Goal: Task Accomplishment & Management: Manage account settings

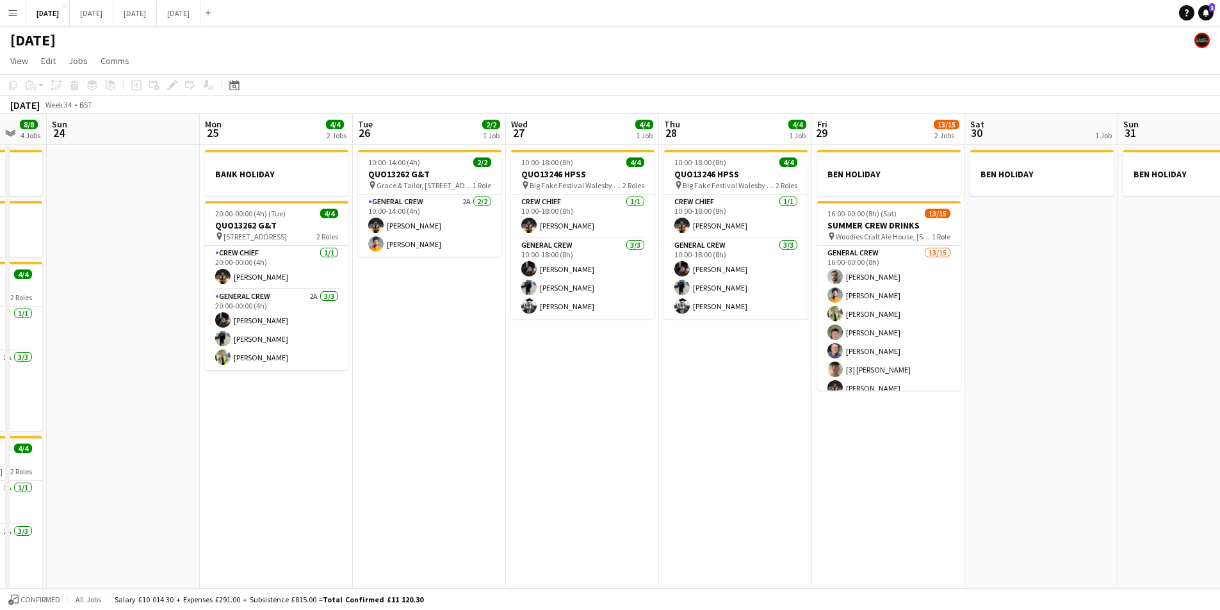
drag, startPoint x: 628, startPoint y: 389, endPoint x: 698, endPoint y: 397, distance: 69.6
click at [698, 397] on app-calendar-viewport "Fri 22 4/4 3 Jobs Sat 23 8/8 4 Jobs Sun 24 Mon 25 4/4 2 Jobs Tue 26 2/2 1 Job W…" at bounding box center [610, 368] width 1220 height 509
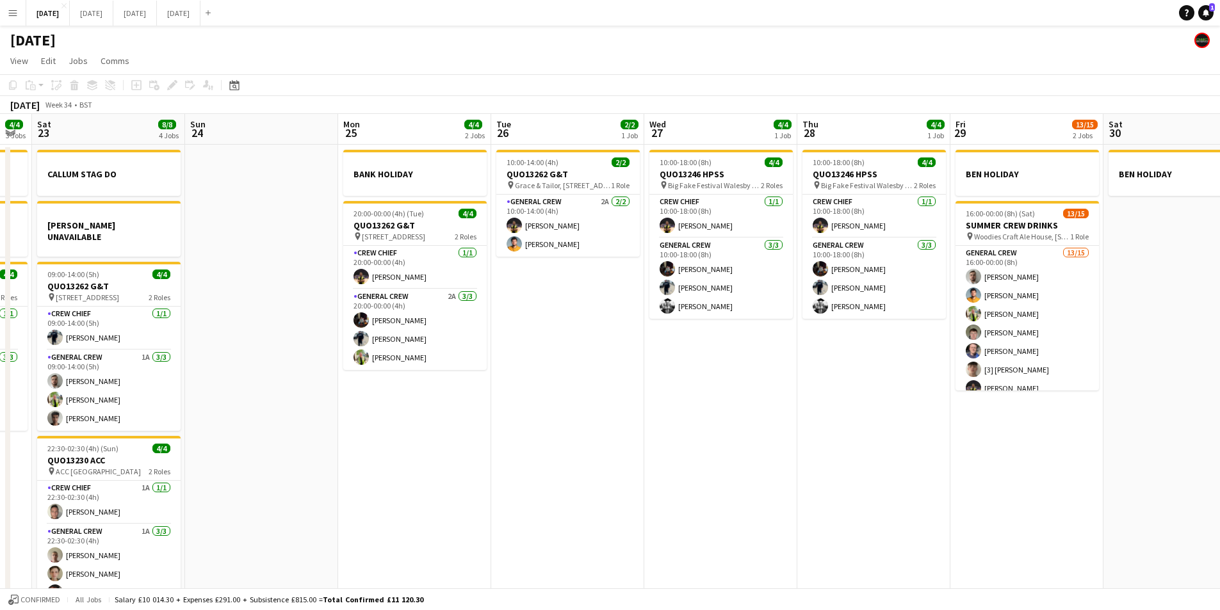
drag, startPoint x: 502, startPoint y: 461, endPoint x: 692, endPoint y: 459, distance: 190.3
click at [691, 459] on app-calendar-viewport "Thu 21 2 Jobs Fri 22 4/4 3 Jobs Sat 23 8/8 4 Jobs Sun 24 Mon 25 4/4 2 Jobs Tue …" at bounding box center [610, 368] width 1220 height 509
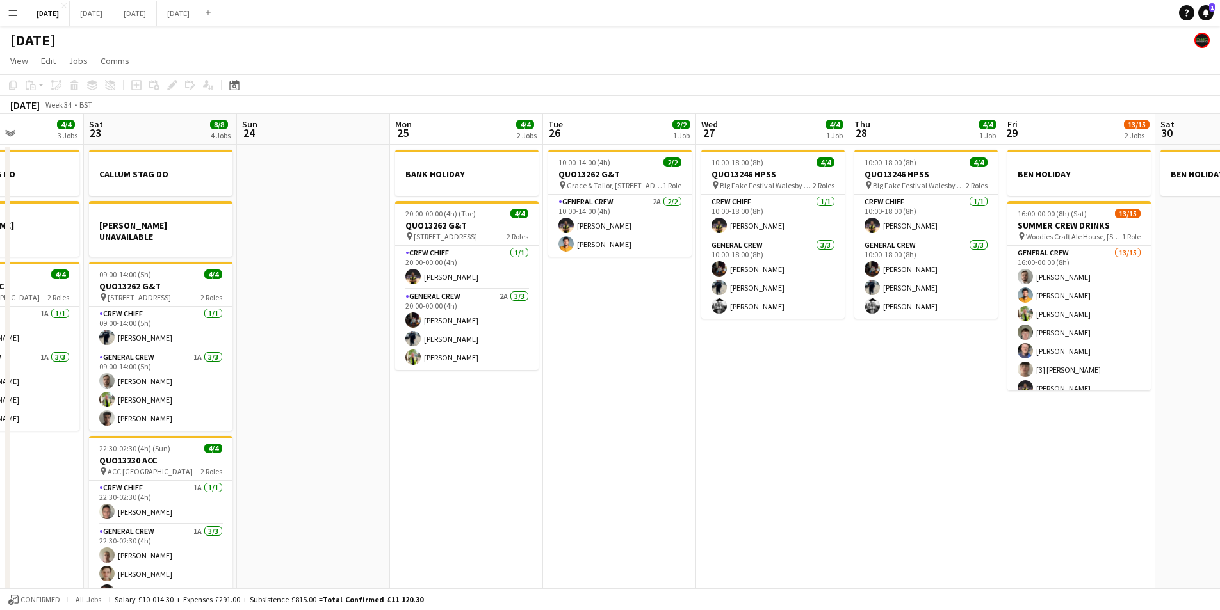
scroll to position [0, 375]
click at [674, 441] on app-date-cell "10:00-14:00 (4h) 2/2 QUO13262 G&T pin Grace & Tailor, The Courtyards, [GEOGRAPH…" at bounding box center [620, 384] width 153 height 479
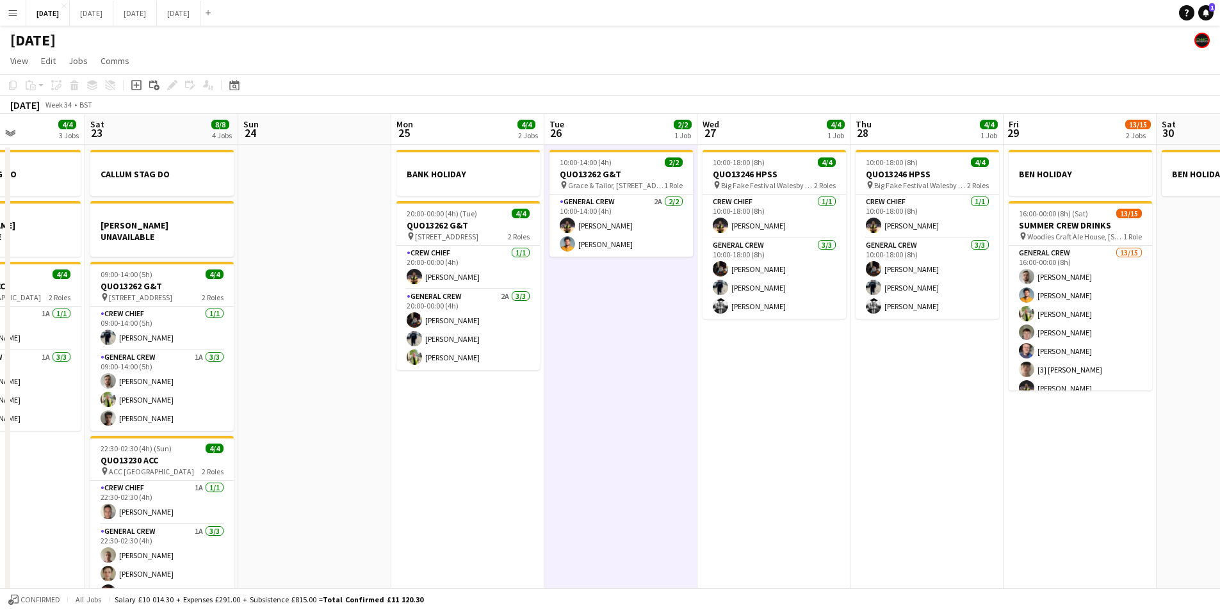
drag, startPoint x: 686, startPoint y: 409, endPoint x: 727, endPoint y: 423, distance: 43.4
click at [727, 423] on app-calendar-viewport "Wed 20 Thu 21 2 Jobs Fri 22 4/4 3 Jobs Sat 23 8/8 4 Jobs Sun 24 Mon 25 4/4 2 Jo…" at bounding box center [610, 368] width 1220 height 509
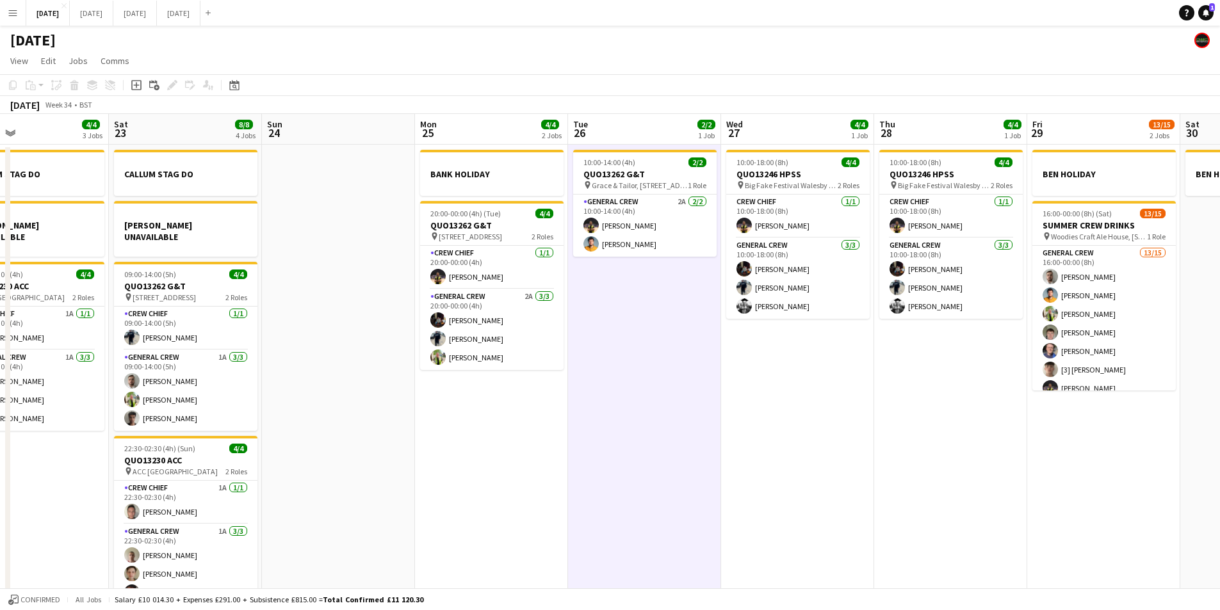
drag, startPoint x: 397, startPoint y: 365, endPoint x: 640, endPoint y: 295, distance: 253.2
click at [692, 346] on app-calendar-viewport "Wed 20 Thu 21 2 Jobs Fri 22 4/4 3 Jobs Sat 23 8/8 4 Jobs Sun 24 Mon 25 4/4 2 Jo…" at bounding box center [610, 368] width 1220 height 509
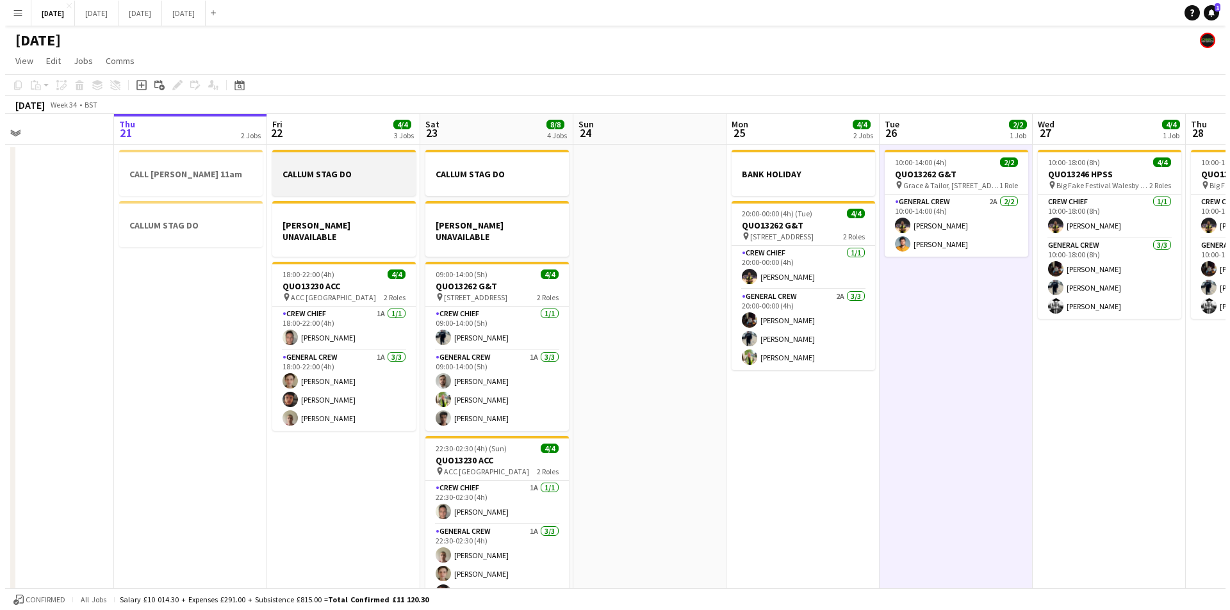
scroll to position [0, 328]
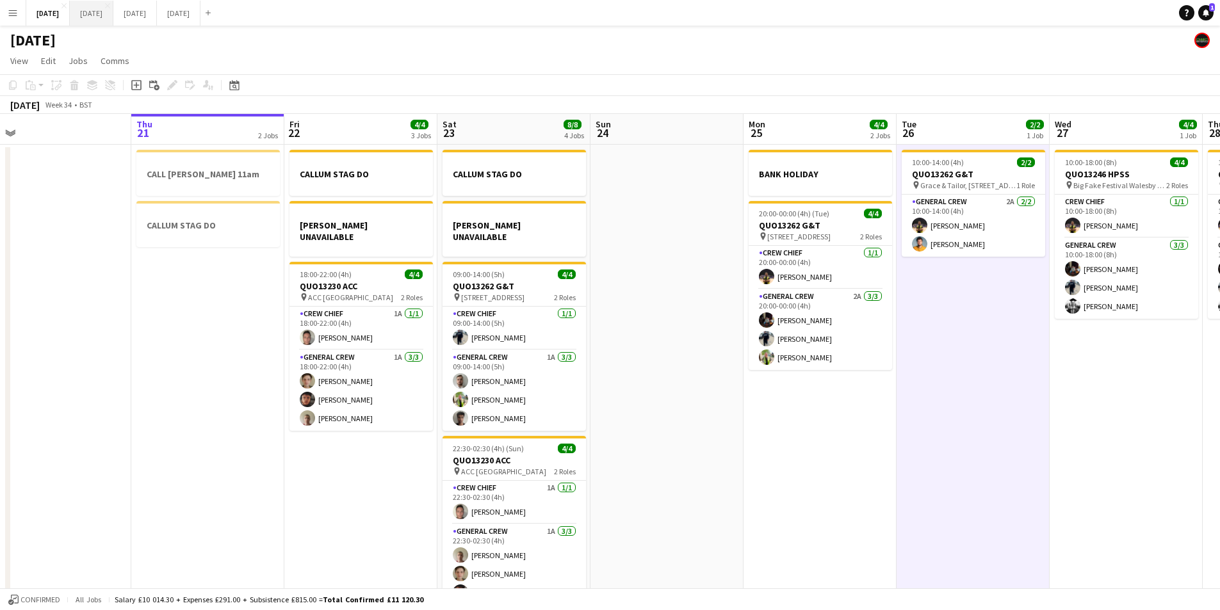
click at [113, 3] on button "[DATE] Close" at bounding box center [92, 13] width 44 height 25
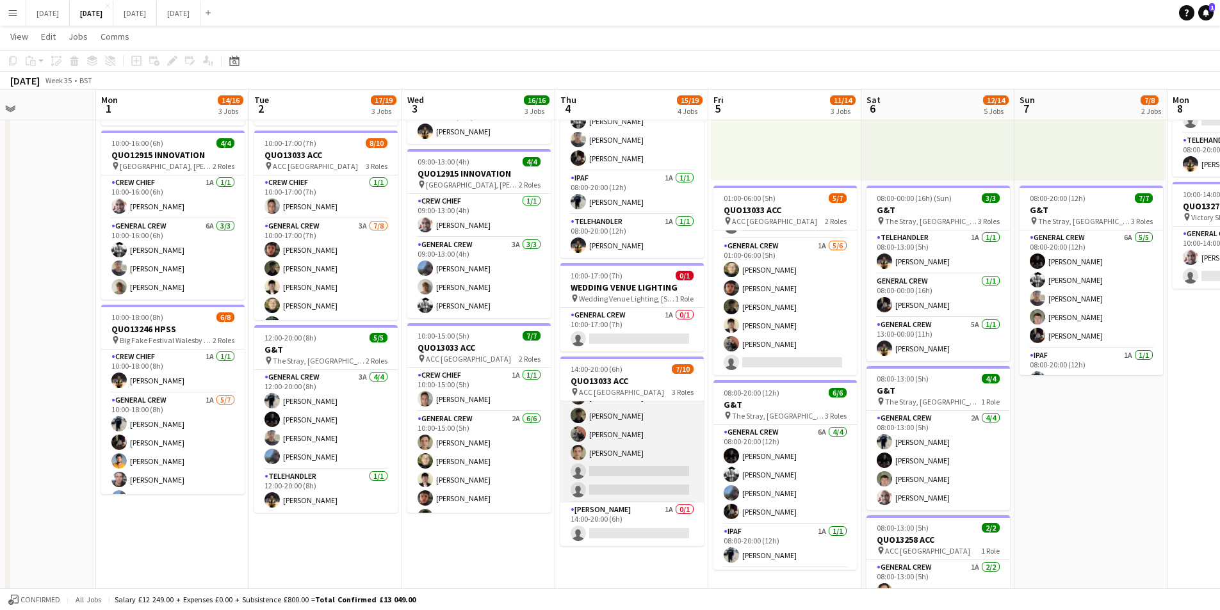
scroll to position [0, 361]
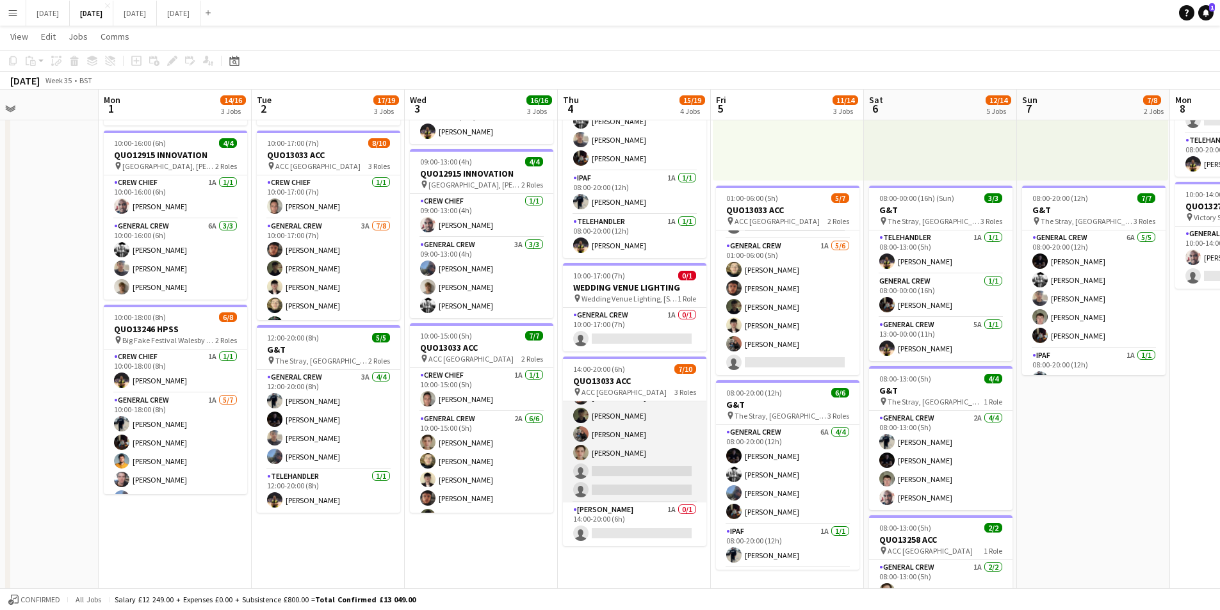
click at [660, 464] on app-card-role "General Crew 2A [DATE] 14:00-20:00 (6h) [PERSON_NAME] [PERSON_NAME] black [PERS…" at bounding box center [634, 416] width 143 height 174
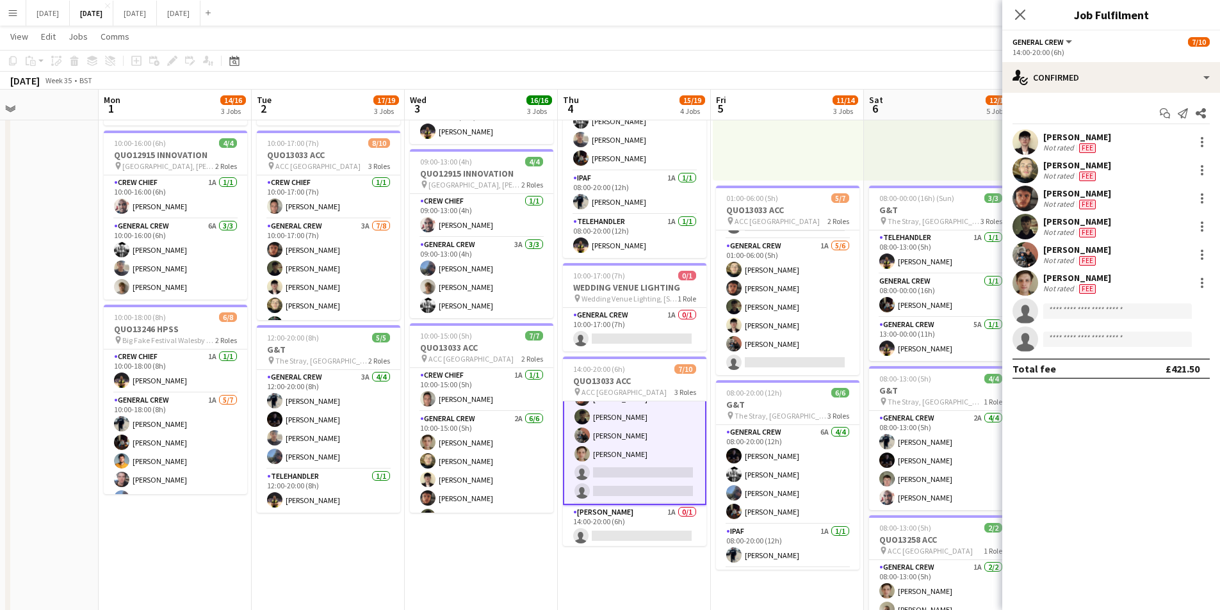
scroll to position [117, 0]
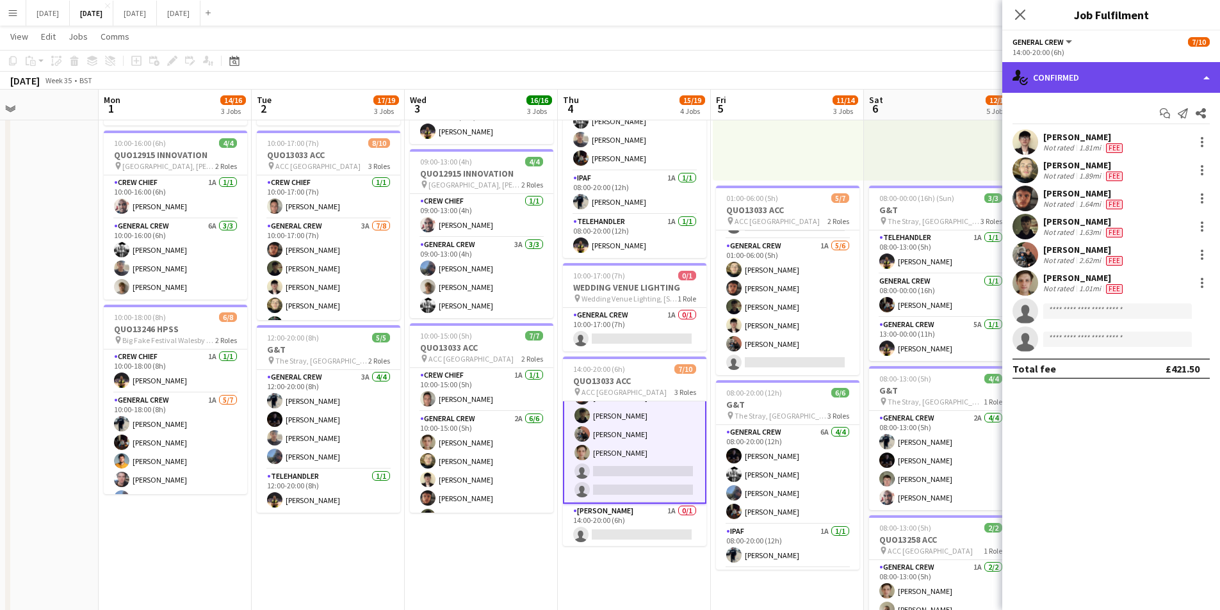
click at [1113, 82] on div "single-neutral-actions-check-2 Confirmed" at bounding box center [1112, 77] width 218 height 31
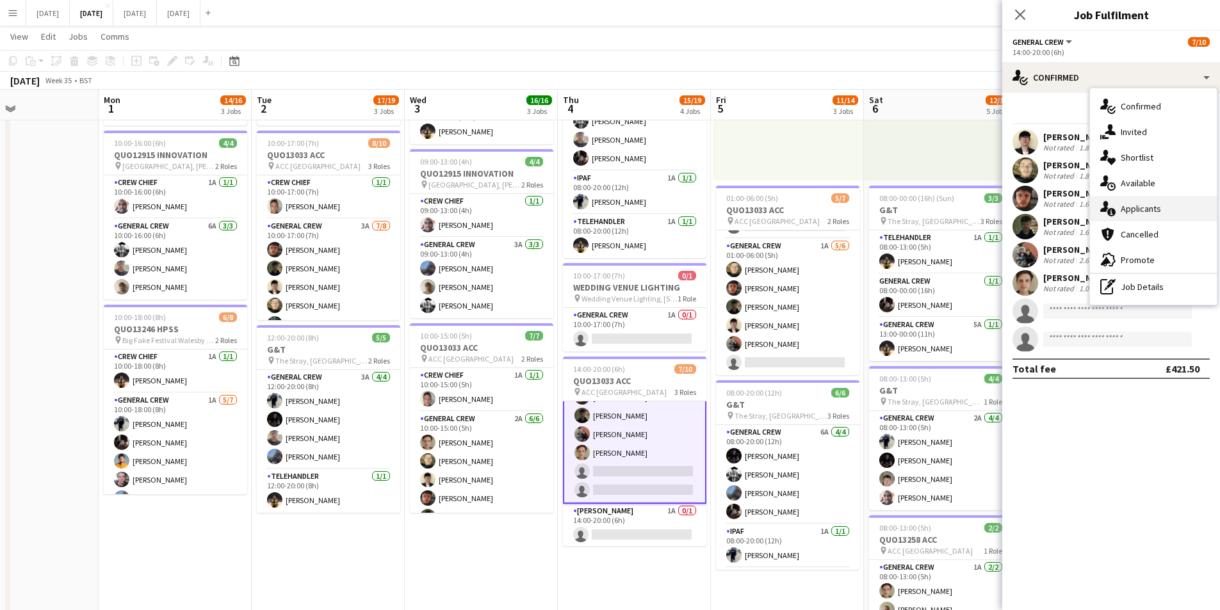
click at [1159, 207] on div "single-neutral-actions-information Applicants" at bounding box center [1153, 209] width 127 height 26
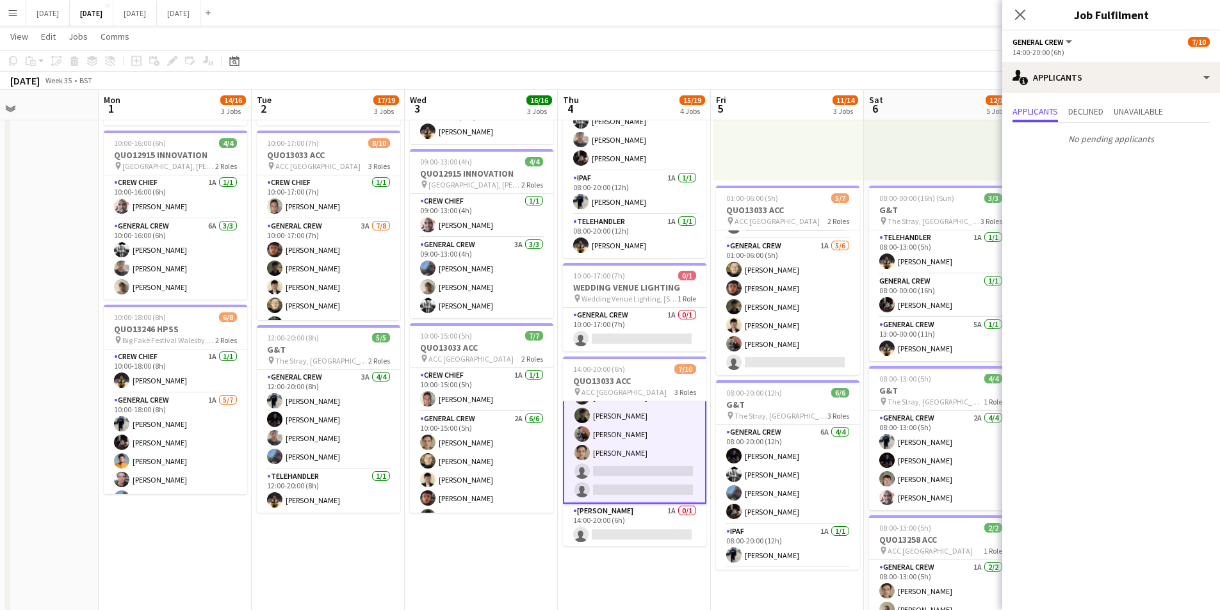
scroll to position [0, 0]
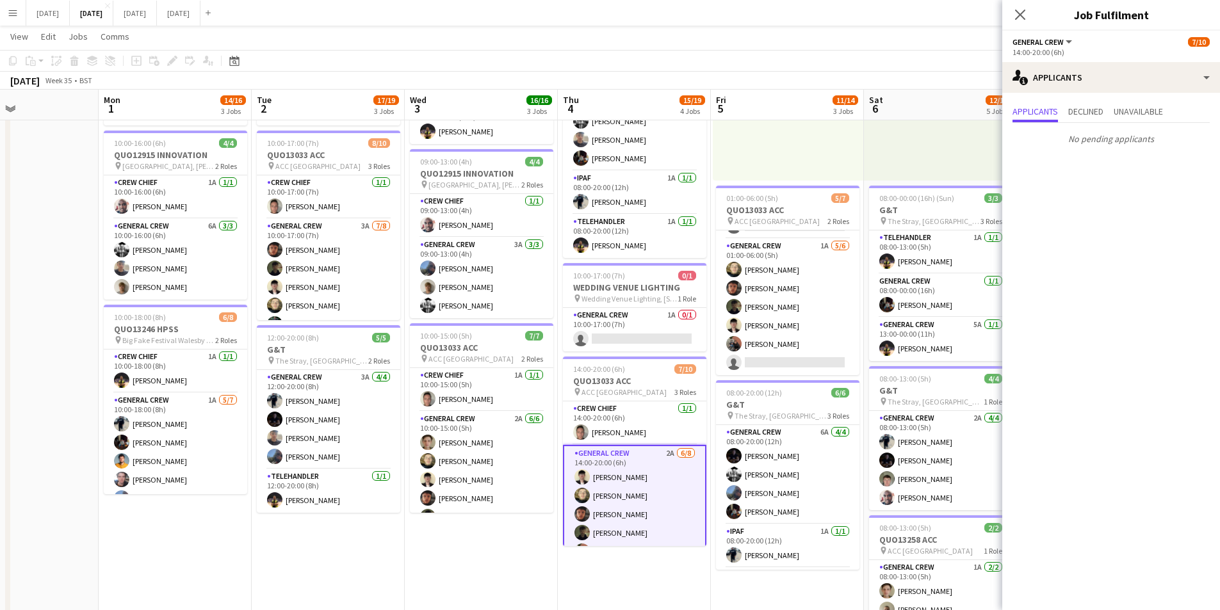
click at [1020, 13] on icon "Close pop-in" at bounding box center [1020, 15] width 10 height 10
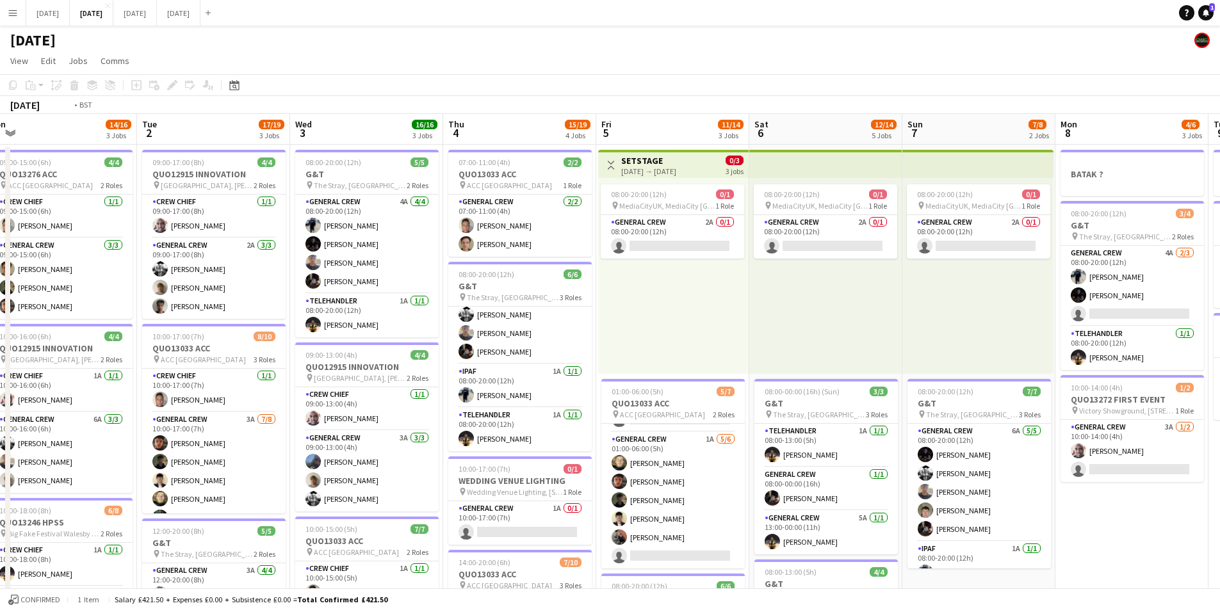
drag, startPoint x: 983, startPoint y: 419, endPoint x: 685, endPoint y: 385, distance: 300.4
click at [673, 385] on app-calendar-viewport "Fri 29 Sat 30 Sun 31 Mon 1 14/16 3 Jobs Tue 2 17/19 3 Jobs Wed 3 16/16 3 Jobs T…" at bounding box center [610, 554] width 1220 height 881
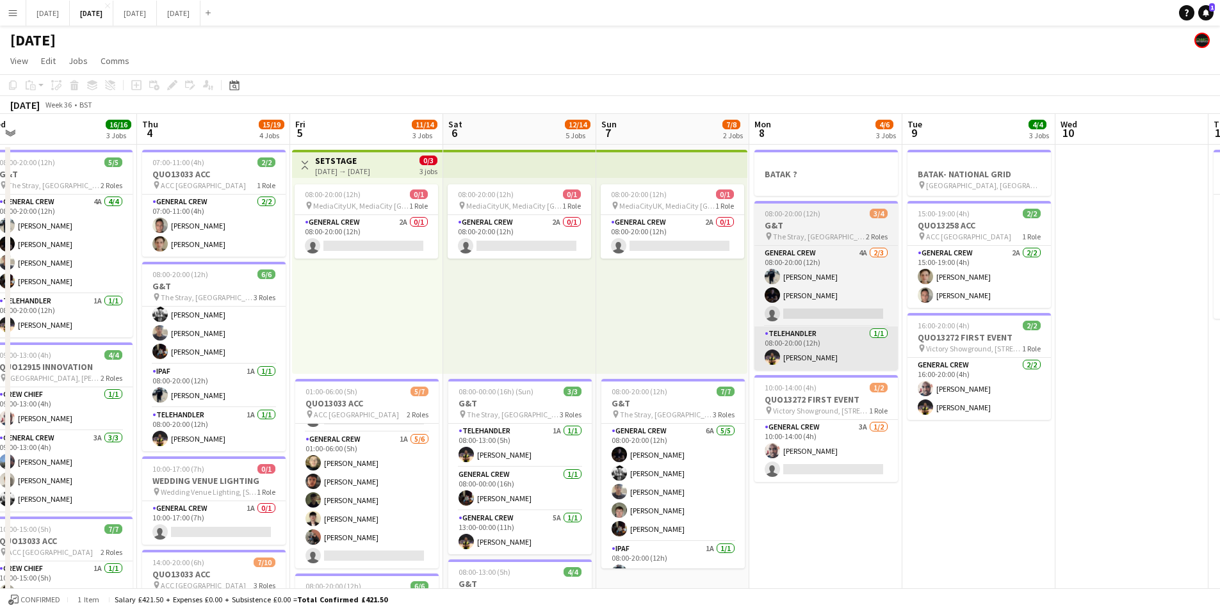
scroll to position [0, 389]
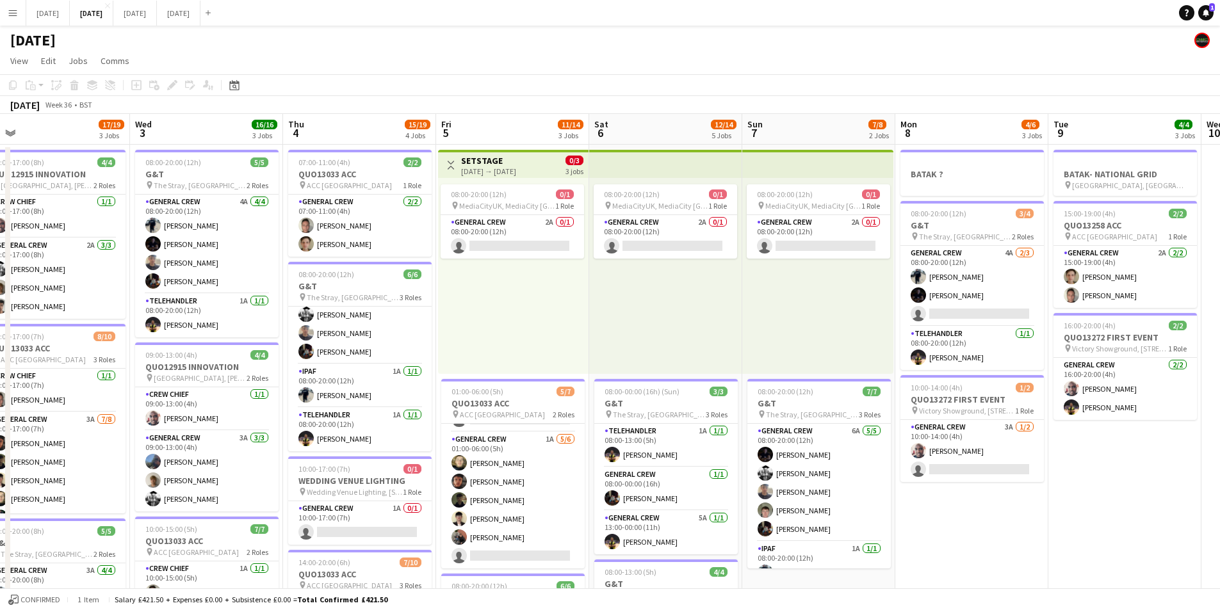
drag, startPoint x: 792, startPoint y: 361, endPoint x: 867, endPoint y: 364, distance: 75.7
click at [862, 366] on app-calendar-viewport "Sun 31 Mon 1 14/16 3 Jobs Tue 2 17/19 3 Jobs Wed 3 16/16 3 Jobs Thu 4 15/19 4 J…" at bounding box center [610, 554] width 1220 height 881
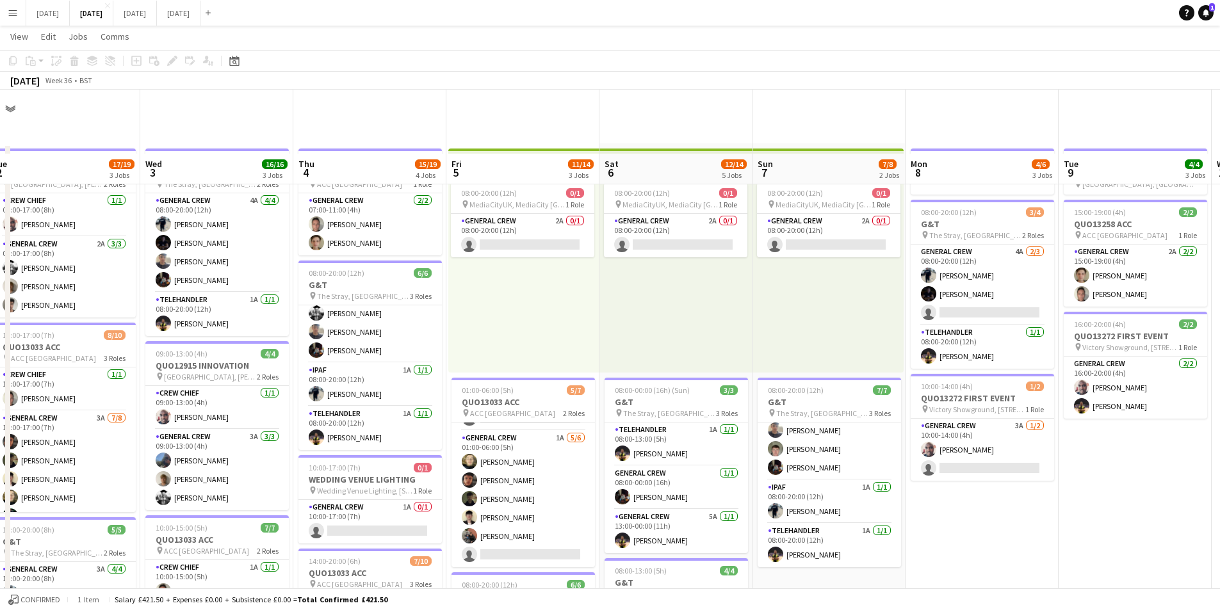
scroll to position [256, 0]
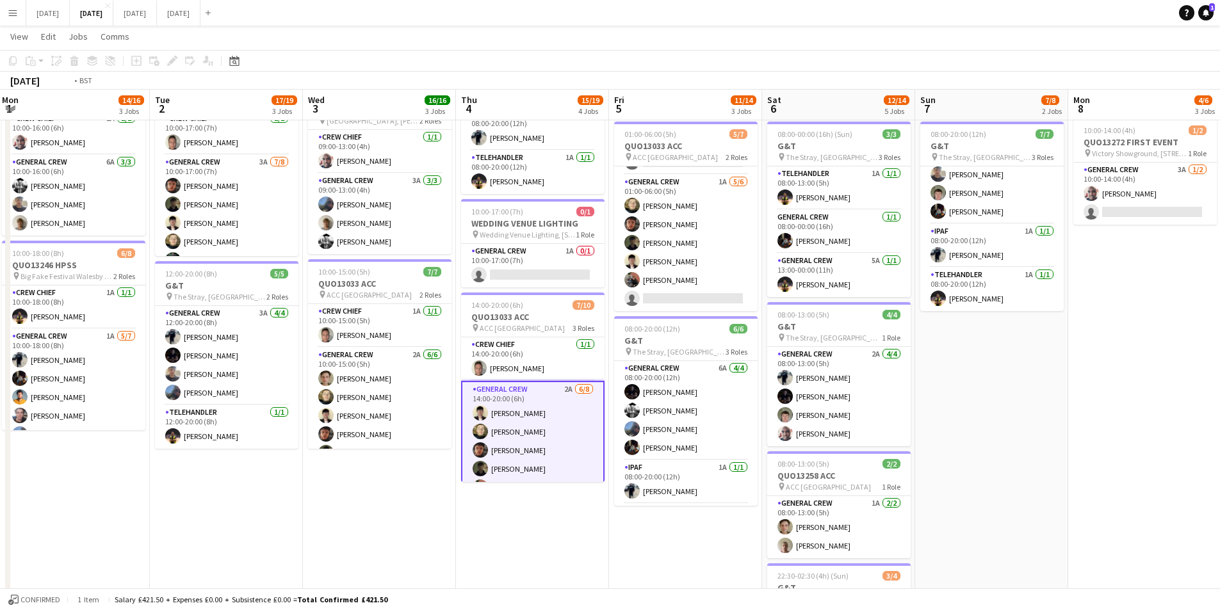
drag, startPoint x: 856, startPoint y: 464, endPoint x: 997, endPoint y: 439, distance: 143.8
click at [1003, 445] on app-calendar-viewport "Sat 30 Sun 31 Mon 1 14/16 3 Jobs Tue 2 17/19 3 Jobs Wed 3 16/16 3 Jobs Thu 4 15…" at bounding box center [610, 266] width 1220 height 944
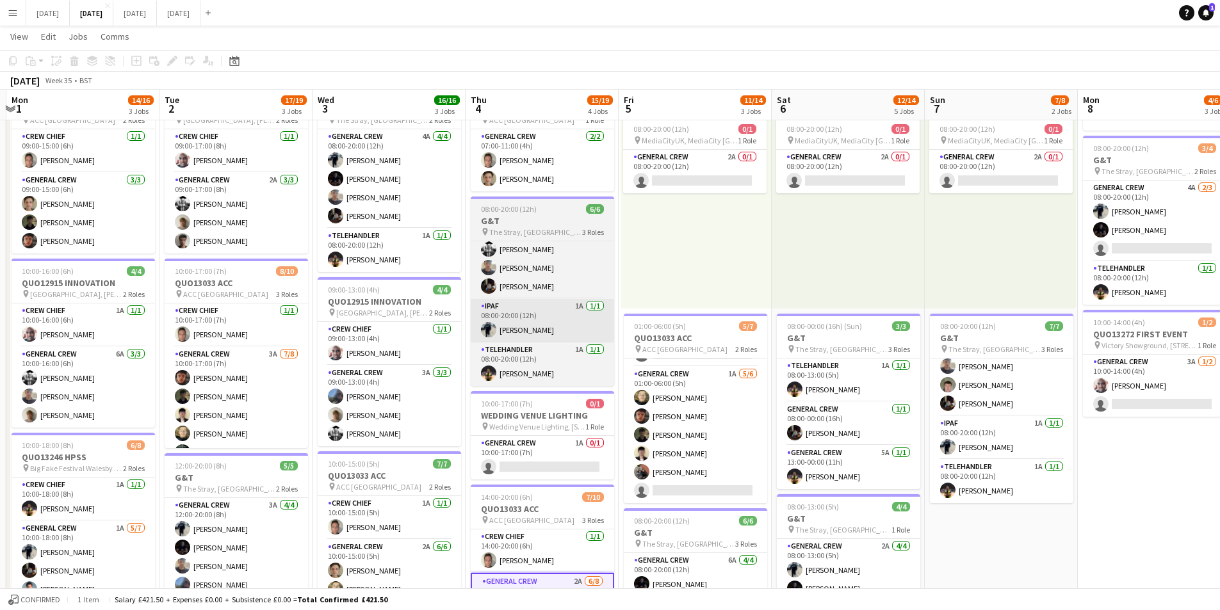
scroll to position [0, 0]
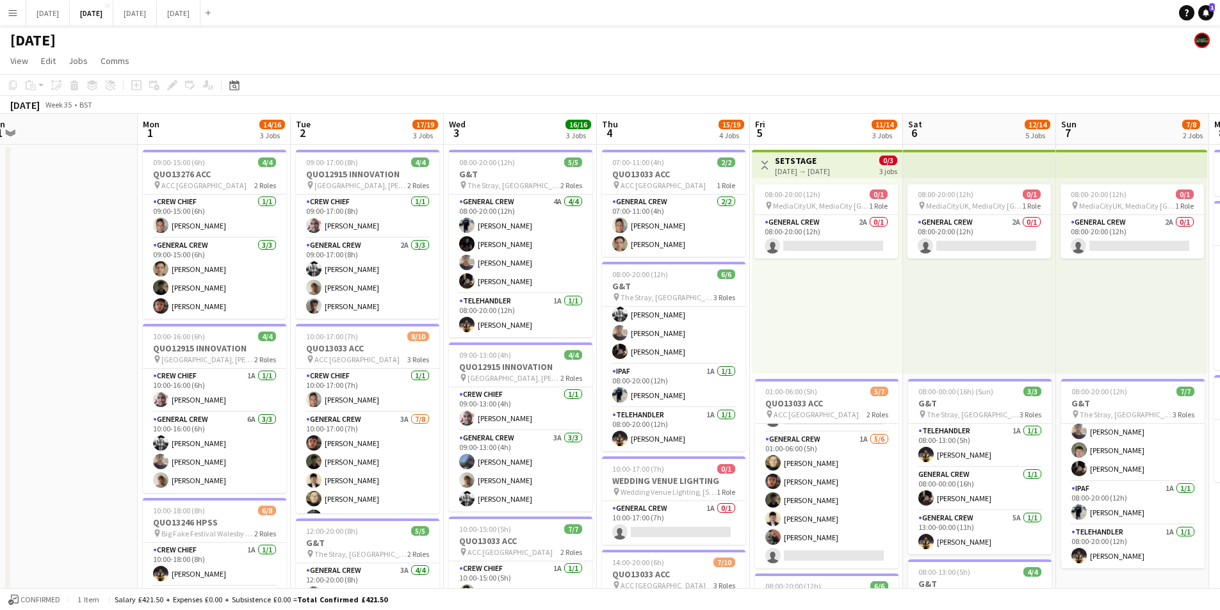
drag, startPoint x: 553, startPoint y: 400, endPoint x: 673, endPoint y: 393, distance: 119.4
click at [673, 393] on app-calendar-viewport "Thu 28 Fri 29 Sat 30 Sun 31 Mon 1 14/16 3 Jobs Tue 2 17/19 3 Jobs Wed 3 16/16 3…" at bounding box center [610, 554] width 1220 height 881
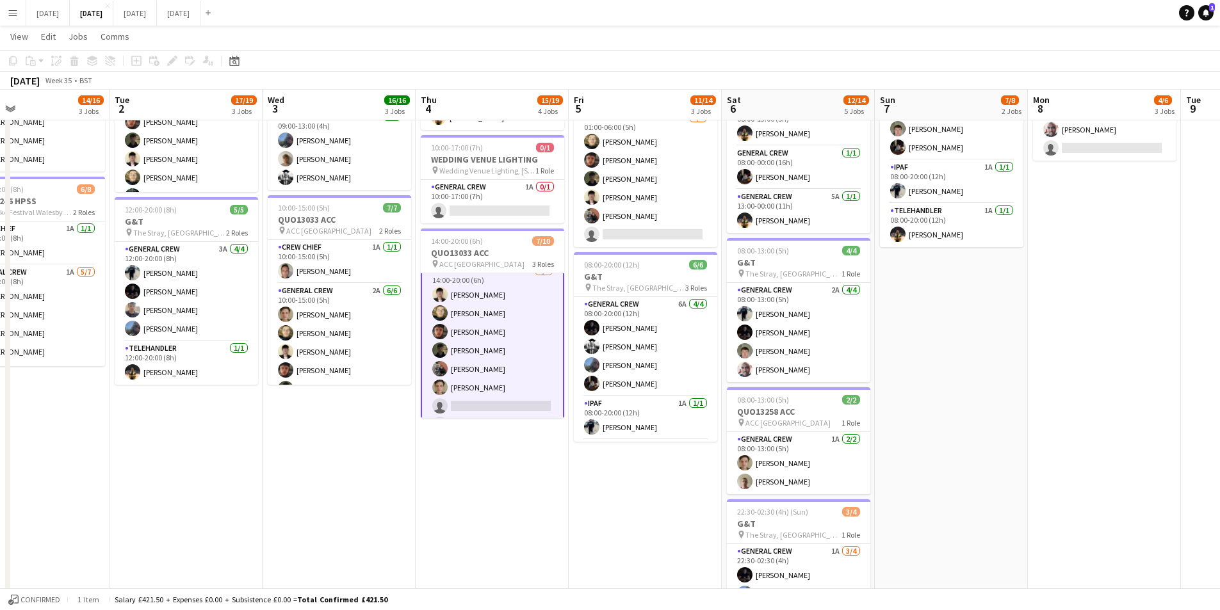
scroll to position [0, 404]
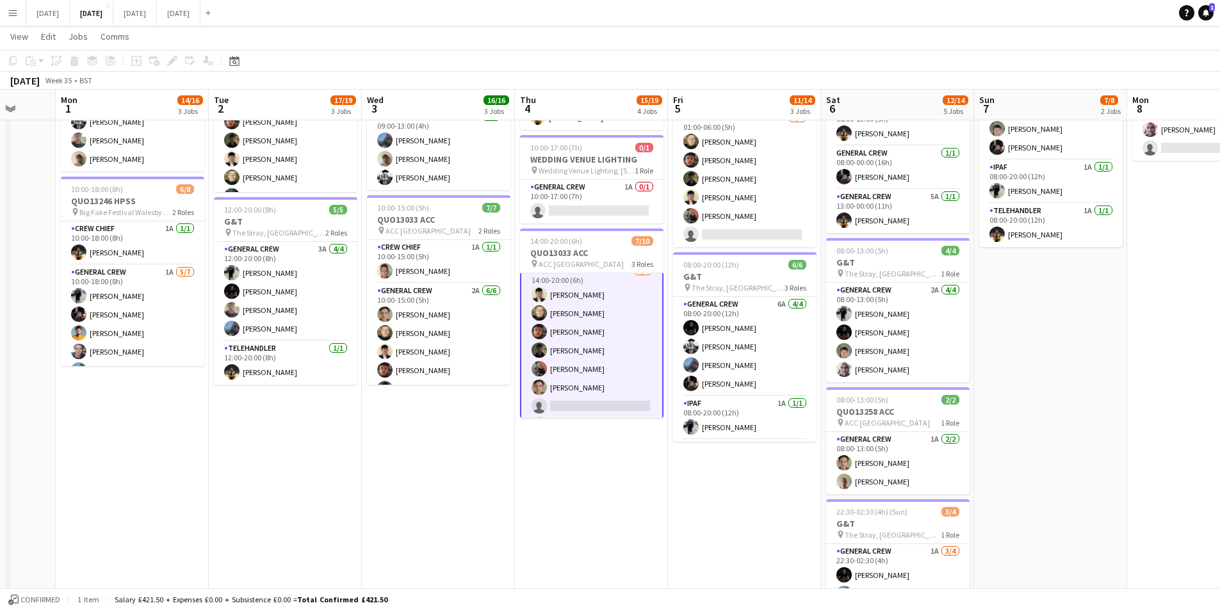
drag, startPoint x: 651, startPoint y: 487, endPoint x: 577, endPoint y: 486, distance: 74.3
click at [577, 486] on app-calendar-viewport "Fri 29 Sat 30 Sun 31 Mon 1 14/16 3 Jobs Tue 2 17/19 3 Jobs Wed 3 16/16 3 Jobs T…" at bounding box center [610, 202] width 1220 height 944
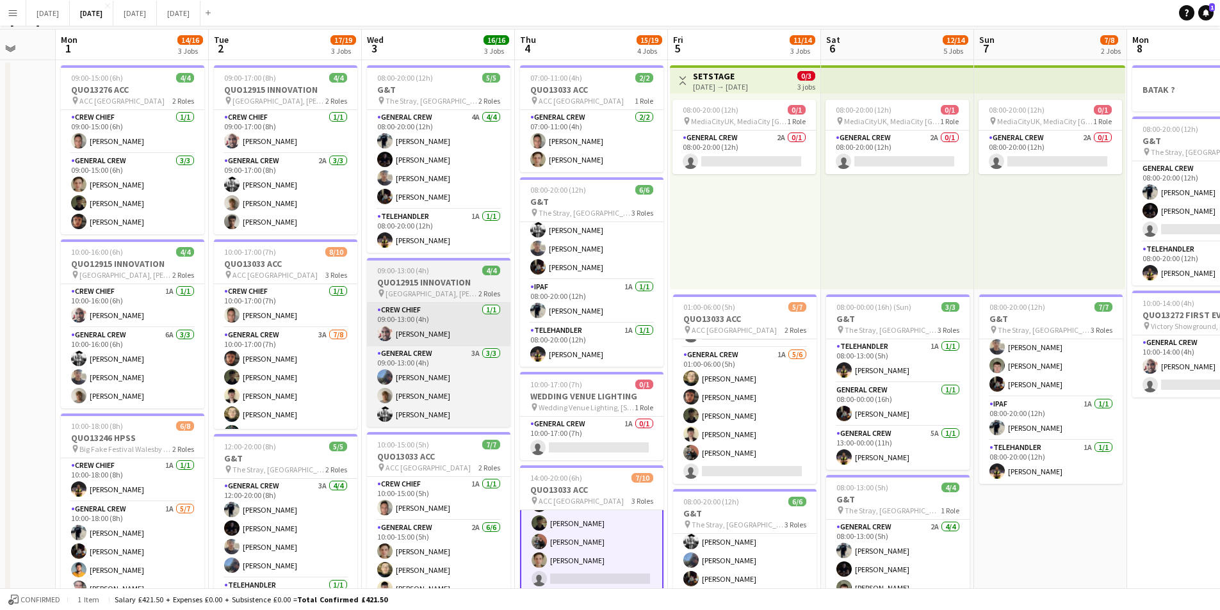
scroll to position [0, 0]
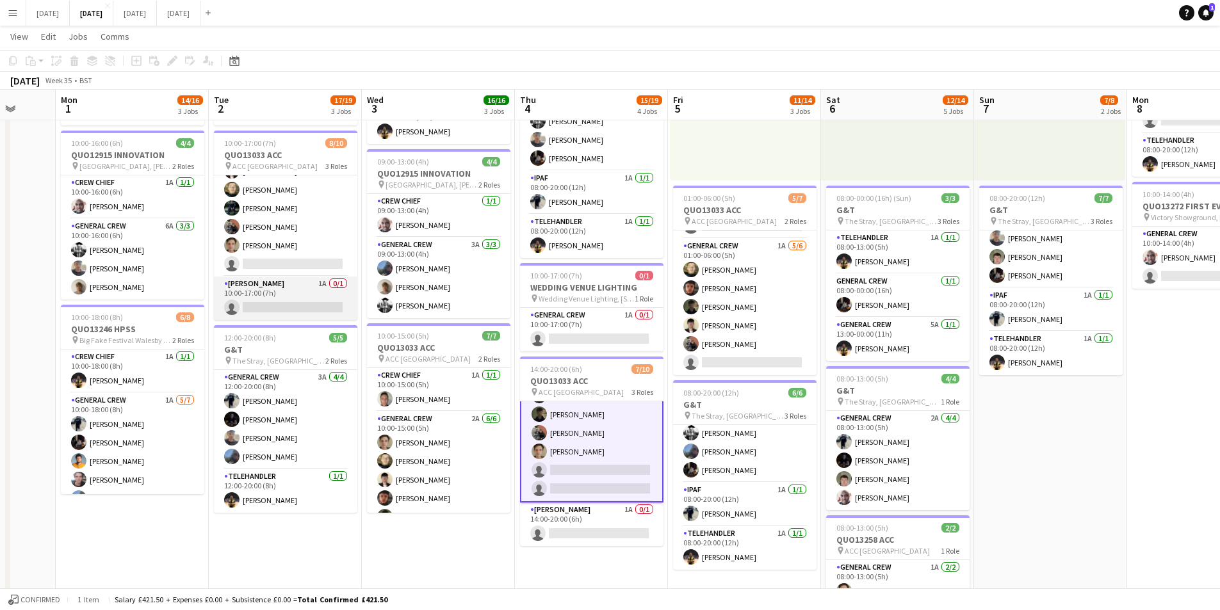
click at [298, 302] on app-card-role "Van Driver 1A 0/1 10:00-17:00 (7h) single-neutral-actions" at bounding box center [285, 299] width 143 height 44
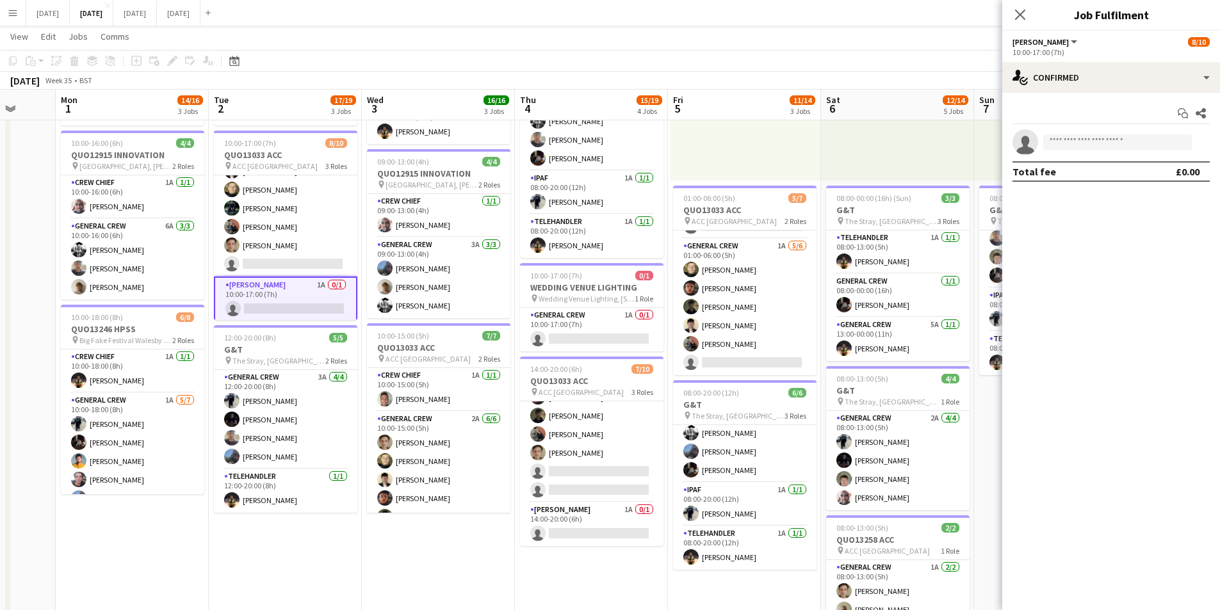
scroll to position [116, 0]
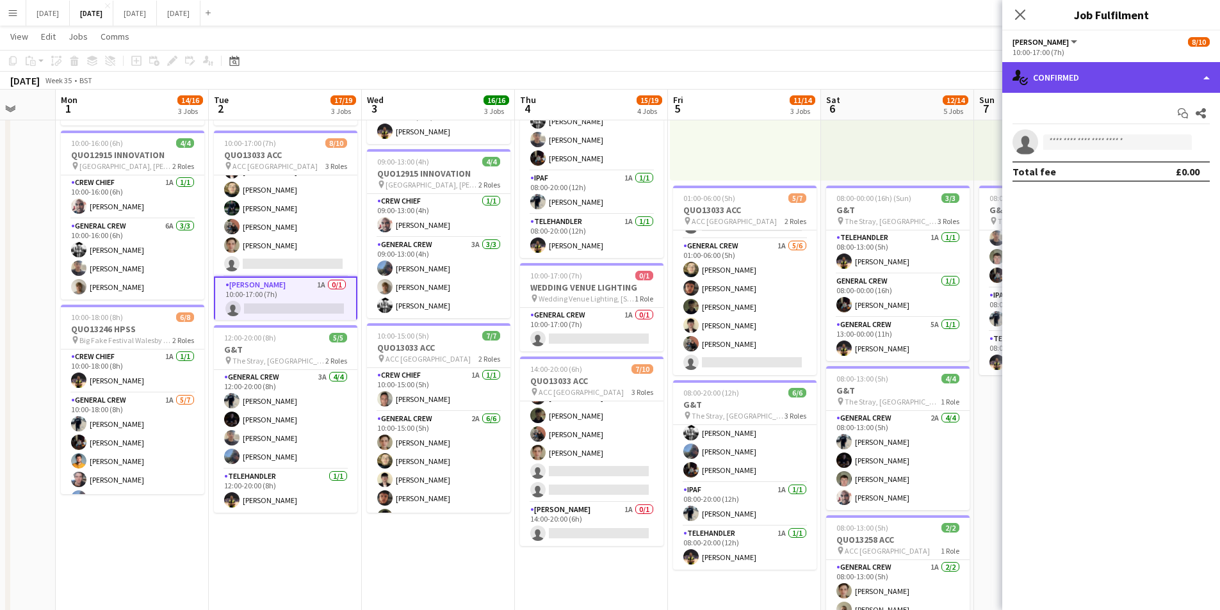
click at [1097, 86] on div "single-neutral-actions-check-2 Confirmed" at bounding box center [1112, 77] width 218 height 31
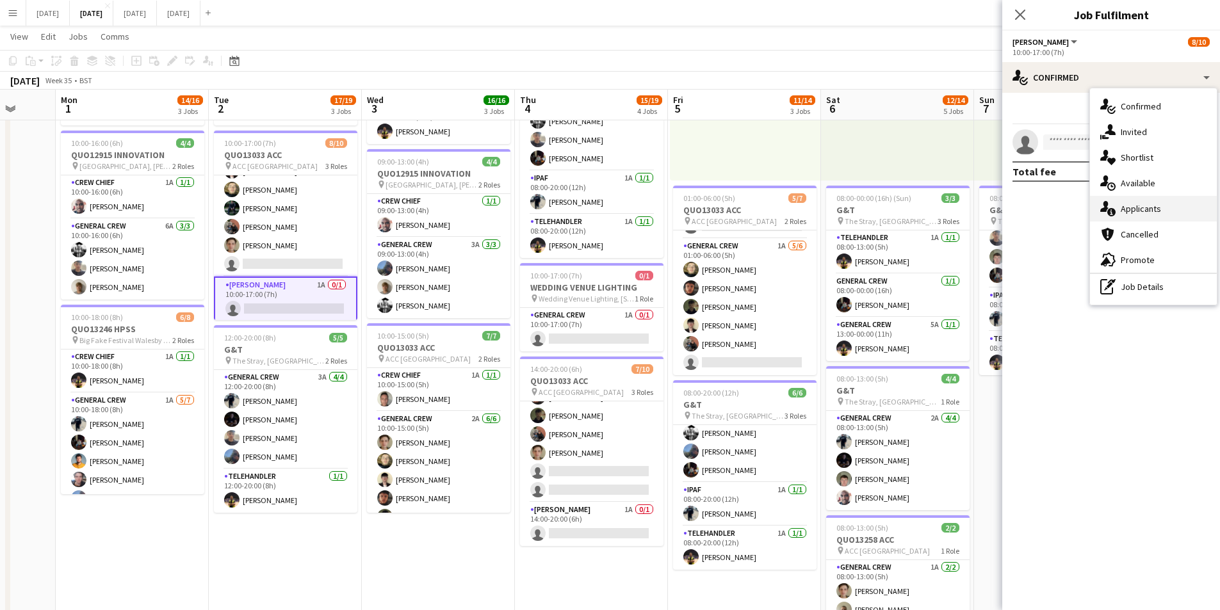
click at [1124, 212] on div "single-neutral-actions-information Applicants" at bounding box center [1153, 209] width 127 height 26
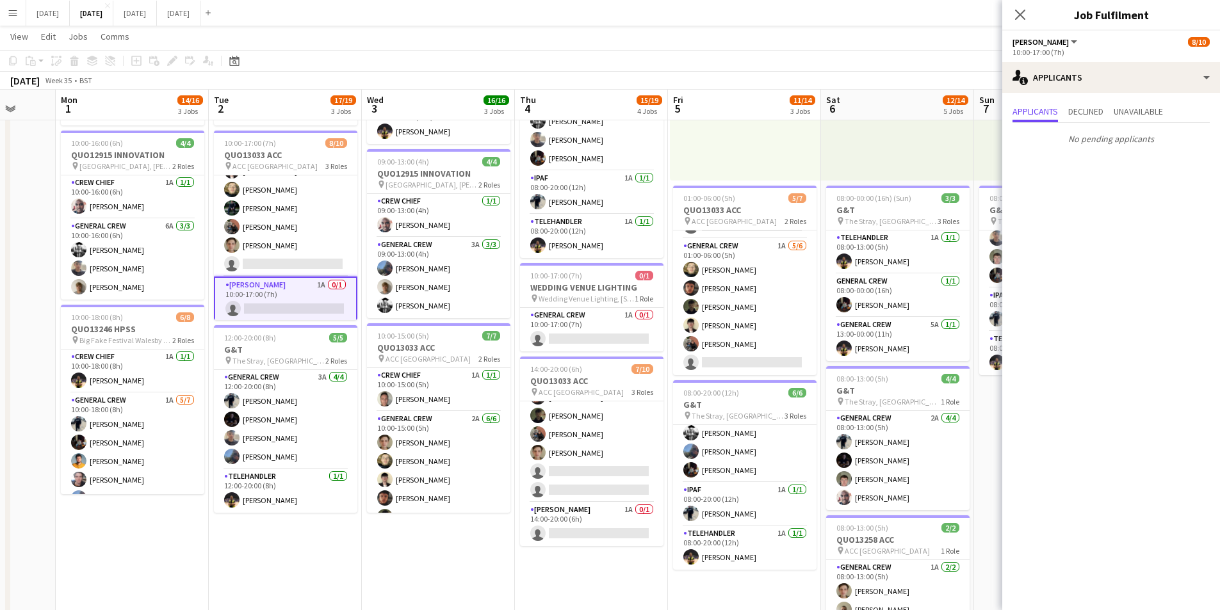
click at [1082, 102] on div "Applicants Declined Unavailable No pending applicants" at bounding box center [1112, 126] width 218 height 67
click at [1091, 113] on span "Declined" at bounding box center [1085, 111] width 35 height 9
click at [1137, 107] on span "Unavailable" at bounding box center [1138, 111] width 49 height 9
click at [1043, 103] on span "Applicants" at bounding box center [1035, 112] width 45 height 19
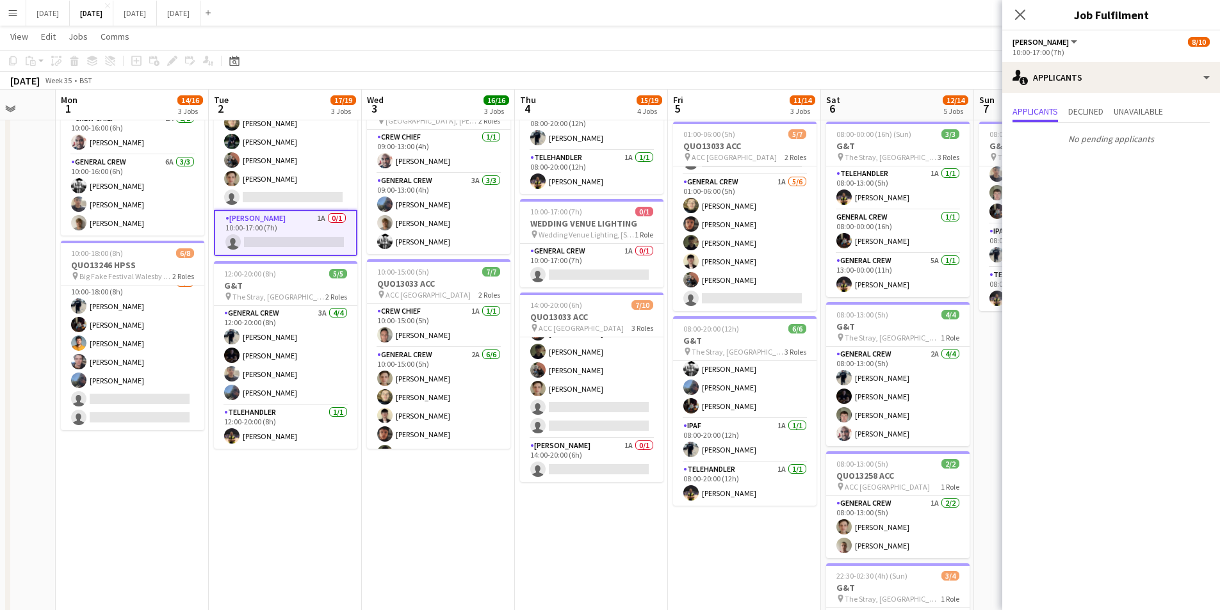
click at [1018, 10] on icon "Close pop-in" at bounding box center [1020, 15] width 10 height 10
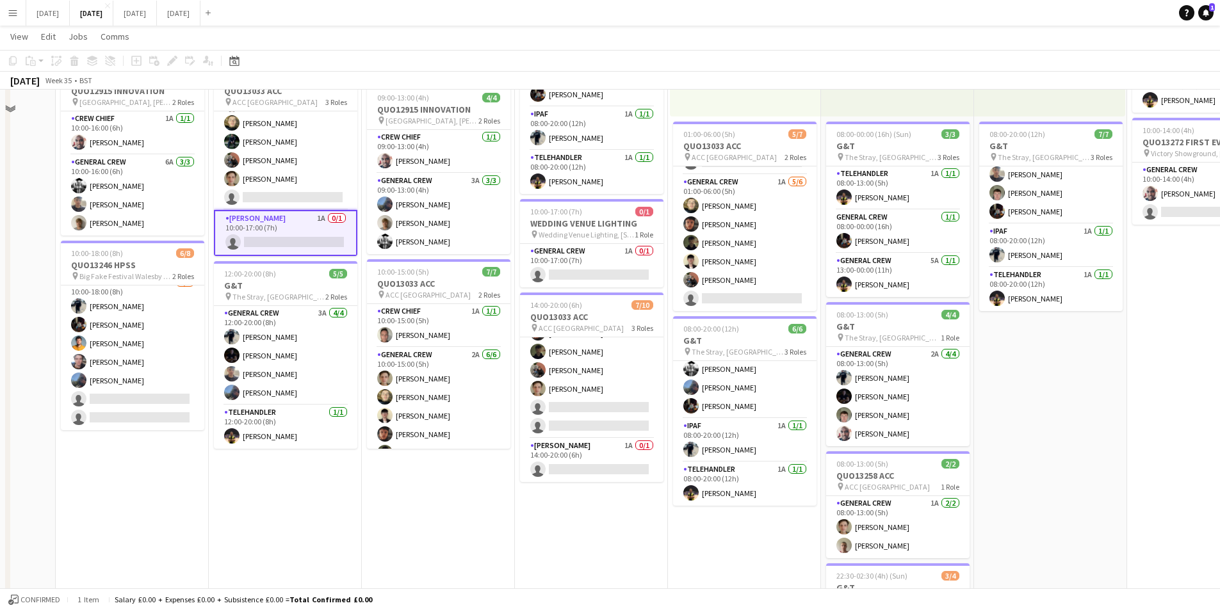
scroll to position [64, 0]
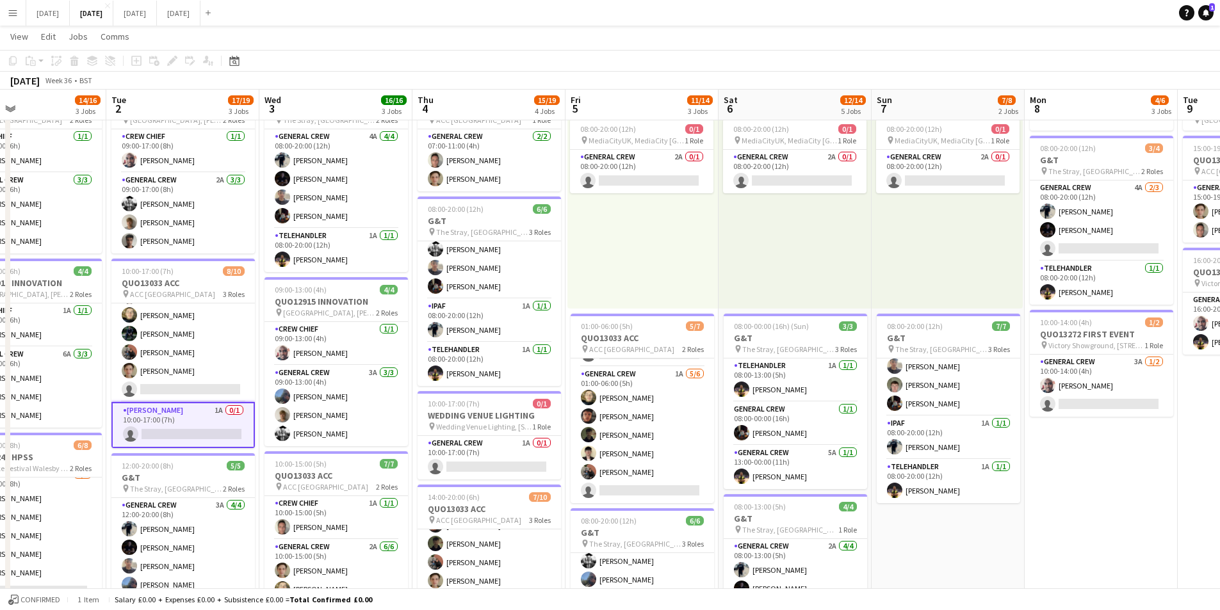
drag, startPoint x: 1080, startPoint y: 508, endPoint x: 989, endPoint y: 506, distance: 91.0
click at [989, 506] on app-calendar-viewport "Fri 29 Sat 30 Sun 31 Mon 1 14/16 3 Jobs Tue 2 17/19 3 Jobs Wed 3 16/16 3 Jobs T…" at bounding box center [610, 458] width 1220 height 944
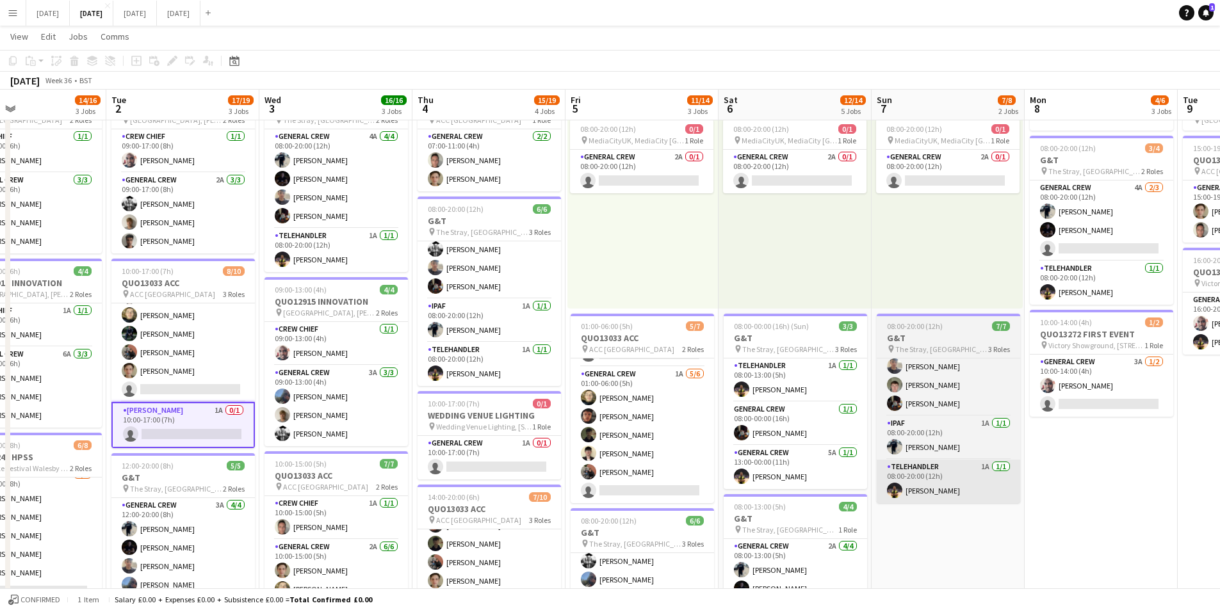
scroll to position [0, 507]
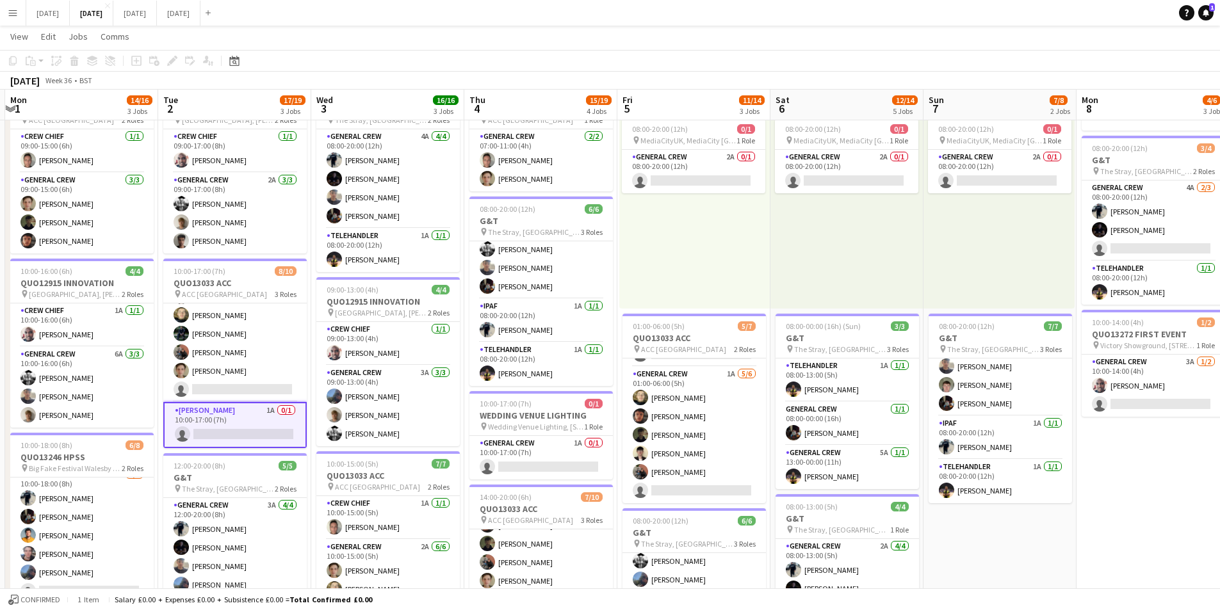
drag, startPoint x: 1138, startPoint y: 489, endPoint x: 1060, endPoint y: 485, distance: 78.9
click at [1061, 485] on app-calendar-viewport "Fri 29 Sat 30 Sun 31 Mon 1 14/16 3 Jobs Tue 2 17/19 3 Jobs Wed 3 16/16 3 Jobs T…" at bounding box center [610, 458] width 1220 height 944
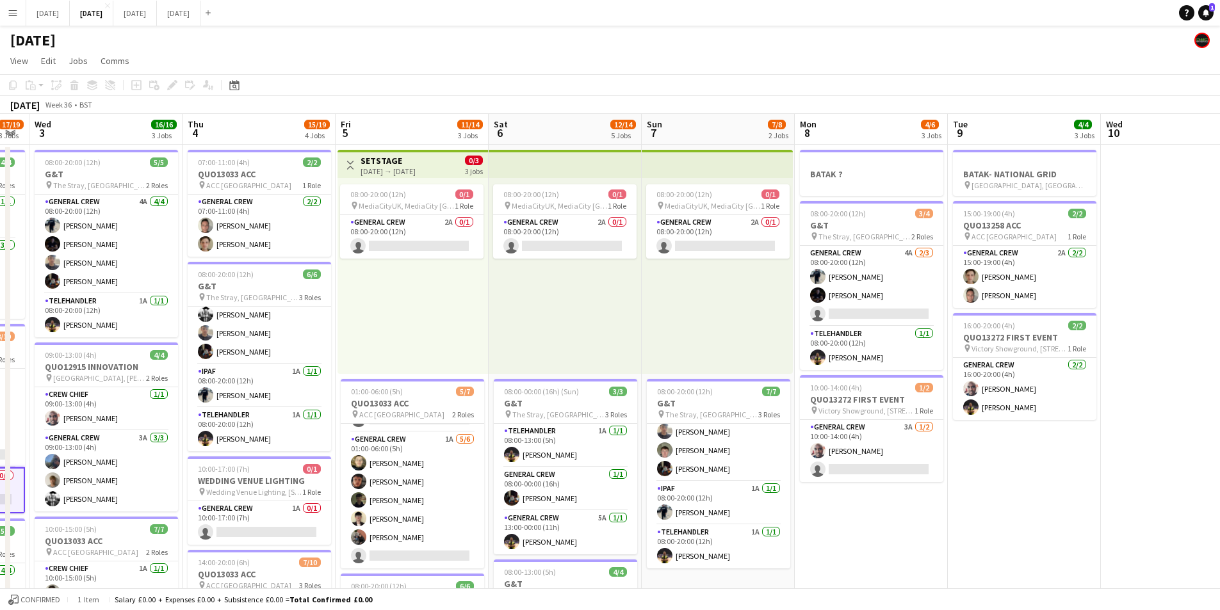
scroll to position [0, 434]
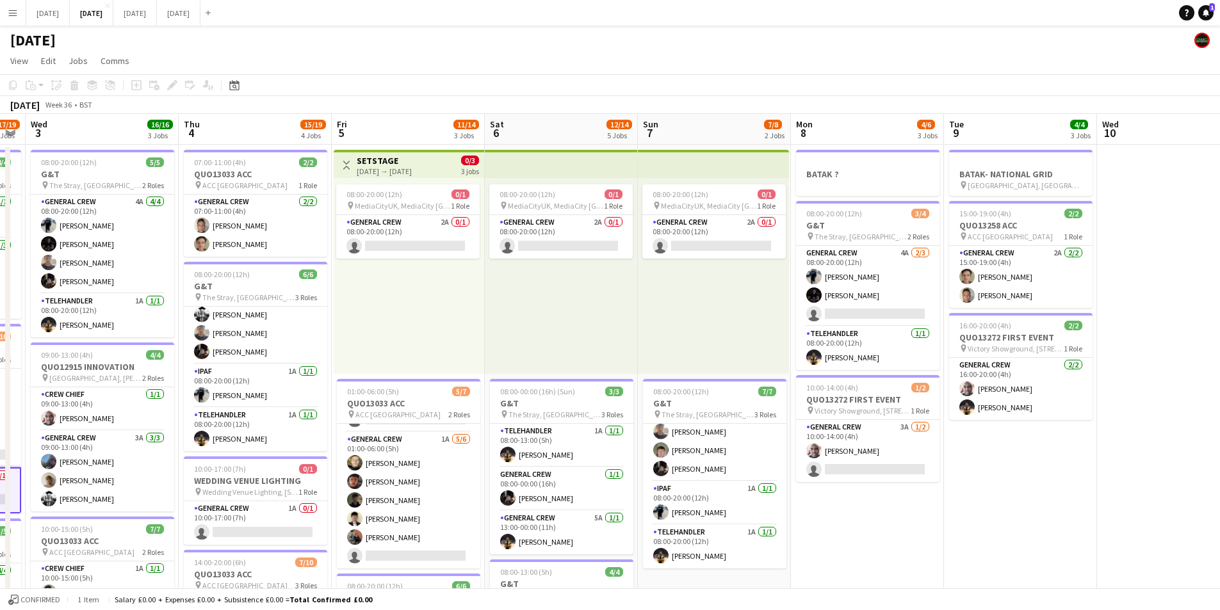
drag, startPoint x: 1077, startPoint y: 507, endPoint x: 956, endPoint y: 502, distance: 121.2
click at [956, 502] on app-calendar-viewport "Sun 31 Mon 1 14/16 3 Jobs Tue 2 17/19 3 Jobs Wed 3 16/16 3 Jobs Thu 4 15/19 4 J…" at bounding box center [610, 554] width 1220 height 881
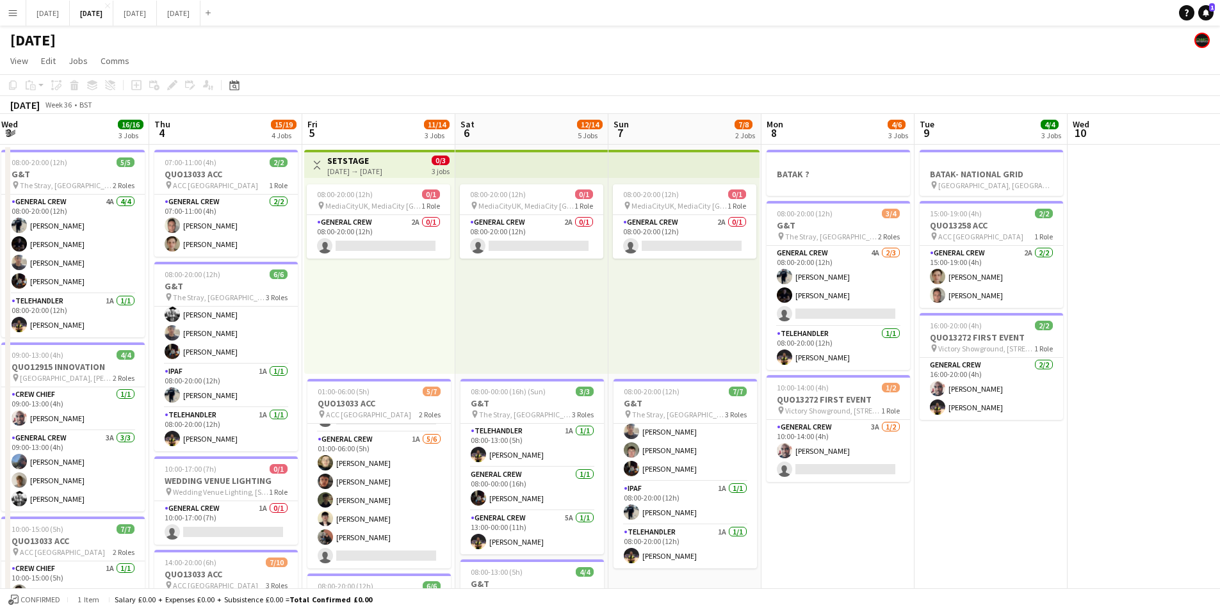
scroll to position [0, 484]
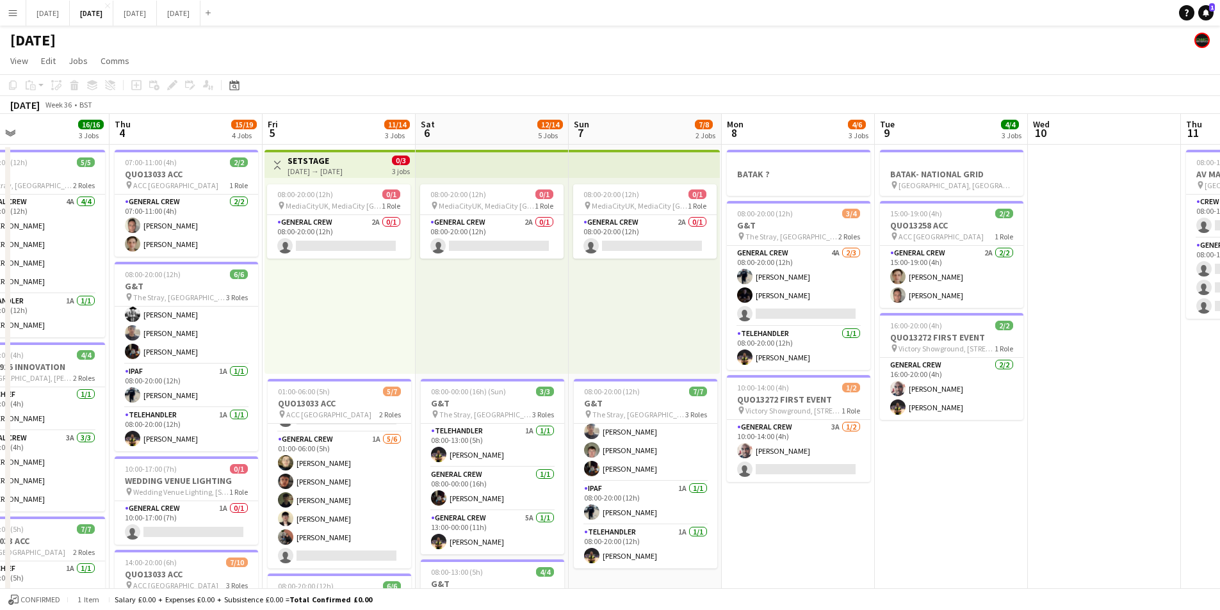
drag, startPoint x: 1099, startPoint y: 505, endPoint x: 1029, endPoint y: 492, distance: 71.7
click at [1030, 493] on app-calendar-viewport "Sun 31 Mon 1 14/16 3 Jobs Tue 2 17/19 3 Jobs Wed 3 16/16 3 Jobs Thu 4 15/19 4 J…" at bounding box center [610, 554] width 1220 height 881
click at [823, 304] on app-card-role "General Crew 4A [DATE] 08:00-20:00 (12h) [PERSON_NAME] [PERSON_NAME] single-neu…" at bounding box center [797, 286] width 143 height 81
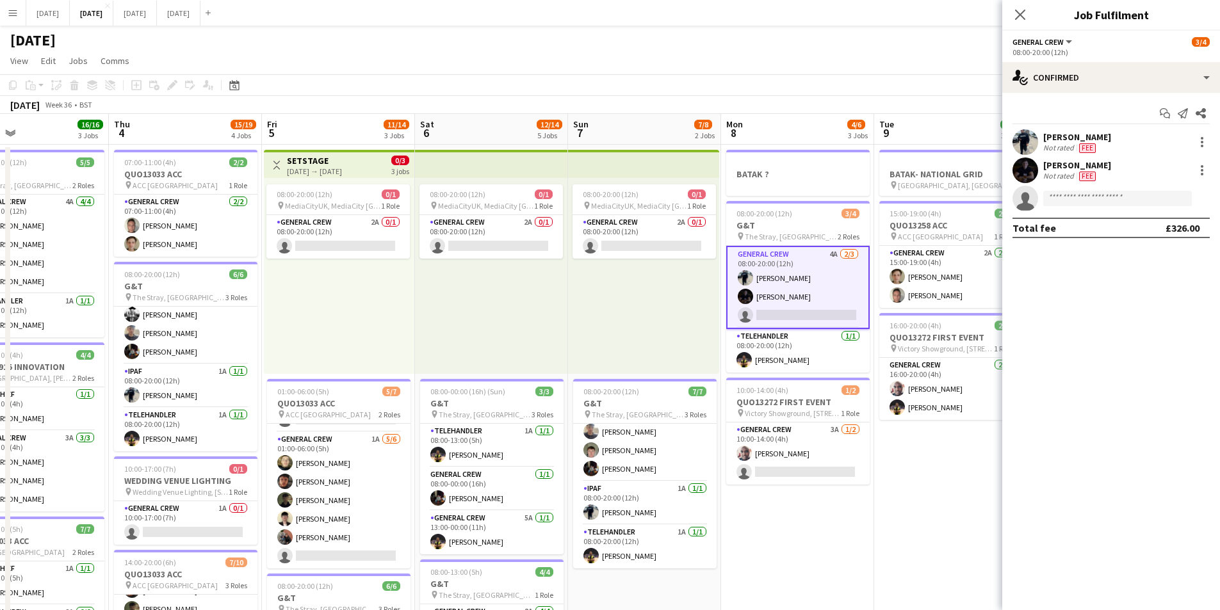
scroll to position [116, 0]
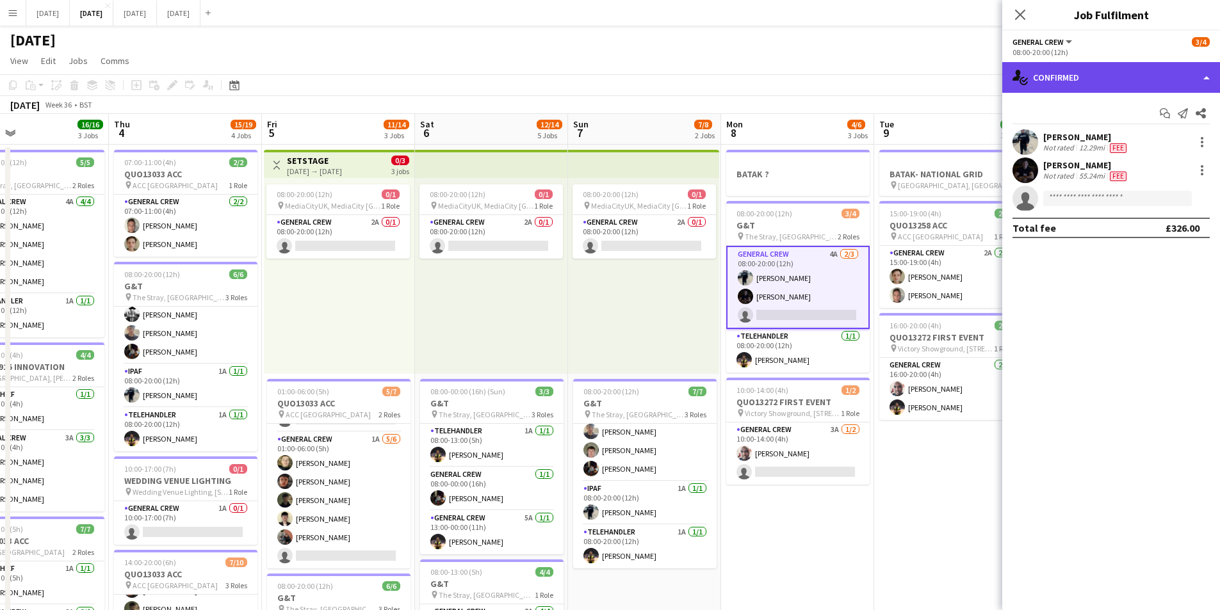
click at [1115, 83] on div "single-neutral-actions-check-2 Confirmed" at bounding box center [1112, 77] width 218 height 31
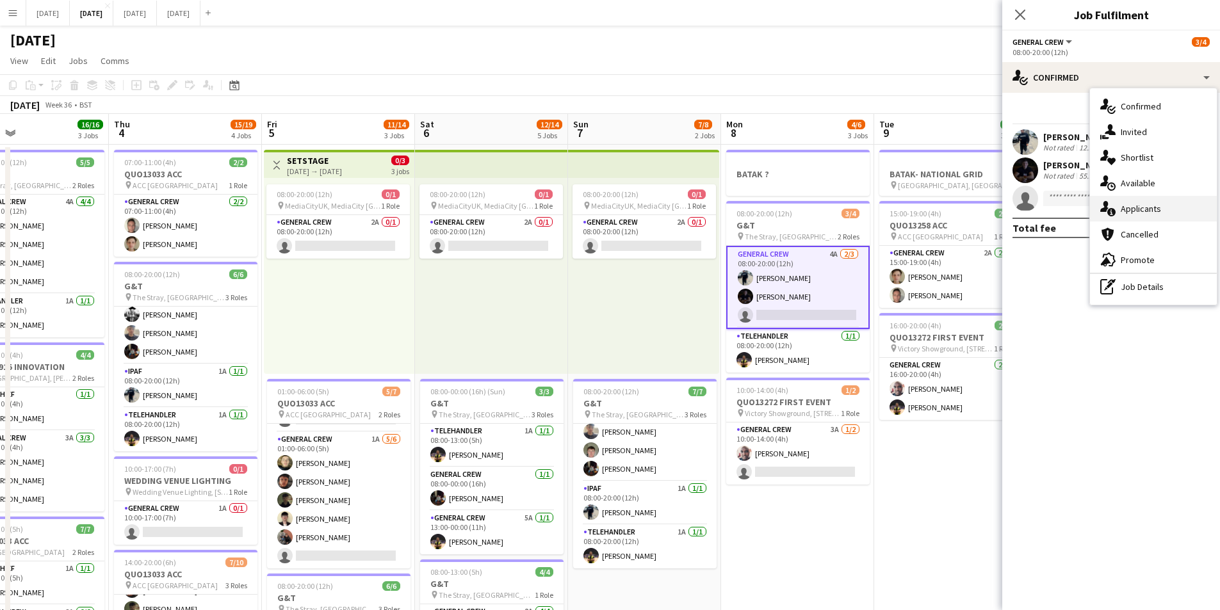
click at [1142, 207] on div "single-neutral-actions-information Applicants" at bounding box center [1153, 209] width 127 height 26
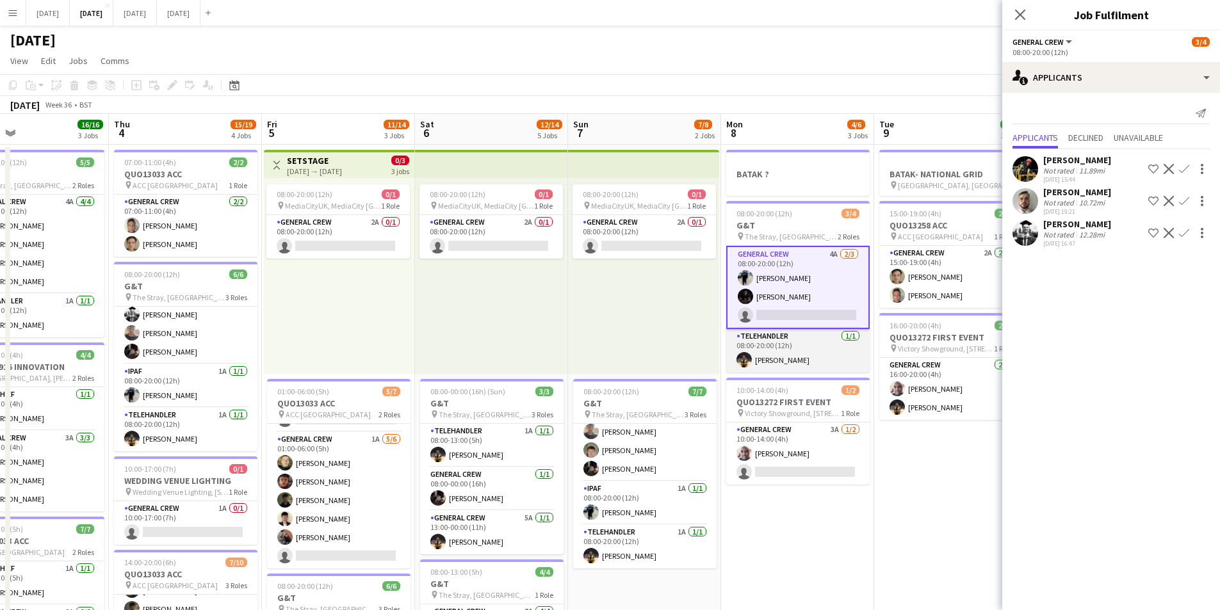
click at [822, 353] on app-card-role "TELEHANDLER [DATE] 08:00-20:00 (12h) [PERSON_NAME]" at bounding box center [797, 351] width 143 height 44
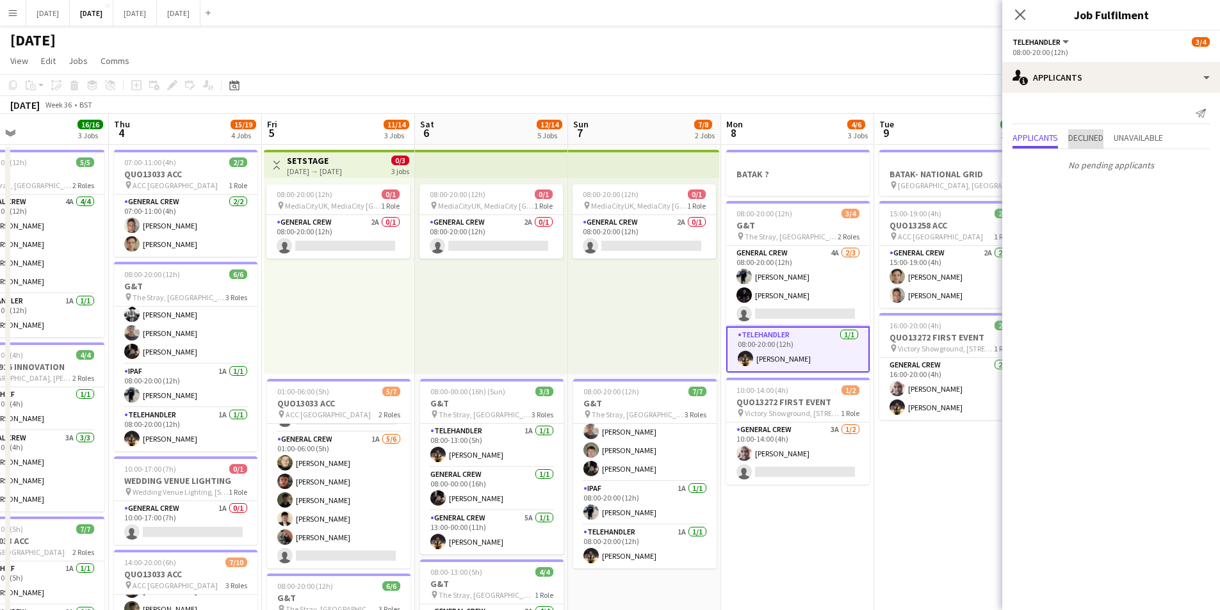
click at [1094, 138] on span "Declined" at bounding box center [1085, 137] width 35 height 9
click at [1144, 114] on span "Unavailable" at bounding box center [1138, 111] width 49 height 9
click at [1038, 108] on span "Applicants" at bounding box center [1035, 111] width 45 height 9
click at [1019, 12] on icon "Close pop-in" at bounding box center [1020, 14] width 12 height 12
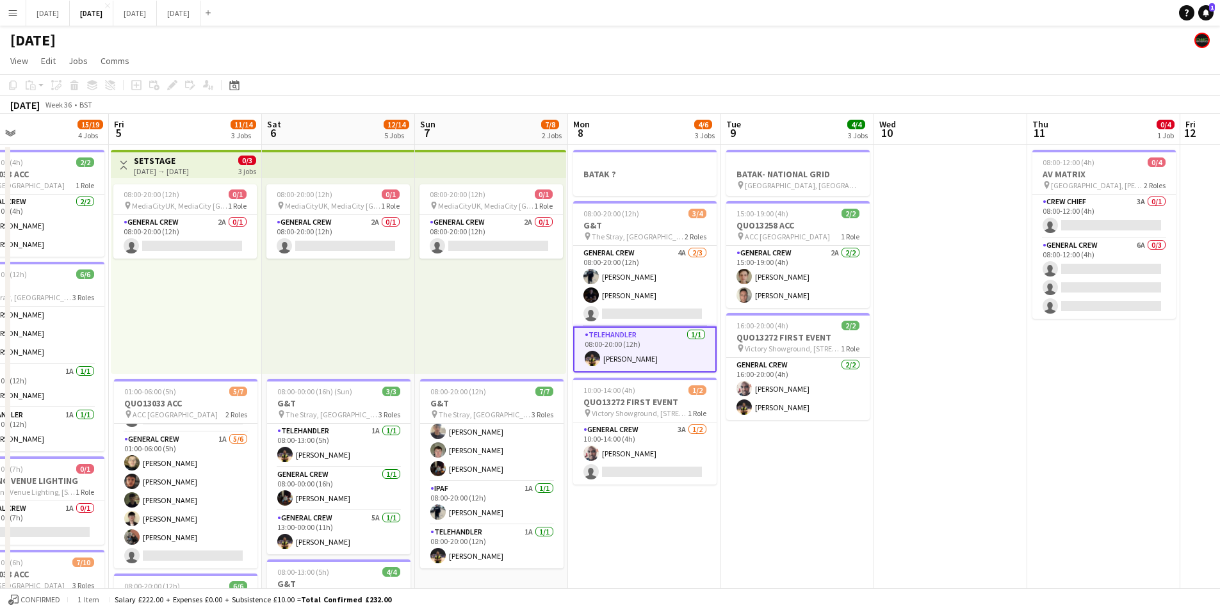
drag, startPoint x: 1089, startPoint y: 379, endPoint x: 960, endPoint y: 377, distance: 129.4
click at [940, 371] on app-calendar-viewport "Mon 1 14/16 3 Jobs Tue 2 17/19 3 Jobs Wed 3 16/16 3 Jobs Thu 4 15/19 4 Jobs Fri…" at bounding box center [610, 554] width 1220 height 881
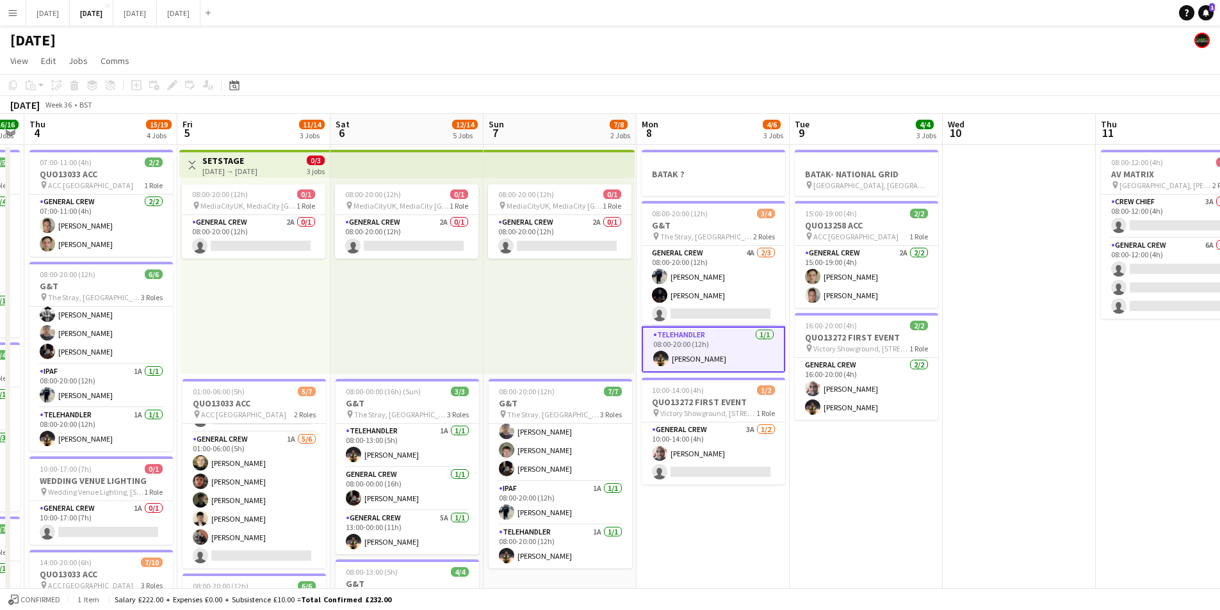
drag, startPoint x: 1063, startPoint y: 420, endPoint x: 1181, endPoint y: 388, distance: 121.7
click at [1220, 397] on html "Menu Boards Boards Boards All jobs Status Workforce Workforce My Workforce Recr…" at bounding box center [610, 508] width 1220 height 1017
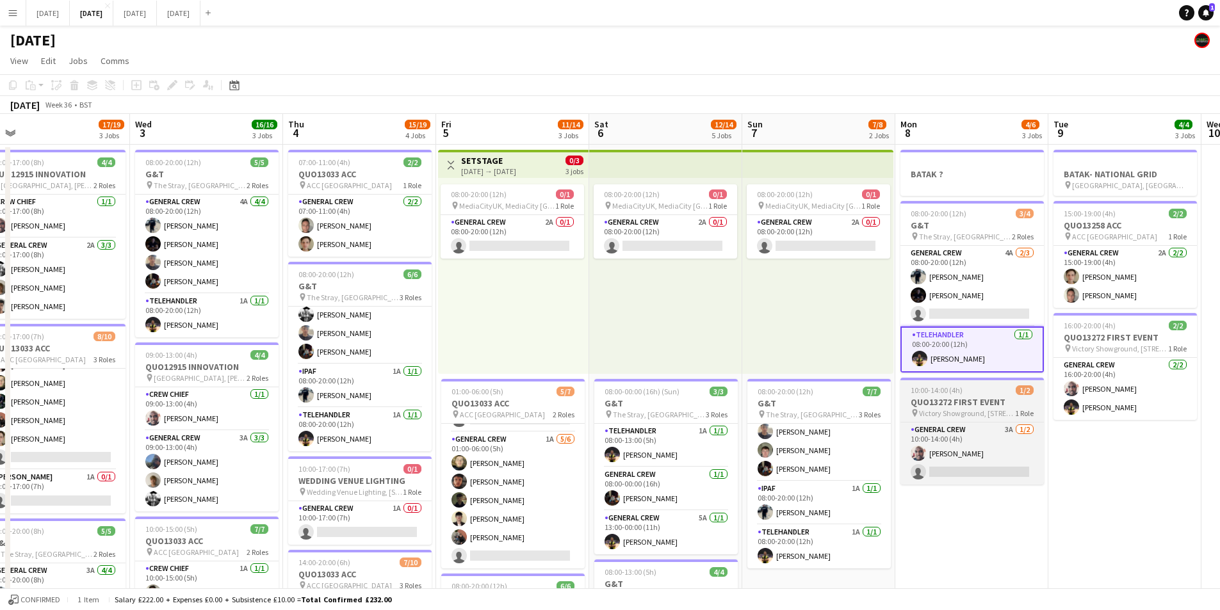
drag, startPoint x: 994, startPoint y: 457, endPoint x: 1036, endPoint y: 402, distance: 69.3
click at [1220, 439] on html "Menu Boards Boards Boards All jobs Status Workforce Workforce My Workforce Recr…" at bounding box center [610, 508] width 1220 height 1017
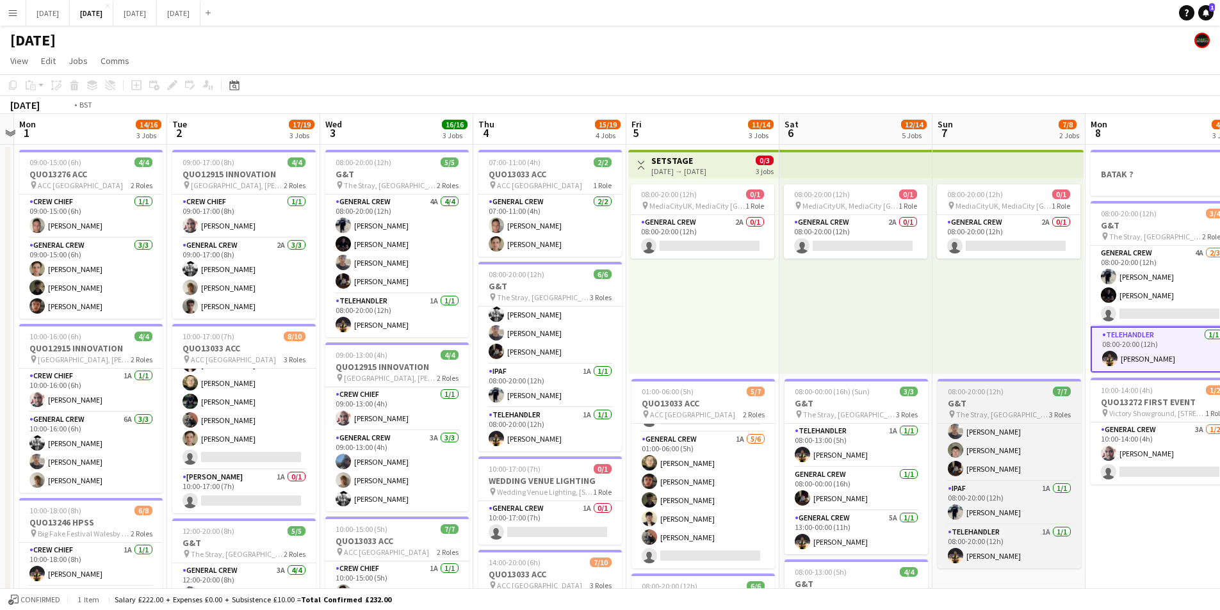
drag, startPoint x: 867, startPoint y: 423, endPoint x: 997, endPoint y: 422, distance: 130.0
click at [997, 423] on app-calendar-viewport "Sat 30 Sun 31 Mon 1 14/16 3 Jobs Tue 2 17/19 3 Jobs Wed 3 16/16 3 Jobs Thu 4 15…" at bounding box center [610, 554] width 1220 height 881
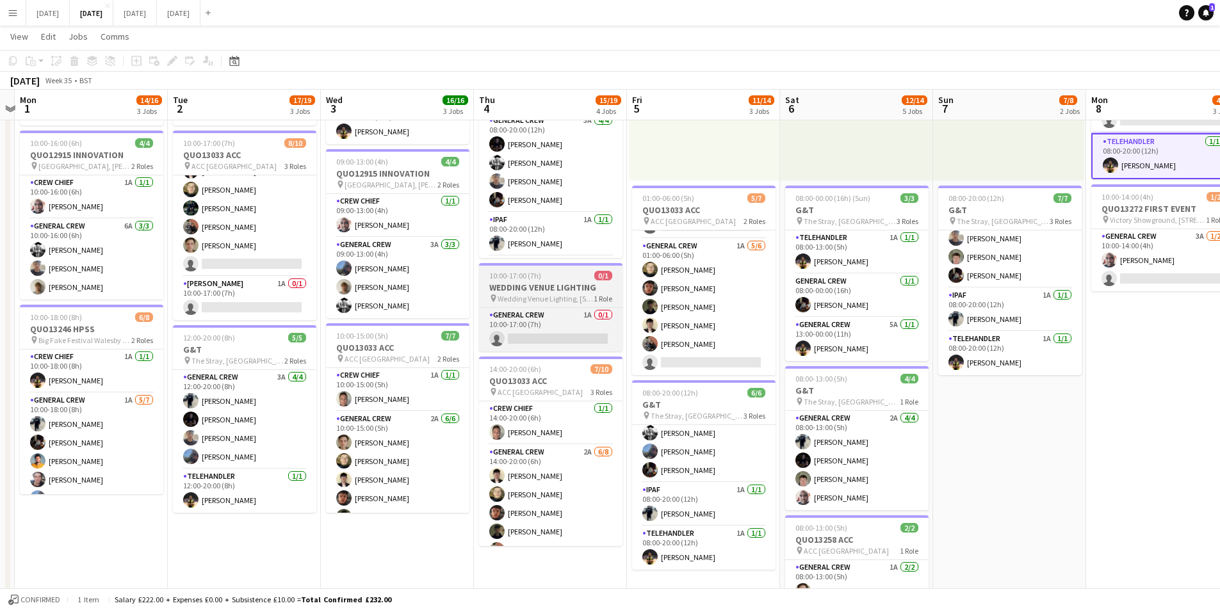
scroll to position [128, 0]
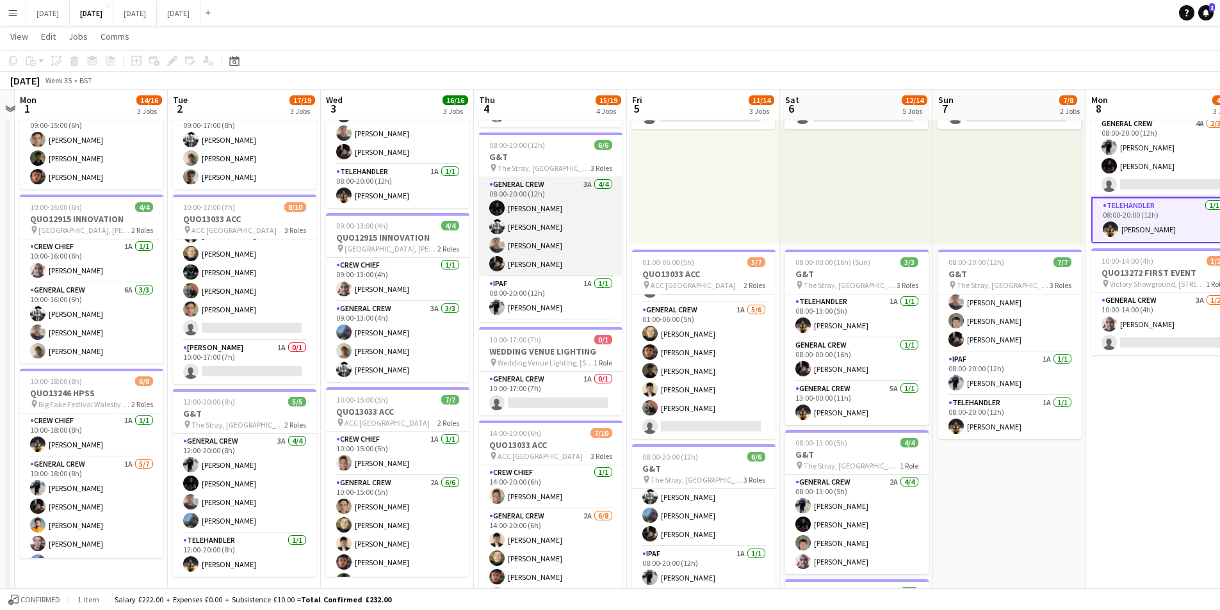
click at [553, 231] on app-card-role "General Crew 3A [DATE] 08:00-20:00 (12h) [PERSON_NAME] [PERSON_NAME] [PERSON_NA…" at bounding box center [550, 226] width 143 height 99
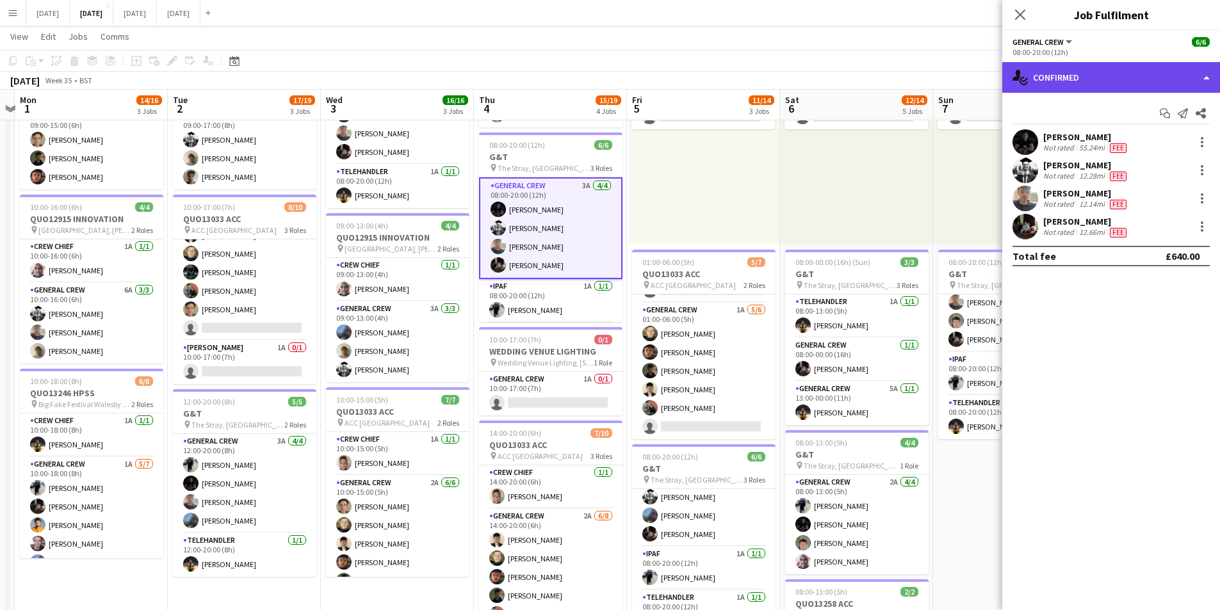
click at [1091, 69] on div "single-neutral-actions-check-2 Confirmed" at bounding box center [1112, 77] width 218 height 31
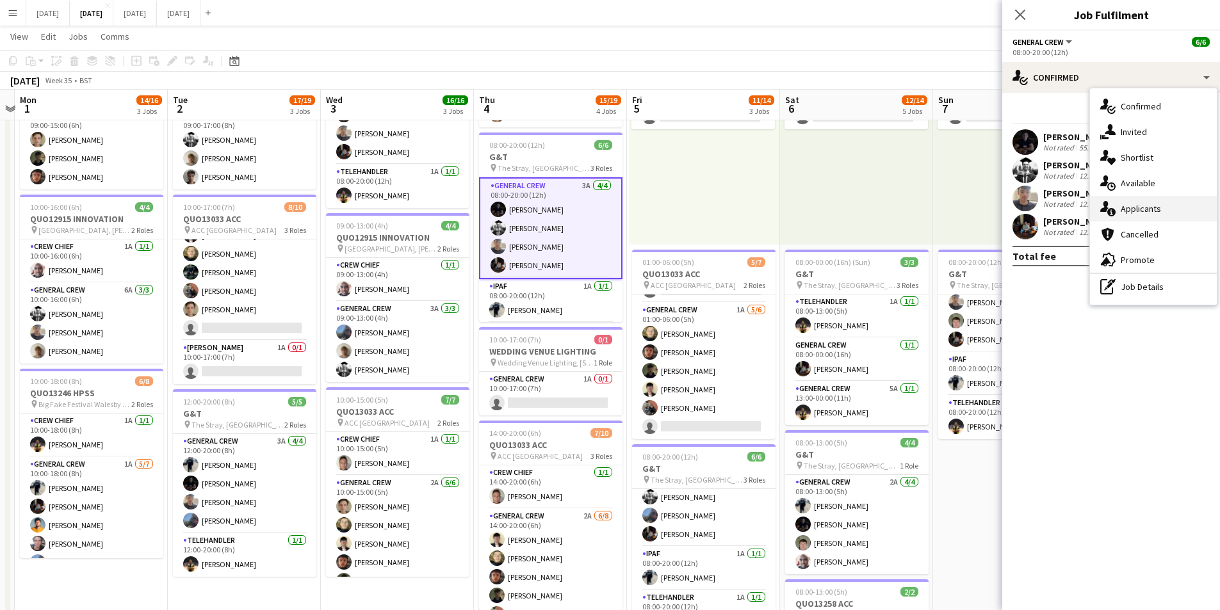
click at [1140, 211] on div "single-neutral-actions-information Applicants" at bounding box center [1153, 209] width 127 height 26
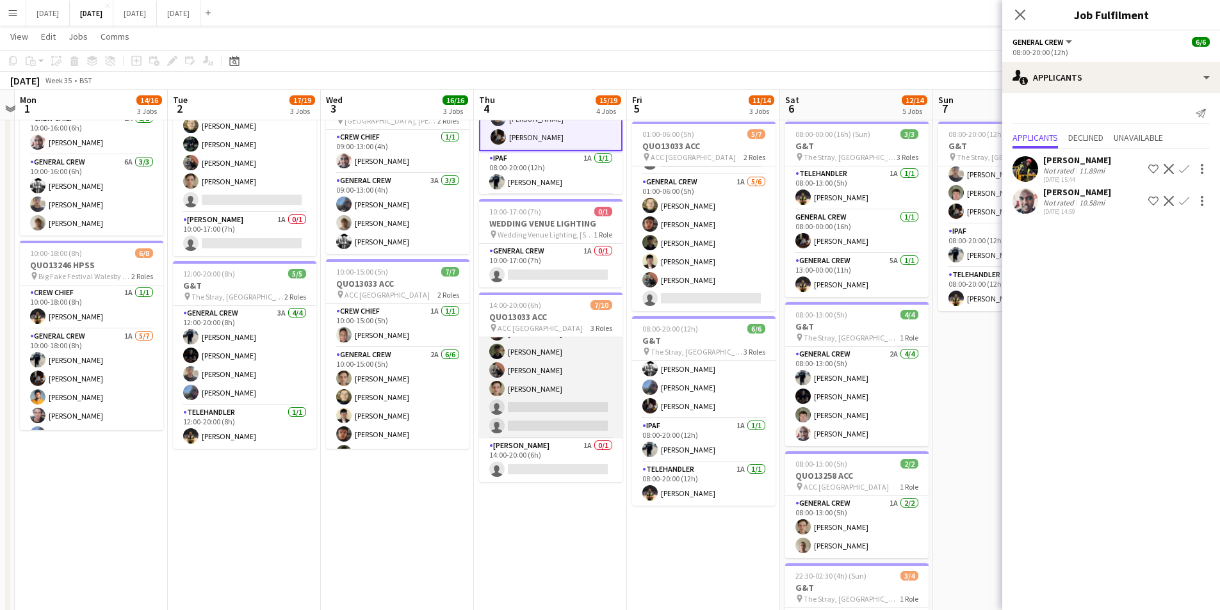
scroll to position [0, 0]
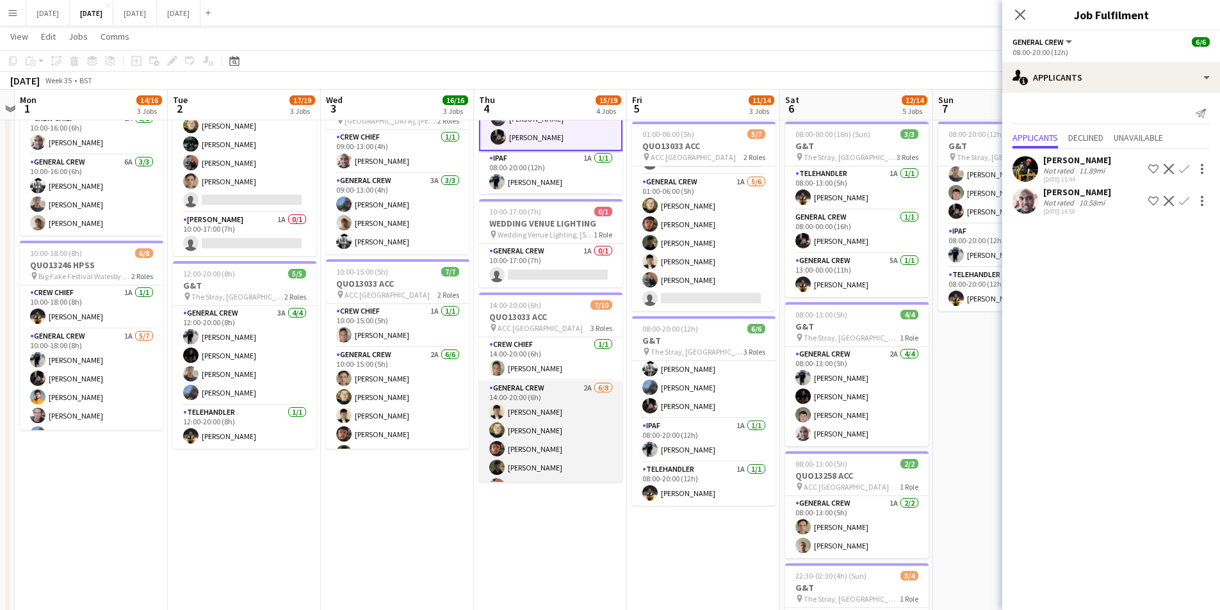
click at [567, 409] on app-card-role "General Crew 2A [DATE] 14:00-20:00 (6h) [PERSON_NAME] [PERSON_NAME] black [PERS…" at bounding box center [550, 468] width 143 height 174
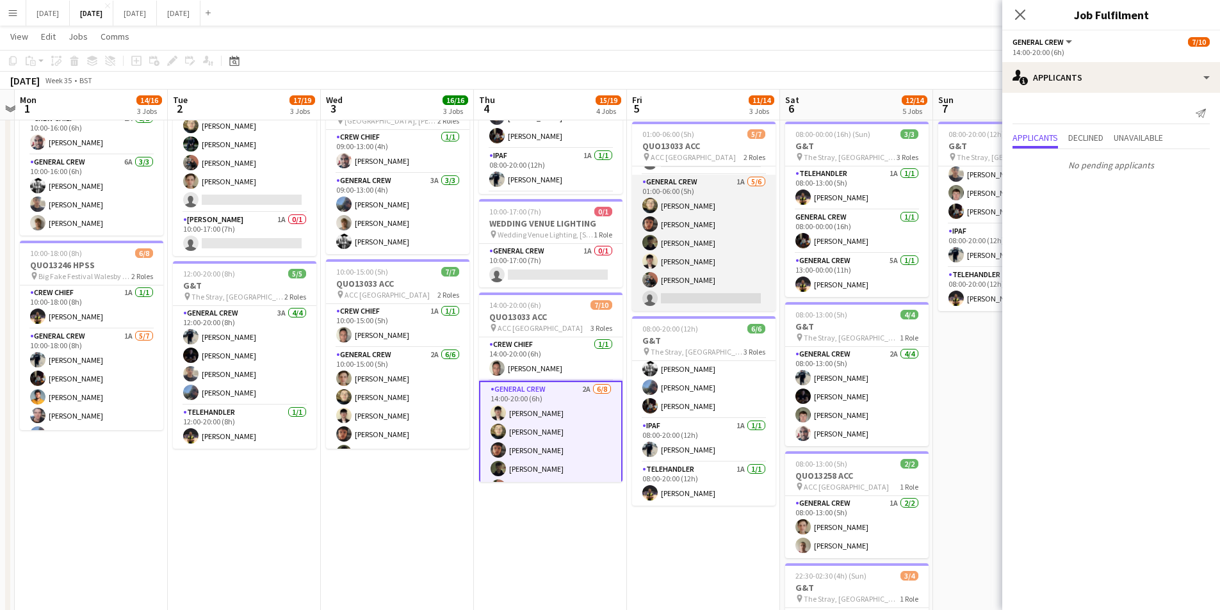
click at [741, 250] on app-card-role "General Crew 1A [DATE] 01:00-06:00 (5h) [PERSON_NAME] black [PERSON_NAME] [PERS…" at bounding box center [703, 243] width 143 height 136
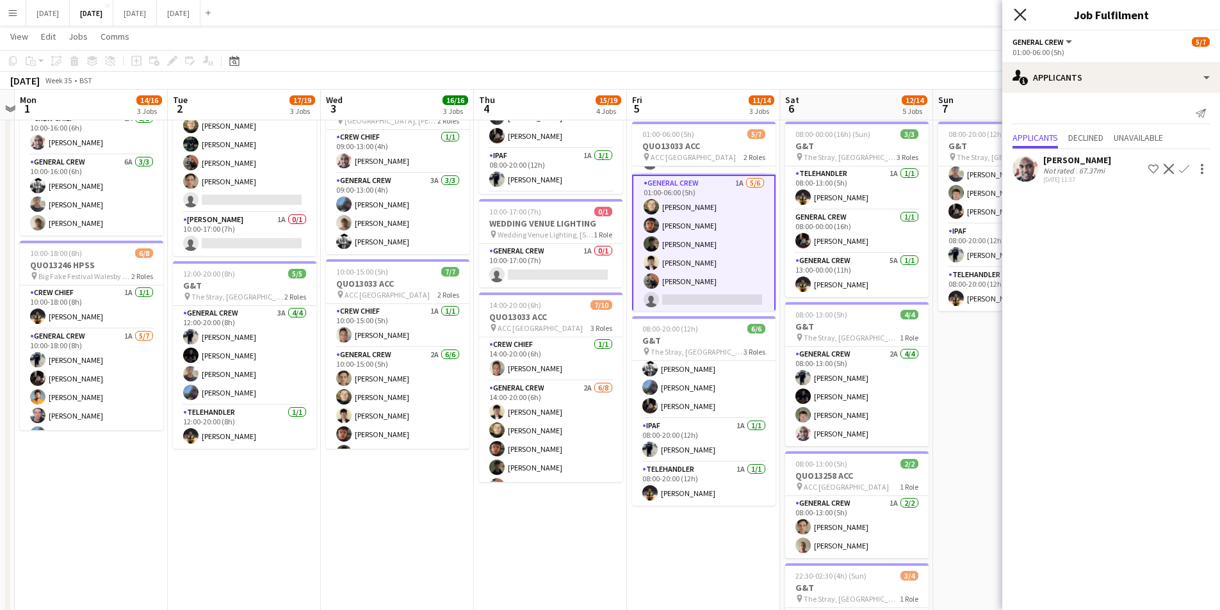
click at [1020, 13] on icon at bounding box center [1020, 14] width 12 height 12
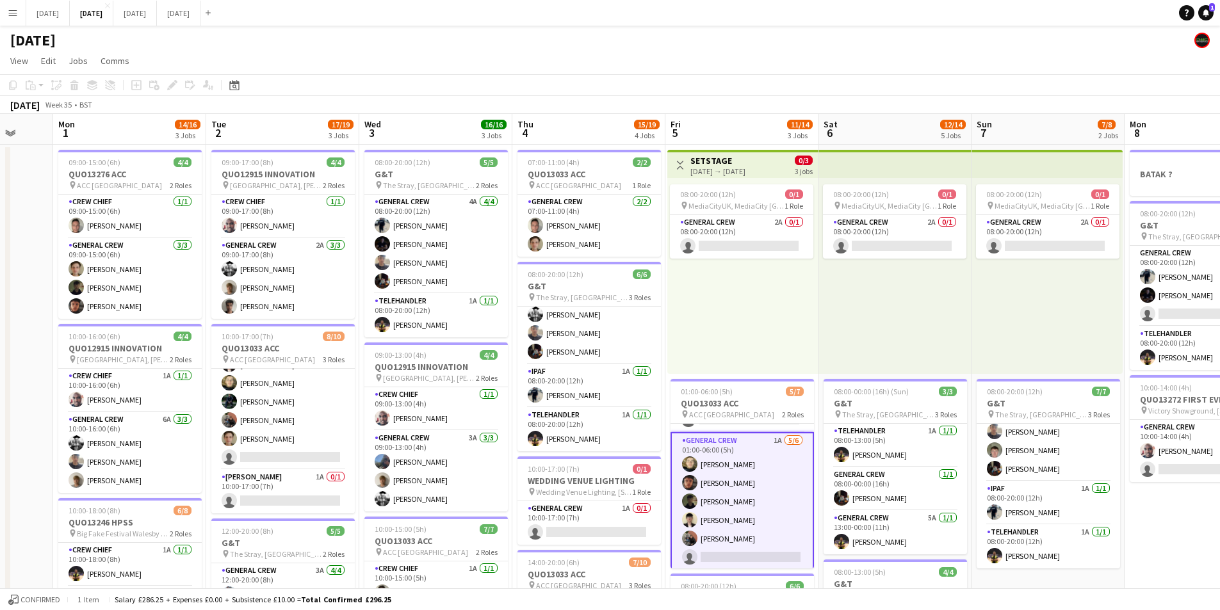
scroll to position [0, 404]
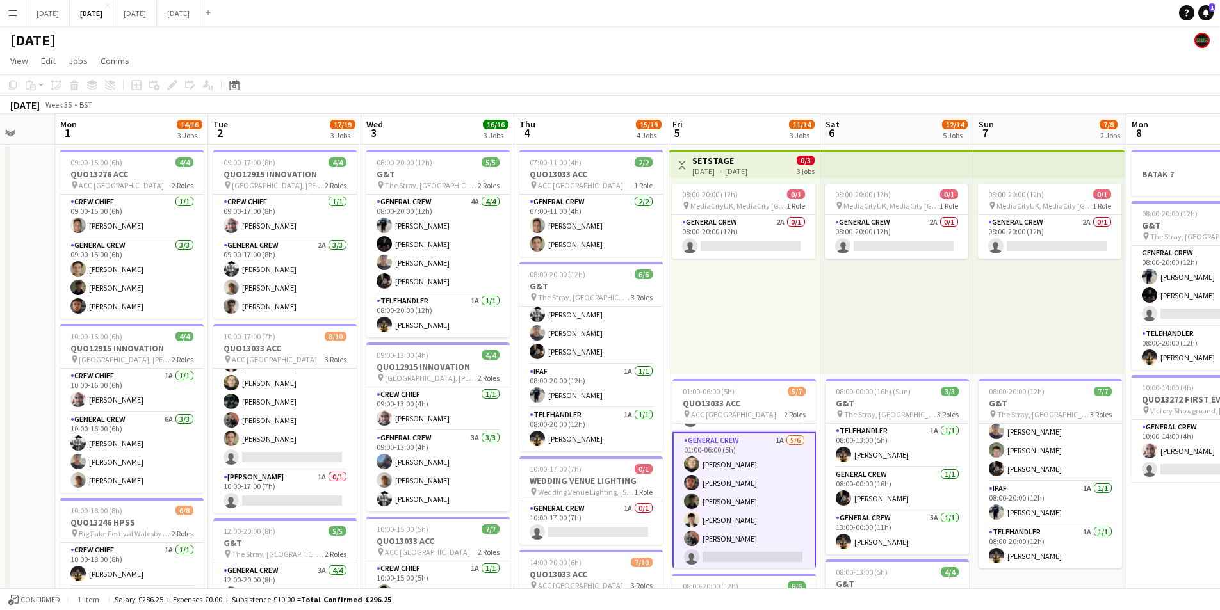
drag, startPoint x: 323, startPoint y: 359, endPoint x: 363, endPoint y: 361, distance: 40.4
click at [363, 361] on app-calendar-viewport "Fri 29 Sat 30 Sun 31 Mon 1 14/16 3 Jobs Tue 2 17/19 3 Jobs Wed 3 16/16 3 Jobs T…" at bounding box center [610, 554] width 1220 height 881
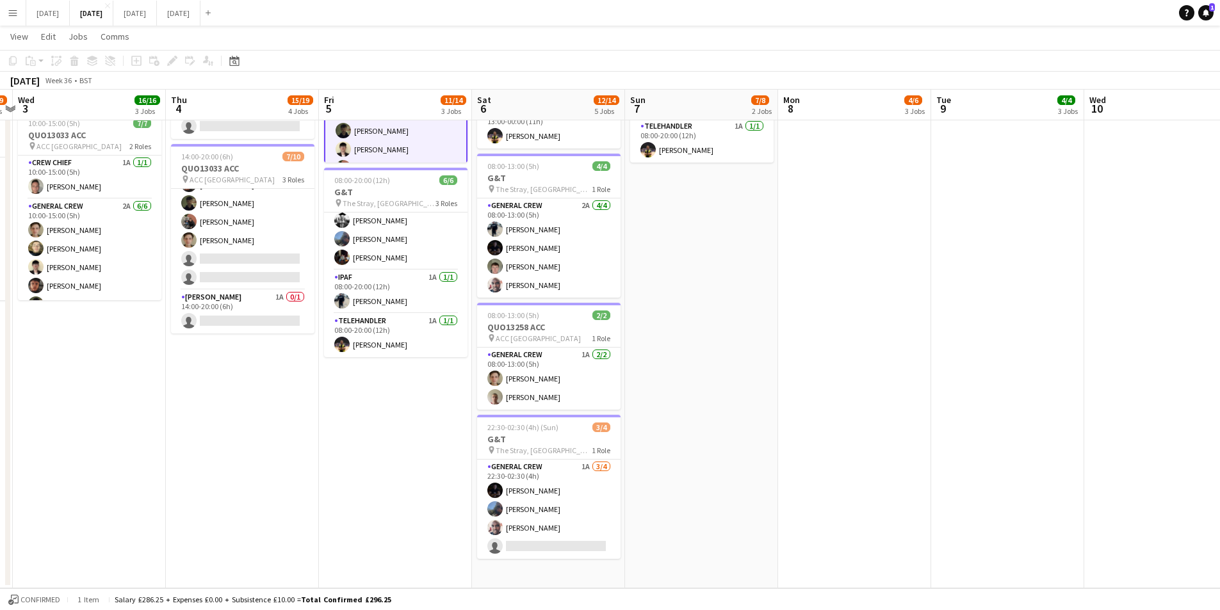
scroll to position [0, 374]
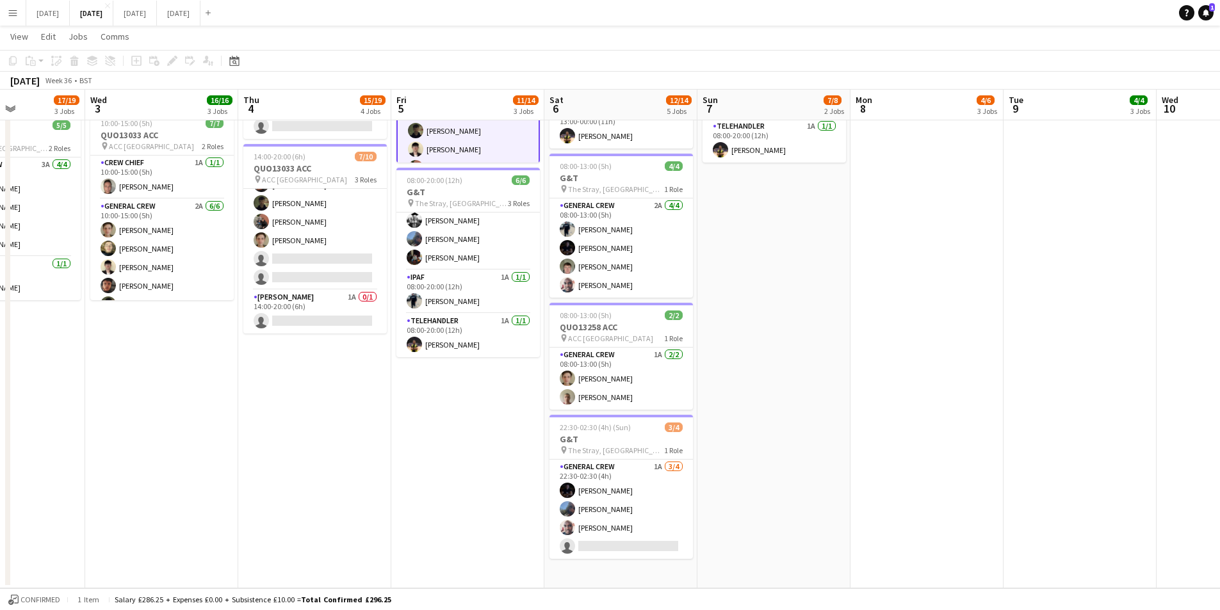
drag, startPoint x: 748, startPoint y: 471, endPoint x: 532, endPoint y: 461, distance: 216.2
click at [473, 464] on app-calendar-viewport "Sun 31 Mon 1 14/16 3 Jobs Tue 2 17/19 3 Jobs Wed 3 16/16 3 Jobs Thu 4 15/19 4 J…" at bounding box center [610, 117] width 1220 height 944
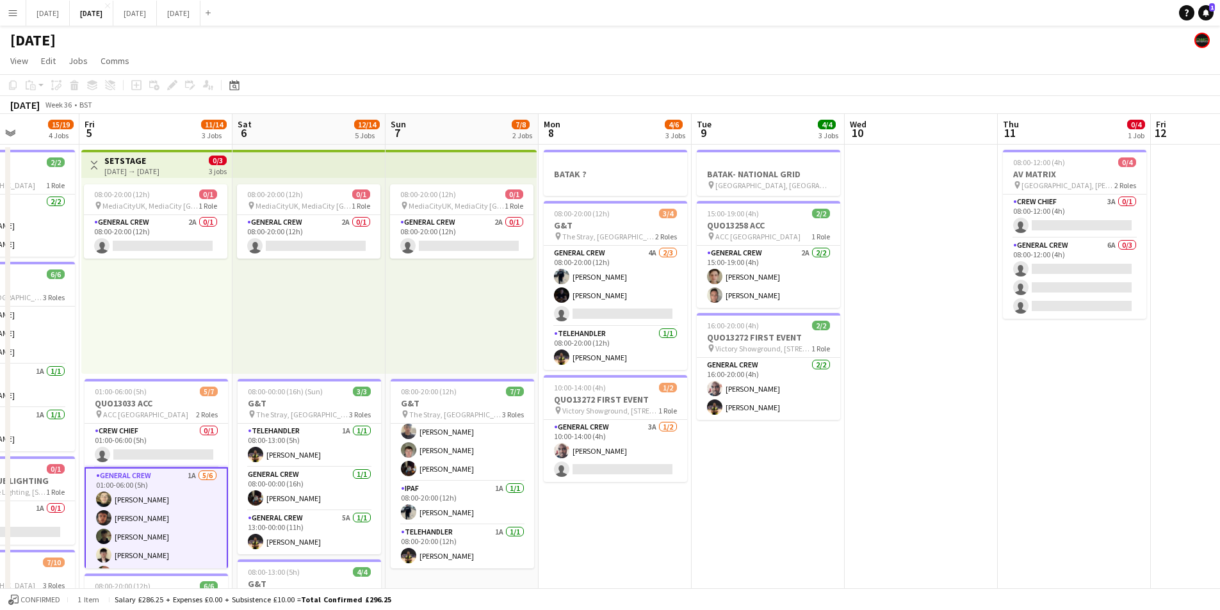
scroll to position [0, 444]
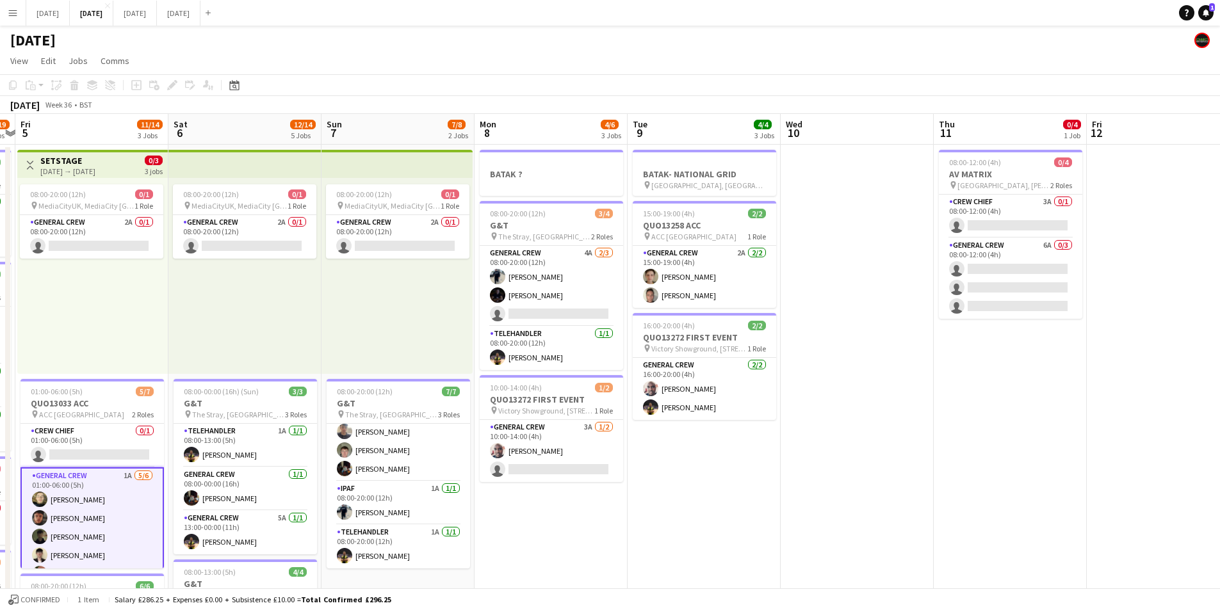
drag, startPoint x: 997, startPoint y: 527, endPoint x: 655, endPoint y: 493, distance: 344.4
click at [628, 510] on app-calendar-viewport "Tue 2 17/19 3 Jobs Wed 3 16/16 3 Jobs Thu 4 15/19 4 Jobs Fri 5 11/14 3 Jobs Sat…" at bounding box center [610, 554] width 1220 height 881
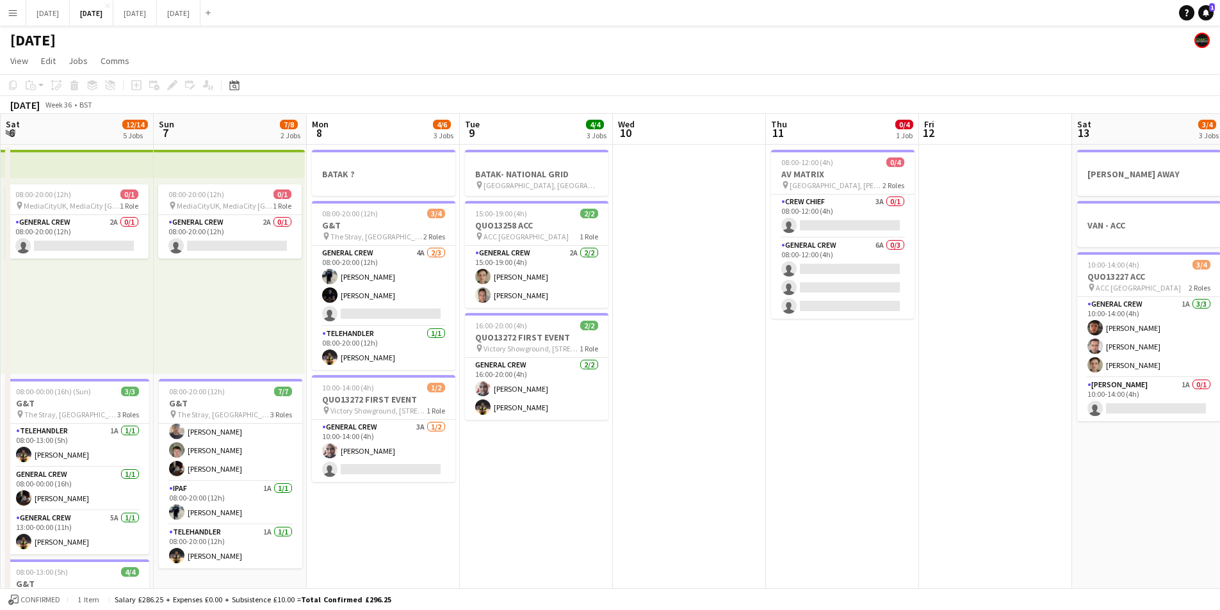
drag, startPoint x: 869, startPoint y: 484, endPoint x: 743, endPoint y: 478, distance: 126.3
click at [744, 480] on app-calendar-viewport "Wed 3 16/16 3 Jobs Thu 4 15/19 4 Jobs Fri 5 11/14 3 Jobs Sat 6 12/14 5 Jobs Sun…" at bounding box center [610, 554] width 1220 height 881
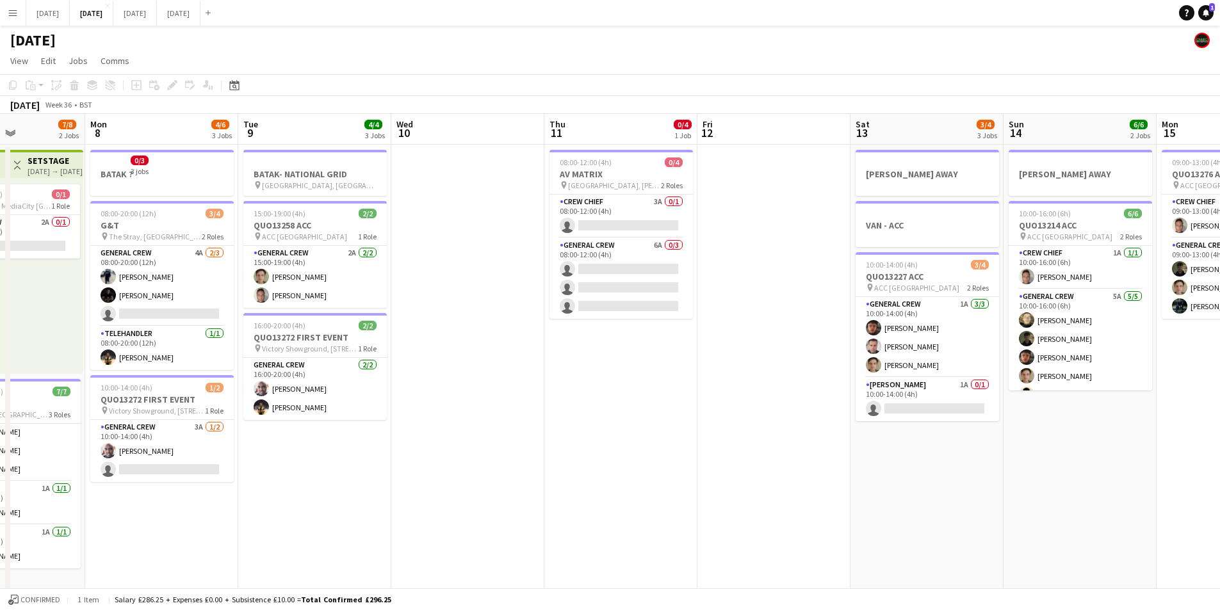
drag, startPoint x: 929, startPoint y: 464, endPoint x: 778, endPoint y: 463, distance: 151.2
click at [785, 464] on app-calendar-viewport "Thu 4 15/19 4 Jobs Fri 5 11/14 3 Jobs Sat 6 12/14 5 Jobs Sun 7 7/8 2 Jobs Mon 8…" at bounding box center [610, 554] width 1220 height 881
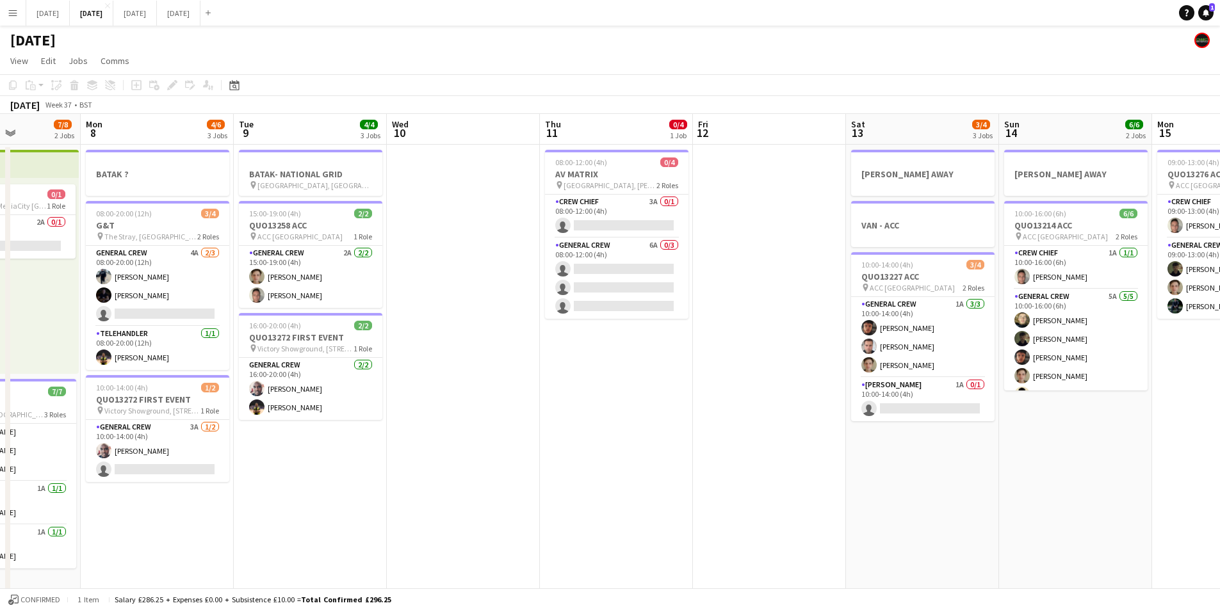
scroll to position [0, 489]
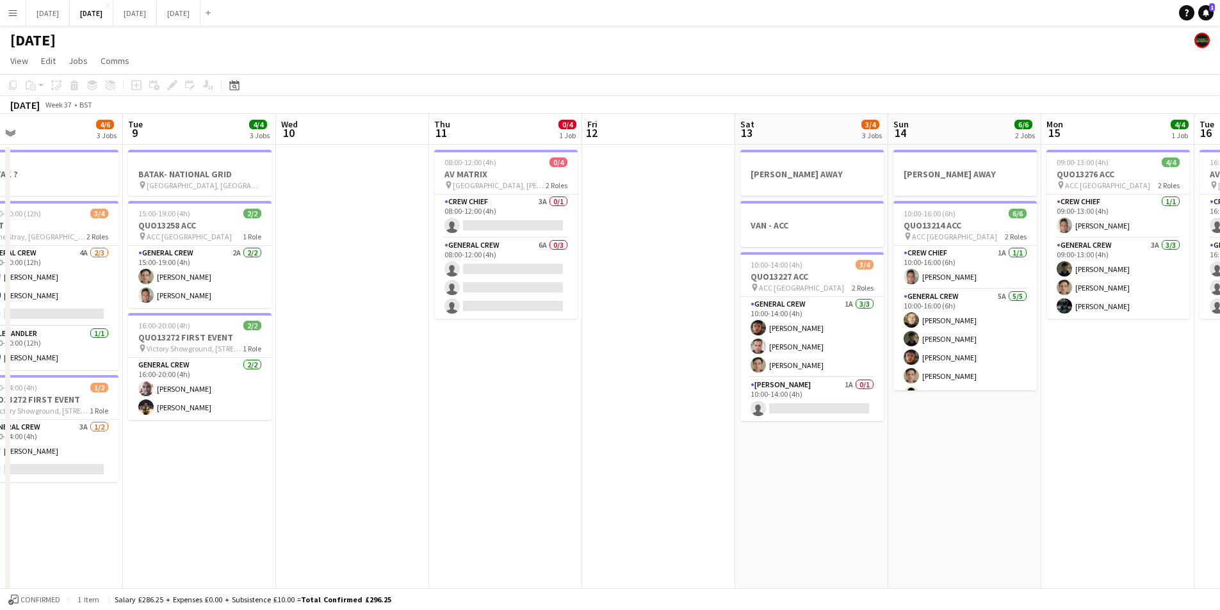
drag, startPoint x: 1000, startPoint y: 474, endPoint x: 766, endPoint y: 461, distance: 234.8
click at [766, 461] on app-calendar-viewport "Fri 5 11/14 3 Jobs Sat 6 12/14 5 Jobs Sun 7 7/8 2 Jobs Mon 8 4/6 3 Jobs Tue 9 4…" at bounding box center [610, 554] width 1220 height 881
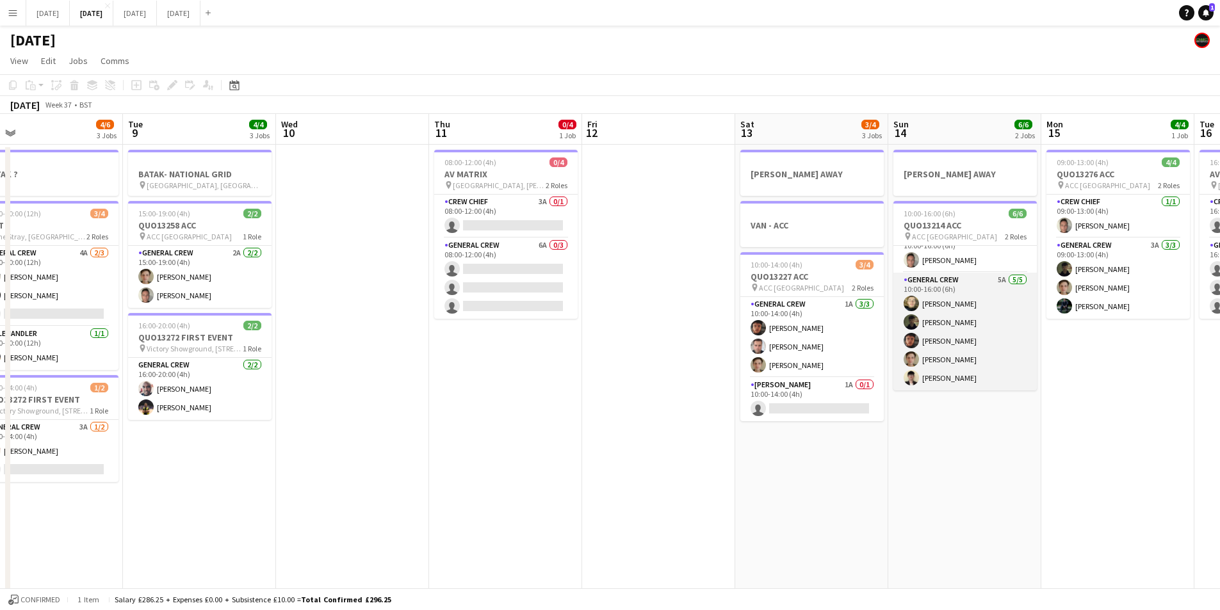
scroll to position [0, 0]
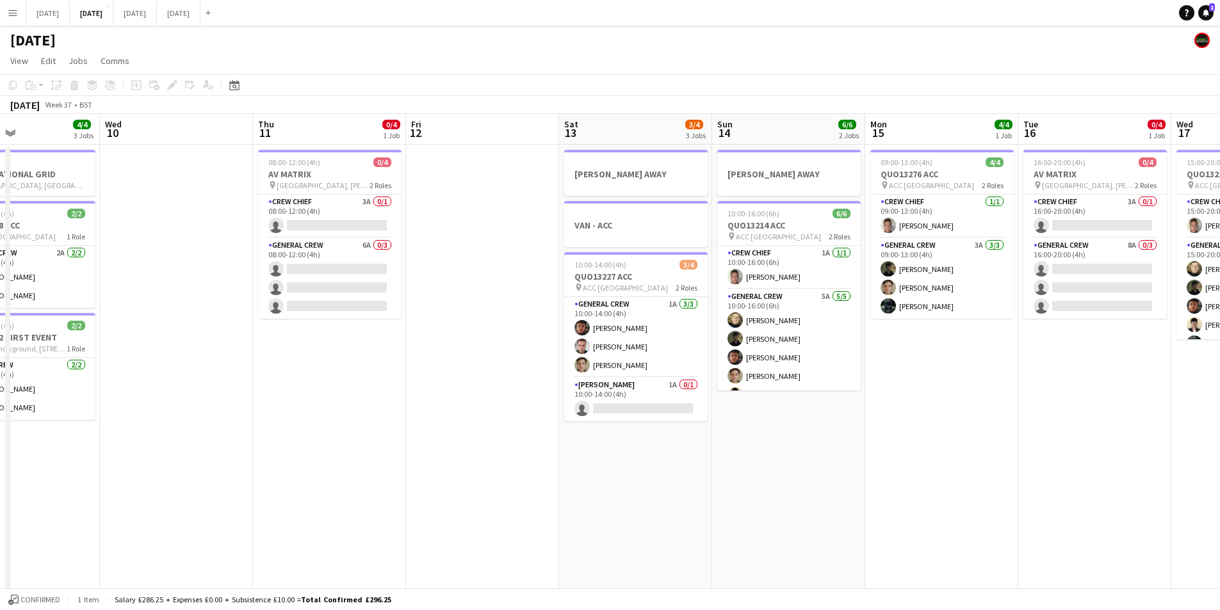
drag, startPoint x: 1002, startPoint y: 447, endPoint x: 842, endPoint y: 435, distance: 160.6
click at [839, 436] on app-calendar-viewport "Sat 6 12/14 5 Jobs Sun 7 7/8 2 Jobs Mon 8 4/6 3 Jobs Tue 9 4/4 3 Jobs Wed 10 Th…" at bounding box center [610, 554] width 1220 height 881
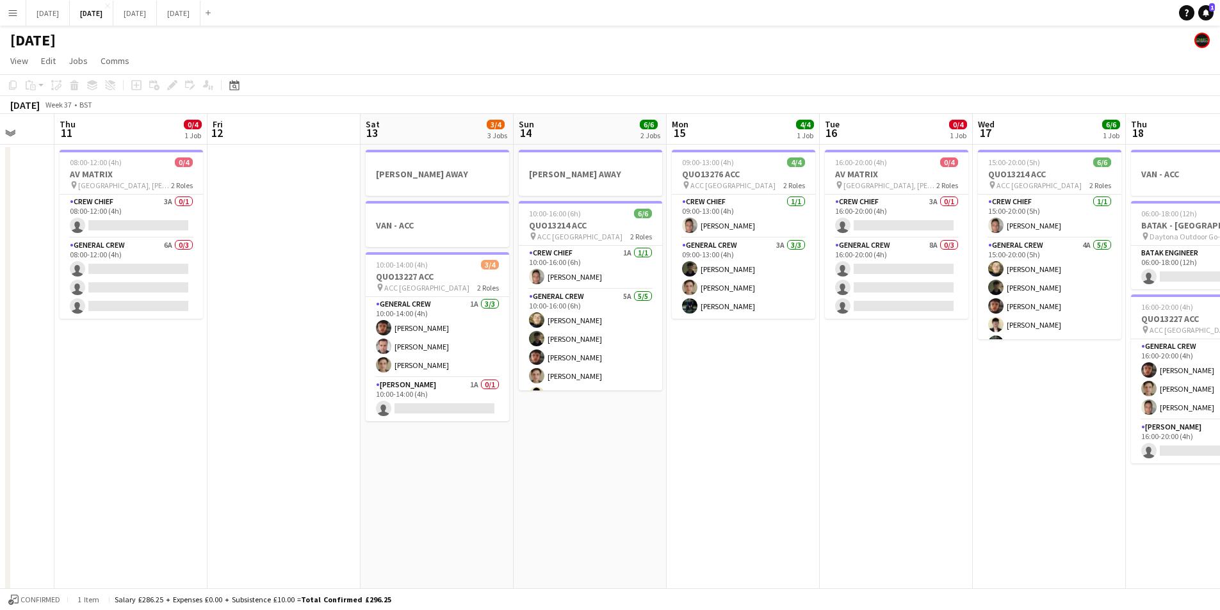
click at [826, 447] on app-calendar-viewport "Mon 8 4/6 3 Jobs Tue 9 4/4 3 Jobs Wed 10 Thu 11 0/4 1 Job Fri 12 Sat 13 3/4 3 J…" at bounding box center [610, 554] width 1220 height 881
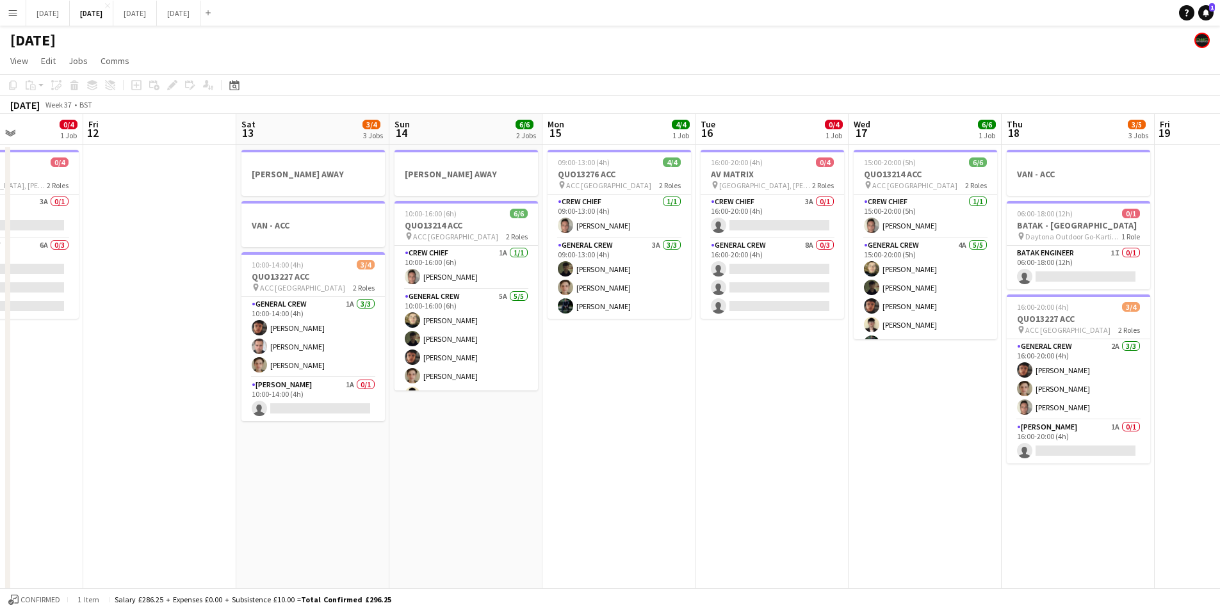
drag, startPoint x: 987, startPoint y: 461, endPoint x: 862, endPoint y: 452, distance: 125.2
click at [862, 452] on app-calendar-viewport "Tue 9 4/4 3 Jobs Wed 10 Thu 11 0/4 1 Job Fri 12 Sat 13 3/4 3 Jobs Sun 14 6/6 2 …" at bounding box center [610, 554] width 1220 height 881
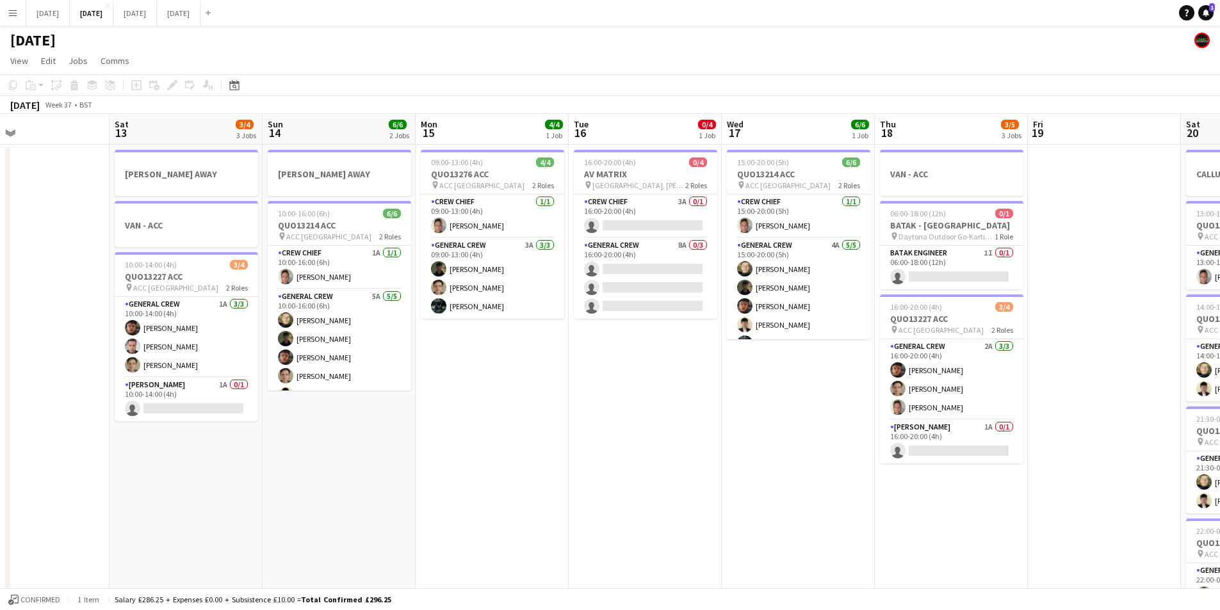
drag, startPoint x: 903, startPoint y: 459, endPoint x: 796, endPoint y: 445, distance: 107.9
click at [796, 445] on app-calendar-viewport "Tue 9 4/4 3 Jobs Wed 10 Thu 11 0/4 1 Job Fri 12 Sat 13 3/4 3 Jobs Sun 14 6/6 2 …" at bounding box center [610, 554] width 1220 height 881
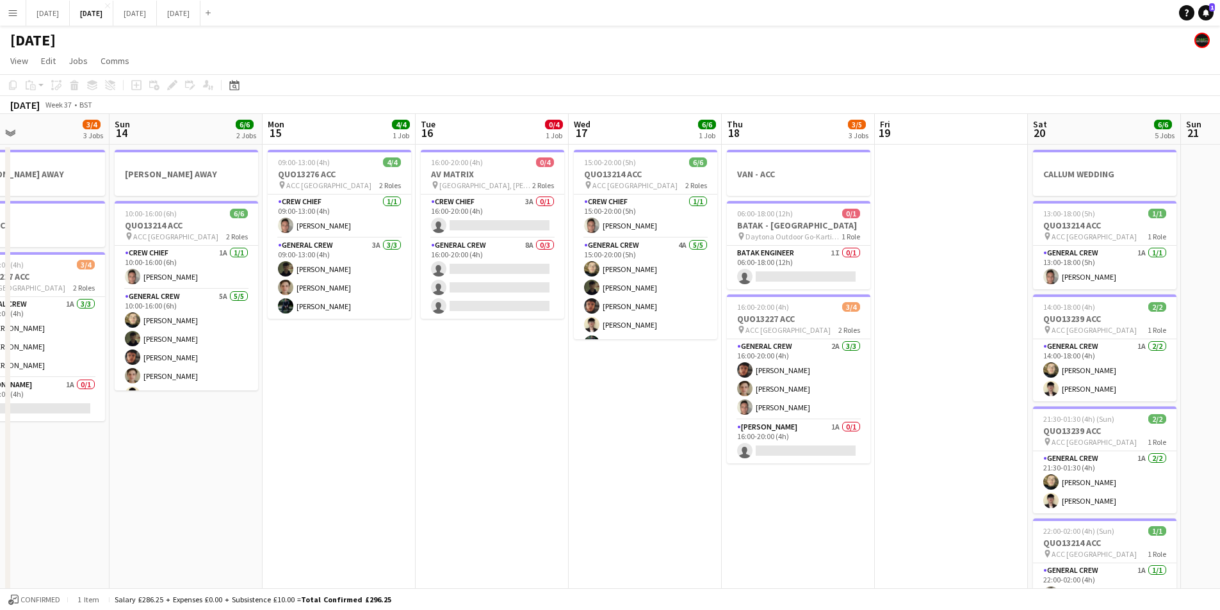
scroll to position [0, 466]
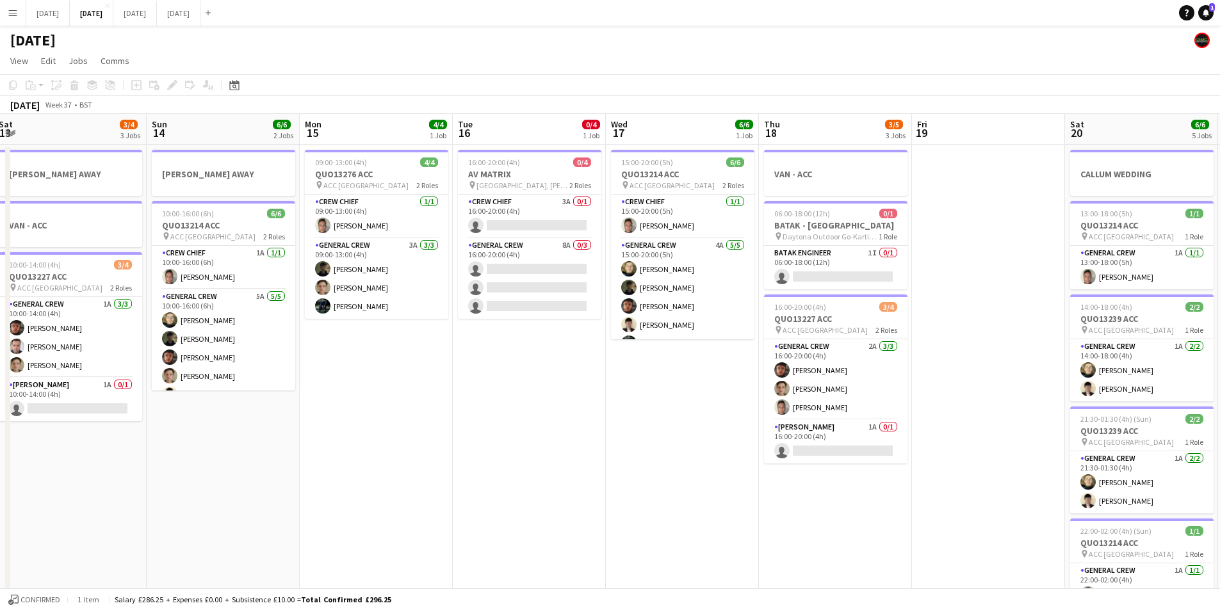
drag, startPoint x: 853, startPoint y: 452, endPoint x: 737, endPoint y: 449, distance: 116.0
click at [737, 449] on app-calendar-viewport "Wed 10 Thu 11 0/4 1 Job Fri 12 Sat 13 3/4 3 Jobs Sun 14 6/6 2 Jobs Mon 15 4/4 1…" at bounding box center [610, 554] width 1220 height 881
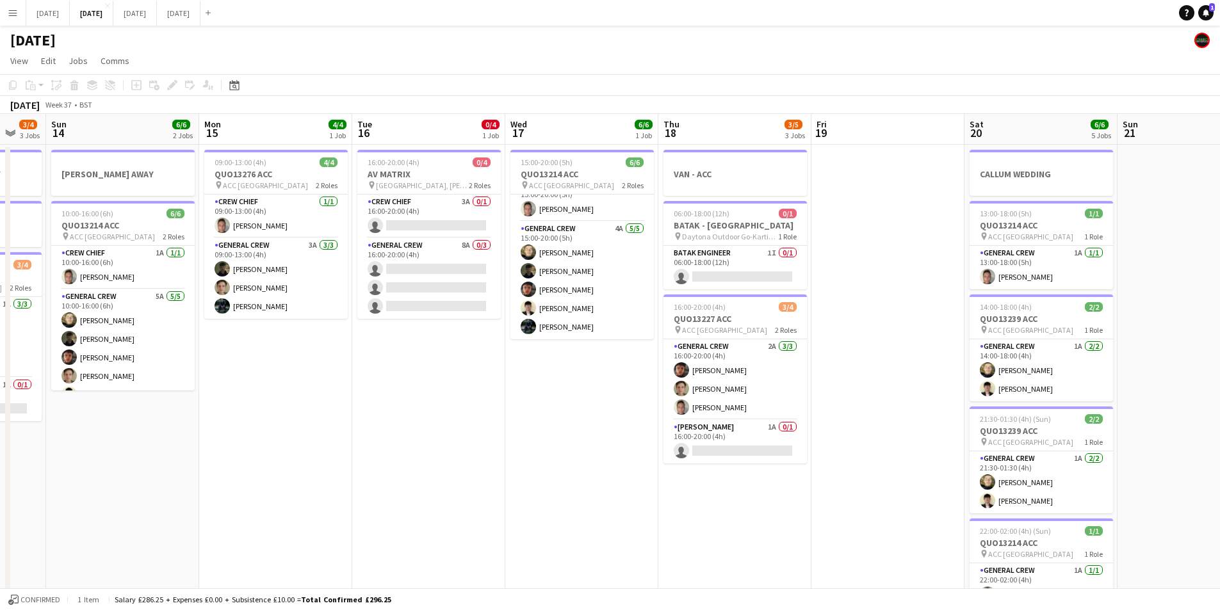
scroll to position [0, 427]
drag, startPoint x: 701, startPoint y: 428, endPoint x: 614, endPoint y: 404, distance: 90.5
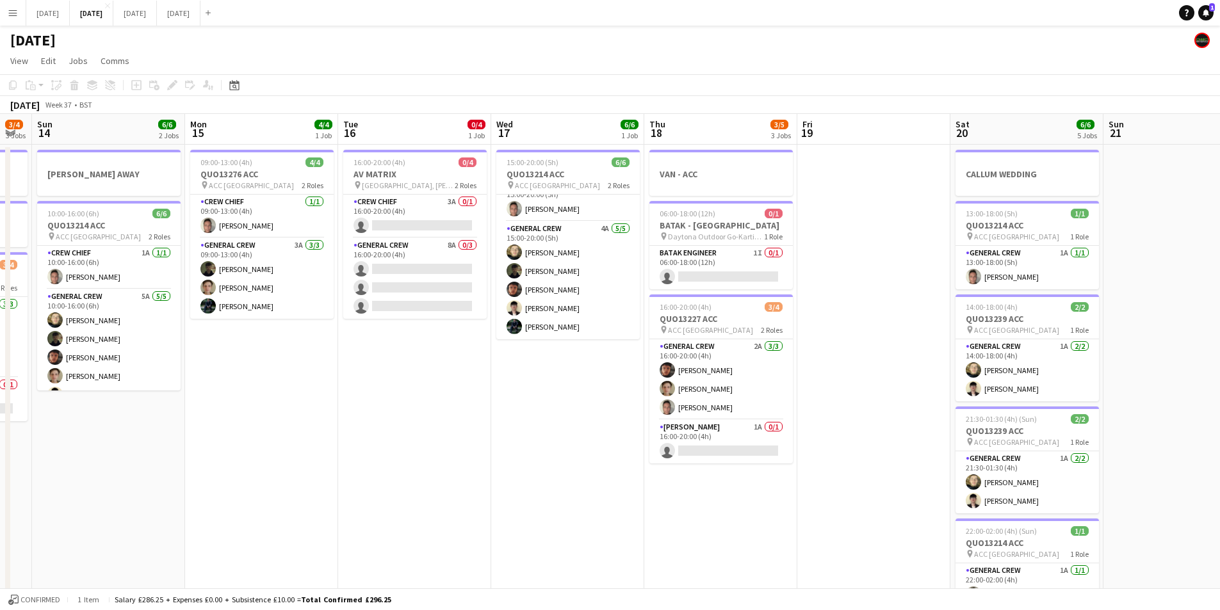
click at [614, 404] on app-calendar-viewport "Thu 11 0/4 1 Job Fri 12 Sat 13 3/4 3 Jobs Sun 14 6/6 2 Jobs Mon 15 4/4 1 Job Tu…" at bounding box center [610, 554] width 1220 height 881
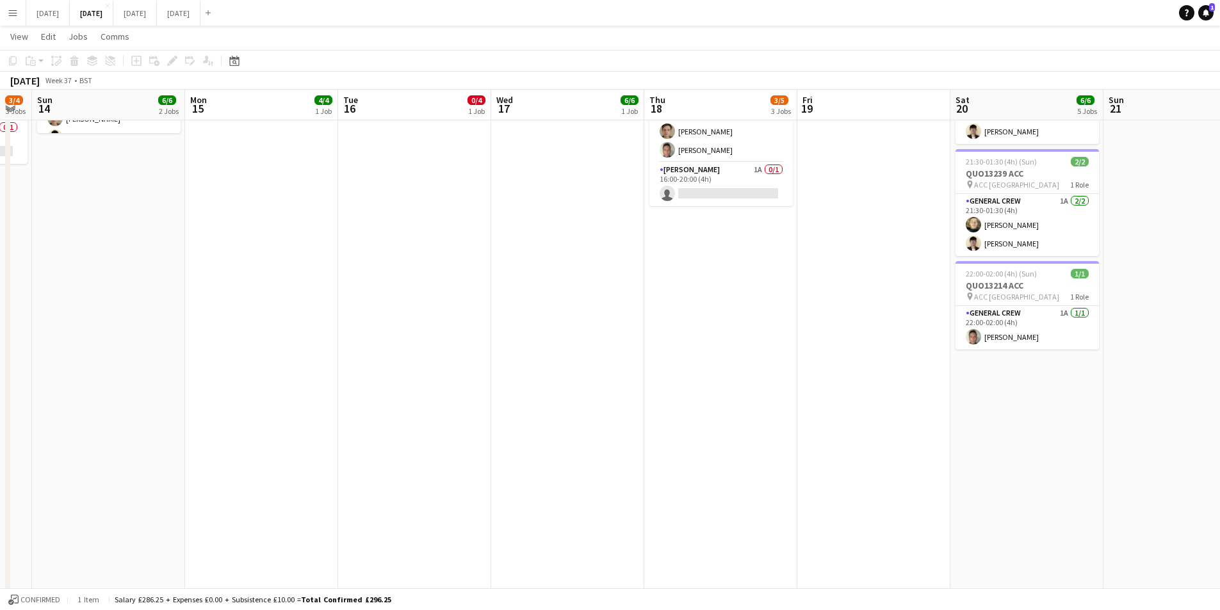
scroll to position [0, 0]
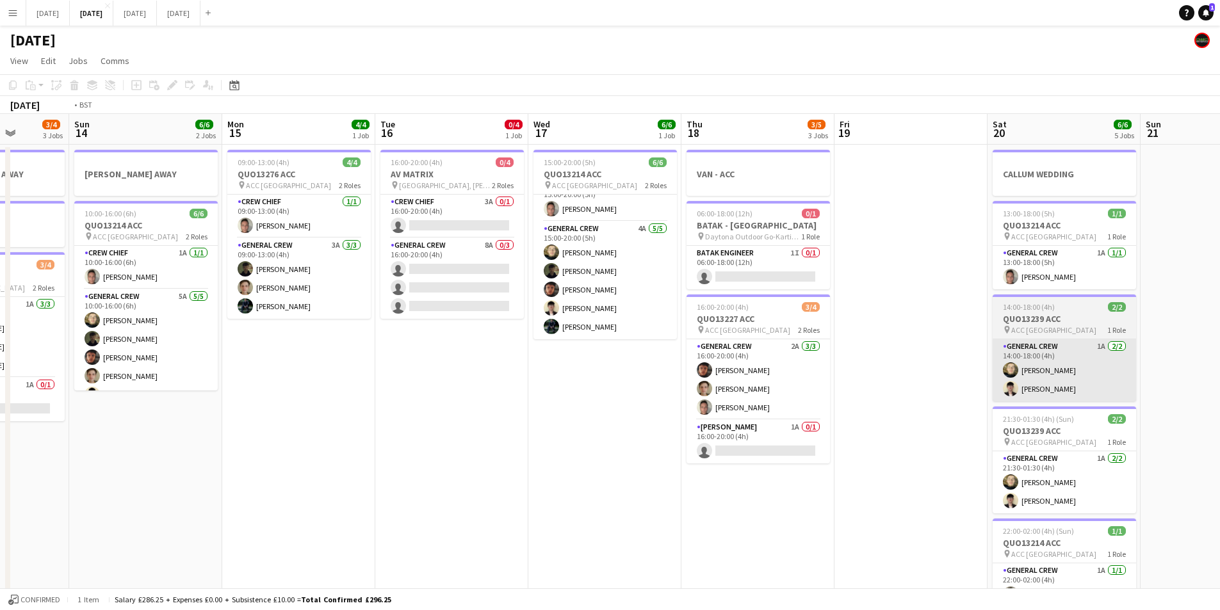
drag, startPoint x: 913, startPoint y: 417, endPoint x: 684, endPoint y: 378, distance: 232.6
click at [628, 370] on app-calendar-viewport "Thu 11 0/4 1 Job Fri 12 Sat 13 3/4 3 Jobs Sun 14 6/6 2 Jobs Mon 15 4/4 1 Job Tu…" at bounding box center [610, 554] width 1220 height 881
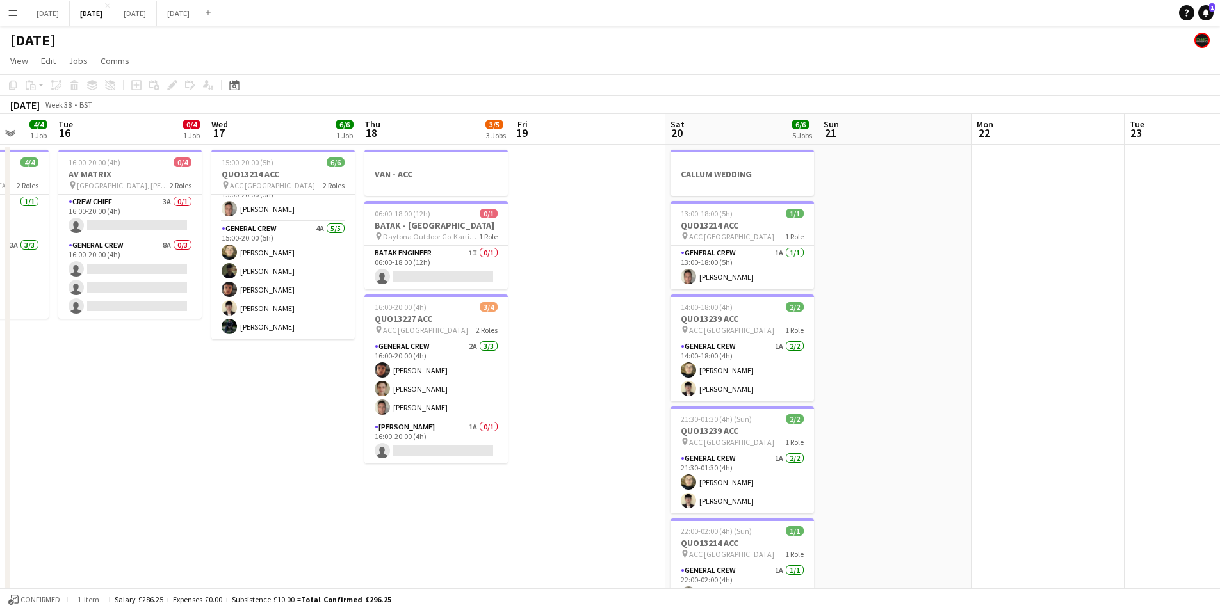
drag, startPoint x: 1016, startPoint y: 429, endPoint x: 610, endPoint y: 372, distance: 410.2
click at [574, 375] on app-calendar-viewport "Sat 13 3/4 3 Jobs Sun 14 6/6 2 Jobs Mon 15 4/4 1 Job Tue 16 0/4 1 Job Wed 17 6/…" at bounding box center [610, 554] width 1220 height 881
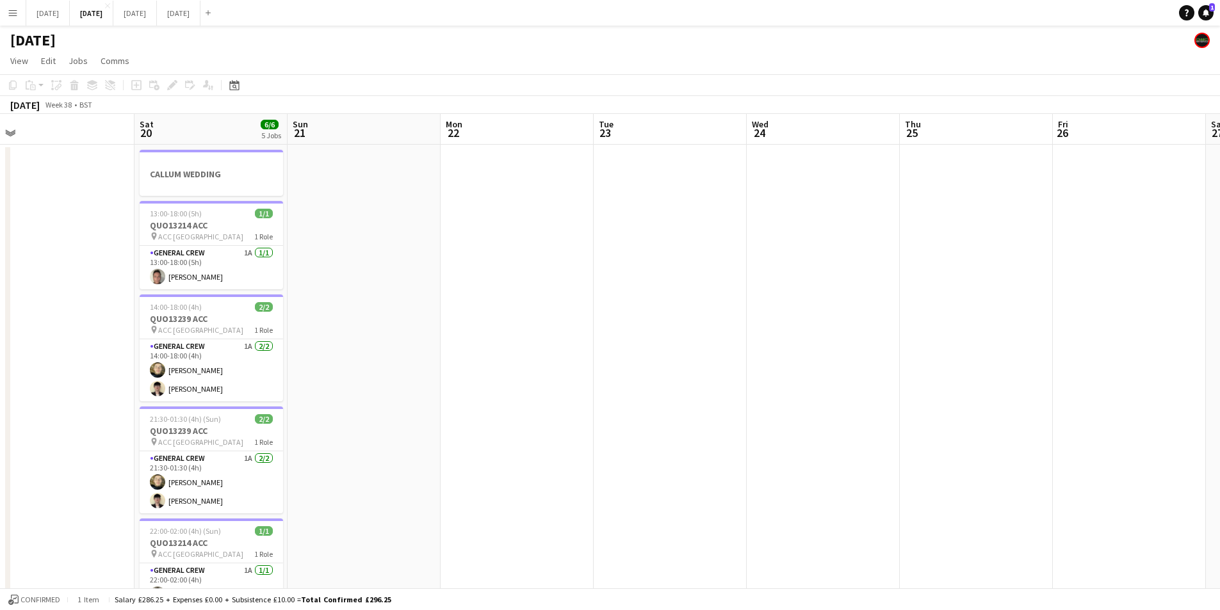
drag, startPoint x: 940, startPoint y: 447, endPoint x: 699, endPoint y: 373, distance: 251.9
click at [575, 371] on app-calendar-viewport "Tue 16 0/4 1 Job Wed 17 6/6 1 Job Thu 18 3/5 3 Jobs Fri 19 Sat 20 6/6 5 Jobs Su…" at bounding box center [610, 554] width 1220 height 881
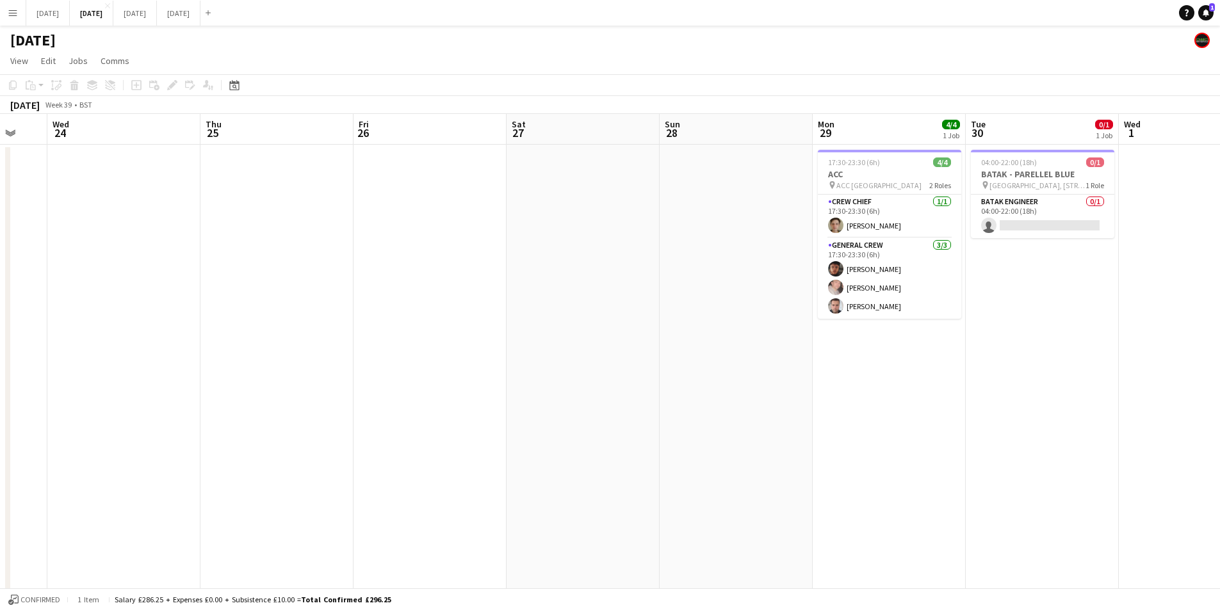
scroll to position [0, 420]
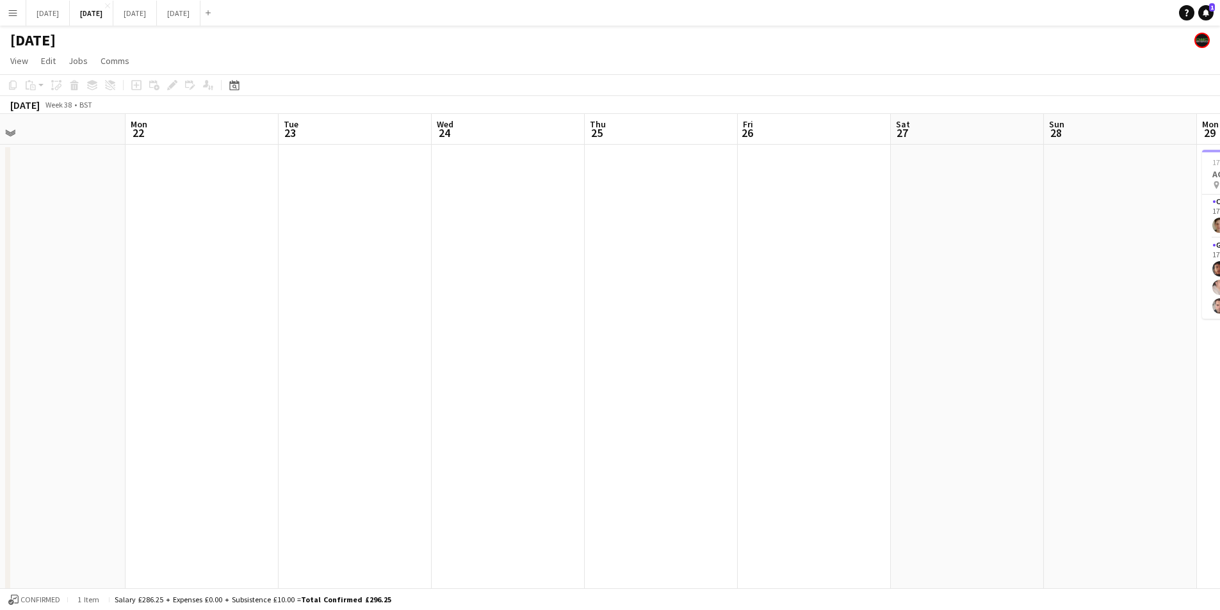
drag, startPoint x: 935, startPoint y: 438, endPoint x: 941, endPoint y: 339, distance: 99.5
click at [969, 357] on app-calendar-viewport "Fri 19 Sat 20 6/6 5 Jobs Sun 21 Mon 22 Tue 23 Wed 24 Thu 25 Fri 26 Sat 27 Sun 2…" at bounding box center [610, 554] width 1220 height 881
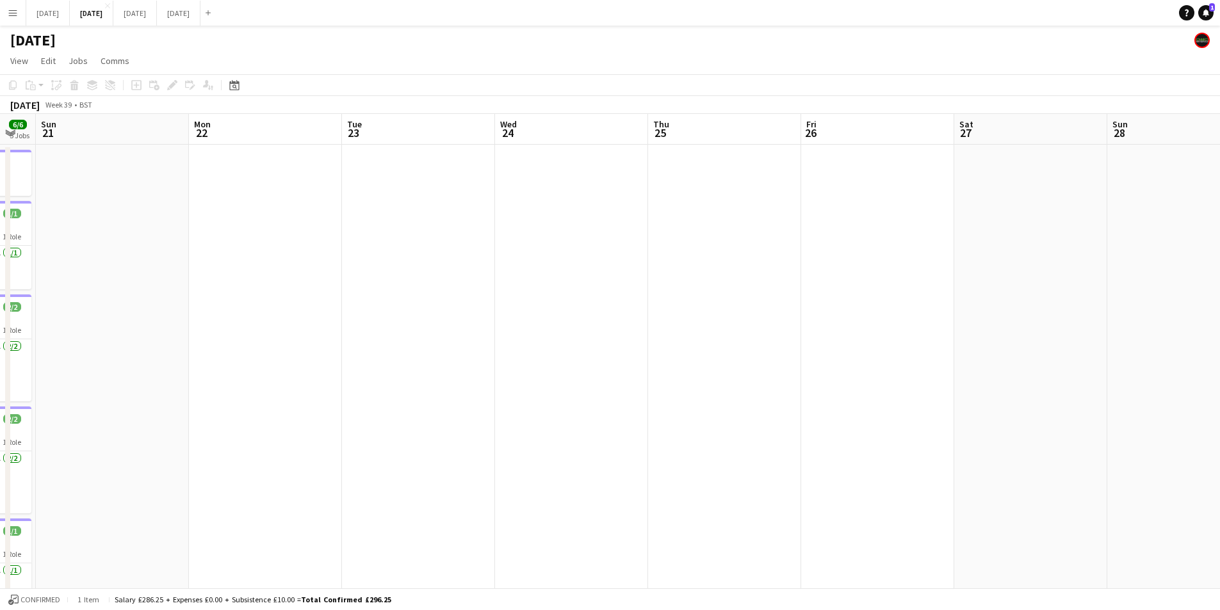
click at [867, 388] on app-calendar-viewport "Fri 19 Sat 20 6/6 5 Jobs Sun 21 Mon 22 Tue 23 Wed 24 Thu 25 Fri 26 Sat 27 Sun 2…" at bounding box center [610, 554] width 1220 height 881
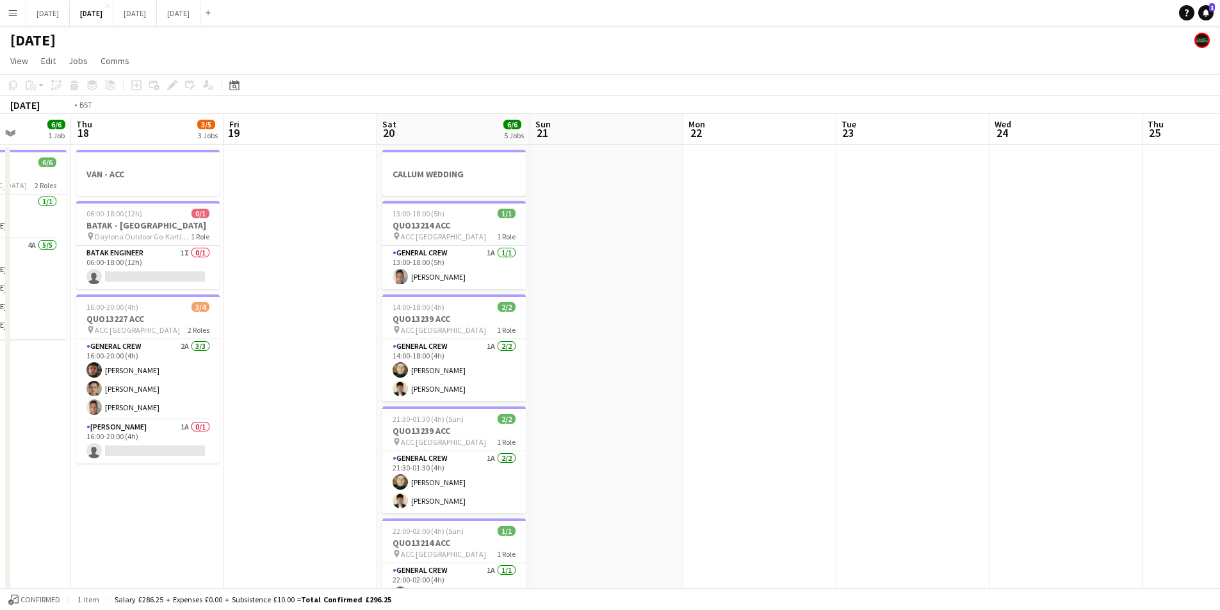
drag, startPoint x: 529, startPoint y: 427, endPoint x: 959, endPoint y: 405, distance: 430.4
click at [1013, 409] on app-calendar-viewport "Mon 15 4/4 1 Job Tue 16 0/4 1 Job Wed 17 6/6 1 Job Thu 18 3/5 3 Jobs Fri 19 Sat…" at bounding box center [610, 554] width 1220 height 881
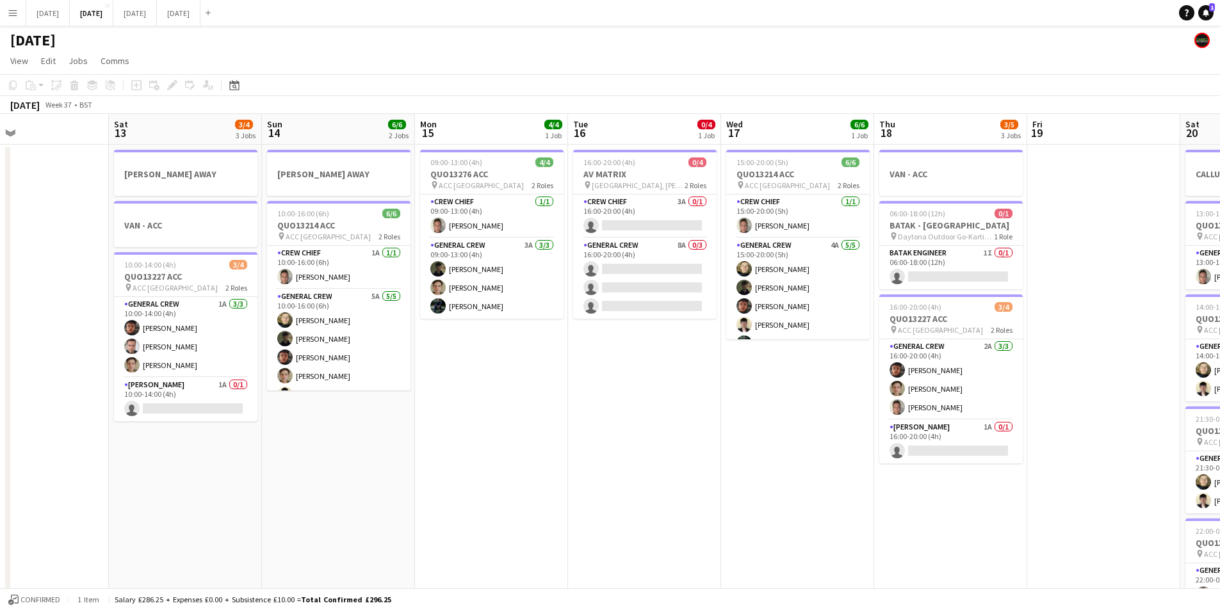
drag, startPoint x: 604, startPoint y: 445, endPoint x: 926, endPoint y: 405, distance: 324.1
click at [957, 411] on app-calendar-viewport "Thu 11 0/4 1 Job Fri 12 Sat 13 3/4 3 Jobs Sun 14 6/6 2 Jobs Mon 15 4/4 1 Job Tu…" at bounding box center [610, 554] width 1220 height 881
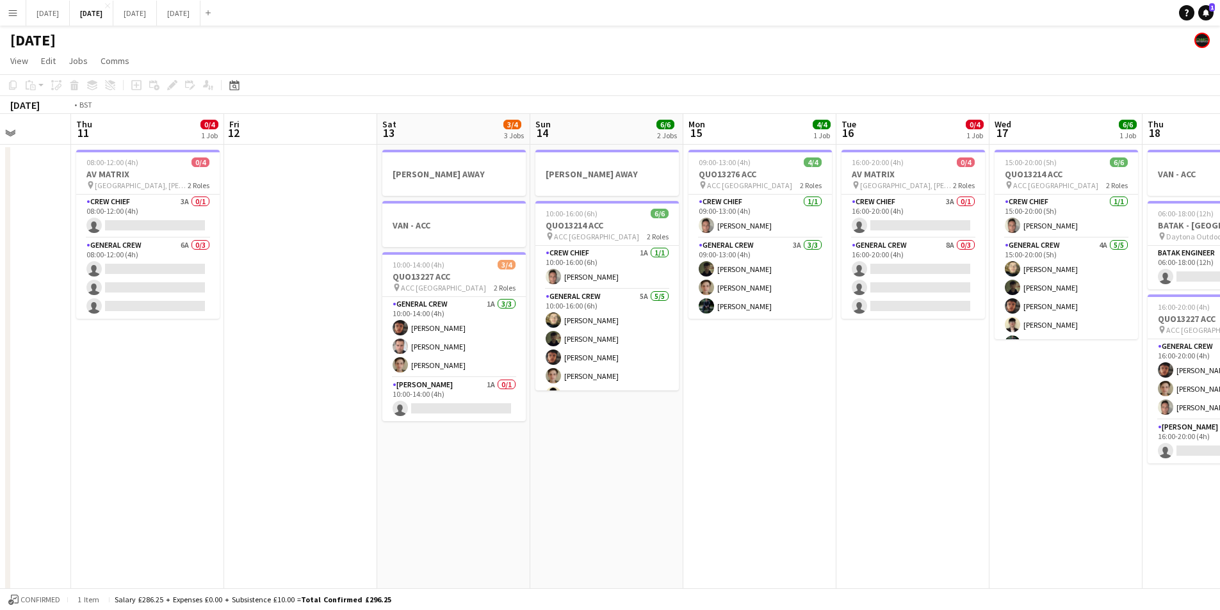
drag, startPoint x: 528, startPoint y: 455, endPoint x: 904, endPoint y: 439, distance: 375.7
click at [910, 442] on app-calendar-viewport "Mon 8 4/6 3 Jobs Tue 9 4/4 3 Jobs Wed 10 Thu 11 0/4 1 Job Fri 12 Sat 13 3/4 3 J…" at bounding box center [610, 554] width 1220 height 881
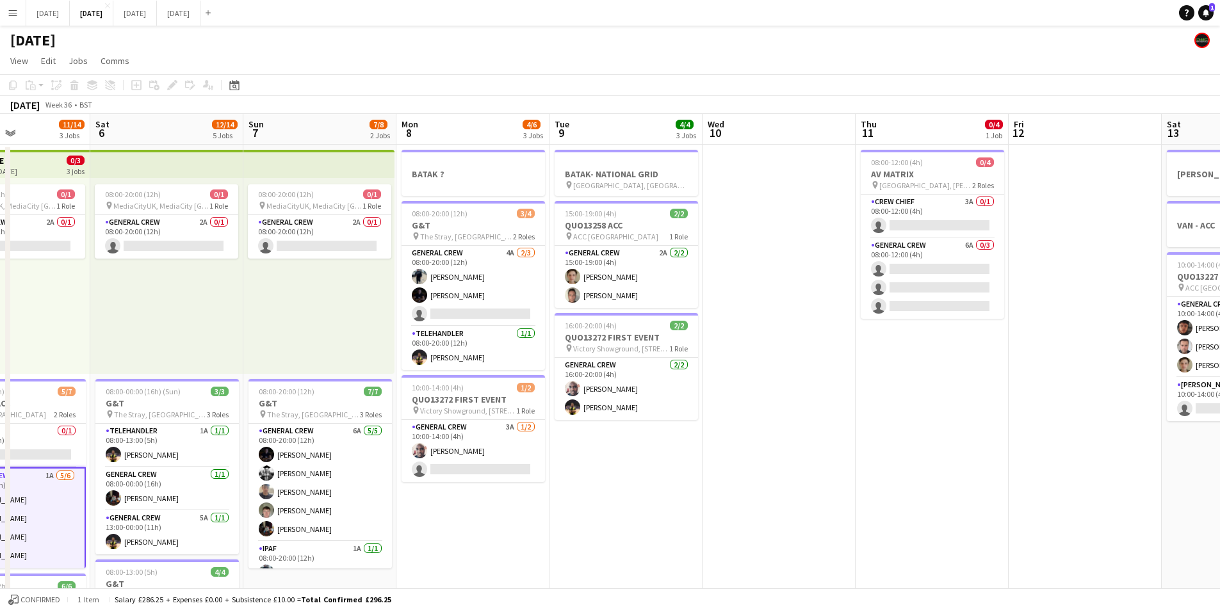
drag, startPoint x: 587, startPoint y: 474, endPoint x: 893, endPoint y: 460, distance: 306.5
click at [893, 460] on app-calendar-viewport "Wed 3 16/16 3 Jobs Thu 4 15/19 4 Jobs Fri 5 11/14 3 Jobs Sat 6 12/14 5 Jobs Sun…" at bounding box center [610, 554] width 1220 height 881
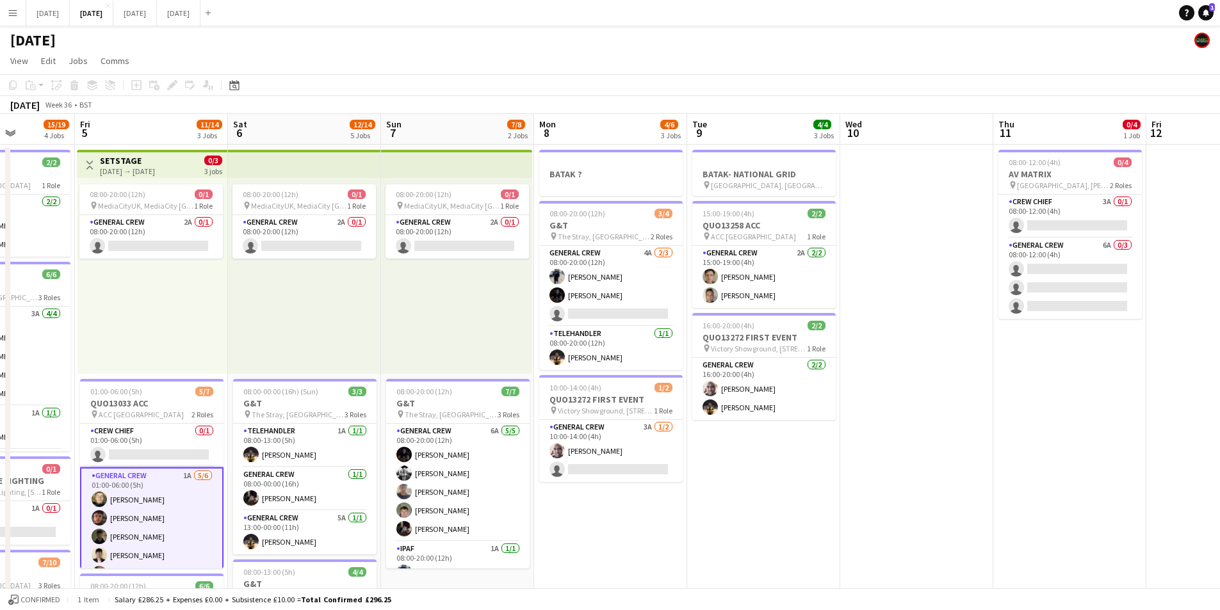
scroll to position [0, 382]
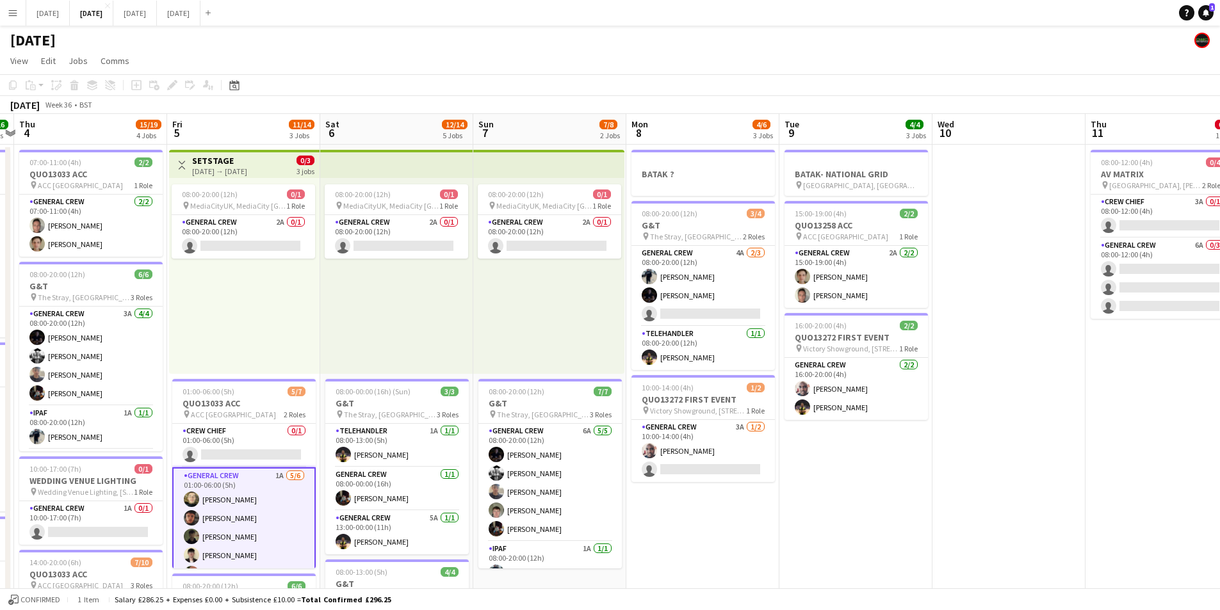
drag, startPoint x: 689, startPoint y: 537, endPoint x: 997, endPoint y: 464, distance: 316.0
click at [1008, 471] on app-calendar-viewport "Tue 2 17/19 3 Jobs Wed 3 16/16 3 Jobs Thu 4 15/19 4 Jobs Fri 5 11/14 3 Jobs Sat…" at bounding box center [610, 554] width 1220 height 881
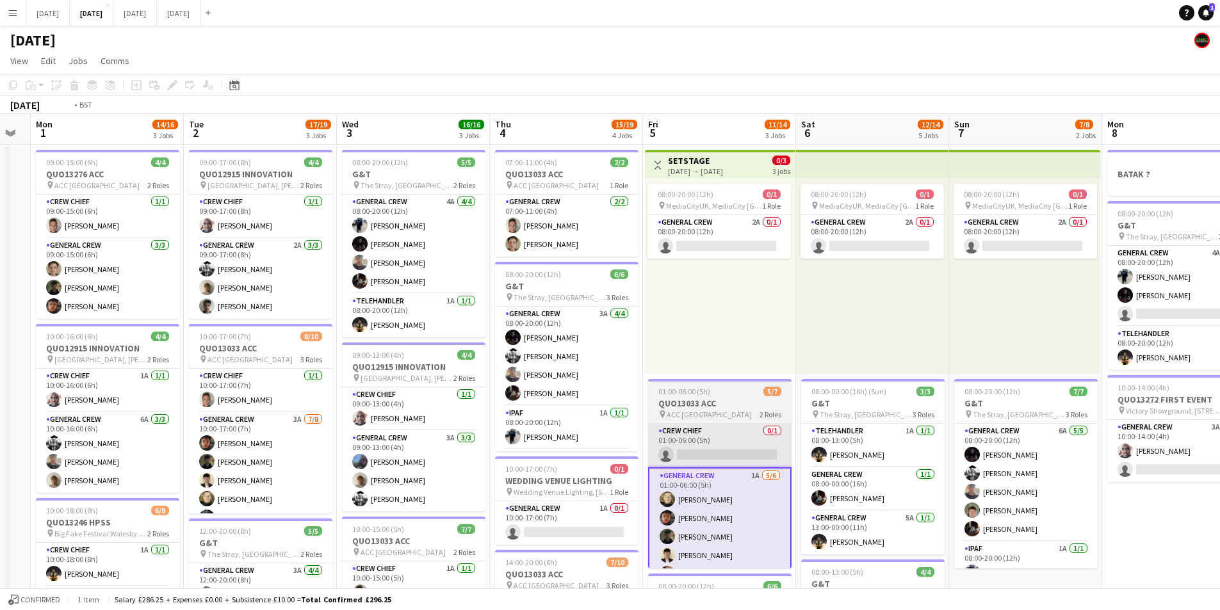
drag, startPoint x: 530, startPoint y: 465, endPoint x: 838, endPoint y: 435, distance: 309.6
click at [831, 443] on app-calendar-viewport "Sat 30 Sun 31 Mon 1 14/16 3 Jobs Tue 2 17/19 3 Jobs Wed 3 16/16 3 Jobs Thu 4 15…" at bounding box center [610, 554] width 1220 height 881
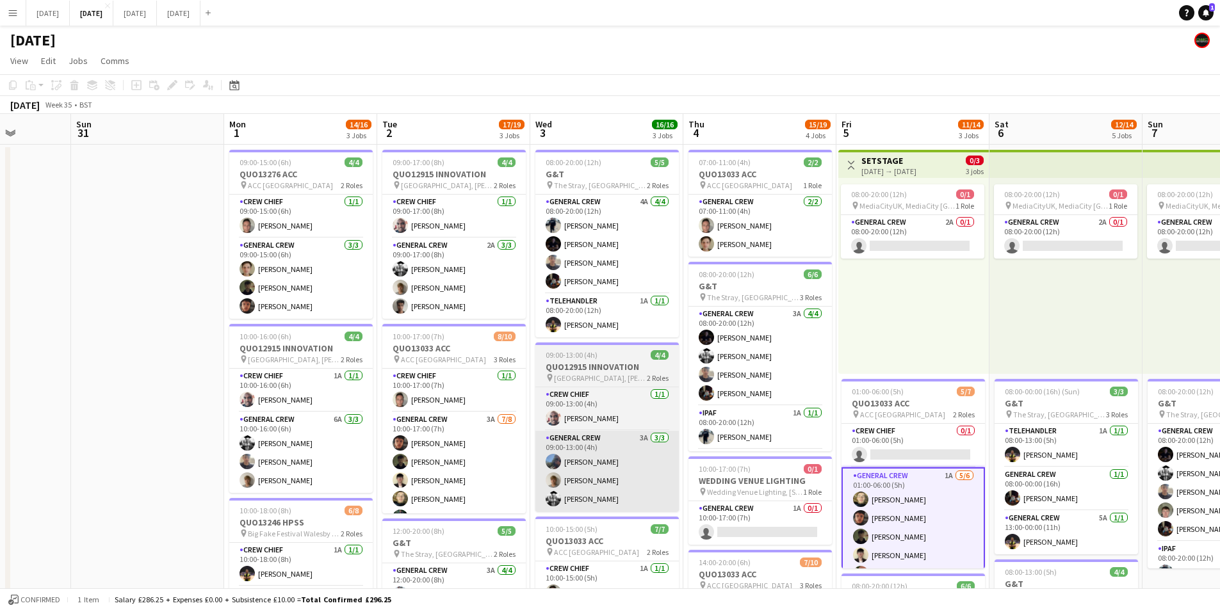
drag, startPoint x: 667, startPoint y: 455, endPoint x: 641, endPoint y: 445, distance: 27.6
click at [667, 455] on app-calendar-viewport "Thu 28 Fri 29 Sat 30 Sun 31 Mon 1 14/16 3 Jobs Tue 2 17/19 3 Jobs Wed 3 16/16 3…" at bounding box center [610, 554] width 1220 height 881
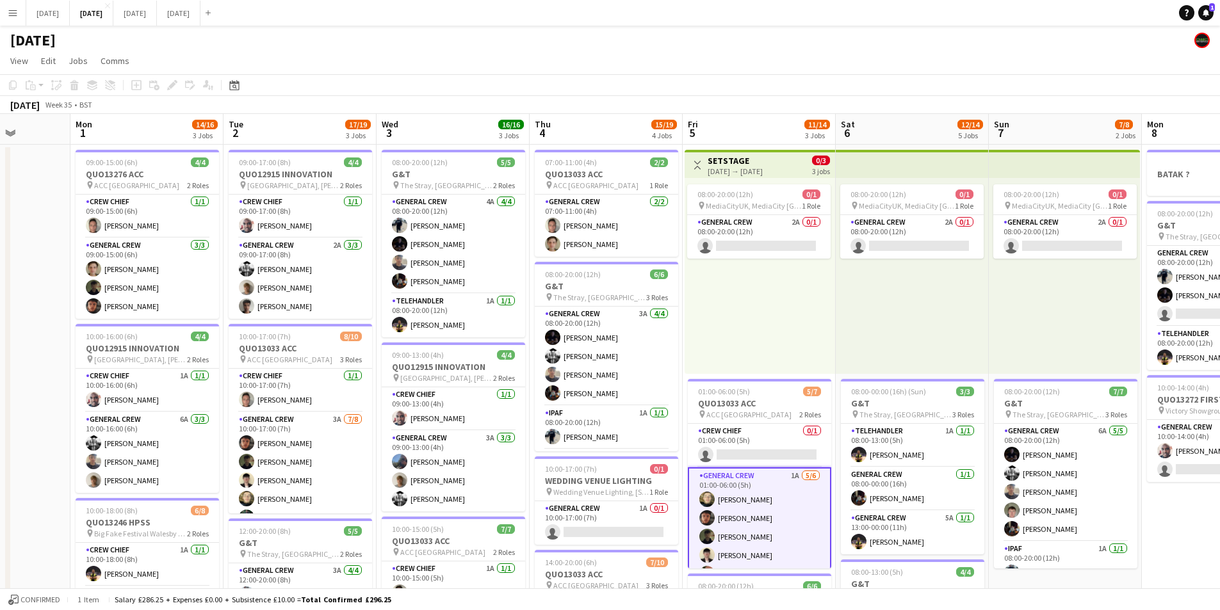
drag, startPoint x: 765, startPoint y: 441, endPoint x: 619, endPoint y: 421, distance: 147.4
click at [612, 420] on app-calendar-viewport "Thu 28 Fri 29 Sat 30 Sun 31 Mon 1 14/16 3 Jobs Tue 2 17/19 3 Jobs Wed 3 16/16 3…" at bounding box center [610, 554] width 1220 height 881
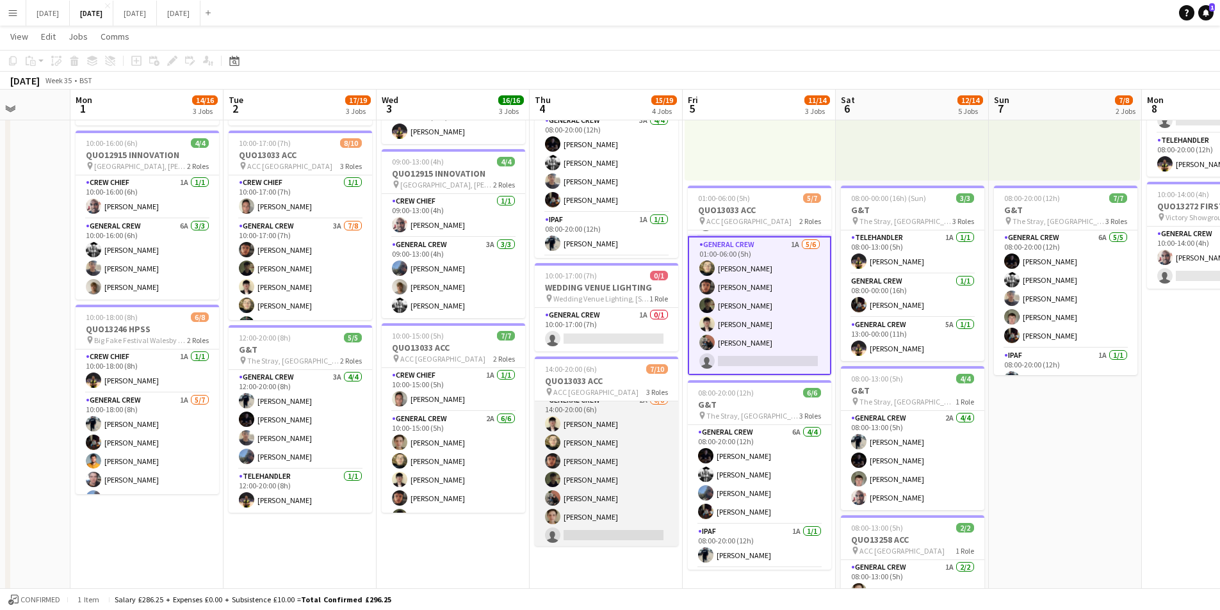
scroll to position [116, 0]
click at [616, 451] on app-card-role "General Crew 2A [DATE] 14:00-20:00 (6h) [PERSON_NAME] [PERSON_NAME] black [PERS…" at bounding box center [606, 416] width 143 height 174
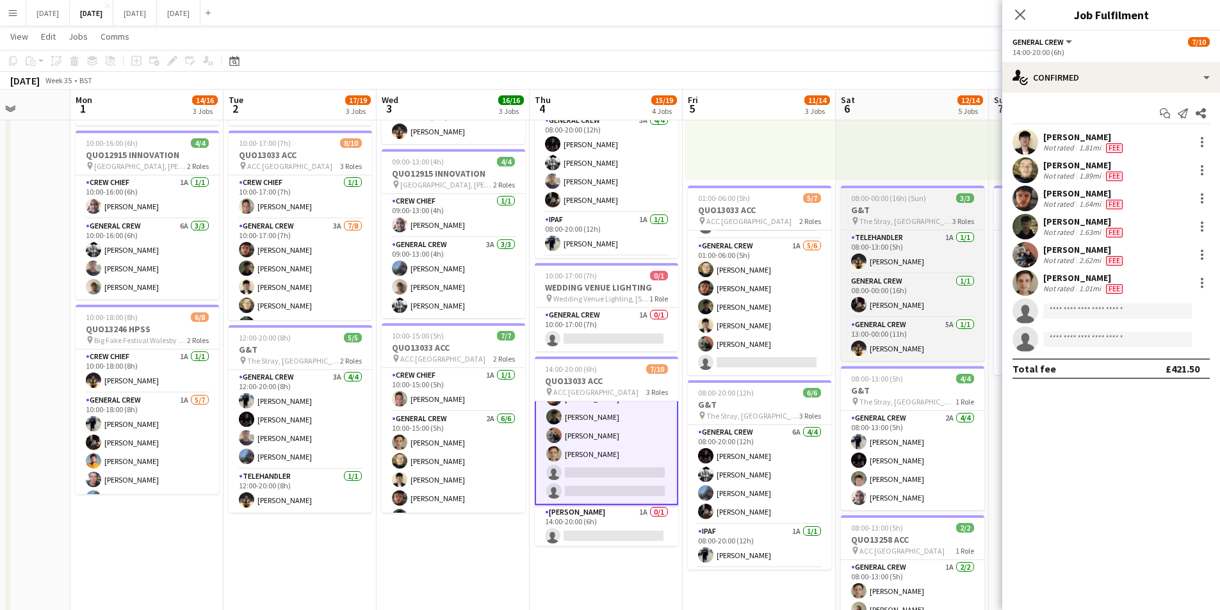
scroll to position [117, 0]
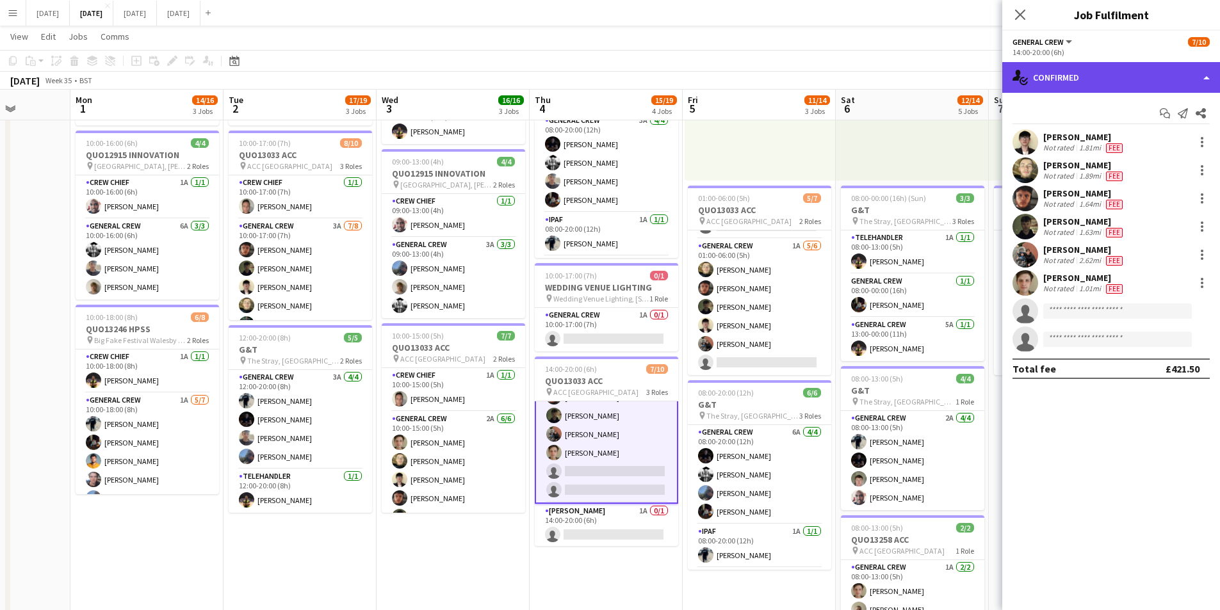
click at [1127, 67] on div "single-neutral-actions-check-2 Confirmed" at bounding box center [1112, 77] width 218 height 31
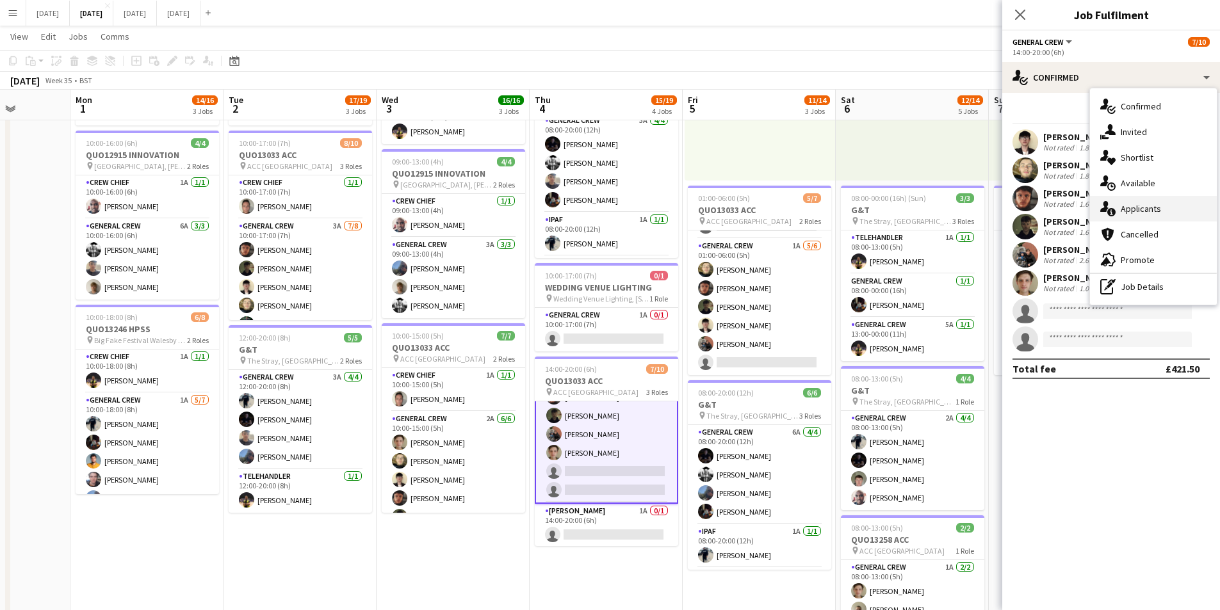
click at [1166, 204] on div "single-neutral-actions-information Applicants" at bounding box center [1153, 209] width 127 height 26
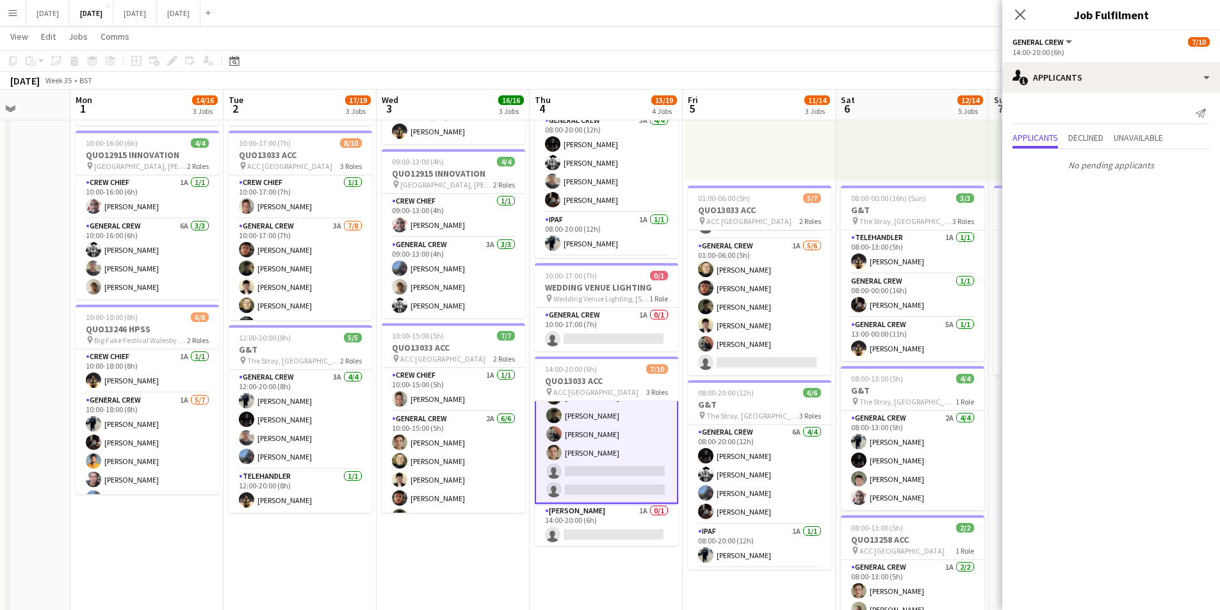
click at [1018, 12] on icon at bounding box center [1020, 15] width 10 height 10
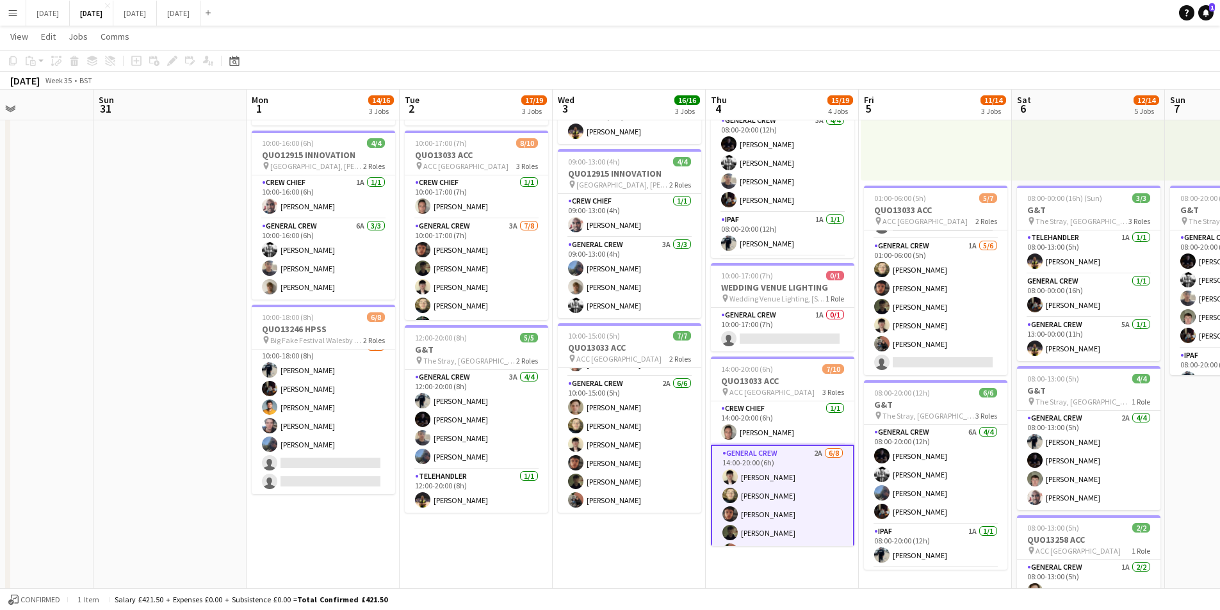
scroll to position [0, 334]
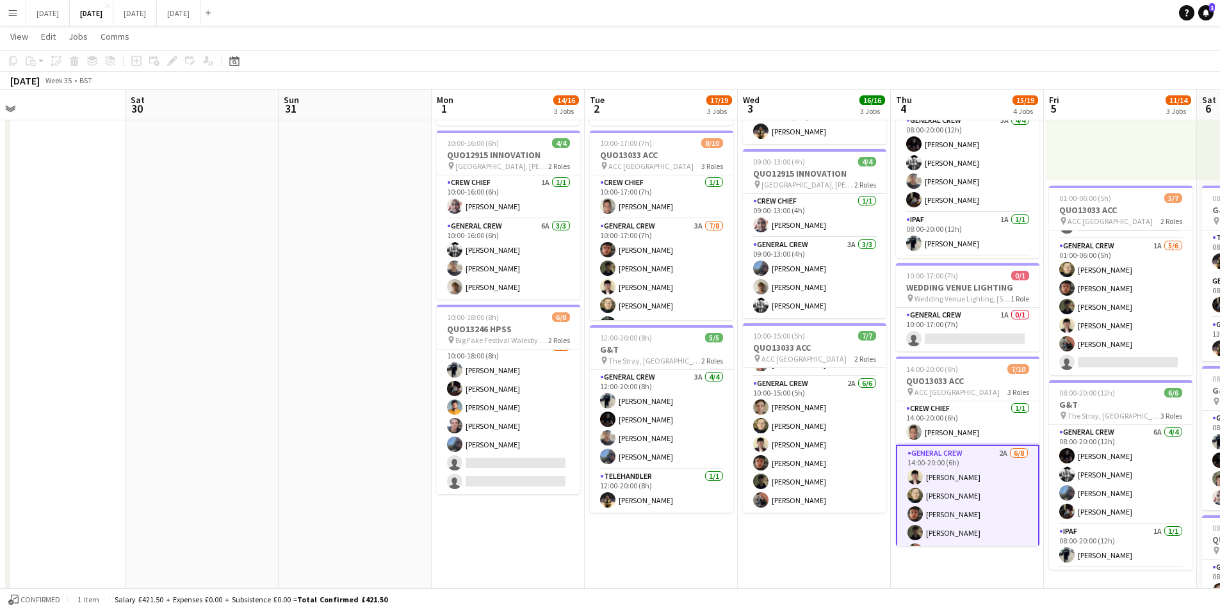
drag, startPoint x: 133, startPoint y: 376, endPoint x: 473, endPoint y: 382, distance: 339.6
click at [473, 382] on app-calendar-viewport "Wed 27 Thu 28 Fri 29 Sat 30 Sun 31 Mon 1 14/16 3 Jobs Tue 2 17/19 3 Jobs Wed 3 …" at bounding box center [610, 330] width 1220 height 944
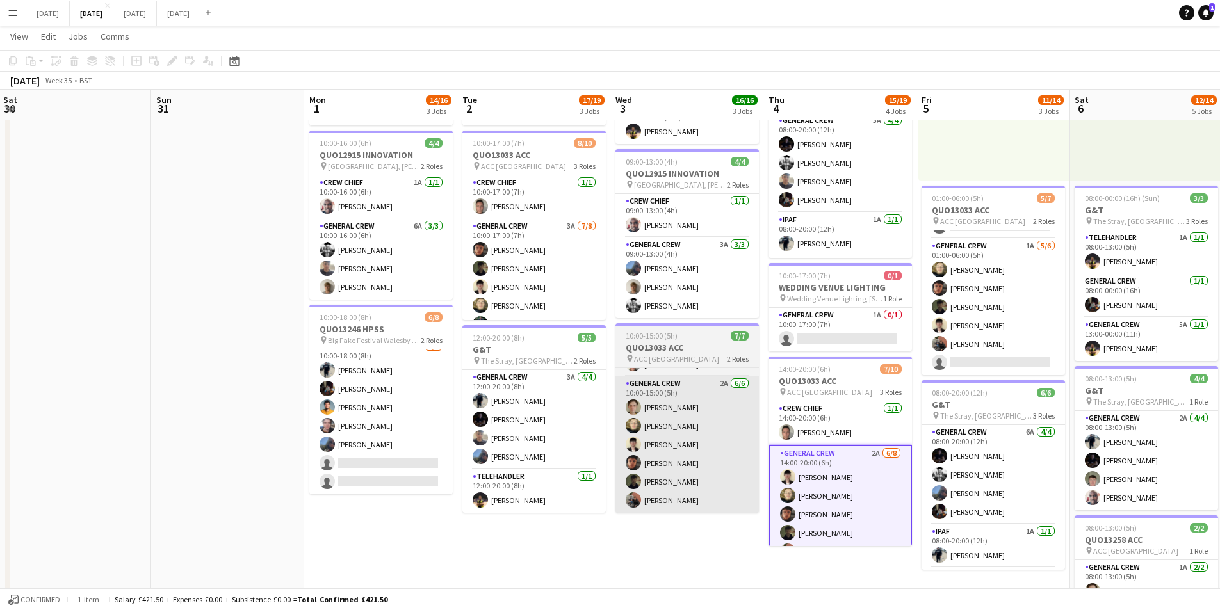
scroll to position [0, 473]
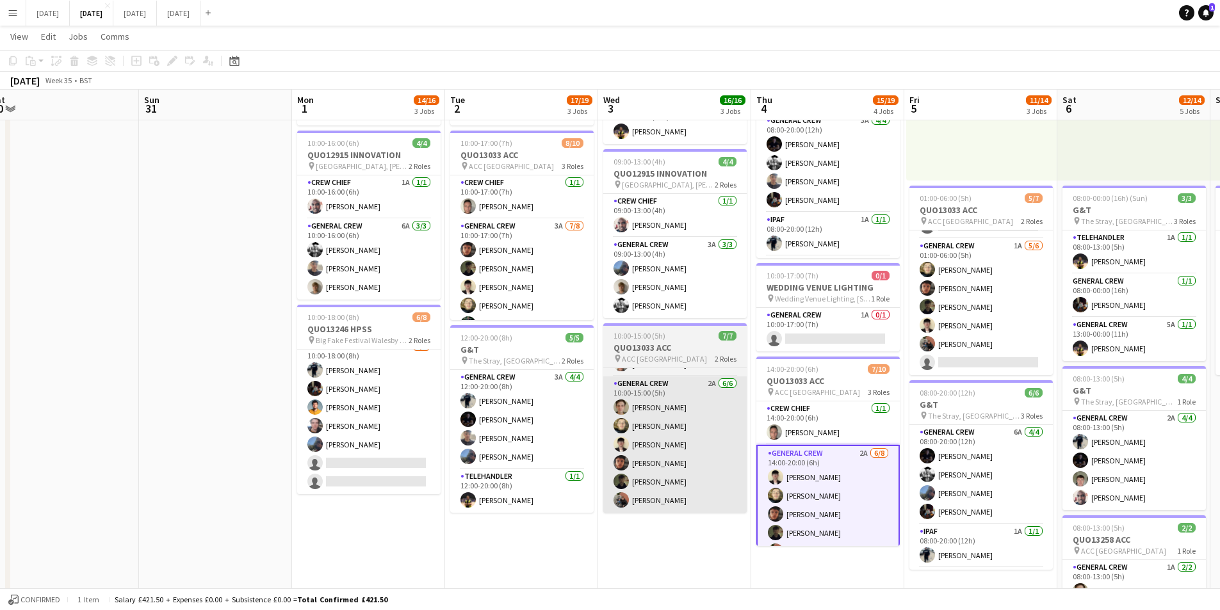
drag, startPoint x: 826, startPoint y: 534, endPoint x: 694, endPoint y: 506, distance: 134.2
click at [686, 516] on app-calendar-viewport "Wed 27 Thu 28 Fri 29 Sat 30 Sun 31 Mon 1 14/16 3 Jobs Tue 2 17/19 3 Jobs Wed 3 …" at bounding box center [610, 330] width 1220 height 944
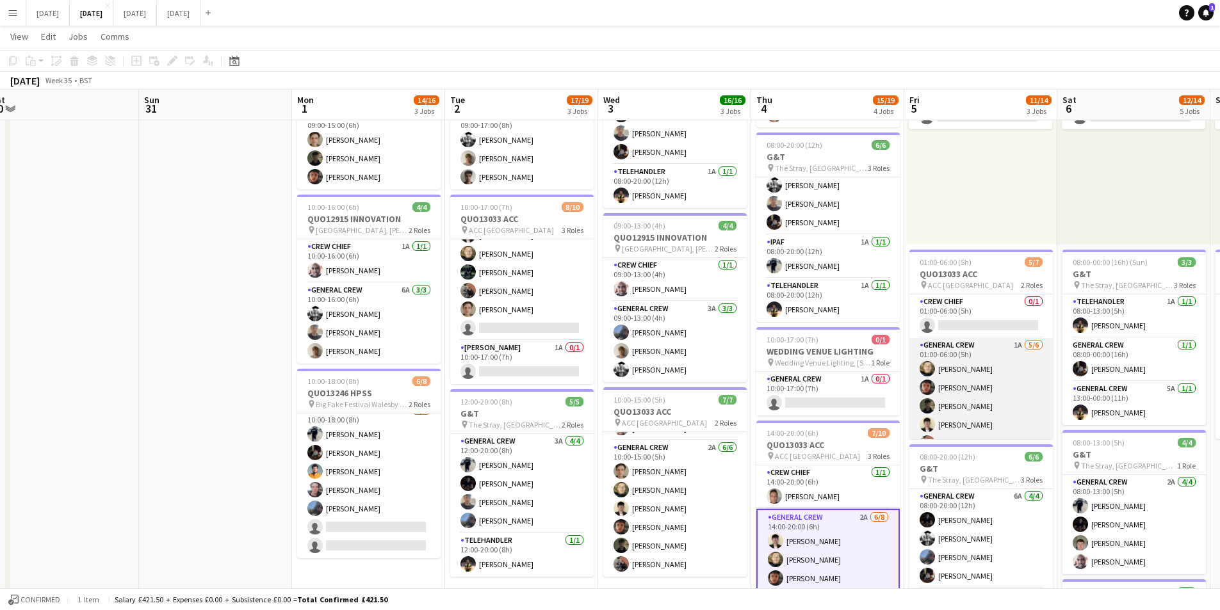
scroll to position [35, 0]
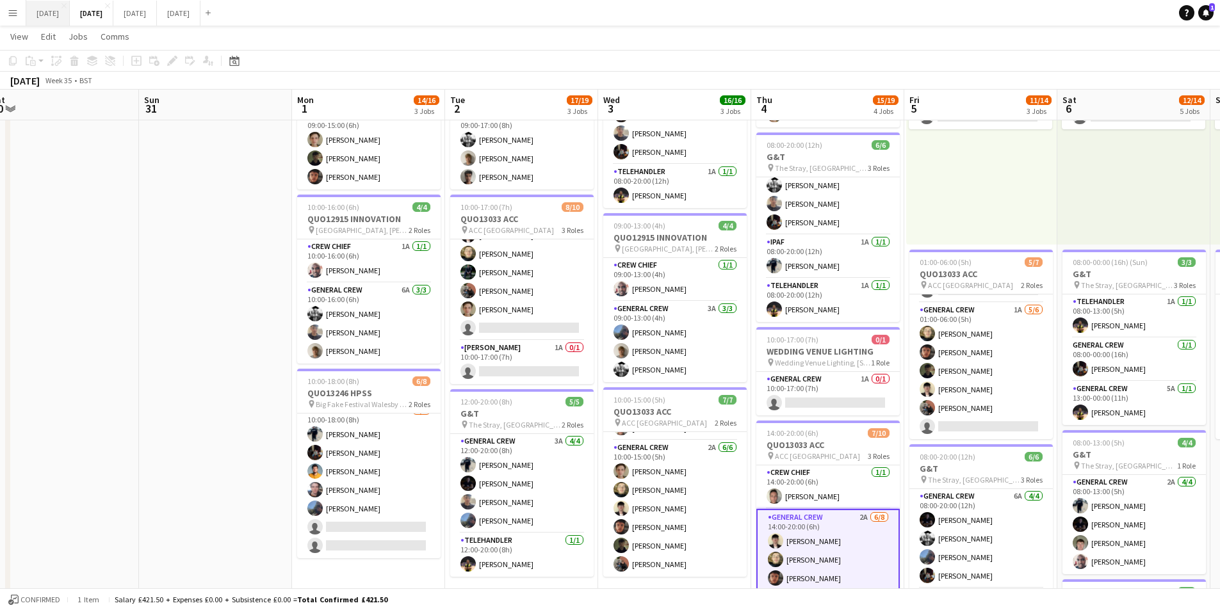
click at [47, 13] on button "[DATE] Close" at bounding box center [48, 13] width 44 height 25
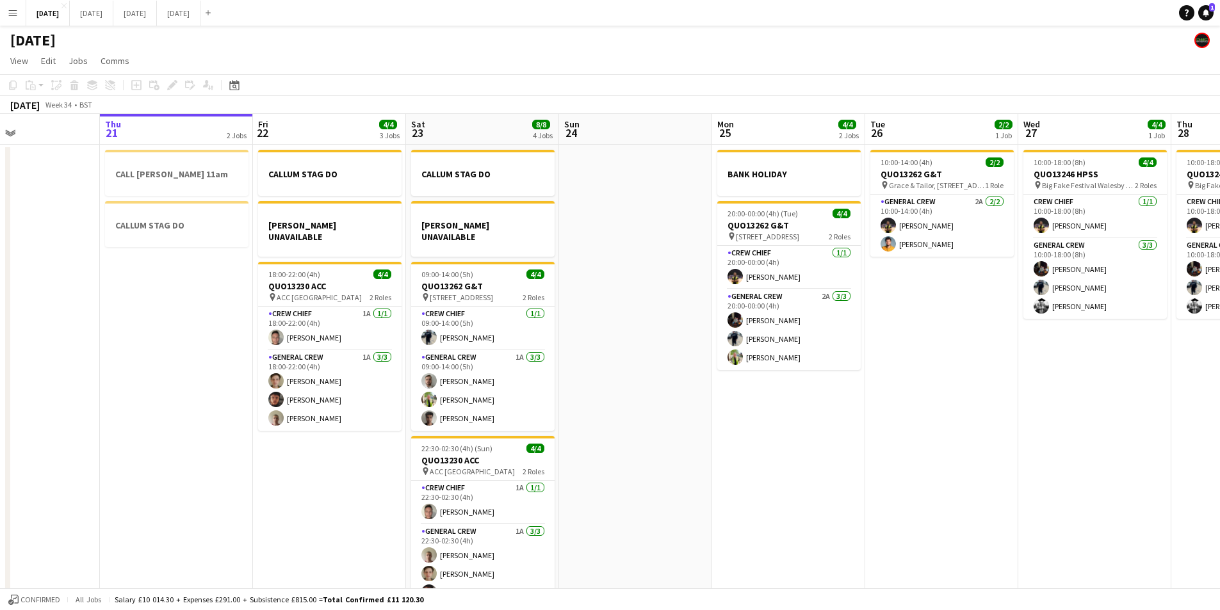
scroll to position [0, 369]
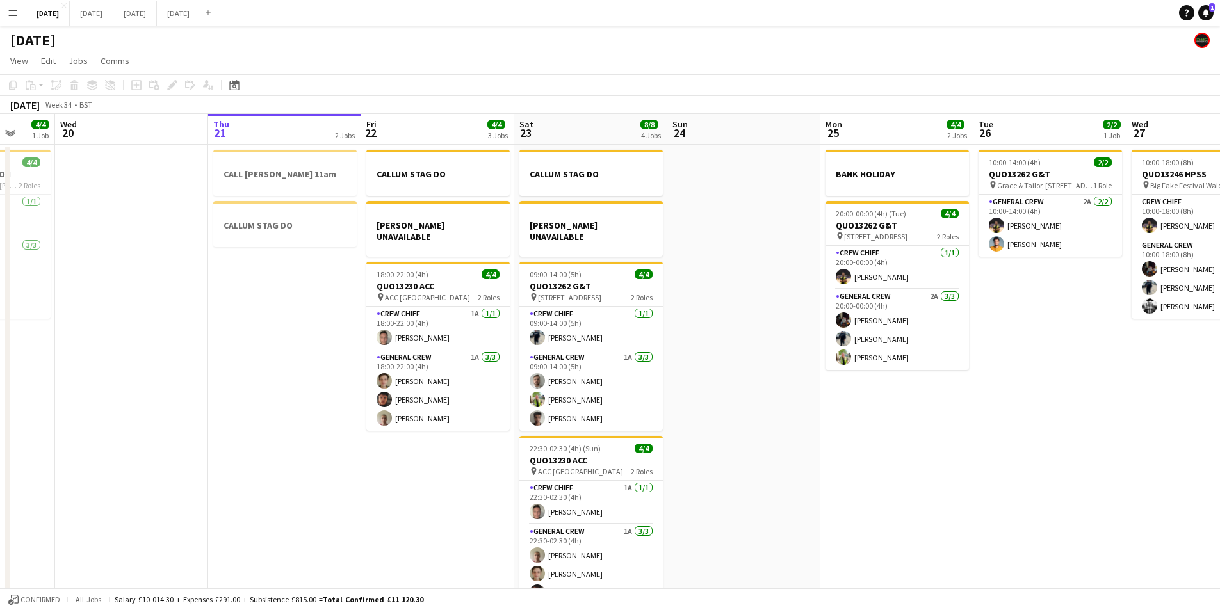
drag, startPoint x: 233, startPoint y: 382, endPoint x: 186, endPoint y: 374, distance: 47.4
click at [158, 373] on app-calendar-viewport "Sun 17 12/12 1 Job Mon 18 6/6 3 Jobs Tue 19 4/4 1 Job Wed 20 Thu 21 2 Jobs Fri …" at bounding box center [610, 368] width 1220 height 509
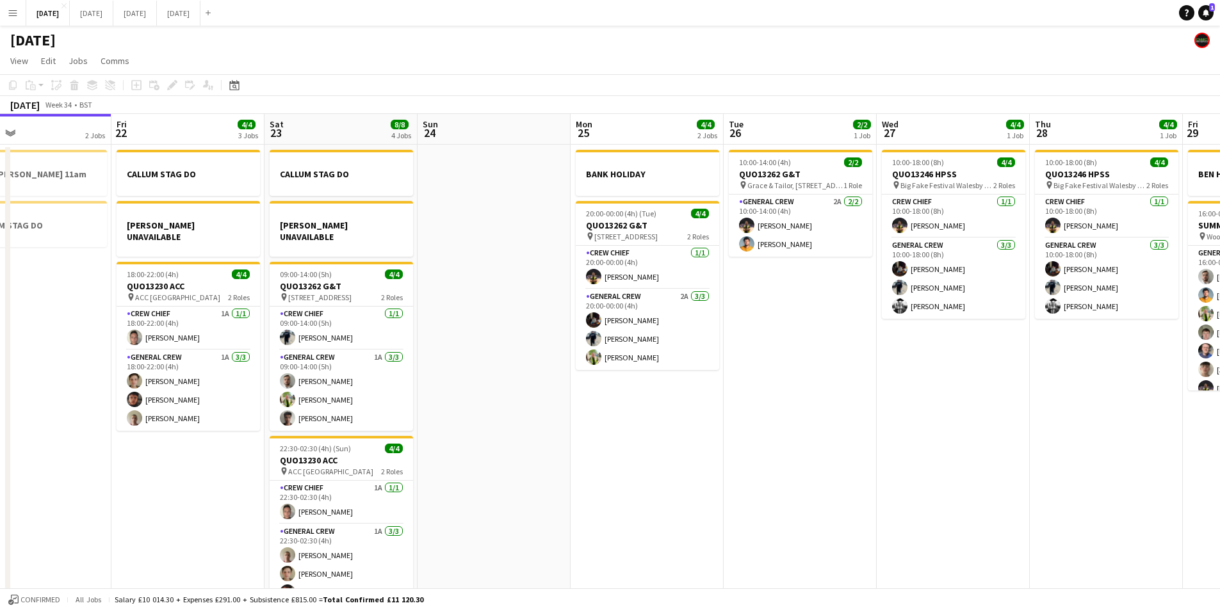
scroll to position [0, 473]
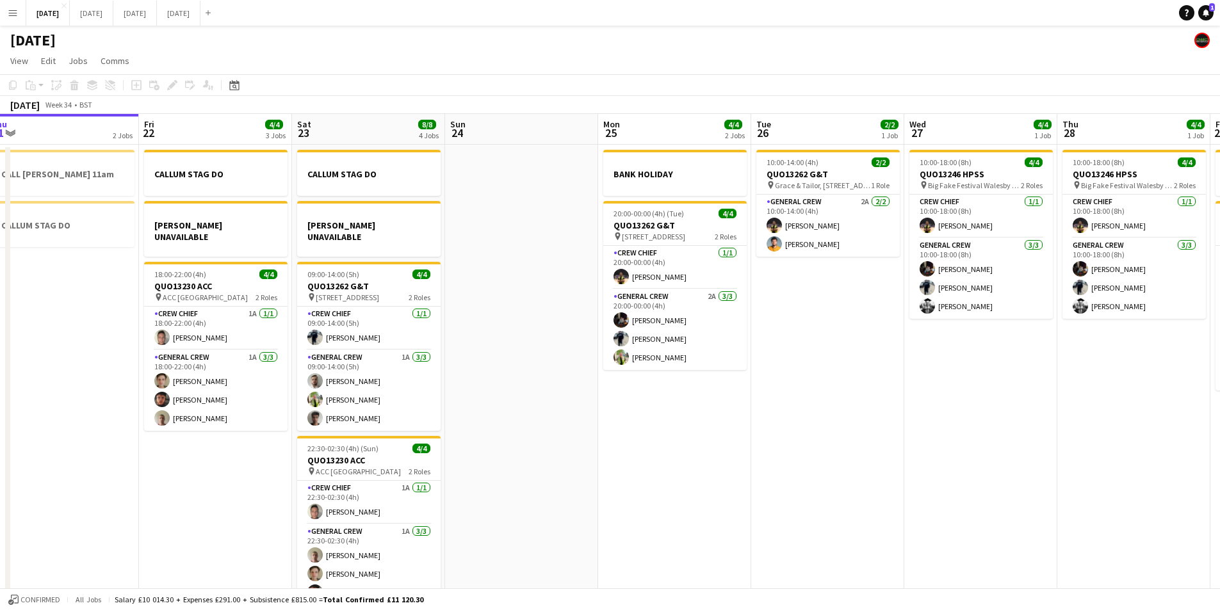
drag, startPoint x: 735, startPoint y: 445, endPoint x: 569, endPoint y: 427, distance: 166.9
click at [569, 427] on app-calendar-viewport "Mon 18 6/6 3 Jobs Tue 19 4/4 1 Job Wed 20 Thu 21 2 Jobs Fri 22 4/4 3 Jobs Sat 2…" at bounding box center [610, 368] width 1220 height 509
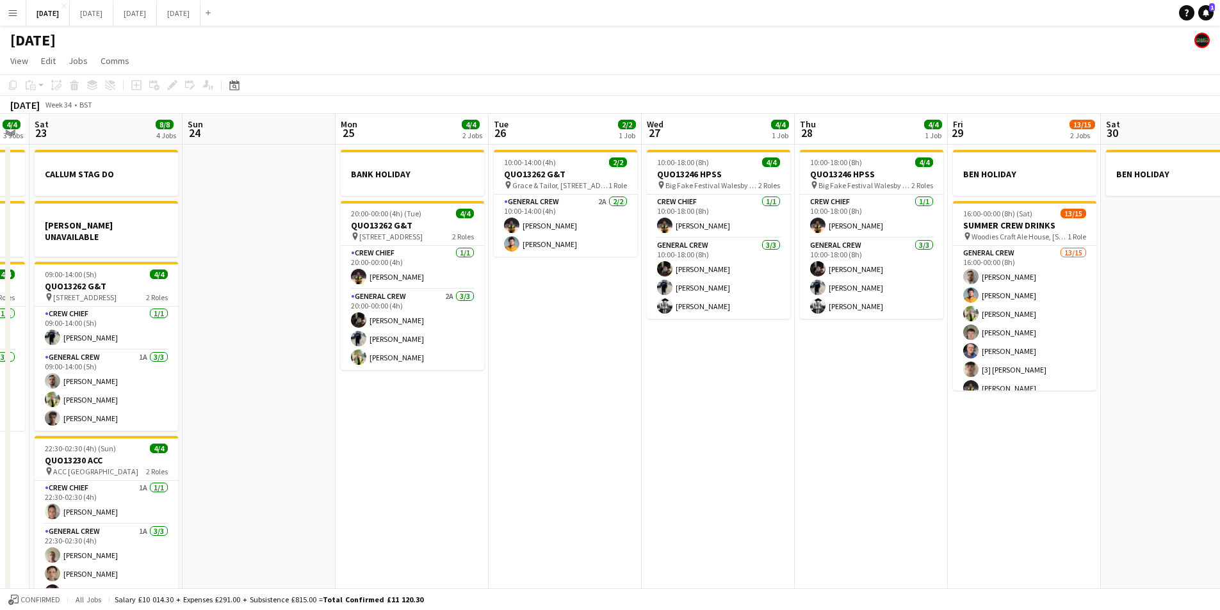
scroll to position [0, 436]
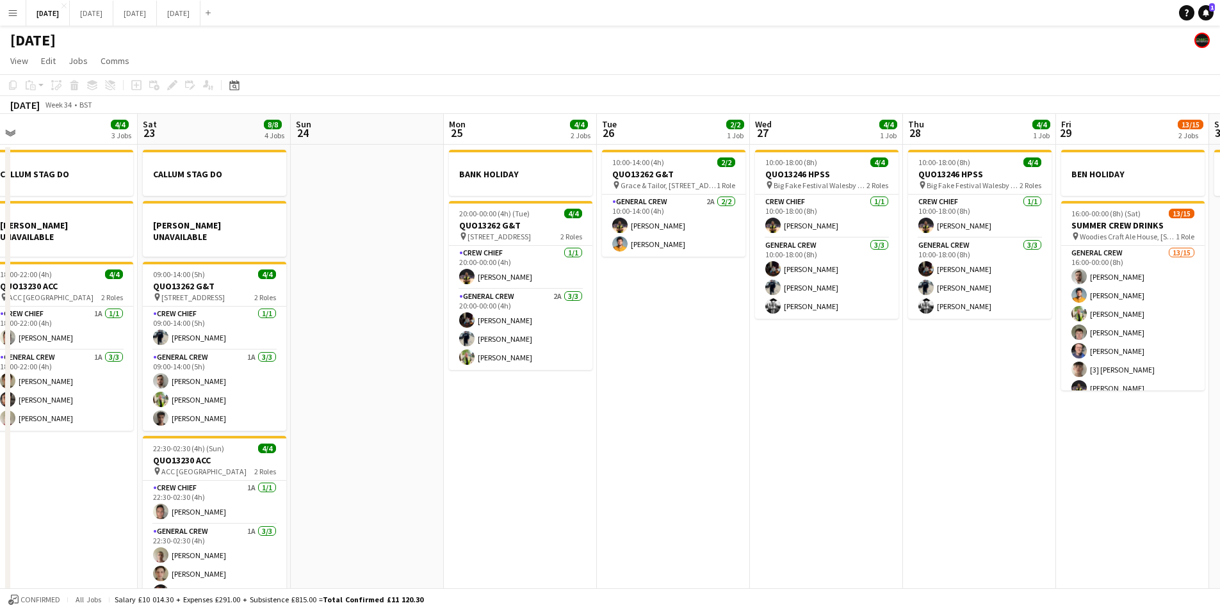
drag, startPoint x: 927, startPoint y: 405, endPoint x: 937, endPoint y: 410, distance: 11.5
click at [937, 415] on app-calendar-viewport "Wed 20 Thu 21 2 Jobs Fri 22 4/4 3 Jobs Sat 23 8/8 4 Jobs Sun 24 Mon 25 4/4 2 Jo…" at bounding box center [610, 368] width 1220 height 509
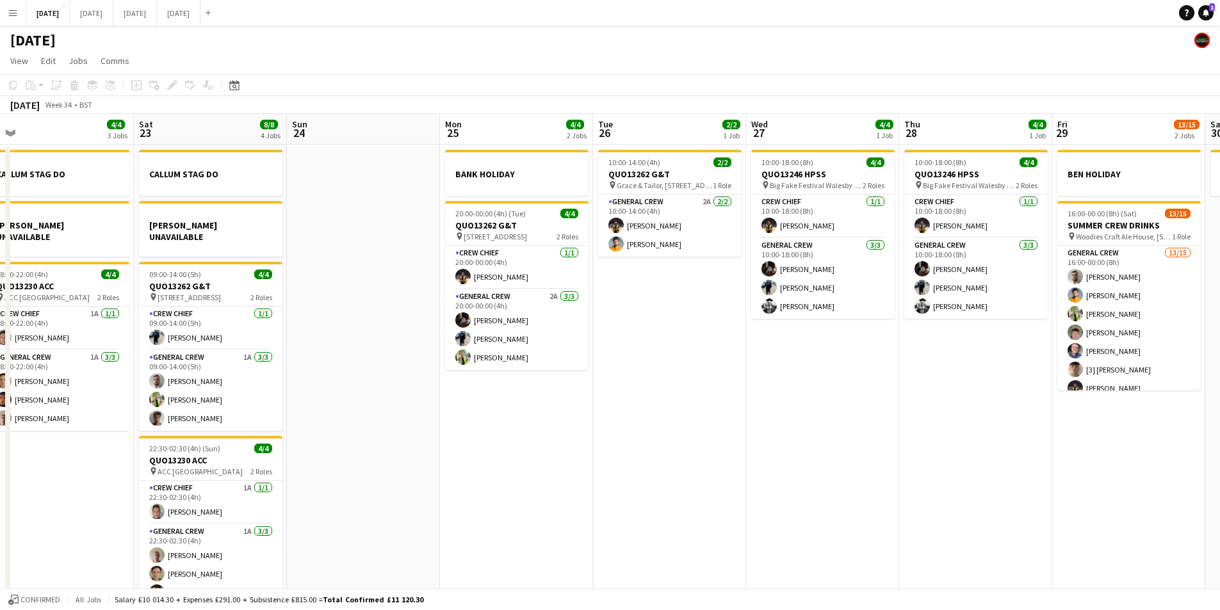
drag, startPoint x: 672, startPoint y: 407, endPoint x: 623, endPoint y: 372, distance: 61.0
click at [629, 377] on app-calendar-viewport "Wed 20 Thu 21 2 Jobs Fri 22 4/4 3 Jobs Sat 23 8/8 4 Jobs Sun 24 Mon 25 4/4 2 Jo…" at bounding box center [610, 368] width 1220 height 509
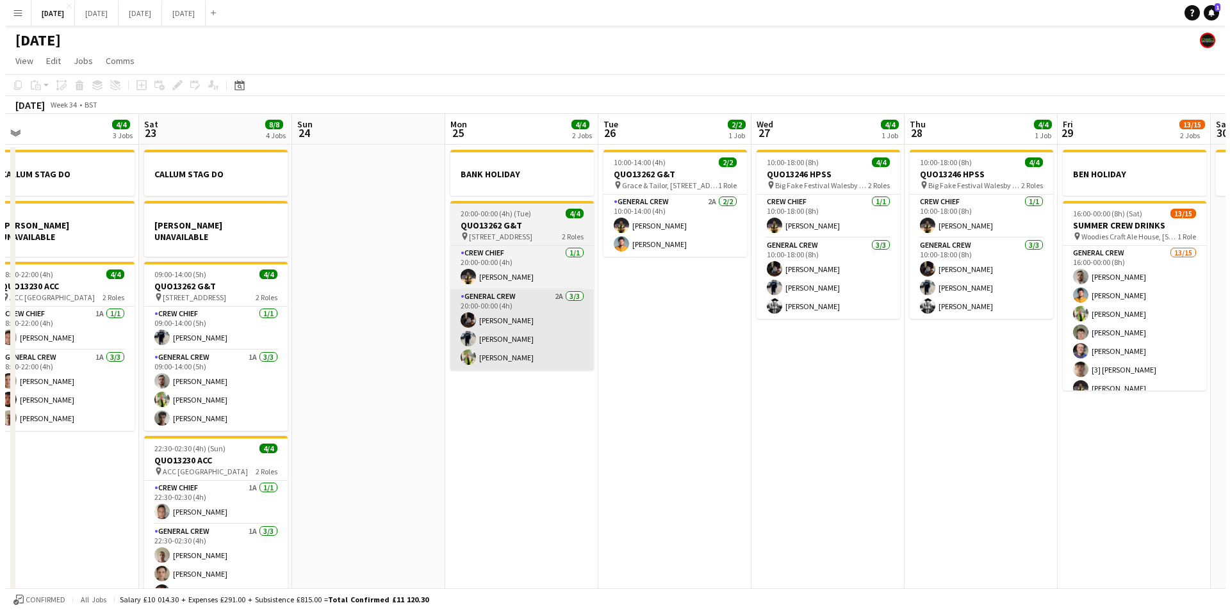
scroll to position [0, 352]
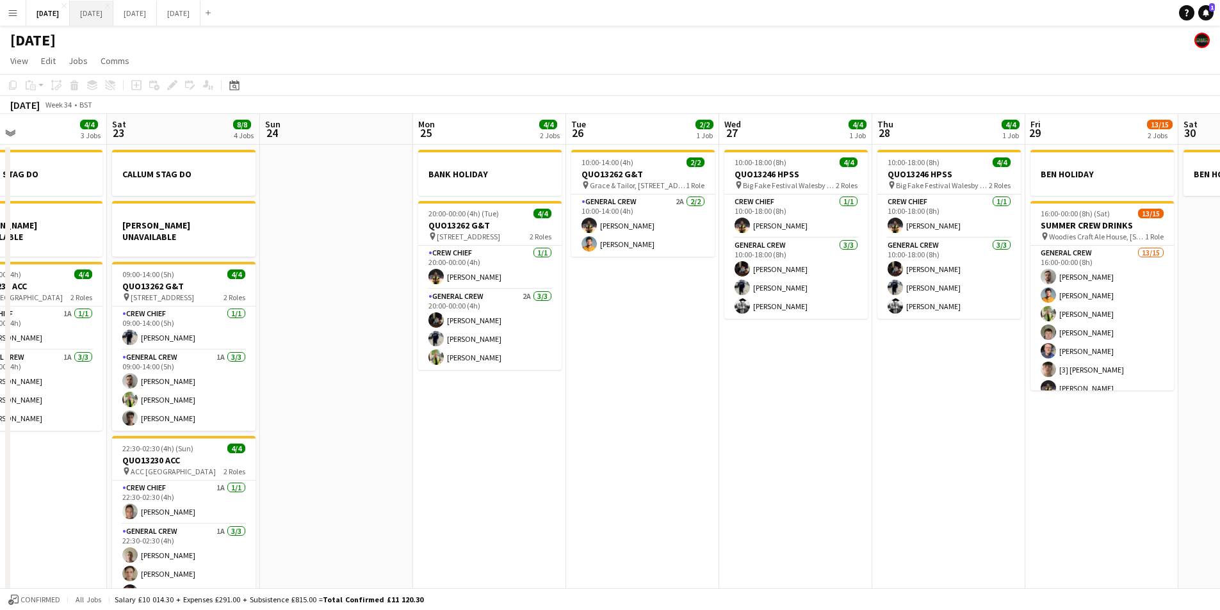
click at [113, 15] on button "[DATE] Close" at bounding box center [92, 13] width 44 height 25
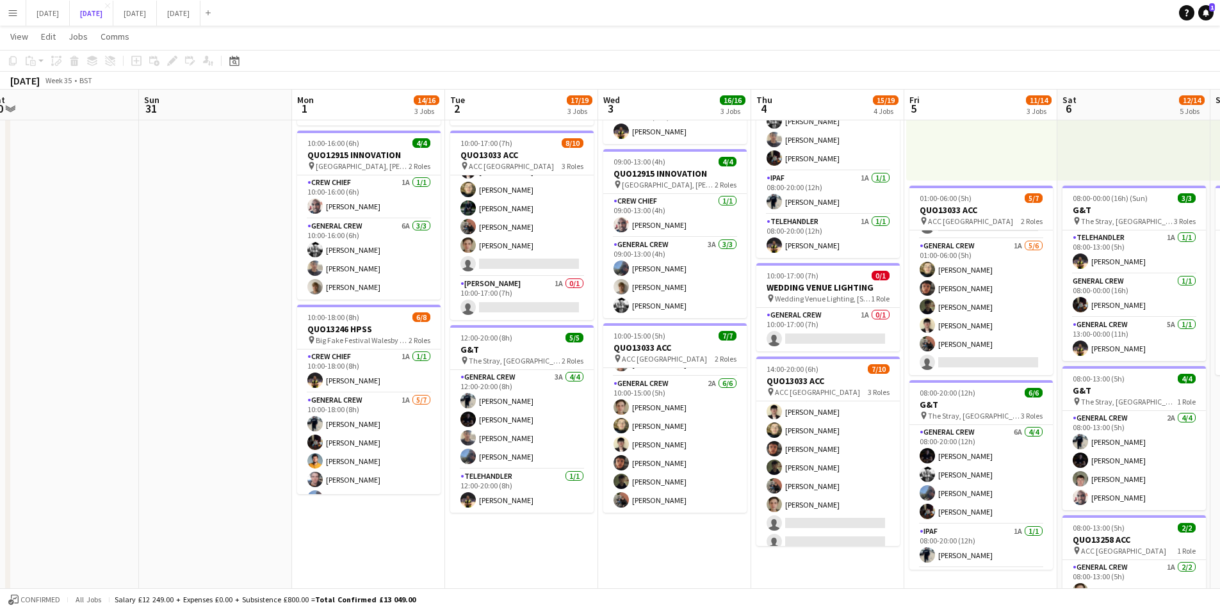
scroll to position [116, 0]
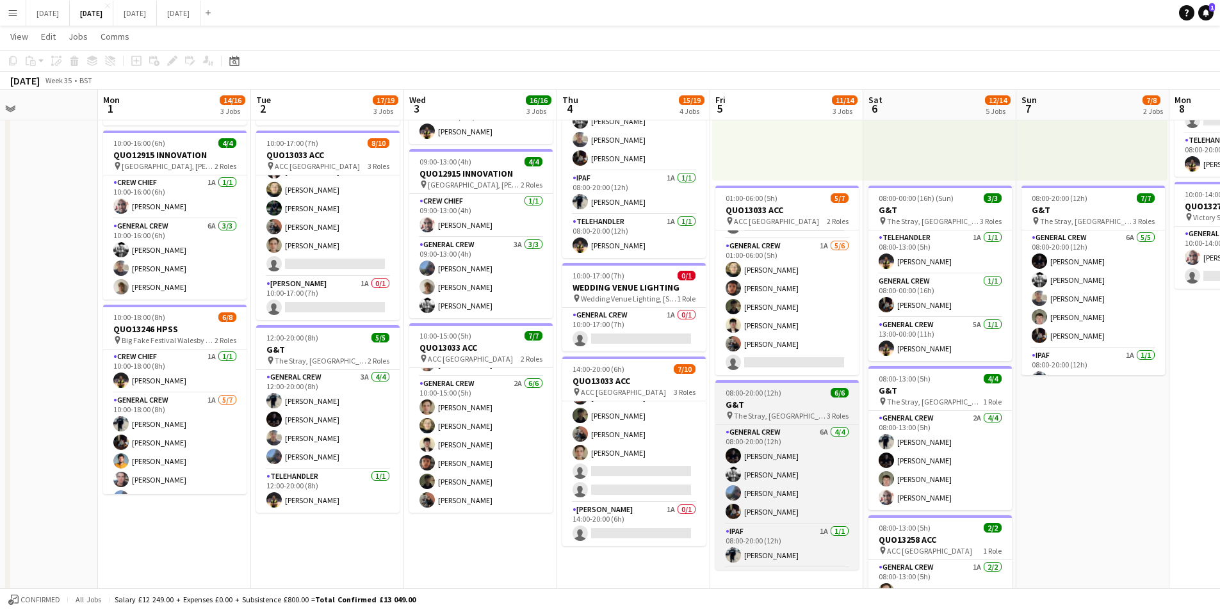
drag, startPoint x: 908, startPoint y: 473, endPoint x: 872, endPoint y: 422, distance: 62.6
click at [833, 457] on app-calendar-viewport "Thu 28 Fri 29 Sat 30 Sun 31 Mon 1 14/16 3 Jobs Tue 2 17/19 3 Jobs Wed 3 16/16 3…" at bounding box center [610, 330] width 1220 height 944
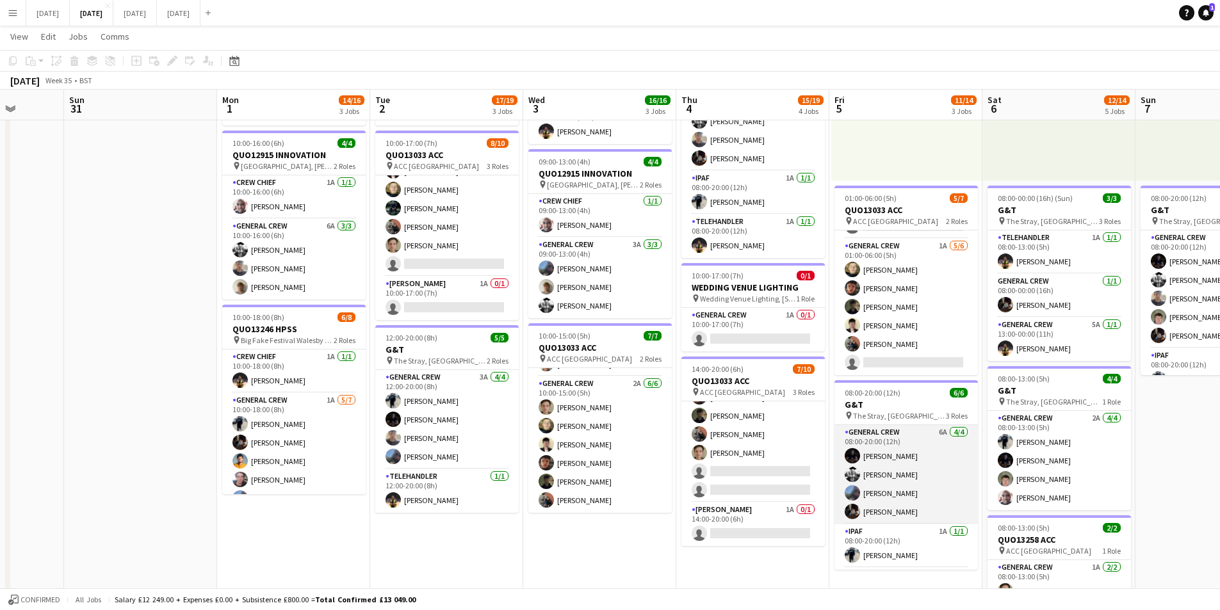
scroll to position [42, 0]
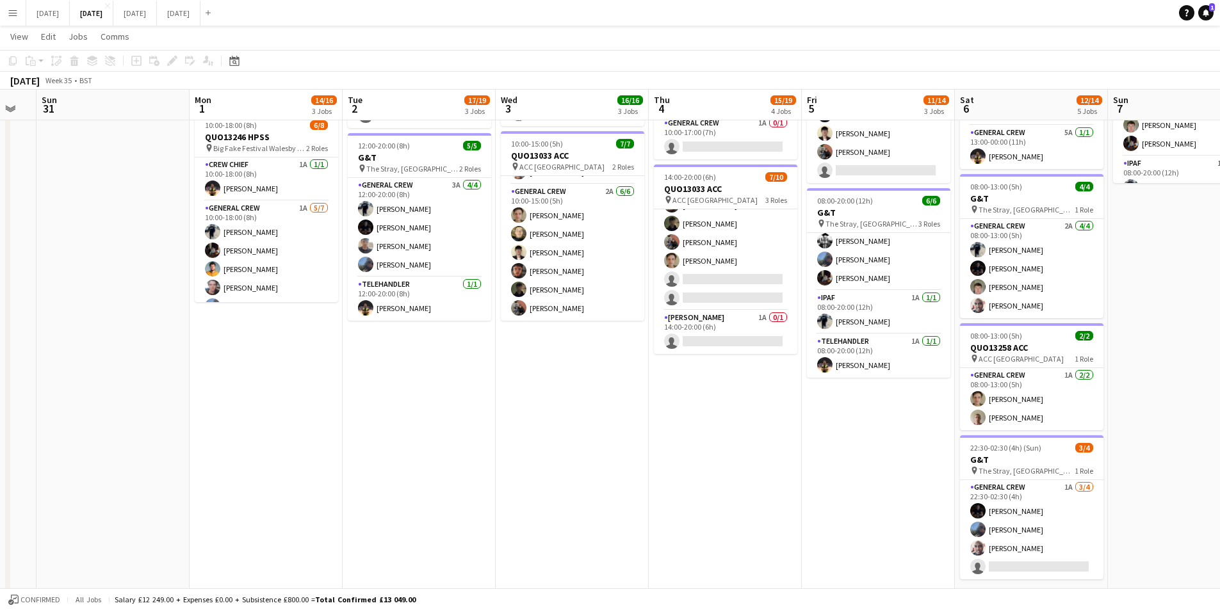
drag, startPoint x: 935, startPoint y: 474, endPoint x: 851, endPoint y: 452, distance: 86.1
click at [855, 454] on app-calendar-viewport "Thu 28 Fri 29 Sat 30 Sun 31 Mon 1 14/16 3 Jobs Tue 2 17/19 3 Jobs Wed 3 16/16 3…" at bounding box center [610, 138] width 1220 height 944
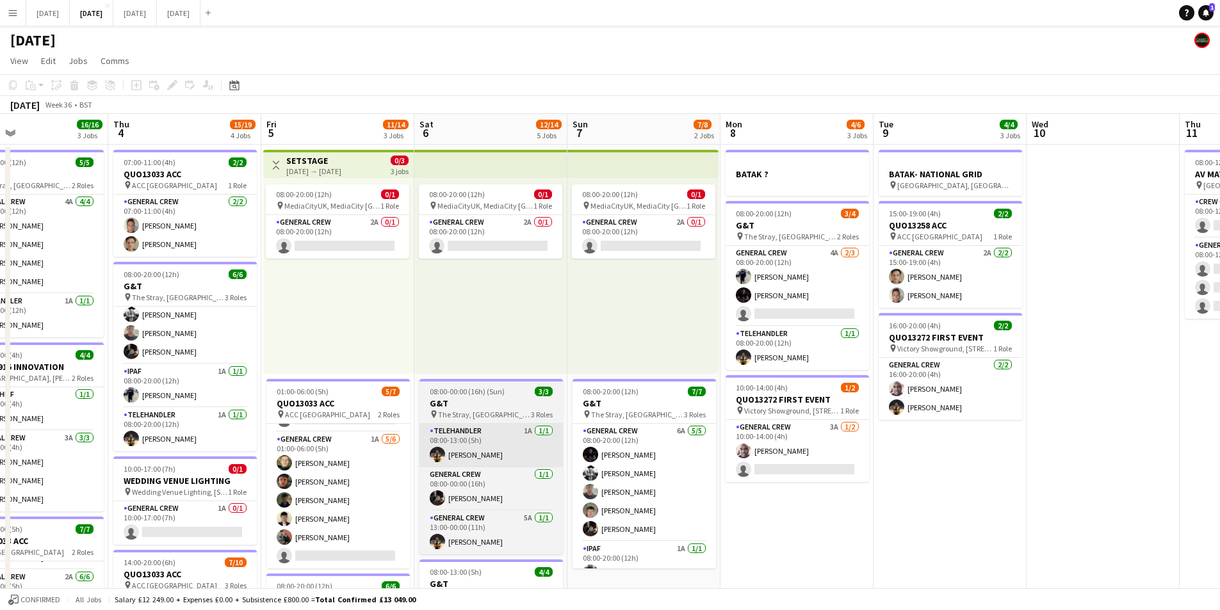
drag, startPoint x: 1022, startPoint y: 479, endPoint x: 696, endPoint y: 448, distance: 327.6
click at [669, 443] on app-calendar-viewport "Sun 31 Mon 1 14/16 3 Jobs Tue 2 17/19 3 Jobs Wed 3 16/16 3 Jobs Thu 4 15/19 4 J…" at bounding box center [610, 554] width 1220 height 881
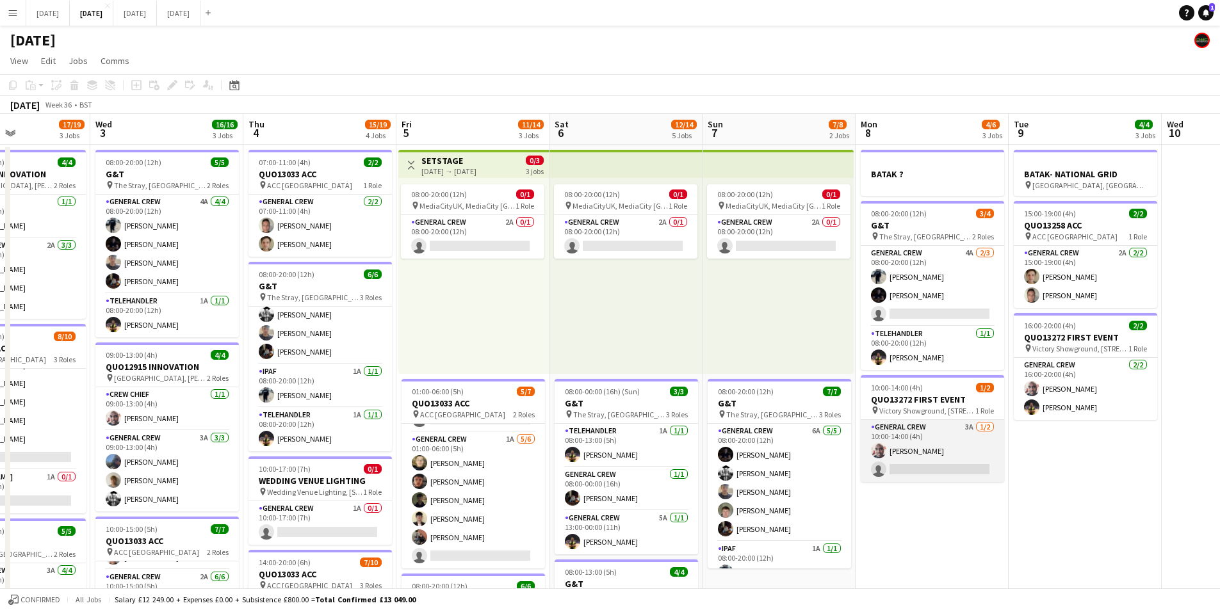
click at [919, 468] on app-card-role "General Crew 3A [DATE] 10:00-14:00 (4h) [PERSON_NAME] single-neutral-actions" at bounding box center [932, 451] width 143 height 62
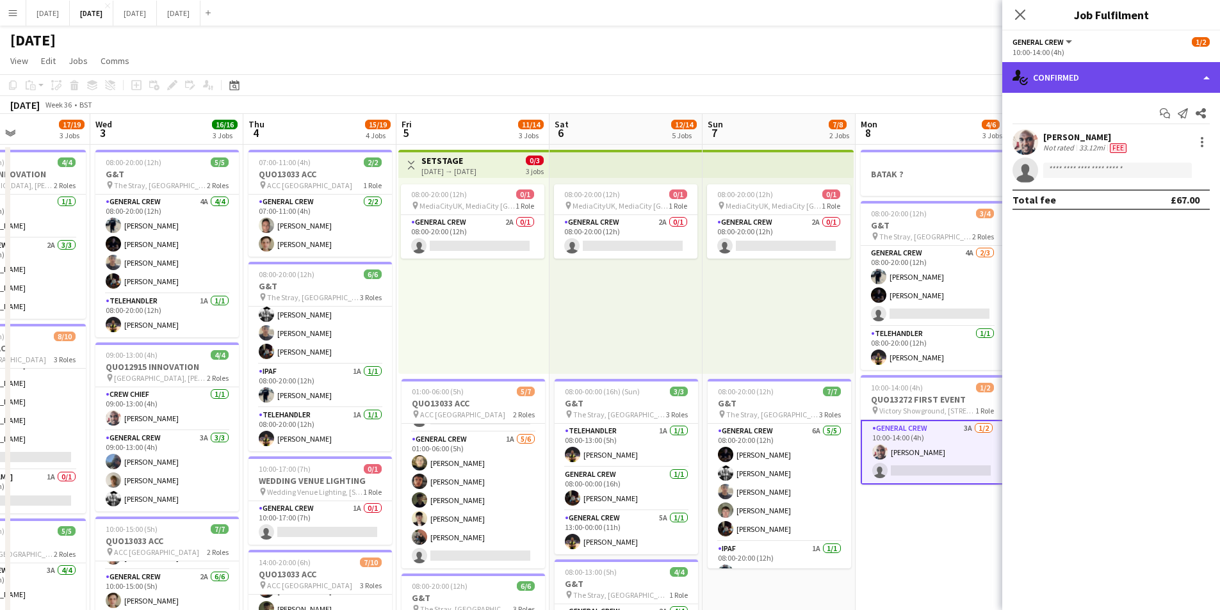
click at [1107, 85] on div "single-neutral-actions-check-2 Confirmed" at bounding box center [1112, 77] width 218 height 31
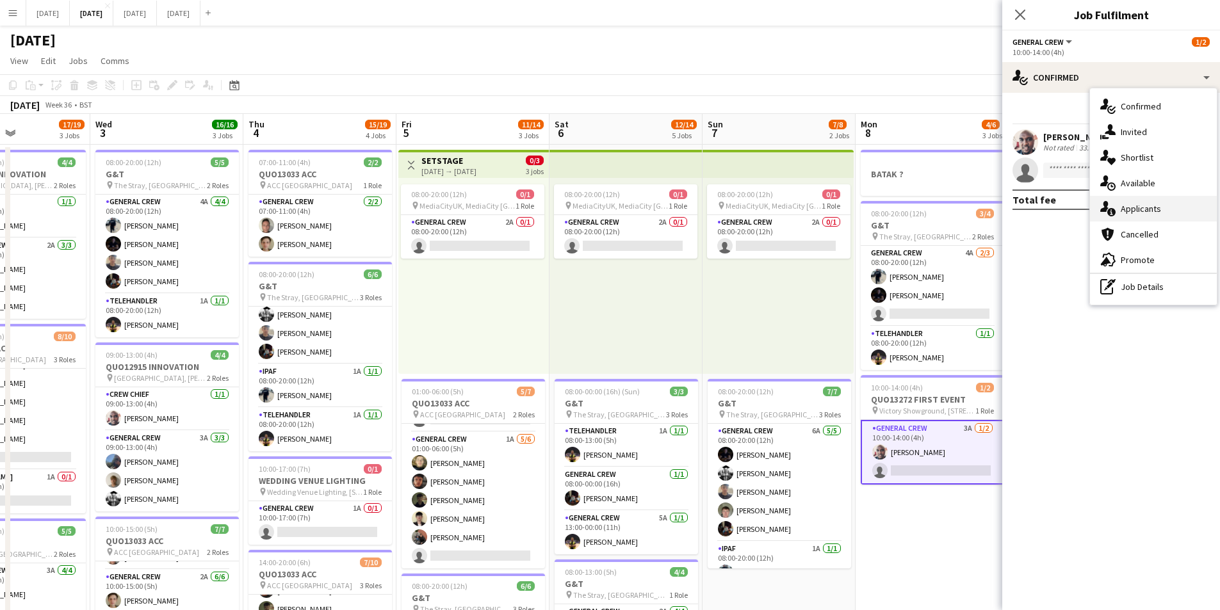
click at [1147, 204] on div "single-neutral-actions-information Applicants" at bounding box center [1153, 209] width 127 height 26
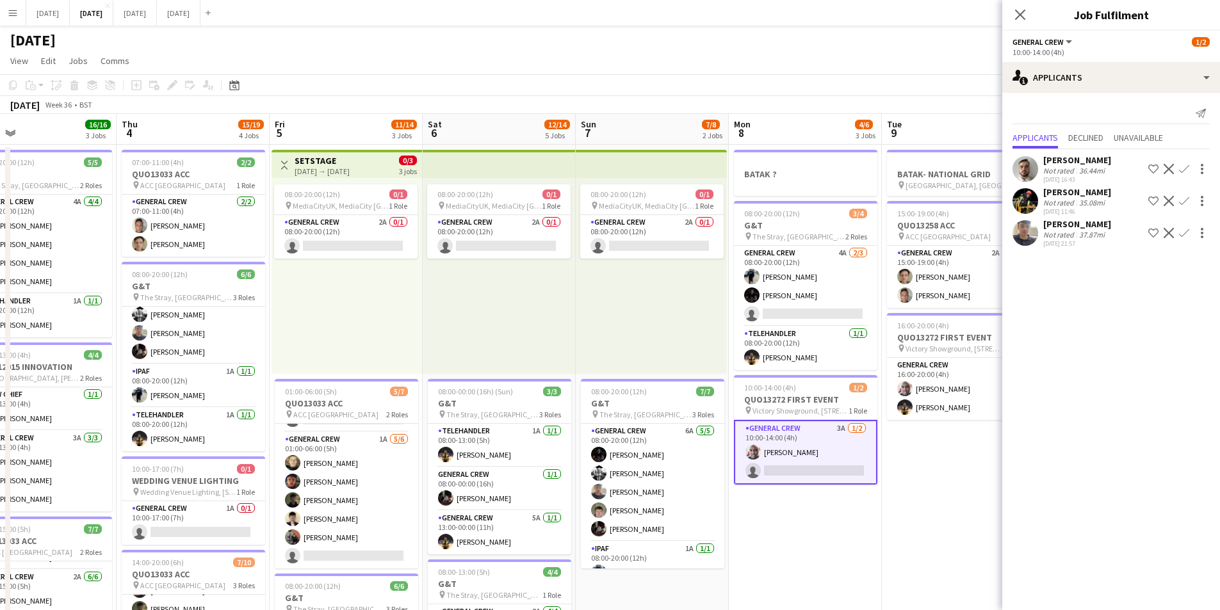
drag, startPoint x: 937, startPoint y: 524, endPoint x: 810, endPoint y: 520, distance: 126.9
click at [810, 520] on app-calendar-viewport "Sun 31 Mon 1 14/16 3 Jobs Tue 2 17/19 3 Jobs Wed 3 16/16 3 Jobs Thu 4 15/19 4 J…" at bounding box center [610, 554] width 1220 height 881
click at [803, 309] on app-card-role "General Crew 4A [DATE] 08:00-20:00 (12h) [PERSON_NAME] [PERSON_NAME] single-neu…" at bounding box center [805, 286] width 143 height 81
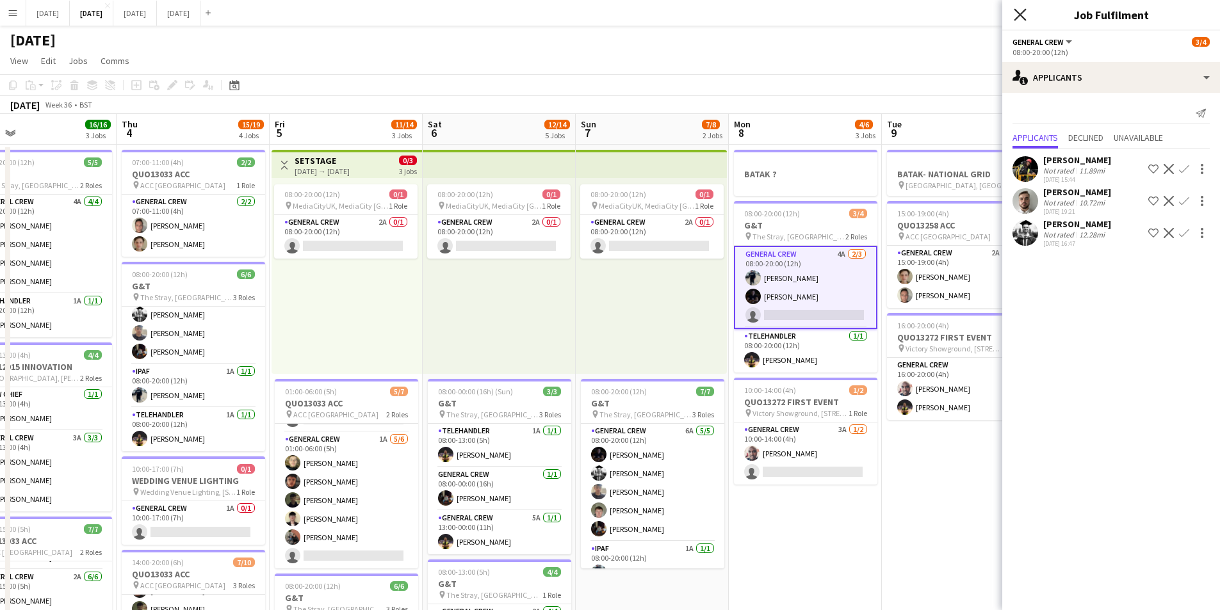
click at [1022, 12] on icon "Close pop-in" at bounding box center [1020, 14] width 12 height 12
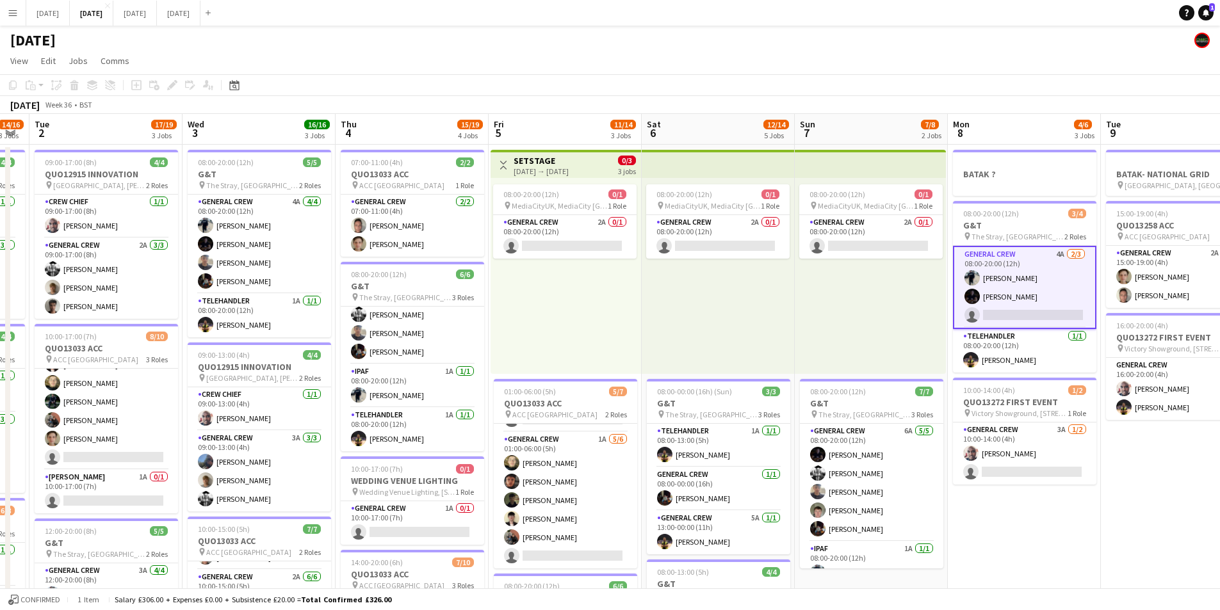
drag, startPoint x: 702, startPoint y: 376, endPoint x: 893, endPoint y: 369, distance: 191.0
click at [890, 381] on app-calendar-viewport "Sun 31 Mon 1 14/16 3 Jobs Tue 2 17/19 3 Jobs Wed 3 16/16 3 Jobs Thu 4 15/19 4 J…" at bounding box center [610, 554] width 1220 height 881
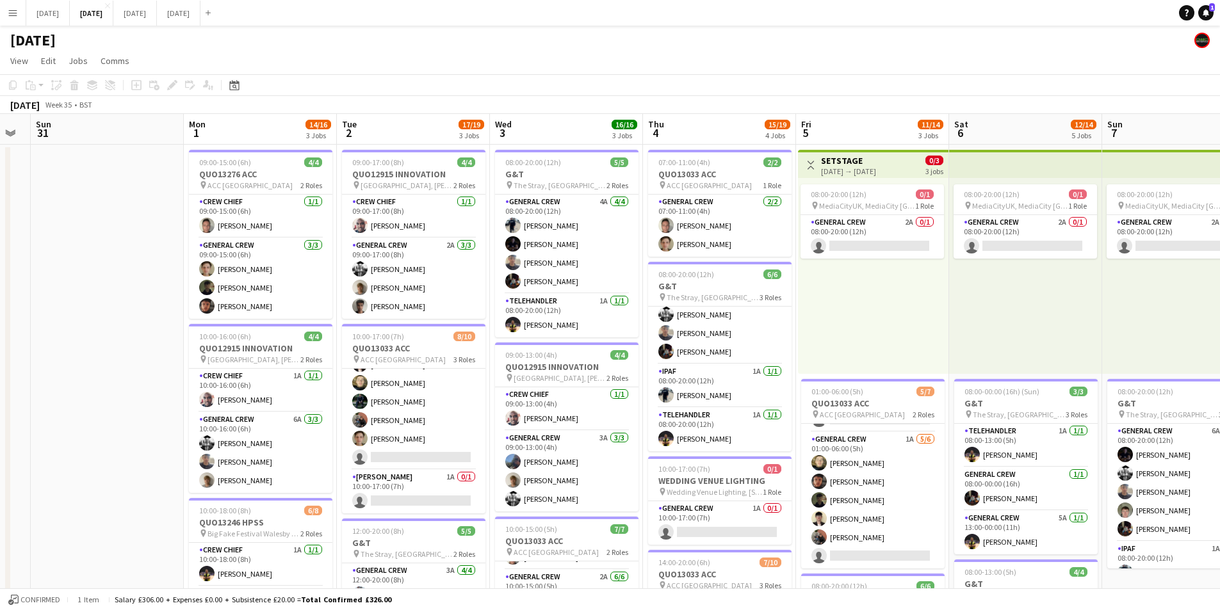
drag, startPoint x: 593, startPoint y: 382, endPoint x: 963, endPoint y: 330, distance: 373.9
click at [886, 371] on app-calendar-viewport "Fri 29 Sat 30 Sun 31 Mon 1 14/16 3 Jobs Tue 2 17/19 3 Jobs Wed 3 16/16 3 Jobs T…" at bounding box center [610, 554] width 1220 height 881
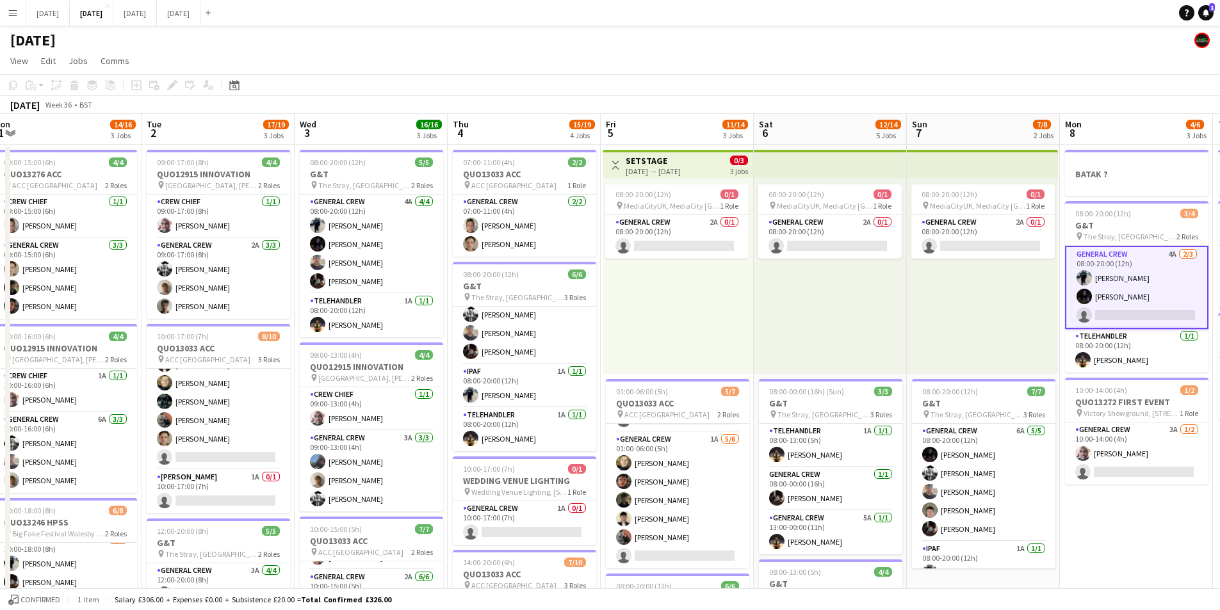
drag, startPoint x: 817, startPoint y: 353, endPoint x: 669, endPoint y: 338, distance: 148.7
click at [620, 349] on app-calendar-viewport "Fri 29 Sat 30 Sun 31 Mon 1 14/16 3 Jobs Tue 2 17/19 3 Jobs Wed 3 16/16 3 Jobs T…" at bounding box center [610, 554] width 1220 height 881
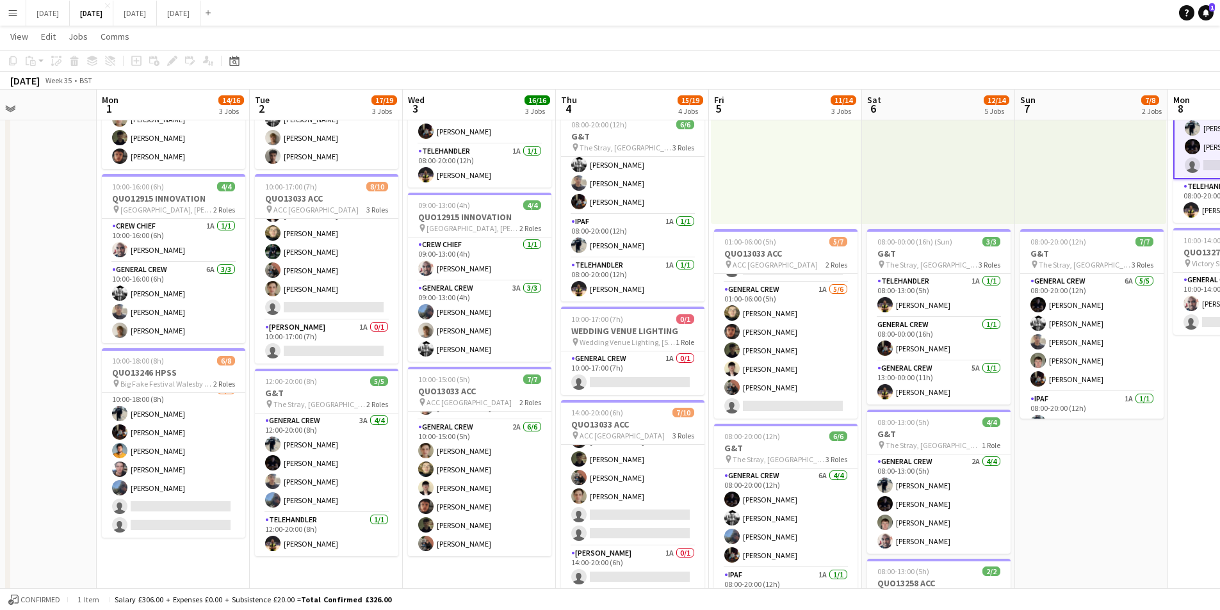
scroll to position [0, 334]
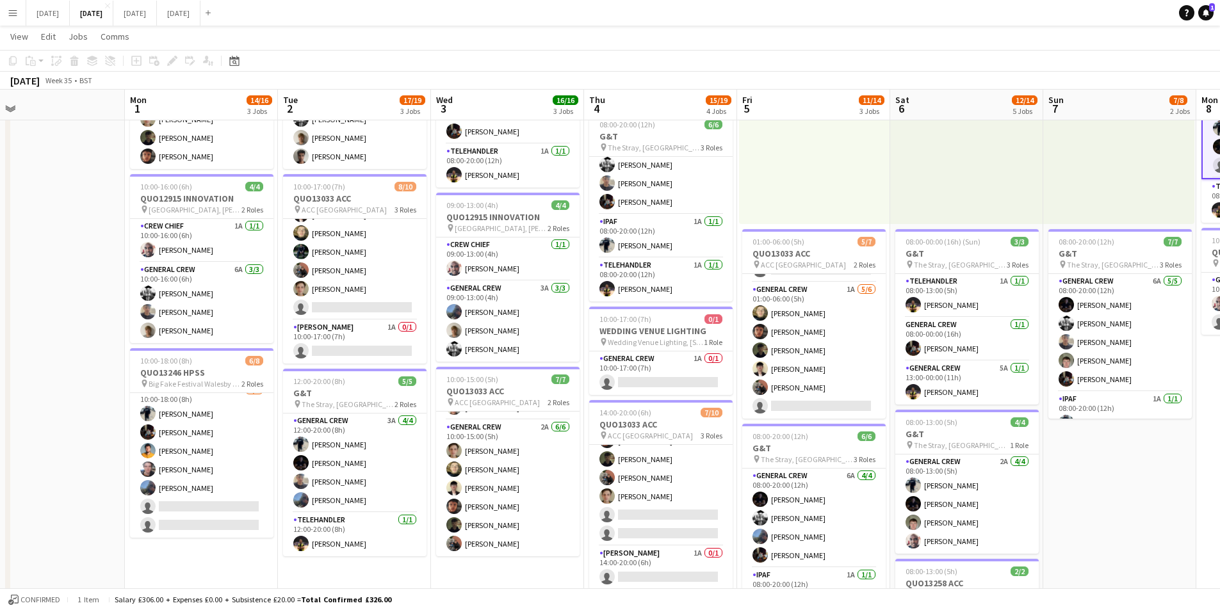
drag, startPoint x: 311, startPoint y: 436, endPoint x: 459, endPoint y: 445, distance: 147.6
click at [459, 445] on app-calendar-viewport "Fri 29 Sat 30 Sun 31 Mon 1 14/16 3 Jobs Tue 2 17/19 3 Jobs Wed 3 16/16 3 Jobs T…" at bounding box center [610, 373] width 1220 height 944
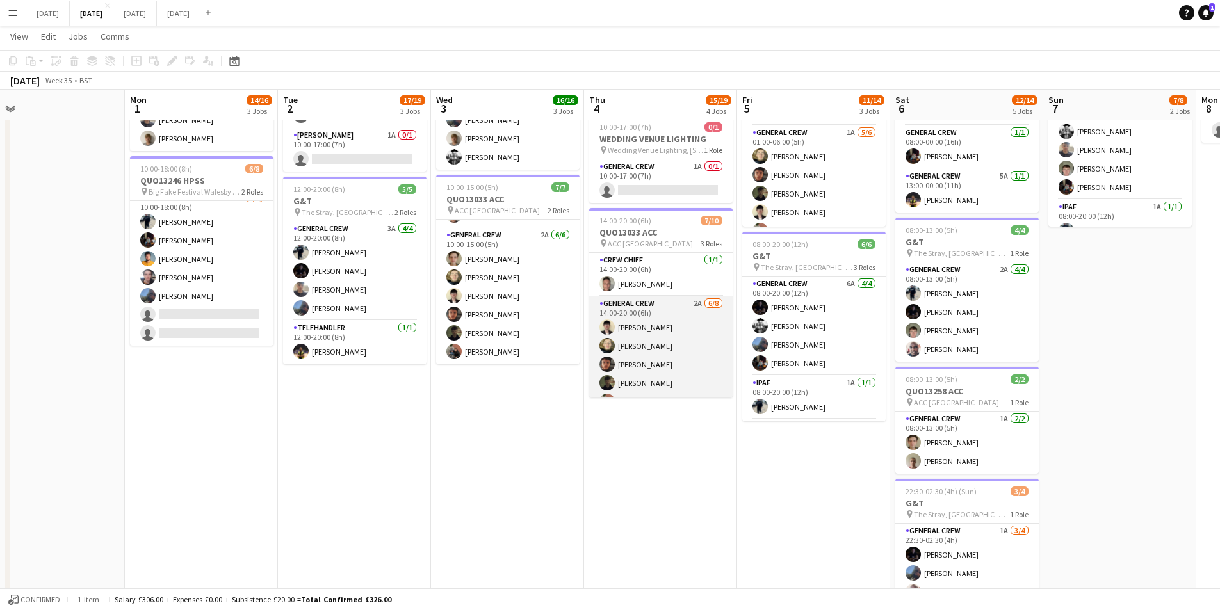
scroll to position [116, 0]
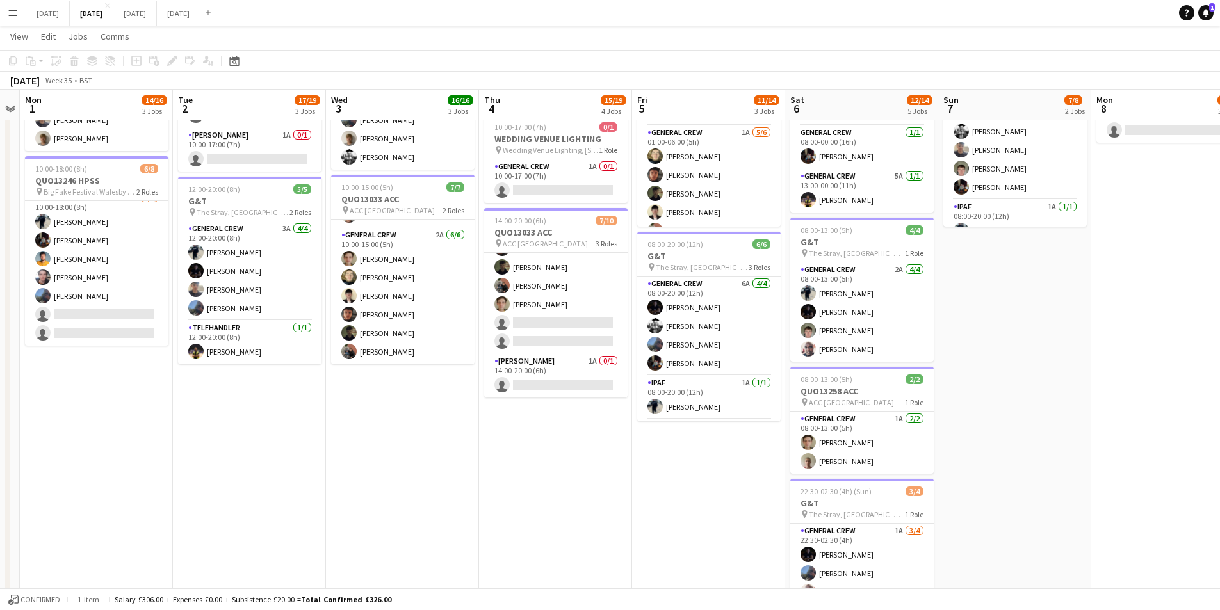
drag, startPoint x: 790, startPoint y: 513, endPoint x: 700, endPoint y: 505, distance: 91.3
click at [700, 506] on app-calendar-viewport "Fri 29 Sat 30 Sun 31 Mon 1 14/16 3 Jobs Tue 2 17/19 3 Jobs Wed 3 16/16 3 Jobs T…" at bounding box center [610, 181] width 1220 height 944
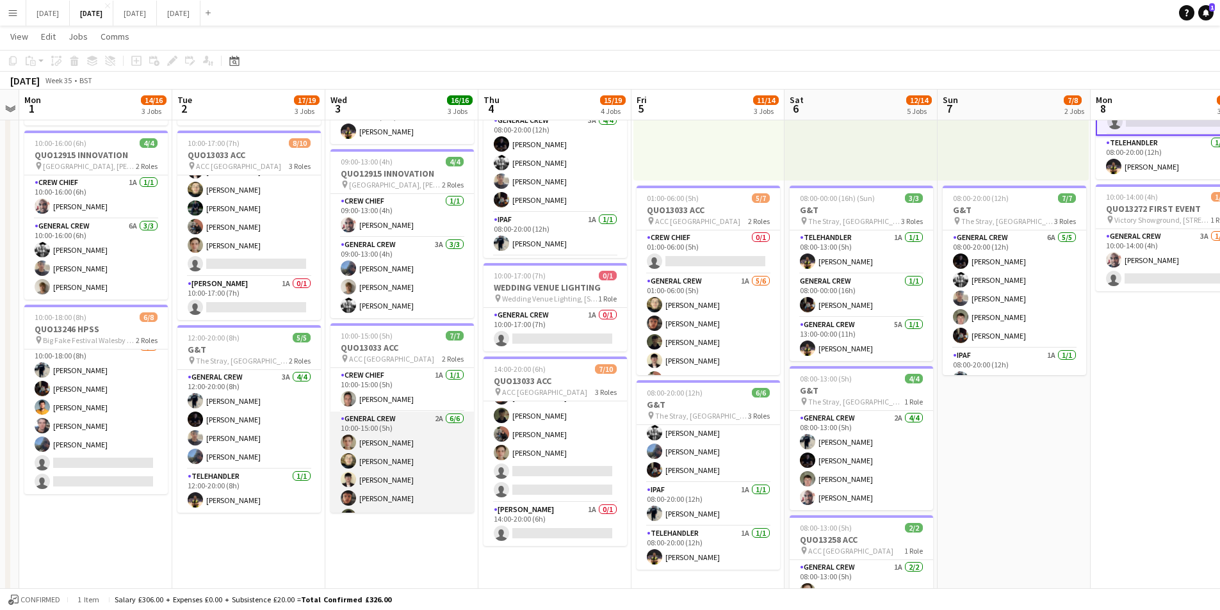
scroll to position [35, 0]
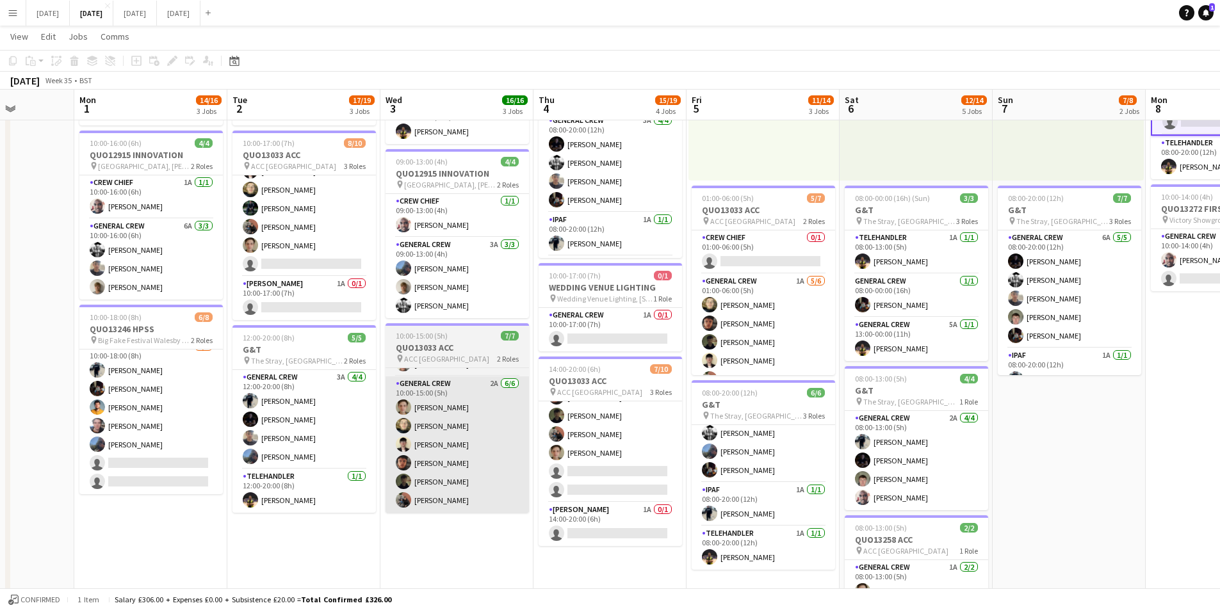
drag, startPoint x: 431, startPoint y: 541, endPoint x: 424, endPoint y: 495, distance: 47.3
click at [466, 530] on app-calendar-viewport "Fri 29 Sat 30 Sun 31 Mon 1 14/16 3 Jobs Tue 2 17/19 3 Jobs Wed 3 16/16 3 Jobs T…" at bounding box center [610, 330] width 1220 height 944
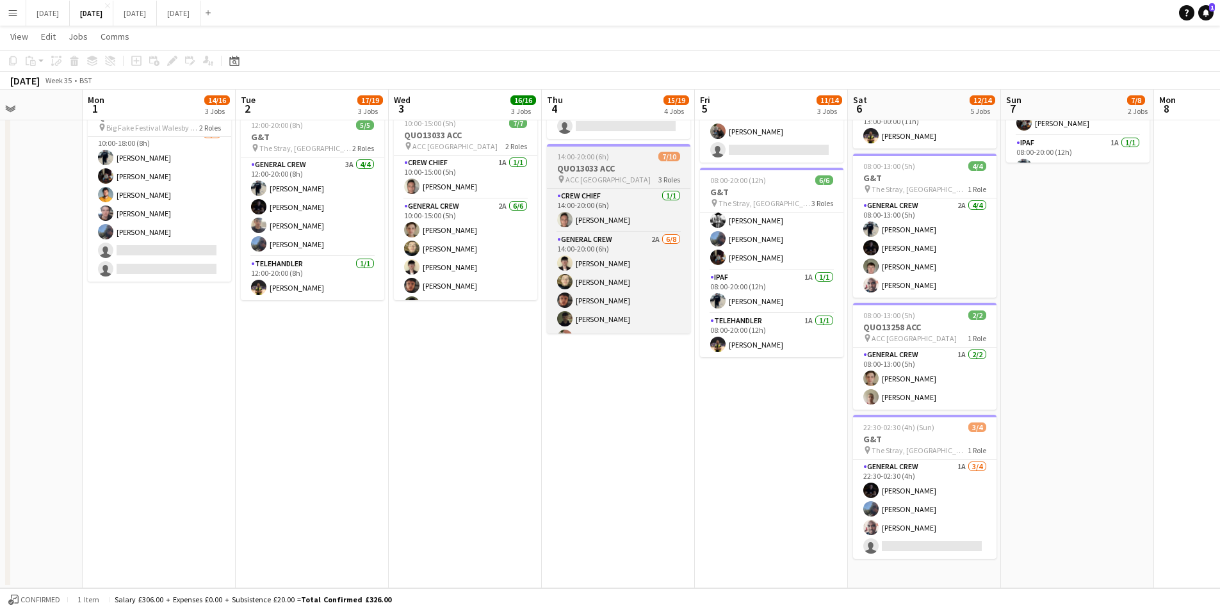
scroll to position [116, 0]
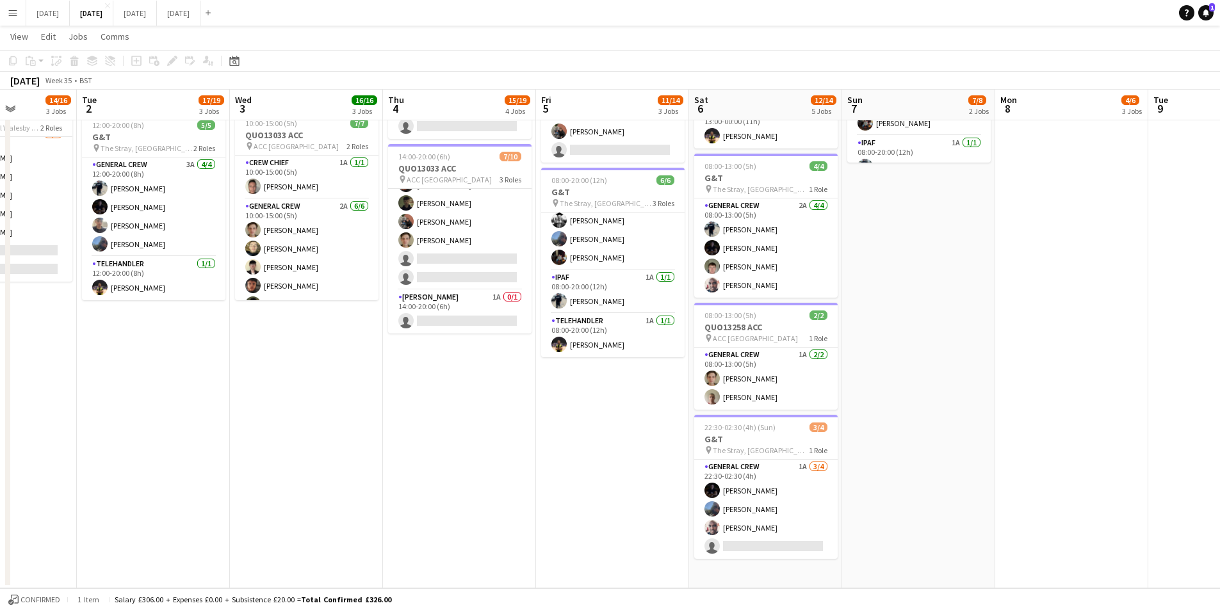
drag, startPoint x: 748, startPoint y: 441, endPoint x: 580, endPoint y: 430, distance: 168.8
click at [580, 430] on app-calendar-viewport "Sat 30 Sun 31 Mon 1 14/16 3 Jobs Tue 2 17/19 3 Jobs Wed 3 16/16 3 Jobs Thu 4 15…" at bounding box center [610, 117] width 1220 height 944
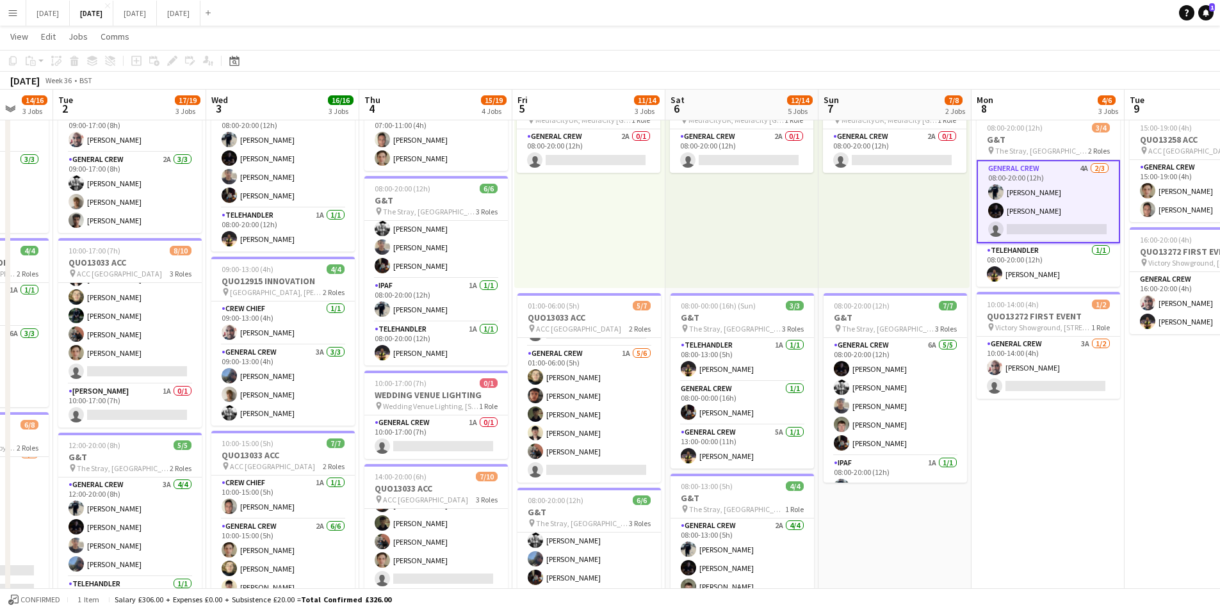
scroll to position [0, 408]
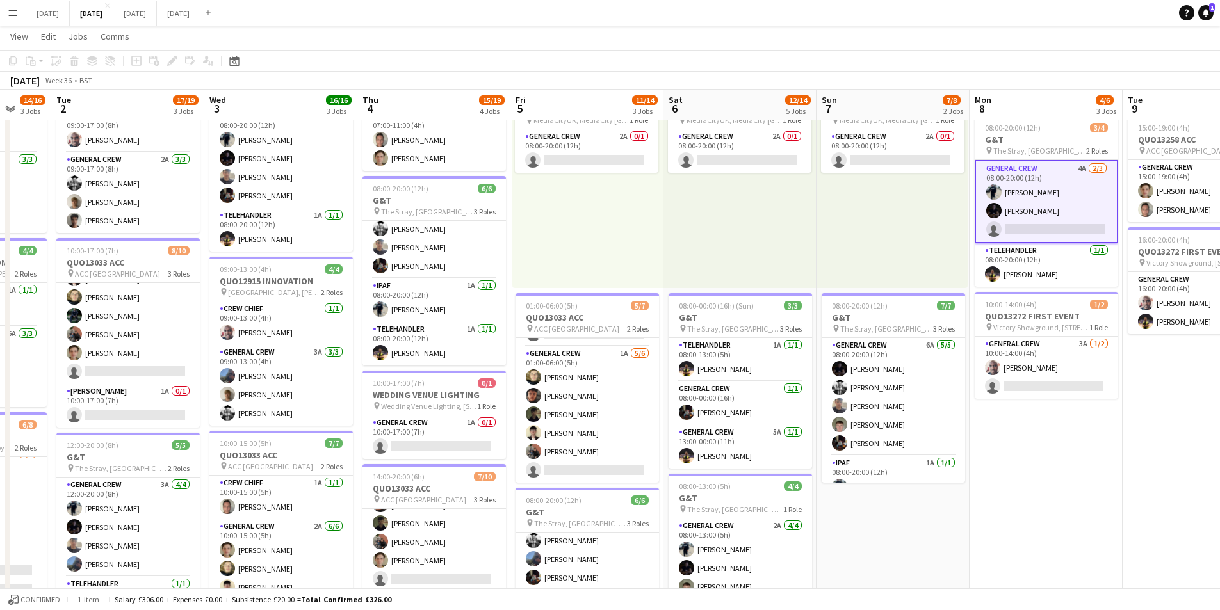
drag, startPoint x: 946, startPoint y: 504, endPoint x: 932, endPoint y: 506, distance: 13.6
click at [932, 506] on app-calendar-viewport "Sat 30 Sun 31 Mon 1 14/16 3 Jobs Tue 2 17/19 3 Jobs Wed 3 16/16 3 Jobs Thu 4 15…" at bounding box center [610, 437] width 1220 height 944
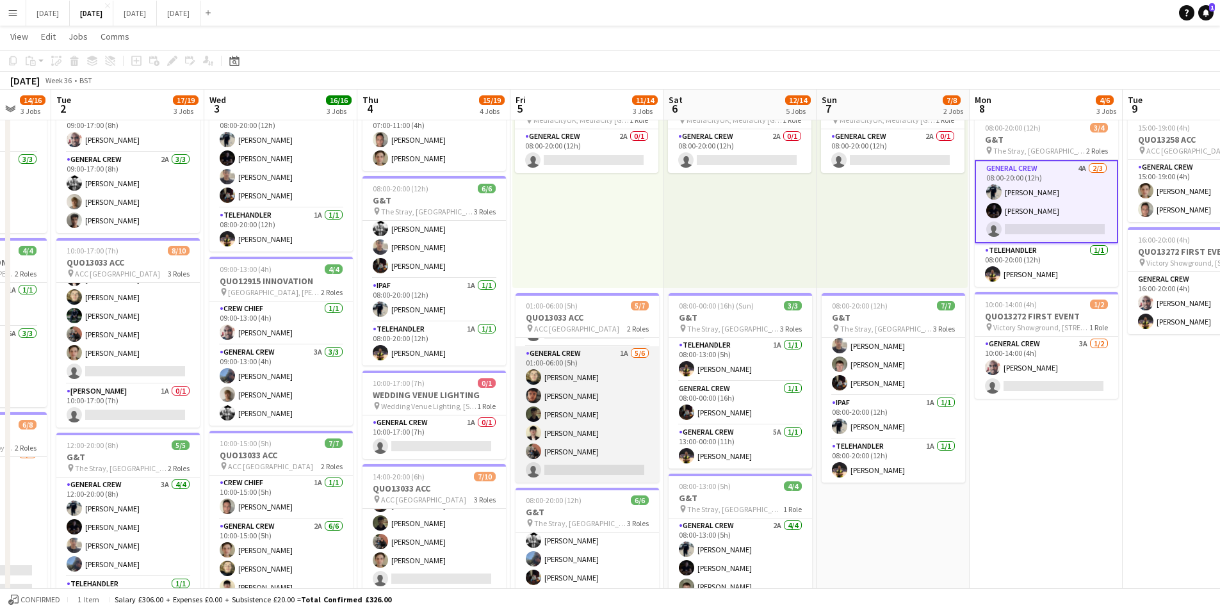
scroll to position [0, 0]
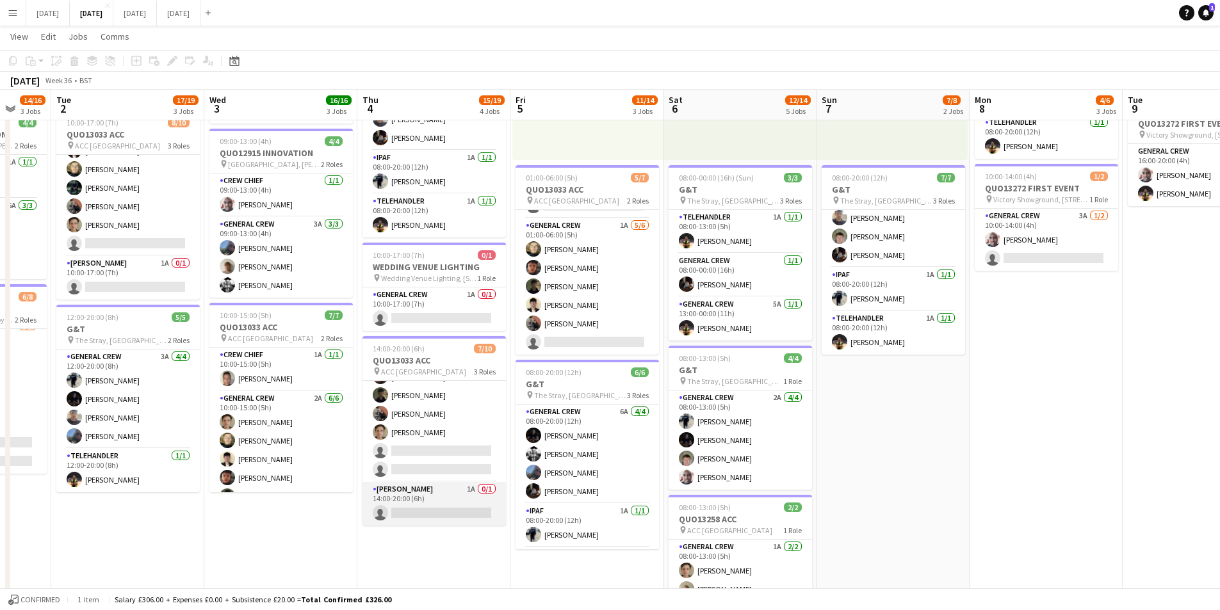
click at [439, 504] on app-card-role "Van Driver 1A 0/1 14:00-20:00 (6h) single-neutral-actions" at bounding box center [434, 504] width 143 height 44
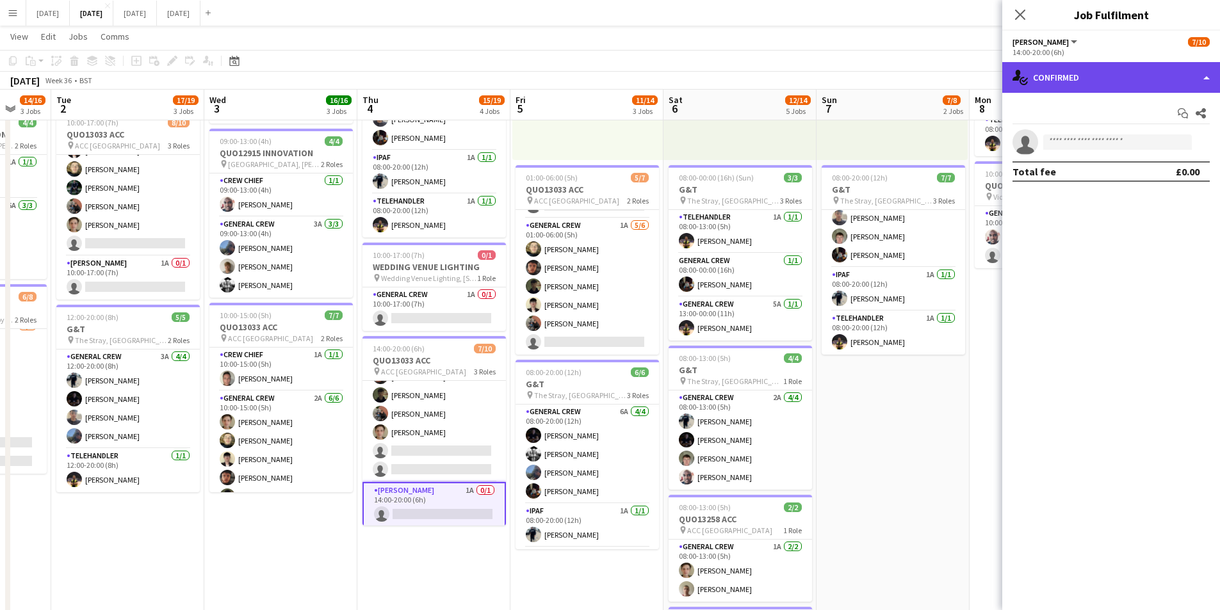
click at [1068, 87] on div "single-neutral-actions-check-2 Confirmed" at bounding box center [1112, 77] width 218 height 31
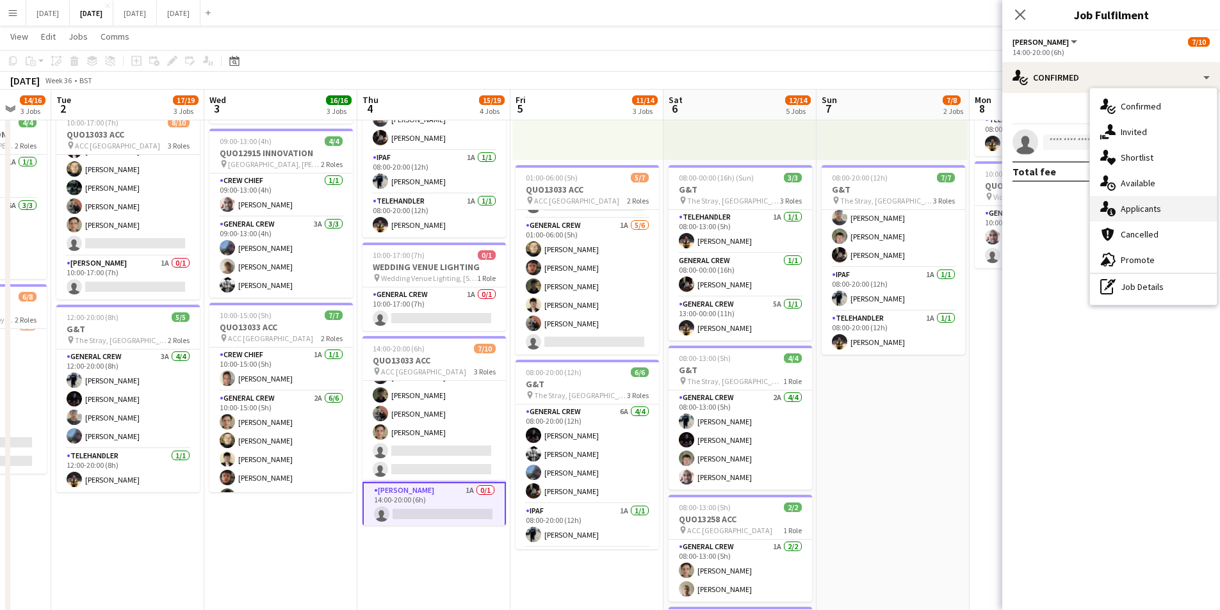
click at [1162, 209] on div "single-neutral-actions-information Applicants" at bounding box center [1153, 209] width 127 height 26
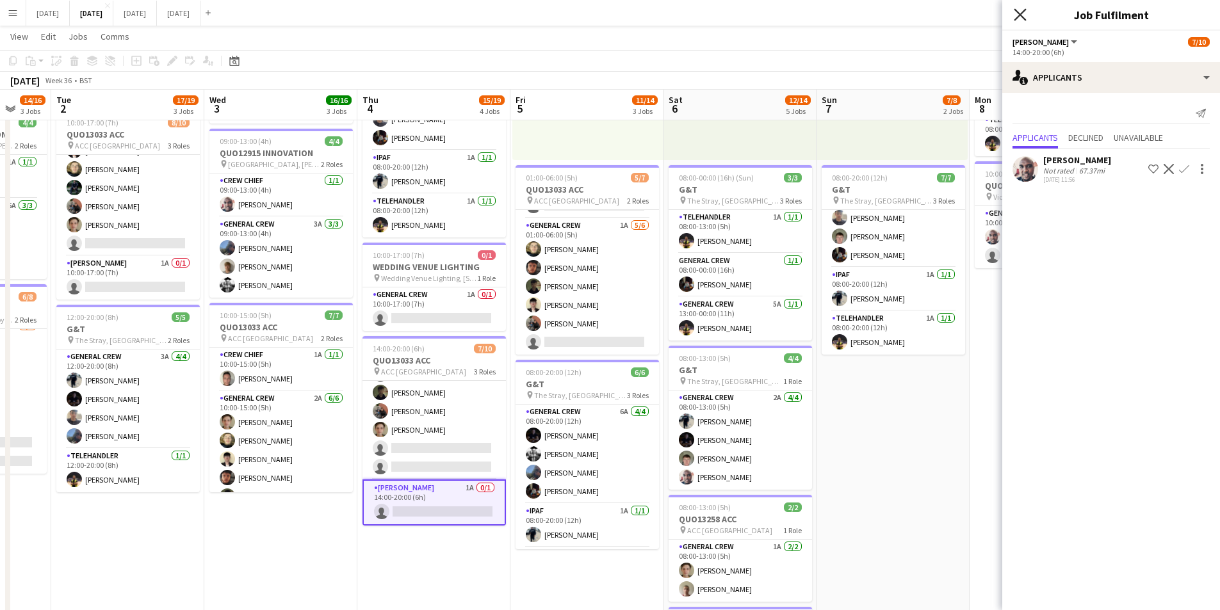
click at [1021, 13] on icon at bounding box center [1020, 14] width 12 height 12
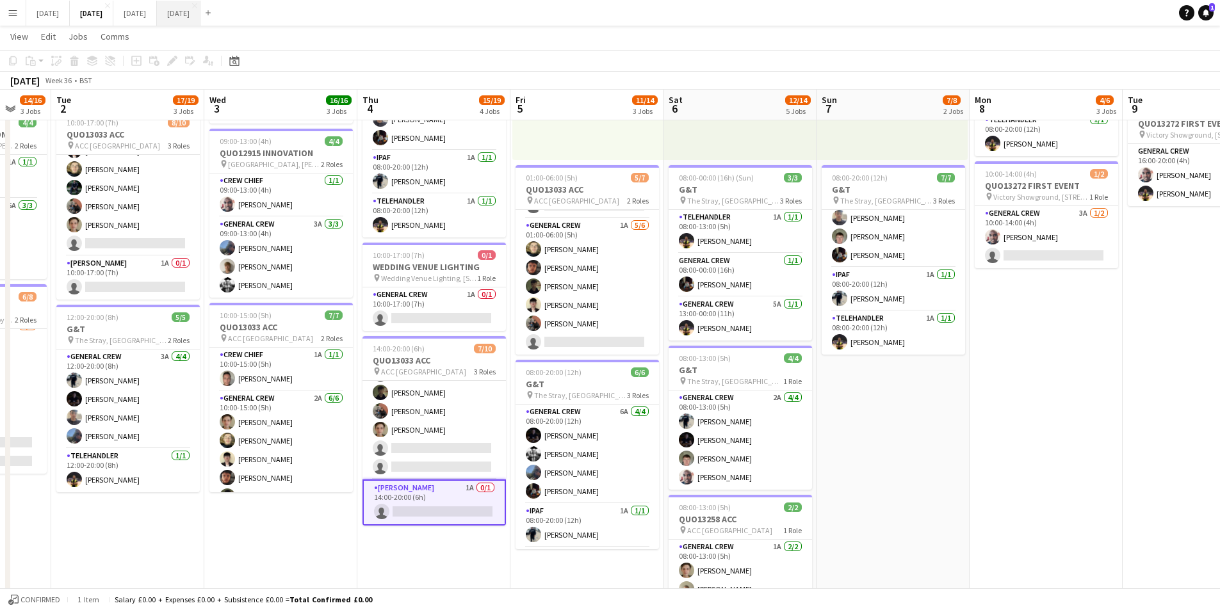
click at [201, 13] on button "[DATE] Close" at bounding box center [179, 13] width 44 height 25
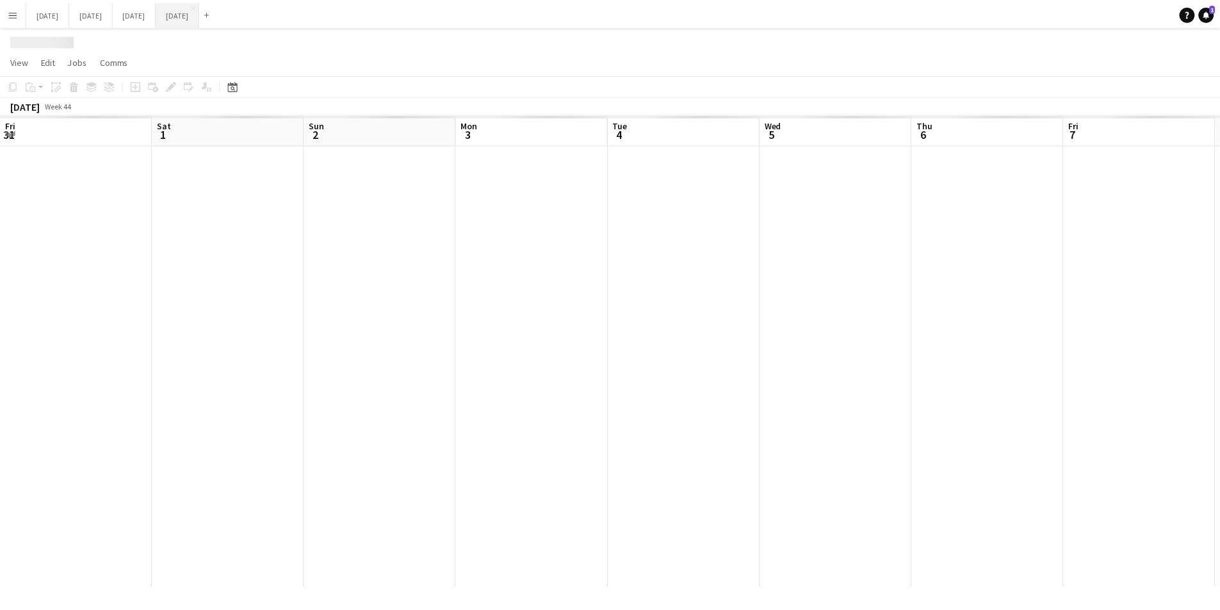
scroll to position [0, 339]
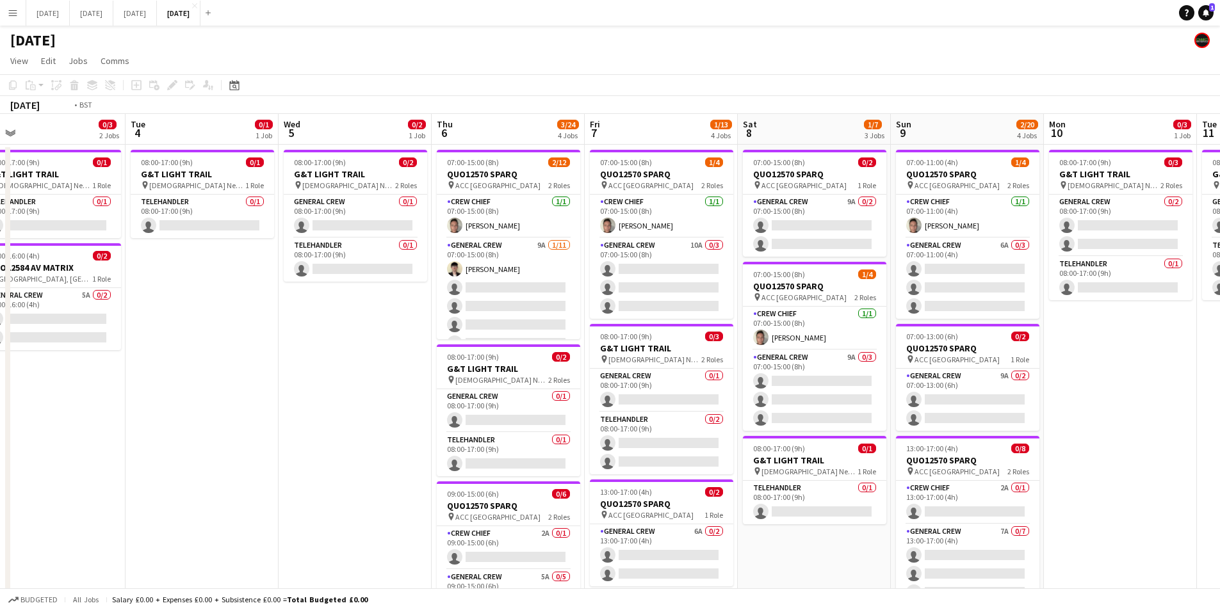
drag, startPoint x: 847, startPoint y: 296, endPoint x: 582, endPoint y: 282, distance: 266.2
click at [555, 264] on app-calendar-viewport "Fri 31 Sat 1 Sun 2 Mon 3 0/3 2 Jobs Tue 4 0/1 1 Job Wed 5 0/2 1 Job Thu 6 3/24 …" at bounding box center [610, 493] width 1220 height 759
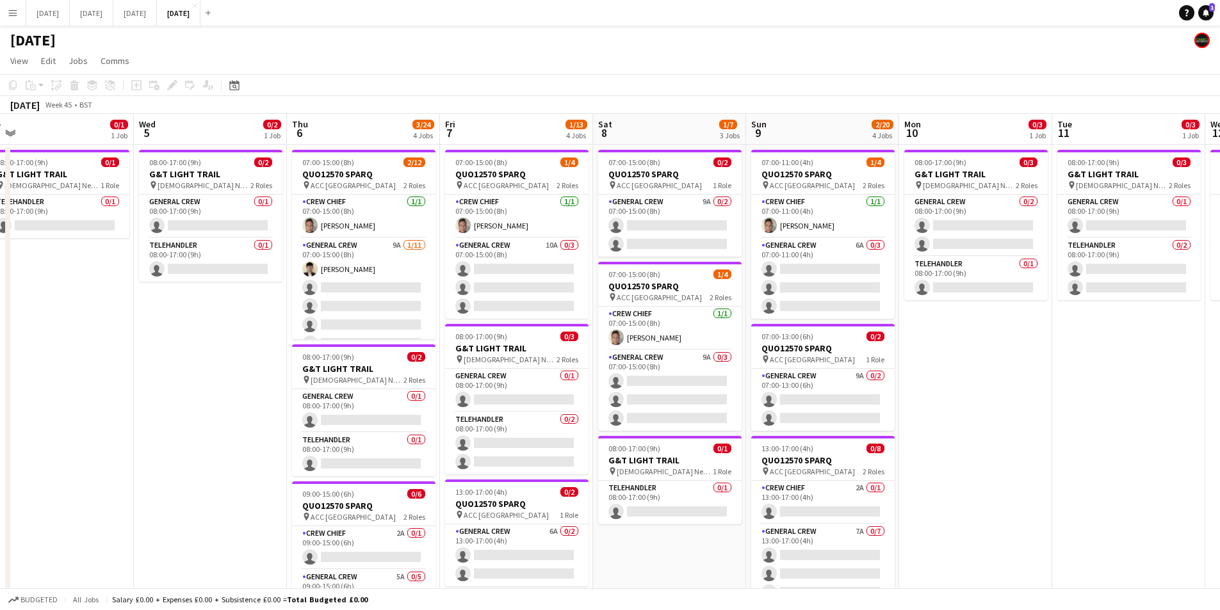
click at [664, 569] on app-date-cell "07:00-15:00 (8h) 0/2 QUO12570 SPARQ pin ACC Liverpool 1 Role General Crew 9A 0/…" at bounding box center [669, 509] width 153 height 728
click at [137, 85] on icon at bounding box center [136, 86] width 6 height 6
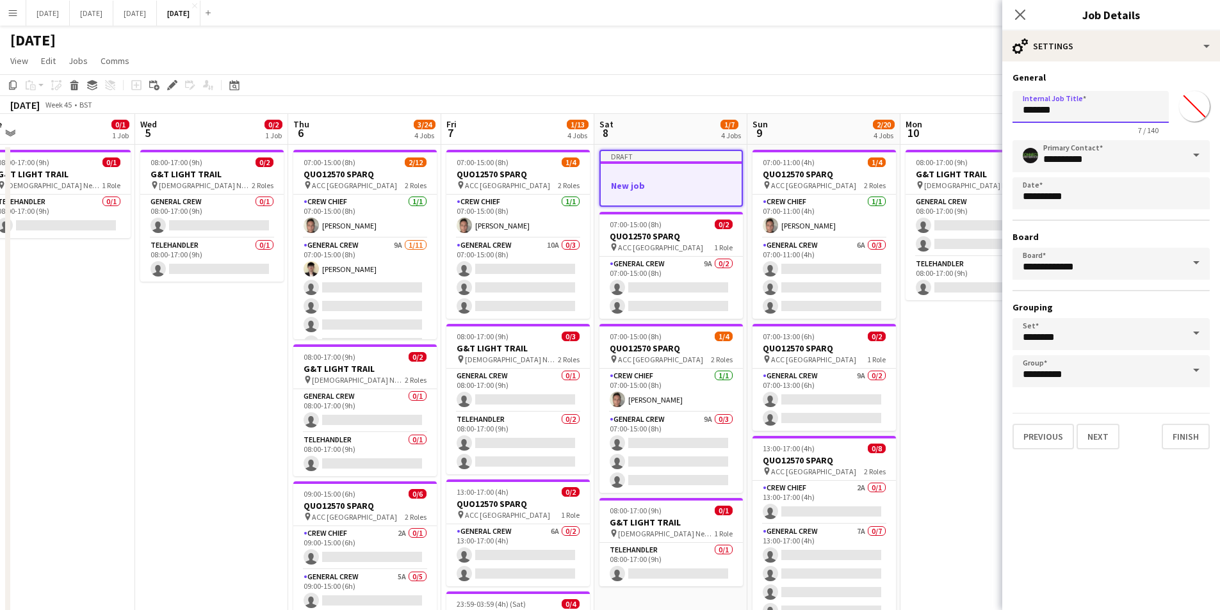
drag, startPoint x: 1097, startPoint y: 111, endPoint x: 955, endPoint y: 111, distance: 142.2
click at [965, 108] on body "Menu Boards Boards Boards All jobs Status Workforce Workforce My Workforce Recr…" at bounding box center [610, 447] width 1220 height 895
type input "**********"
click at [1109, 434] on button "Next" at bounding box center [1098, 437] width 43 height 26
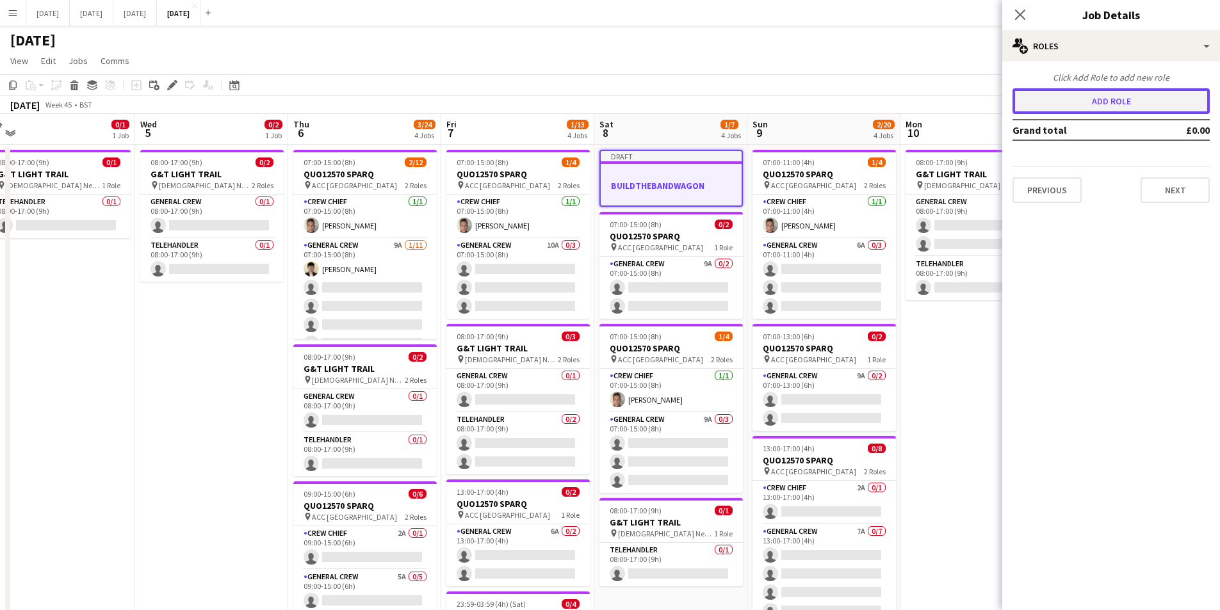
click at [1099, 91] on button "Add role" at bounding box center [1111, 101] width 197 height 26
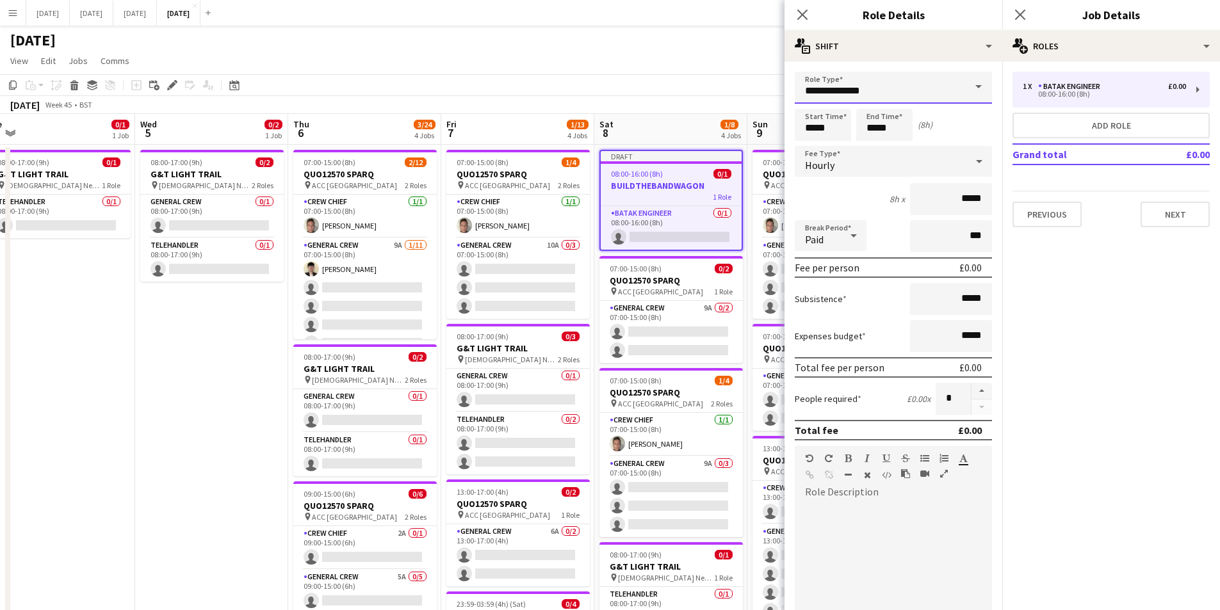
click at [931, 93] on input "**********" at bounding box center [893, 88] width 197 height 32
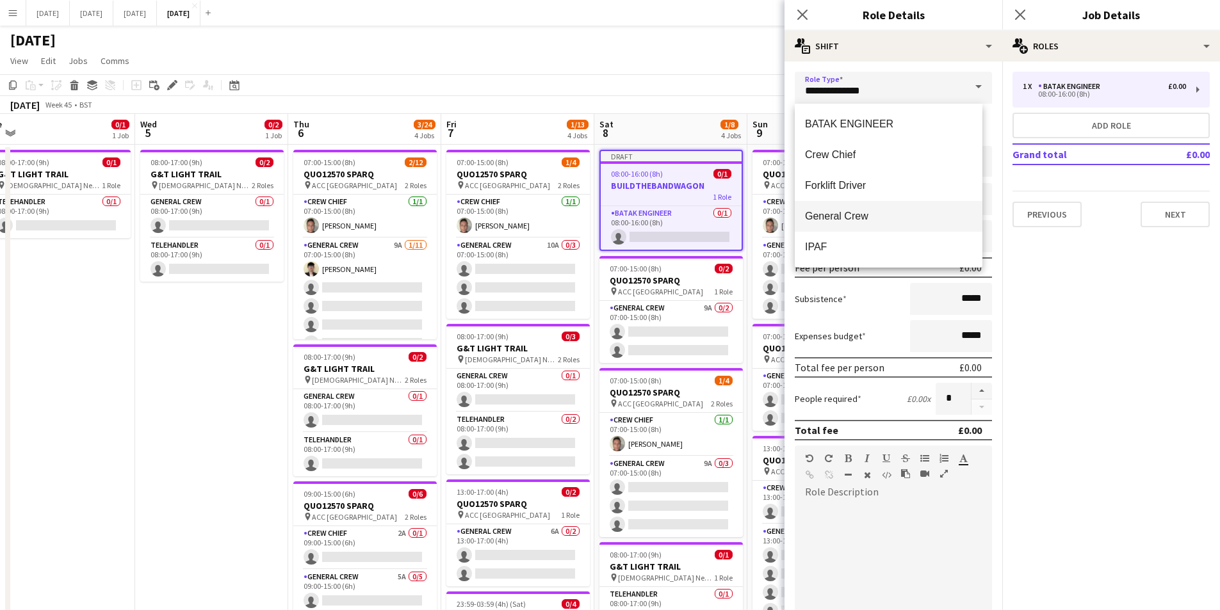
click at [853, 211] on span "General Crew" at bounding box center [888, 216] width 167 height 12
type input "**********"
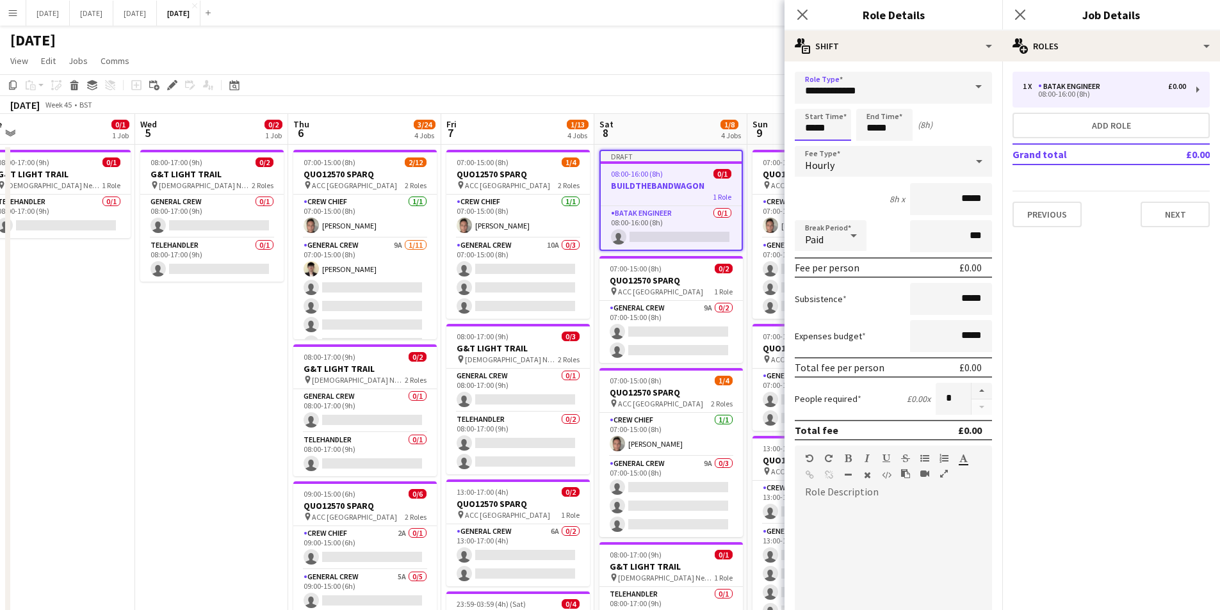
click at [821, 126] on input "*****" at bounding box center [823, 125] width 56 height 32
click at [872, 121] on input "*****" at bounding box center [884, 125] width 56 height 32
click at [874, 102] on div at bounding box center [872, 102] width 26 height 13
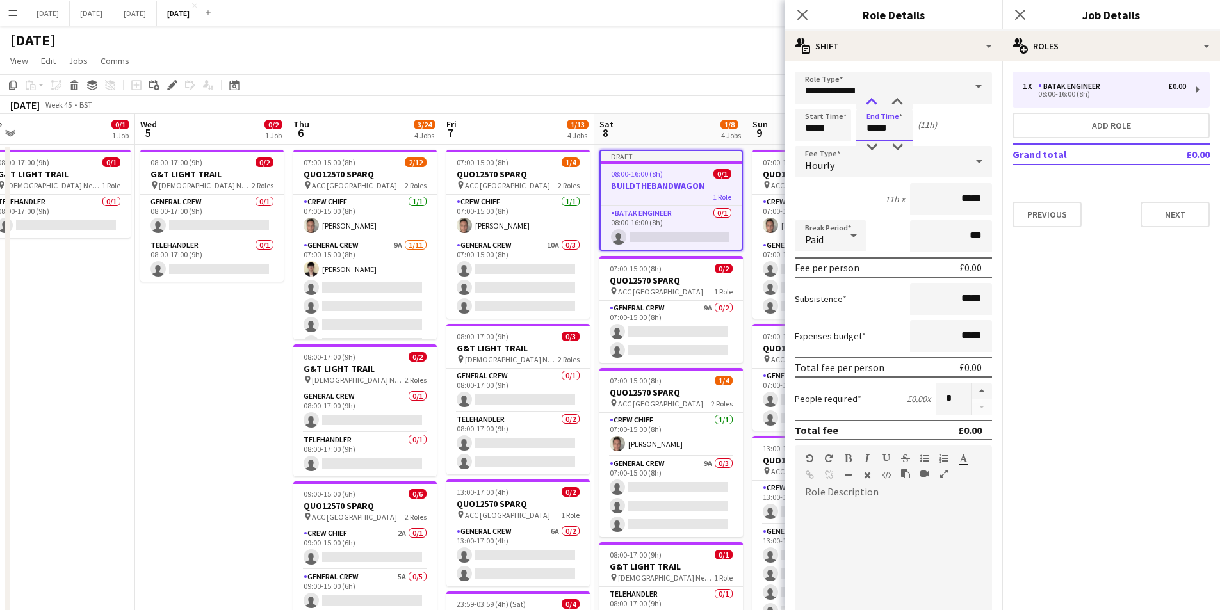
type input "*****"
click at [874, 102] on div at bounding box center [872, 102] width 26 height 13
click at [1163, 217] on button "Next" at bounding box center [1175, 215] width 69 height 26
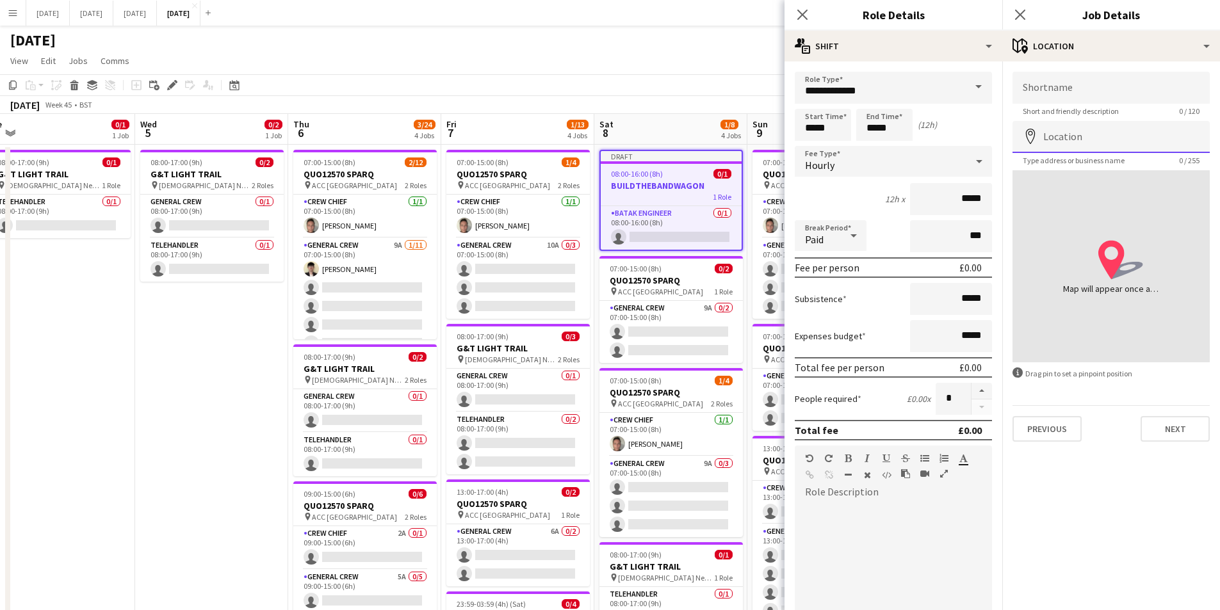
click at [1092, 140] on input "Location" at bounding box center [1111, 137] width 197 height 32
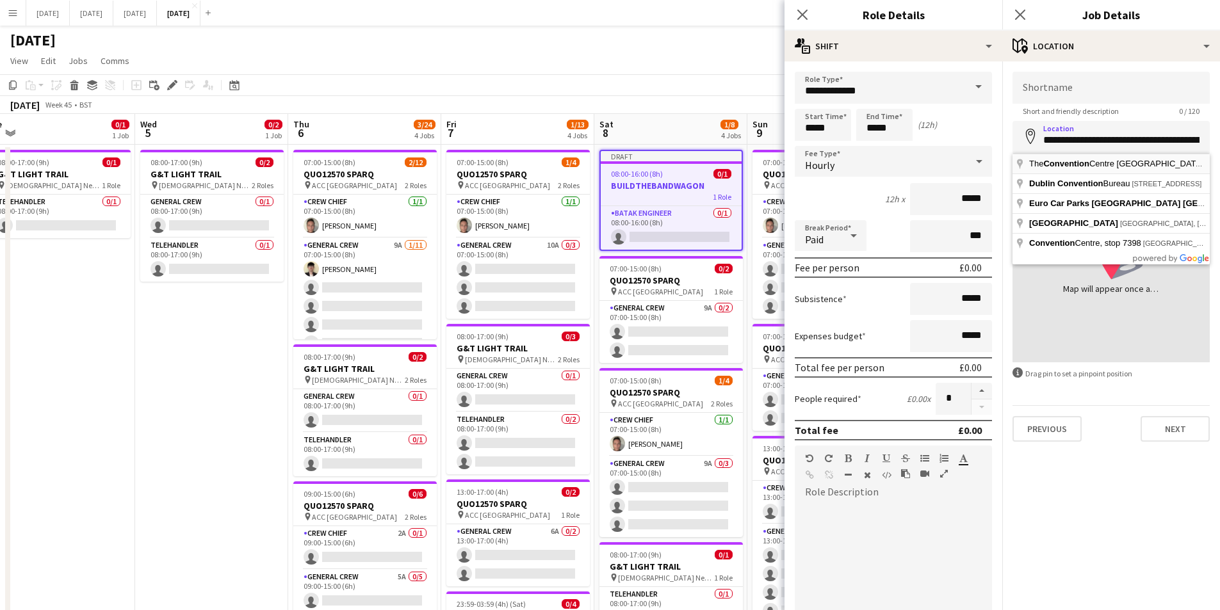
type input "**********"
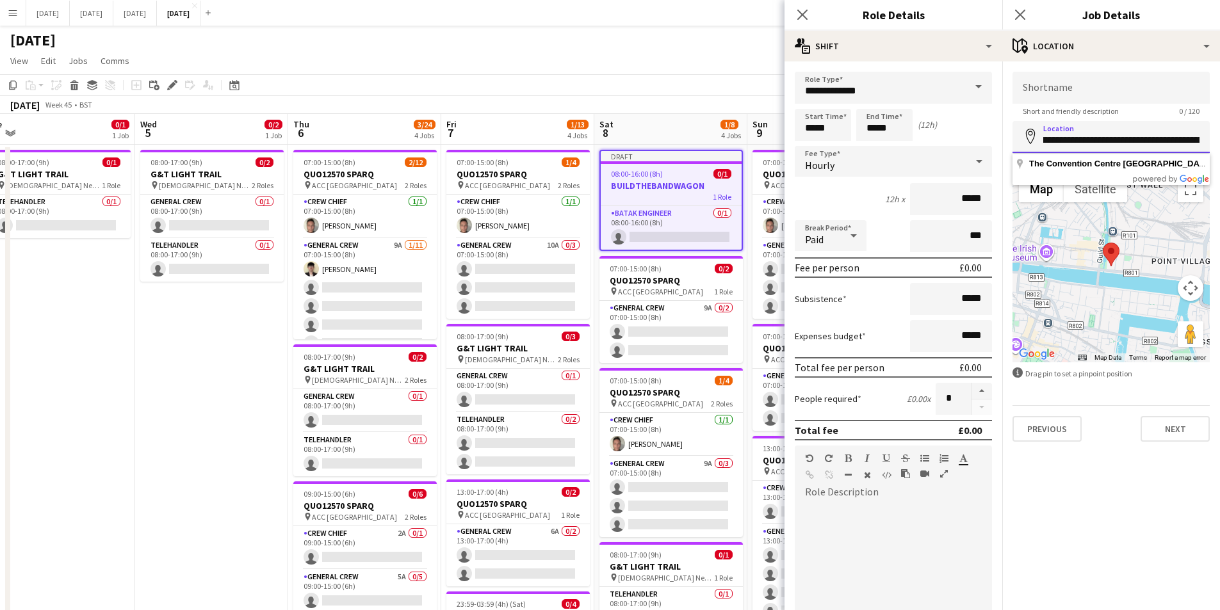
scroll to position [0, 263]
drag, startPoint x: 1044, startPoint y: 140, endPoint x: 1234, endPoint y: 144, distance: 190.3
click at [1220, 144] on html "Menu Boards Boards Boards All jobs Status Workforce Workforce My Workforce Recr…" at bounding box center [610, 447] width 1220 height 895
click at [1070, 88] on input "Shortname" at bounding box center [1111, 88] width 197 height 32
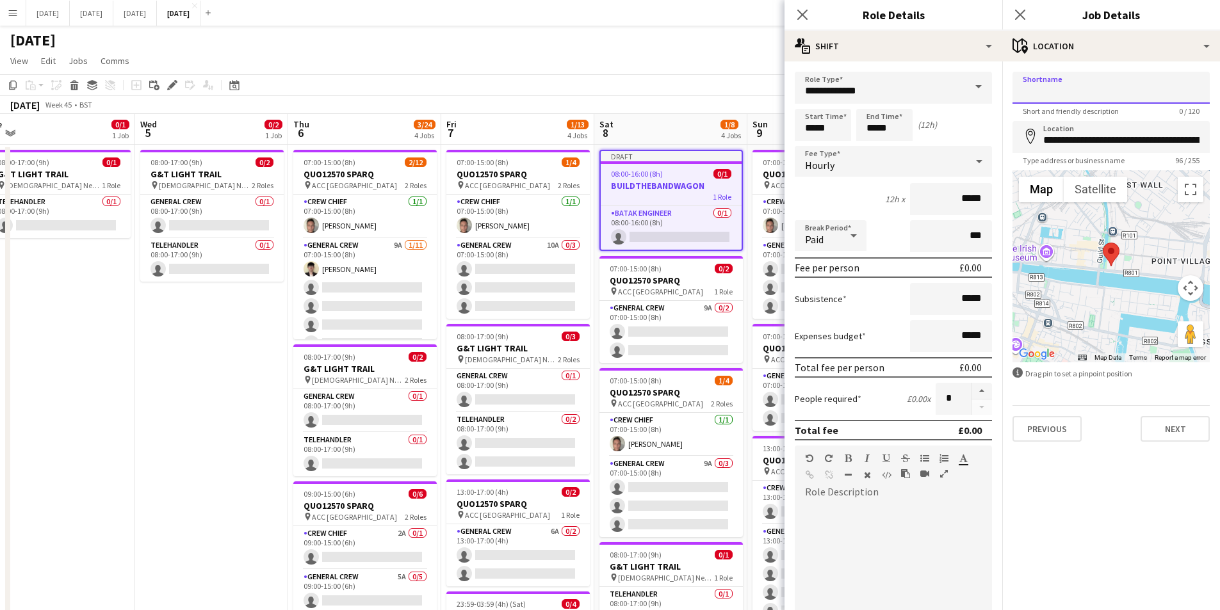
paste input "**********"
type input "**********"
click at [802, 16] on icon at bounding box center [802, 14] width 12 height 12
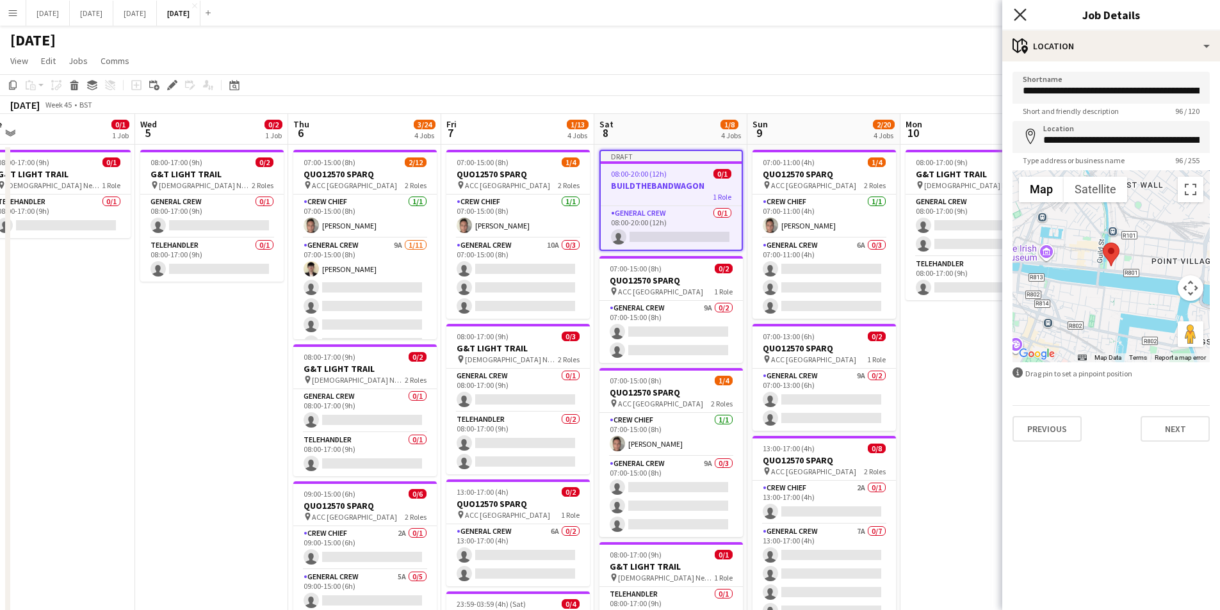
click at [1024, 12] on icon at bounding box center [1020, 14] width 12 height 12
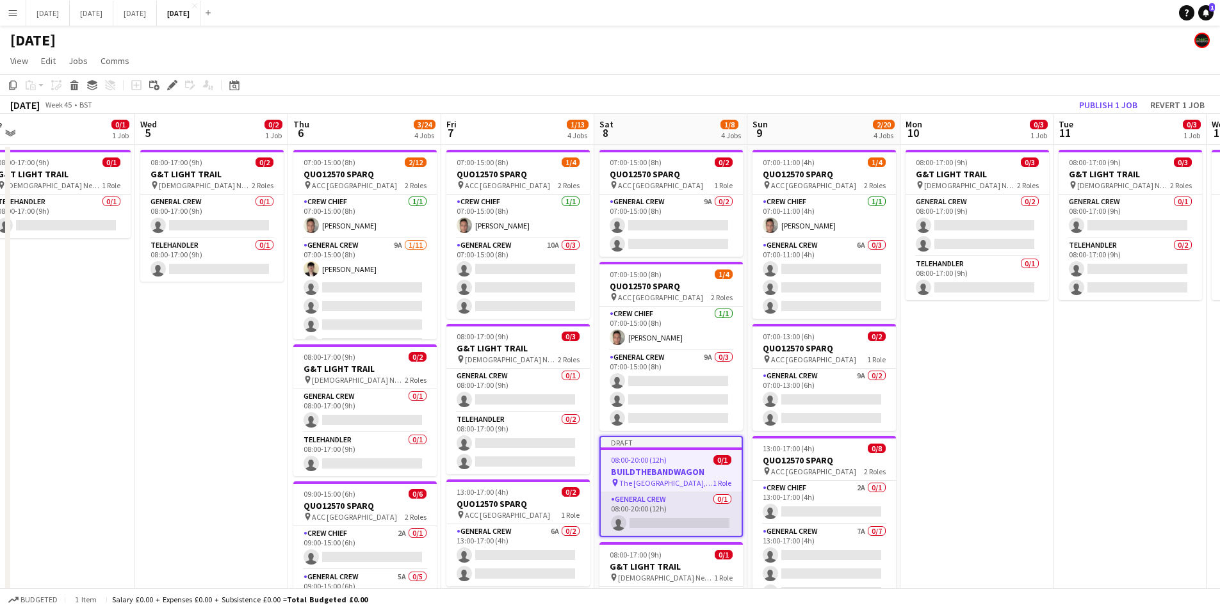
click at [667, 516] on app-card-role "General Crew 0/1 08:00-20:00 (12h) single-neutral-actions" at bounding box center [671, 515] width 141 height 44
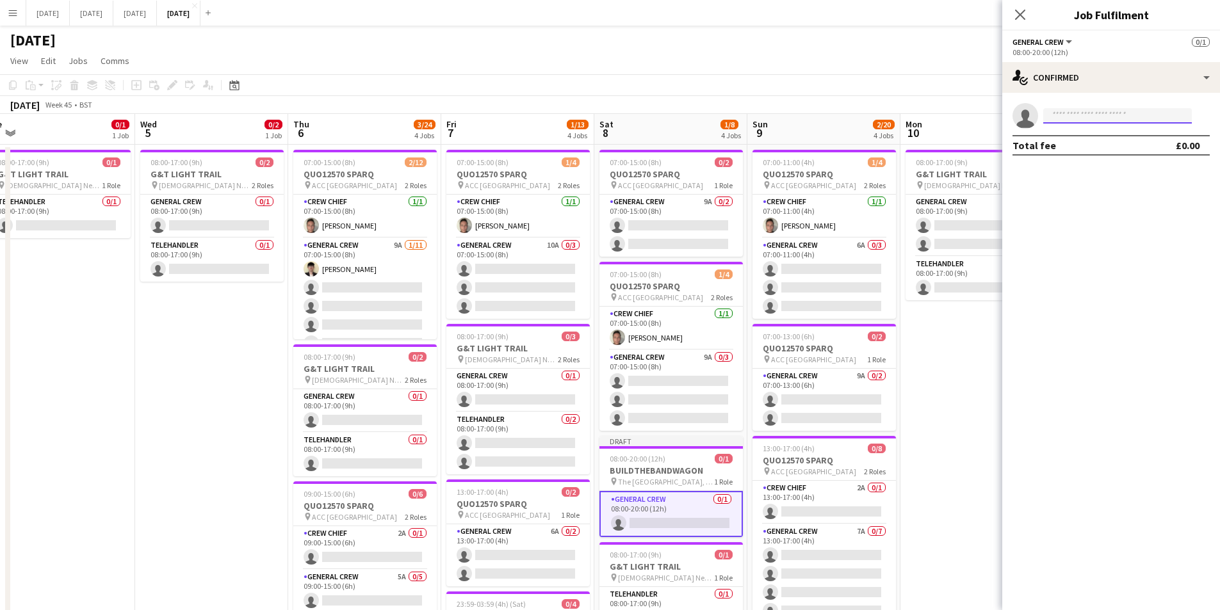
click at [1093, 119] on input at bounding box center [1118, 115] width 149 height 15
type input "*"
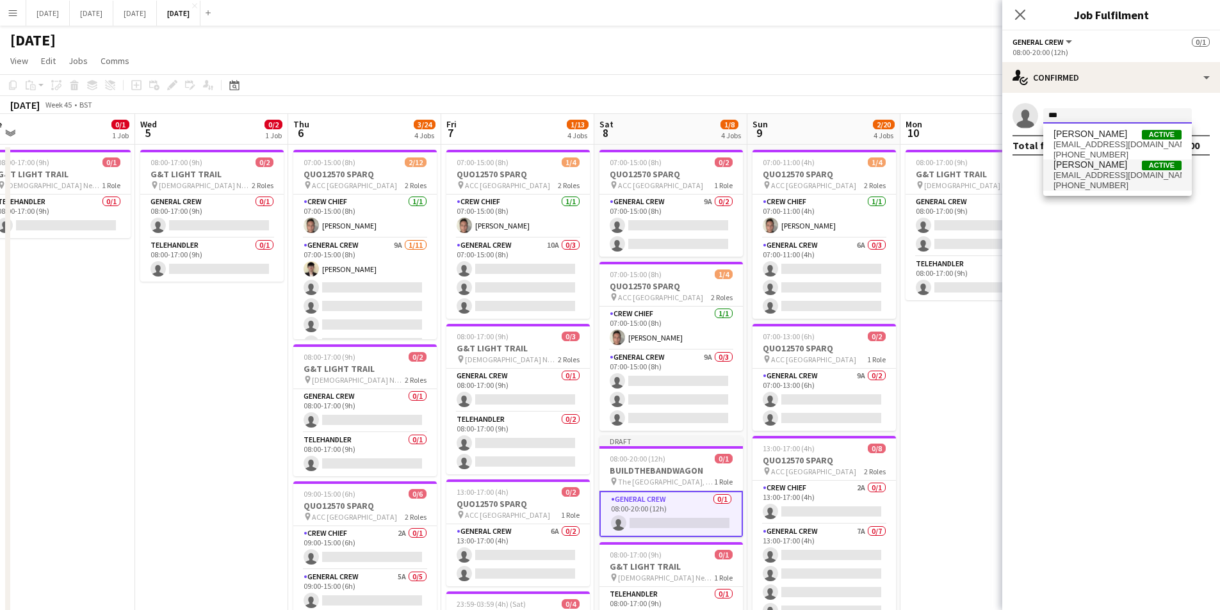
type input "***"
click at [1085, 177] on span "[EMAIL_ADDRESS][DOMAIN_NAME]" at bounding box center [1118, 175] width 128 height 10
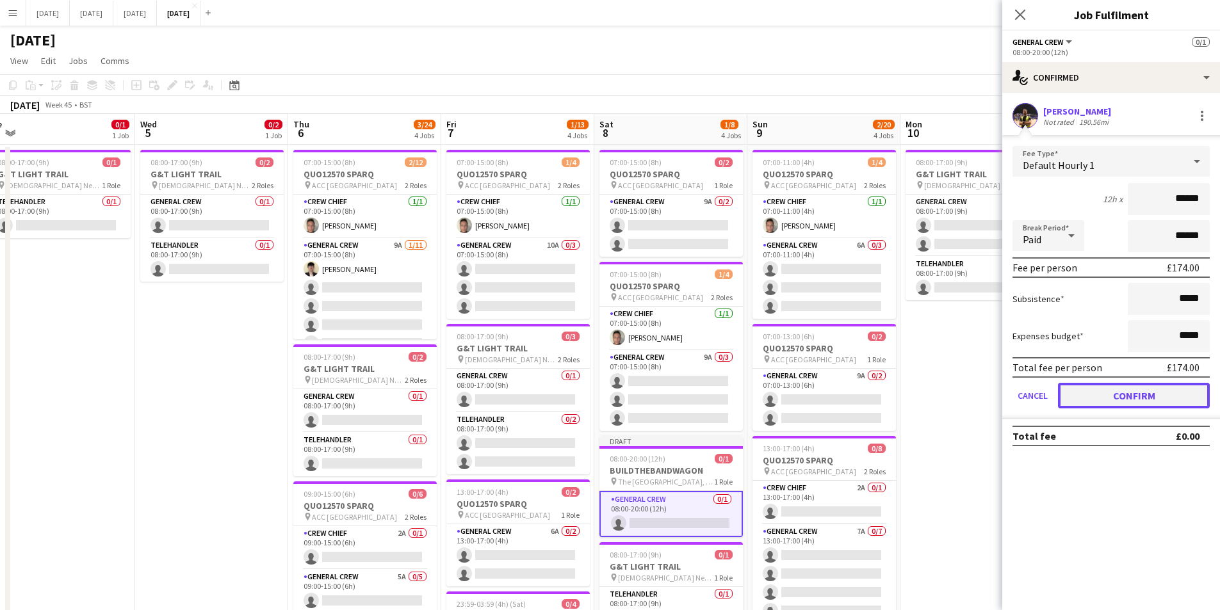
click at [1123, 392] on button "Confirm" at bounding box center [1134, 396] width 152 height 26
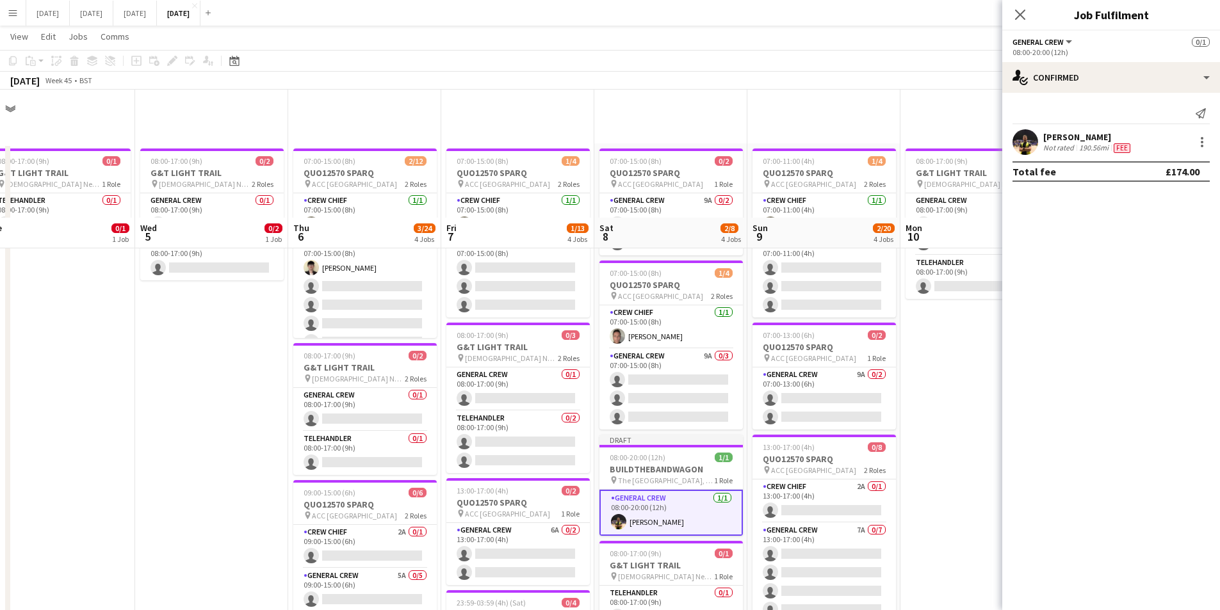
scroll to position [128, 0]
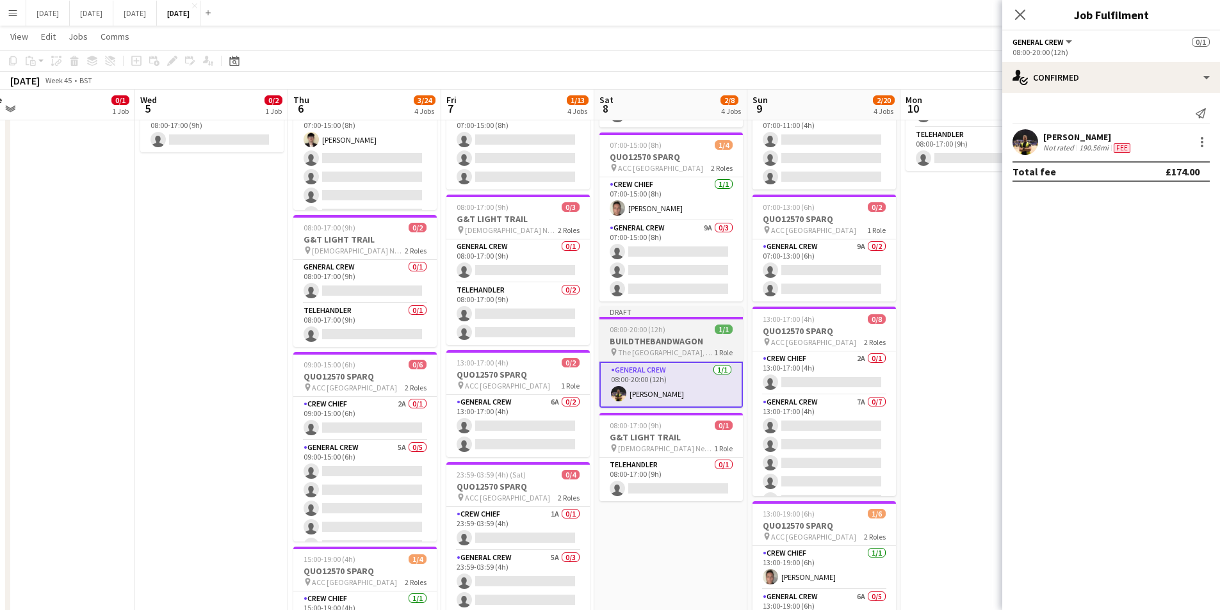
click at [666, 337] on h3 "BUILDTHEBANDWAGON" at bounding box center [671, 342] width 143 height 12
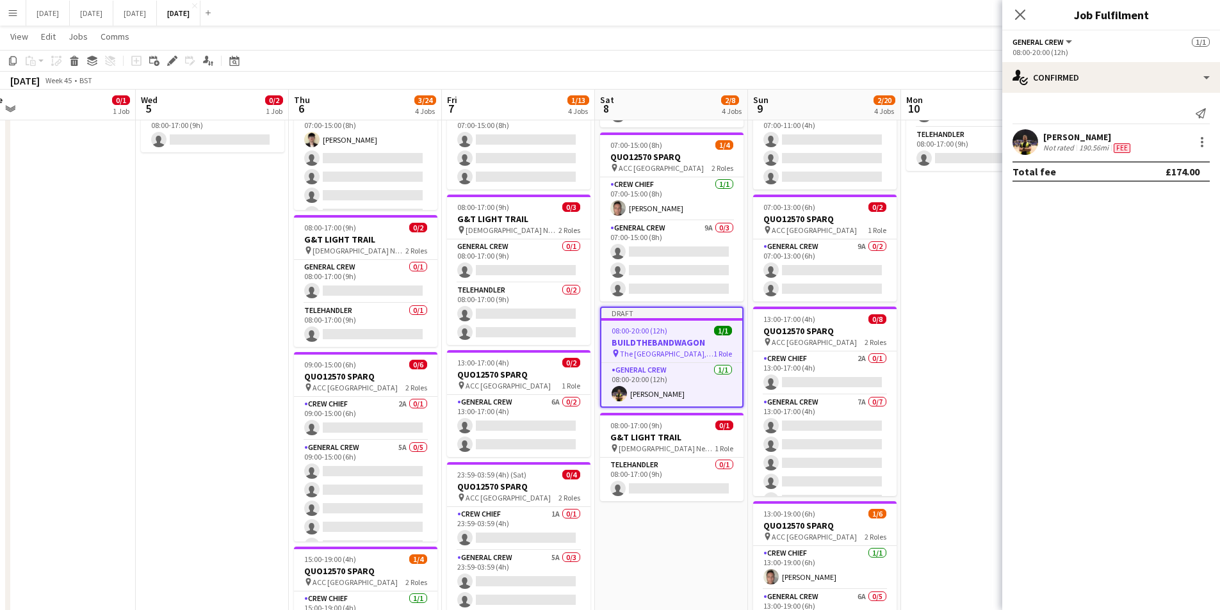
click at [668, 341] on h3 "BUILDTHEBANDWAGON" at bounding box center [672, 343] width 141 height 12
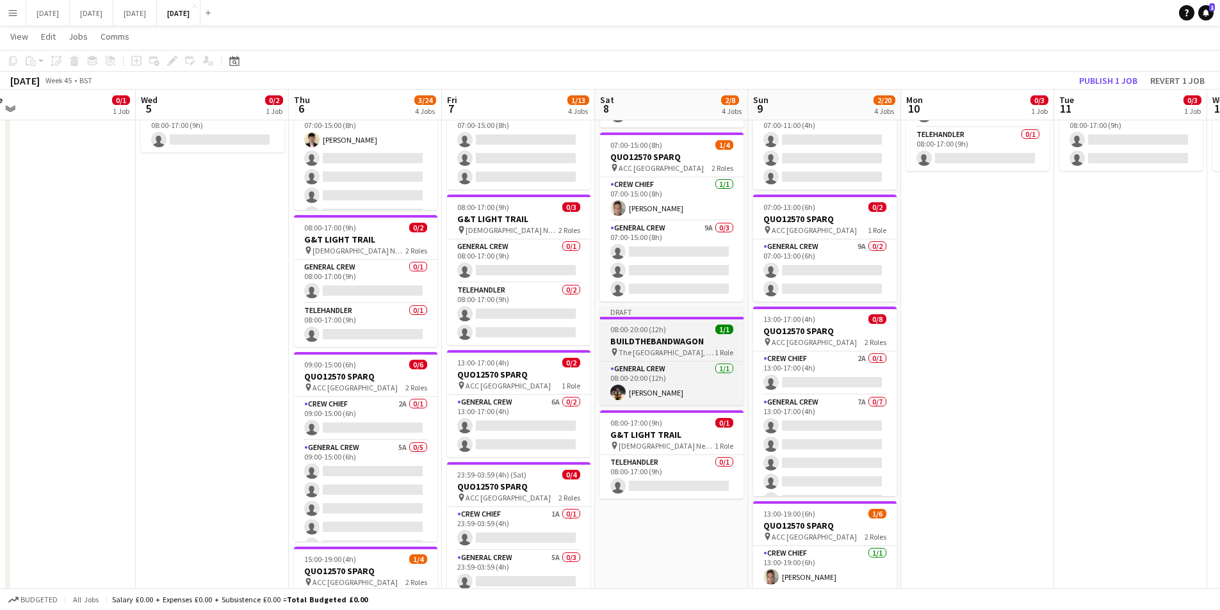
scroll to position [0, 476]
click at [668, 341] on h3 "BUILDTHEBANDWAGON" at bounding box center [672, 342] width 143 height 12
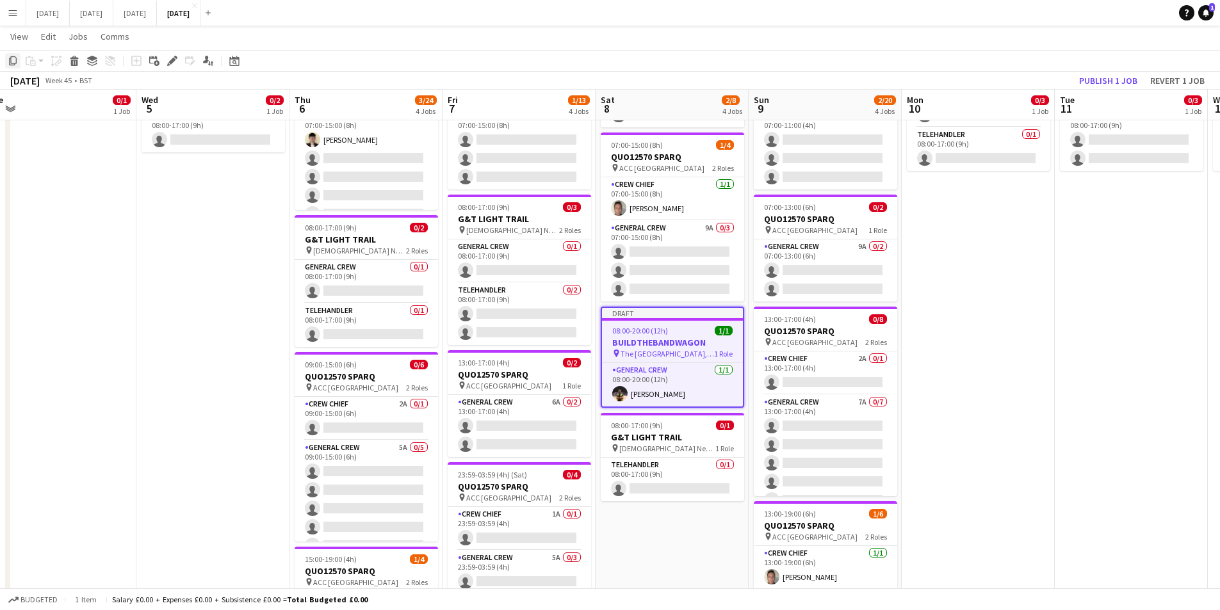
click at [8, 58] on icon "Copy" at bounding box center [13, 61] width 10 height 10
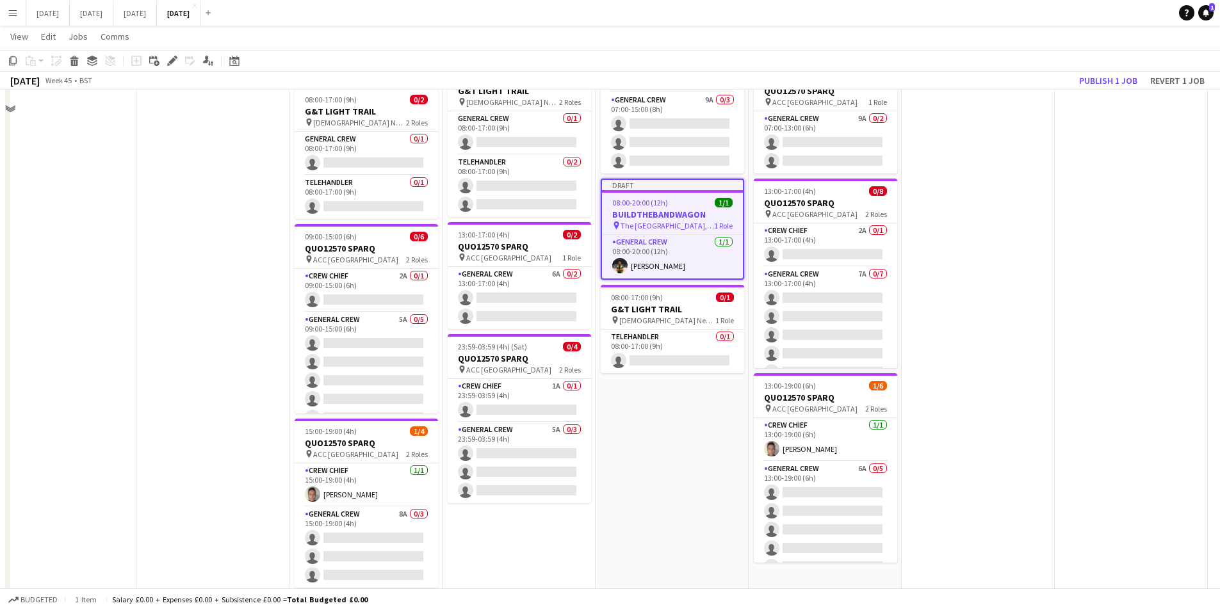
scroll to position [283, 0]
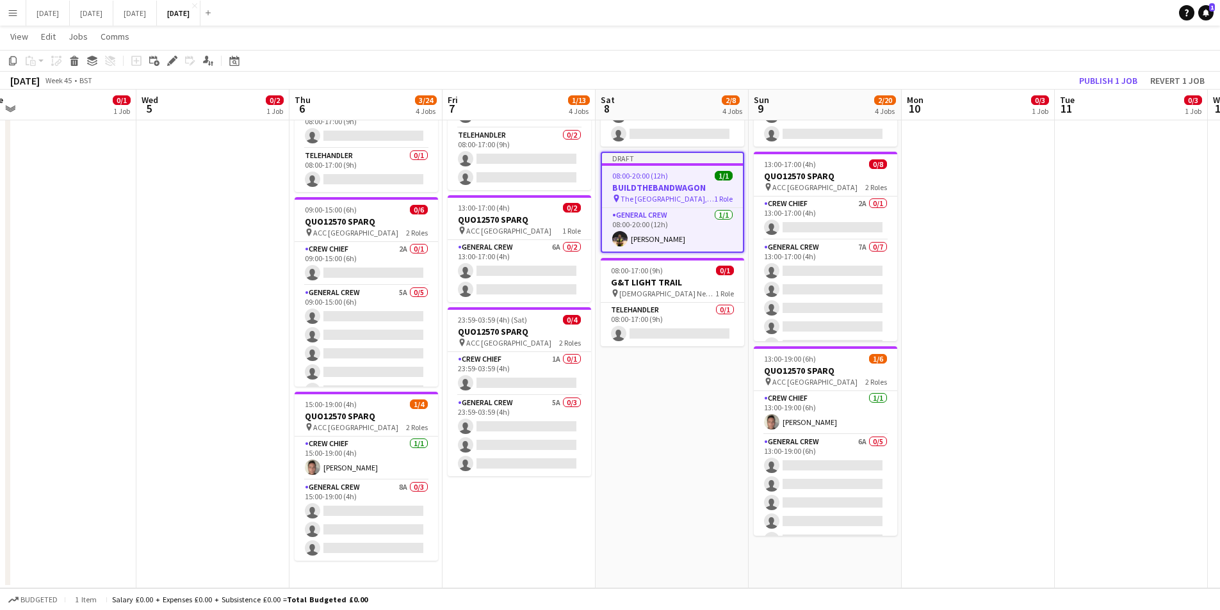
click at [803, 564] on app-date-cell "07:00-11:00 (4h) 1/4 QUO12570 SPARQ pin ACC Liverpool 2 Roles Crew Chief [DATE]…" at bounding box center [825, 224] width 153 height 728
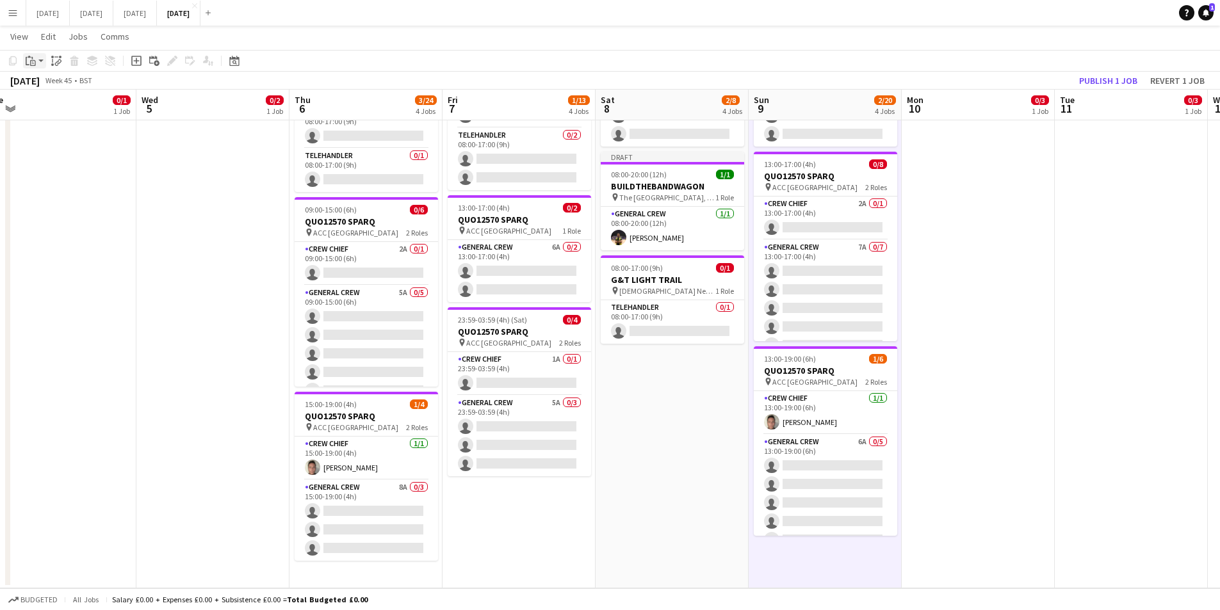
click at [33, 61] on icon at bounding box center [33, 63] width 6 height 6
click at [47, 110] on link "Paste with crew Ctrl+Shift+V" at bounding box center [94, 107] width 120 height 12
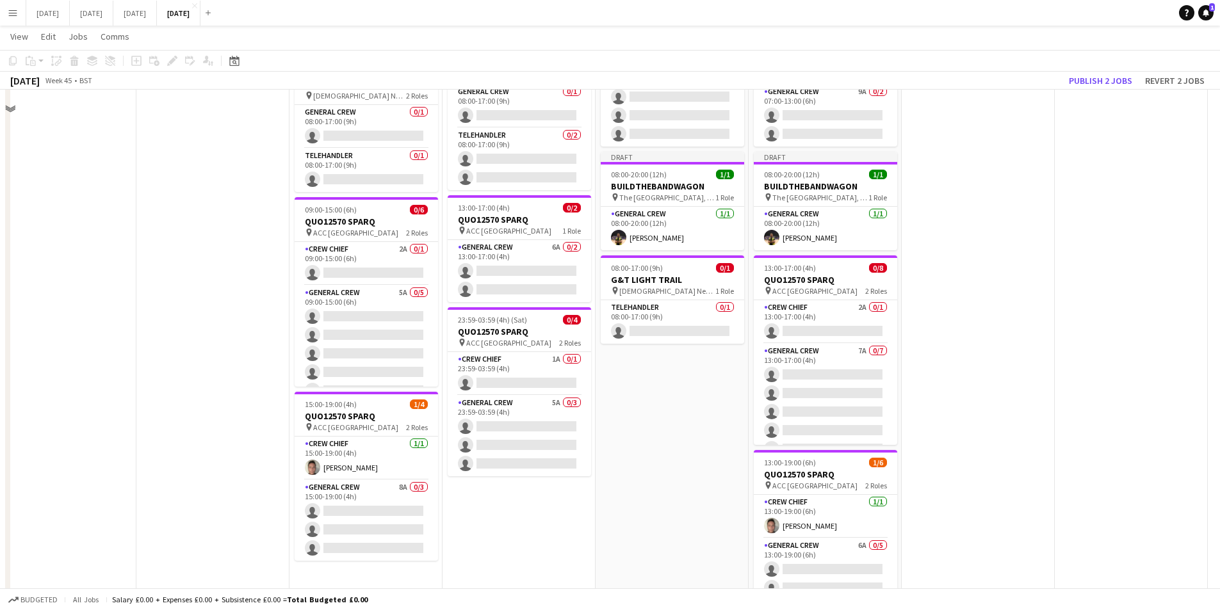
scroll to position [0, 0]
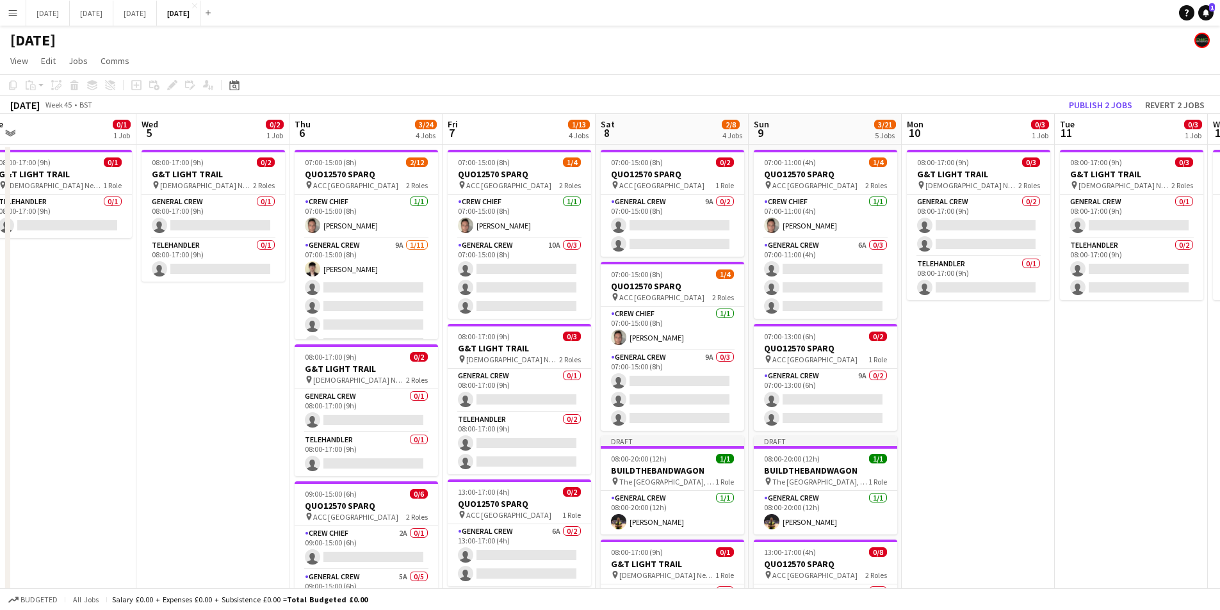
click at [978, 382] on app-date-cell "08:00-17:00 (9h) 0/3 G&T LIGHT TRAIL pin [DEMOGRAPHIC_DATA] Newsam, [GEOGRAPHIC…" at bounding box center [978, 549] width 153 height 808
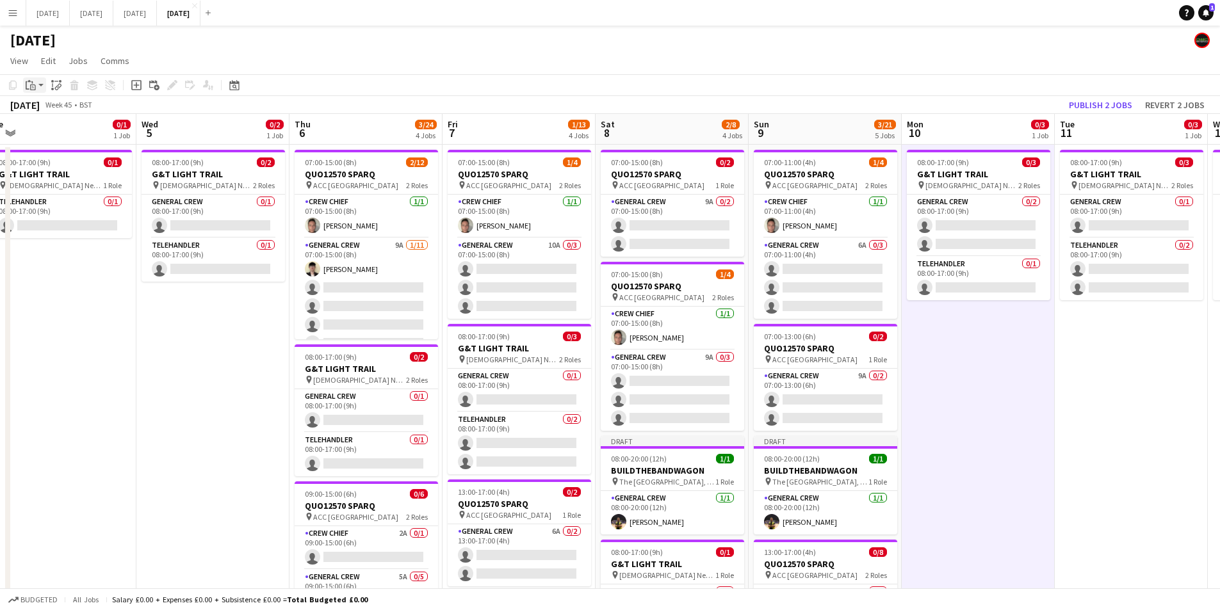
click at [40, 89] on app-action-btn "Paste" at bounding box center [34, 85] width 23 height 15
click at [40, 111] on link "Paste Ctrl+V" at bounding box center [94, 110] width 120 height 12
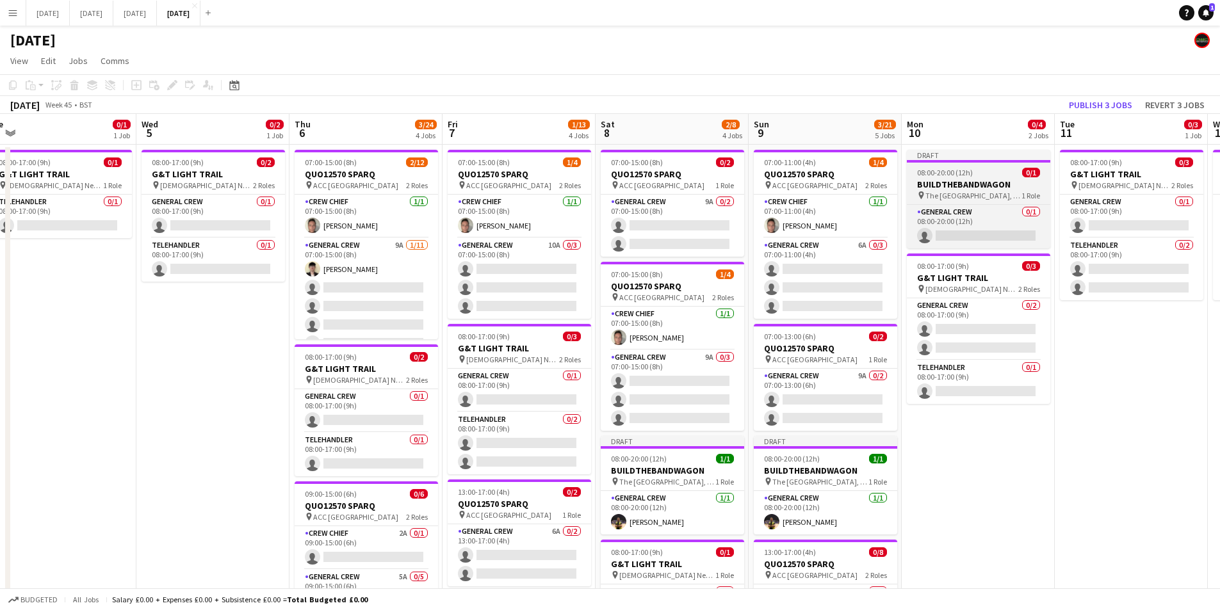
click at [972, 181] on h3 "BUILDTHEBANDWAGON" at bounding box center [978, 185] width 143 height 12
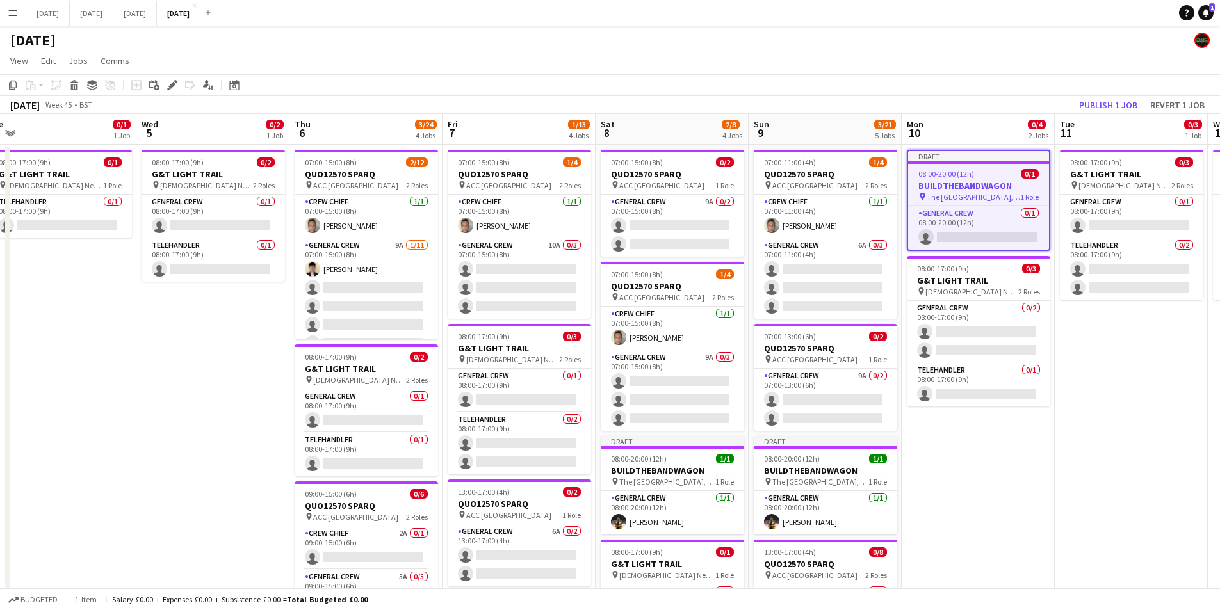
click at [74, 80] on icon "Delete" at bounding box center [74, 85] width 10 height 10
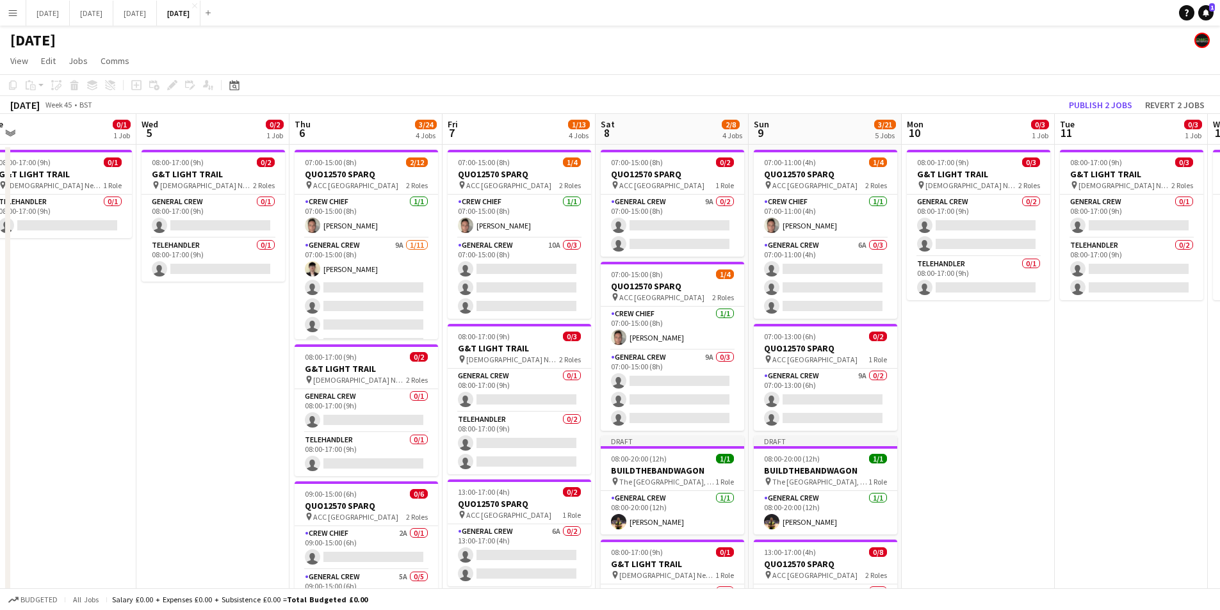
click at [963, 354] on app-date-cell "08:00-17:00 (9h) 0/3 G&T LIGHT TRAIL pin [DEMOGRAPHIC_DATA] Newsam, [GEOGRAPHIC…" at bounding box center [978, 549] width 153 height 808
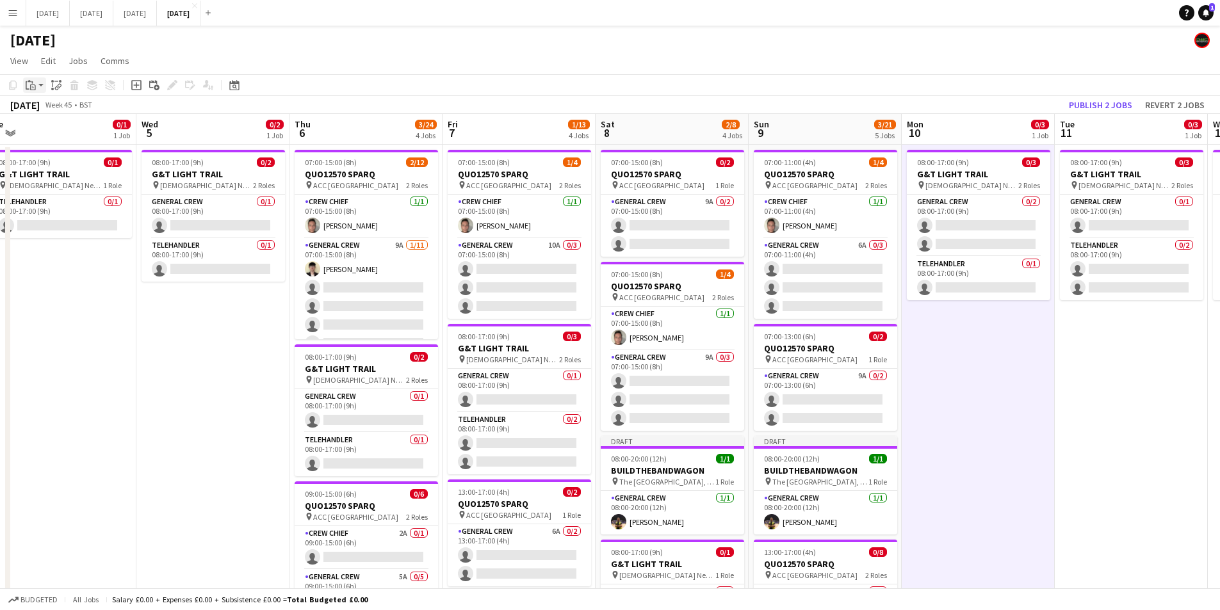
click at [26, 86] on icon at bounding box center [28, 85] width 4 height 8
click at [40, 132] on link "Paste with crew Ctrl+Shift+V" at bounding box center [94, 132] width 120 height 12
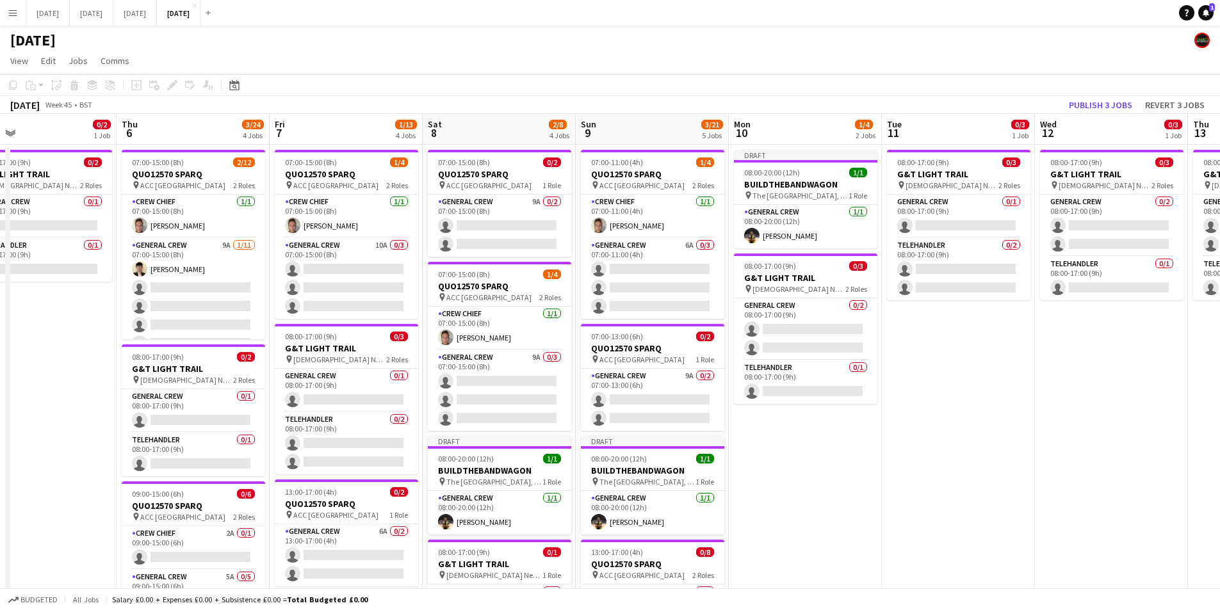
drag, startPoint x: 1072, startPoint y: 400, endPoint x: 889, endPoint y: 390, distance: 183.5
click at [889, 390] on app-calendar-viewport "Sun 2 Mon 3 0/3 2 Jobs Tue 4 0/1 1 Job Wed 5 0/2 1 Job Thu 6 3/24 4 Jobs Fri 7 …" at bounding box center [610, 533] width 1220 height 839
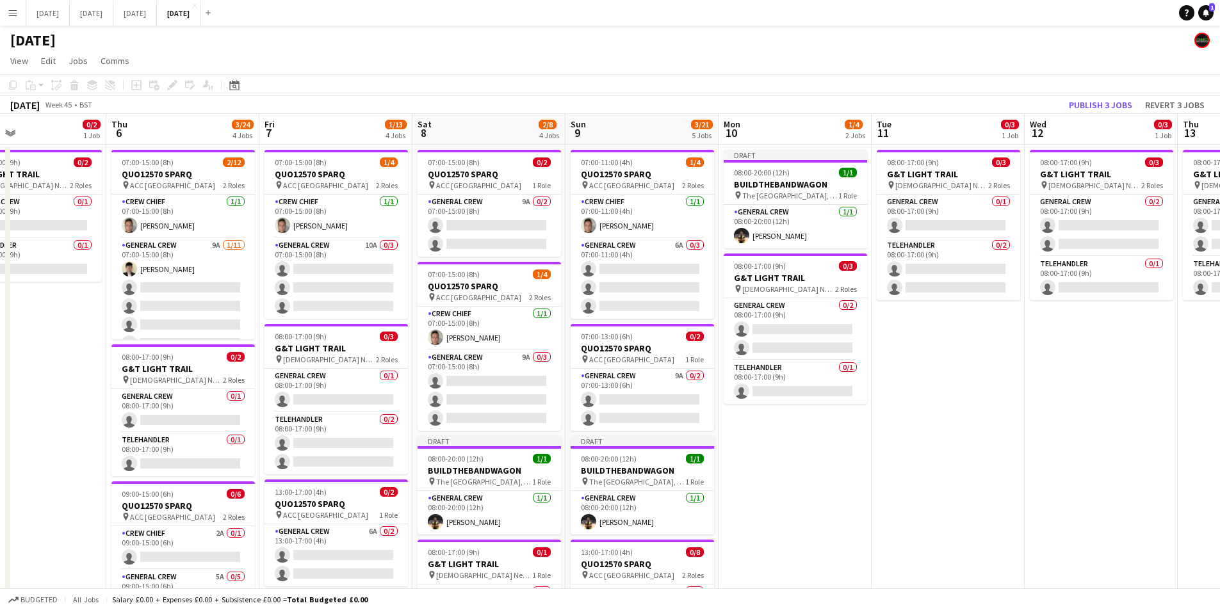
click at [946, 379] on app-date-cell "08:00-17:00 (9h) 0/3 G&T LIGHT TRAIL pin [DEMOGRAPHIC_DATA] Newsam, [GEOGRAPHIC…" at bounding box center [948, 549] width 153 height 808
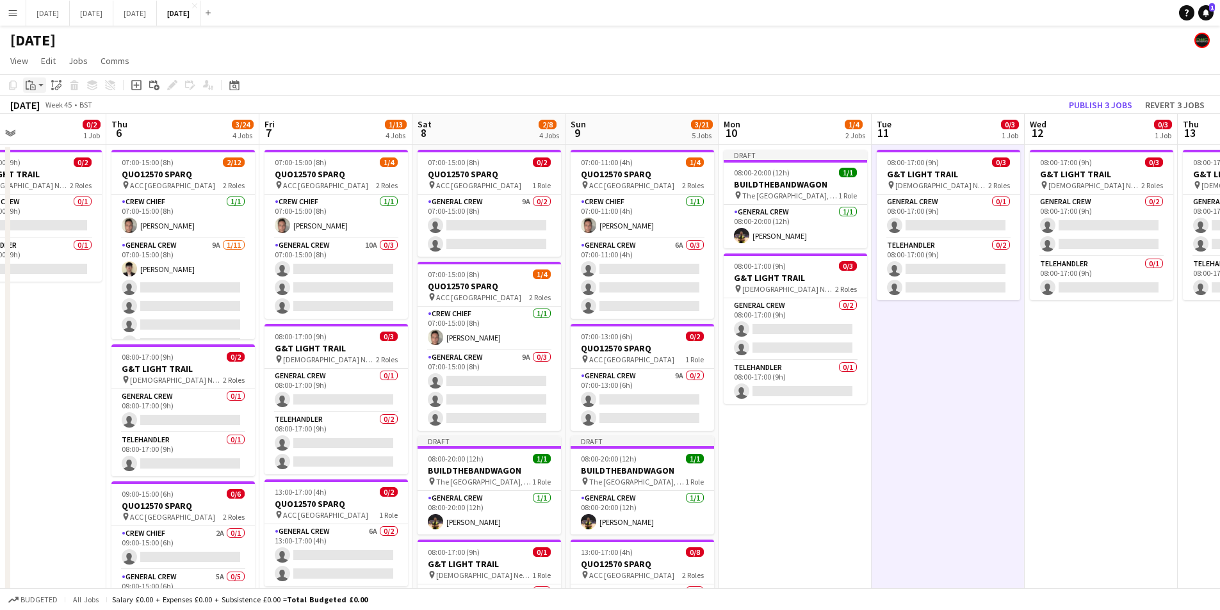
click at [39, 92] on app-action-btn "Paste" at bounding box center [34, 85] width 23 height 15
drag, startPoint x: 44, startPoint y: 132, endPoint x: 163, endPoint y: 133, distance: 119.2
click at [44, 131] on link "Paste with crew Ctrl+Shift+V" at bounding box center [94, 132] width 120 height 12
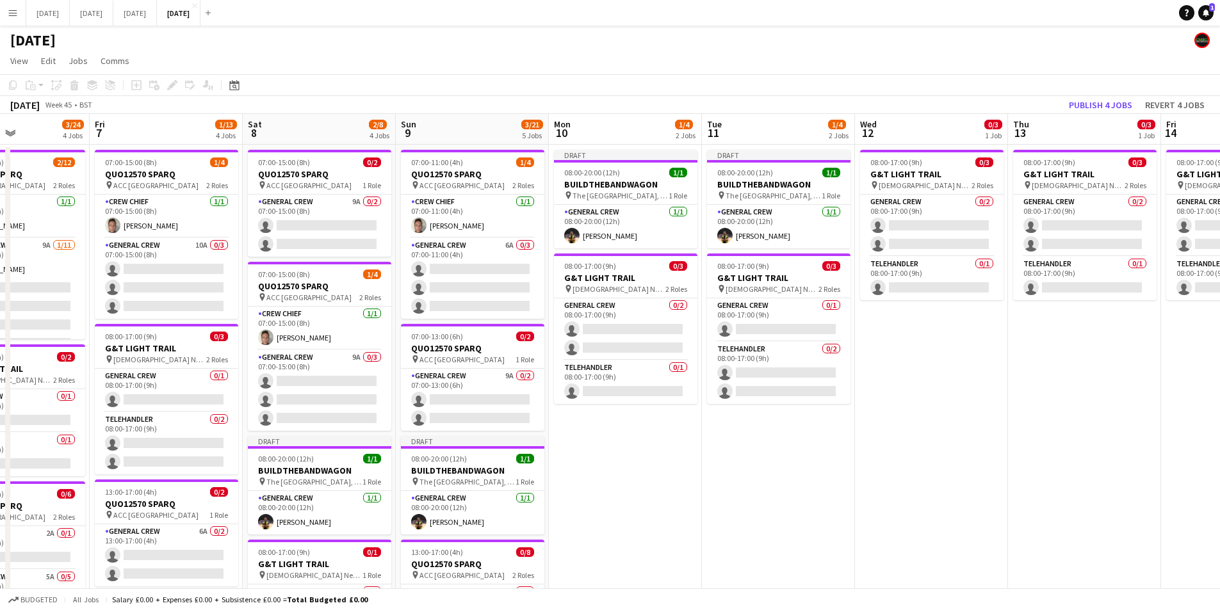
drag, startPoint x: 1026, startPoint y: 361, endPoint x: 925, endPoint y: 354, distance: 101.5
click at [858, 347] on app-calendar-viewport "Mon 3 0/3 2 Jobs Tue 4 0/1 1 Job Wed 5 0/2 1 Job Thu 6 3/24 4 Jobs Fri 7 1/13 4…" at bounding box center [610, 533] width 1220 height 839
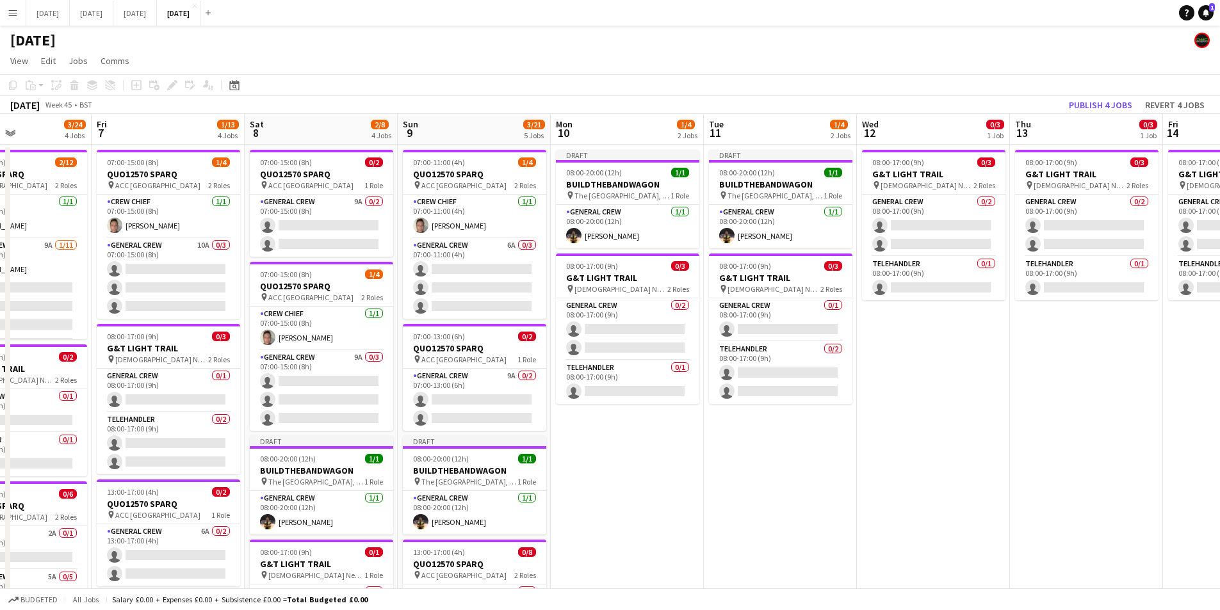
click at [929, 354] on app-date-cell "08:00-17:00 (9h) 0/3 G&T LIGHT TRAIL pin [DEMOGRAPHIC_DATA] Newsam, [GEOGRAPHIC…" at bounding box center [933, 549] width 153 height 808
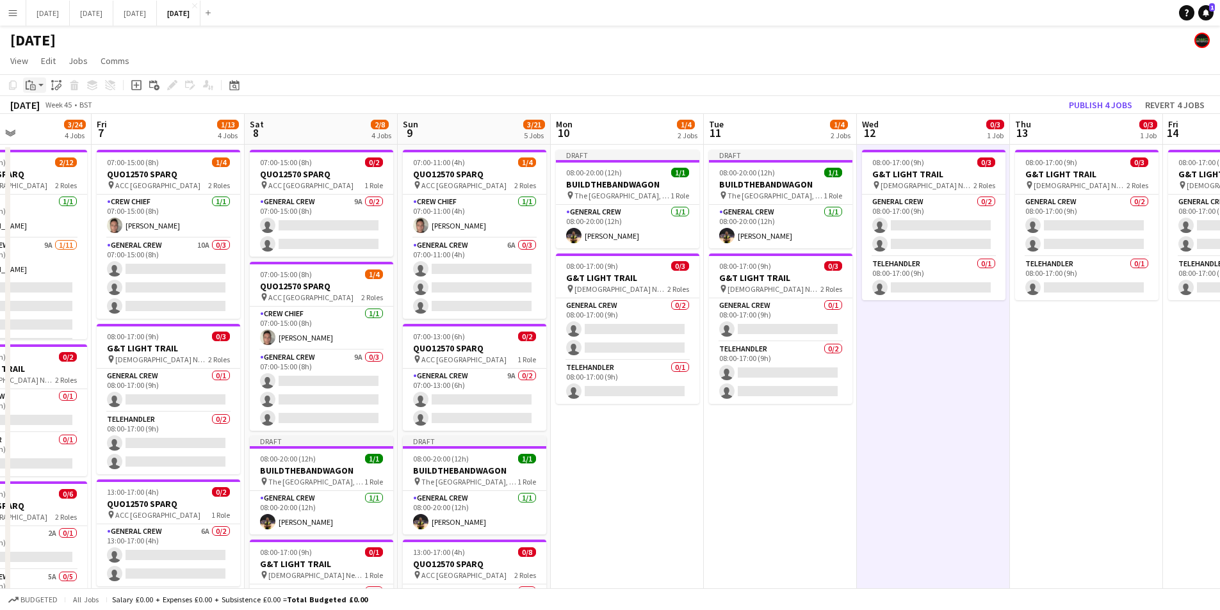
click at [29, 85] on icon "Paste" at bounding box center [31, 85] width 10 height 10
click at [51, 124] on div "Paste Ctrl+V Paste with crew Ctrl+Shift+V" at bounding box center [94, 121] width 141 height 54
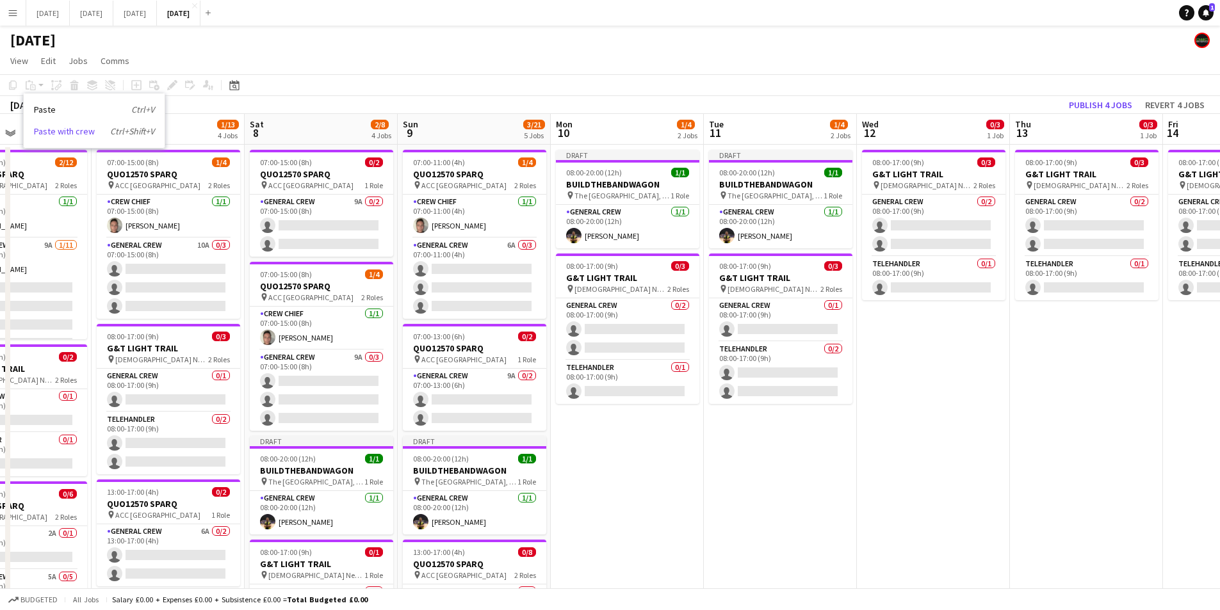
click at [51, 134] on link "Paste with crew Ctrl+Shift+V" at bounding box center [94, 132] width 120 height 12
click at [939, 353] on app-date-cell "08:00-17:00 (9h) 0/3 G&T LIGHT TRAIL pin [DEMOGRAPHIC_DATA] Newsam, [GEOGRAPHIC…" at bounding box center [933, 549] width 153 height 808
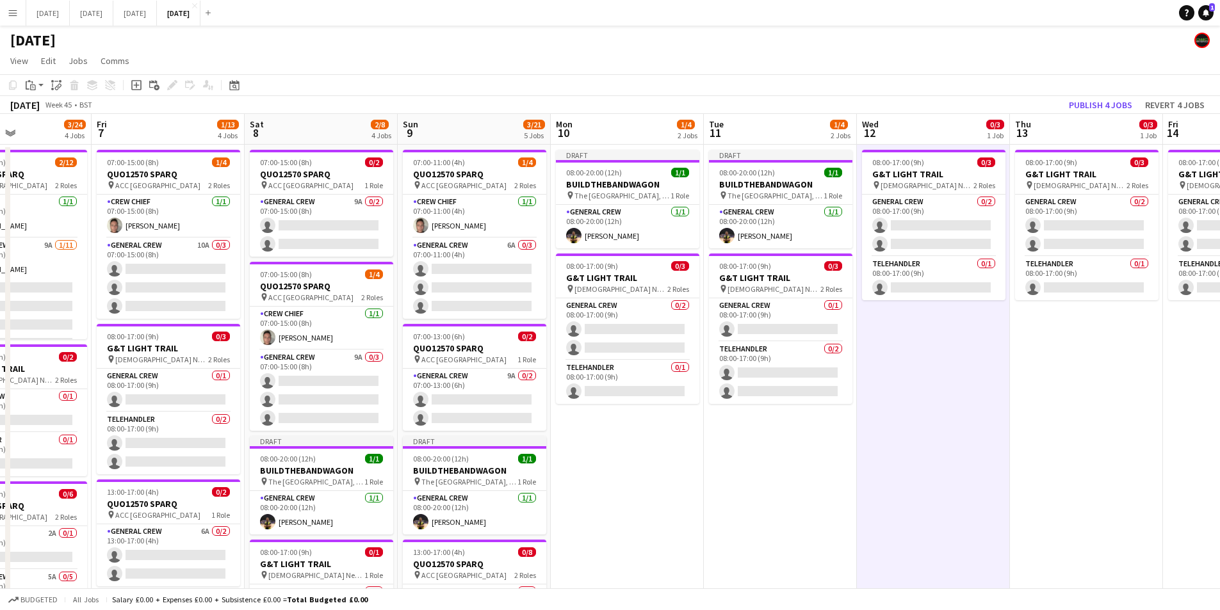
click at [28, 76] on app-toolbar "Copy Paste Paste Ctrl+V Paste with crew Ctrl+Shift+V Paste linked Job [GEOGRAPH…" at bounding box center [610, 85] width 1220 height 22
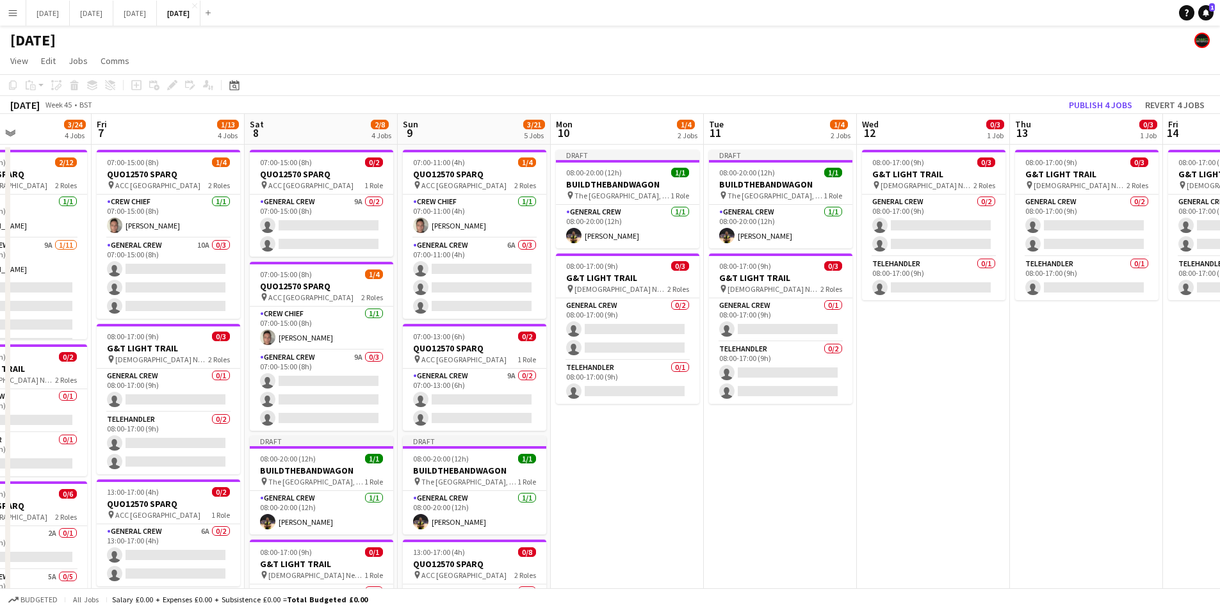
click at [31, 85] on div "Copy Paste Paste Ctrl+V Paste with crew Ctrl+Shift+V Paste linked Job [GEOGRAPH…" at bounding box center [61, 85] width 113 height 15
click at [934, 350] on app-date-cell "08:00-17:00 (9h) 0/3 G&T LIGHT TRAIL pin [DEMOGRAPHIC_DATA] Newsam, [GEOGRAPHIC…" at bounding box center [933, 549] width 153 height 808
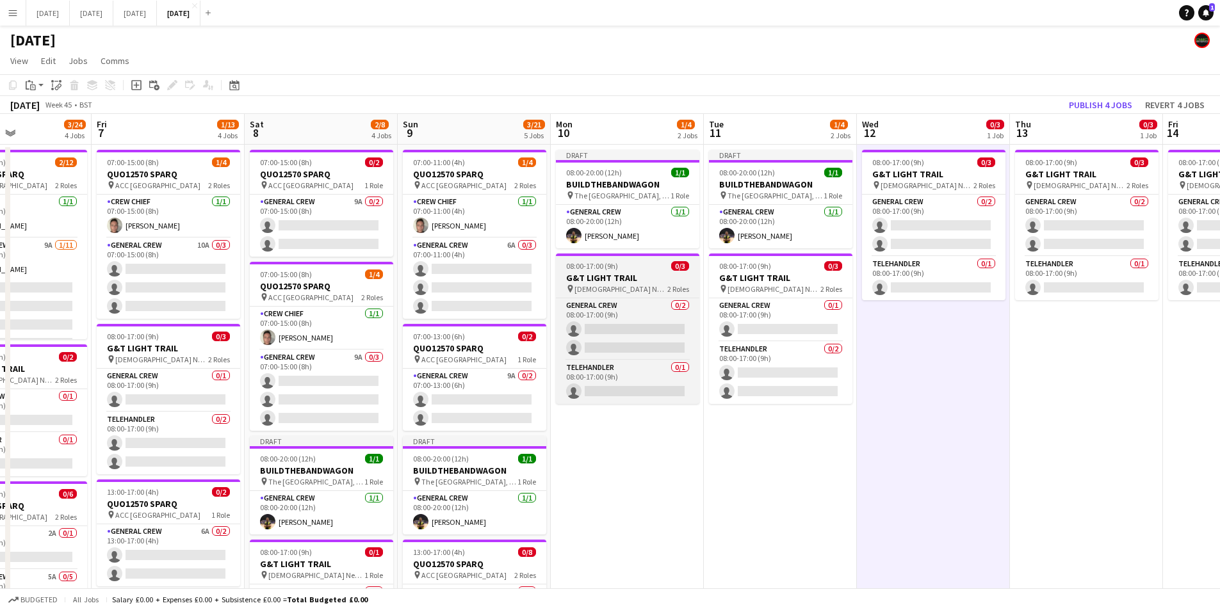
scroll to position [0, 366]
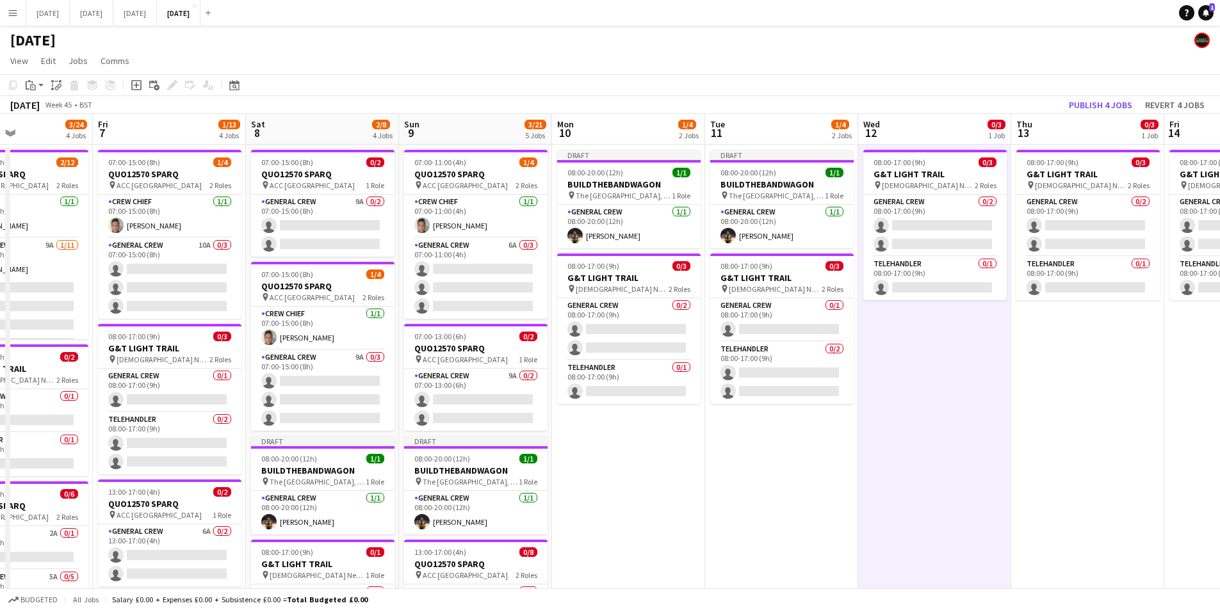
drag, startPoint x: 43, startPoint y: 87, endPoint x: 39, endPoint y: 97, distance: 10.3
click at [42, 87] on app-action-btn "Paste" at bounding box center [34, 85] width 23 height 15
click at [49, 127] on link "Paste with crew Ctrl+Shift+V" at bounding box center [94, 132] width 120 height 12
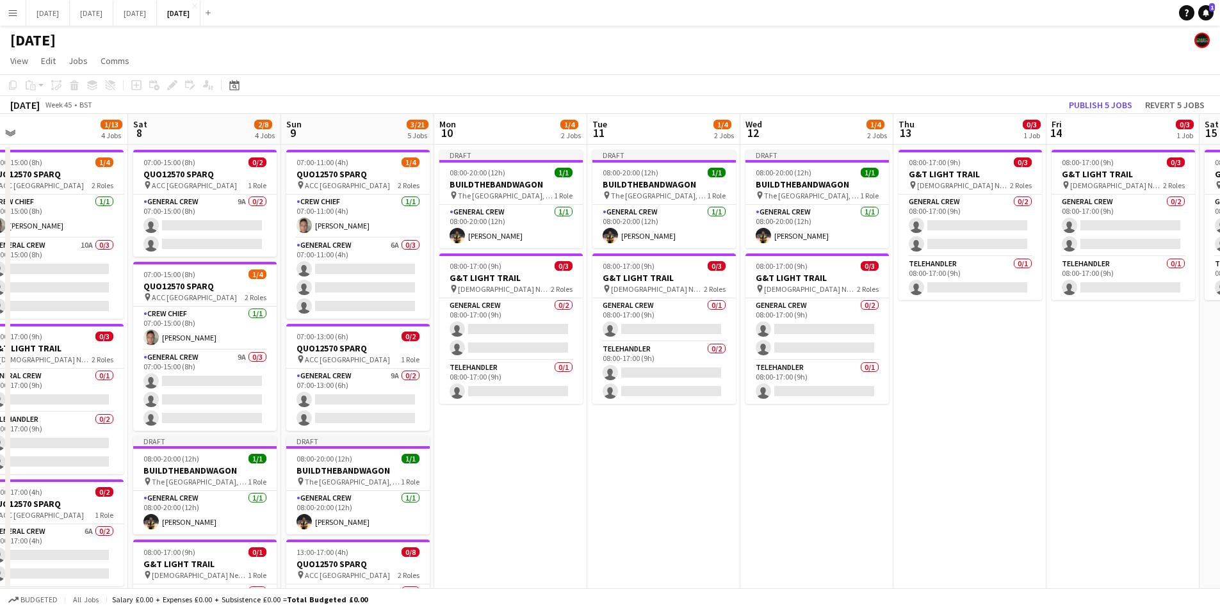
scroll to position [0, 440]
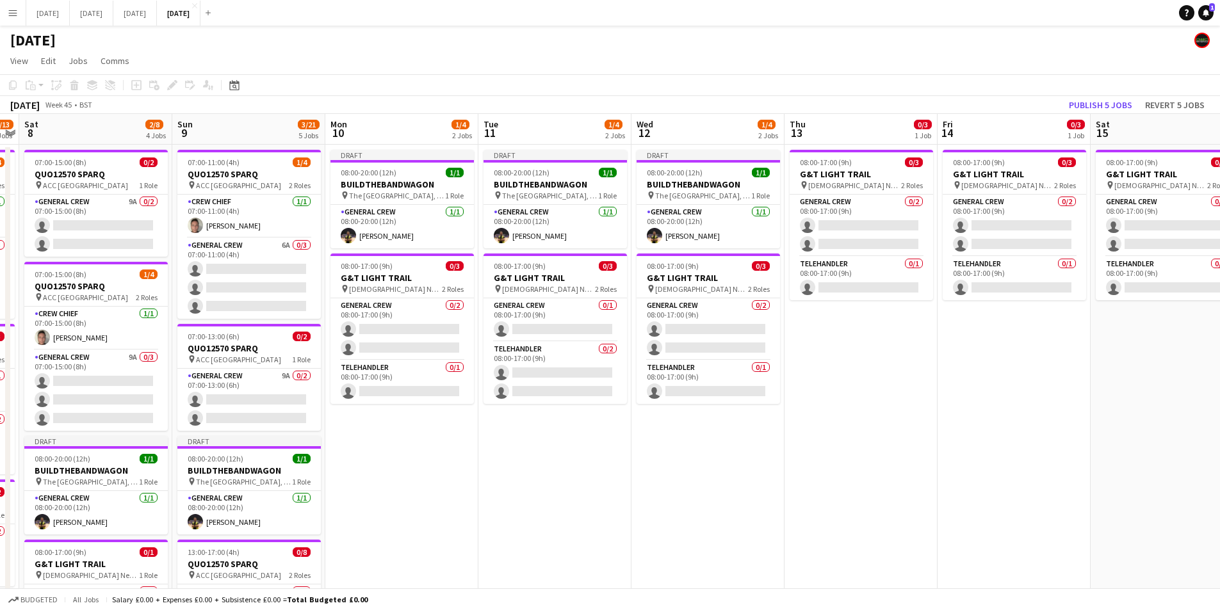
drag, startPoint x: 1069, startPoint y: 341, endPoint x: 842, endPoint y: 332, distance: 226.9
click at [842, 332] on app-calendar-viewport "Wed 5 0/2 1 Job Thu 6 3/24 4 Jobs Fri 7 1/13 4 Jobs Sat 8 2/8 4 Jobs Sun 9 3/21…" at bounding box center [610, 533] width 1220 height 839
click at [887, 355] on app-date-cell "08:00-17:00 (9h) 0/3 G&T LIGHT TRAIL pin [DEMOGRAPHIC_DATA] Newsam, [GEOGRAPHIC…" at bounding box center [861, 549] width 153 height 808
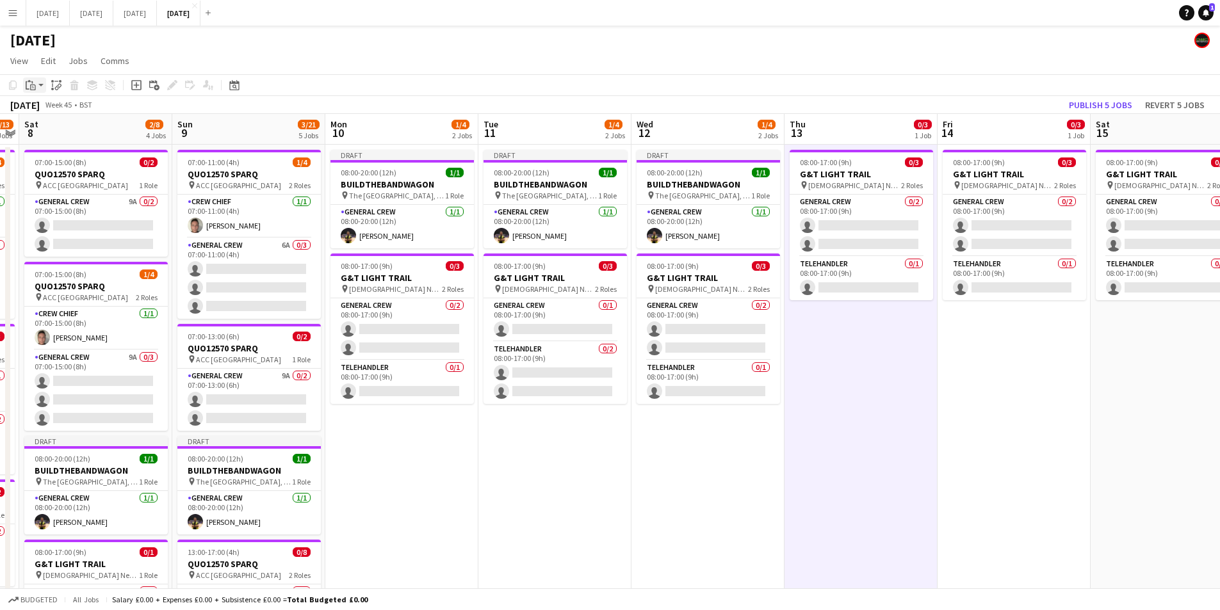
click at [35, 83] on icon "Paste" at bounding box center [31, 85] width 10 height 10
click at [45, 133] on link "Paste with crew Ctrl+Shift+V" at bounding box center [94, 132] width 120 height 12
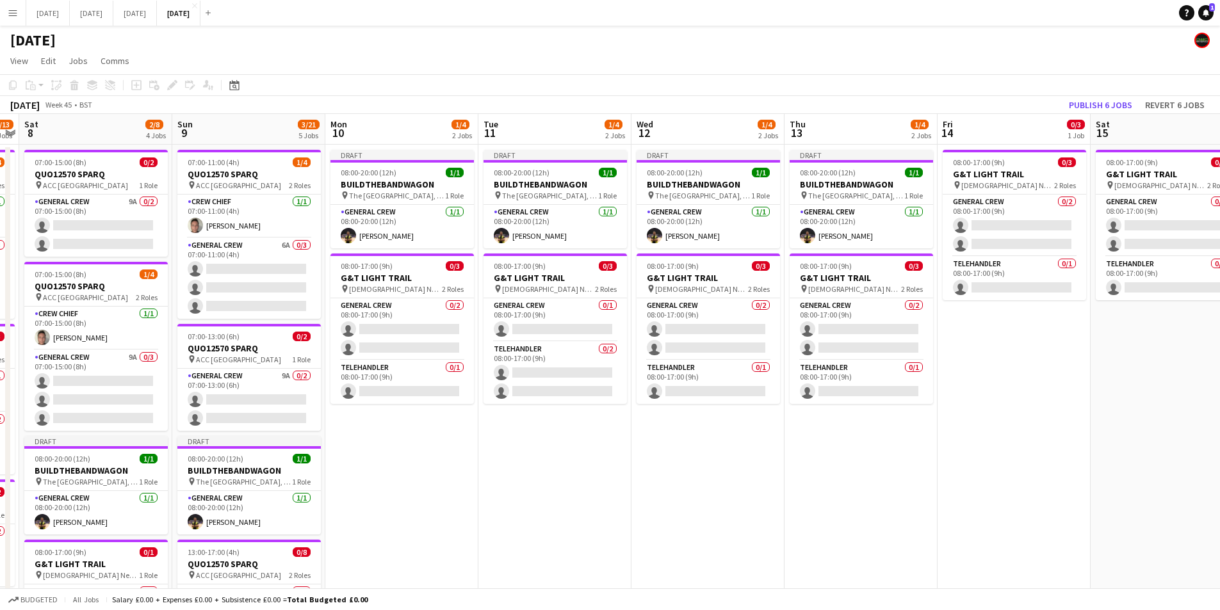
click at [998, 372] on app-date-cell "08:00-17:00 (9h) 0/3 G&T LIGHT TRAIL pin [DEMOGRAPHIC_DATA] Newsam, [GEOGRAPHIC…" at bounding box center [1014, 549] width 153 height 808
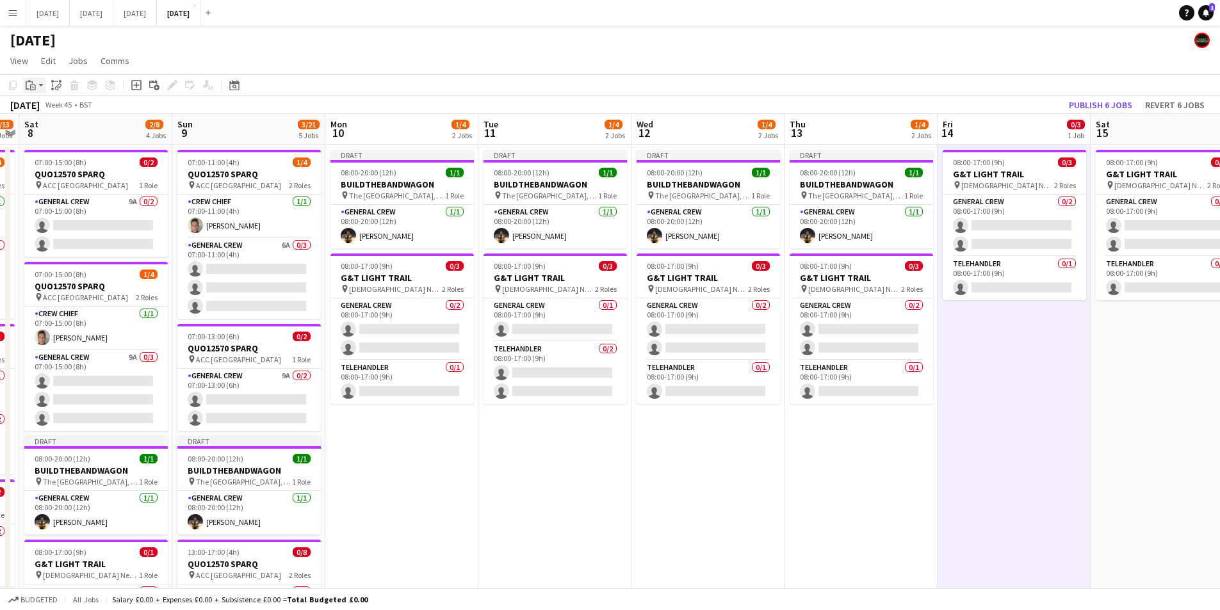
click at [28, 85] on icon "Paste" at bounding box center [31, 85] width 10 height 10
click at [47, 128] on link "Paste with crew Ctrl+Shift+V" at bounding box center [94, 132] width 120 height 12
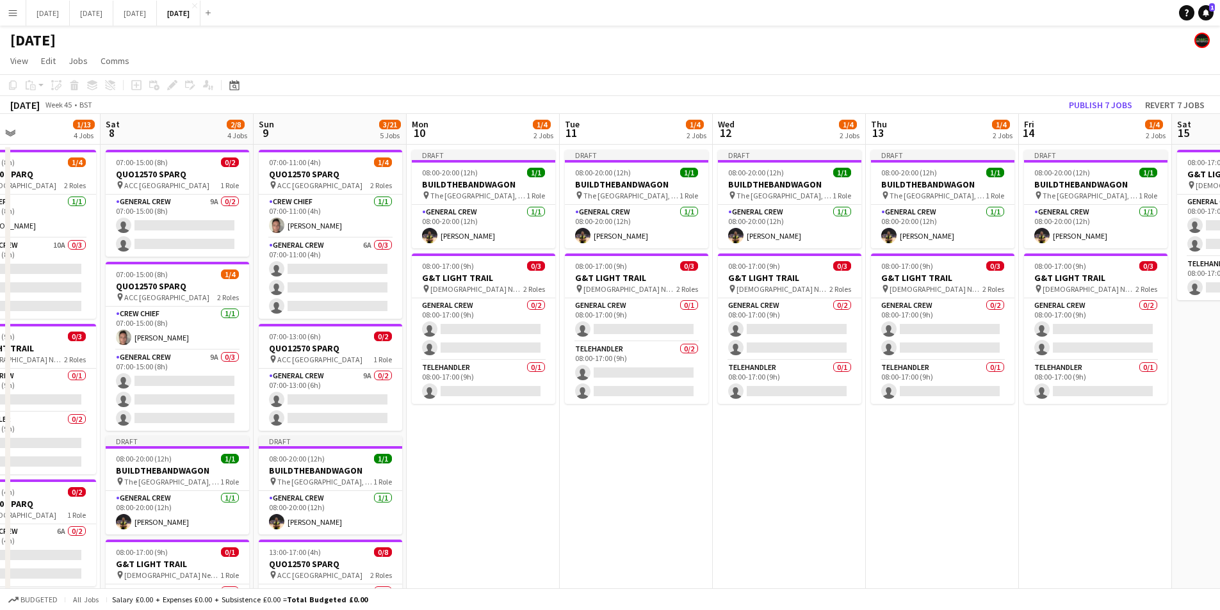
scroll to position [0, 336]
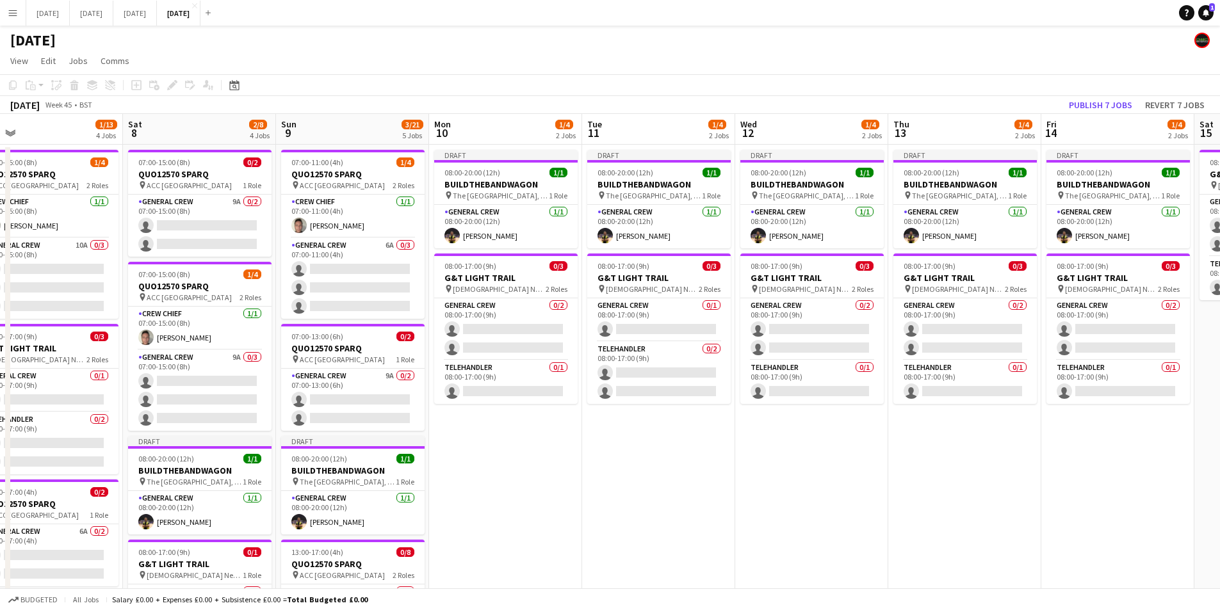
drag, startPoint x: 871, startPoint y: 438, endPoint x: 974, endPoint y: 429, distance: 104.2
click at [974, 429] on app-calendar-viewport "Wed 5 0/2 1 Job Thu 6 3/24 4 Jobs Fri 7 1/13 4 Jobs Sat 8 2/8 4 Jobs Sun 9 3/21…" at bounding box center [610, 533] width 1220 height 839
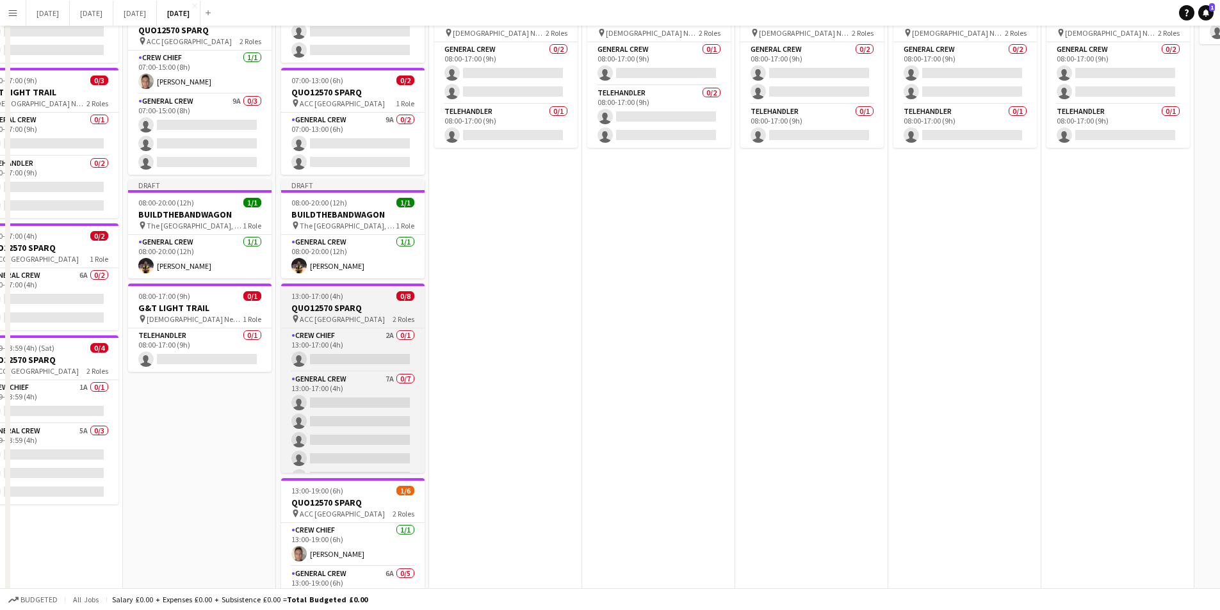
scroll to position [0, 0]
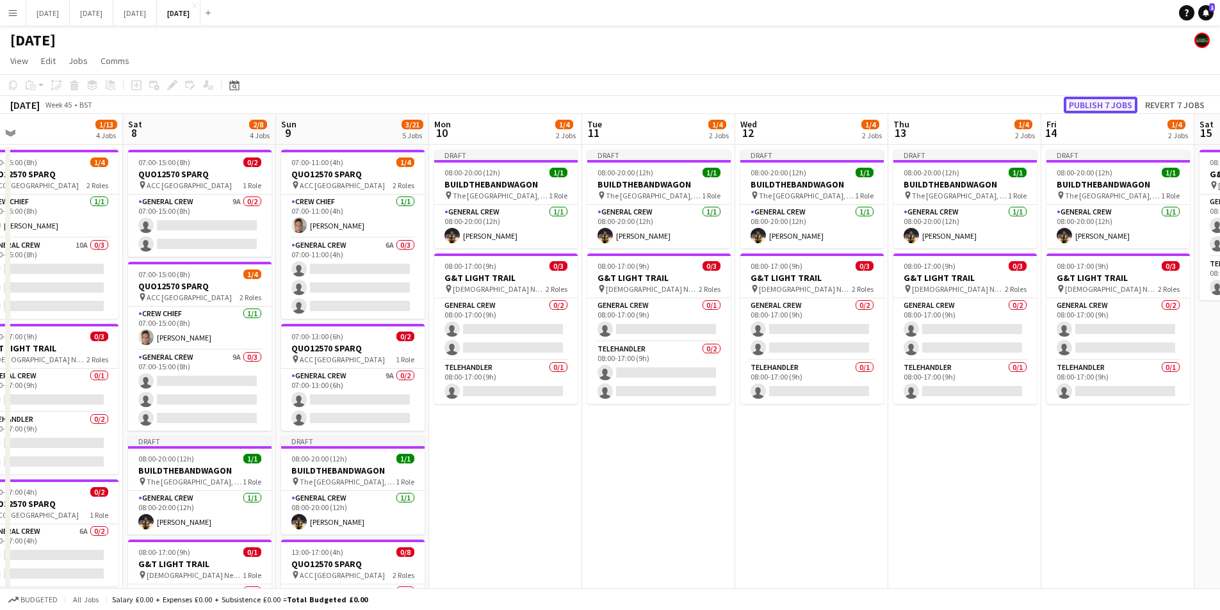
click at [1111, 101] on button "Publish 7 jobs" at bounding box center [1101, 105] width 74 height 17
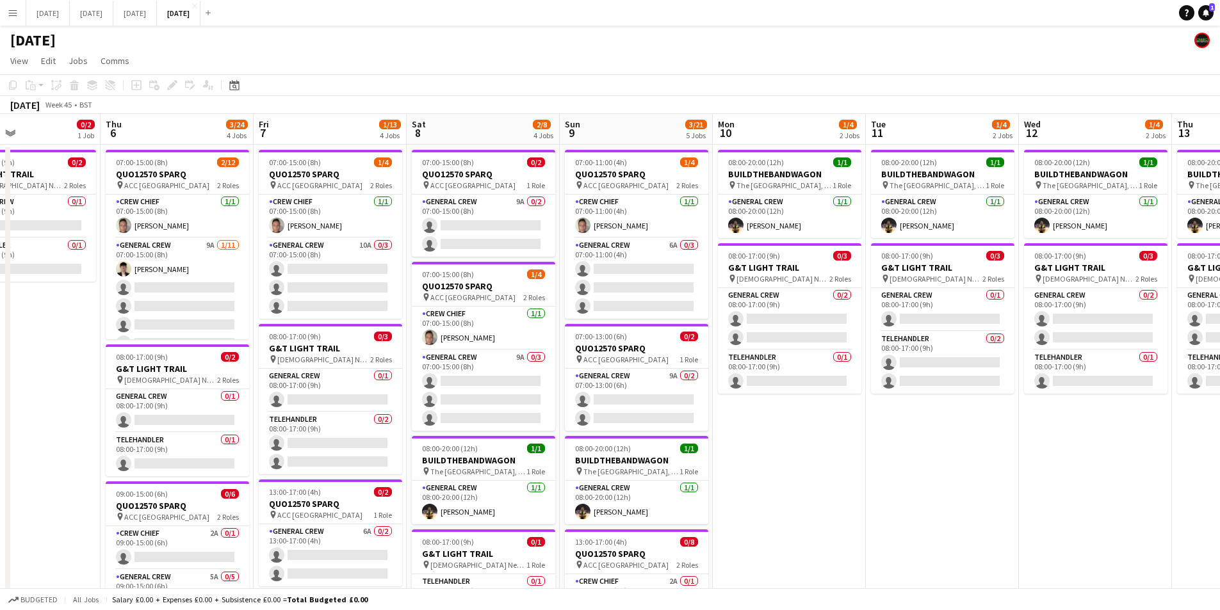
drag, startPoint x: 553, startPoint y: 436, endPoint x: 841, endPoint y: 459, distance: 288.6
click at [842, 466] on app-calendar-viewport "Mon 3 0/3 2 Jobs Tue 4 0/1 1 Job Wed 5 0/2 1 Job Thu 6 3/24 4 Jobs Fri 7 1/13 4…" at bounding box center [610, 533] width 1220 height 839
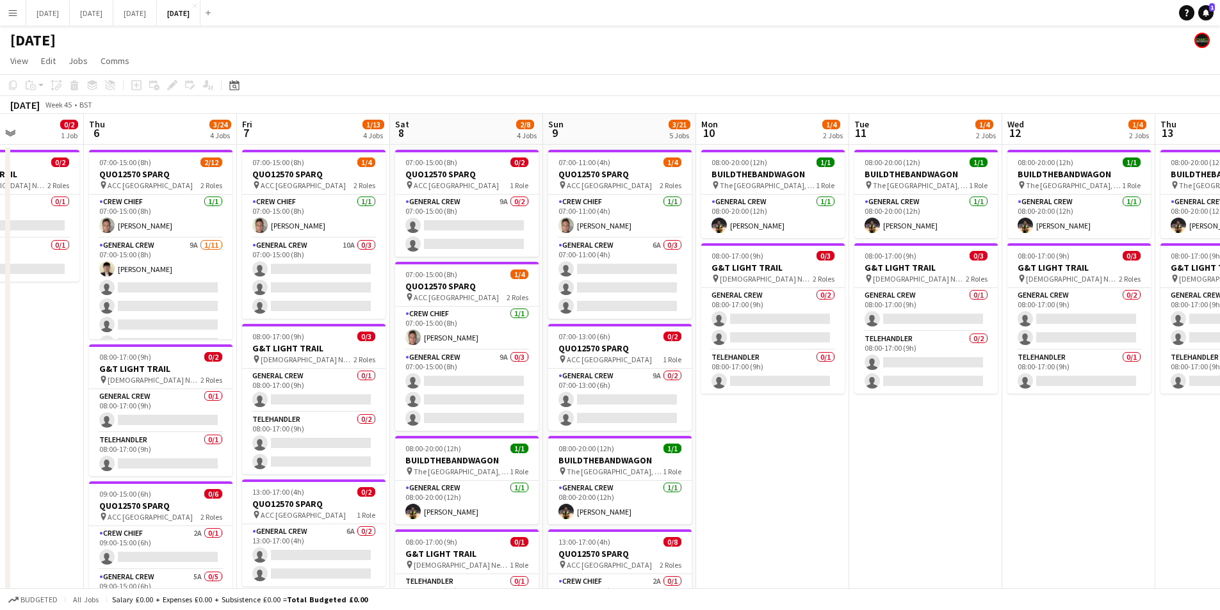
drag, startPoint x: 780, startPoint y: 448, endPoint x: 883, endPoint y: 402, distance: 112.1
click at [925, 436] on app-calendar-viewport "Mon 3 0/3 2 Jobs Tue 4 0/1 1 Job Wed 5 0/2 1 Job Thu 6 3/24 4 Jobs Fri 7 1/13 4…" at bounding box center [610, 533] width 1220 height 839
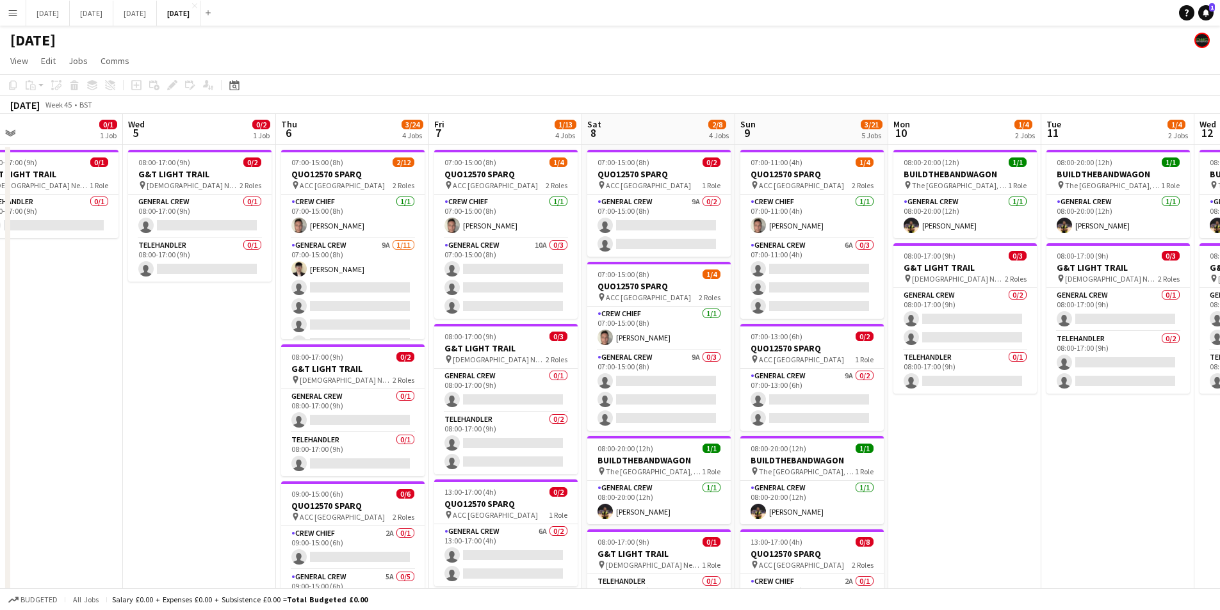
drag, startPoint x: 171, startPoint y: 359, endPoint x: 204, endPoint y: 362, distance: 33.4
click at [201, 363] on app-calendar-viewport "Sun 2 Mon 3 0/3 2 Jobs Tue 4 0/1 1 Job Wed 5 0/2 1 Job Thu 6 3/24 4 Jobs Fri 7 …" at bounding box center [610, 533] width 1220 height 839
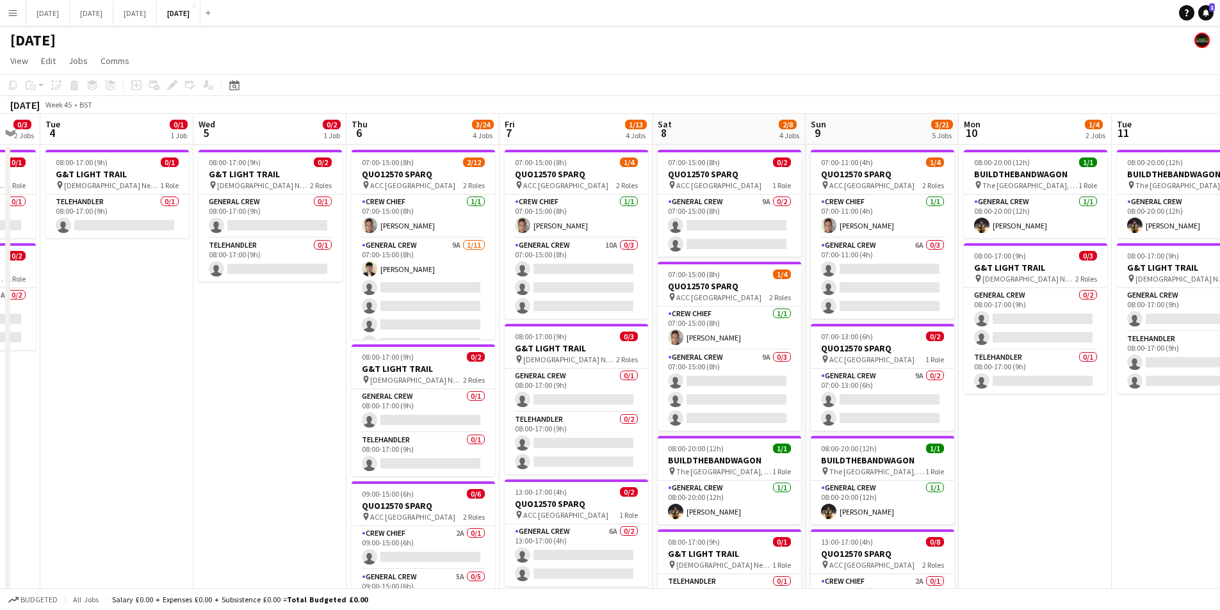
drag, startPoint x: 179, startPoint y: 404, endPoint x: 315, endPoint y: 376, distance: 137.9
click at [248, 414] on app-calendar-viewport "Sun 2 Mon 3 0/3 2 Jobs Tue 4 0/1 1 Job Wed 5 0/2 1 Job Thu 6 3/24 4 Jobs Fri 7 …" at bounding box center [610, 533] width 1220 height 839
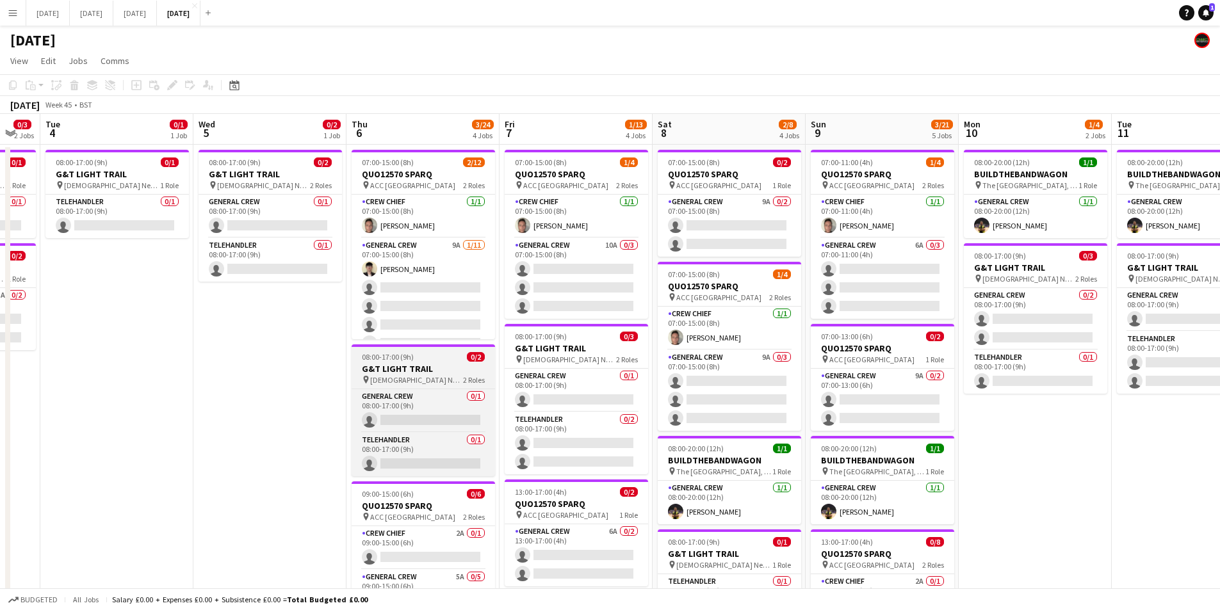
scroll to position [0, 265]
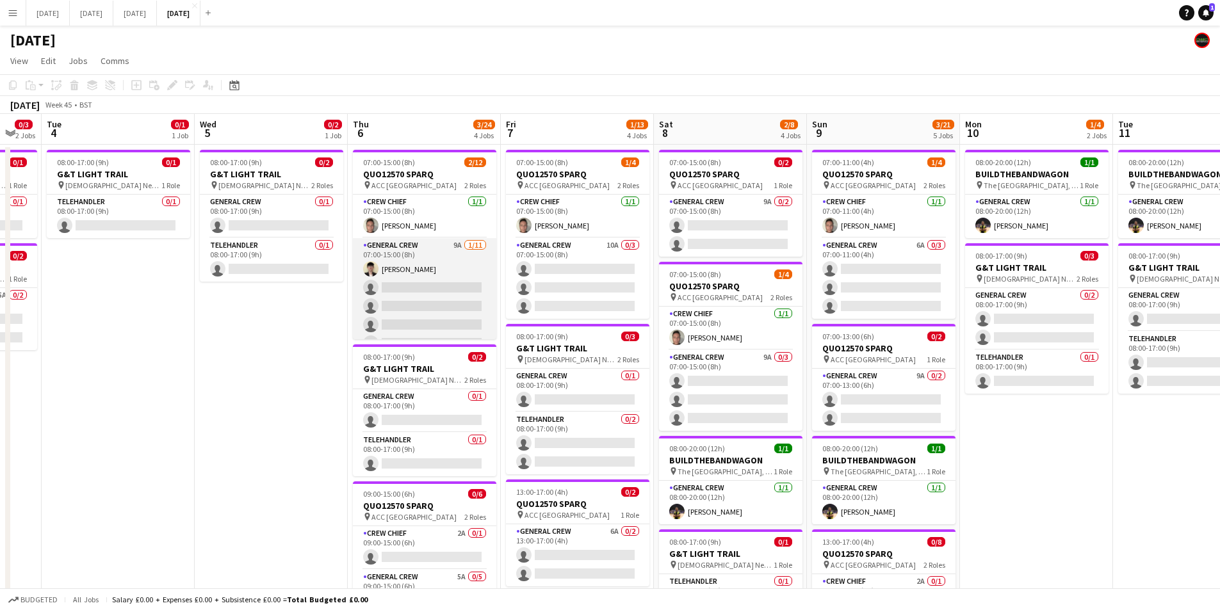
click at [431, 315] on app-card-role "General Crew 9A [DATE] 07:00-15:00 (8h) [PERSON_NAME] single-neutral-actions si…" at bounding box center [424, 352] width 143 height 229
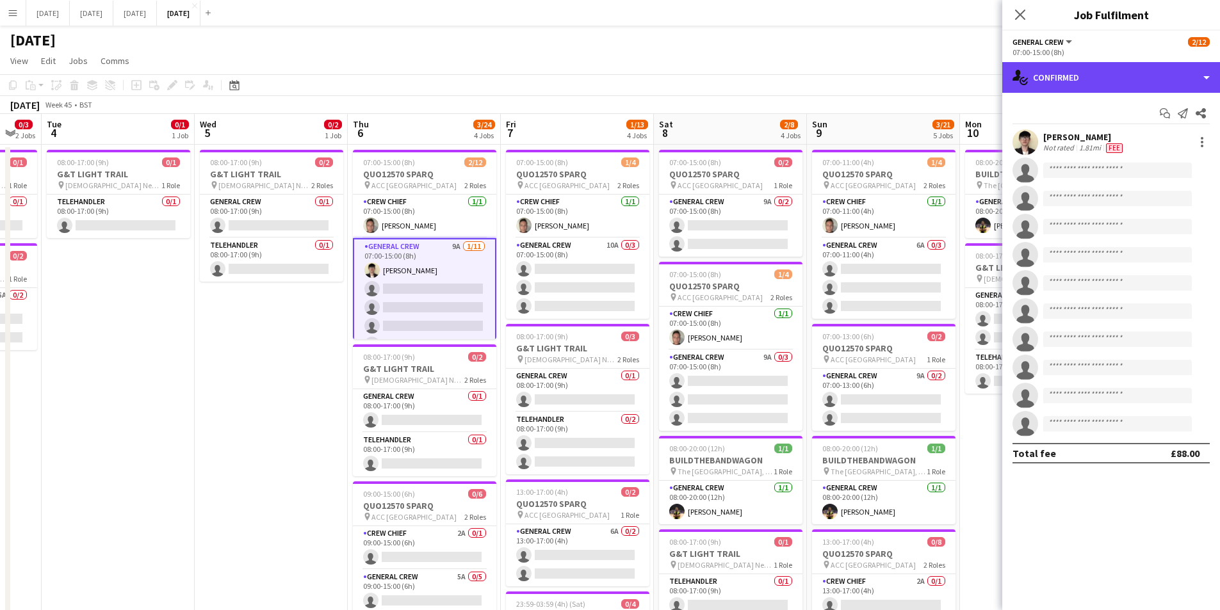
drag, startPoint x: 1083, startPoint y: 77, endPoint x: 1111, endPoint y: 89, distance: 30.7
click at [1083, 77] on div "single-neutral-actions-check-2 Confirmed" at bounding box center [1112, 77] width 218 height 31
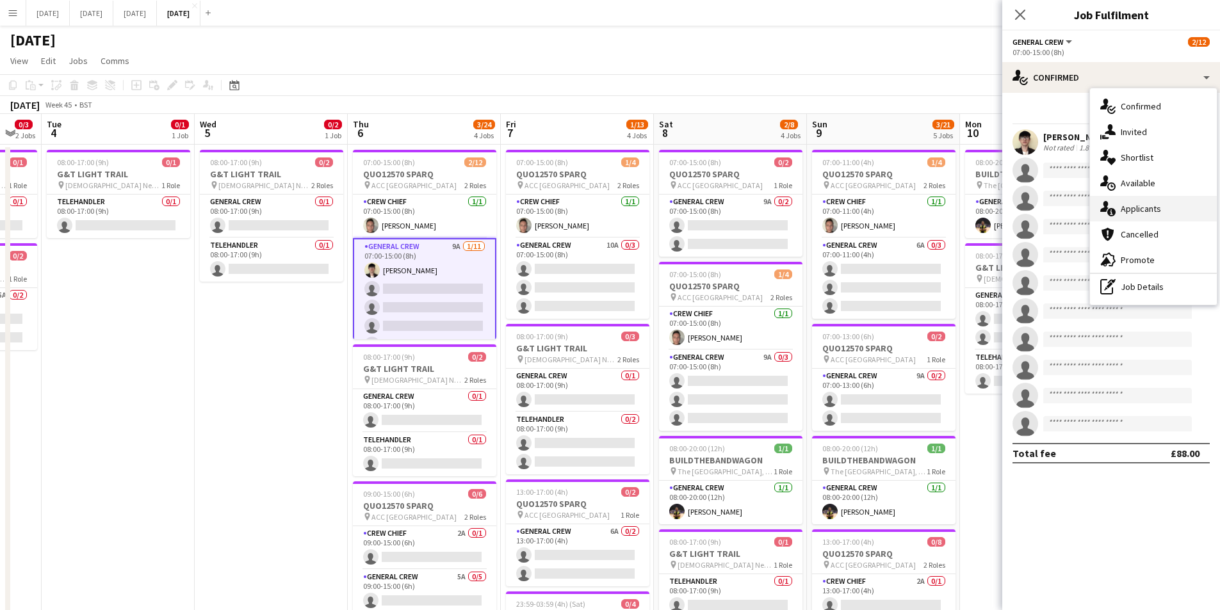
click at [1161, 214] on div "single-neutral-actions-information Applicants" at bounding box center [1153, 209] width 127 height 26
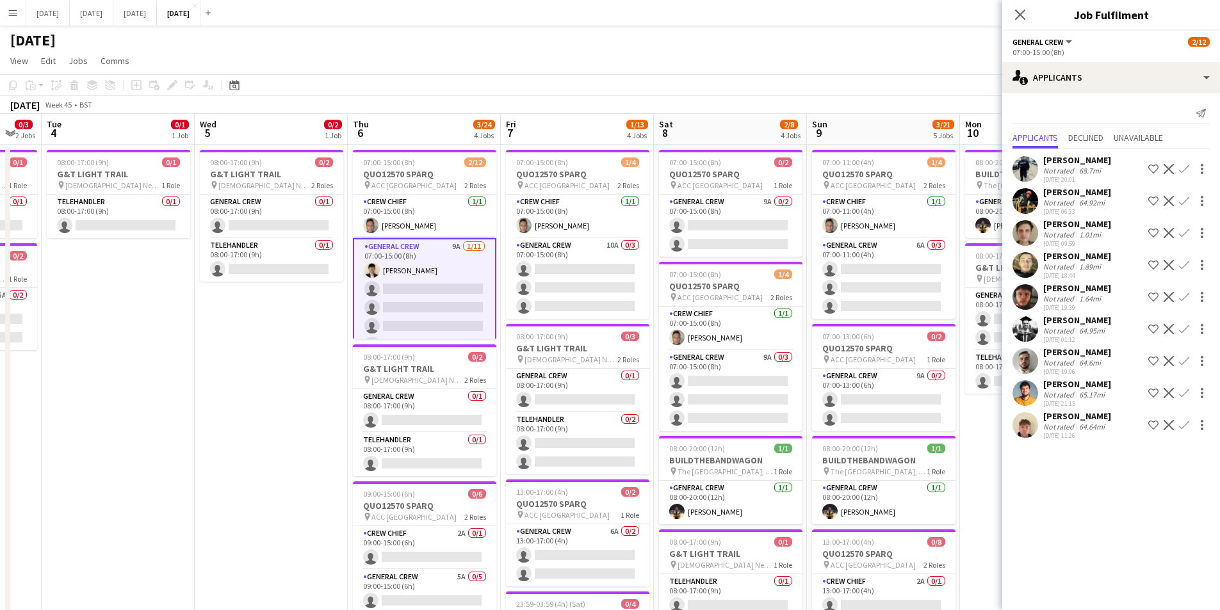
scroll to position [0, 286]
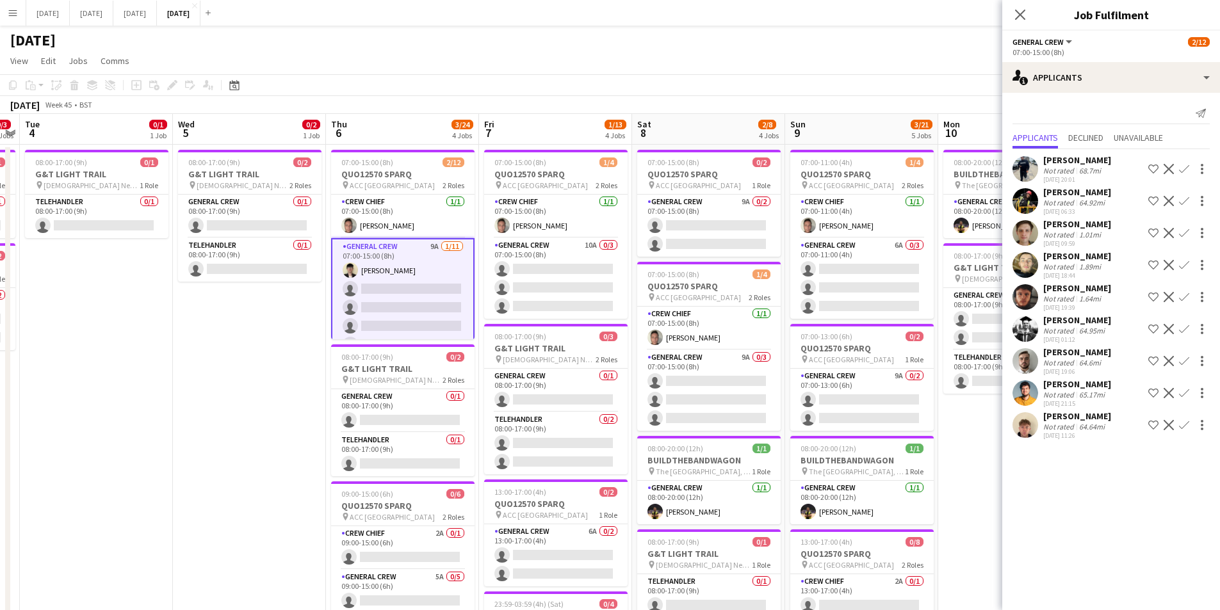
drag, startPoint x: 246, startPoint y: 409, endPoint x: 254, endPoint y: 389, distance: 22.1
click at [224, 402] on app-calendar-viewport "Sun 2 Mon 3 0/3 2 Jobs Tue 4 0/1 1 Job Wed 5 0/2 1 Job Thu 6 3/24 4 Jobs Fri 7 …" at bounding box center [610, 533] width 1220 height 839
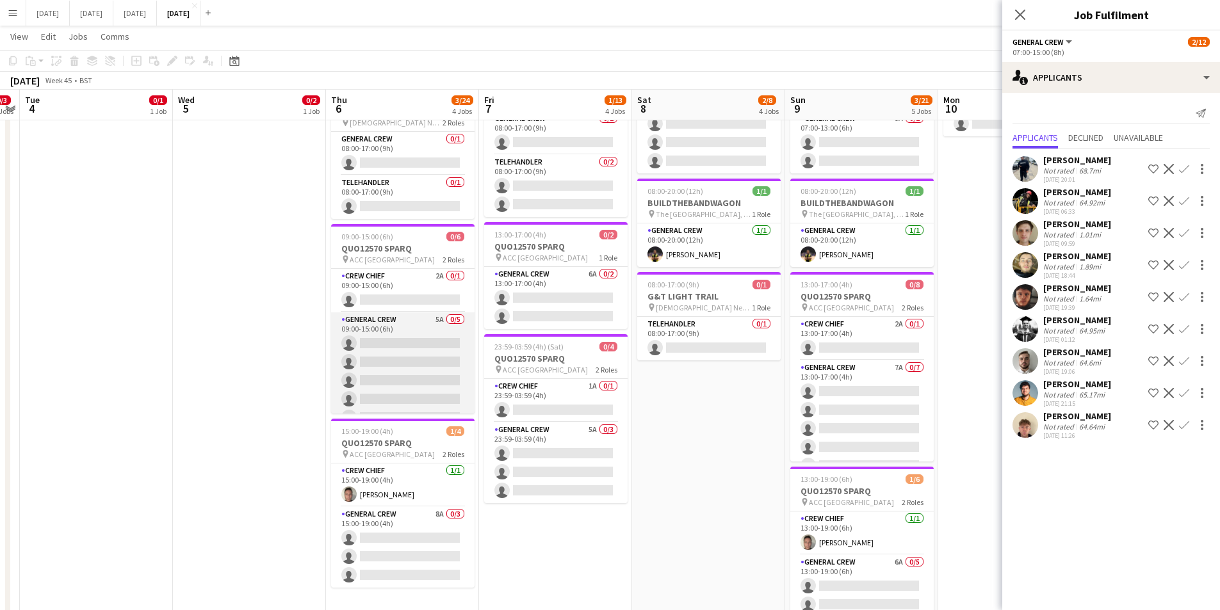
scroll to position [17, 0]
click at [427, 348] on app-card-role "General Crew 5A 0/5 09:00-15:00 (6h) single-neutral-actions single-neutral-acti…" at bounding box center [402, 355] width 143 height 118
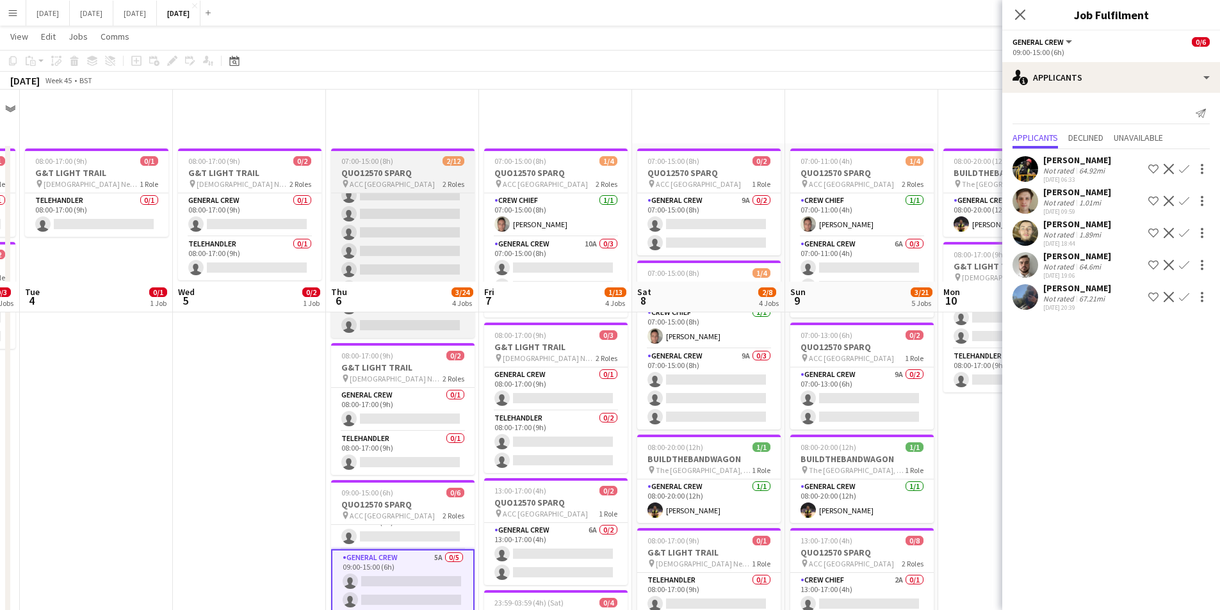
scroll to position [320, 0]
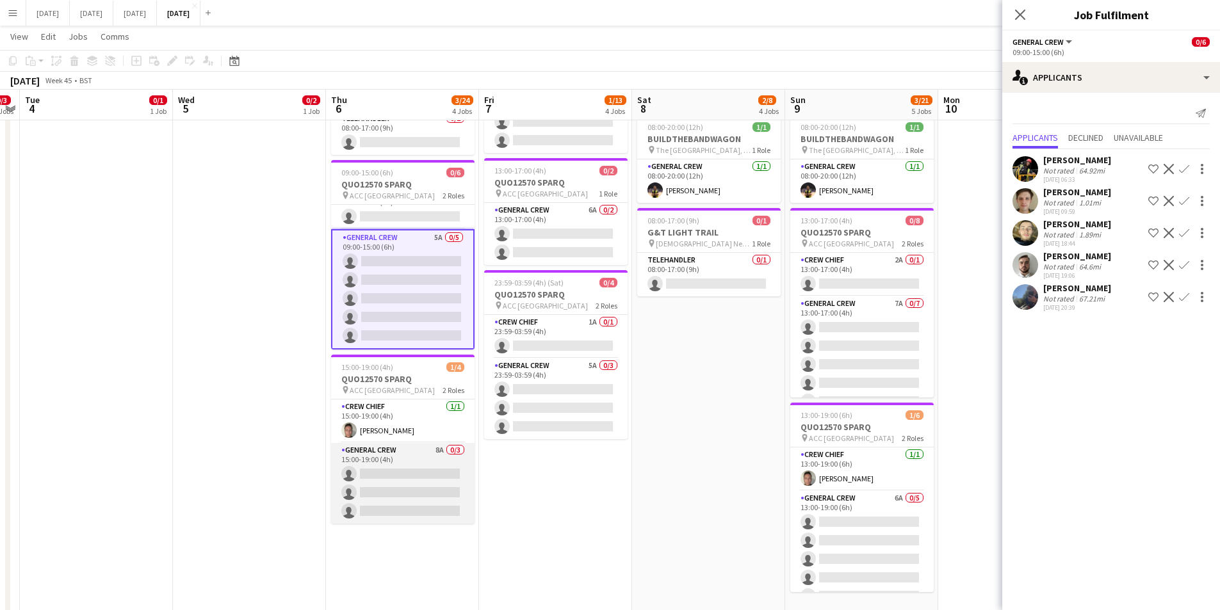
click at [389, 491] on app-card-role "General Crew 8A 0/3 15:00-19:00 (4h) single-neutral-actions single-neutral-acti…" at bounding box center [402, 483] width 143 height 81
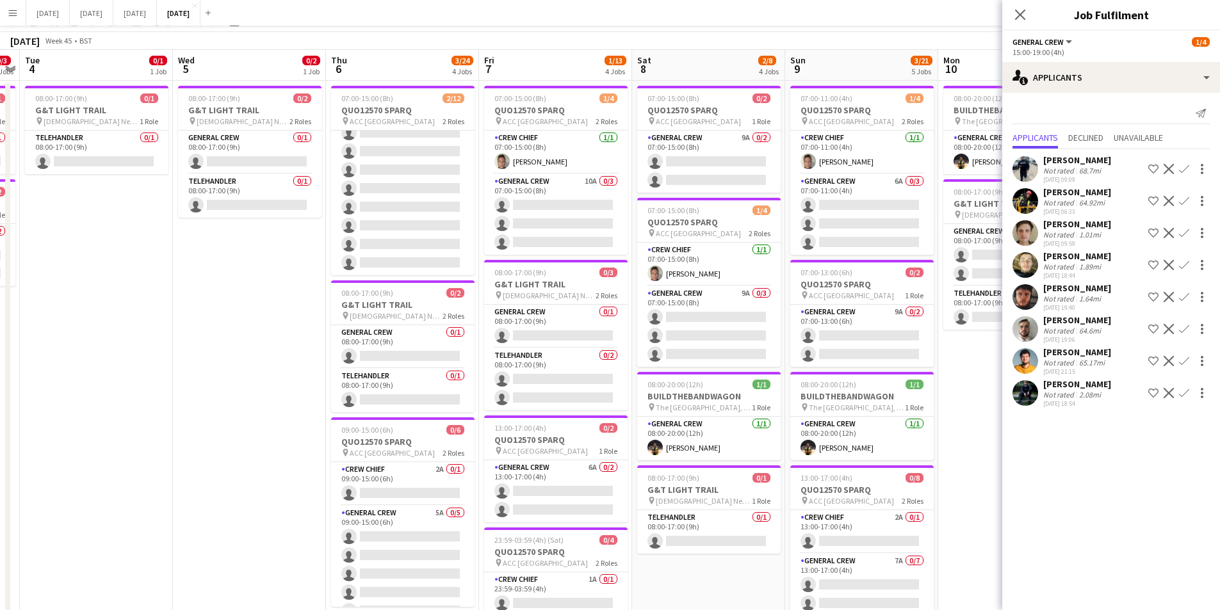
scroll to position [0, 0]
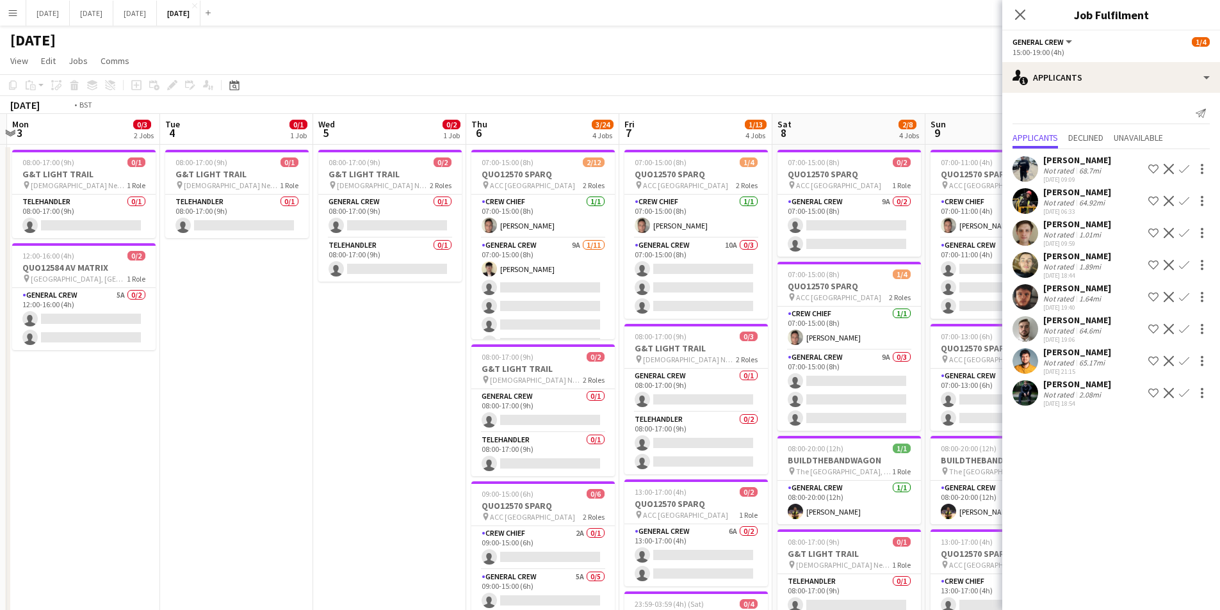
drag, startPoint x: 263, startPoint y: 341, endPoint x: 396, endPoint y: 348, distance: 132.8
click at [408, 350] on app-calendar-viewport "Sat 1 Sun 2 Mon 3 0/3 2 Jobs Tue 4 0/1 1 Job Wed 5 0/2 1 Job Thu 6 3/24 4 Jobs …" at bounding box center [610, 533] width 1220 height 839
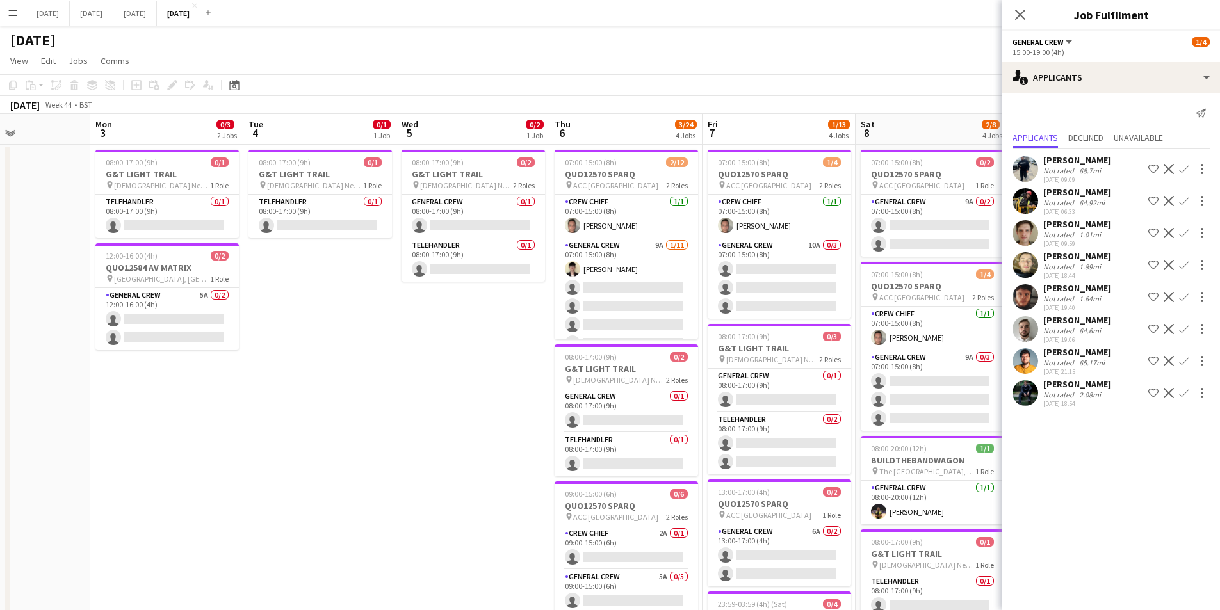
drag, startPoint x: 316, startPoint y: 384, endPoint x: 367, endPoint y: 384, distance: 51.3
click at [367, 384] on app-calendar-viewport "Fri 31 Sat 1 Sun 2 Mon 3 0/3 2 Jobs Tue 4 0/1 1 Job Wed 5 0/2 1 Job Thu 6 3/24 …" at bounding box center [610, 533] width 1220 height 839
click at [1021, 14] on icon at bounding box center [1020, 14] width 12 height 12
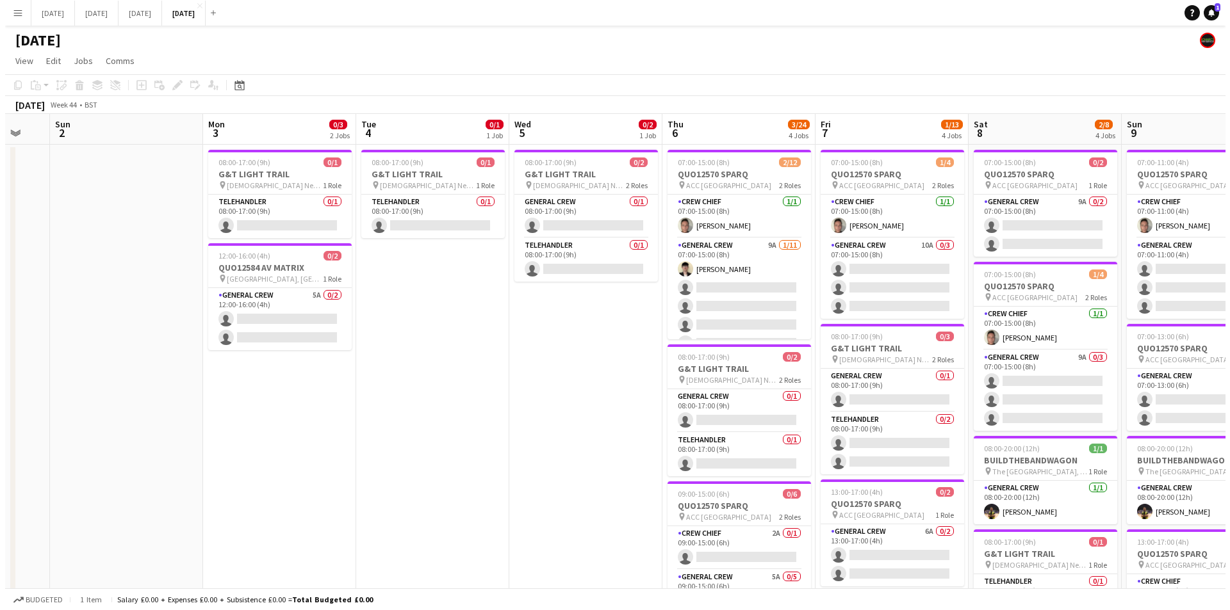
scroll to position [0, 419]
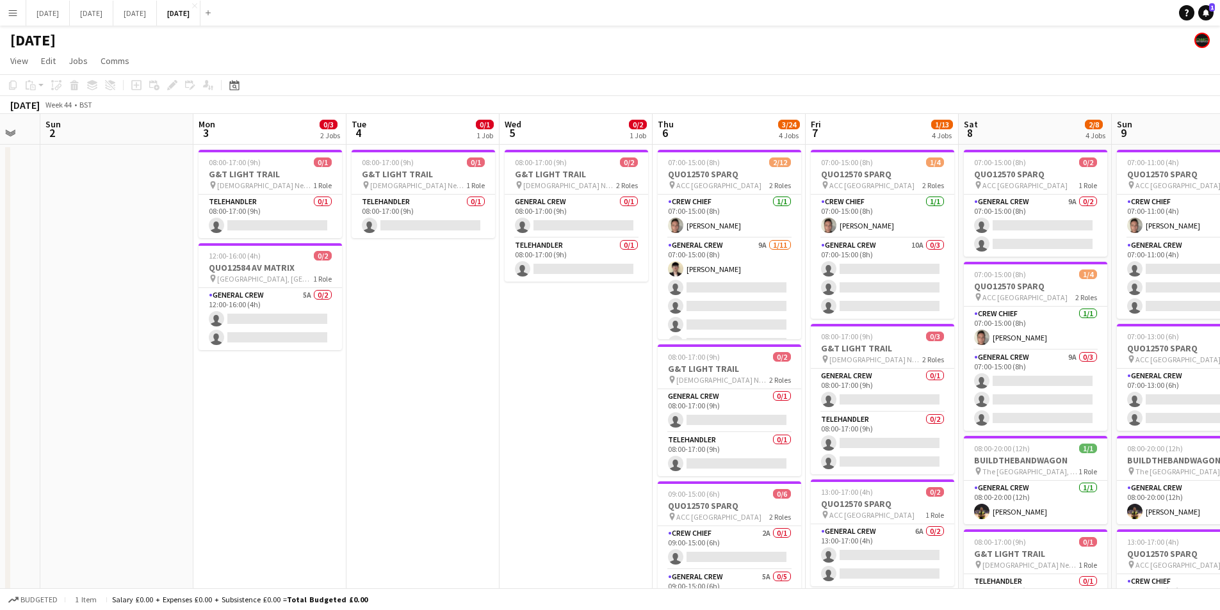
drag, startPoint x: 233, startPoint y: 386, endPoint x: 336, endPoint y: 376, distance: 103.6
click at [336, 376] on app-calendar-viewport "Thu 30 Fri 31 Sat 1 Sun 2 Mon 3 0/3 2 Jobs Tue 4 0/1 1 Job Wed 5 0/2 1 Job Thu …" at bounding box center [610, 533] width 1220 height 839
click at [157, 8] on button "[DATE] Close" at bounding box center [135, 13] width 44 height 25
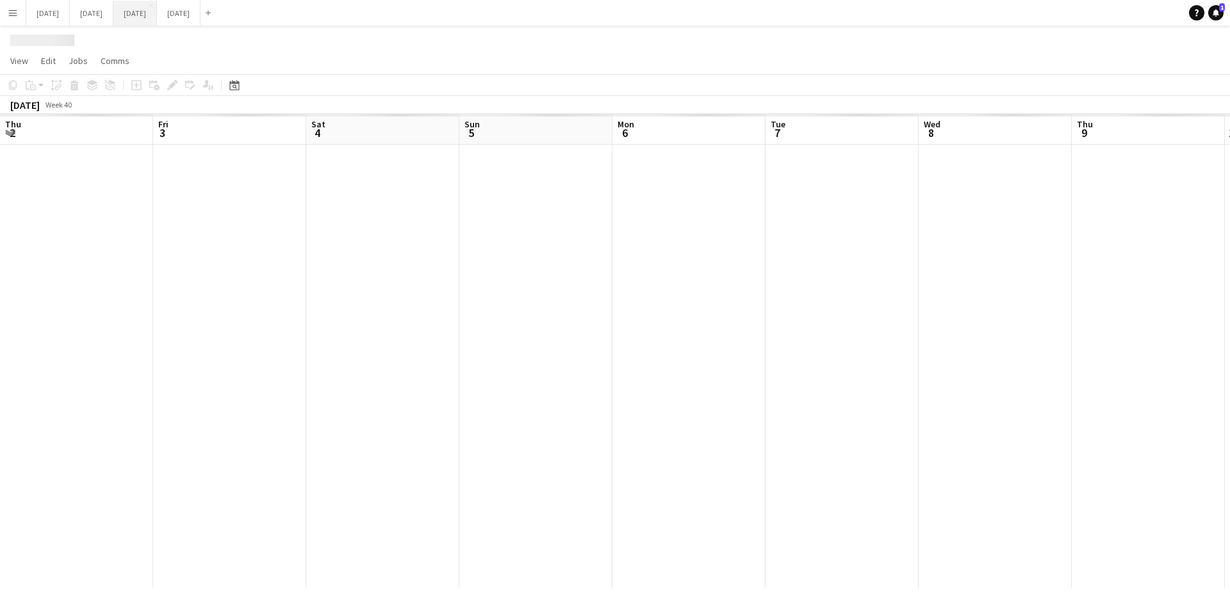
scroll to position [0, 352]
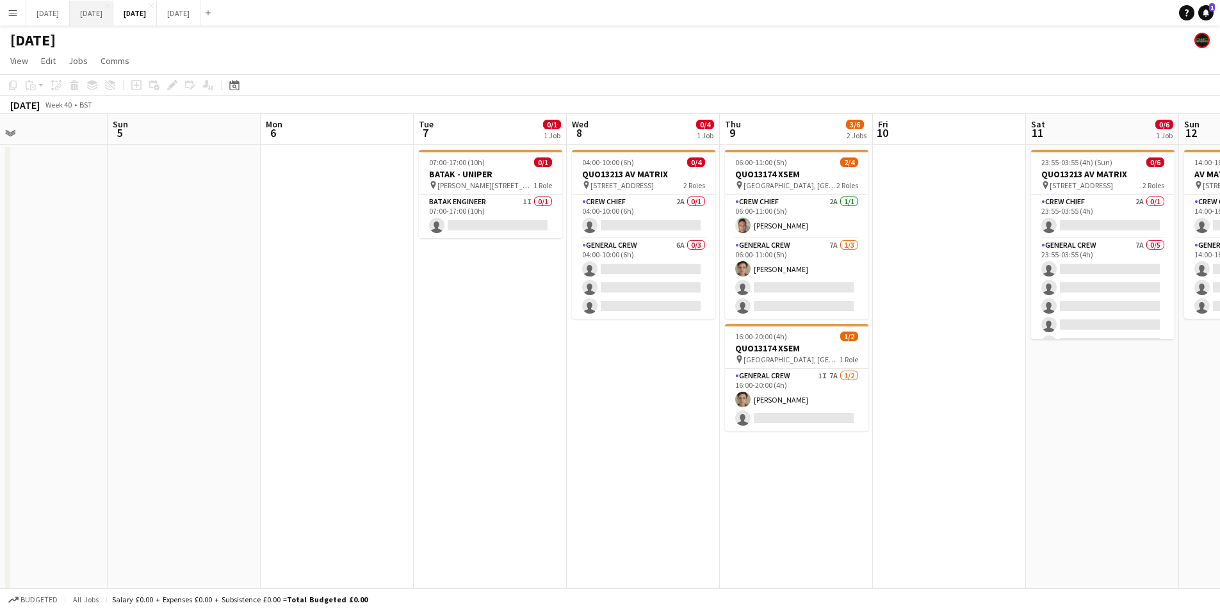
click at [113, 13] on button "[DATE] Close" at bounding box center [92, 13] width 44 height 25
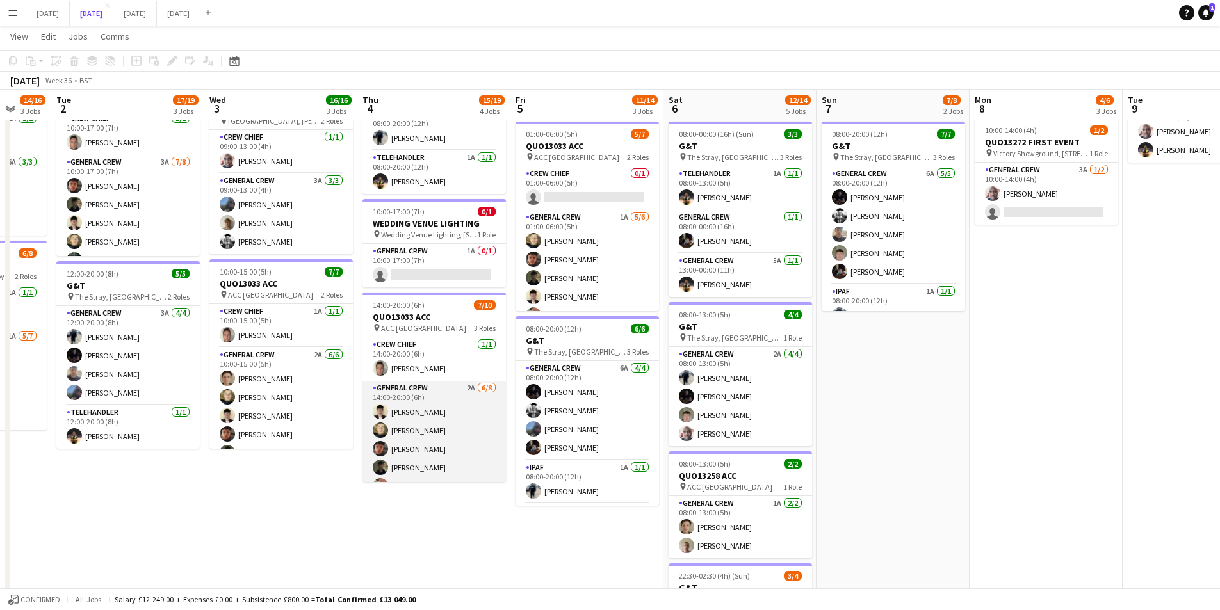
scroll to position [116, 0]
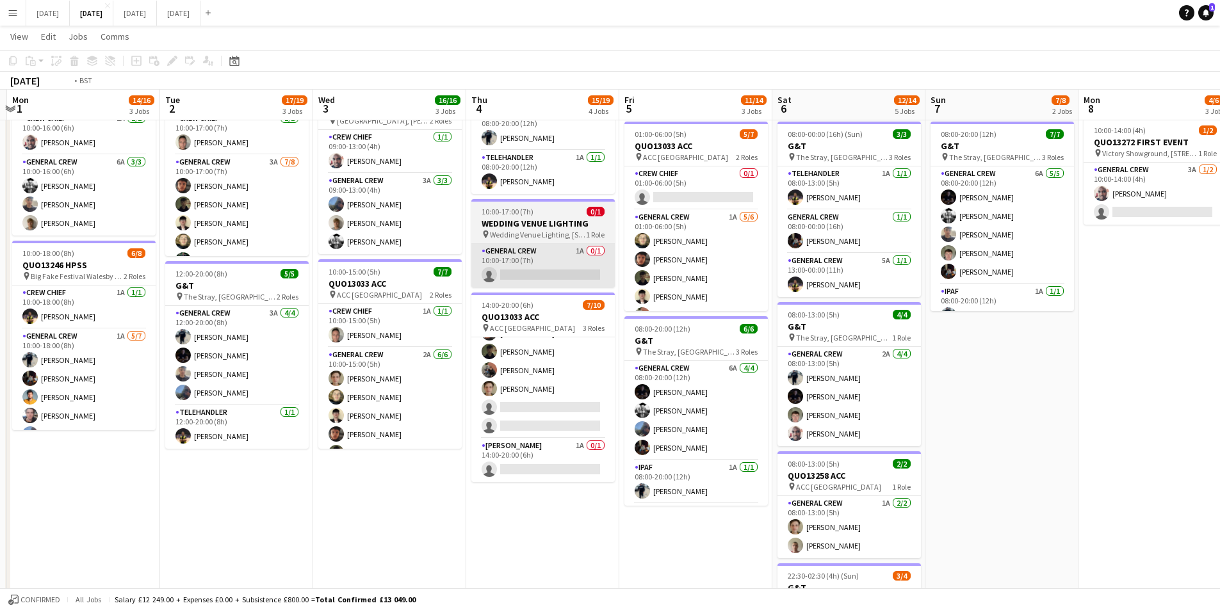
drag, startPoint x: 471, startPoint y: 539, endPoint x: 534, endPoint y: 283, distance: 263.7
click at [591, 531] on app-calendar-viewport "Sat 30 Sun 31 Mon 1 14/16 3 Jobs Tue 2 17/19 3 Jobs Wed 3 16/16 3 Jobs Thu 4 15…" at bounding box center [610, 266] width 1220 height 944
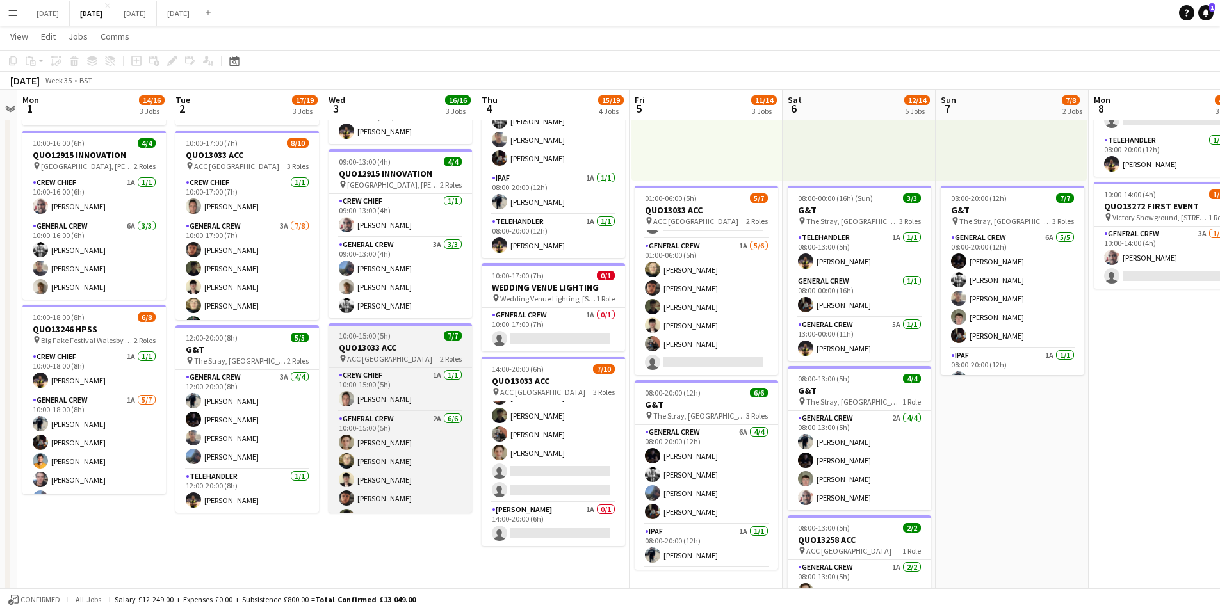
scroll to position [35, 0]
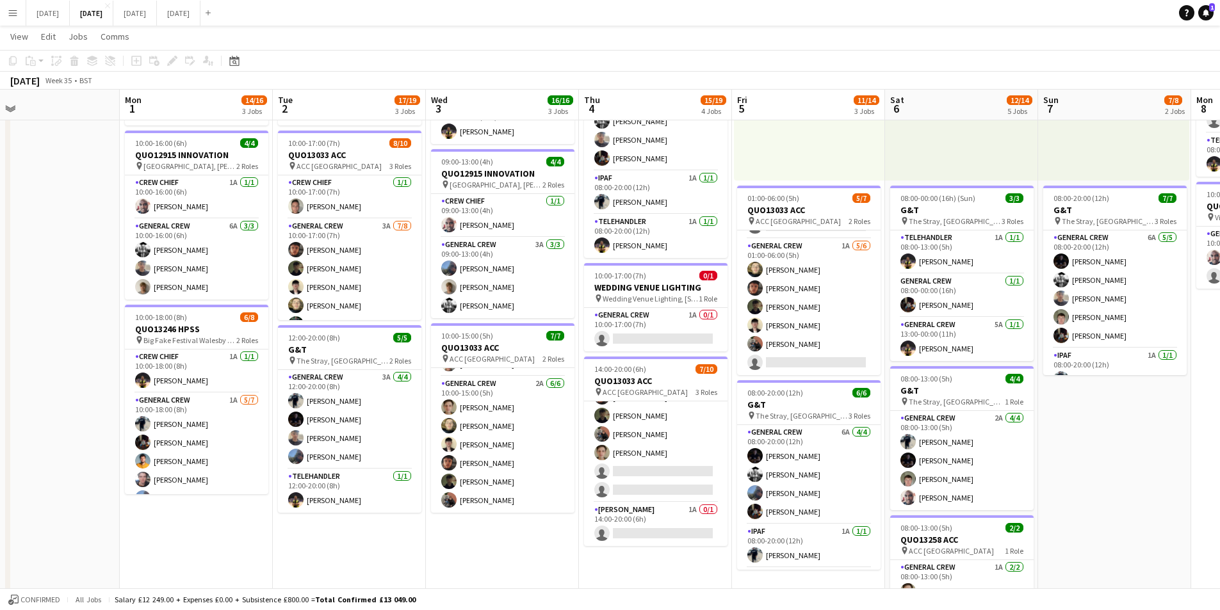
drag, startPoint x: 349, startPoint y: 443, endPoint x: 457, endPoint y: 448, distance: 107.8
click at [457, 449] on app-calendar-viewport "Fri 29 Sat 30 Sun 31 Mon 1 14/16 3 Jobs Tue 2 17/19 3 Jobs Wed 3 16/16 3 Jobs T…" at bounding box center [610, 330] width 1220 height 944
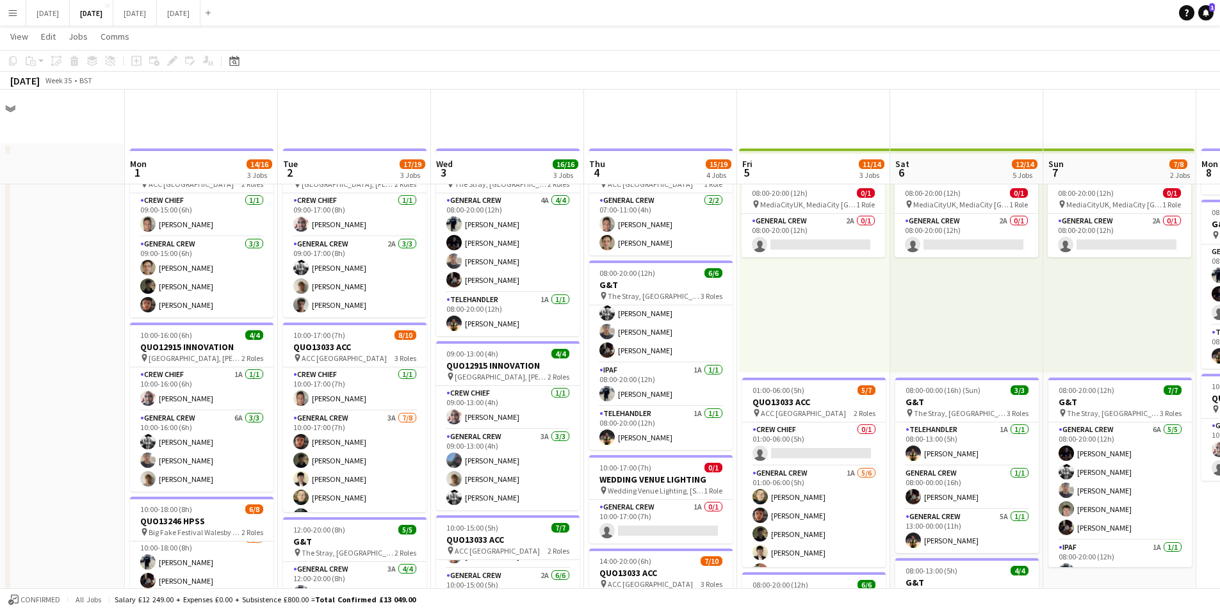
scroll to position [192, 0]
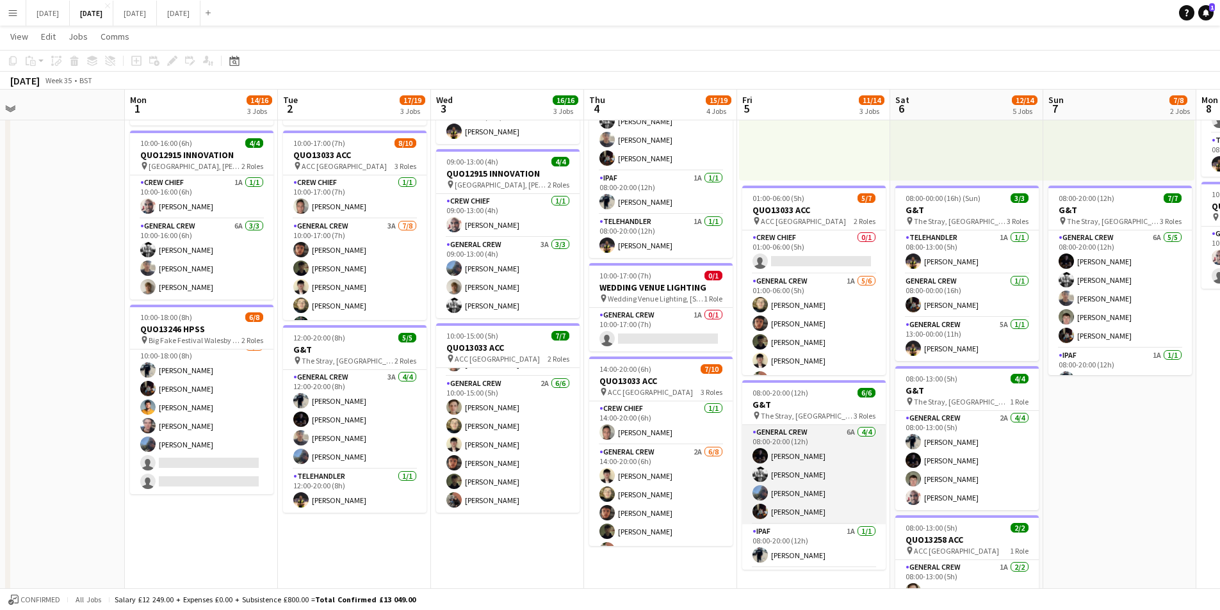
click at [819, 475] on app-card-role "General Crew 6A [DATE] 08:00-20:00 (12h) [PERSON_NAME] [PERSON_NAME] [PERSON_NA…" at bounding box center [813, 474] width 143 height 99
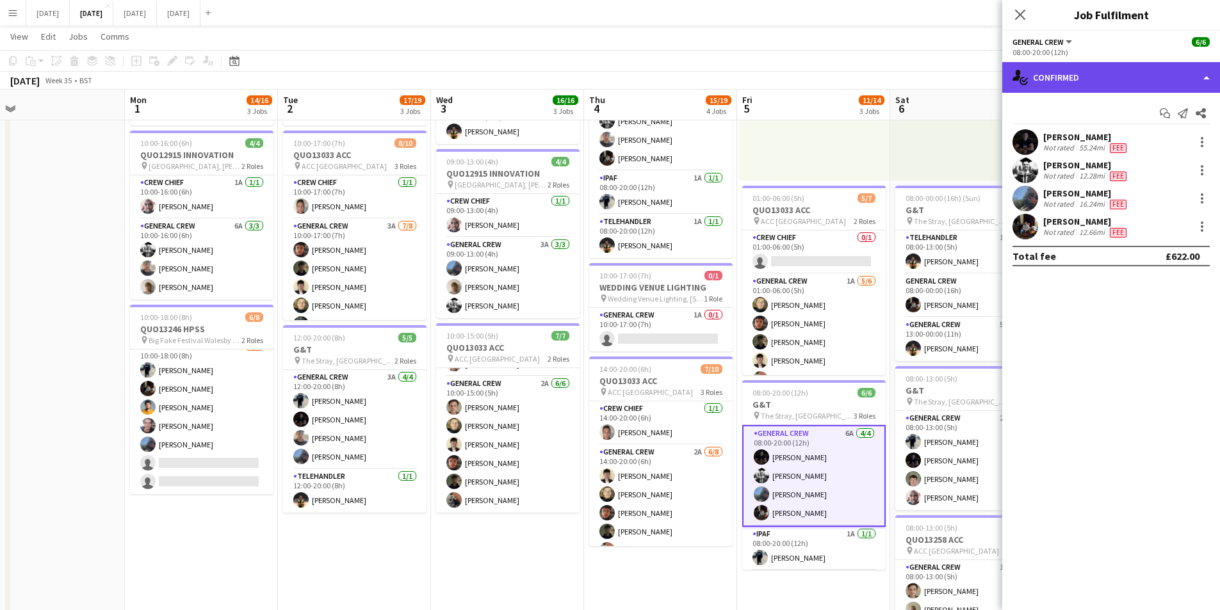
click at [1127, 76] on div "single-neutral-actions-check-2 Confirmed" at bounding box center [1112, 77] width 218 height 31
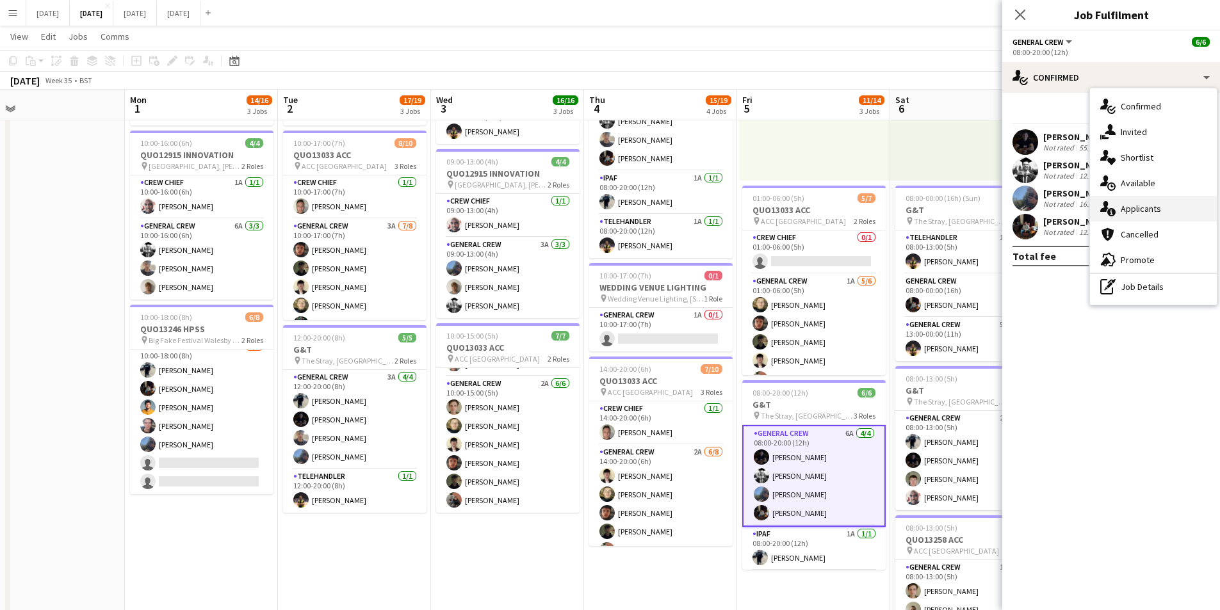
click at [1163, 214] on div "single-neutral-actions-information Applicants" at bounding box center [1153, 209] width 127 height 26
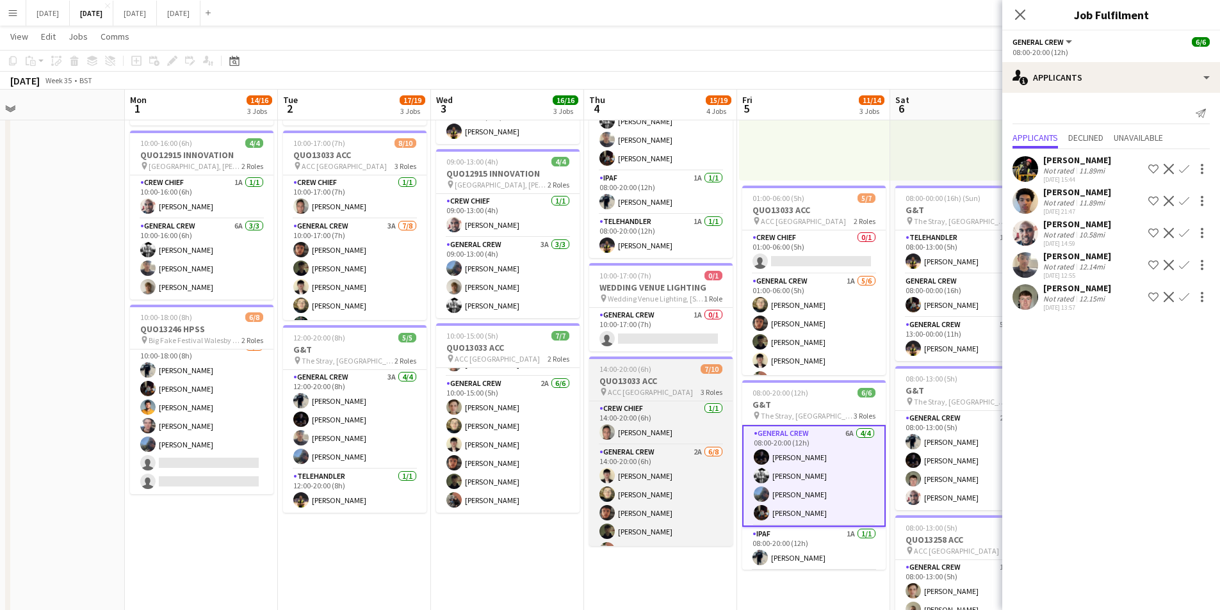
scroll to position [116, 0]
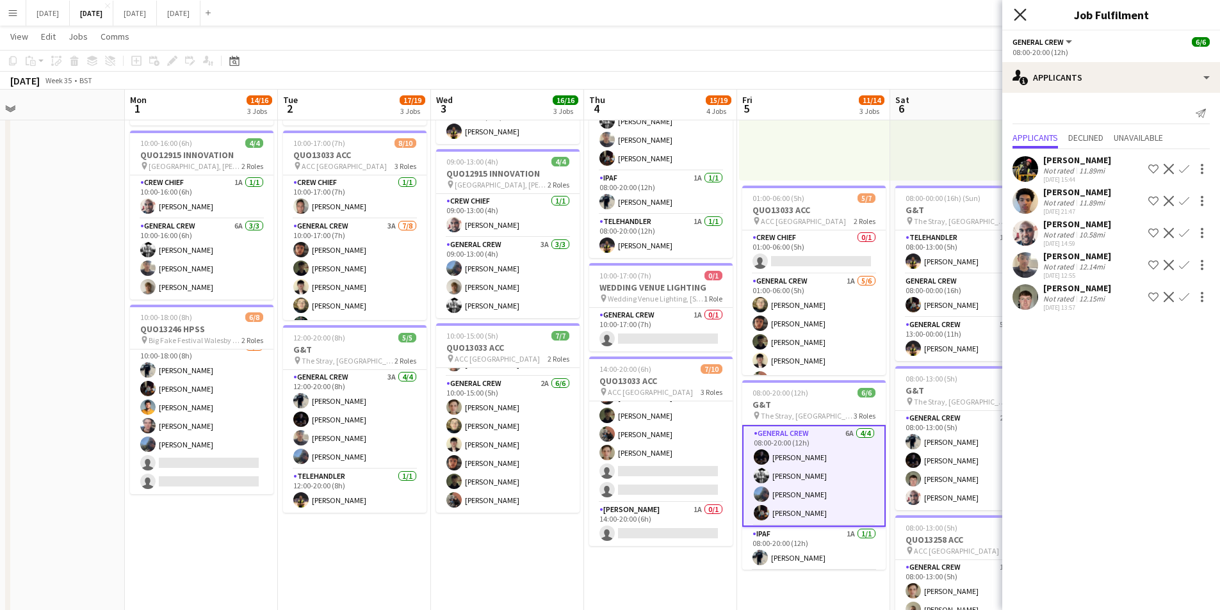
click at [1022, 17] on icon at bounding box center [1020, 14] width 12 height 12
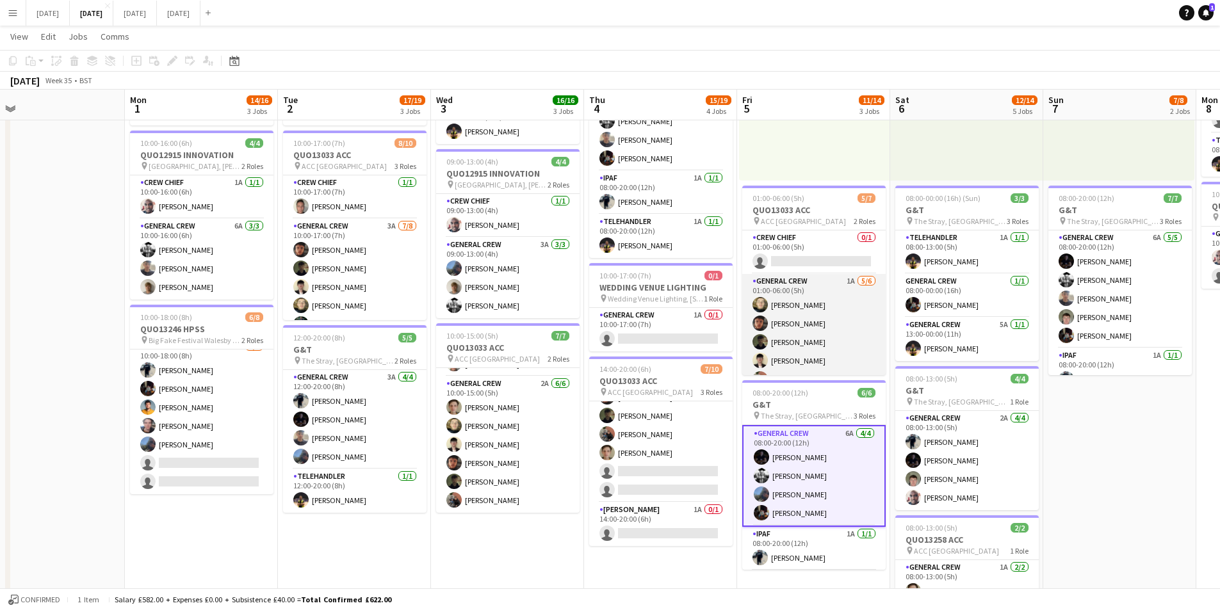
scroll to position [35, 0]
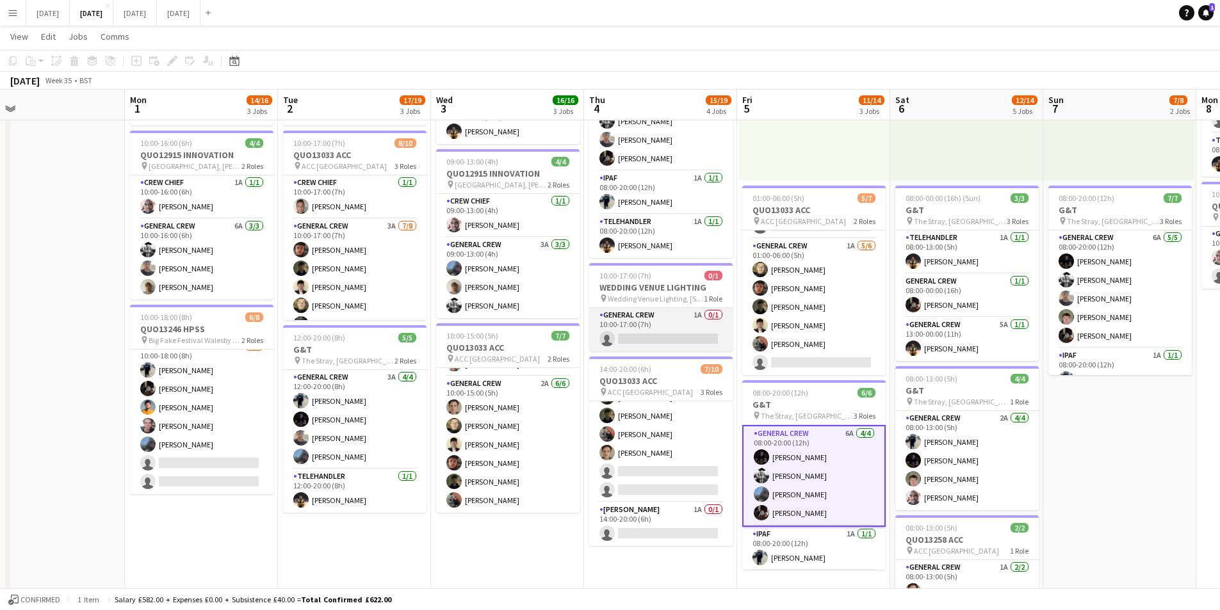
click at [659, 333] on app-card-role "General Crew 1A 0/1 10:00-17:00 (7h) single-neutral-actions" at bounding box center [660, 330] width 143 height 44
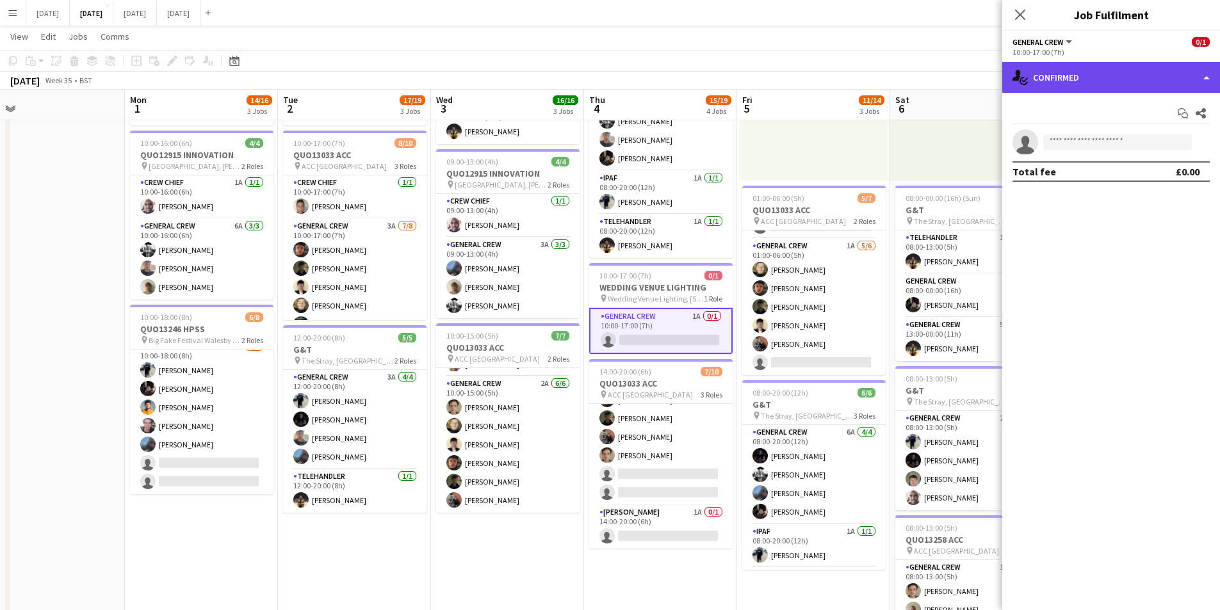
click at [1124, 70] on div "single-neutral-actions-check-2 Confirmed" at bounding box center [1112, 77] width 218 height 31
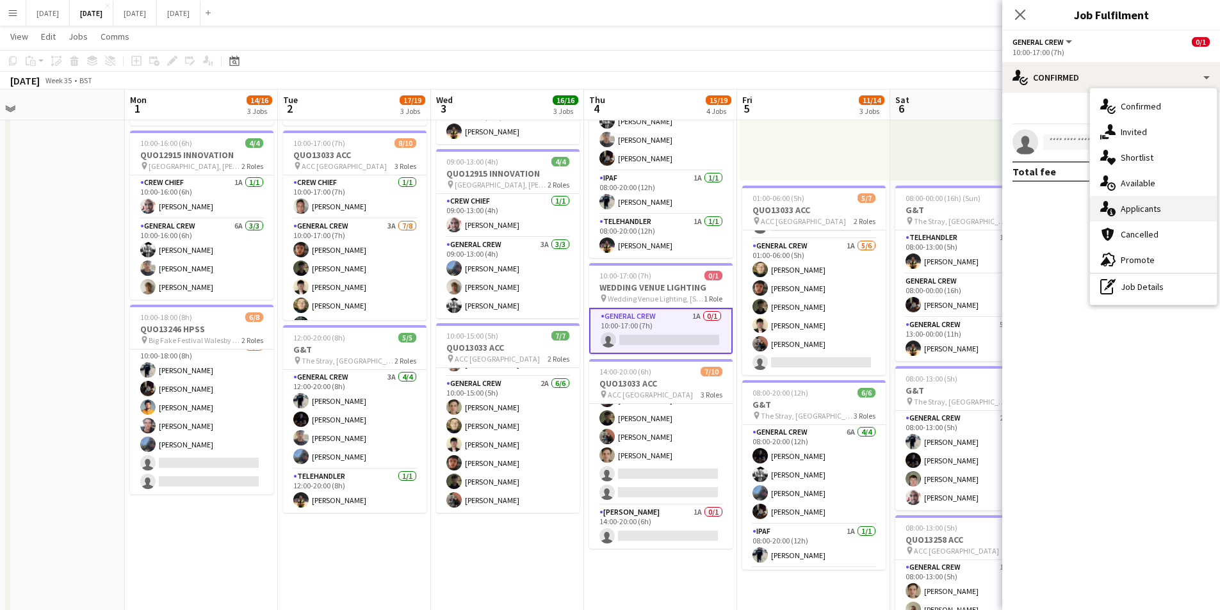
click at [1150, 199] on div "single-neutral-actions-information Applicants" at bounding box center [1153, 209] width 127 height 26
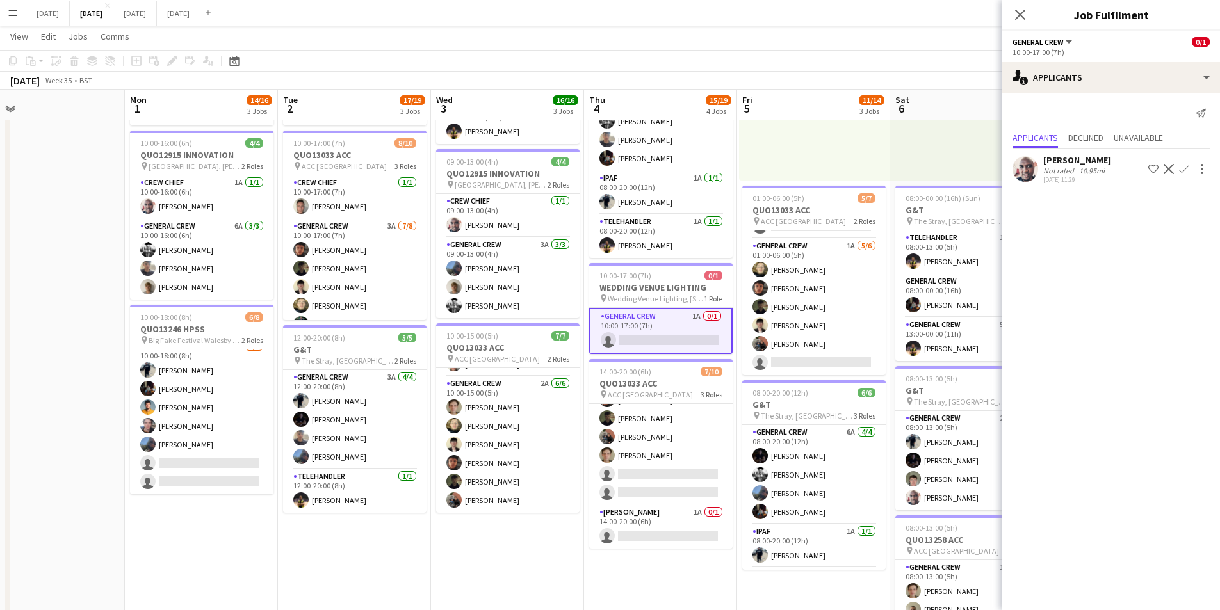
click at [1186, 163] on button "Confirm" at bounding box center [1184, 168] width 15 height 15
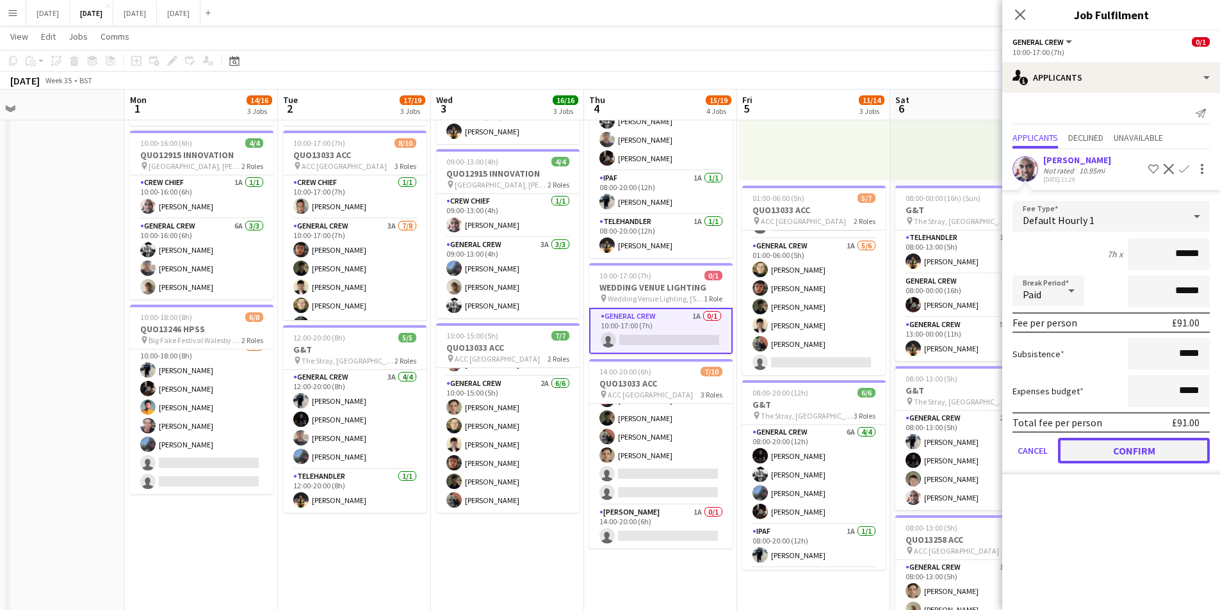
click at [1127, 447] on button "Confirm" at bounding box center [1134, 451] width 152 height 26
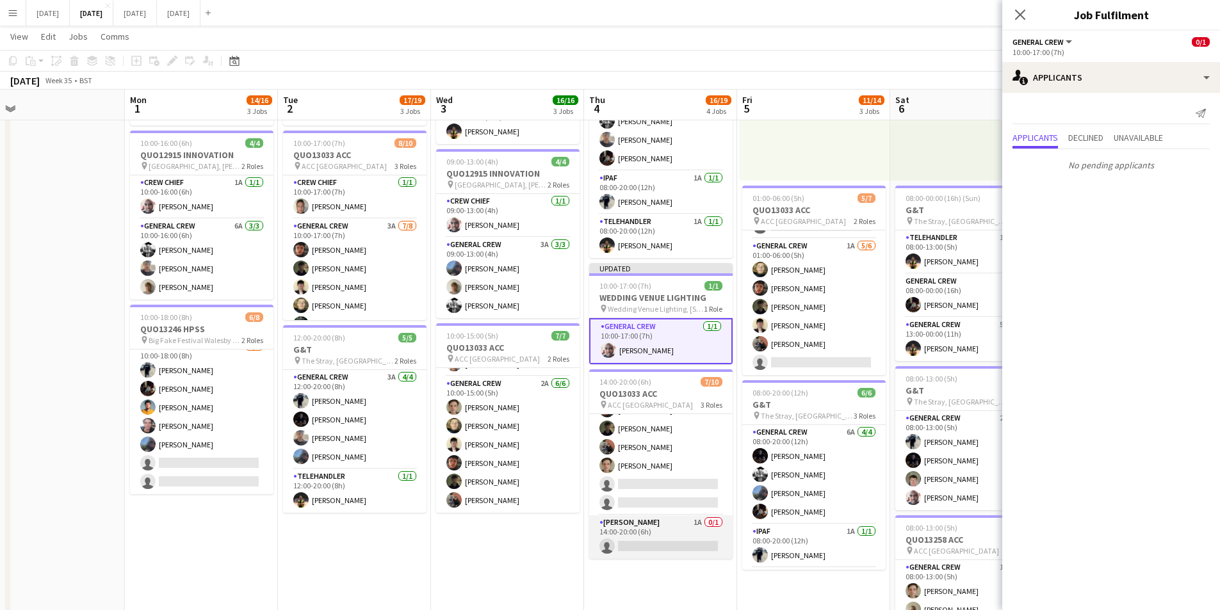
click at [664, 537] on app-card-role "Van Driver 1A 0/1 14:00-20:00 (6h) single-neutral-actions" at bounding box center [660, 538] width 143 height 44
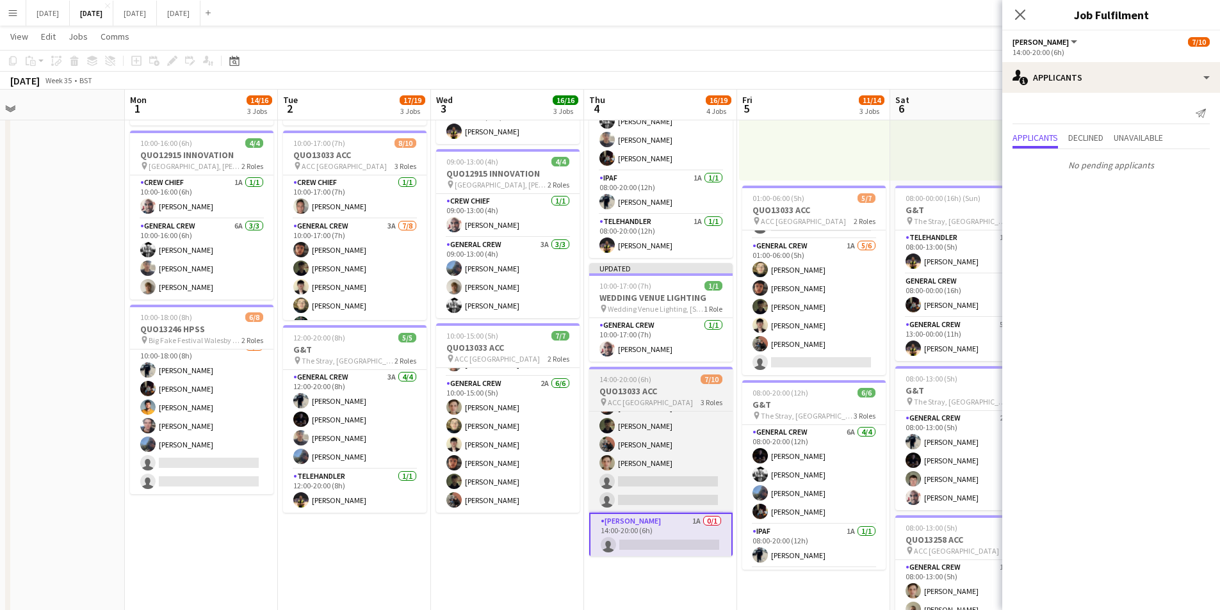
scroll to position [119, 0]
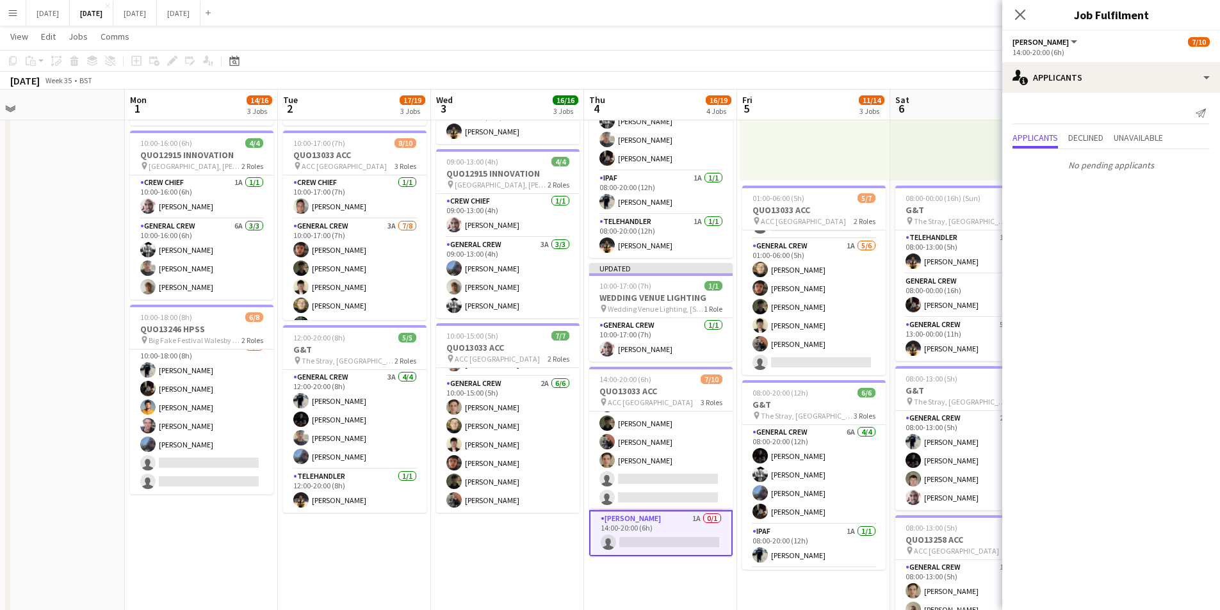
click at [648, 539] on app-card-role "Van Driver 1A 0/1 14:00-20:00 (6h) single-neutral-actions" at bounding box center [660, 534] width 143 height 46
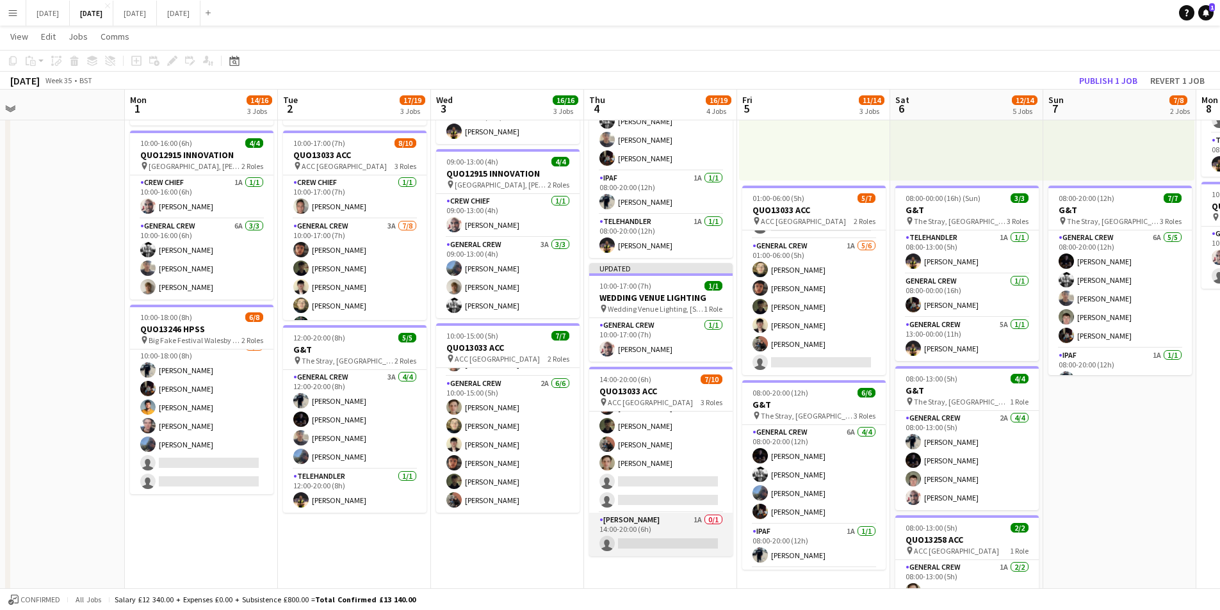
scroll to position [0, 335]
click at [648, 539] on app-card-role "Van Driver 1A 0/1 14:00-20:00 (6h) single-neutral-actions" at bounding box center [660, 535] width 143 height 44
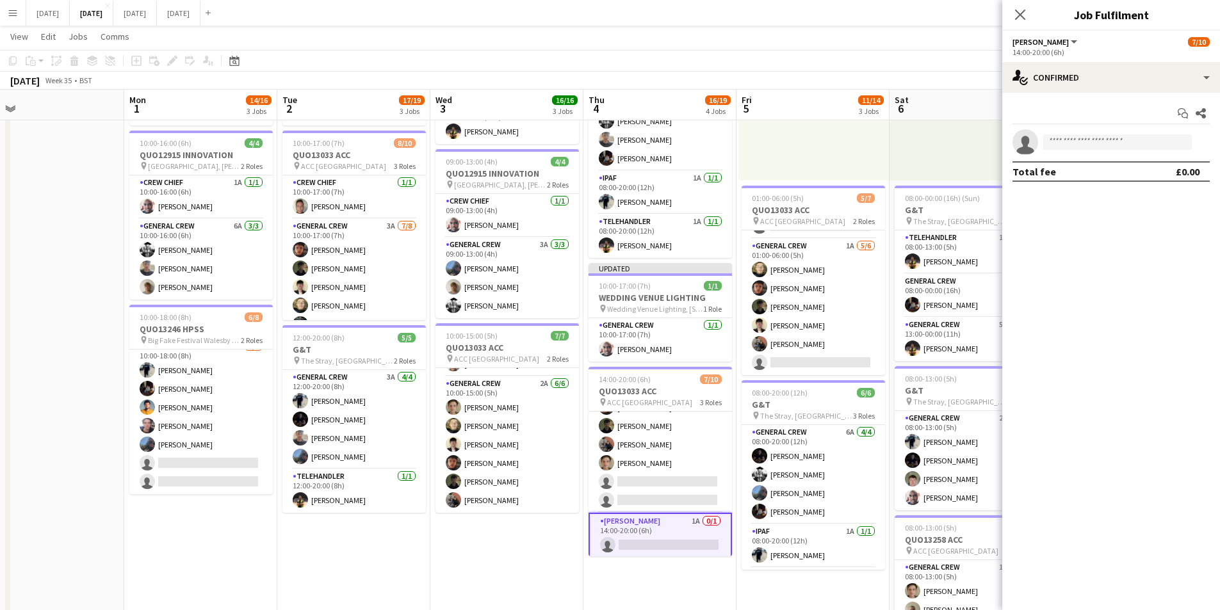
scroll to position [119, 0]
click at [1085, 147] on input at bounding box center [1118, 142] width 149 height 15
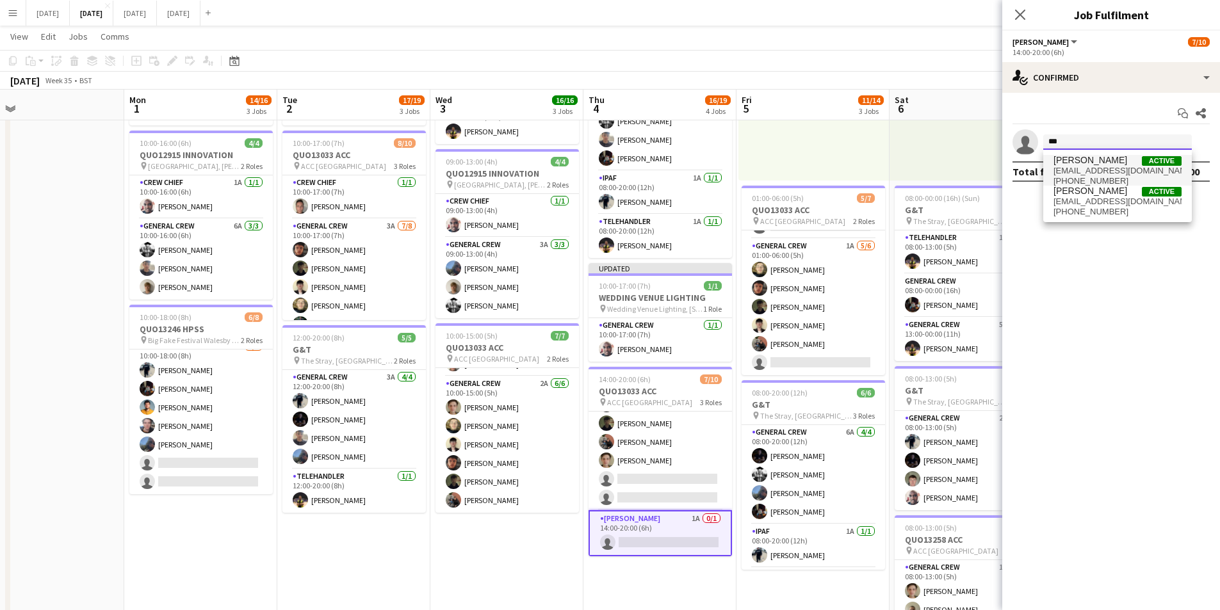
type input "***"
click at [1091, 167] on span "[EMAIL_ADDRESS][DOMAIN_NAME]" at bounding box center [1118, 171] width 128 height 10
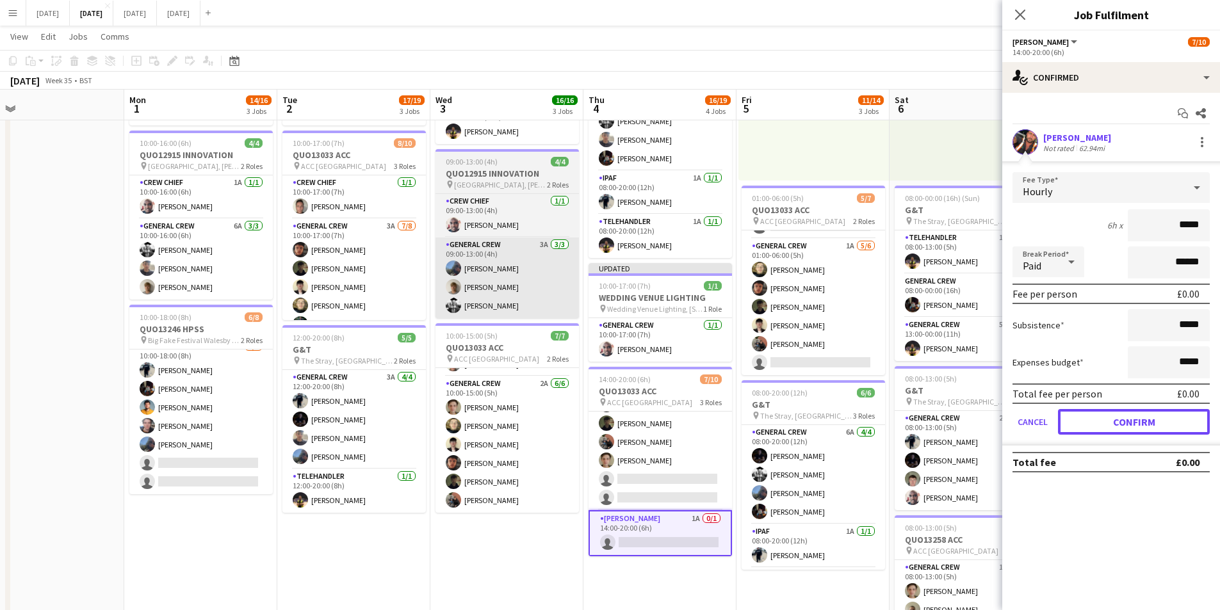
drag, startPoint x: 1109, startPoint y: 420, endPoint x: 519, endPoint y: 311, distance: 600.6
click at [1107, 416] on button "Confirm" at bounding box center [1134, 422] width 152 height 26
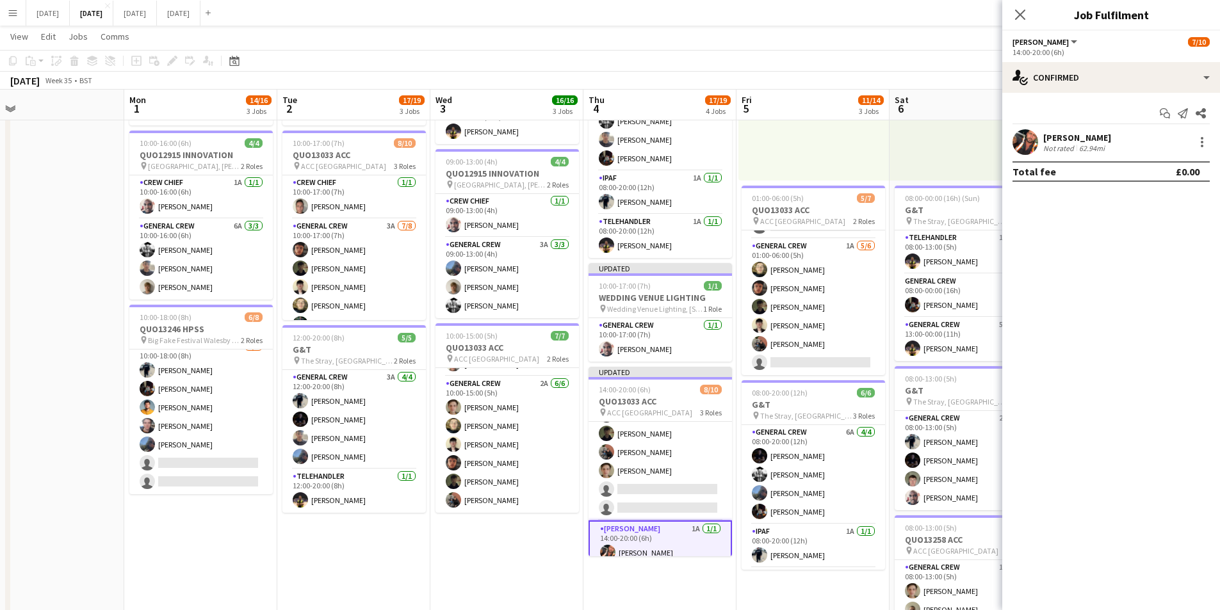
scroll to position [116, 0]
click at [352, 299] on app-card-role "Van Driver 1A 0/1 10:00-17:00 (7h) single-neutral-actions" at bounding box center [353, 299] width 143 height 44
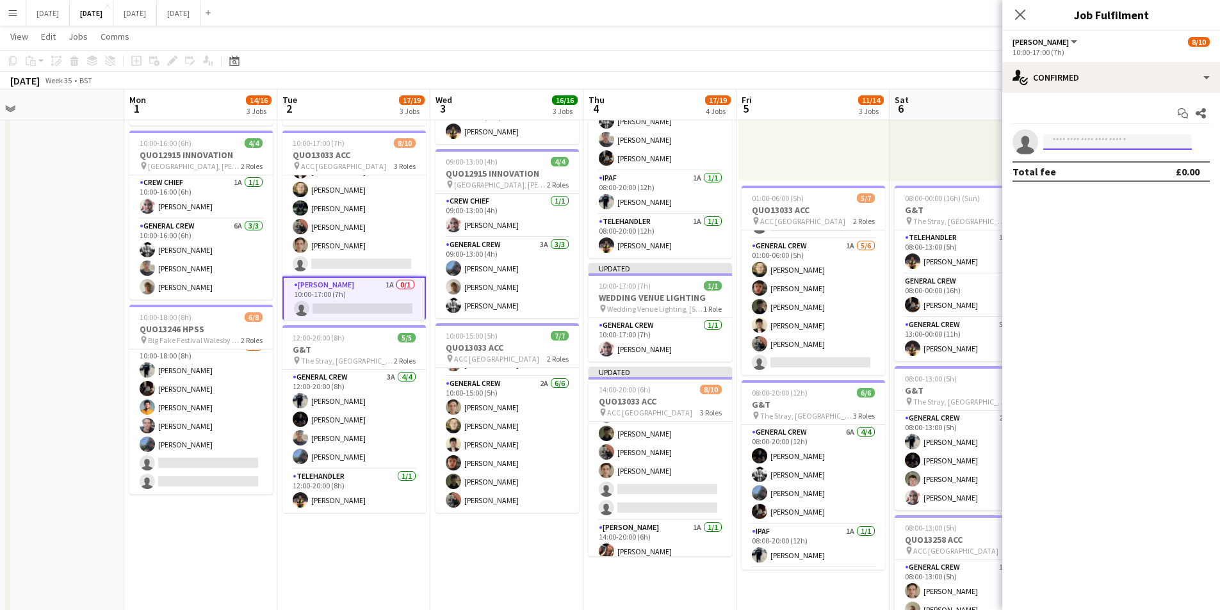
click at [1085, 144] on input at bounding box center [1118, 142] width 149 height 15
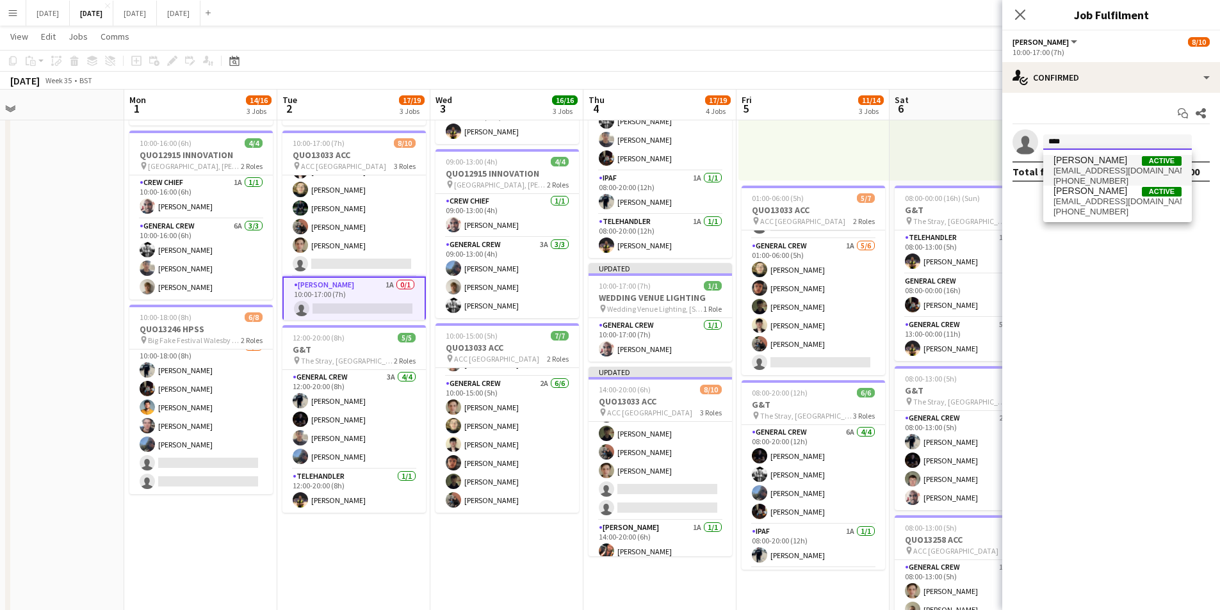
type input "****"
click at [1090, 162] on span "[PERSON_NAME]" at bounding box center [1091, 160] width 74 height 11
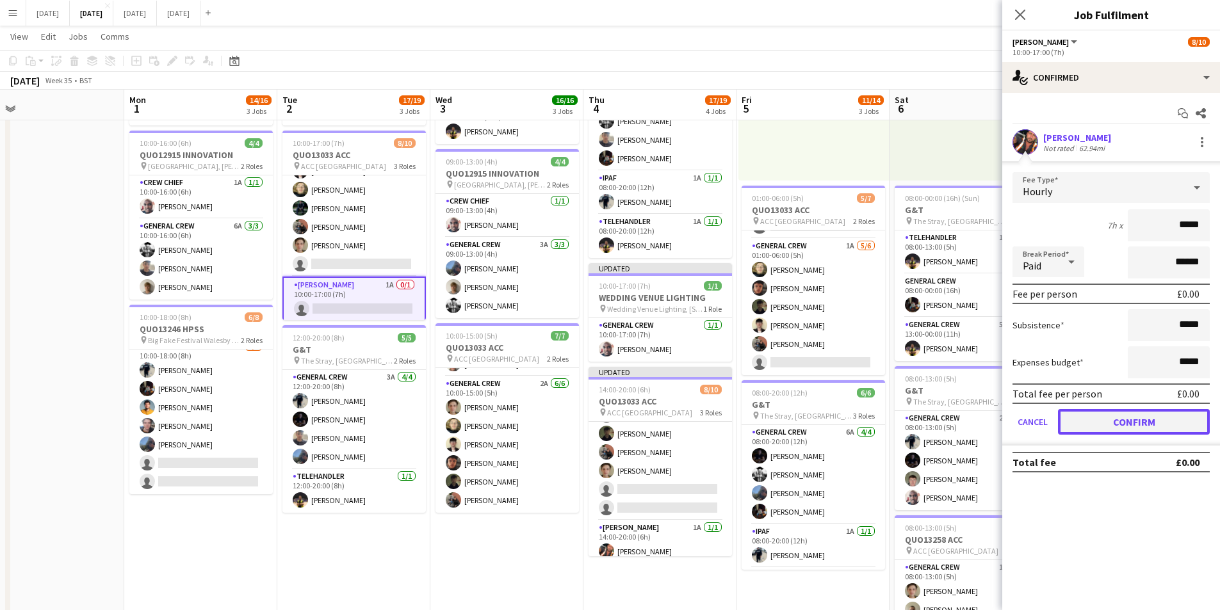
click at [1113, 420] on button "Confirm" at bounding box center [1134, 422] width 152 height 26
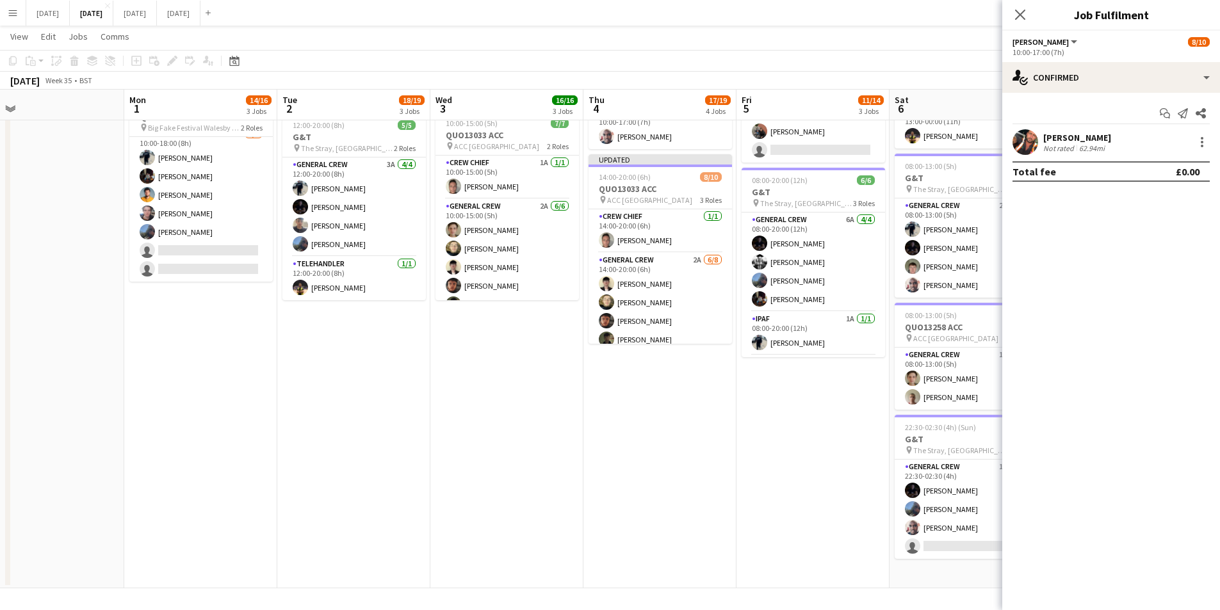
scroll to position [126, 0]
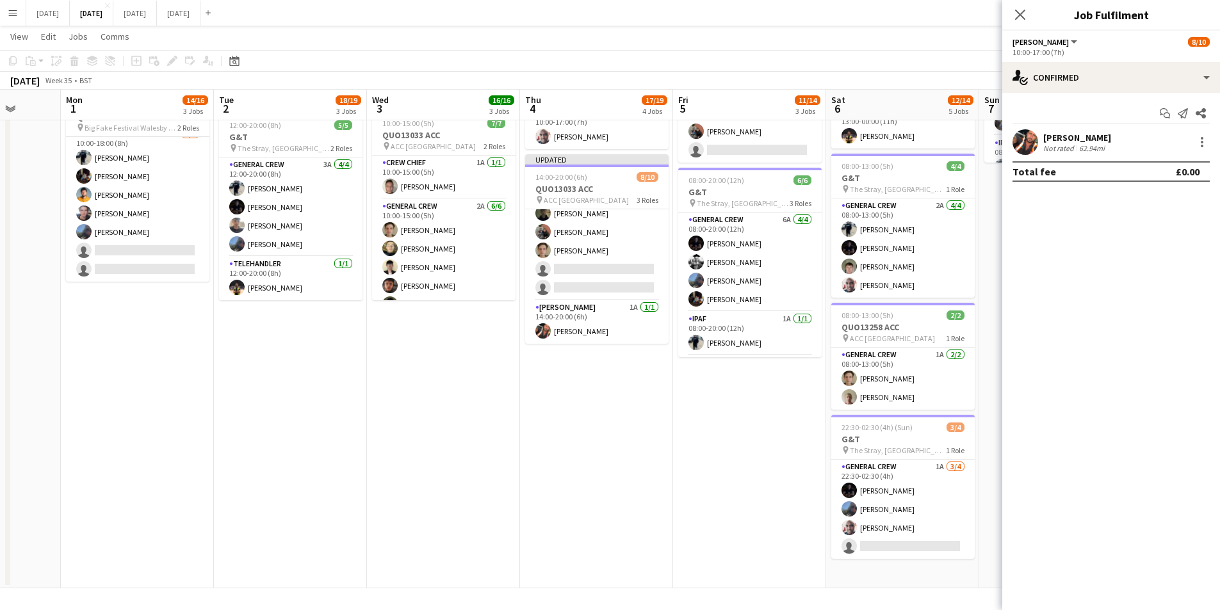
drag, startPoint x: 746, startPoint y: 420, endPoint x: 670, endPoint y: 389, distance: 82.2
click at [651, 409] on app-calendar-viewport "Fri 29 Sat 30 Sun 31 Mon 1 14/16 3 Jobs Tue 2 18/19 3 Jobs Wed 3 16/16 3 Jobs T…" at bounding box center [610, 117] width 1220 height 944
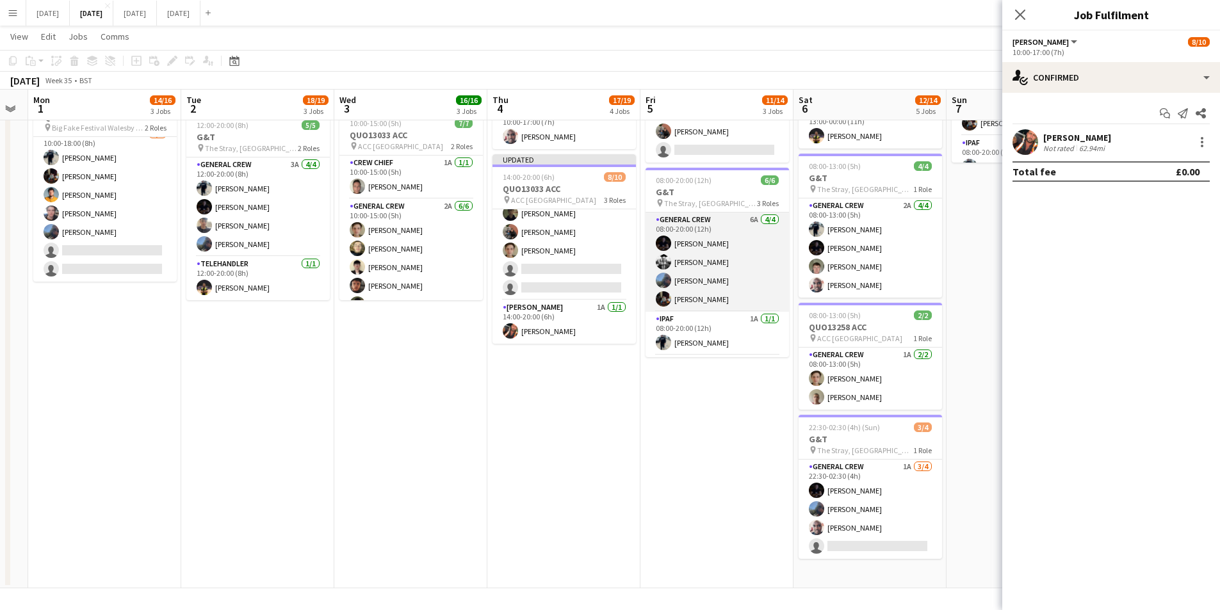
scroll to position [42, 0]
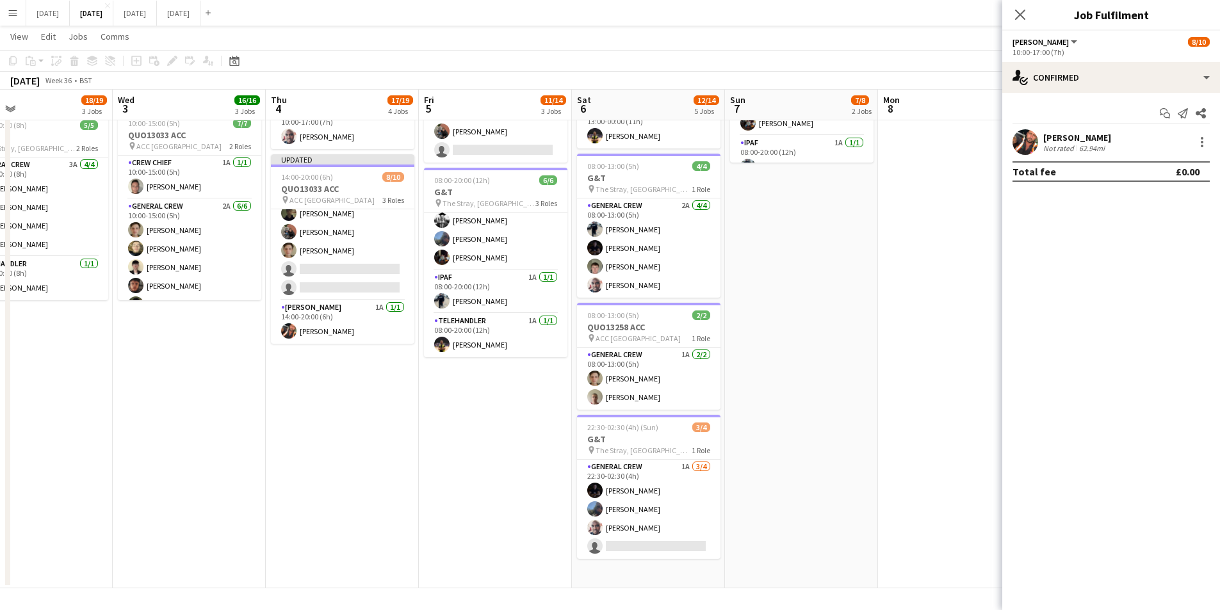
drag, startPoint x: 719, startPoint y: 426, endPoint x: 615, endPoint y: 422, distance: 104.5
click at [607, 403] on app-calendar-viewport "Sat 30 Sun 31 Mon 1 14/16 3 Jobs Tue 2 18/19 3 Jobs Wed 3 16/16 3 Jobs Thu 4 17…" at bounding box center [610, 117] width 1220 height 944
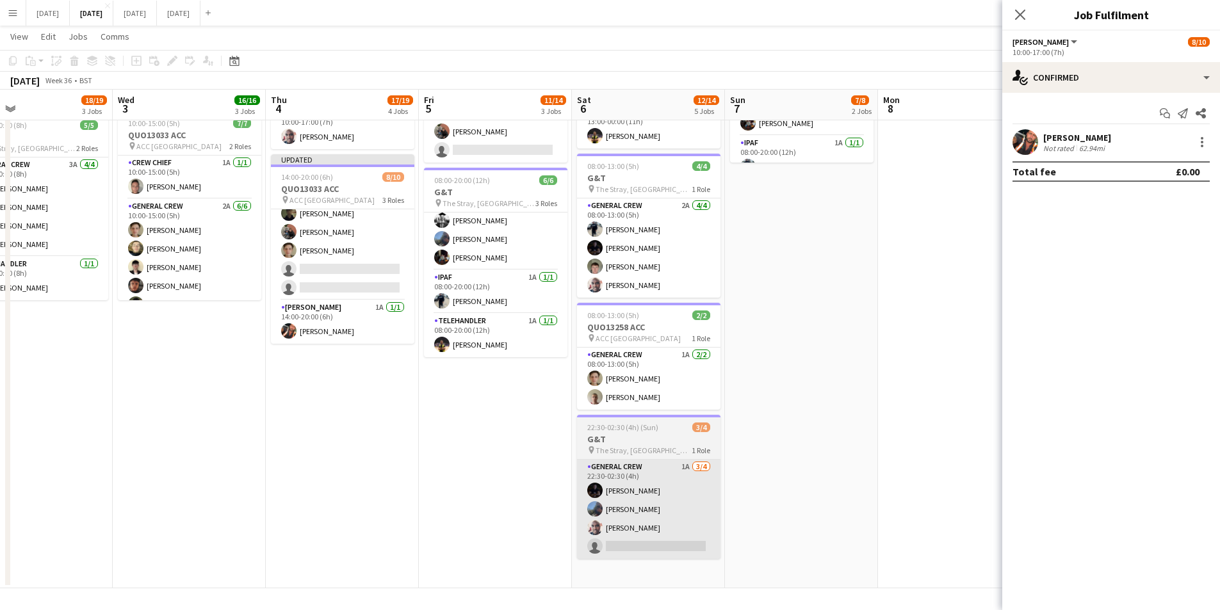
scroll to position [0, 391]
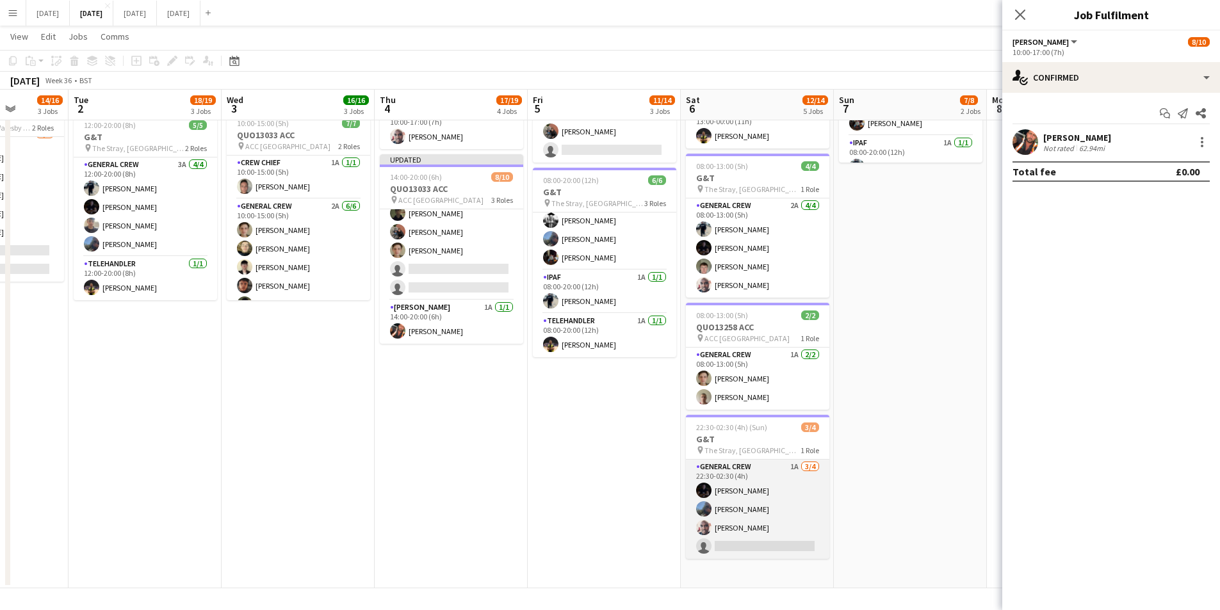
click at [776, 527] on app-card-role "General Crew 1A [DATE] 22:30-02:30 (4h) [PERSON_NAME] [PERSON_NAME] single-neut…" at bounding box center [757, 509] width 143 height 99
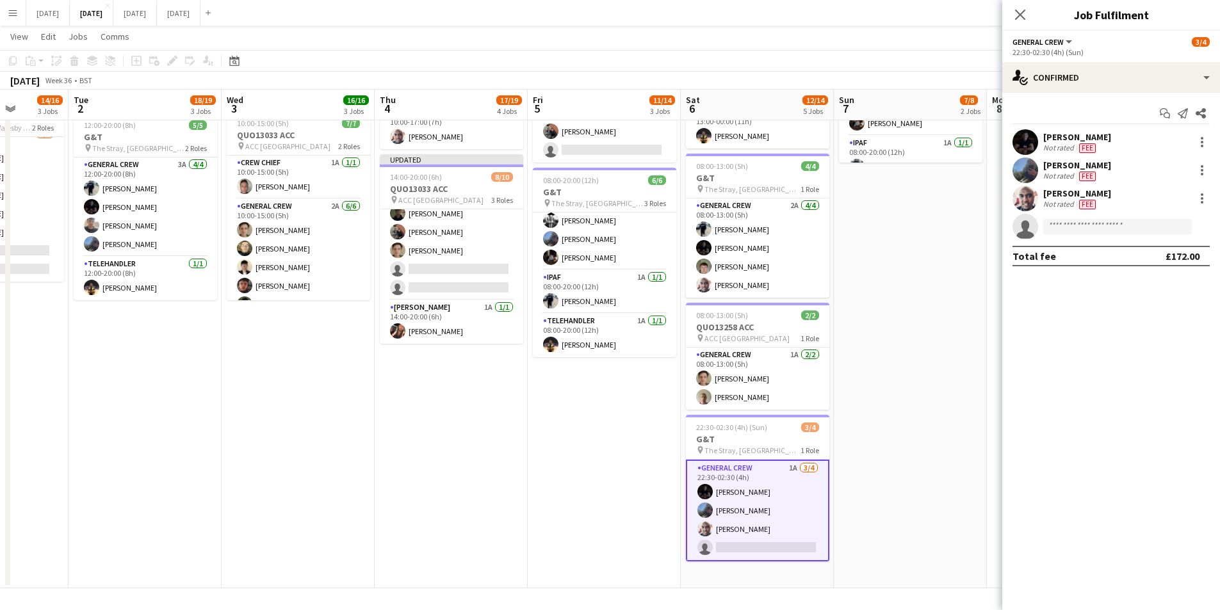
scroll to position [126, 0]
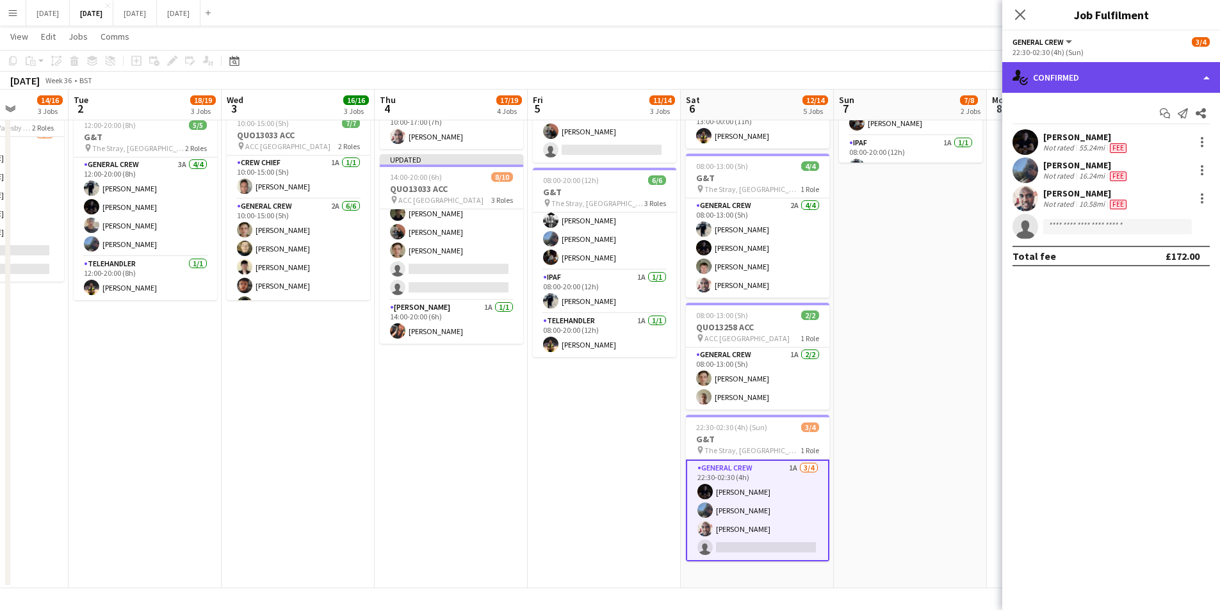
click at [1115, 85] on div "single-neutral-actions-check-2 Confirmed" at bounding box center [1112, 77] width 218 height 31
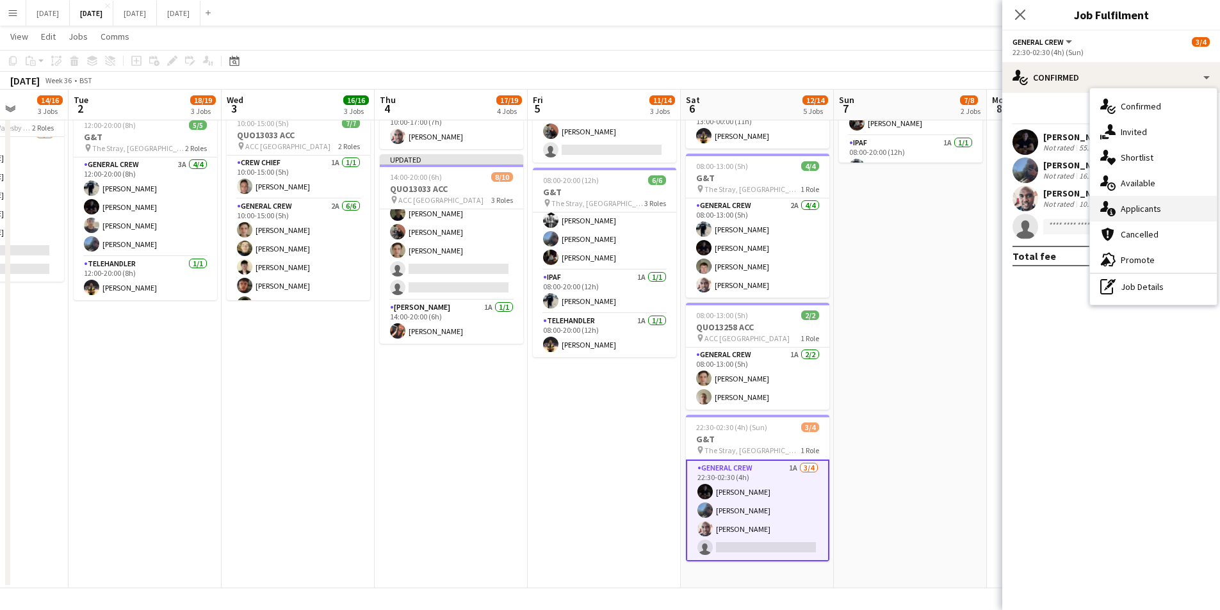
click at [1140, 214] on div "single-neutral-actions-information Applicants" at bounding box center [1153, 209] width 127 height 26
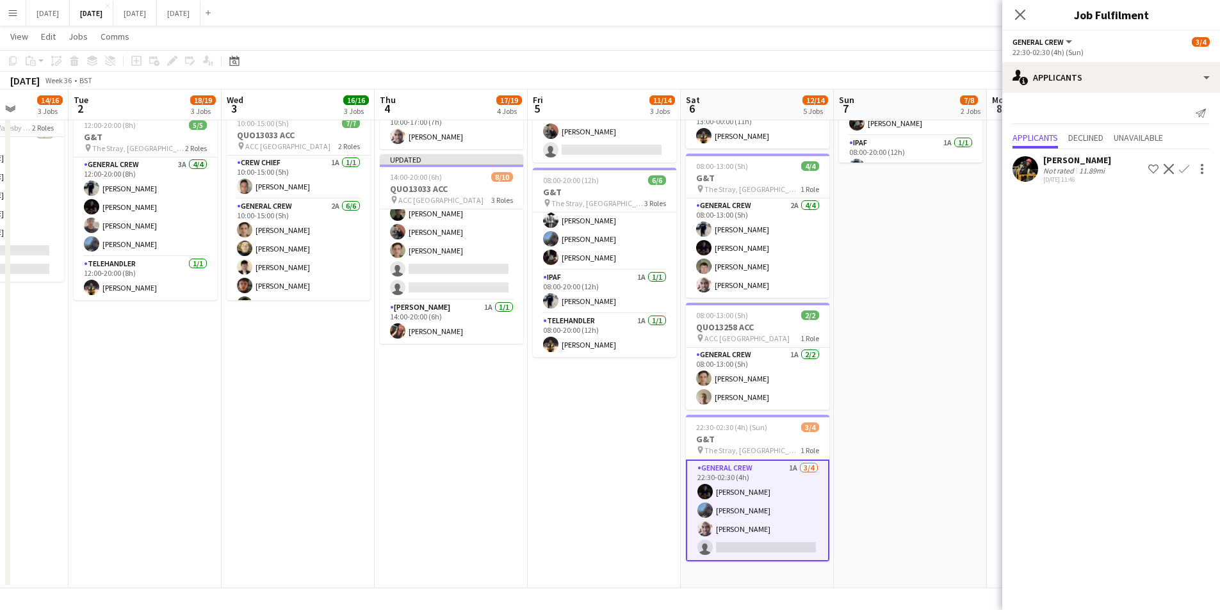
click at [1183, 167] on app-icon "Confirm" at bounding box center [1184, 169] width 10 height 10
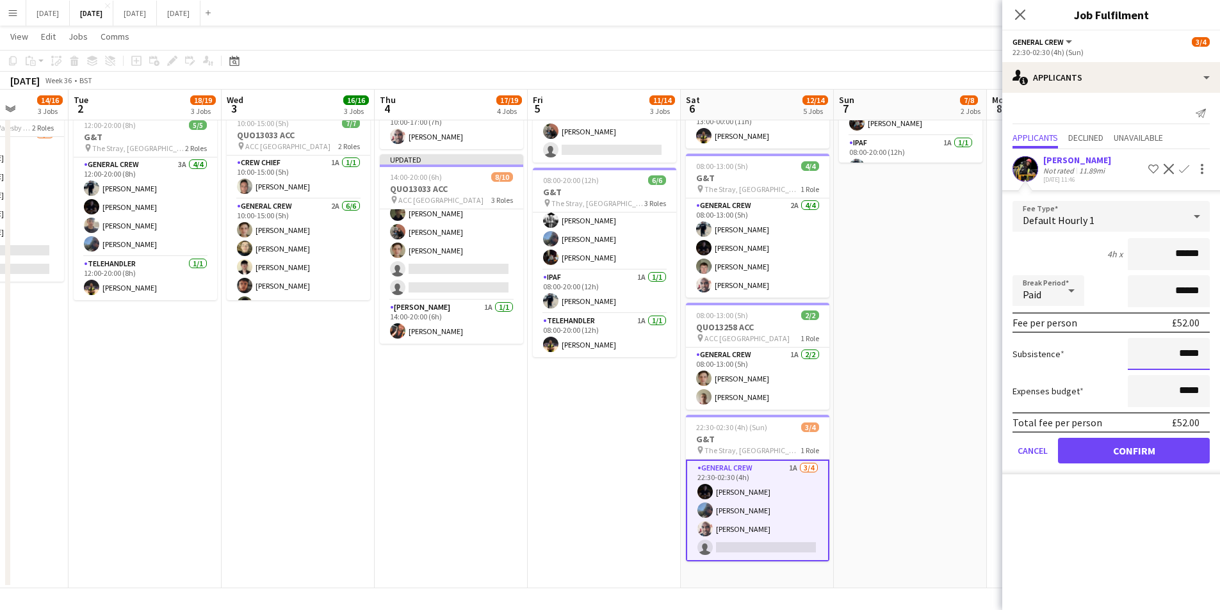
click at [1181, 354] on input "*****" at bounding box center [1169, 354] width 82 height 32
type input "******"
drag, startPoint x: 1114, startPoint y: 453, endPoint x: 835, endPoint y: 400, distance: 284.3
click at [1114, 451] on button "Confirm" at bounding box center [1134, 451] width 152 height 26
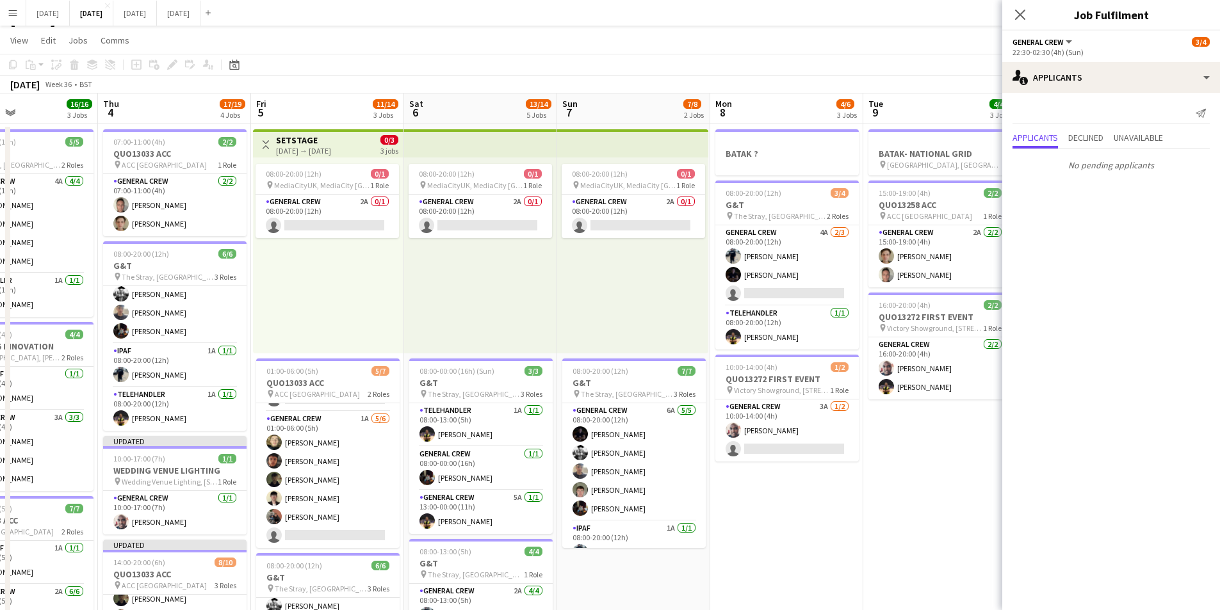
scroll to position [0, 443]
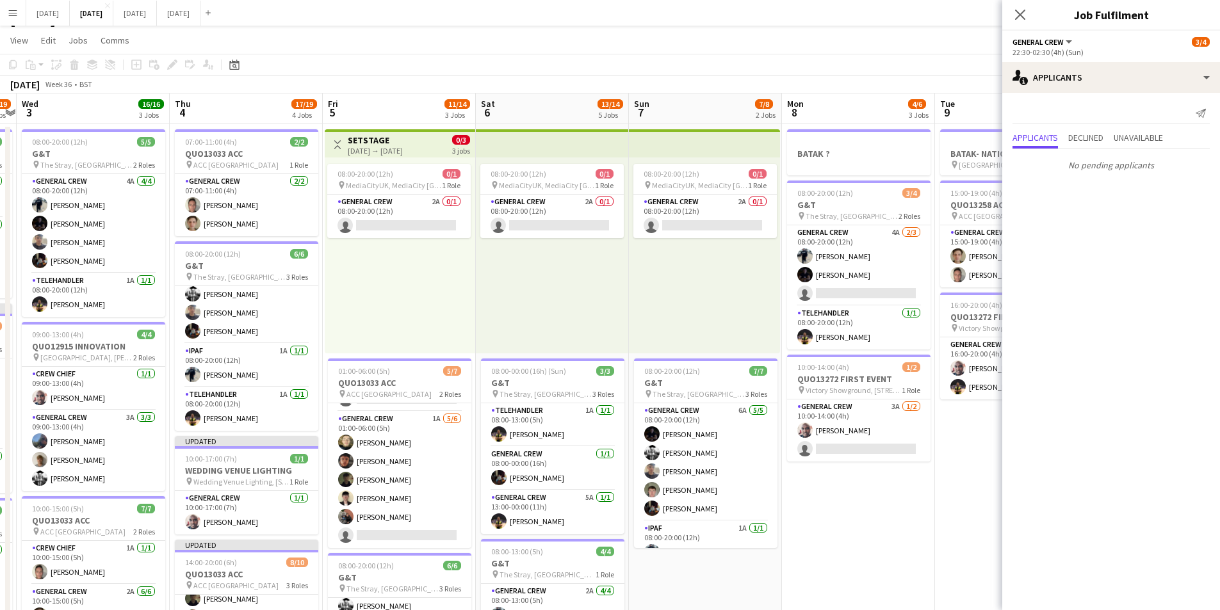
drag, startPoint x: 909, startPoint y: 445, endPoint x: 704, endPoint y: 394, distance: 211.1
click at [704, 394] on app-calendar-viewport "Sun 31 Mon 1 14/16 3 Jobs Tue 2 18/19 3 Jobs Wed 3 16/16 3 Jobs Thu 4 17/19 4 J…" at bounding box center [610, 534] width 1220 height 881
click at [856, 441] on app-card-role "General Crew 3A [DATE] 10:00-14:00 (4h) [PERSON_NAME] single-neutral-actions" at bounding box center [858, 431] width 143 height 62
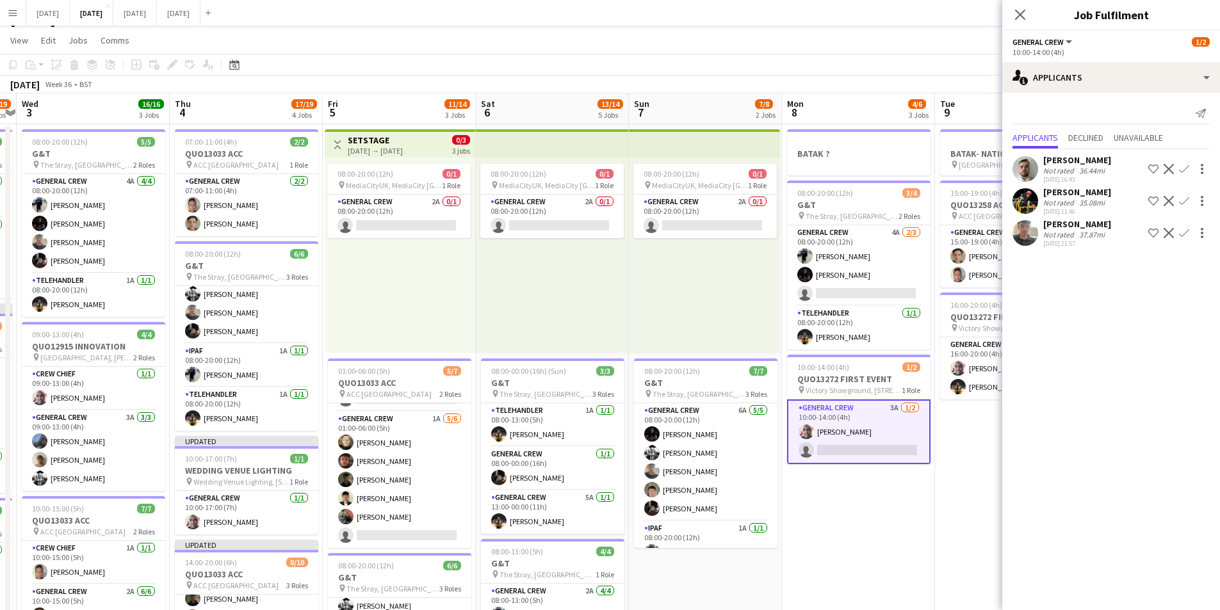
click at [1184, 199] on app-icon "Confirm" at bounding box center [1184, 201] width 10 height 10
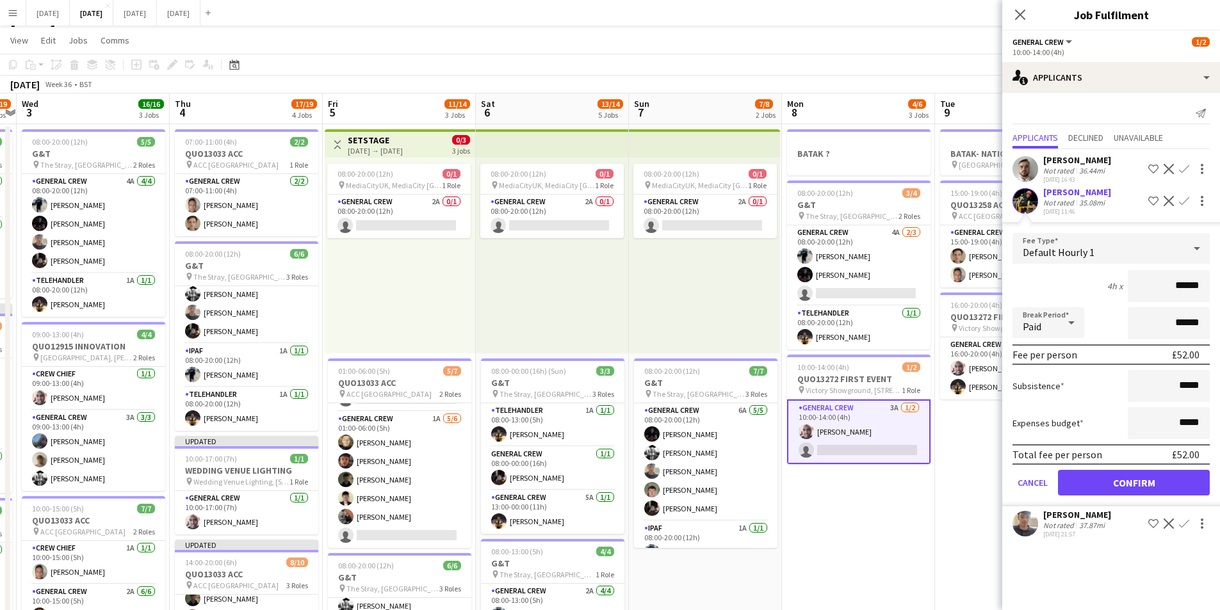
click at [849, 427] on app-card-role "General Crew 3A [DATE] 10:00-14:00 (4h) [PERSON_NAME] single-neutral-actions" at bounding box center [858, 432] width 143 height 65
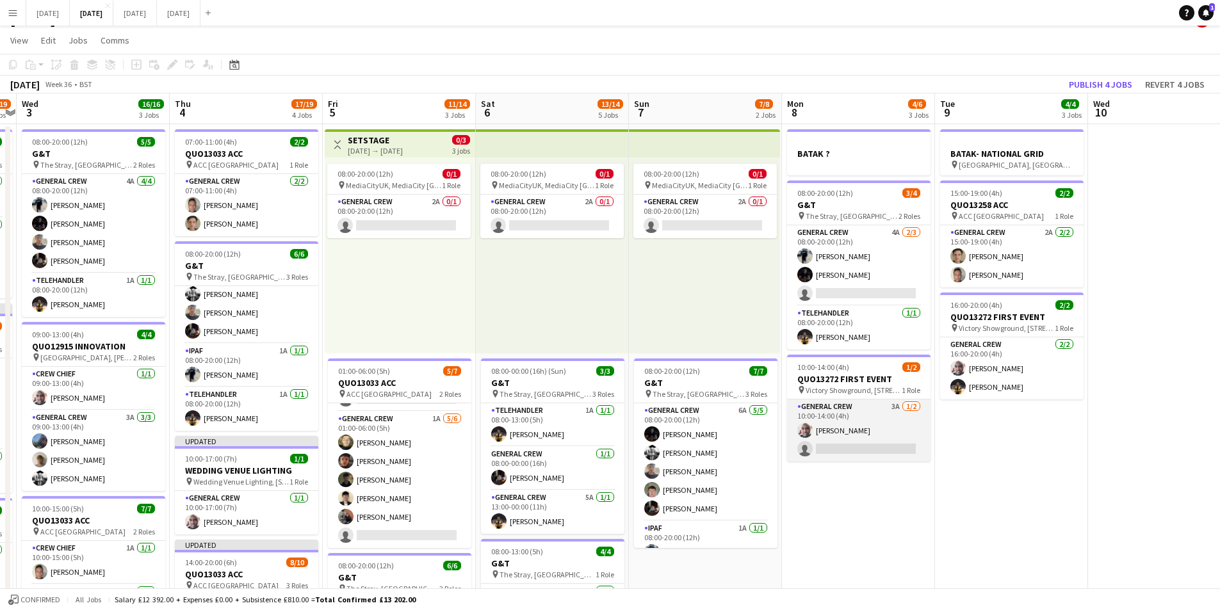
click at [838, 427] on app-card-role "General Crew 3A [DATE] 10:00-14:00 (4h) [PERSON_NAME] single-neutral-actions" at bounding box center [858, 431] width 143 height 62
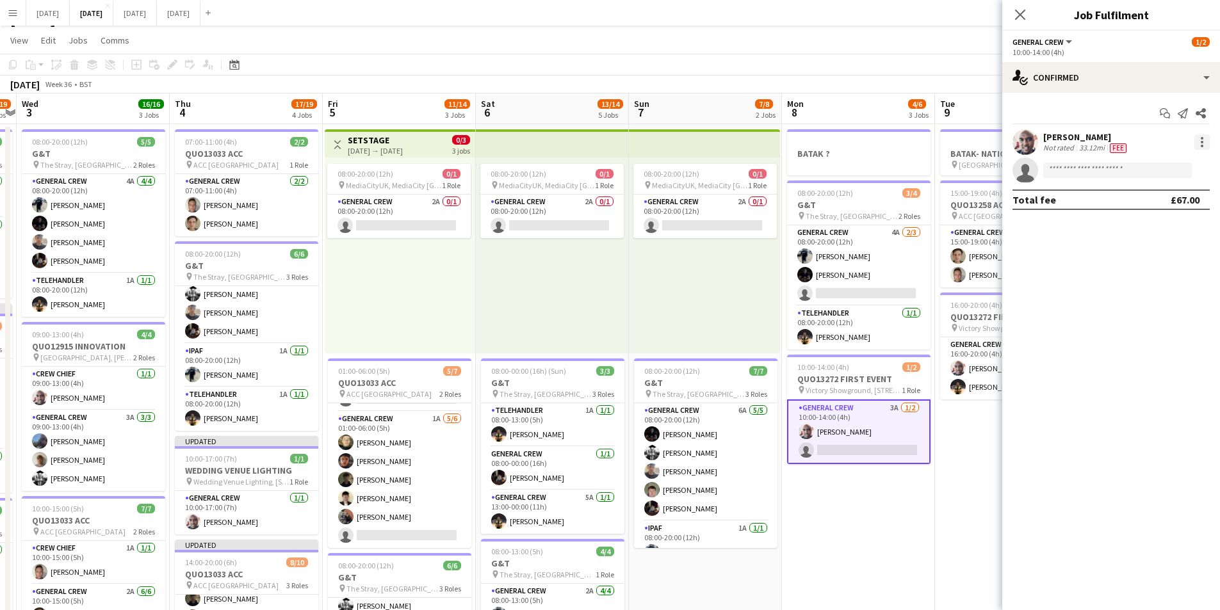
click at [1201, 142] on div at bounding box center [1202, 142] width 15 height 15
click at [1169, 177] on button "Edit fee" at bounding box center [1160, 166] width 100 height 31
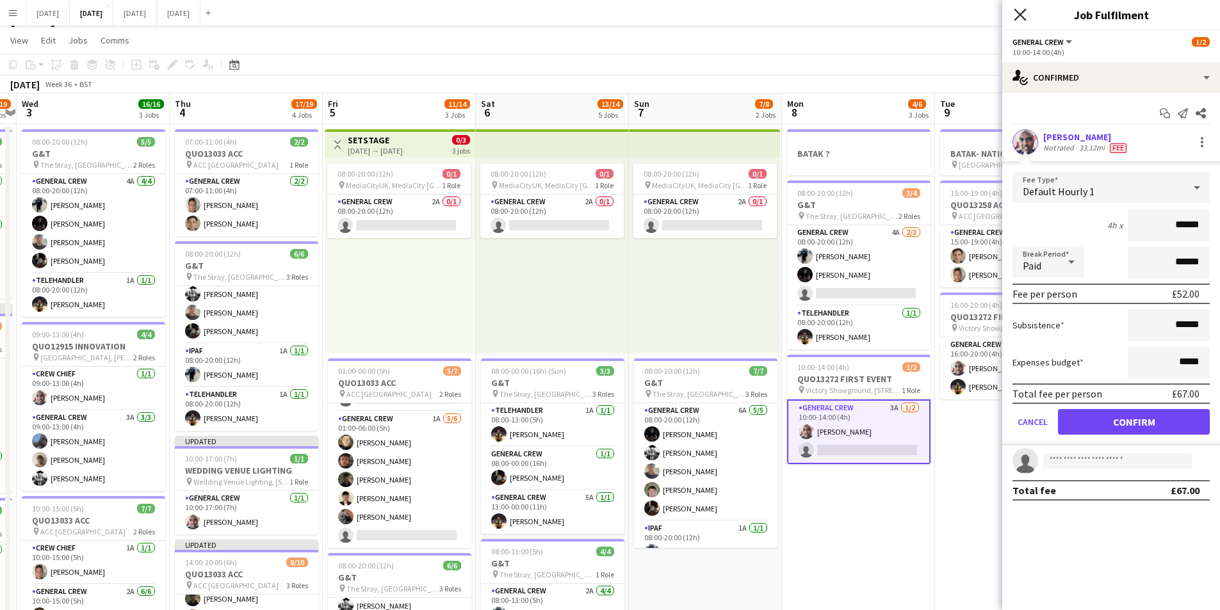
click at [1016, 13] on icon "Close pop-in" at bounding box center [1020, 14] width 12 height 12
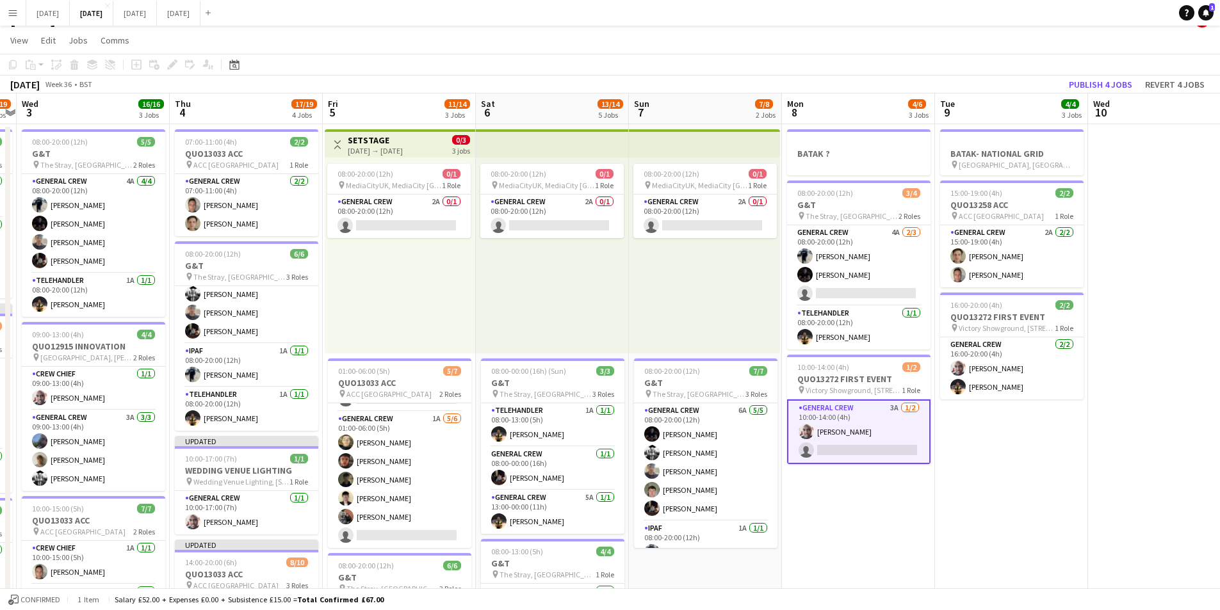
click at [881, 450] on app-card-role "General Crew 3A [DATE] 10:00-14:00 (4h) [PERSON_NAME] single-neutral-actions" at bounding box center [858, 432] width 143 height 65
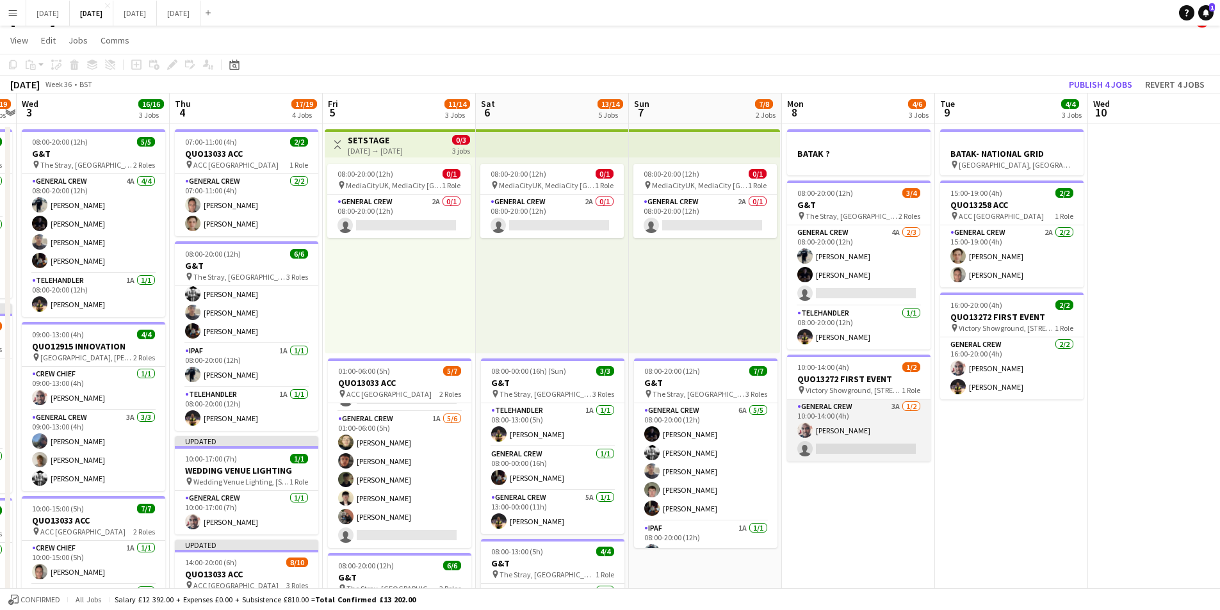
click at [877, 445] on app-card-role "General Crew 3A [DATE] 10:00-14:00 (4h) [PERSON_NAME] single-neutral-actions" at bounding box center [858, 431] width 143 height 62
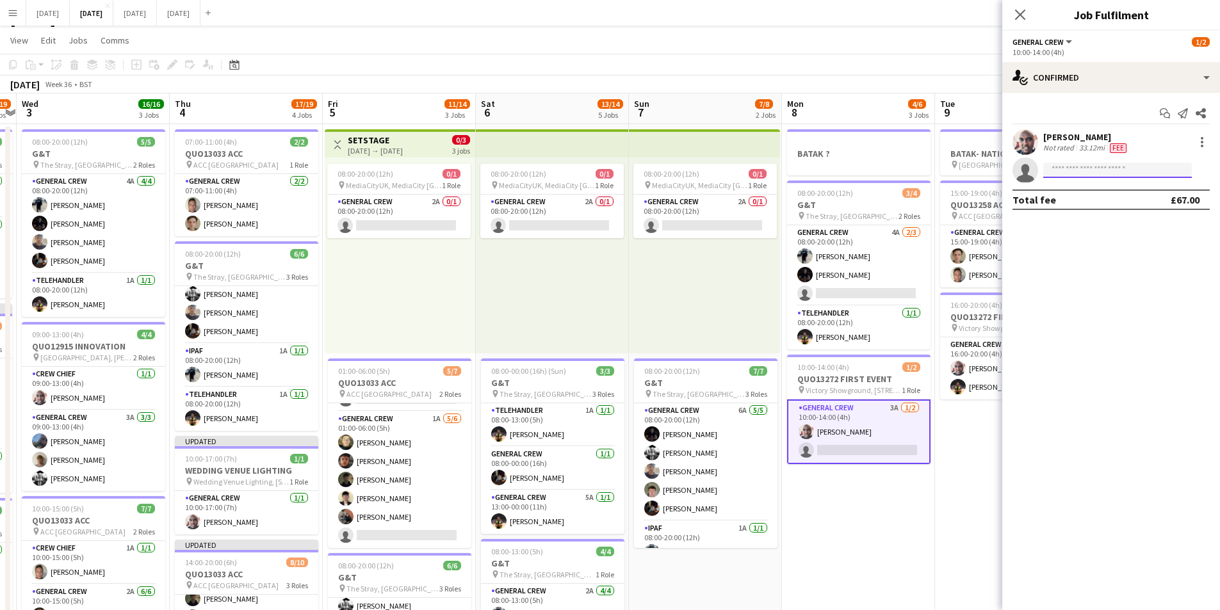
click at [1110, 165] on input at bounding box center [1118, 170] width 149 height 15
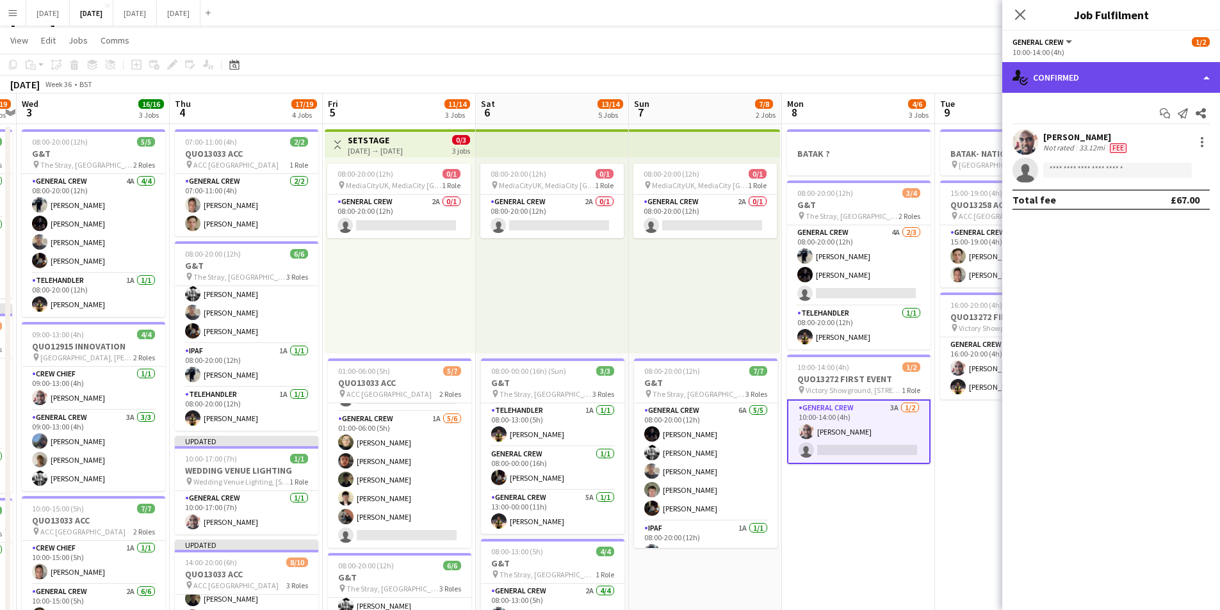
click at [1116, 77] on div "single-neutral-actions-check-2 Confirmed" at bounding box center [1112, 77] width 218 height 31
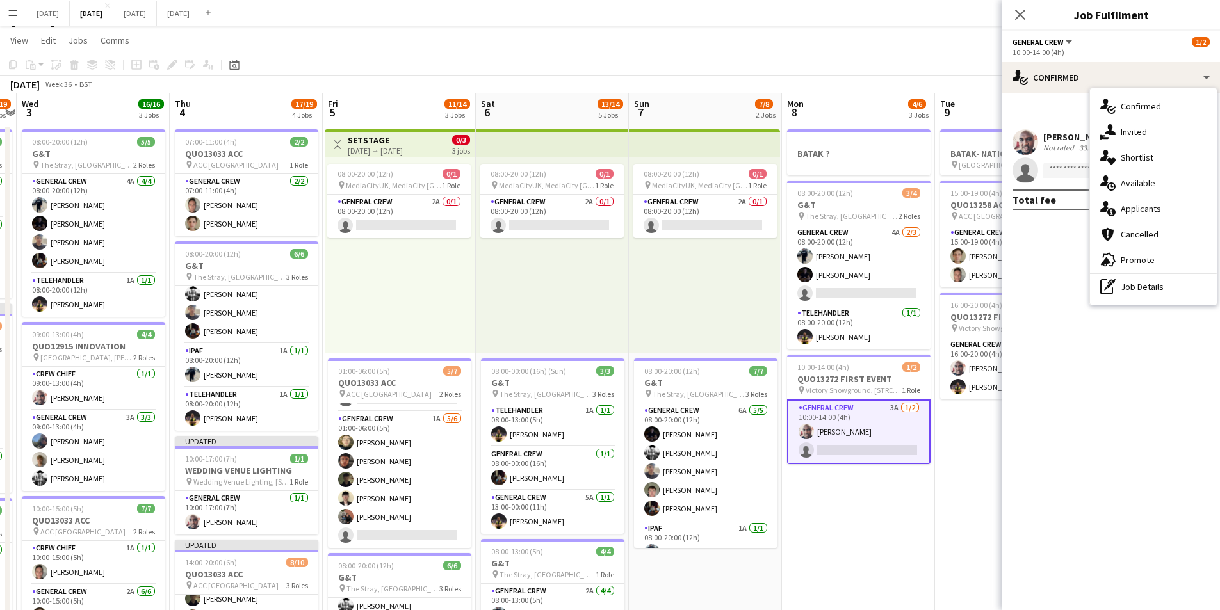
click at [1137, 211] on div "single-neutral-actions-information Applicants" at bounding box center [1153, 209] width 127 height 26
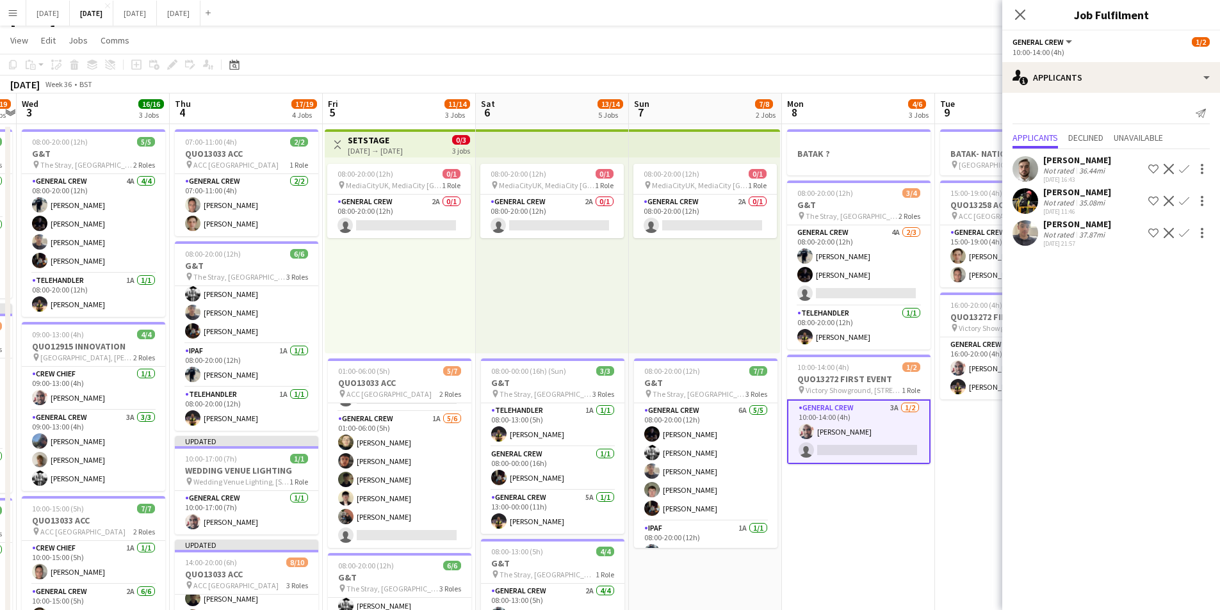
click at [1184, 197] on app-icon "Confirm" at bounding box center [1184, 201] width 10 height 10
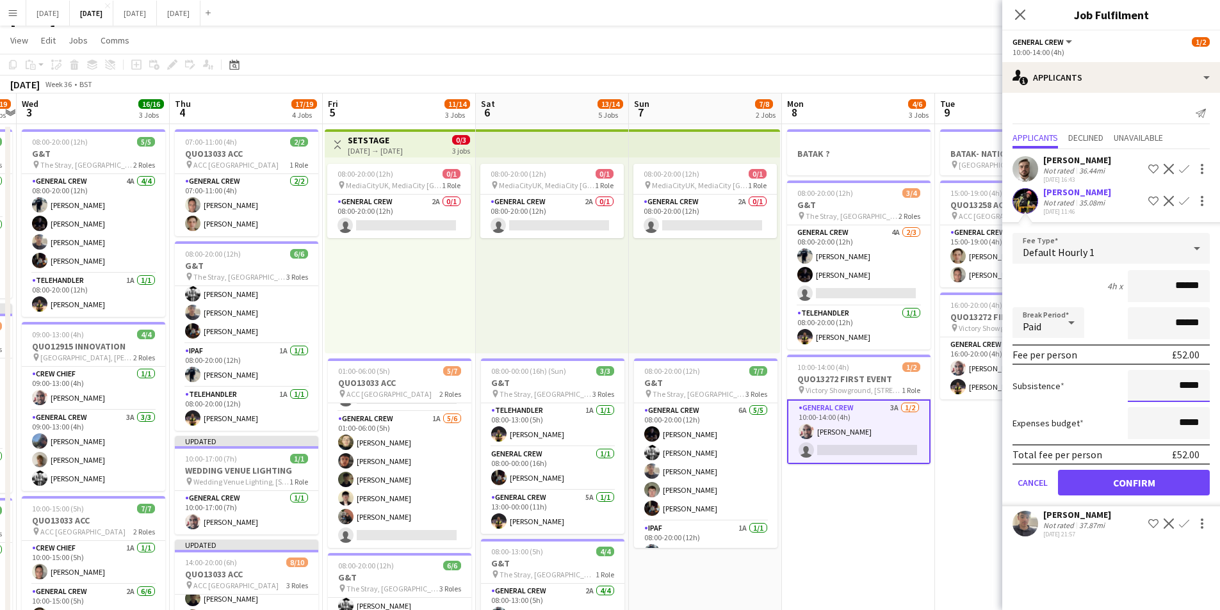
click at [1185, 387] on input "*****" at bounding box center [1169, 386] width 82 height 32
type input "******"
drag, startPoint x: 1126, startPoint y: 479, endPoint x: 843, endPoint y: 299, distance: 335.2
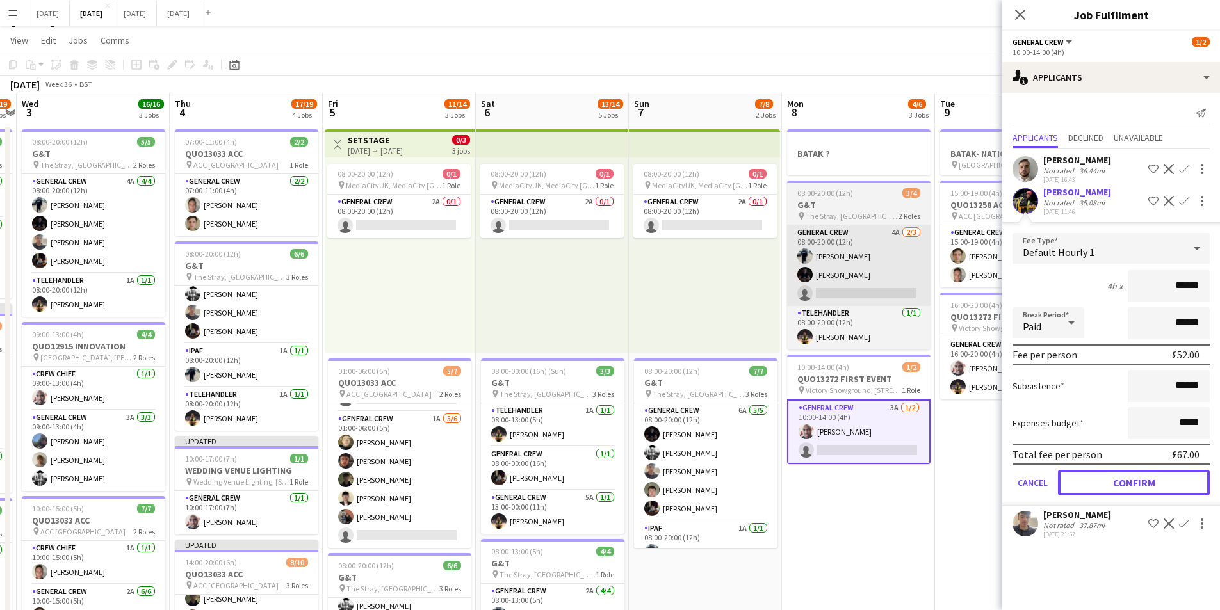
click at [1126, 478] on button "Confirm" at bounding box center [1134, 483] width 152 height 26
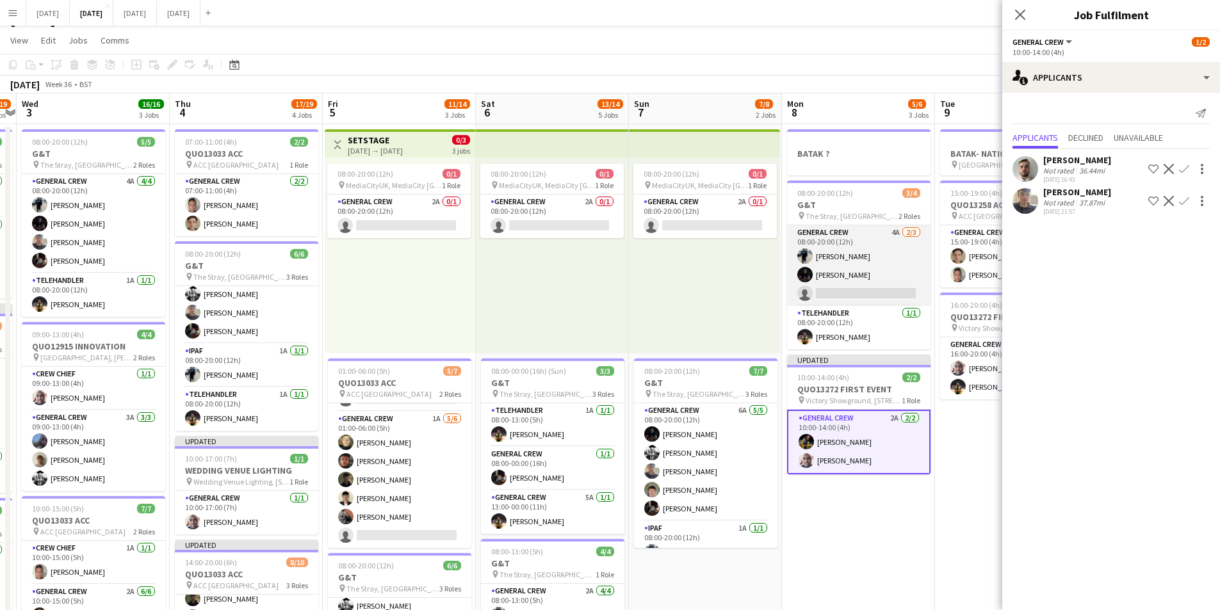
click at [838, 281] on app-card-role "General Crew 4A [DATE] 08:00-20:00 (12h) [PERSON_NAME] [PERSON_NAME] single-neu…" at bounding box center [858, 265] width 143 height 81
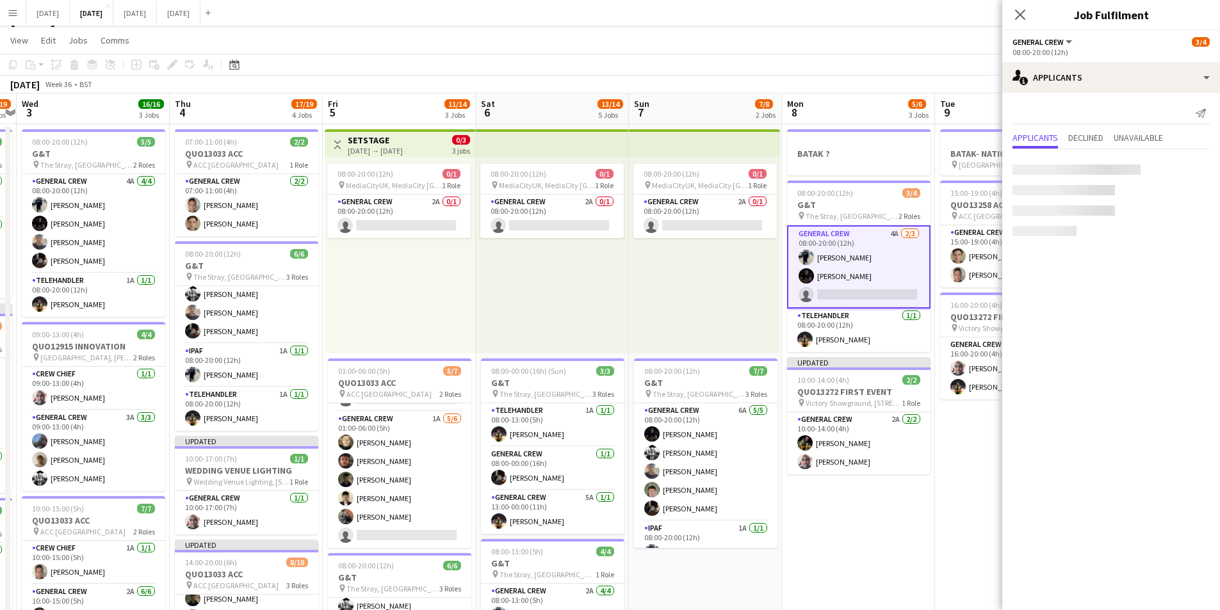
scroll to position [0, 442]
click at [870, 282] on app-card-role "General Crew 4A [DATE] 08:00-20:00 (12h) [PERSON_NAME] [PERSON_NAME] single-neu…" at bounding box center [859, 266] width 143 height 83
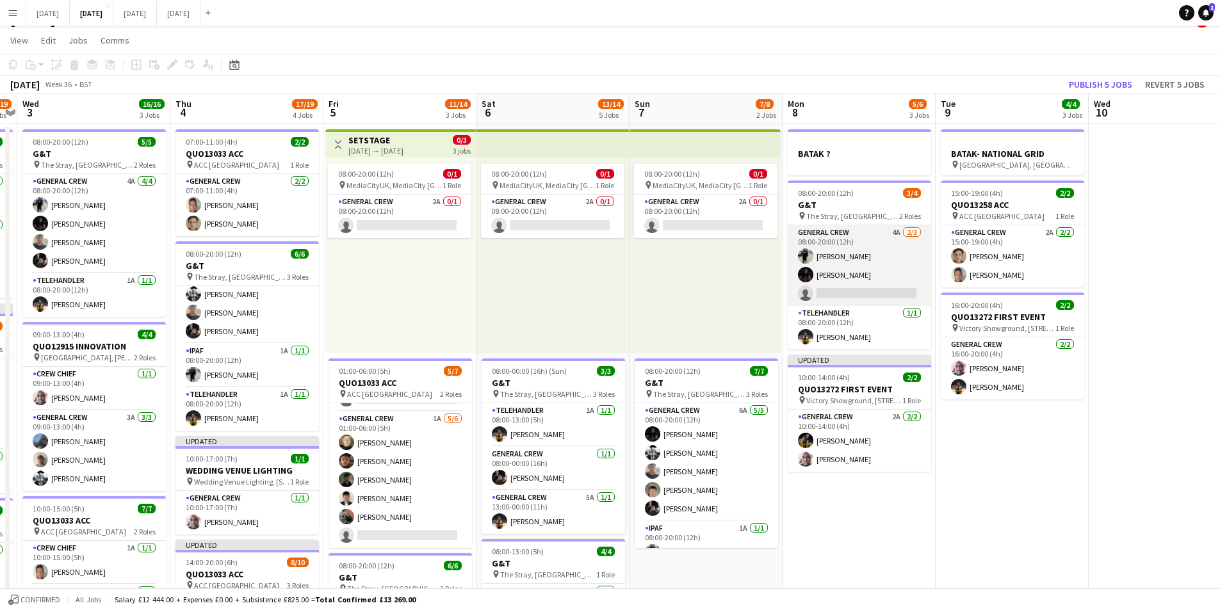
click at [870, 281] on app-card-role "General Crew 4A [DATE] 08:00-20:00 (12h) [PERSON_NAME] [PERSON_NAME] single-neu…" at bounding box center [859, 265] width 143 height 81
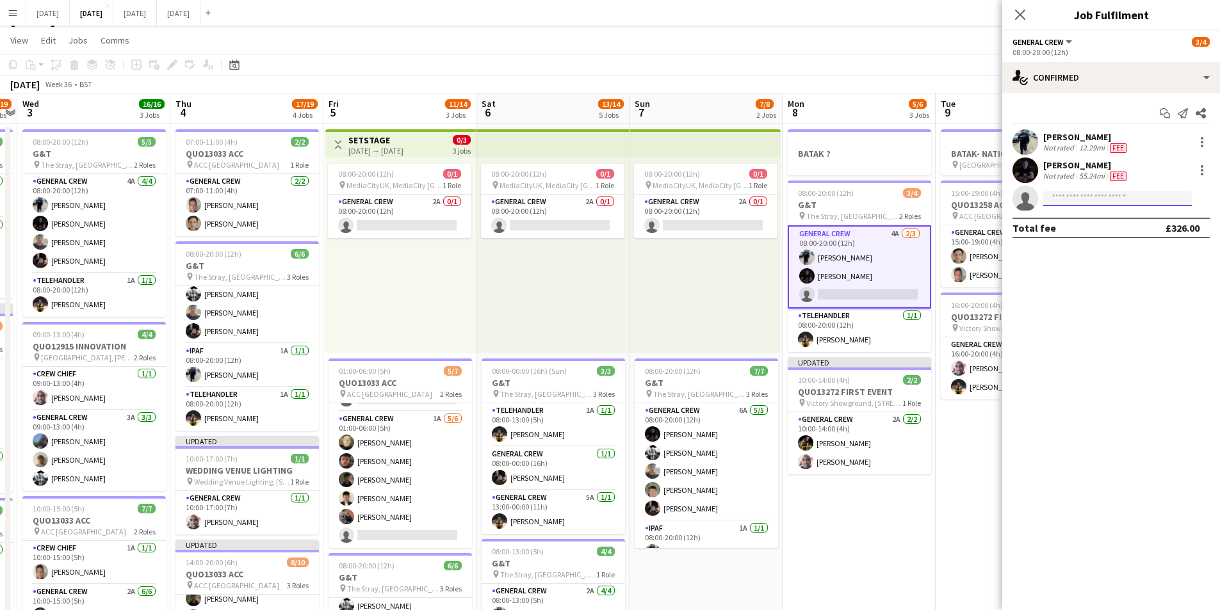
click at [1070, 195] on input at bounding box center [1118, 198] width 149 height 15
type input "***"
click at [1093, 220] on span "[PERSON_NAME]" at bounding box center [1091, 216] width 74 height 11
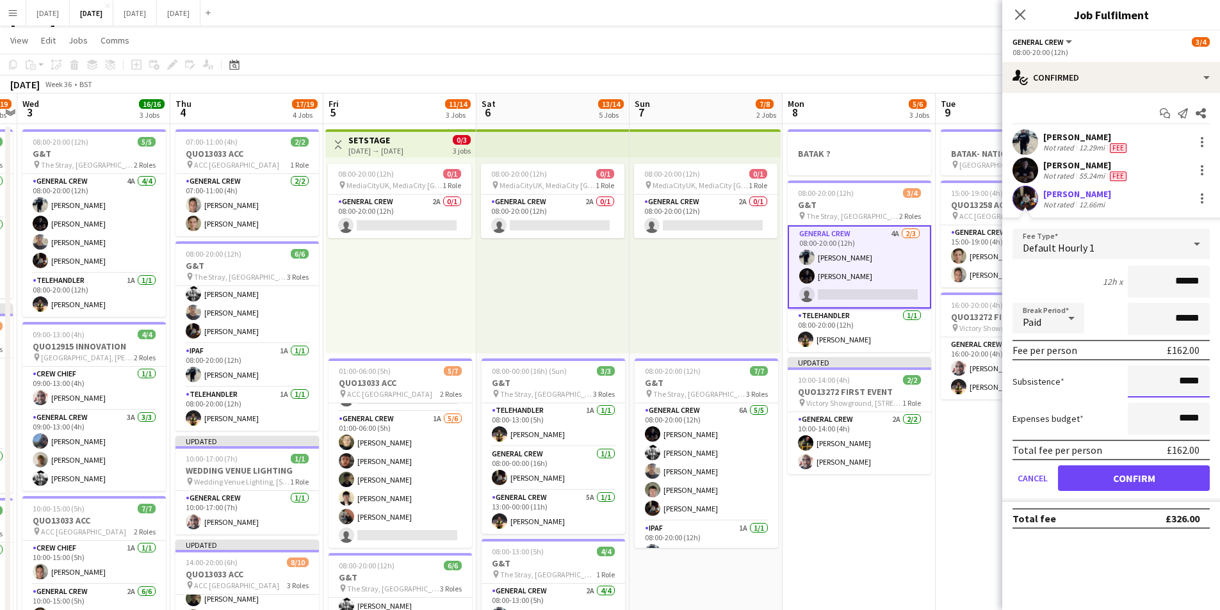
click at [1180, 381] on input "*****" at bounding box center [1169, 382] width 82 height 32
type input "******"
drag, startPoint x: 1123, startPoint y: 482, endPoint x: 1049, endPoint y: 422, distance: 95.1
click at [1122, 480] on button "Confirm" at bounding box center [1134, 479] width 152 height 26
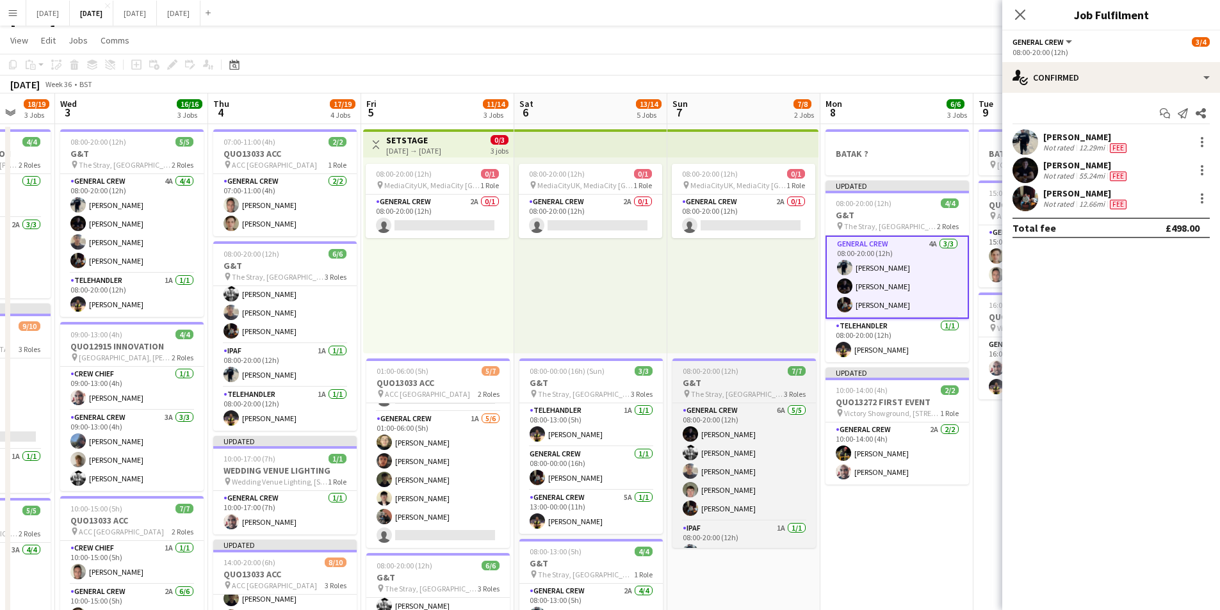
drag, startPoint x: 849, startPoint y: 404, endPoint x: 803, endPoint y: 373, distance: 55.4
click at [894, 403] on app-calendar-viewport "Sun 31 Mon 1 14/16 3 Jobs Tue 2 18/19 3 Jobs Wed 3 16/16 3 Jobs Thu 4 17/19 4 J…" at bounding box center [610, 534] width 1220 height 881
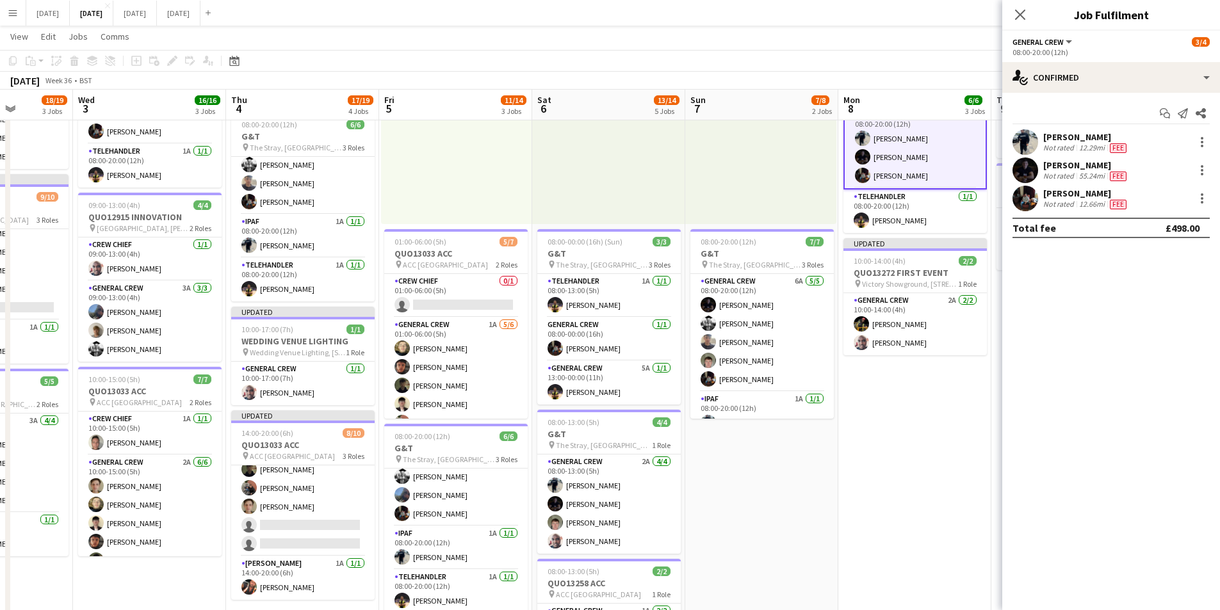
scroll to position [35, 0]
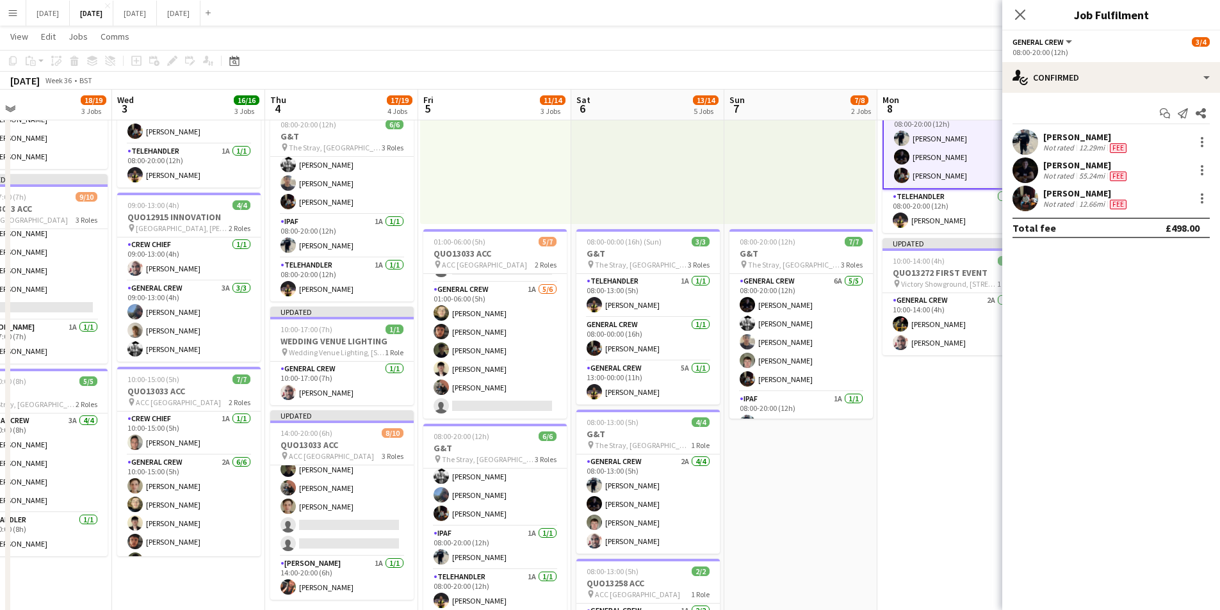
drag, startPoint x: 539, startPoint y: 395, endPoint x: 732, endPoint y: 386, distance: 193.0
click at [728, 392] on app-calendar-viewport "Sun 31 Mon 1 14/16 3 Jobs Tue 2 18/19 3 Jobs Wed 3 16/16 3 Jobs Thu 4 17/19 4 J…" at bounding box center [610, 373] width 1220 height 944
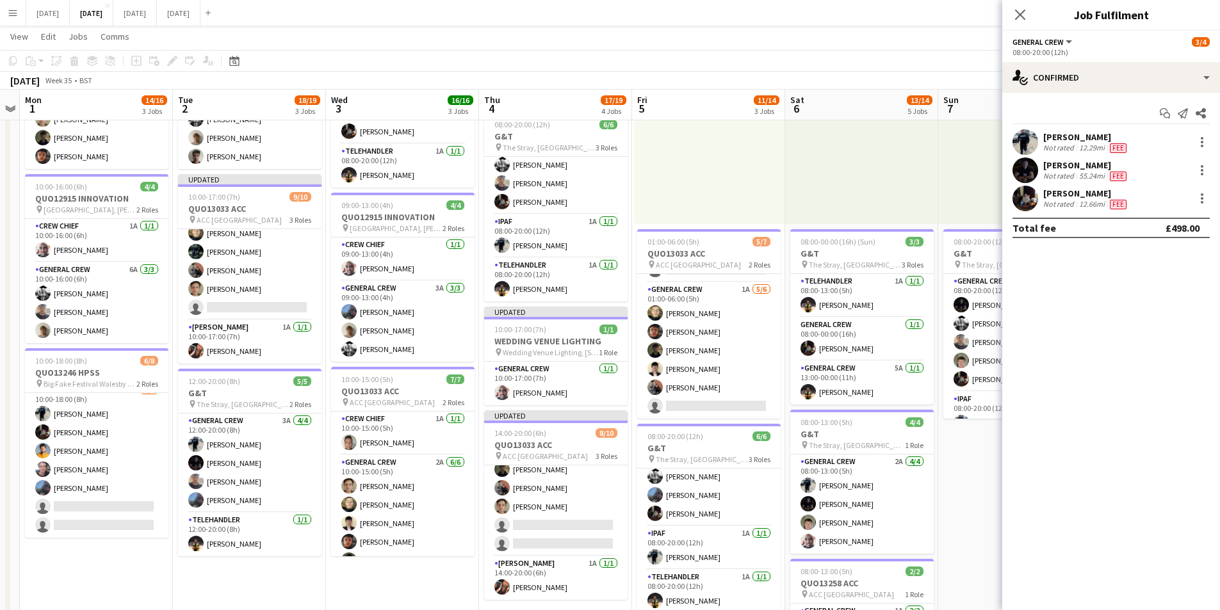
drag, startPoint x: 569, startPoint y: 375, endPoint x: 635, endPoint y: 389, distance: 67.5
click at [634, 389] on app-calendar-viewport "Sat 30 Sun 31 Mon 1 14/16 3 Jobs Tue 2 18/19 3 Jobs Wed 3 16/16 3 Jobs Thu 4 17…" at bounding box center [610, 373] width 1220 height 944
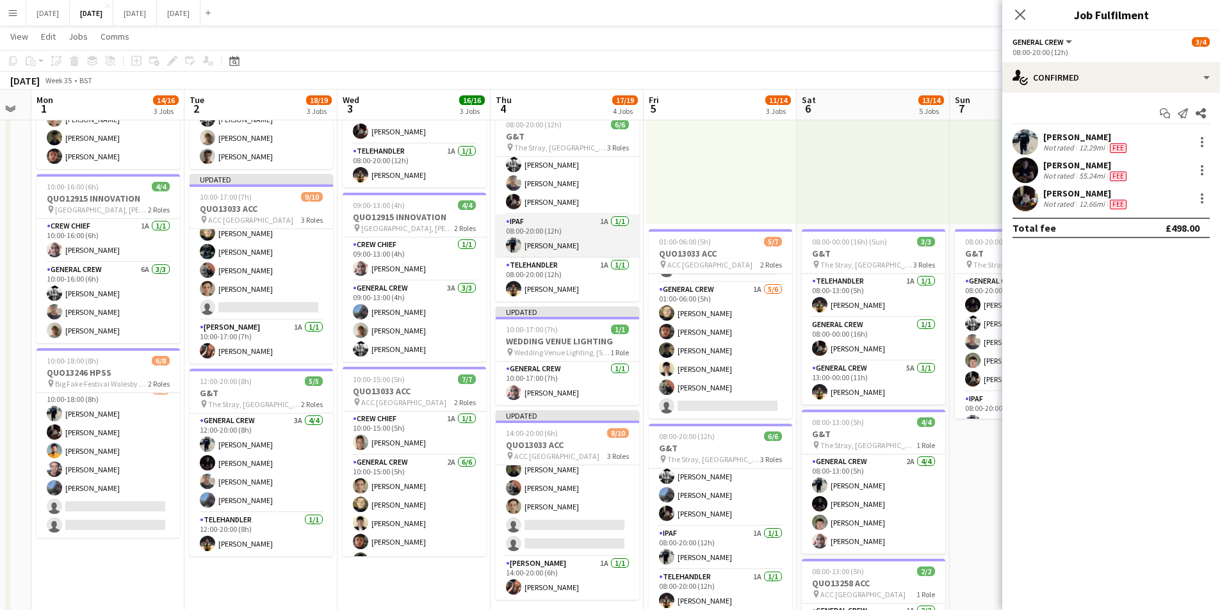
scroll to position [0, 0]
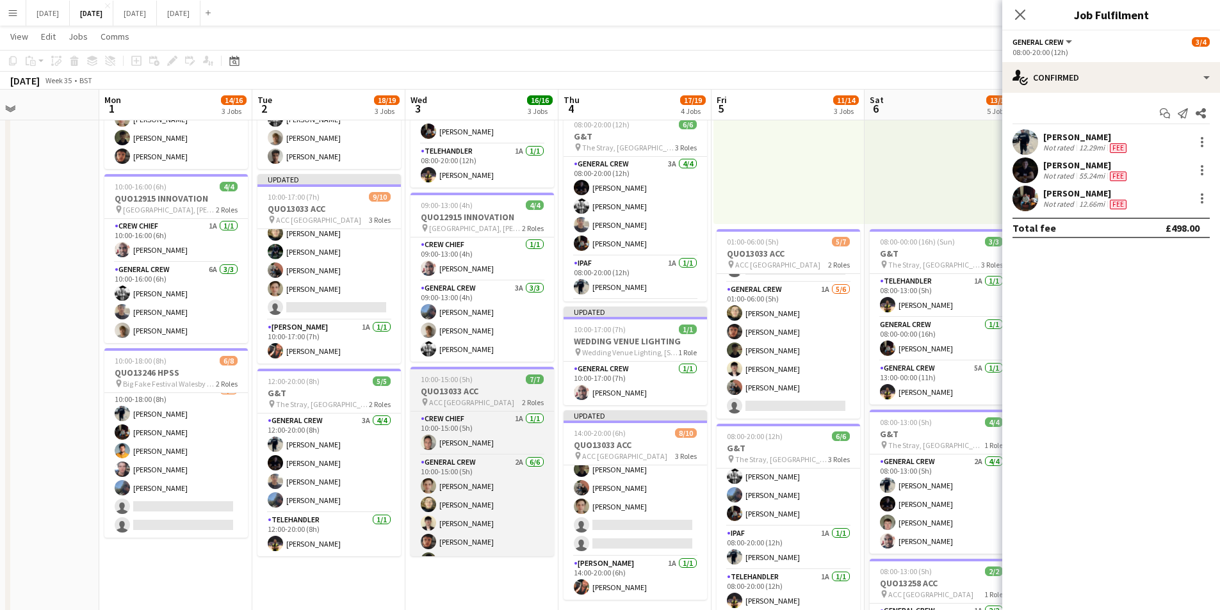
drag, startPoint x: 393, startPoint y: 421, endPoint x: 479, endPoint y: 379, distance: 94.8
click at [507, 414] on app-calendar-viewport "Fri 29 Sat 30 Sun 31 Mon 1 14/16 3 Jobs Tue 2 18/19 3 Jobs Wed 3 16/16 3 Jobs T…" at bounding box center [610, 373] width 1220 height 944
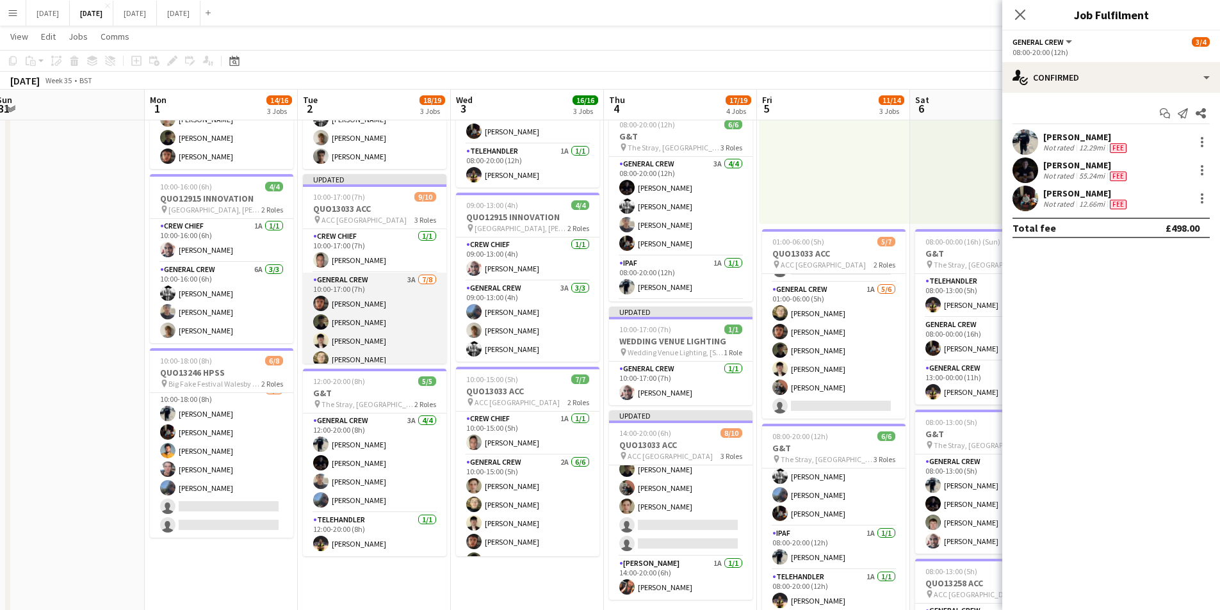
scroll to position [126, 0]
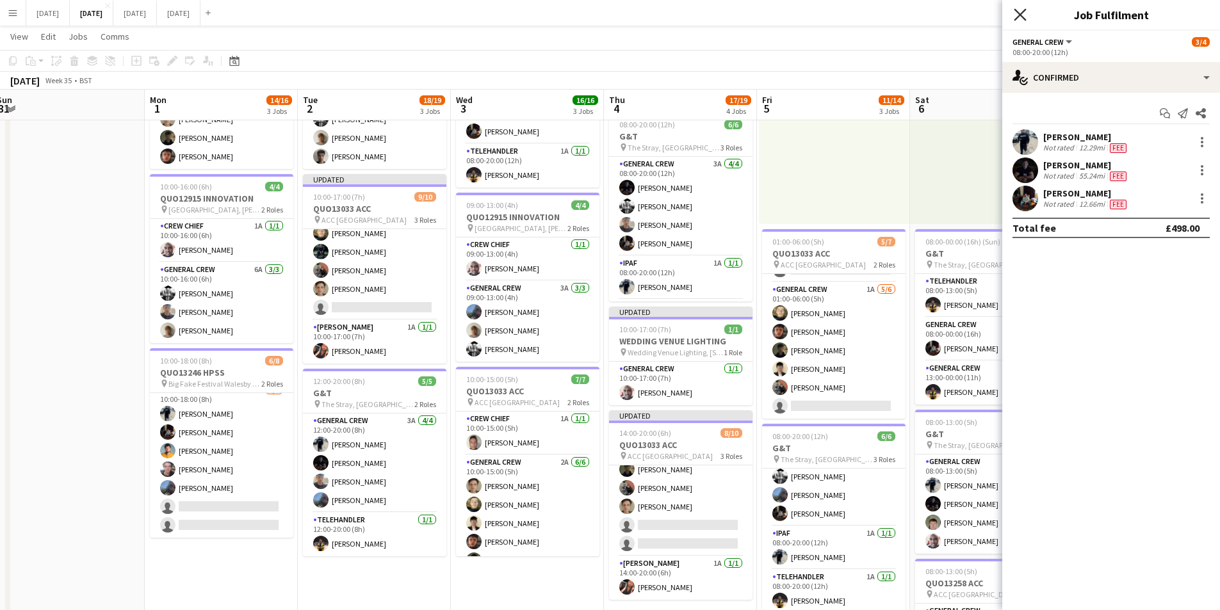
click at [1022, 12] on icon "Close pop-in" at bounding box center [1020, 14] width 12 height 12
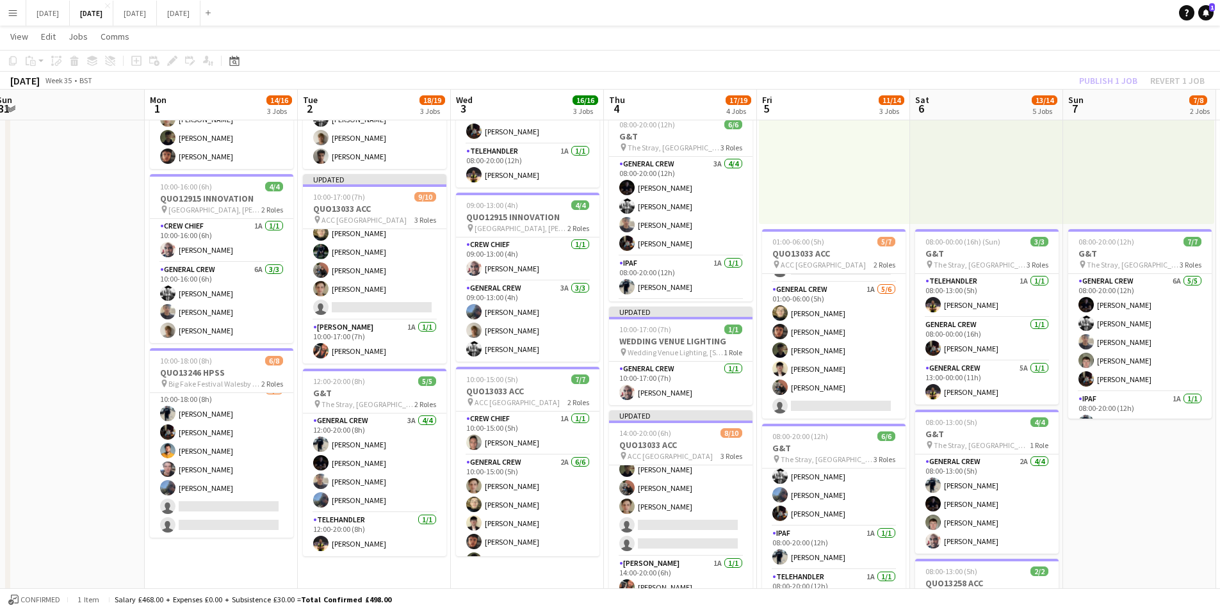
click at [1093, 83] on div "Publish 1 job Revert 1 job" at bounding box center [1142, 80] width 156 height 17
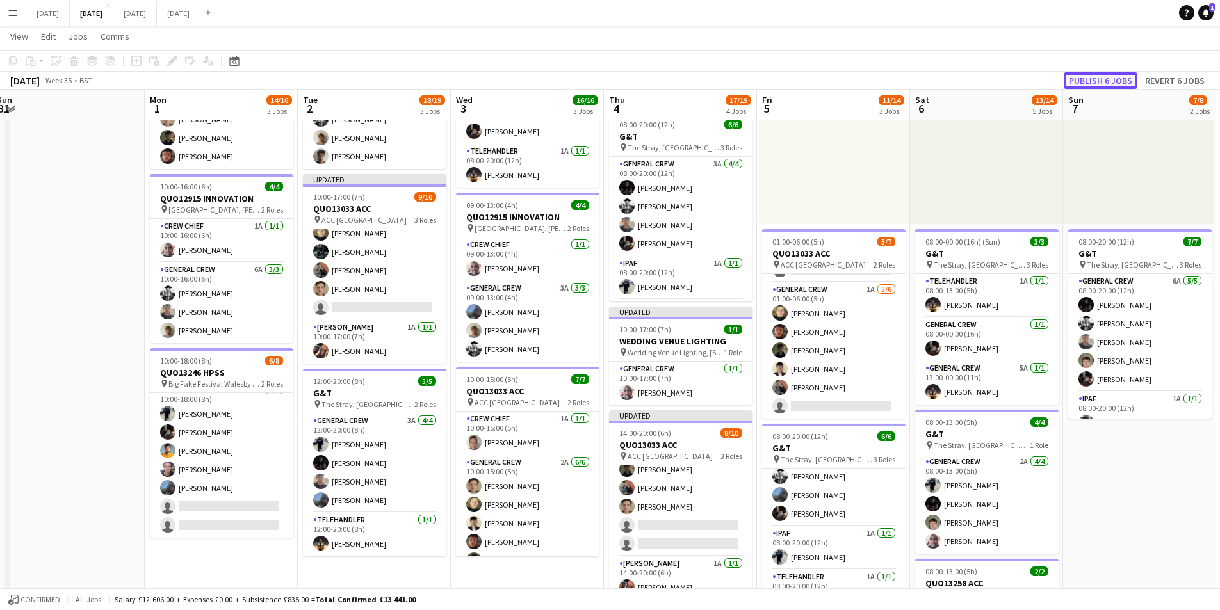
click at [1093, 83] on button "Publish 6 jobs" at bounding box center [1101, 80] width 74 height 17
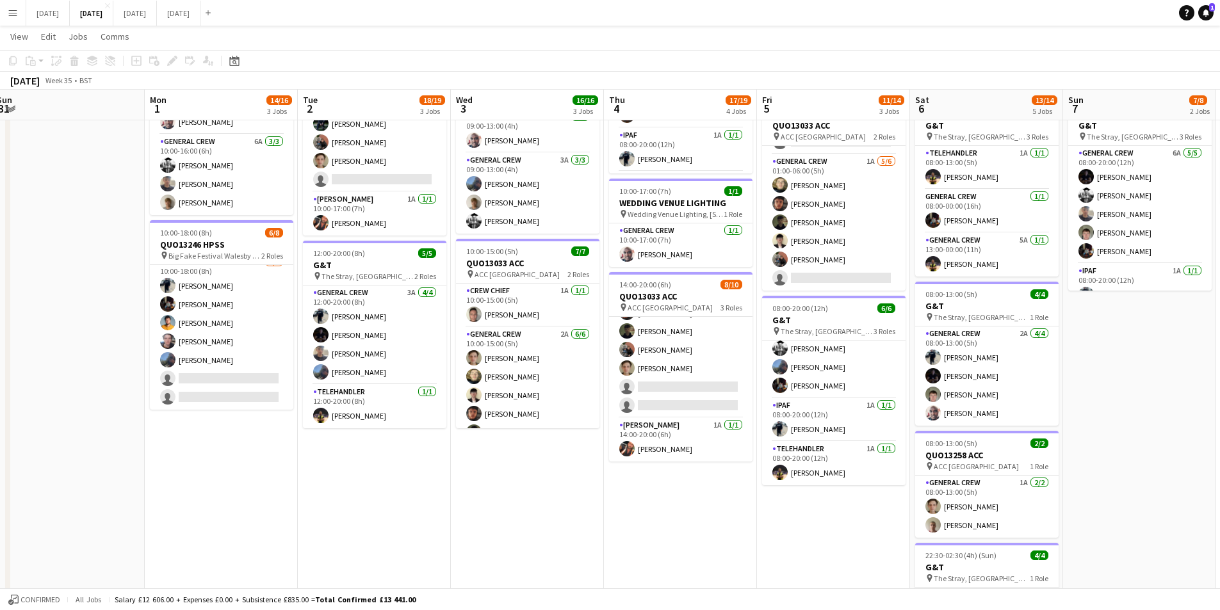
scroll to position [0, 322]
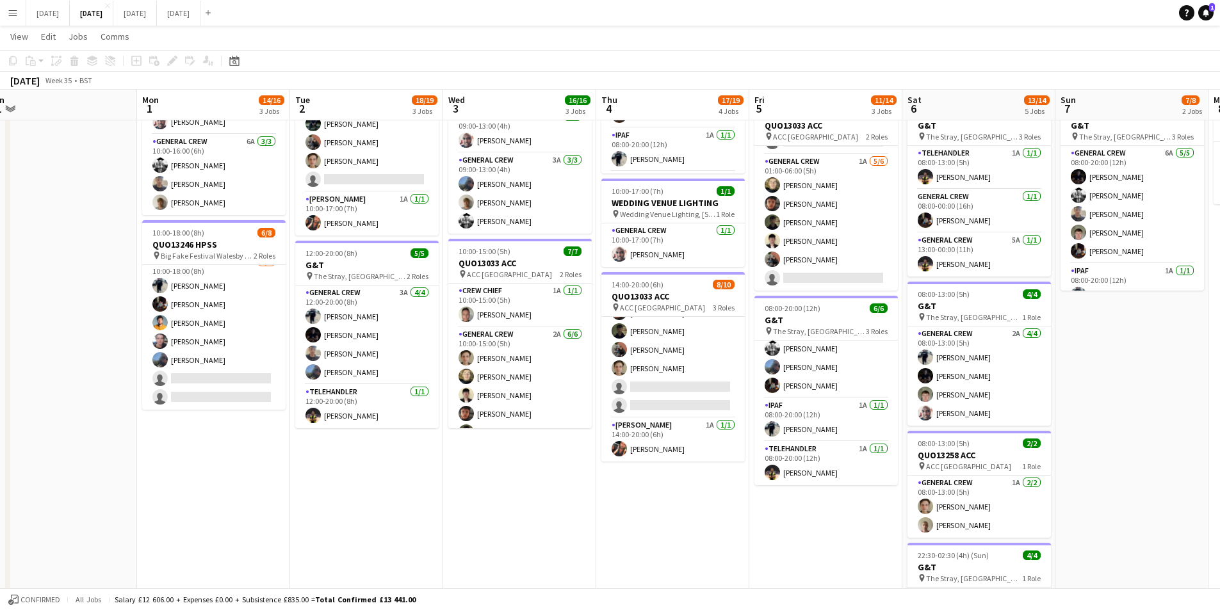
drag, startPoint x: 727, startPoint y: 508, endPoint x: 719, endPoint y: 508, distance: 7.7
click at [719, 508] on app-calendar-viewport "Fri 29 Sat 30 Sun 31 Mon 1 14/16 3 Jobs Tue 2 18/19 3 Jobs Wed 3 16/16 3 Jobs T…" at bounding box center [610, 245] width 1220 height 944
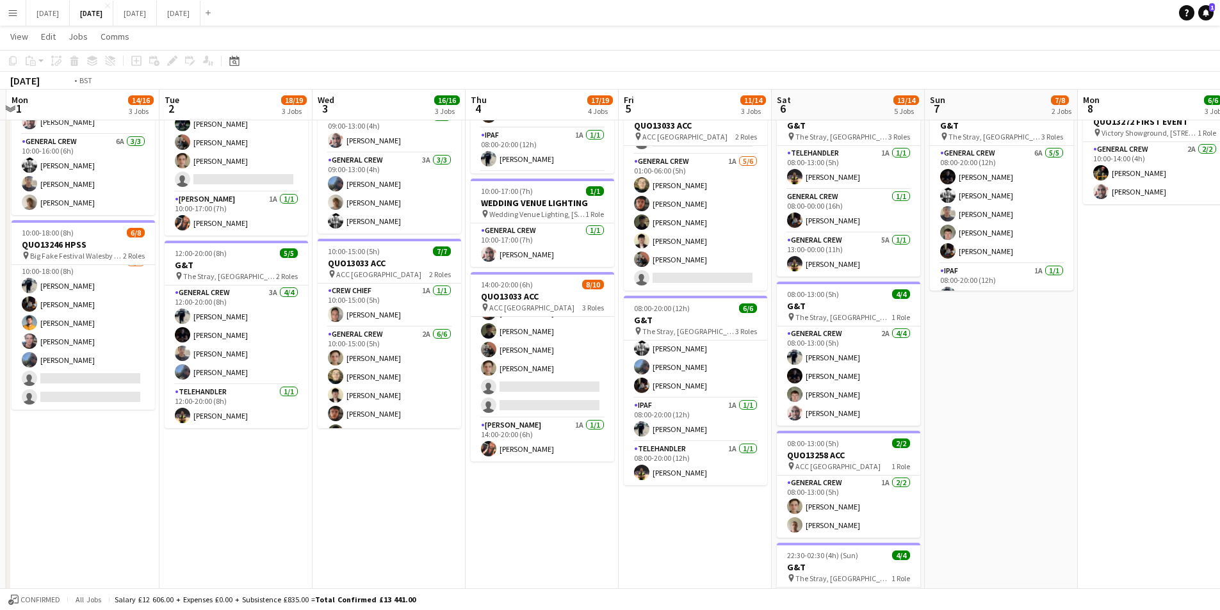
drag, startPoint x: 730, startPoint y: 527, endPoint x: 577, endPoint y: 484, distance: 159.6
click at [577, 484] on app-calendar-viewport "Fri 29 Sat 30 Sun 31 Mon 1 14/16 3 Jobs Tue 2 18/19 3 Jobs Wed 3 16/16 3 Jobs T…" at bounding box center [610, 245] width 1220 height 944
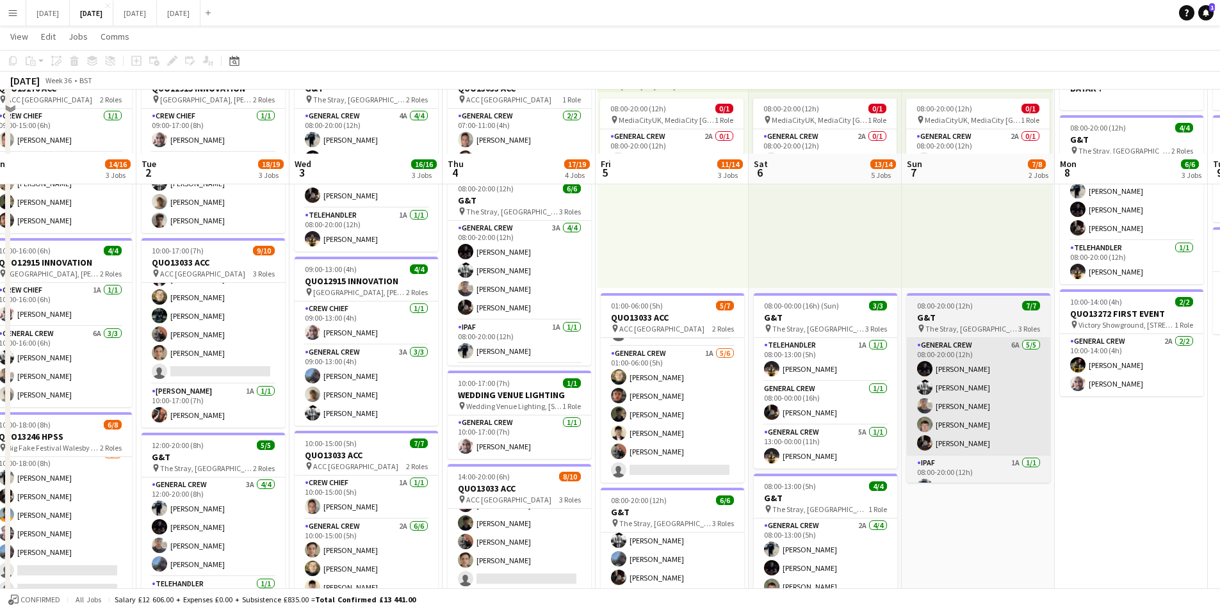
scroll to position [20, 0]
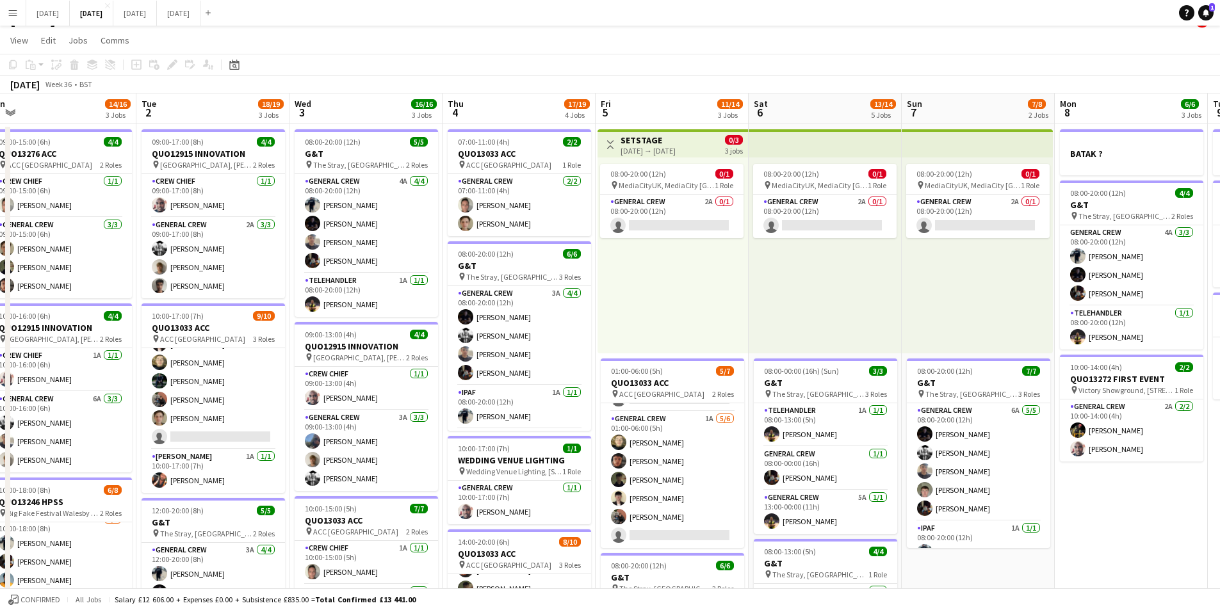
drag, startPoint x: 1029, startPoint y: 494, endPoint x: 632, endPoint y: 425, distance: 402.5
click at [628, 422] on app-calendar-viewport "Fri 29 Sat 30 Sun 31 Mon 1 14/16 3 Jobs Tue 2 18/19 3 Jobs Wed 3 16/16 3 Jobs T…" at bounding box center [610, 534] width 1220 height 881
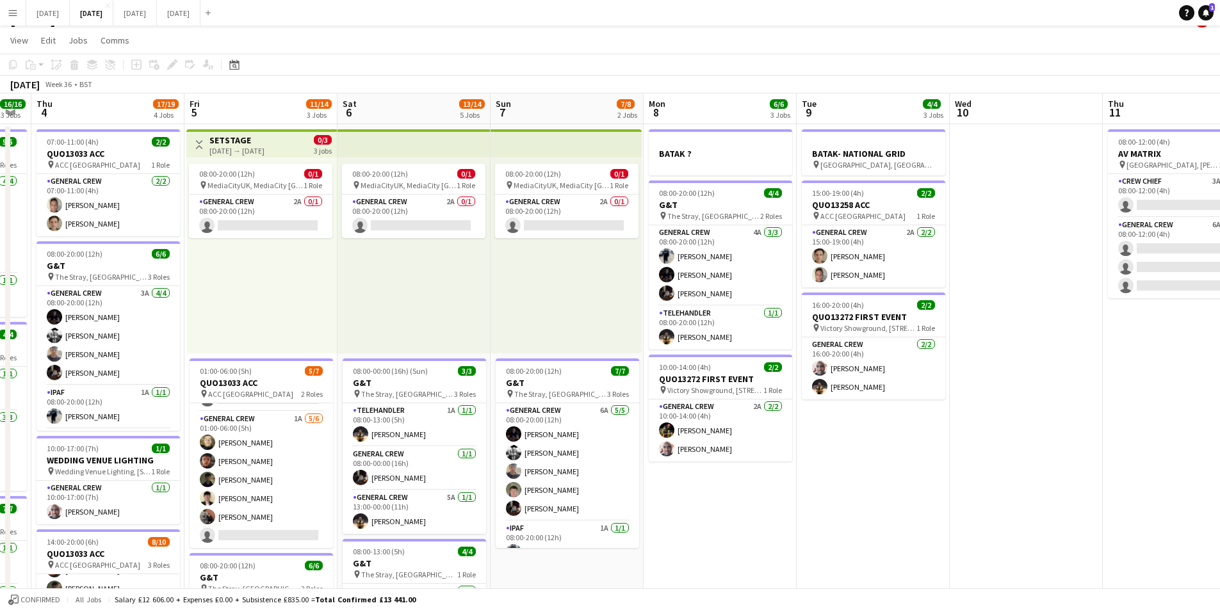
drag, startPoint x: 944, startPoint y: 479, endPoint x: 591, endPoint y: 424, distance: 357.9
click at [586, 424] on app-calendar-viewport "Mon 1 14/16 3 Jobs Tue 2 18/19 3 Jobs Wed 3 16/16 3 Jobs Thu 4 17/19 4 Jobs Fri…" at bounding box center [610, 534] width 1220 height 881
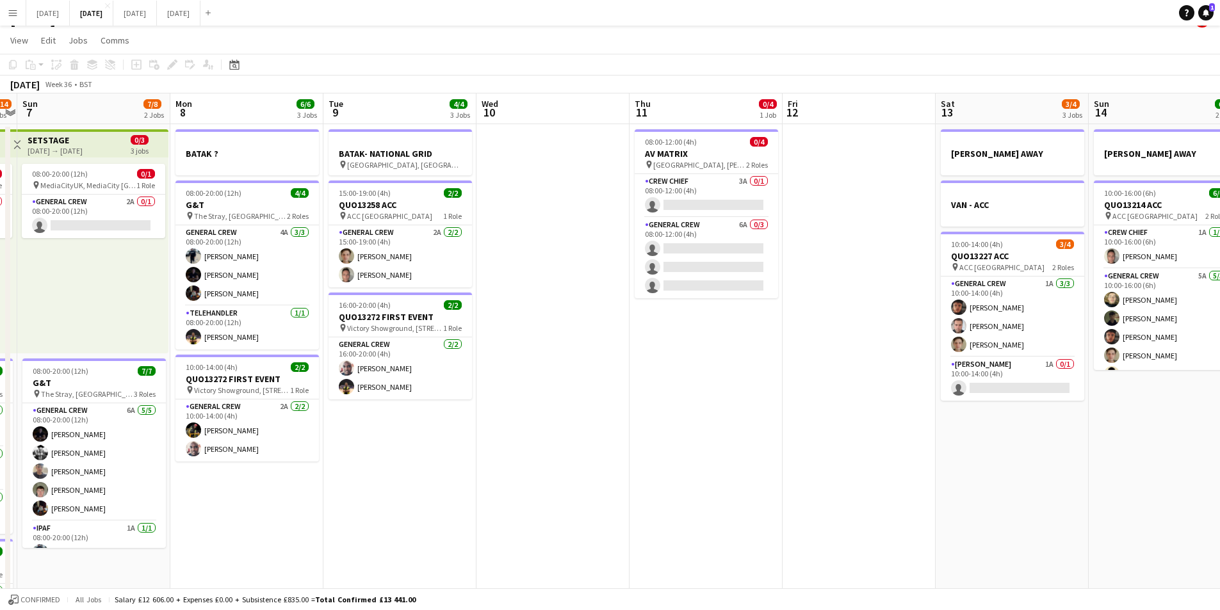
drag, startPoint x: 776, startPoint y: 443, endPoint x: 660, endPoint y: 420, distance: 118.2
click at [660, 420] on app-calendar-viewport "Thu 4 17/19 4 Jobs Fri 5 11/14 3 Jobs Sat 6 13/14 5 Jobs Sun 7 7/8 2 Jobs Mon 8…" at bounding box center [610, 534] width 1220 height 881
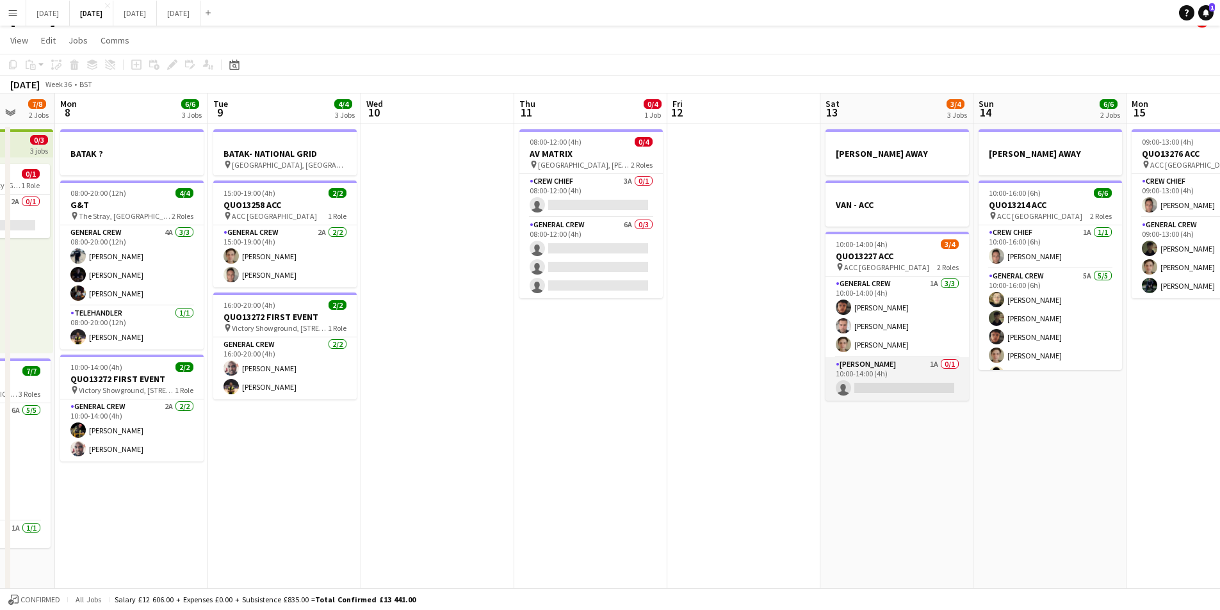
click at [902, 394] on app-card-role "Van Driver 1A 0/1 10:00-14:00 (4h) single-neutral-actions" at bounding box center [897, 379] width 143 height 44
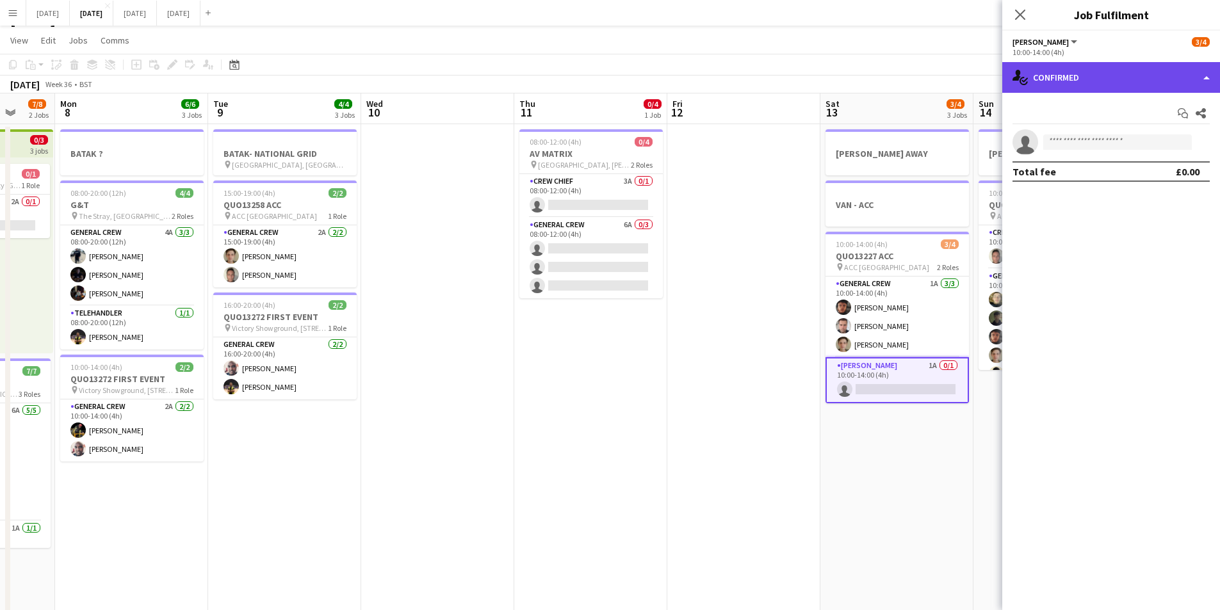
click at [1102, 84] on div "single-neutral-actions-check-2 Confirmed" at bounding box center [1112, 77] width 218 height 31
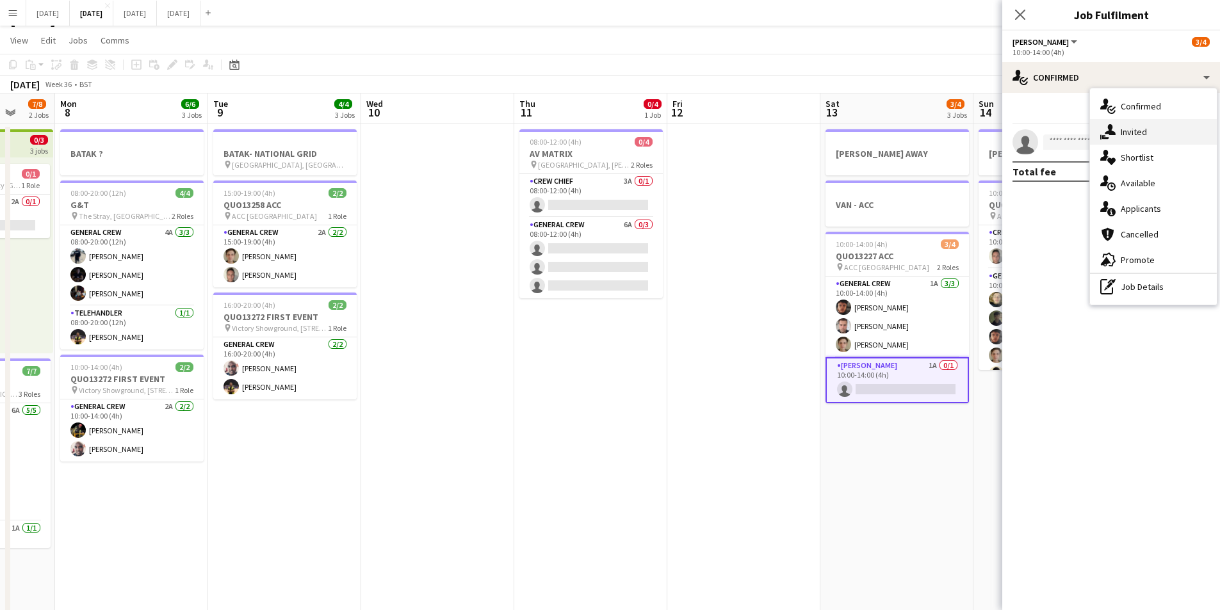
click at [1147, 133] on div "single-neutral-actions-share-1 Invited" at bounding box center [1153, 132] width 127 height 26
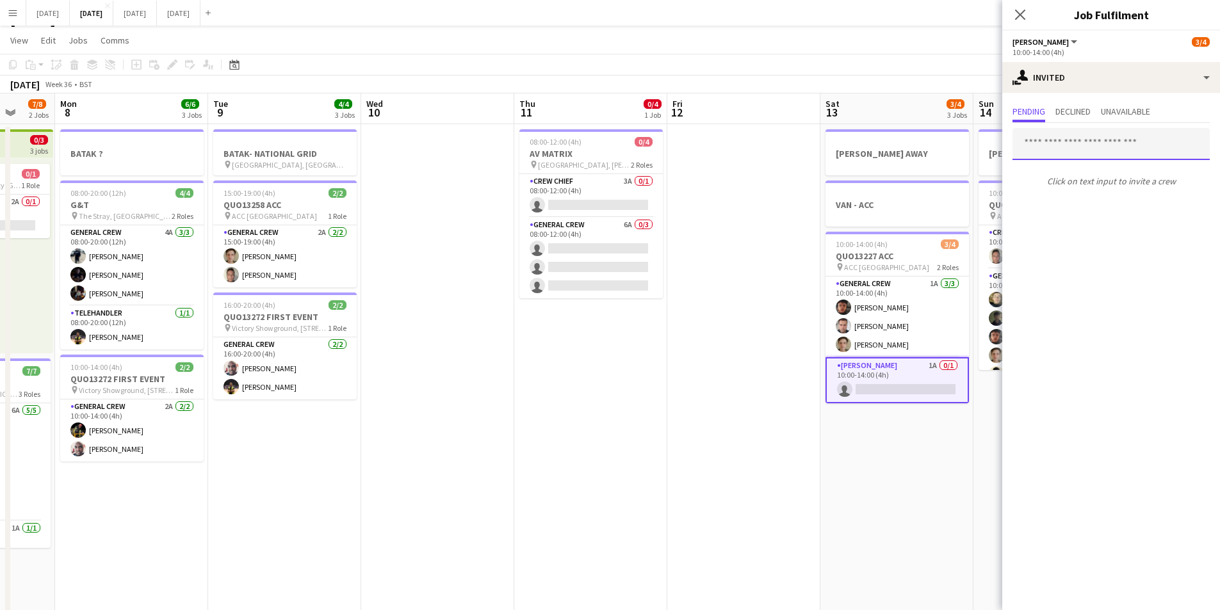
click at [1096, 149] on input "text" at bounding box center [1111, 144] width 197 height 32
type input "****"
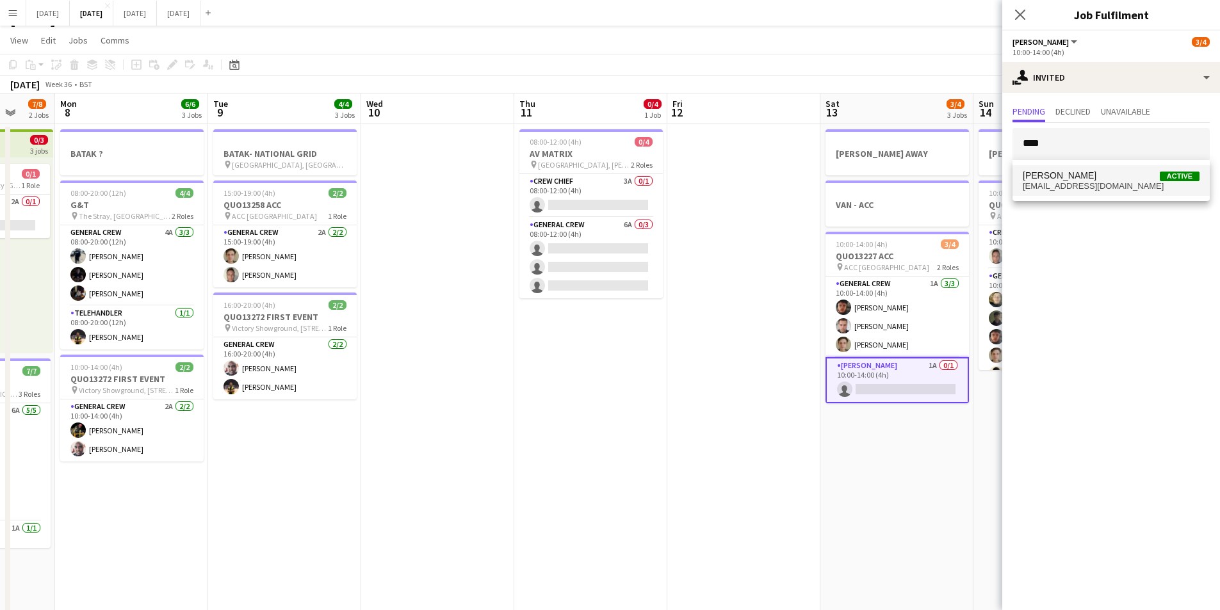
click at [1089, 180] on span "[PERSON_NAME]" at bounding box center [1060, 175] width 74 height 11
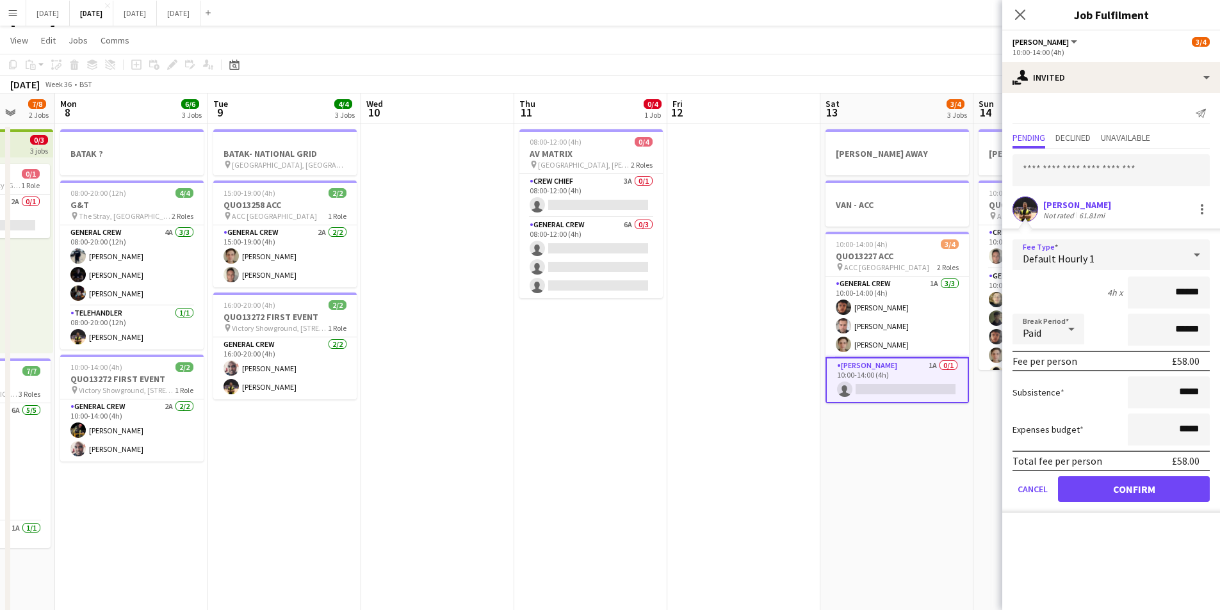
click at [1177, 266] on div "Default Hourly 1" at bounding box center [1099, 255] width 172 height 31
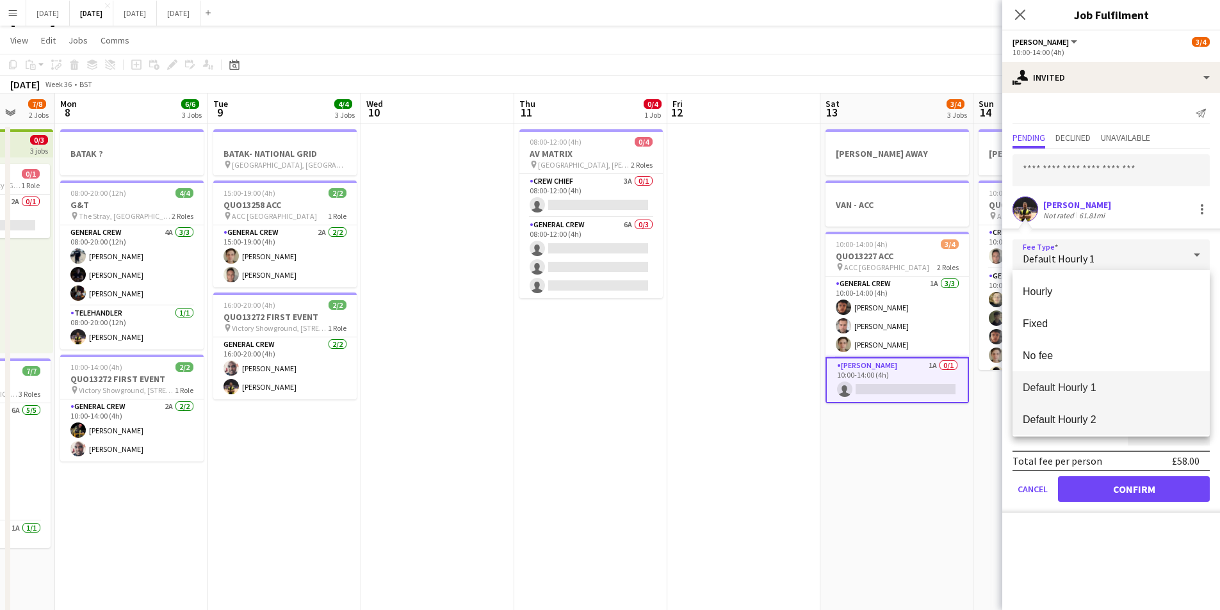
click at [1069, 416] on span "Default Hourly 2" at bounding box center [1111, 420] width 177 height 12
type input "******"
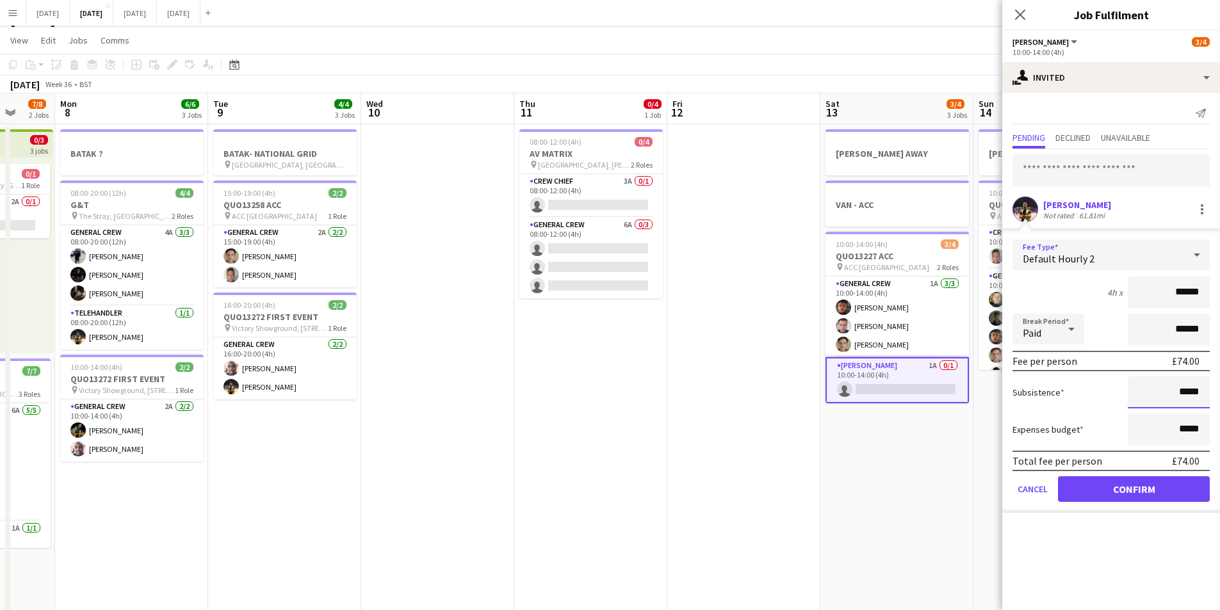
click at [1182, 391] on input "*****" at bounding box center [1169, 393] width 82 height 32
type input "******"
click at [1132, 490] on button "Confirm" at bounding box center [1134, 490] width 152 height 26
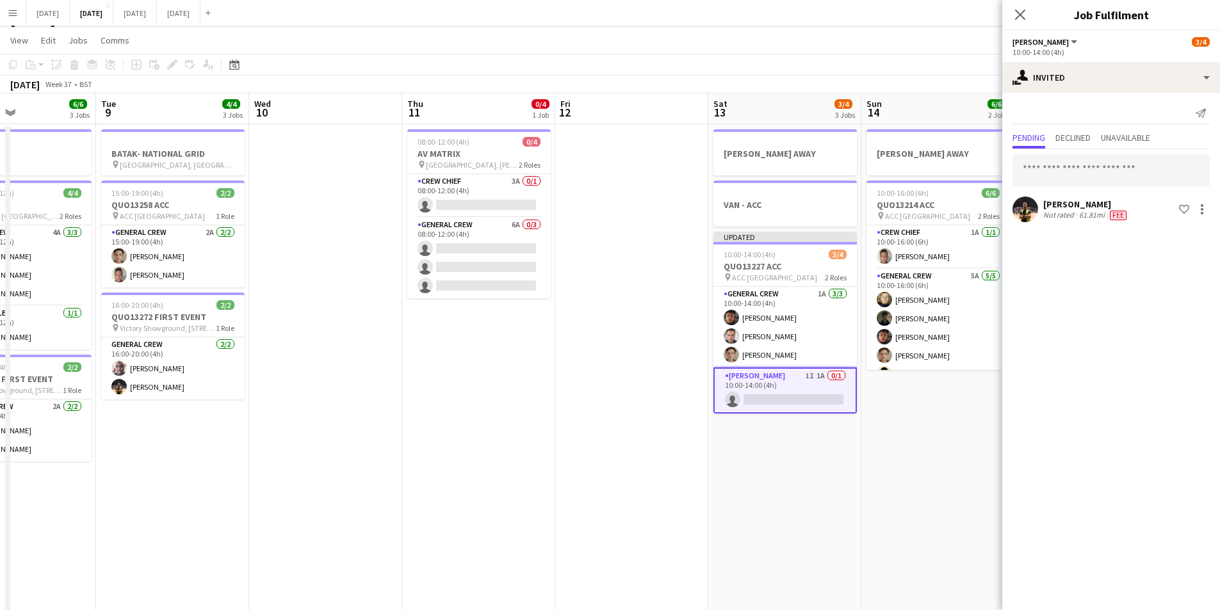
drag, startPoint x: 885, startPoint y: 439, endPoint x: 732, endPoint y: 429, distance: 153.4
click at [730, 428] on app-calendar-viewport "Fri 5 11/14 3 Jobs Sat 6 13/14 5 Jobs Sun 7 7/8 2 Jobs Mon 8 6/6 3 Jobs Tue 9 4…" at bounding box center [610, 534] width 1220 height 881
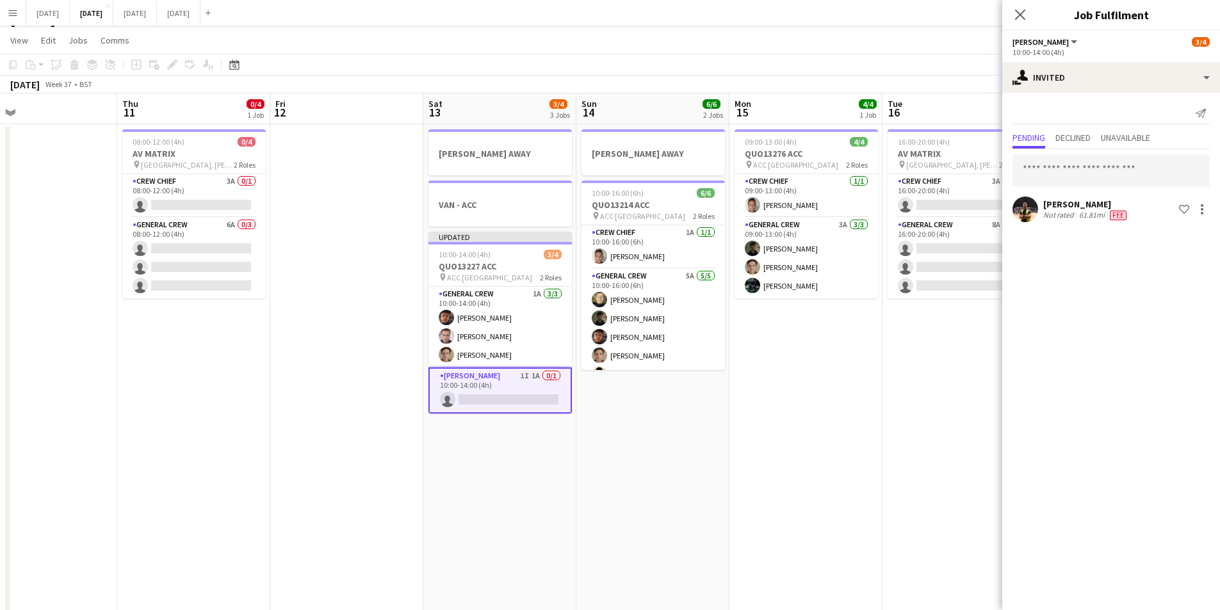
drag, startPoint x: 880, startPoint y: 454, endPoint x: 779, endPoint y: 423, distance: 105.8
click at [778, 426] on app-calendar-viewport "Sun 7 7/8 2 Jobs Mon 8 6/6 3 Jobs Tue 9 4/4 3 Jobs Wed 10 Thu 11 0/4 1 Job Fri …" at bounding box center [610, 534] width 1220 height 881
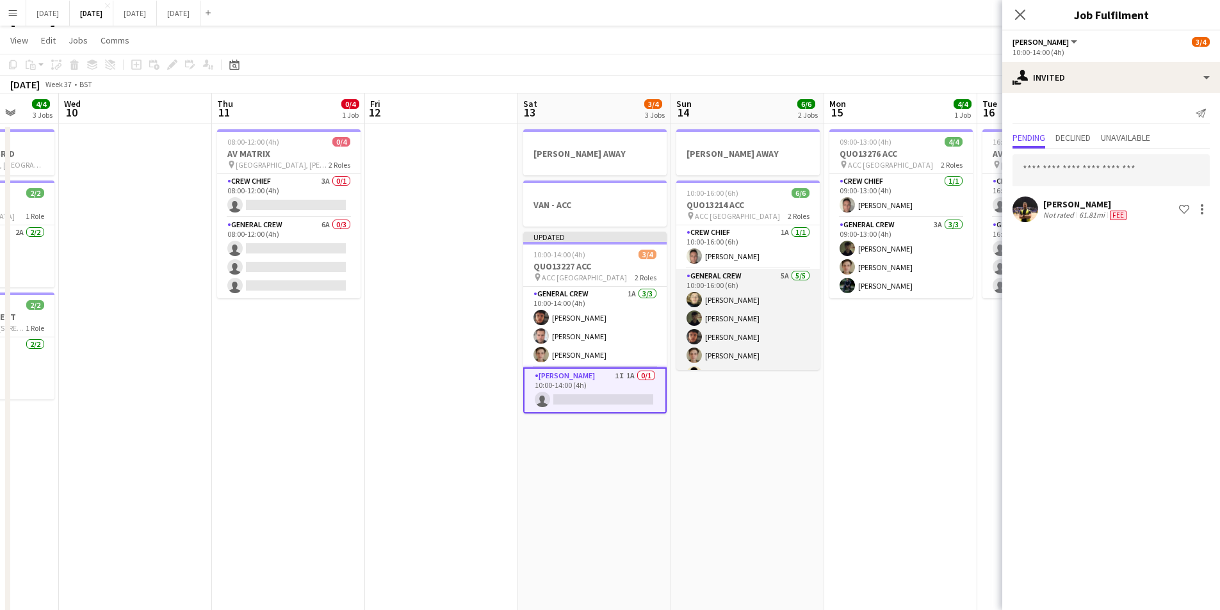
scroll to position [17, 0]
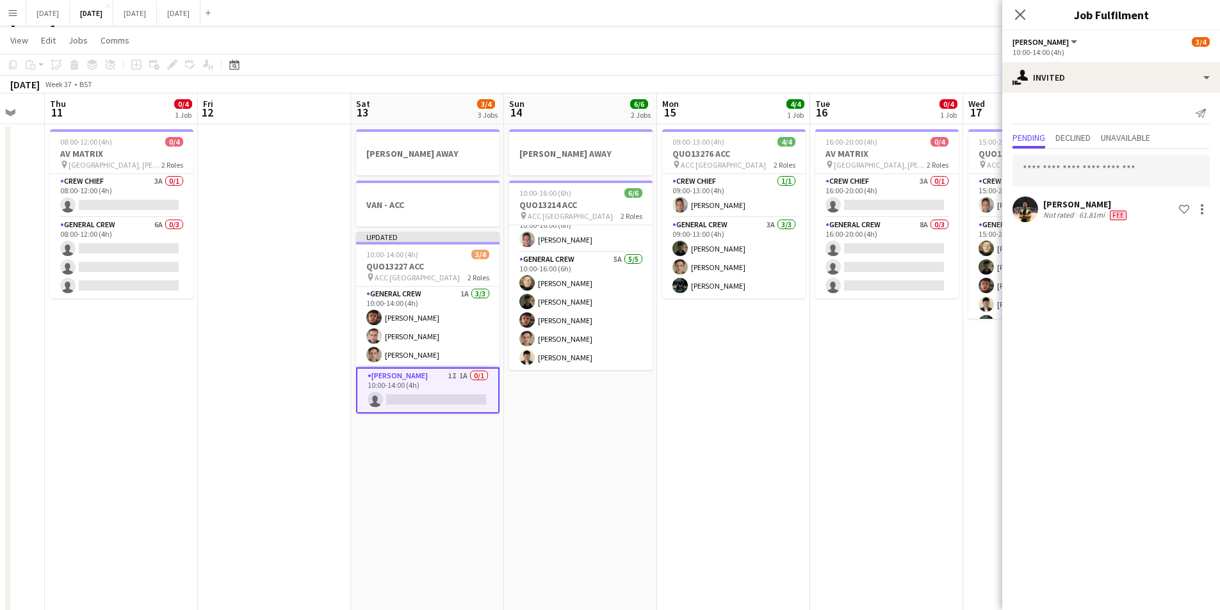
drag, startPoint x: 836, startPoint y: 430, endPoint x: 673, endPoint y: 397, distance: 166.7
click at [673, 397] on app-calendar-viewport "Mon 8 6/6 3 Jobs Tue 9 4/4 3 Jobs Wed 10 Thu 11 0/4 1 Job Fri 12 Sat 13 3/4 3 J…" at bounding box center [610, 534] width 1220 height 881
drag, startPoint x: 774, startPoint y: 420, endPoint x: 735, endPoint y: 399, distance: 44.1
click at [737, 399] on app-calendar-viewport "Mon 8 6/6 3 Jobs Tue 9 4/4 3 Jobs Wed 10 Thu 11 0/4 1 Job Fri 12 Sat 13 3/4 3 J…" at bounding box center [610, 534] width 1220 height 881
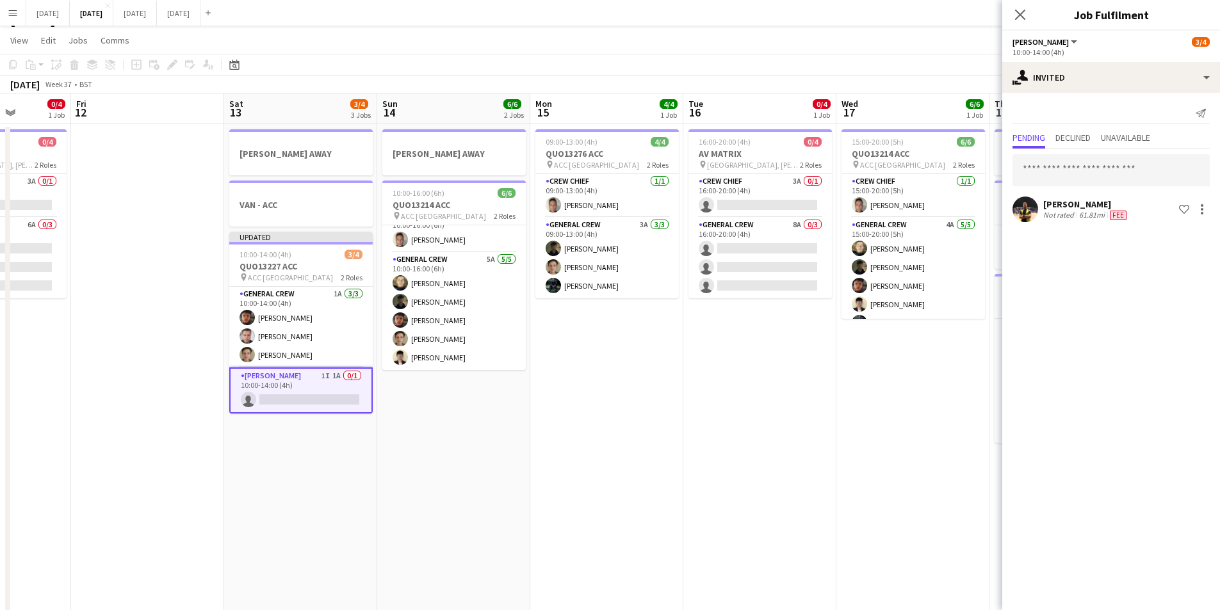
scroll to position [0, 395]
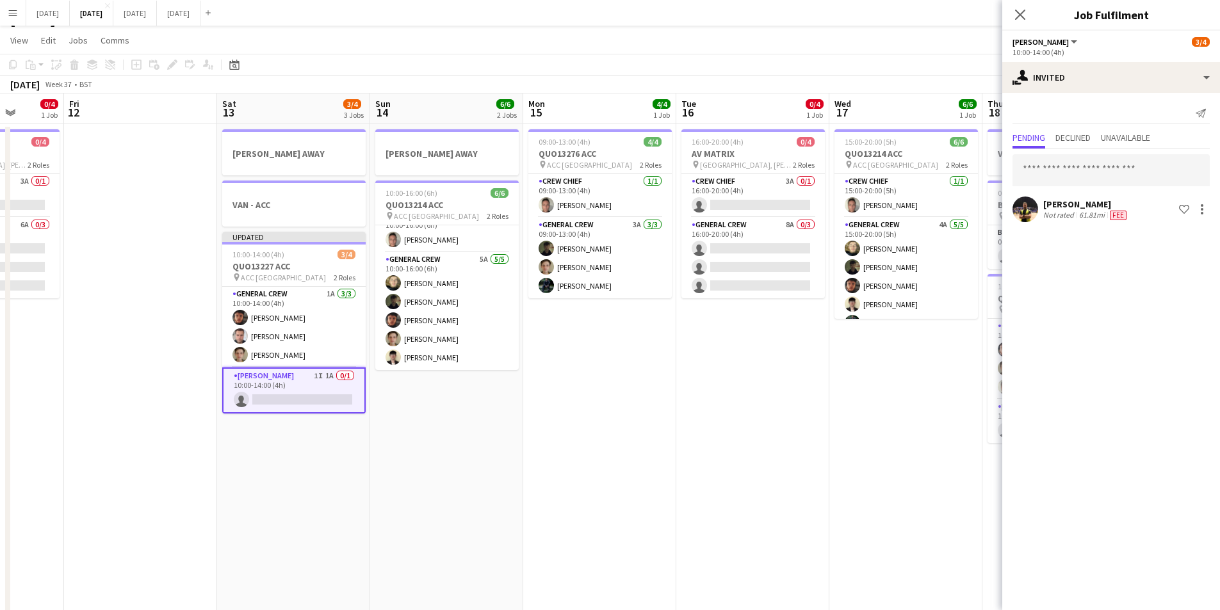
drag, startPoint x: 815, startPoint y: 384, endPoint x: 725, endPoint y: 327, distance: 106.3
click at [655, 347] on app-calendar-viewport "Tue 9 4/4 3 Jobs Wed 10 Thu 11 0/4 1 Job Fri 12 Sat 13 3/4 3 Jobs Sun 14 6/6 2 …" at bounding box center [610, 534] width 1220 height 881
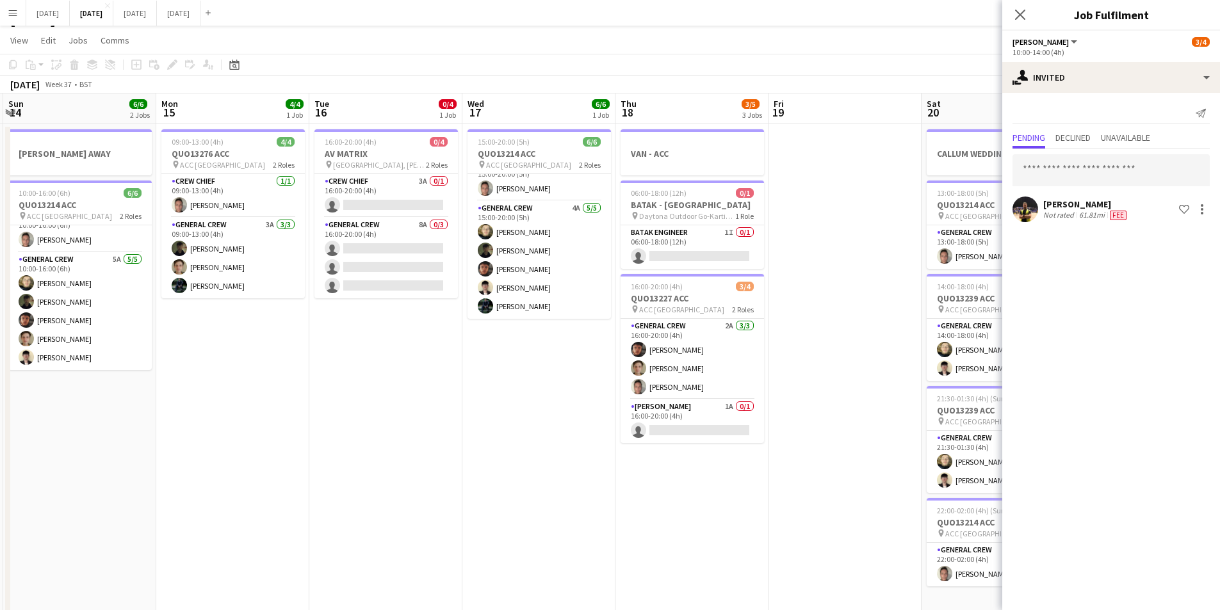
scroll to position [0, 399]
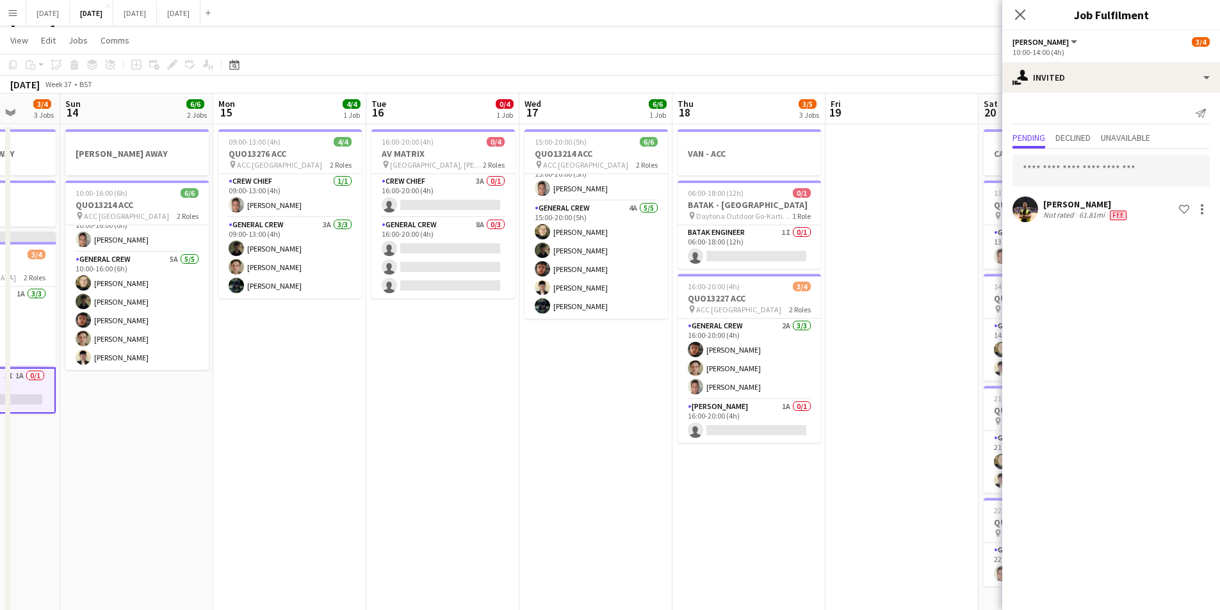
drag, startPoint x: 689, startPoint y: 389, endPoint x: 606, endPoint y: 376, distance: 84.4
click at [606, 376] on app-calendar-viewport "Thu 11 0/4 1 Job Fri 12 Sat 13 3/4 3 Jobs Sun 14 6/6 2 Jobs Mon 15 4/4 1 Job Tu…" at bounding box center [610, 534] width 1220 height 881
click at [748, 426] on app-card-role "Van Driver 1A 0/1 16:00-20:00 (4h) single-neutral-actions" at bounding box center [749, 422] width 143 height 44
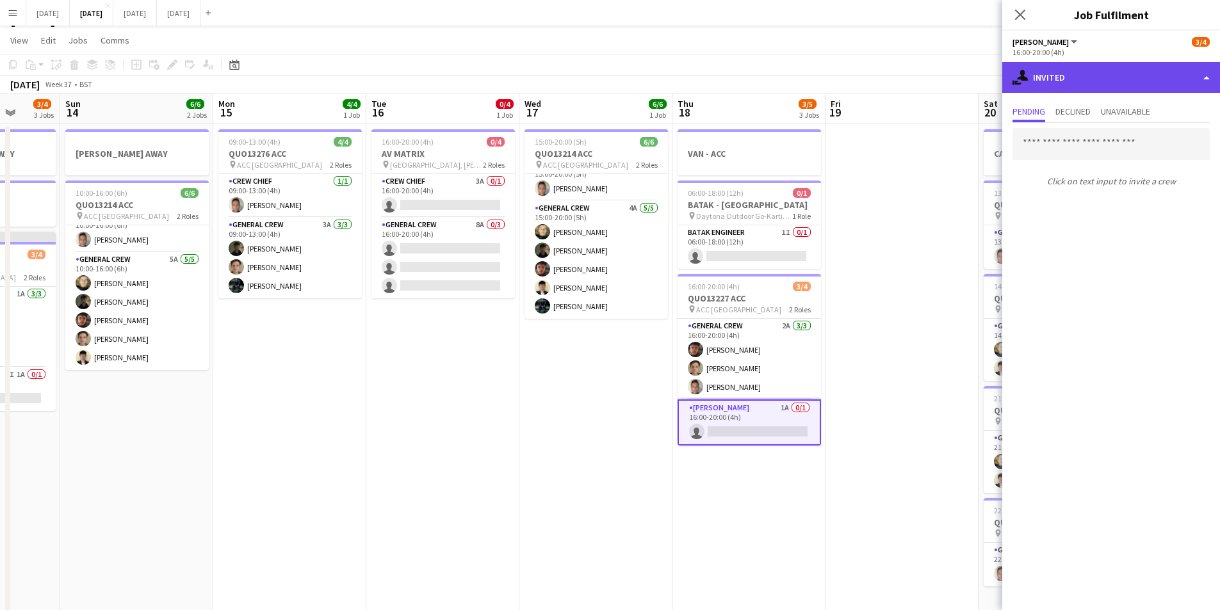
click at [1110, 83] on div "single-neutral-actions-share-1 Invited" at bounding box center [1112, 77] width 218 height 31
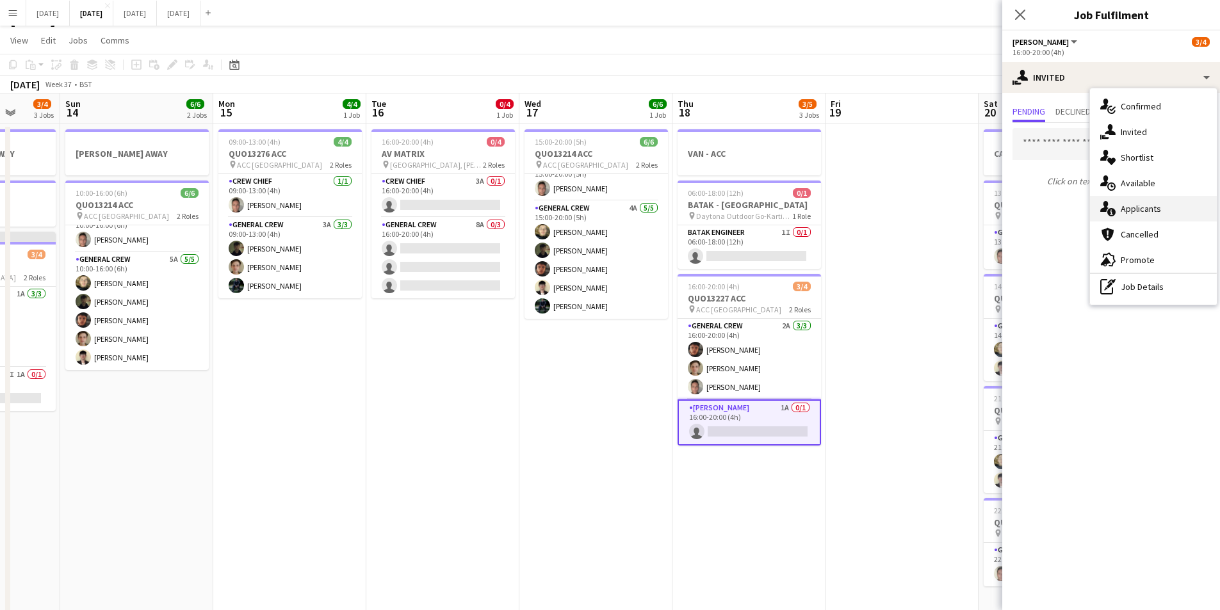
click at [1159, 213] on div "single-neutral-actions-information Applicants" at bounding box center [1153, 209] width 127 height 26
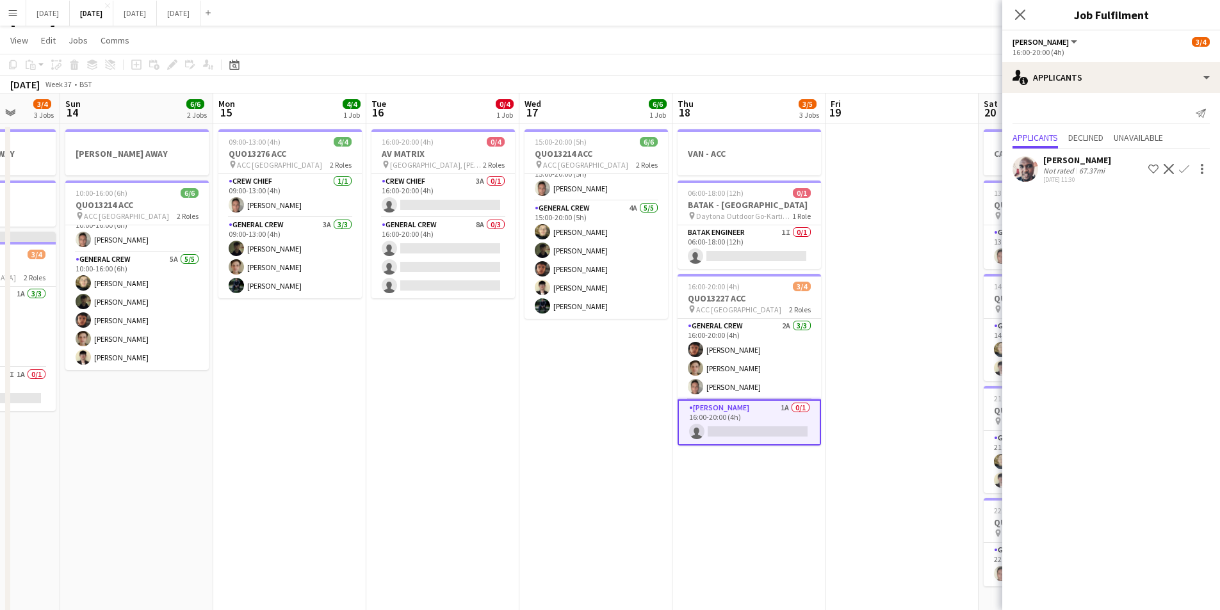
click at [1186, 166] on app-icon "Confirm" at bounding box center [1184, 169] width 10 height 10
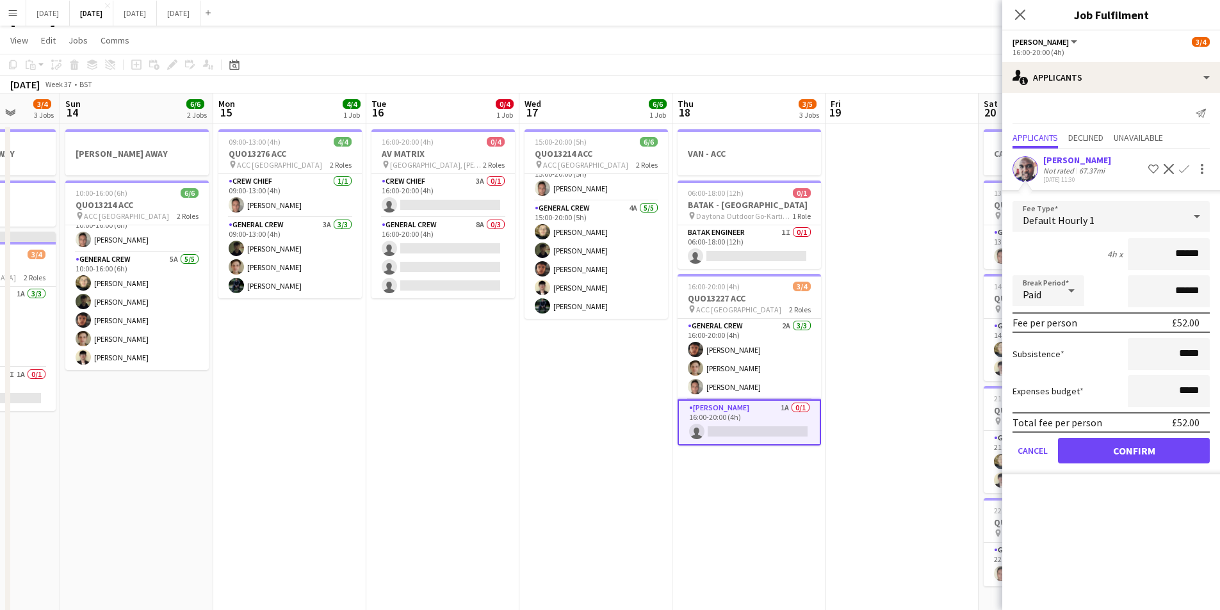
click at [1167, 219] on div "Default Hourly 1" at bounding box center [1099, 216] width 172 height 31
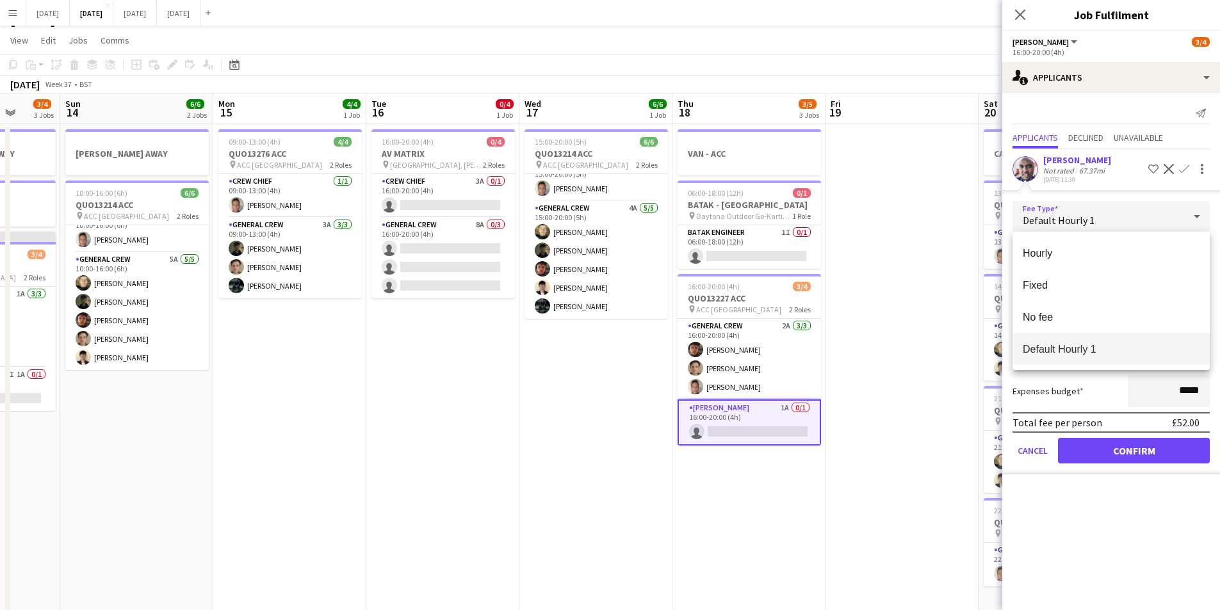
drag, startPoint x: 1097, startPoint y: 400, endPoint x: 1158, endPoint y: 335, distance: 89.3
click at [1099, 398] on div at bounding box center [610, 305] width 1220 height 610
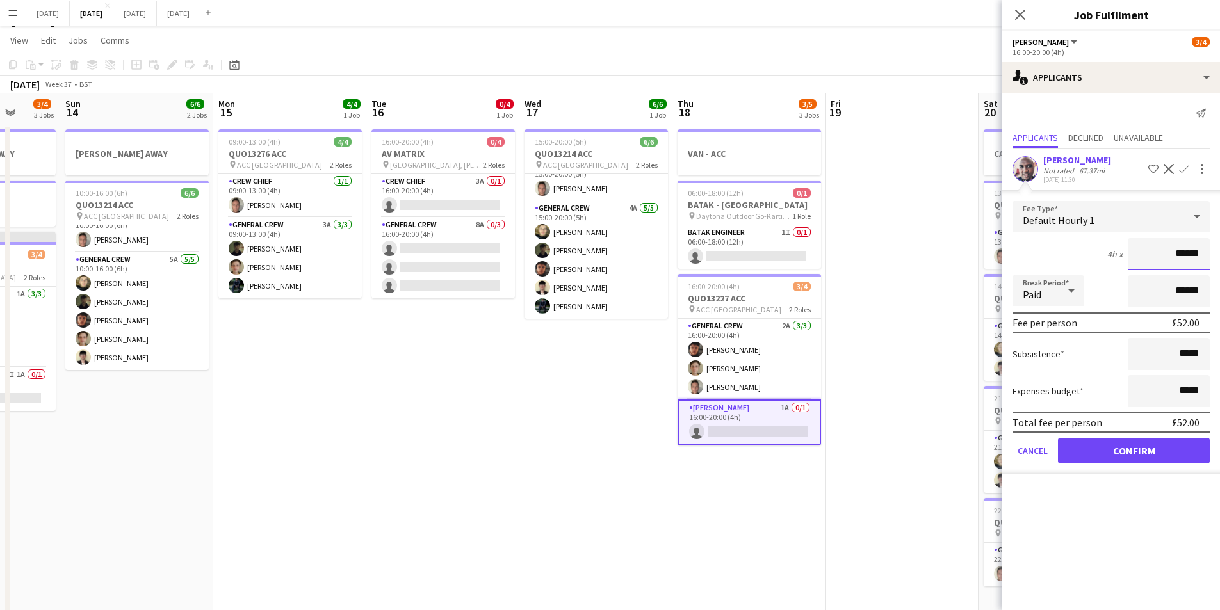
click at [1187, 252] on input "******" at bounding box center [1169, 254] width 82 height 32
type input "******"
click at [1183, 352] on input "*****" at bounding box center [1169, 354] width 82 height 32
type input "******"
drag, startPoint x: 1118, startPoint y: 453, endPoint x: 1009, endPoint y: 428, distance: 111.7
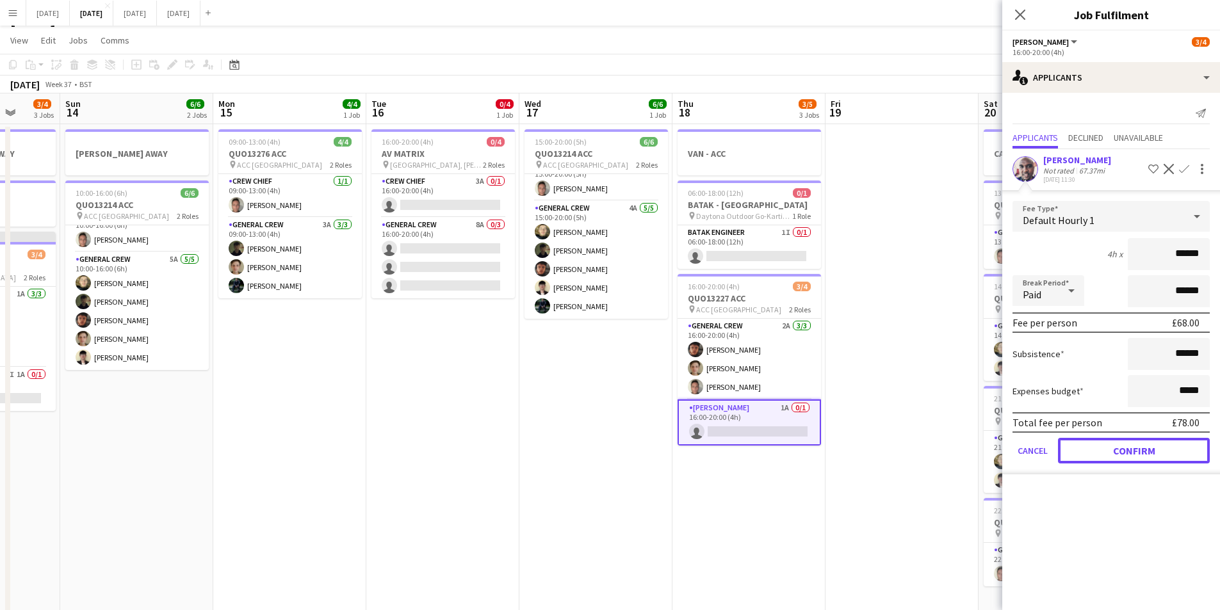
click at [1117, 453] on button "Confirm" at bounding box center [1134, 451] width 152 height 26
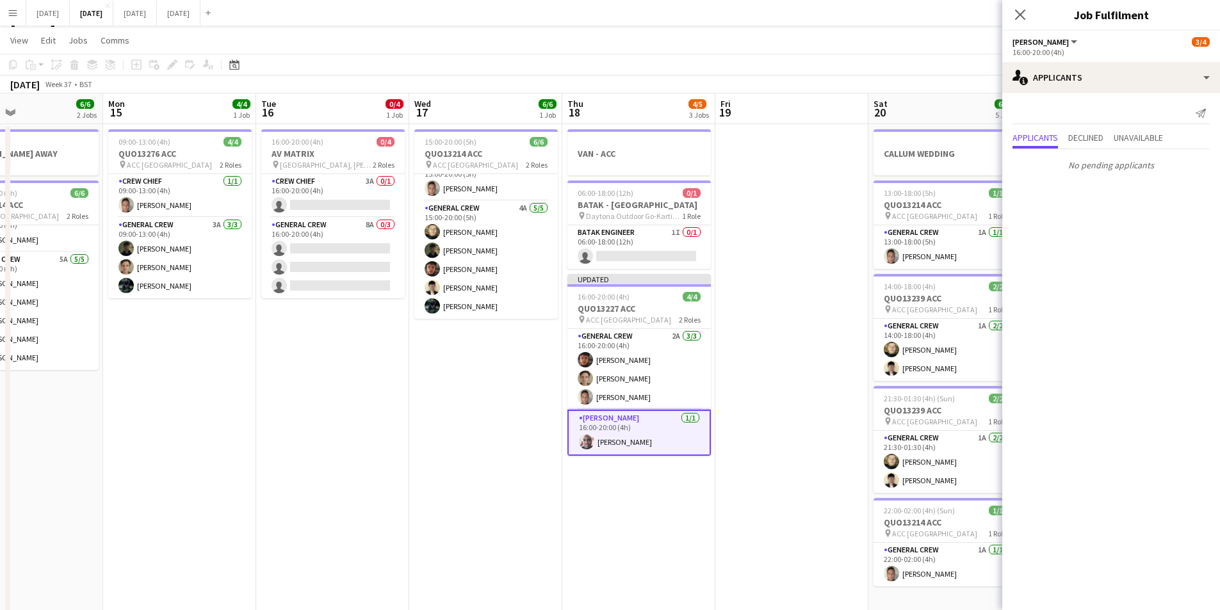
drag, startPoint x: 887, startPoint y: 447, endPoint x: 746, endPoint y: 428, distance: 142.9
click at [747, 431] on app-calendar-viewport "Thu 11 0/4 1 Job Fri 12 Sat 13 3/4 3 Jobs Sun 14 6/6 2 Jobs Mon 15 4/4 1 Job Tu…" at bounding box center [610, 534] width 1220 height 881
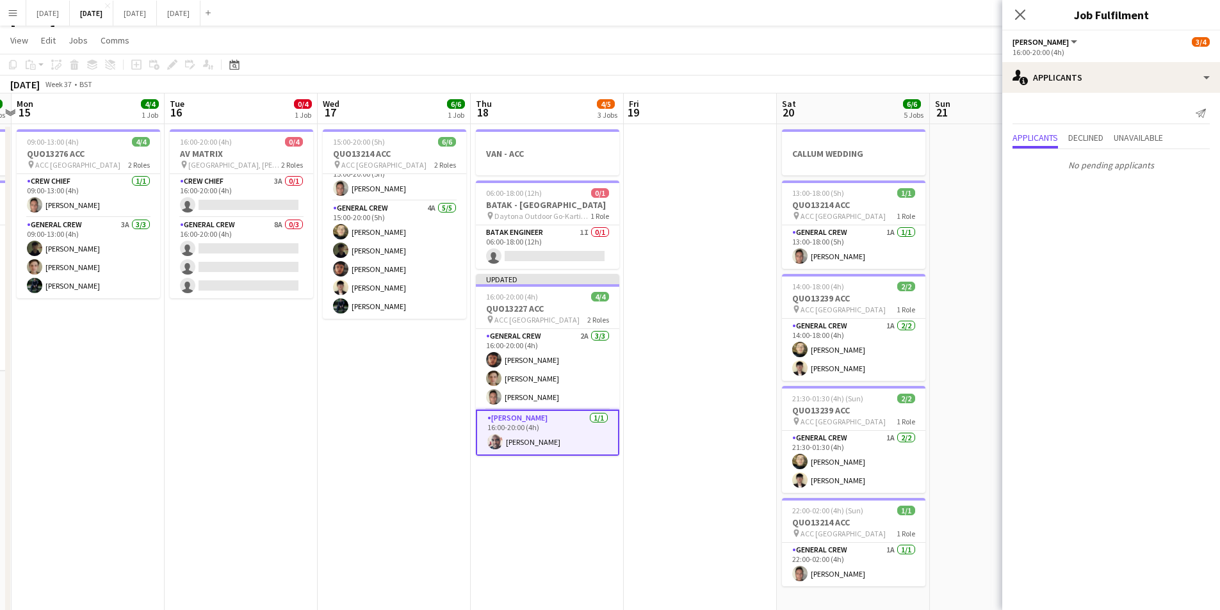
drag, startPoint x: 774, startPoint y: 395, endPoint x: 709, endPoint y: 385, distance: 65.5
click at [709, 385] on app-calendar-viewport "Fri 12 Sat 13 3/4 3 Jobs Sun 14 6/6 2 Jobs Mon 15 4/4 1 Job Tue 16 0/4 1 Job We…" at bounding box center [610, 534] width 1220 height 881
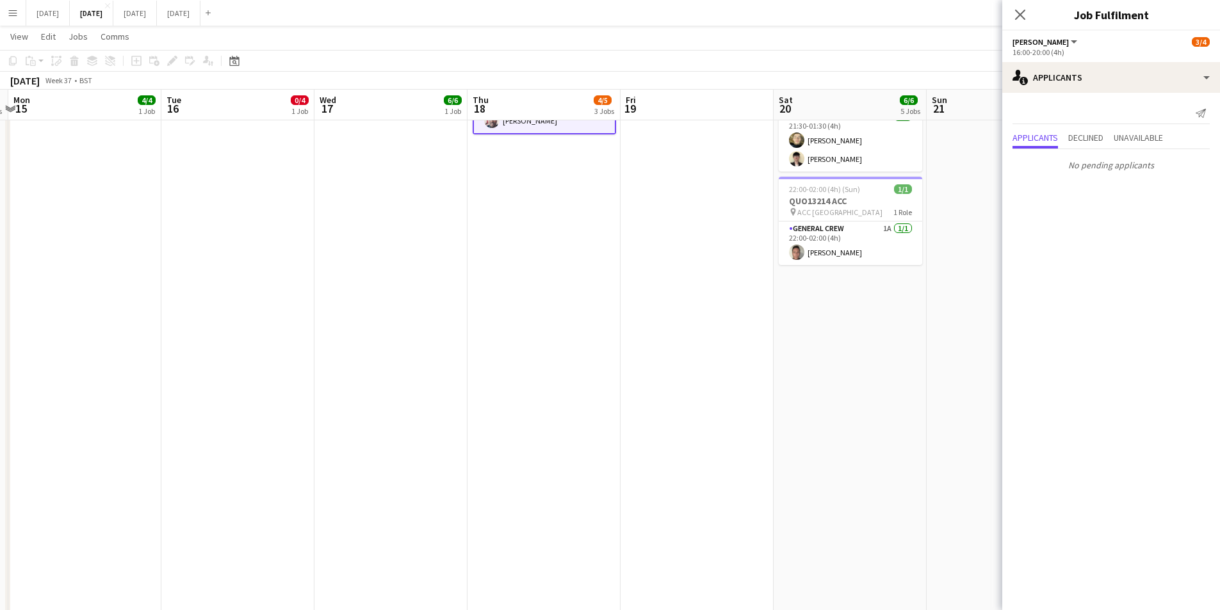
scroll to position [0, 0]
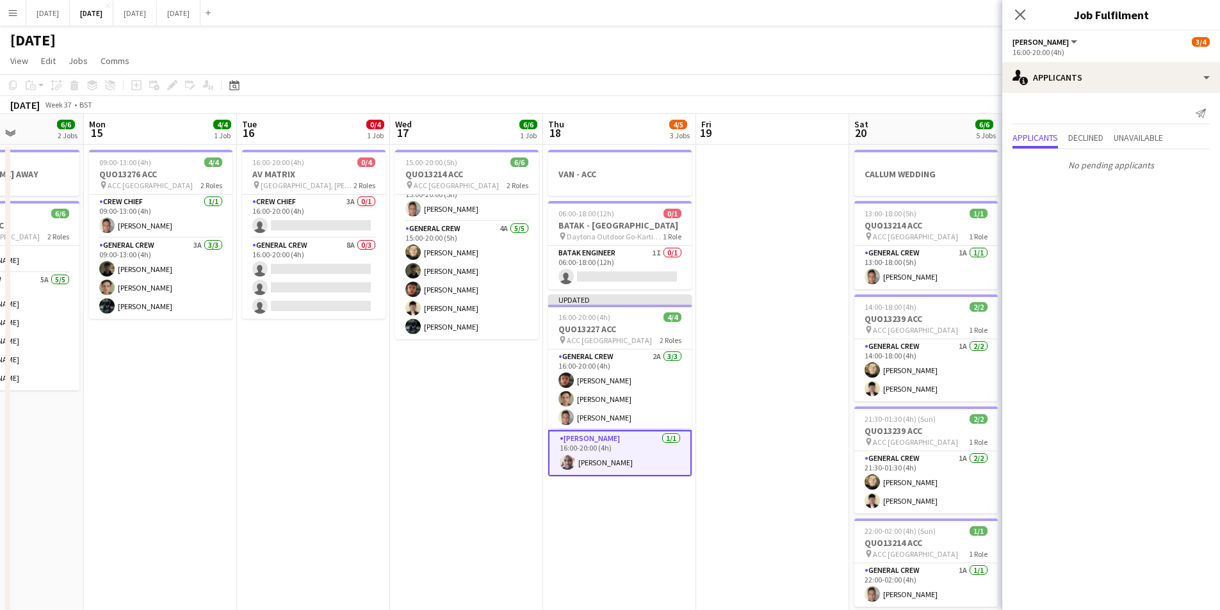
drag, startPoint x: 300, startPoint y: 425, endPoint x: 447, endPoint y: 411, distance: 148.1
click at [447, 416] on app-calendar-viewport "Fri 12 Sat 13 3/4 3 Jobs Sun 14 6/6 2 Jobs Mon 15 4/4 1 Job Tue 16 0/4 1 Job We…" at bounding box center [610, 554] width 1220 height 881
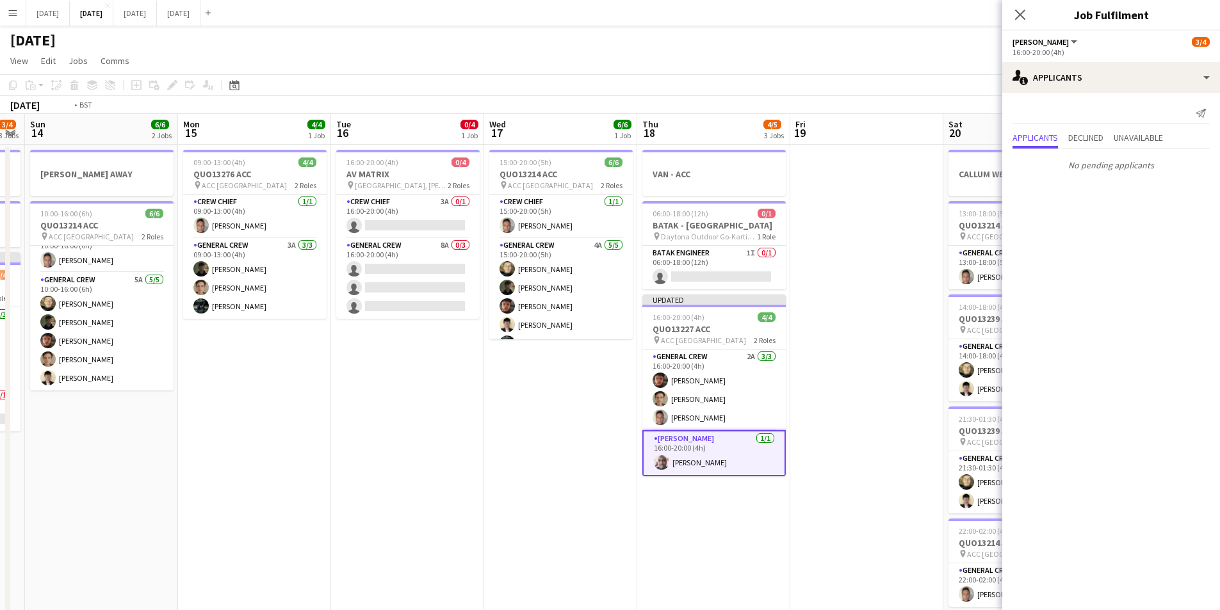
drag, startPoint x: 522, startPoint y: 367, endPoint x: 240, endPoint y: 283, distance: 294.7
click at [238, 286] on app-calendar-viewport "Fri 12 Sat 13 3/4 3 Jobs Sun 14 6/6 2 Jobs Mon 15 4/4 1 Job Tue 16 0/4 1 Job We…" at bounding box center [610, 554] width 1220 height 881
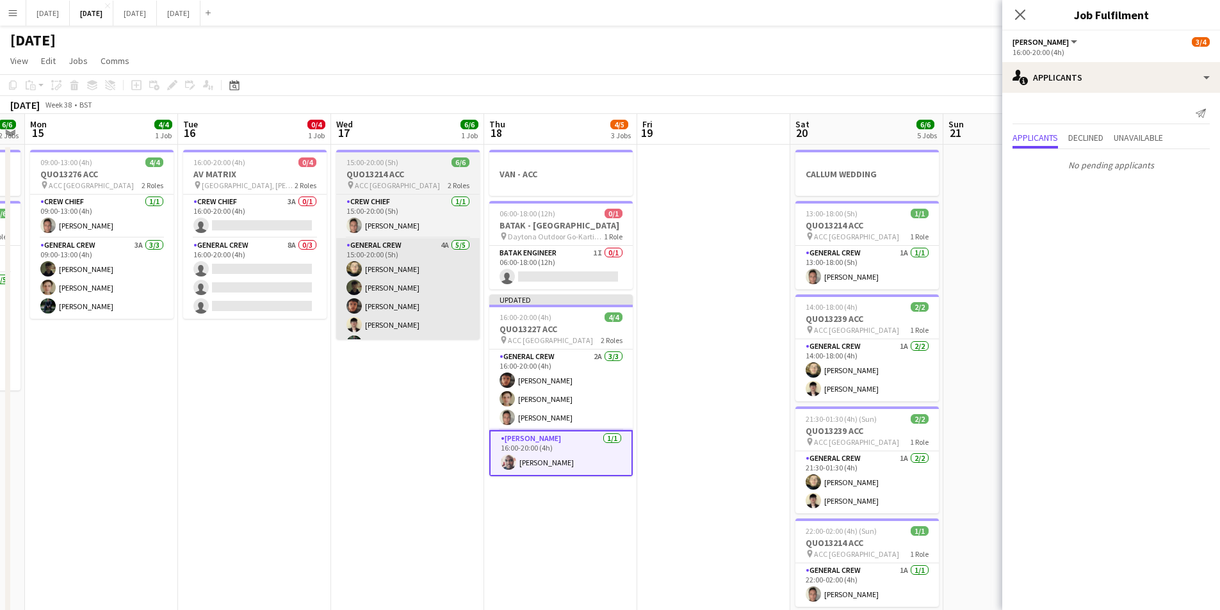
scroll to position [0, 427]
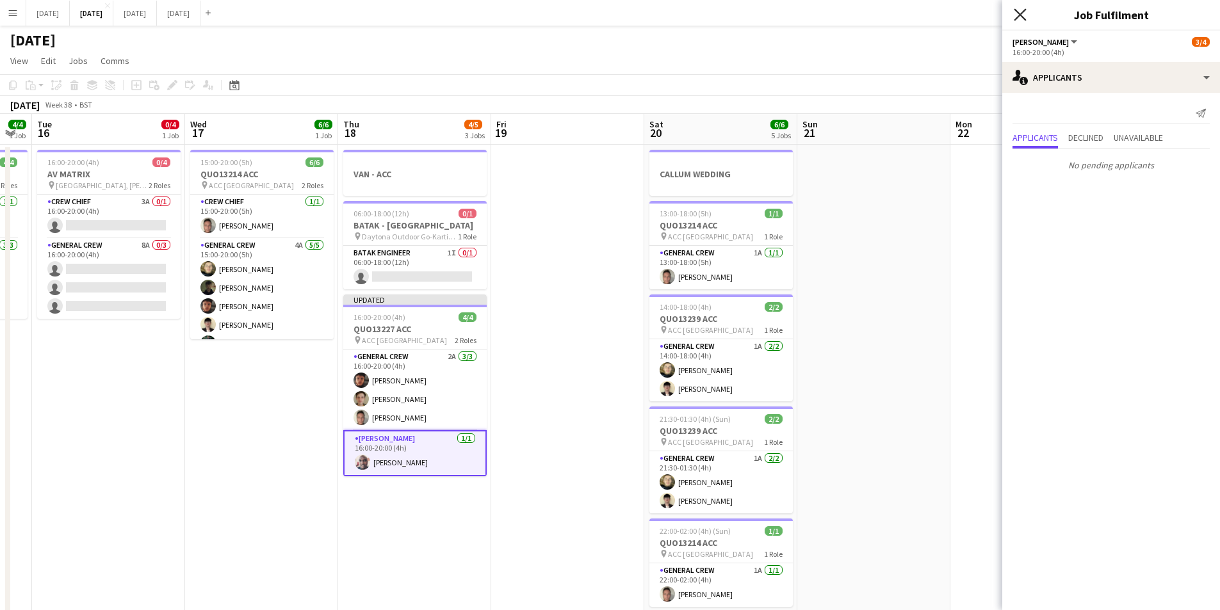
click at [1019, 17] on icon "Close pop-in" at bounding box center [1020, 14] width 12 height 12
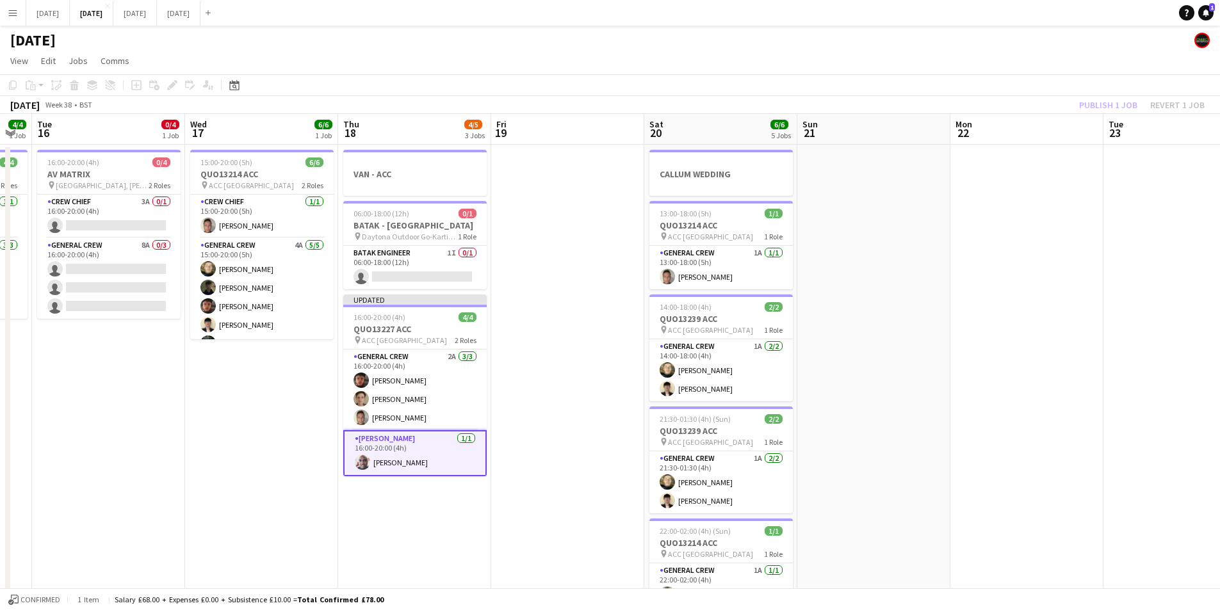
click at [1100, 101] on div "Publish 1 job Revert 1 job" at bounding box center [1142, 105] width 156 height 17
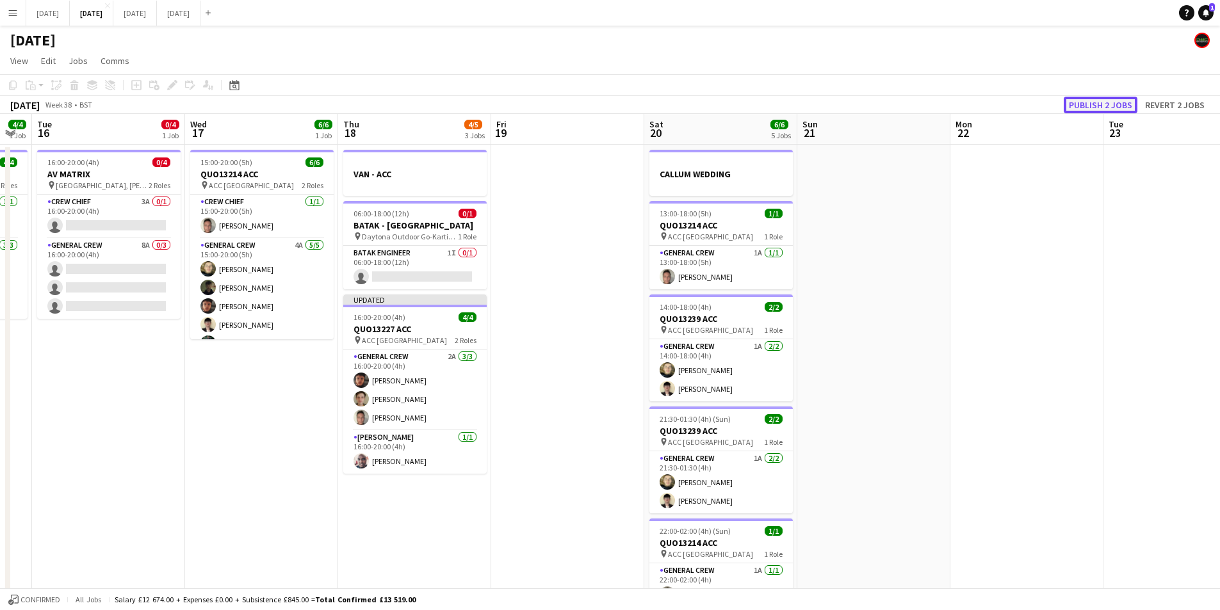
click at [1102, 104] on button "Publish 2 jobs" at bounding box center [1101, 105] width 74 height 17
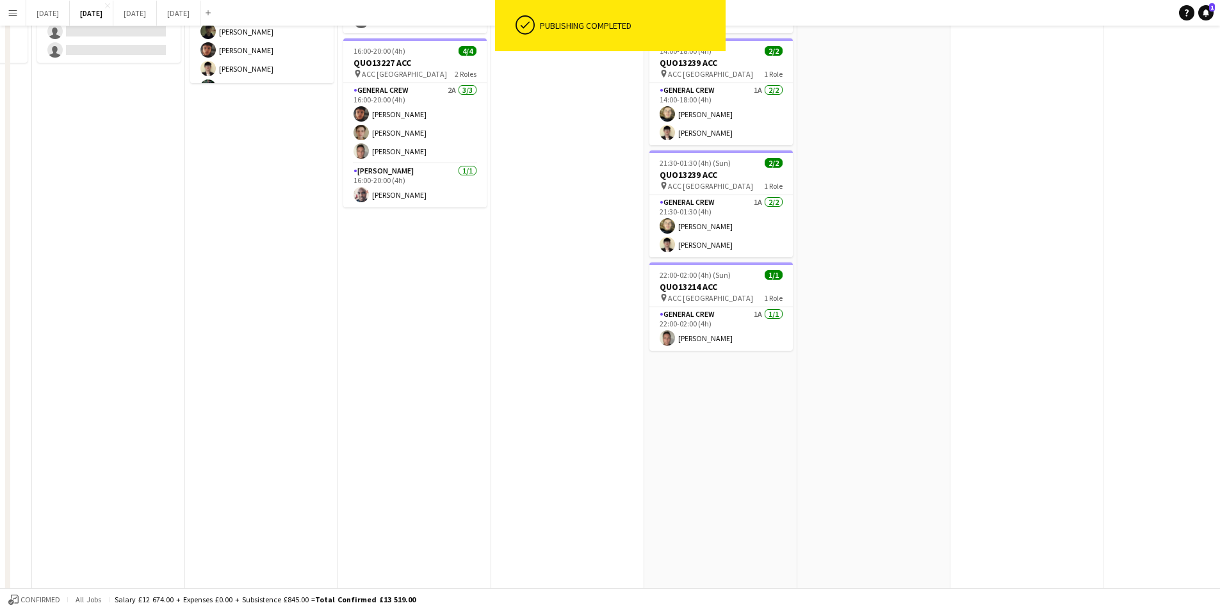
scroll to position [0, 0]
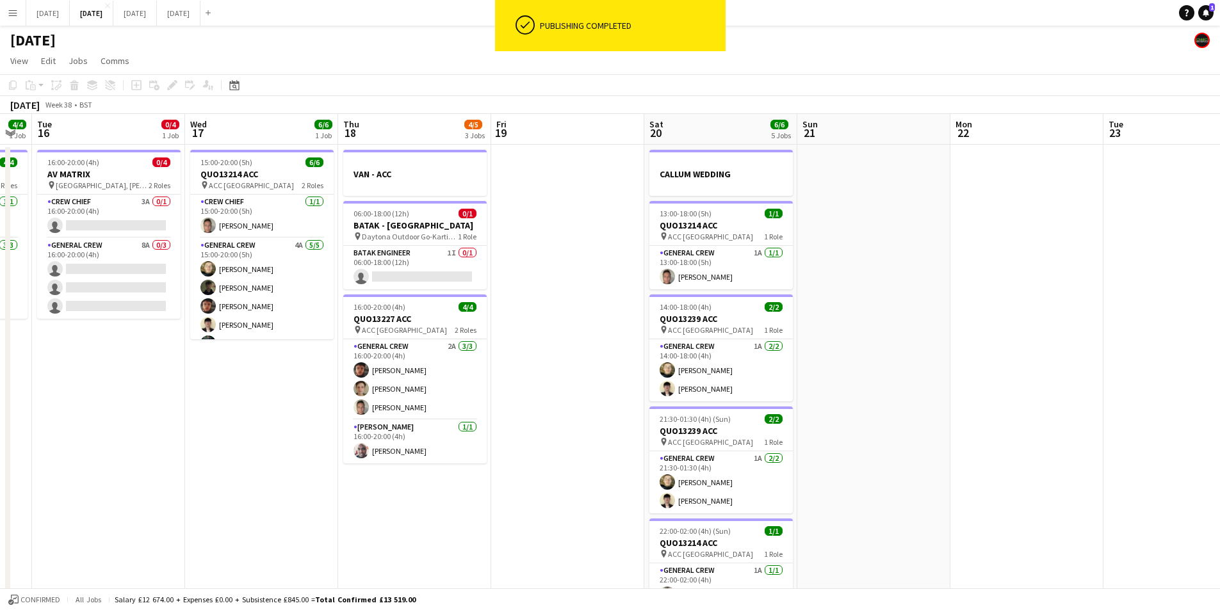
click at [692, 290] on app-calendar-viewport "Sat 13 3/4 3 Jobs Sun 14 6/6 2 Jobs Mon 15 4/4 1 Job Tue 16 0/4 1 Job Wed 17 6/…" at bounding box center [610, 554] width 1220 height 881
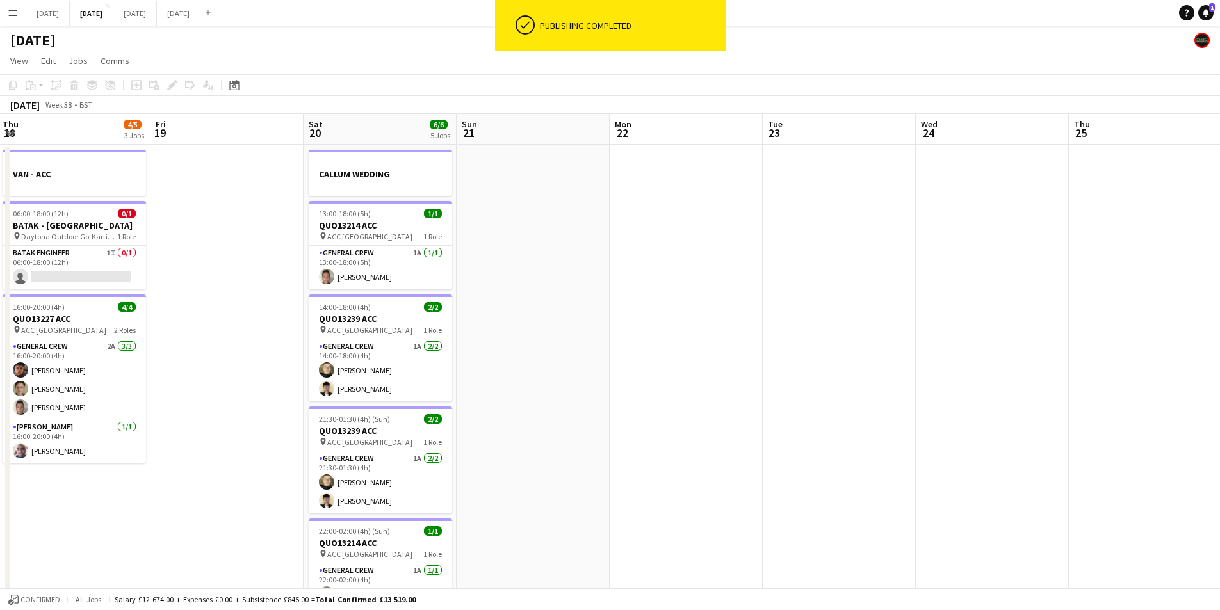
drag, startPoint x: 881, startPoint y: 341, endPoint x: 544, endPoint y: 274, distance: 343.0
click at [543, 275] on app-calendar-viewport "Mon 15 4/4 1 Job Tue 16 0/4 1 Job Wed 17 6/6 1 Job Thu 18 4/5 3 Jobs Fri 19 Sat…" at bounding box center [610, 554] width 1220 height 881
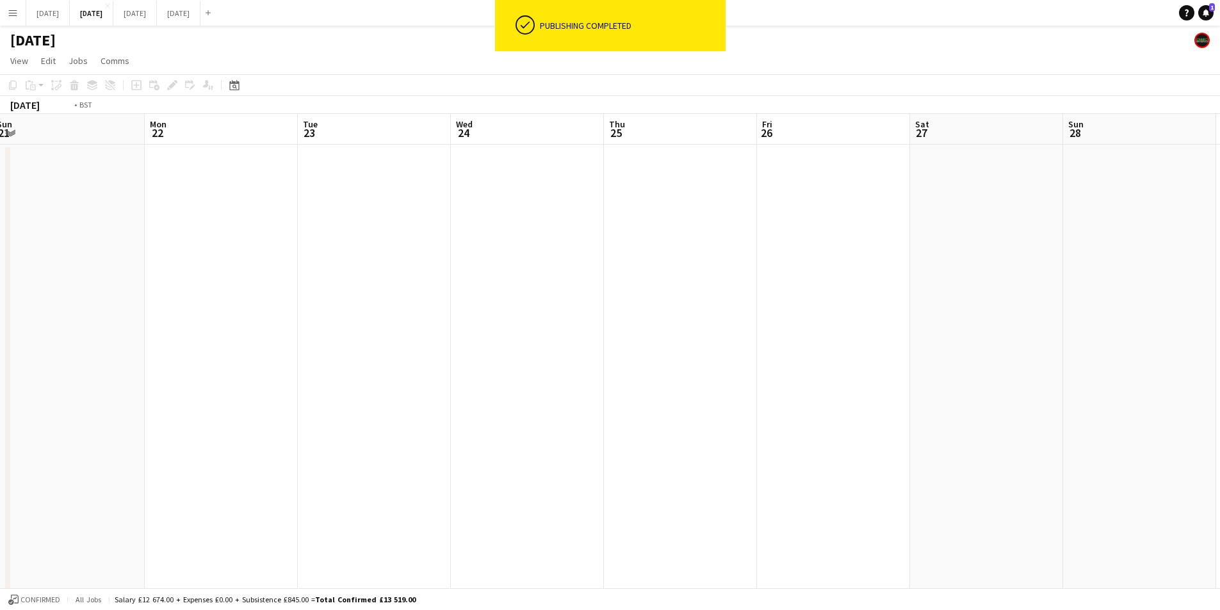
drag, startPoint x: 864, startPoint y: 352, endPoint x: 489, endPoint y: 286, distance: 380.5
click at [489, 286] on app-calendar-viewport "Wed 17 6/6 1 Job Thu 18 4/5 3 Jobs Fri 19 Sat 20 6/6 5 Jobs Sun 21 Mon 22 Tue 2…" at bounding box center [610, 554] width 1220 height 881
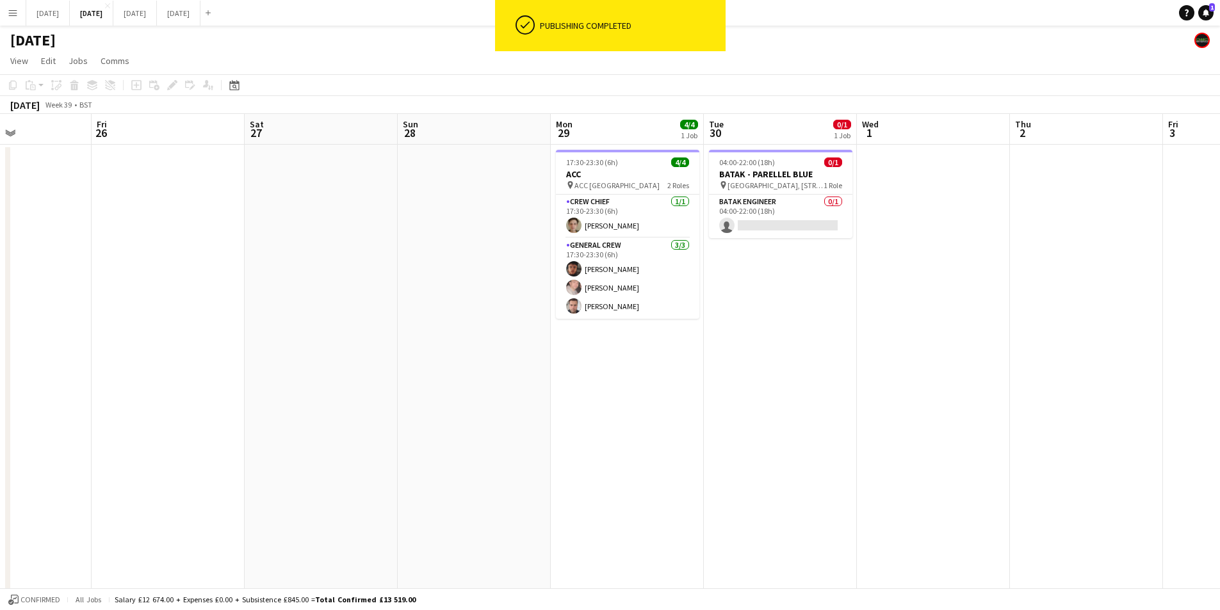
scroll to position [0, 379]
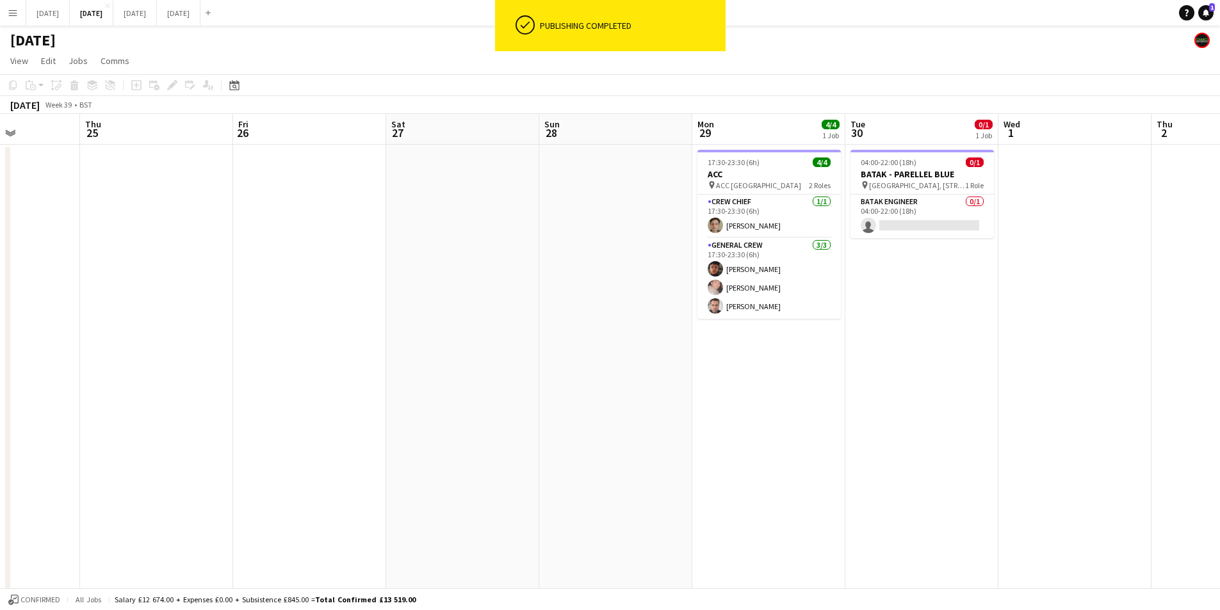
drag, startPoint x: 774, startPoint y: 357, endPoint x: 471, endPoint y: 324, distance: 304.8
click at [471, 324] on app-calendar-viewport "Mon 22 Tue 23 Wed 24 Thu 25 Fri 26 Sat 27 Sun 28 Mon 29 4/4 1 Job Tue 30 0/1 1 …" at bounding box center [610, 554] width 1220 height 881
click at [939, 227] on app-card-role "BATAK ENGINEER 0/1 04:00-22:00 (18h) single-neutral-actions" at bounding box center [922, 217] width 143 height 44
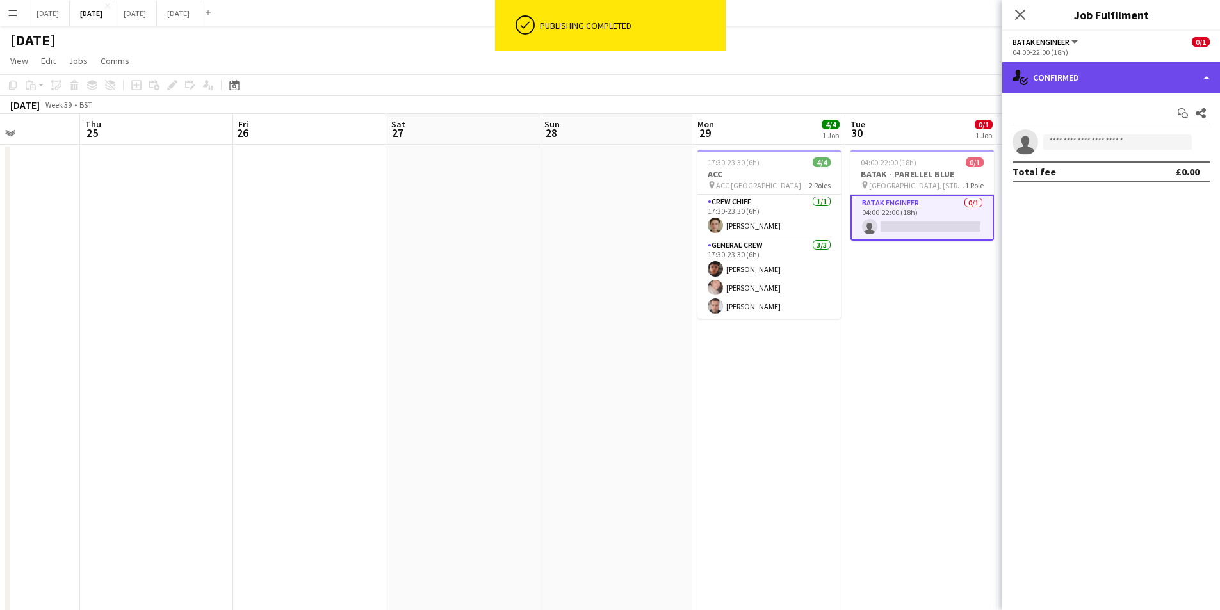
click at [1089, 77] on div "single-neutral-actions-check-2 Confirmed" at bounding box center [1112, 77] width 218 height 31
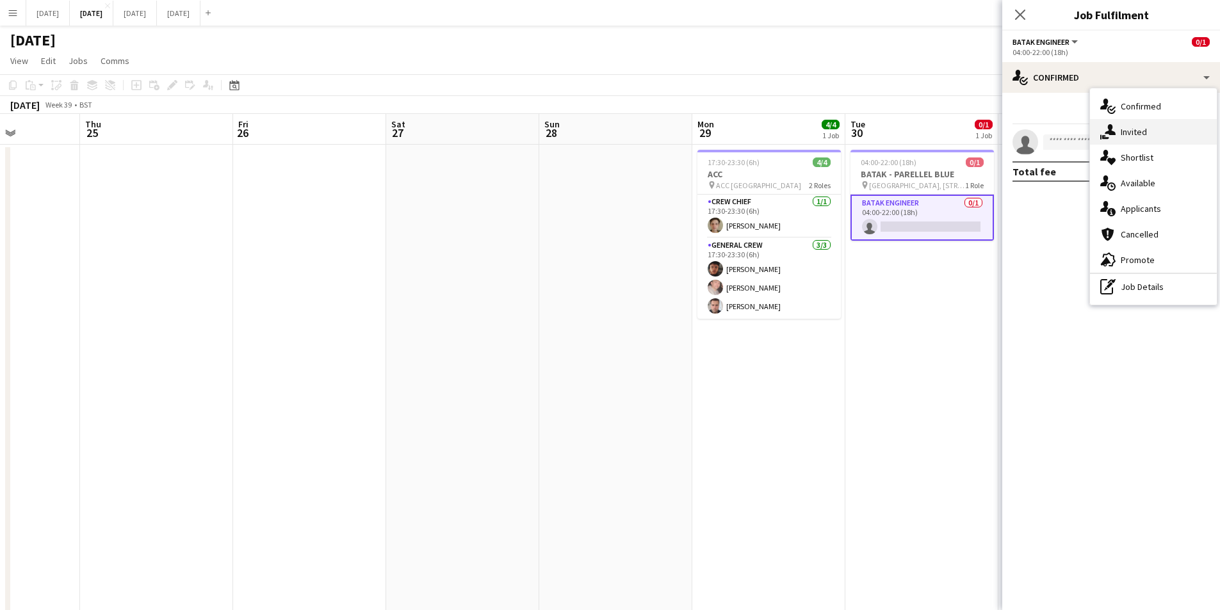
click at [1138, 132] on div "single-neutral-actions-share-1 Invited" at bounding box center [1153, 132] width 127 height 26
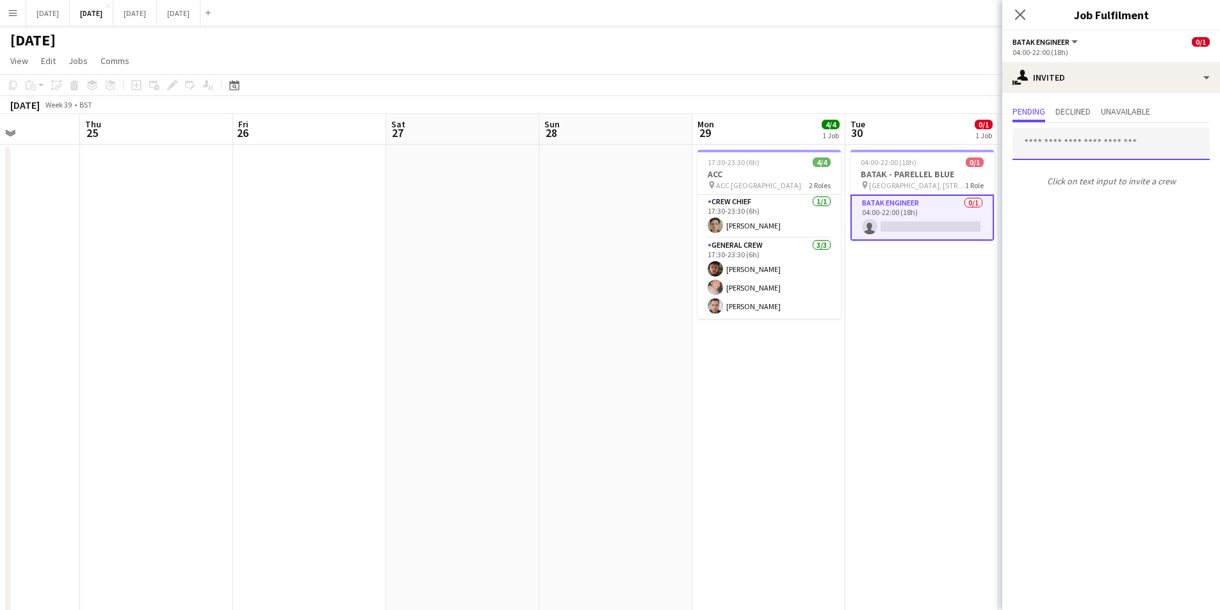
click at [1117, 148] on input "text" at bounding box center [1111, 144] width 197 height 32
type input "****"
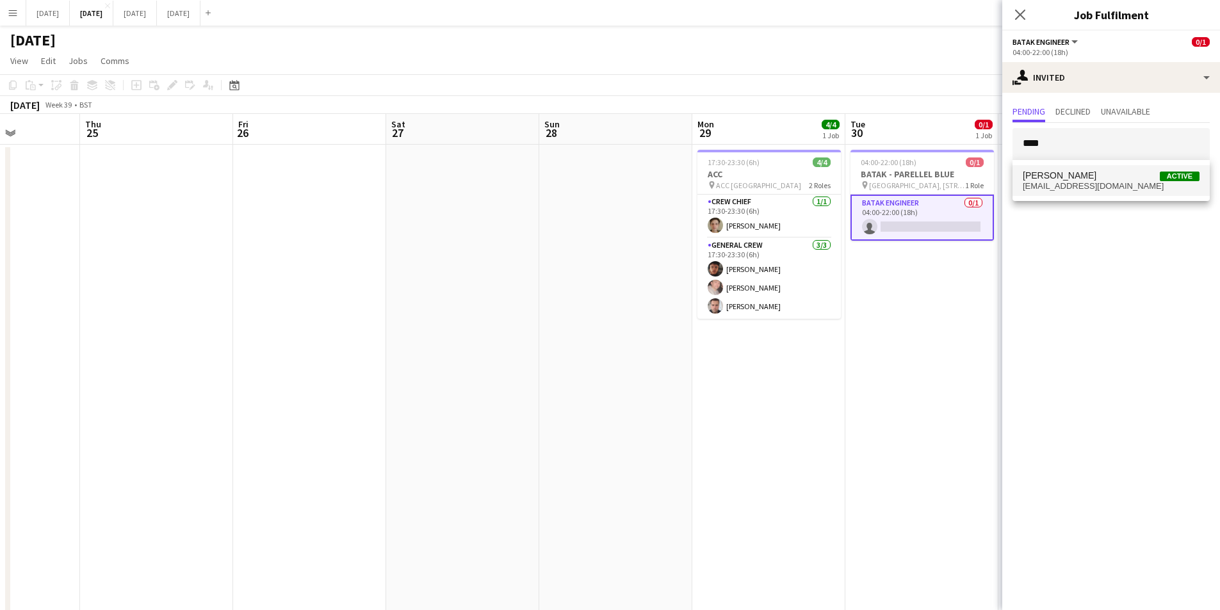
click at [1090, 180] on span "[PERSON_NAME]" at bounding box center [1060, 175] width 74 height 11
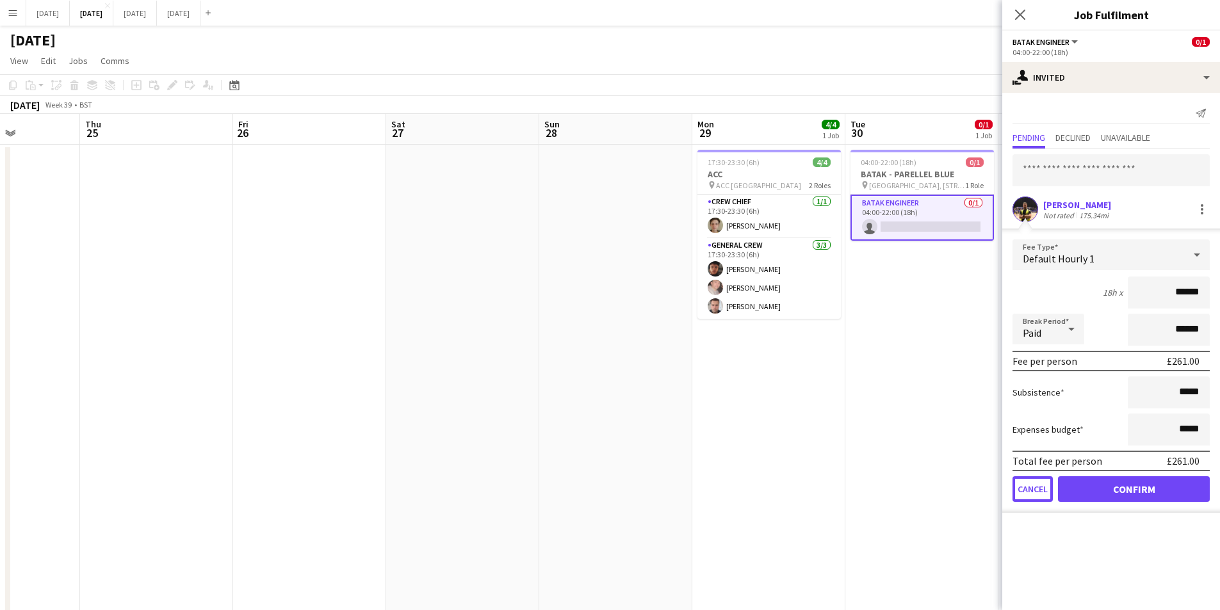
click at [1035, 487] on button "Cancel" at bounding box center [1033, 490] width 40 height 26
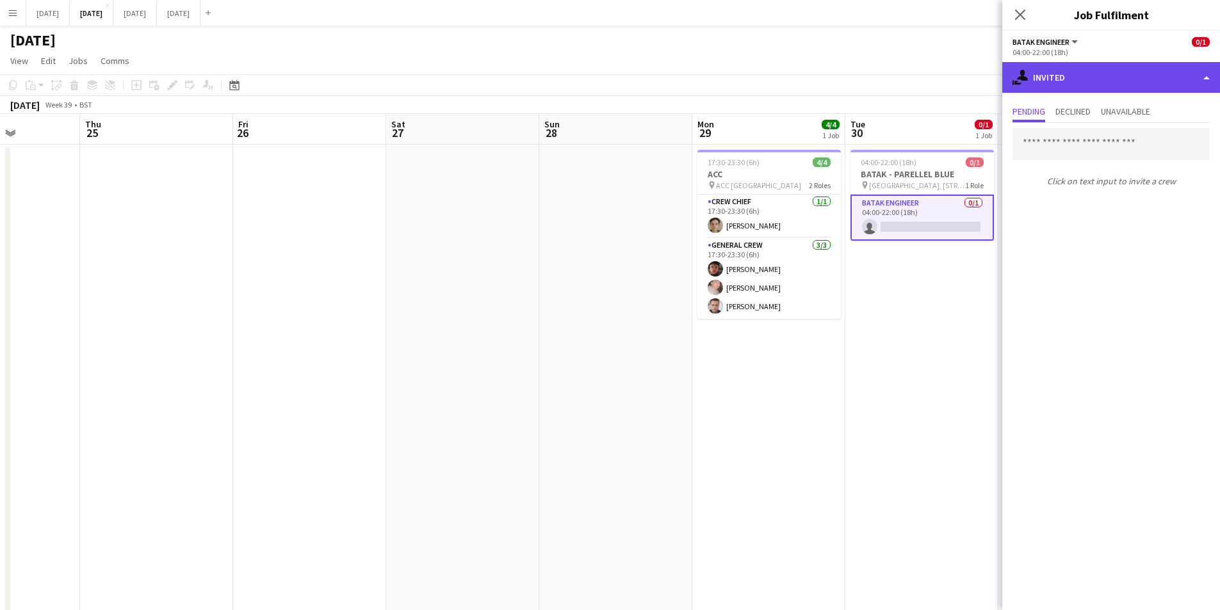
click at [1081, 73] on div "single-neutral-actions-share-1 Invited" at bounding box center [1112, 77] width 218 height 31
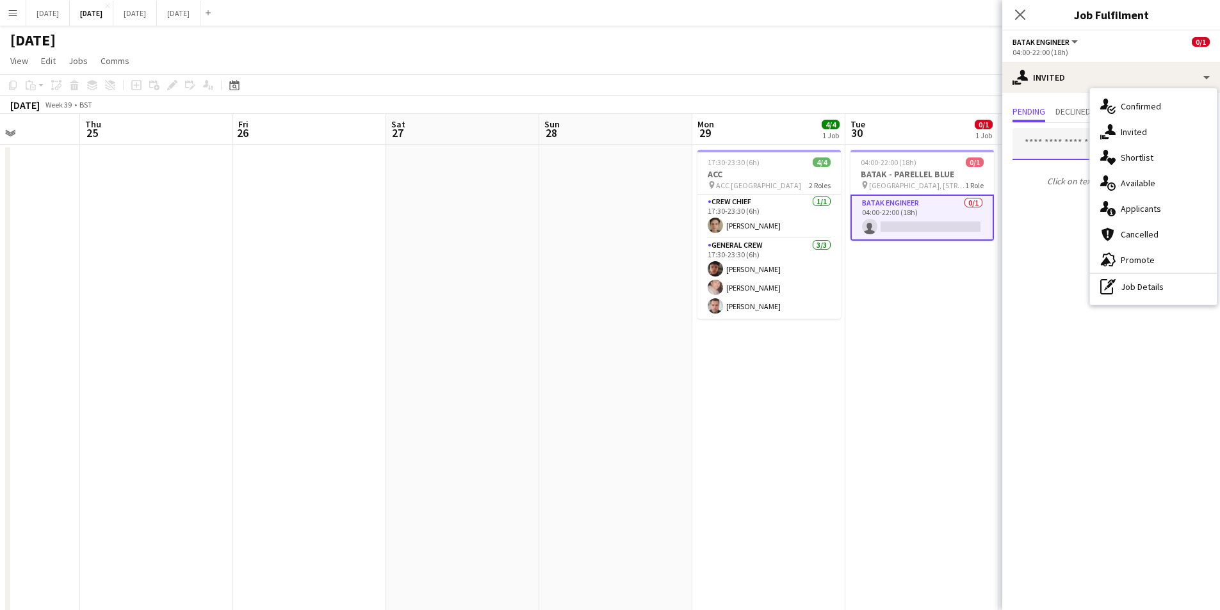
click at [1057, 146] on input "text" at bounding box center [1111, 144] width 197 height 32
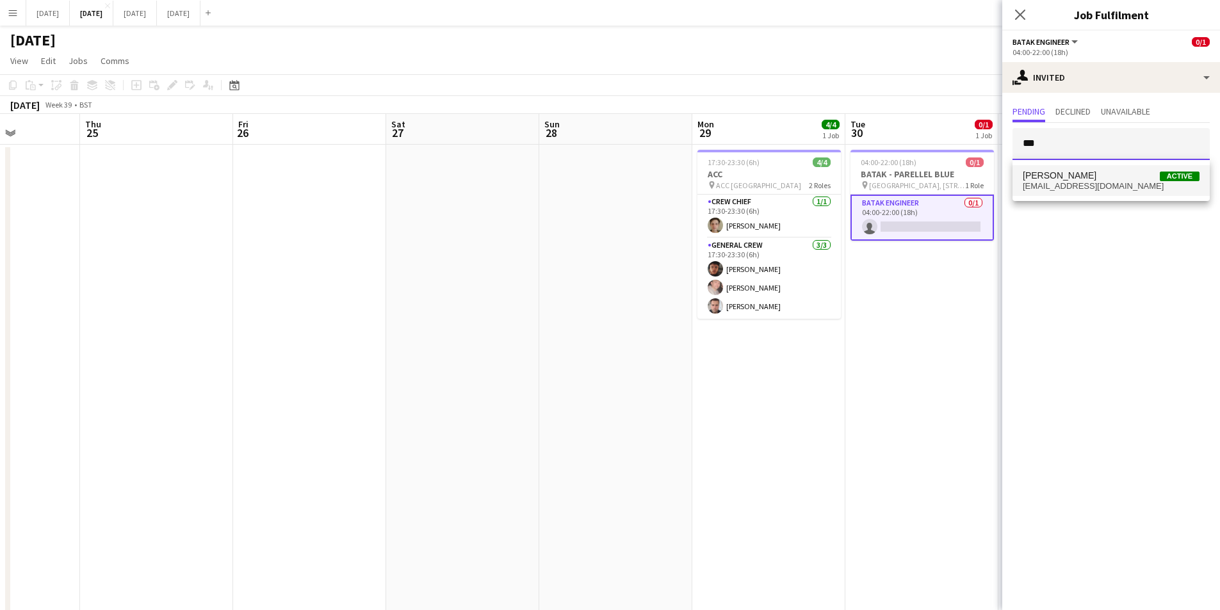
type input "***"
click at [1077, 179] on span "[PERSON_NAME]" at bounding box center [1060, 175] width 74 height 11
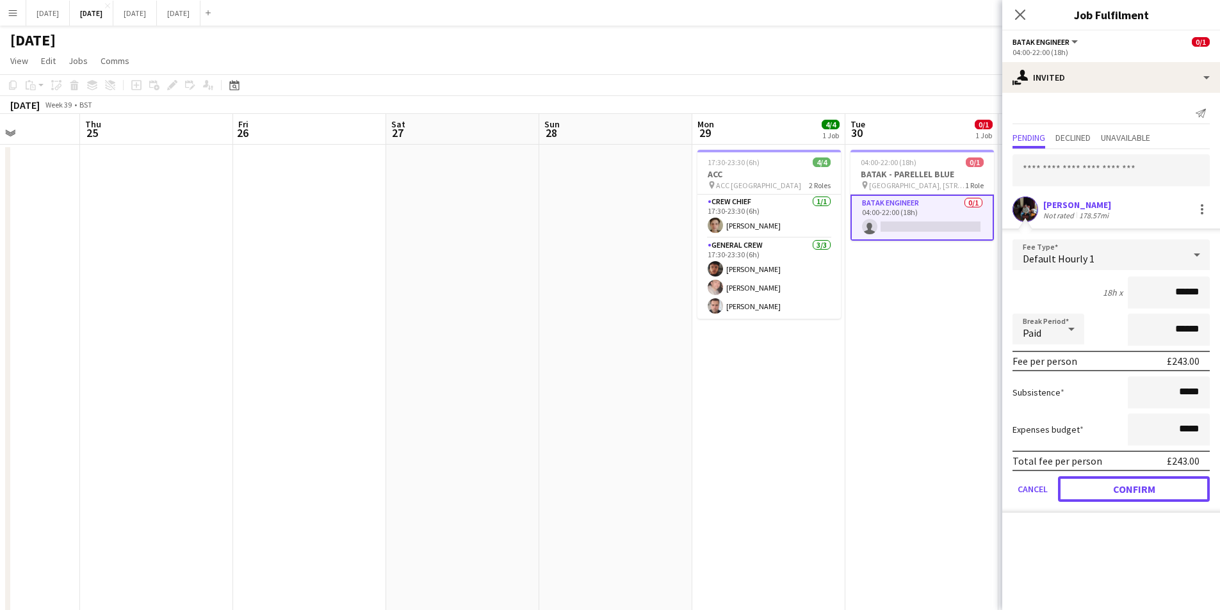
click at [1117, 481] on button "Confirm" at bounding box center [1134, 490] width 152 height 26
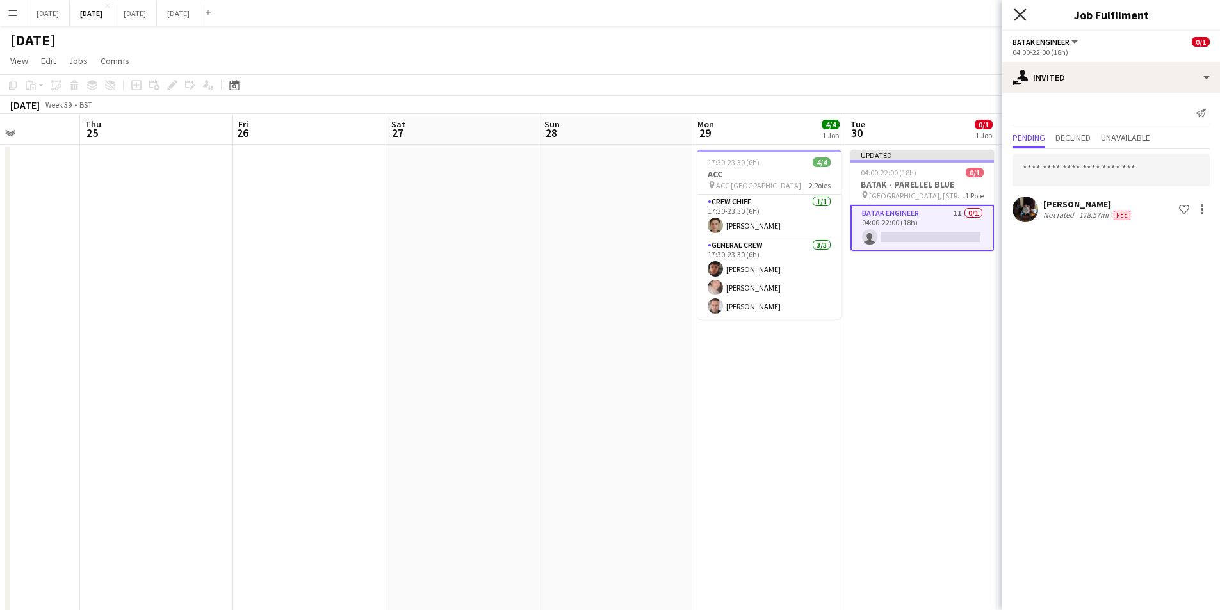
click at [1019, 10] on icon "Close pop-in" at bounding box center [1020, 14] width 12 height 12
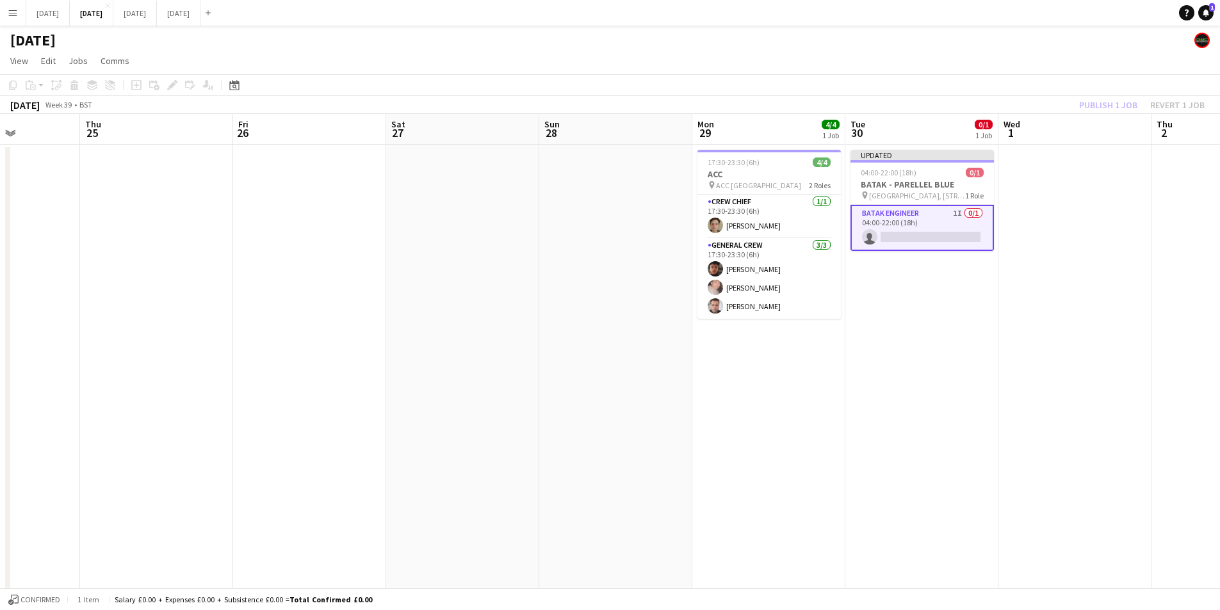
click at [1116, 116] on app-board-header-date "Wed 1" at bounding box center [1075, 129] width 153 height 31
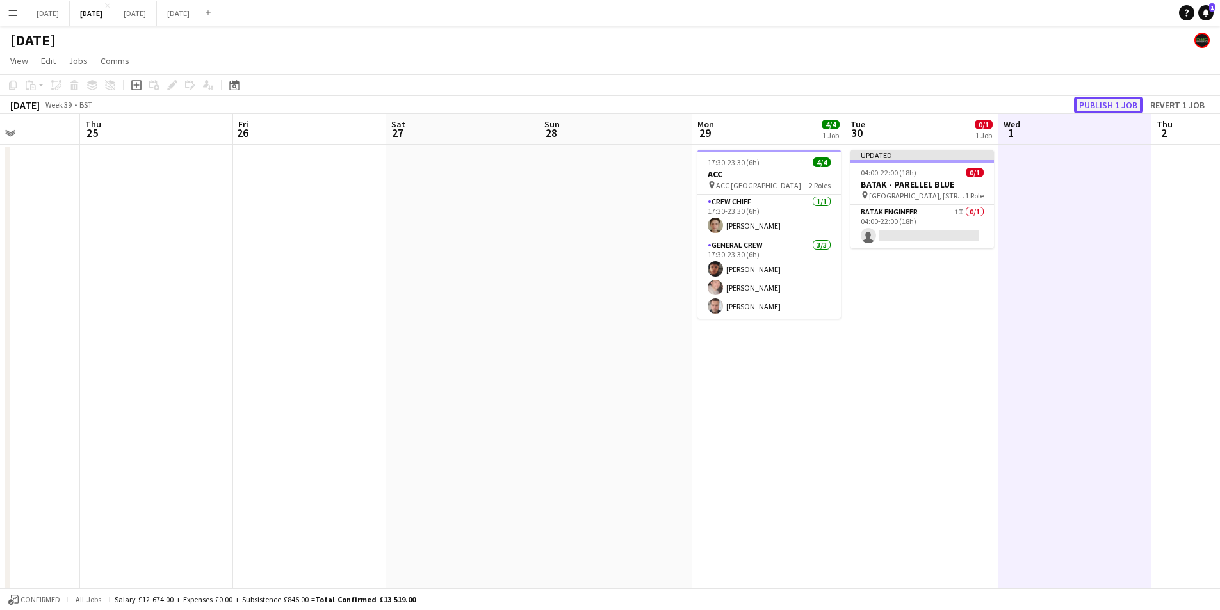
click at [1111, 106] on button "Publish 1 job" at bounding box center [1108, 105] width 69 height 17
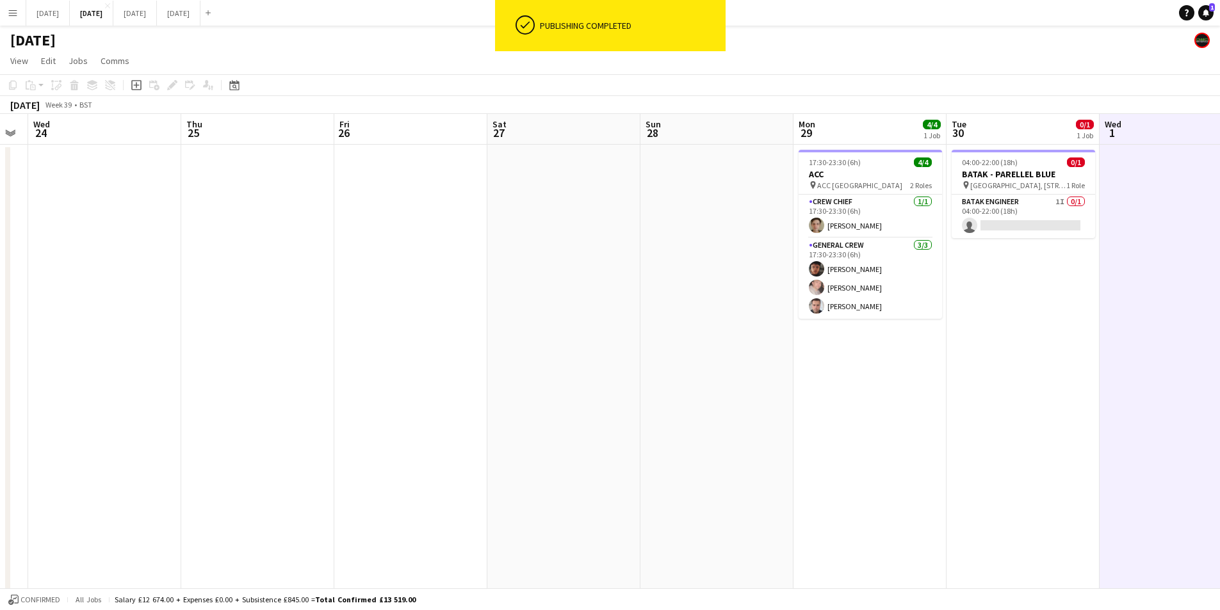
drag, startPoint x: 479, startPoint y: 316, endPoint x: 639, endPoint y: 256, distance: 170.9
click at [758, 317] on app-calendar-viewport "Mon 22 Tue 23 Wed 24 Thu 25 Fri 26 Sat 27 Sun 28 Mon 29 4/4 1 Job Tue 30 0/1 1 …" at bounding box center [610, 554] width 1220 height 881
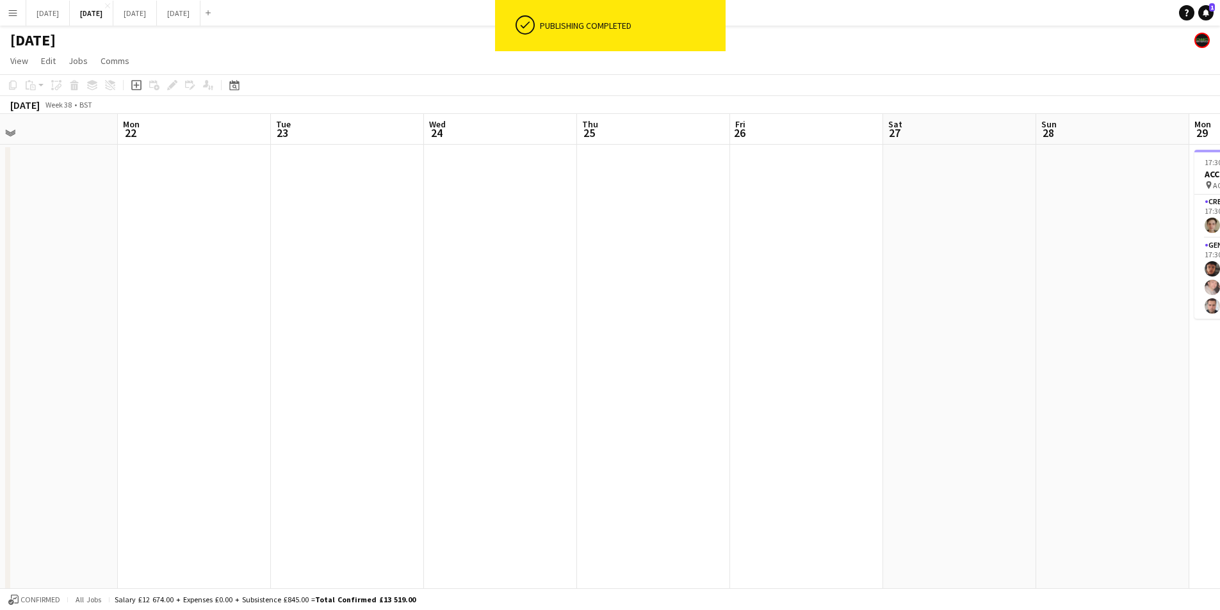
drag, startPoint x: 352, startPoint y: 311, endPoint x: 417, endPoint y: 315, distance: 64.9
click at [883, 326] on app-calendar-viewport "Sat 20 6/6 5 Jobs Sun 21 Mon 22 Tue 23 Wed 24 Thu 25 Fri 26 Sat 27 Sun 28 Mon 2…" at bounding box center [610, 554] width 1220 height 881
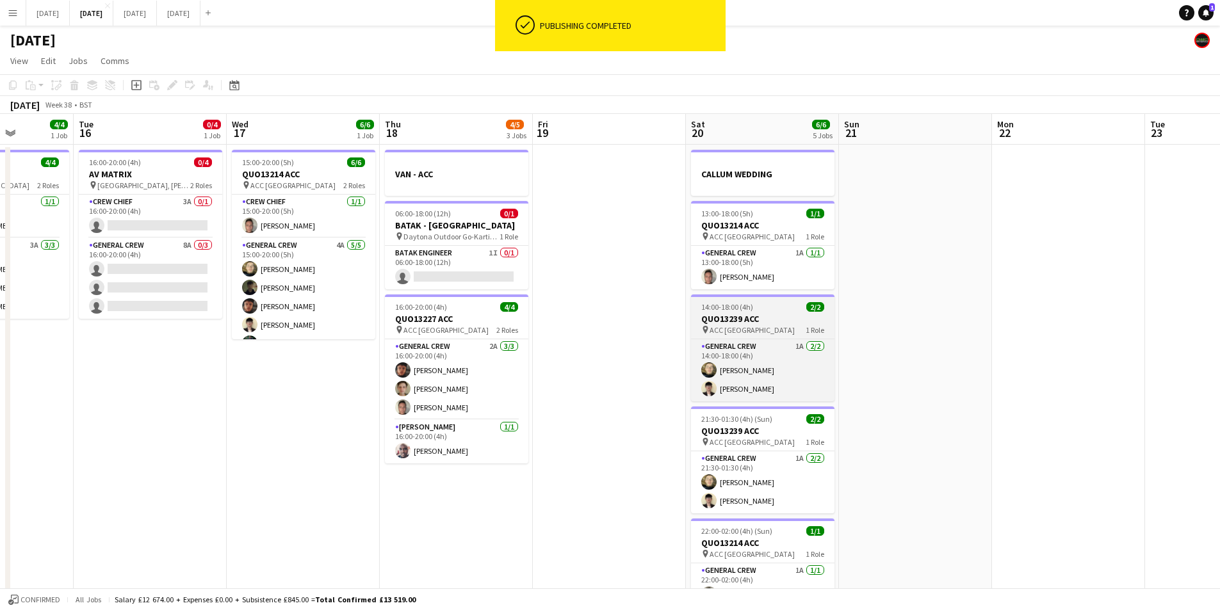
drag, startPoint x: 675, startPoint y: 345, endPoint x: 814, endPoint y: 299, distance: 145.6
click at [928, 331] on app-calendar-viewport "Sun 14 6/6 2 Jobs Mon 15 4/4 1 Job Tue 16 0/4 1 Job Wed 17 6/6 1 Job Thu 18 4/5…" at bounding box center [610, 554] width 1220 height 881
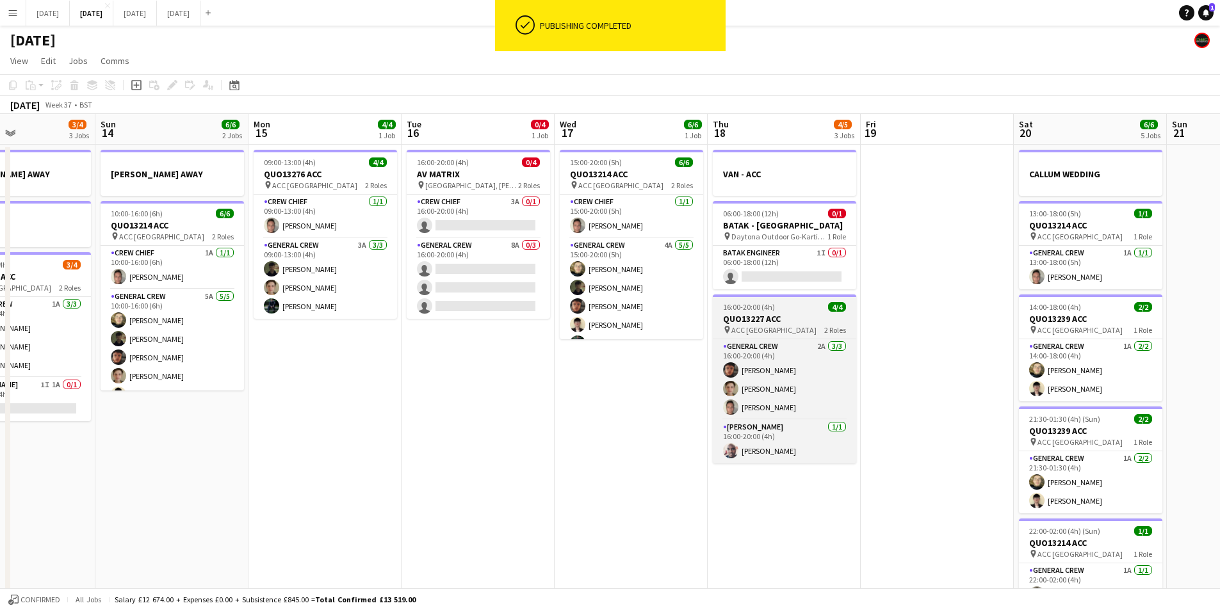
drag, startPoint x: 712, startPoint y: 340, endPoint x: 839, endPoint y: 313, distance: 129.0
click at [828, 322] on app-calendar-viewport "Thu 11 0/4 1 Job Fri 12 Sat 13 3/4 3 Jobs Sun 14 6/6 2 Jobs Mon 15 4/4 1 Job Tu…" at bounding box center [610, 554] width 1220 height 881
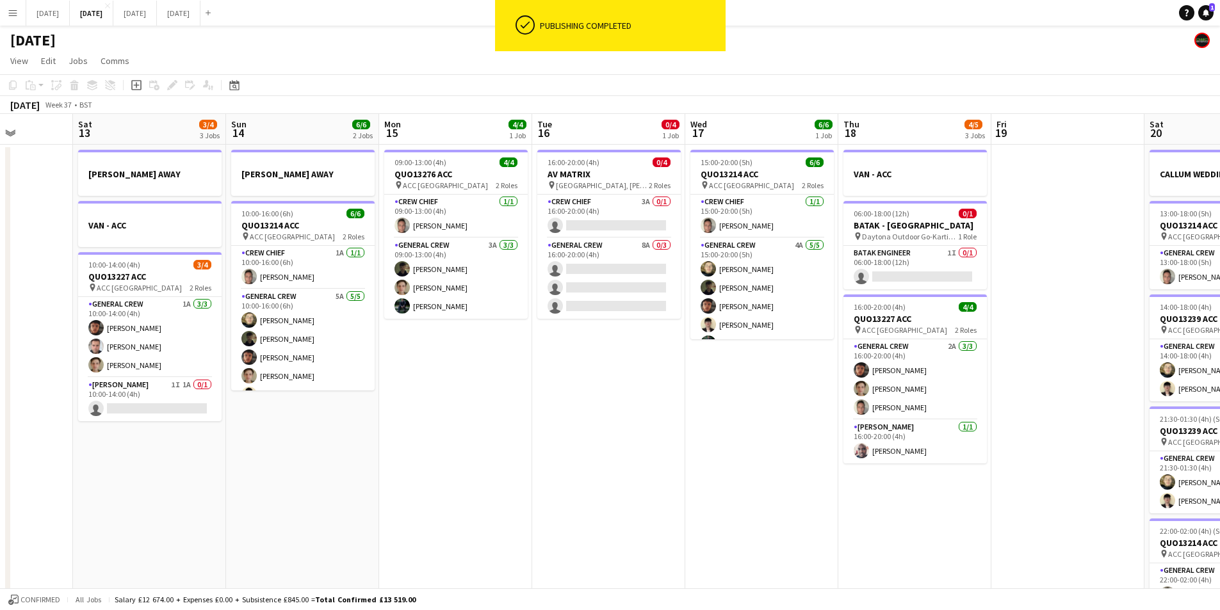
scroll to position [0, 384]
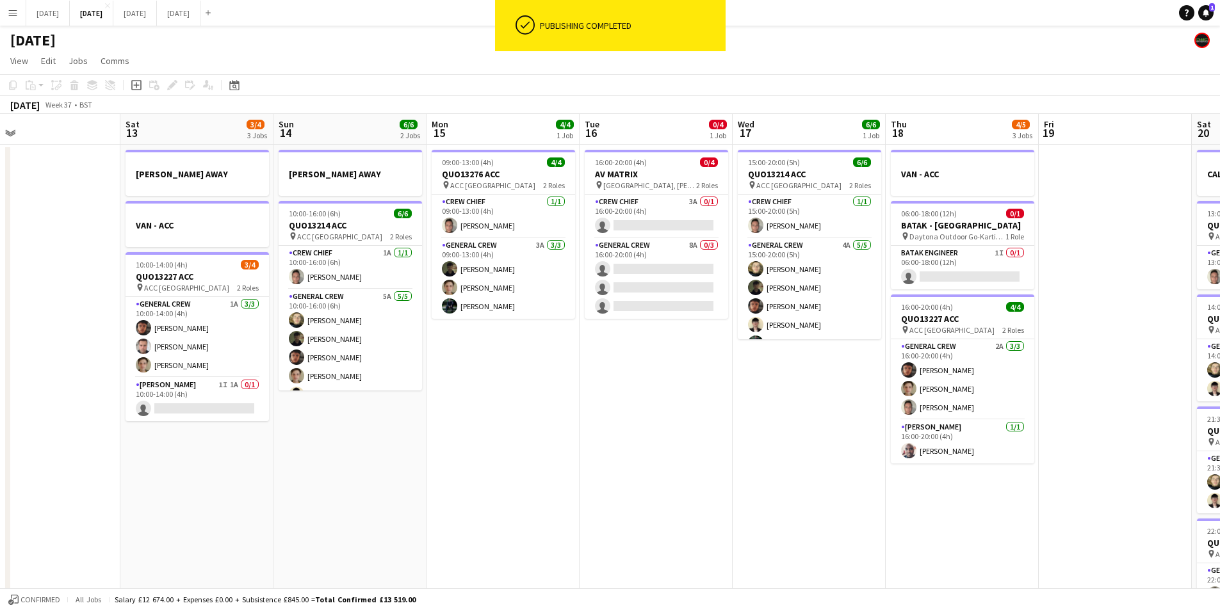
drag, startPoint x: 585, startPoint y: 359, endPoint x: 703, endPoint y: 345, distance: 118.6
click at [705, 353] on app-calendar-viewport "Wed 10 Thu 11 0/4 1 Job Fri 12 Sat 13 3/4 3 Jobs Sun 14 6/6 2 Jobs Mon 15 4/4 1…" at bounding box center [610, 554] width 1220 height 881
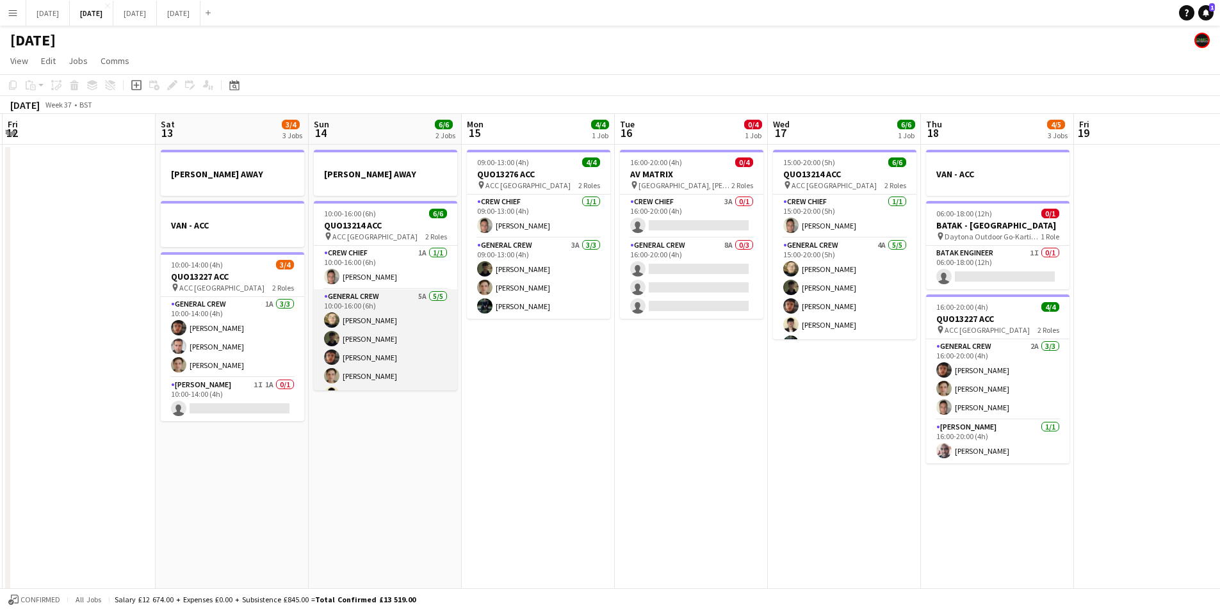
scroll to position [17, 0]
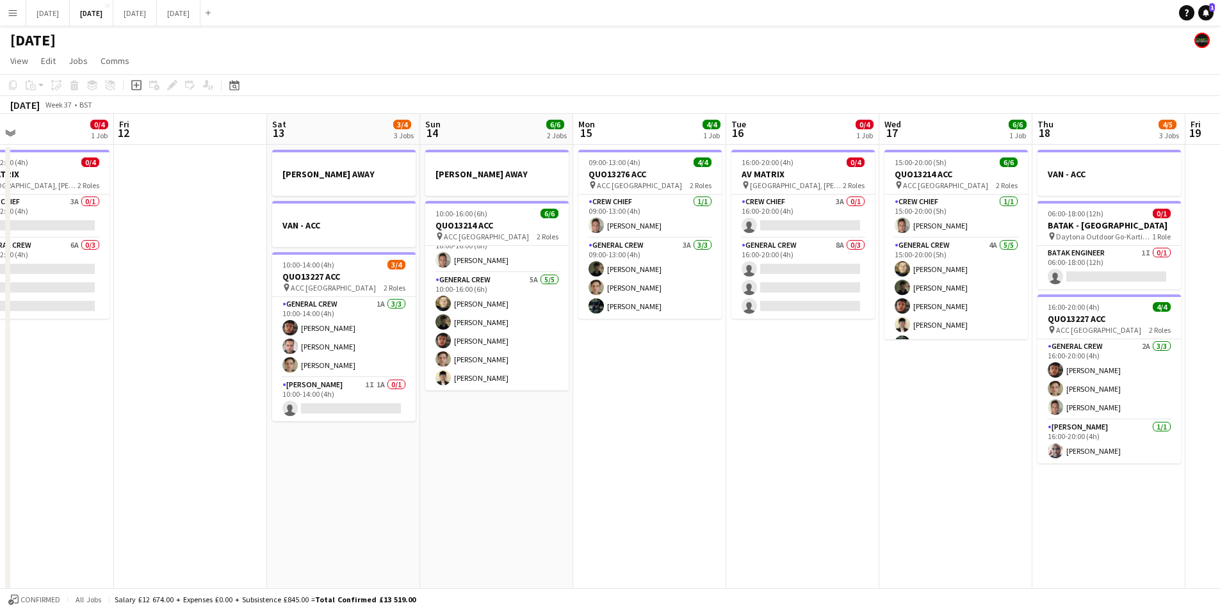
drag, startPoint x: 441, startPoint y: 398, endPoint x: 594, endPoint y: 405, distance: 153.2
click at [597, 408] on app-calendar-viewport "Tue 9 4/4 3 Jobs Wed 10 Thu 11 0/4 1 Job Fri 12 Sat 13 3/4 3 Jobs Sun 14 6/6 2 …" at bounding box center [610, 554] width 1220 height 881
drag, startPoint x: 381, startPoint y: 424, endPoint x: 584, endPoint y: 395, distance: 205.2
click at [582, 397] on app-calendar-viewport "Tue 9 4/4 3 Jobs Wed 10 Thu 11 0/4 1 Job Fri 12 Sat 13 3/4 3 Jobs Sun 14 6/6 2 …" at bounding box center [610, 554] width 1220 height 881
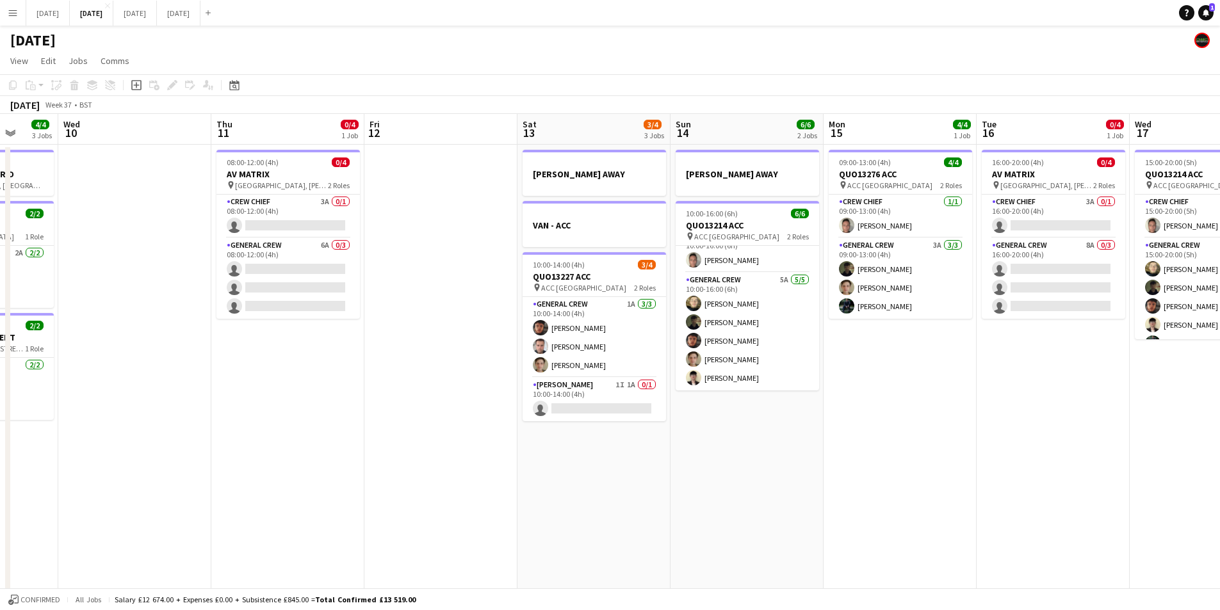
drag, startPoint x: 356, startPoint y: 366, endPoint x: 653, endPoint y: 354, distance: 296.8
click at [645, 358] on app-calendar-viewport "Sun 7 7/8 2 Jobs Mon 8 6/6 3 Jobs Tue 9 4/4 3 Jobs Wed 10 Thu 11 0/4 1 Job Fri …" at bounding box center [610, 554] width 1220 height 881
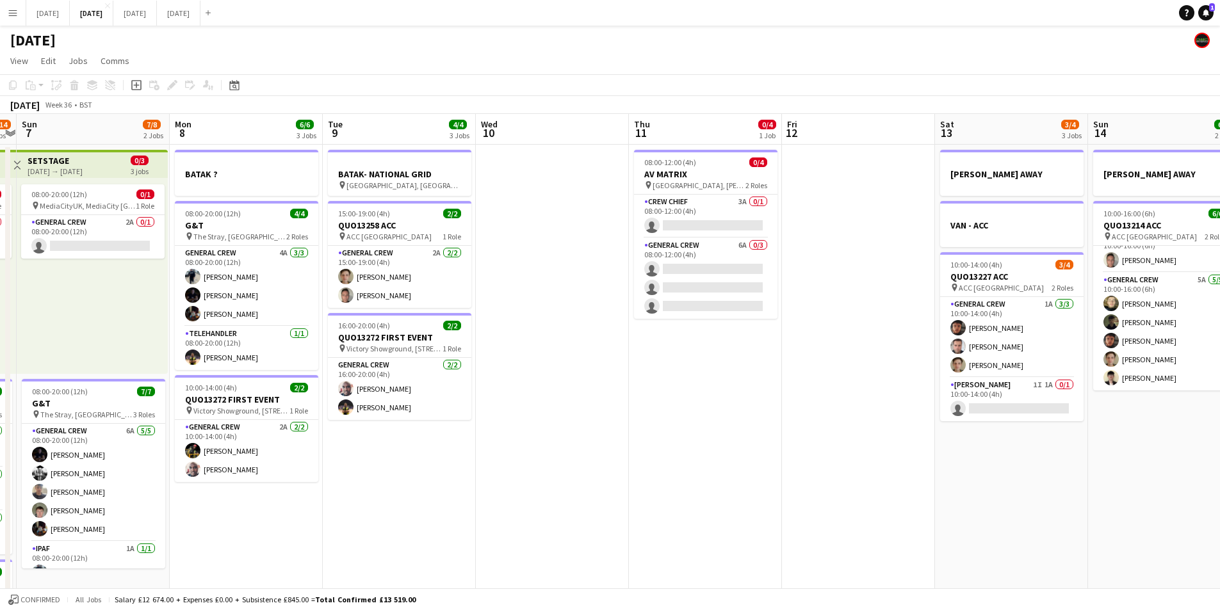
scroll to position [0, 288]
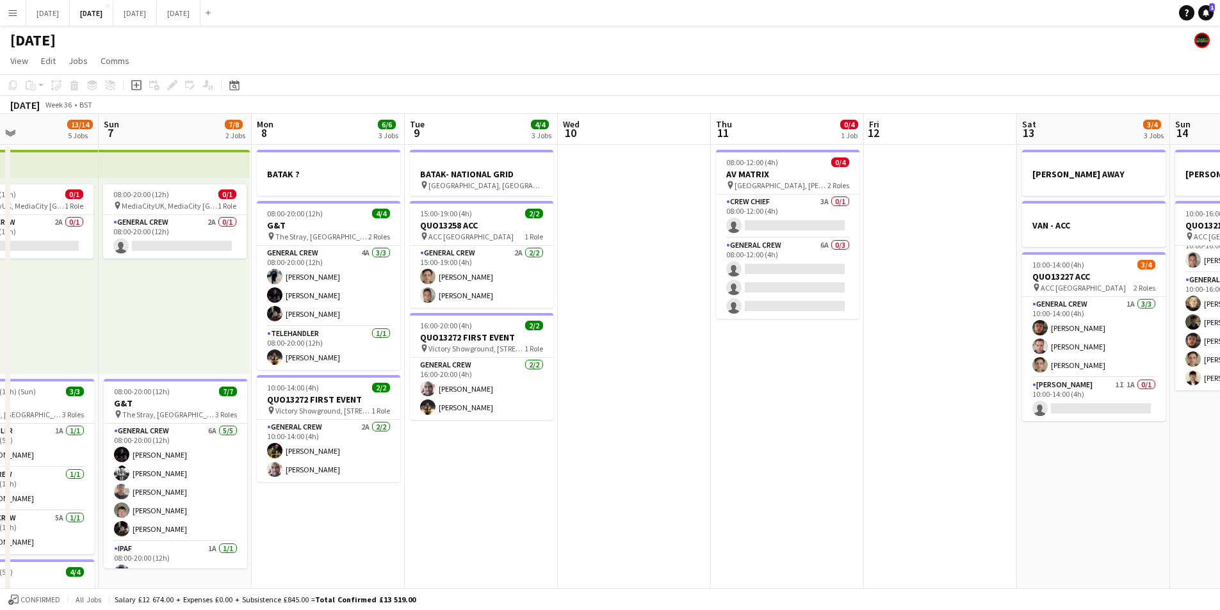
drag, startPoint x: 479, startPoint y: 381, endPoint x: 807, endPoint y: 409, distance: 329.8
click at [808, 422] on app-calendar-viewport "Thu 4 17/19 4 Jobs Fri 5 11/14 3 Jobs Sat 6 13/14 5 Jobs Sun 7 7/8 2 Jobs Mon 8…" at bounding box center [610, 554] width 1220 height 881
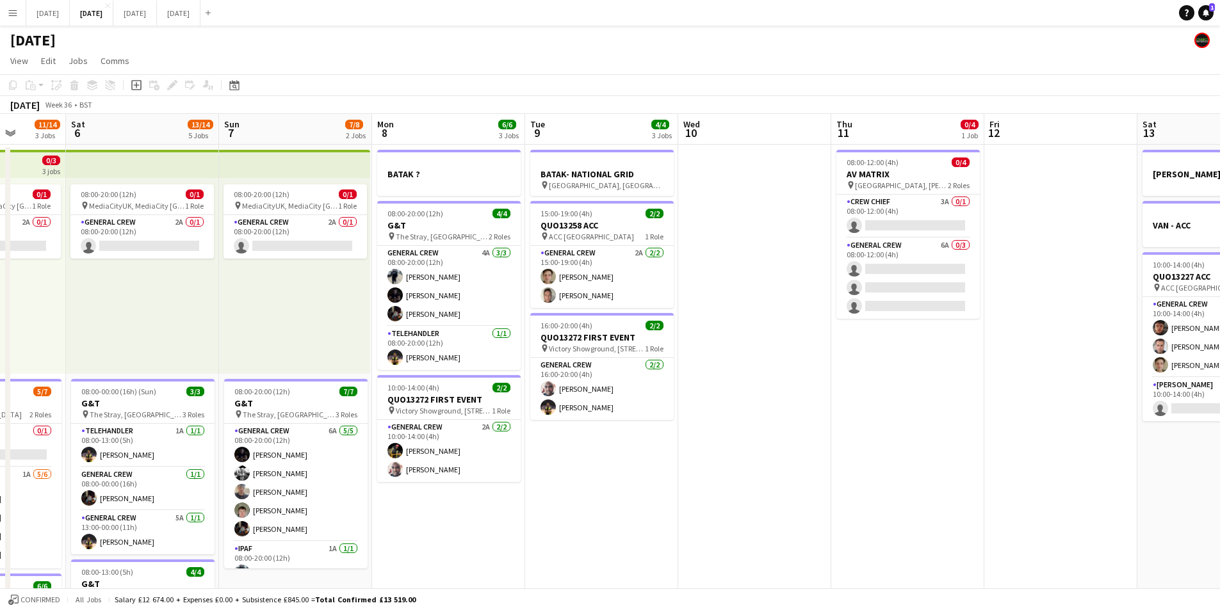
drag, startPoint x: 657, startPoint y: 405, endPoint x: 935, endPoint y: 371, distance: 280.1
click at [936, 383] on app-calendar-viewport "Wed 3 16/16 3 Jobs Thu 4 17/19 4 Jobs Fri 5 11/14 3 Jobs Sat 6 13/14 5 Jobs Sun…" at bounding box center [610, 554] width 1220 height 881
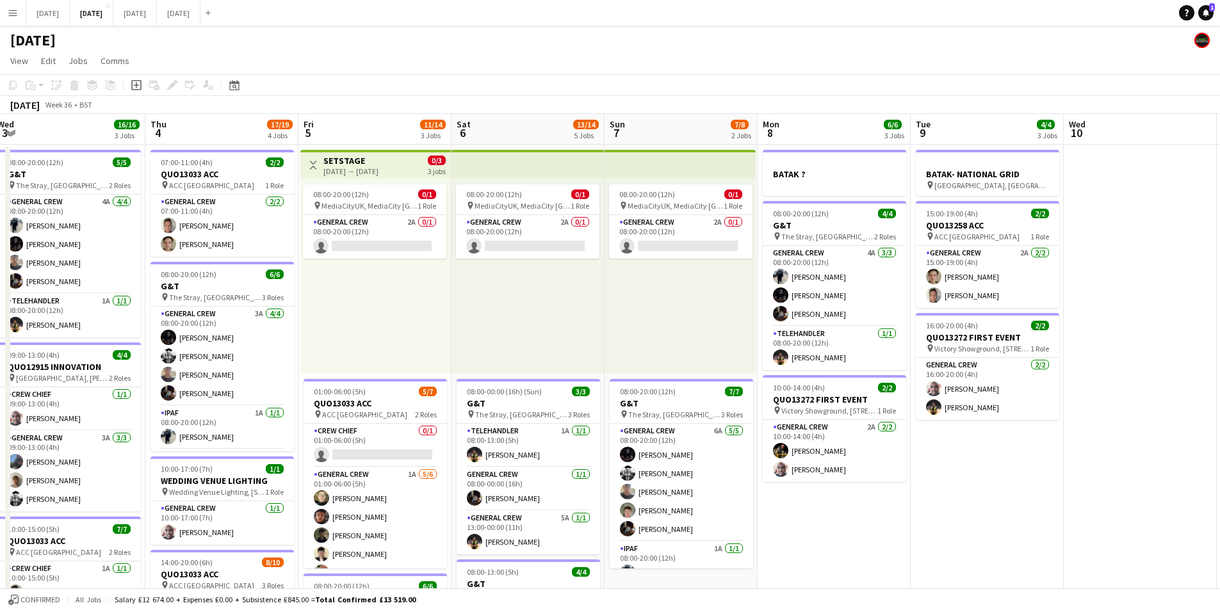
drag, startPoint x: 444, startPoint y: 348, endPoint x: 539, endPoint y: 350, distance: 95.5
click at [525, 354] on app-calendar-viewport "Mon 1 14/16 3 Jobs Tue 2 18/19 3 Jobs Wed 3 16/16 3 Jobs Thu 4 17/19 4 Jobs Fri…" at bounding box center [610, 554] width 1220 height 881
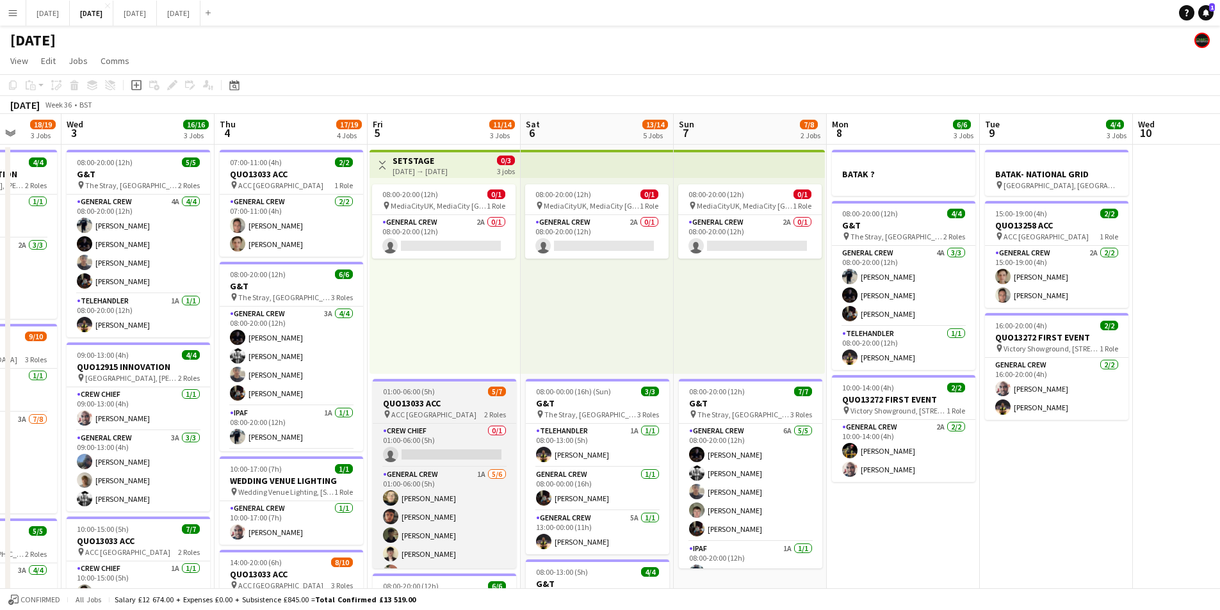
scroll to position [35, 0]
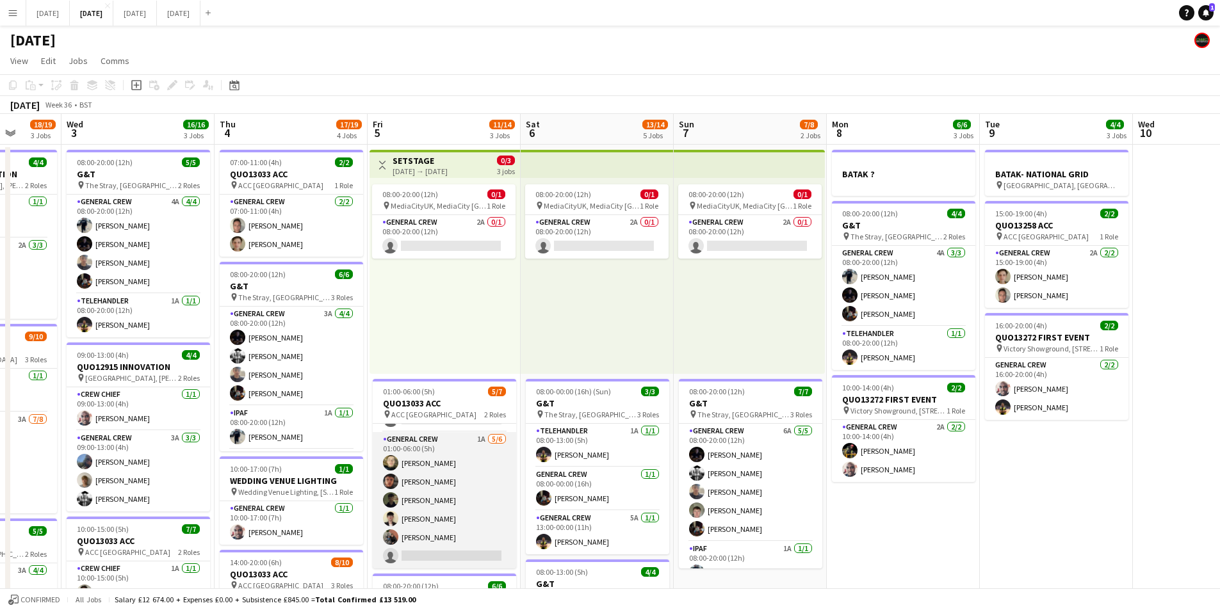
click at [436, 516] on app-card-role "General Crew 1A [DATE] 01:00-06:00 (5h) [PERSON_NAME] black [PERSON_NAME] [PERS…" at bounding box center [444, 500] width 143 height 136
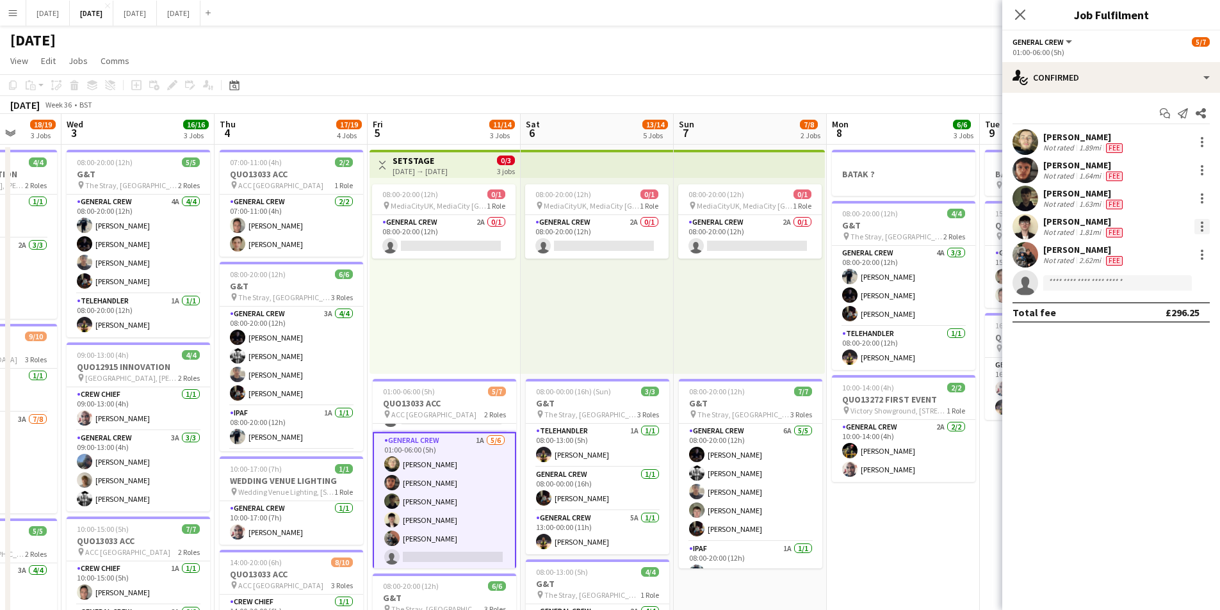
click at [1204, 225] on div at bounding box center [1202, 226] width 15 height 15
drag, startPoint x: 1158, startPoint y: 281, endPoint x: 667, endPoint y: 420, distance: 510.8
click at [1156, 281] on span "Switch crew" at bounding box center [1147, 280] width 54 height 11
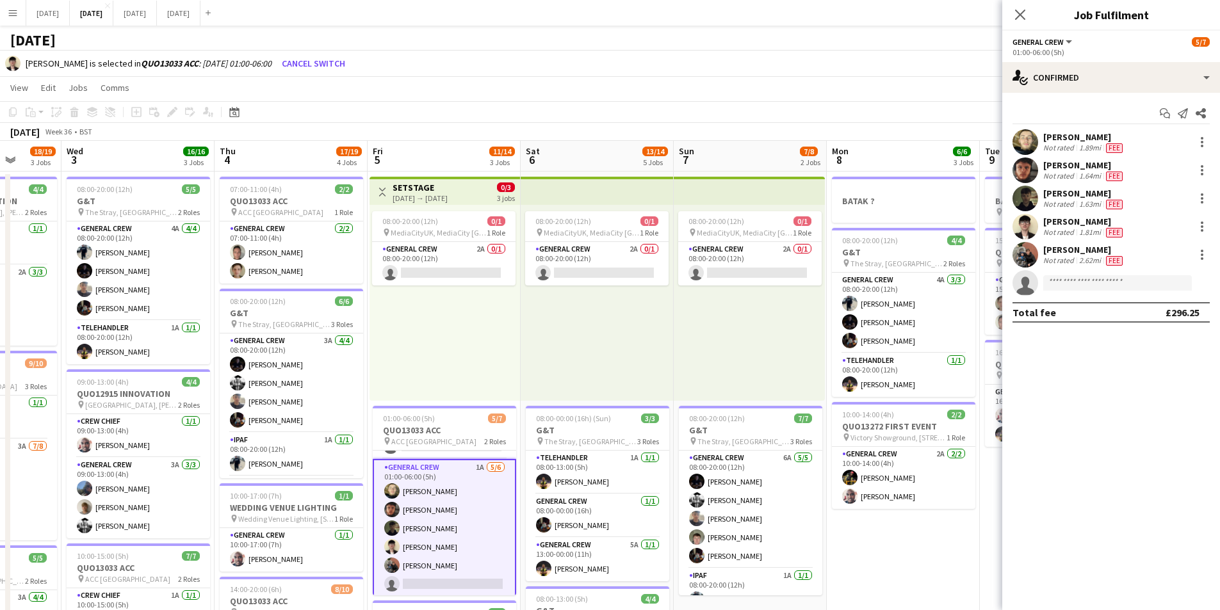
scroll to position [0, 0]
click at [448, 480] on app-card-role "Crew Chief 0/1 01:00-06:00 (5h) single-neutral-actions" at bounding box center [444, 473] width 143 height 44
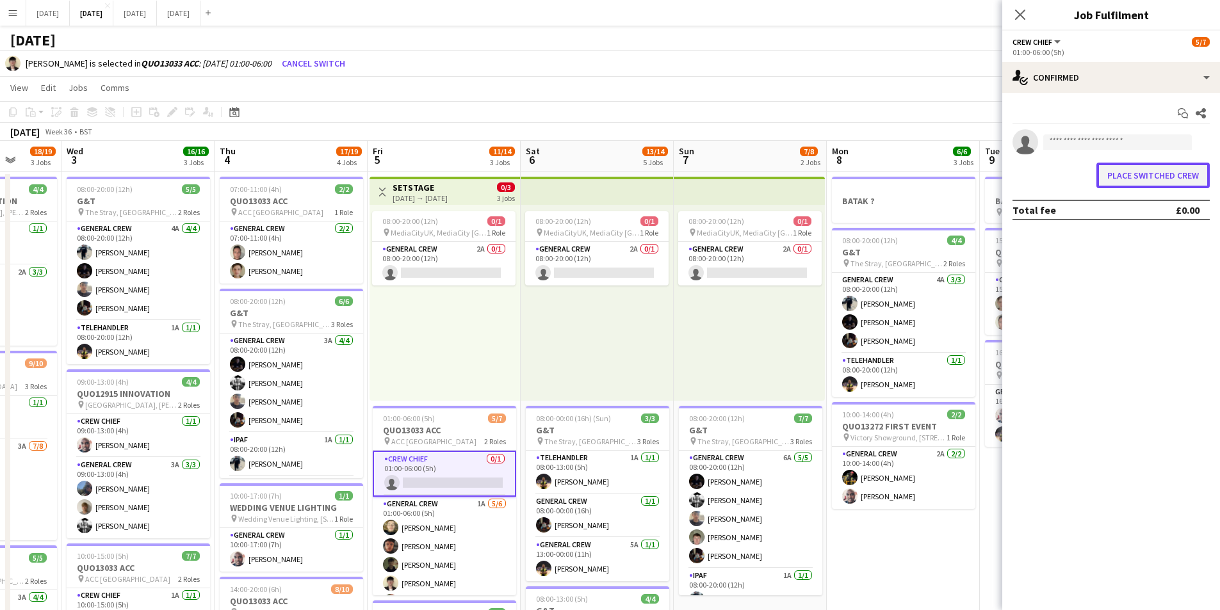
click at [1123, 171] on button "Place switched crew" at bounding box center [1153, 176] width 113 height 26
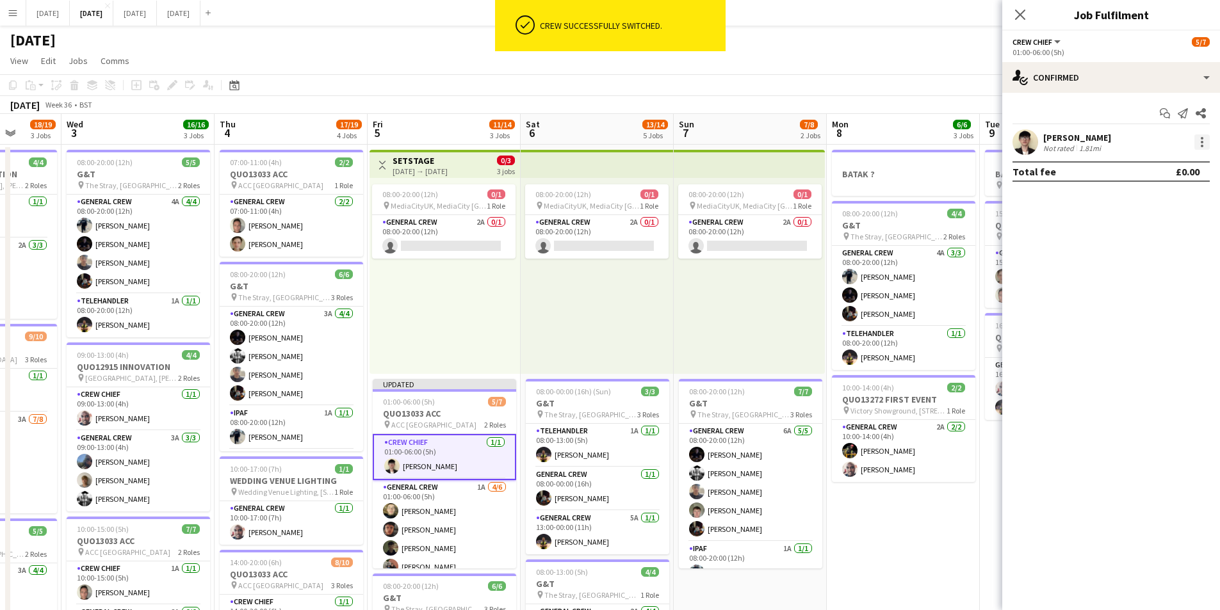
click at [1208, 147] on div at bounding box center [1202, 142] width 15 height 15
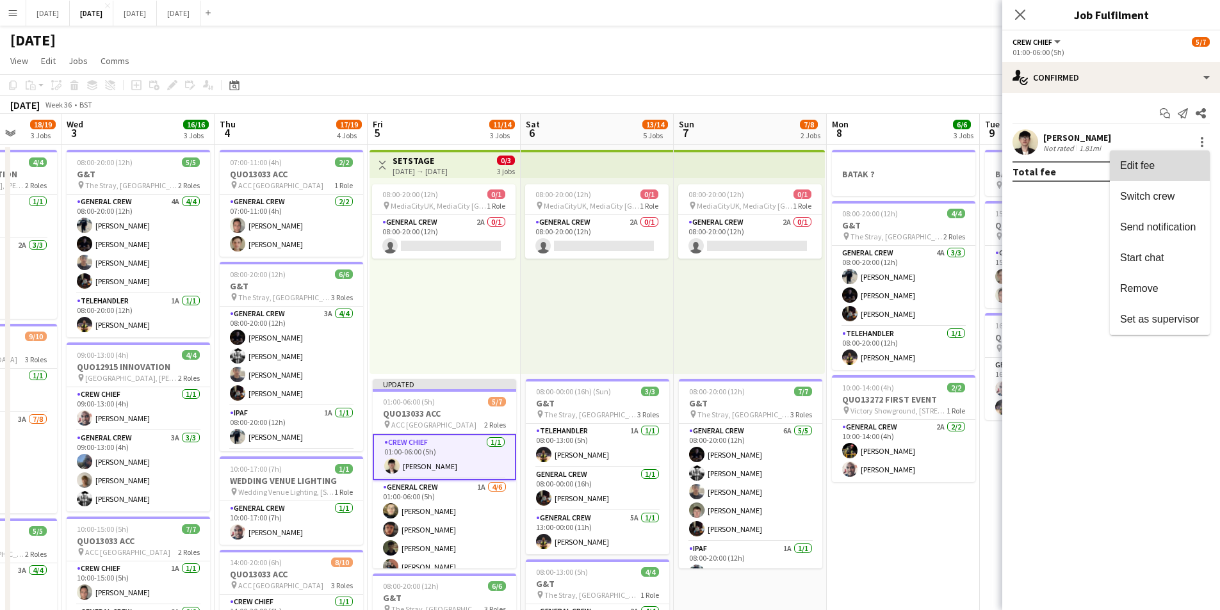
click at [1175, 166] on span "Edit fee" at bounding box center [1159, 166] width 79 height 12
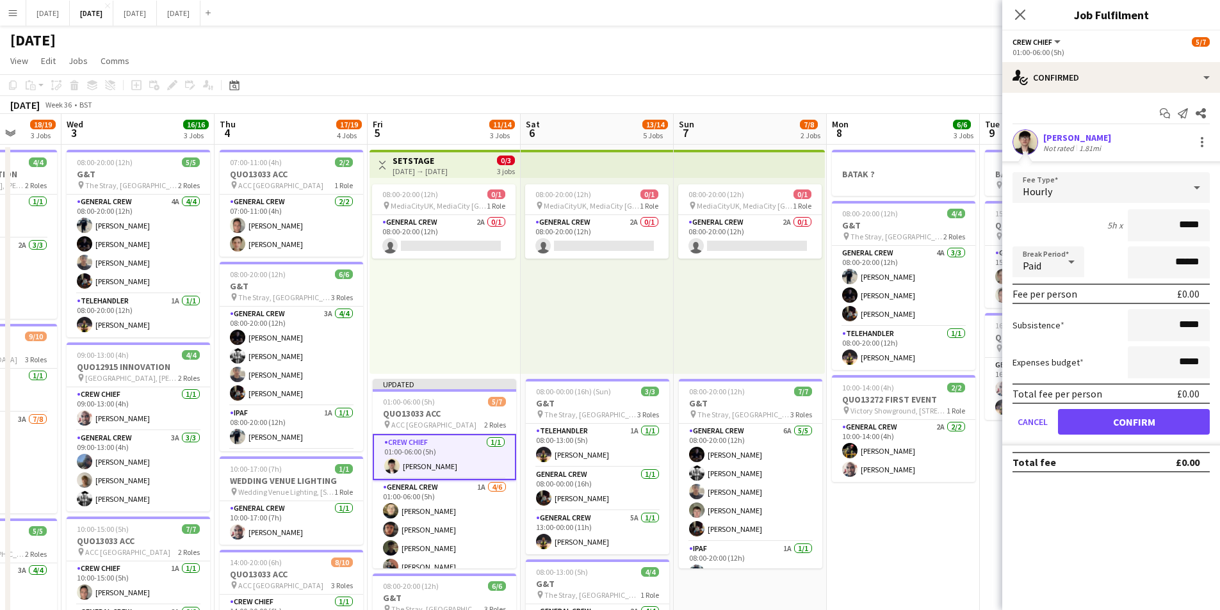
click at [1150, 188] on div "Hourly" at bounding box center [1099, 187] width 172 height 31
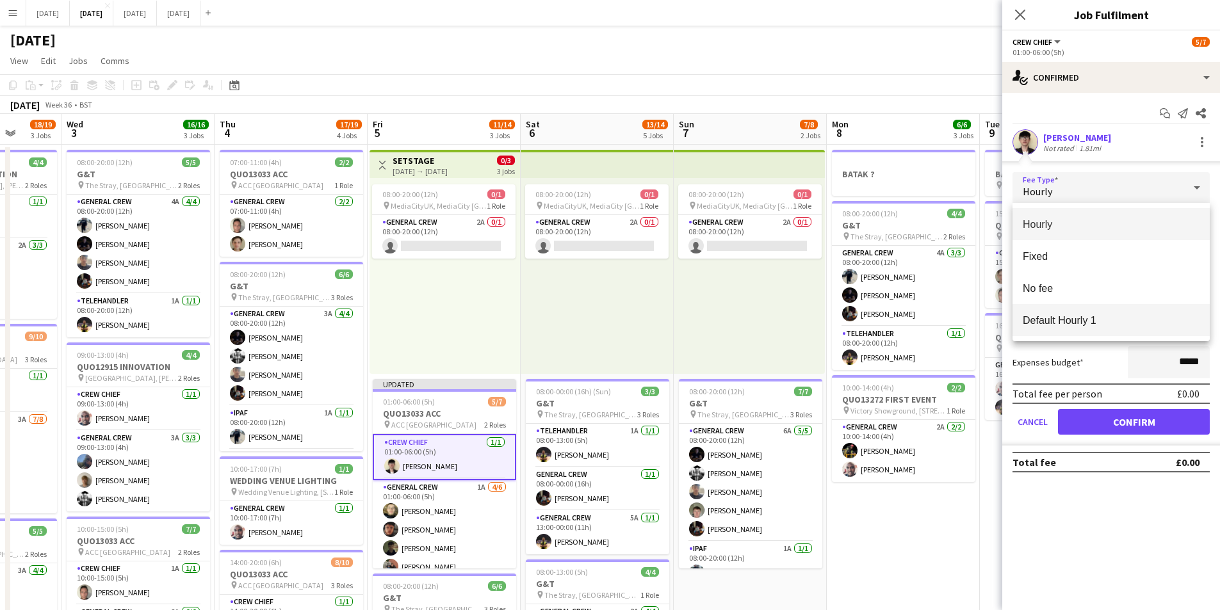
click at [1095, 315] on span "Default Hourly 1" at bounding box center [1111, 321] width 177 height 12
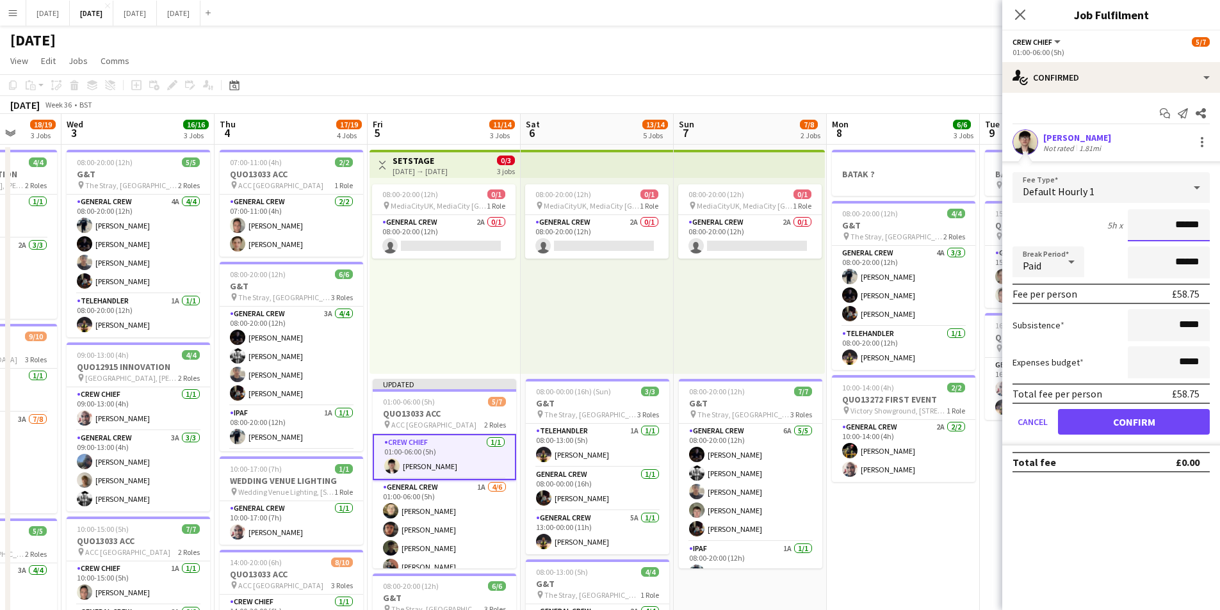
click at [1185, 225] on input "******" at bounding box center [1169, 225] width 82 height 32
type input "******"
click at [1182, 325] on input "*****" at bounding box center [1169, 325] width 82 height 32
type input "******"
click at [1138, 425] on button "Confirm" at bounding box center [1134, 422] width 152 height 26
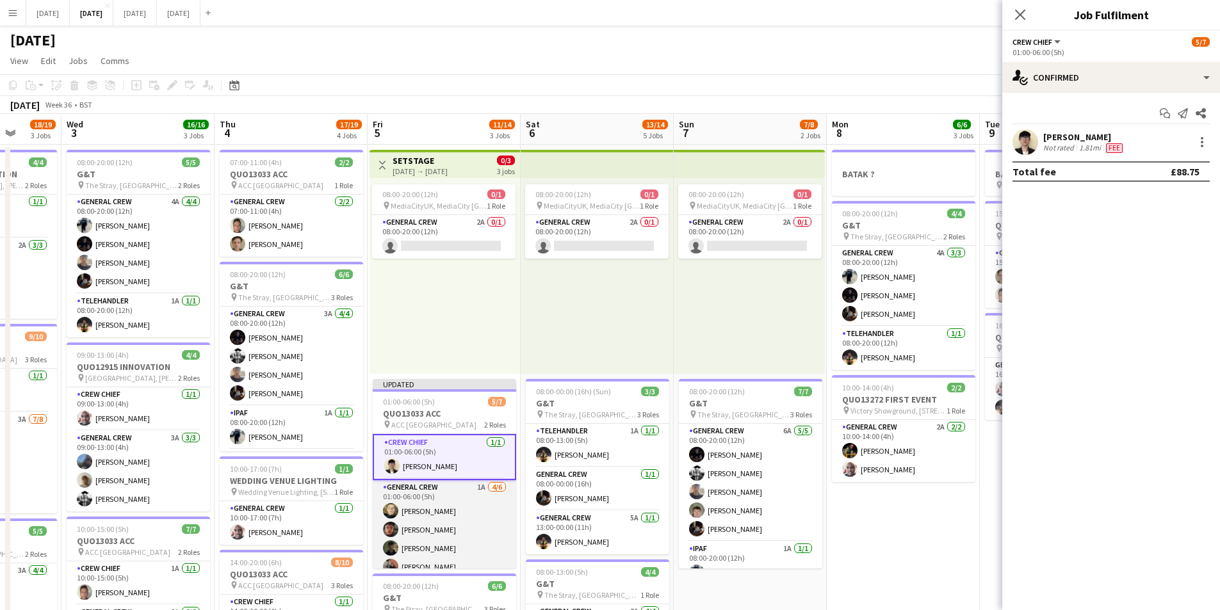
scroll to position [48, 0]
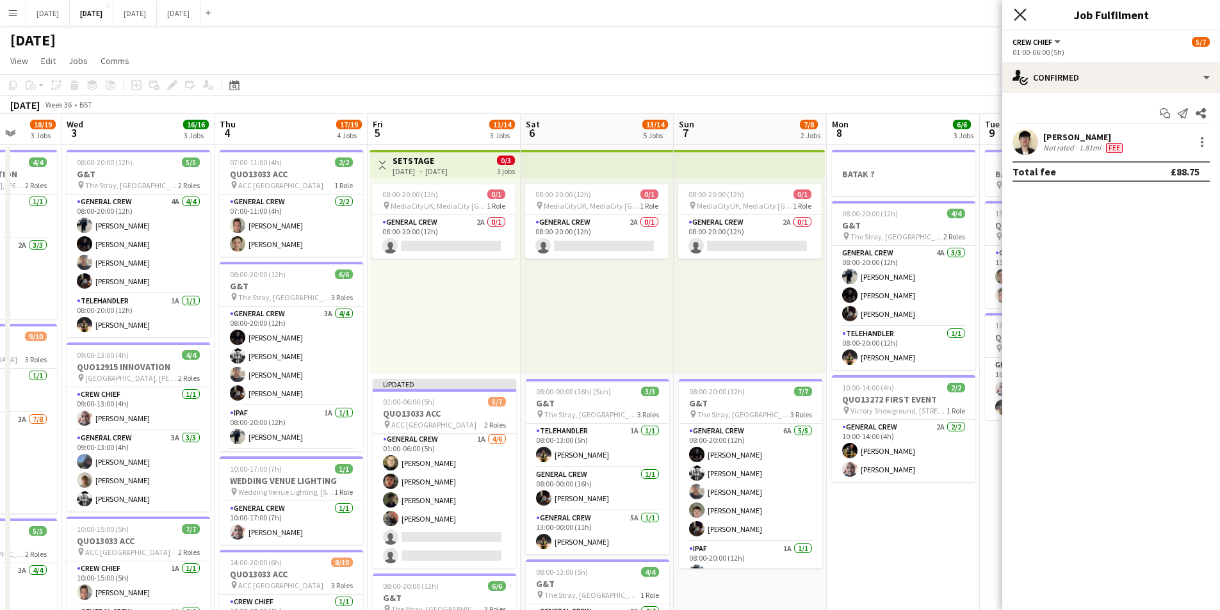
click at [1019, 13] on icon at bounding box center [1020, 14] width 12 height 12
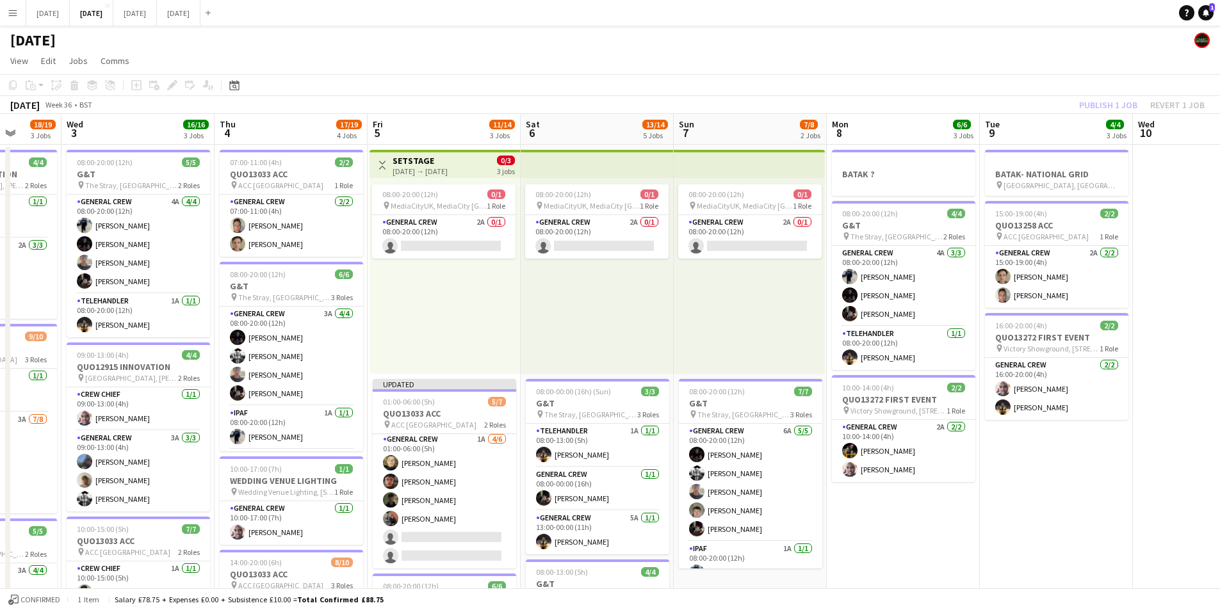
click at [1122, 110] on div "Publish 1 job Revert 1 job" at bounding box center [1142, 105] width 156 height 17
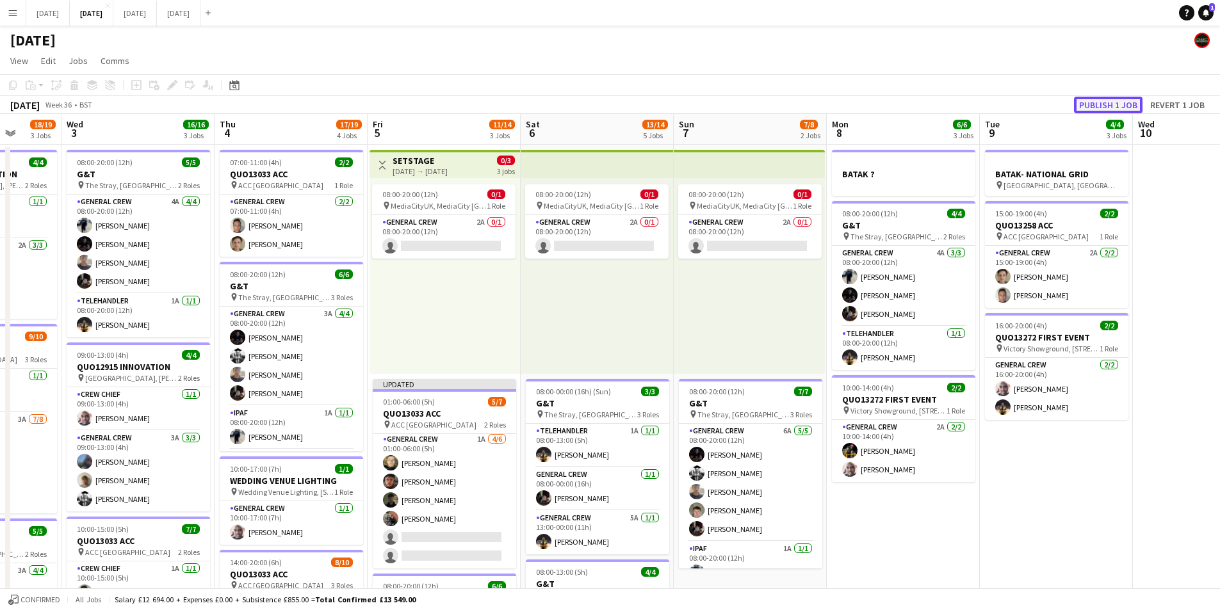
click at [1116, 106] on button "Publish 1 job" at bounding box center [1108, 105] width 69 height 17
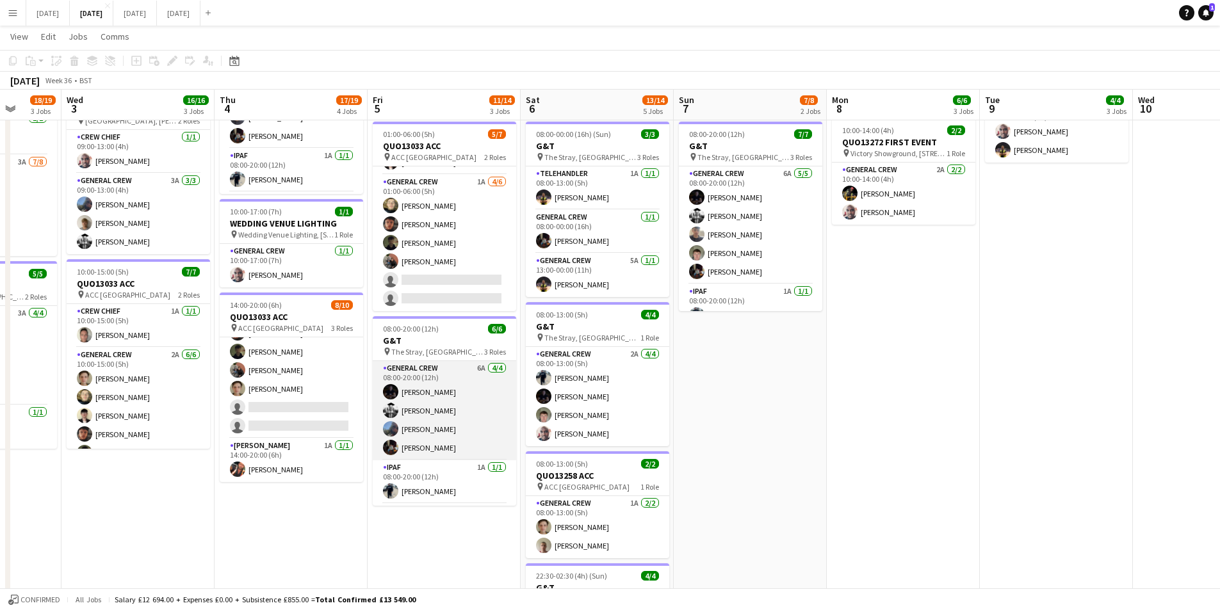
scroll to position [42, 0]
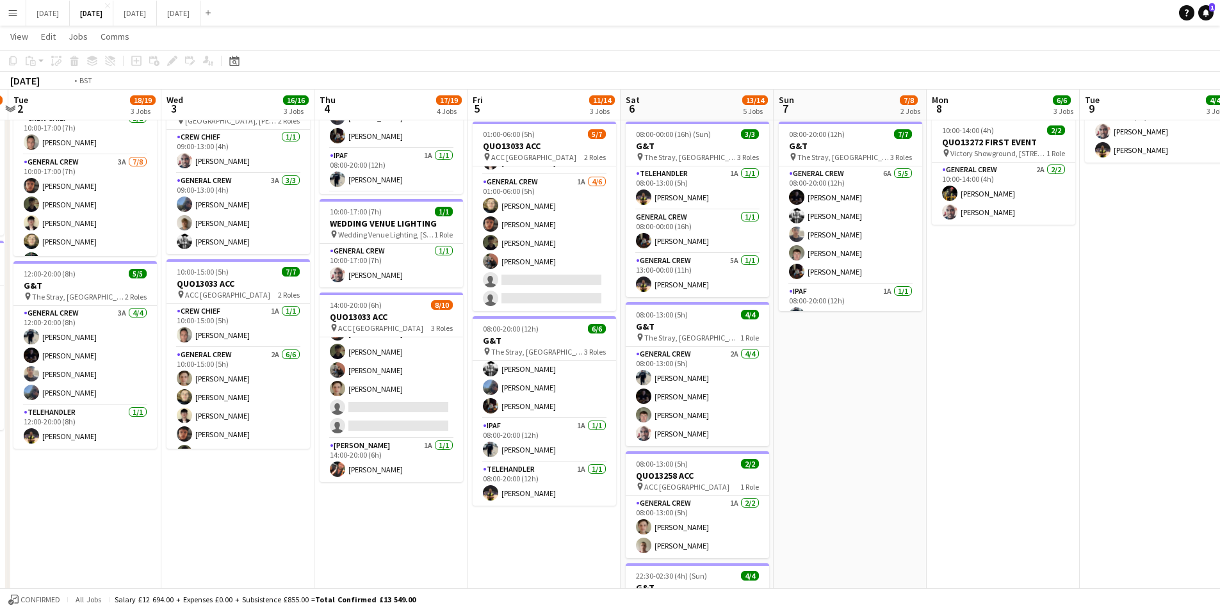
drag, startPoint x: 429, startPoint y: 496, endPoint x: 737, endPoint y: 491, distance: 308.2
click at [719, 497] on app-calendar-viewport "Sun 31 Mon 1 14/16 3 Jobs Tue 2 18/19 3 Jobs Wed 3 16/16 3 Jobs Thu 4 17/19 4 J…" at bounding box center [610, 266] width 1220 height 944
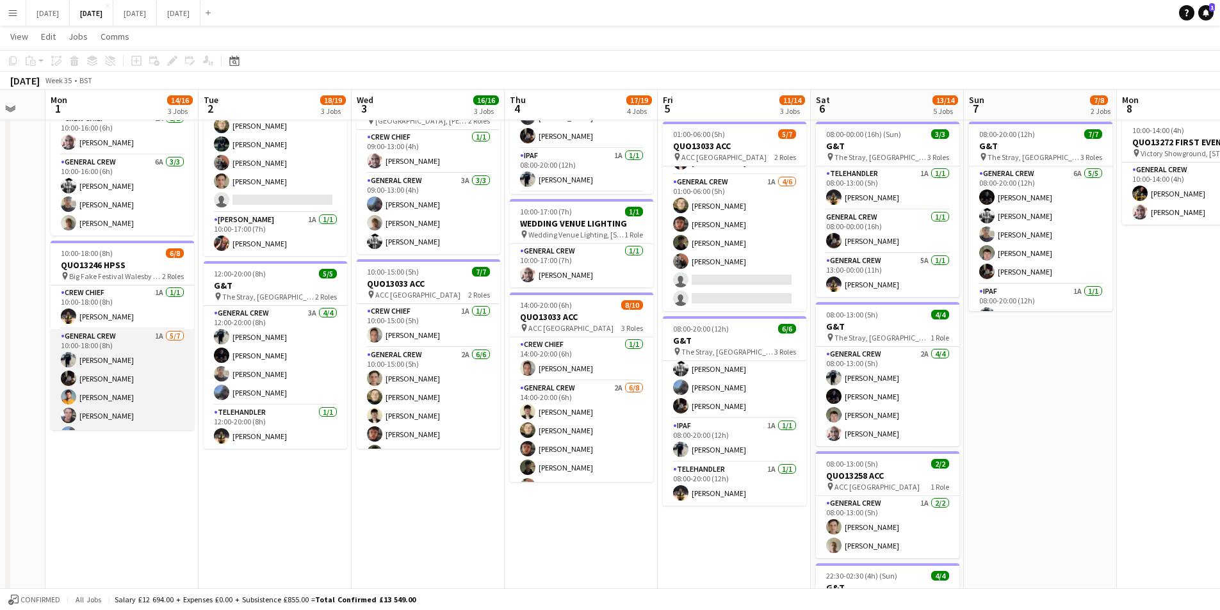
scroll to position [54, 0]
click at [110, 393] on app-card-role "General Crew 1A [DATE] 10:00-18:00 (8h) [PERSON_NAME] [PERSON_NAME] [PERSON_NAM…" at bounding box center [122, 352] width 143 height 155
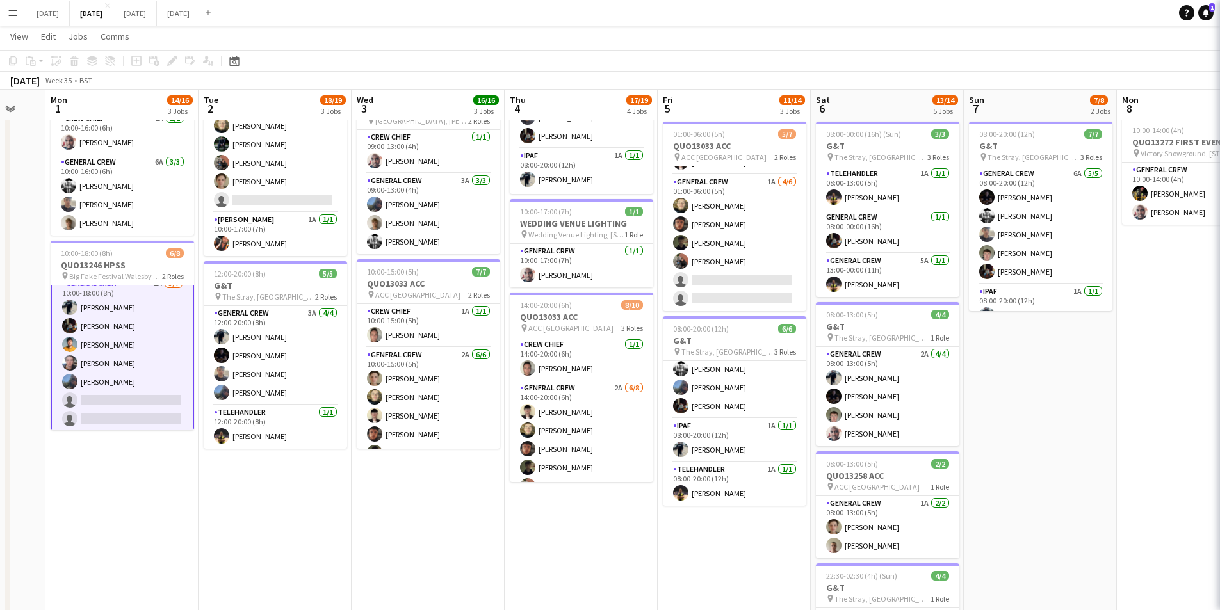
scroll to position [55, 0]
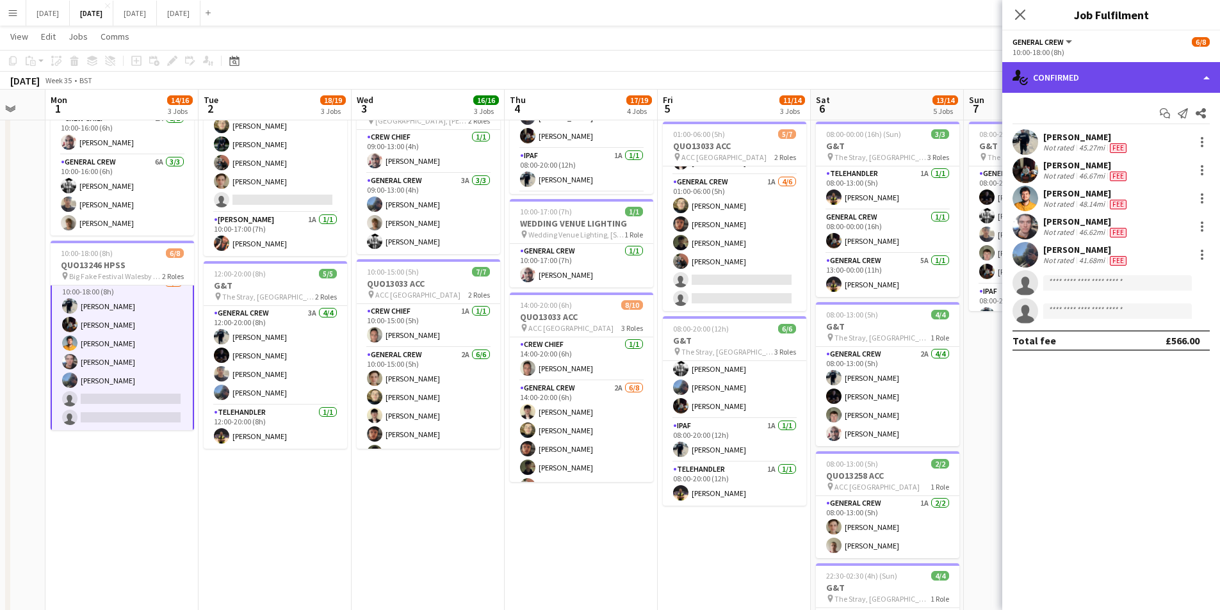
click at [1079, 80] on div "single-neutral-actions-check-2 Confirmed" at bounding box center [1112, 77] width 218 height 31
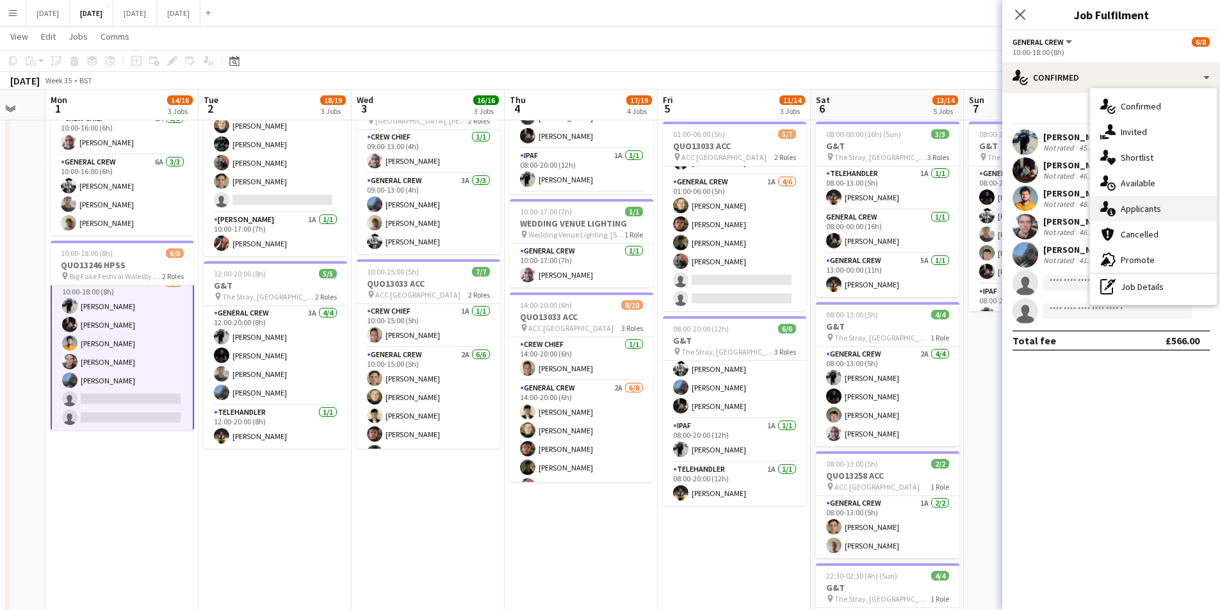
click at [1152, 207] on div "single-neutral-actions-information Applicants" at bounding box center [1153, 209] width 127 height 26
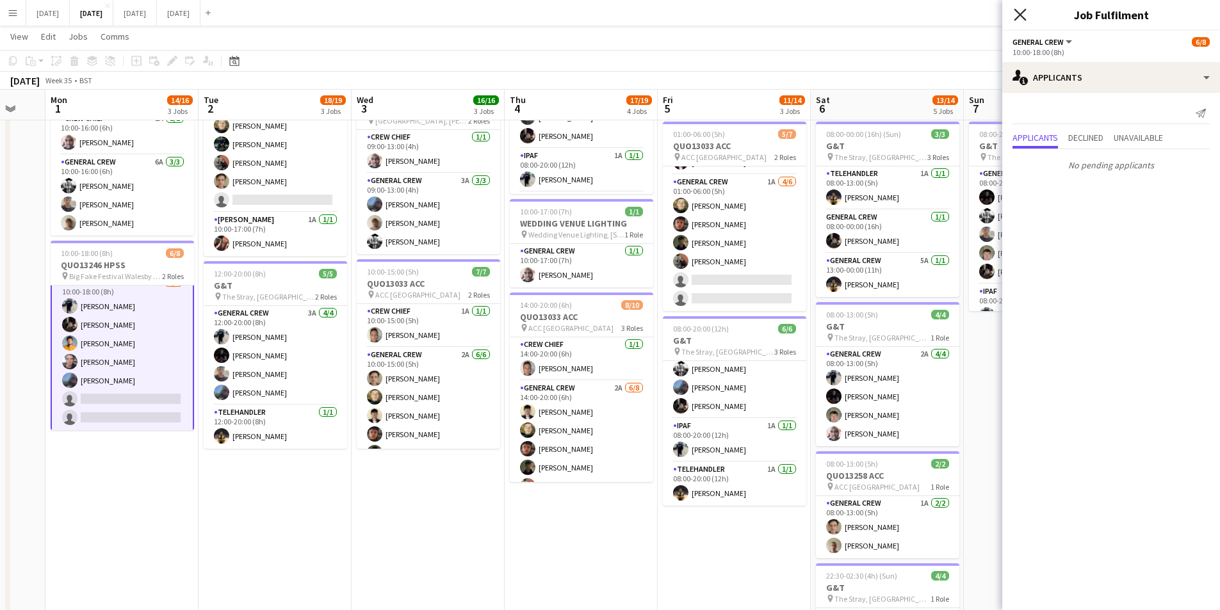
click at [1024, 13] on icon "Close pop-in" at bounding box center [1020, 14] width 12 height 12
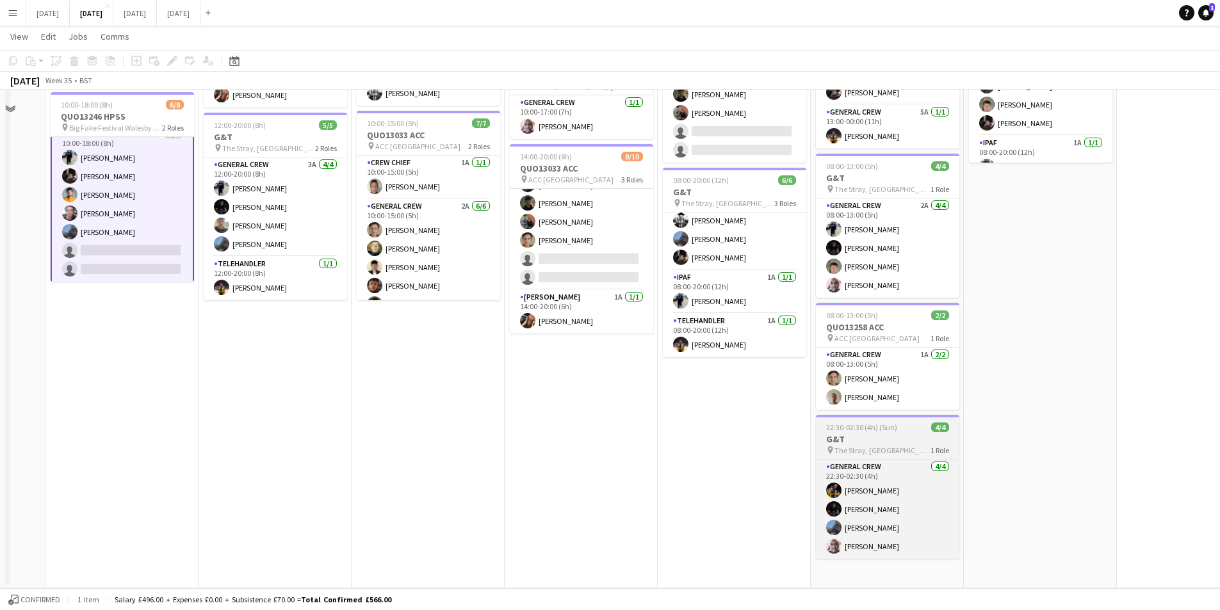
scroll to position [0, 0]
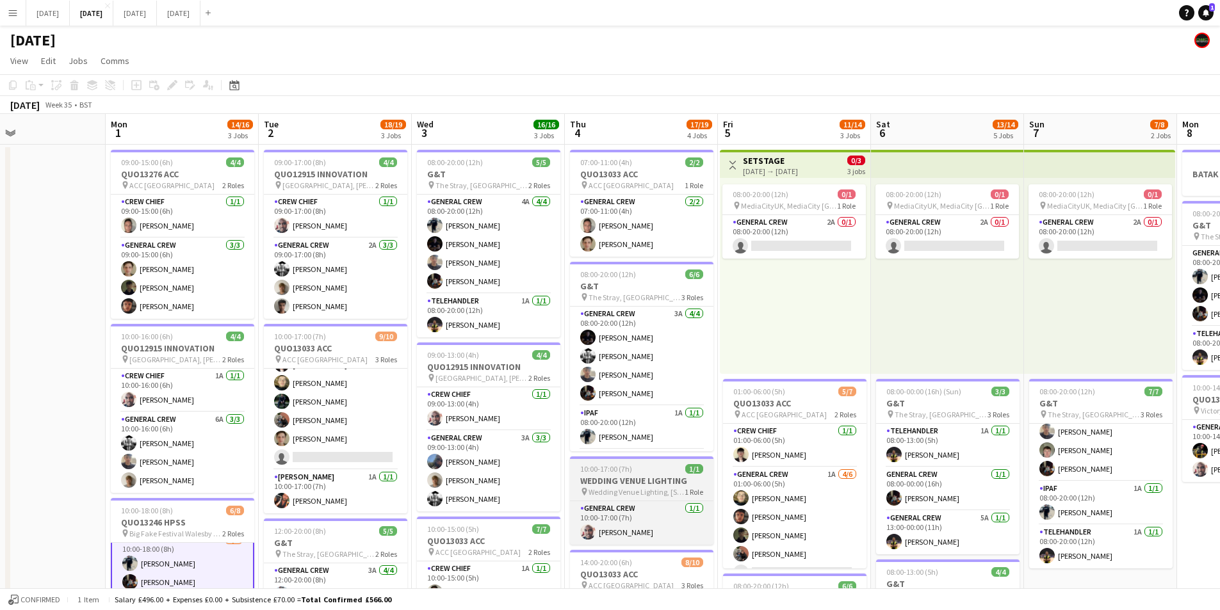
drag, startPoint x: 553, startPoint y: 483, endPoint x: 612, endPoint y: 473, distance: 60.3
click at [619, 484] on app-calendar-viewport "Fri 29 Sat 30 Sun 31 Mon 1 14/16 3 Jobs Tue 2 18/19 3 Jobs Wed 3 16/16 3 Jobs T…" at bounding box center [610, 554] width 1220 height 881
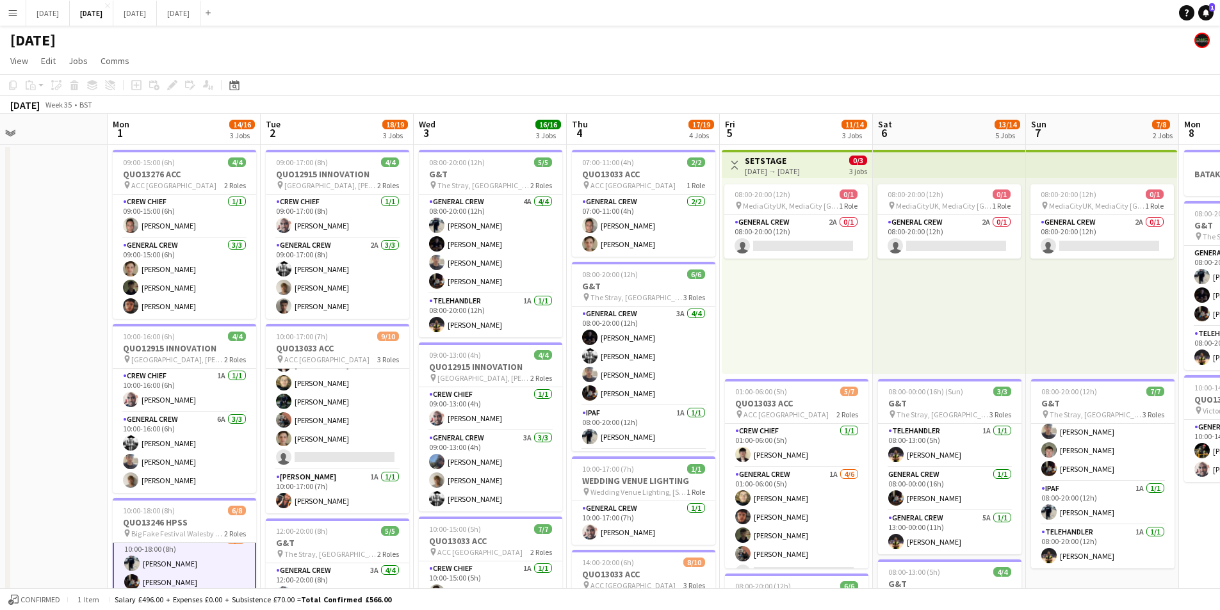
drag, startPoint x: 614, startPoint y: 464, endPoint x: 606, endPoint y: 464, distance: 7.7
click at [606, 464] on app-calendar-viewport "Fri 29 Sat 30 Sun 31 Mon 1 14/16 3 Jobs Tue 2 18/19 3 Jobs Wed 3 16/16 3 Jobs T…" at bounding box center [610, 554] width 1220 height 881
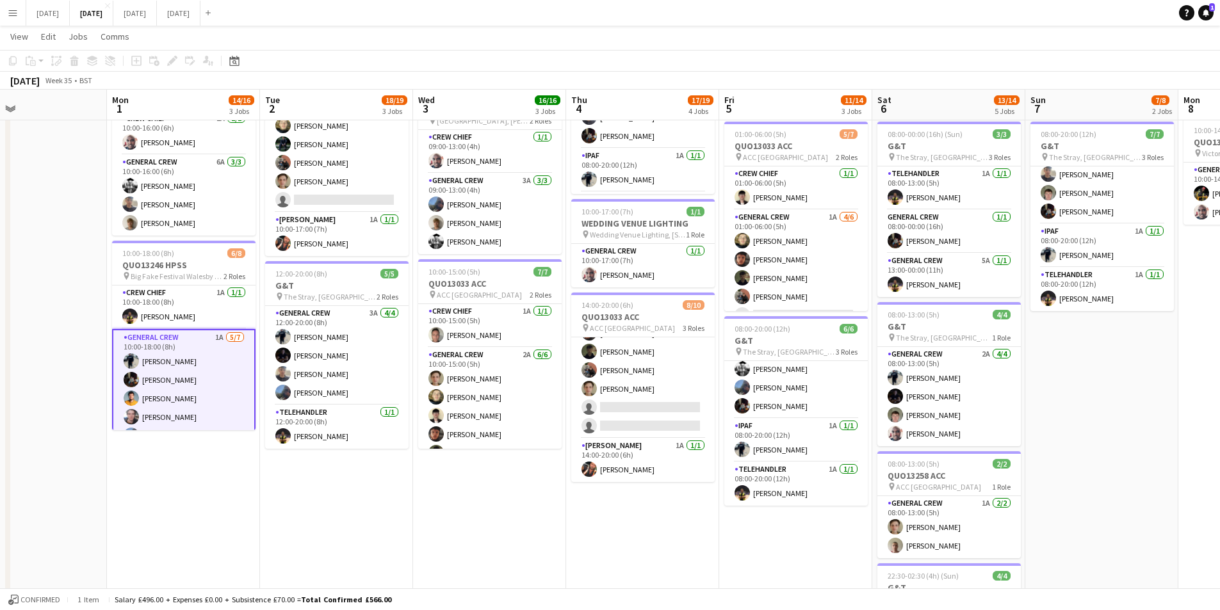
scroll to position [0, 414]
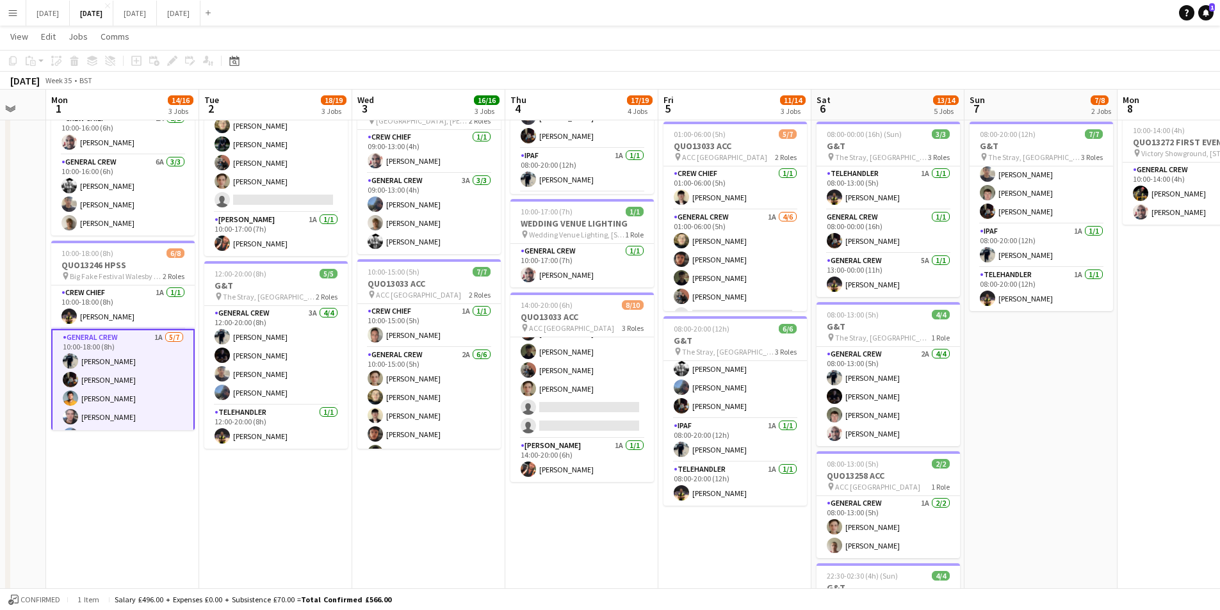
drag, startPoint x: 1151, startPoint y: 443, endPoint x: 1078, endPoint y: 439, distance: 73.1
click at [1090, 439] on app-calendar-viewport "Fri 29 Sat 30 Sun 31 Mon 1 14/16 3 Jobs Tue 2 18/19 3 Jobs Wed 3 16/16 3 Jobs T…" at bounding box center [610, 266] width 1220 height 944
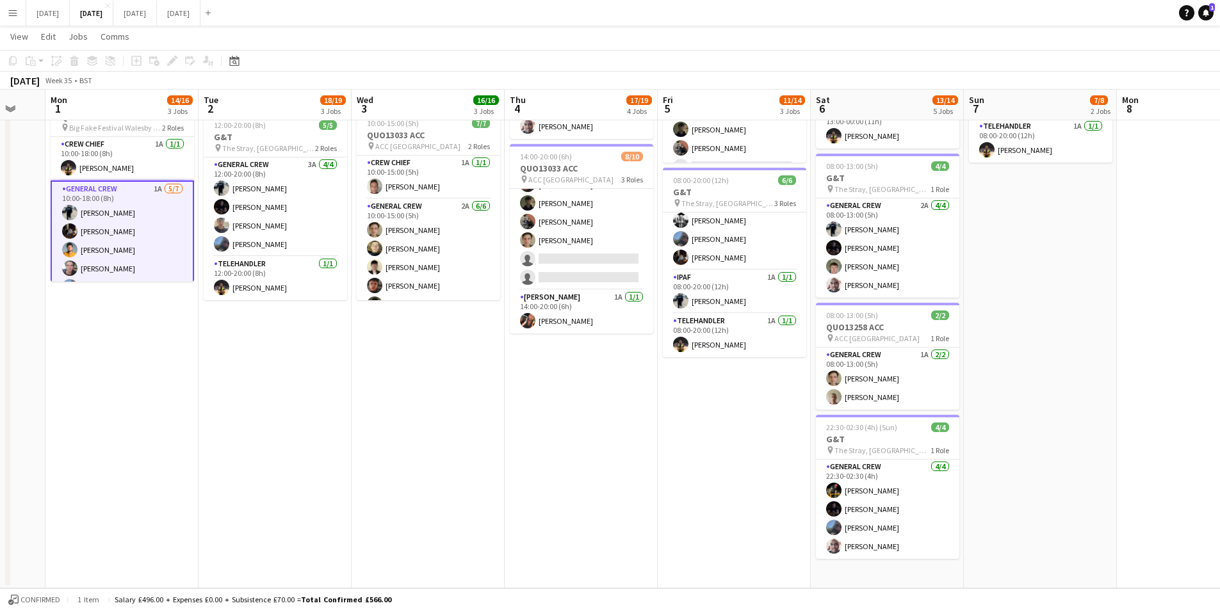
scroll to position [85, 0]
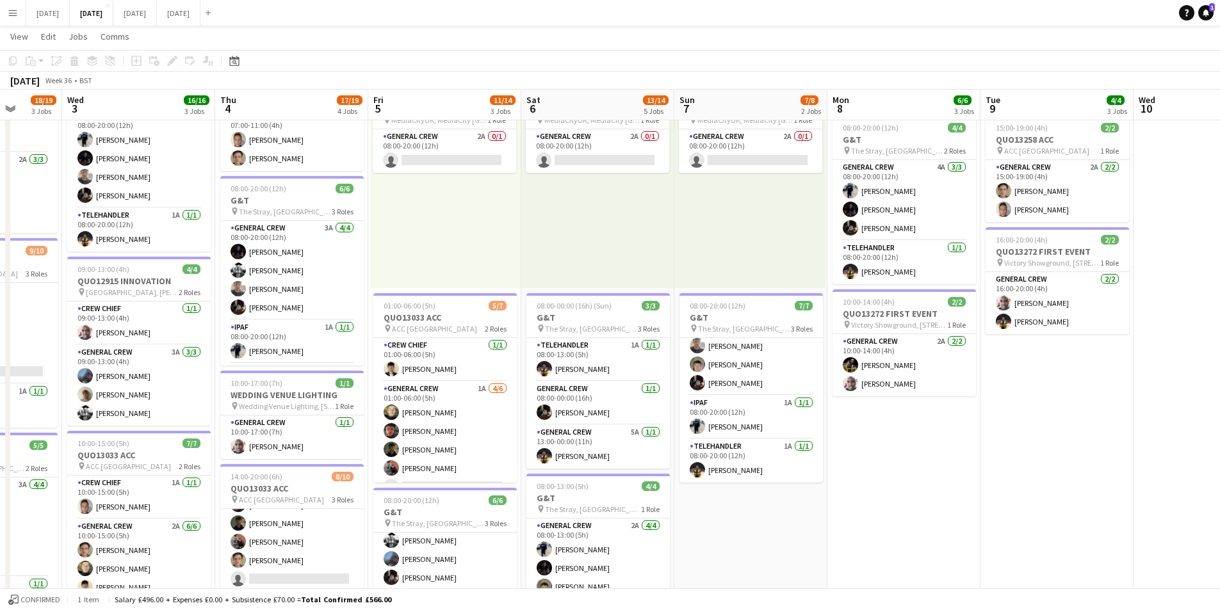
drag, startPoint x: 1084, startPoint y: 528, endPoint x: 820, endPoint y: 505, distance: 265.0
click at [822, 505] on app-calendar-viewport "Sat 30 Sun 31 Mon 1 14/16 3 Jobs Tue 2 18/19 3 Jobs Wed 3 16/16 3 Jobs Thu 4 17…" at bounding box center [610, 437] width 1220 height 944
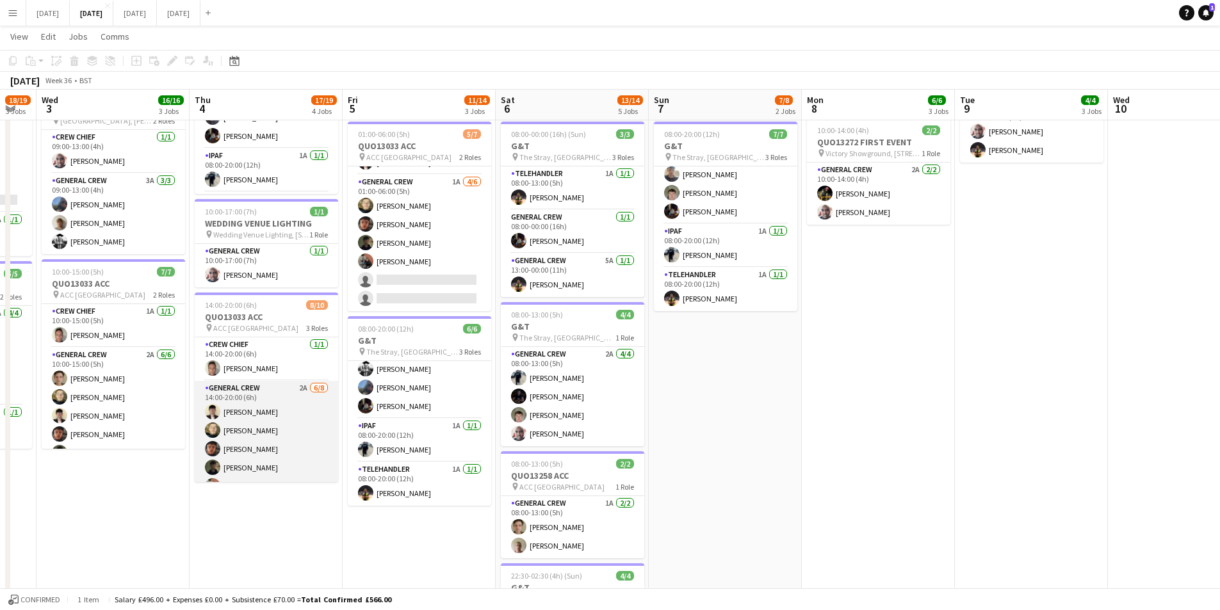
scroll to position [116, 0]
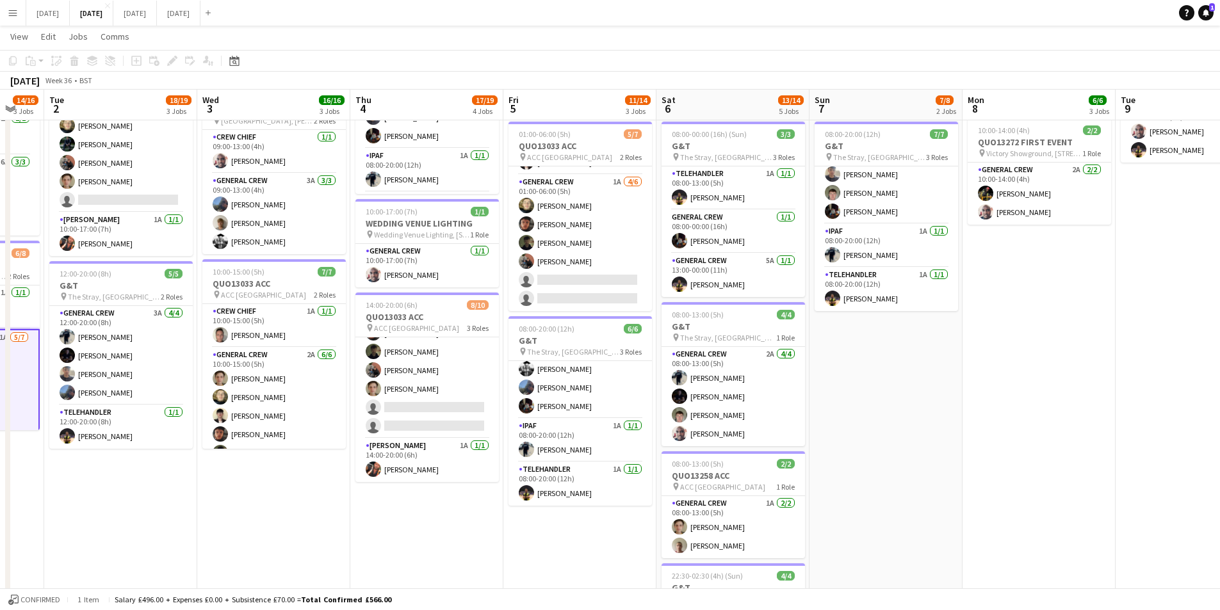
drag, startPoint x: 281, startPoint y: 552, endPoint x: 482, endPoint y: 499, distance: 207.4
click at [440, 568] on app-calendar-viewport "Sun 31 Mon 1 14/16 3 Jobs Tue 2 18/19 3 Jobs Wed 3 16/16 3 Jobs Thu 4 17/19 4 J…" at bounding box center [610, 266] width 1220 height 944
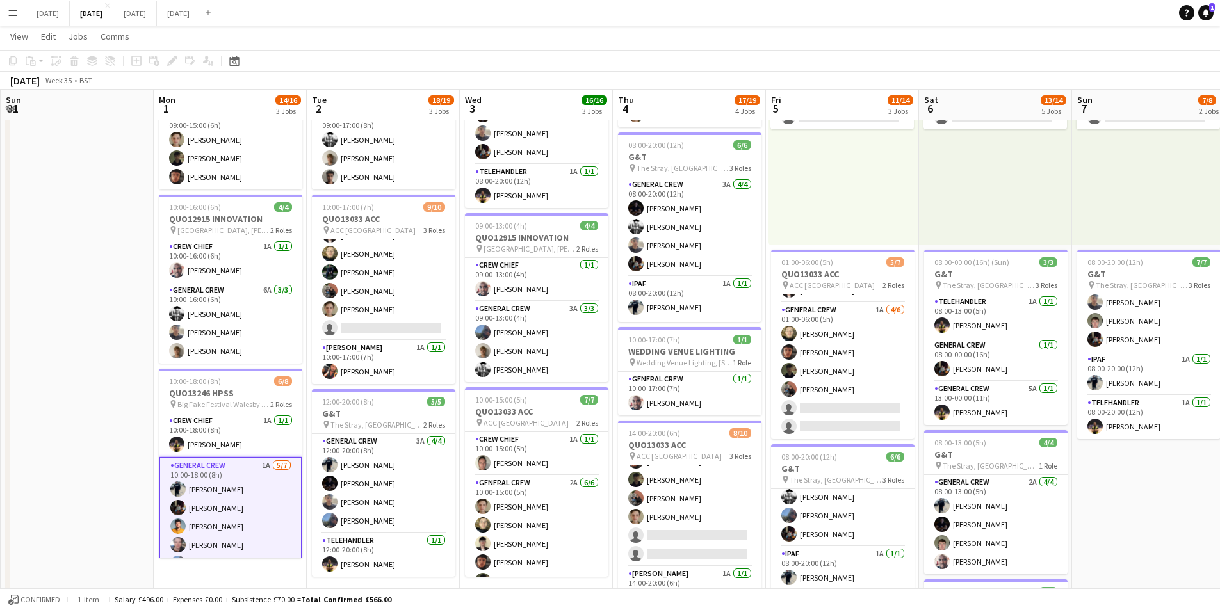
scroll to position [0, 400]
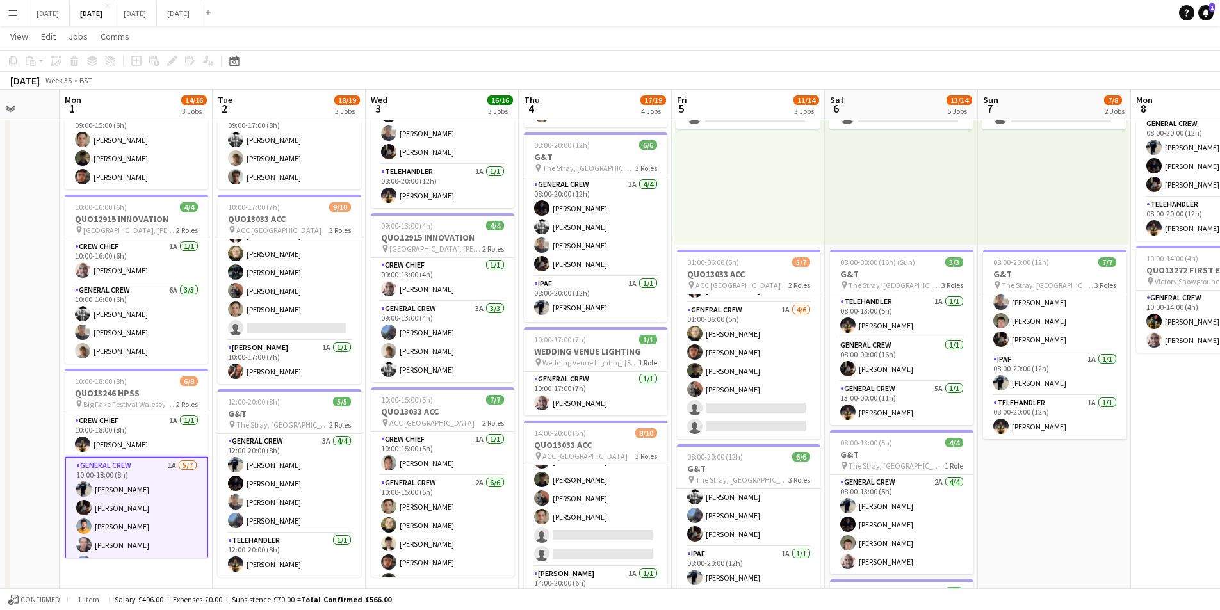
drag, startPoint x: 172, startPoint y: 359, endPoint x: 308, endPoint y: 369, distance: 136.1
click at [308, 369] on app-calendar-viewport "Fri 29 Sat 30 Sun 31 Mon 1 14/16 3 Jobs Tue 2 18/19 3 Jobs Wed 3 16/16 3 Jobs T…" at bounding box center [610, 394] width 1220 height 944
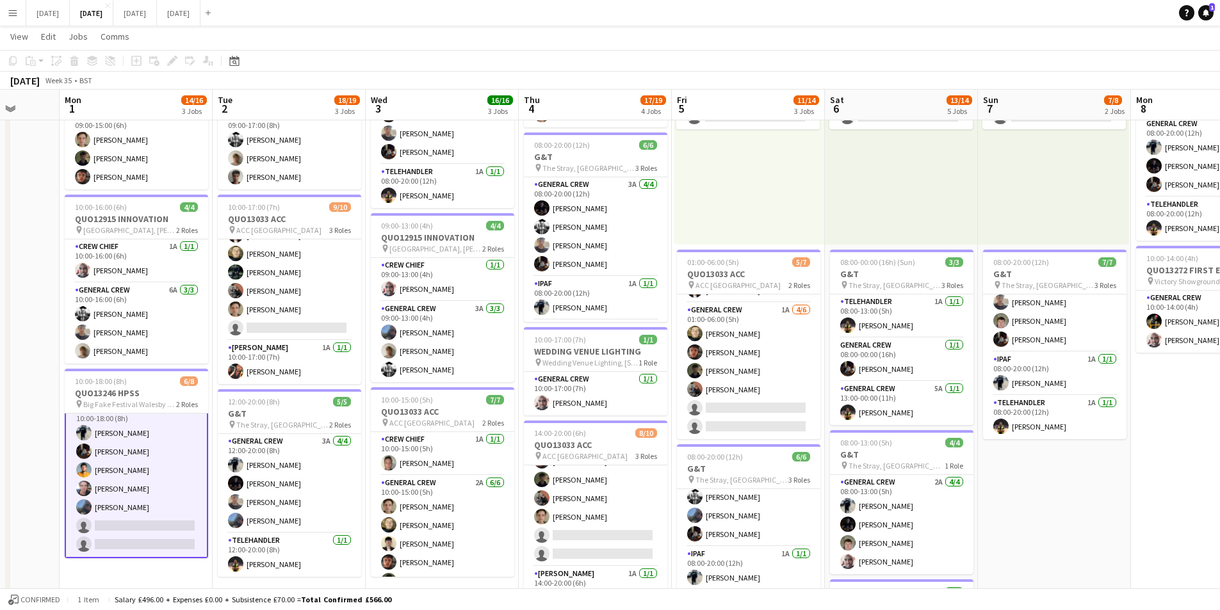
click at [150, 505] on app-card-role "General Crew 1A [DATE] 10:00-18:00 (8h) [PERSON_NAME] [PERSON_NAME] [PERSON_NAM…" at bounding box center [136, 480] width 143 height 158
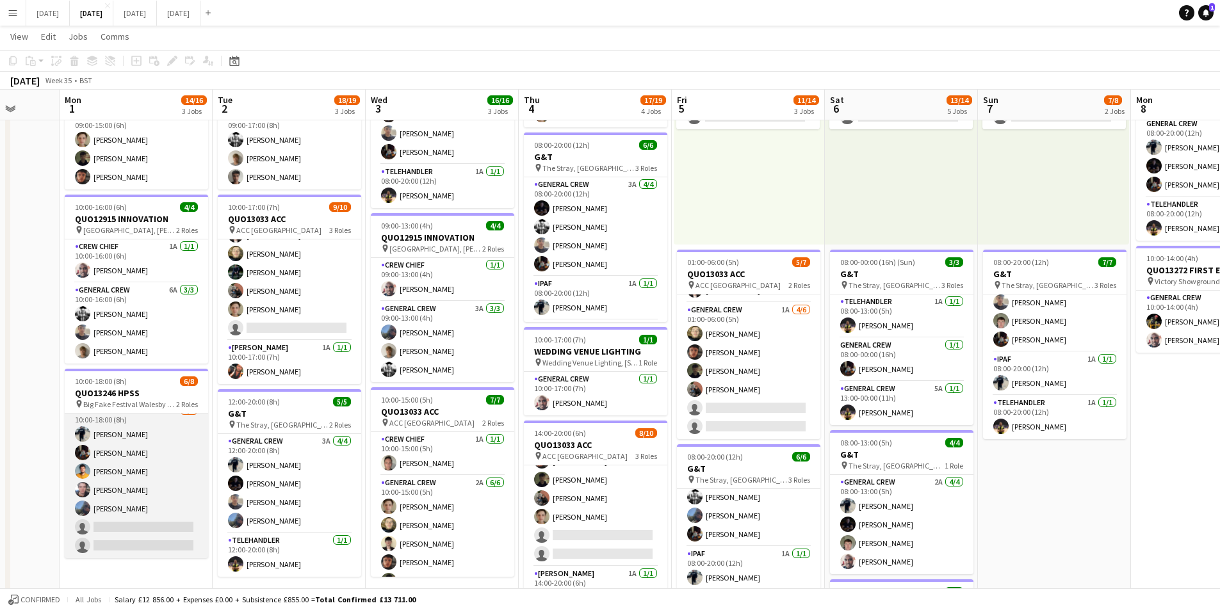
scroll to position [54, 0]
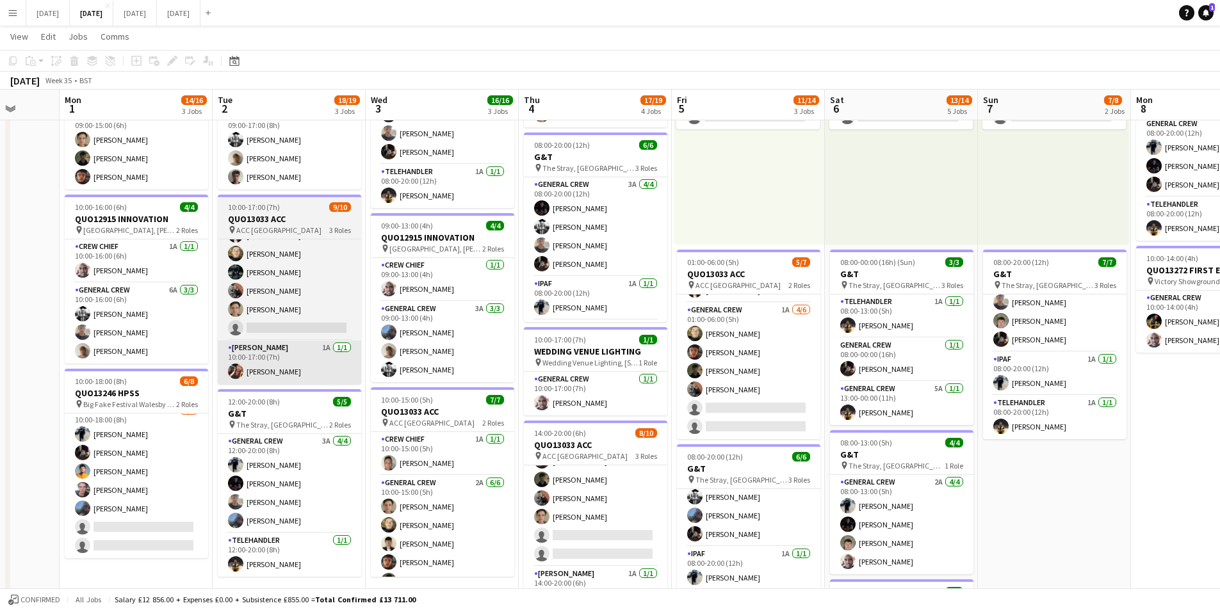
click at [142, 491] on app-card-role "General Crew 1A [DATE] 10:00-18:00 (8h) [PERSON_NAME] [PERSON_NAME] [PERSON_NAM…" at bounding box center [136, 481] width 143 height 155
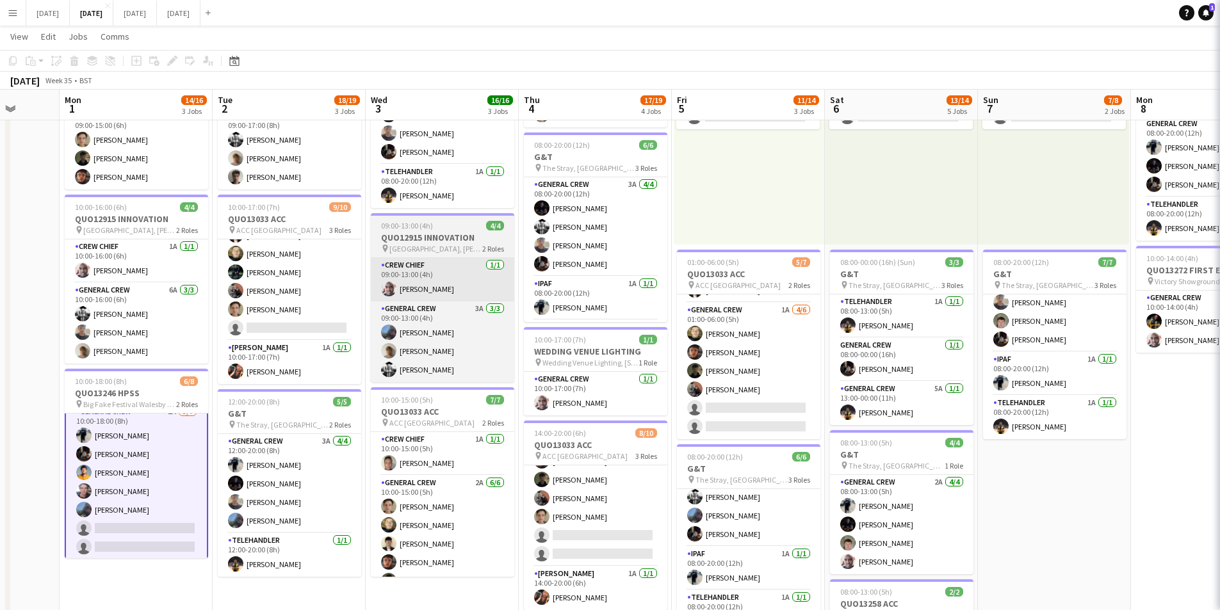
scroll to position [56, 0]
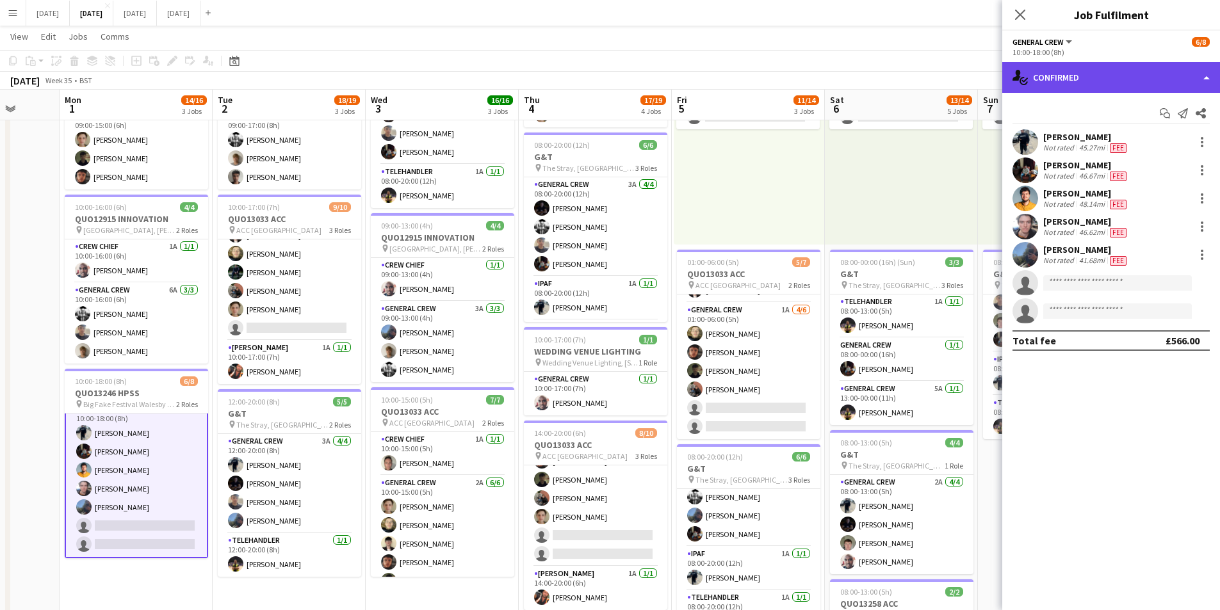
click at [1061, 79] on div "single-neutral-actions-check-2 Confirmed" at bounding box center [1112, 77] width 218 height 31
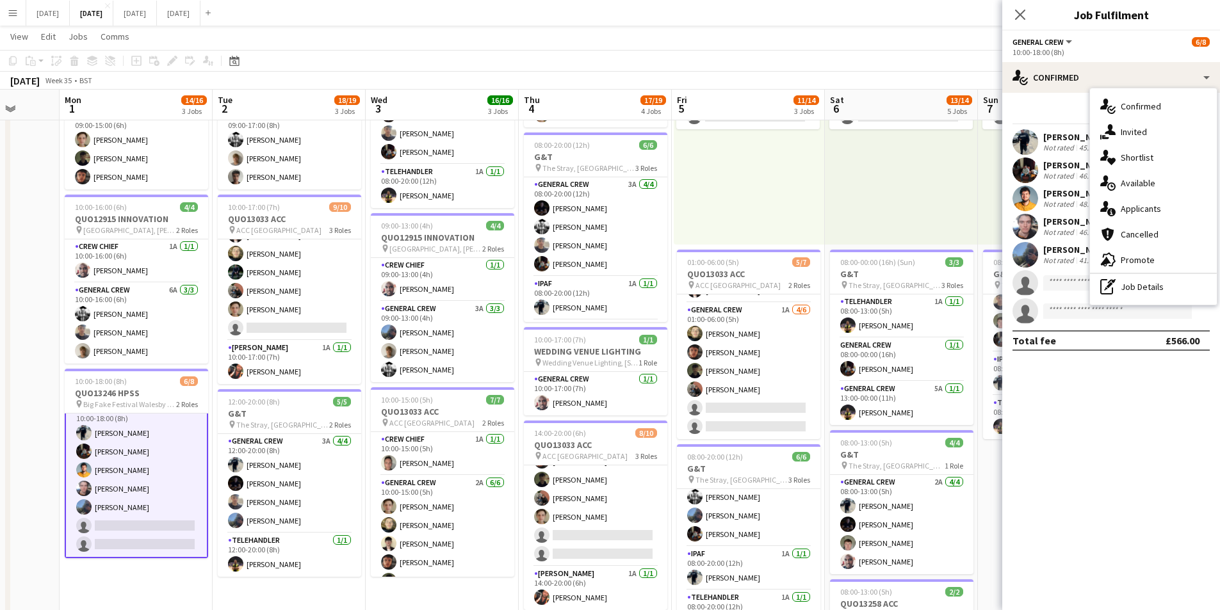
click at [1148, 213] on div "single-neutral-actions-information Applicants" at bounding box center [1153, 209] width 127 height 26
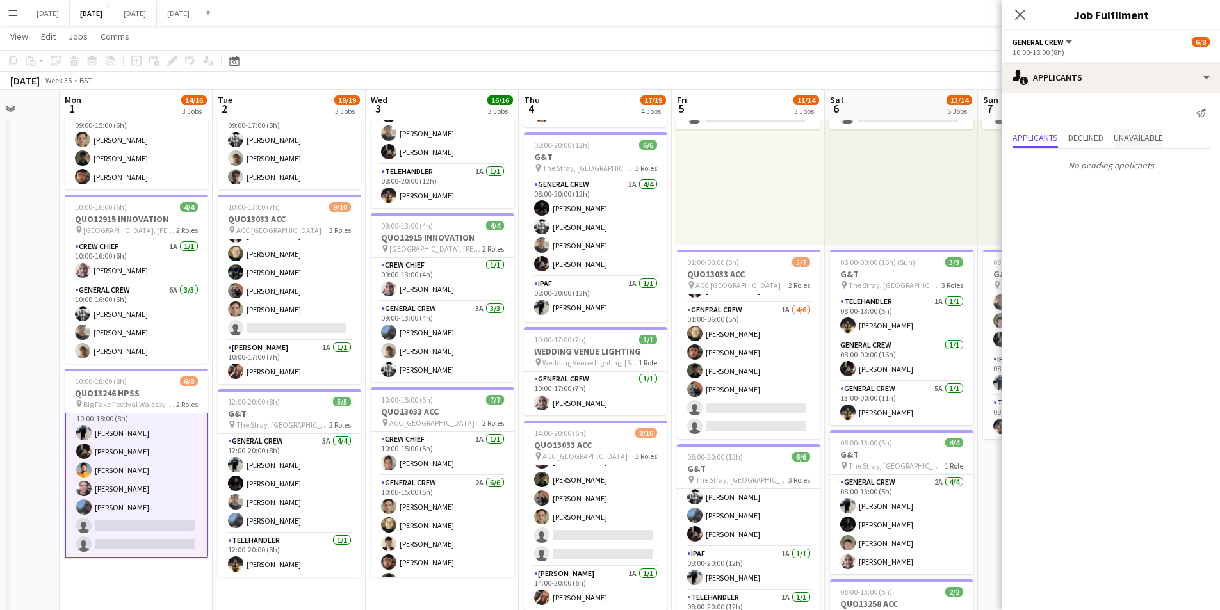
click at [1141, 142] on span "Unavailable" at bounding box center [1138, 137] width 49 height 9
click at [1080, 120] on span "Declined" at bounding box center [1085, 112] width 35 height 19
click at [1029, 113] on span "Applicants" at bounding box center [1035, 111] width 45 height 9
click at [1017, 14] on icon "Close pop-in" at bounding box center [1020, 14] width 12 height 12
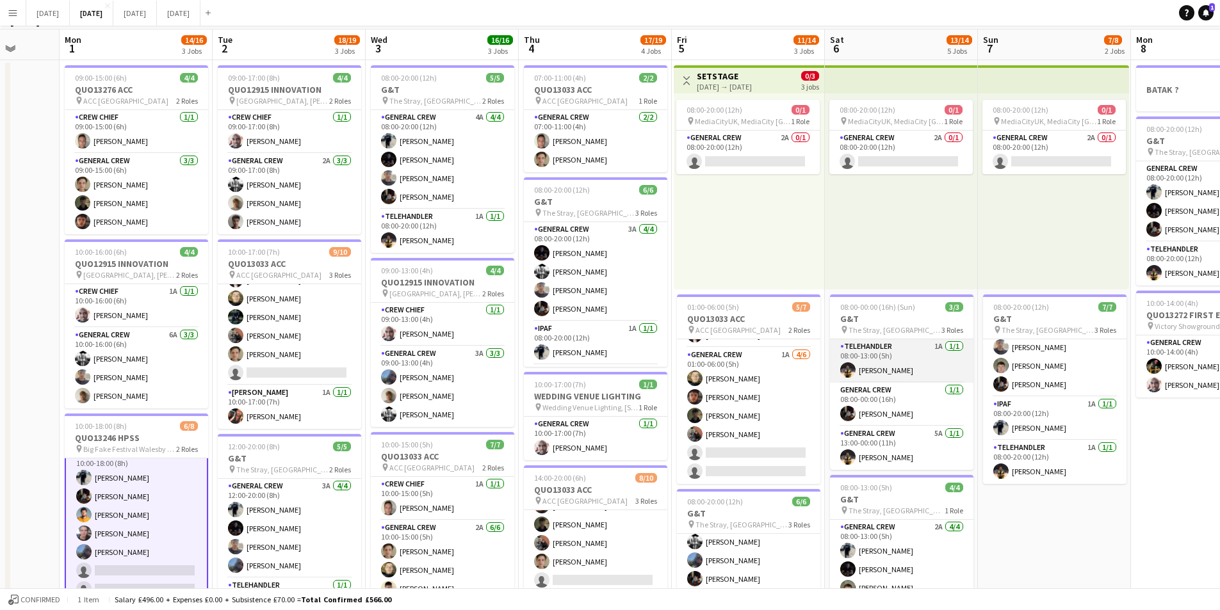
scroll to position [0, 0]
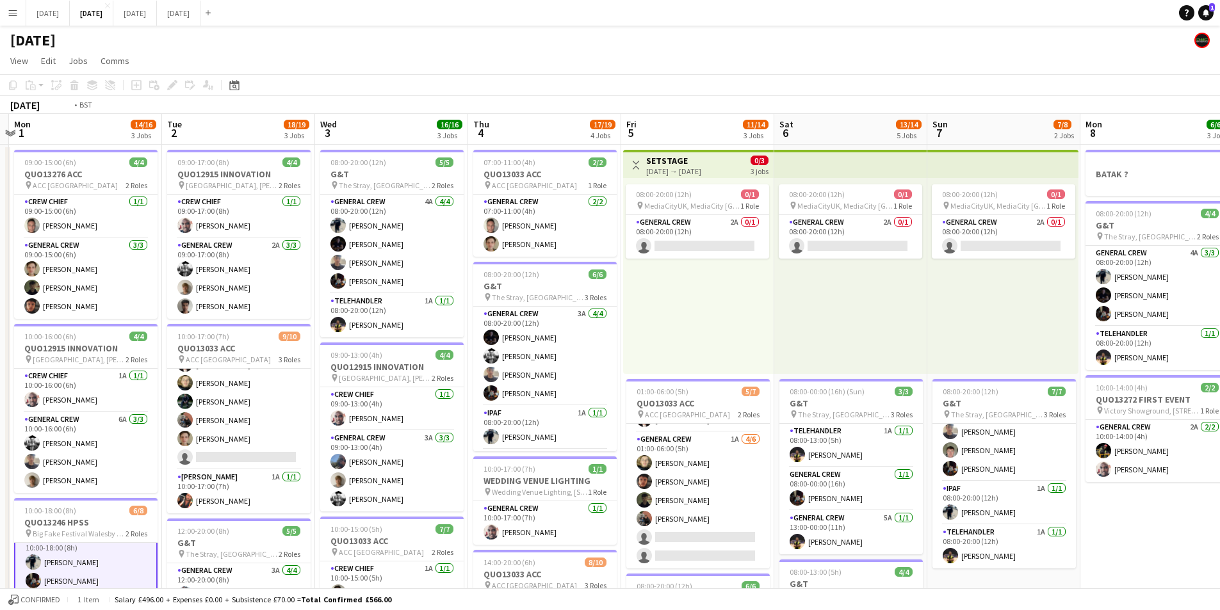
drag, startPoint x: 958, startPoint y: 446, endPoint x: 878, endPoint y: 413, distance: 86.5
click at [878, 416] on app-calendar-viewport "Fri 29 Sat 30 Sun 31 Mon 1 14/16 3 Jobs Tue 2 18/19 3 Jobs Wed 3 16/16 3 Jobs T…" at bounding box center [610, 554] width 1220 height 881
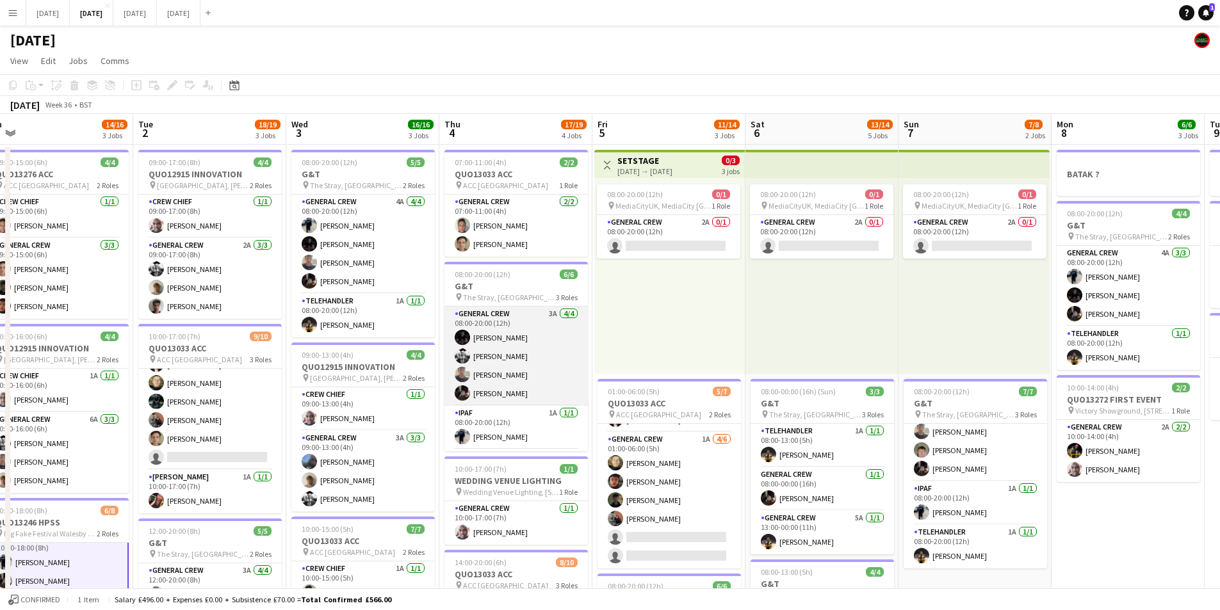
scroll to position [42, 0]
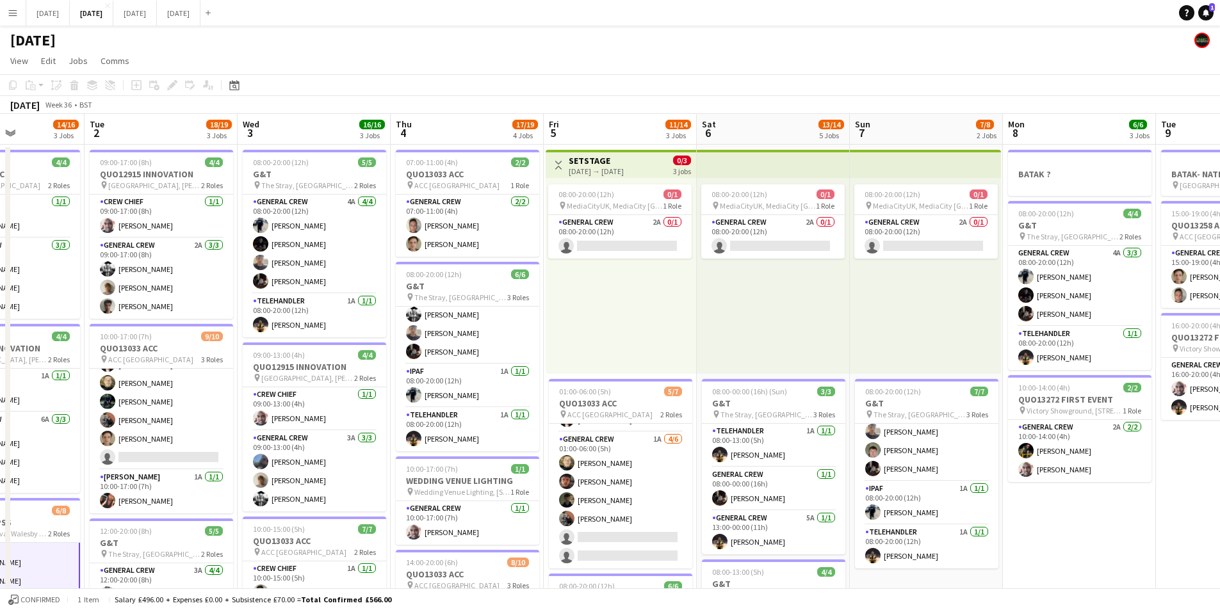
drag, startPoint x: 751, startPoint y: 432, endPoint x: 487, endPoint y: 430, distance: 263.9
click at [497, 429] on app-calendar-viewport "Sat 30 Sun 31 Mon 1 14/16 3 Jobs Tue 2 18/19 3 Jobs Wed 3 16/16 3 Jobs Thu 4 17…" at bounding box center [610, 554] width 1220 height 881
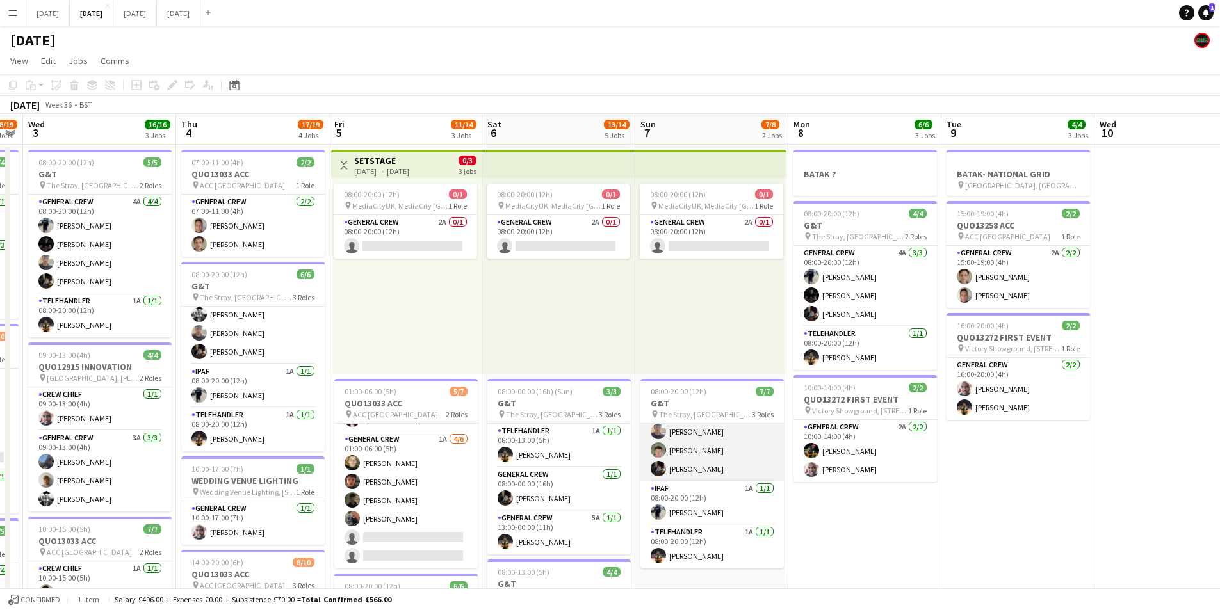
scroll to position [0, 0]
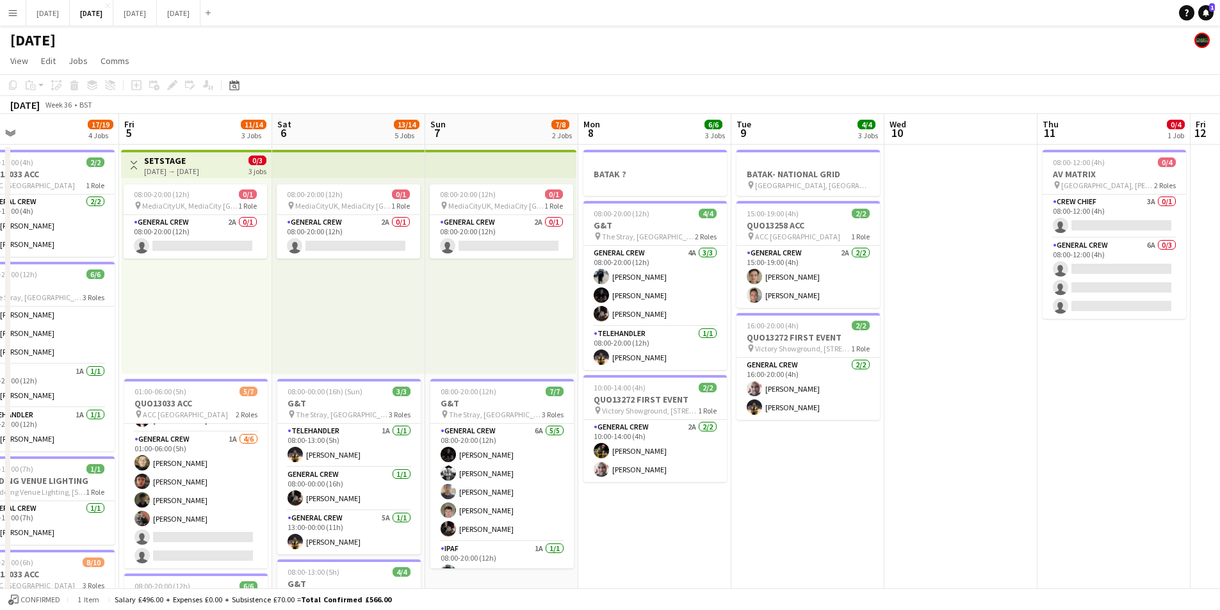
drag, startPoint x: 1015, startPoint y: 495, endPoint x: 803, endPoint y: 473, distance: 213.7
click at [784, 463] on app-calendar-viewport "Mon 1 14/16 3 Jobs Tue 2 18/19 3 Jobs Wed 3 16/16 3 Jobs Thu 4 17/19 4 Jobs Fri…" at bounding box center [610, 554] width 1220 height 881
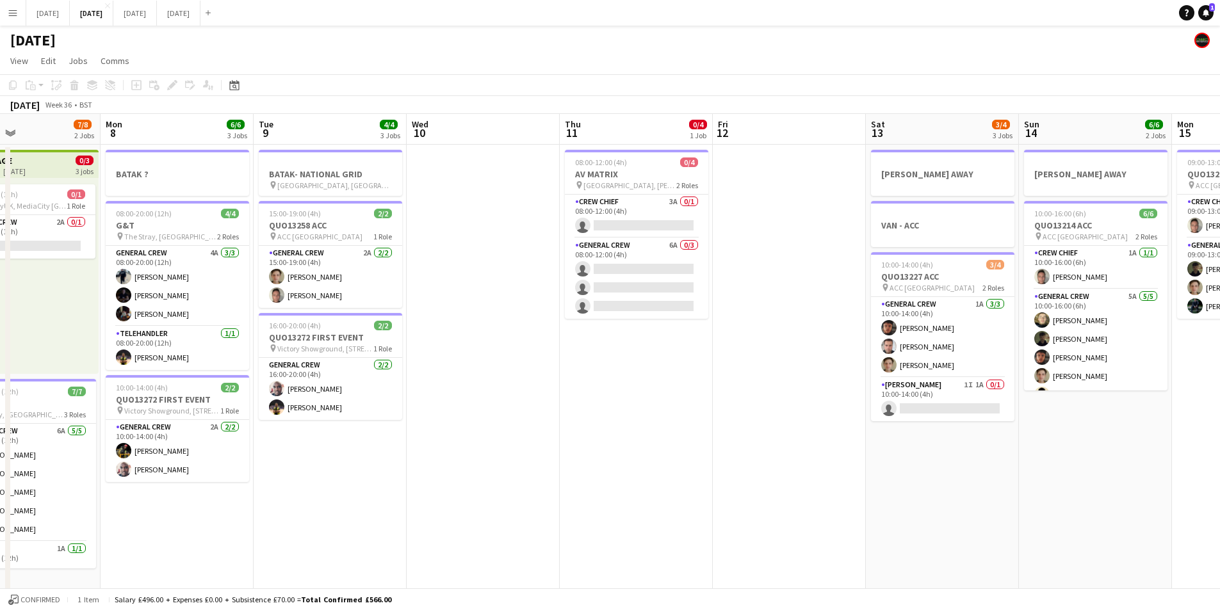
drag, startPoint x: 965, startPoint y: 509, endPoint x: 607, endPoint y: 475, distance: 359.7
click at [509, 483] on app-calendar-viewport "Fri 5 11/14 3 Jobs Sat 6 13/14 5 Jobs Sun 7 7/8 2 Jobs Mon 8 6/6 3 Jobs Tue 9 4…" at bounding box center [610, 554] width 1220 height 881
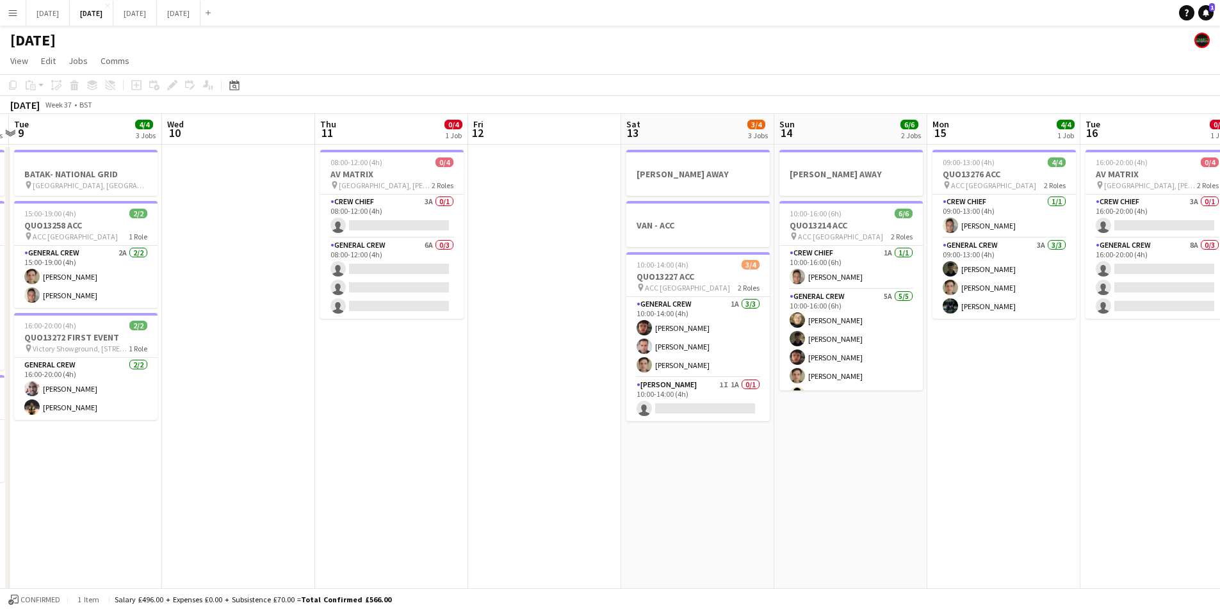
drag, startPoint x: 719, startPoint y: 484, endPoint x: 506, endPoint y: 479, distance: 212.7
click at [475, 479] on app-calendar-viewport "Sat 6 13/14 5 Jobs Sun 7 7/8 2 Jobs Mon 8 6/6 3 Jobs Tue 9 4/4 3 Jobs Wed 10 Th…" at bounding box center [610, 554] width 1220 height 881
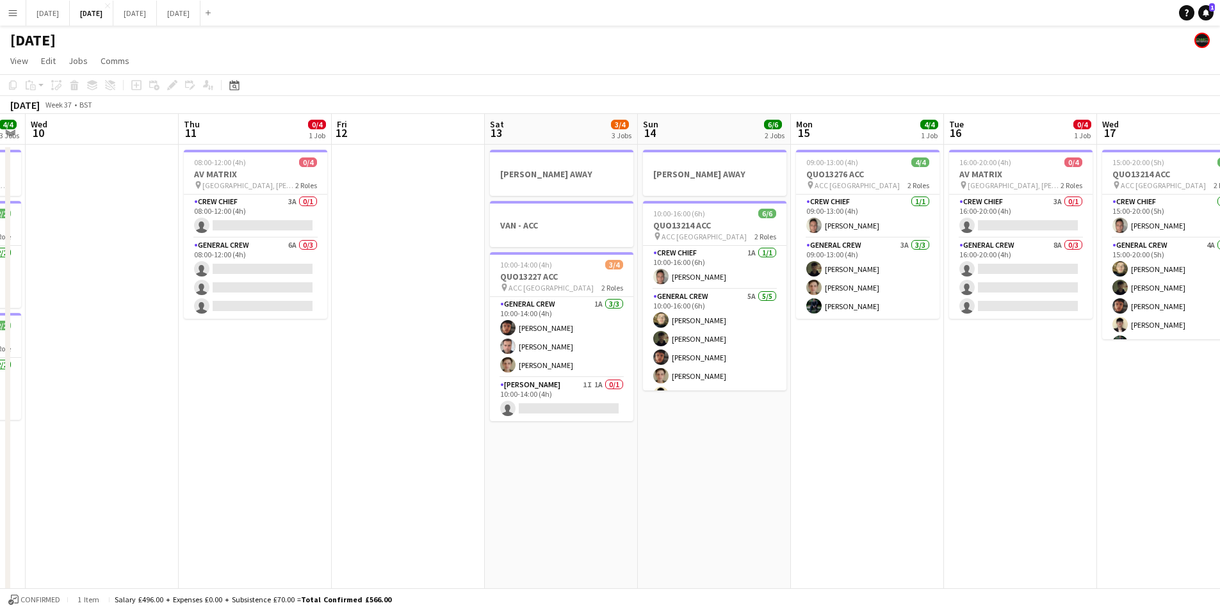
drag, startPoint x: 548, startPoint y: 485, endPoint x: 386, endPoint y: 436, distance: 169.4
click at [386, 436] on app-calendar-viewport "Sun 7 7/8 2 Jobs Mon 8 6/6 3 Jobs Tue 9 4/4 3 Jobs Wed 10 Thu 11 0/4 1 Job Fri …" at bounding box center [610, 554] width 1220 height 881
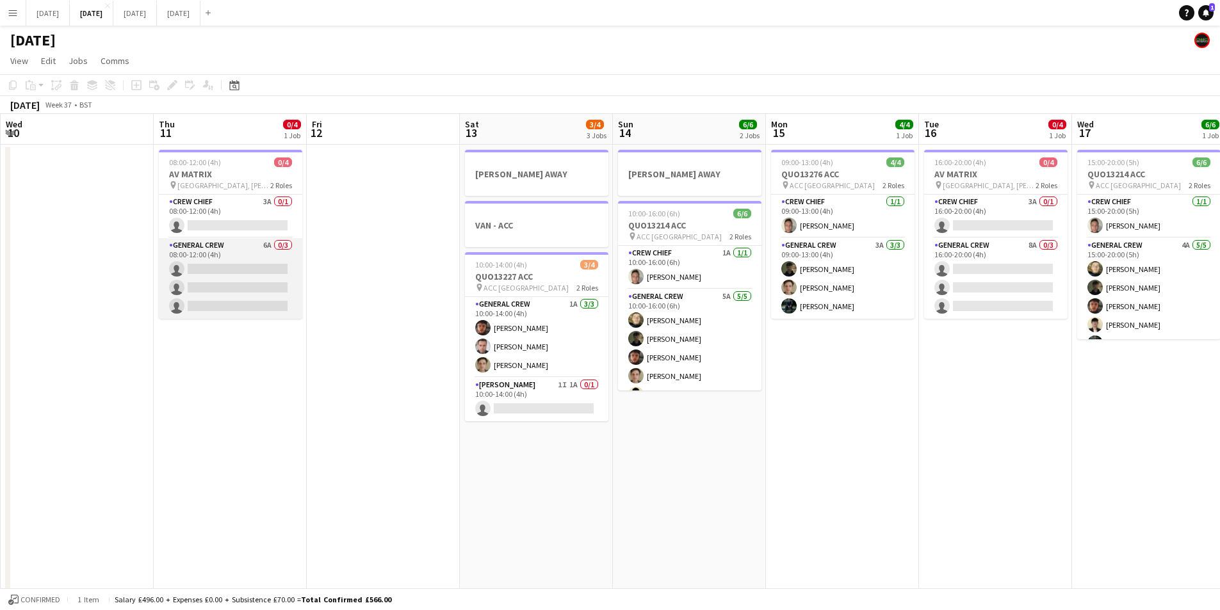
click at [249, 279] on app-card-role "General Crew 6A 0/3 08:00-12:00 (4h) single-neutral-actions single-neutral-acti…" at bounding box center [230, 278] width 143 height 81
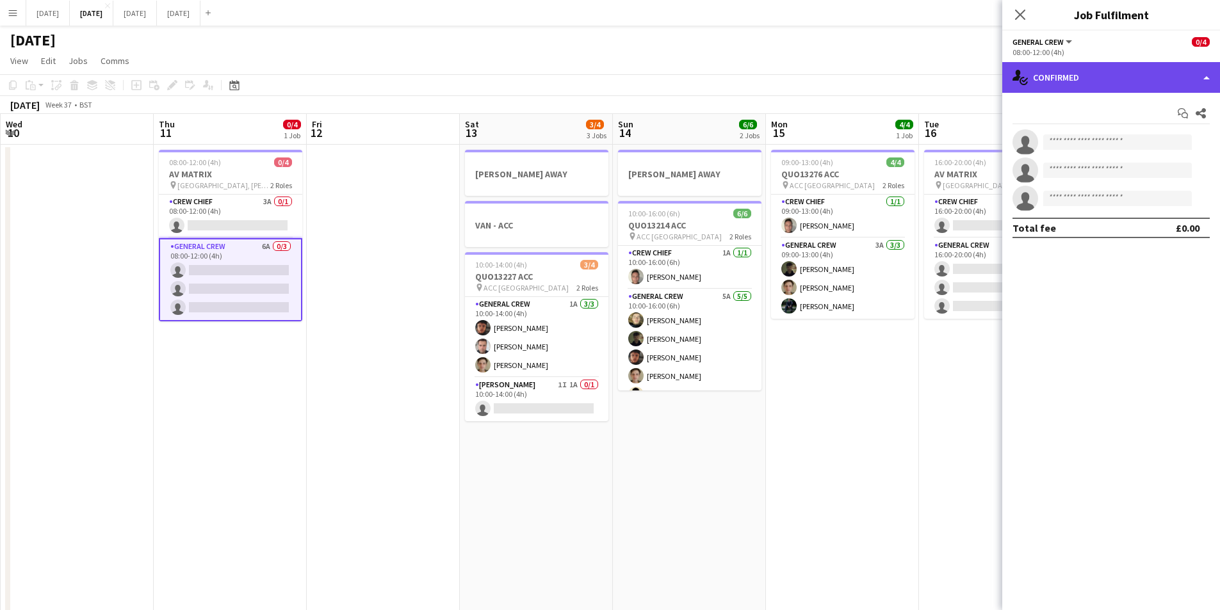
click at [1098, 80] on div "single-neutral-actions-check-2 Confirmed" at bounding box center [1112, 77] width 218 height 31
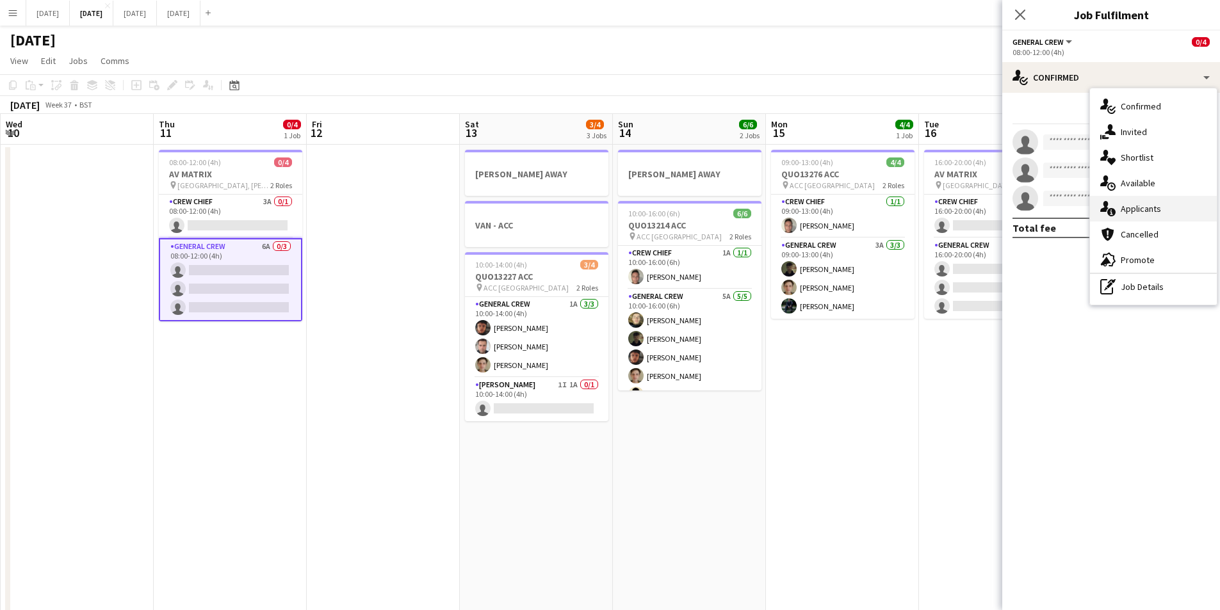
click at [1158, 197] on div "single-neutral-actions-information Applicants" at bounding box center [1153, 209] width 127 height 26
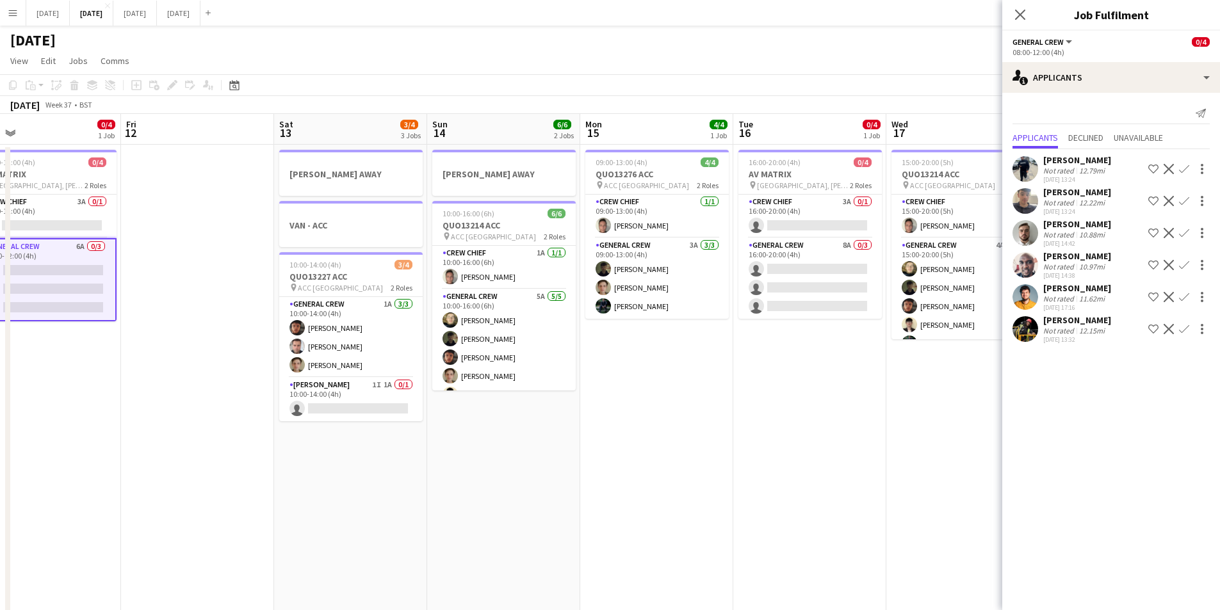
drag, startPoint x: 896, startPoint y: 395, endPoint x: 710, endPoint y: 372, distance: 187.1
click at [710, 372] on app-calendar-viewport "Mon 8 6/6 3 Jobs Tue 9 4/4 3 Jobs Wed 10 Thu 11 0/4 1 Job Fri 12 Sat 13 3/4 3 J…" at bounding box center [610, 554] width 1220 height 881
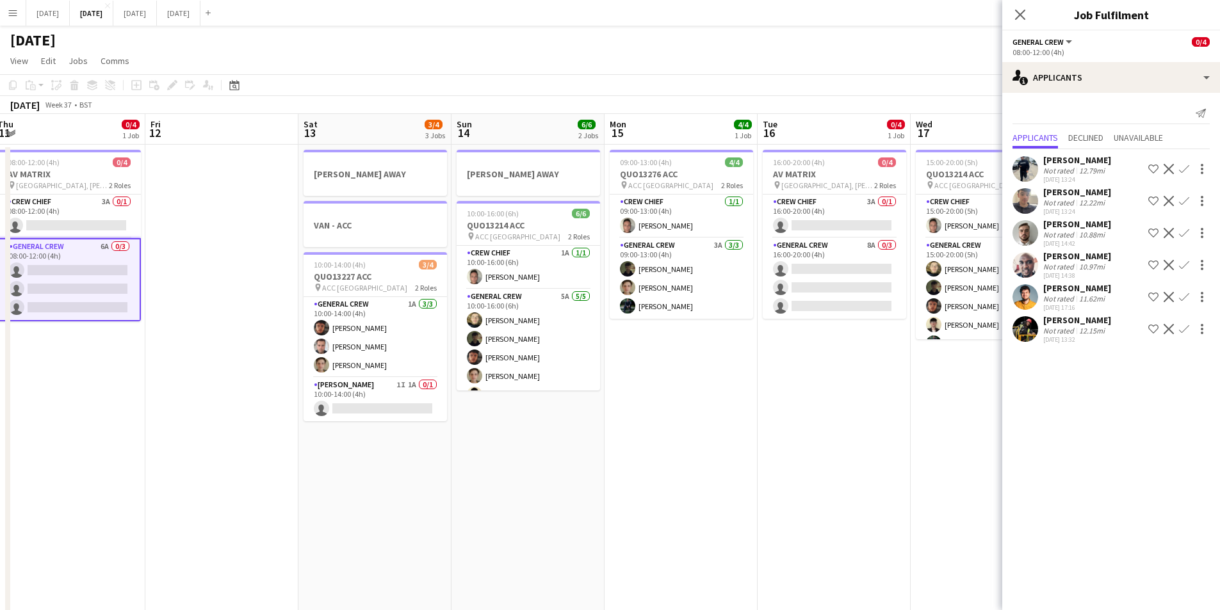
scroll to position [0, 448]
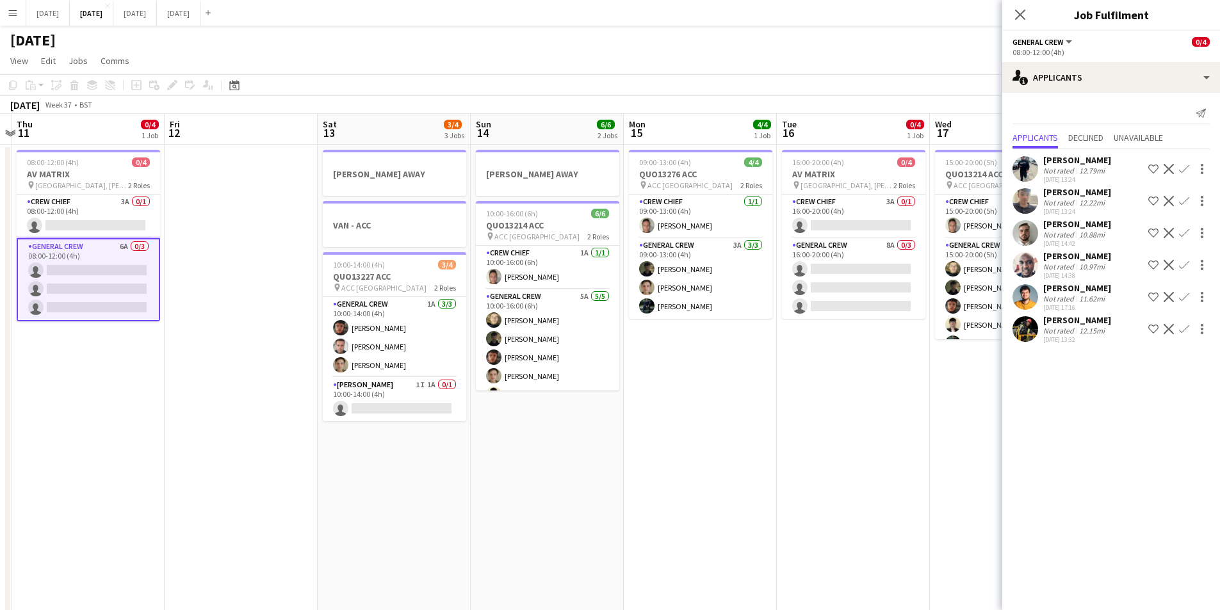
drag, startPoint x: 823, startPoint y: 370, endPoint x: 842, endPoint y: 369, distance: 19.3
click at [842, 369] on app-calendar-viewport "Mon 8 6/6 3 Jobs Tue 9 4/4 3 Jobs Wed 10 Thu 11 0/4 1 Job Fri 12 Sat 13 3/4 3 J…" at bounding box center [610, 554] width 1220 height 881
click at [845, 286] on app-card-role "General Crew 8A 0/3 16:00-20:00 (4h) single-neutral-actions single-neutral-acti…" at bounding box center [853, 278] width 143 height 81
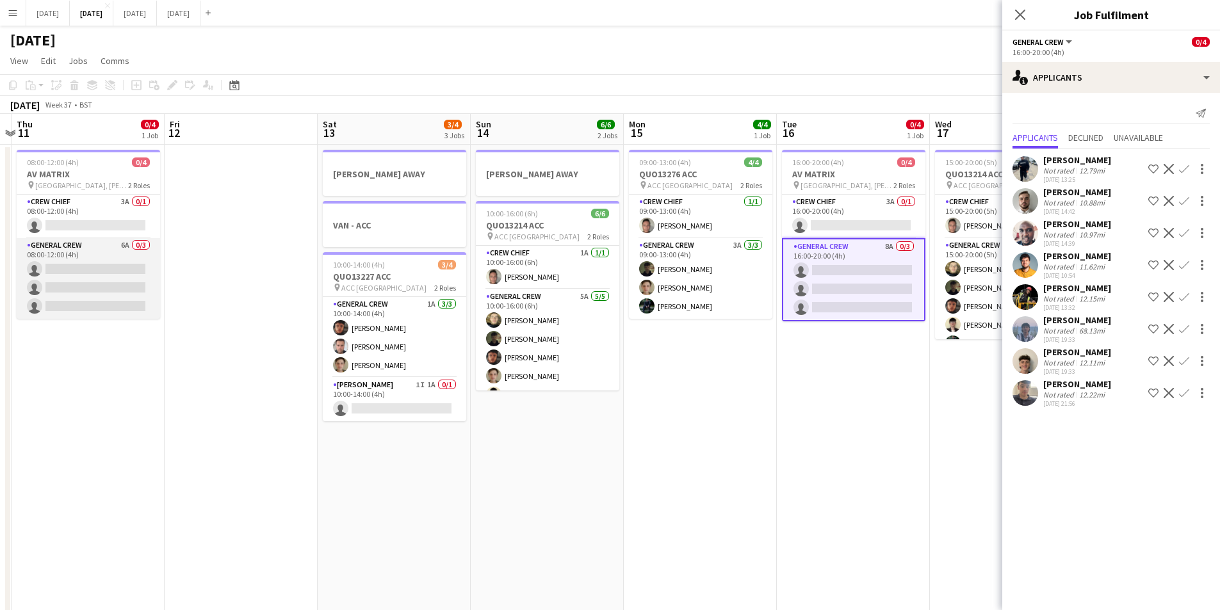
click at [104, 274] on app-card-role "General Crew 6A 0/3 08:00-12:00 (4h) single-neutral-actions single-neutral-acti…" at bounding box center [88, 278] width 143 height 81
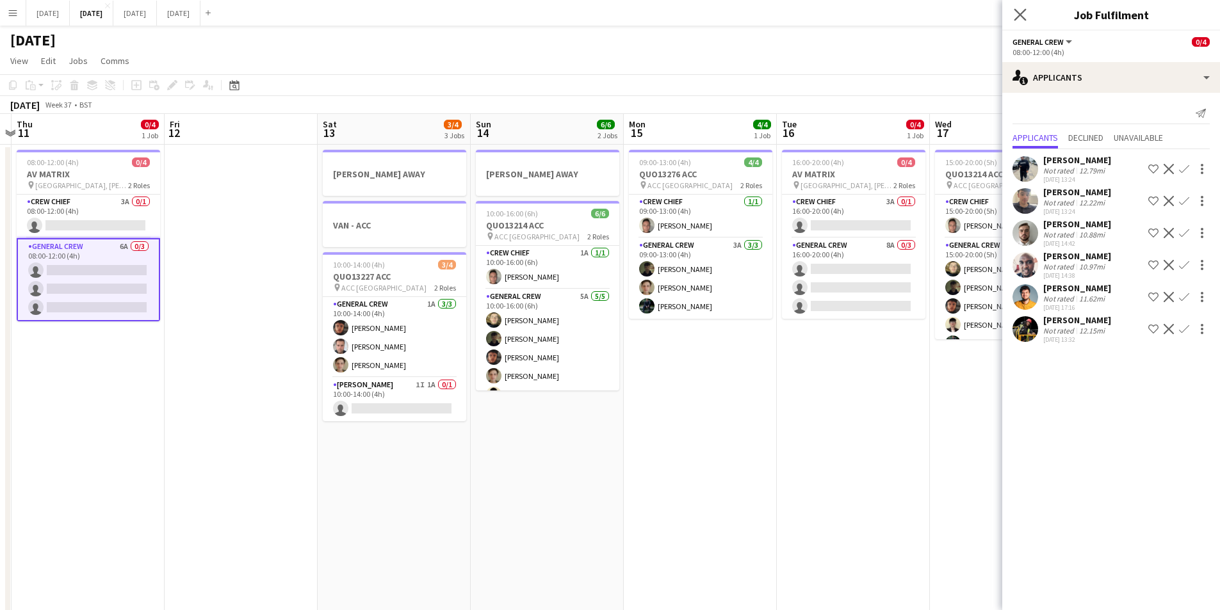
click at [1017, 7] on app-icon "Close pop-in" at bounding box center [1020, 15] width 19 height 19
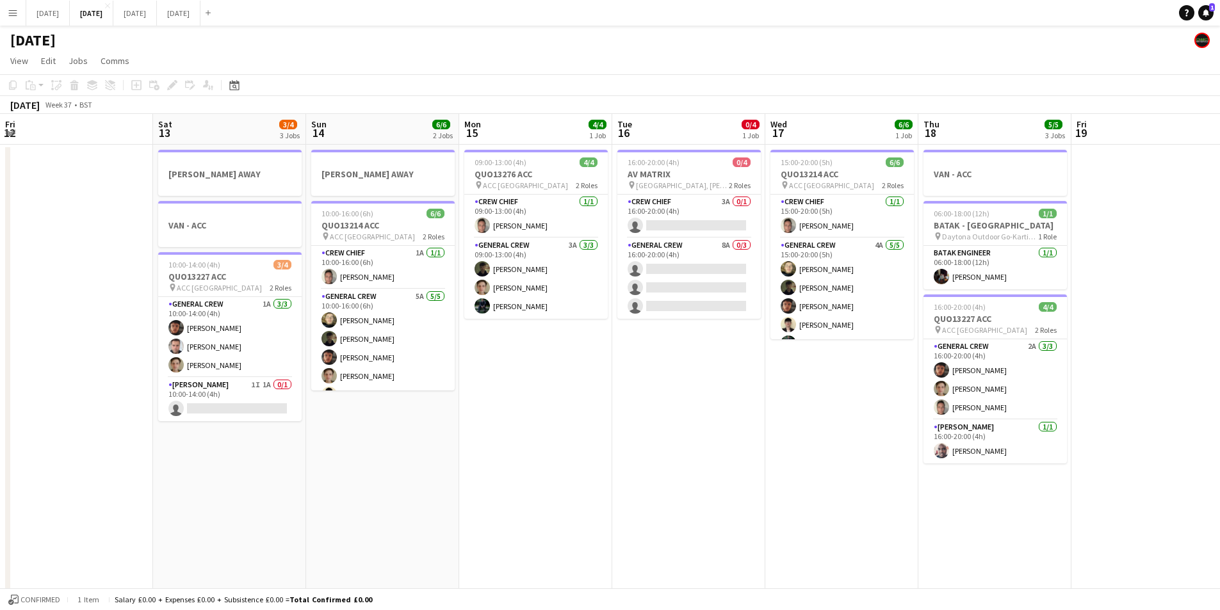
drag, startPoint x: 847, startPoint y: 449, endPoint x: 782, endPoint y: 375, distance: 98.5
click at [676, 419] on app-calendar-viewport "Tue 9 4/4 3 Jobs Wed 10 Thu 11 0/4 1 Job Fri 12 Sat 13 3/4 3 Jobs Sun 14 6/6 2 …" at bounding box center [610, 554] width 1220 height 881
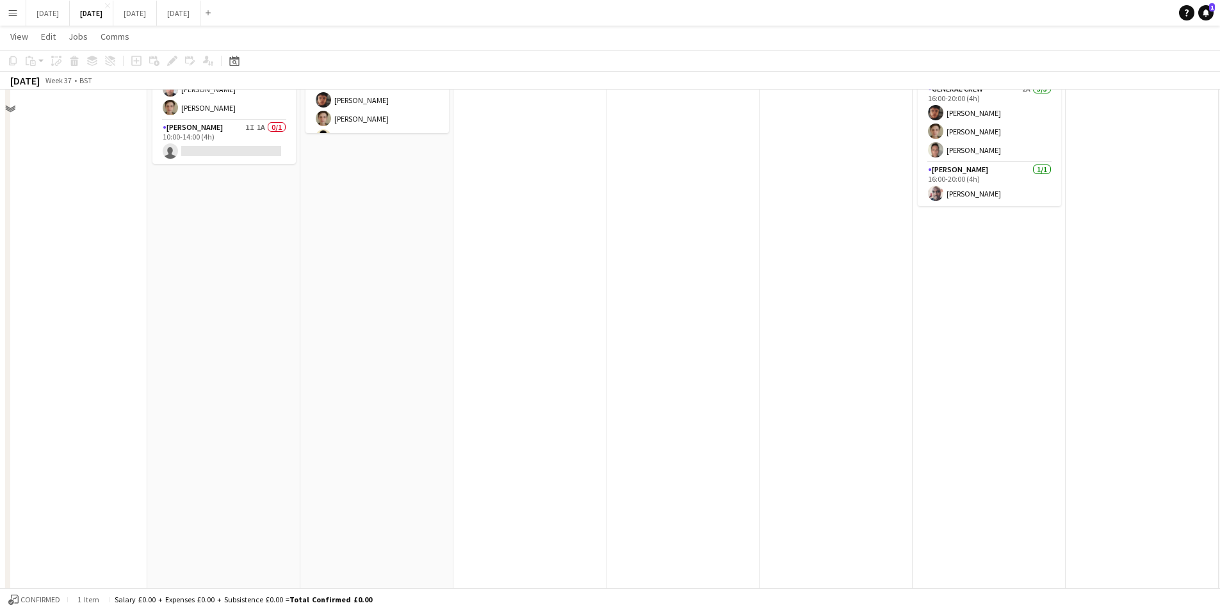
scroll to position [0, 0]
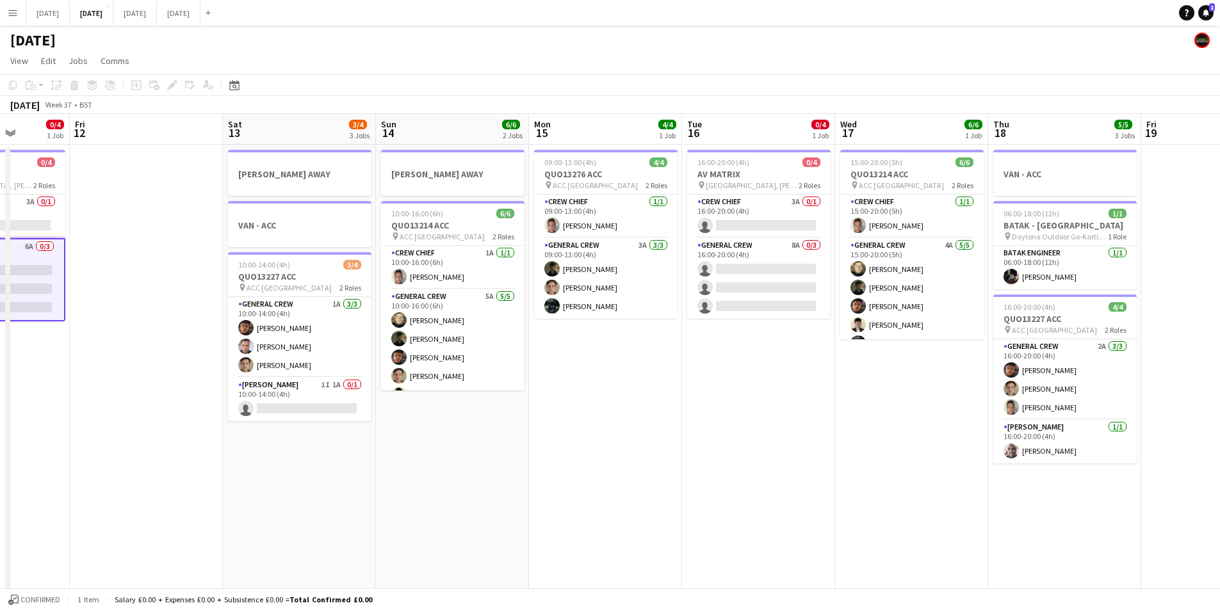
drag, startPoint x: 851, startPoint y: 412, endPoint x: 620, endPoint y: 380, distance: 233.5
click at [620, 380] on app-calendar-viewport "Tue 9 4/4 3 Jobs Wed 10 Thu 11 0/4 1 Job Fri 12 Sat 13 3/4 3 Jobs Sun 14 6/6 2 …" at bounding box center [610, 554] width 1220 height 881
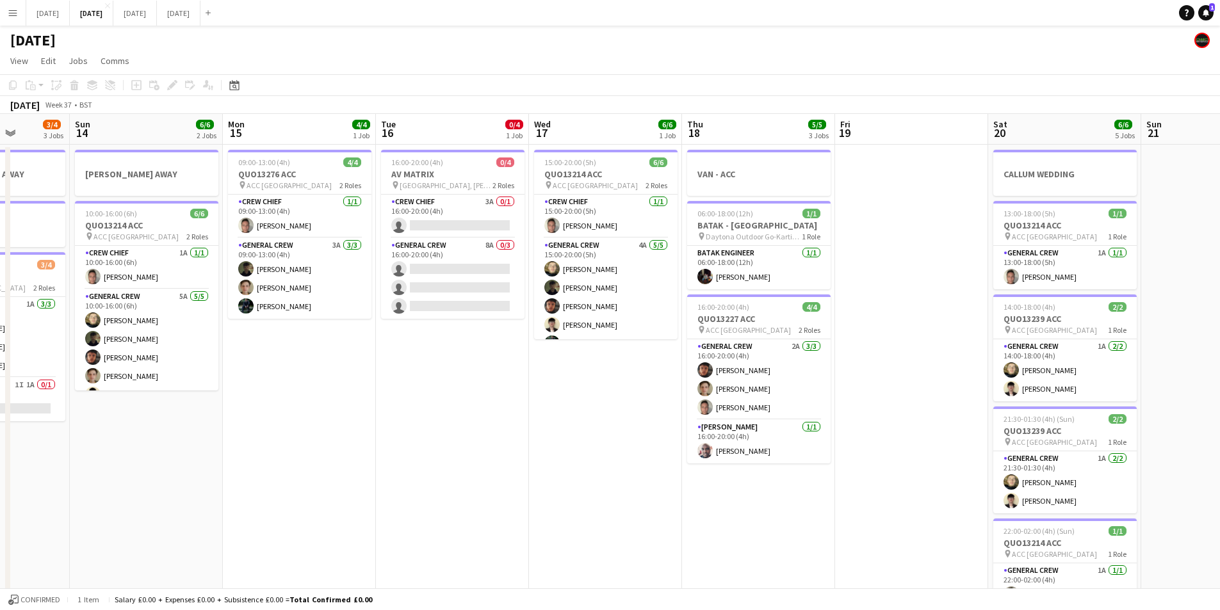
scroll to position [0, 390]
click at [616, 381] on app-date-cell "15:00-20:00 (5h) 6/6 QUO13214 ACC pin ACC Liverpool 2 Roles Crew Chief [DATE] 1…" at bounding box center [604, 570] width 153 height 850
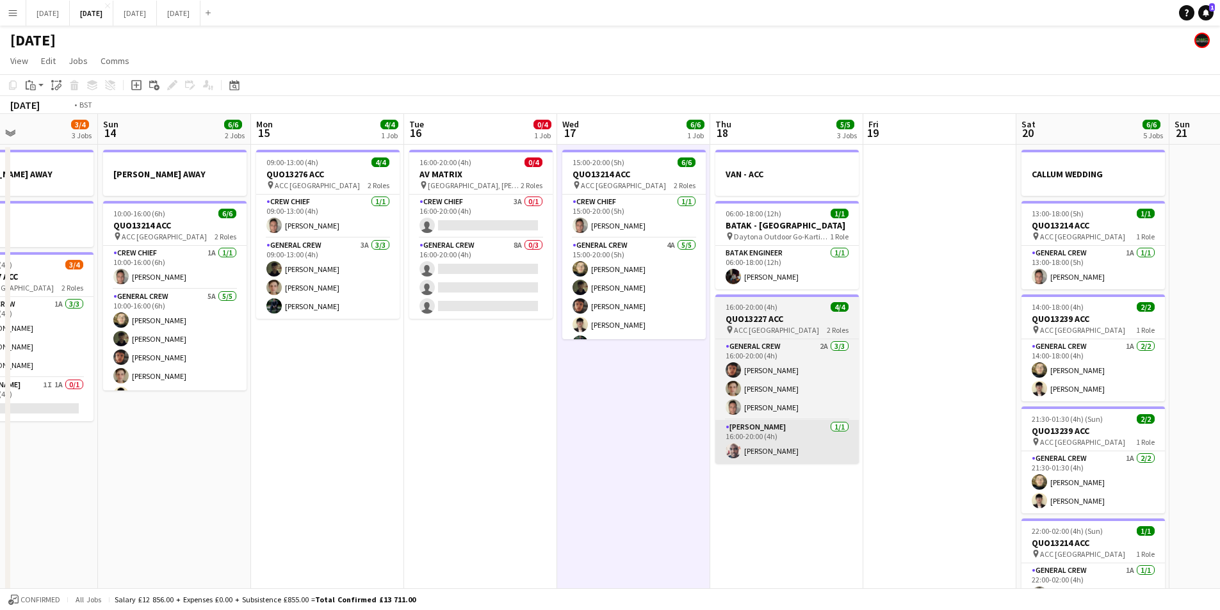
drag, startPoint x: 749, startPoint y: 508, endPoint x: 478, endPoint y: 458, distance: 275.5
click at [471, 459] on app-calendar-viewport "Thu 11 0/4 1 Job Fri 12 Sat 13 3/4 3 Jobs Sun 14 6/6 2 Jobs Mon 15 4/4 1 Job Tu…" at bounding box center [610, 554] width 1220 height 881
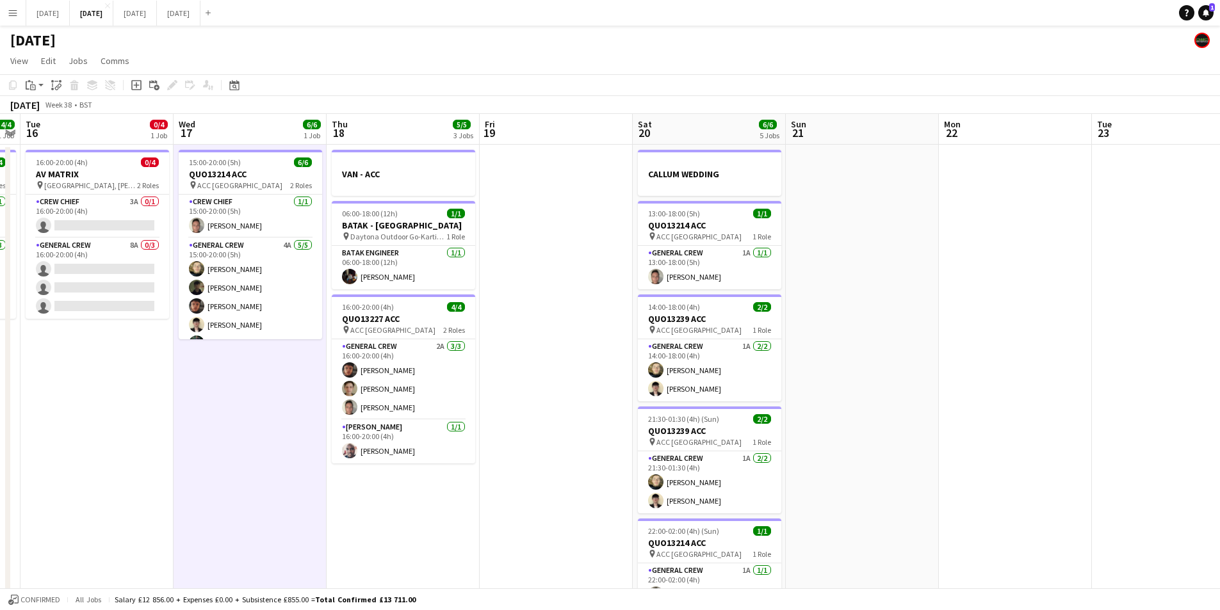
scroll to position [0, 450]
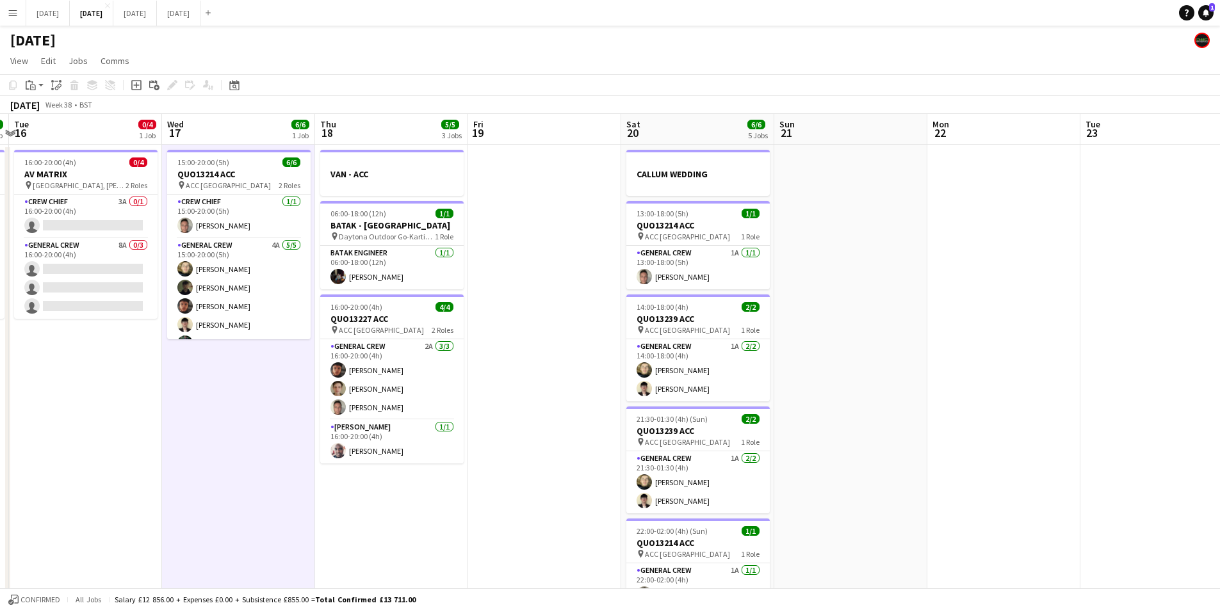
drag, startPoint x: 623, startPoint y: 463, endPoint x: 534, endPoint y: 451, distance: 89.9
click at [534, 451] on app-calendar-viewport "Sat 13 3/4 3 Jobs Sun 14 6/6 2 Jobs Mon 15 4/4 1 Job Tue 16 0/4 1 Job Wed 17 6/…" at bounding box center [610, 554] width 1220 height 881
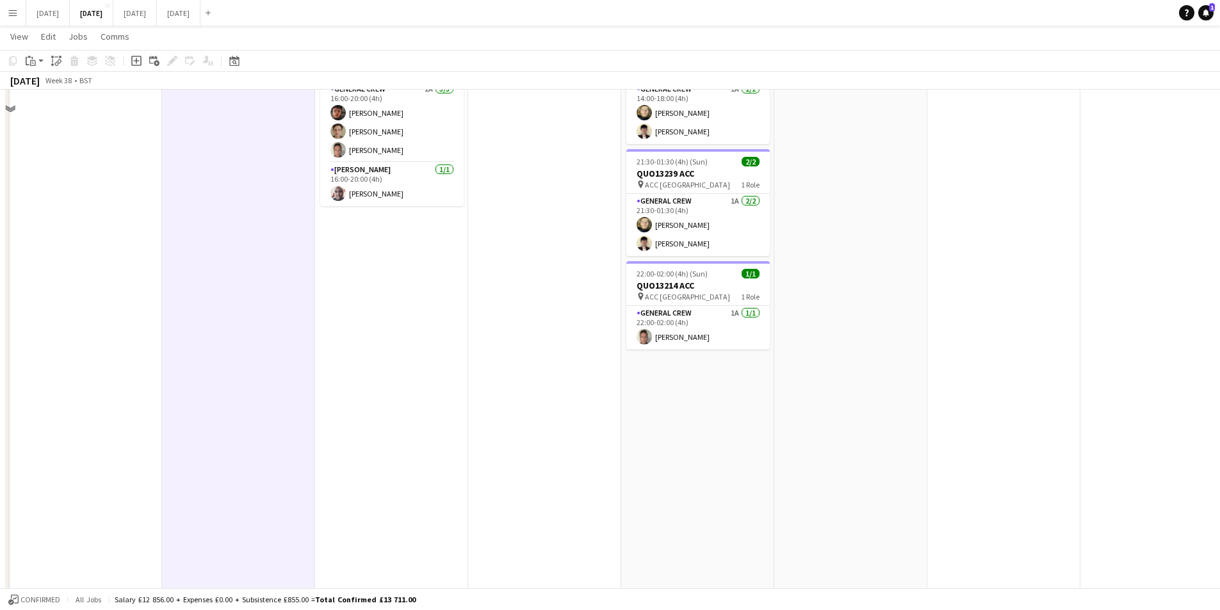
scroll to position [0, 0]
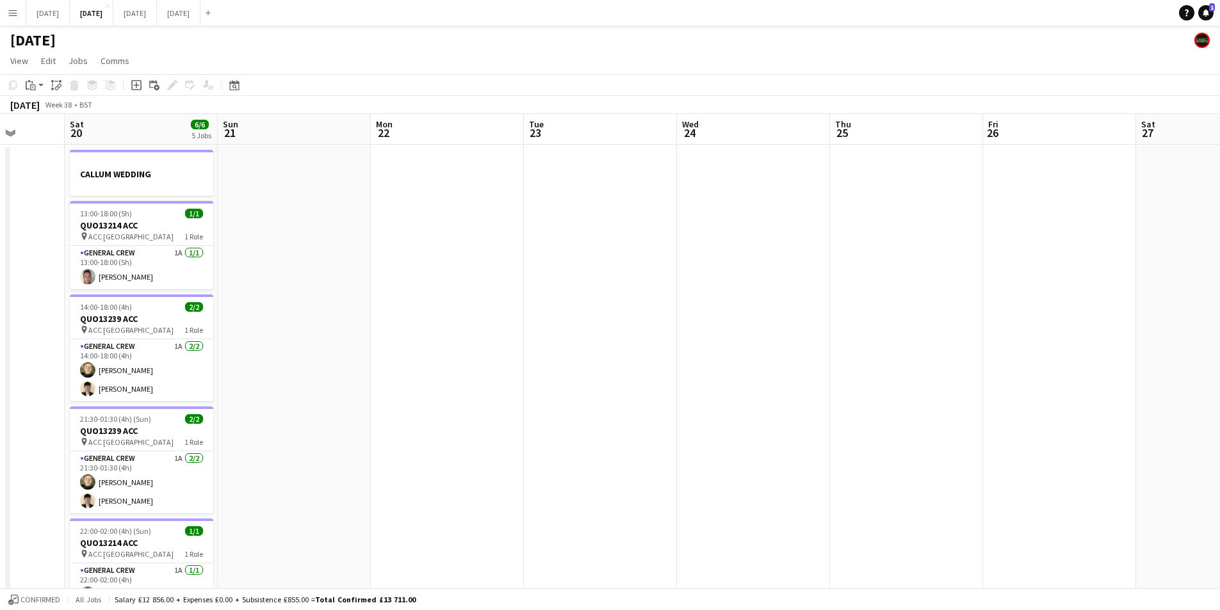
drag, startPoint x: 562, startPoint y: 420, endPoint x: 8, endPoint y: 381, distance: 555.5
click at [0, 393] on app-calendar-viewport "Wed 17 6/6 1 Job Thu 18 5/5 3 Jobs Fri 19 Sat 20 6/6 5 Jobs Sun 21 Mon 22 Tue 2…" at bounding box center [610, 554] width 1220 height 881
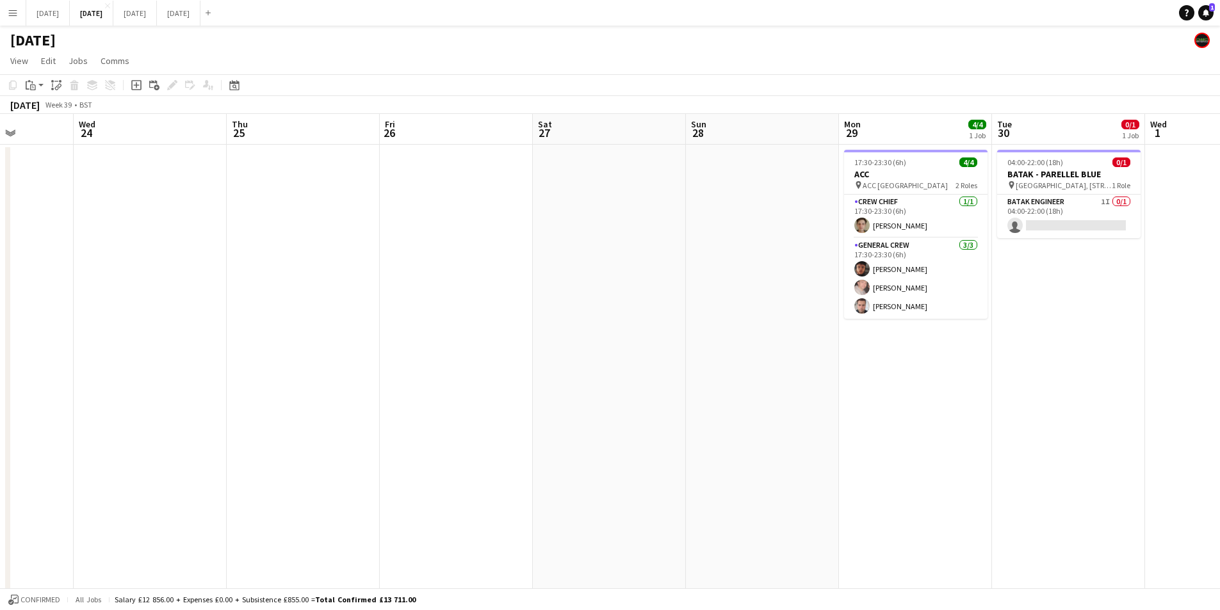
scroll to position [0, 404]
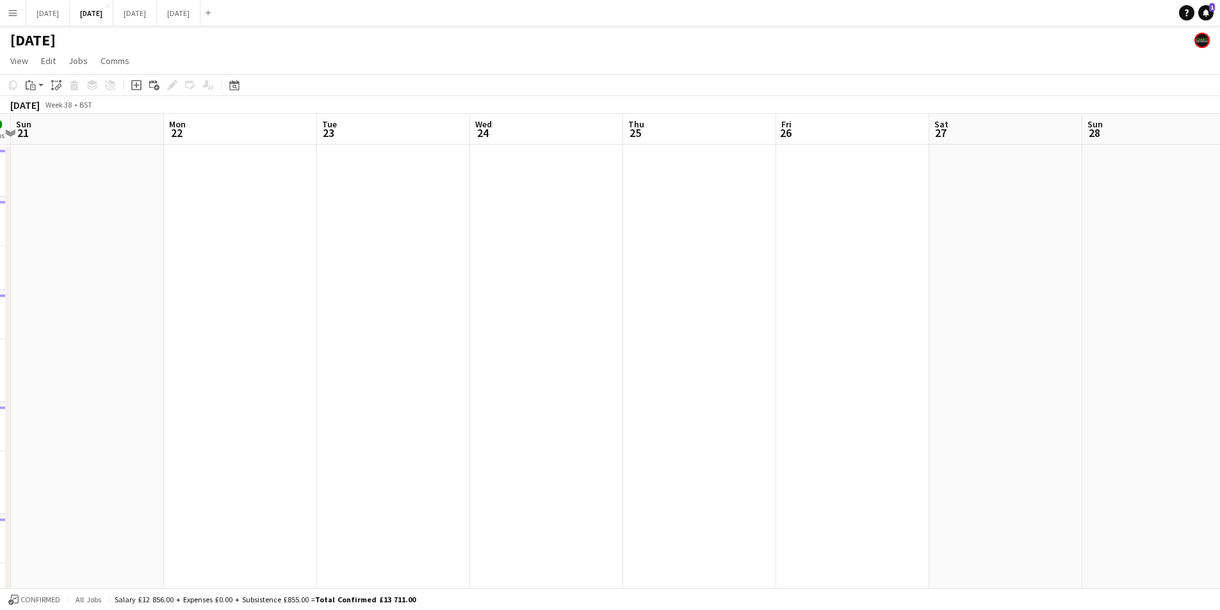
drag, startPoint x: 678, startPoint y: 419, endPoint x: 883, endPoint y: 412, distance: 205.7
click at [882, 414] on app-calendar-viewport "Fri 19 Sat 20 6/6 5 Jobs Sun 21 Mon 22 Tue 23 Wed 24 Thu 25 Fri 26 Sat 27 Sun 2…" at bounding box center [610, 554] width 1220 height 881
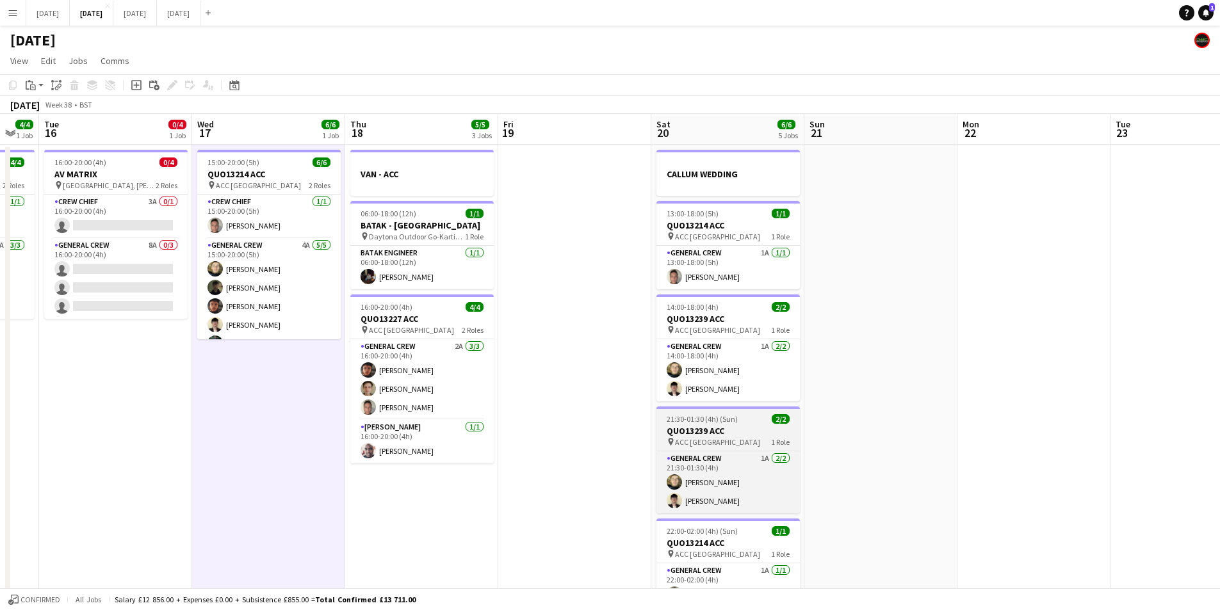
drag, startPoint x: 659, startPoint y: 453, endPoint x: 703, endPoint y: 436, distance: 47.2
click at [705, 437] on app-calendar-viewport "Sun 14 6/6 2 Jobs Mon 15 4/4 1 Job Tue 16 0/4 1 Job Wed 17 6/6 1 Job Thu 18 5/5…" at bounding box center [610, 554] width 1220 height 881
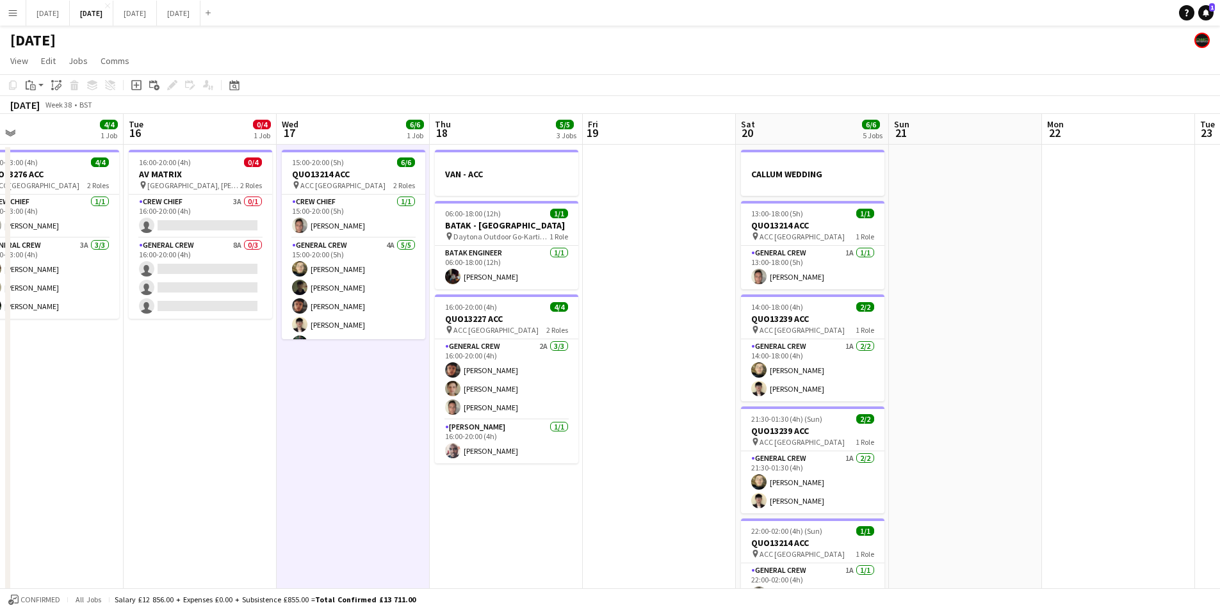
drag, startPoint x: 284, startPoint y: 457, endPoint x: 323, endPoint y: 464, distance: 40.3
click at [323, 464] on app-calendar-viewport "Sat 13 3/4 3 Jobs Sun 14 6/6 2 Jobs Mon 15 4/4 1 Job Tue 16 0/4 1 Job Wed 17 6/…" at bounding box center [610, 554] width 1220 height 881
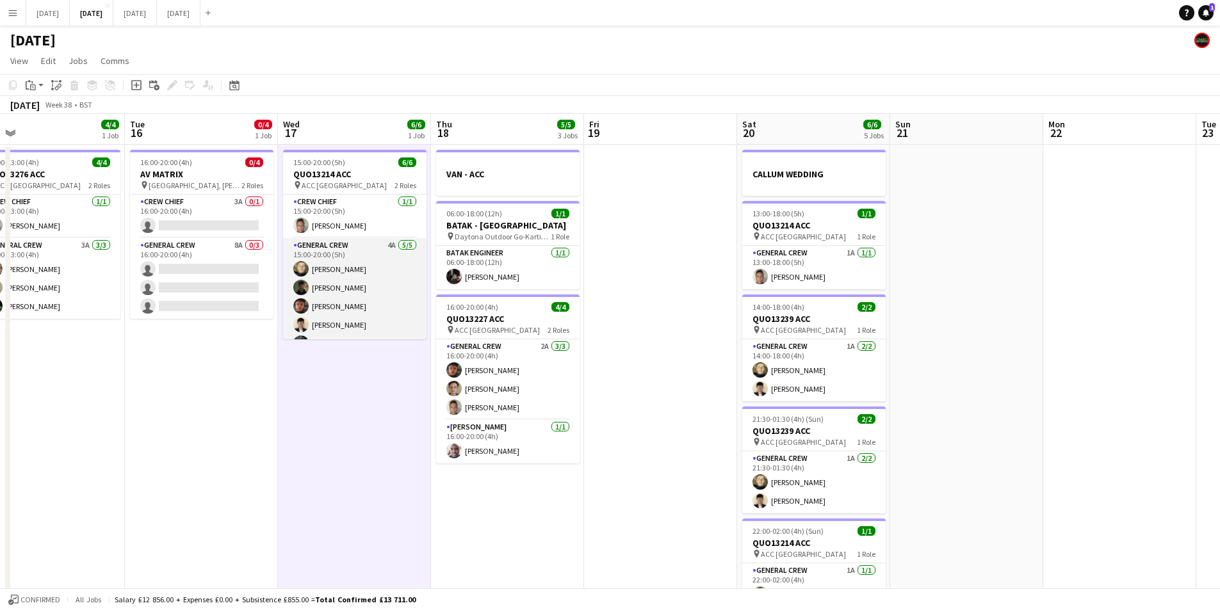
scroll to position [17, 0]
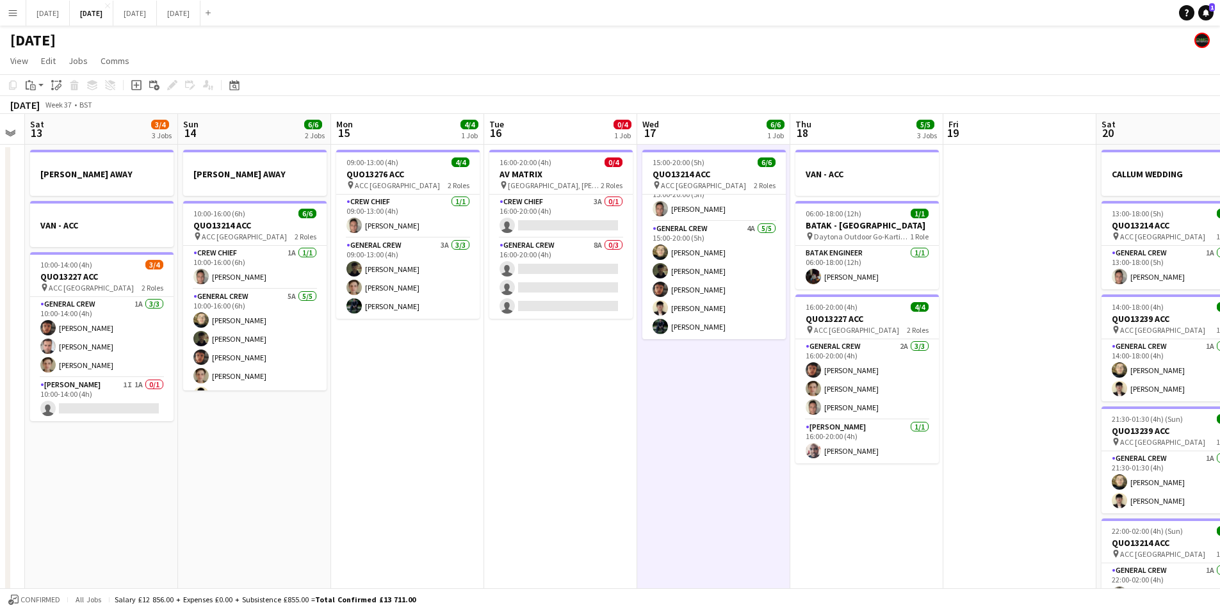
drag, startPoint x: 320, startPoint y: 410, endPoint x: 671, endPoint y: 398, distance: 350.6
click at [679, 404] on app-calendar-viewport "Thu 11 0/4 1 Job Fri 12 Sat 13 3/4 3 Jobs Sun 14 6/6 2 Jobs Mon 15 4/4 1 Job Tu…" at bounding box center [610, 554] width 1220 height 881
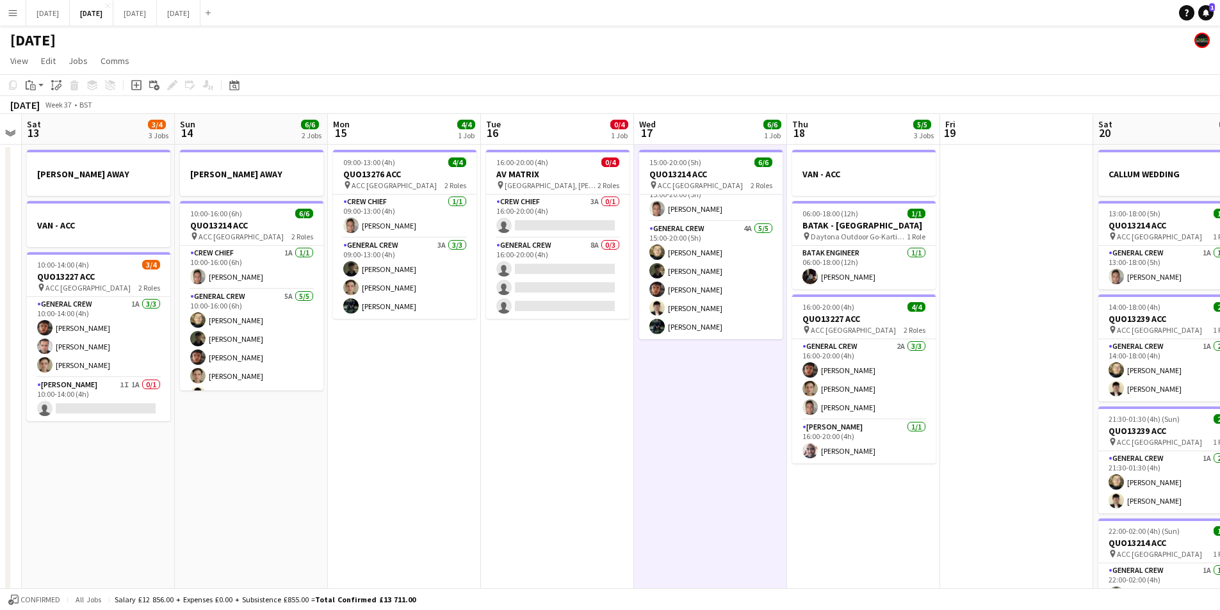
drag, startPoint x: 458, startPoint y: 428, endPoint x: 833, endPoint y: 405, distance: 376.1
click at [830, 405] on app-calendar-viewport "Thu 11 0/4 1 Job Fri 12 Sat 13 3/4 3 Jobs Sun 14 6/6 2 Jobs Mon 15 4/4 1 Job Tu…" at bounding box center [610, 554] width 1220 height 881
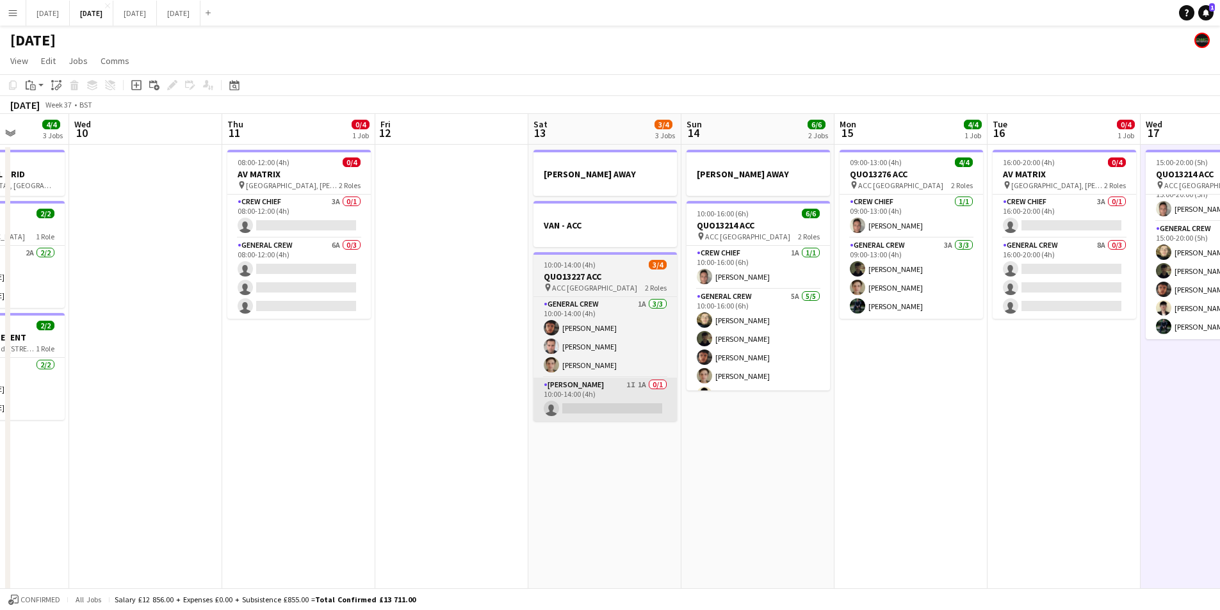
drag, startPoint x: 585, startPoint y: 431, endPoint x: 801, endPoint y: 394, distance: 219.1
click at [932, 416] on app-calendar-viewport "Mon 8 6/6 3 Jobs Tue 9 4/4 3 Jobs Wed 10 Thu 11 0/4 1 Job Fri 12 Sat 13 3/4 3 J…" at bounding box center [610, 554] width 1220 height 881
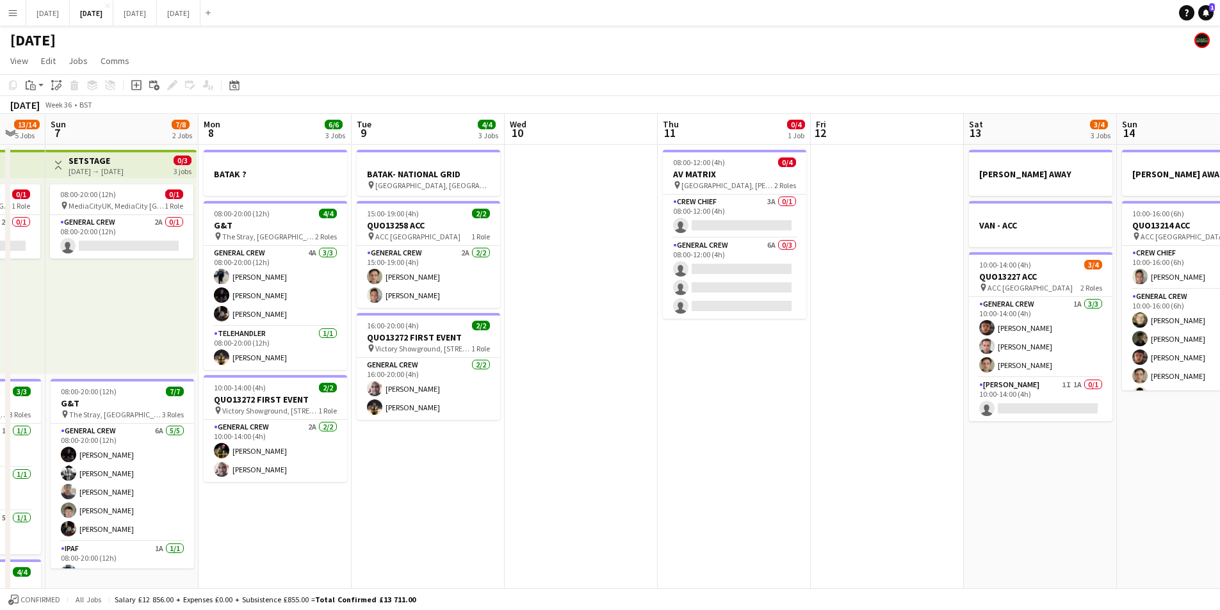
drag, startPoint x: 448, startPoint y: 423, endPoint x: 717, endPoint y: 407, distance: 268.8
click at [722, 429] on app-calendar-viewport "Fri 5 11/14 3 Jobs Sat 6 13/14 5 Jobs Sun 7 7/8 2 Jobs Mon 8 6/6 3 Jobs Tue 9 4…" at bounding box center [610, 554] width 1220 height 881
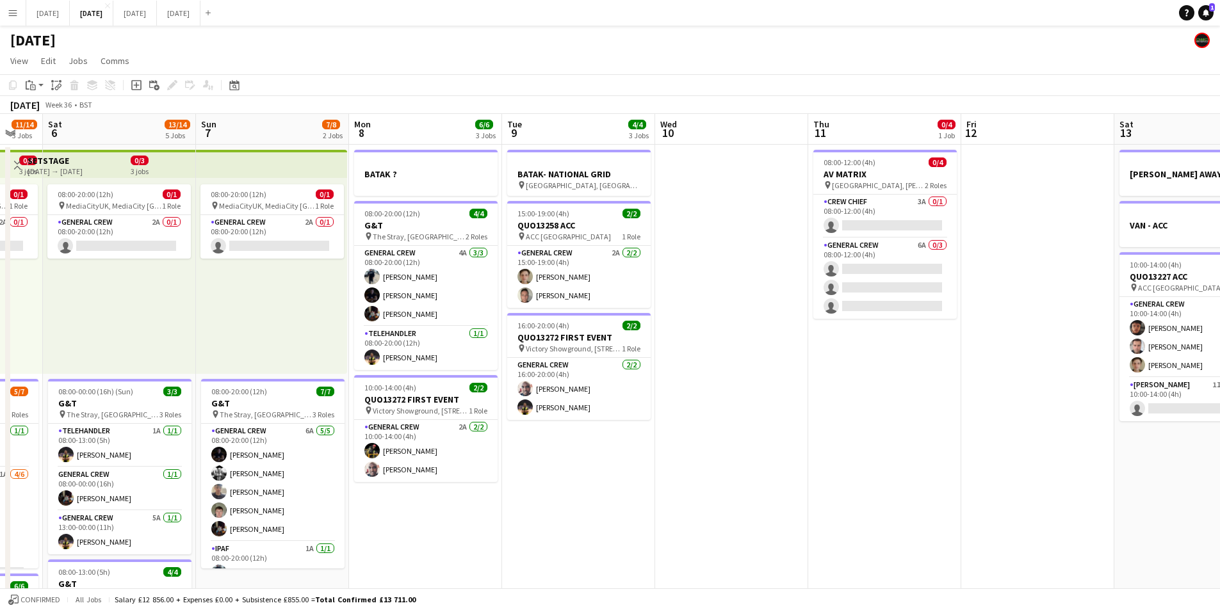
drag, startPoint x: 573, startPoint y: 443, endPoint x: 849, endPoint y: 461, distance: 276.7
click at [846, 463] on app-calendar-viewport "Thu 4 17/19 4 Jobs Fri 5 11/14 3 Jobs Sat 6 13/14 5 Jobs Sun 7 7/8 2 Jobs Mon 8…" at bounding box center [610, 554] width 1220 height 881
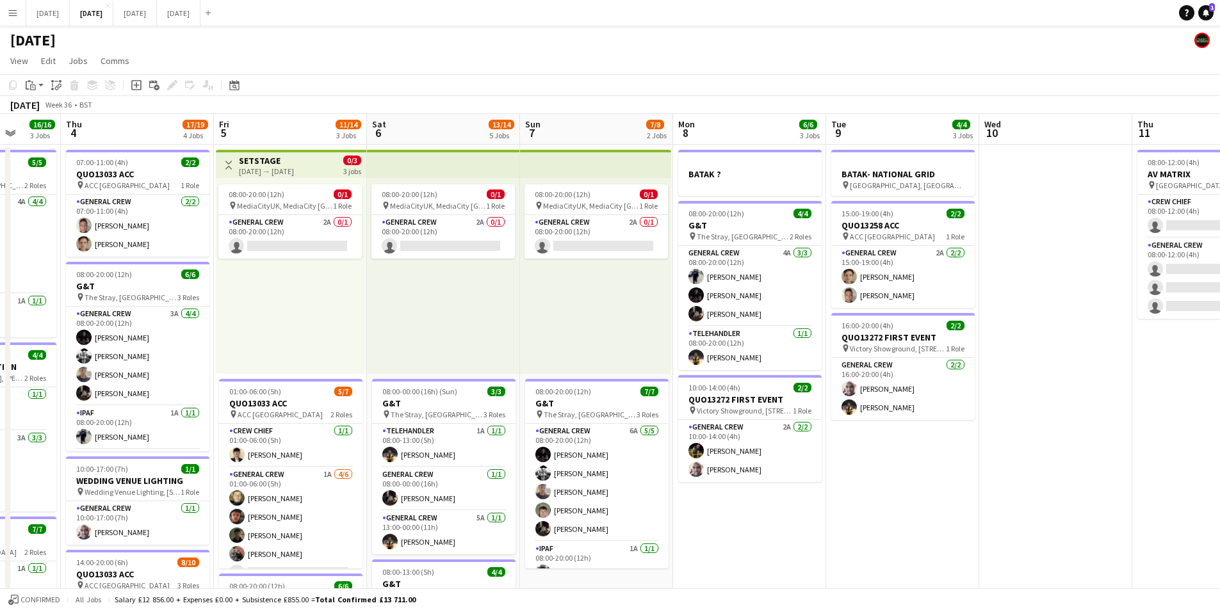
drag, startPoint x: 775, startPoint y: 495, endPoint x: 992, endPoint y: 475, distance: 218.1
click at [990, 479] on app-calendar-viewport "Tue 2 18/19 3 Jobs Wed 3 16/16 3 Jobs Thu 4 17/19 4 Jobs Fri 5 11/14 3 Jobs Sat…" at bounding box center [610, 554] width 1220 height 881
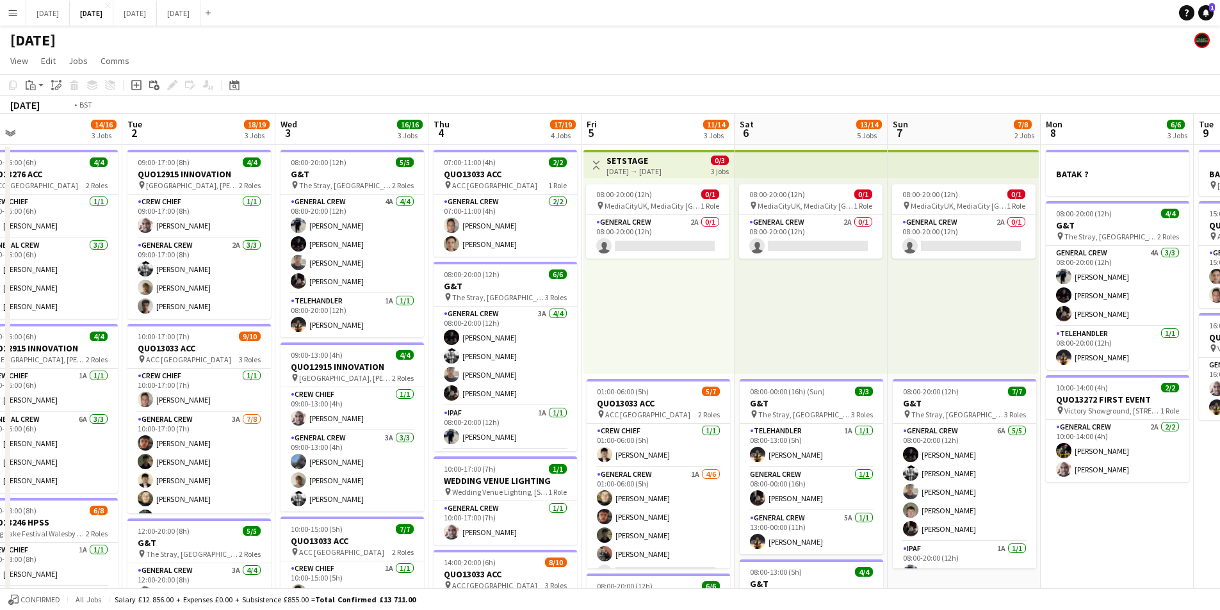
drag, startPoint x: 567, startPoint y: 449, endPoint x: 846, endPoint y: 425, distance: 279.7
click at [837, 430] on app-calendar-viewport "Sun 31 Mon 1 14/16 3 Jobs Tue 2 18/19 3 Jobs Wed 3 16/16 3 Jobs Thu 4 17/19 4 J…" at bounding box center [610, 554] width 1220 height 881
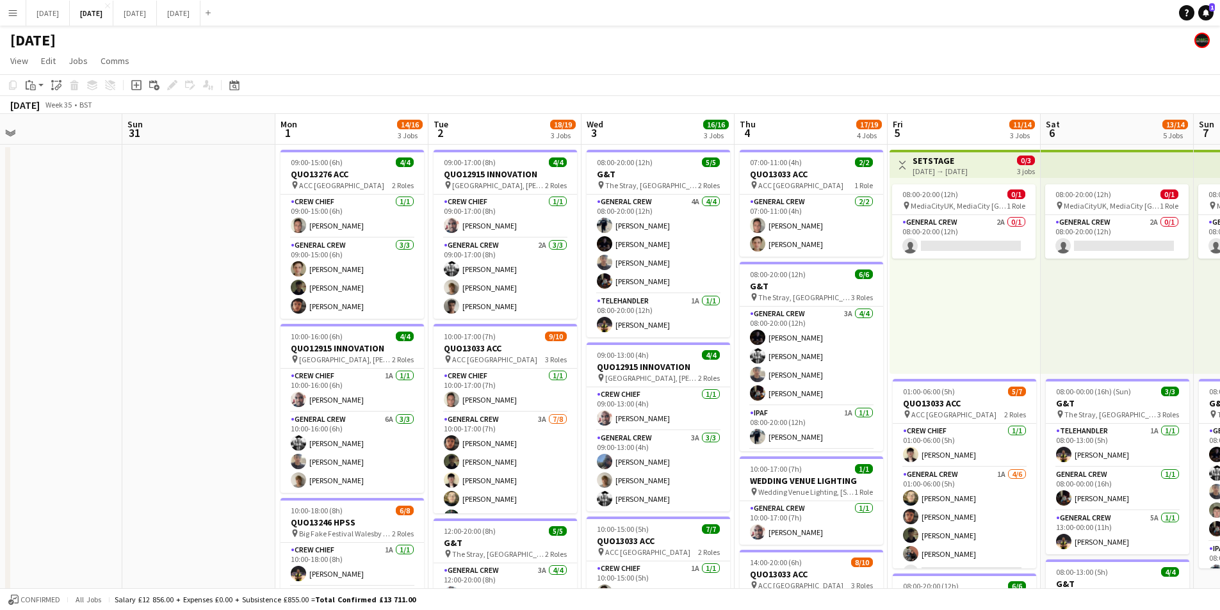
scroll to position [0, 402]
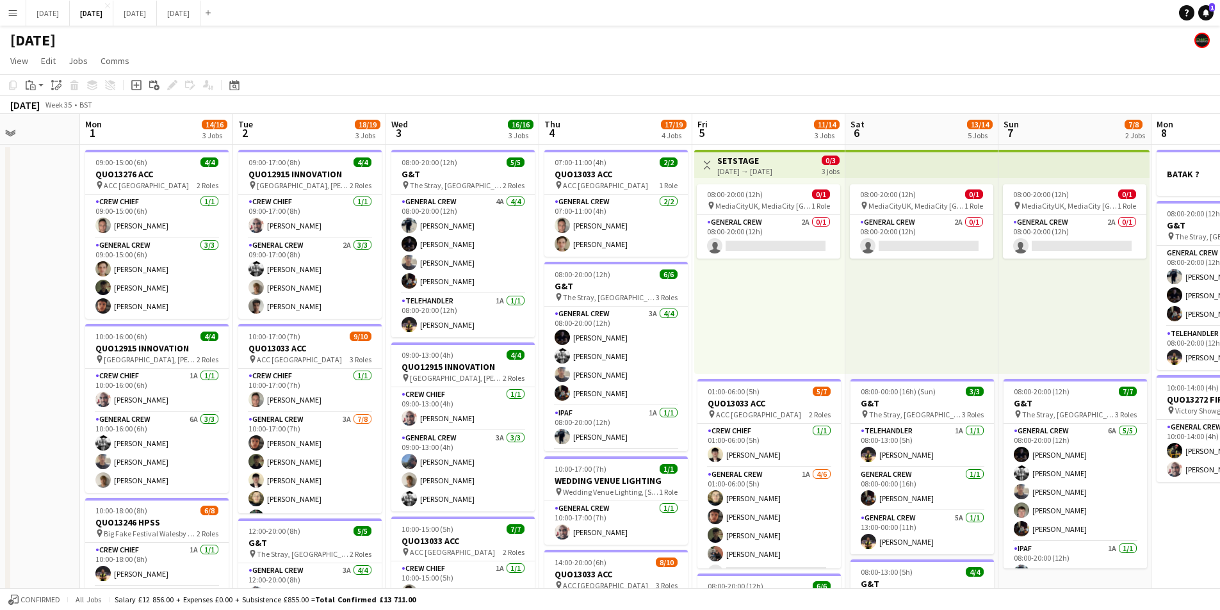
drag, startPoint x: 465, startPoint y: 370, endPoint x: 489, endPoint y: 382, distance: 27.2
click at [489, 382] on app-calendar-viewport "Fri 29 Sat 30 Sun 31 Mon 1 14/16 3 Jobs Tue 2 18/19 3 Jobs Wed 3 16/16 3 Jobs T…" at bounding box center [610, 554] width 1220 height 881
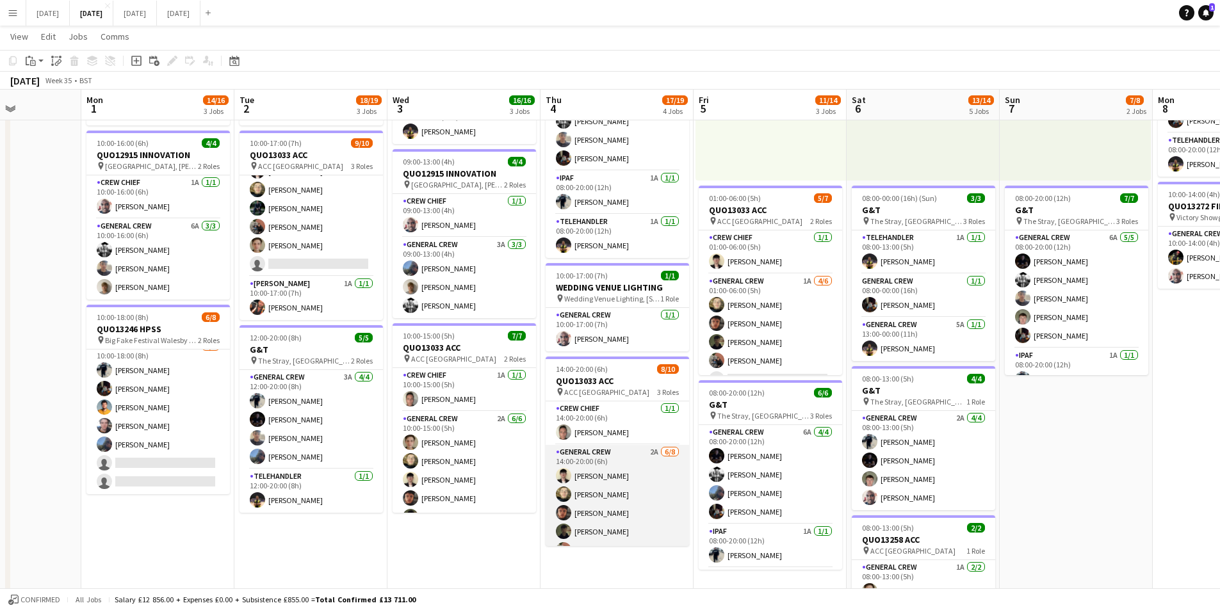
scroll to position [116, 0]
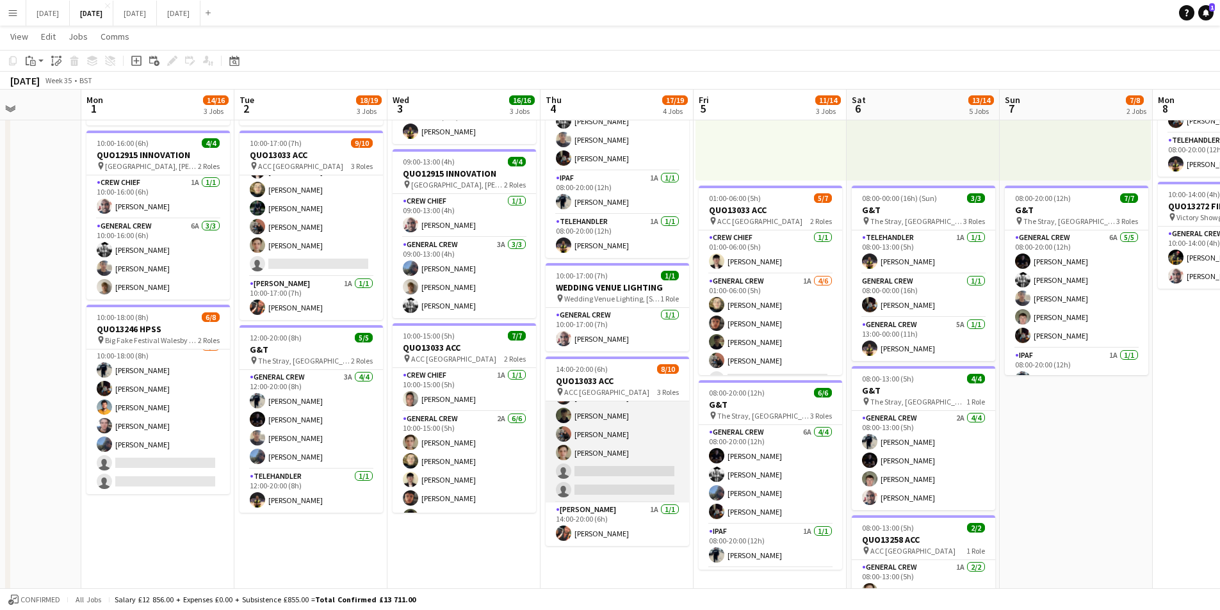
click at [647, 470] on app-card-role "General Crew 2A [DATE] 14:00-20:00 (6h) [PERSON_NAME] [PERSON_NAME] black [PERS…" at bounding box center [617, 416] width 143 height 174
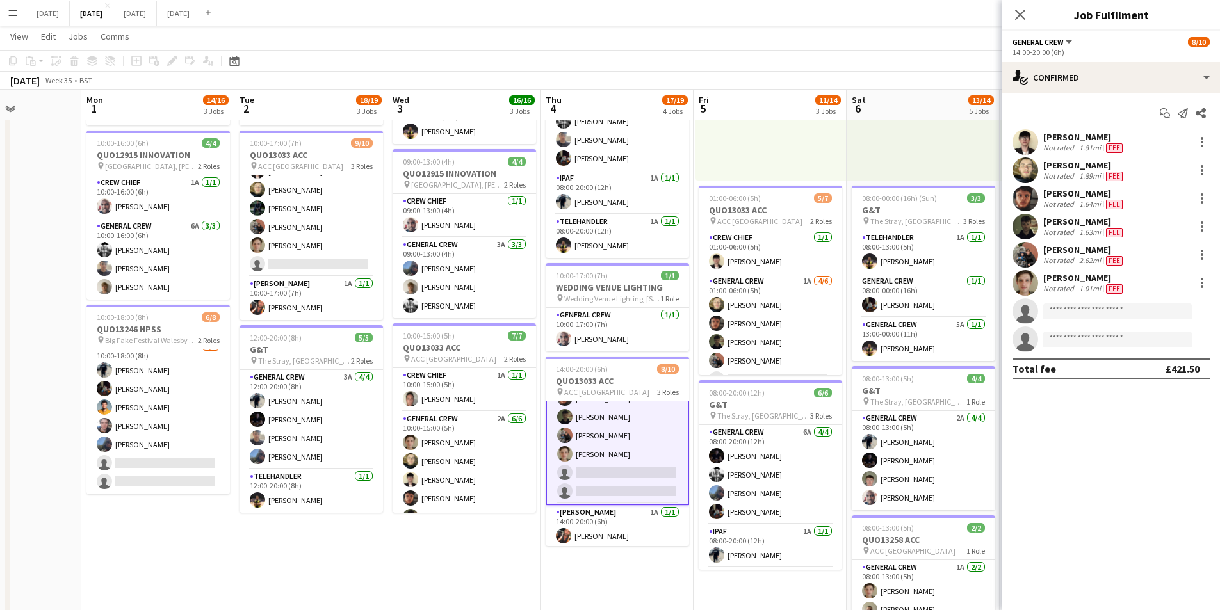
scroll to position [117, 0]
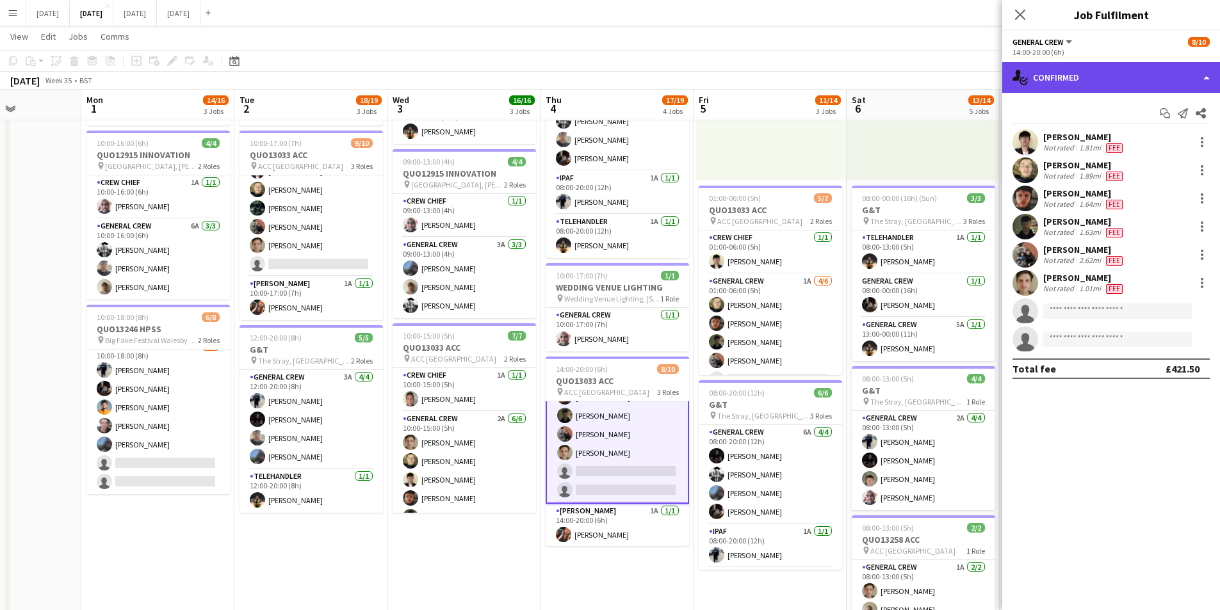
click at [1131, 73] on div "single-neutral-actions-check-2 Confirmed" at bounding box center [1112, 77] width 218 height 31
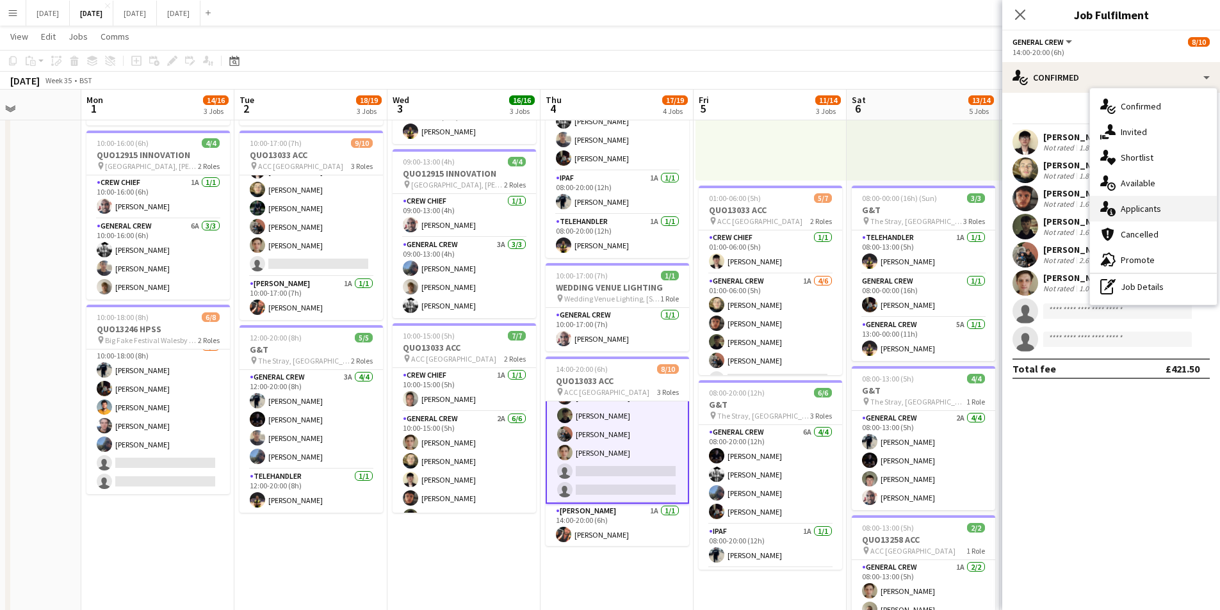
click at [1140, 210] on div "single-neutral-actions-information Applicants" at bounding box center [1153, 209] width 127 height 26
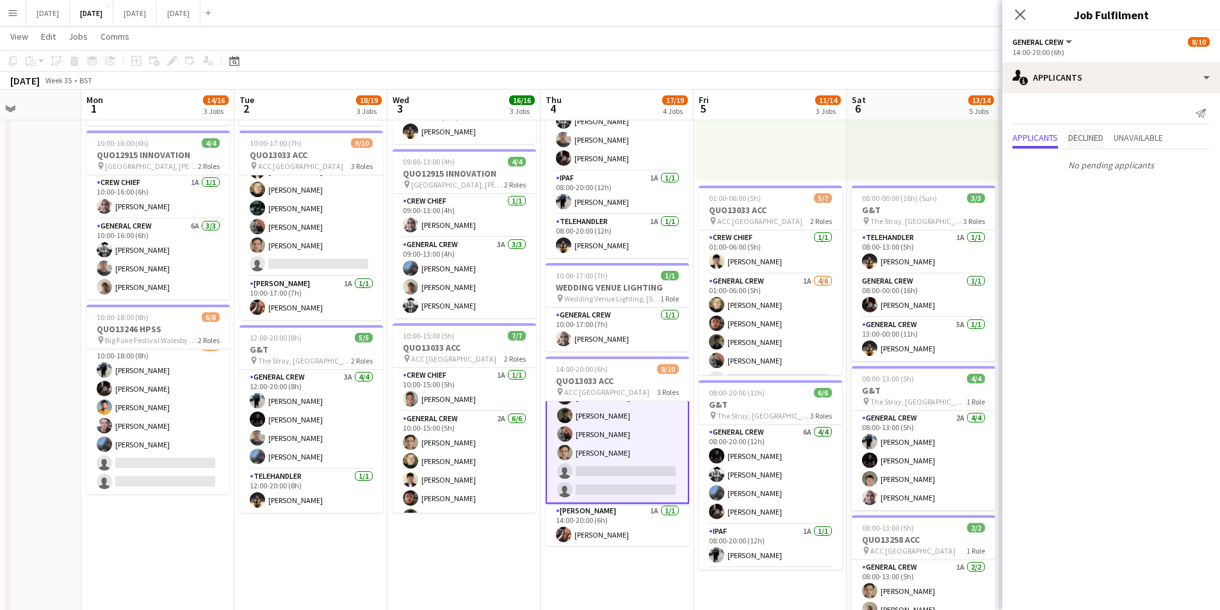
click at [1096, 142] on span "Declined" at bounding box center [1085, 137] width 35 height 9
click at [1141, 108] on span "Unavailable" at bounding box center [1138, 111] width 49 height 9
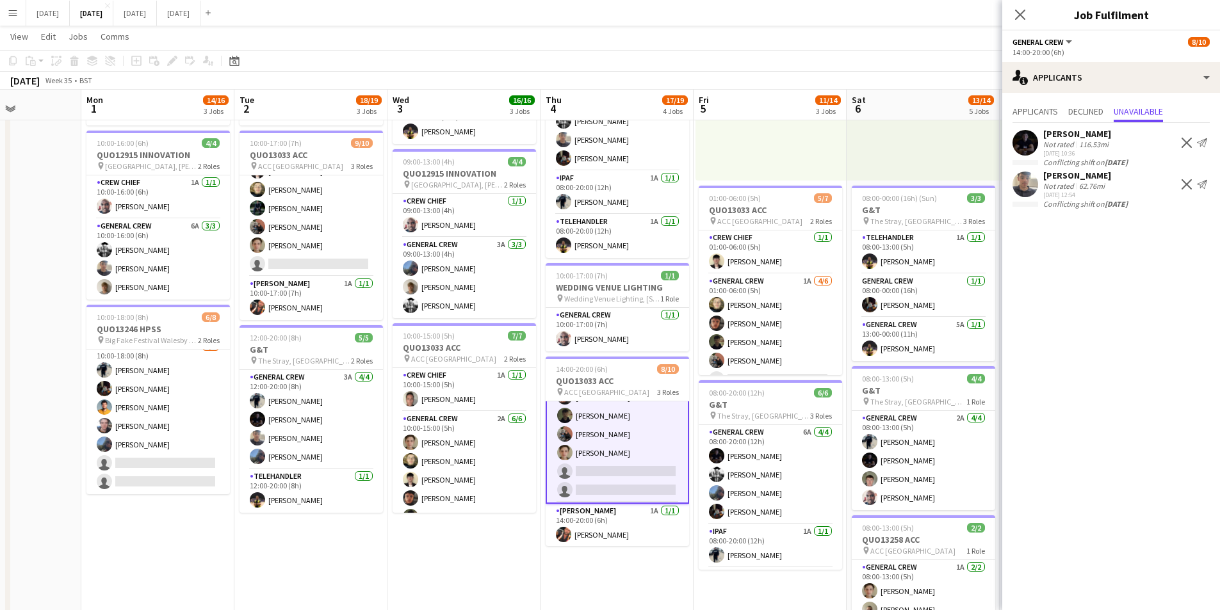
click at [1187, 136] on button "Decline" at bounding box center [1186, 142] width 15 height 15
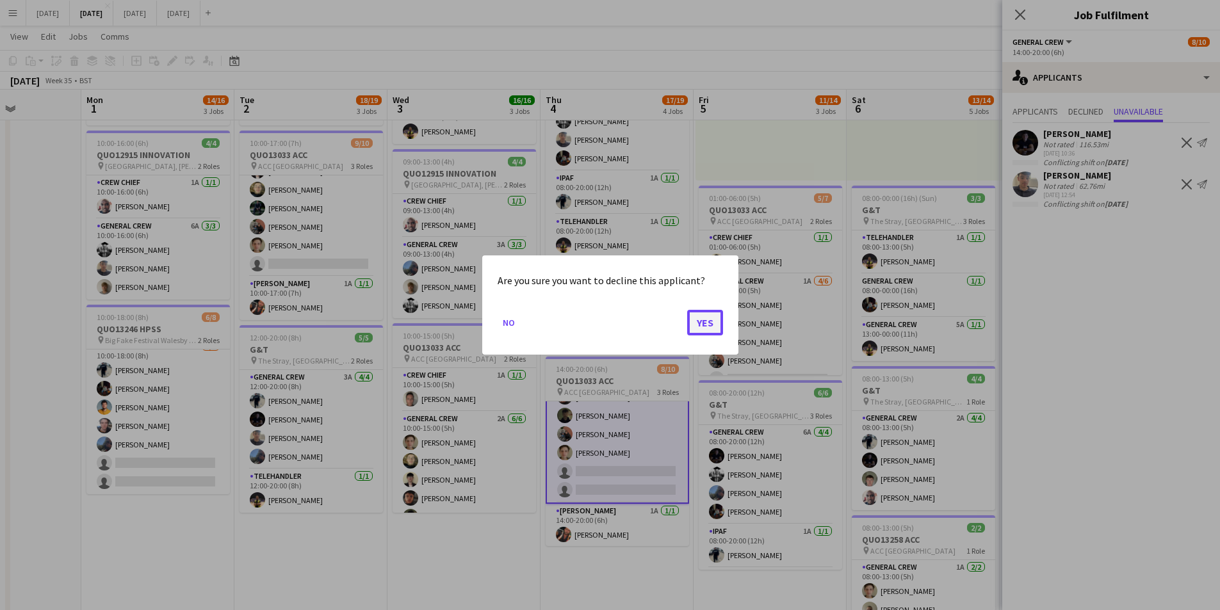
click at [708, 327] on button "Yes" at bounding box center [705, 323] width 36 height 26
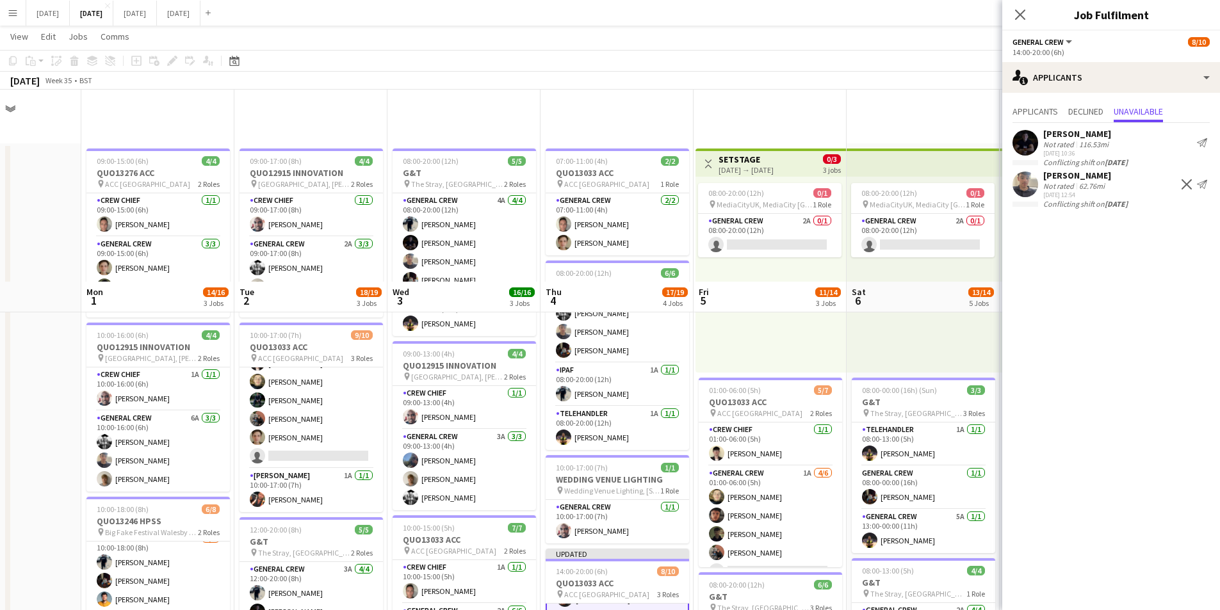
scroll to position [192, 0]
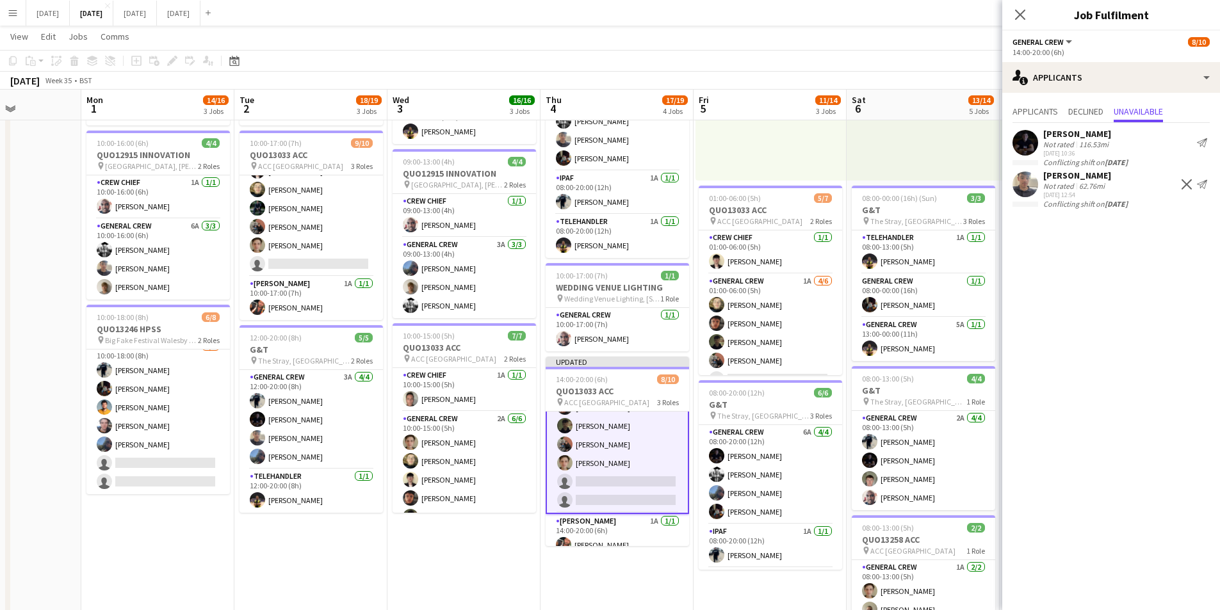
click at [1186, 185] on app-icon "Decline" at bounding box center [1187, 184] width 10 height 10
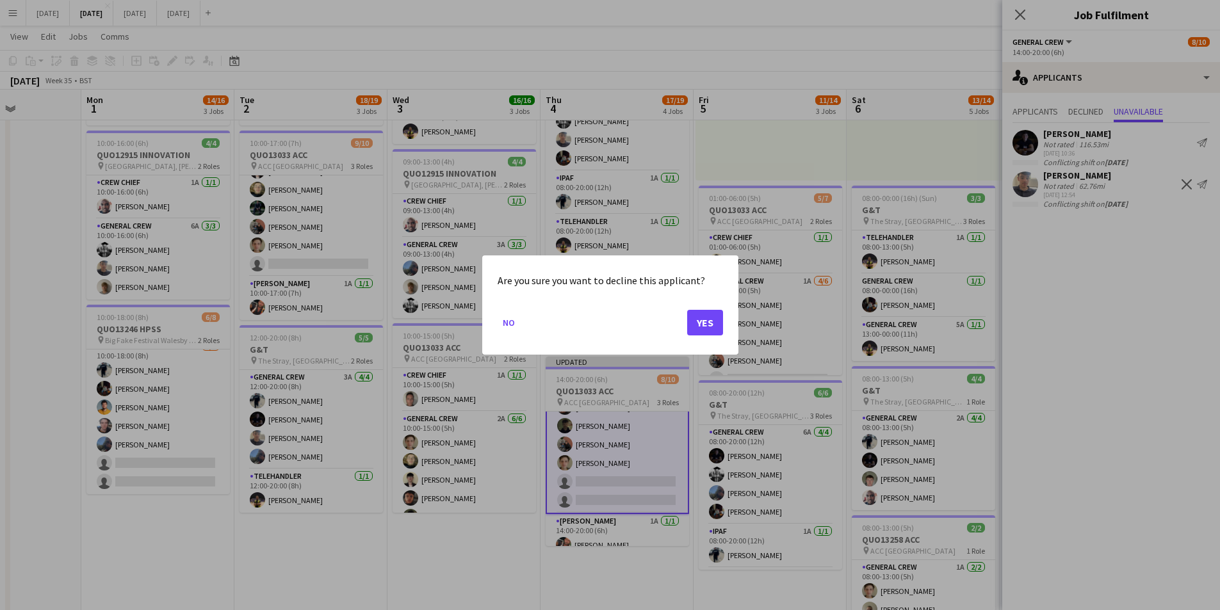
scroll to position [0, 0]
click at [712, 326] on button "Yes" at bounding box center [705, 323] width 36 height 26
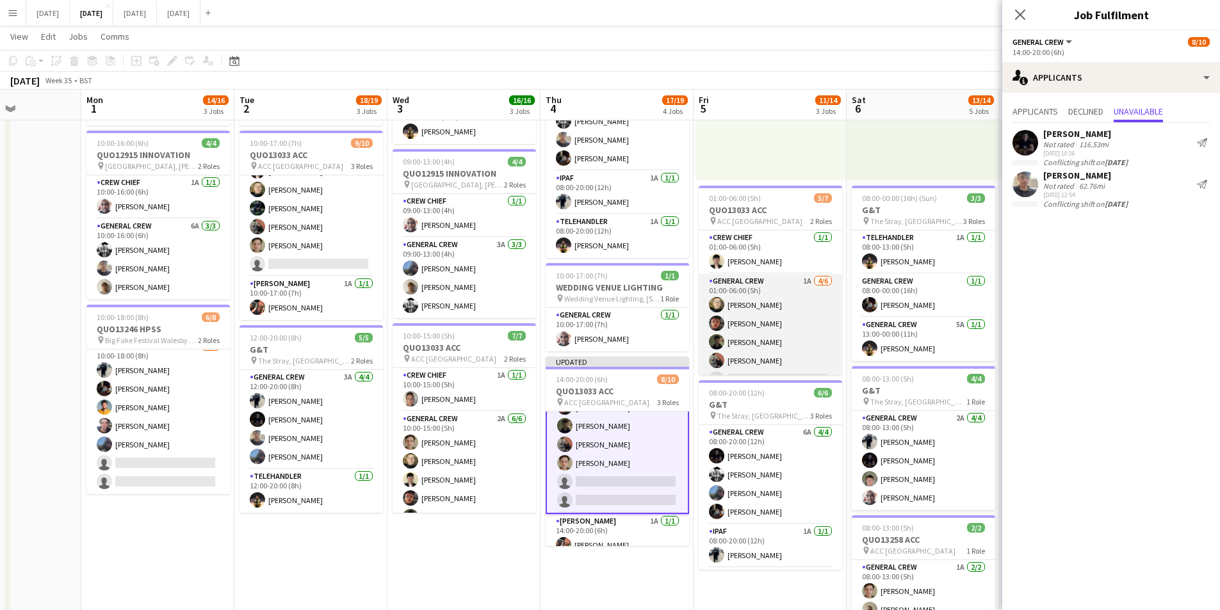
scroll to position [35, 0]
click at [777, 311] on app-card-role "General Crew 1A [DATE] 01:00-06:00 (5h) [PERSON_NAME] black [PERSON_NAME] [PERS…" at bounding box center [770, 307] width 143 height 136
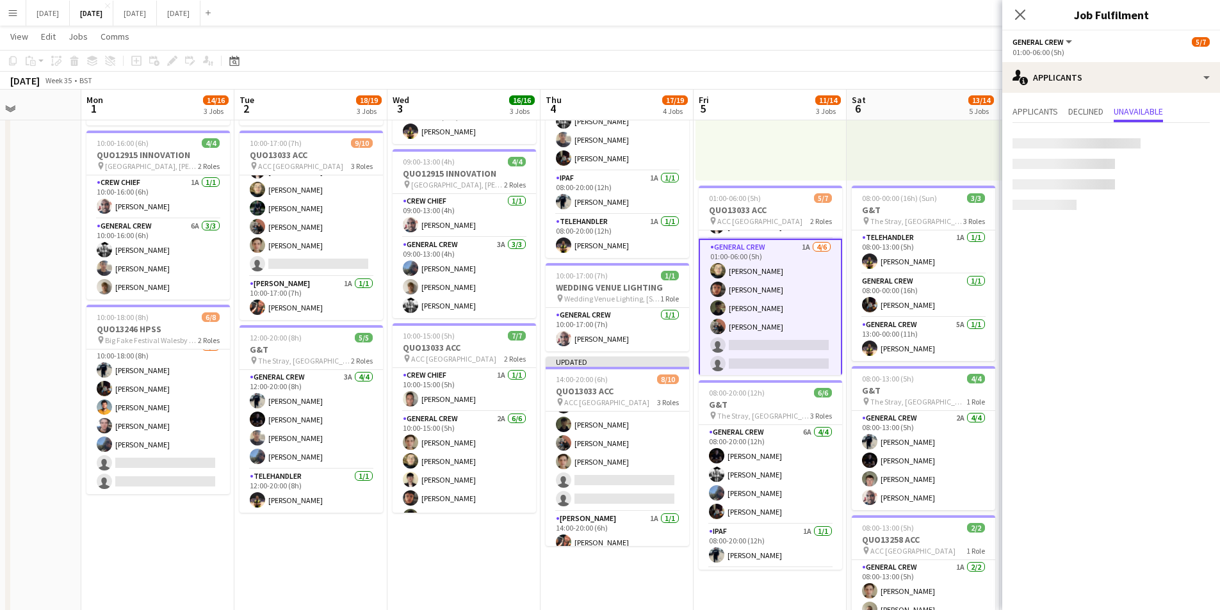
scroll to position [116, 0]
click at [1026, 116] on span "Applicants" at bounding box center [1035, 111] width 45 height 9
click at [1018, 13] on icon at bounding box center [1020, 14] width 12 height 12
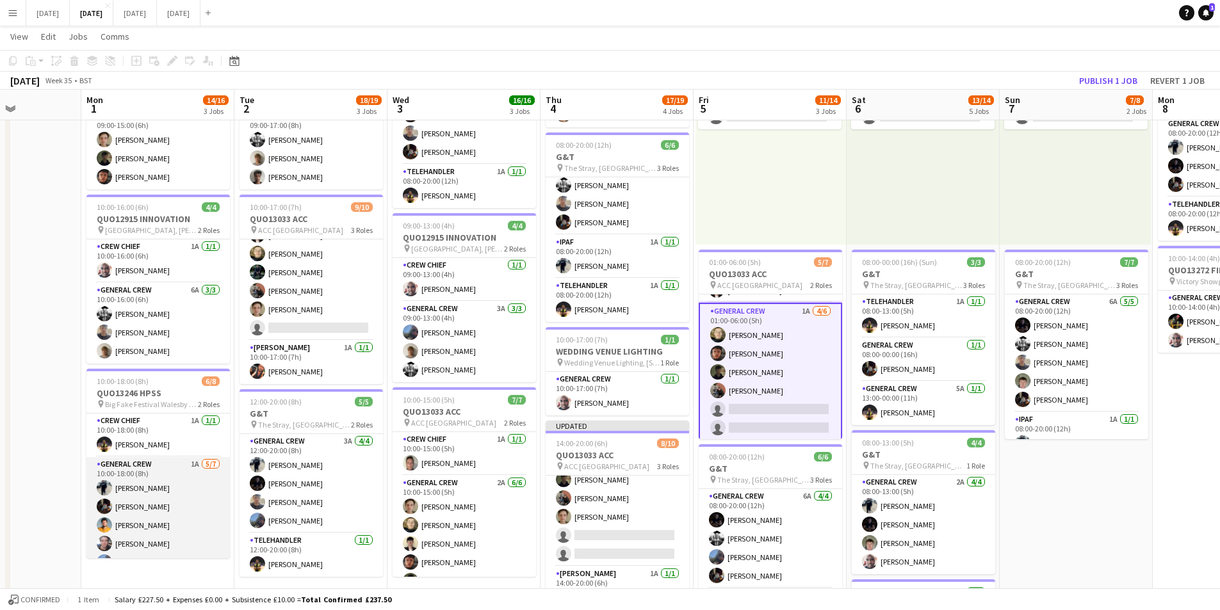
scroll to position [54, 0]
click at [168, 505] on app-card-role "General Crew 1A [DATE] 10:00-18:00 (8h) [PERSON_NAME] [PERSON_NAME] [PERSON_NAM…" at bounding box center [157, 481] width 143 height 155
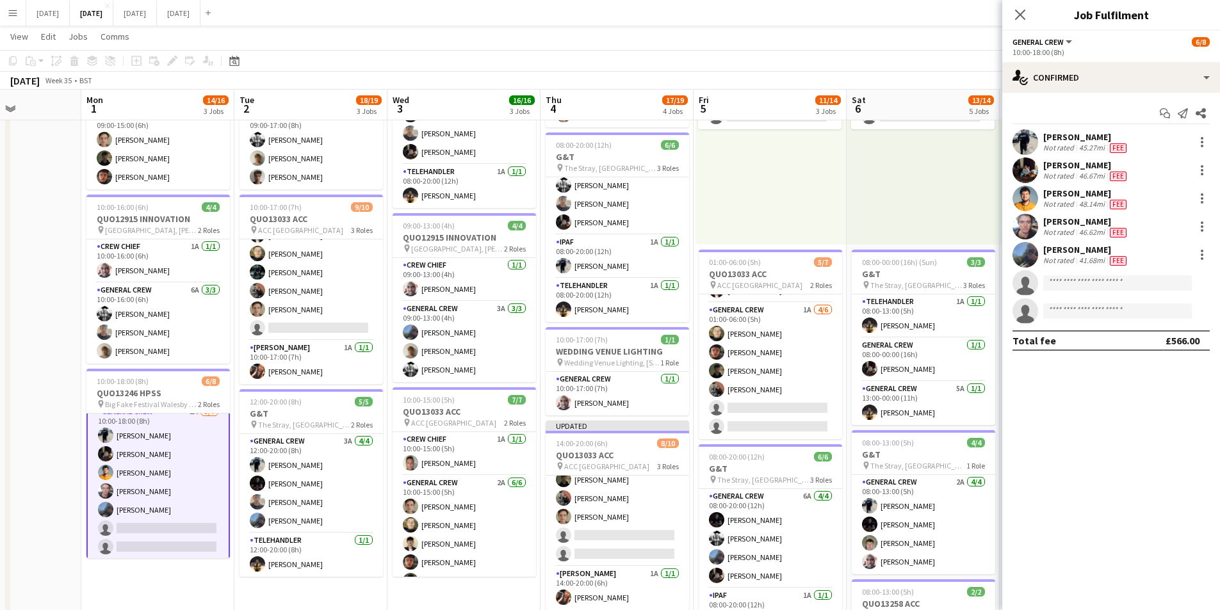
scroll to position [55, 0]
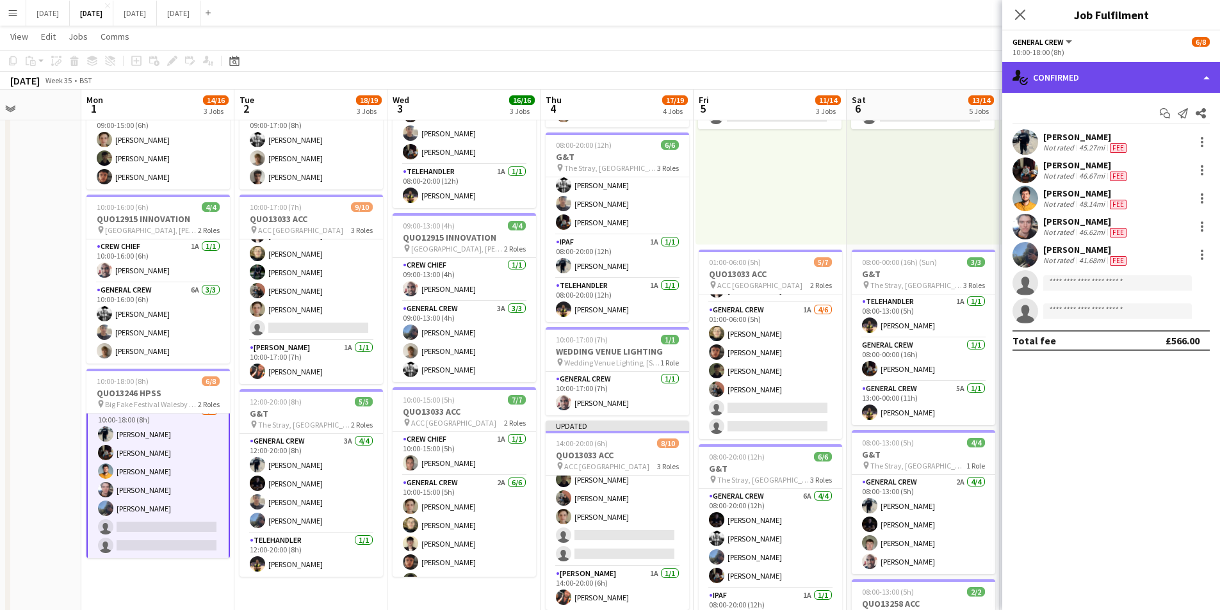
click at [1111, 70] on div "single-neutral-actions-check-2 Confirmed" at bounding box center [1112, 77] width 218 height 31
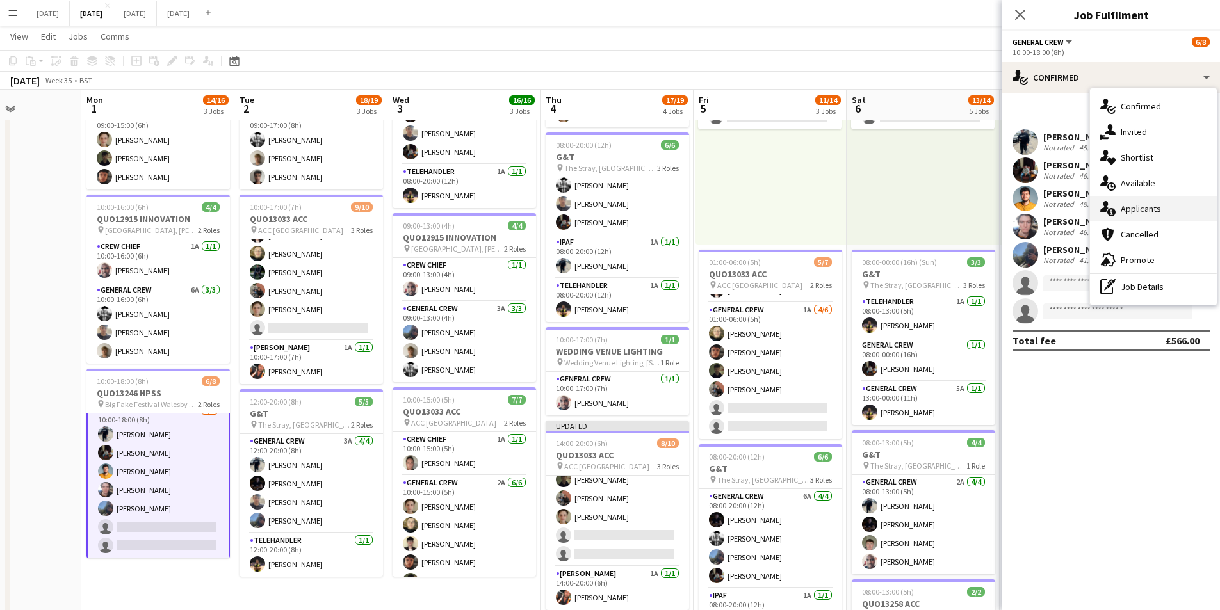
click at [1154, 208] on div "single-neutral-actions-information Applicants" at bounding box center [1153, 209] width 127 height 26
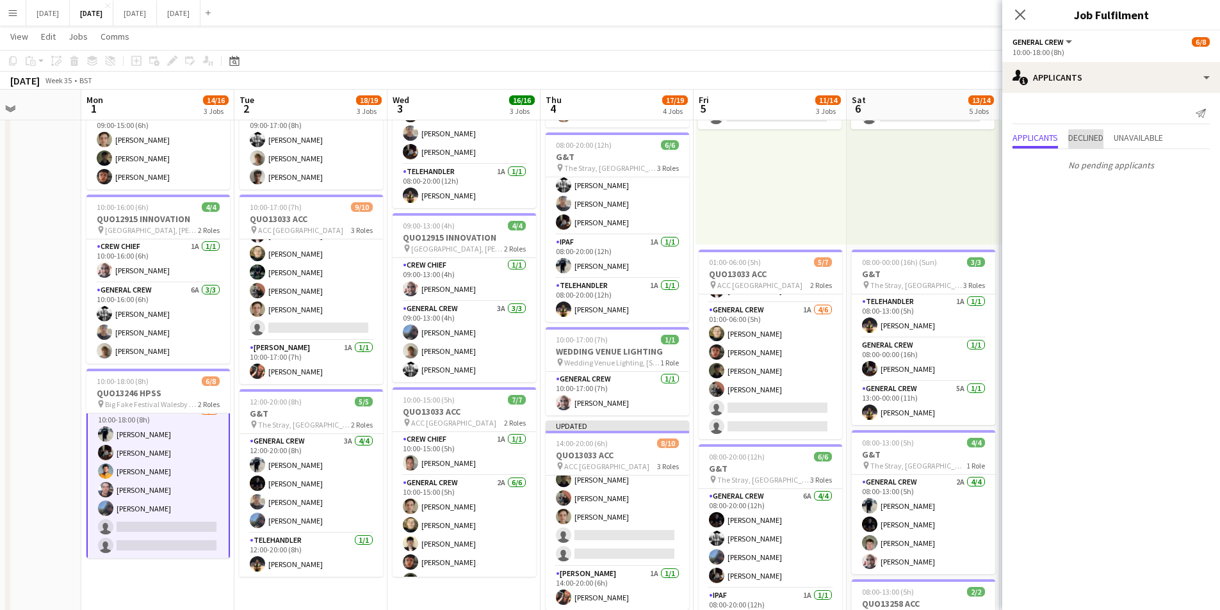
click at [1092, 149] on span "Declined" at bounding box center [1085, 138] width 35 height 19
click at [1142, 108] on span "Unavailable" at bounding box center [1138, 111] width 49 height 9
click at [1188, 140] on app-icon "Decline" at bounding box center [1187, 143] width 10 height 10
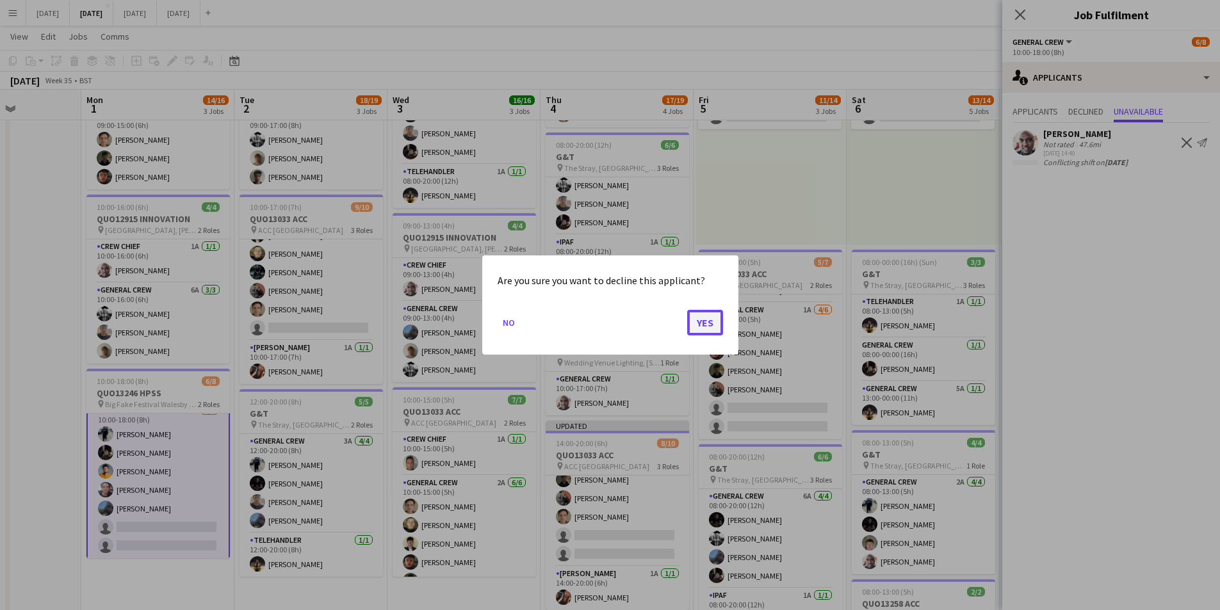
click at [707, 323] on button "Yes" at bounding box center [705, 323] width 36 height 26
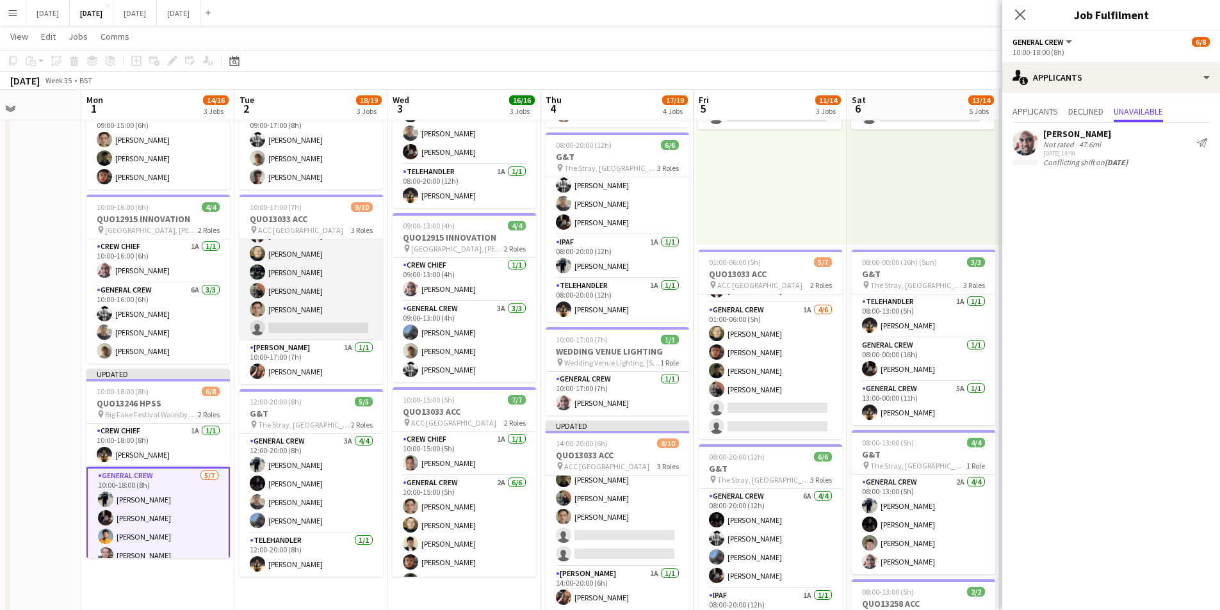
click at [332, 321] on app-card-role "General Crew 3A [DATE] 10:00-17:00 (7h) [PERSON_NAME] [PERSON_NAME] [PERSON_NAM…" at bounding box center [311, 254] width 143 height 174
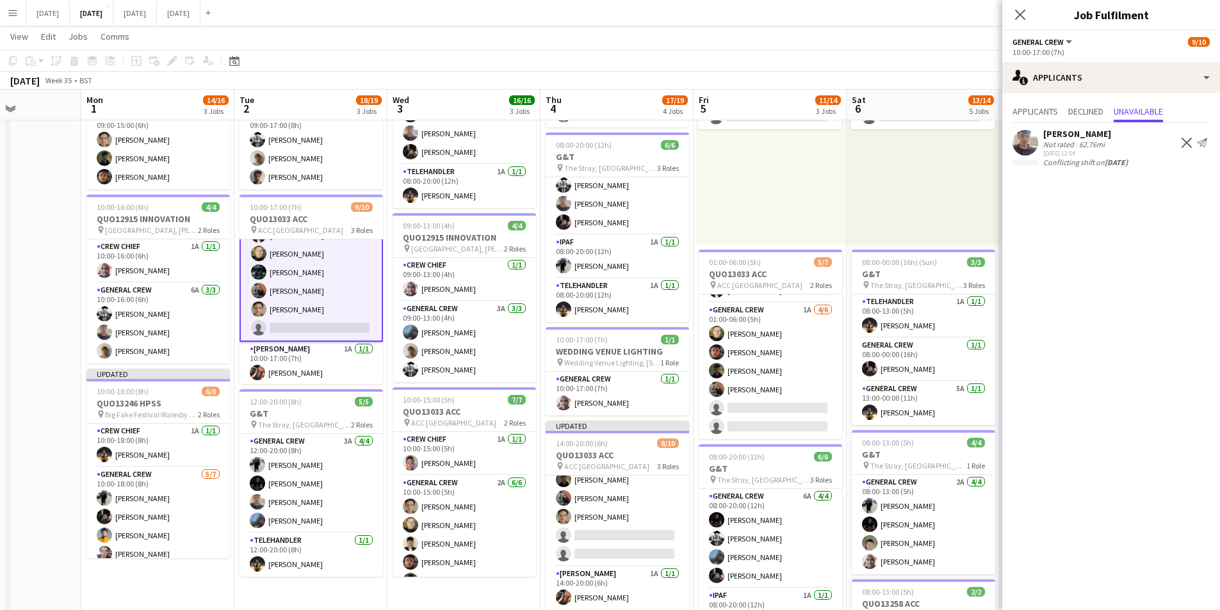
click at [1185, 141] on app-icon "Decline" at bounding box center [1187, 143] width 10 height 10
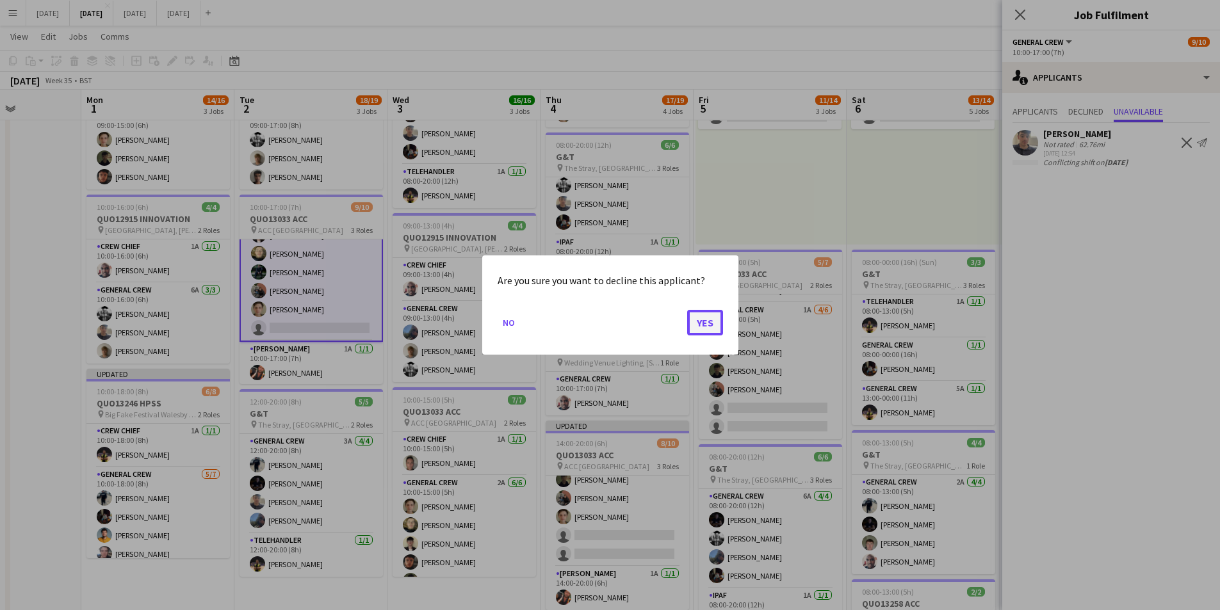
click at [704, 326] on button "Yes" at bounding box center [705, 323] width 36 height 26
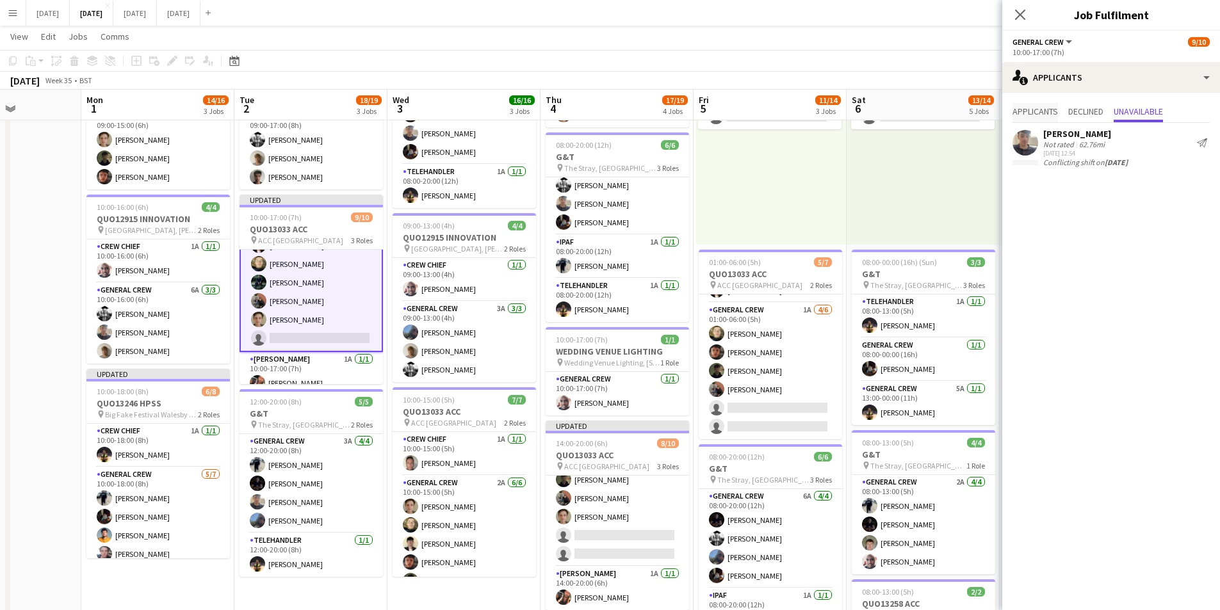
click at [1044, 113] on span "Applicants" at bounding box center [1035, 111] width 45 height 9
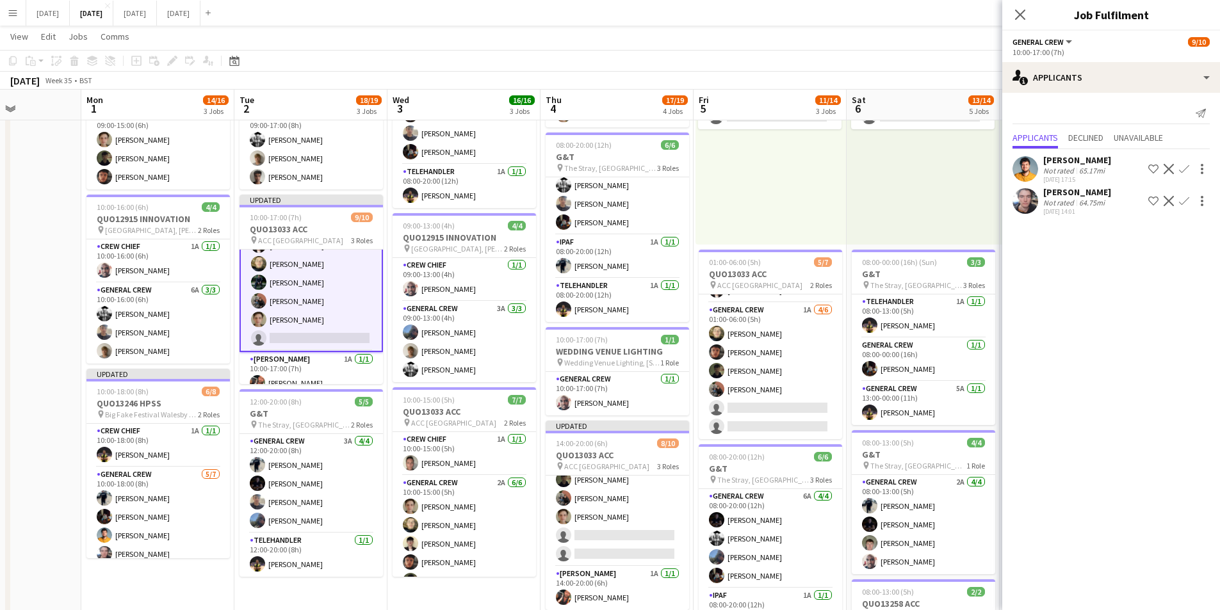
click at [1020, 13] on icon "Close pop-in" at bounding box center [1020, 15] width 10 height 10
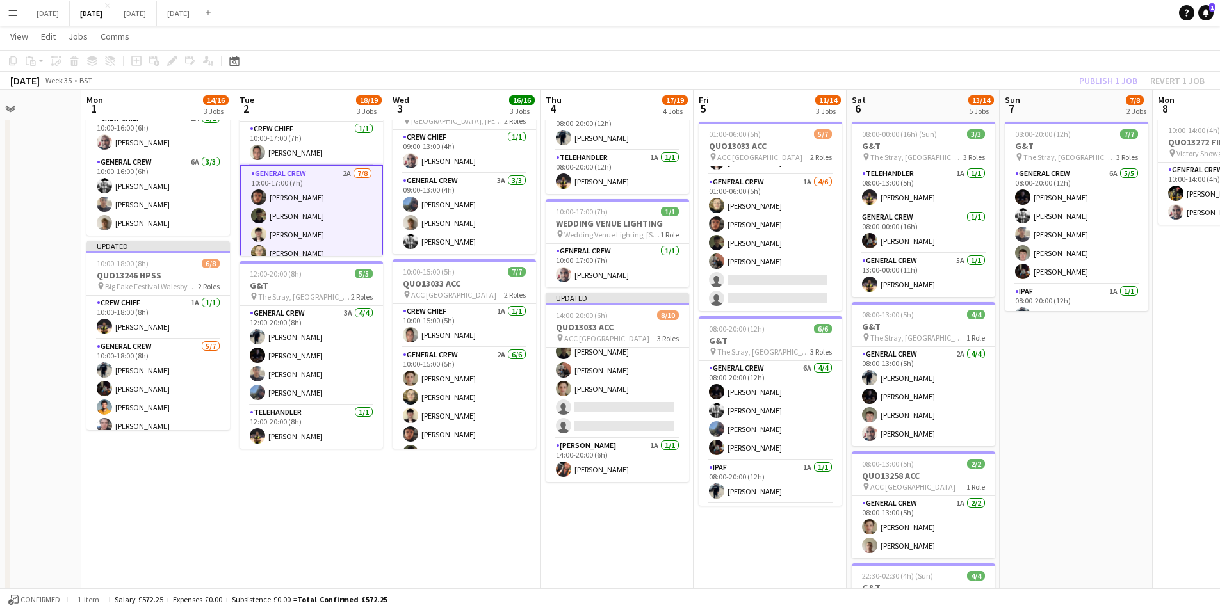
click at [1097, 82] on div "Publish 1 job Revert 1 job" at bounding box center [1142, 80] width 156 height 17
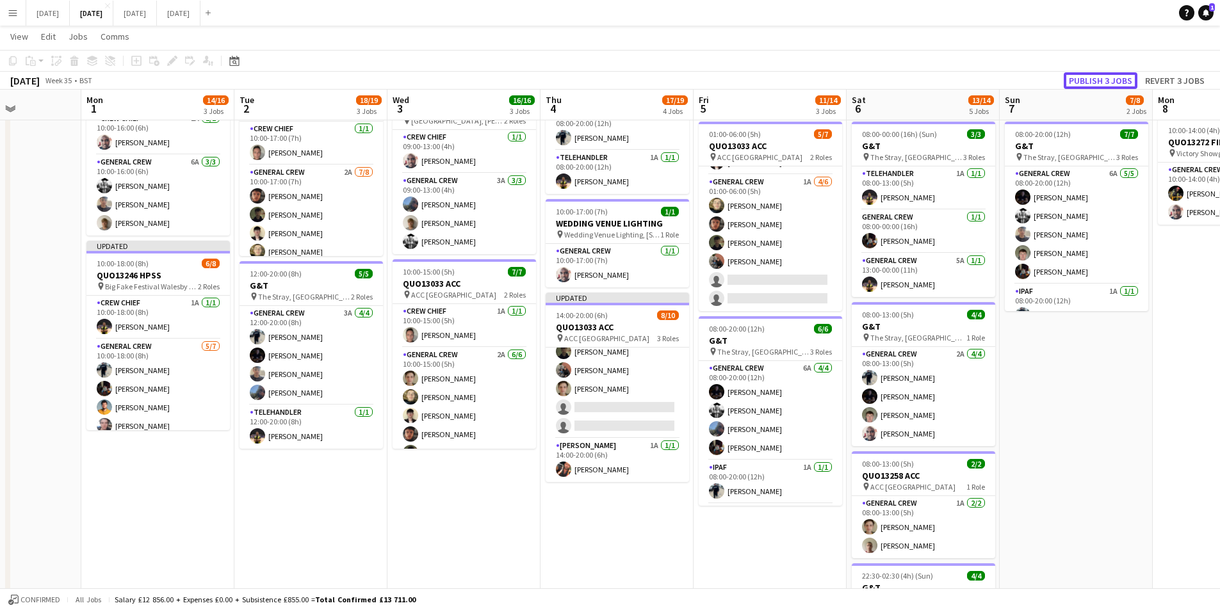
click at [1097, 82] on button "Publish 3 jobs" at bounding box center [1101, 80] width 74 height 17
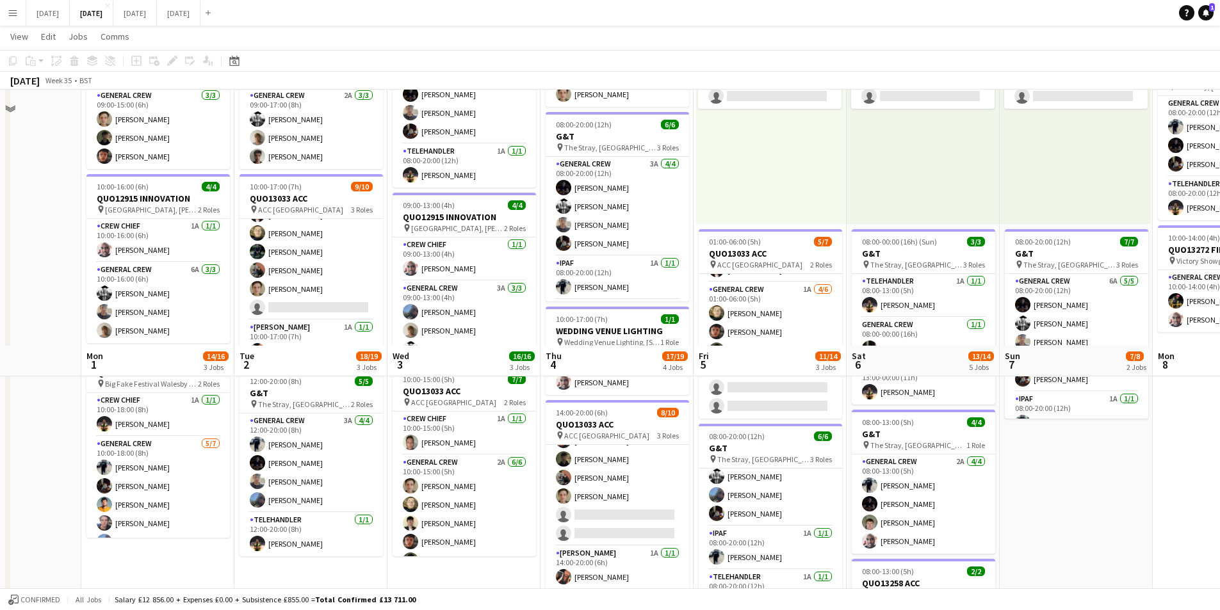
scroll to position [20, 0]
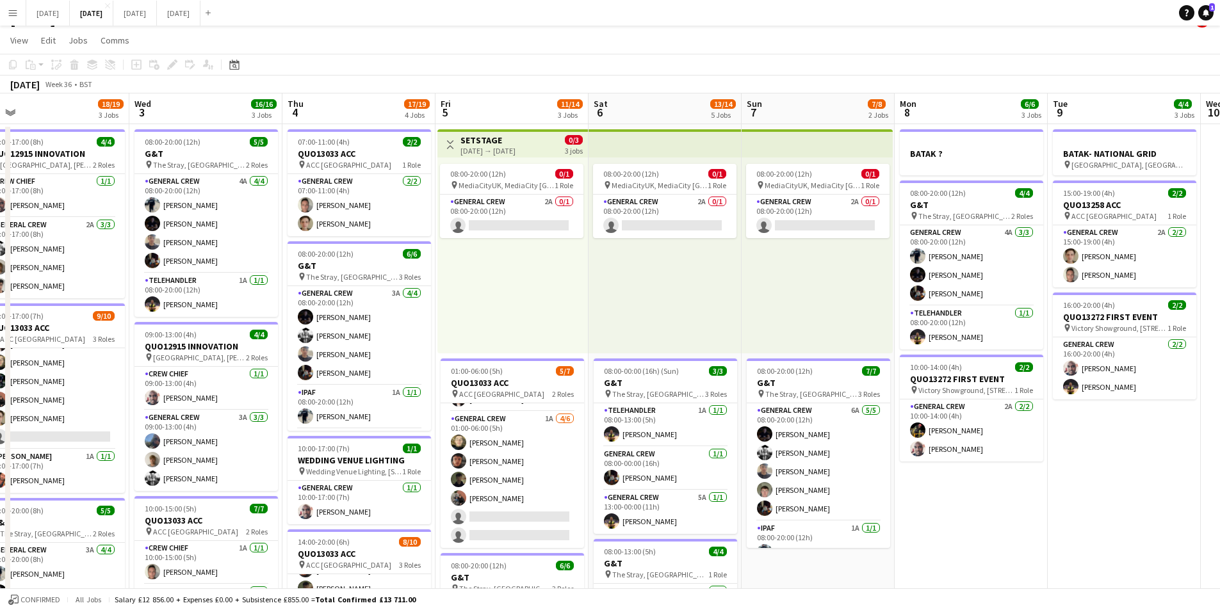
drag, startPoint x: 962, startPoint y: 412, endPoint x: 802, endPoint y: 370, distance: 164.9
click at [802, 370] on app-calendar-viewport "Sat 30 Sun 31 Mon 1 14/16 3 Jobs Tue 2 18/19 3 Jobs Wed 3 16/16 3 Jobs Thu 4 17…" at bounding box center [610, 534] width 1220 height 881
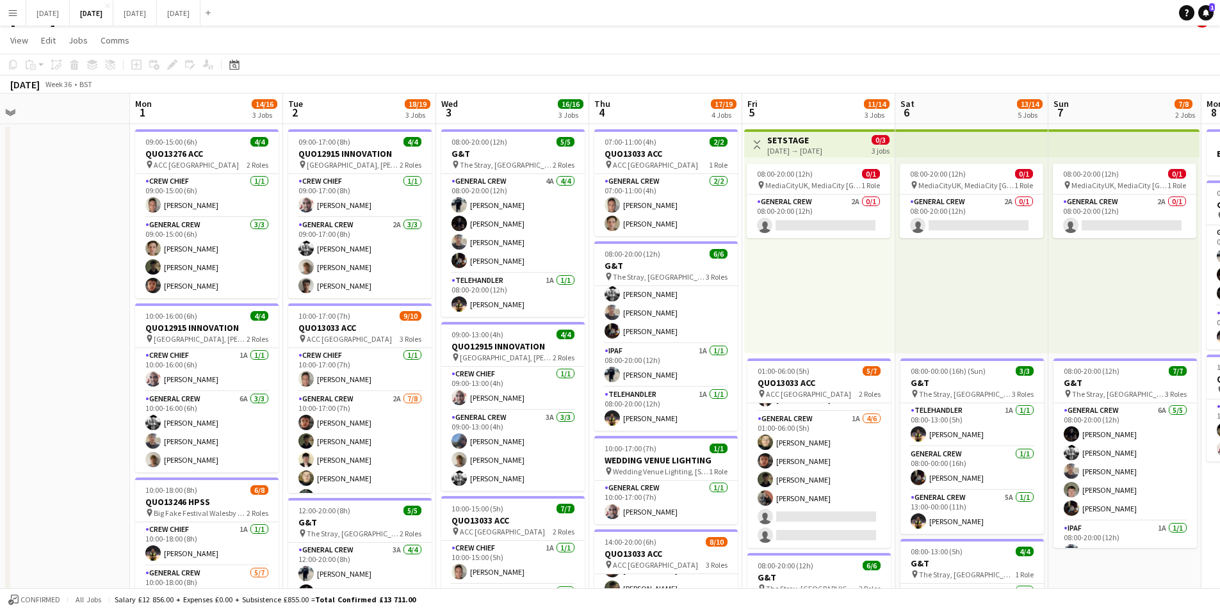
scroll to position [0, 320]
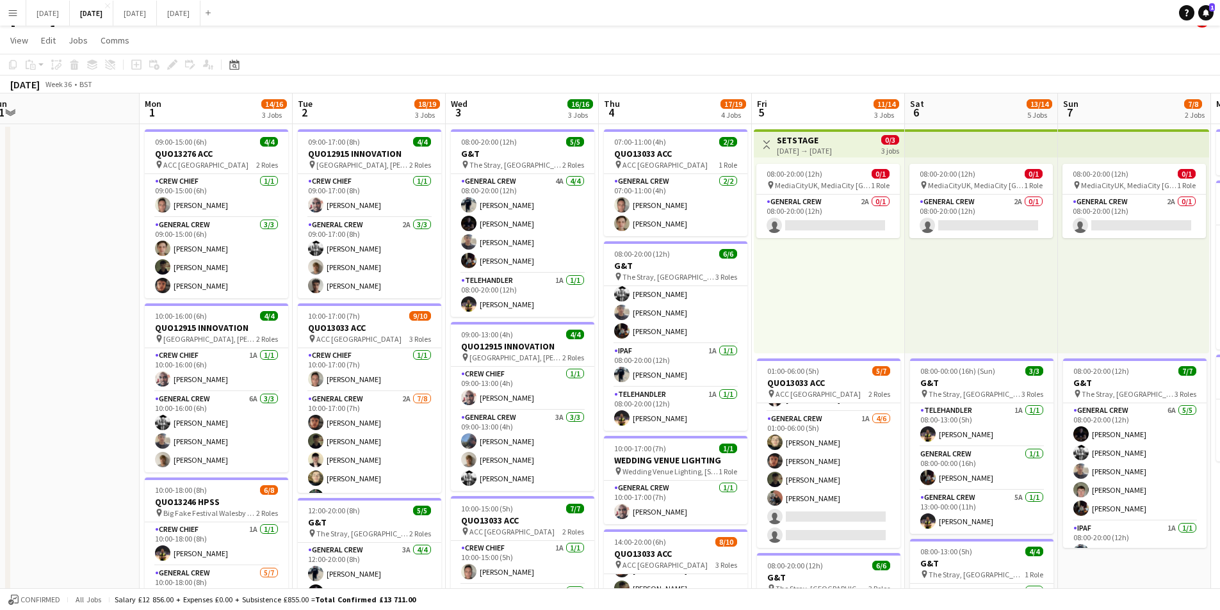
drag, startPoint x: 694, startPoint y: 461, endPoint x: 915, endPoint y: 454, distance: 221.1
click at [915, 454] on app-calendar-viewport "Fri 29 Sat 30 Sun 31 Mon 1 14/16 3 Jobs Tue 2 18/19 3 Jobs Wed 3 16/16 3 Jobs T…" at bounding box center [610, 534] width 1220 height 881
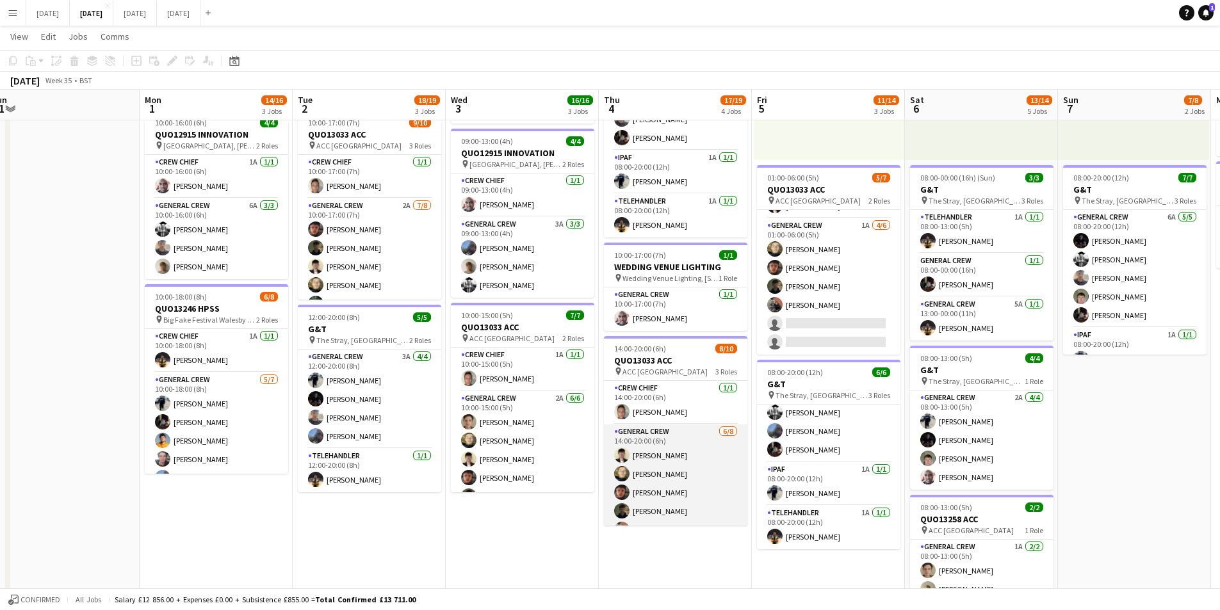
scroll to position [116, 0]
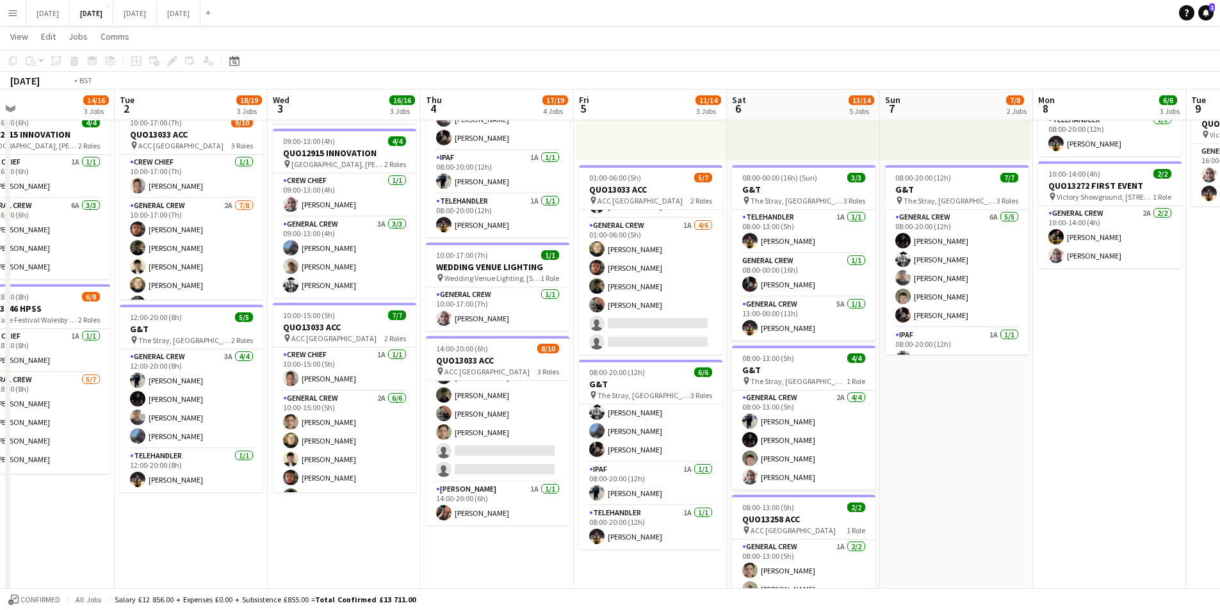
drag, startPoint x: 733, startPoint y: 576, endPoint x: 566, endPoint y: 508, distance: 180.5
click at [537, 523] on app-calendar-viewport "Fri 29 Sat 30 Sun 31 Mon 1 14/16 3 Jobs Tue 2 18/19 3 Jobs Wed 3 16/16 3 Jobs T…" at bounding box center [610, 309] width 1220 height 944
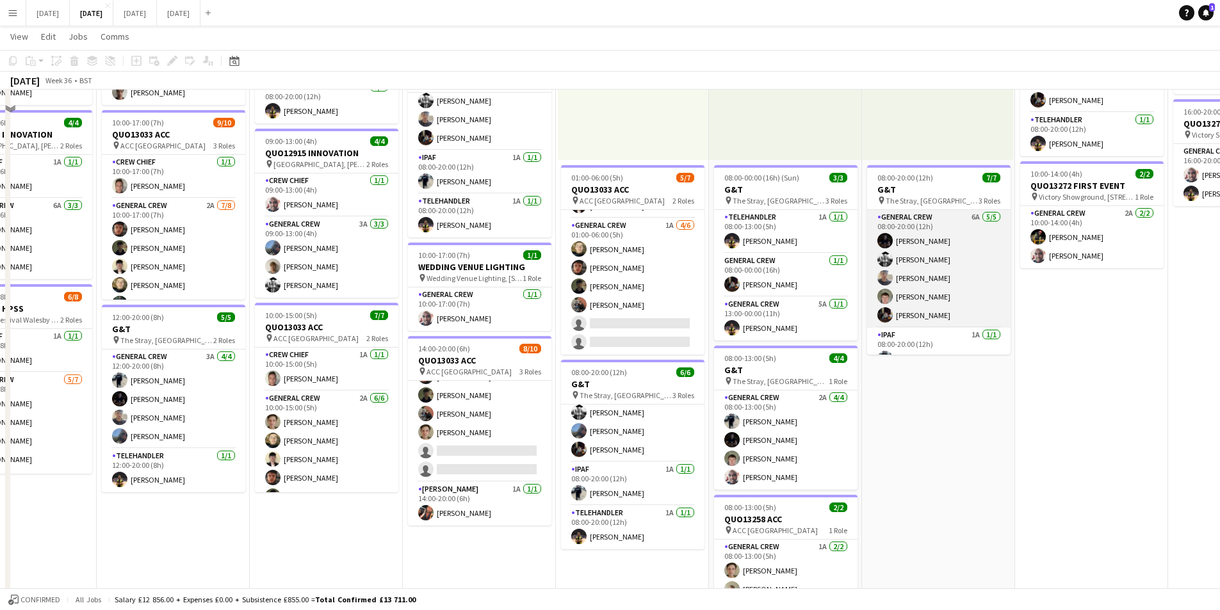
scroll to position [0, 0]
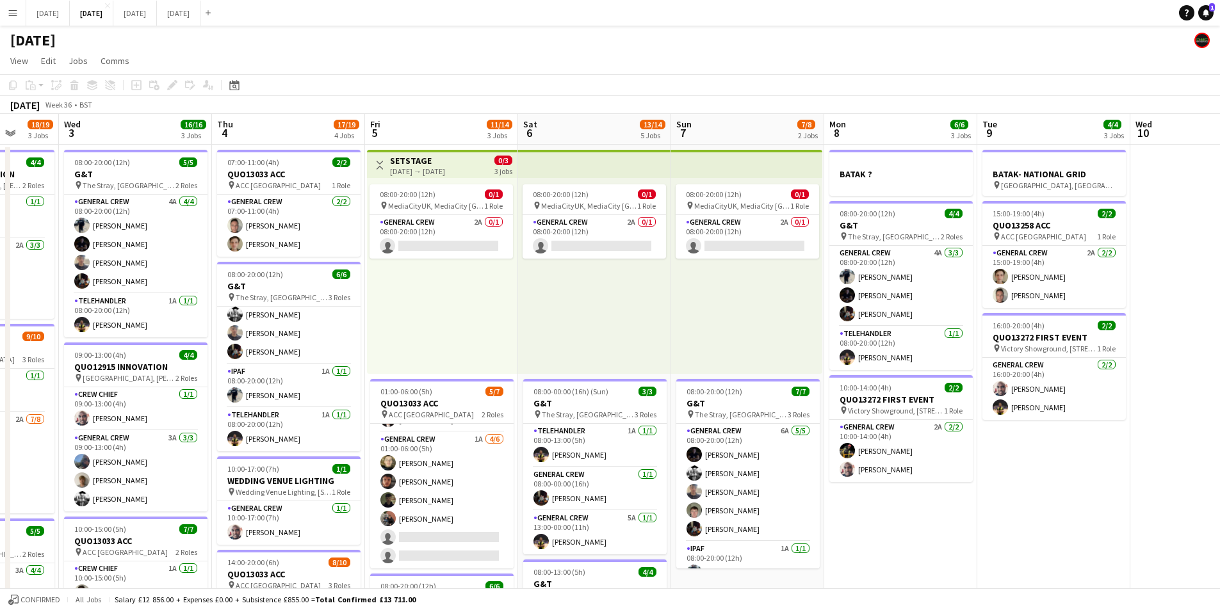
drag, startPoint x: 1095, startPoint y: 527, endPoint x: 701, endPoint y: 479, distance: 396.2
click at [702, 480] on app-calendar-viewport "Sat 30 Sun 31 Mon 1 14/16 3 Jobs Tue 2 18/19 3 Jobs Wed 3 16/16 3 Jobs Thu 4 17…" at bounding box center [610, 554] width 1220 height 881
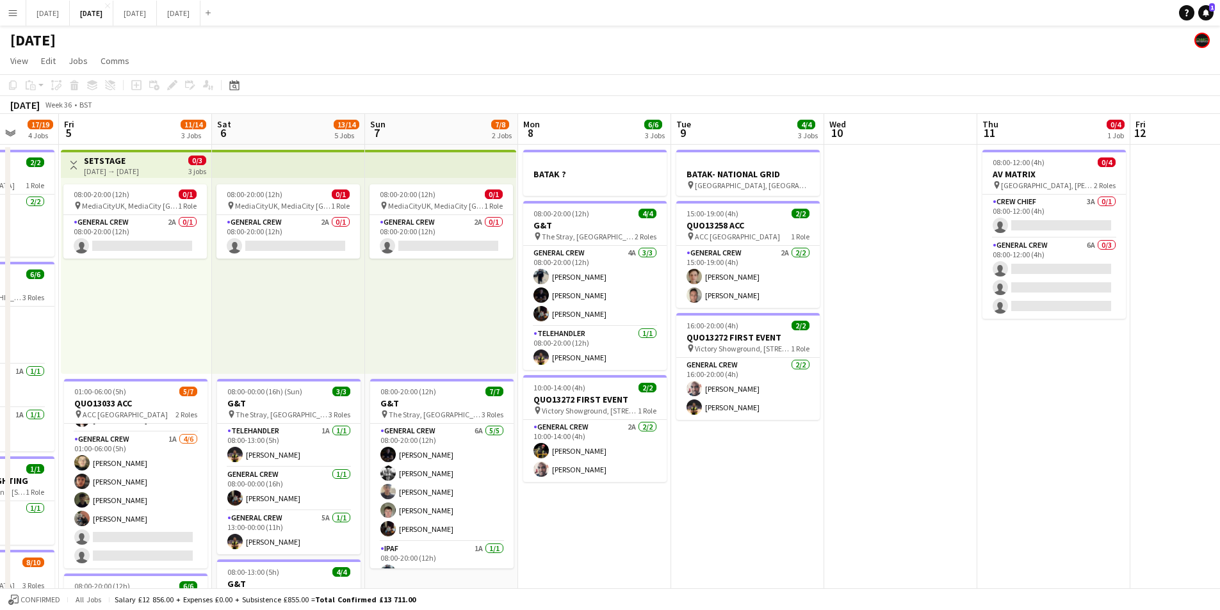
scroll to position [0, 449]
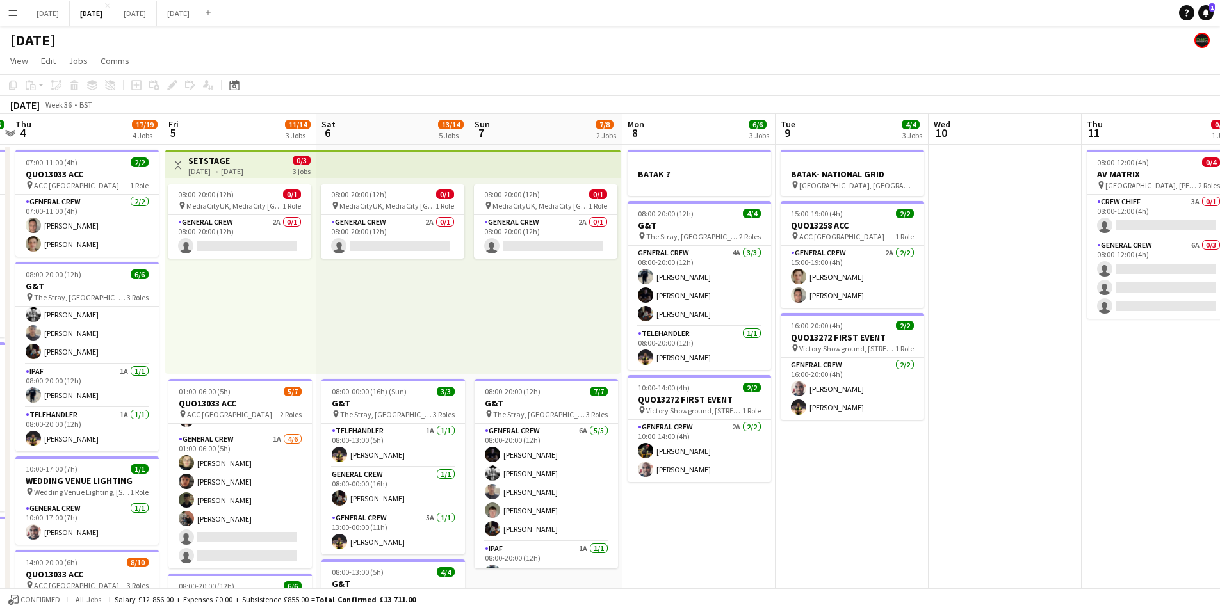
drag, startPoint x: 823, startPoint y: 495, endPoint x: 673, endPoint y: 455, distance: 155.7
click at [673, 455] on app-calendar-viewport "Mon 1 14/16 3 Jobs Tue 2 18/19 3 Jobs Wed 3 16/16 3 Jobs Thu 4 17/19 4 Jobs Fri…" at bounding box center [610, 554] width 1220 height 881
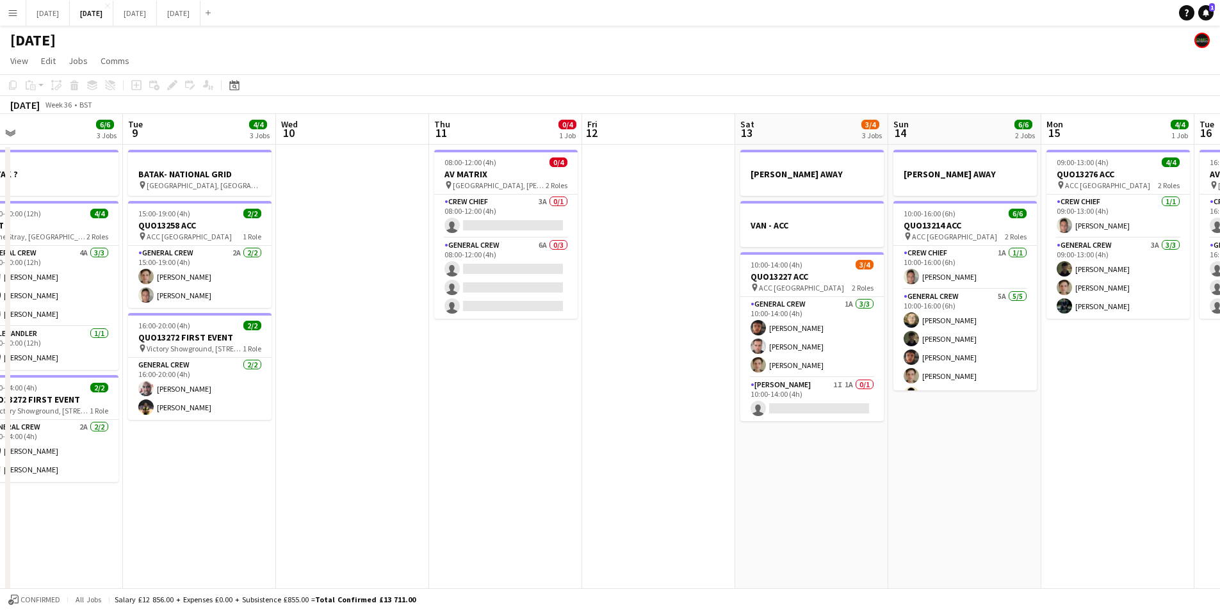
drag, startPoint x: 849, startPoint y: 488, endPoint x: 799, endPoint y: 486, distance: 49.4
click at [799, 486] on app-calendar-viewport "Fri 5 11/14 3 Jobs Sat 6 13/14 5 Jobs Sun 7 7/8 2 Jobs Mon 8 6/6 3 Jobs Tue 9 4…" at bounding box center [610, 554] width 1220 height 881
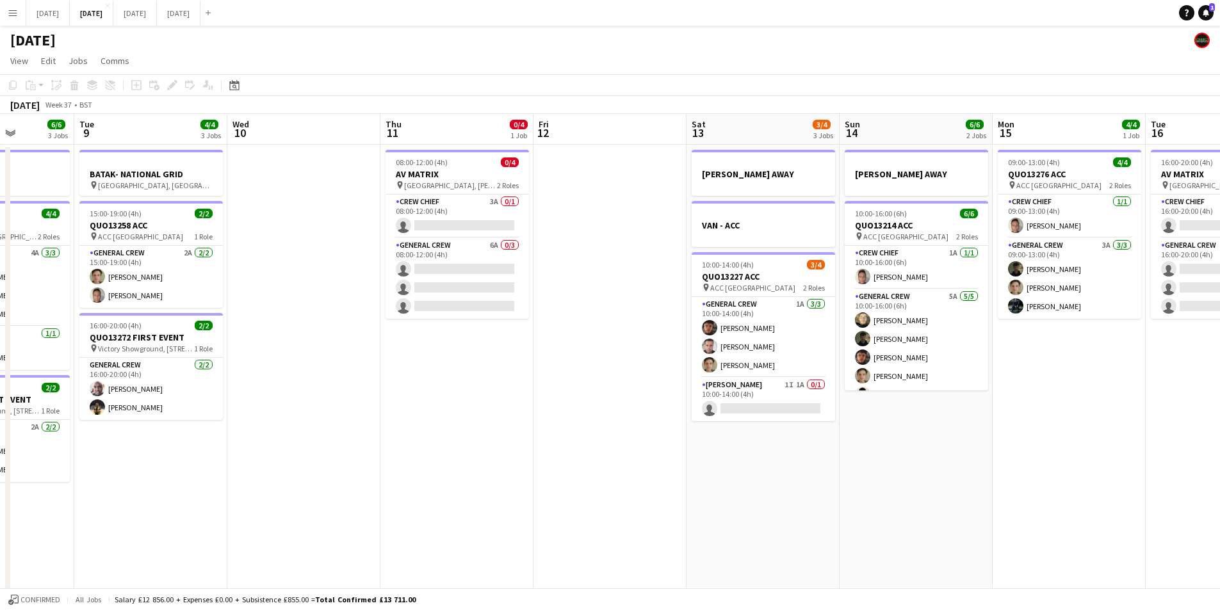
drag, startPoint x: 1024, startPoint y: 523, endPoint x: 863, endPoint y: 532, distance: 161.6
click at [777, 506] on app-calendar-viewport "Sat 6 13/14 5 Jobs Sun 7 7/8 2 Jobs Mon 8 6/6 3 Jobs Tue 9 4/4 3 Jobs Wed 10 Th…" at bounding box center [610, 554] width 1220 height 881
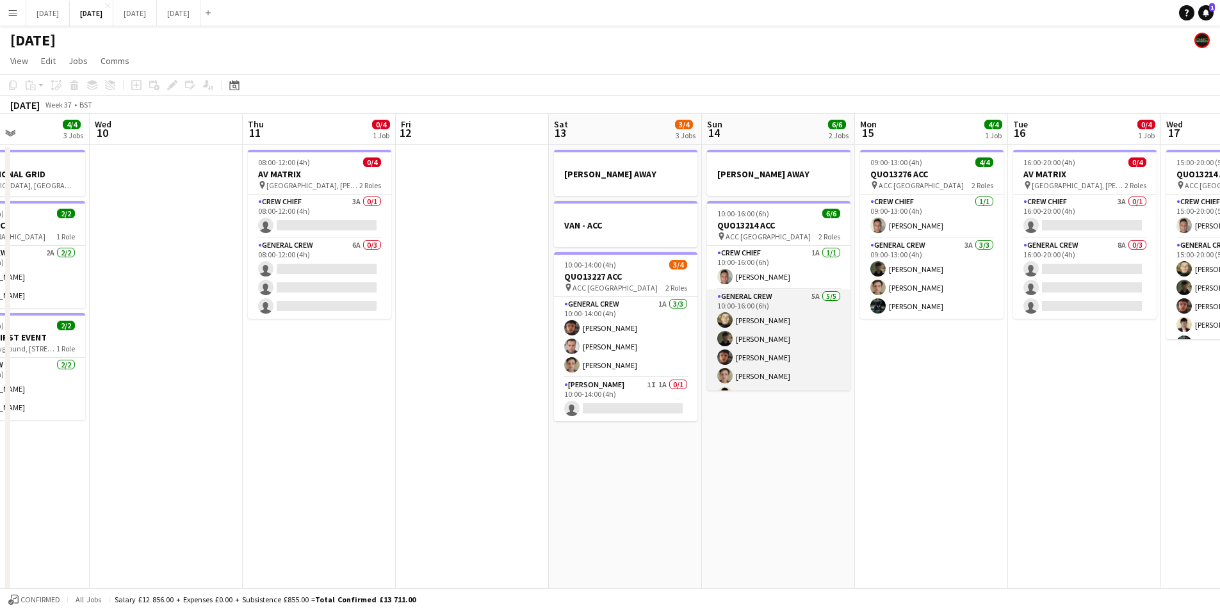
scroll to position [17, 0]
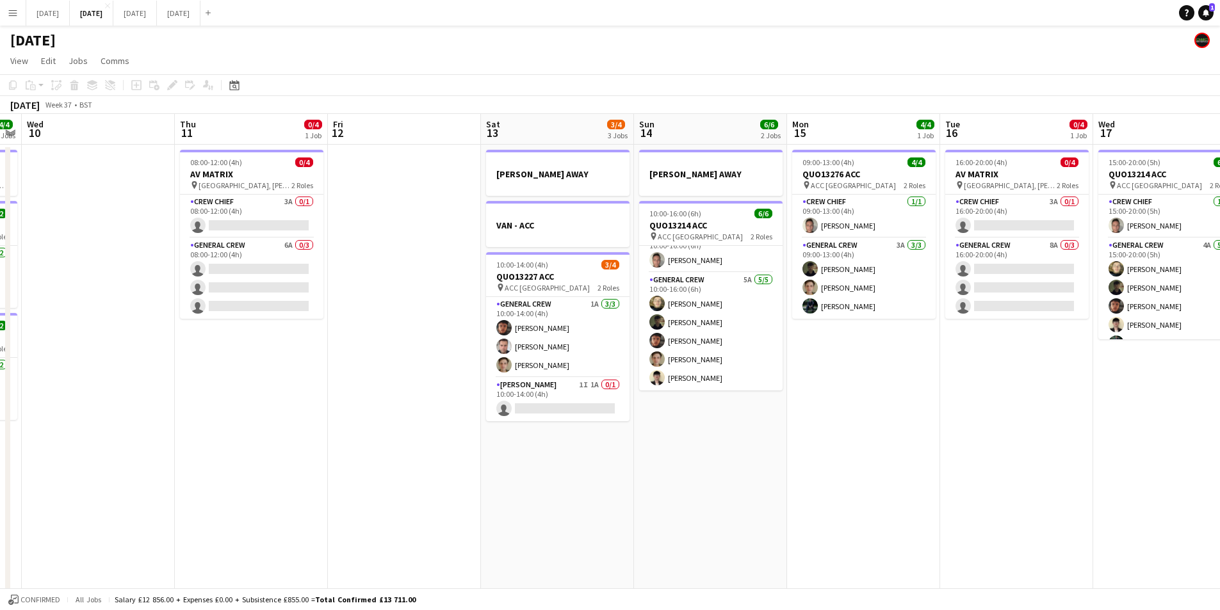
drag, startPoint x: 926, startPoint y: 467, endPoint x: 712, endPoint y: 423, distance: 218.3
click at [712, 424] on app-calendar-viewport "Sun 7 7/8 2 Jobs Mon 8 6/6 3 Jobs Tue 9 4/4 3 Jobs Wed 10 Thu 11 0/4 1 Job Fri …" at bounding box center [610, 554] width 1220 height 881
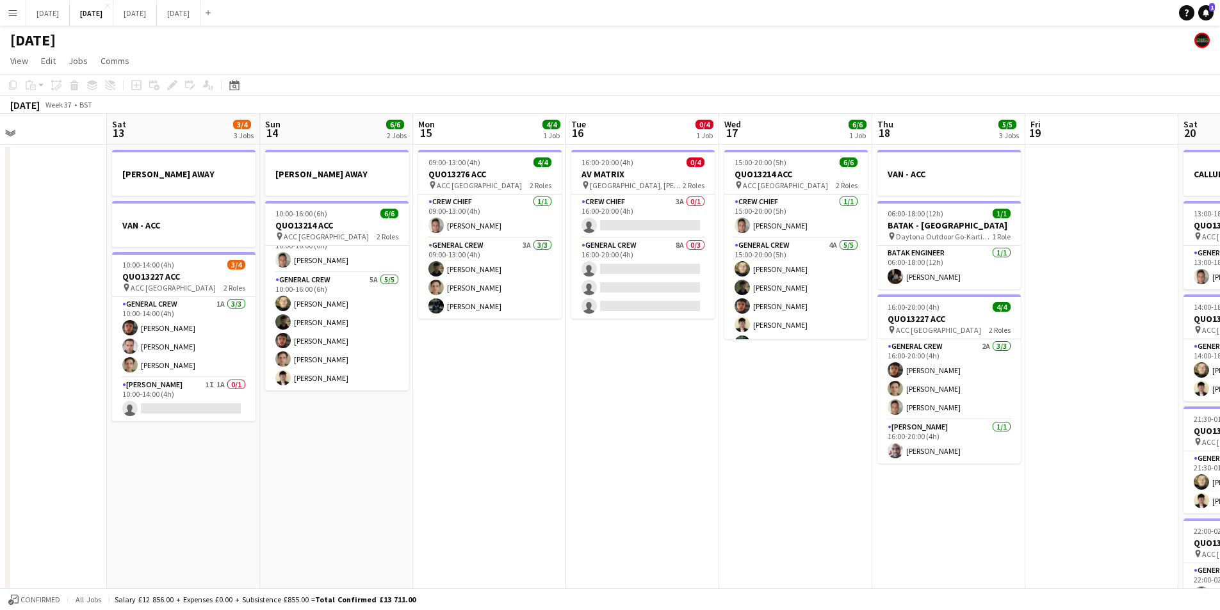
scroll to position [0, 401]
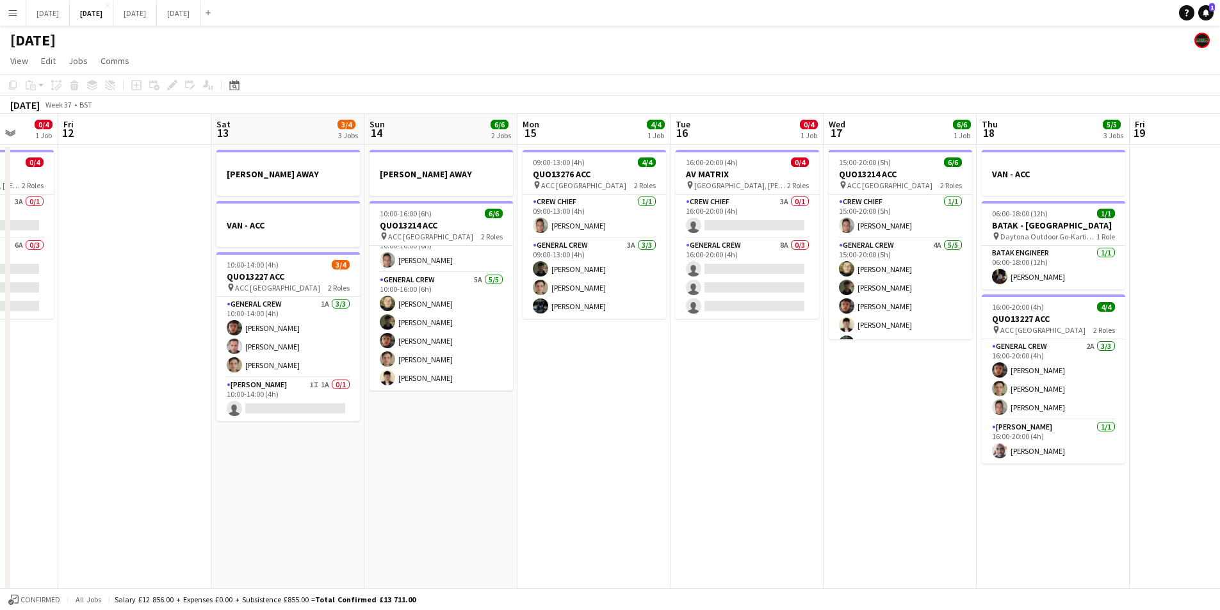
drag, startPoint x: 763, startPoint y: 446, endPoint x: 639, endPoint y: 453, distance: 123.8
click at [639, 453] on app-calendar-viewport "Tue 9 4/4 3 Jobs Wed 10 Thu 11 0/4 1 Job Fri 12 Sat 13 3/4 3 Jobs Sun 14 6/6 2 …" at bounding box center [610, 554] width 1220 height 881
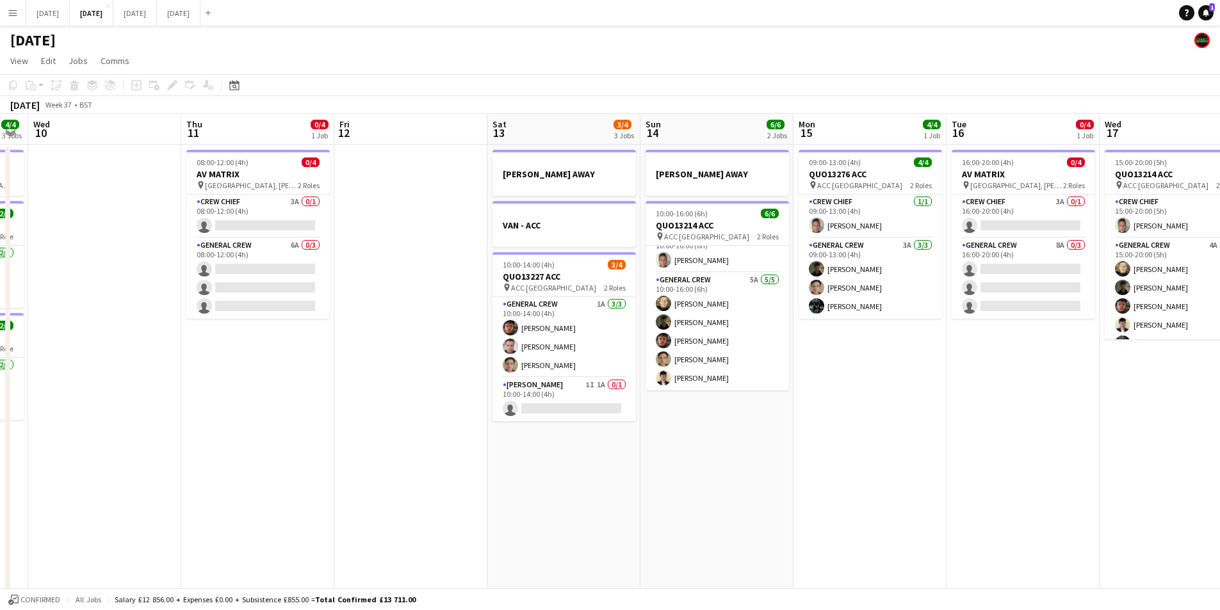
drag, startPoint x: 696, startPoint y: 511, endPoint x: 985, endPoint y: 475, distance: 291.0
click at [985, 476] on app-calendar-viewport "Mon 8 6/6 3 Jobs Tue 9 4/4 3 Jobs Wed 10 Thu 11 0/4 1 Job Fri 12 Sat 13 3/4 3 J…" at bounding box center [610, 554] width 1220 height 881
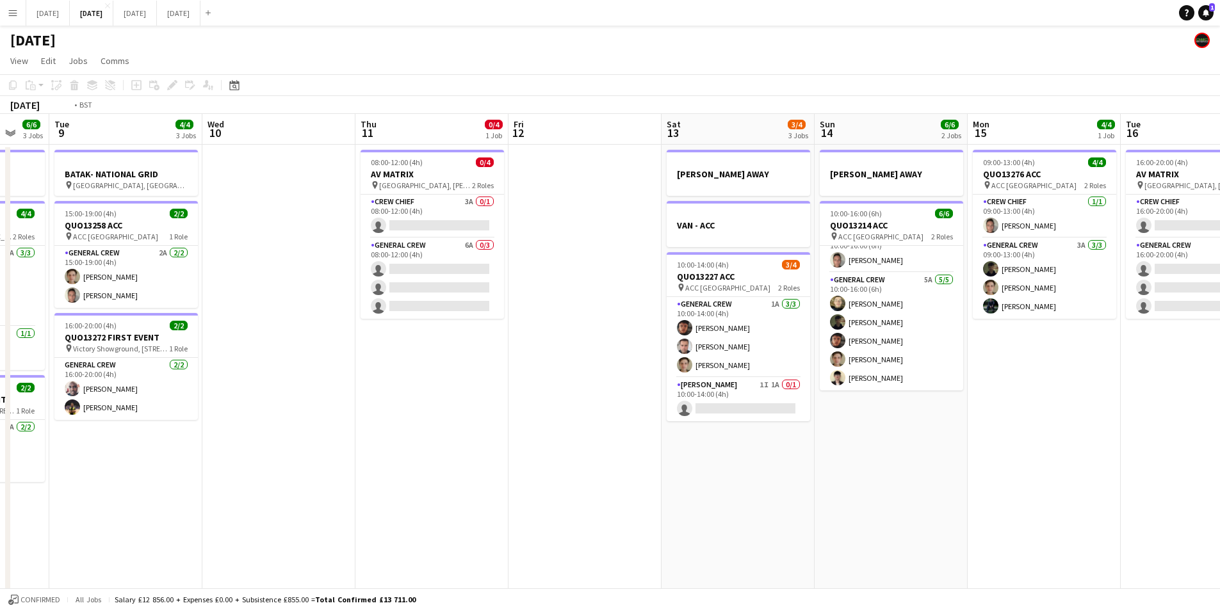
drag, startPoint x: 758, startPoint y: 519, endPoint x: 962, endPoint y: 489, distance: 205.2
click at [962, 489] on app-calendar-viewport "Sun 7 7/8 2 Jobs Mon 8 6/6 3 Jobs Tue 9 4/4 3 Jobs Wed 10 Thu 11 0/4 1 Job Fri …" at bounding box center [610, 554] width 1220 height 881
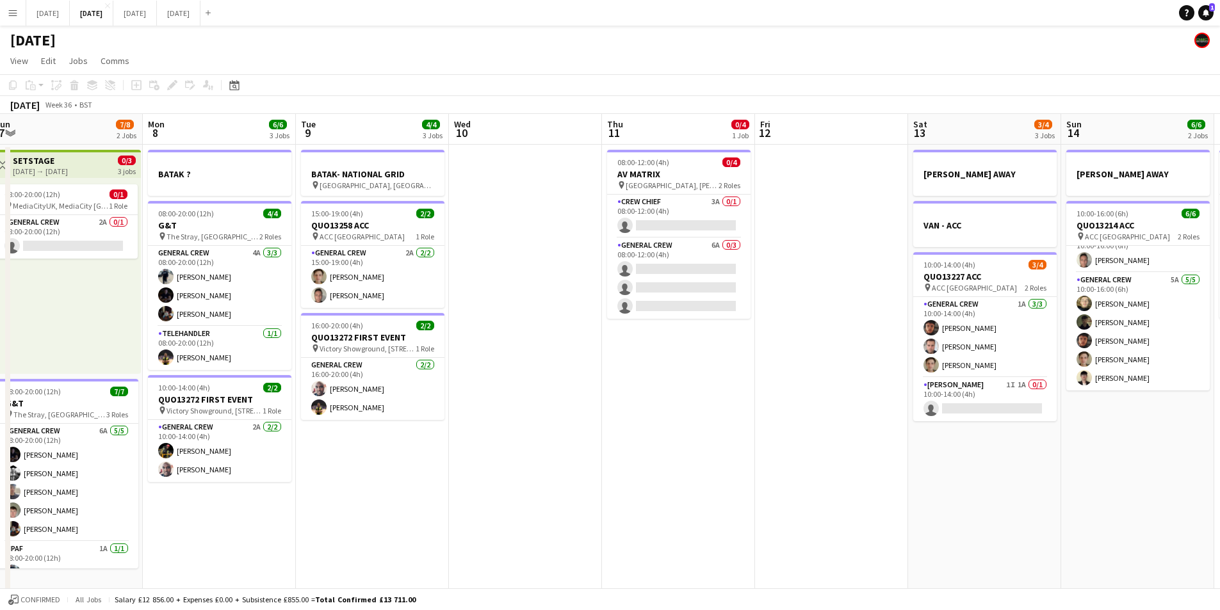
drag, startPoint x: 639, startPoint y: 502, endPoint x: 818, endPoint y: 509, distance: 178.9
click at [815, 512] on app-calendar-viewport "Fri 5 11/14 3 Jobs Sat 6 13/14 5 Jobs Sun 7 7/8 2 Jobs Mon 8 6/6 3 Jobs Tue 9 4…" at bounding box center [610, 554] width 1220 height 881
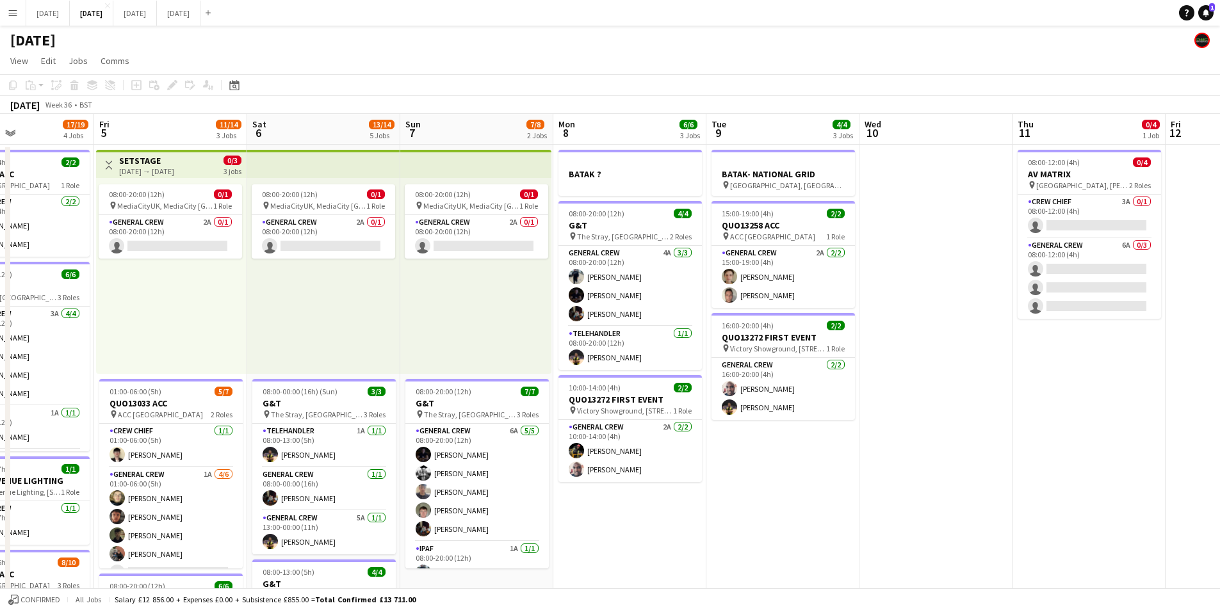
scroll to position [0, 323]
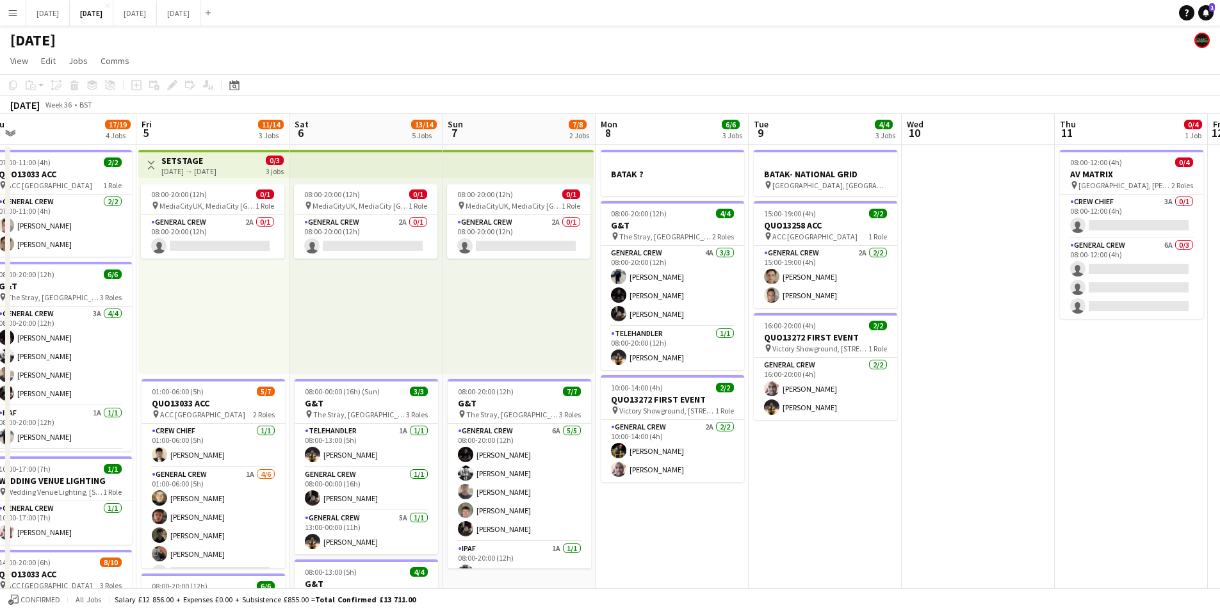
drag, startPoint x: 637, startPoint y: 522, endPoint x: 802, endPoint y: 527, distance: 165.4
click at [802, 527] on app-calendar-viewport "Tue 2 18/19 3 Jobs Wed 3 16/16 3 Jobs Thu 4 17/19 4 Jobs Fri 5 11/14 3 Jobs Sat…" at bounding box center [610, 554] width 1220 height 881
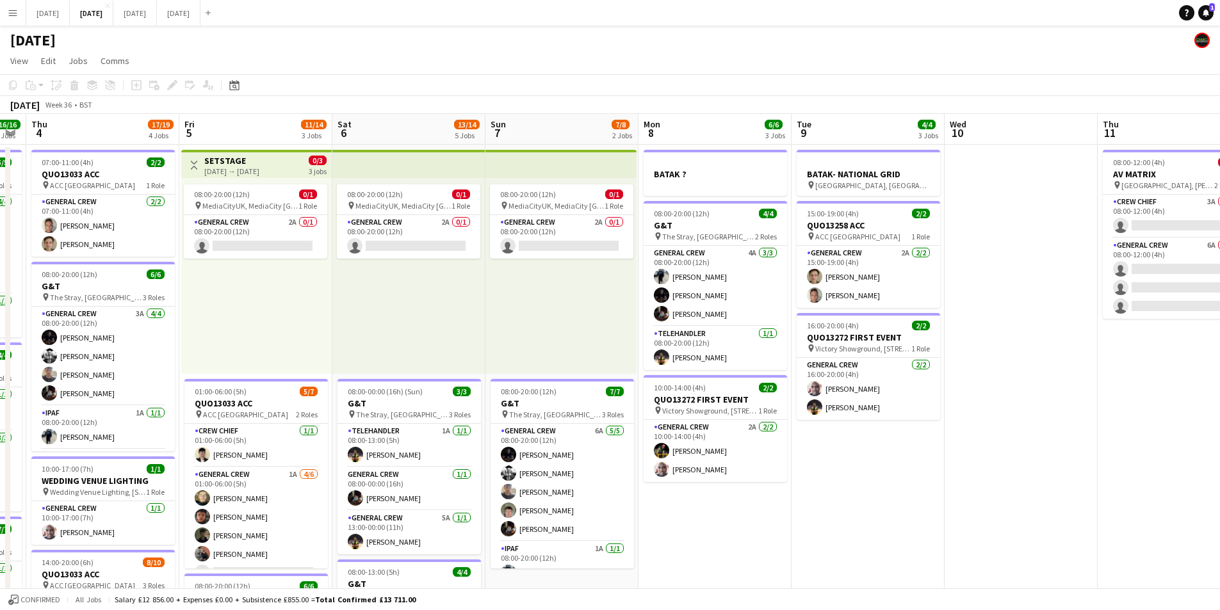
drag, startPoint x: 266, startPoint y: 370, endPoint x: 374, endPoint y: 380, distance: 108.7
click at [372, 380] on app-calendar-viewport "Tue 2 18/19 3 Jobs Wed 3 16/16 3 Jobs Thu 4 17/19 4 Jobs Fri 5 11/14 3 Jobs Sat…" at bounding box center [610, 554] width 1220 height 881
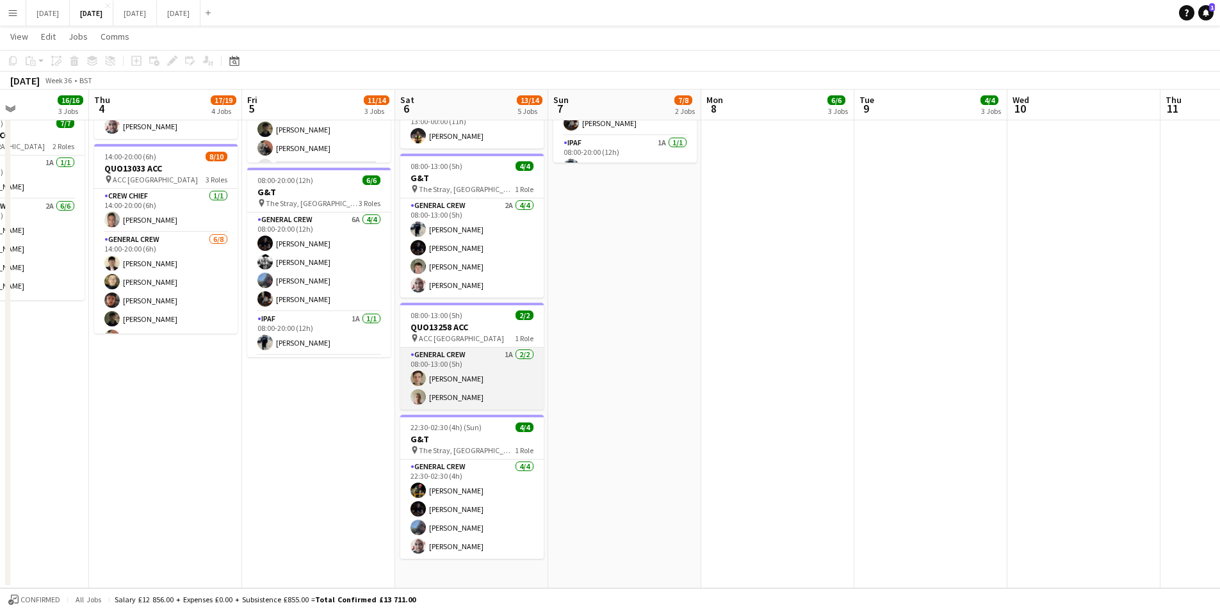
scroll to position [0, 0]
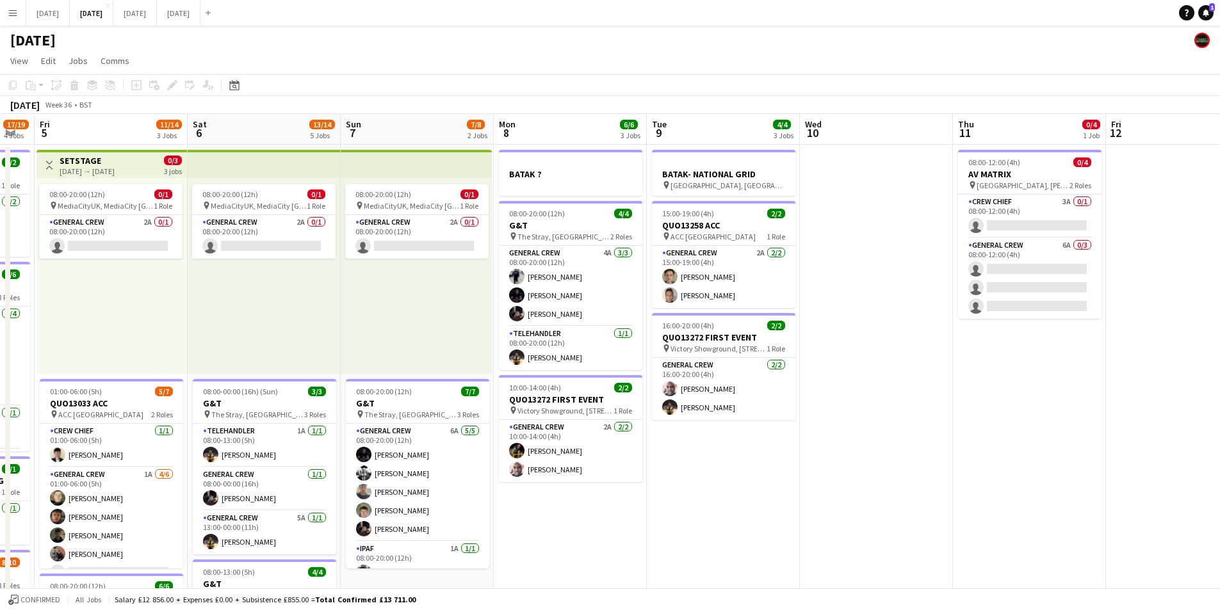
drag, startPoint x: 723, startPoint y: 432, endPoint x: 531, endPoint y: 415, distance: 192.9
click at [532, 415] on app-calendar-viewport "Tue 2 18/19 3 Jobs Wed 3 16/16 3 Jobs Thu 4 17/19 4 Jobs Fri 5 11/14 3 Jobs Sat…" at bounding box center [610, 554] width 1220 height 881
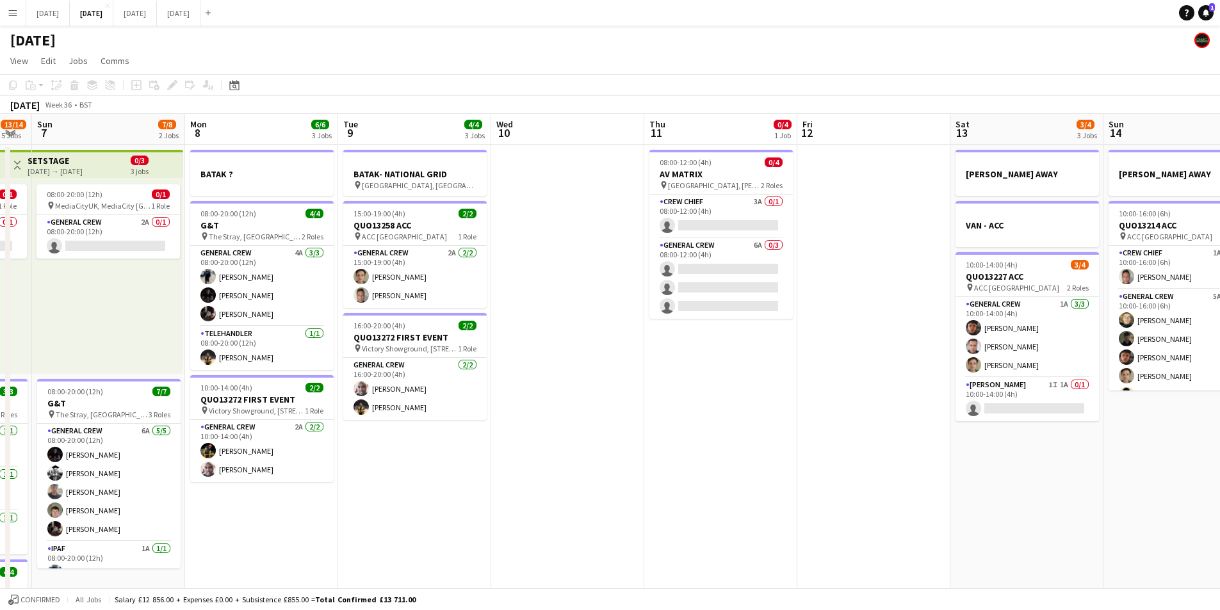
drag, startPoint x: 717, startPoint y: 471, endPoint x: 805, endPoint y: 457, distance: 89.5
click at [425, 442] on app-calendar-viewport "Thu 4 17/19 4 Jobs Fri 5 11/14 3 Jobs Sat 6 13/14 5 Jobs Sun 7 7/8 2 Jobs Mon 8…" at bounding box center [610, 554] width 1220 height 881
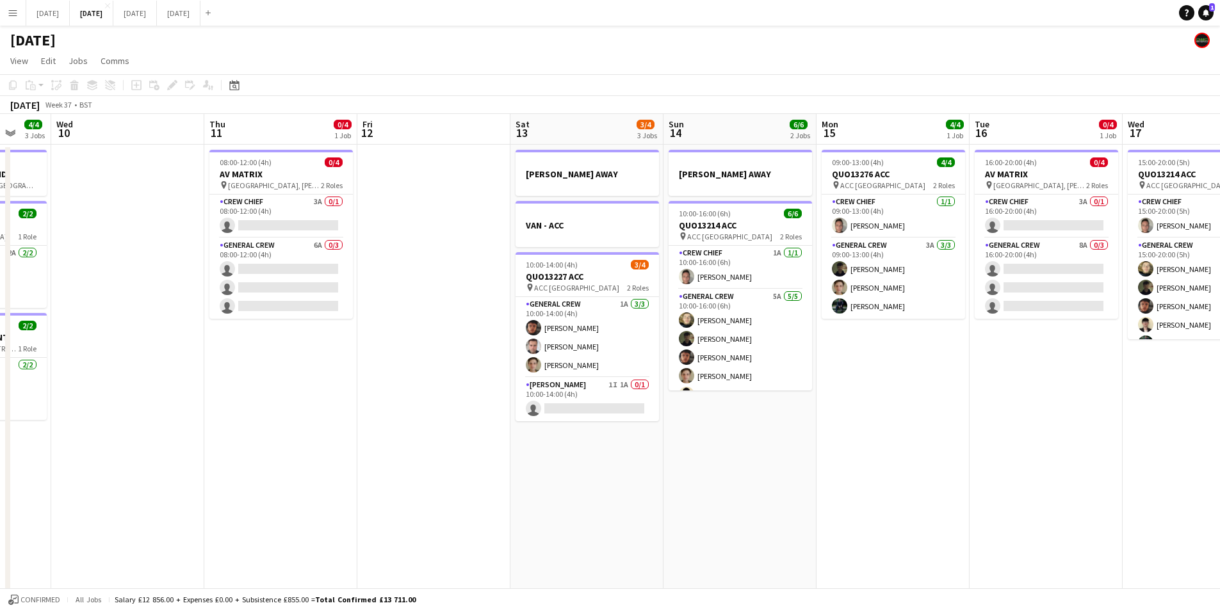
scroll to position [0, 407]
drag, startPoint x: 853, startPoint y: 451, endPoint x: 398, endPoint y: 434, distance: 455.1
click at [398, 434] on app-calendar-viewport "Sun 7 7/8 2 Jobs Mon 8 6/6 3 Jobs Tue 9 4/4 3 Jobs Wed 10 Thu 11 0/4 1 Job Fri …" at bounding box center [610, 554] width 1220 height 881
drag, startPoint x: 351, startPoint y: 414, endPoint x: 928, endPoint y: 424, distance: 576.6
click at [923, 428] on app-calendar-viewport "Sun 7 7/8 2 Jobs Mon 8 6/6 3 Jobs Tue 9 4/4 3 Jobs Wed 10 Thu 11 0/4 1 Job Fri …" at bounding box center [610, 554] width 1220 height 881
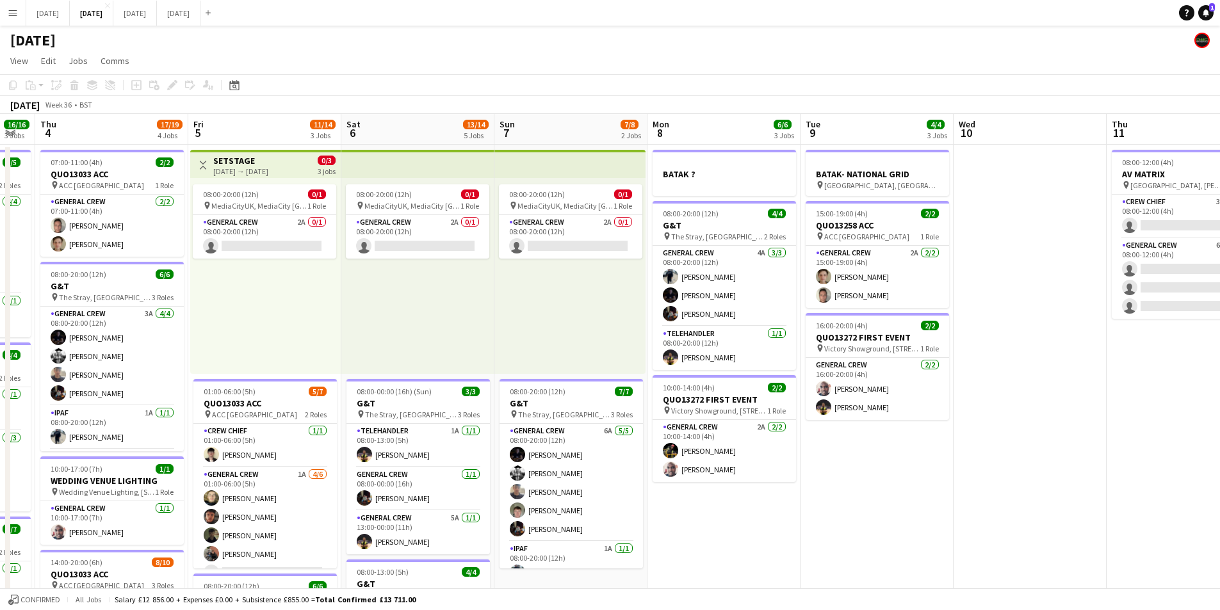
drag, startPoint x: 784, startPoint y: 463, endPoint x: 962, endPoint y: 428, distance: 180.9
click at [1006, 455] on app-calendar-viewport "Tue 2 18/19 3 Jobs Wed 3 16/16 3 Jobs Thu 4 17/19 4 Jobs Fri 5 11/14 3 Jobs Sat…" at bounding box center [610, 554] width 1220 height 881
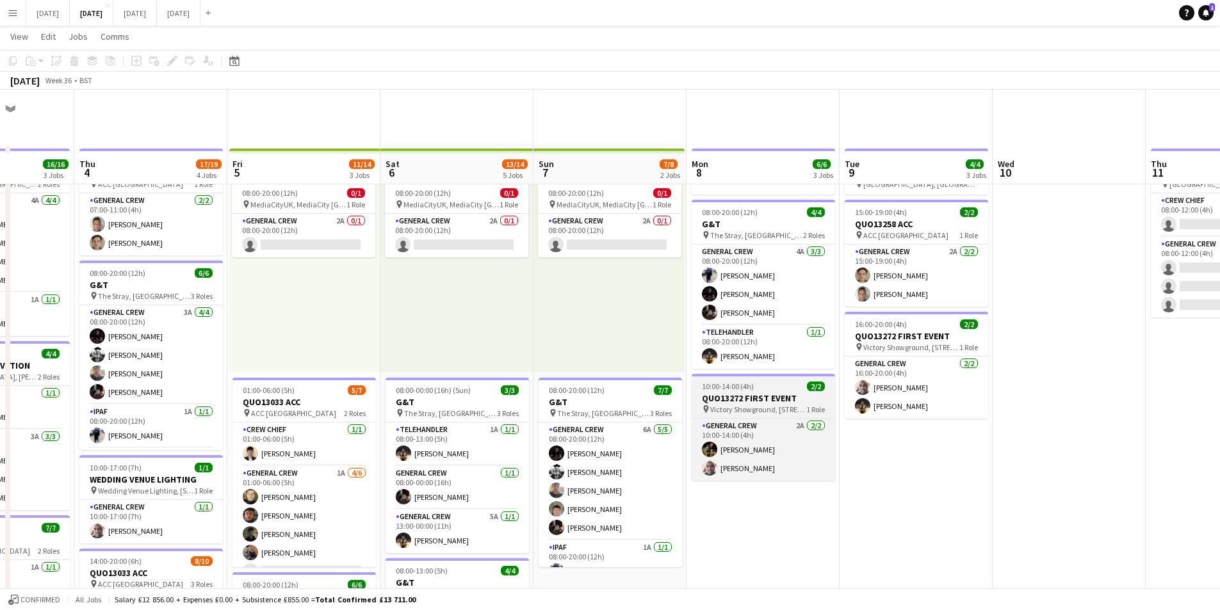
scroll to position [256, 0]
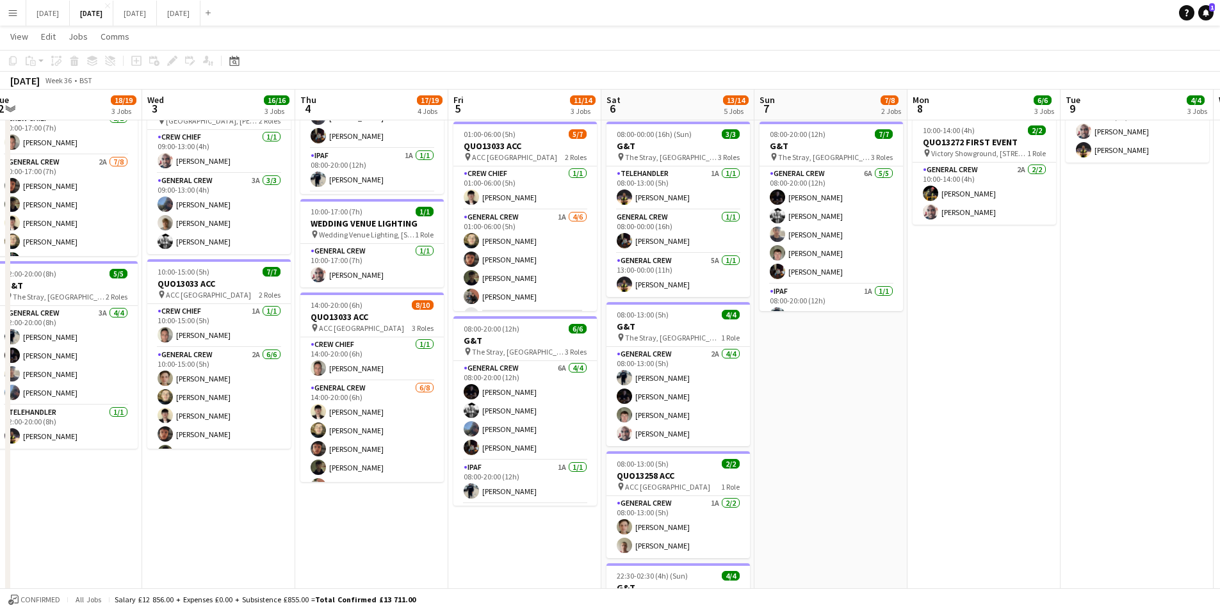
drag, startPoint x: 760, startPoint y: 446, endPoint x: 965, endPoint y: 440, distance: 205.7
click at [987, 441] on app-calendar-viewport "Sun 31 Mon 1 14/16 3 Jobs Tue 2 18/19 3 Jobs Wed 3 16/16 3 Jobs Thu 4 17/19 4 J…" at bounding box center [610, 266] width 1220 height 944
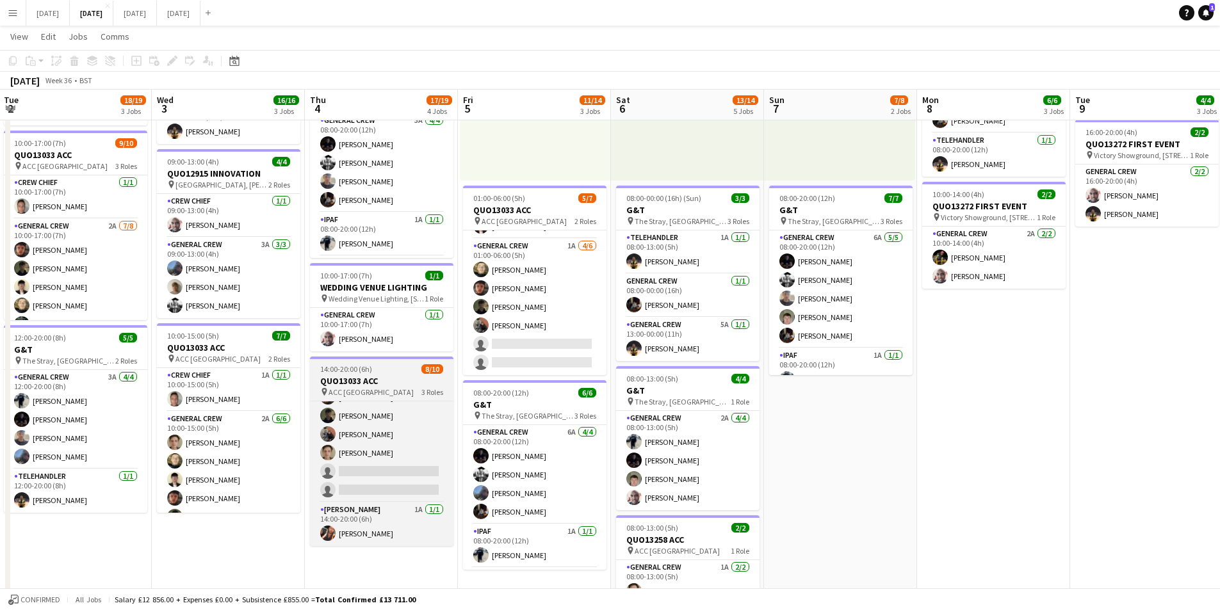
scroll to position [0, 0]
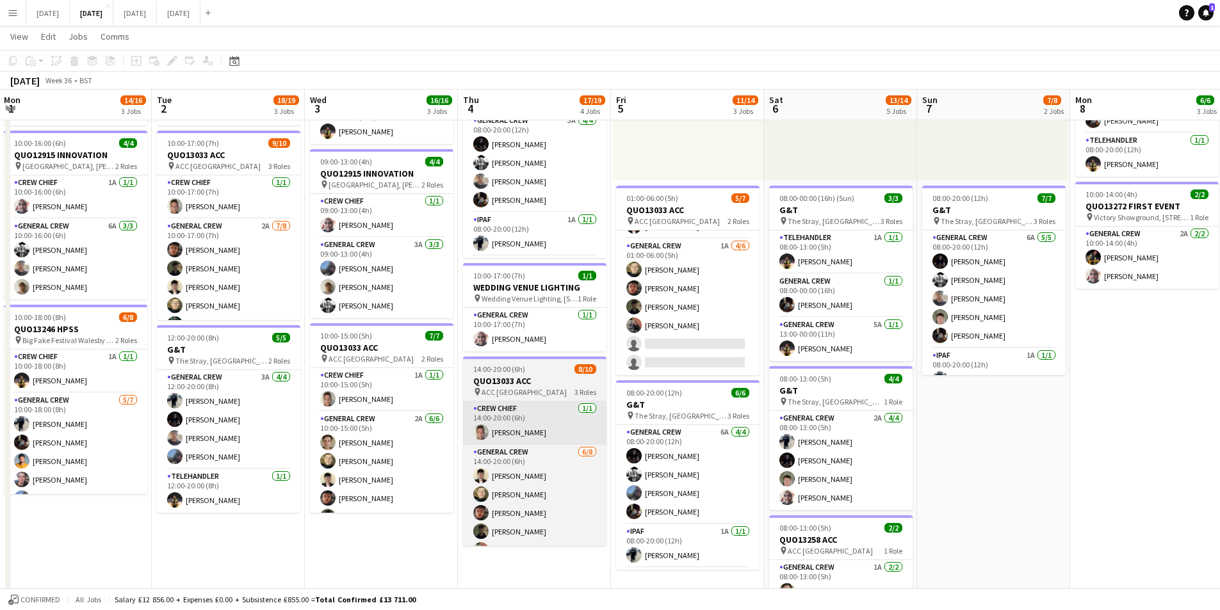
drag, startPoint x: 379, startPoint y: 450, endPoint x: 508, endPoint y: 423, distance: 131.5
click at [532, 451] on app-calendar-viewport "Sat 30 Sun 31 Mon 1 14/16 3 Jobs Tue 2 18/19 3 Jobs Wed 3 16/16 3 Jobs Thu 4 17…" at bounding box center [610, 330] width 1220 height 944
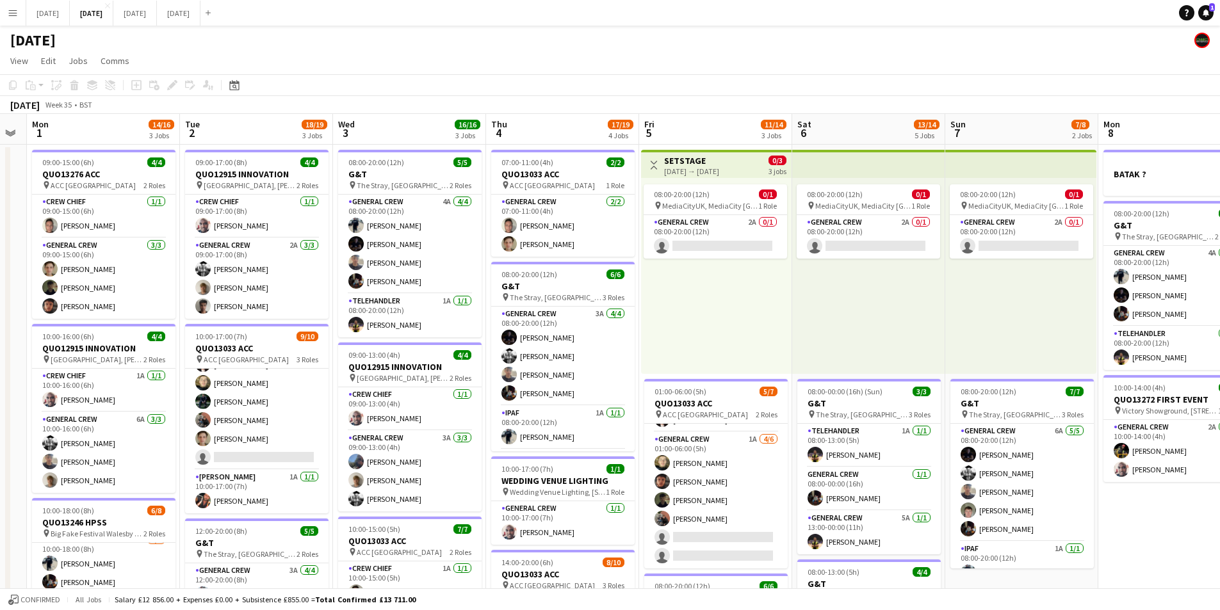
drag, startPoint x: 338, startPoint y: 345, endPoint x: 368, endPoint y: 345, distance: 29.5
click at [367, 345] on app-calendar-viewport "Sat 30 Sun 31 Mon 1 14/16 3 Jobs Tue 2 18/19 3 Jobs Wed 3 16/16 3 Jobs Thu 4 17…" at bounding box center [610, 554] width 1220 height 881
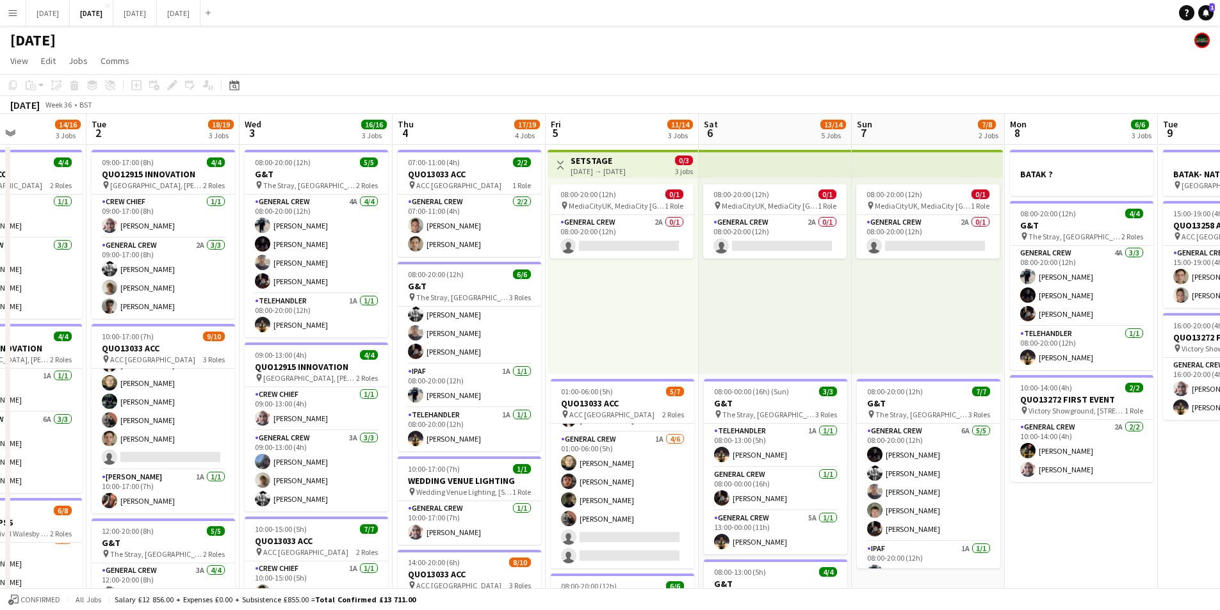
drag, startPoint x: 1133, startPoint y: 506, endPoint x: 828, endPoint y: 472, distance: 306.2
click at [828, 473] on app-calendar-viewport "Sat 30 Sun 31 Mon 1 14/16 3 Jobs Tue 2 18/19 3 Jobs Wed 3 16/16 3 Jobs Thu 4 17…" at bounding box center [610, 554] width 1220 height 881
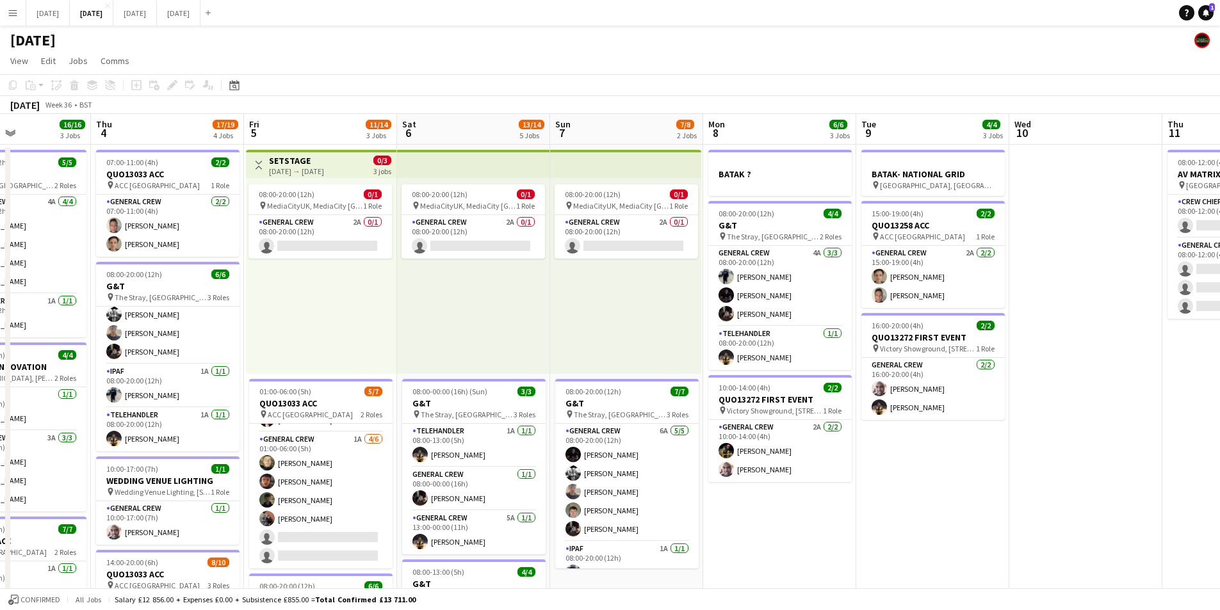
drag, startPoint x: 1022, startPoint y: 509, endPoint x: 885, endPoint y: 496, distance: 137.0
click at [885, 496] on app-calendar-viewport "Sun 31 Mon 1 14/16 3 Jobs Tue 2 18/19 3 Jobs Wed 3 16/16 3 Jobs Thu 4 17/19 4 J…" at bounding box center [610, 554] width 1220 height 881
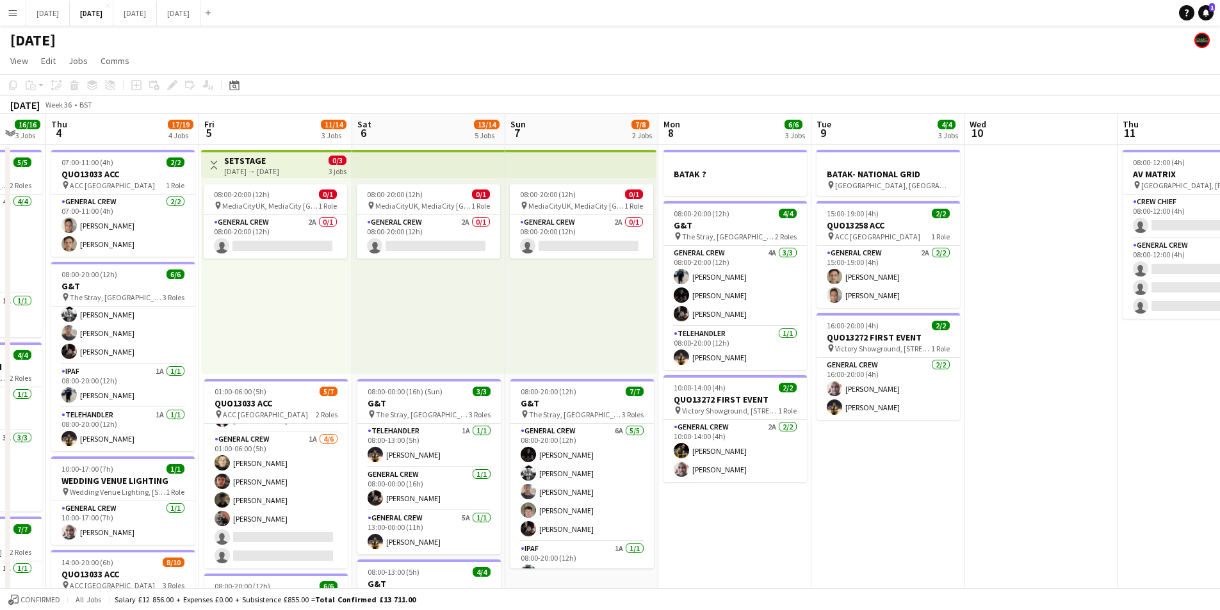
scroll to position [0, 441]
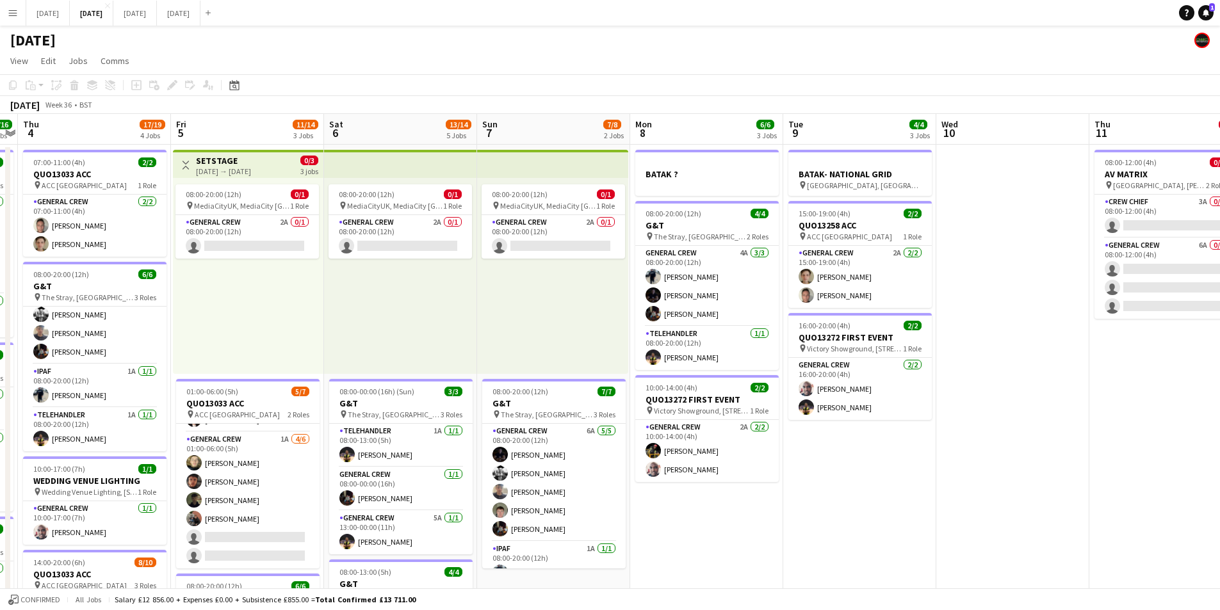
click at [947, 484] on app-calendar-viewport "Mon 1 14/16 3 Jobs Tue 2 18/19 3 Jobs Wed 3 16/16 3 Jobs Thu 4 17/19 4 Jobs Fri…" at bounding box center [610, 554] width 1220 height 881
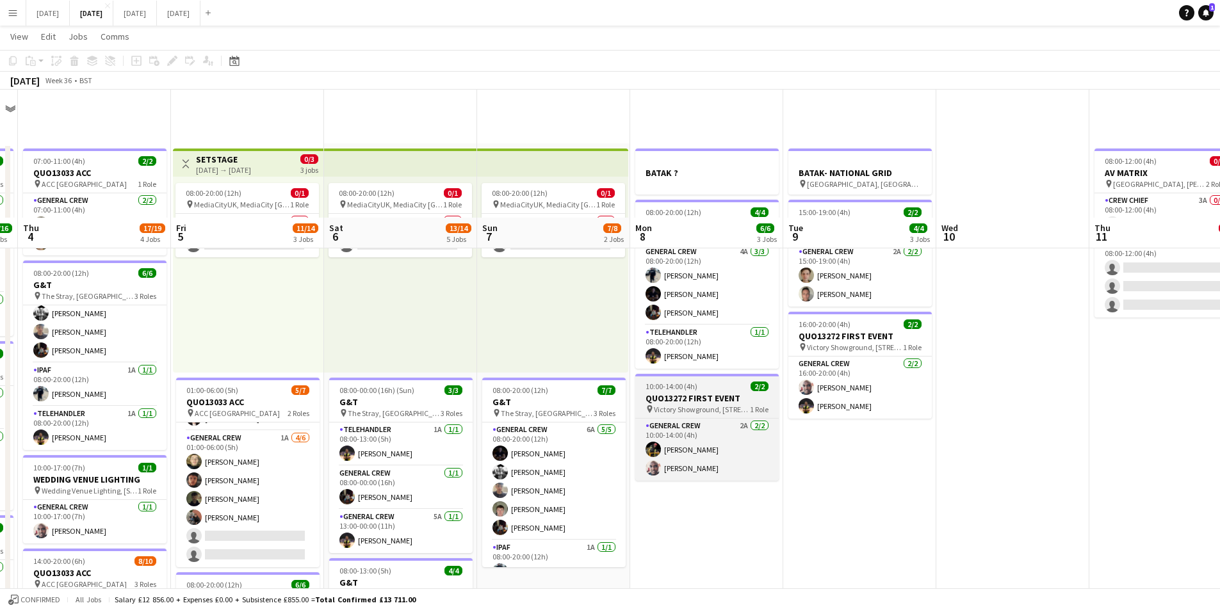
scroll to position [256, 0]
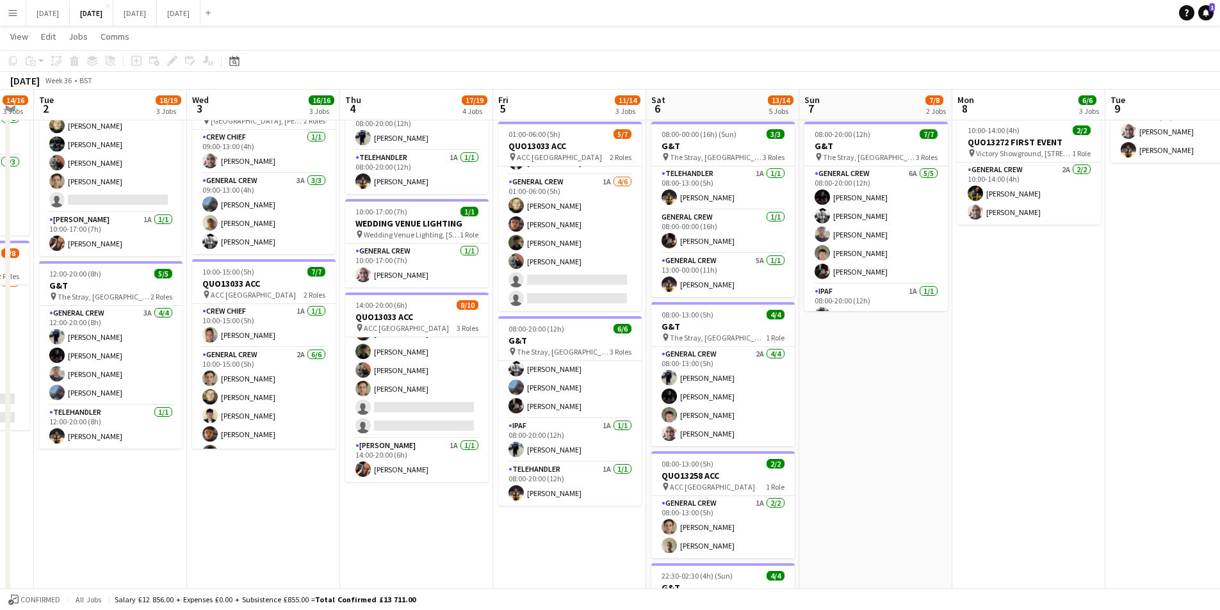
drag, startPoint x: 669, startPoint y: 454, endPoint x: 929, endPoint y: 438, distance: 259.9
click at [929, 438] on app-calendar-viewport "Sun 31 Mon 1 14/16 3 Jobs Tue 2 18/19 3 Jobs Wed 3 16/16 3 Jobs Thu 4 17/19 4 J…" at bounding box center [610, 266] width 1220 height 944
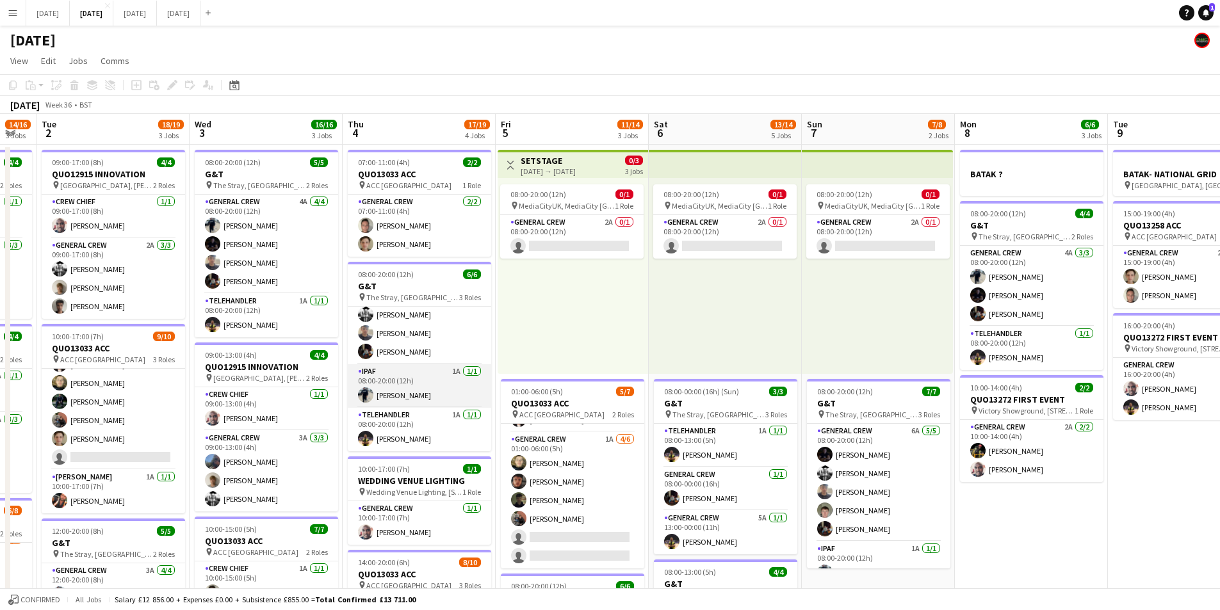
scroll to position [0, 0]
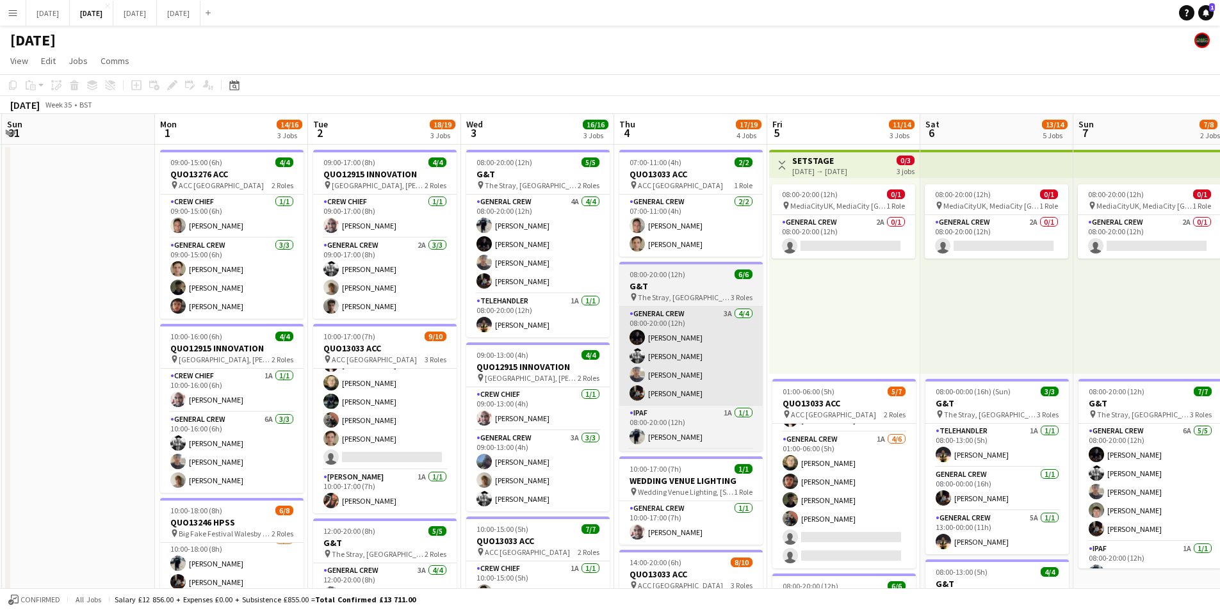
drag, startPoint x: 400, startPoint y: 391, endPoint x: 648, endPoint y: 378, distance: 247.6
click at [660, 382] on app-calendar-viewport "Fri 29 Sat 30 Sun 31 Mon 1 14/16 3 Jobs Tue 2 18/19 3 Jobs Wed 3 16/16 3 Jobs T…" at bounding box center [610, 554] width 1220 height 881
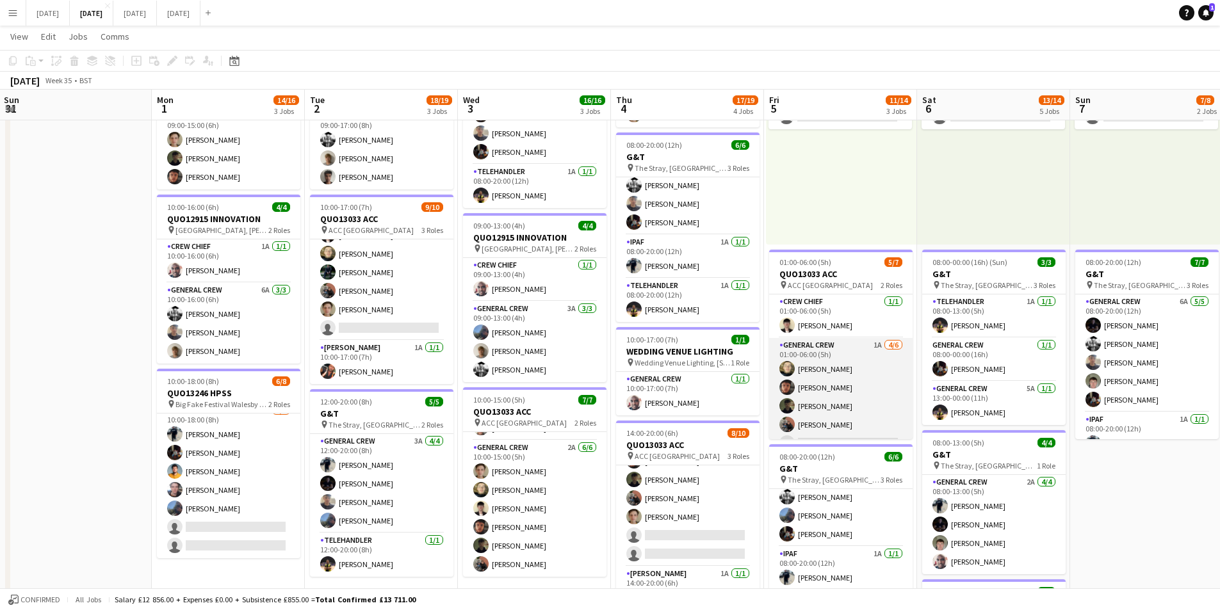
scroll to position [35, 0]
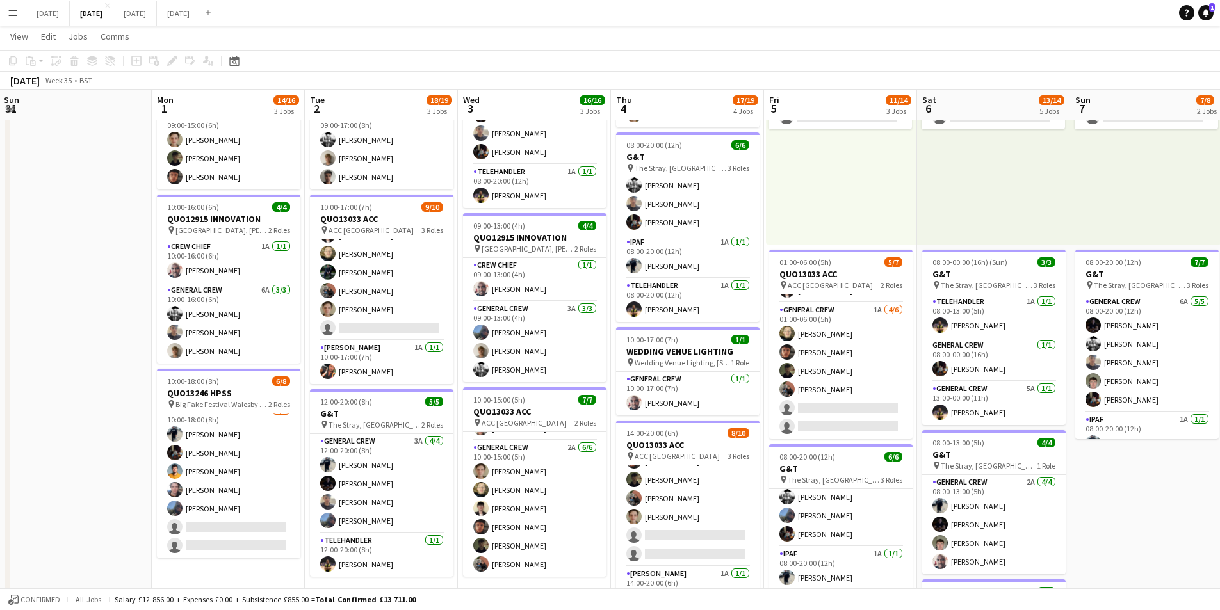
click at [15, 13] on app-icon "Menu" at bounding box center [13, 13] width 10 height 10
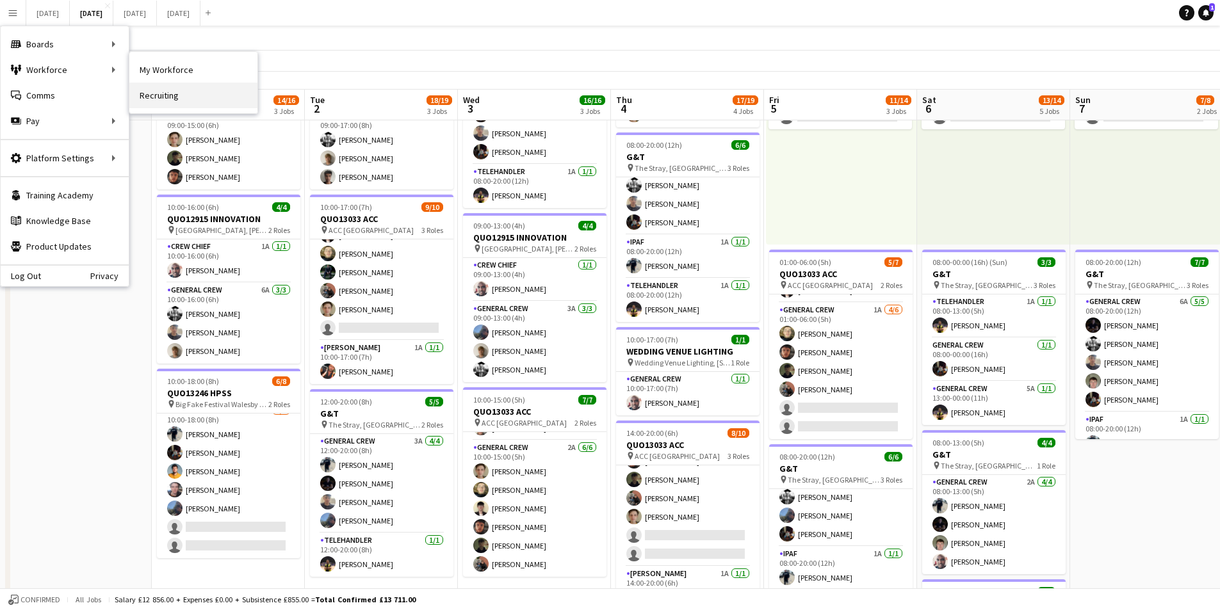
click at [168, 95] on link "Recruiting" at bounding box center [193, 96] width 128 height 26
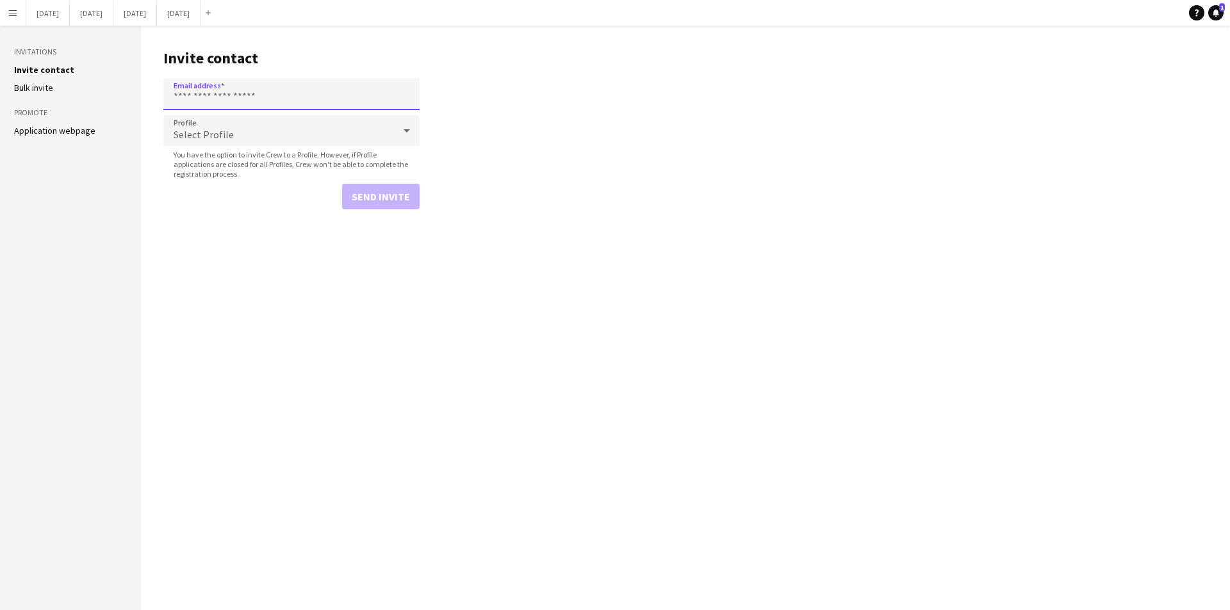
click at [284, 100] on input "Email address" at bounding box center [291, 94] width 256 height 32
type input "**********"
click at [246, 136] on div "Select Profile" at bounding box center [278, 130] width 231 height 31
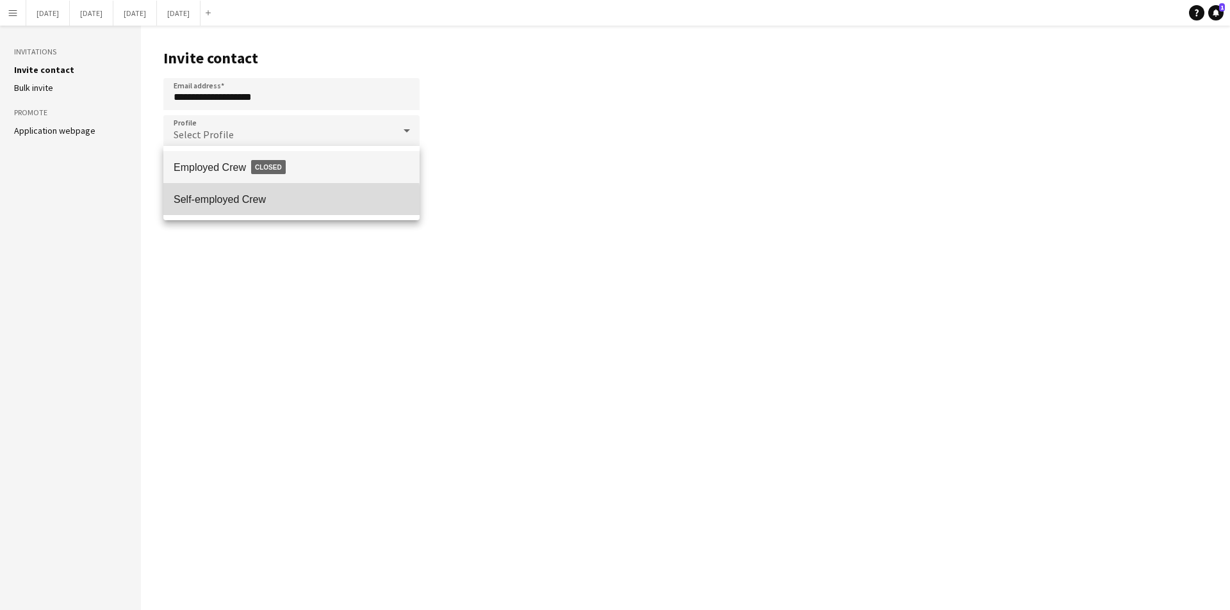
click at [227, 202] on span "Self-employed Crew" at bounding box center [292, 199] width 236 height 12
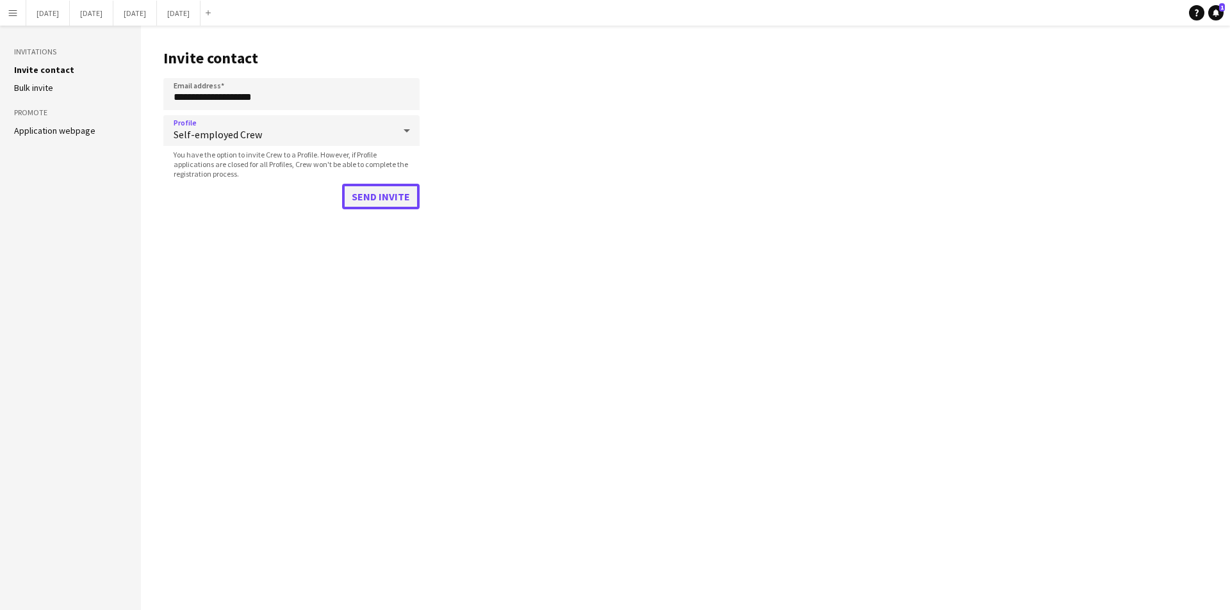
click at [366, 193] on button "Send invite" at bounding box center [381, 197] width 78 height 26
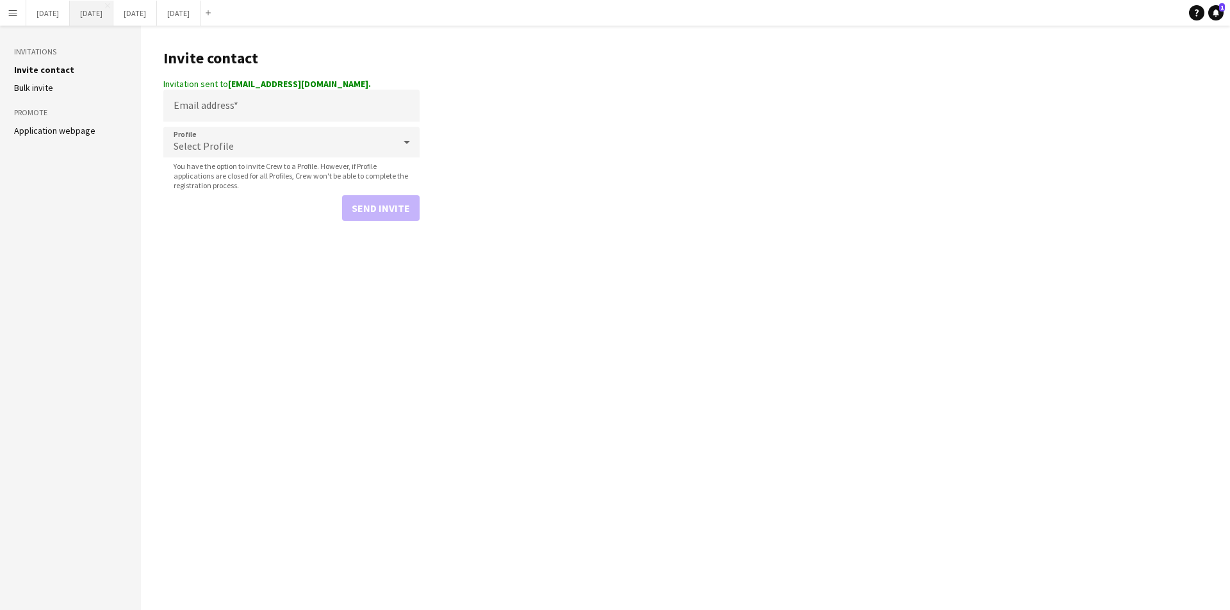
drag, startPoint x: 129, startPoint y: 11, endPoint x: 138, endPoint y: 4, distance: 11.9
click at [113, 11] on button "[DATE] Close" at bounding box center [92, 13] width 44 height 25
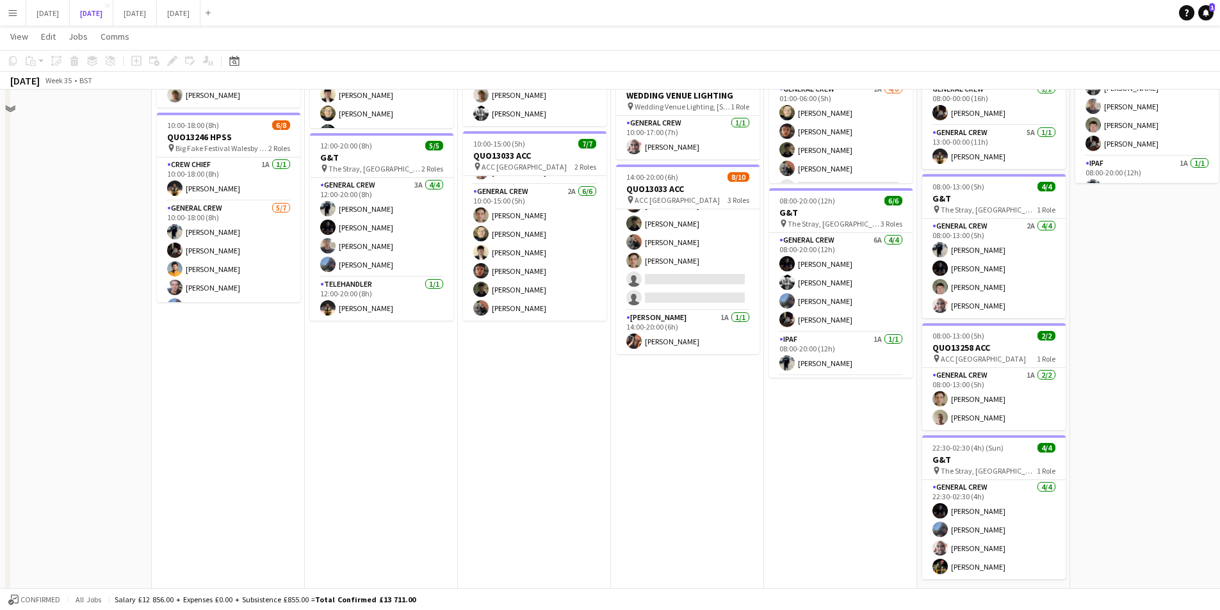
scroll to position [64, 0]
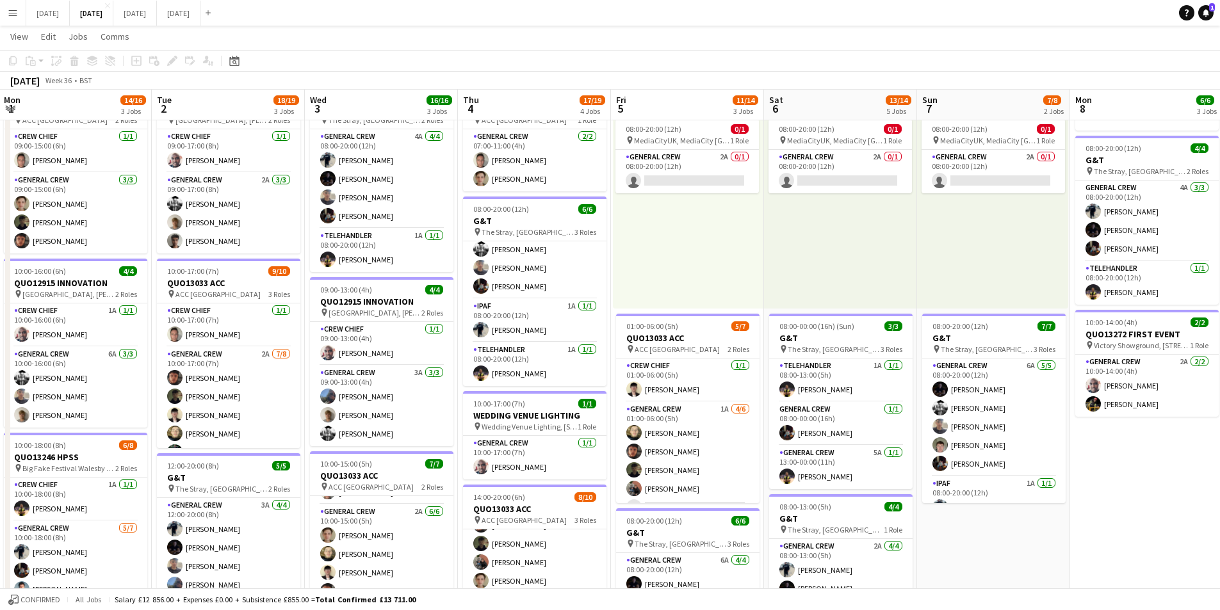
drag, startPoint x: 735, startPoint y: 296, endPoint x: 384, endPoint y: 271, distance: 351.9
click at [348, 267] on app-calendar-viewport "Sat 30 Sun 31 Mon 1 14/16 3 Jobs Tue 2 18/19 3 Jobs Wed 3 16/16 3 Jobs Thu 4 17…" at bounding box center [610, 458] width 1220 height 944
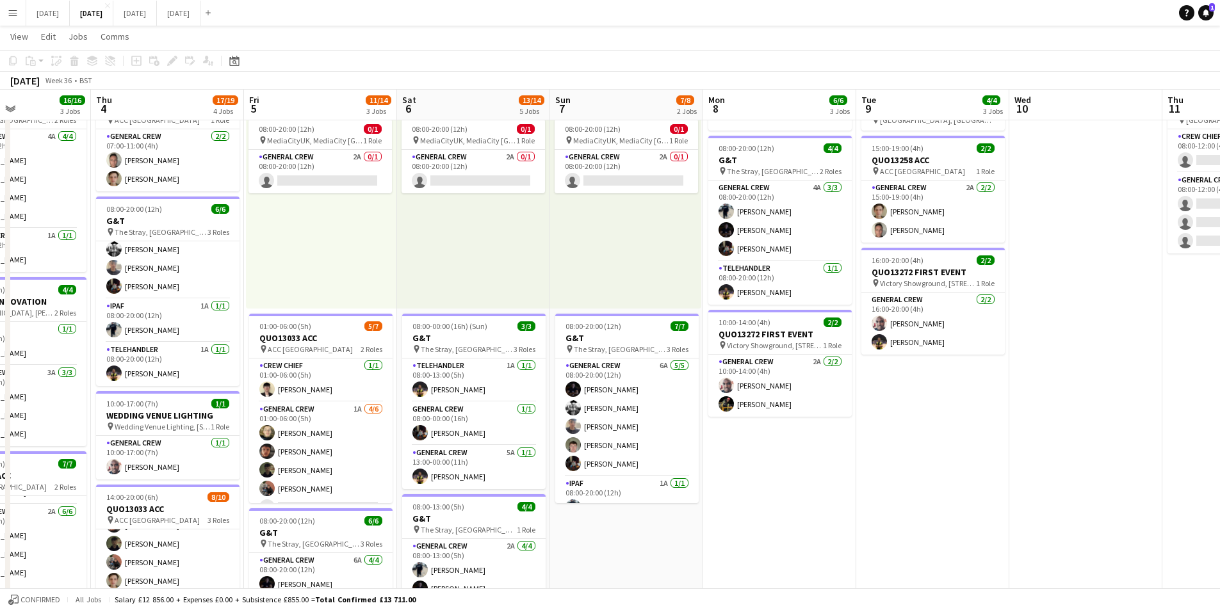
drag, startPoint x: 794, startPoint y: 345, endPoint x: 443, endPoint y: 266, distance: 359.8
click at [443, 266] on app-calendar-viewport "Mon 1 14/16 3 Jobs Tue 2 18/19 3 Jobs Wed 3 16/16 3 Jobs Thu 4 17/19 4 Jobs Fri…" at bounding box center [610, 458] width 1220 height 944
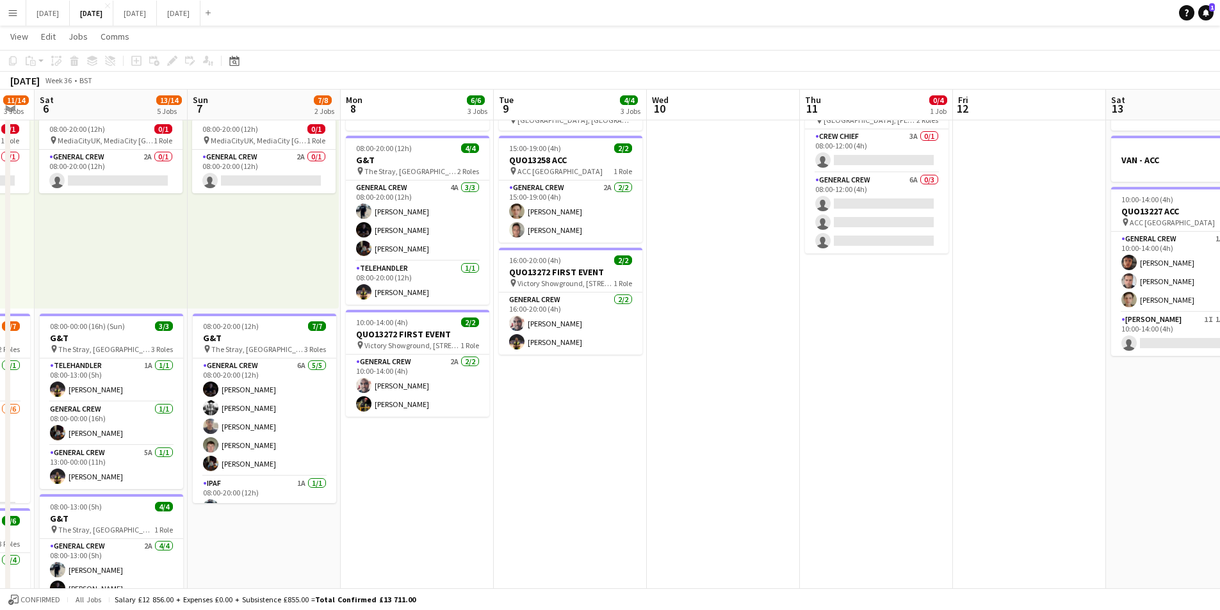
scroll to position [0, 0]
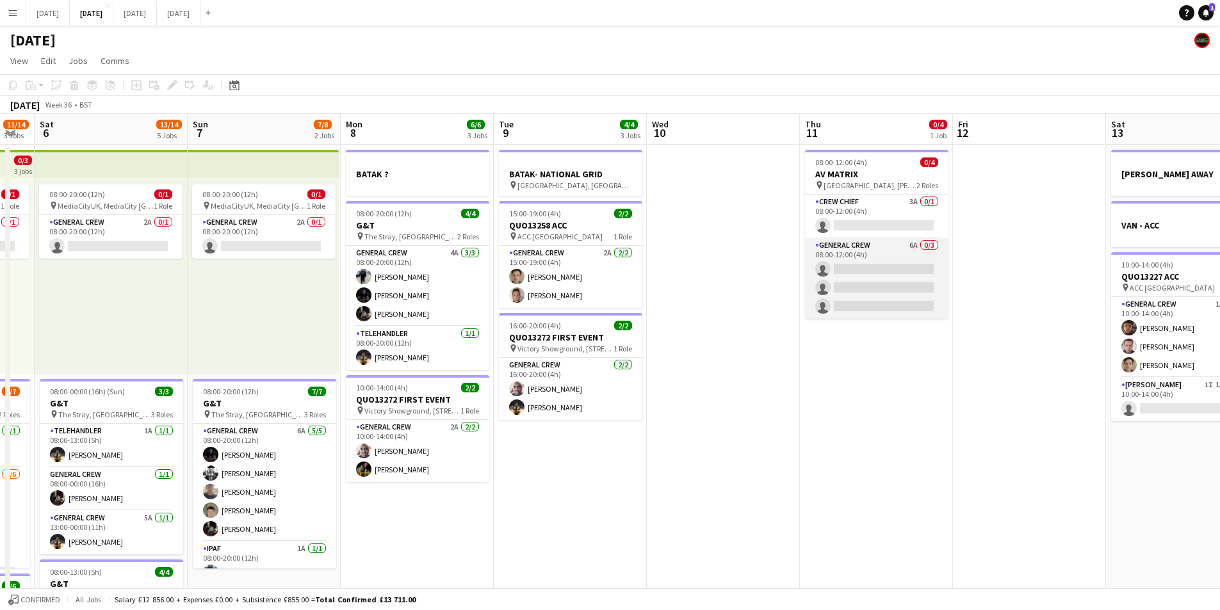
click at [879, 287] on app-card-role "General Crew 6A 0/3 08:00-12:00 (4h) single-neutral-actions single-neutral-acti…" at bounding box center [876, 278] width 143 height 81
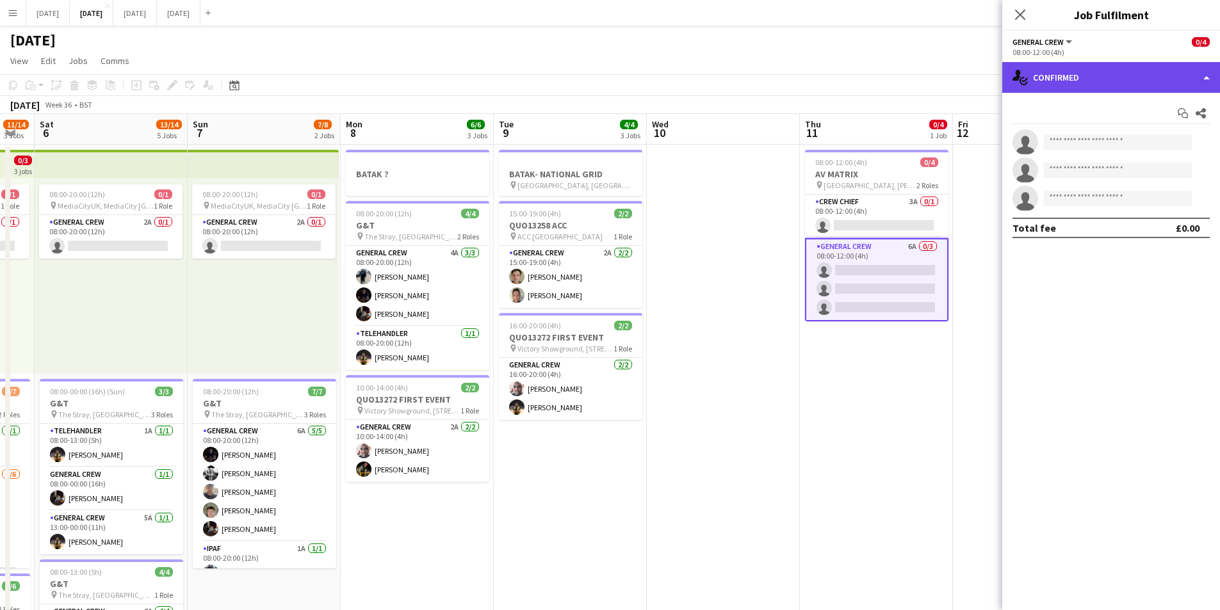
click at [1103, 68] on div "single-neutral-actions-check-2 Confirmed" at bounding box center [1112, 77] width 218 height 31
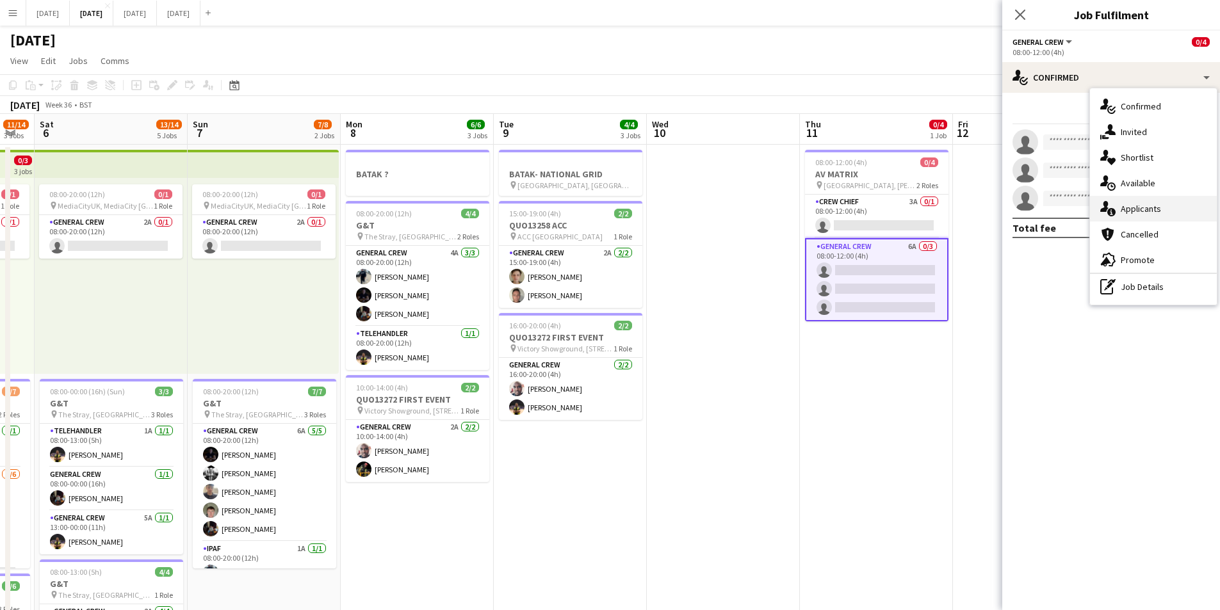
click at [1142, 203] on div "single-neutral-actions-information Applicants" at bounding box center [1153, 209] width 127 height 26
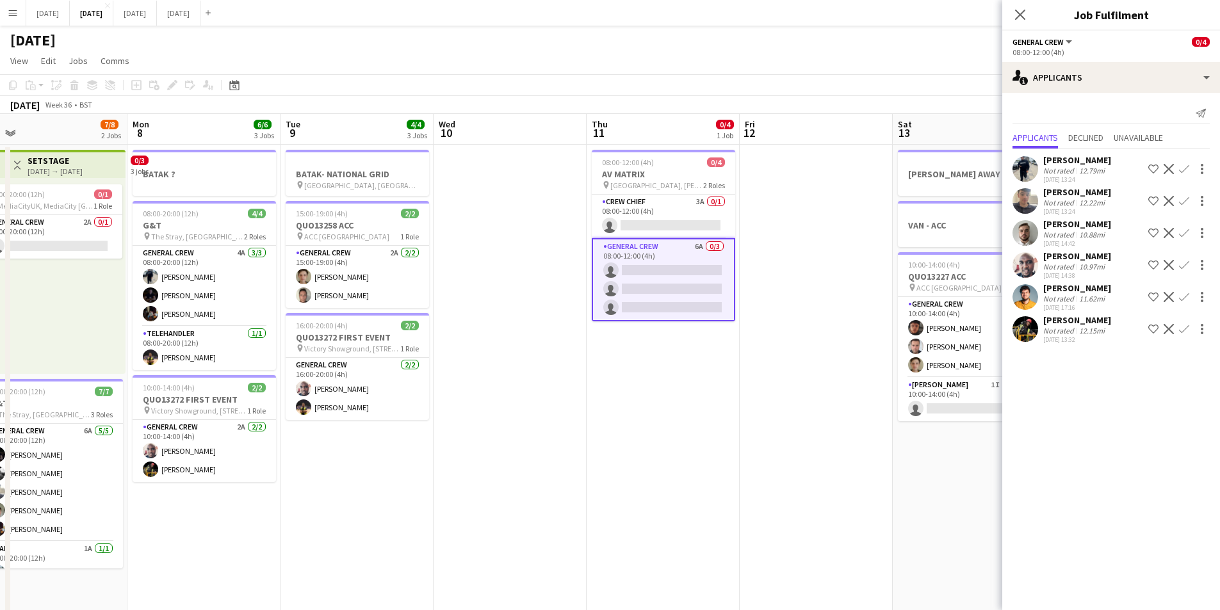
scroll to position [0, 397]
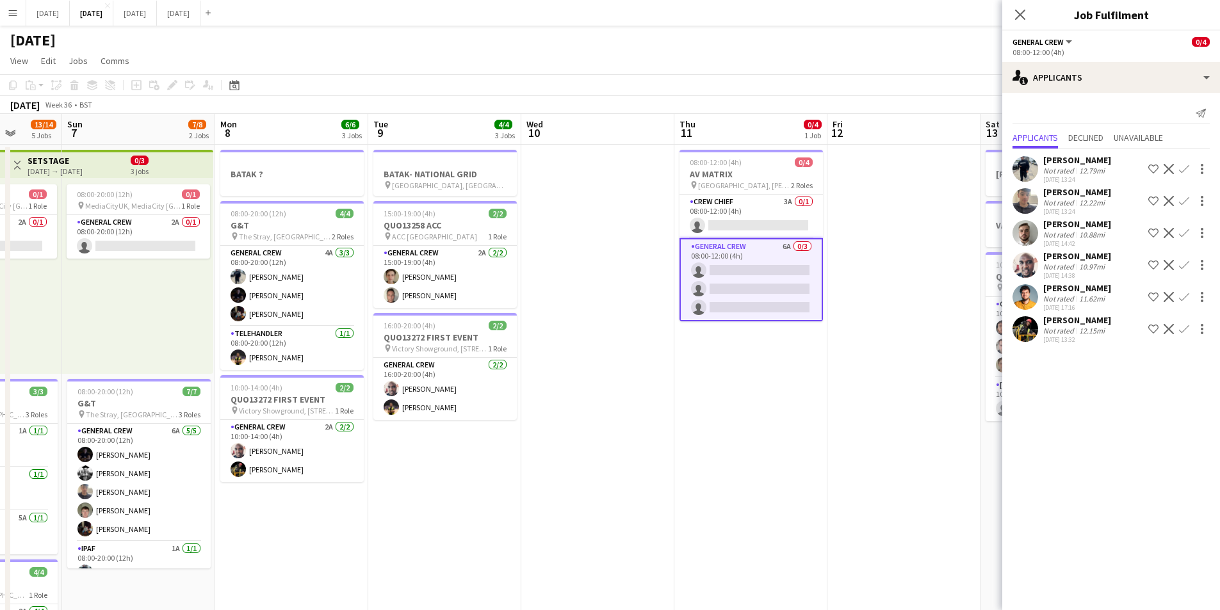
drag, startPoint x: 886, startPoint y: 414, endPoint x: 760, endPoint y: 409, distance: 125.7
click at [760, 409] on app-calendar-viewport "Thu 4 17/19 4 Jobs Fri 5 11/14 3 Jobs Sat 6 13/14 5 Jobs Sun 7 7/8 2 Jobs Mon 8…" at bounding box center [610, 554] width 1220 height 881
click at [742, 221] on app-card-role "Crew Chief 3A 0/1 08:00-12:00 (4h) single-neutral-actions" at bounding box center [751, 217] width 143 height 44
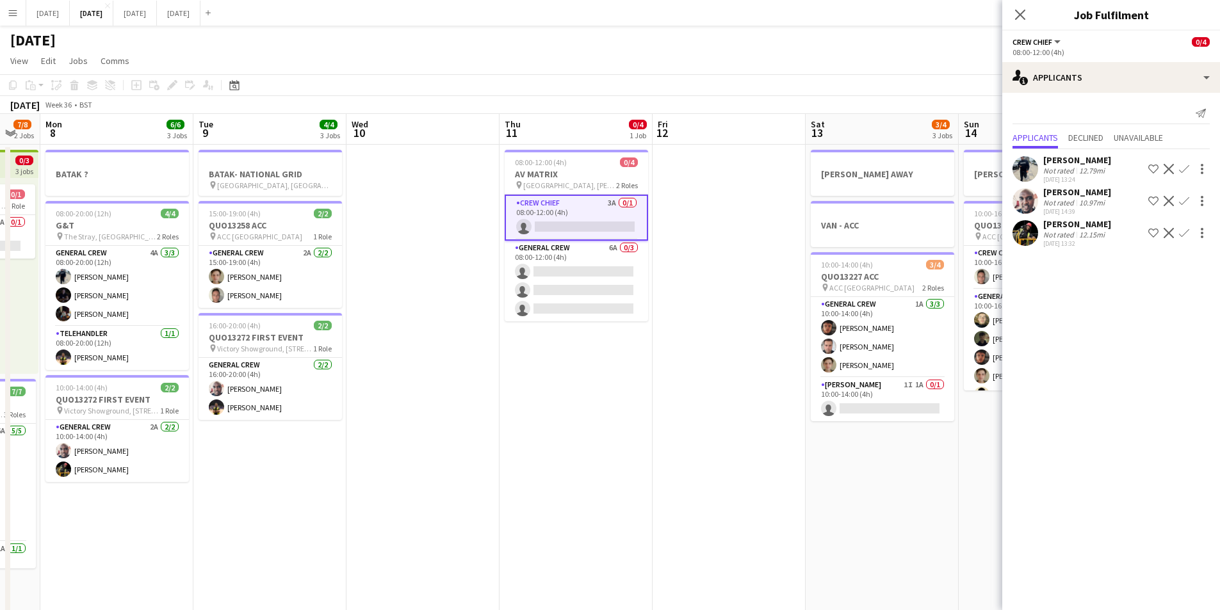
drag, startPoint x: 867, startPoint y: 417, endPoint x: 888, endPoint y: 419, distance: 21.2
click at [568, 372] on app-calendar-viewport "Thu 4 17/19 4 Jobs Fri 5 11/14 3 Jobs Sat 6 13/14 5 Jobs Sun 7 7/8 2 Jobs Mon 8…" at bounding box center [610, 554] width 1220 height 881
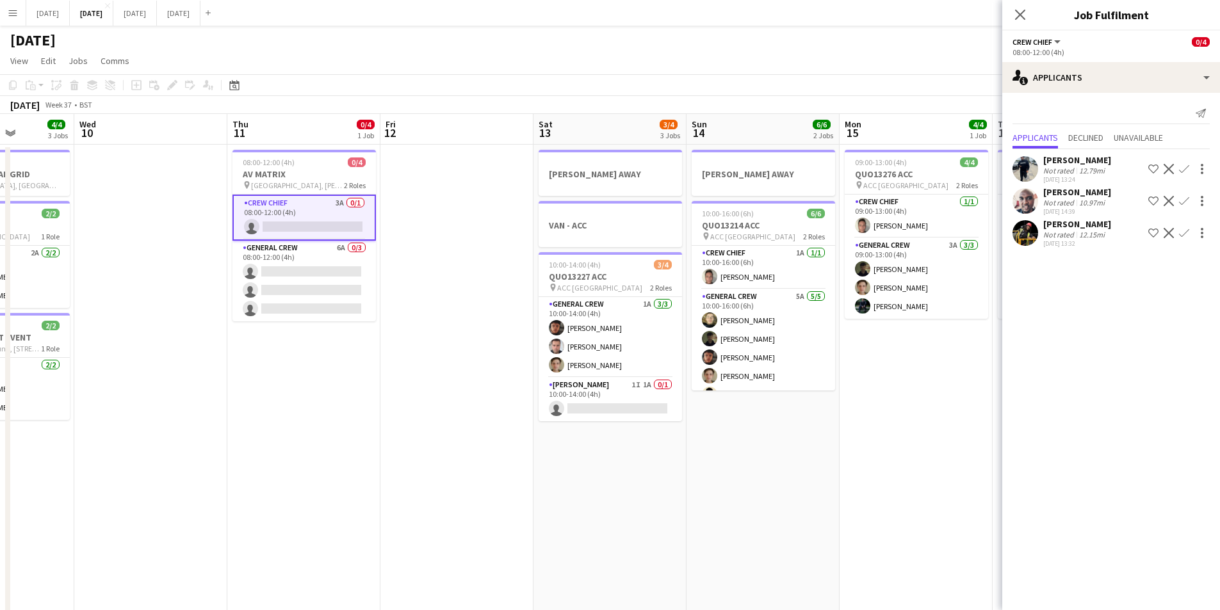
drag, startPoint x: 928, startPoint y: 438, endPoint x: 806, endPoint y: 416, distance: 123.1
click at [804, 419] on app-calendar-viewport "Sun 7 7/8 2 Jobs Mon 8 6/6 3 Jobs Tue 9 4/4 3 Jobs Wed 10 Thu 11 0/4 1 Job Fri …" at bounding box center [610, 554] width 1220 height 881
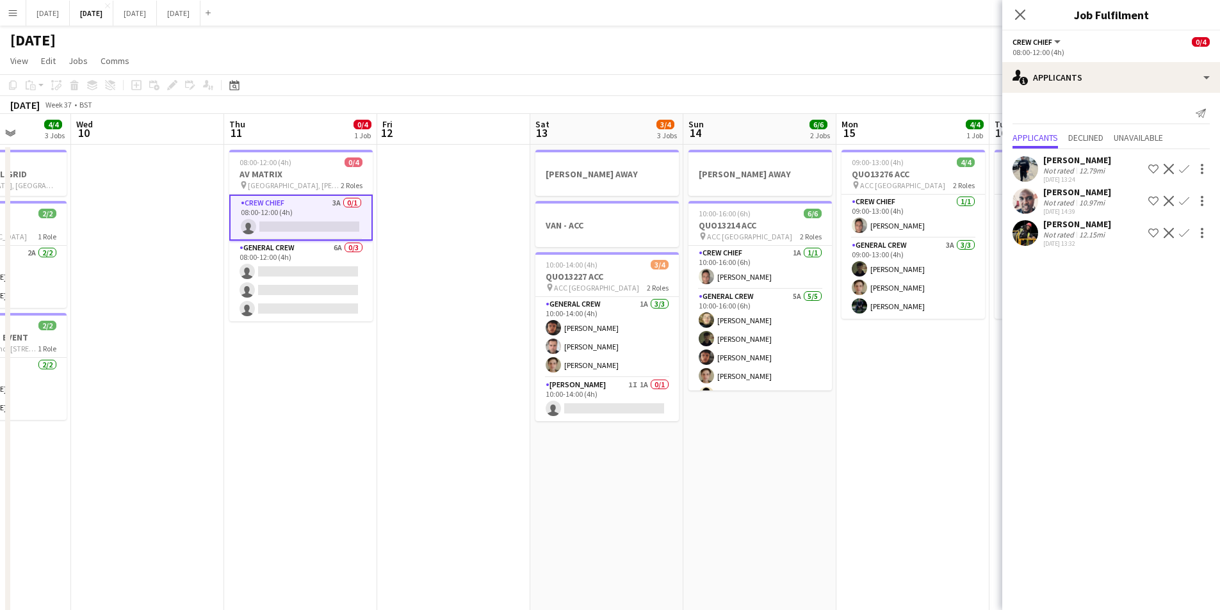
scroll to position [0, 478]
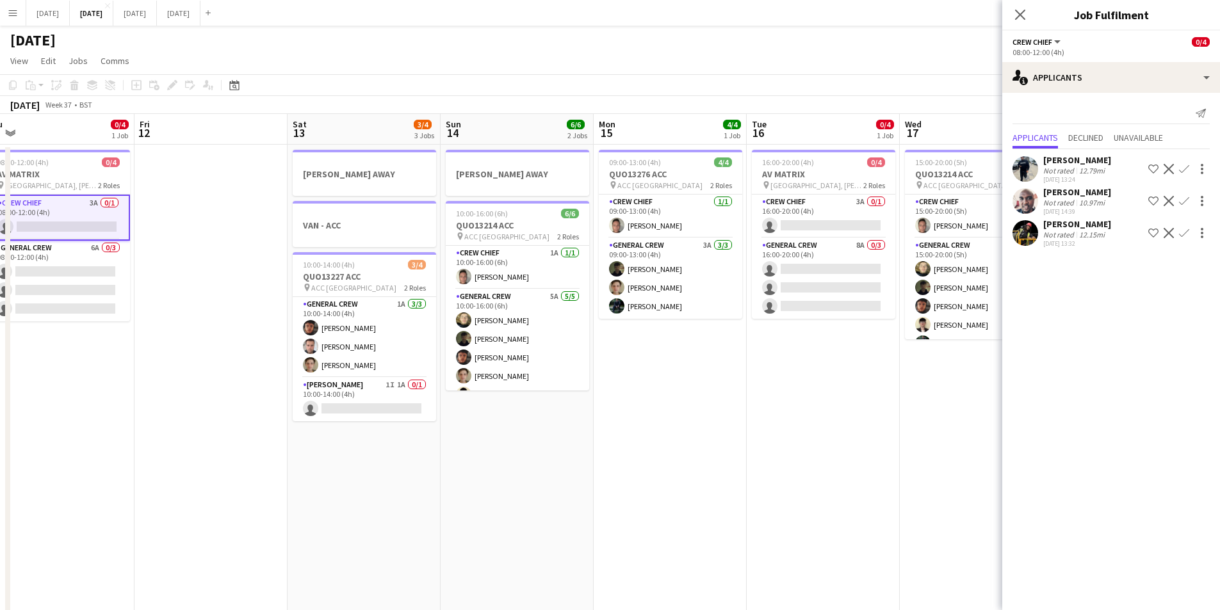
drag, startPoint x: 842, startPoint y: 393, endPoint x: 682, endPoint y: 381, distance: 160.6
click at [682, 381] on app-calendar-viewport "Mon 8 6/6 3 Jobs Tue 9 4/4 3 Jobs Wed 10 Thu 11 0/4 1 Job Fri 12 Sat 13 3/4 3 J…" at bounding box center [610, 554] width 1220 height 881
click at [823, 280] on app-card-role "General Crew 8A 0/3 16:00-20:00 (4h) single-neutral-actions single-neutral-acti…" at bounding box center [823, 278] width 143 height 81
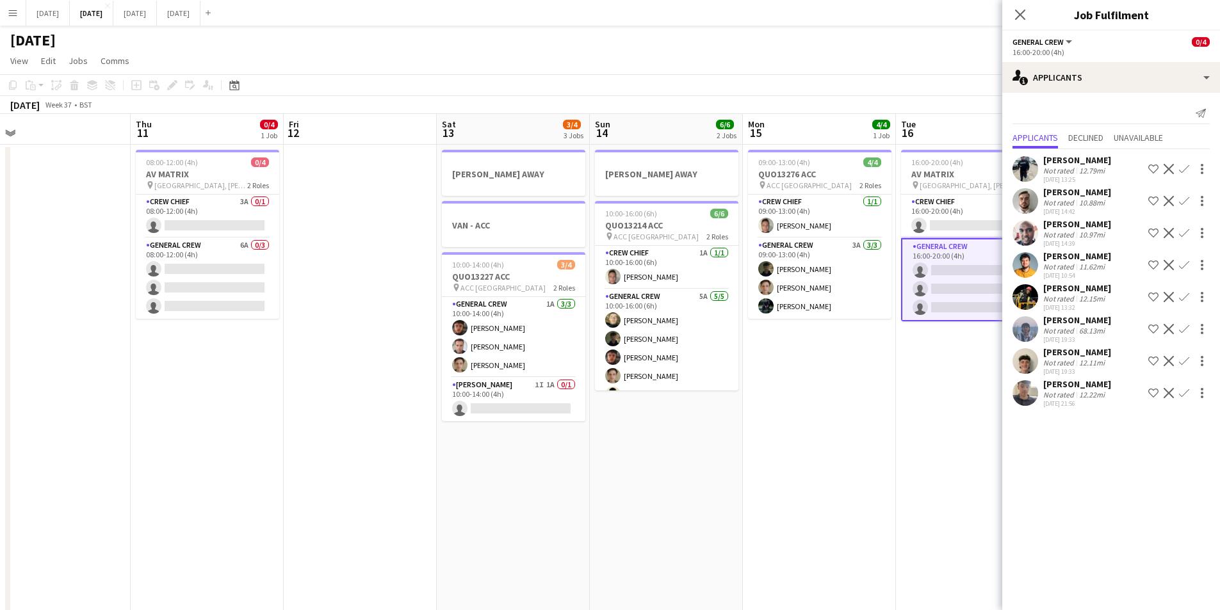
drag, startPoint x: 714, startPoint y: 420, endPoint x: 884, endPoint y: 407, distance: 170.8
click at [879, 420] on app-calendar-viewport "Mon 8 6/6 3 Jobs Tue 9 4/4 3 Jobs Wed 10 Thu 11 0/4 1 Job Fri 12 Sat 13 3/4 3 J…" at bounding box center [610, 554] width 1220 height 881
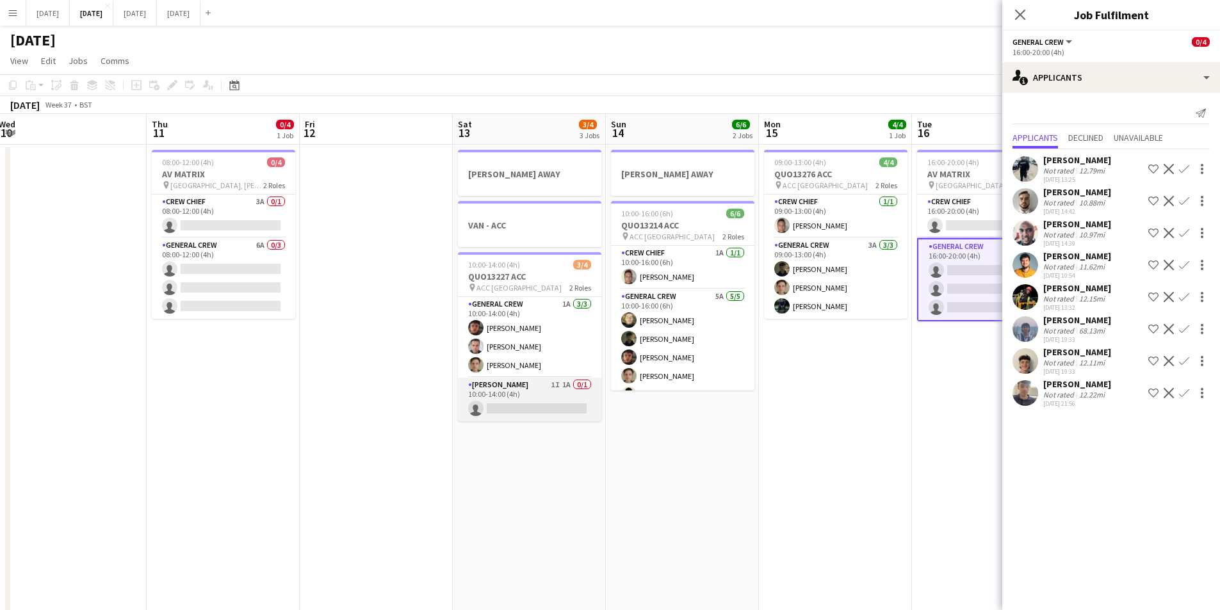
click at [544, 407] on app-card-role "Van Driver 1I 1A 0/1 10:00-14:00 (4h) single-neutral-actions" at bounding box center [529, 400] width 143 height 44
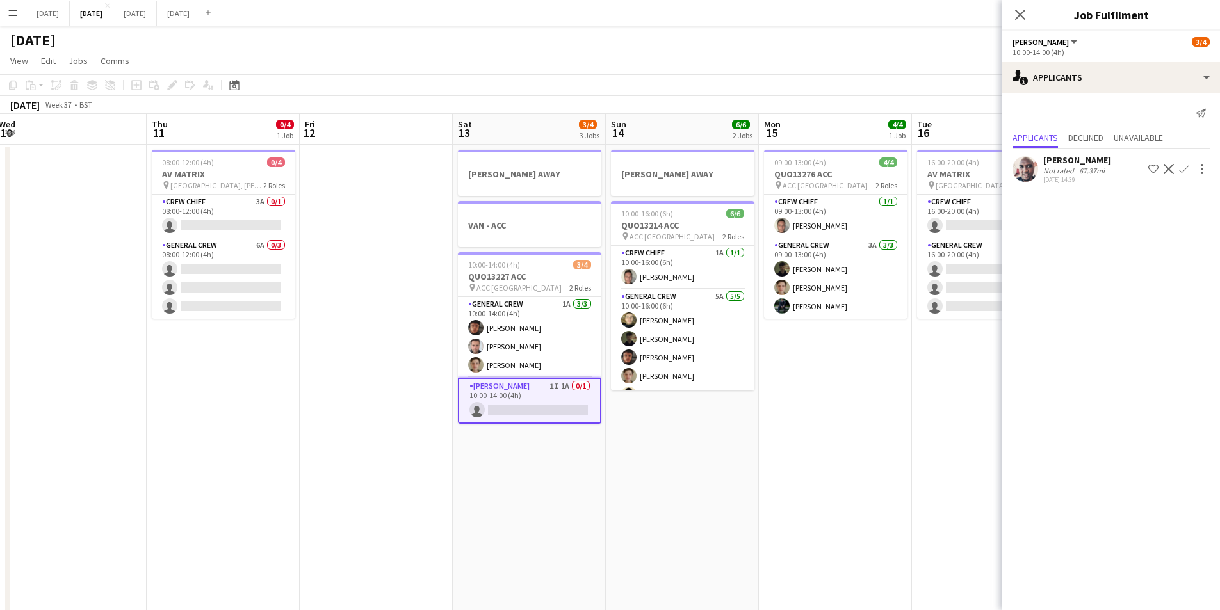
scroll to position [0, 439]
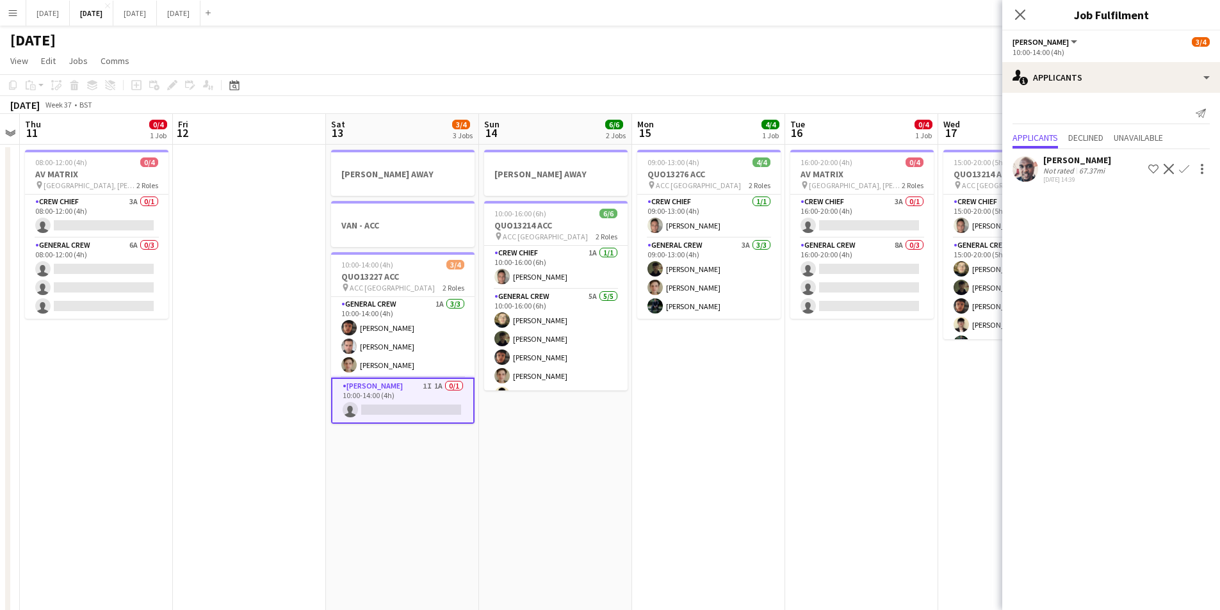
drag, startPoint x: 824, startPoint y: 414, endPoint x: 697, endPoint y: 382, distance: 130.8
click at [697, 382] on app-calendar-viewport "Mon 8 6/6 3 Jobs Tue 9 4/4 3 Jobs Wed 10 Thu 11 0/4 1 Job Fri 12 Sat 13 3/4 3 J…" at bounding box center [610, 554] width 1220 height 881
click at [839, 218] on app-card-role "Crew Chief 3A 0/1 16:00-20:00 (4h) single-neutral-actions" at bounding box center [861, 217] width 143 height 44
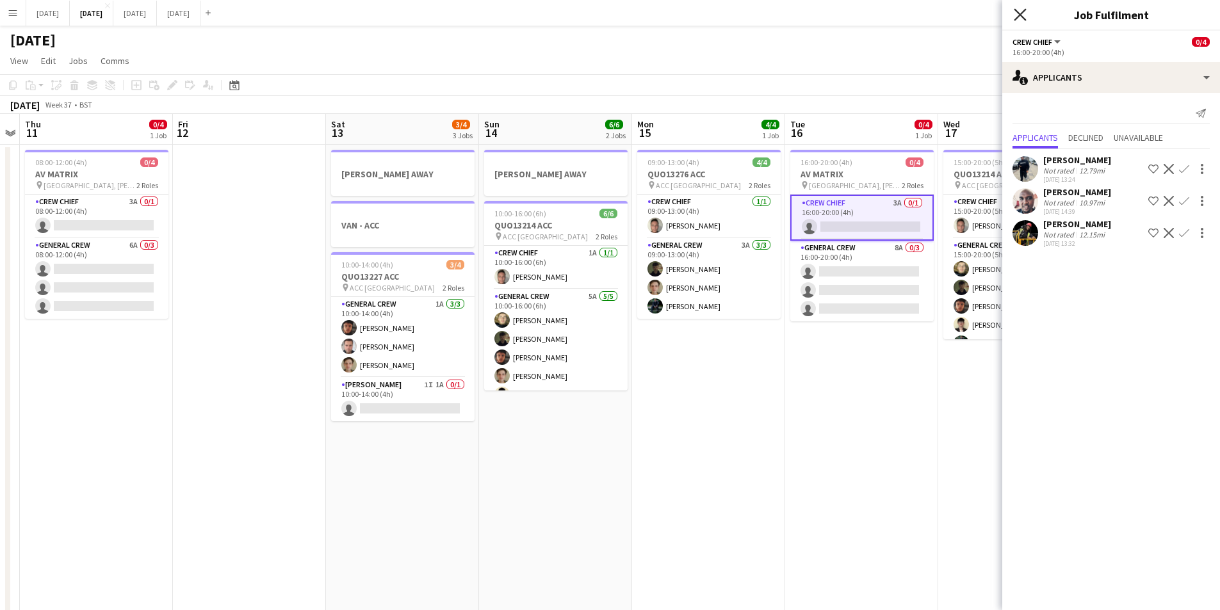
click at [1022, 13] on icon at bounding box center [1020, 14] width 12 height 12
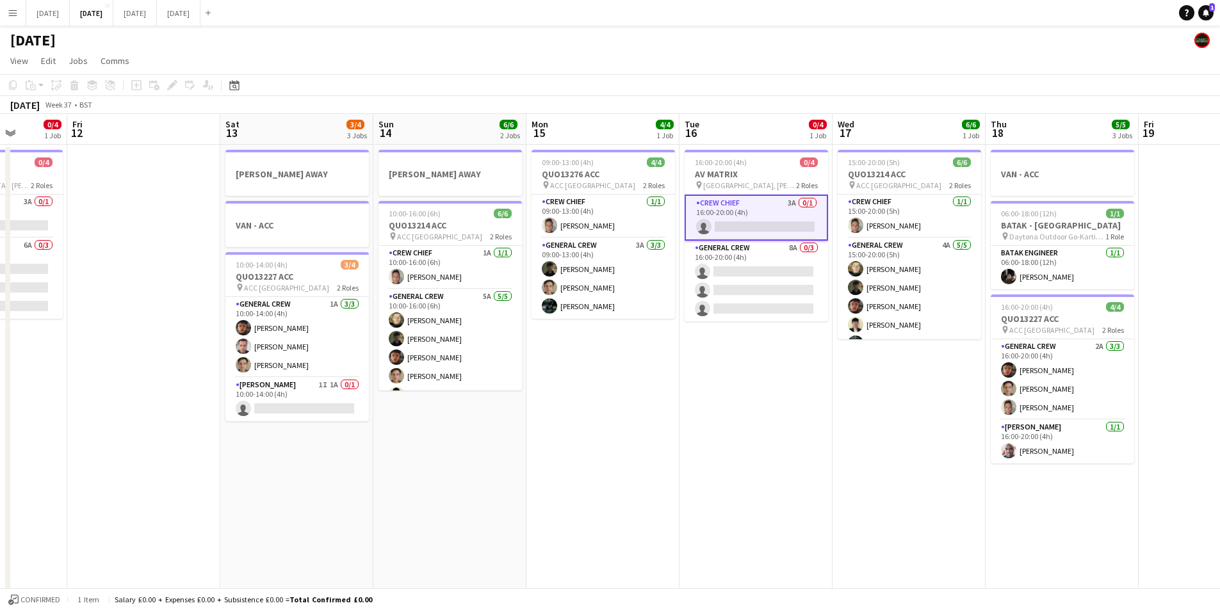
drag, startPoint x: 860, startPoint y: 412, endPoint x: 650, endPoint y: 383, distance: 212.7
click at [637, 387] on app-calendar-viewport "Mon 8 6/6 3 Jobs Tue 9 4/4 3 Jobs Wed 10 Thu 11 0/4 1 Job Fri 12 Sat 13 3/4 3 J…" at bounding box center [610, 554] width 1220 height 881
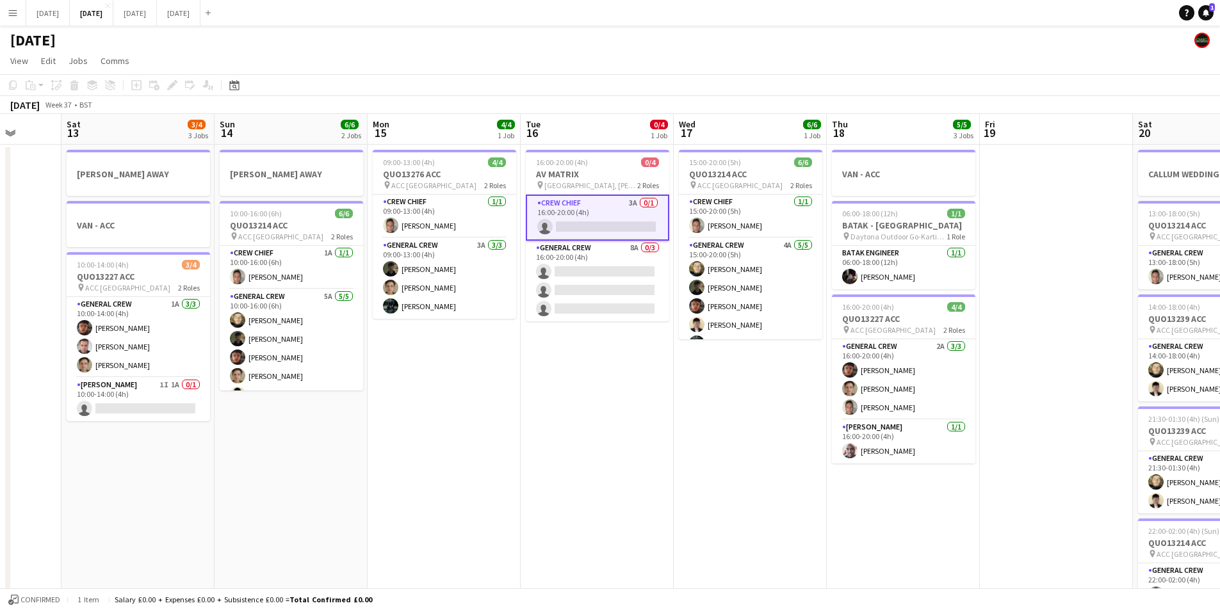
scroll to position [17, 0]
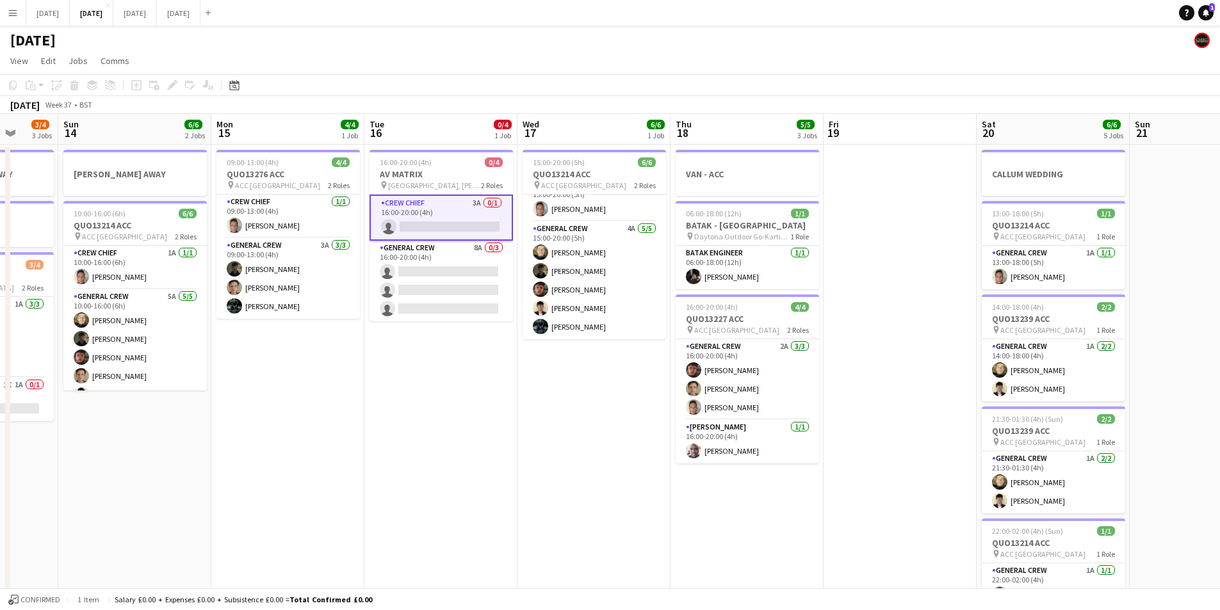
drag, startPoint x: 794, startPoint y: 441, endPoint x: 450, endPoint y: 392, distance: 346.9
click at [450, 392] on app-calendar-viewport "Wed 10 Thu 11 0/4 1 Job Fri 12 Sat 13 3/4 3 Jobs Sun 14 6/6 2 Jobs Mon 15 4/4 1…" at bounding box center [610, 554] width 1220 height 881
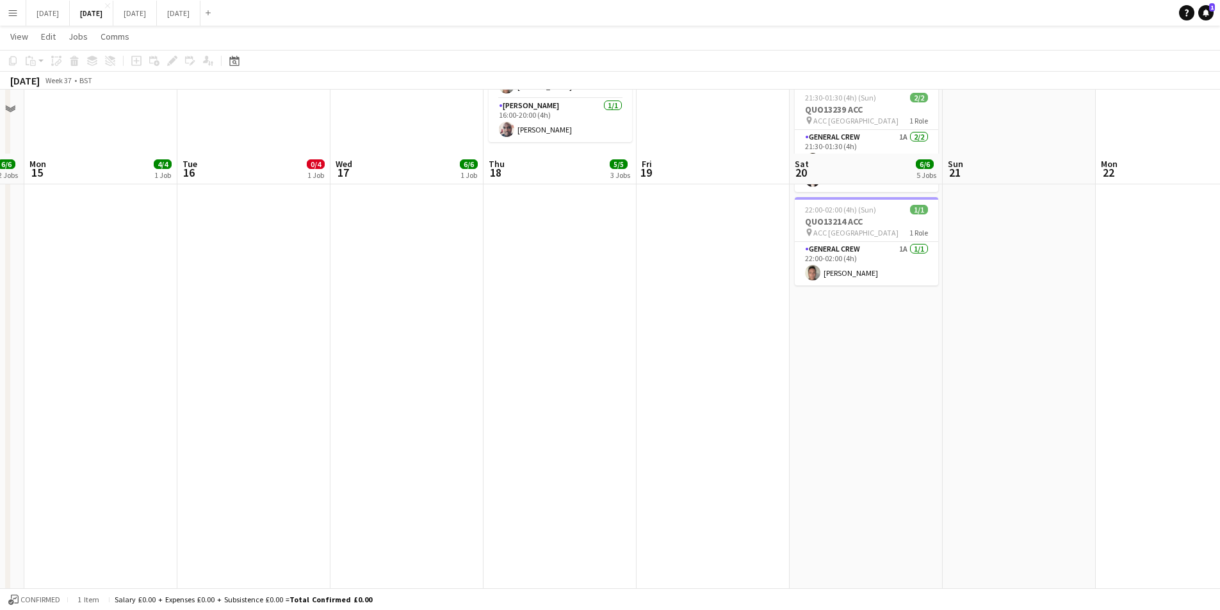
scroll to position [0, 0]
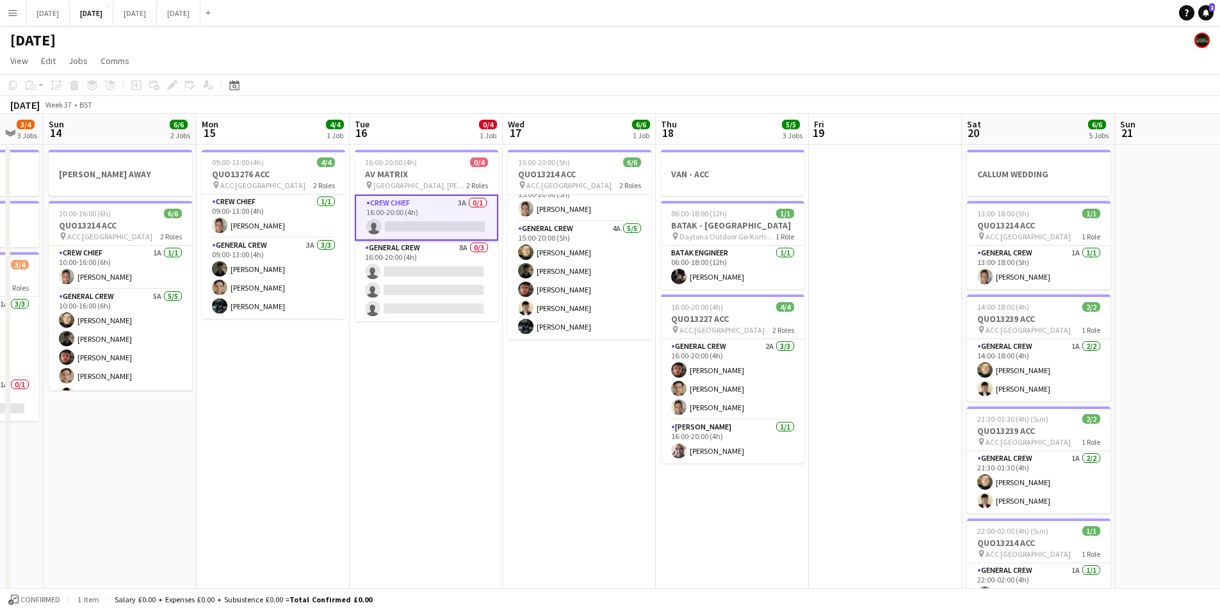
drag, startPoint x: 536, startPoint y: 501, endPoint x: 1126, endPoint y: 491, distance: 589.4
click at [1125, 491] on app-calendar-viewport "Fri 12 Sat 13 3/4 3 Jobs Sun 14 6/6 2 Jobs Mon 15 4/4 1 Job Tue 16 0/4 1 Job We…" at bounding box center [610, 554] width 1220 height 881
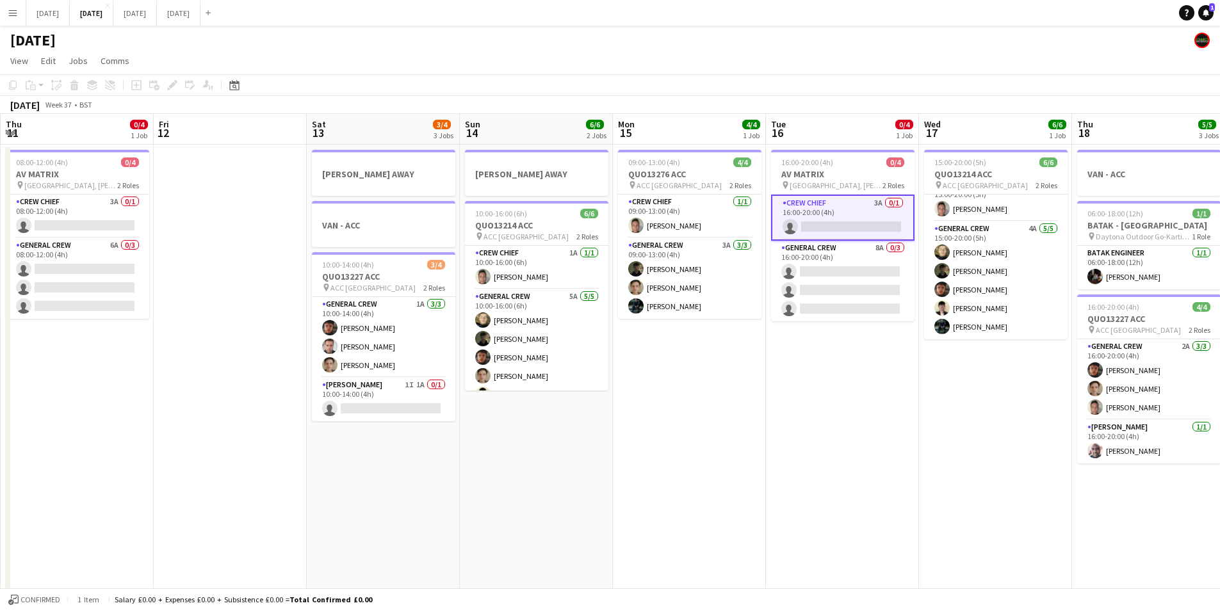
drag, startPoint x: 1192, startPoint y: 485, endPoint x: 1245, endPoint y: 490, distance: 52.8
click at [1220, 490] on html "Menu Boards Boards Boards All jobs Status Workforce Workforce My Workforce Recr…" at bounding box center [610, 508] width 1220 height 1017
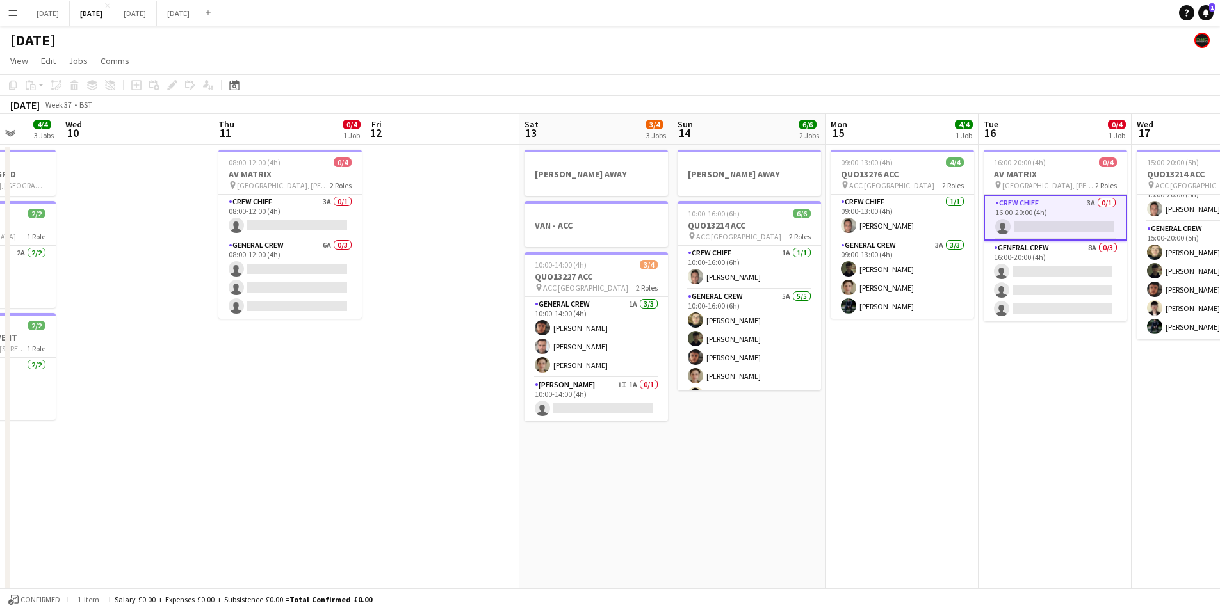
scroll to position [0, 410]
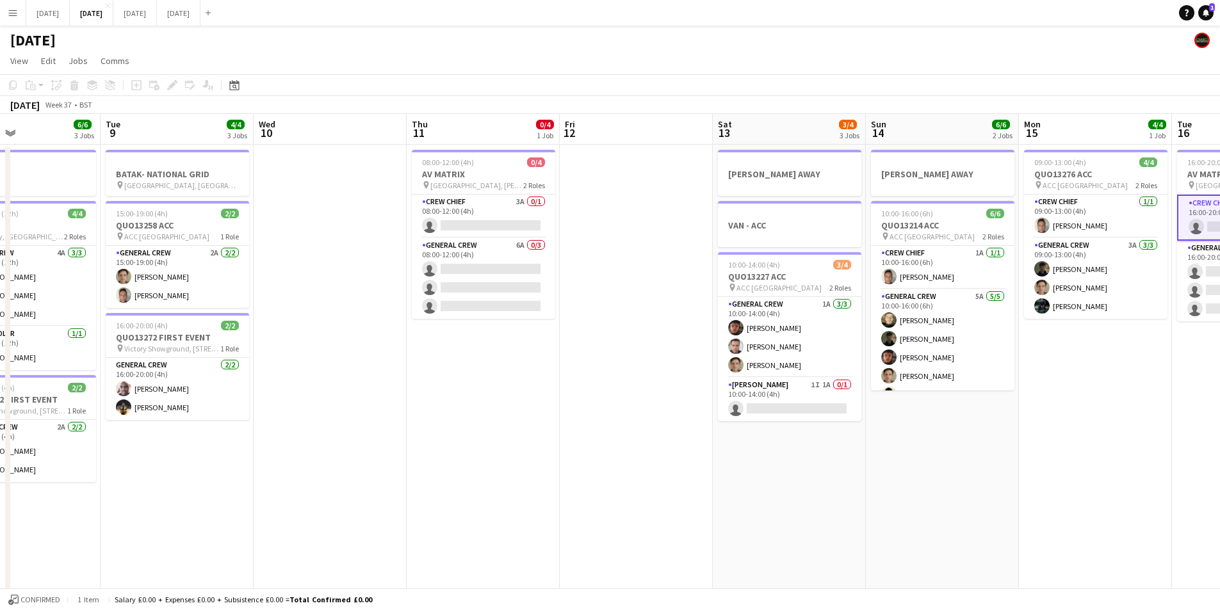
drag, startPoint x: 1124, startPoint y: 356, endPoint x: 653, endPoint y: 444, distance: 478.4
click at [1220, 380] on html "Menu Boards Boards Boards All jobs Status Workforce Workforce My Workforce Recr…" at bounding box center [610, 508] width 1220 height 1017
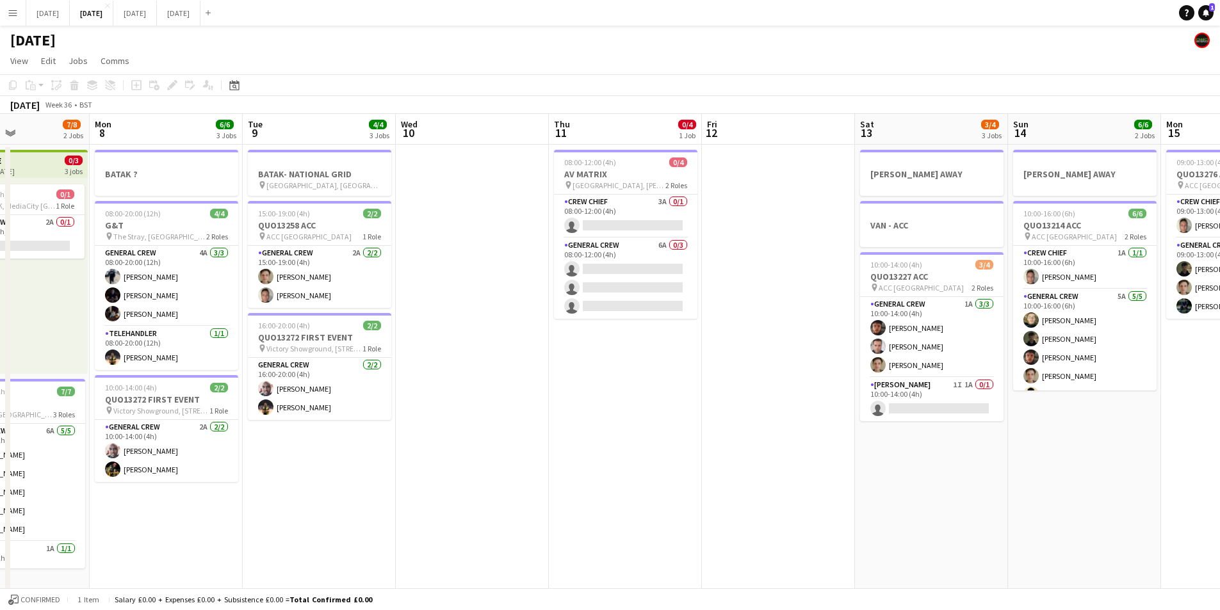
drag, startPoint x: 692, startPoint y: 461, endPoint x: 896, endPoint y: 447, distance: 204.2
click at [894, 448] on app-calendar-viewport "Fri 5 11/14 3 Jobs Sat 6 13/14 5 Jobs Sun 7 7/8 2 Jobs Mon 8 6/6 3 Jobs Tue 9 4…" at bounding box center [610, 554] width 1220 height 881
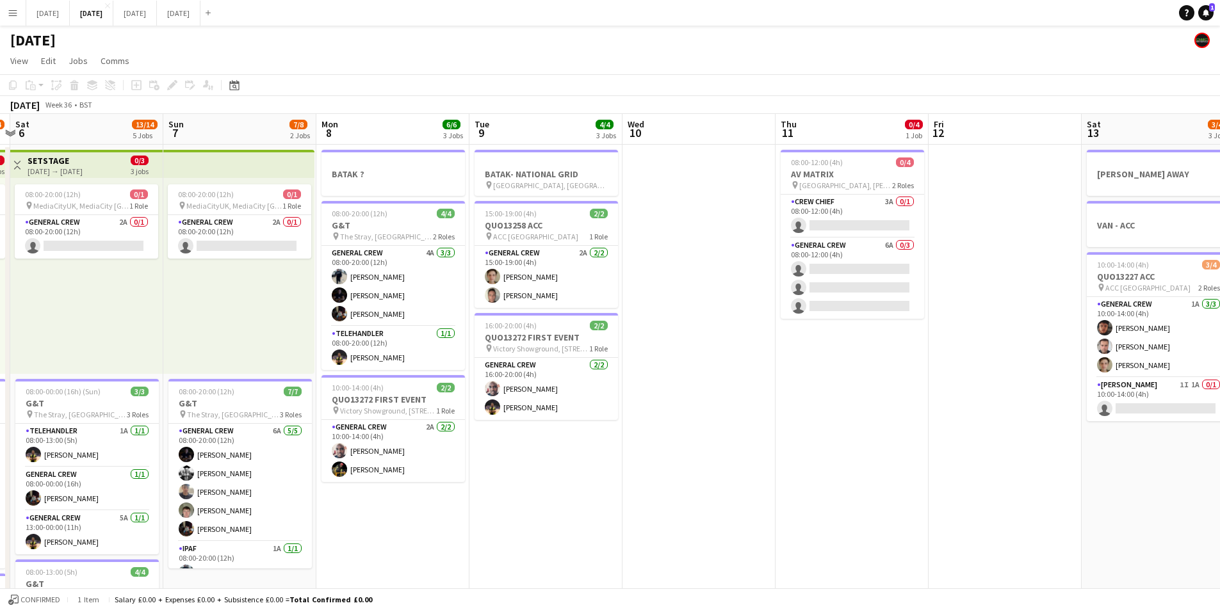
drag, startPoint x: 569, startPoint y: 497, endPoint x: 878, endPoint y: 438, distance: 314.5
click at [874, 439] on app-calendar-viewport "Thu 4 17/19 4 Jobs Fri 5 11/14 3 Jobs Sat 6 13/14 5 Jobs Sun 7 7/8 2 Jobs Mon 8…" at bounding box center [610, 554] width 1220 height 881
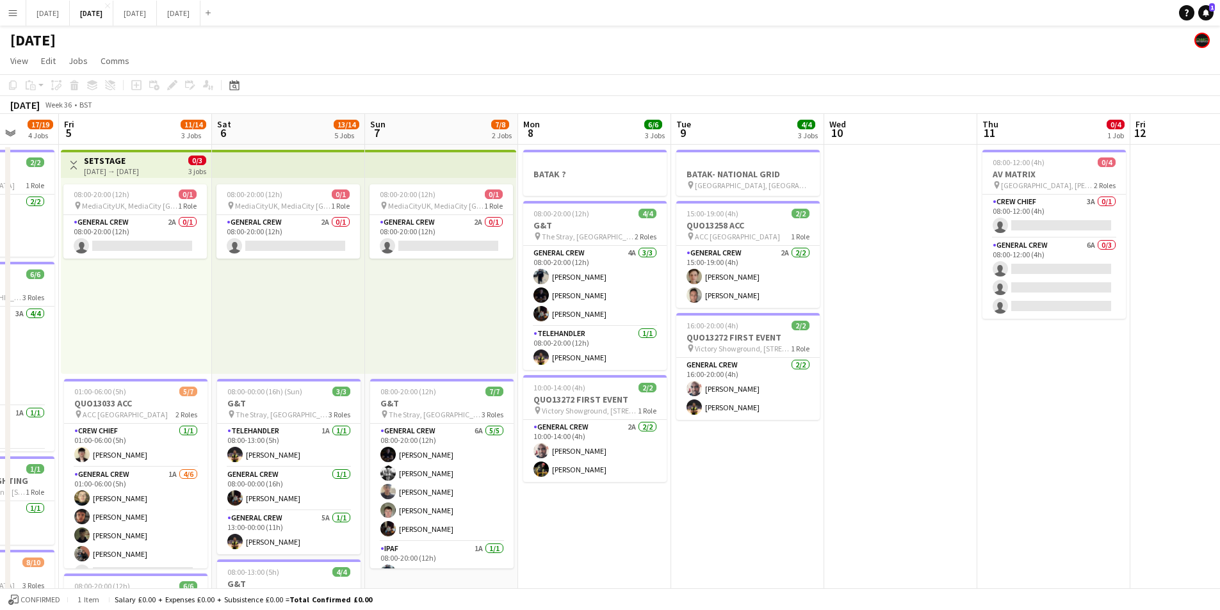
drag, startPoint x: 700, startPoint y: 477, endPoint x: 924, endPoint y: 461, distance: 224.8
click at [922, 464] on app-calendar-viewport "Tue 2 18/19 3 Jobs Wed 3 16/16 3 Jobs Thu 4 17/19 4 Jobs Fri 5 11/14 3 Jobs Sat…" at bounding box center [610, 554] width 1220 height 881
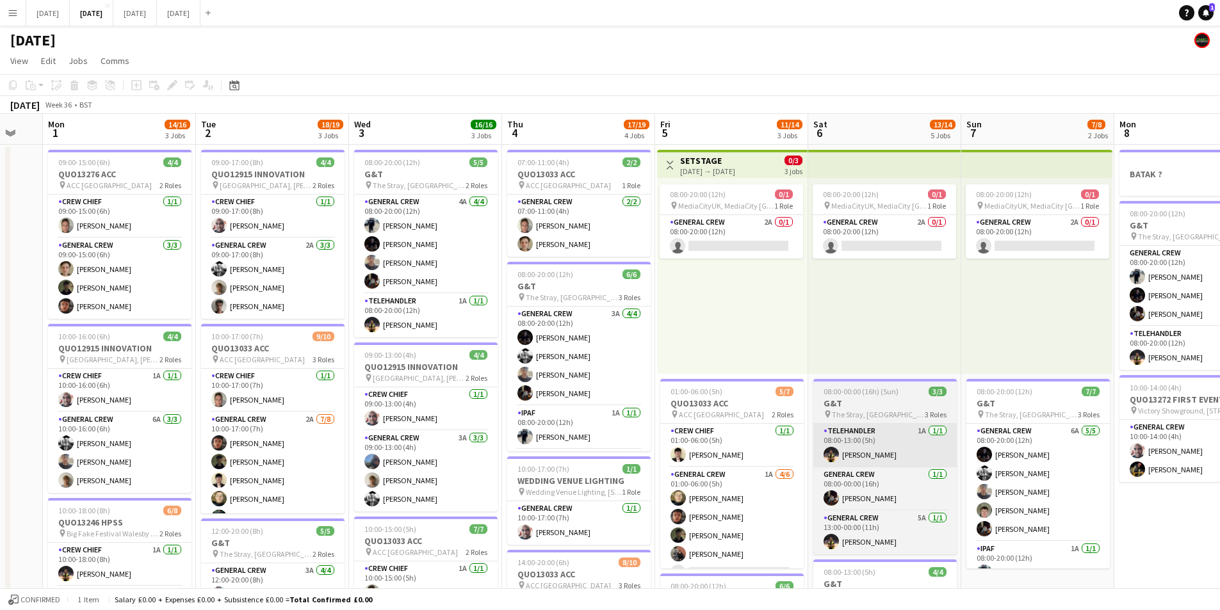
drag, startPoint x: 708, startPoint y: 454, endPoint x: 797, endPoint y: 438, distance: 90.6
click at [777, 448] on app-calendar-viewport "Sat 30 Sun 31 Mon 1 14/16 3 Jobs Tue 2 18/19 3 Jobs Wed 3 16/16 3 Jobs Thu 4 17…" at bounding box center [610, 554] width 1220 height 881
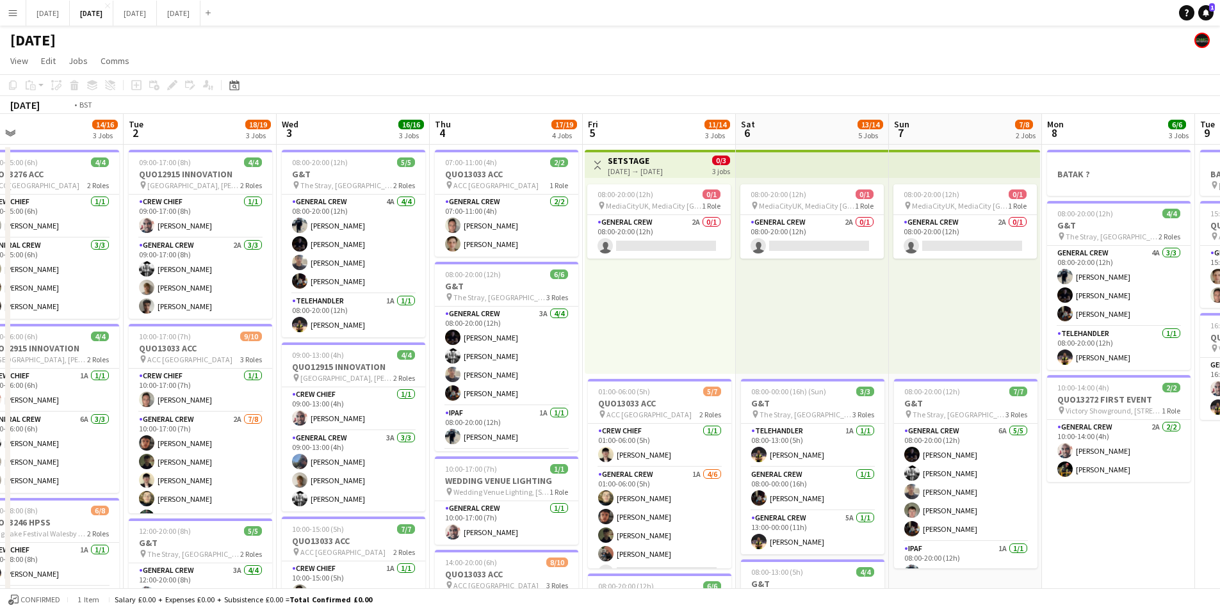
drag, startPoint x: 470, startPoint y: 367, endPoint x: 671, endPoint y: 319, distance: 206.8
click at [708, 378] on app-calendar-viewport "Sat 30 Sun 31 Mon 1 14/16 3 Jobs Tue 2 18/19 3 Jobs Wed 3 16/16 3 Jobs Thu 4 17…" at bounding box center [610, 554] width 1220 height 881
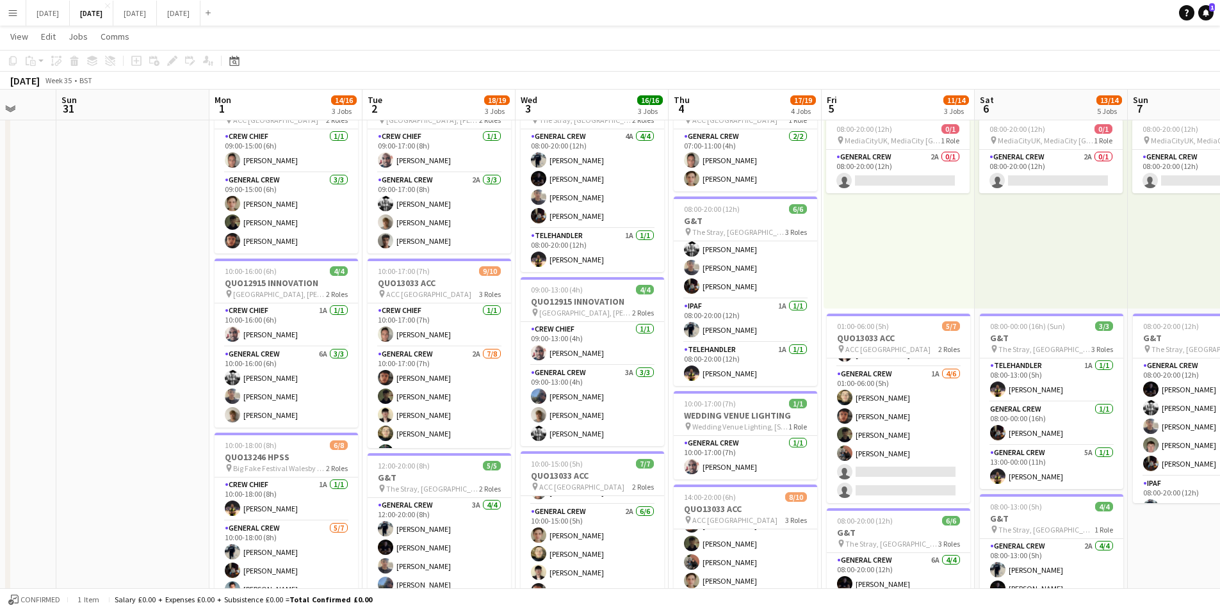
scroll to position [0, 0]
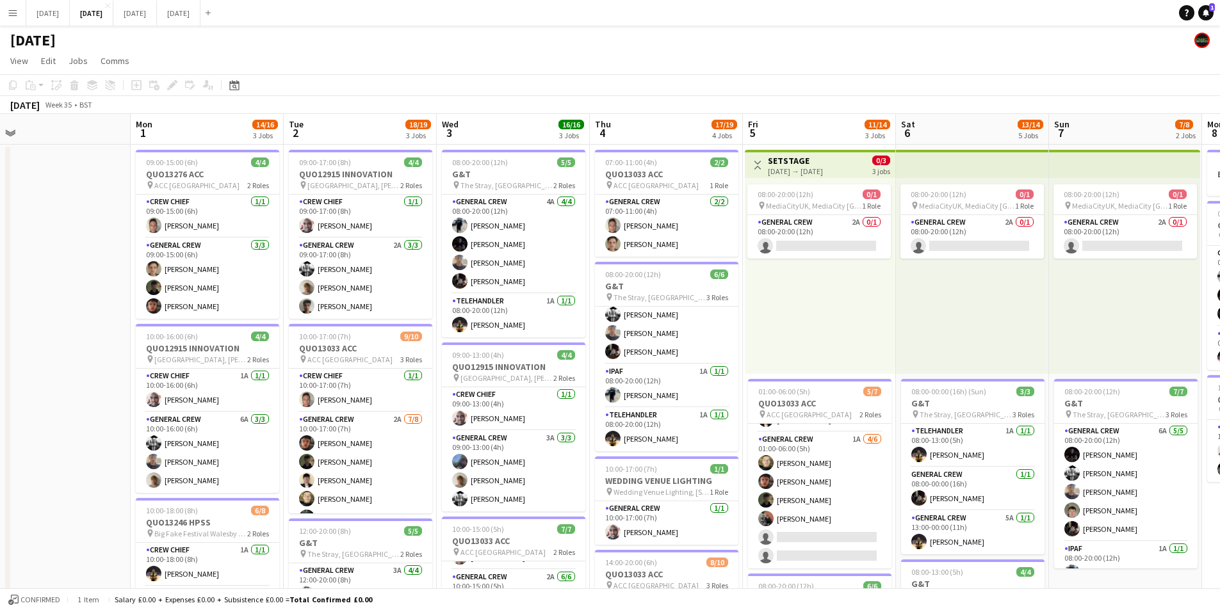
drag, startPoint x: 157, startPoint y: 327, endPoint x: 79, endPoint y: 301, distance: 82.2
click at [70, 304] on app-calendar-viewport "Thu 28 Fri 29 Sat 30 Sun 31 Mon 1 14/16 3 Jobs Tue 2 18/19 3 Jobs Wed 3 16/16 3…" at bounding box center [610, 554] width 1220 height 881
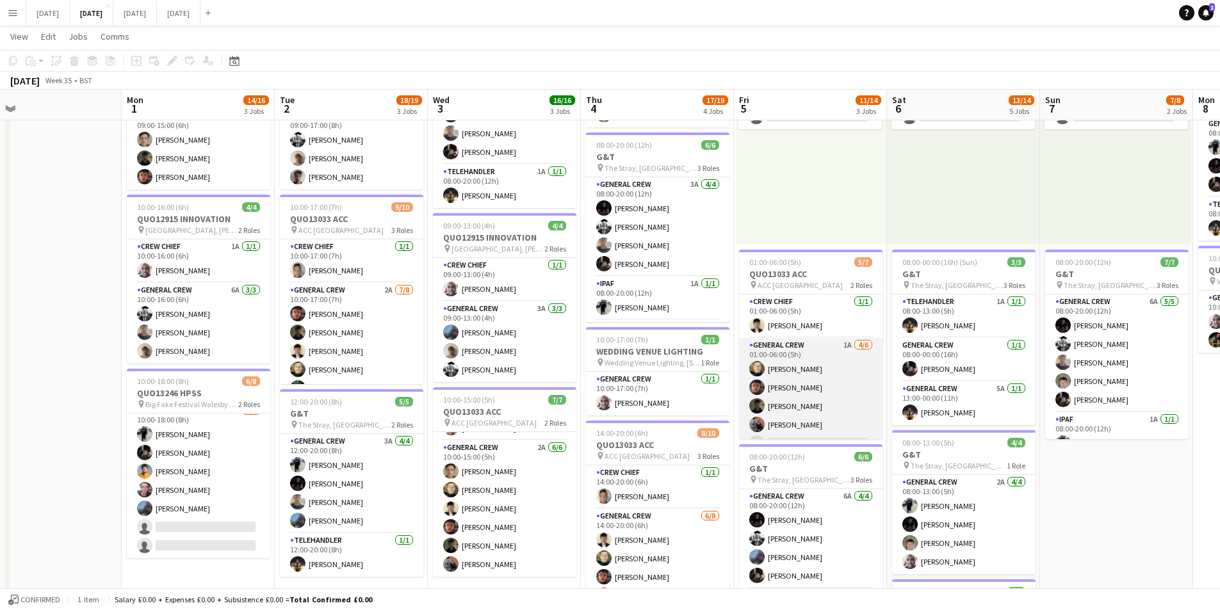
scroll to position [35, 0]
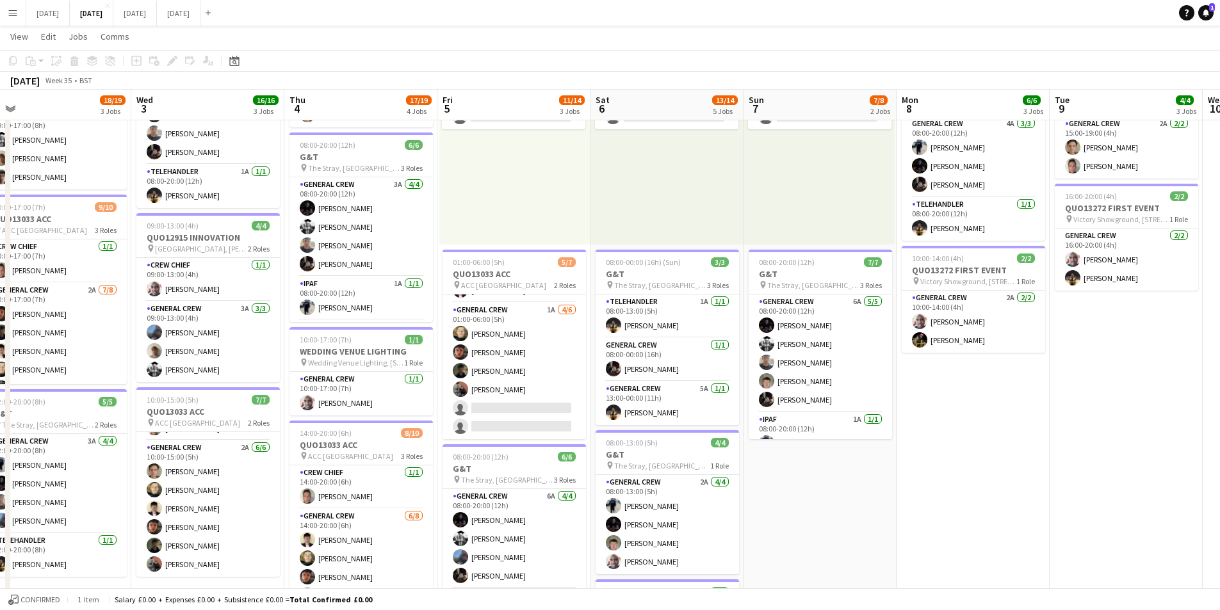
drag, startPoint x: 1154, startPoint y: 456, endPoint x: 813, endPoint y: 411, distance: 344.4
click at [796, 429] on app-calendar-viewport "Sun 31 Mon 1 14/16 3 Jobs Tue 2 18/19 3 Jobs Wed 3 16/16 3 Jobs Thu 4 17/19 4 J…" at bounding box center [610, 394] width 1220 height 944
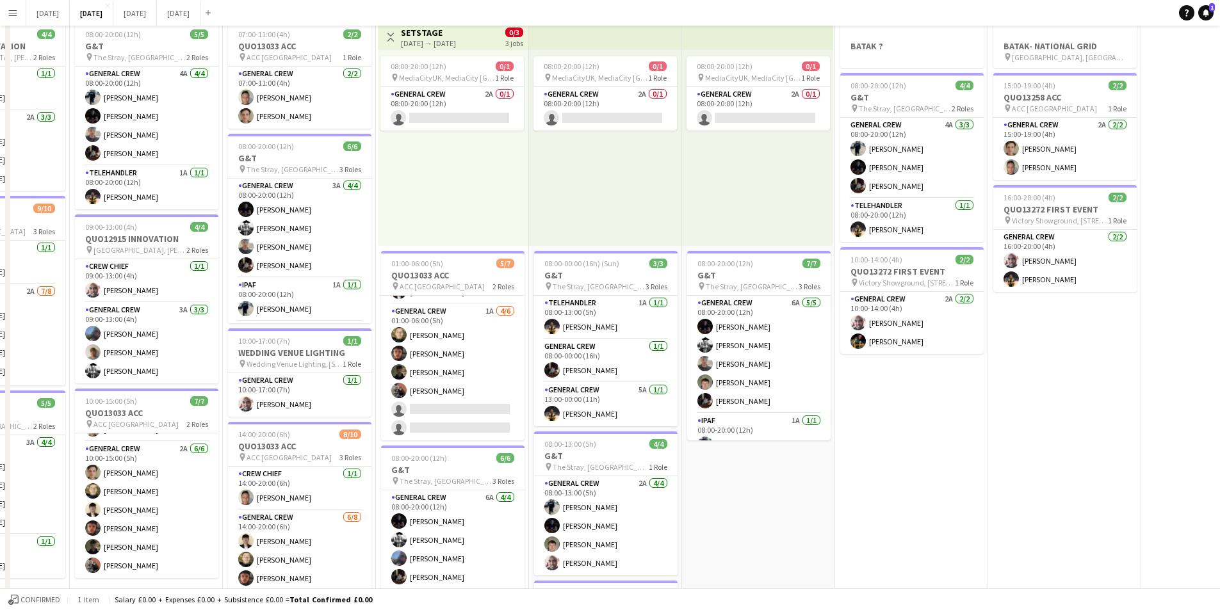
scroll to position [0, 0]
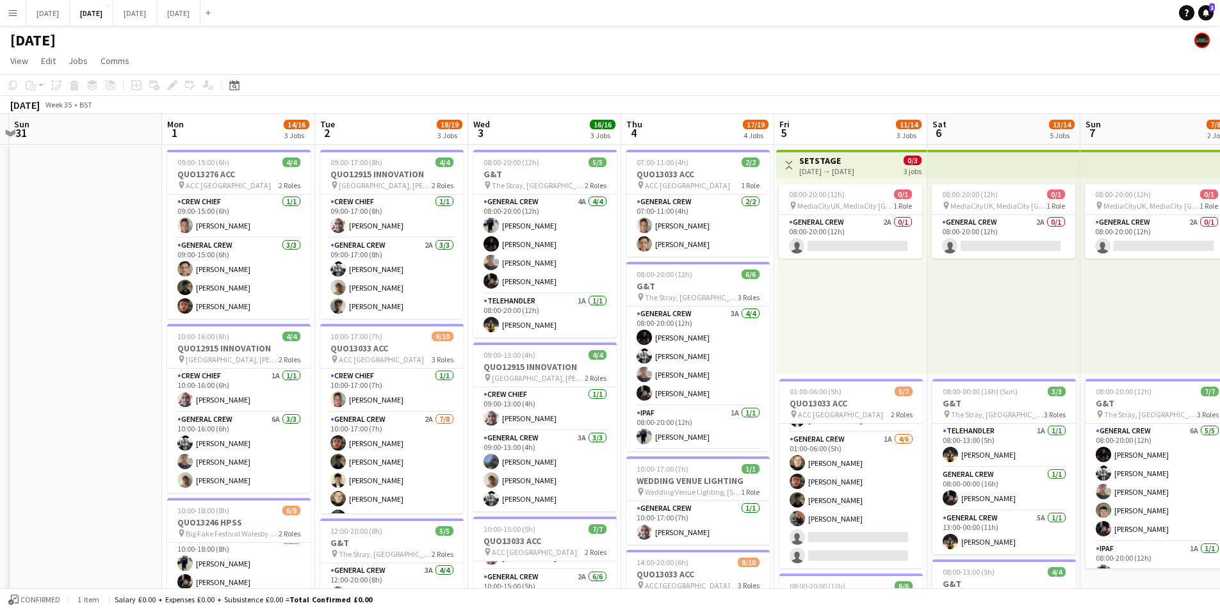
drag, startPoint x: 509, startPoint y: 420, endPoint x: 793, endPoint y: 413, distance: 284.5
click at [926, 413] on app-calendar-viewport "Fri 29 Sat 30 Sun 31 Mon 1 14/16 3 Jobs Tue 2 18/19 3 Jobs Wed 3 16/16 3 Jobs T…" at bounding box center [610, 554] width 1220 height 881
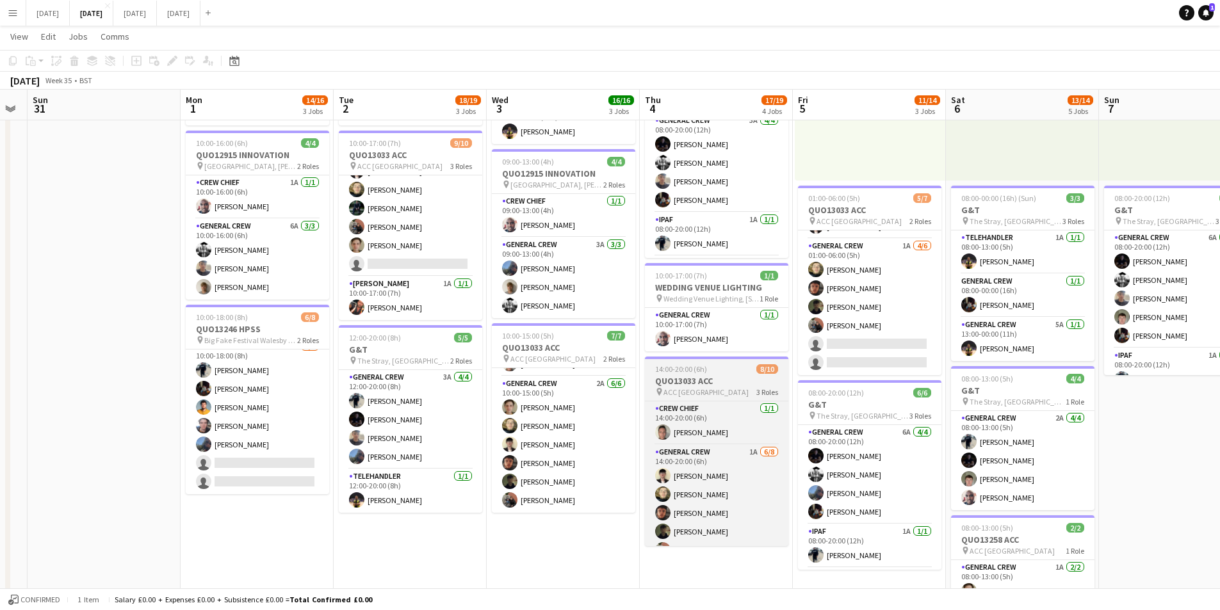
scroll to position [116, 0]
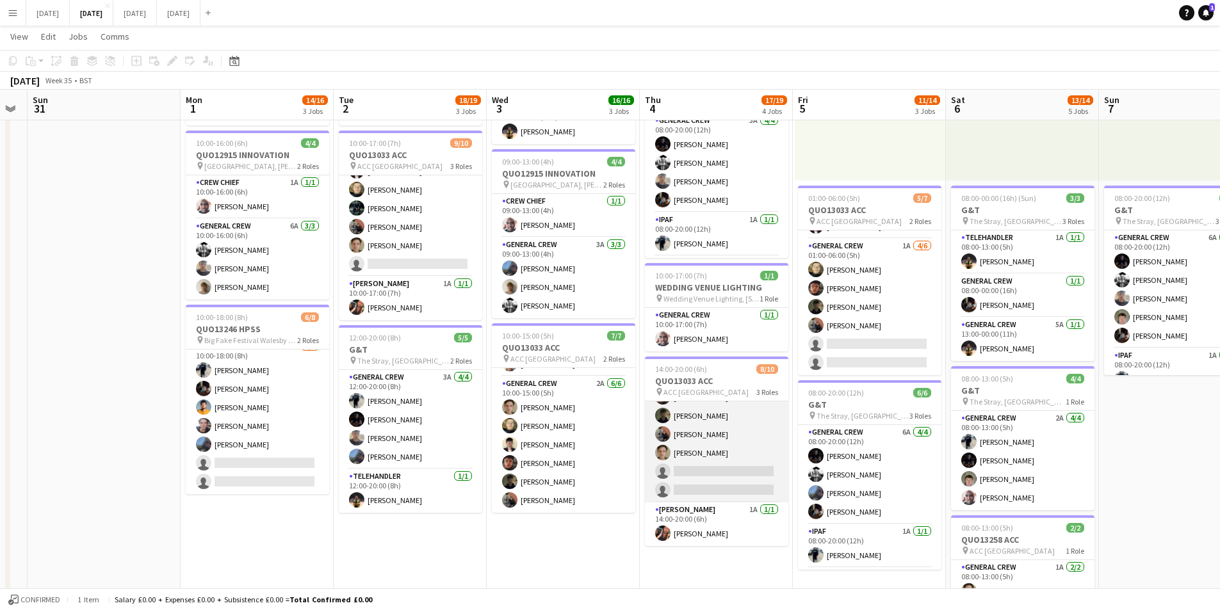
click at [732, 461] on app-card-role "General Crew 1A [DATE] 14:00-20:00 (6h) [PERSON_NAME] [PERSON_NAME] black [PERS…" at bounding box center [716, 416] width 143 height 174
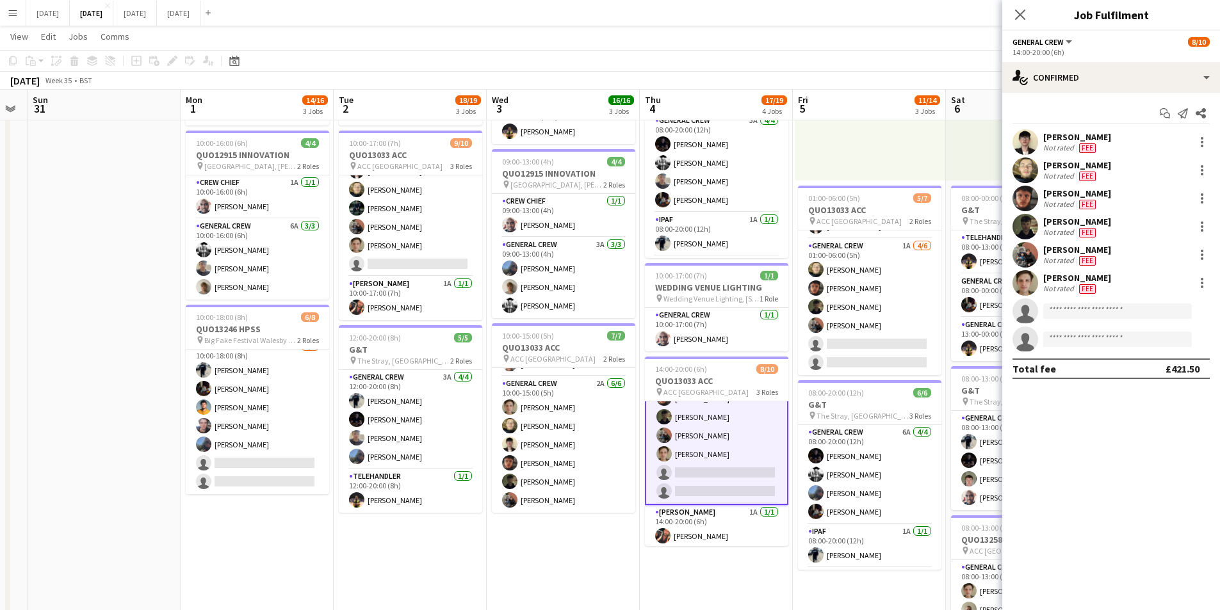
scroll to position [117, 0]
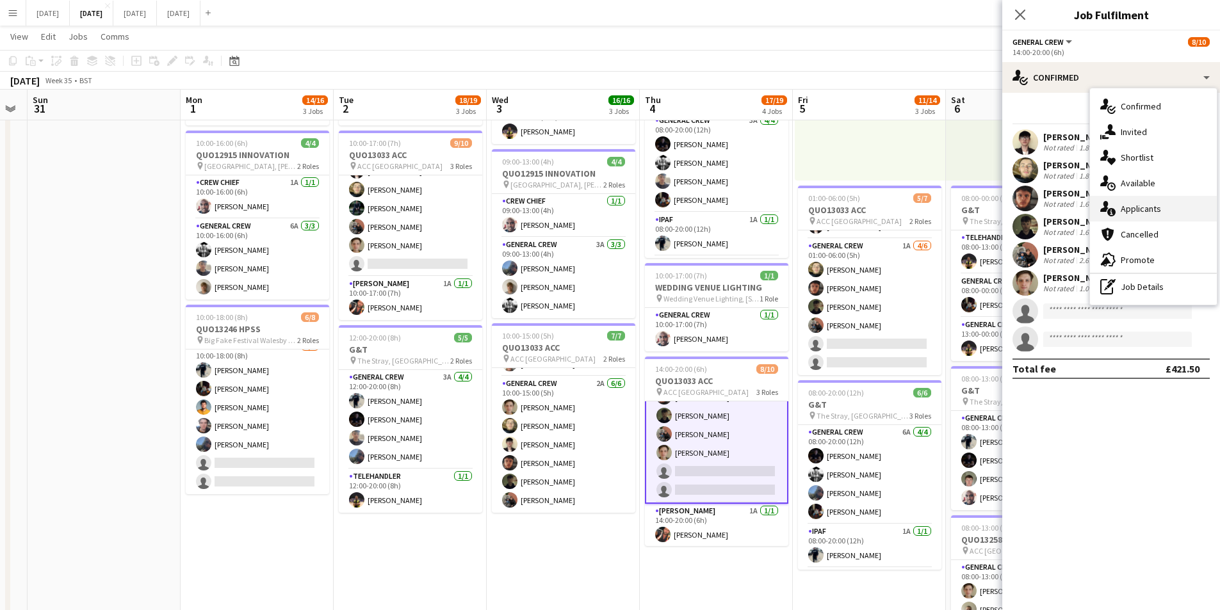
click at [1148, 205] on div "single-neutral-actions-information Applicants" at bounding box center [1153, 209] width 127 height 26
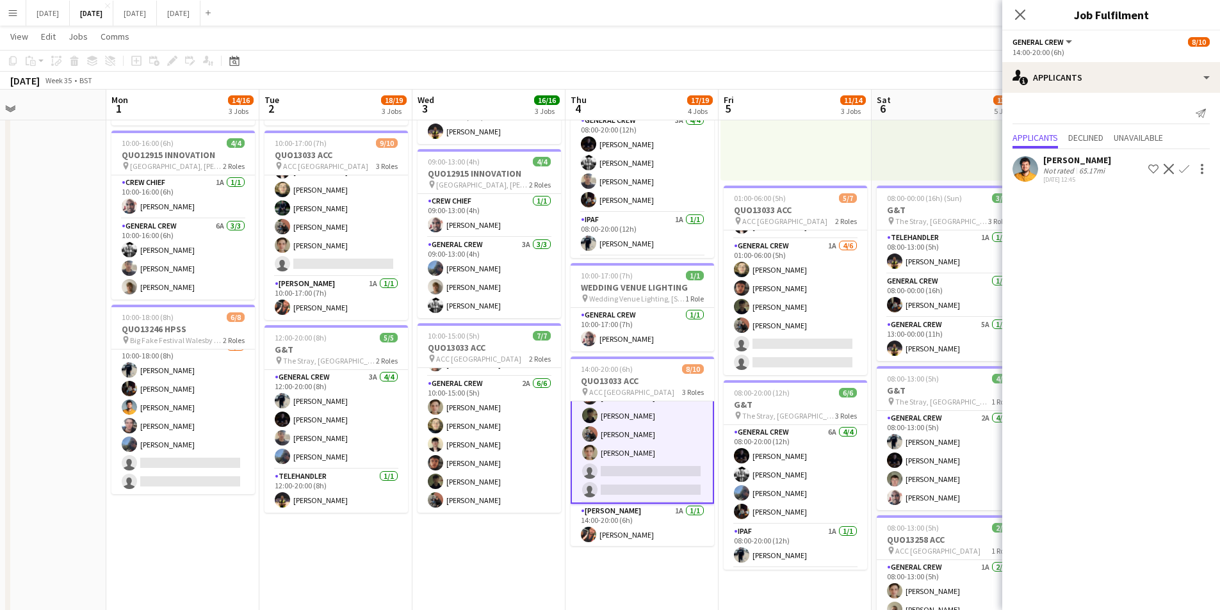
drag, startPoint x: 508, startPoint y: 546, endPoint x: 445, endPoint y: 530, distance: 64.6
click at [422, 547] on app-calendar-viewport "Fri 29 Sat 30 Sun 31 Mon 1 14/16 3 Jobs Tue 2 18/19 3 Jobs Wed 3 16/16 3 Jobs T…" at bounding box center [610, 330] width 1220 height 944
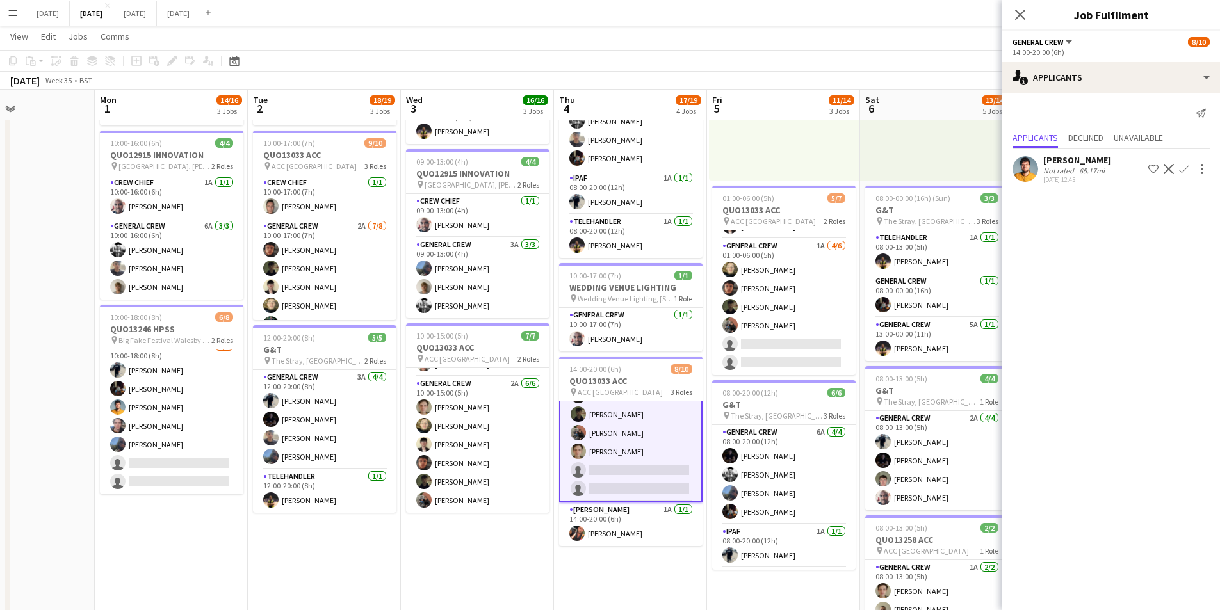
scroll to position [116, 0]
click at [1020, 13] on icon at bounding box center [1020, 14] width 12 height 12
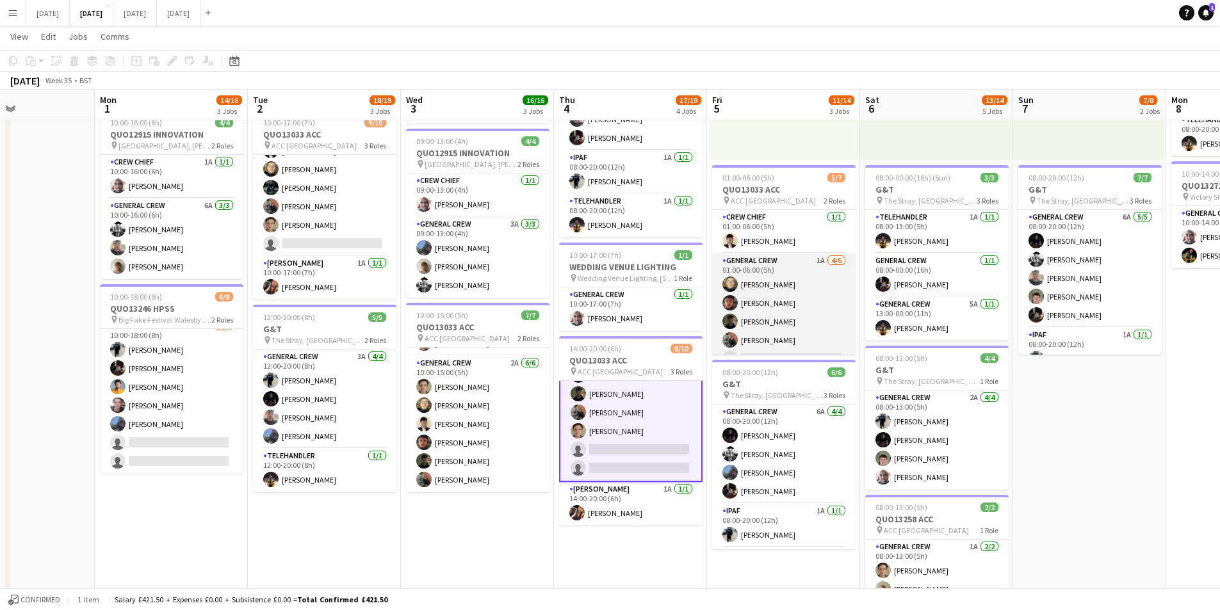
scroll to position [35, 0]
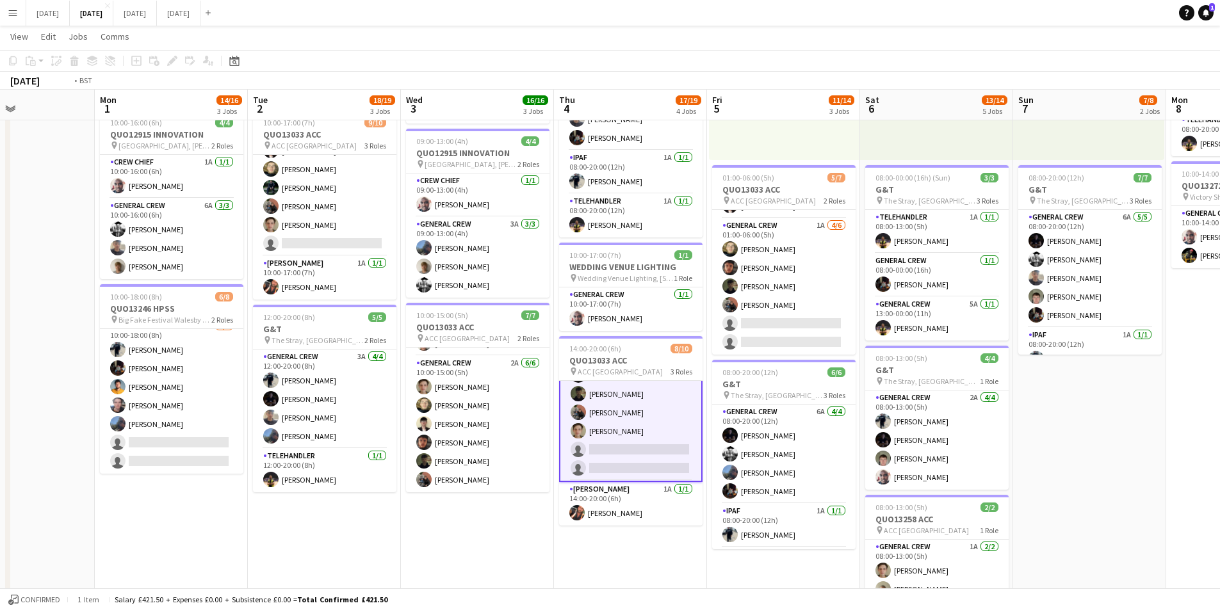
drag, startPoint x: 1138, startPoint y: 434, endPoint x: 874, endPoint y: 398, distance: 266.3
click at [867, 405] on app-calendar-viewport "Fri 29 Sat 30 Sun 31 Mon 1 14/16 3 Jobs Tue 2 18/19 3 Jobs Wed 3 16/16 3 Jobs T…" at bounding box center [610, 309] width 1220 height 944
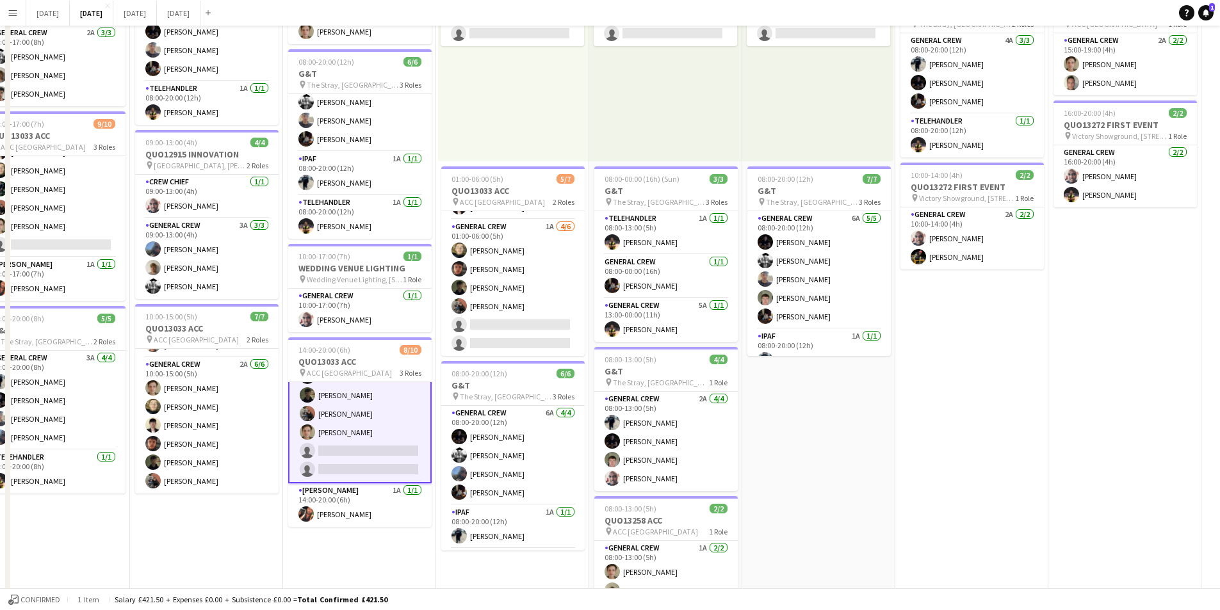
scroll to position [0, 0]
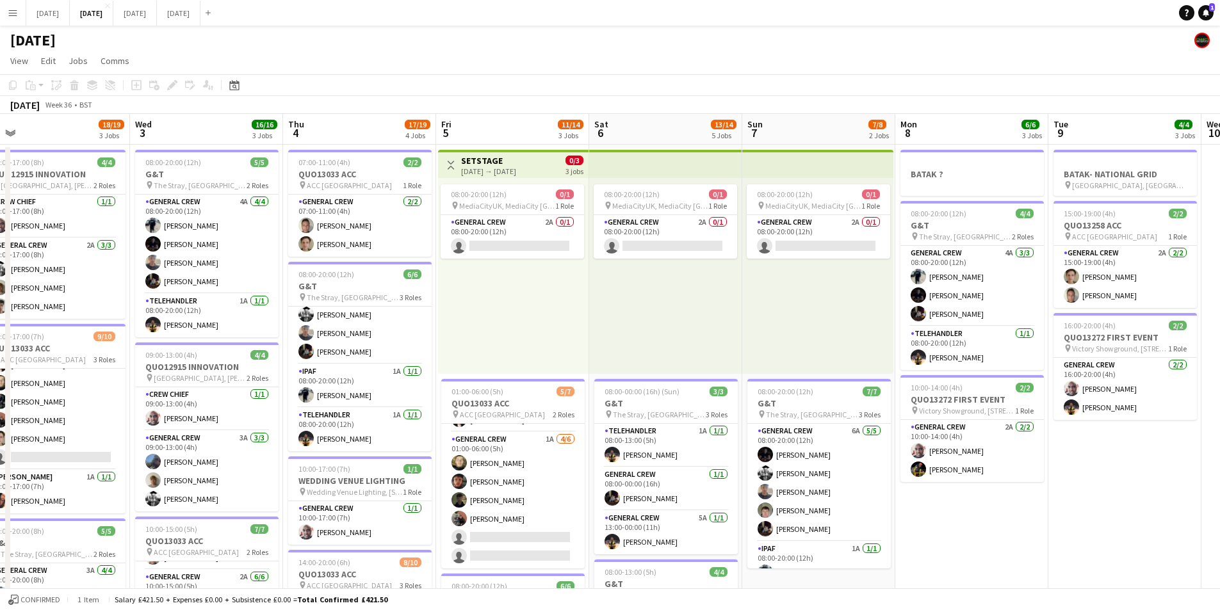
click at [801, 400] on app-calendar-viewport "Sat 30 Sun 31 Mon 1 14/16 3 Jobs Tue 2 18/19 3 Jobs Wed 3 16/16 3 Jobs Thu 4 17…" at bounding box center [610, 554] width 1220 height 881
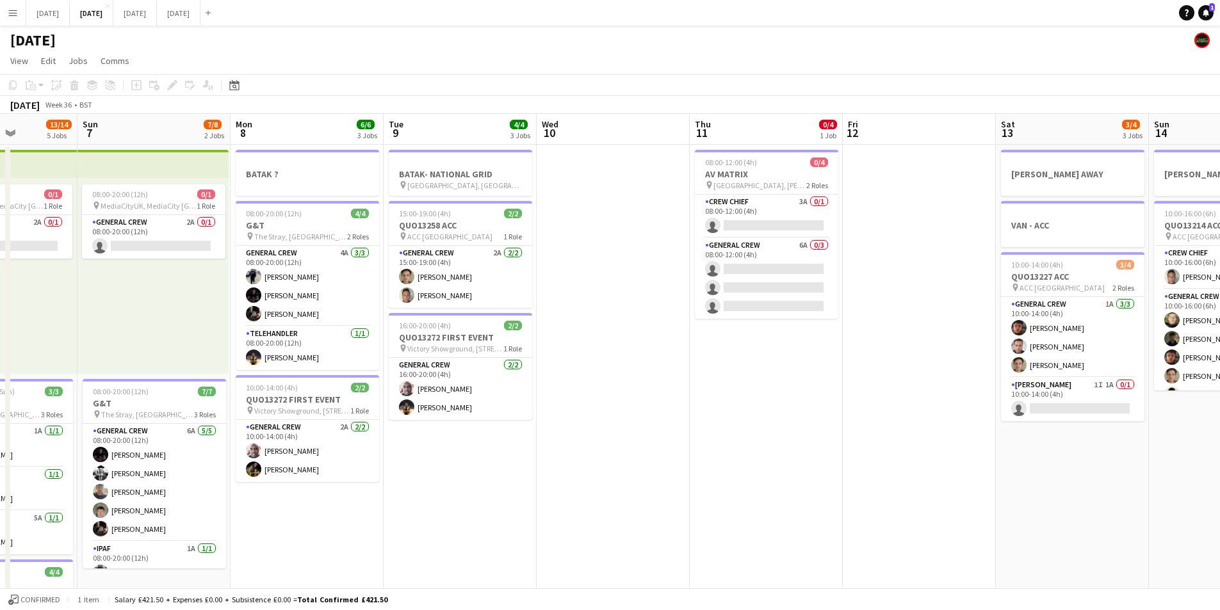
drag, startPoint x: 1086, startPoint y: 482, endPoint x: 710, endPoint y: 454, distance: 377.7
click at [669, 434] on app-calendar-viewport "Wed 3 16/16 3 Jobs Thu 4 17/19 4 Jobs Fri 5 11/14 3 Jobs Sat 6 13/14 5 Jobs Sun…" at bounding box center [610, 554] width 1220 height 881
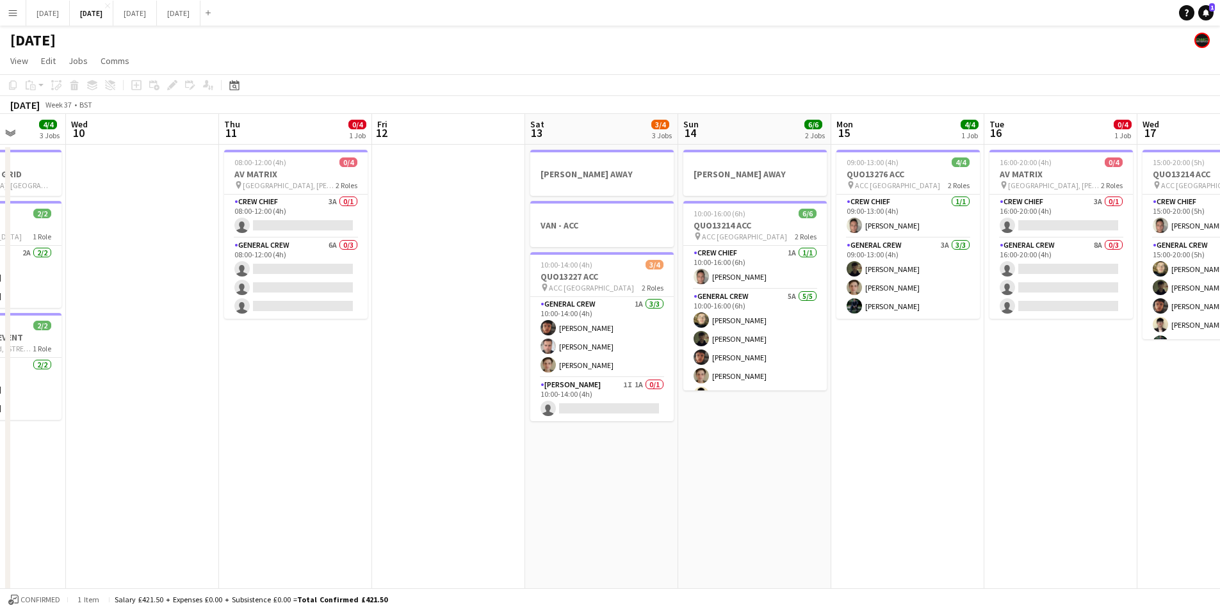
scroll to position [0, 325]
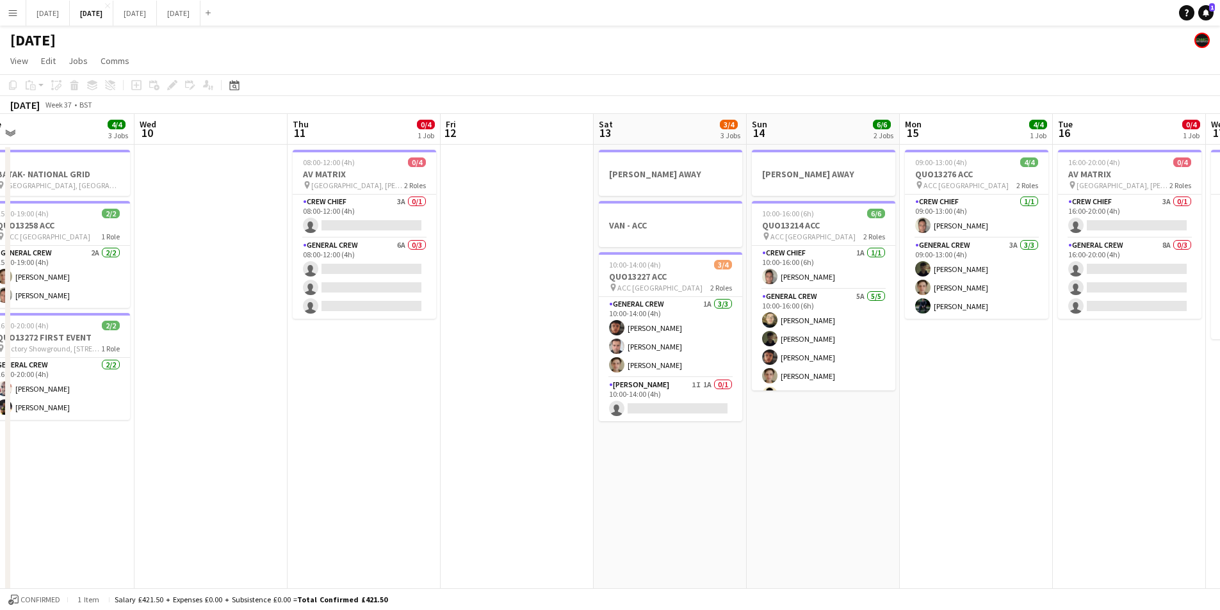
drag, startPoint x: 881, startPoint y: 491, endPoint x: 855, endPoint y: 423, distance: 72.6
click at [958, 433] on app-calendar-viewport "Sun 7 7/8 2 Jobs Mon 8 6/6 3 Jobs Tue 9 4/4 3 Jobs Wed 10 Thu 11 0/4 1 Job Fri …" at bounding box center [610, 554] width 1220 height 881
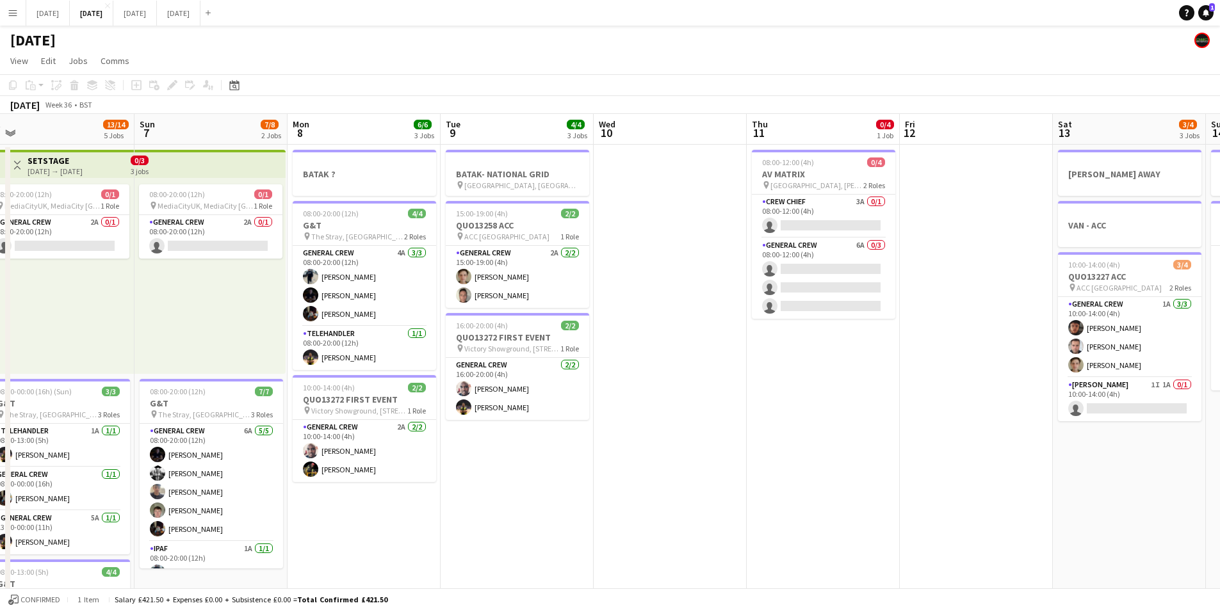
drag, startPoint x: 630, startPoint y: 465, endPoint x: 1028, endPoint y: 479, distance: 397.4
click at [1013, 482] on app-calendar-viewport "Thu 4 17/19 4 Jobs Fri 5 11/14 3 Jobs Sat 6 13/14 5 Jobs Sun 7 7/8 2 Jobs Mon 8…" at bounding box center [610, 554] width 1220 height 881
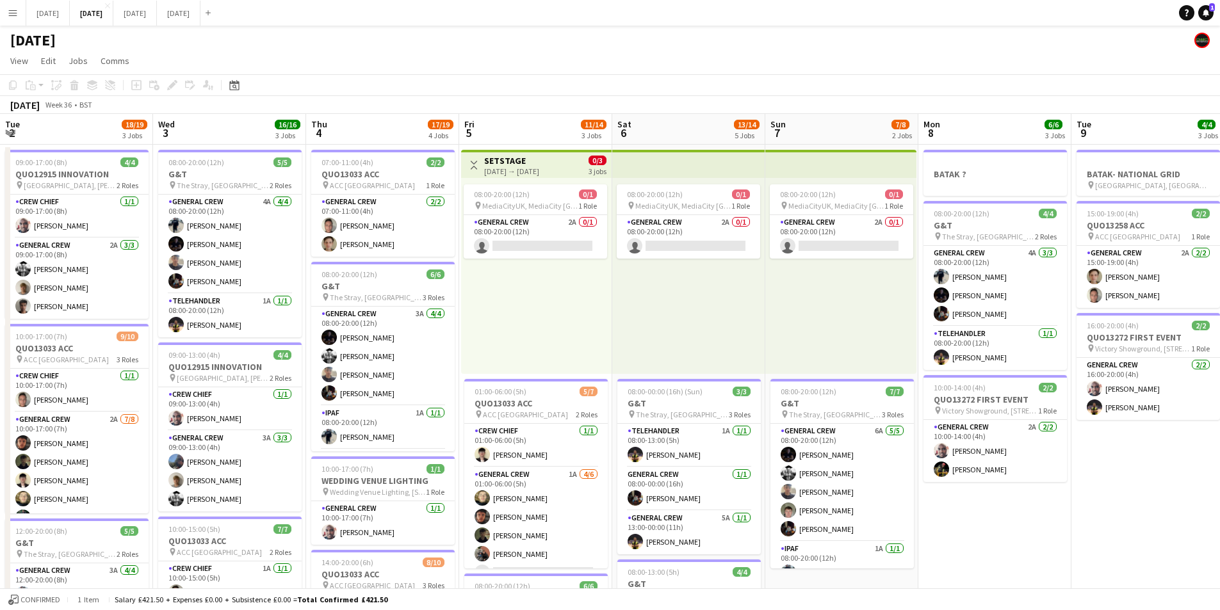
drag, startPoint x: 693, startPoint y: 459, endPoint x: 935, endPoint y: 443, distance: 242.6
click at [933, 446] on app-calendar-viewport "Tue 2 18/19 3 Jobs Wed 3 16/16 3 Jobs Thu 4 17/19 4 Jobs Fri 5 11/14 3 Jobs Sat…" at bounding box center [610, 554] width 1220 height 881
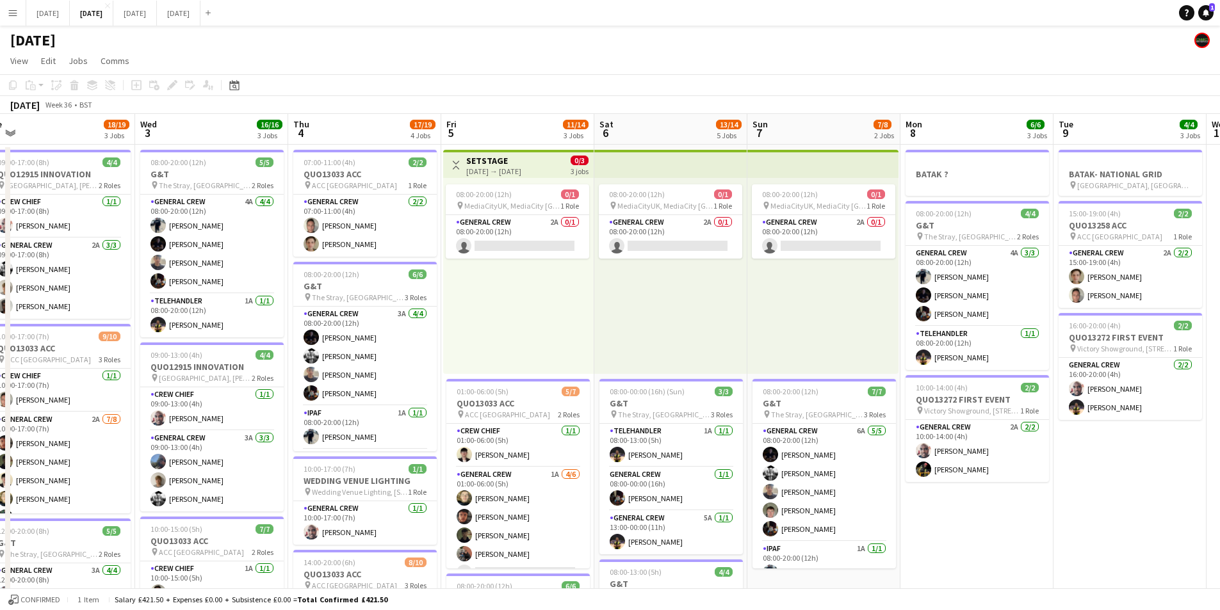
click at [614, 430] on app-calendar-viewport "Sun 31 Mon 1 14/16 3 Jobs Tue 2 18/19 3 Jobs Wed 3 16/16 3 Jobs Thu 4 17/19 4 J…" at bounding box center [610, 554] width 1220 height 881
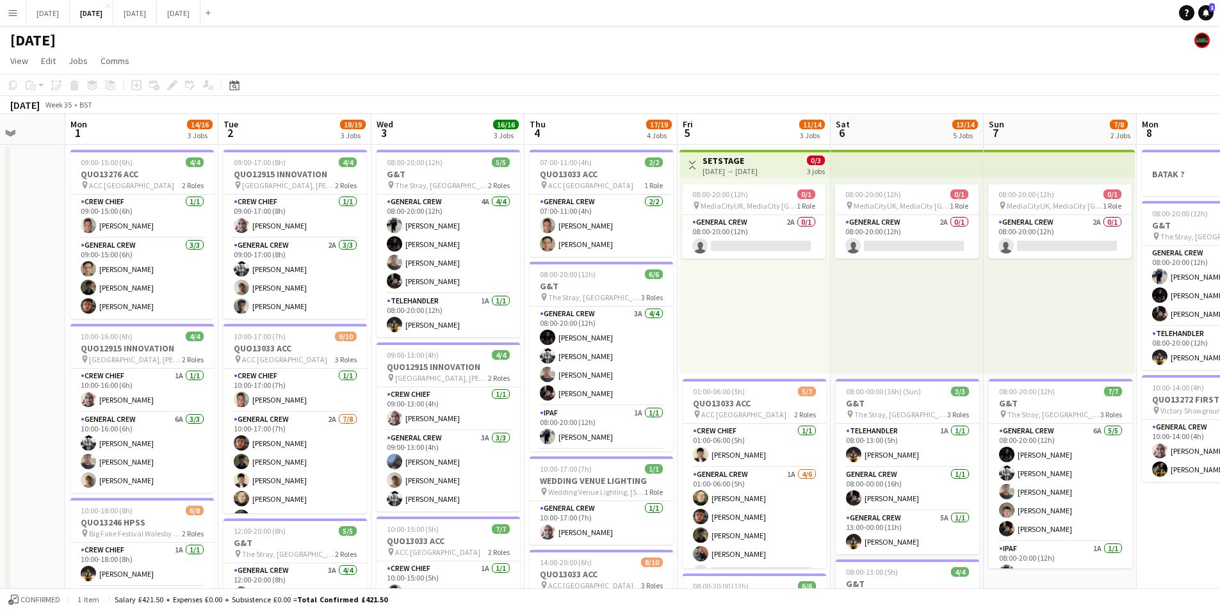
drag, startPoint x: 223, startPoint y: 396, endPoint x: 348, endPoint y: 389, distance: 125.7
click at [348, 389] on app-calendar-viewport "Fri 29 Sat 30 Sun 31 Mon 1 14/16 3 Jobs Tue 2 18/19 3 Jobs Wed 3 16/16 3 Jobs T…" at bounding box center [610, 554] width 1220 height 881
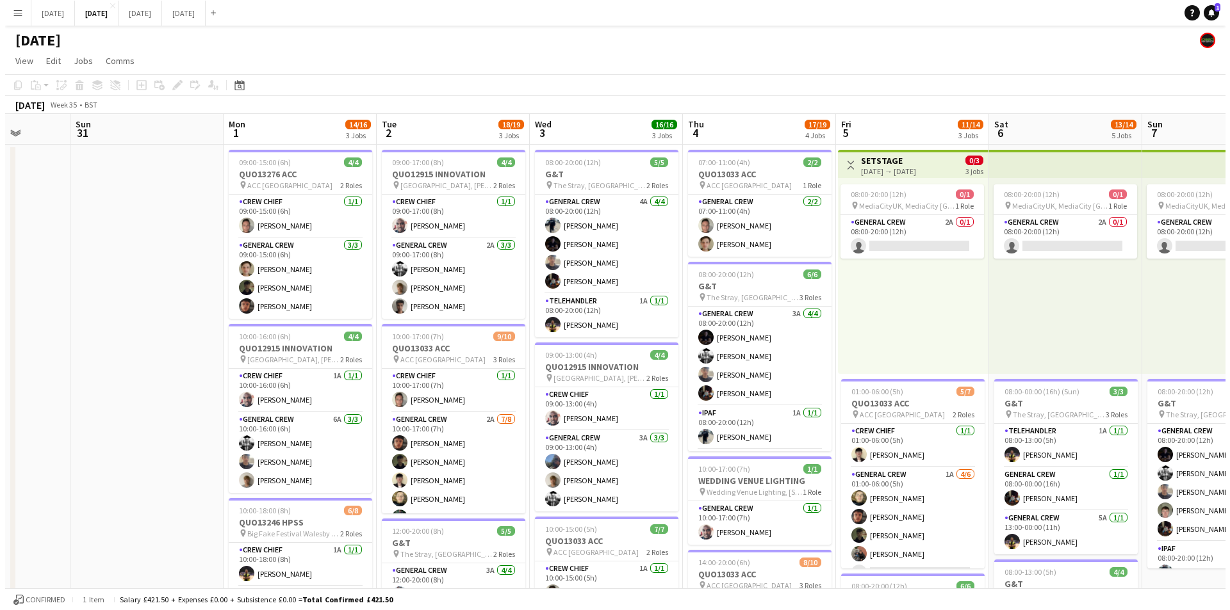
scroll to position [0, 307]
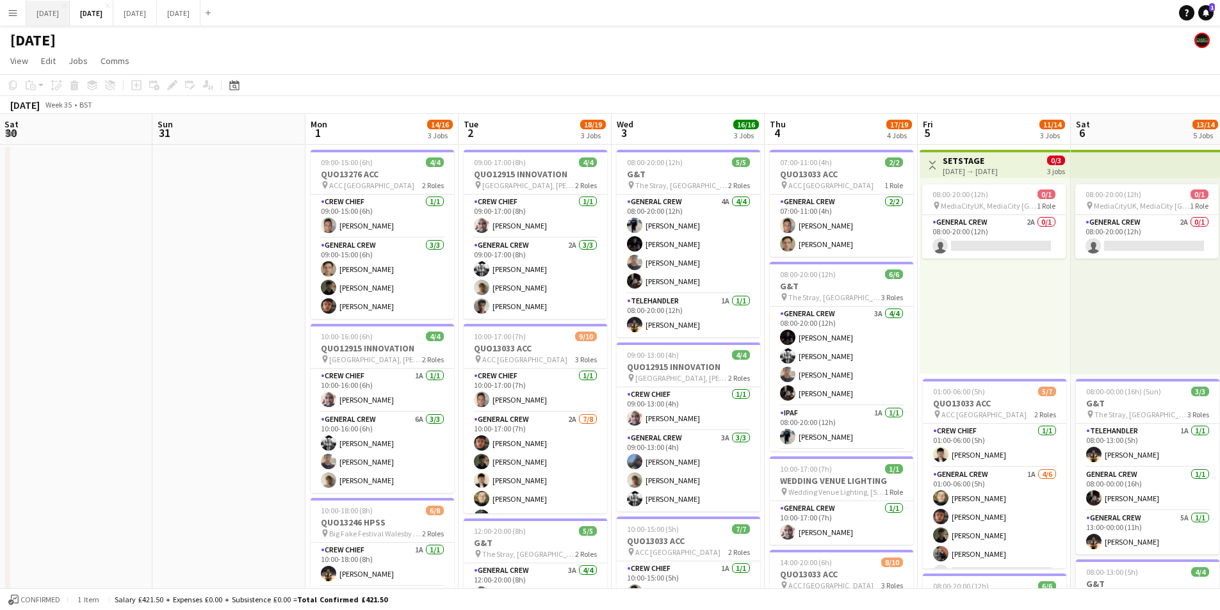
click at [58, 1] on button "[DATE] Close" at bounding box center [48, 13] width 44 height 25
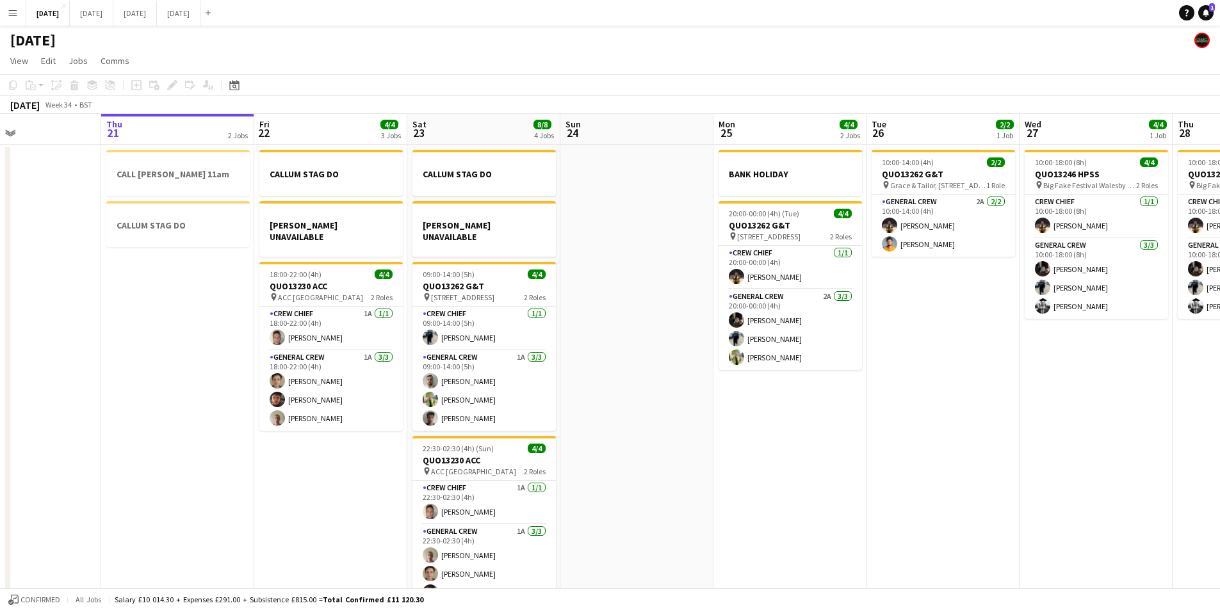
scroll to position [0, 357]
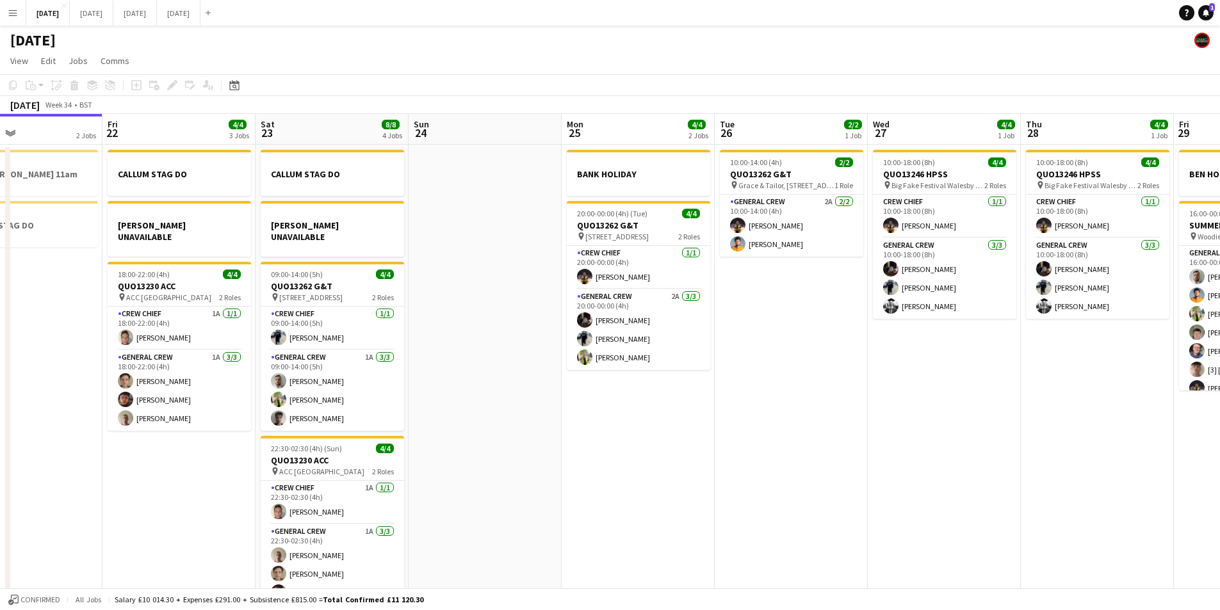
drag, startPoint x: 809, startPoint y: 430, endPoint x: 958, endPoint y: 432, distance: 148.6
click at [958, 432] on app-calendar-viewport "Tue 19 4/4 1 Job Wed 20 Thu 21 2 Jobs Fri 22 4/4 3 Jobs Sat 23 8/8 4 Jobs Sun 2…" at bounding box center [610, 368] width 1220 height 509
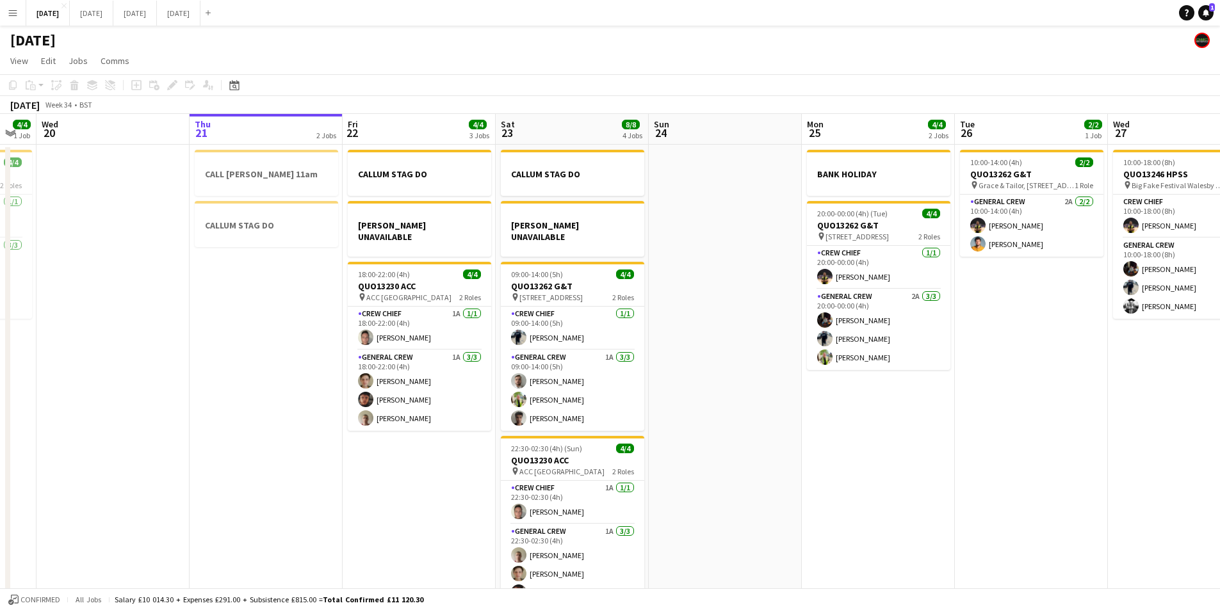
scroll to position [0, 262]
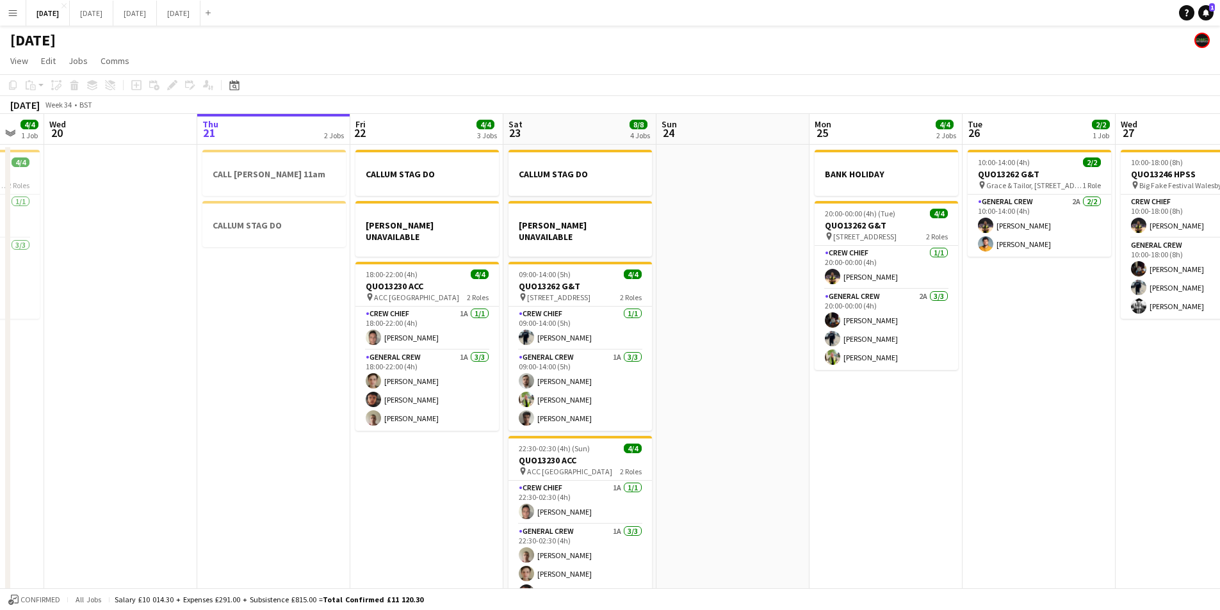
drag, startPoint x: 605, startPoint y: 470, endPoint x: 851, endPoint y: 483, distance: 247.0
click at [851, 483] on app-calendar-viewport "Mon 18 6/6 3 Jobs Tue 19 4/4 1 Job Wed 20 Thu 21 2 Jobs Fri 22 4/4 3 Jobs Sat 2…" at bounding box center [610, 368] width 1220 height 509
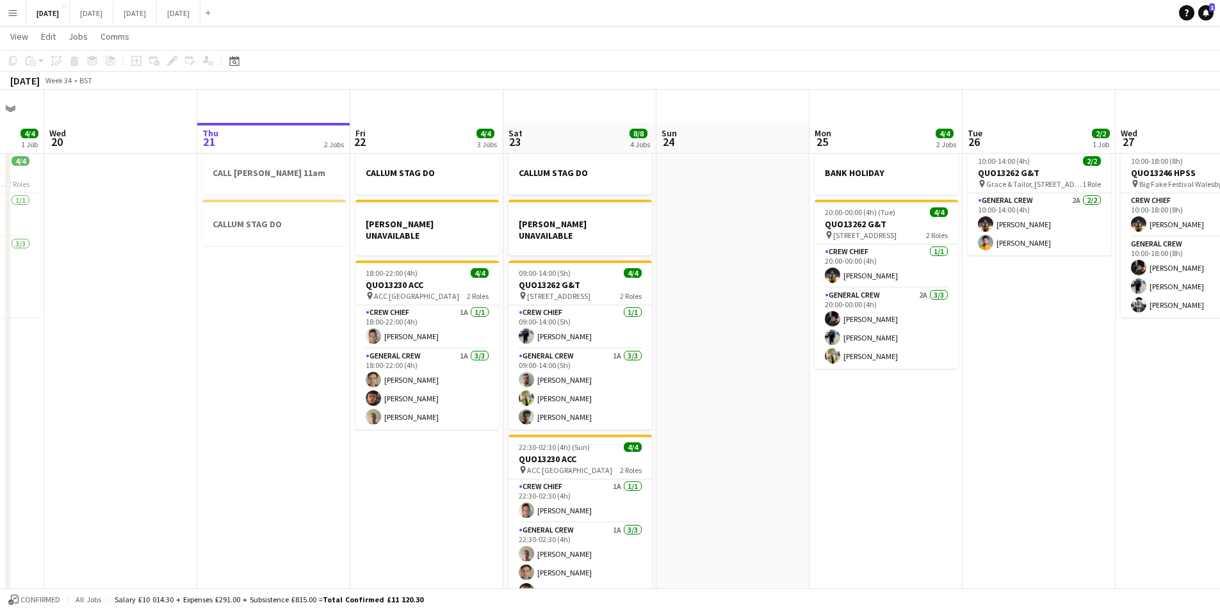
scroll to position [33, 0]
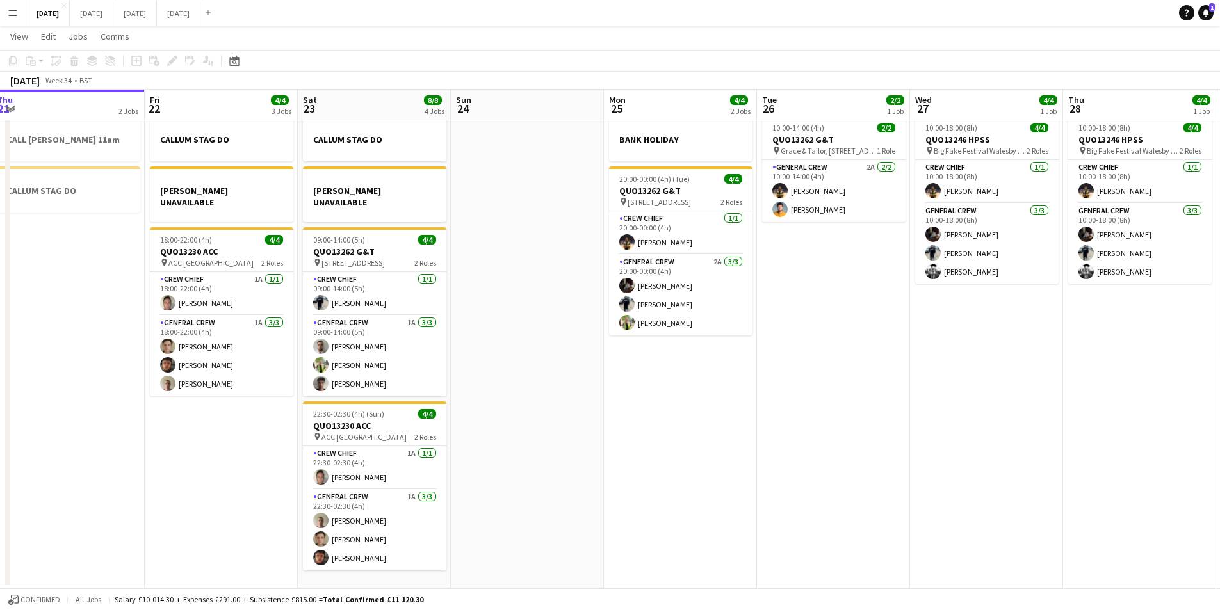
drag, startPoint x: 918, startPoint y: 432, endPoint x: 773, endPoint y: 443, distance: 145.8
click at [773, 443] on app-calendar-viewport "Mon 18 6/6 3 Jobs Tue 19 4/4 1 Job Wed 20 Thu 21 2 Jobs Fri 22 4/4 3 Jobs Sat 2…" at bounding box center [610, 303] width 1220 height 572
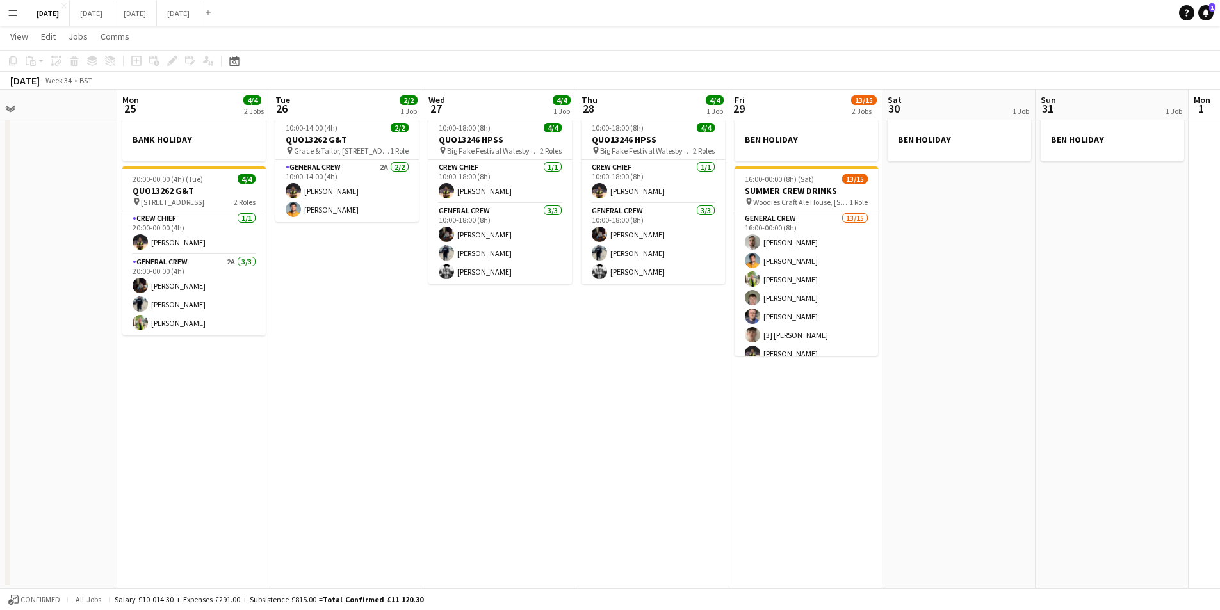
scroll to position [0, 409]
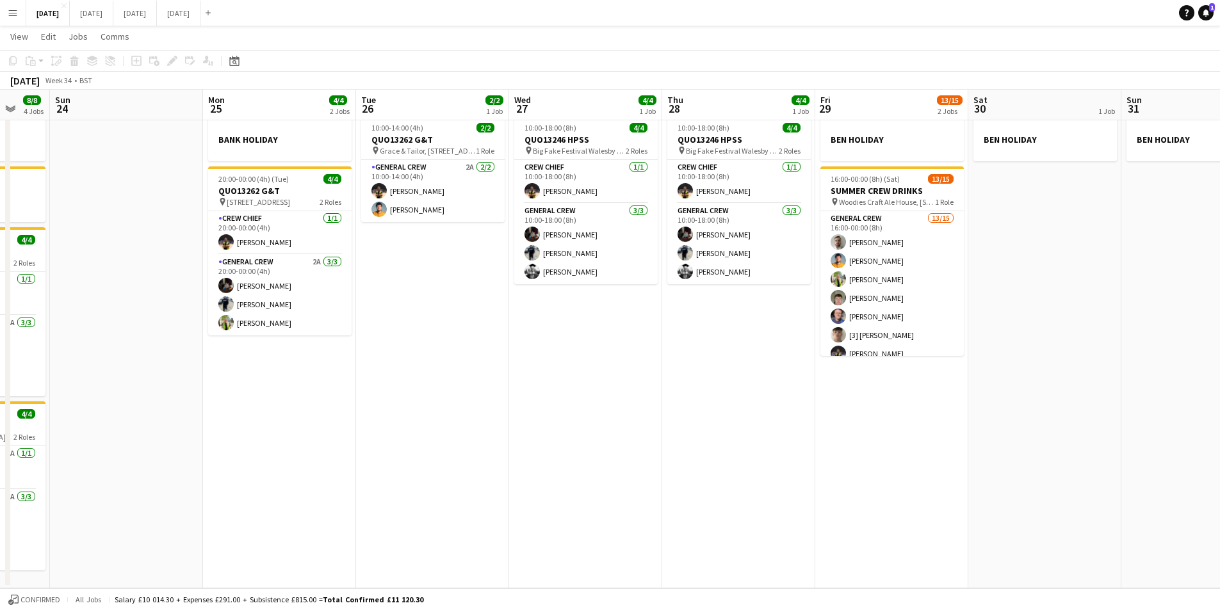
drag, startPoint x: 1029, startPoint y: 433, endPoint x: 628, endPoint y: 448, distance: 401.3
click at [628, 448] on app-calendar-viewport "Thu 21 2 Jobs Fri 22 4/4 3 Jobs Sat 23 8/8 4 Jobs Sun 24 Mon 25 4/4 2 Jobs Tue …" at bounding box center [610, 303] width 1220 height 572
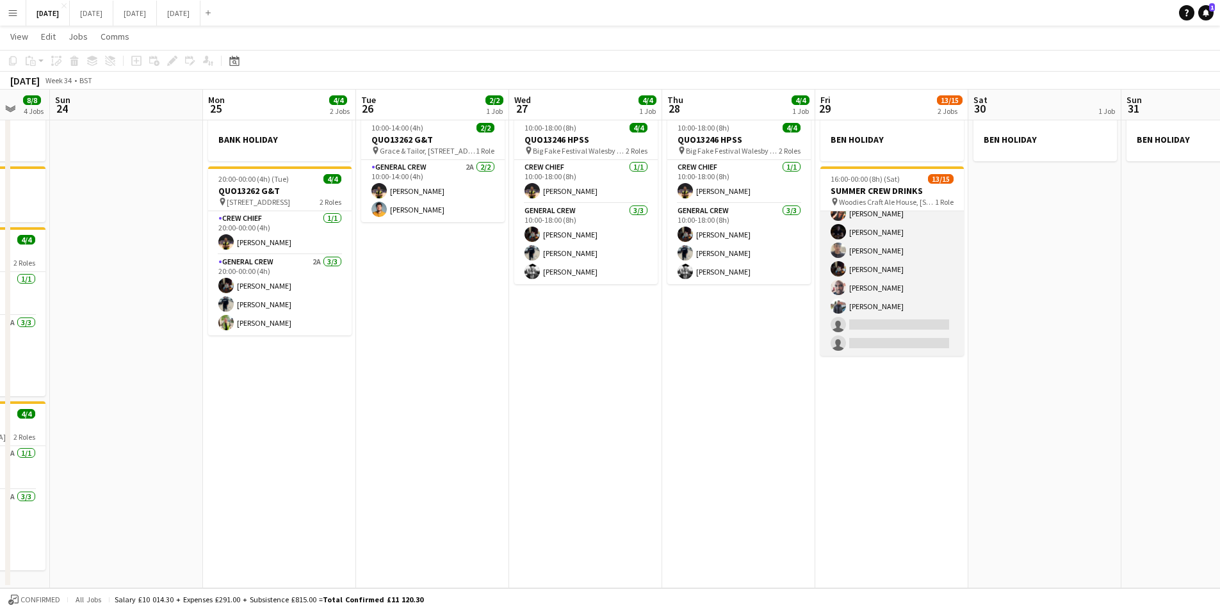
scroll to position [0, 0]
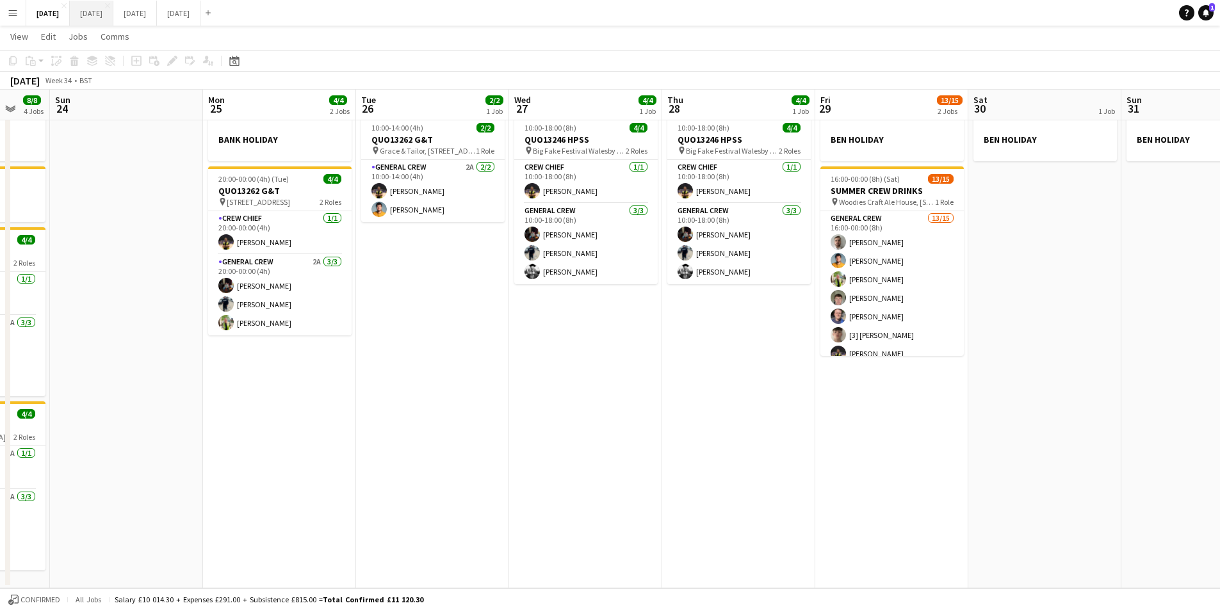
drag, startPoint x: 131, startPoint y: 18, endPoint x: 134, endPoint y: 12, distance: 6.6
click at [113, 12] on button "[DATE] Close" at bounding box center [92, 13] width 44 height 25
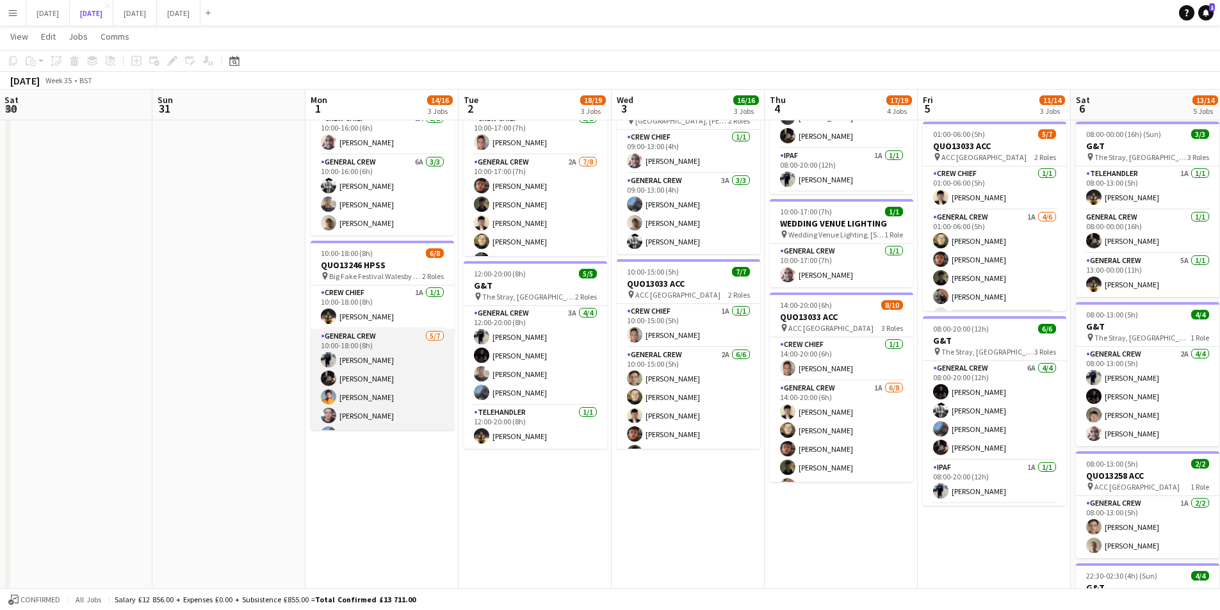
scroll to position [54, 0]
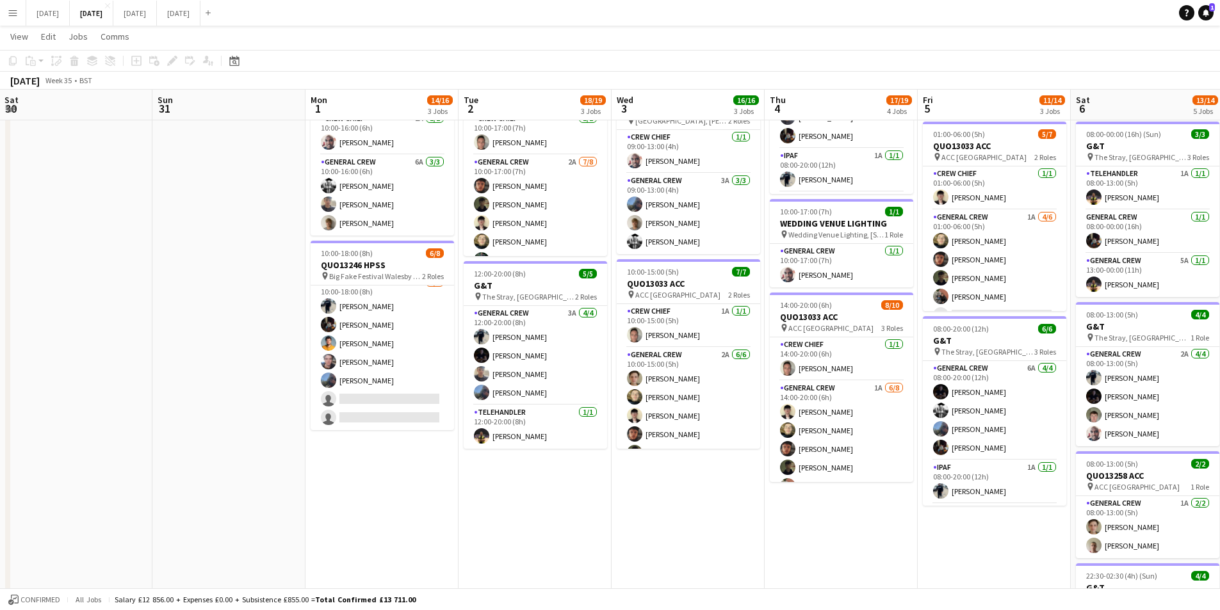
drag, startPoint x: 580, startPoint y: 487, endPoint x: 746, endPoint y: 503, distance: 166.0
click at [437, 487] on app-calendar-viewport "Thu 28 Fri 29 Sat 30 Sun 31 Mon 1 14/16 3 Jobs Tue 2 18/19 3 Jobs Wed 3 16/16 3…" at bounding box center [610, 266] width 1220 height 944
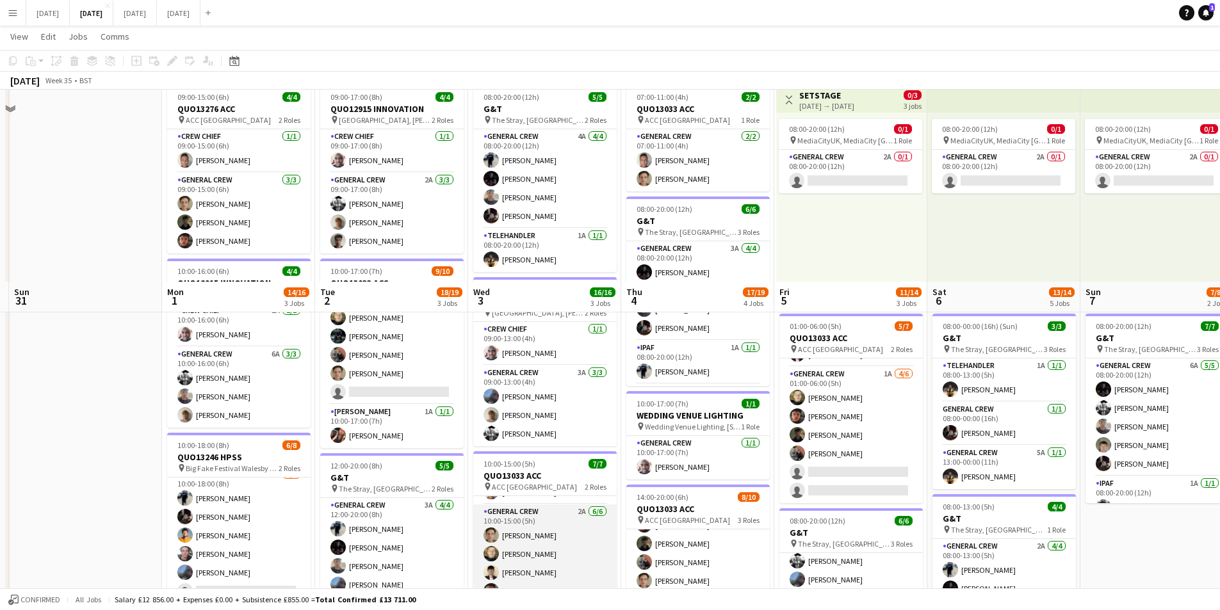
scroll to position [320, 0]
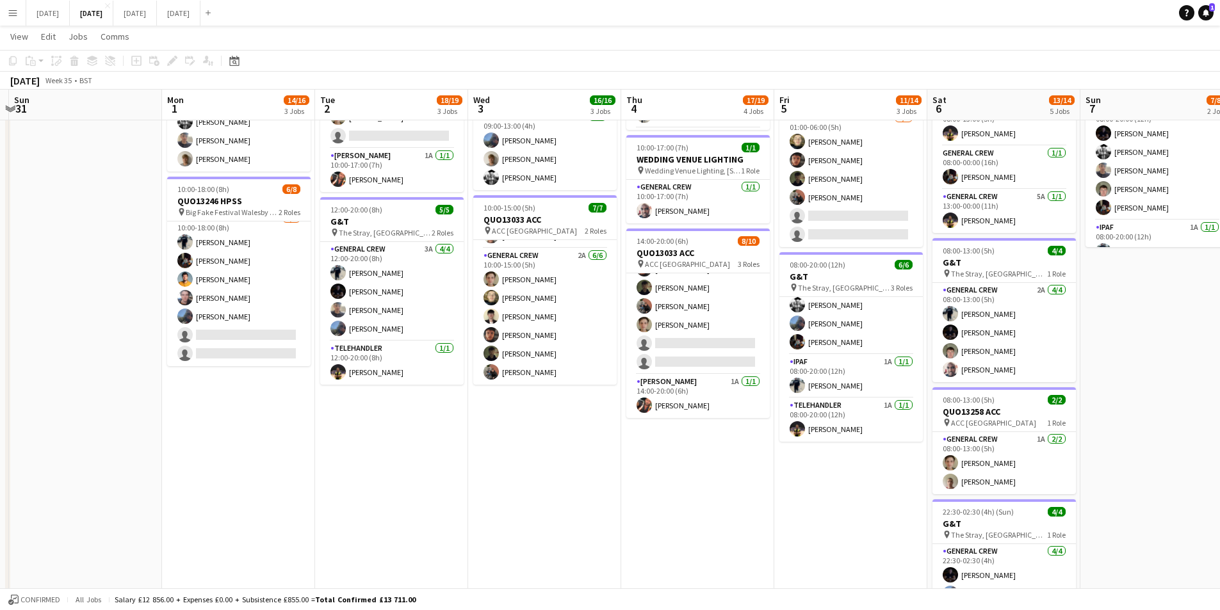
click at [15, 12] on app-icon "Menu" at bounding box center [13, 13] width 10 height 10
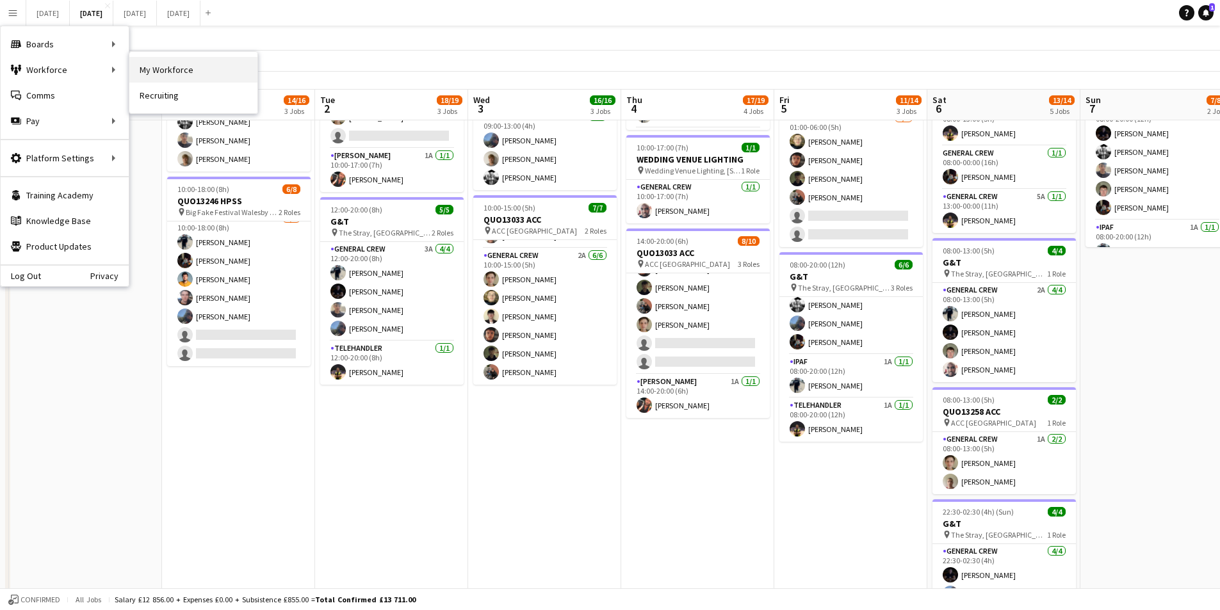
click at [170, 69] on link "My Workforce" at bounding box center [193, 70] width 128 height 26
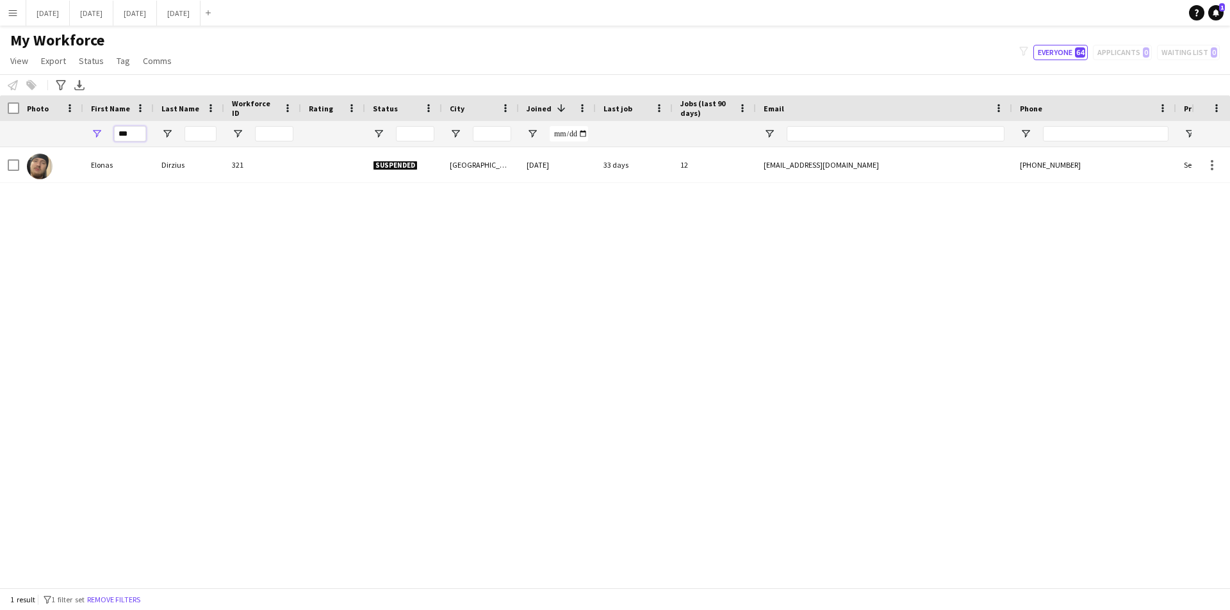
drag, startPoint x: 137, startPoint y: 136, endPoint x: 102, endPoint y: 135, distance: 35.2
click at [102, 135] on div "***" at bounding box center [118, 134] width 70 height 26
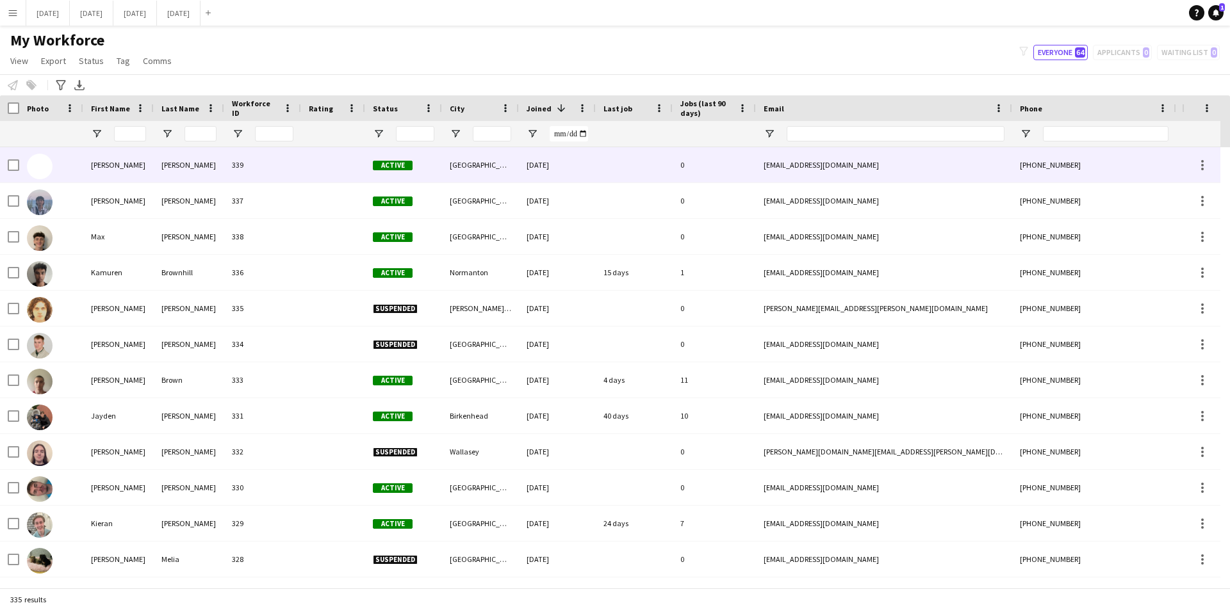
click at [307, 159] on div at bounding box center [333, 164] width 64 height 35
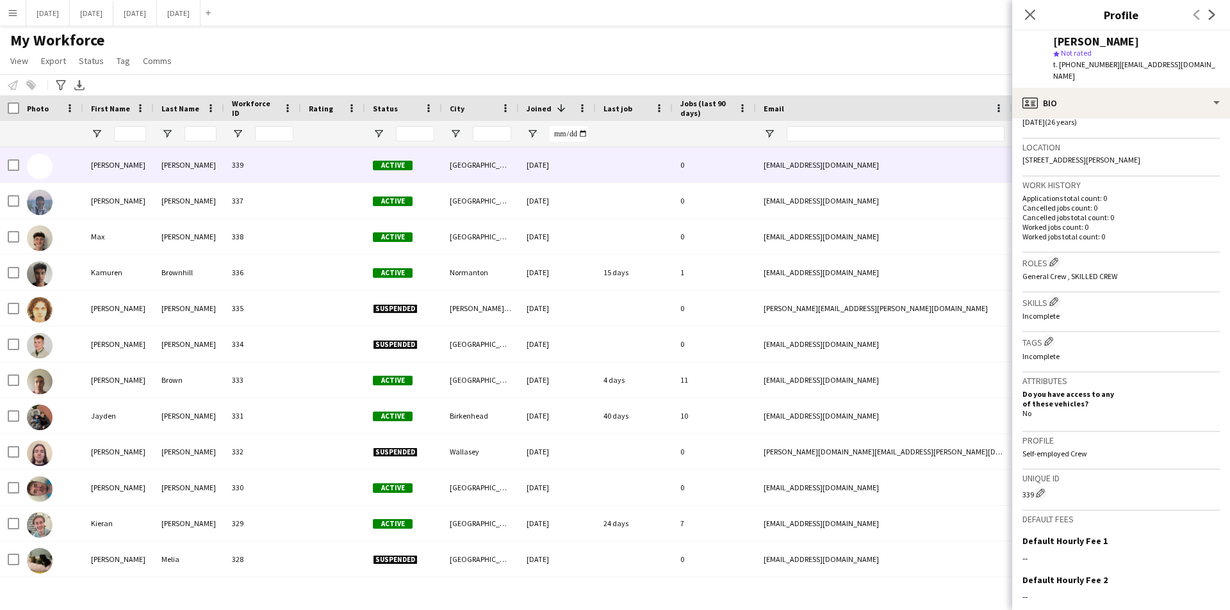
scroll to position [371, 0]
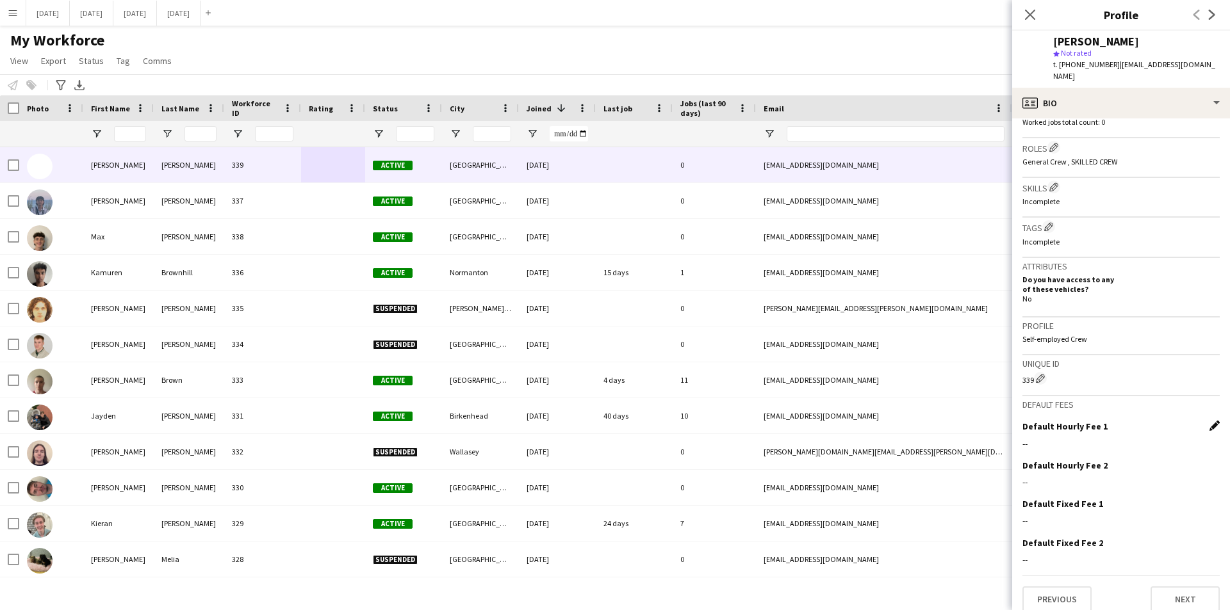
click at [1209, 421] on app-icon "Edit this field" at bounding box center [1214, 426] width 10 height 10
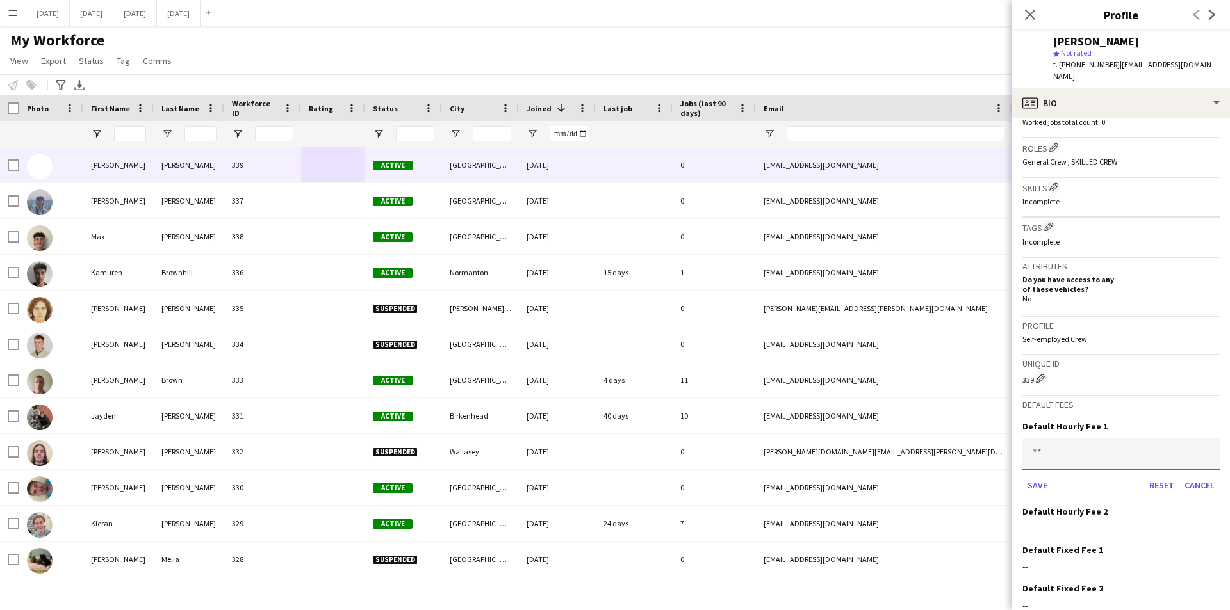
click at [1057, 440] on input at bounding box center [1120, 454] width 197 height 32
type input "******"
click at [1034, 475] on button "Save" at bounding box center [1037, 485] width 30 height 20
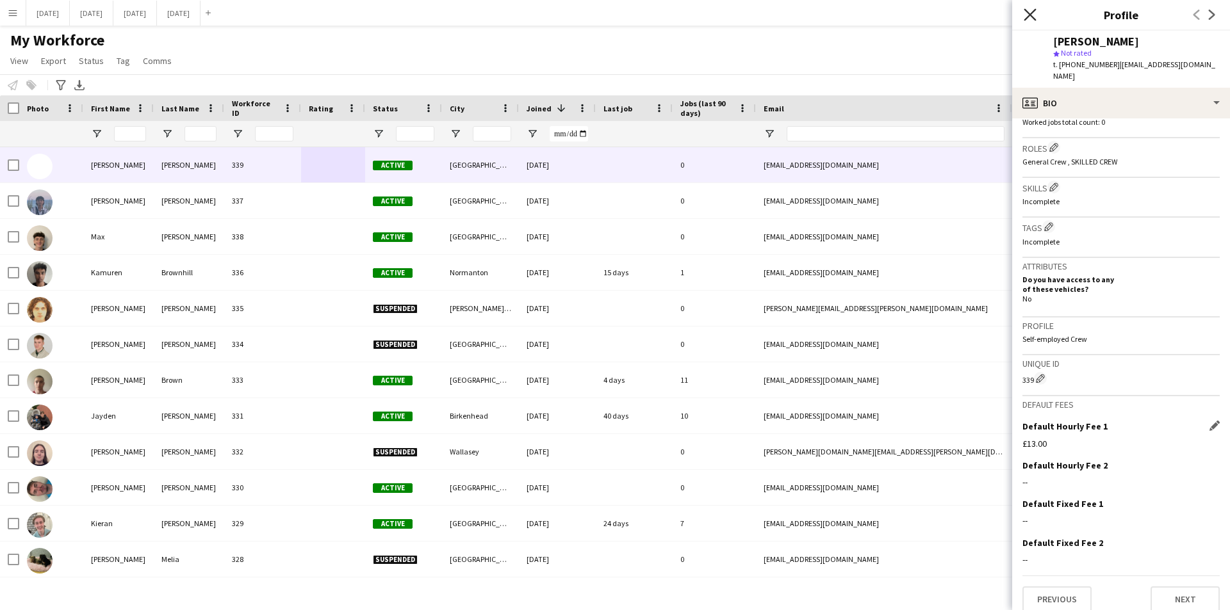
click at [1026, 13] on icon "Close pop-in" at bounding box center [1030, 14] width 12 height 12
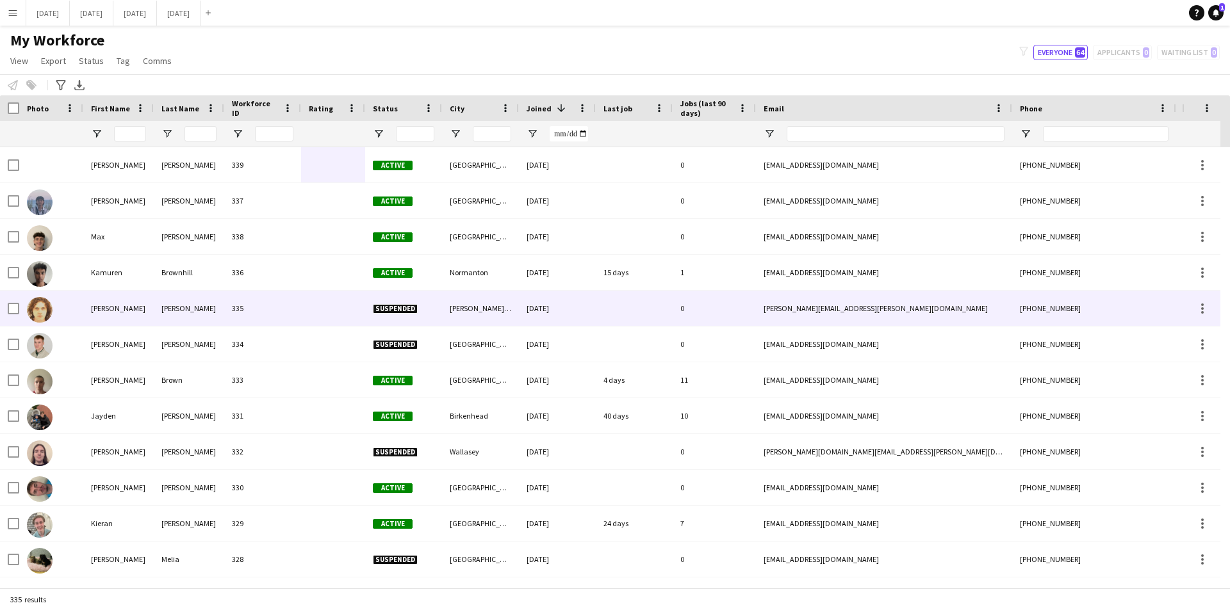
click at [475, 309] on div "[PERSON_NAME][GEOGRAPHIC_DATA]" at bounding box center [480, 308] width 77 height 35
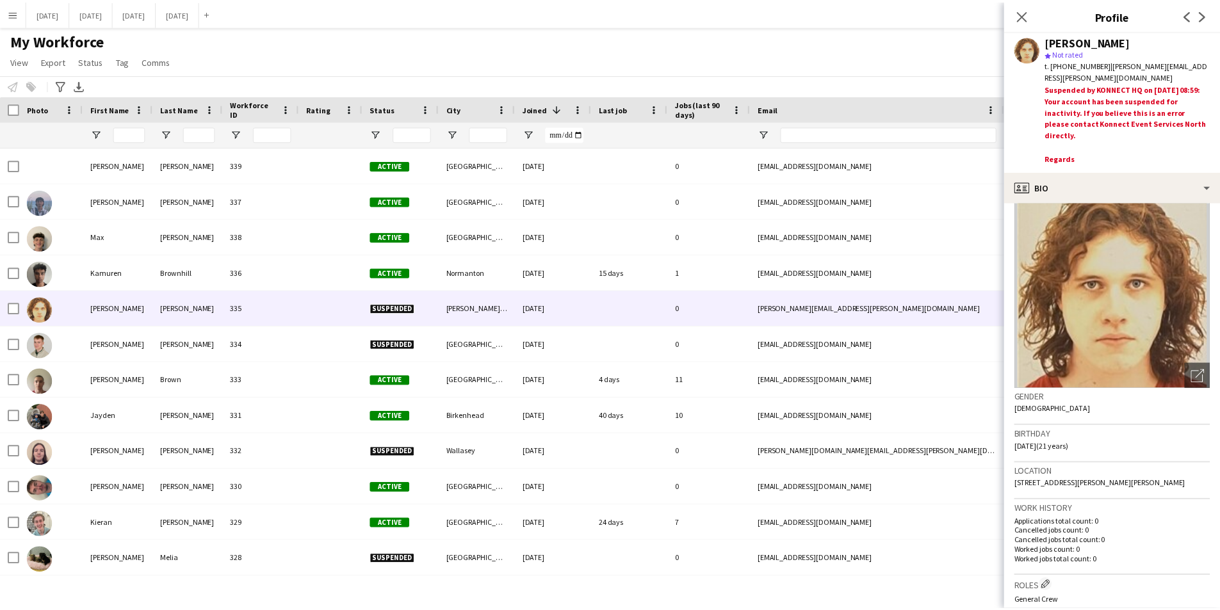
scroll to position [0, 0]
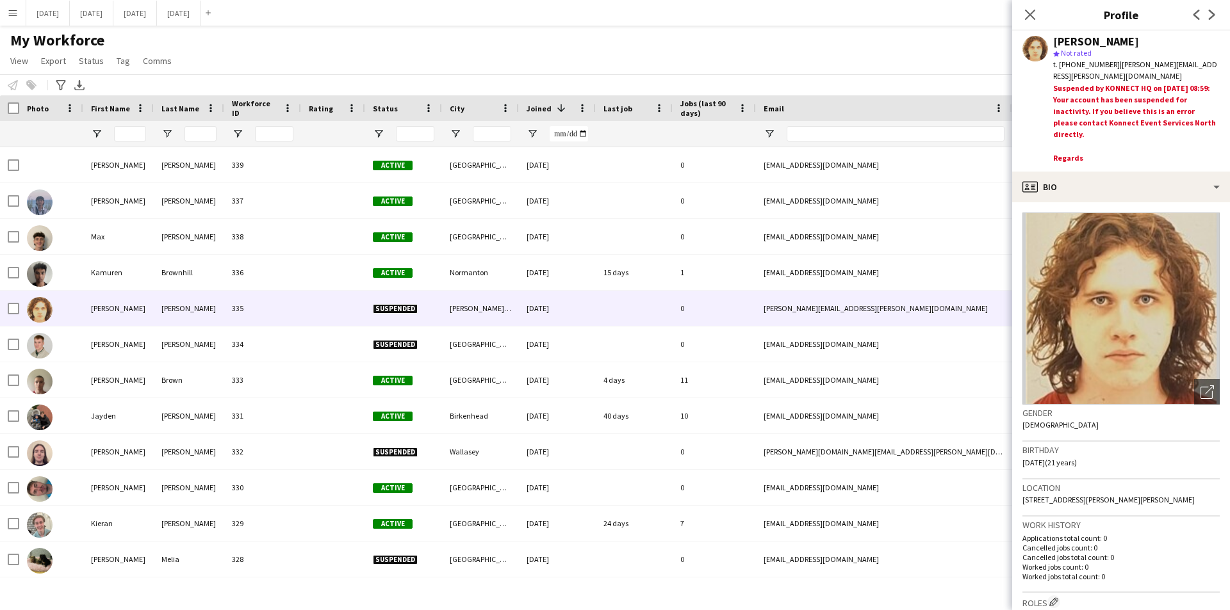
drag, startPoint x: 1030, startPoint y: 14, endPoint x: 856, endPoint y: 207, distance: 259.9
click at [1029, 15] on icon at bounding box center [1030, 15] width 10 height 10
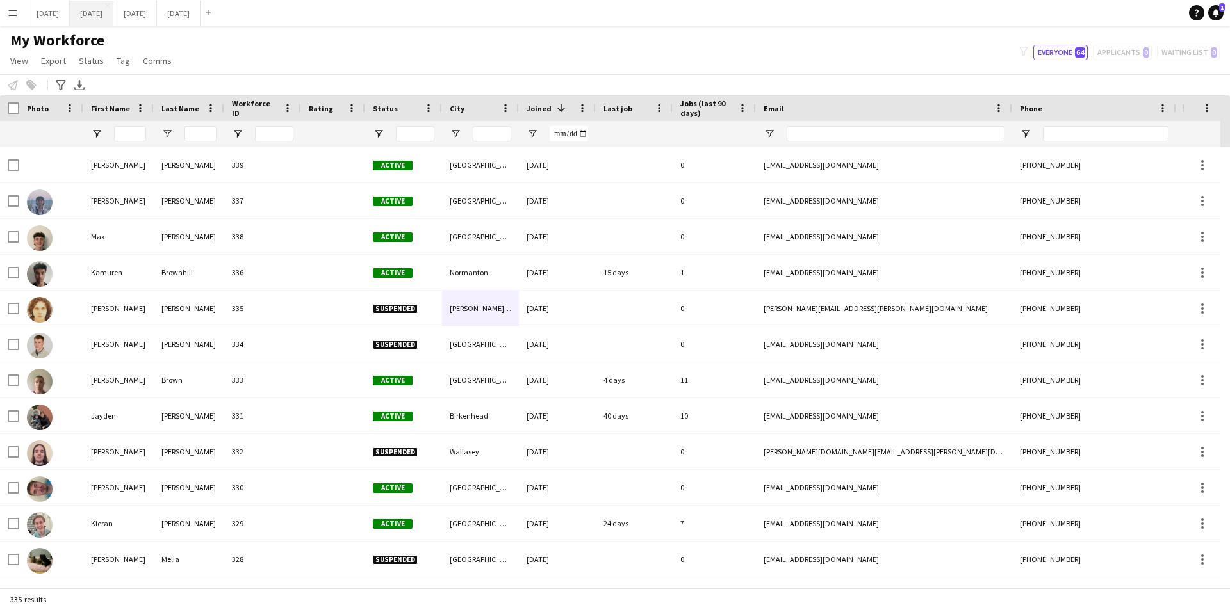
click at [113, 14] on button "[DATE] Close" at bounding box center [92, 13] width 44 height 25
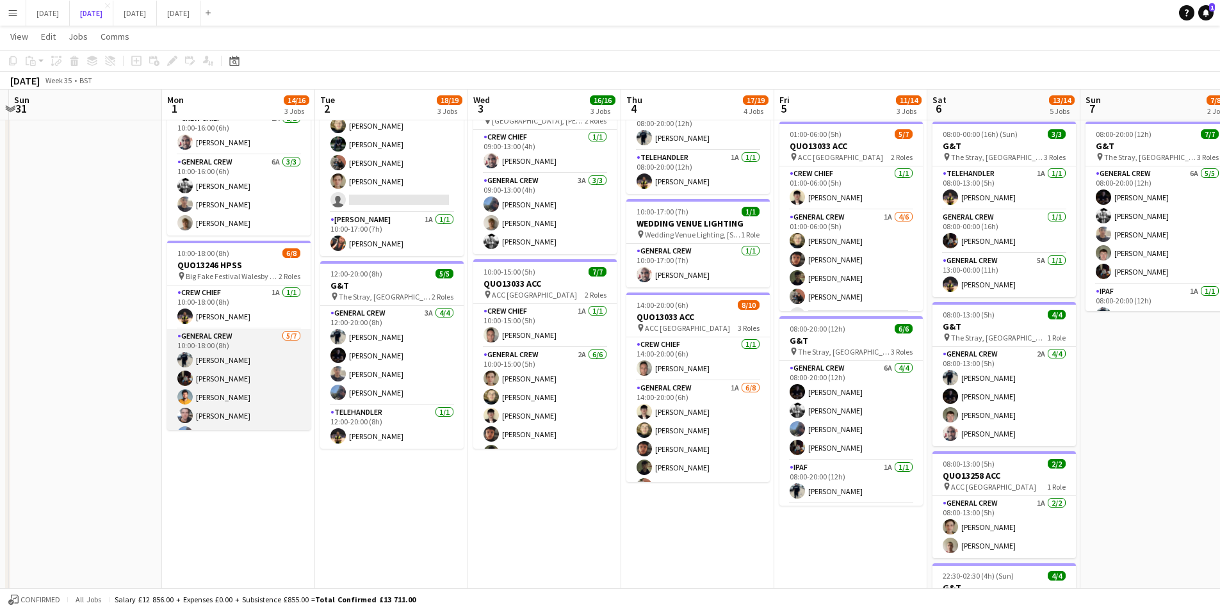
scroll to position [54, 0]
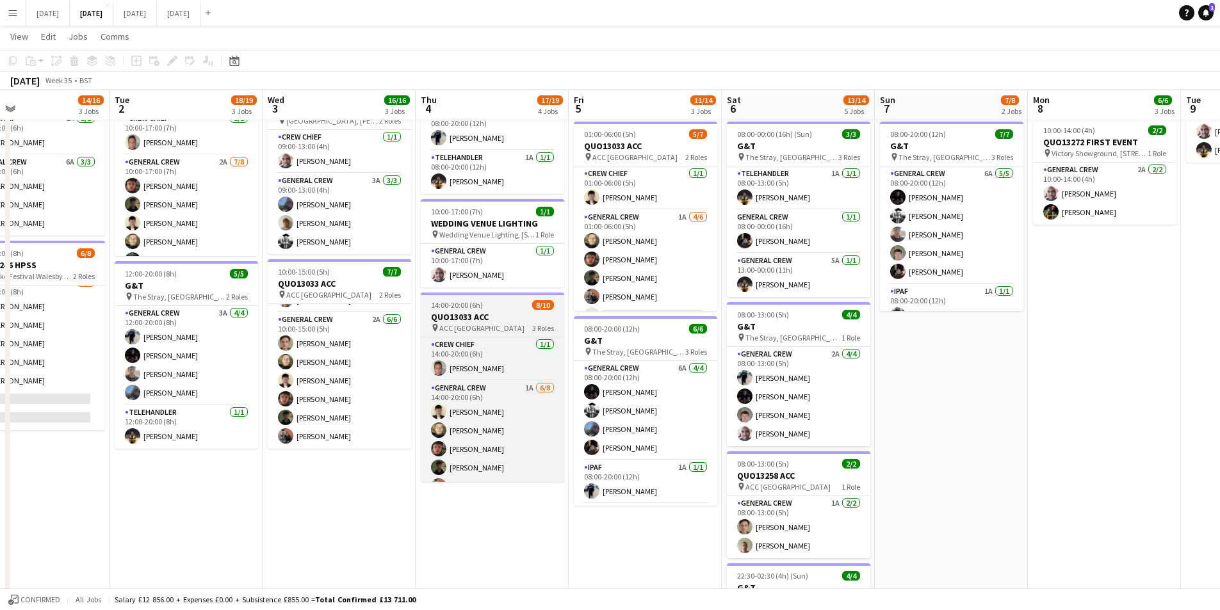
drag, startPoint x: 653, startPoint y: 293, endPoint x: 631, endPoint y: 307, distance: 26.3
click at [555, 292] on app-calendar-viewport "Fri 29 Sat 30 Sun 31 Mon 1 14/16 3 Jobs Tue 2 18/19 3 Jobs Wed 3 16/16 3 Jobs T…" at bounding box center [610, 266] width 1220 height 944
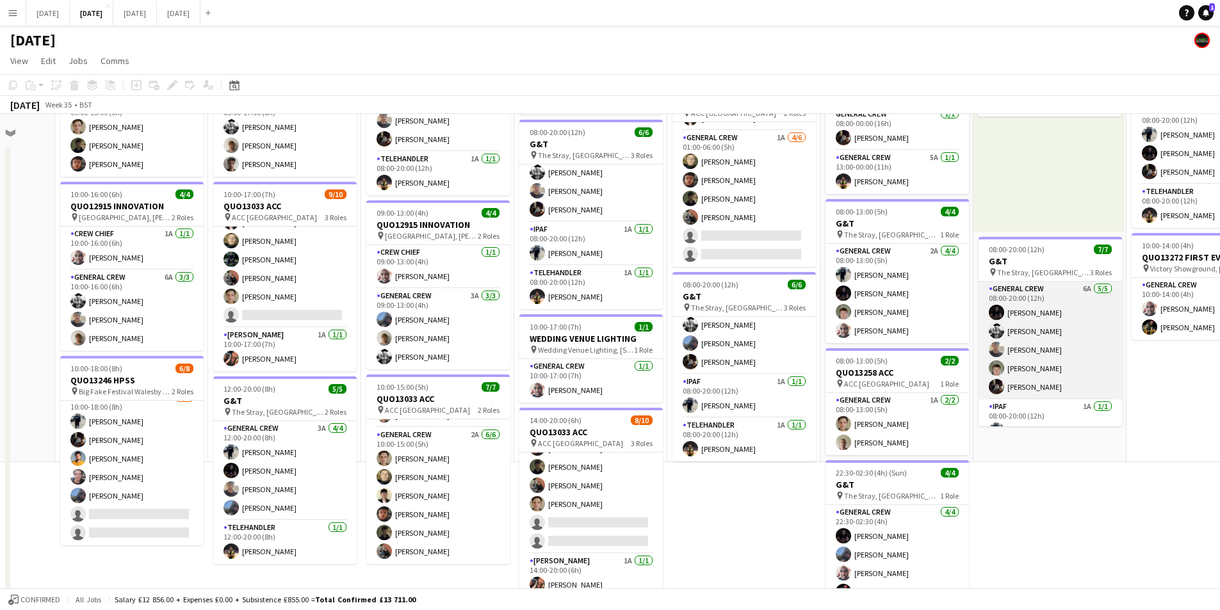
scroll to position [0, 404]
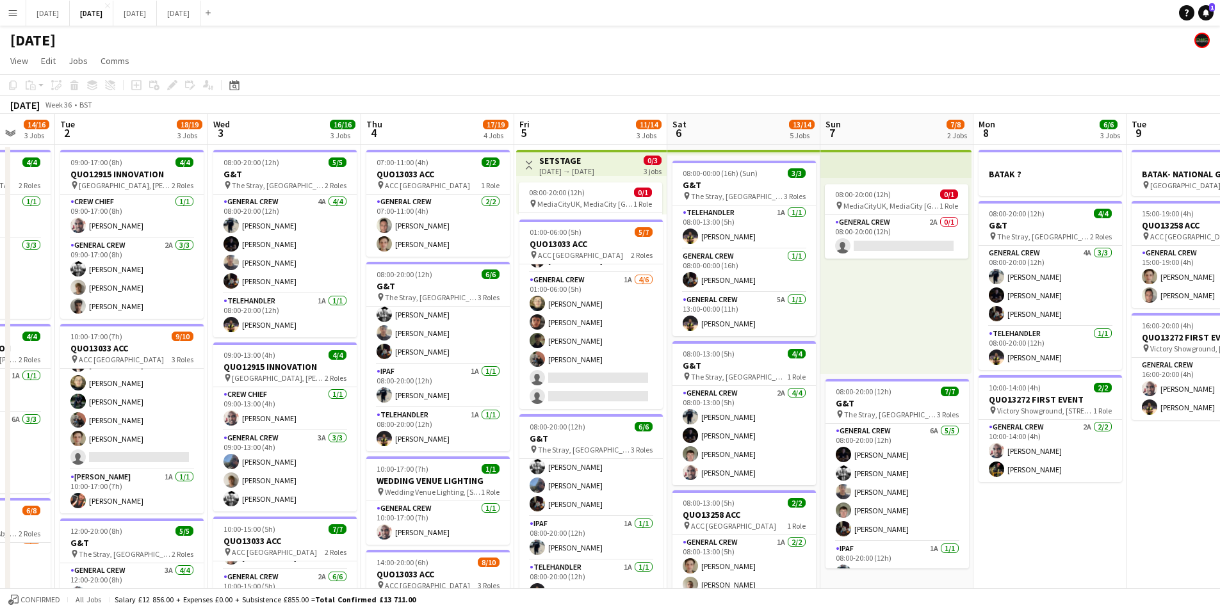
drag, startPoint x: 1092, startPoint y: 322, endPoint x: 862, endPoint y: 324, distance: 229.3
click at [862, 324] on app-calendar-viewport "Sat 30 Sun 31 Mon 1 14/16 3 Jobs Tue 2 18/19 3 Jobs Wed 3 16/16 3 Jobs Thu 4 17…" at bounding box center [610, 359] width 1220 height 491
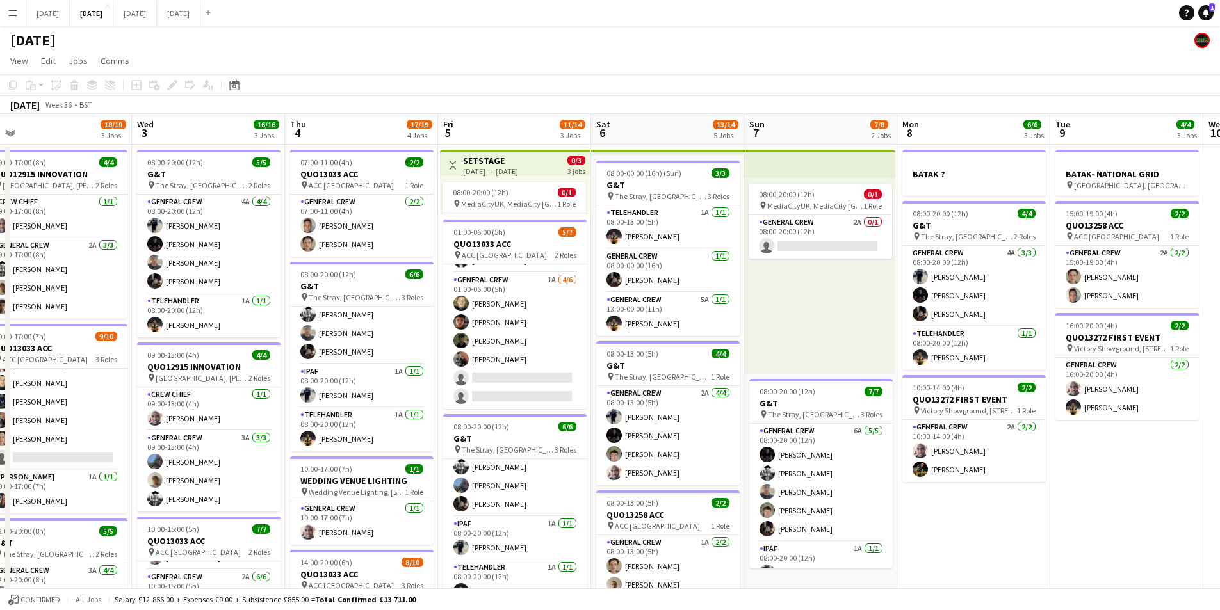
click at [450, 163] on app-icon "Toggle View" at bounding box center [452, 165] width 9 height 9
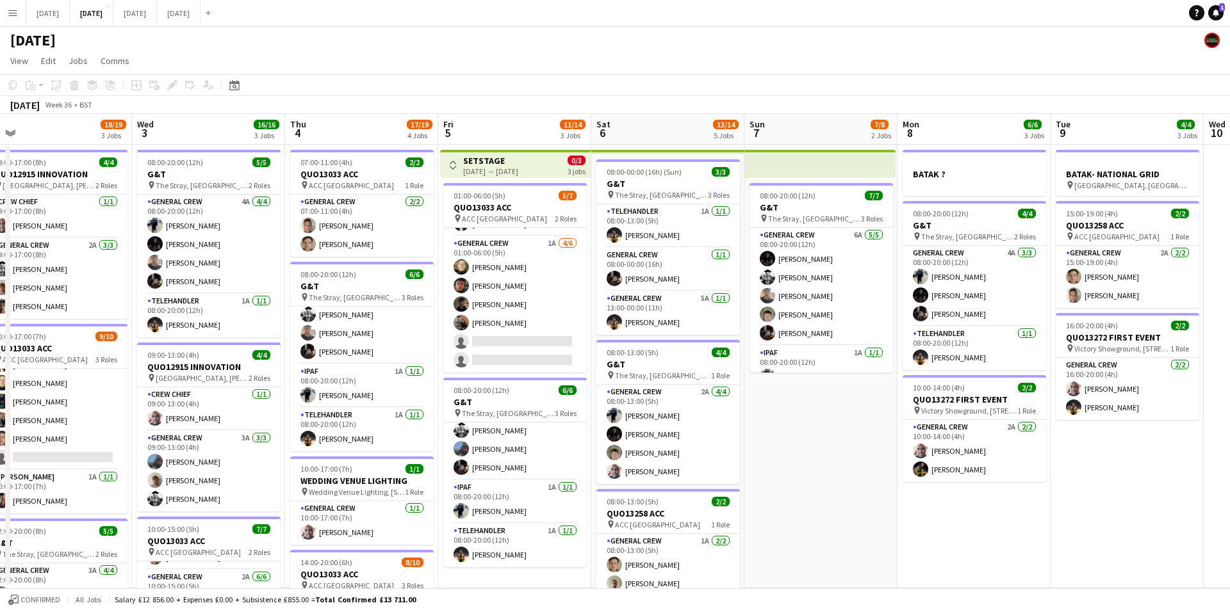
click at [450, 163] on app-icon "Toggle View" at bounding box center [452, 165] width 9 height 9
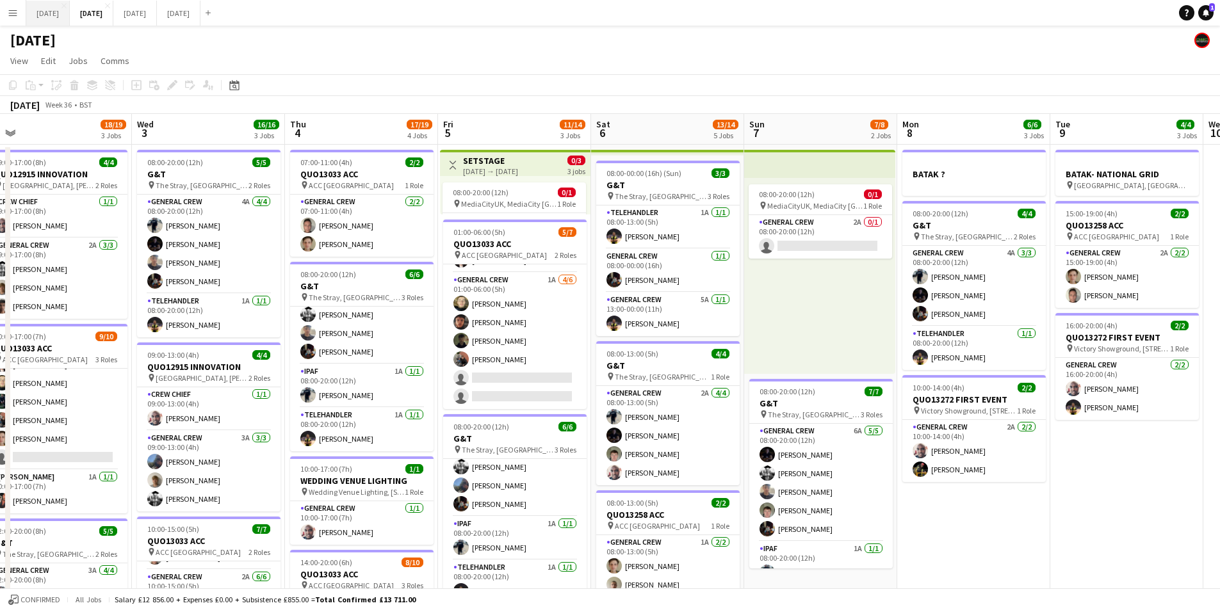
drag, startPoint x: 61, startPoint y: 12, endPoint x: 75, endPoint y: 3, distance: 16.7
click at [63, 12] on button "[DATE] Close" at bounding box center [48, 13] width 44 height 25
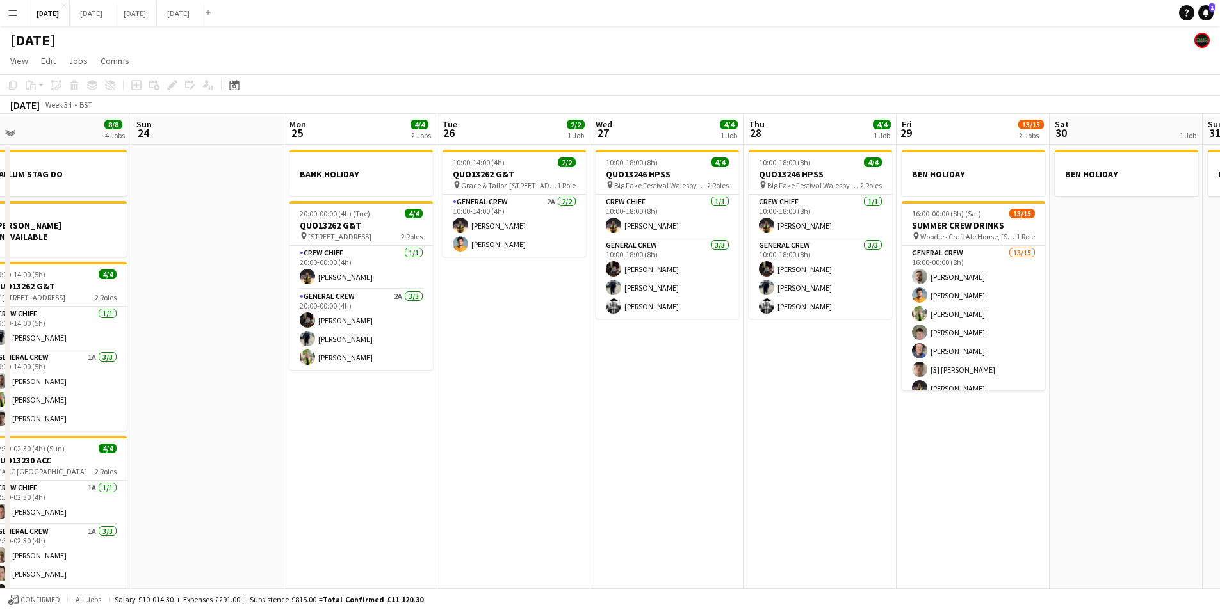
scroll to position [0, 286]
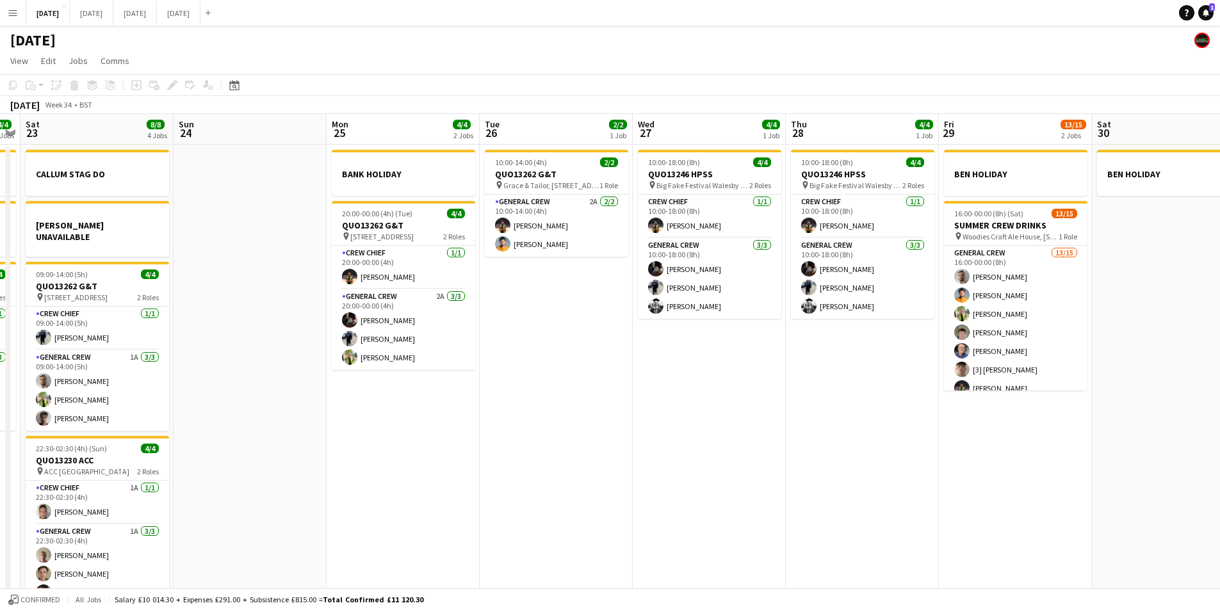
drag, startPoint x: 717, startPoint y: 405, endPoint x: 839, endPoint y: 410, distance: 121.2
click at [838, 417] on app-calendar-viewport "Thu 21 2 Jobs Fri 22 4/4 3 Jobs Sat 23 8/8 4 Jobs Sun 24 Mon 25 4/4 2 Jobs Tue …" at bounding box center [610, 368] width 1220 height 509
drag, startPoint x: 299, startPoint y: -3, endPoint x: 305, endPoint y: -6, distance: 7.2
click at [305, 0] on html "Menu Boards Boards Boards All jobs Status Workforce Workforce My Workforce Recr…" at bounding box center [610, 322] width 1220 height 645
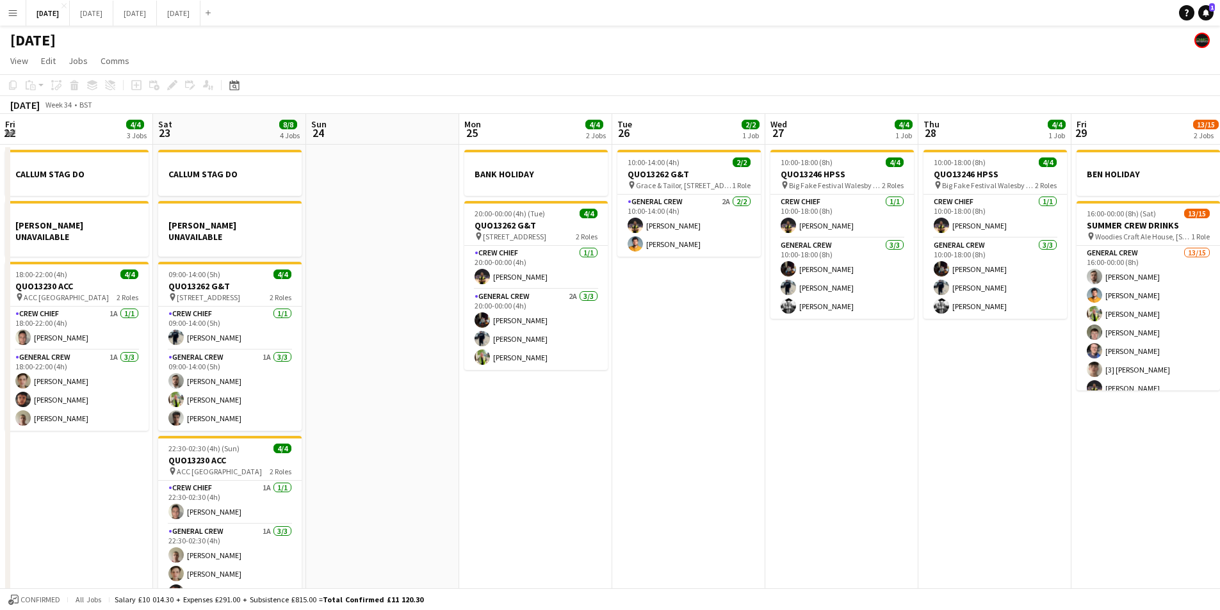
drag, startPoint x: 727, startPoint y: 394, endPoint x: 1065, endPoint y: 410, distance: 338.0
click at [1065, 410] on app-calendar-viewport "Wed 20 Thu 21 2 Jobs Fri 22 4/4 3 Jobs Sat 23 8/8 4 Jobs Sun 24 Mon 25 4/4 2 Jo…" at bounding box center [610, 368] width 1220 height 509
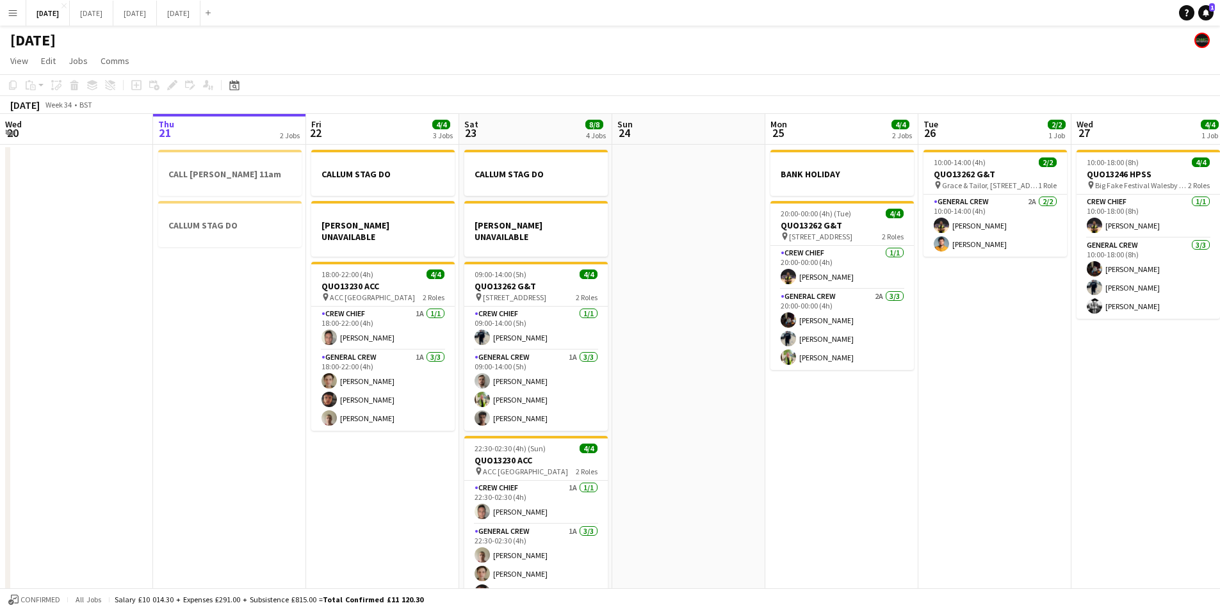
scroll to position [0, 397]
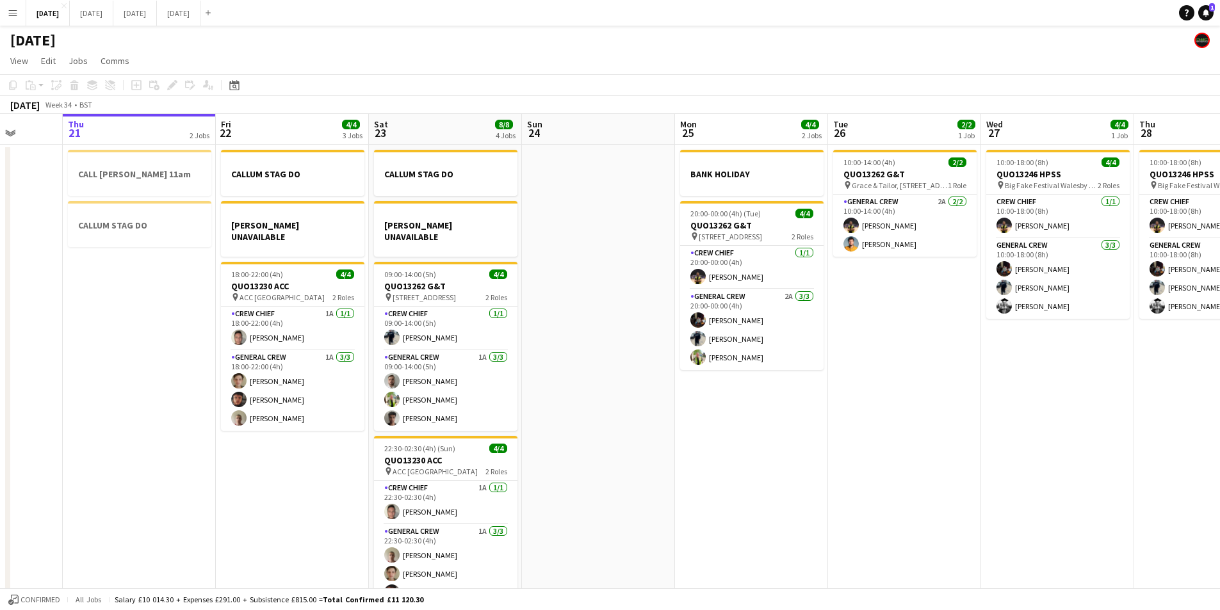
click at [641, 293] on app-date-cell at bounding box center [598, 384] width 153 height 479
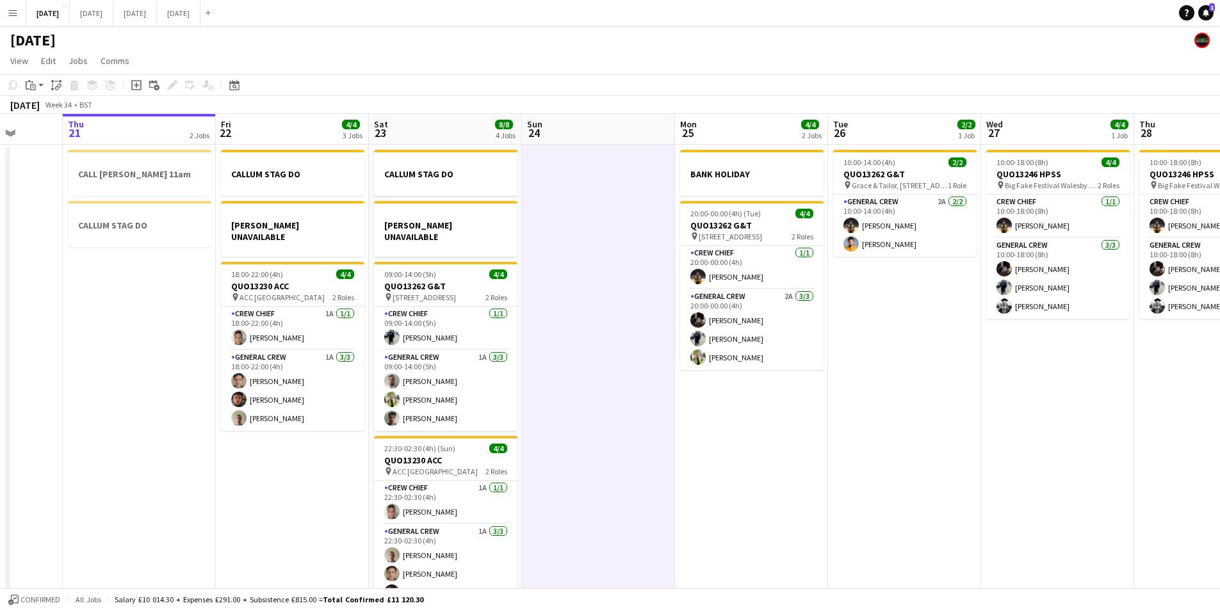
click at [135, 85] on icon at bounding box center [136, 86] width 6 height 6
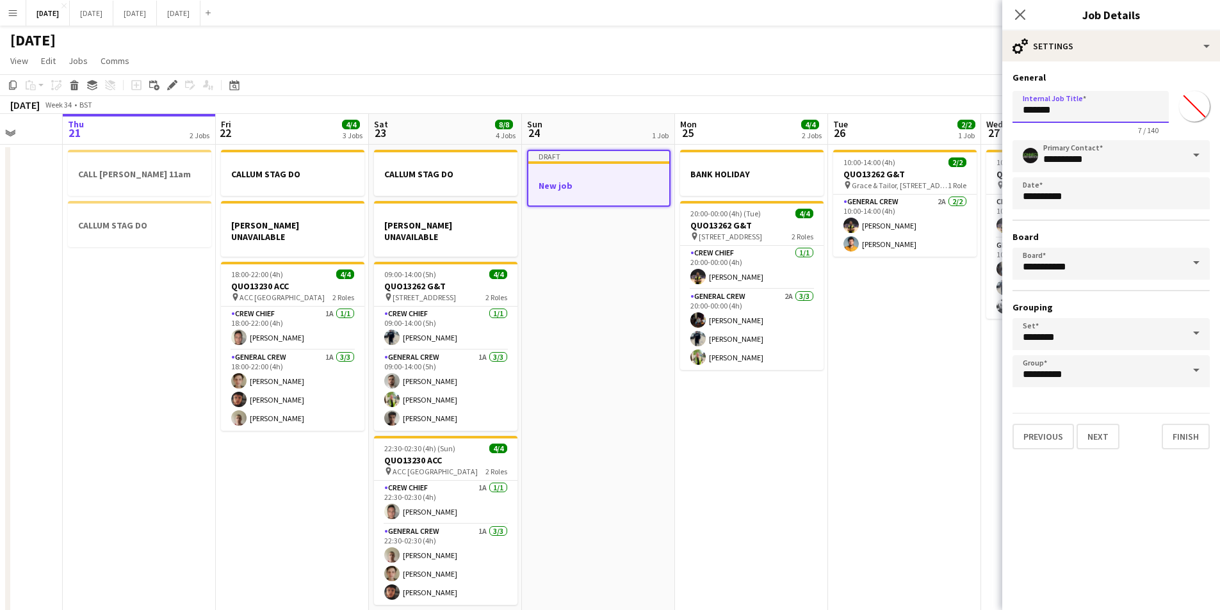
drag, startPoint x: 1074, startPoint y: 112, endPoint x: 1009, endPoint y: 87, distance: 69.4
click at [1009, 113] on form "**********" at bounding box center [1112, 261] width 218 height 378
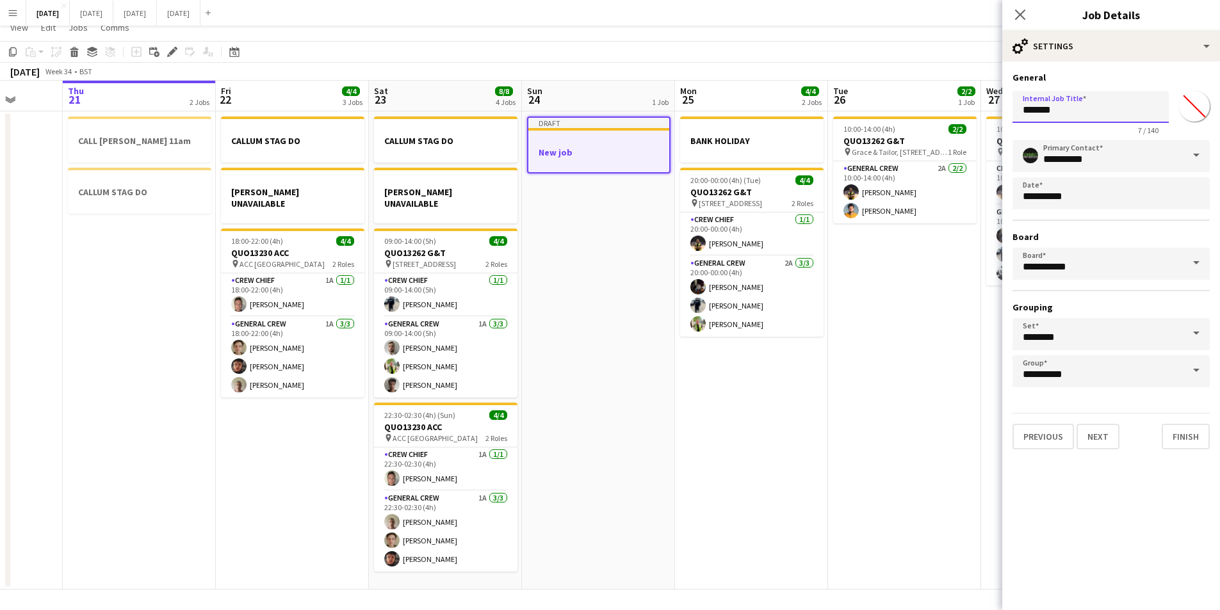
scroll to position [0, 0]
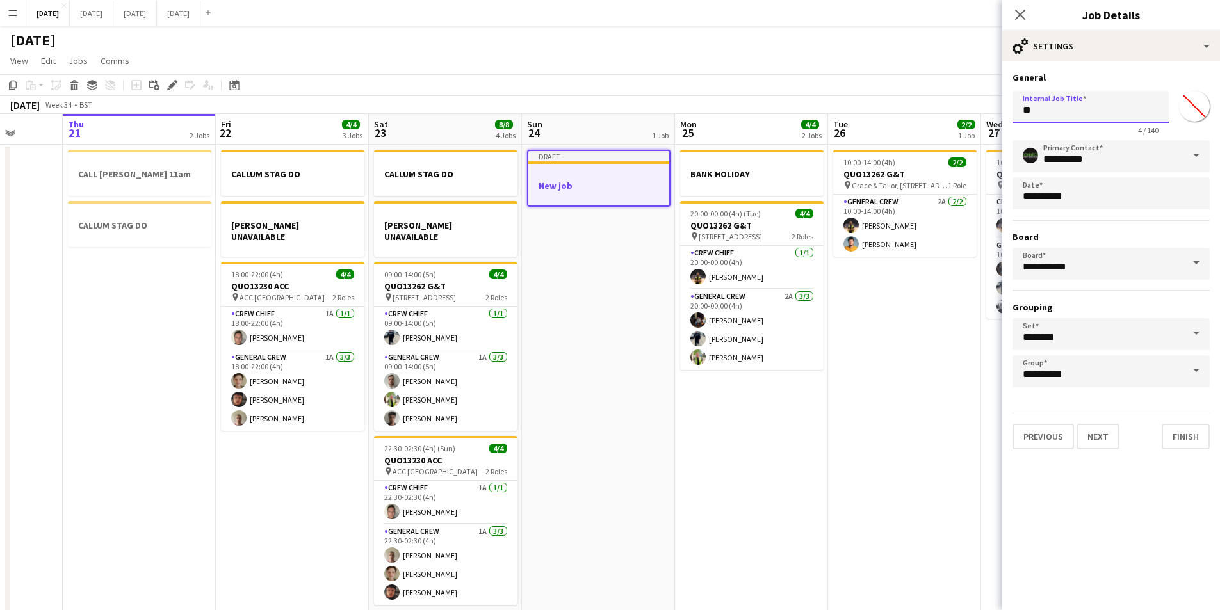
type input "*"
type input "*******"
click at [1097, 442] on button "Next" at bounding box center [1098, 437] width 43 height 26
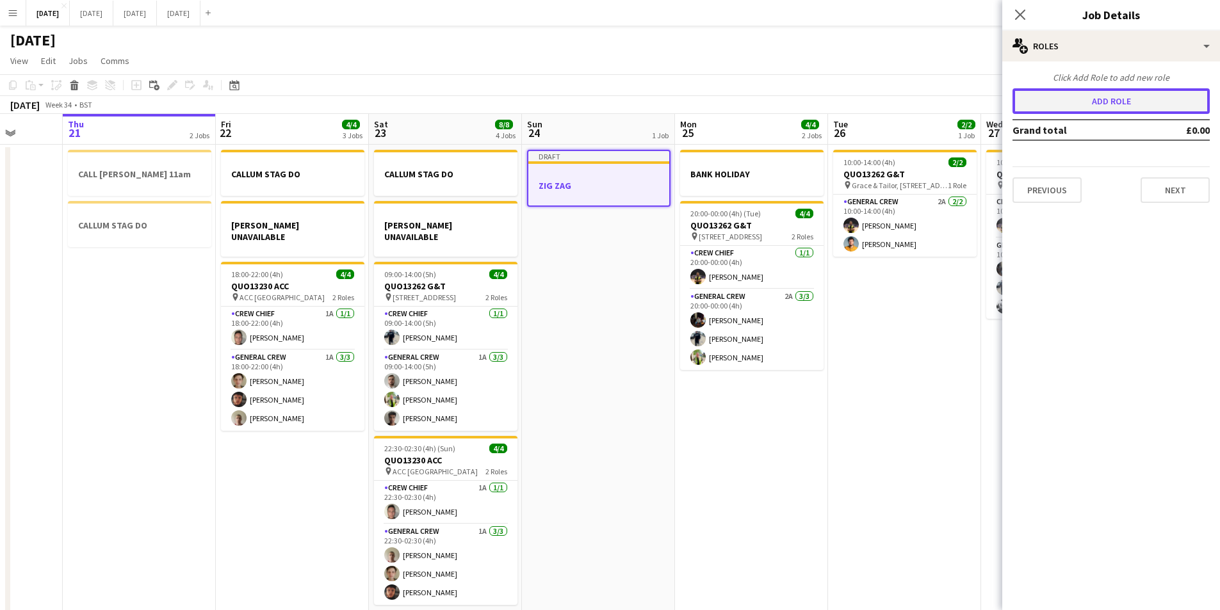
click at [1103, 102] on button "Add role" at bounding box center [1111, 101] width 197 height 26
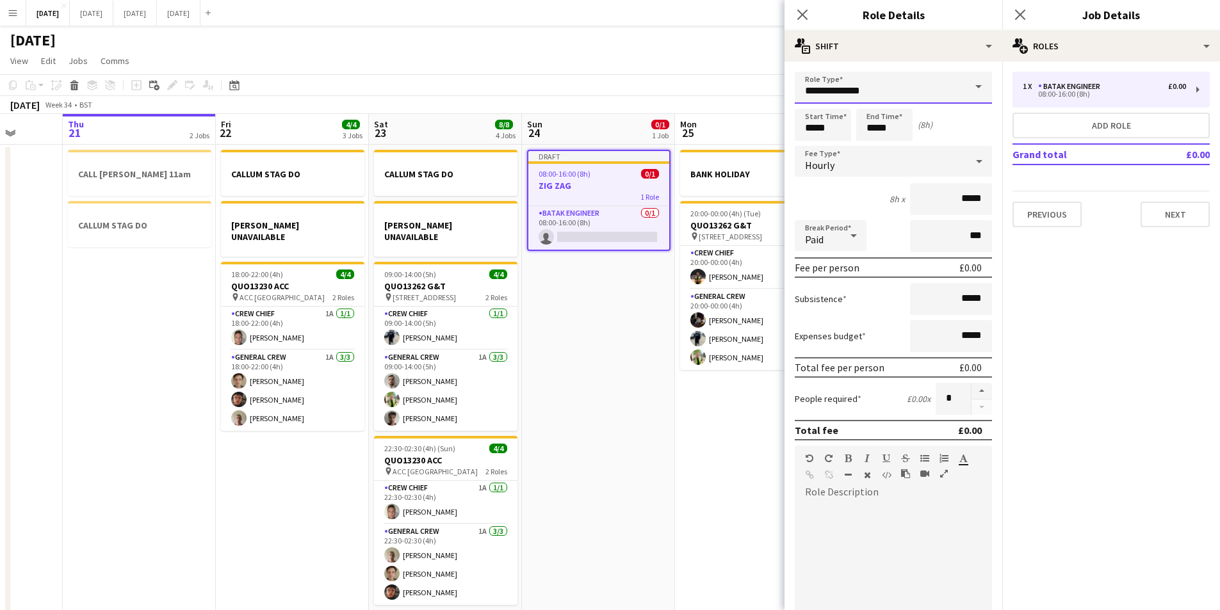
click at [919, 87] on input "**********" at bounding box center [893, 88] width 197 height 32
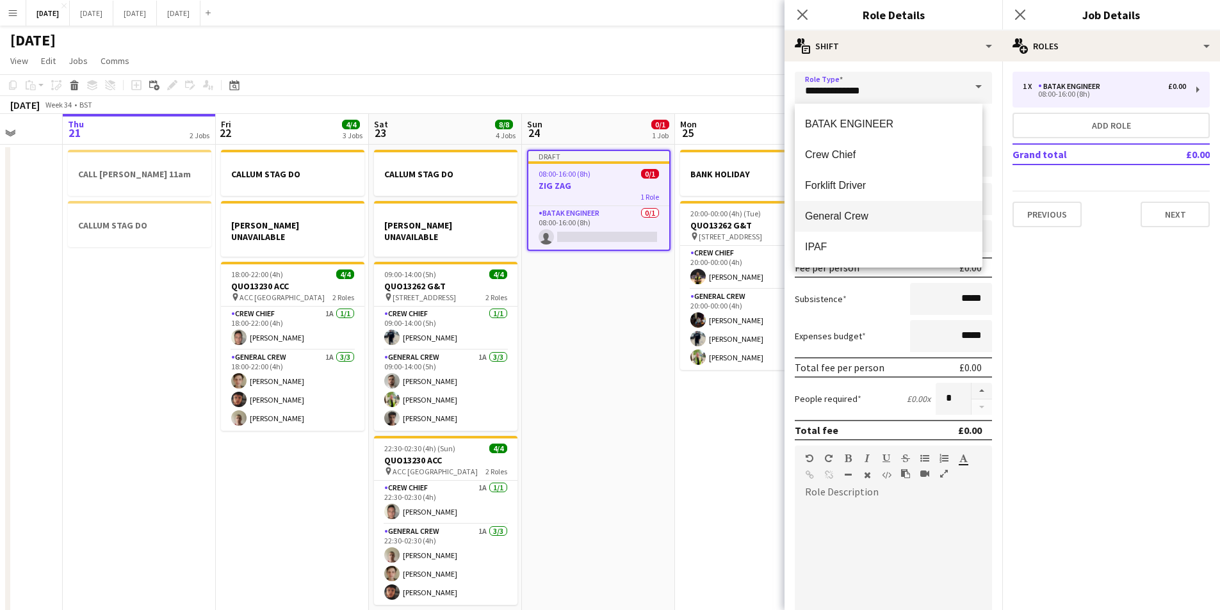
click at [860, 202] on mat-option "General Crew" at bounding box center [889, 216] width 188 height 31
type input "**********"
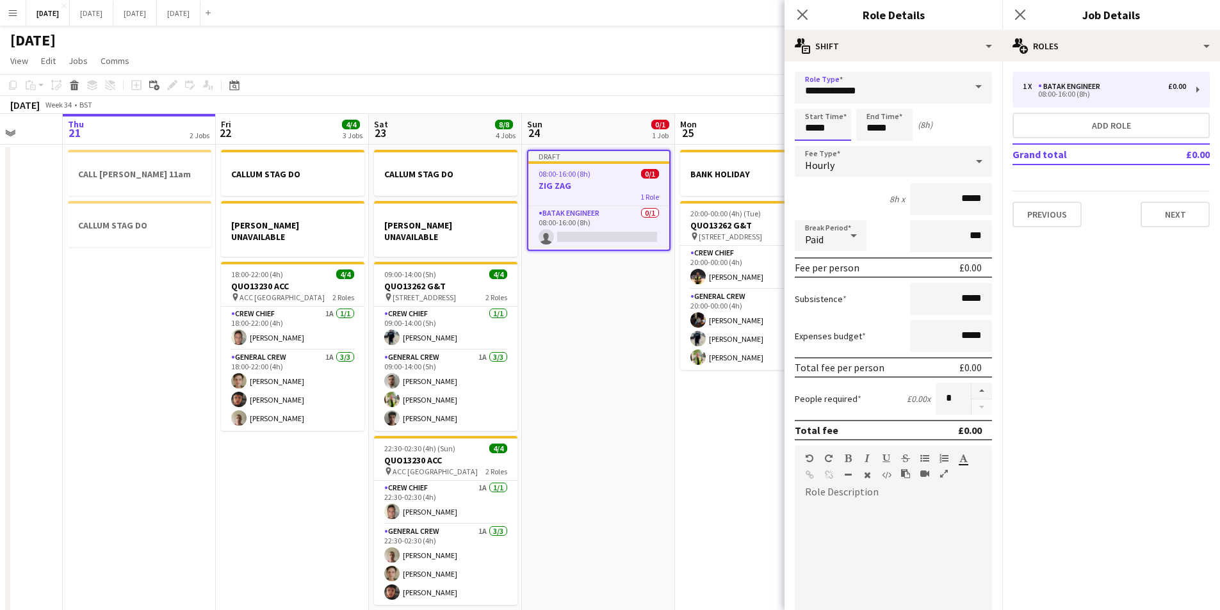
click at [812, 133] on input "*****" at bounding box center [823, 125] width 56 height 32
click at [812, 101] on div at bounding box center [811, 102] width 26 height 13
type input "*****"
click at [812, 101] on div at bounding box center [811, 102] width 26 height 13
click at [870, 117] on input "*****" at bounding box center [884, 125] width 56 height 32
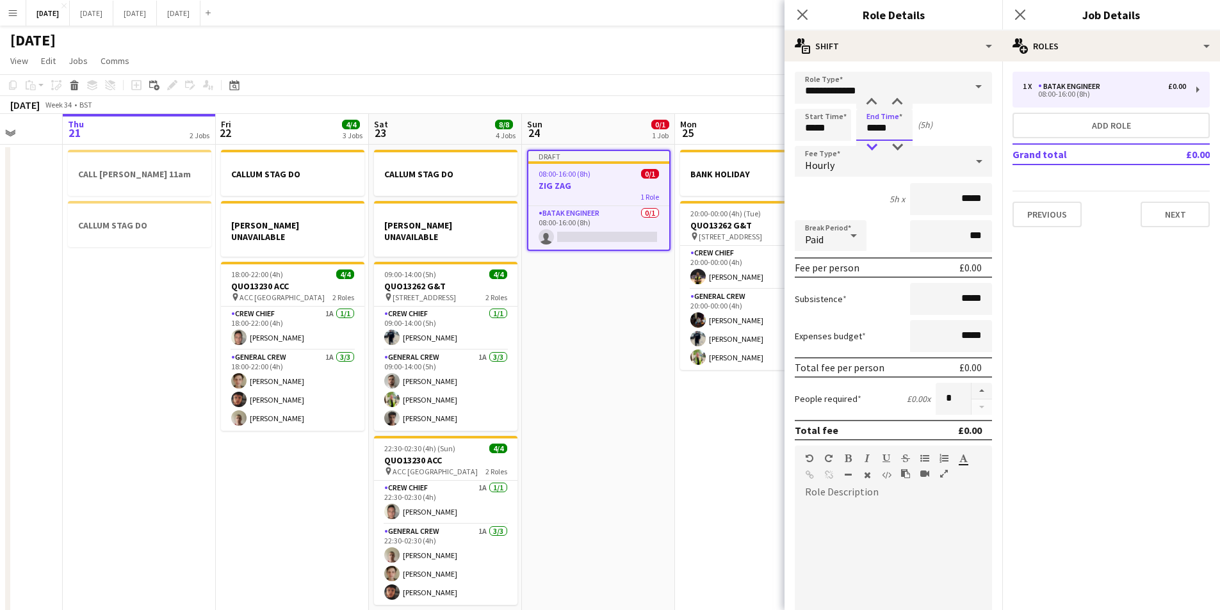
click at [872, 144] on div at bounding box center [872, 147] width 26 height 13
type input "*****"
click at [872, 144] on div at bounding box center [872, 147] width 26 height 13
click at [973, 389] on button "button" at bounding box center [982, 391] width 20 height 17
type input "*"
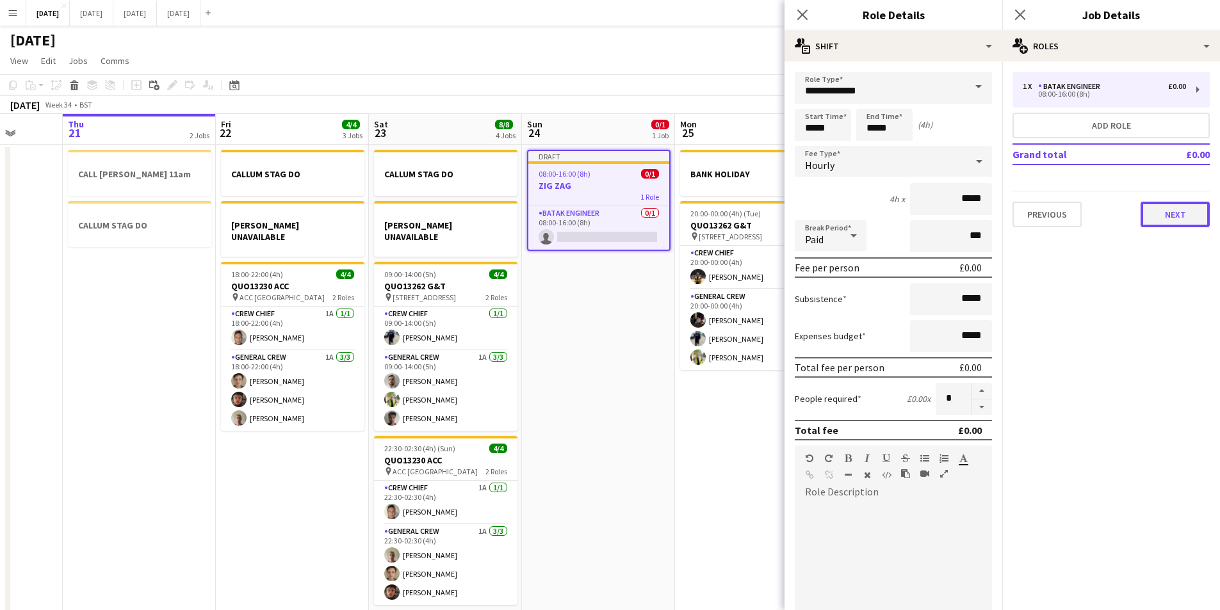
click at [1157, 215] on button "Next" at bounding box center [1175, 215] width 69 height 26
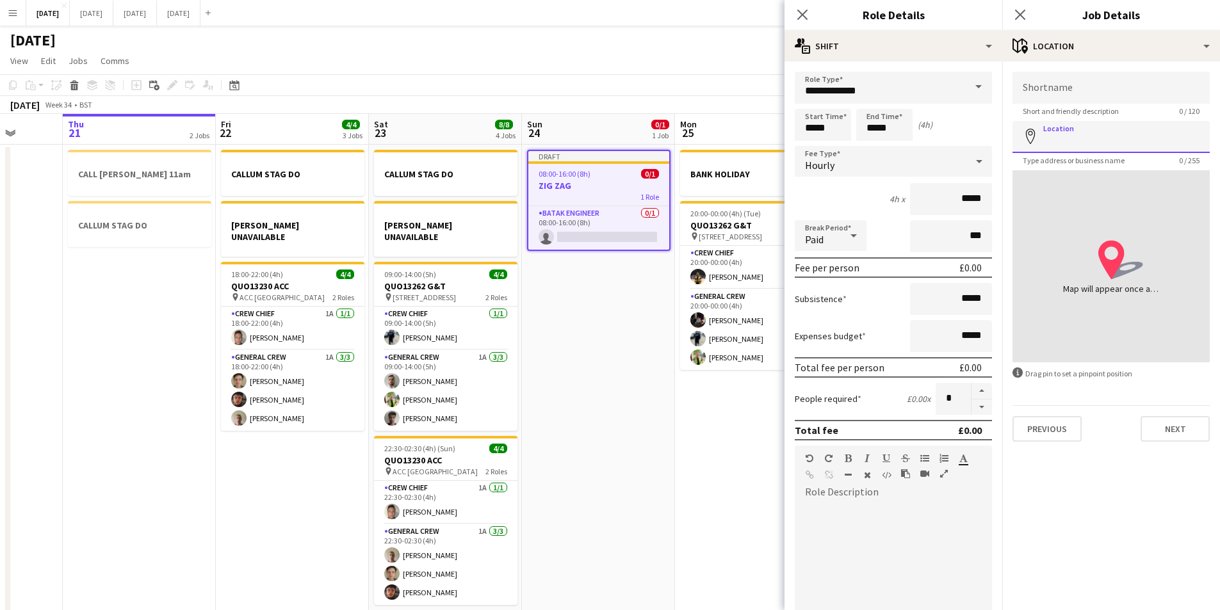
click at [1068, 143] on input "Location" at bounding box center [1111, 137] width 197 height 32
type input "**********"
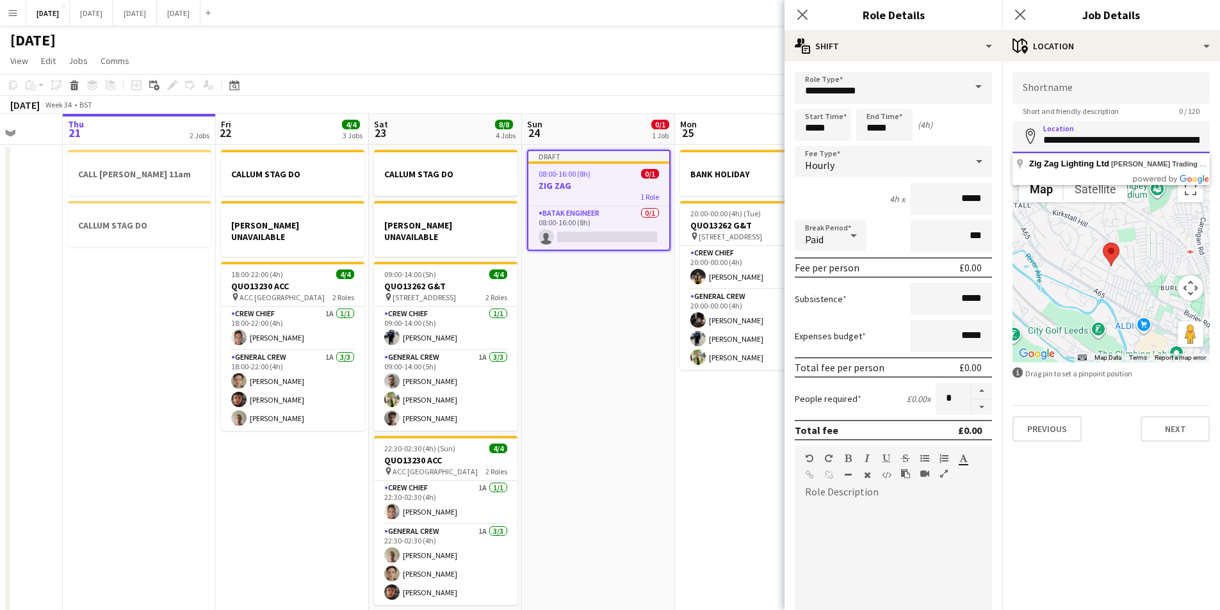
scroll to position [0, 154]
drag, startPoint x: 1043, startPoint y: 140, endPoint x: 1243, endPoint y: 151, distance: 200.8
click at [1220, 151] on html "Menu Boards Boards Boards All jobs Status Workforce Workforce My Workforce Recr…" at bounding box center [610, 322] width 1220 height 645
click at [1072, 95] on input "Shortname" at bounding box center [1111, 88] width 197 height 32
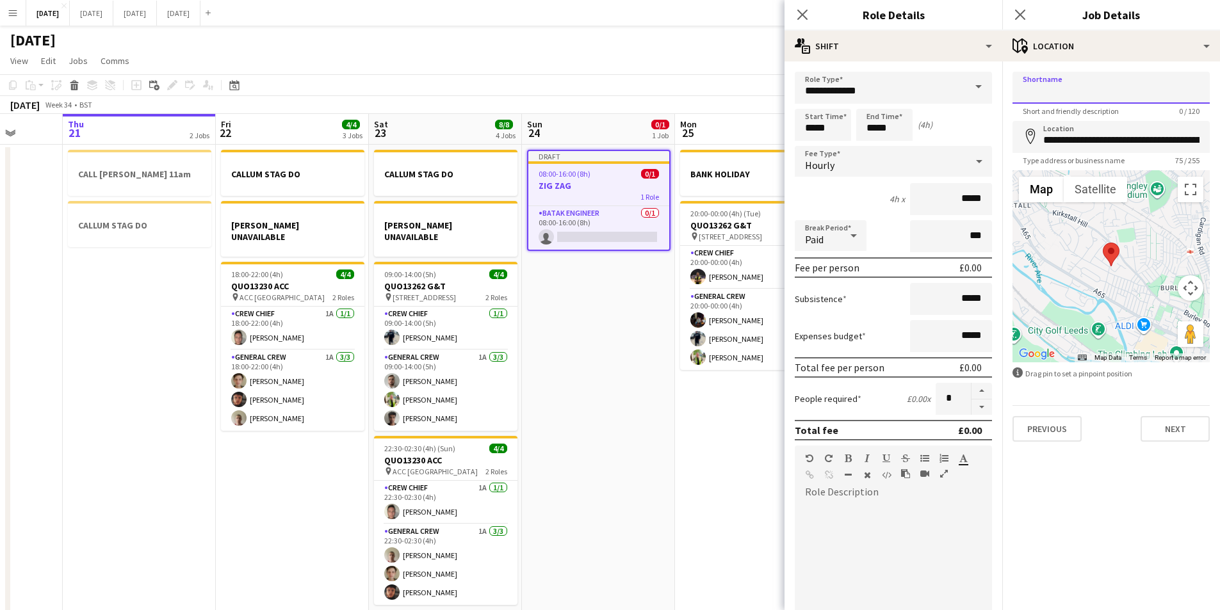
paste input "**********"
type input "**********"
drag, startPoint x: 1158, startPoint y: 425, endPoint x: 930, endPoint y: 133, distance: 370.7
click at [1158, 423] on button "Next" at bounding box center [1175, 429] width 69 height 26
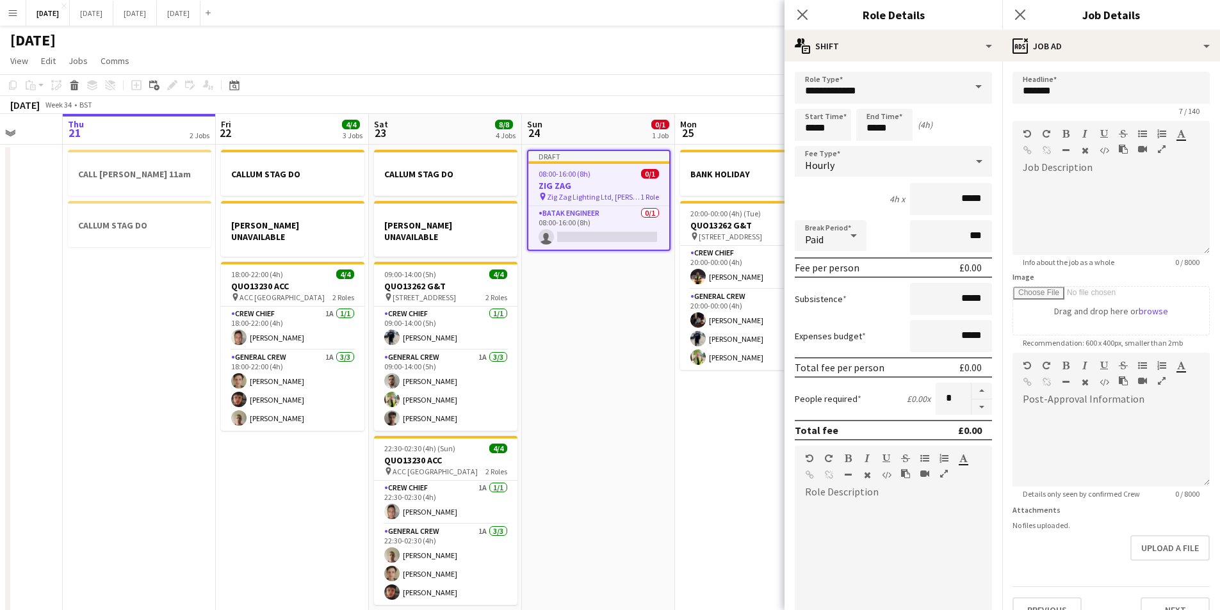
scroll to position [0, 0]
drag, startPoint x: 801, startPoint y: 10, endPoint x: 1013, endPoint y: 41, distance: 214.3
click at [806, 10] on icon "Close pop-in" at bounding box center [803, 15] width 10 height 10
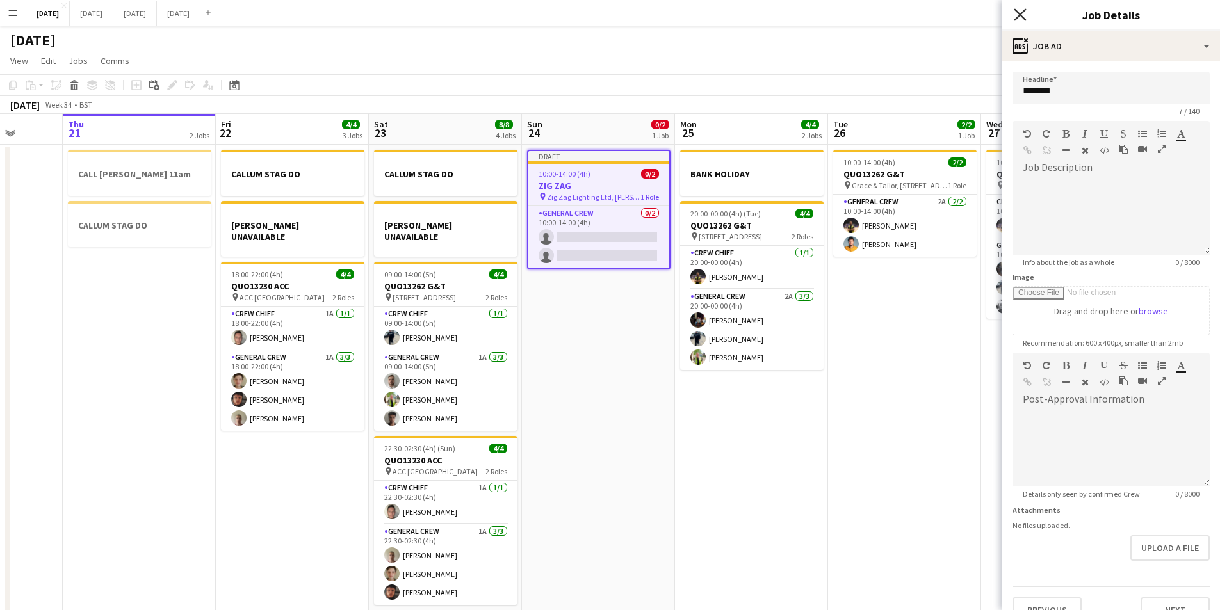
click at [1020, 16] on icon "Close pop-in" at bounding box center [1020, 14] width 12 height 12
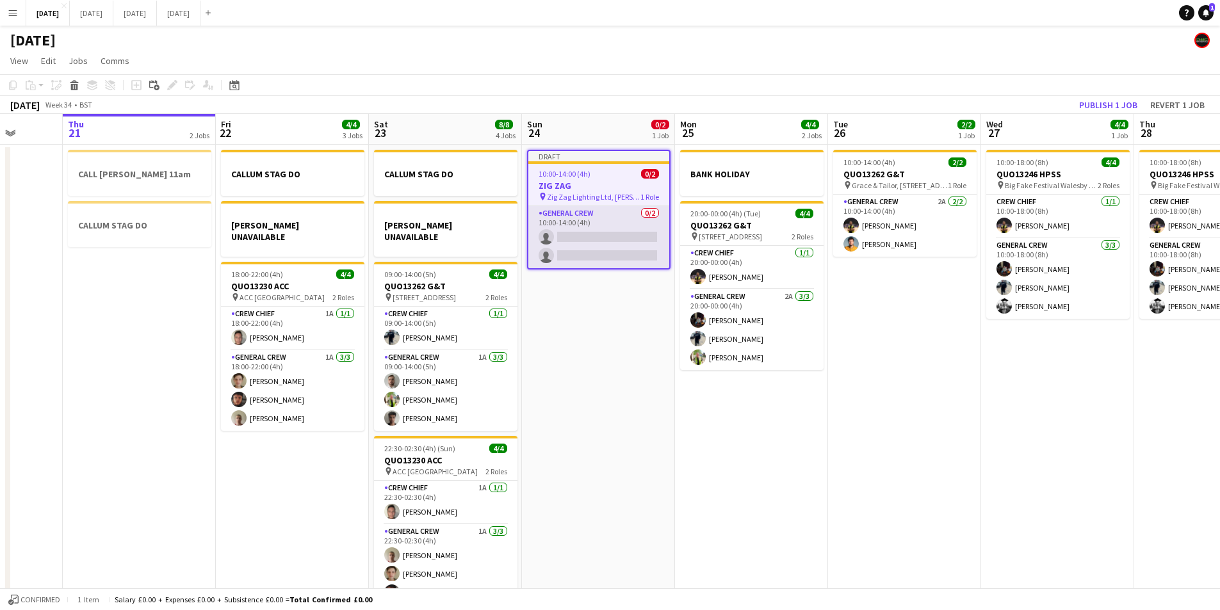
click at [623, 249] on app-card-role "General Crew 0/2 10:00-14:00 (4h) single-neutral-actions single-neutral-actions" at bounding box center [598, 237] width 141 height 62
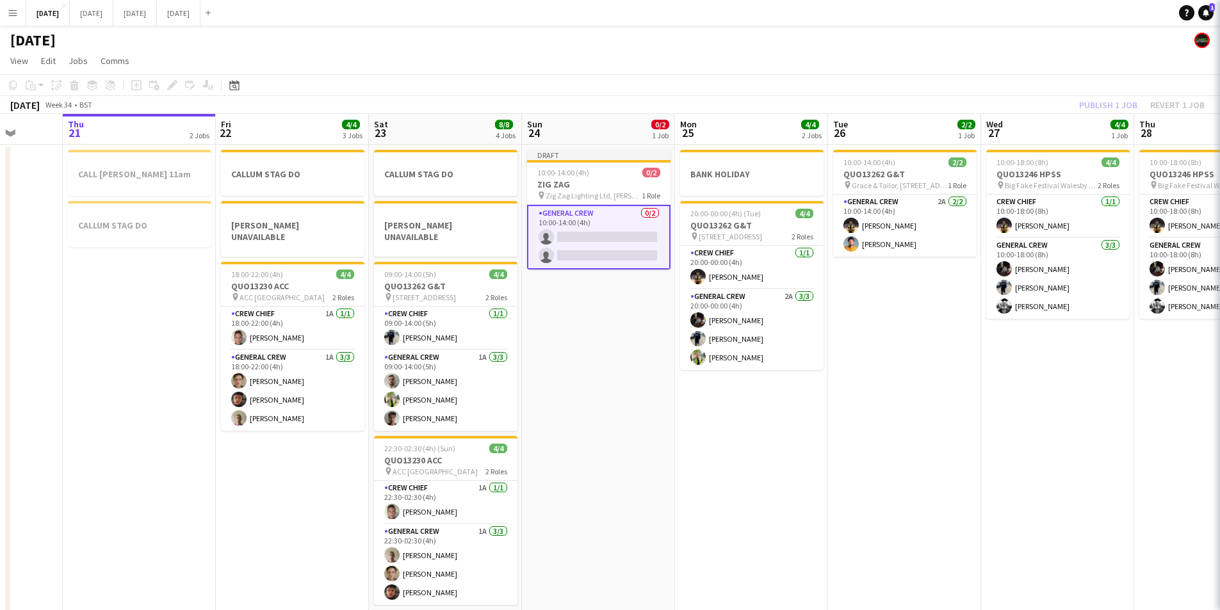
click at [621, 238] on app-card-role "General Crew 0/2 10:00-14:00 (4h) single-neutral-actions single-neutral-actions" at bounding box center [598, 237] width 143 height 65
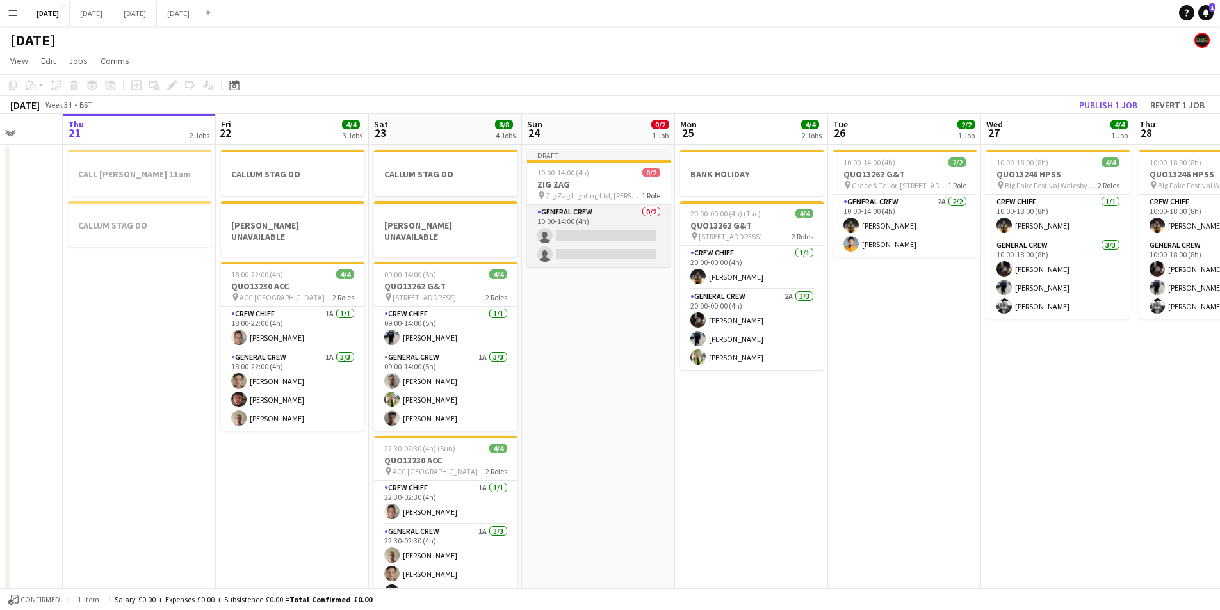
click at [621, 238] on app-card-role "General Crew 0/2 10:00-14:00 (4h) single-neutral-actions single-neutral-actions" at bounding box center [598, 236] width 143 height 62
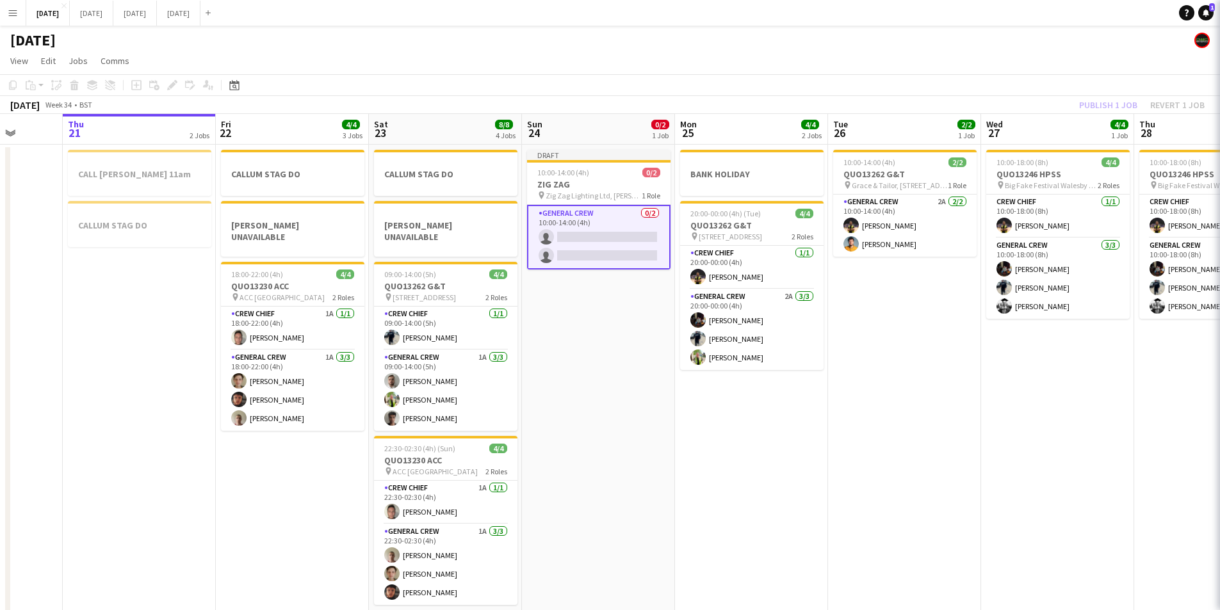
click at [621, 238] on app-card-role "General Crew 0/2 10:00-14:00 (4h) single-neutral-actions single-neutral-actions" at bounding box center [598, 237] width 143 height 65
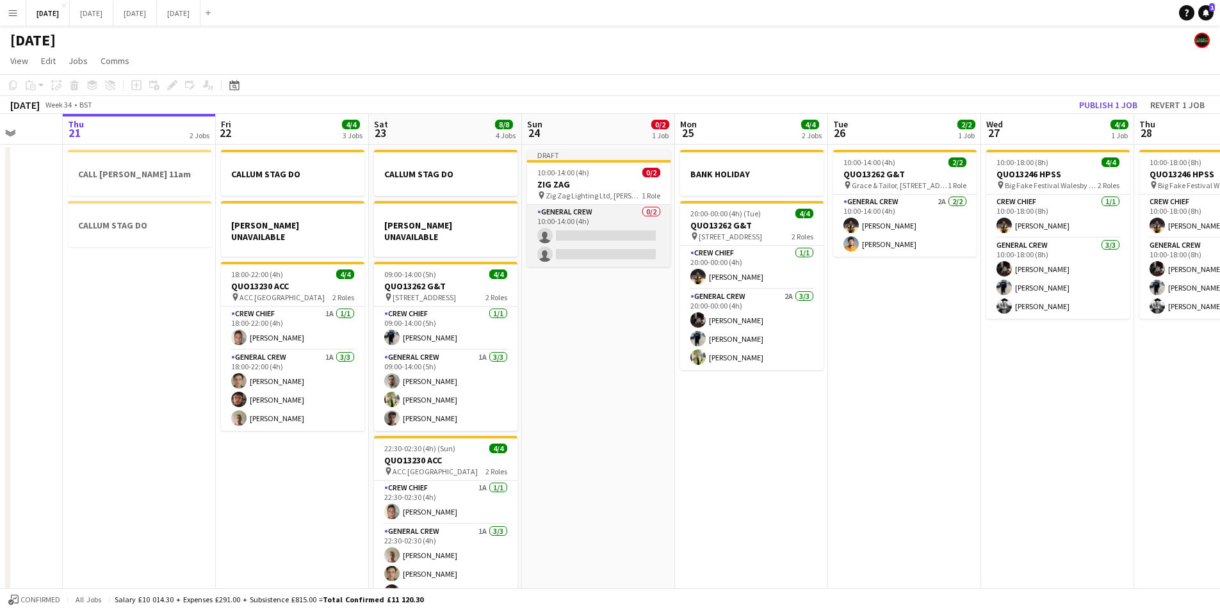
click at [593, 240] on app-card-role "General Crew 0/2 10:00-14:00 (4h) single-neutral-actions single-neutral-actions" at bounding box center [598, 236] width 143 height 62
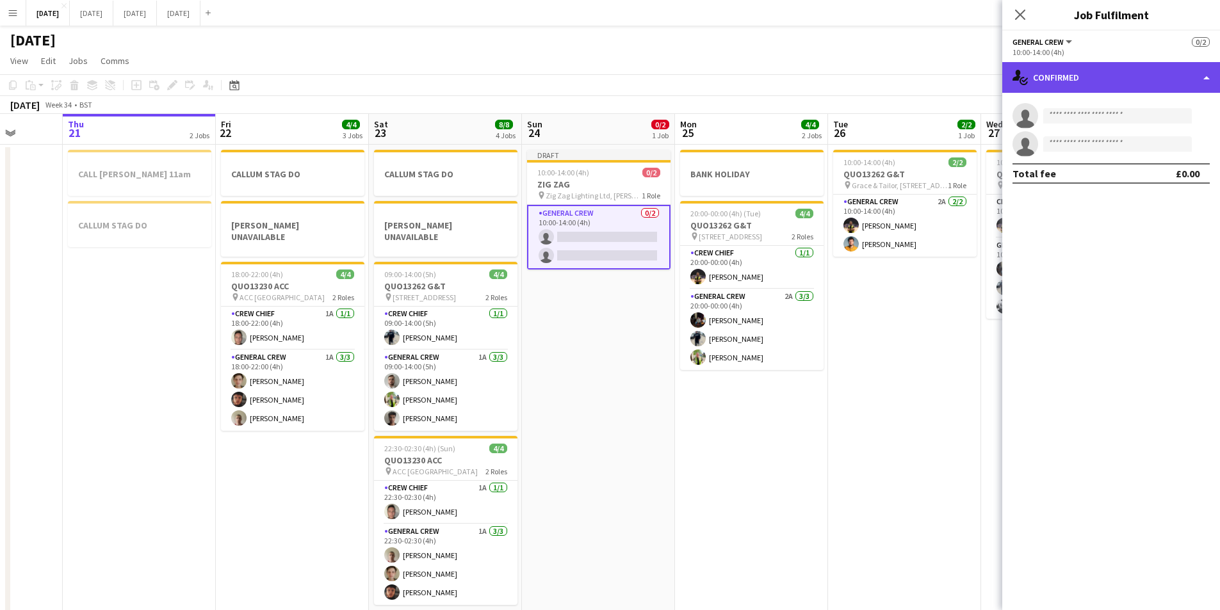
click at [1139, 66] on div "single-neutral-actions-check-2 Confirmed" at bounding box center [1112, 77] width 218 height 31
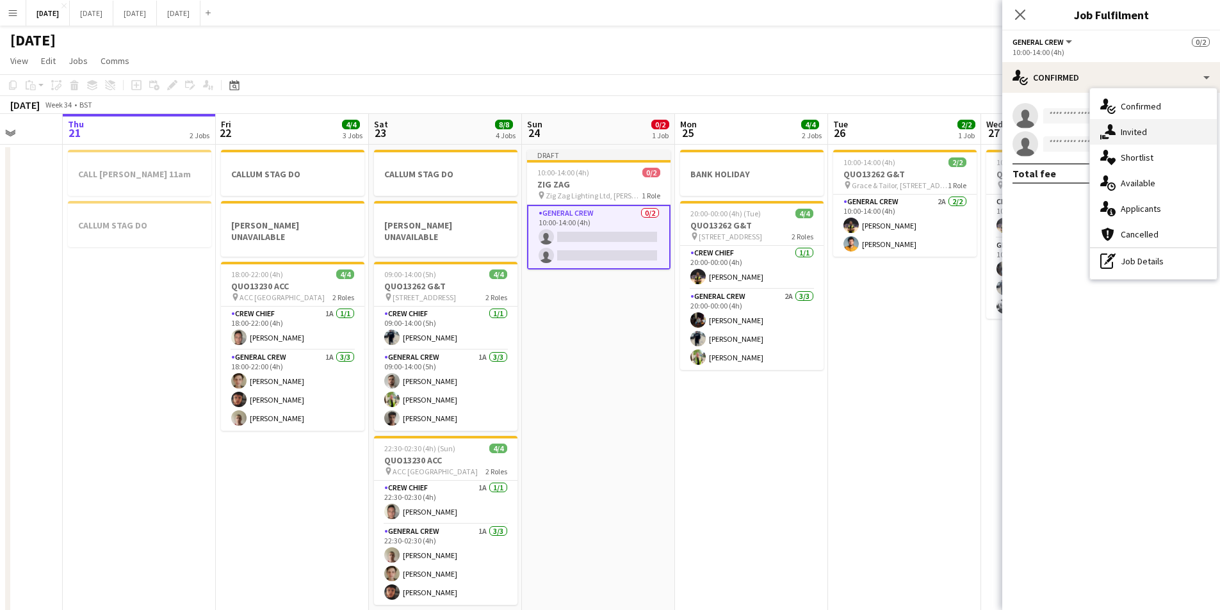
click at [1138, 136] on div "single-neutral-actions-share-1 Invited" at bounding box center [1153, 132] width 127 height 26
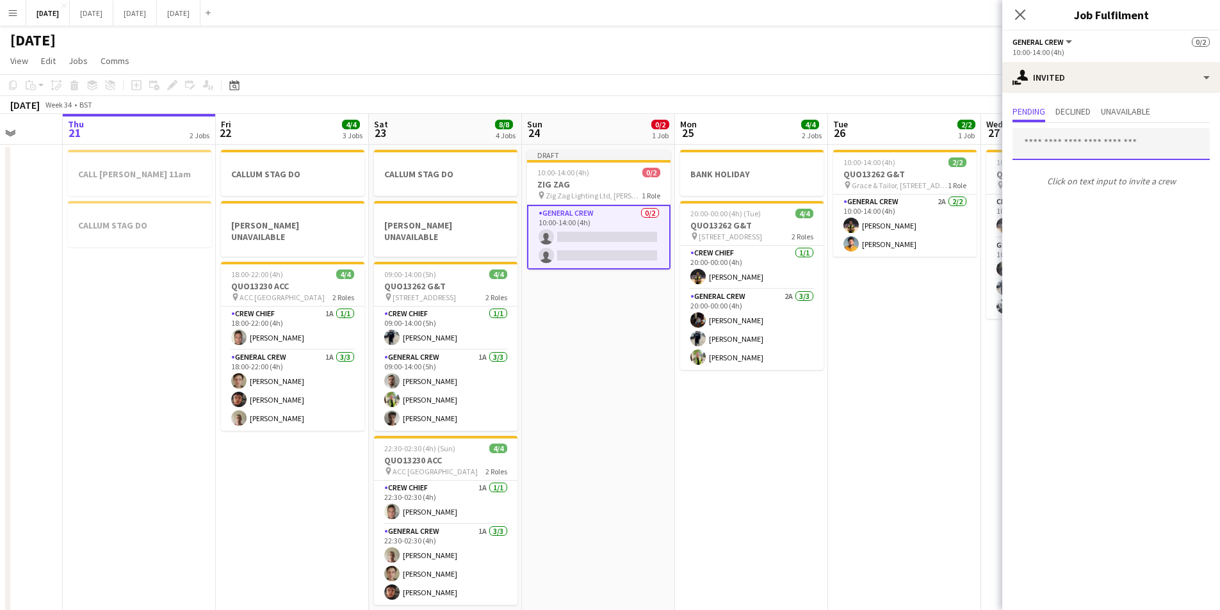
click at [1092, 143] on input "text" at bounding box center [1111, 144] width 197 height 32
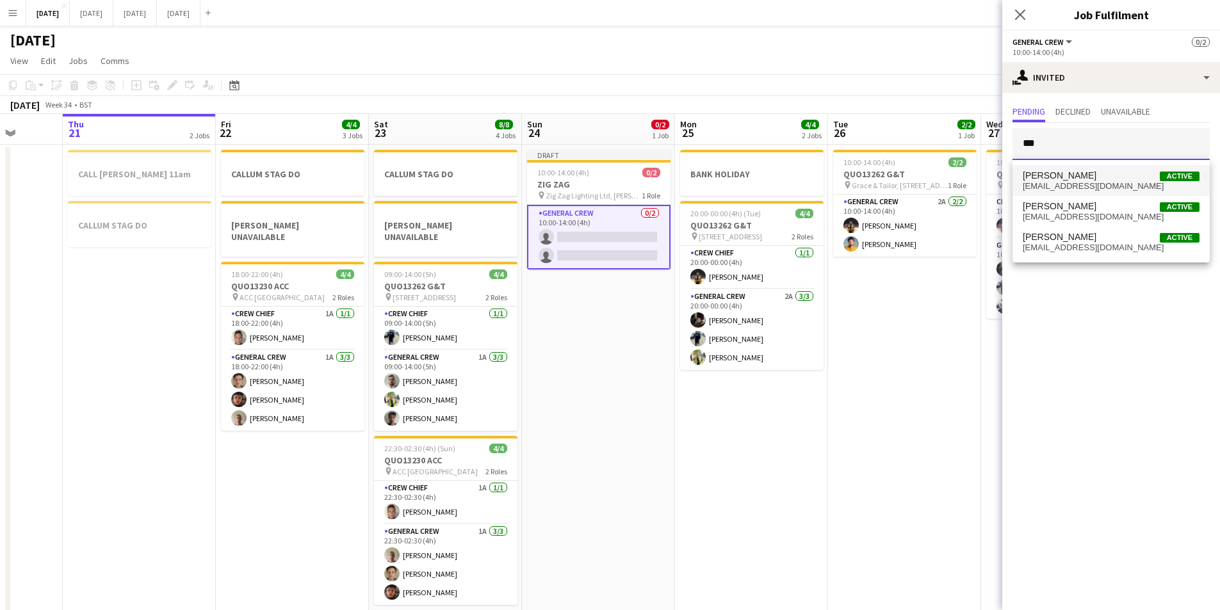
type input "***"
click at [1092, 179] on span "Ben Connor Active" at bounding box center [1111, 175] width 177 height 11
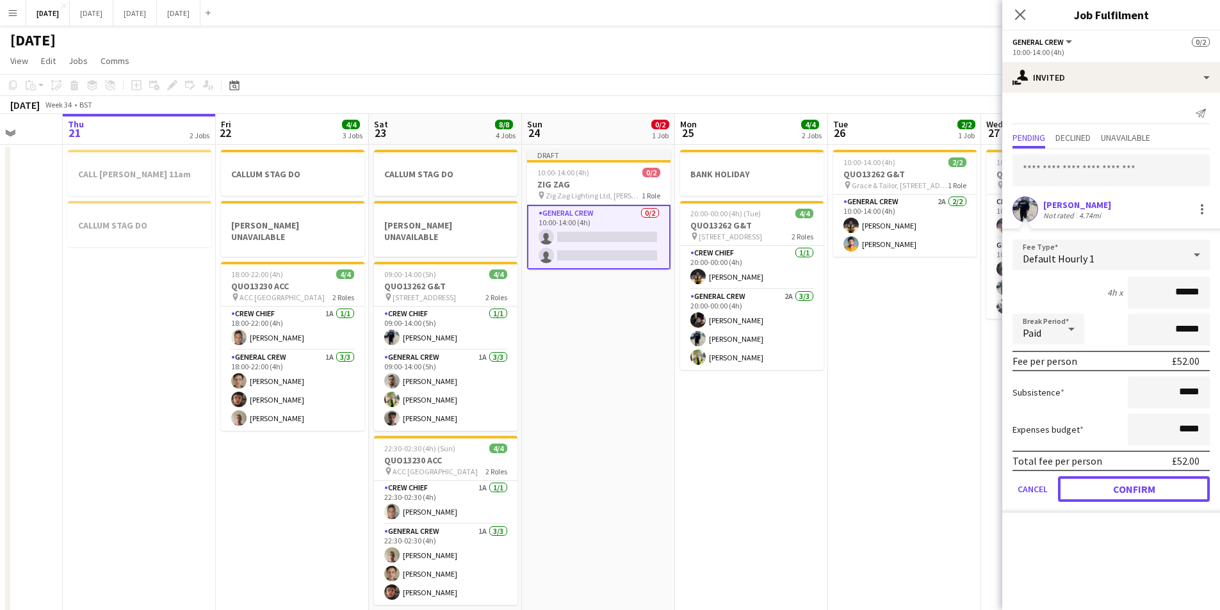
click at [1116, 482] on button "Confirm" at bounding box center [1134, 490] width 152 height 26
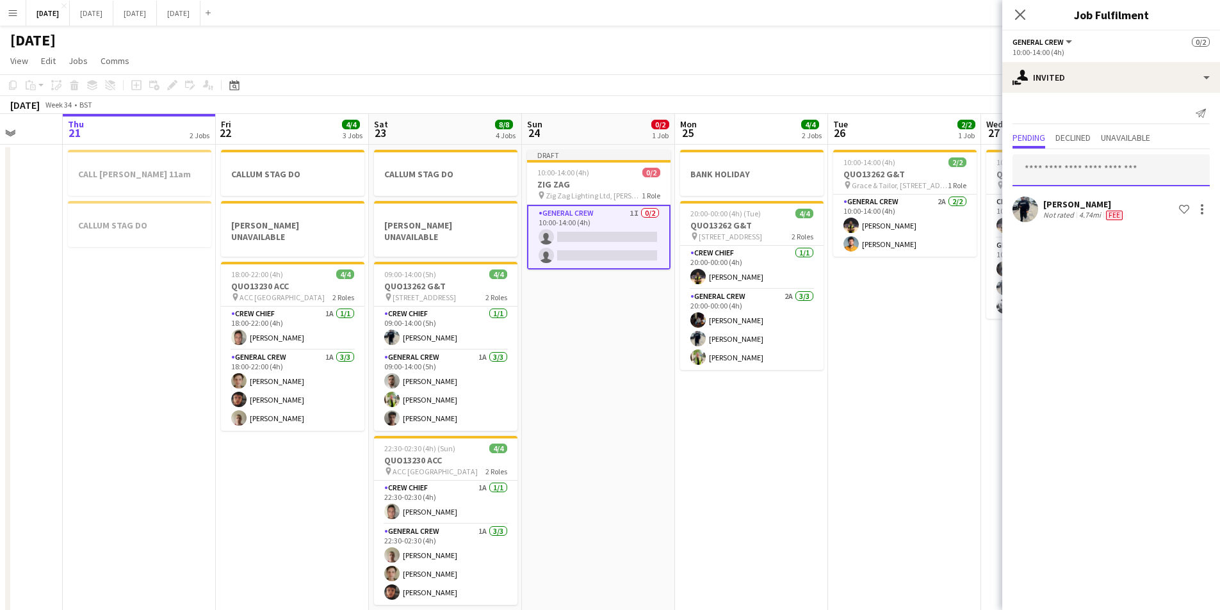
click at [1090, 169] on input "text" at bounding box center [1111, 170] width 197 height 32
type input "***"
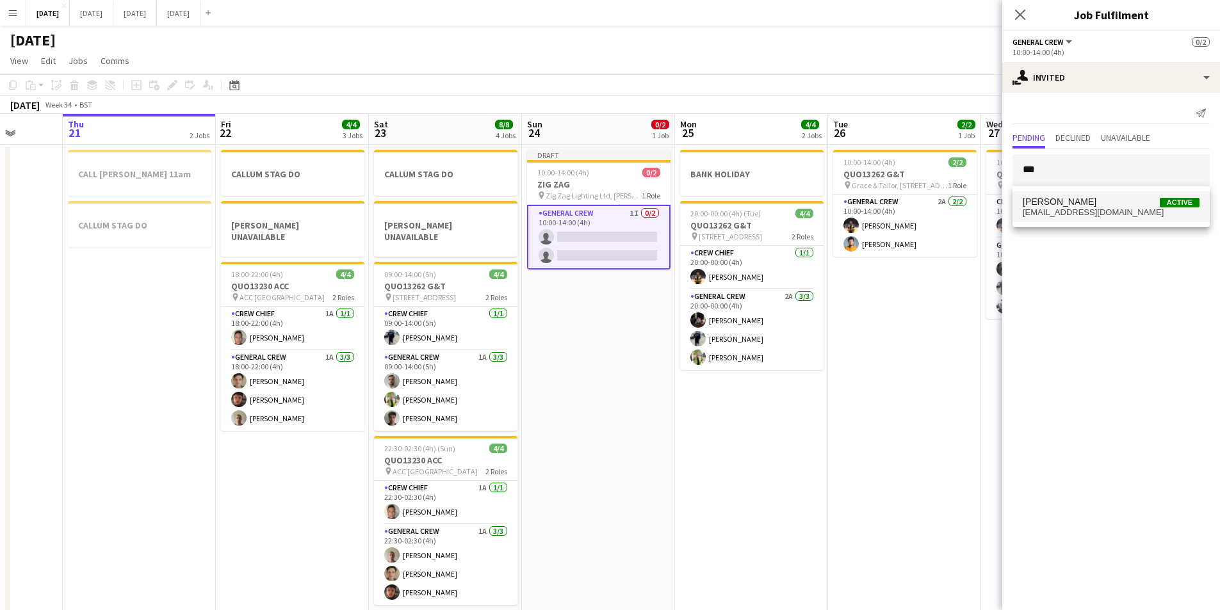
click at [1068, 213] on span "[EMAIL_ADDRESS][DOMAIN_NAME]" at bounding box center [1111, 213] width 177 height 10
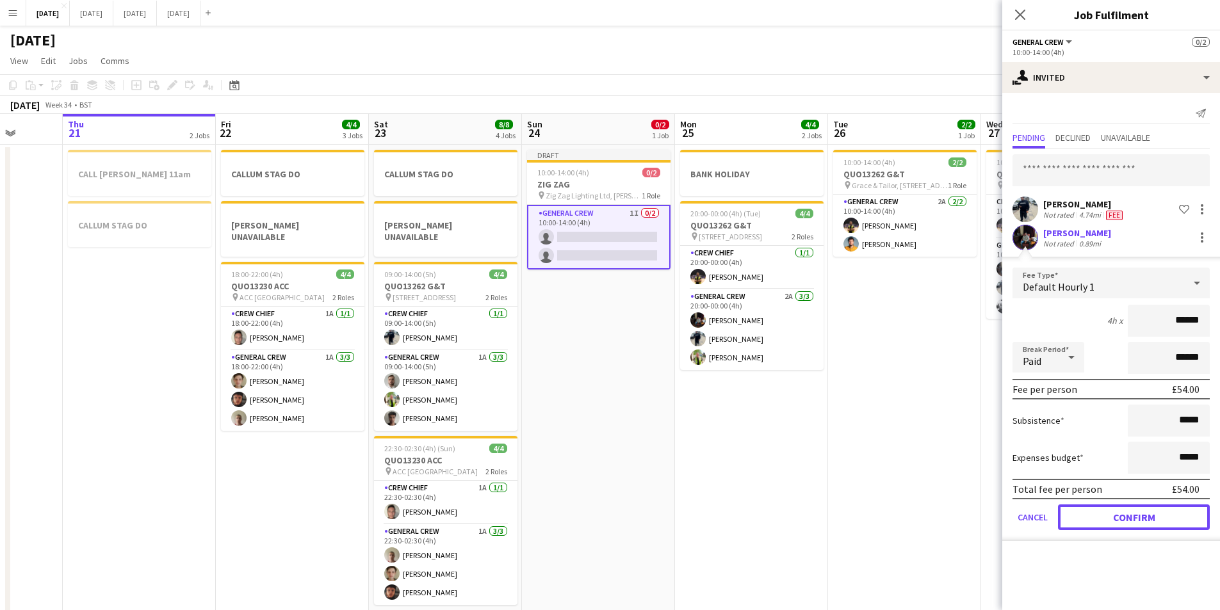
drag, startPoint x: 1129, startPoint y: 515, endPoint x: 1104, endPoint y: 113, distance: 402.4
click at [1129, 515] on button "Confirm" at bounding box center [1134, 518] width 152 height 26
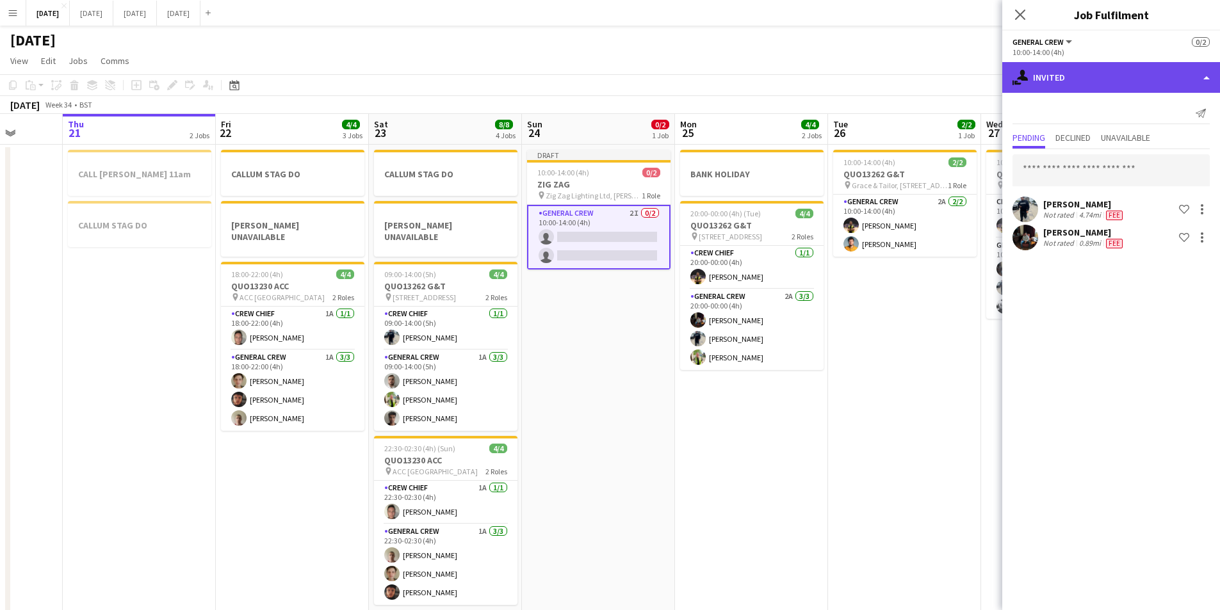
click at [1108, 72] on div "single-neutral-actions-share-1 Invited" at bounding box center [1112, 77] width 218 height 31
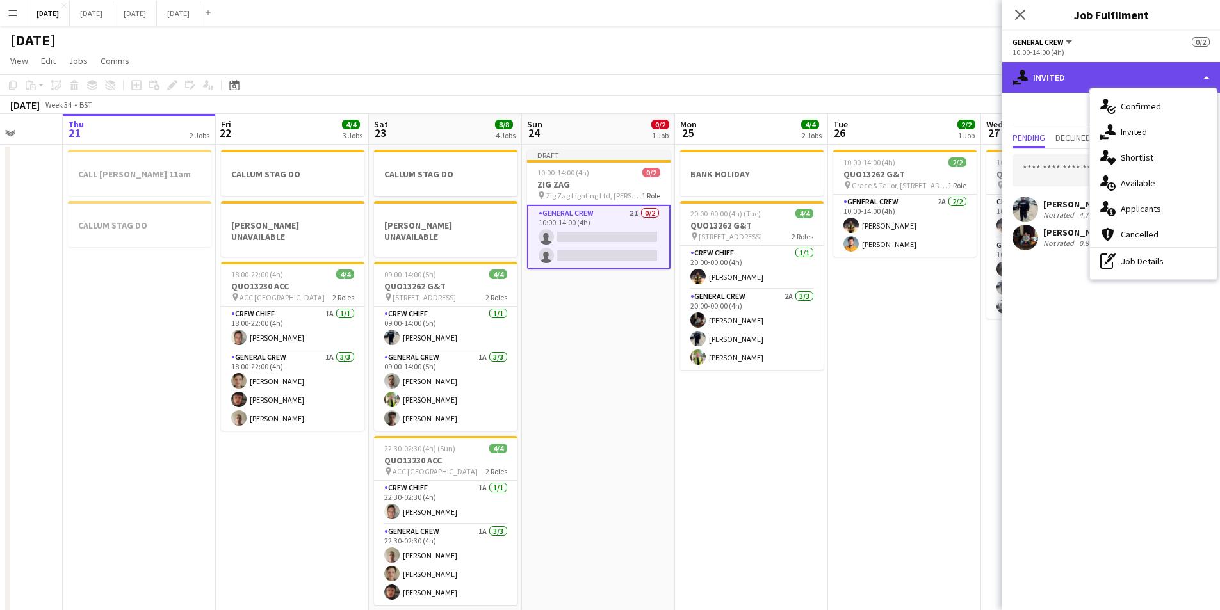
click at [1092, 65] on div "single-neutral-actions-share-1 Invited" at bounding box center [1112, 77] width 218 height 31
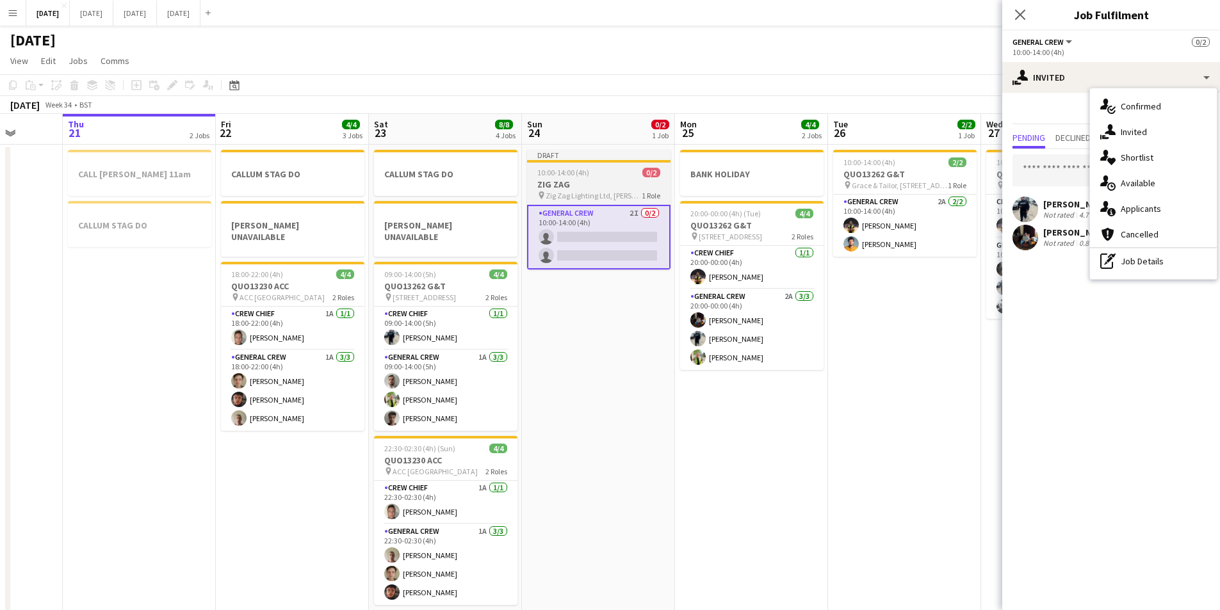
click at [564, 181] on h3 "ZIG ZAG" at bounding box center [598, 185] width 143 height 12
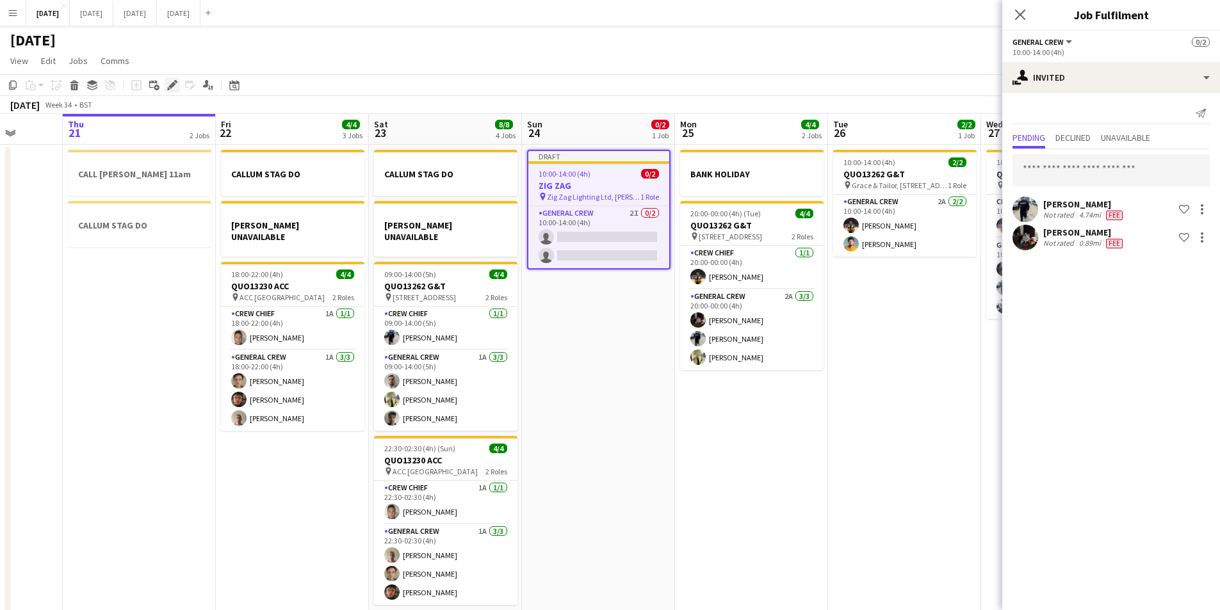
click at [168, 83] on icon "Edit" at bounding box center [172, 85] width 10 height 10
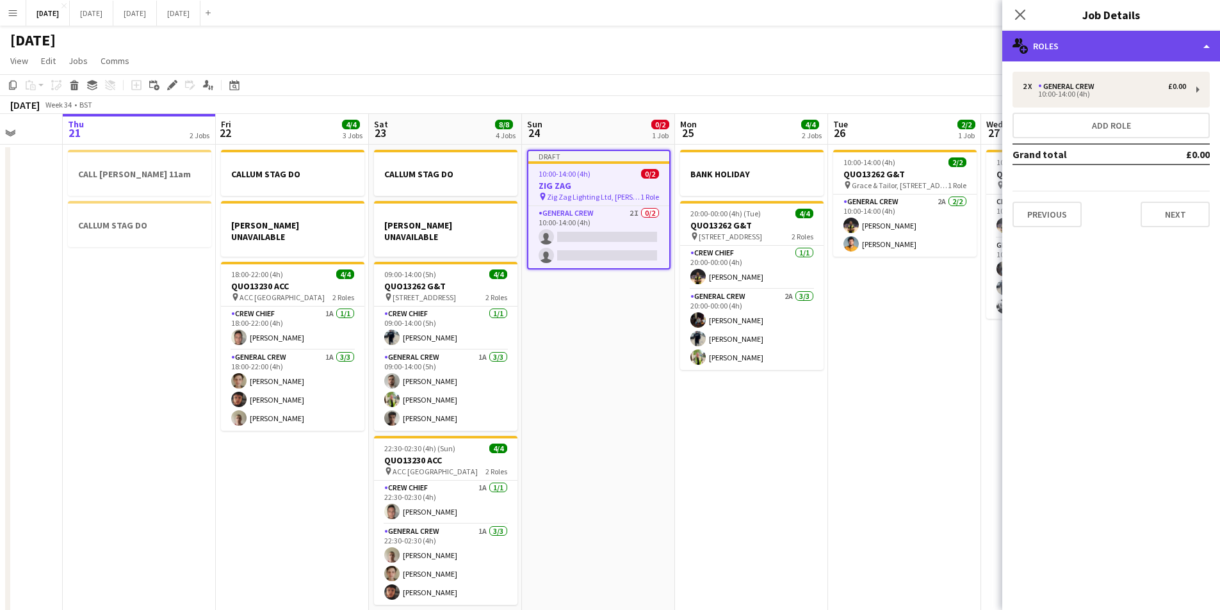
click at [1131, 38] on div "multiple-users-add Roles" at bounding box center [1112, 46] width 218 height 31
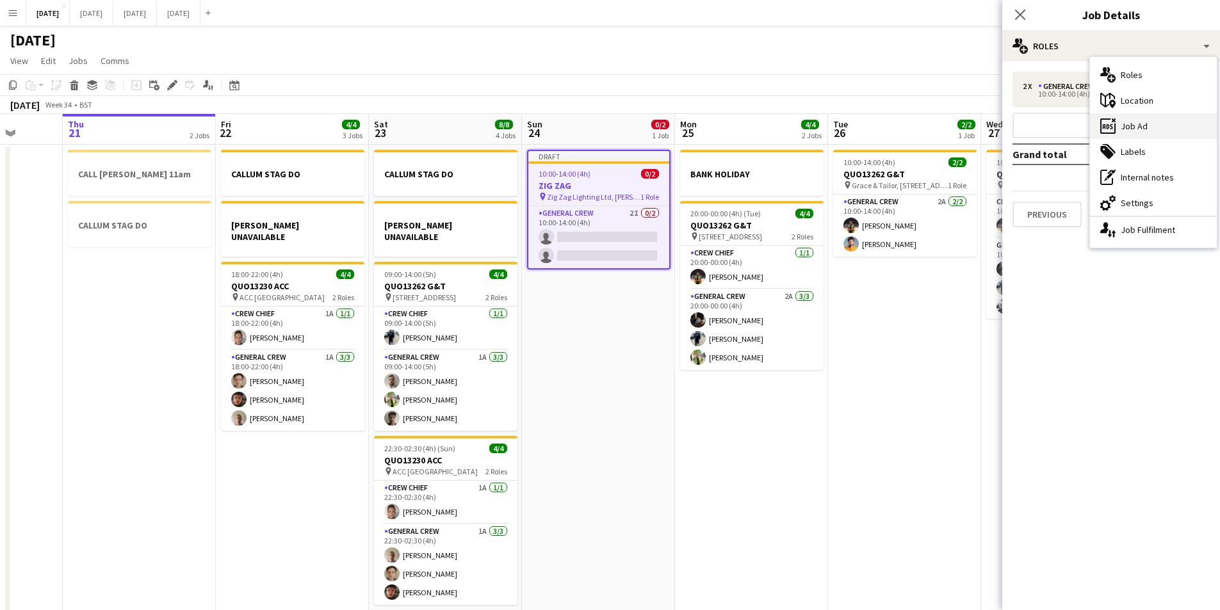
click at [1142, 124] on div "ads-window Job Ad" at bounding box center [1153, 126] width 127 height 26
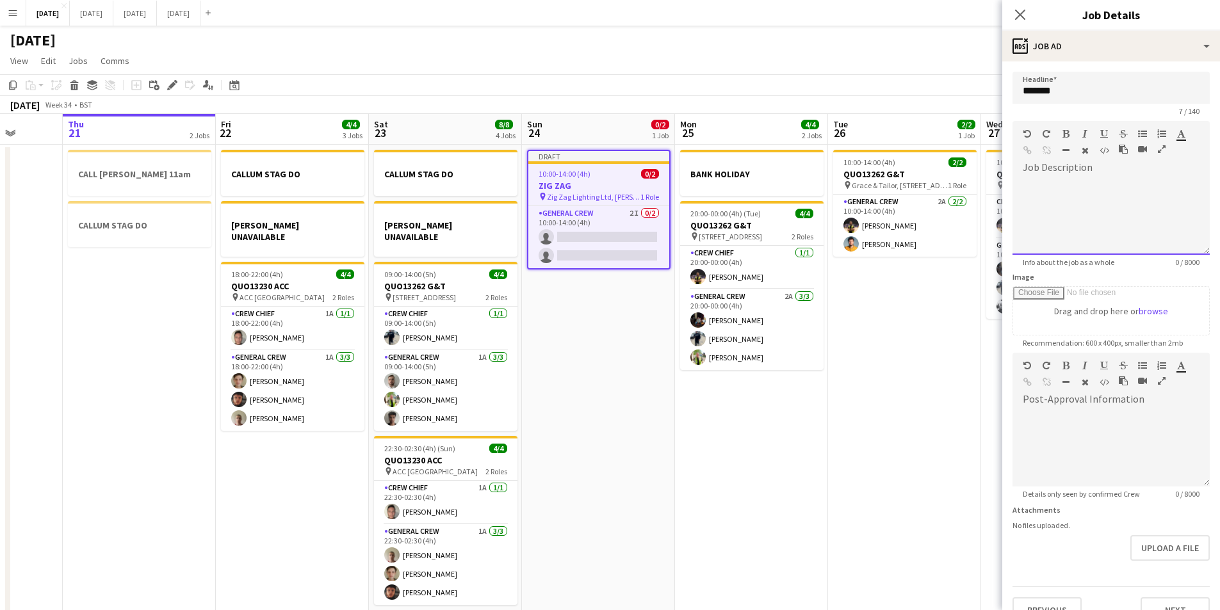
click at [1081, 199] on div at bounding box center [1111, 216] width 197 height 77
click at [1022, 184] on div "**********" at bounding box center [1107, 216] width 188 height 77
drag, startPoint x: 1053, startPoint y: 183, endPoint x: 1043, endPoint y: 183, distance: 10.3
click at [1045, 183] on div "**********" at bounding box center [1106, 184] width 167 height 13
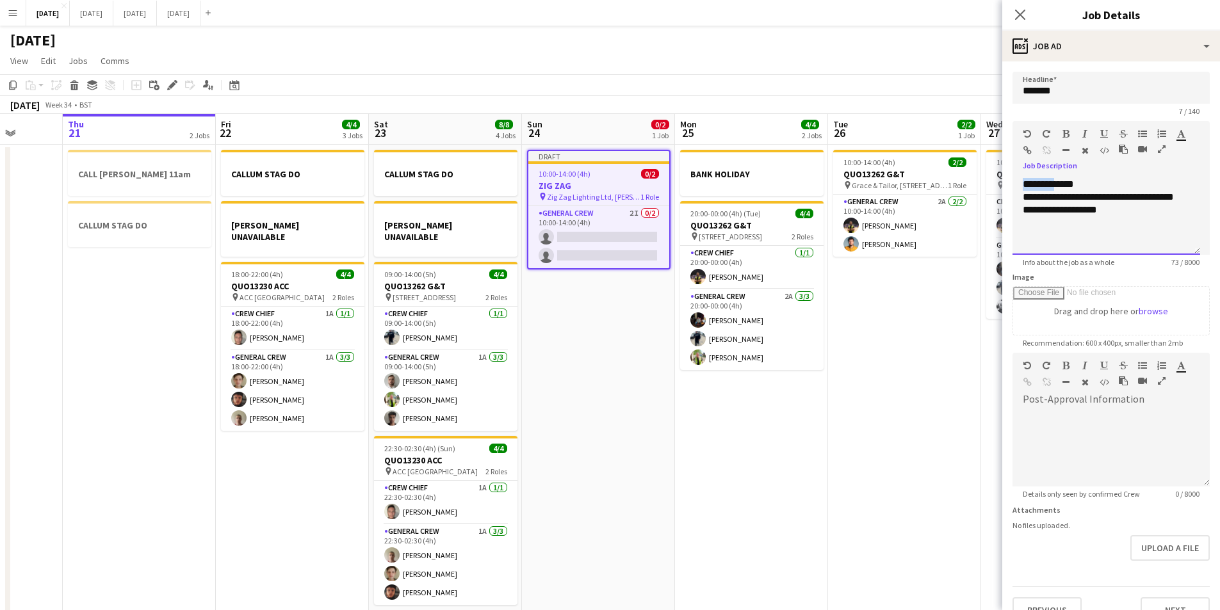
drag, startPoint x: 1058, startPoint y: 185, endPoint x: 1022, endPoint y: 179, distance: 36.4
click at [1010, 185] on form "**********" at bounding box center [1112, 348] width 218 height 552
click at [1065, 136] on icon "button" at bounding box center [1066, 133] width 7 height 9
drag, startPoint x: 1061, startPoint y: 195, endPoint x: 1019, endPoint y: 195, distance: 42.3
click at [1019, 195] on div "**********" at bounding box center [1107, 216] width 188 height 77
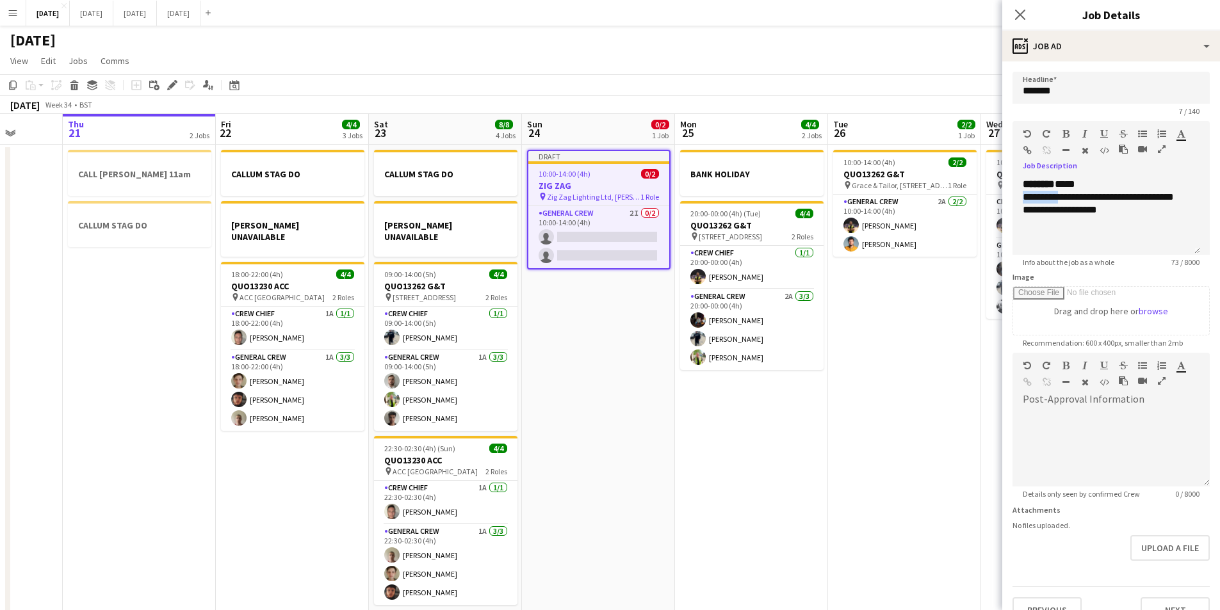
click at [1067, 132] on icon "button" at bounding box center [1066, 133] width 7 height 9
click at [1060, 227] on div "**********" at bounding box center [1107, 216] width 188 height 77
click at [1140, 209] on div "**********" at bounding box center [1107, 216] width 188 height 77
click at [1063, 149] on icon "button" at bounding box center [1066, 150] width 7 height 9
click at [1118, 240] on div "**********" at bounding box center [1107, 216] width 188 height 77
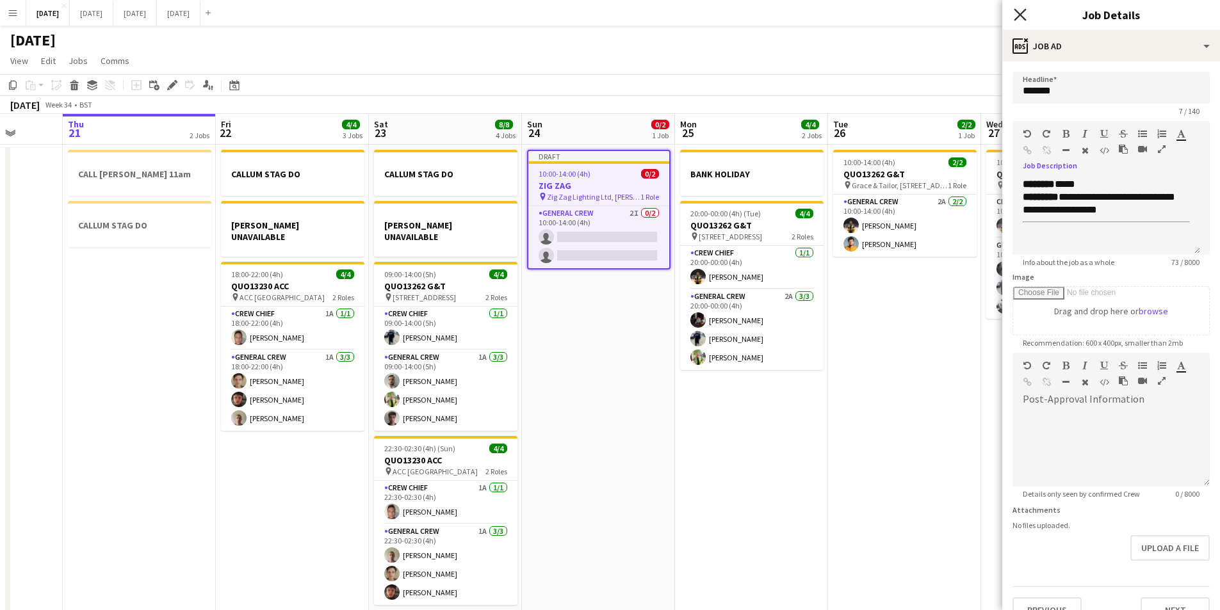
click at [1018, 14] on icon "Close pop-in" at bounding box center [1020, 14] width 12 height 12
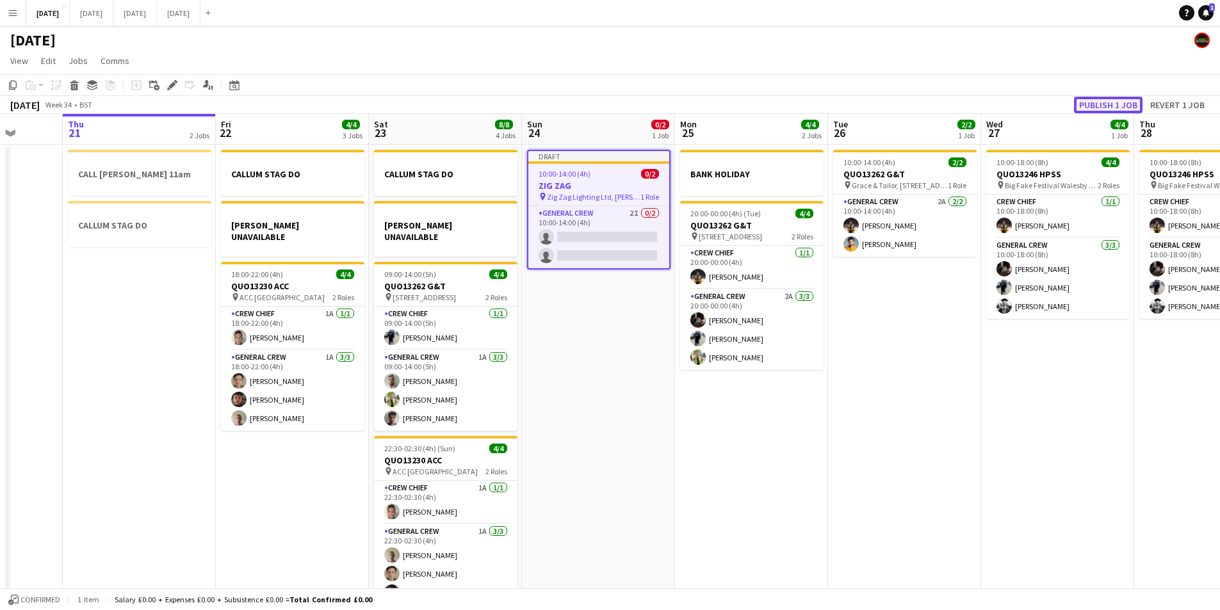
click at [1108, 102] on button "Publish 1 job" at bounding box center [1108, 105] width 69 height 17
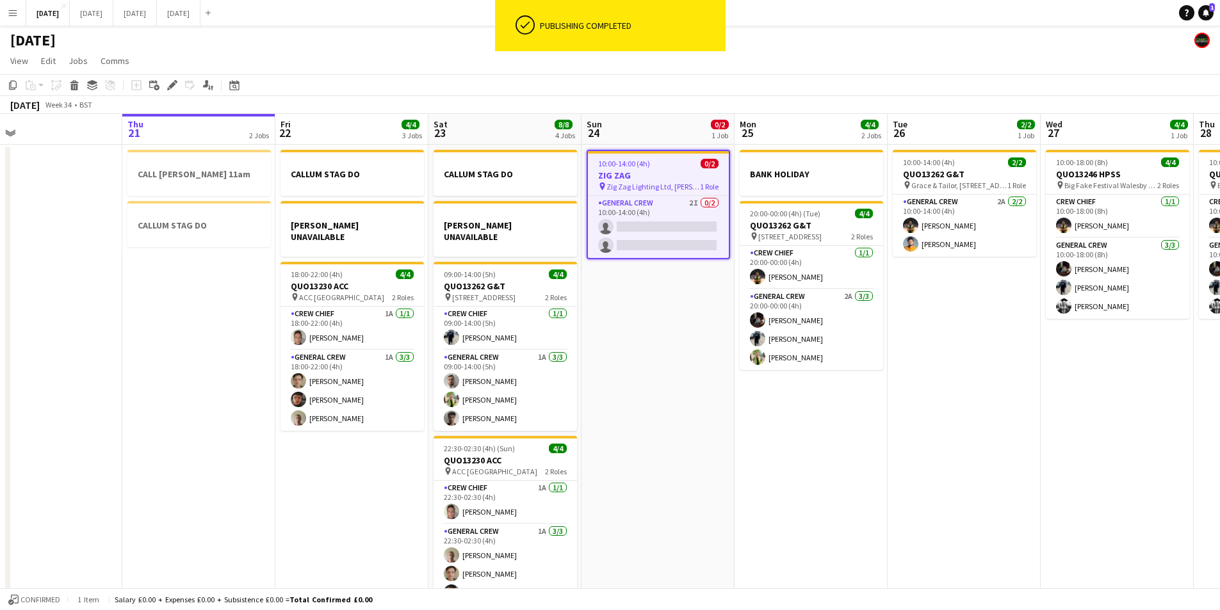
scroll to position [0, 325]
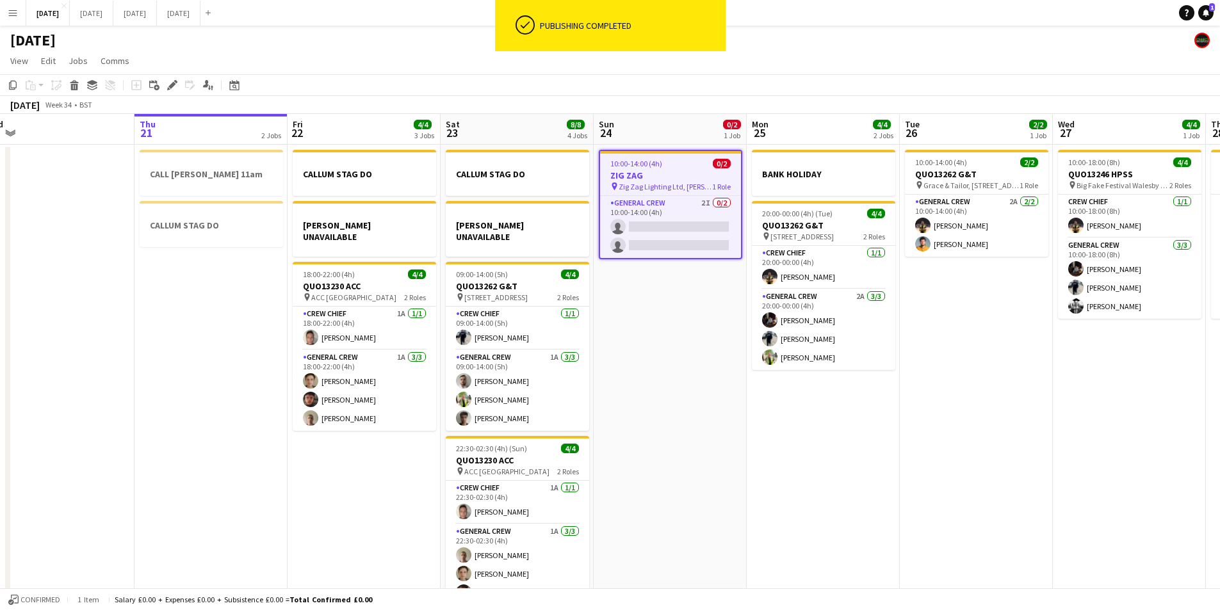
drag, startPoint x: 600, startPoint y: 315, endPoint x: 672, endPoint y: 332, distance: 73.7
click at [672, 332] on app-calendar-viewport "Mon 18 6/6 3 Jobs Tue 19 4/4 1 Job Wed 20 Thu 21 2 Jobs Fri 22 4/4 3 Jobs Sat 2…" at bounding box center [610, 368] width 1220 height 509
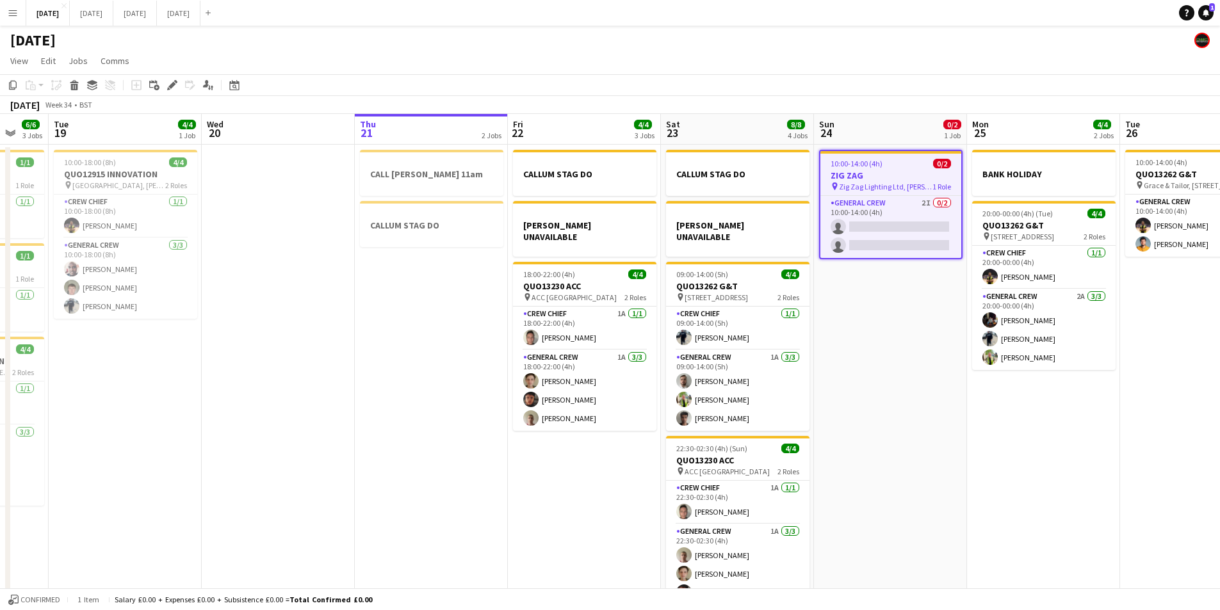
drag, startPoint x: 810, startPoint y: 441, endPoint x: 897, endPoint y: 439, distance: 86.5
click at [897, 439] on app-calendar-viewport "Sun 17 Mon 18 6/6 3 Jobs Tue 19 4/4 1 Job Wed 20 Thu 21 2 Jobs Fri 22 4/4 3 Job…" at bounding box center [610, 368] width 1220 height 509
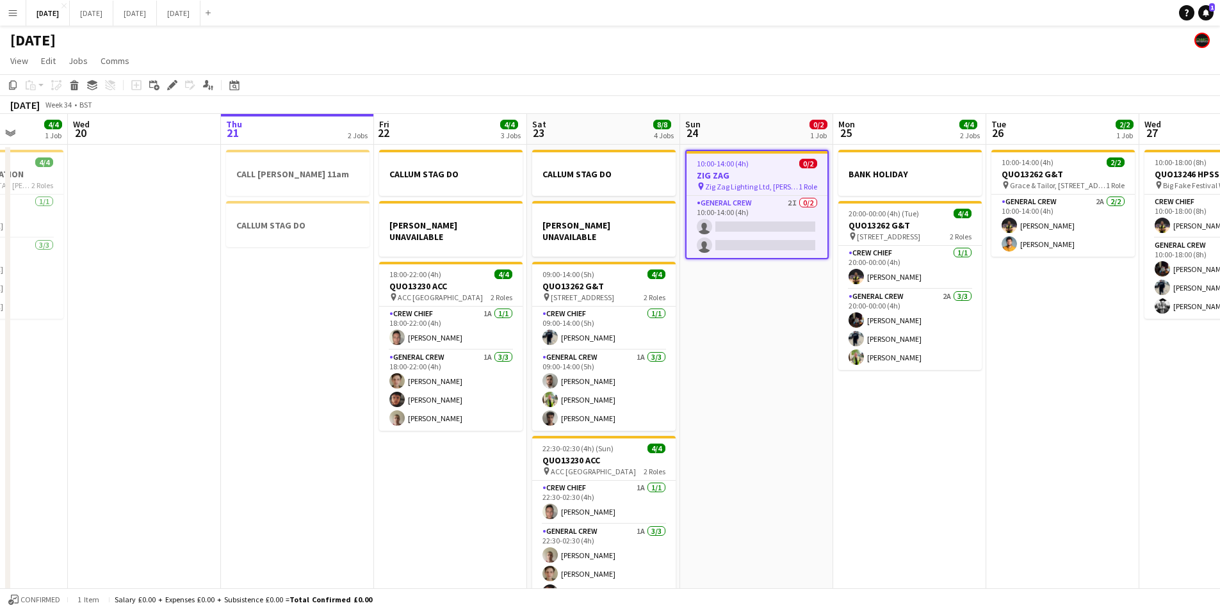
click at [793, 429] on app-date-cell "10:00-14:00 (4h) 0/2 ZIG ZAG pin Zig Zag Lighting Ltd, Burley Hill Trading Esta…" at bounding box center [756, 384] width 153 height 479
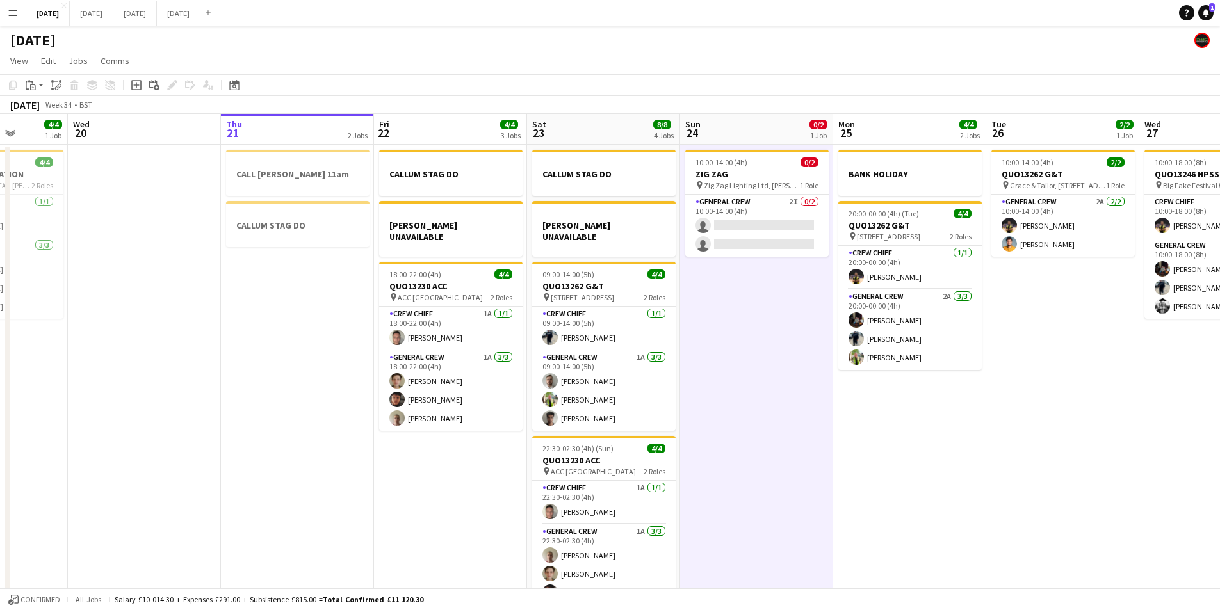
click at [784, 347] on app-date-cell "10:00-14:00 (4h) 0/2 ZIG ZAG pin Zig Zag Lighting Ltd, Burley Hill Trading Esta…" at bounding box center [756, 384] width 153 height 479
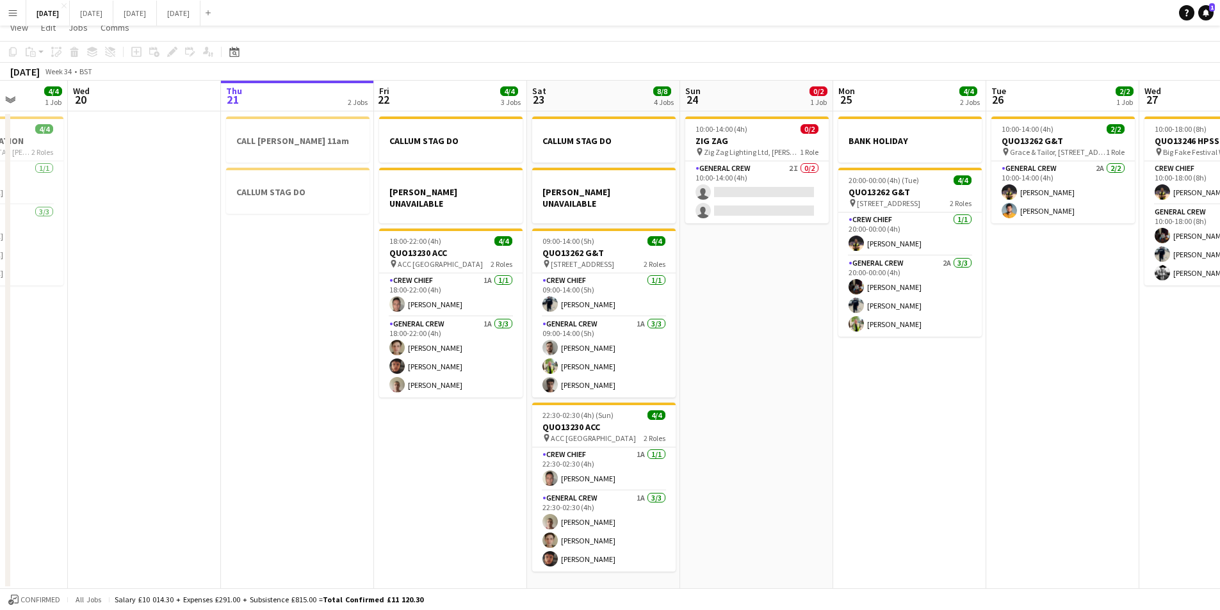
scroll to position [0, 0]
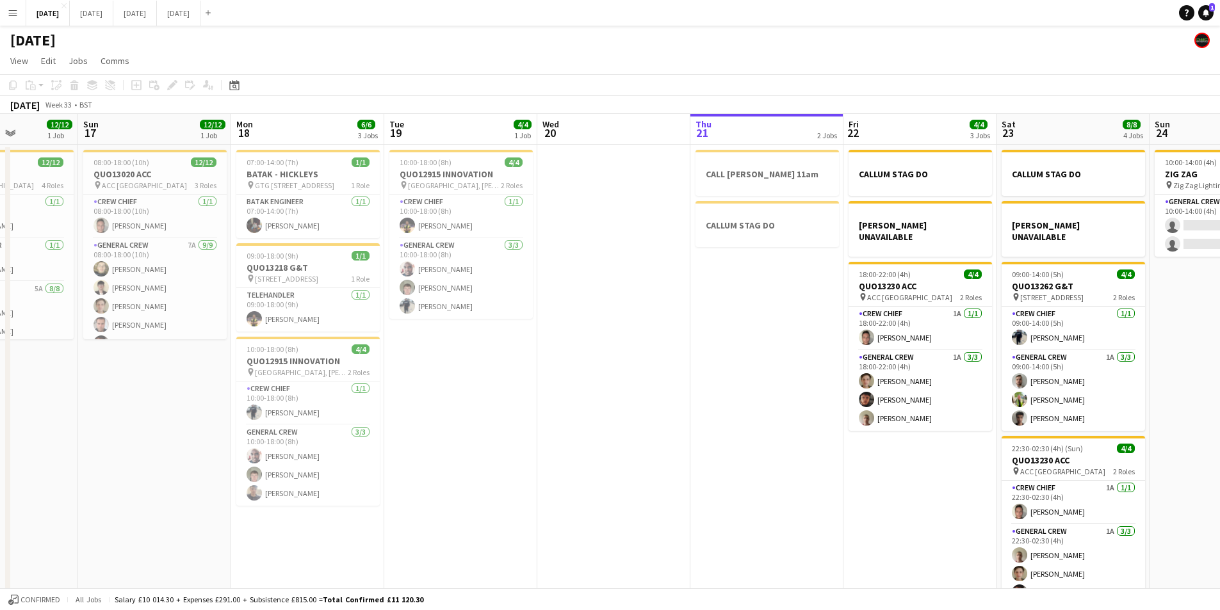
drag, startPoint x: 196, startPoint y: 424, endPoint x: 751, endPoint y: 372, distance: 557.2
click at [703, 445] on app-calendar-viewport "Thu 14 4/4 1 Job Fri 15 1/1 1 Job Sat 16 12/12 1 Job Sun 17 12/12 1 Job Mon 18 …" at bounding box center [610, 368] width 1220 height 509
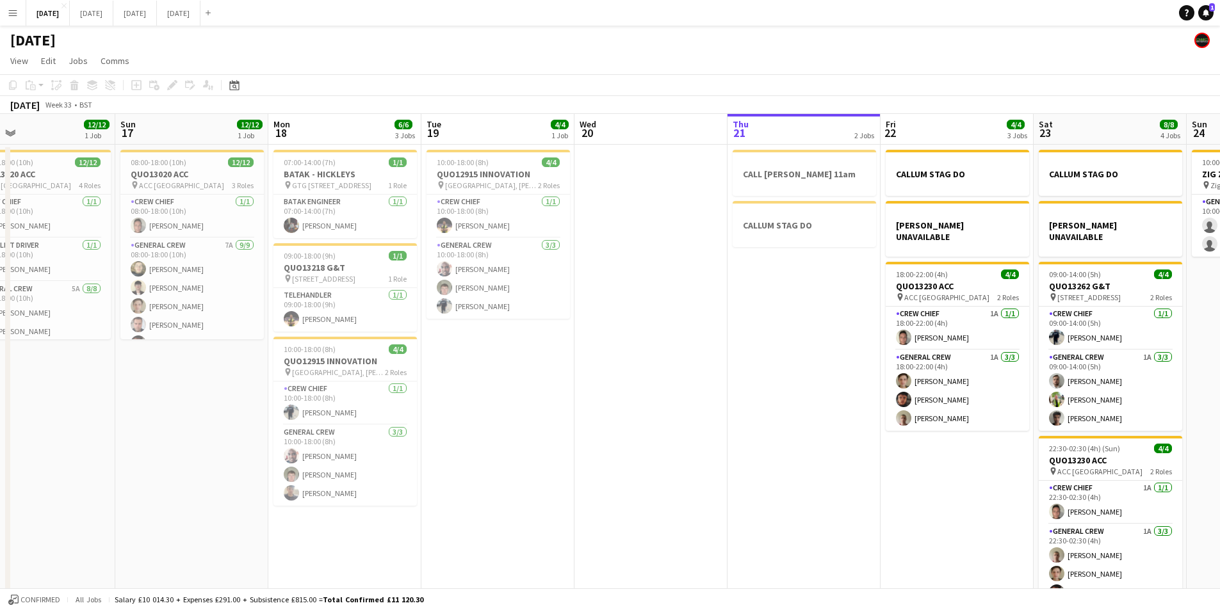
drag, startPoint x: 509, startPoint y: 361, endPoint x: 482, endPoint y: 357, distance: 27.3
click at [480, 357] on app-calendar-viewport "Thu 14 4/4 1 Job Fri 15 1/1 1 Job Sat 16 12/12 1 Job Sun 17 12/12 1 Job Mon 18 …" at bounding box center [610, 368] width 1220 height 509
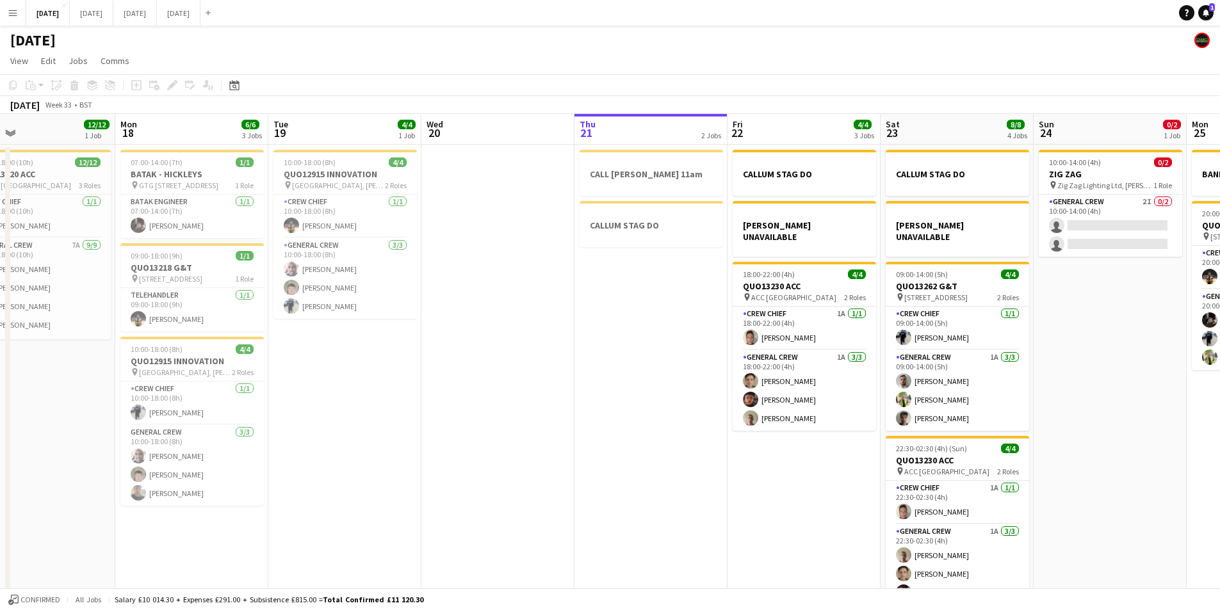
scroll to position [0, 442]
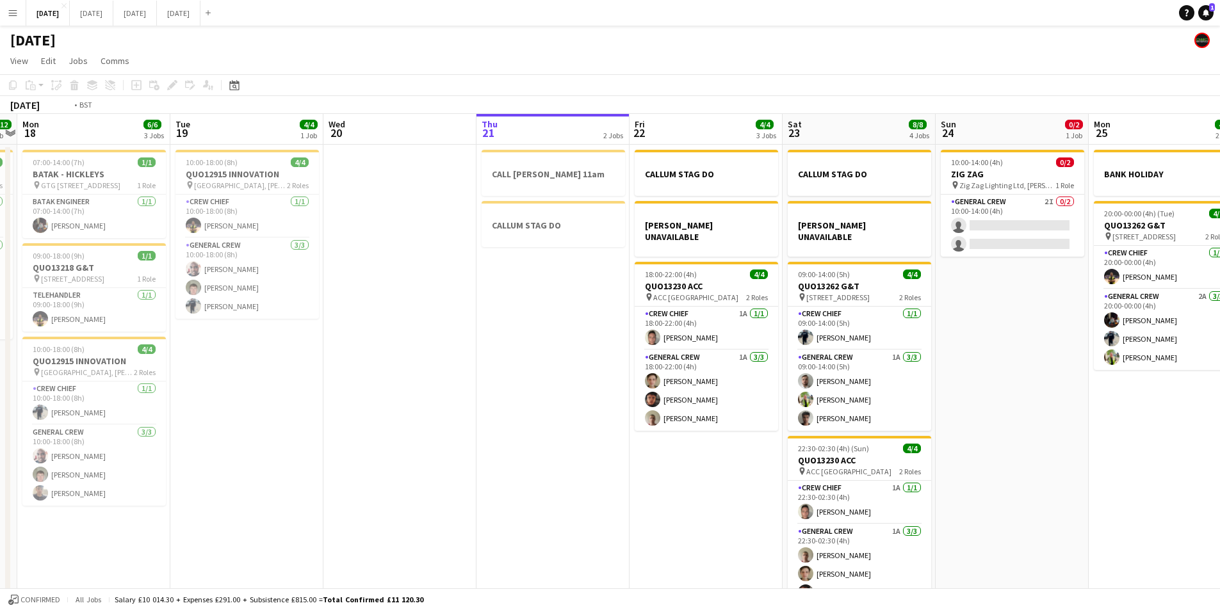
drag, startPoint x: 1007, startPoint y: 443, endPoint x: 877, endPoint y: 418, distance: 132.4
click at [877, 418] on app-calendar-viewport "Fri 15 1/1 1 Job Sat 16 12/12 1 Job Sun 17 12/12 1 Job Mon 18 6/6 3 Jobs Tue 19…" at bounding box center [610, 368] width 1220 height 509
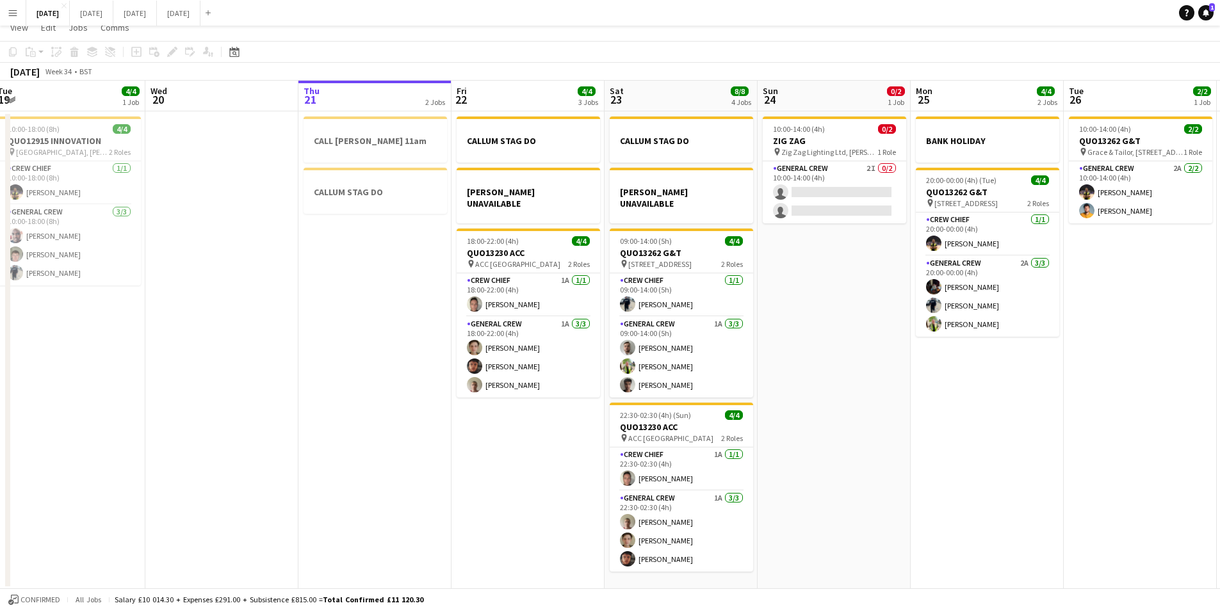
scroll to position [0, 0]
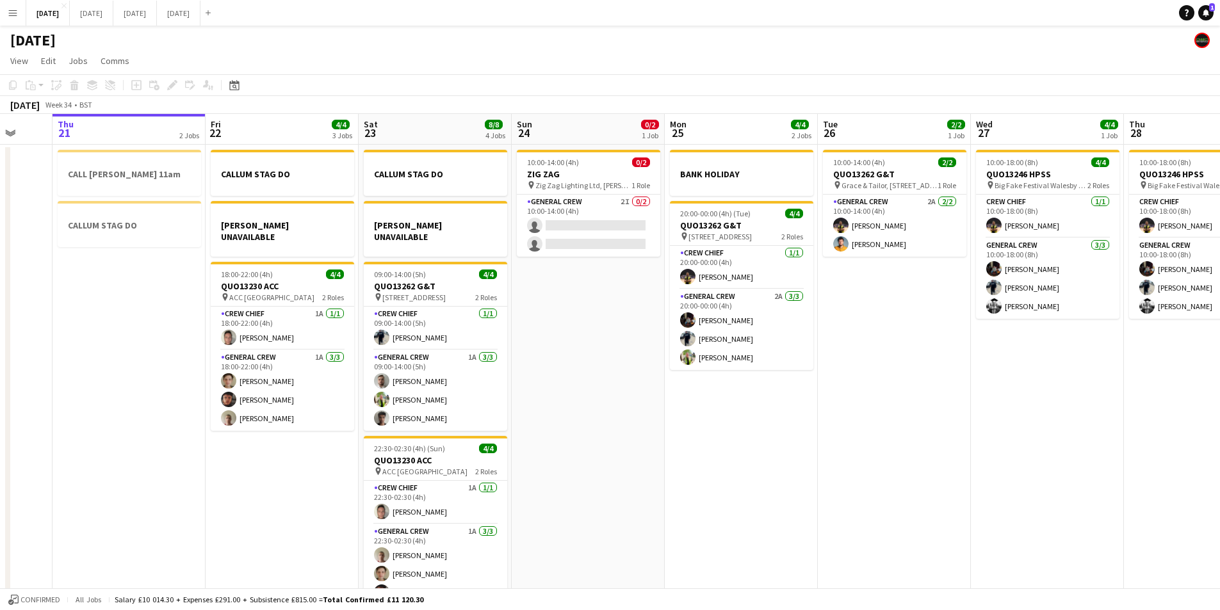
drag, startPoint x: 948, startPoint y: 426, endPoint x: 749, endPoint y: 431, distance: 198.6
click at [749, 431] on app-calendar-viewport "Sun 17 12/12 1 Job Mon 18 6/6 3 Jobs Tue 19 4/4 1 Job Wed 20 Thu 21 2 Jobs Fri …" at bounding box center [610, 368] width 1220 height 509
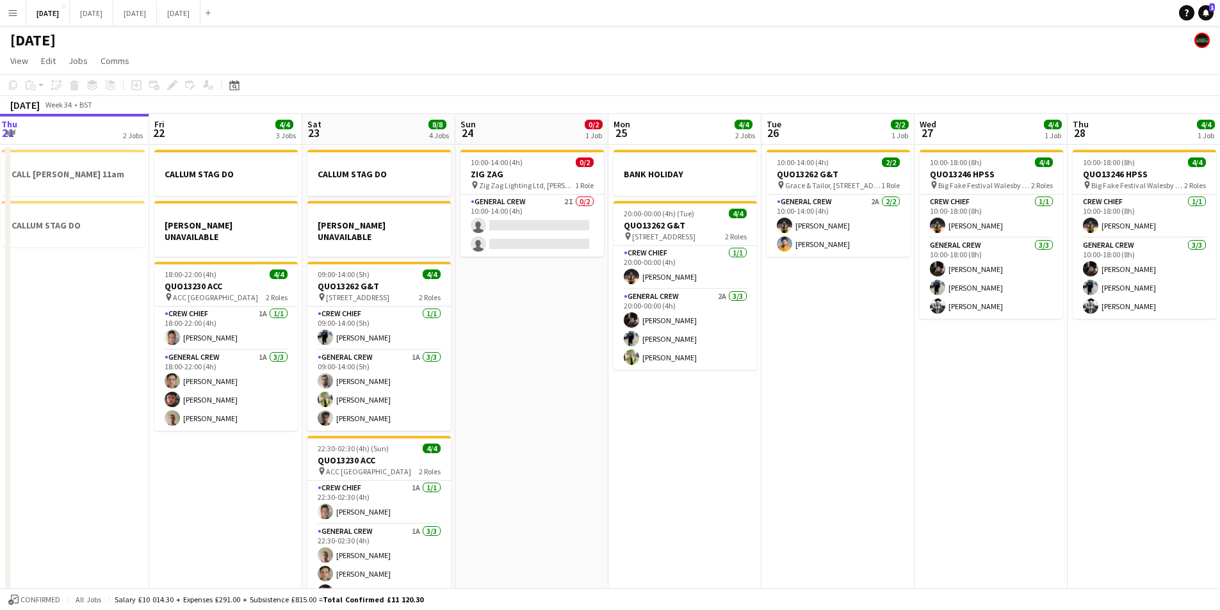
scroll to position [0, 482]
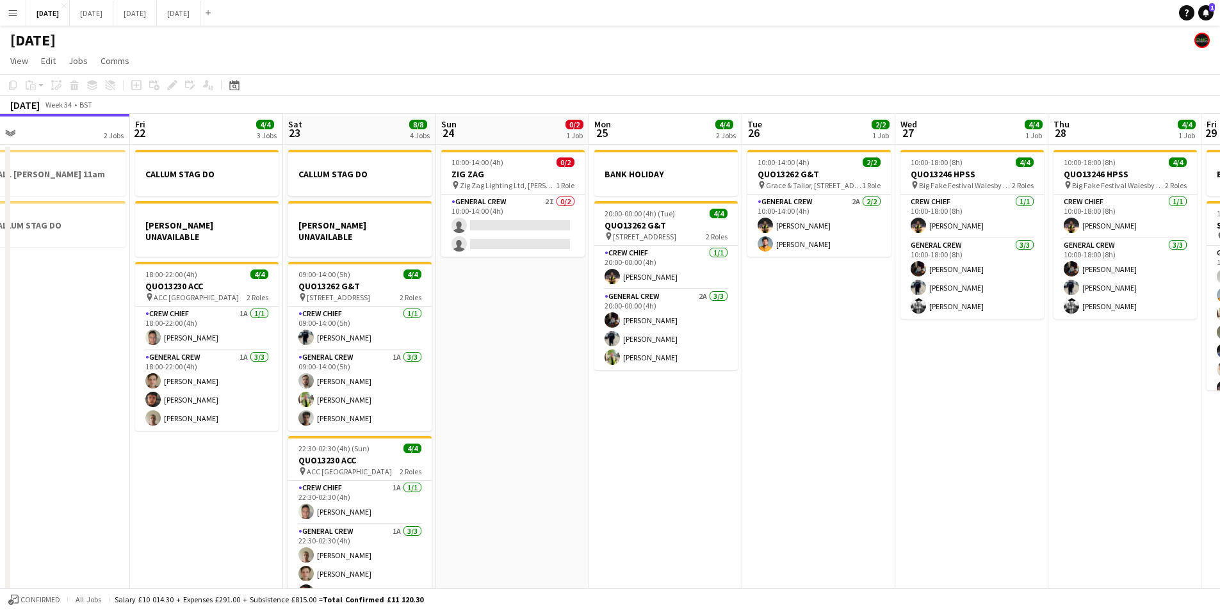
drag, startPoint x: 921, startPoint y: 441, endPoint x: 798, endPoint y: 445, distance: 123.1
click at [798, 445] on app-calendar-viewport "Mon 18 6/6 3 Jobs Tue 19 4/4 1 Job Wed 20 Thu 21 2 Jobs Fri 22 4/4 3 Jobs Sat 2…" at bounding box center [610, 368] width 1220 height 509
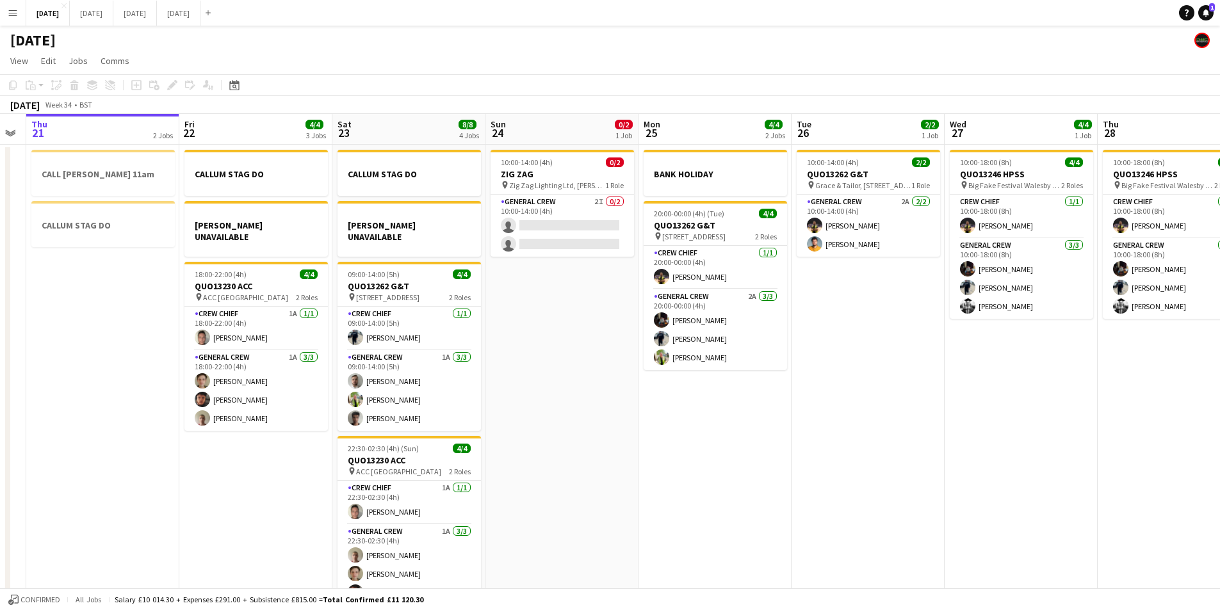
drag, startPoint x: 832, startPoint y: 441, endPoint x: 967, endPoint y: 331, distance: 174.0
click at [930, 429] on app-calendar-viewport "Mon 18 6/6 3 Jobs Tue 19 4/4 1 Job Wed 20 Thu 21 2 Jobs Fri 22 4/4 3 Jobs Sat 2…" at bounding box center [610, 368] width 1220 height 509
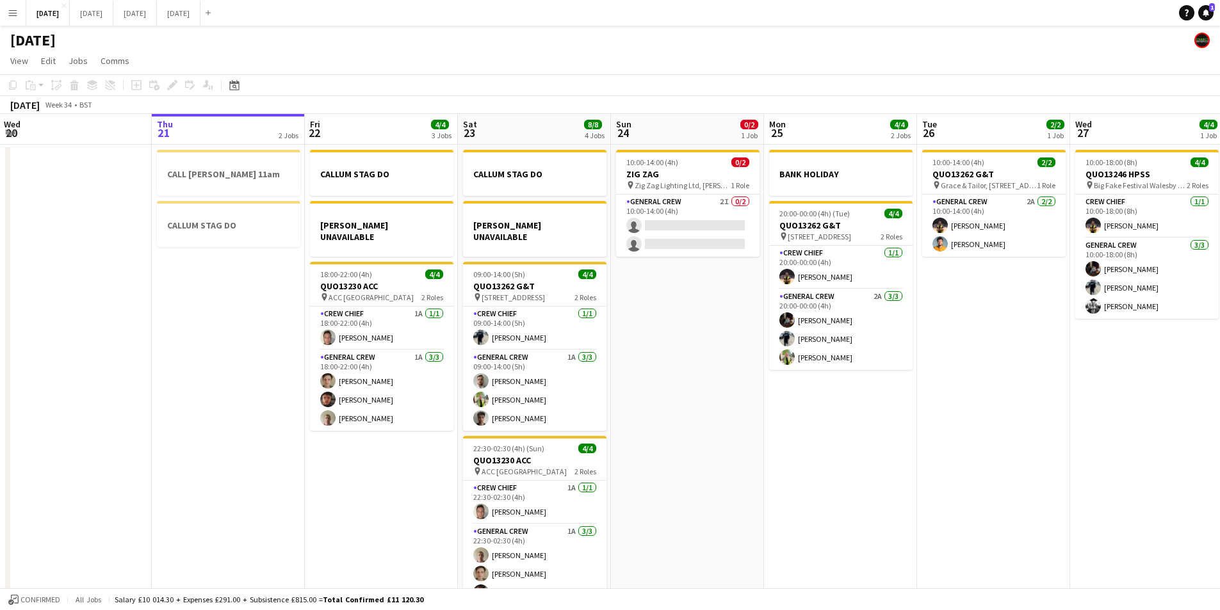
scroll to position [0, 301]
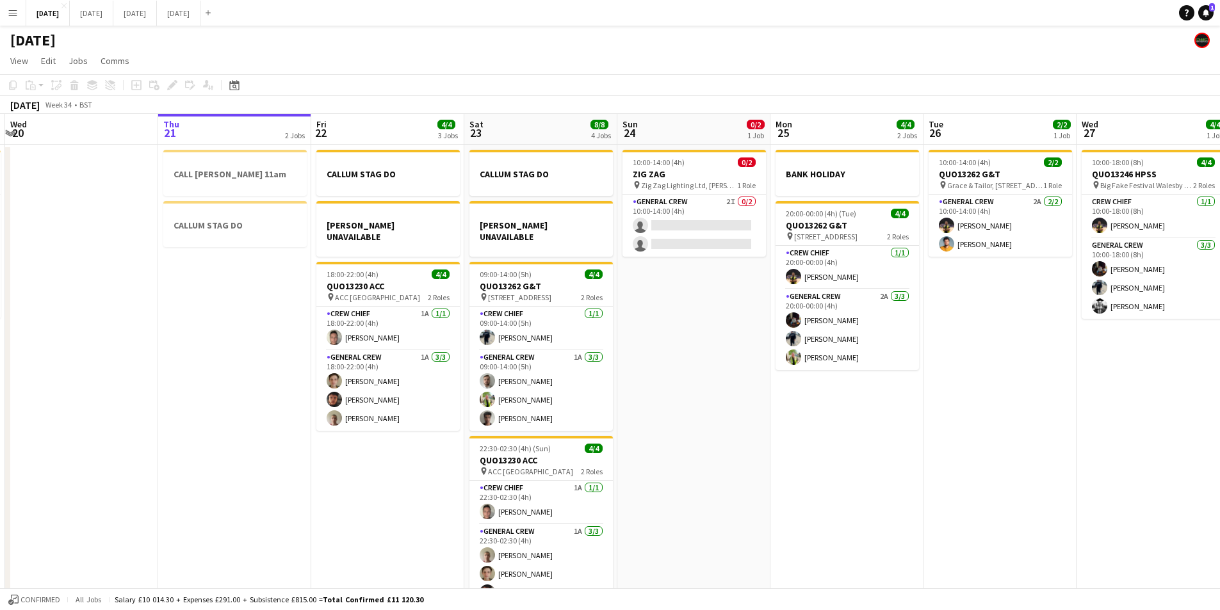
drag, startPoint x: 748, startPoint y: 441, endPoint x: 785, endPoint y: 445, distance: 37.9
click at [785, 445] on app-calendar-viewport "Mon 18 6/6 3 Jobs Tue 19 4/4 1 Job Wed 20 Thu 21 2 Jobs Fri 22 4/4 3 Jobs Sat 2…" at bounding box center [610, 368] width 1220 height 509
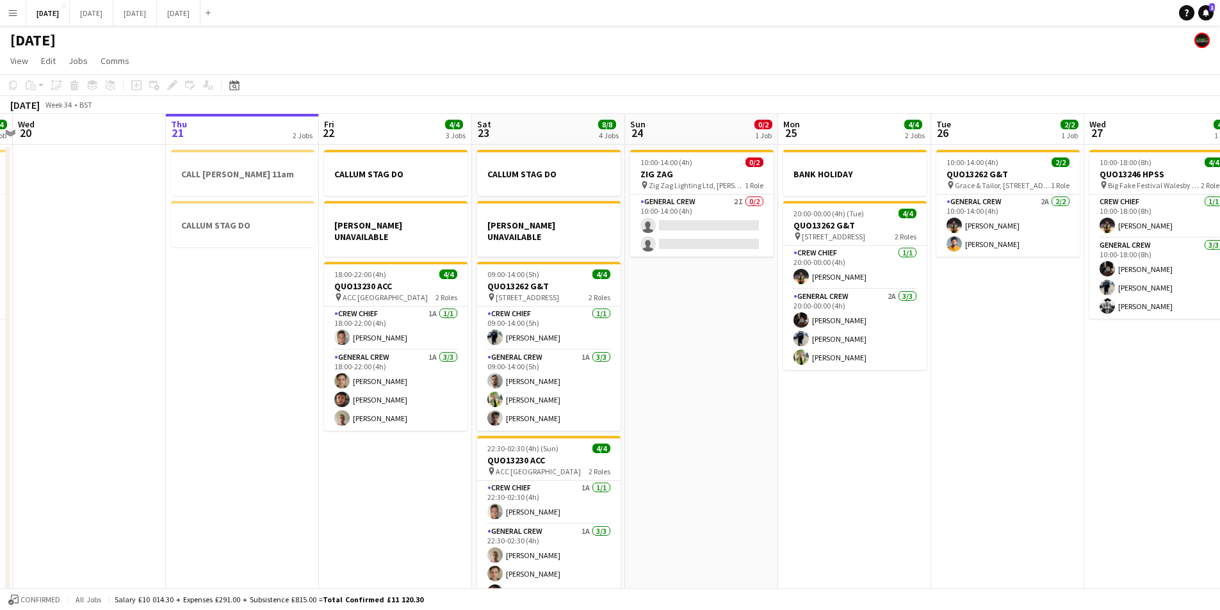
drag, startPoint x: 986, startPoint y: 363, endPoint x: 1029, endPoint y: 337, distance: 50.0
click at [995, 362] on app-calendar-viewport "Mon 18 6/6 3 Jobs Tue 19 4/4 1 Job Wed 20 Thu 21 2 Jobs Fri 22 4/4 3 Jobs Sat 2…" at bounding box center [610, 368] width 1220 height 509
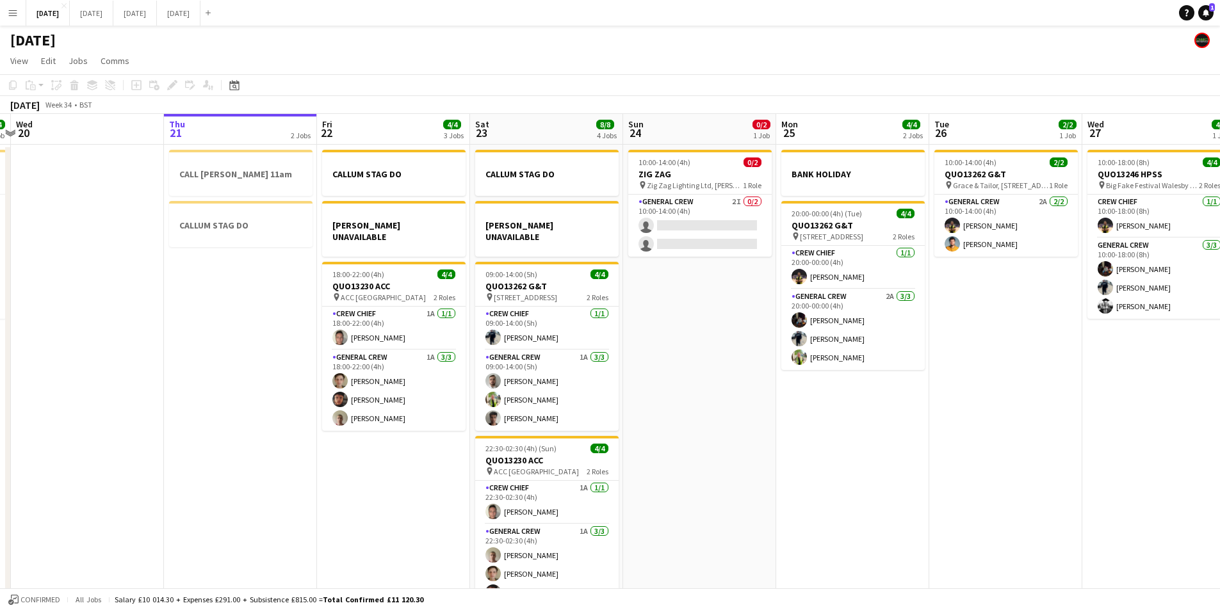
scroll to position [0, 296]
click at [1020, 365] on app-calendar-viewport "Mon 18 6/6 3 Jobs Tue 19 4/4 1 Job Wed 20 Thu 21 2 Jobs Fri 22 4/4 3 Jobs Sat 2…" at bounding box center [610, 368] width 1220 height 509
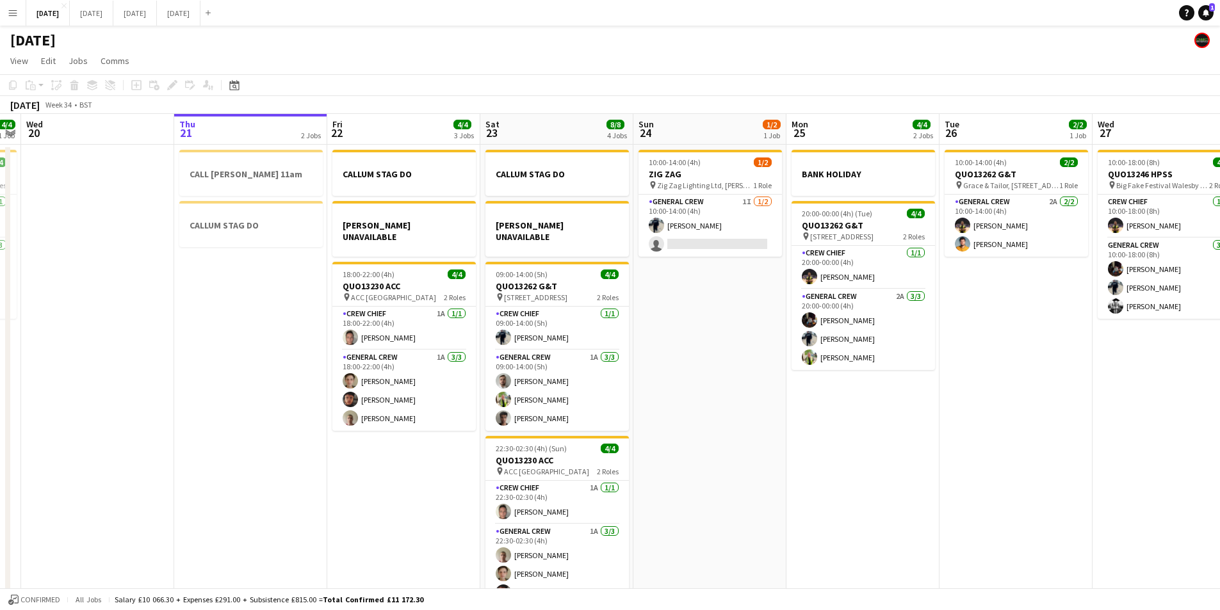
drag, startPoint x: 710, startPoint y: 385, endPoint x: 721, endPoint y: 386, distance: 10.9
click at [721, 386] on app-calendar-viewport "Mon 18 6/6 3 Jobs Tue 19 4/4 1 Job Wed 20 Thu 21 2 Jobs Fri 22 4/4 3 Jobs Sat 2…" at bounding box center [610, 368] width 1220 height 509
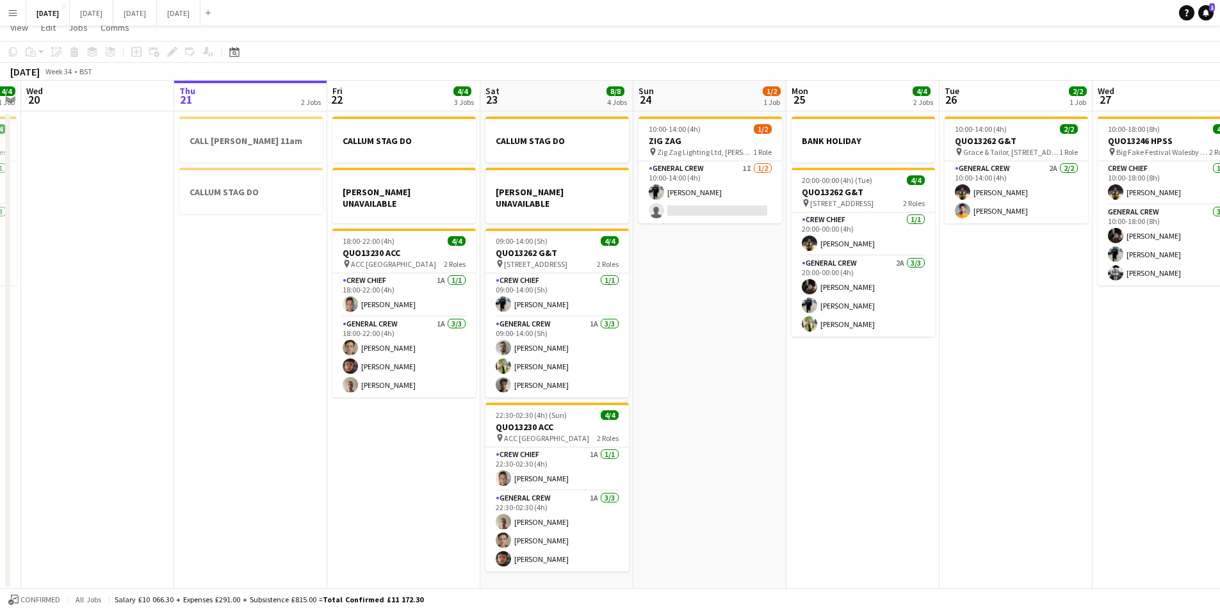
scroll to position [0, 0]
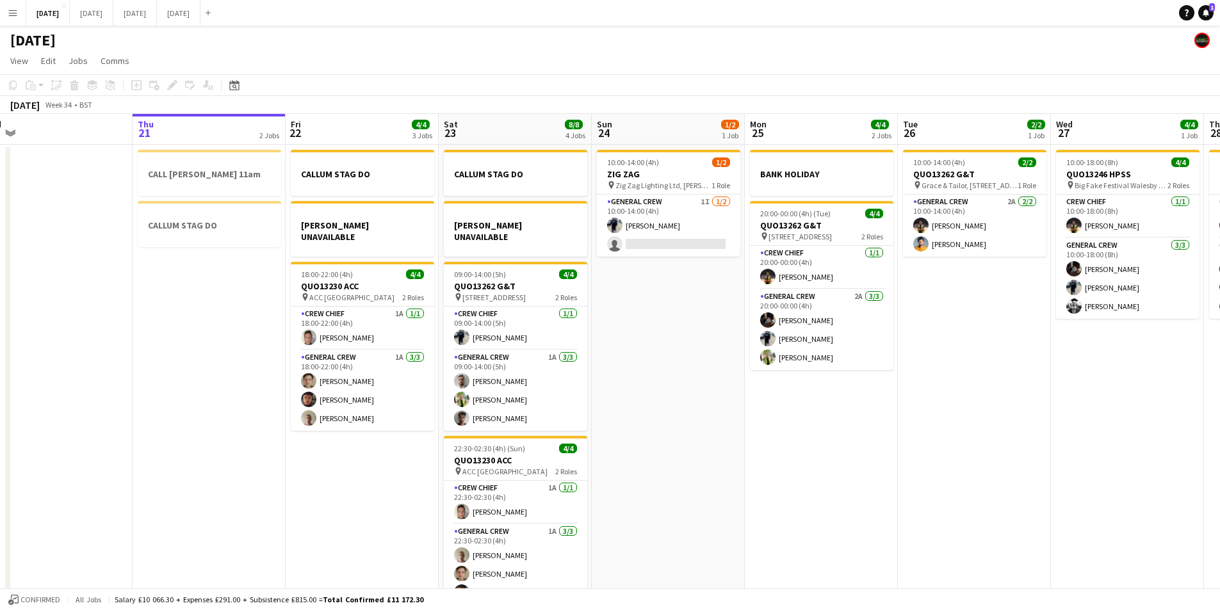
drag, startPoint x: 974, startPoint y: 405, endPoint x: 932, endPoint y: 406, distance: 42.3
click at [932, 406] on app-calendar-viewport "Mon 18 6/6 3 Jobs Tue 19 4/4 1 Job Wed 20 Thu 21 2 Jobs Fri 22 4/4 3 Jobs Sat 2…" at bounding box center [610, 368] width 1220 height 509
click at [113, 16] on button "[DATE] Close" at bounding box center [92, 13] width 44 height 25
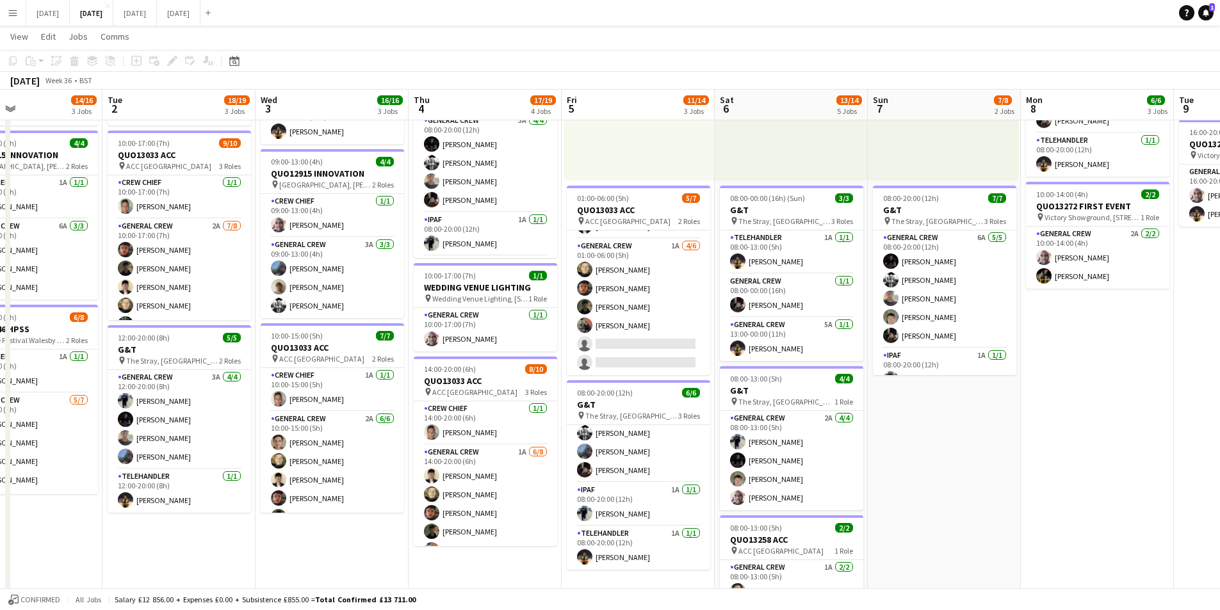
drag, startPoint x: 322, startPoint y: 370, endPoint x: 452, endPoint y: 366, distance: 130.7
click at [452, 366] on app-calendar-viewport "Sat 30 Sun 31 Mon 1 14/16 3 Jobs Tue 2 18/19 3 Jobs Wed 3 16/16 3 Jobs Thu 4 17…" at bounding box center [610, 330] width 1220 height 944
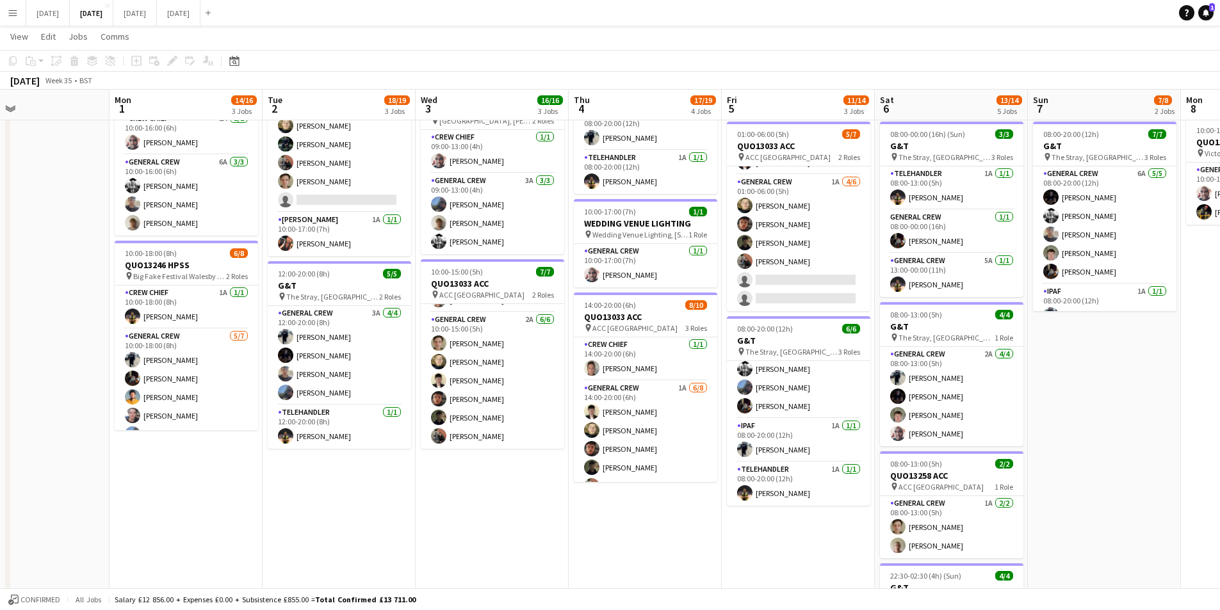
scroll to position [0, 341]
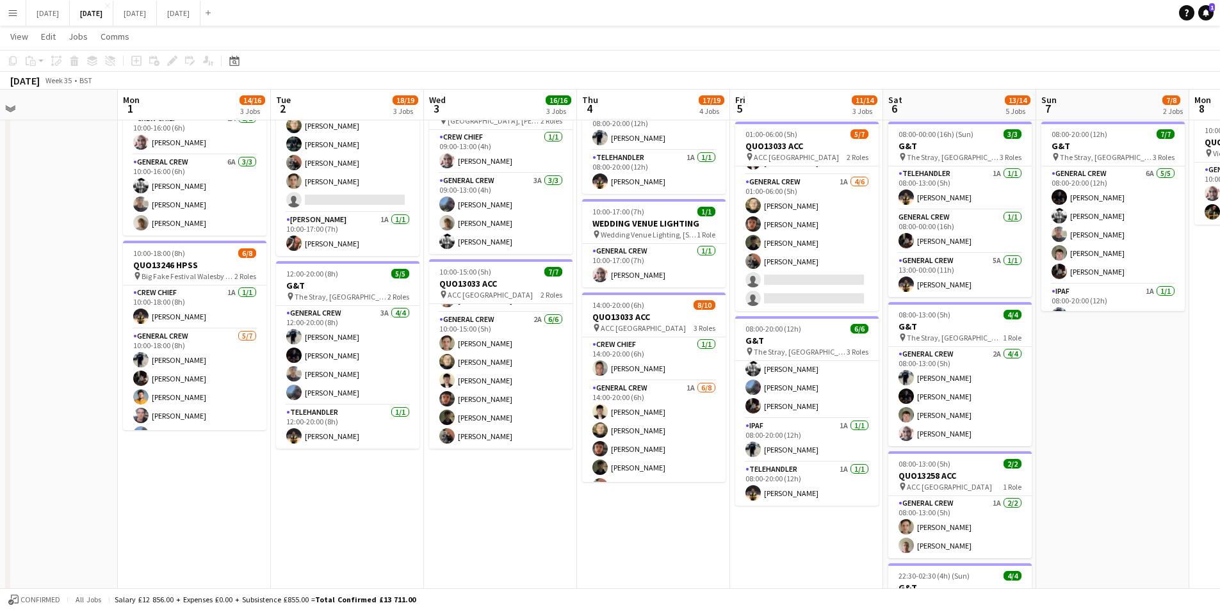
drag, startPoint x: 375, startPoint y: 491, endPoint x: 452, endPoint y: 489, distance: 76.9
click at [536, 511] on app-calendar-viewport "Fri 29 Sat 30 Sun 31 Mon 1 14/16 3 Jobs Tue 2 18/19 3 Jobs Wed 3 16/16 3 Jobs T…" at bounding box center [610, 266] width 1220 height 944
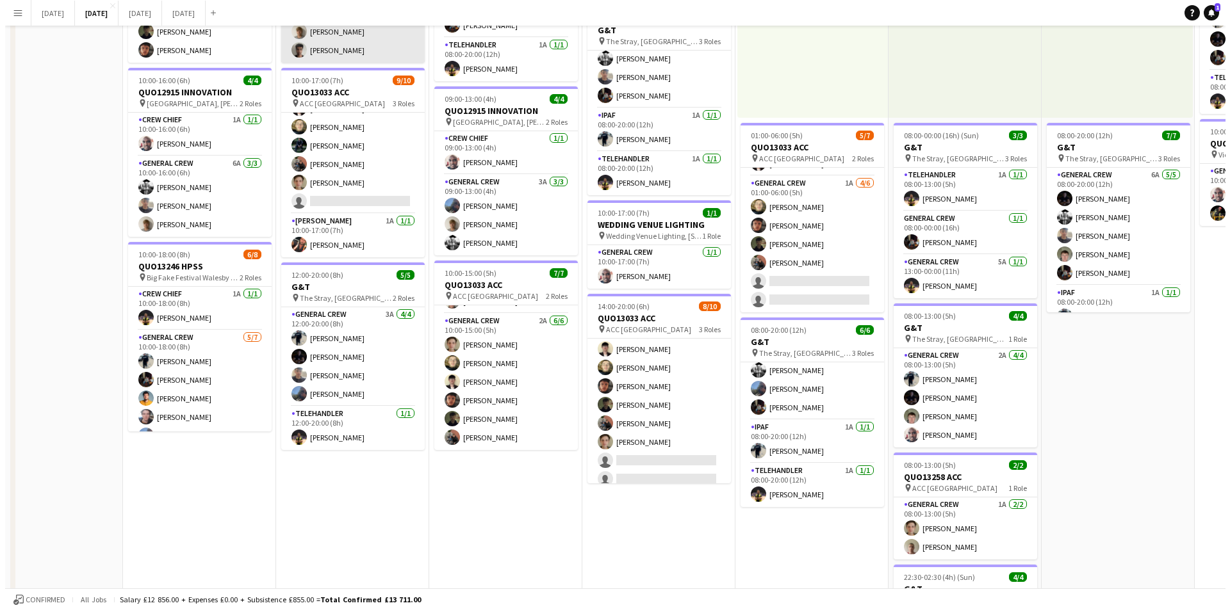
scroll to position [0, 0]
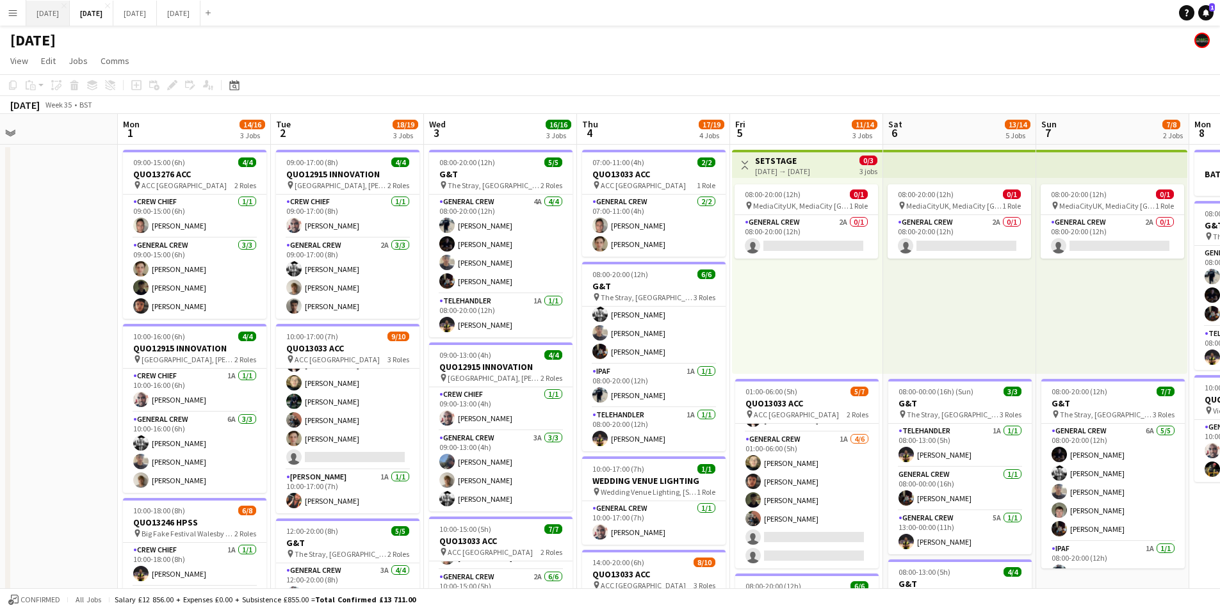
click at [62, 17] on button "[DATE] Close" at bounding box center [48, 13] width 44 height 25
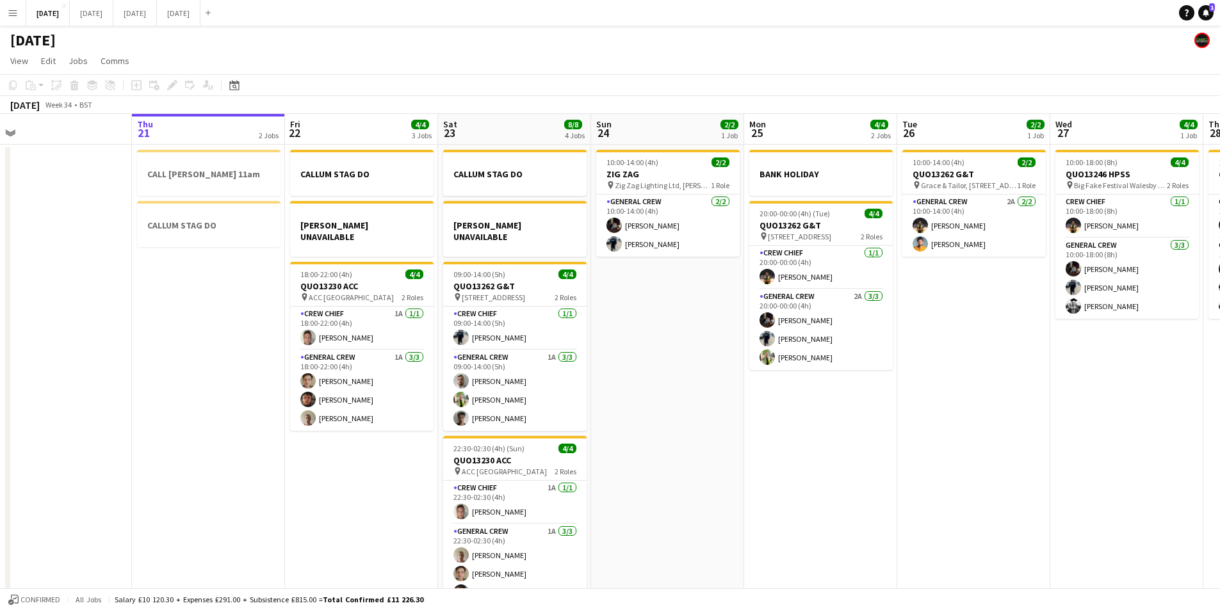
scroll to position [0, 361]
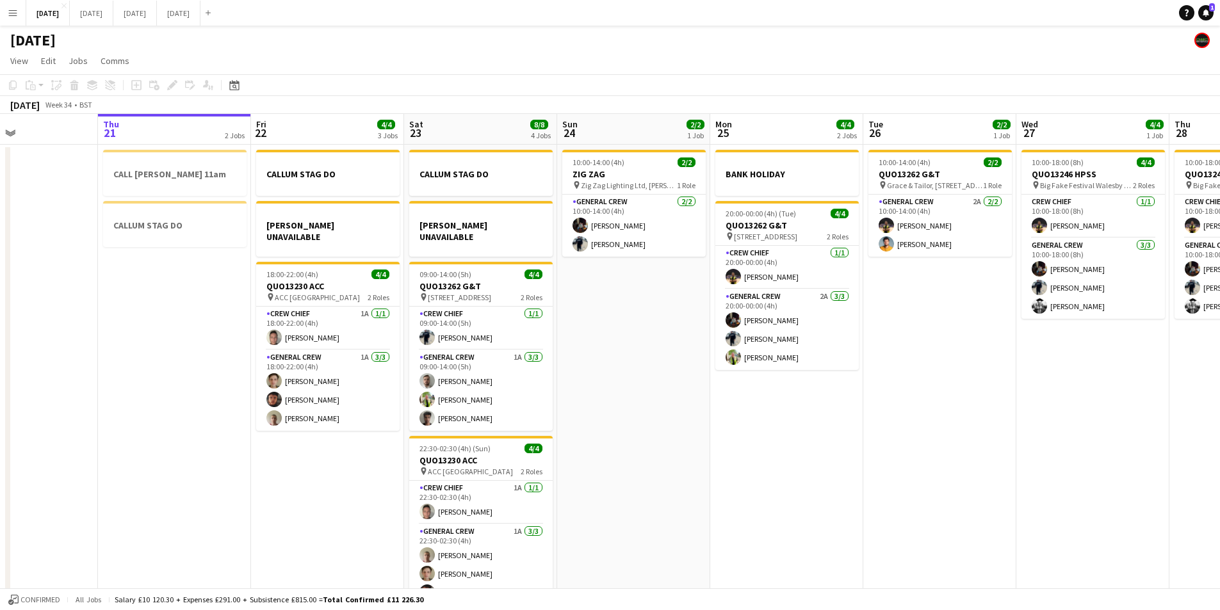
drag, startPoint x: 684, startPoint y: 372, endPoint x: 661, endPoint y: 372, distance: 22.4
click at [661, 372] on app-calendar-viewport "Mon 18 6/6 3 Jobs Tue 19 4/4 1 Job Wed 20 Thu 21 2 Jobs Fri 22 4/4 3 Jobs Sat 2…" at bounding box center [610, 368] width 1220 height 509
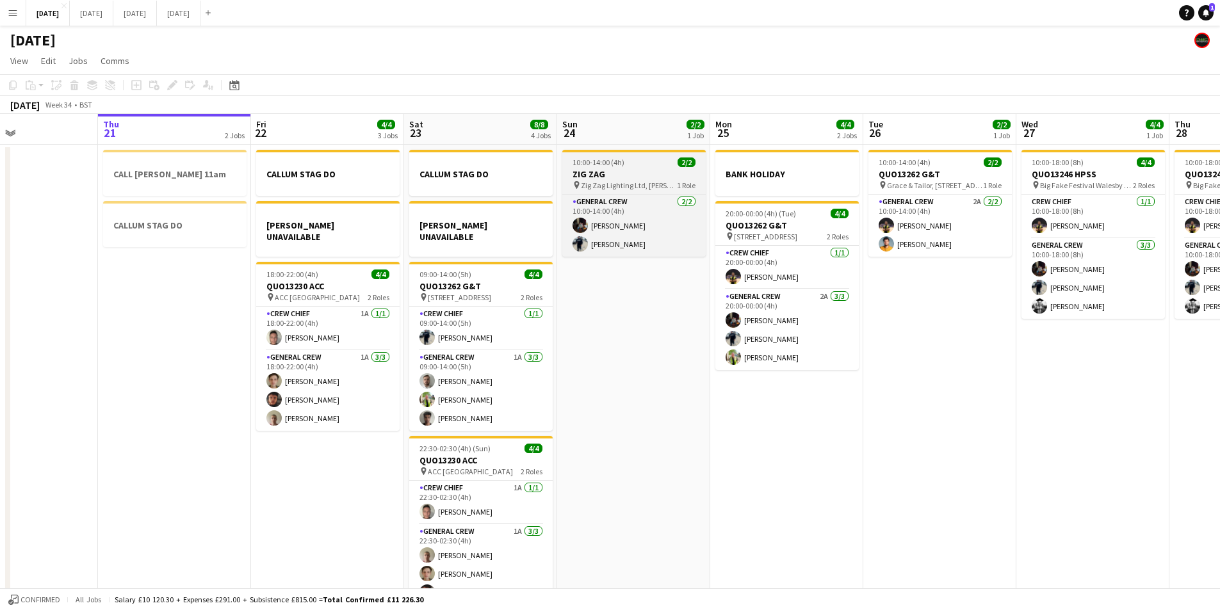
click at [604, 160] on span "10:00-14:00 (4h)" at bounding box center [599, 163] width 52 height 10
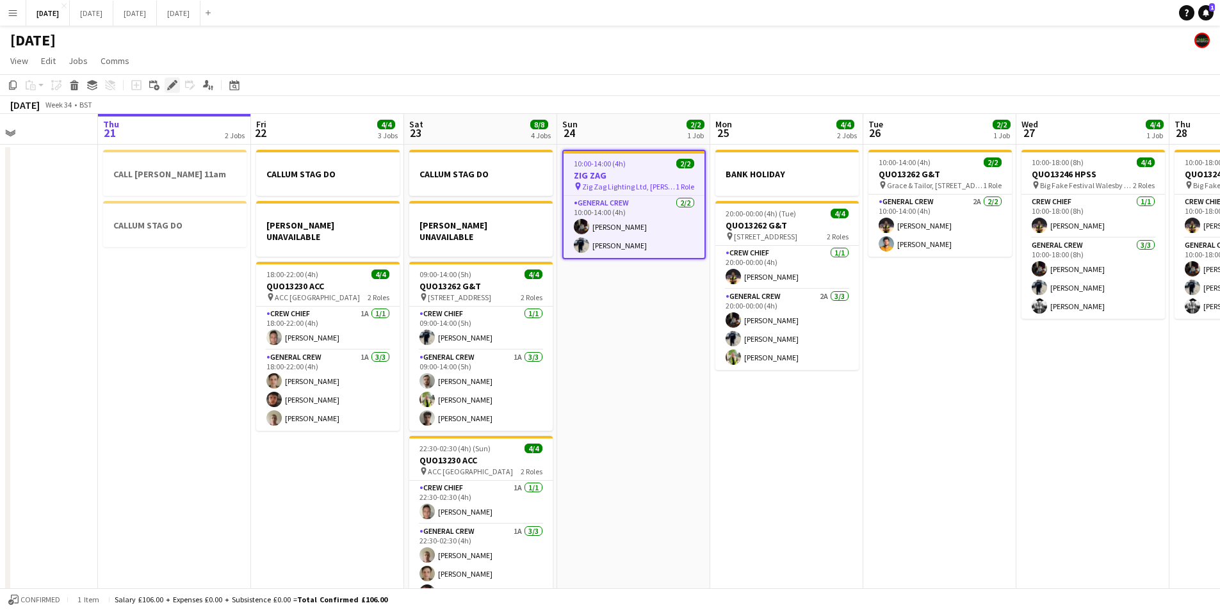
click at [172, 82] on icon "Edit" at bounding box center [172, 85] width 10 height 10
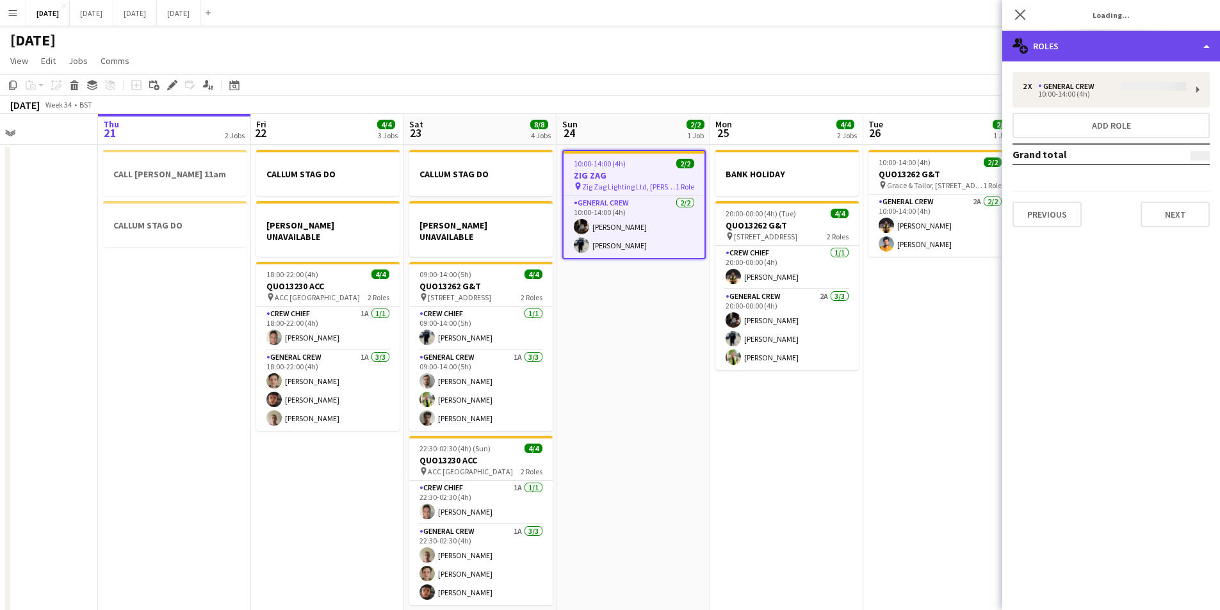
click at [1156, 49] on div "multiple-users-add Roles" at bounding box center [1112, 46] width 218 height 31
type input "*******"
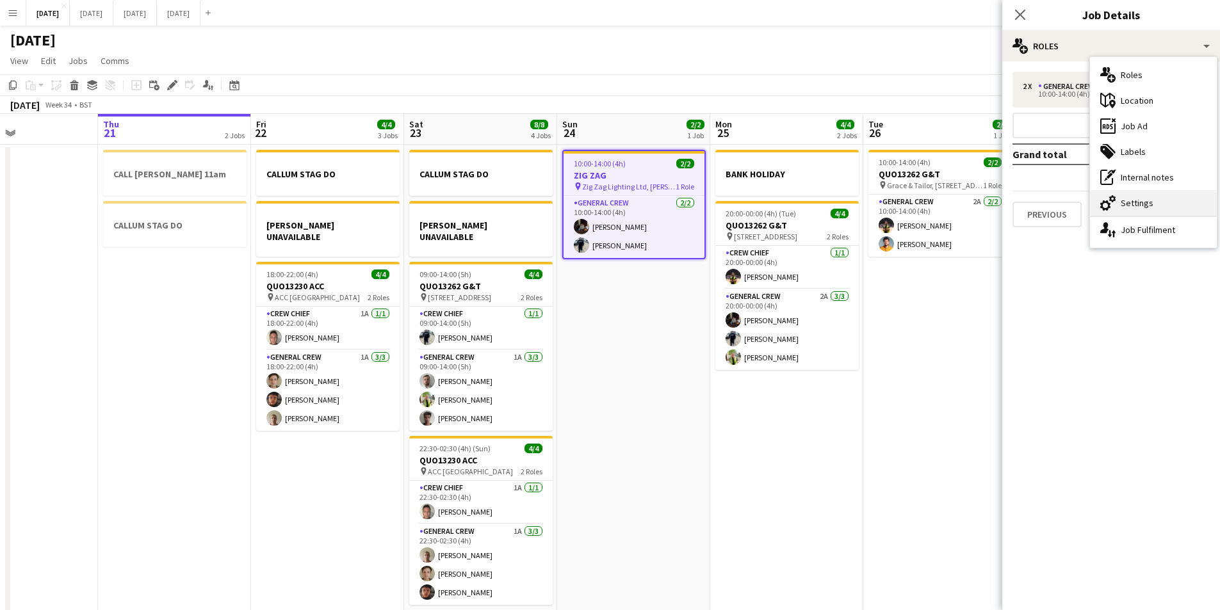
click at [1142, 198] on div "cog-double-3 Settings" at bounding box center [1153, 203] width 127 height 26
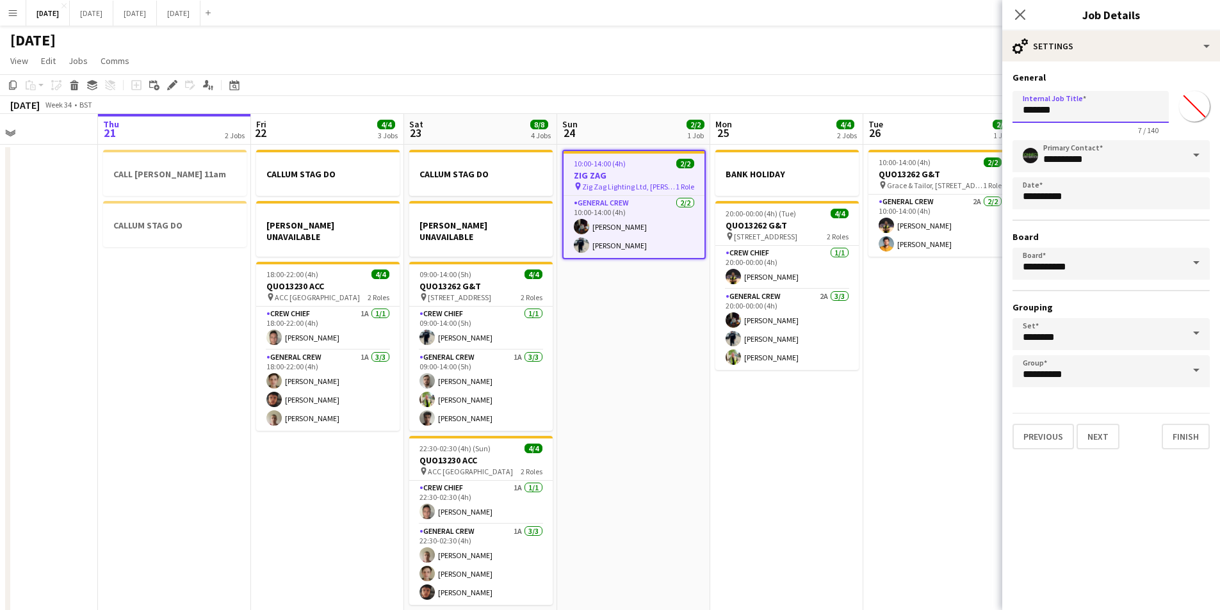
click at [1019, 110] on input "*******" at bounding box center [1091, 107] width 156 height 32
type input "**********"
click at [1018, 12] on icon at bounding box center [1020, 14] width 12 height 12
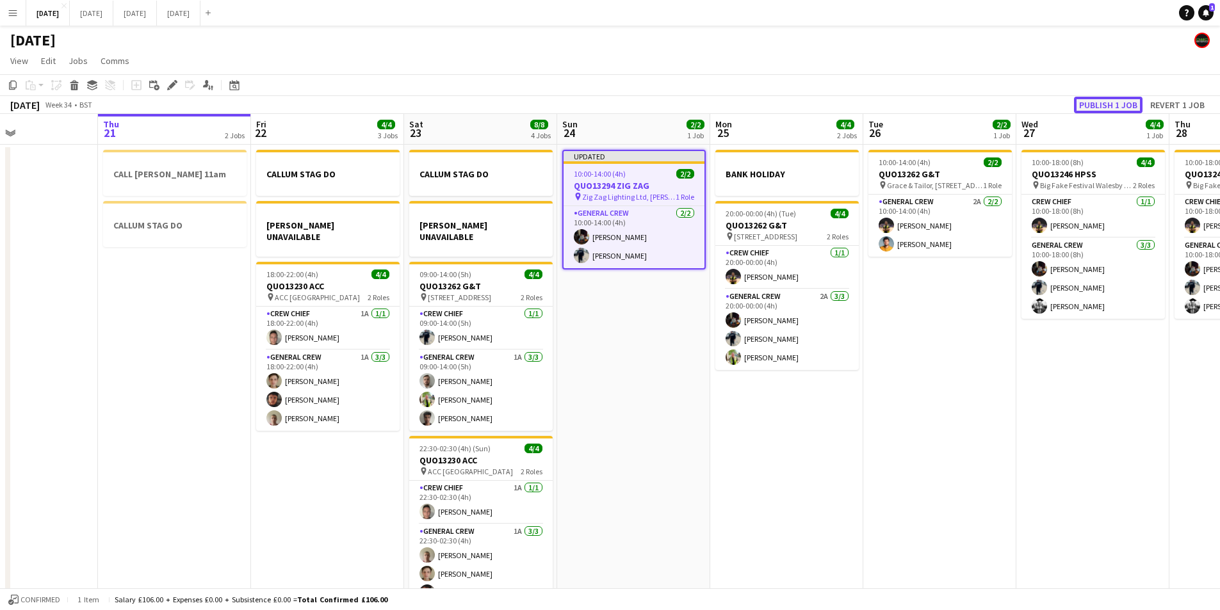
click at [1109, 104] on button "Publish 1 job" at bounding box center [1108, 105] width 69 height 17
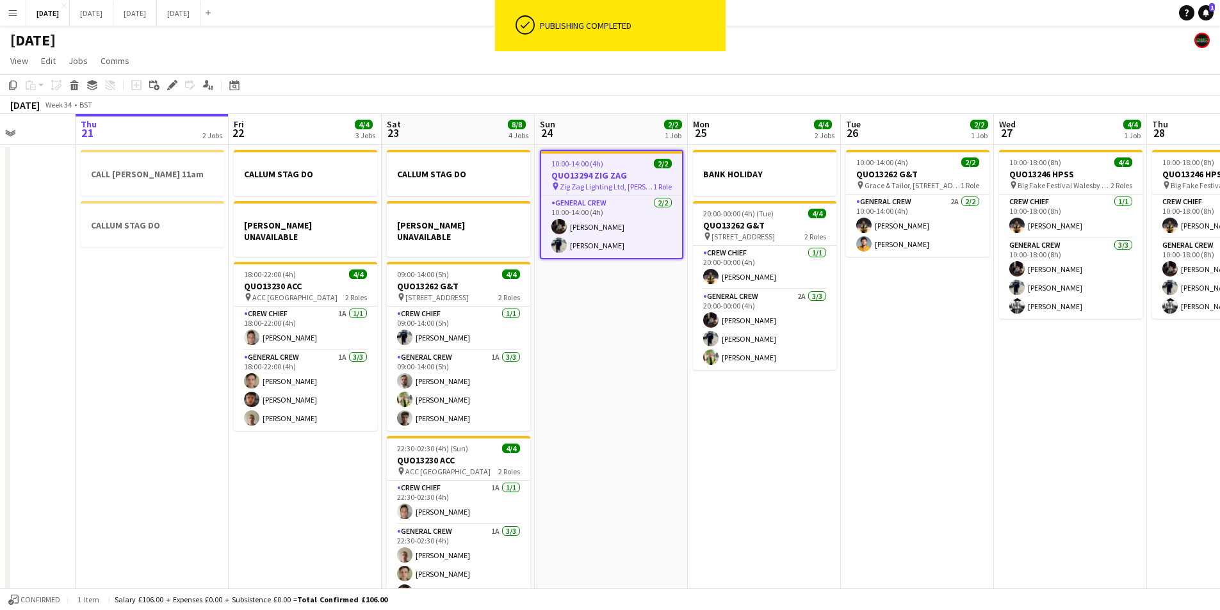
drag, startPoint x: 966, startPoint y: 393, endPoint x: 1167, endPoint y: 379, distance: 201.0
click at [944, 394] on app-calendar-viewport "Mon 18 6/6 3 Jobs Tue 19 4/4 1 Job Wed 20 Thu 21 2 Jobs Fri 22 4/4 3 Jobs Sat 2…" at bounding box center [610, 368] width 1220 height 509
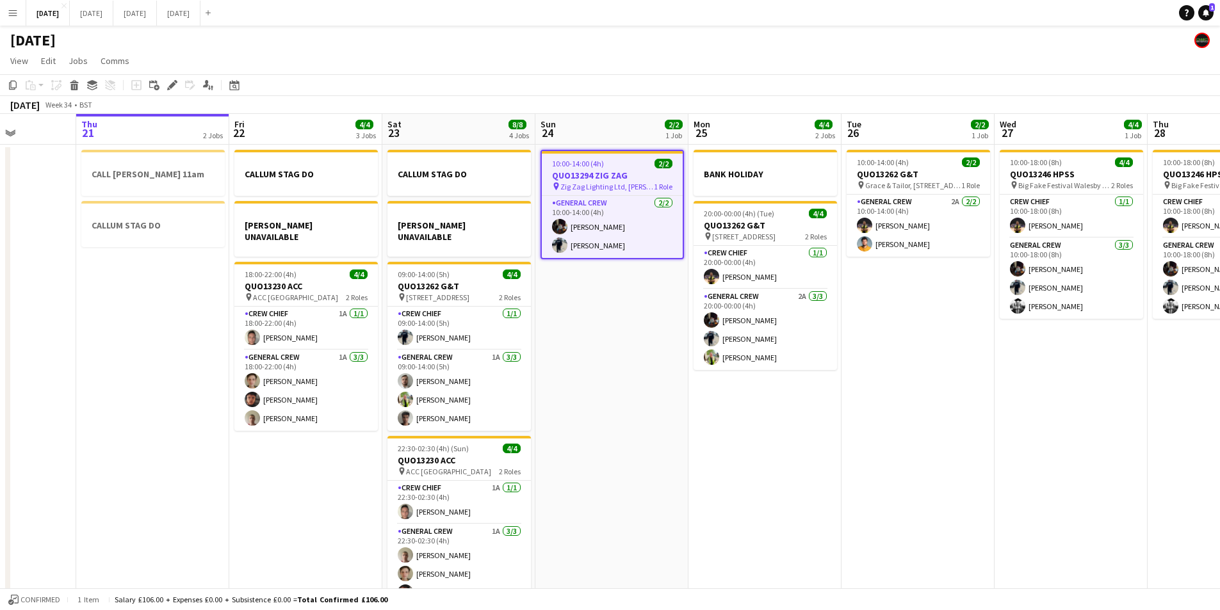
drag, startPoint x: 619, startPoint y: 393, endPoint x: 625, endPoint y: 395, distance: 6.7
click at [625, 395] on app-calendar-viewport "Mon 18 6/6 3 Jobs Tue 19 4/4 1 Job Wed 20 Thu 21 2 Jobs Fri 22 4/4 3 Jobs Sat 2…" at bounding box center [610, 368] width 1220 height 509
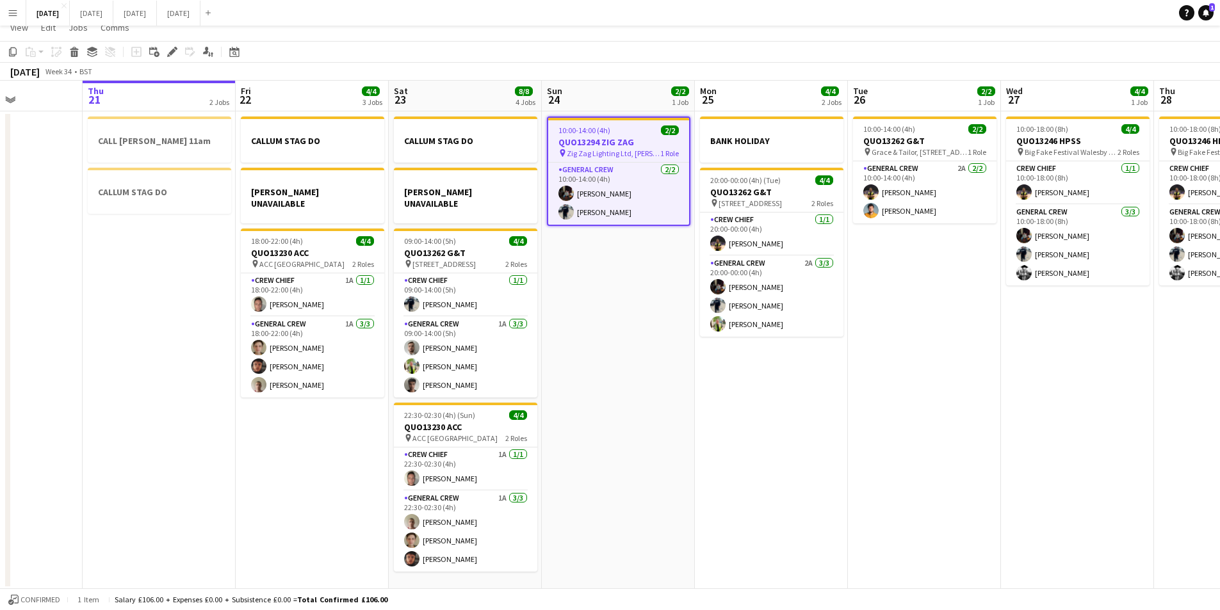
scroll to position [0, 0]
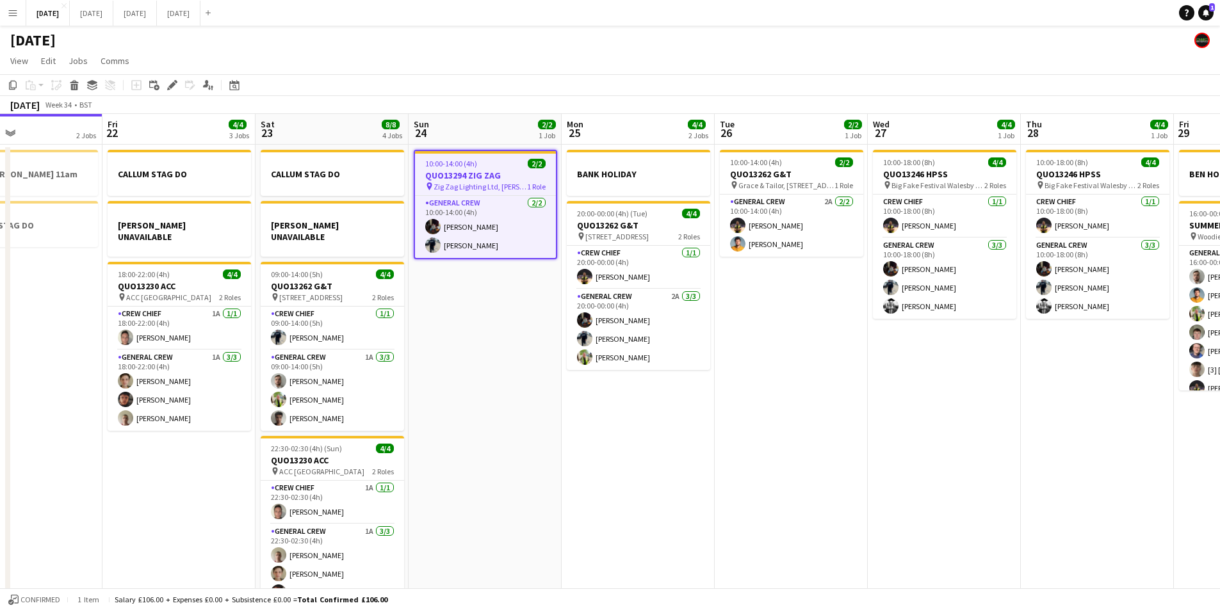
drag, startPoint x: 698, startPoint y: 394, endPoint x: 823, endPoint y: 452, distance: 138.2
click at [570, 394] on app-calendar-viewport "Mon 18 6/6 3 Jobs Tue 19 4/4 1 Job Wed 20 Thu 21 2 Jobs Fri 22 4/4 3 Jobs Sat 2…" at bounding box center [610, 368] width 1220 height 509
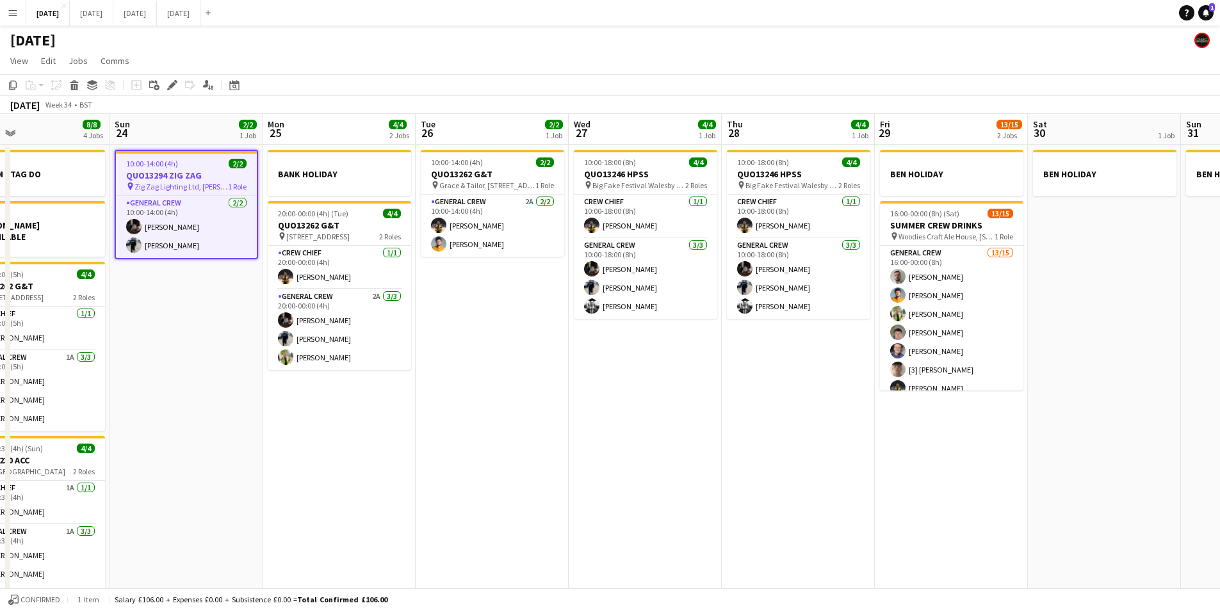
drag, startPoint x: 823, startPoint y: 452, endPoint x: 514, endPoint y: 446, distance: 309.4
click at [514, 446] on app-calendar-viewport "Wed 20 Thu 21 2 Jobs Fri 22 4/4 3 Jobs Sat 23 8/8 4 Jobs Sun 24 2/2 1 Job Mon 2…" at bounding box center [610, 368] width 1220 height 509
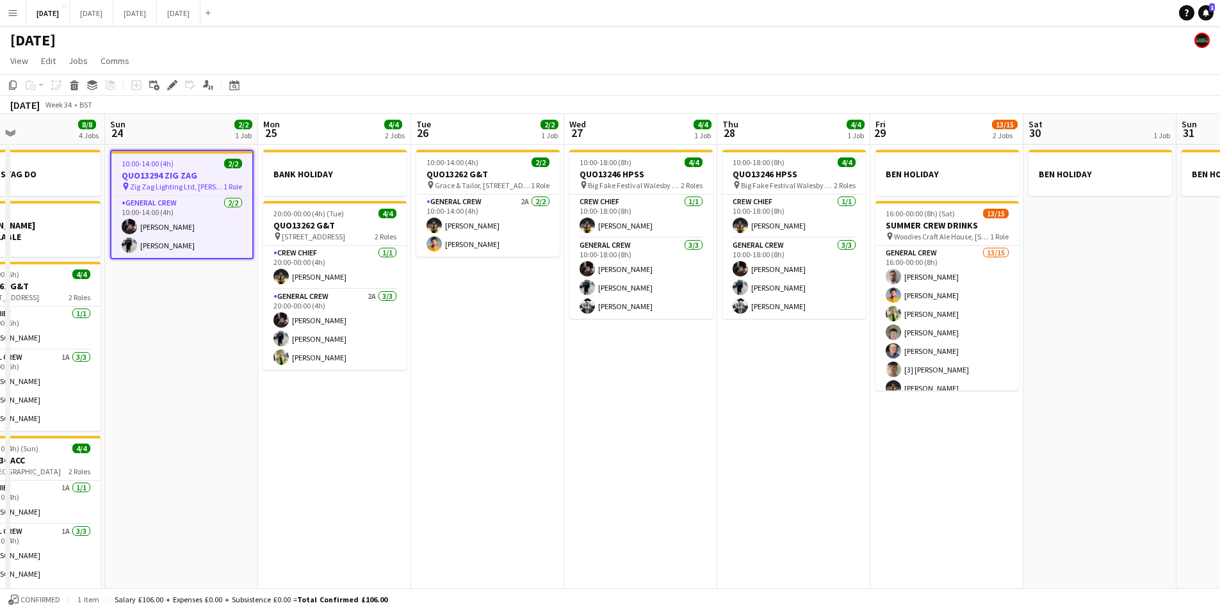
scroll to position [0, 475]
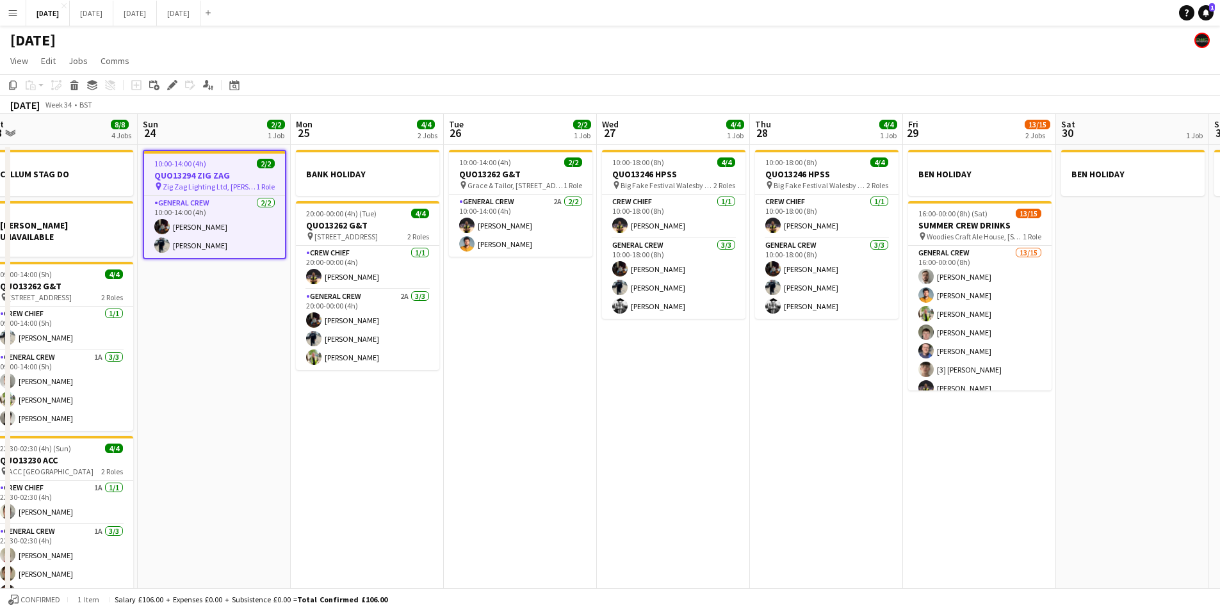
drag, startPoint x: 755, startPoint y: 398, endPoint x: 788, endPoint y: 404, distance: 33.2
click at [788, 404] on app-calendar-viewport "Wed 20 Thu 21 2 Jobs Fri 22 4/4 3 Jobs Sat 23 8/8 4 Jobs Sun 24 2/2 1 Job Mon 2…" at bounding box center [610, 368] width 1220 height 509
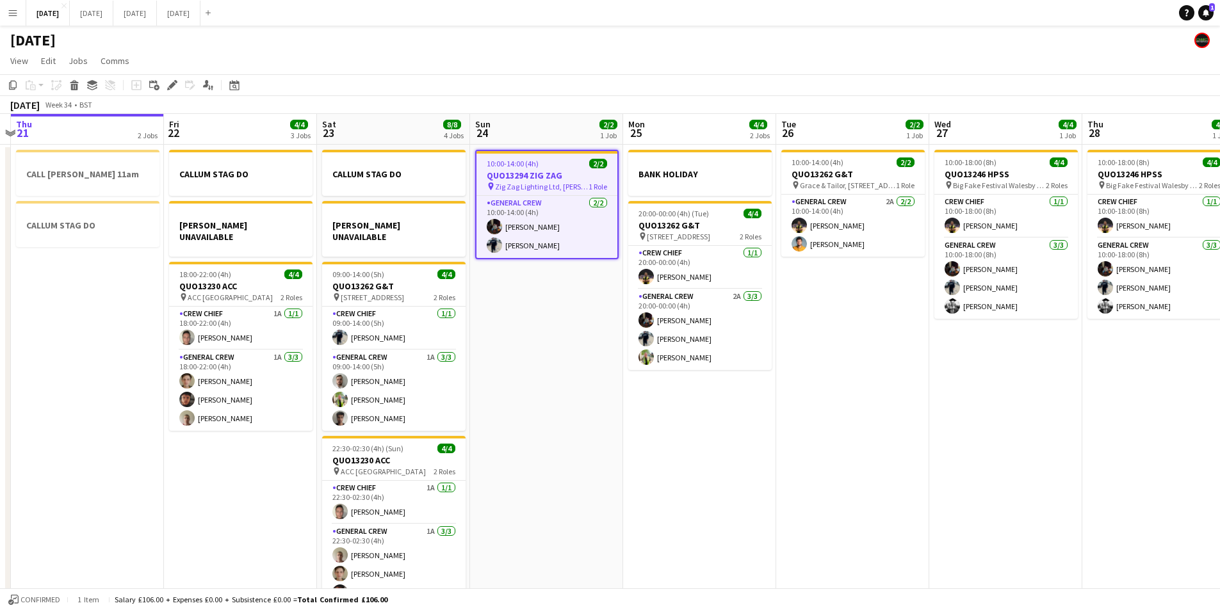
scroll to position [0, 288]
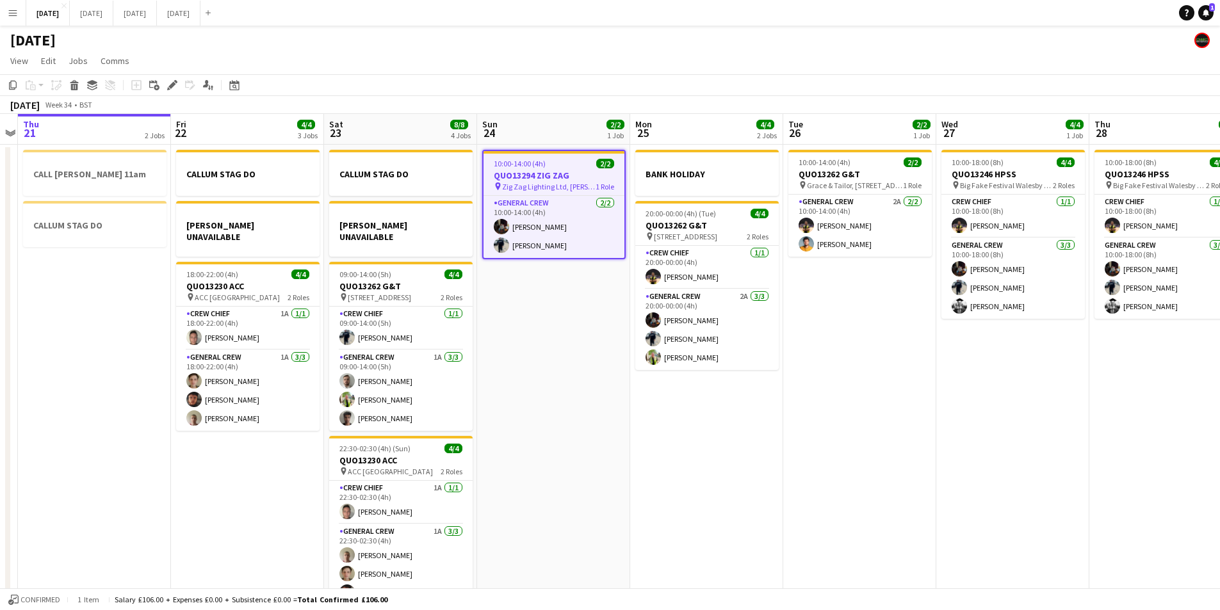
drag, startPoint x: 655, startPoint y: 404, endPoint x: 995, endPoint y: 404, distance: 339.5
click at [995, 404] on app-calendar-viewport "Tue 19 4/4 1 Job Wed 20 Thu 21 2 Jobs Fri 22 4/4 3 Jobs Sat 23 8/8 4 Jobs Sun 2…" at bounding box center [610, 368] width 1220 height 509
drag, startPoint x: 594, startPoint y: 466, endPoint x: 609, endPoint y: 466, distance: 14.1
click at [599, 466] on app-calendar-viewport "Tue 19 4/4 1 Job Wed 20 Thu 21 2 Jobs Fri 22 4/4 3 Jobs Sat 23 8/8 4 Jobs Sun 2…" at bounding box center [610, 368] width 1220 height 509
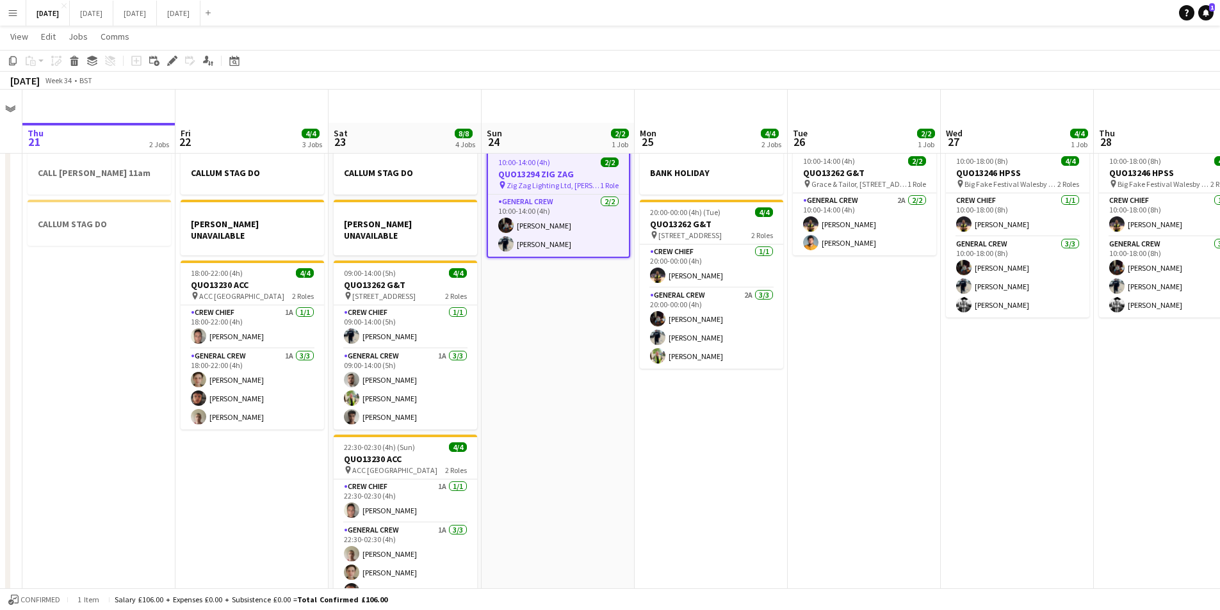
scroll to position [33, 0]
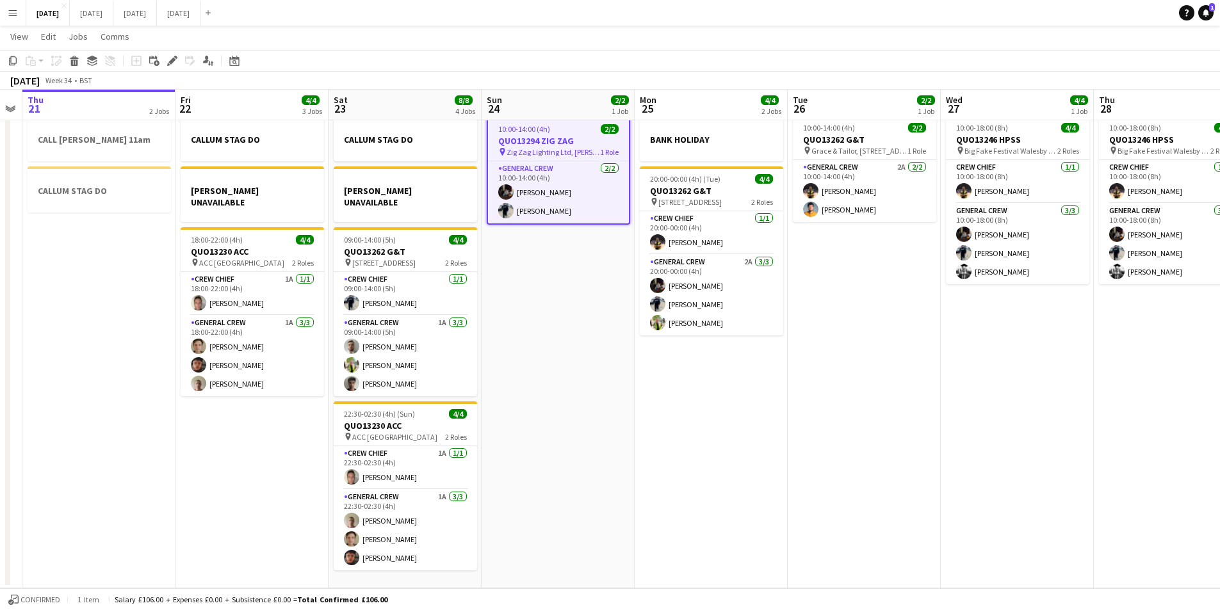
click at [593, 443] on app-date-cell "10:00-14:00 (4h) 2/2 QUO13294 ZIG ZAG pin Zig Zag Lighting Ltd, Burley Hill Tra…" at bounding box center [558, 349] width 153 height 479
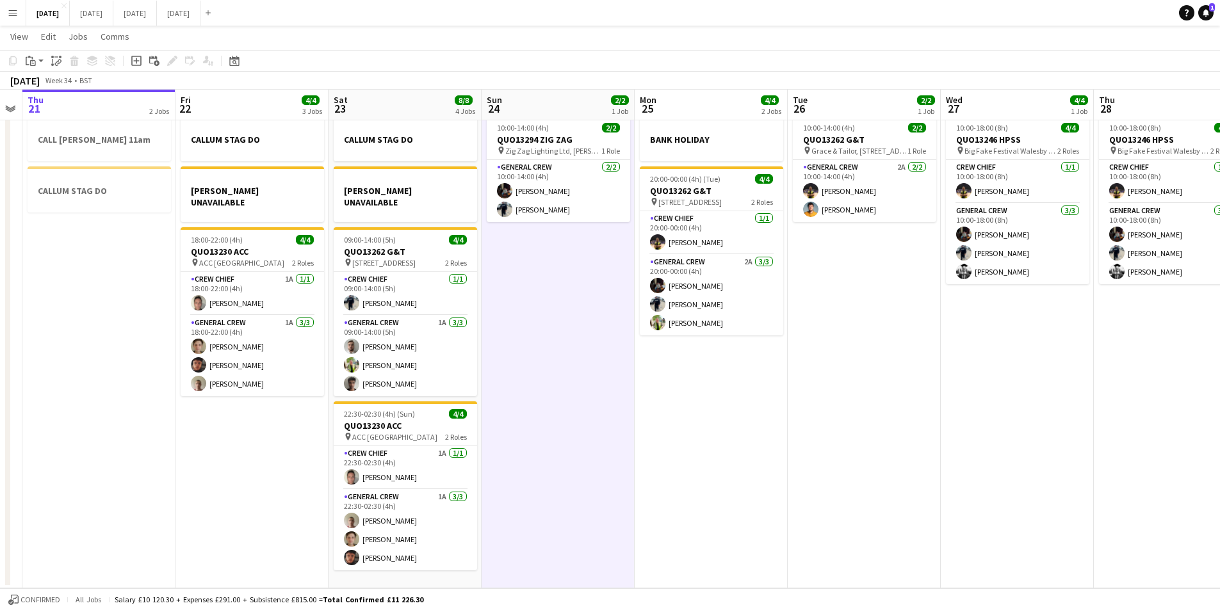
click at [722, 436] on app-date-cell "BANK HOLIDAY 20:00-00:00 (4h) (Tue) 4/4 QUO13262 G&T pin Potternewton Park, Har…" at bounding box center [711, 349] width 153 height 479
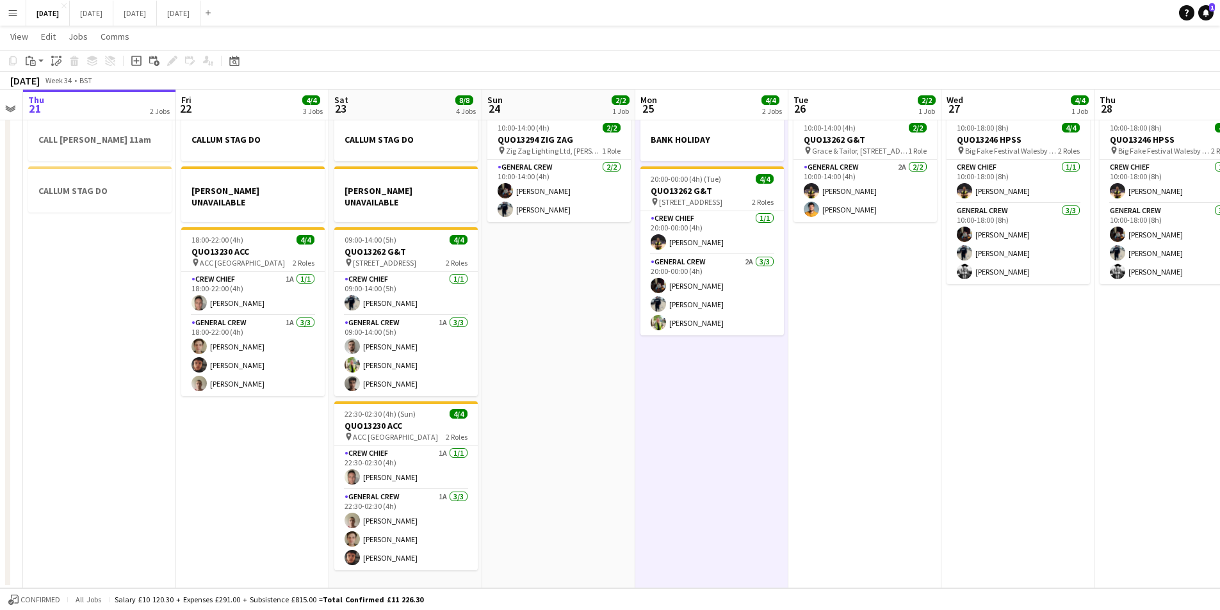
scroll to position [0, 455]
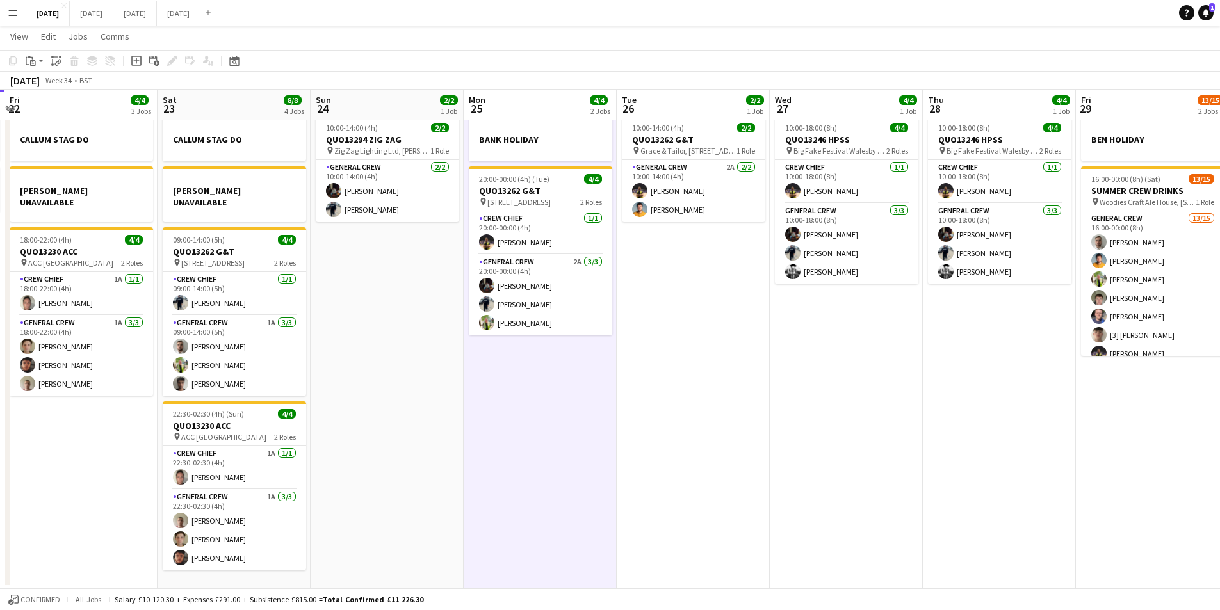
drag, startPoint x: 796, startPoint y: 448, endPoint x: 625, endPoint y: 429, distance: 172.0
click at [625, 429] on app-calendar-viewport "Tue 19 4/4 1 Job Wed 20 Thu 21 2 Jobs Fri 22 4/4 3 Jobs Sat 23 8/8 4 Jobs Sun 2…" at bounding box center [610, 303] width 1220 height 572
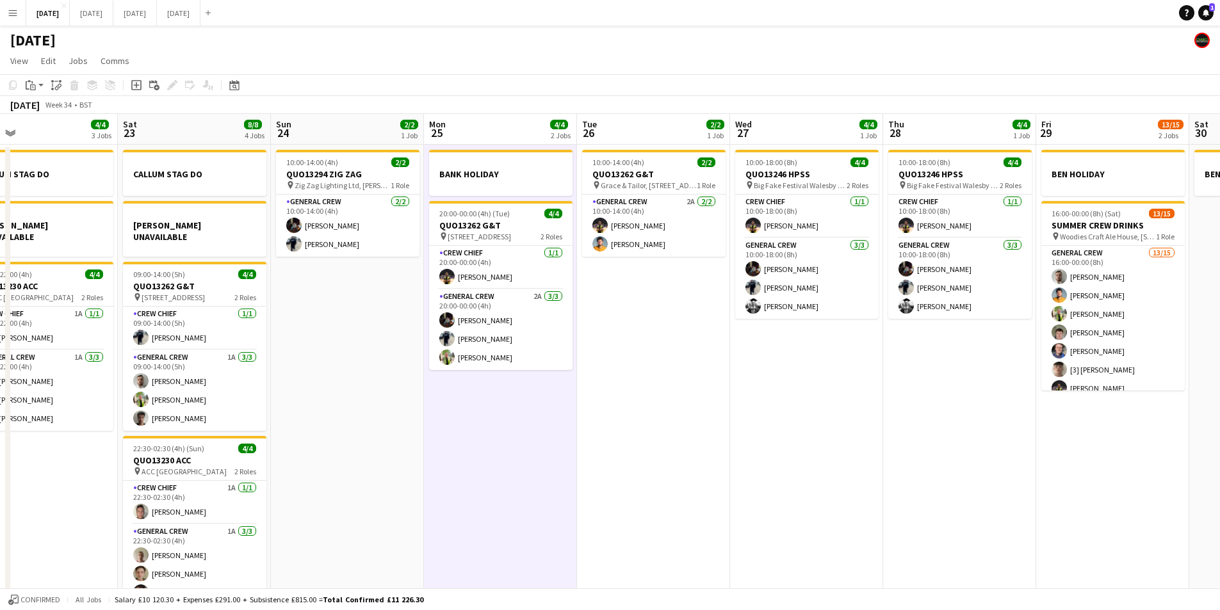
drag, startPoint x: 839, startPoint y: 439, endPoint x: 758, endPoint y: 419, distance: 83.9
click at [788, 432] on app-calendar-viewport "Tue 19 4/4 1 Job Wed 20 Thu 21 2 Jobs Fri 22 4/4 3 Jobs Sat 23 8/8 4 Jobs Sun 2…" at bounding box center [610, 368] width 1220 height 509
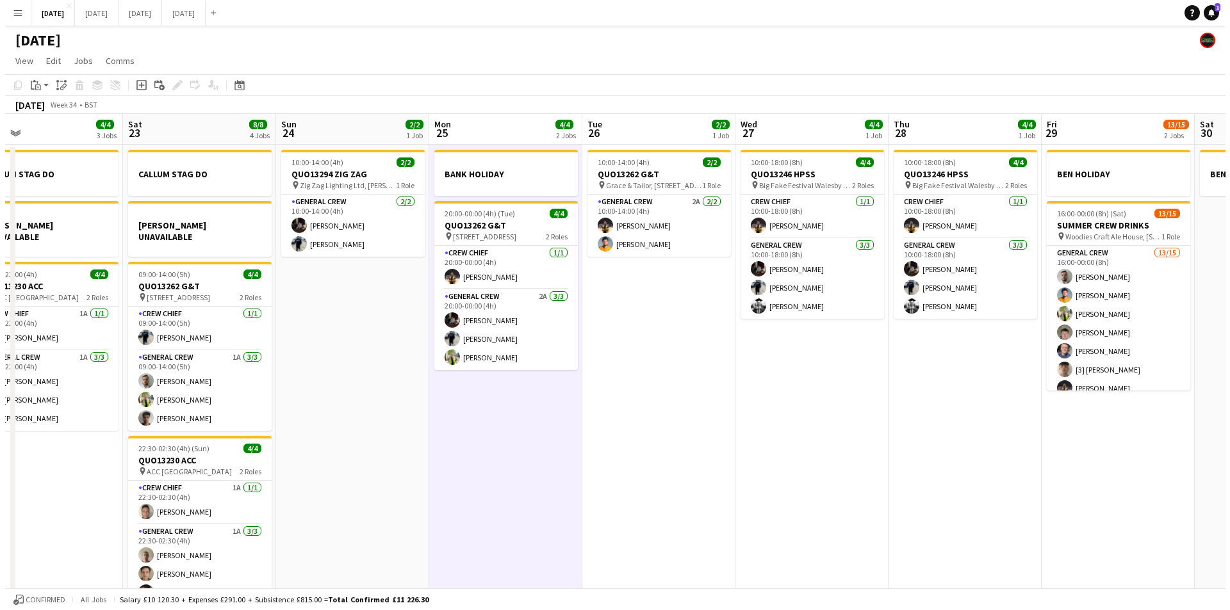
scroll to position [0, 512]
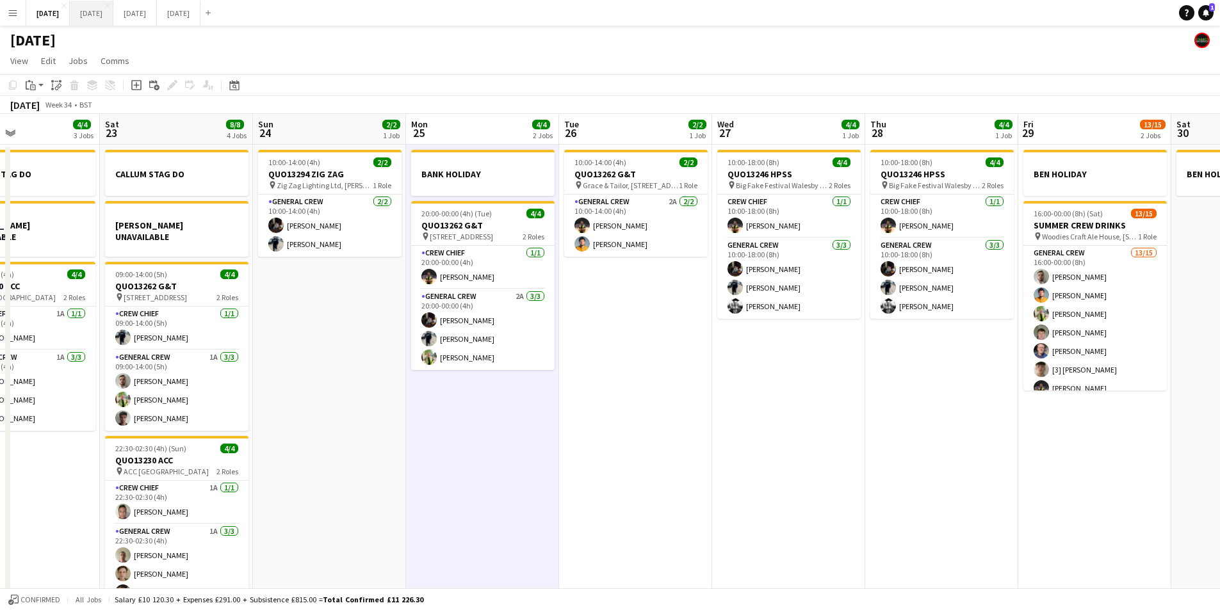
click at [113, 14] on button "[DATE] Close" at bounding box center [92, 13] width 44 height 25
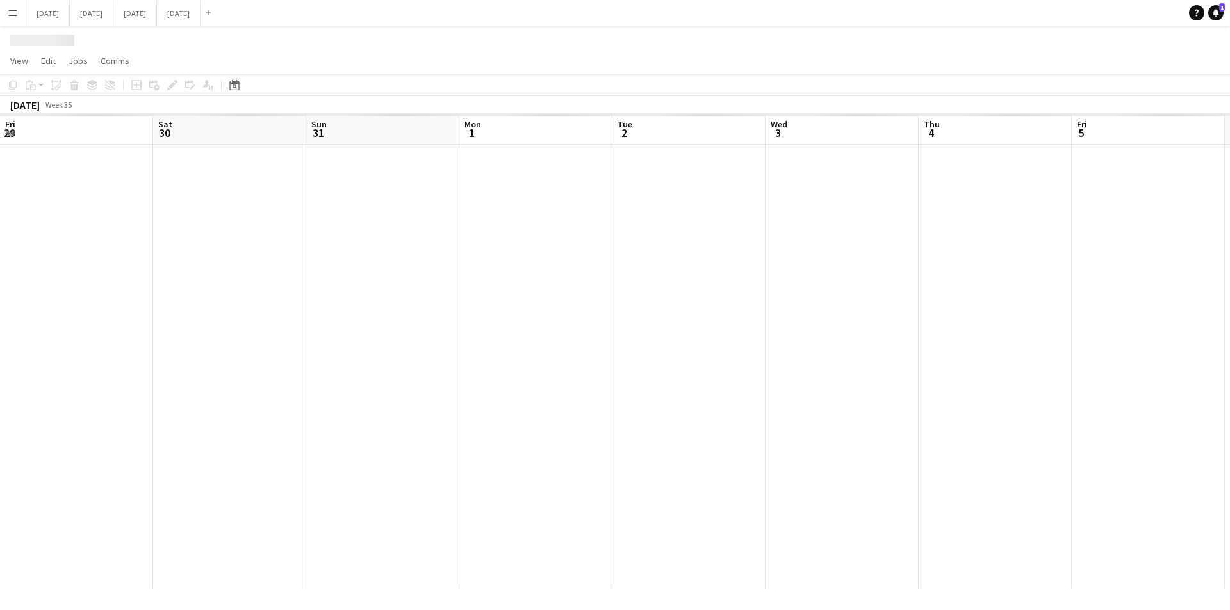
drag, startPoint x: 503, startPoint y: 460, endPoint x: 496, endPoint y: 325, distance: 134.7
click at [521, 457] on app-calendar-viewport "Fri 29 Sat 30 Sun 31 Mon 1 Tue 2 Wed 3 Thu 4 Fri 5 Sat 6 Sun 7 Mon 8 Tue 9 Wed …" at bounding box center [615, 351] width 1230 height 475
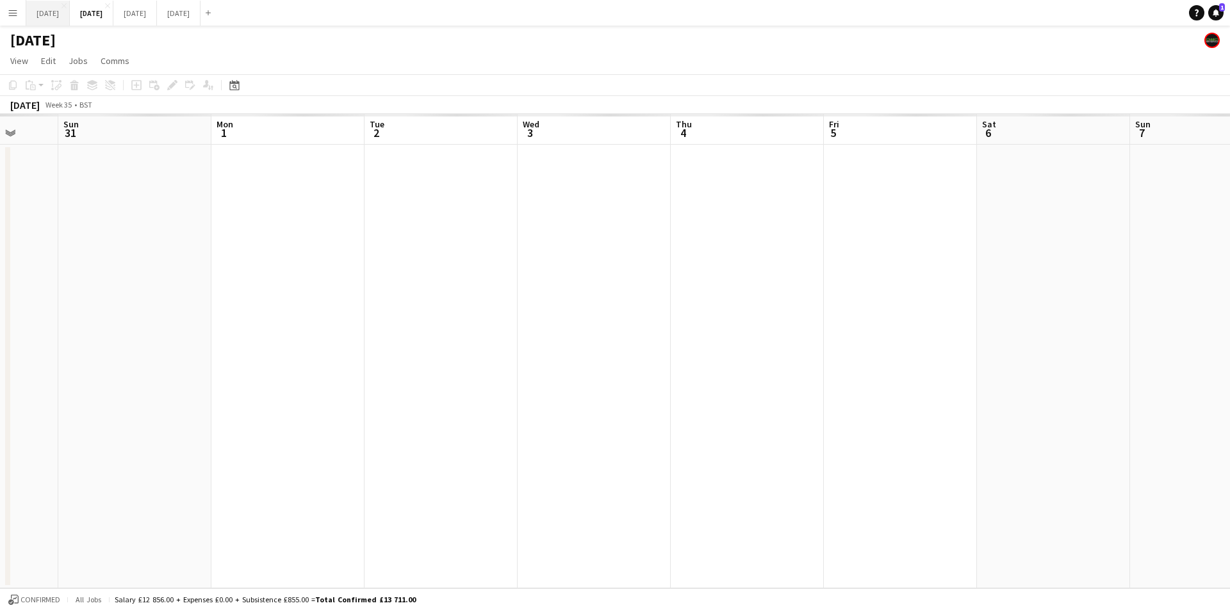
click at [65, 17] on button "[DATE] Close" at bounding box center [48, 13] width 44 height 25
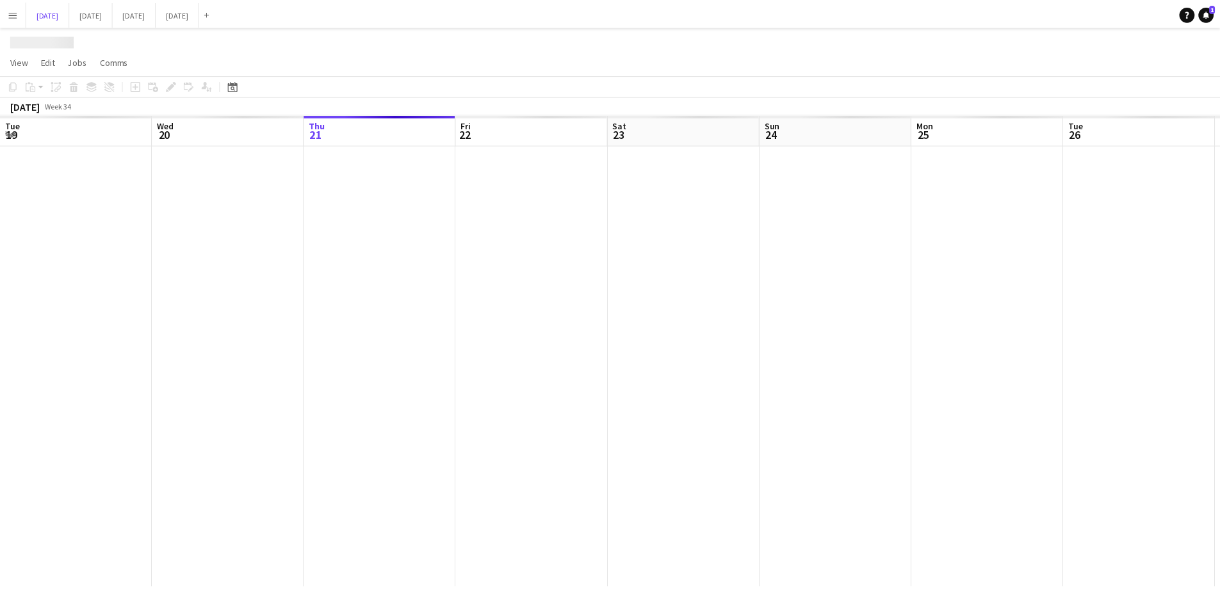
scroll to position [0, 512]
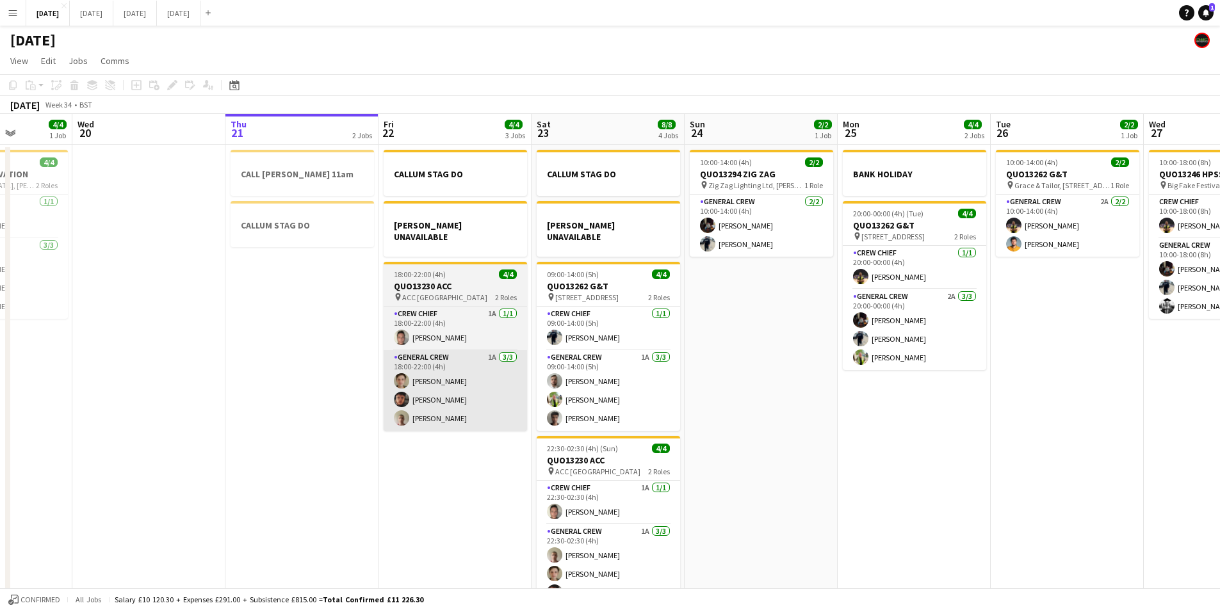
drag, startPoint x: 373, startPoint y: 384, endPoint x: 331, endPoint y: 371, distance: 44.8
click at [728, 384] on app-calendar-viewport "Mon 18 Tue 19 4/4 1 Job Wed 20 Thu 21 2 Jobs Fri 22 4/4 3 Jobs Sat 23 8/8 4 Job…" at bounding box center [610, 368] width 1220 height 509
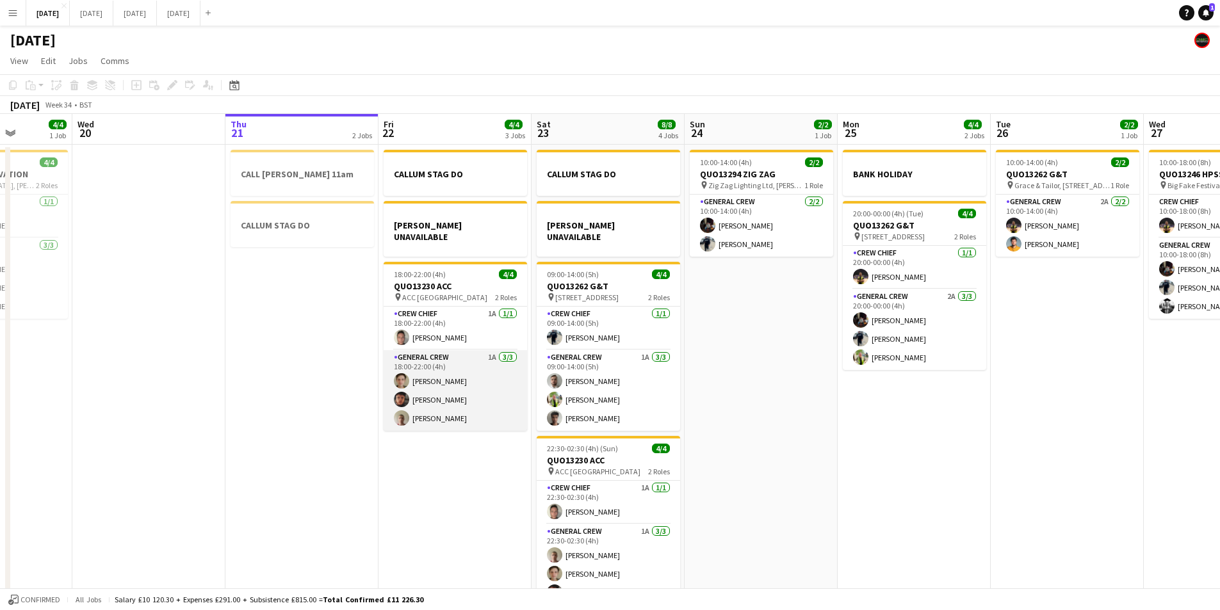
scroll to position [0, 311]
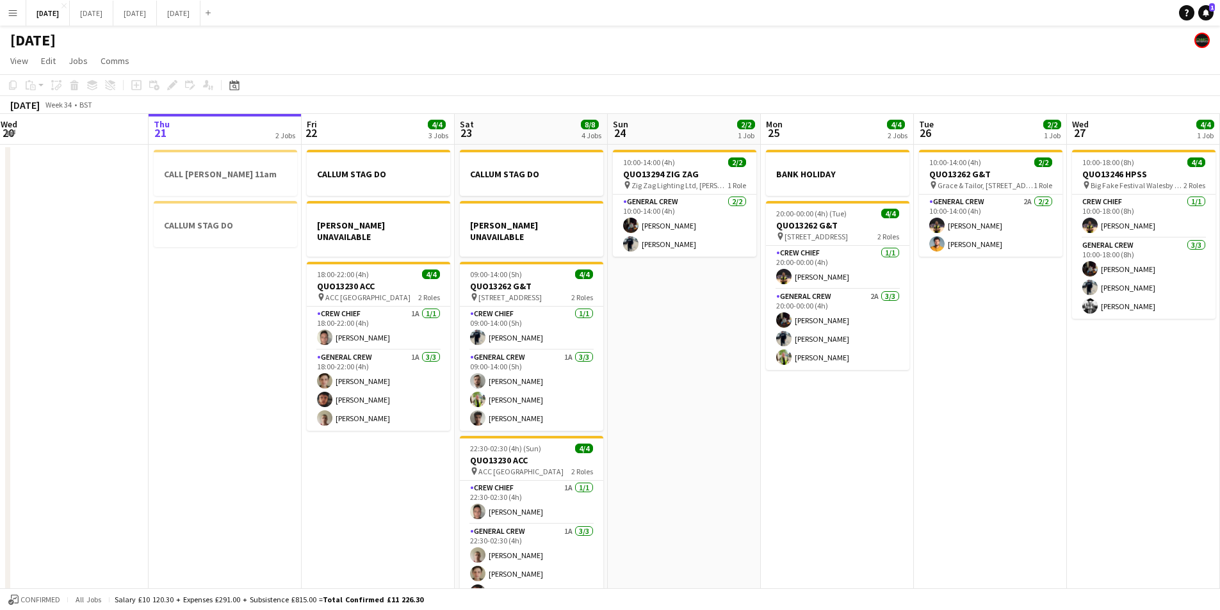
click at [231, 360] on app-date-cell "CALL charlie 11am CALLUM STAG DO" at bounding box center [225, 384] width 153 height 479
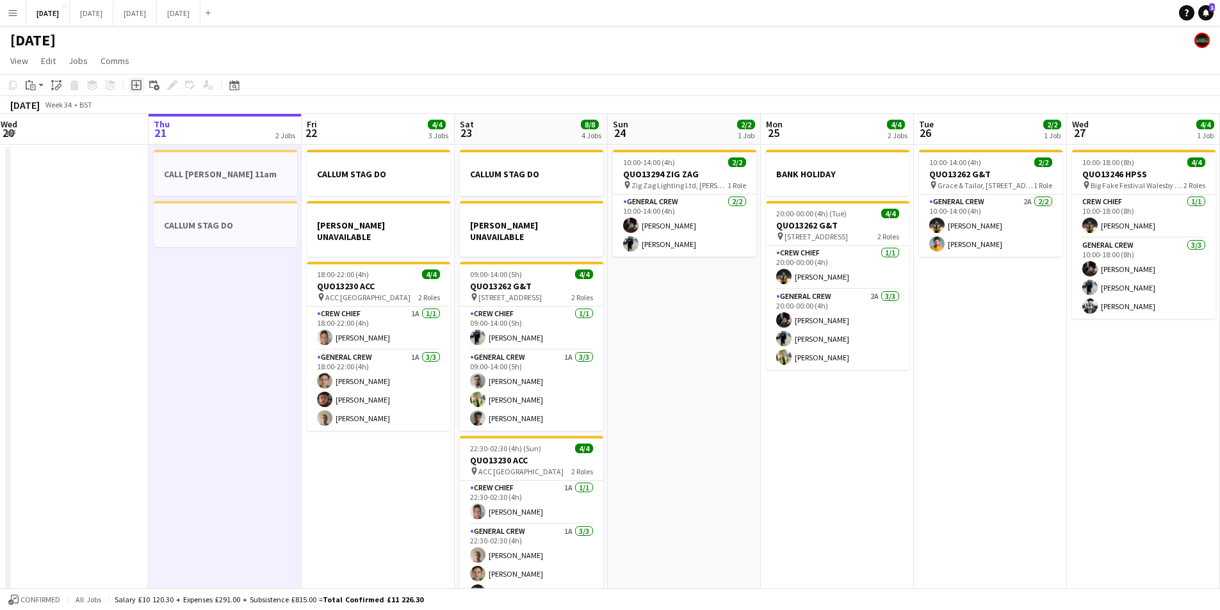
click at [135, 86] on icon at bounding box center [136, 86] width 6 height 6
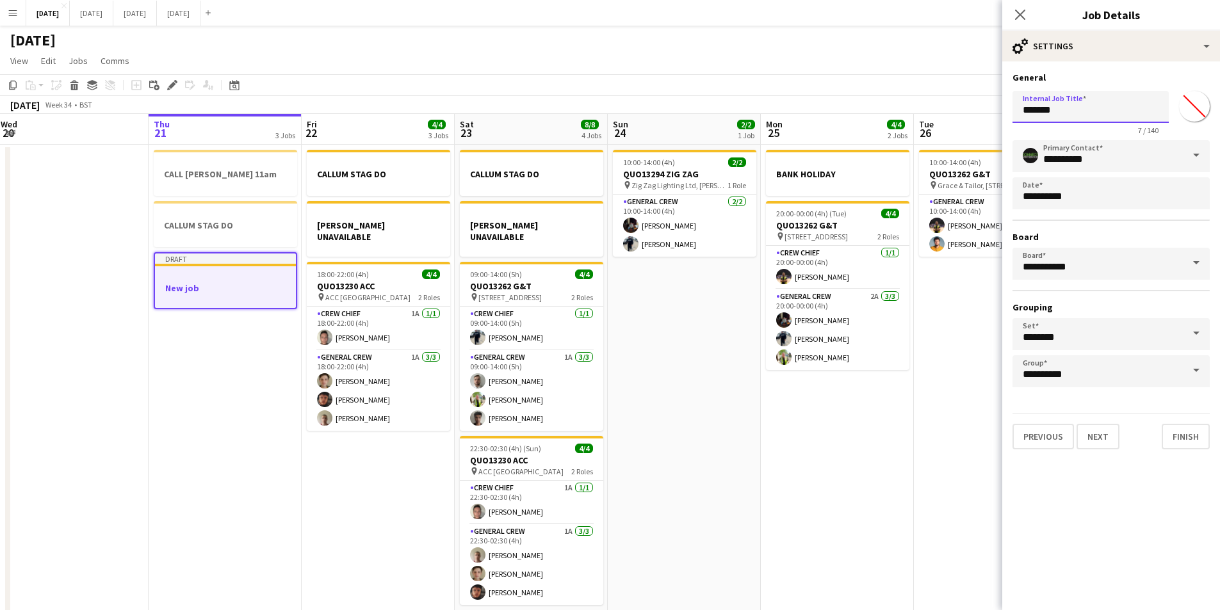
drag, startPoint x: 1092, startPoint y: 115, endPoint x: 883, endPoint y: 98, distance: 208.9
click at [883, 98] on body "Menu Boards Boards Boards All jobs Status Workforce Workforce My Workforce Recr…" at bounding box center [610, 322] width 1220 height 645
drag, startPoint x: 1060, startPoint y: 102, endPoint x: 999, endPoint y: 88, distance: 62.5
click at [999, 99] on body "Menu Boards Boards Boards All jobs Status Workforce Workforce My Workforce Recr…" at bounding box center [610, 322] width 1220 height 645
type input "**********"
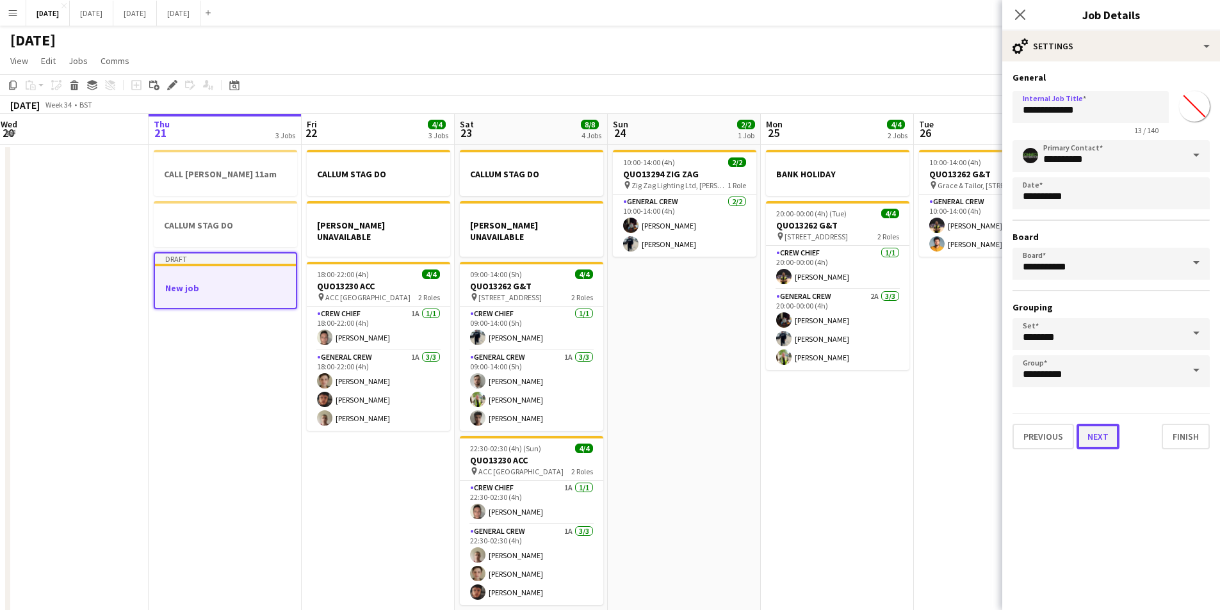
click at [1088, 436] on button "Next" at bounding box center [1098, 437] width 43 height 26
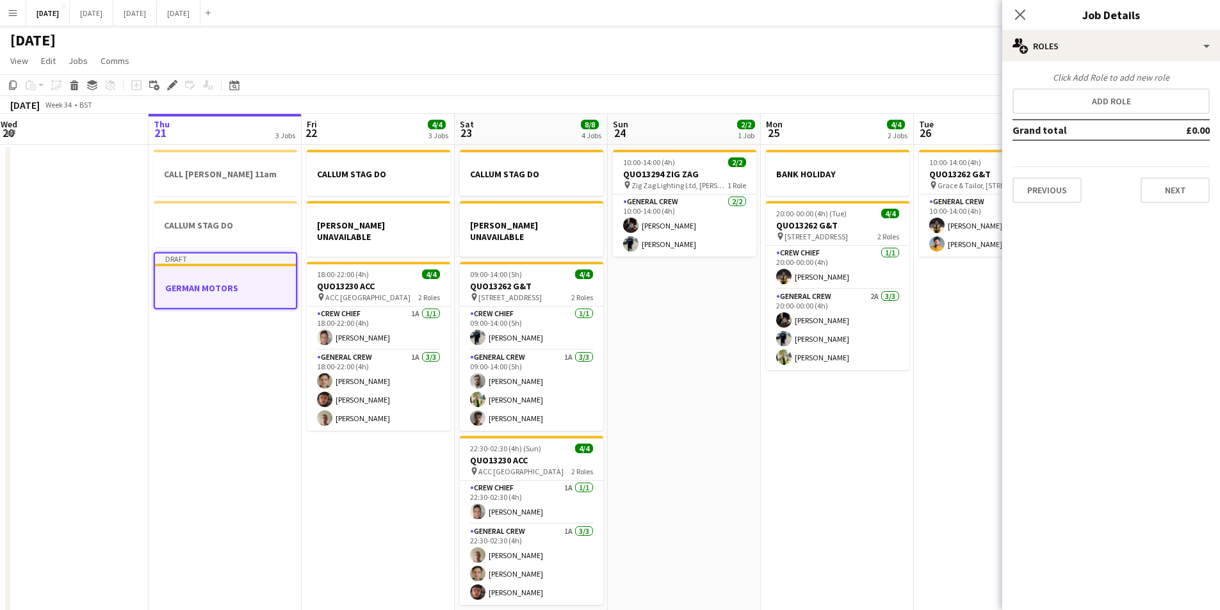
click at [1117, 81] on div "Click Add Role to add new role" at bounding box center [1111, 78] width 197 height 12
click at [1110, 98] on button "Add role" at bounding box center [1111, 101] width 197 height 26
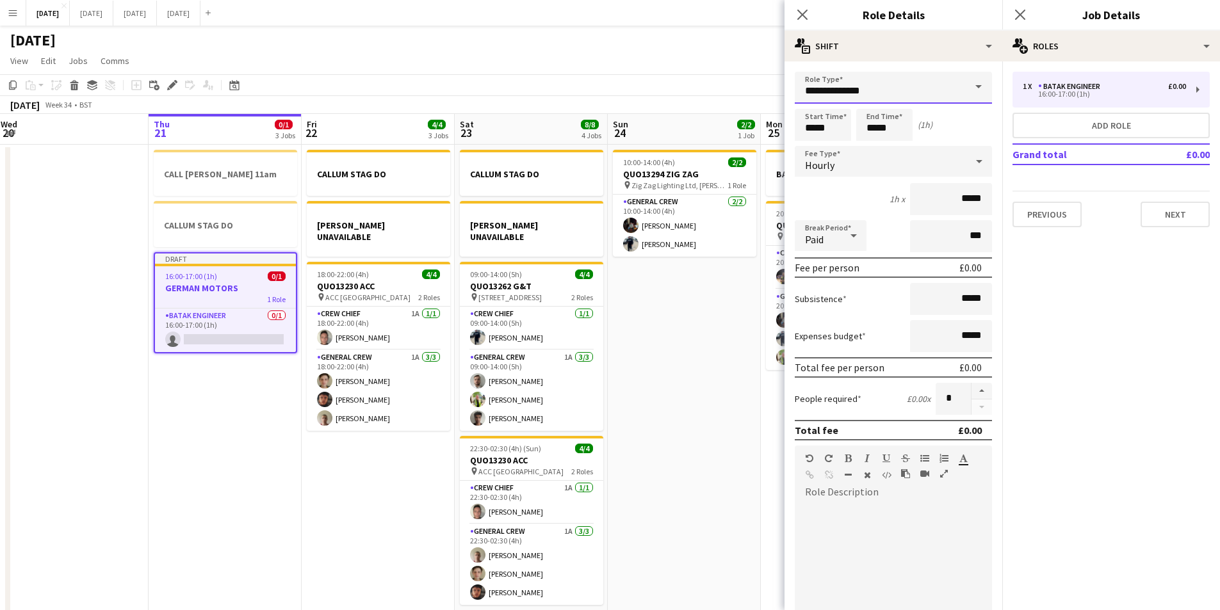
click at [903, 93] on input "**********" at bounding box center [893, 88] width 197 height 32
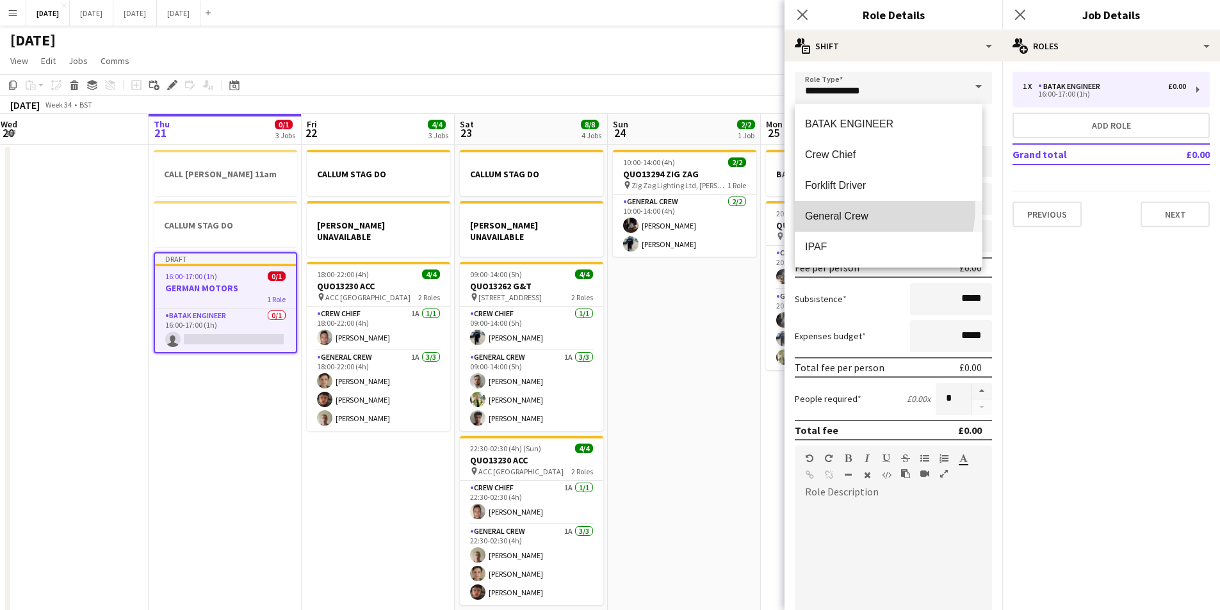
click at [849, 207] on mat-option "General Crew" at bounding box center [889, 216] width 188 height 31
type input "**********"
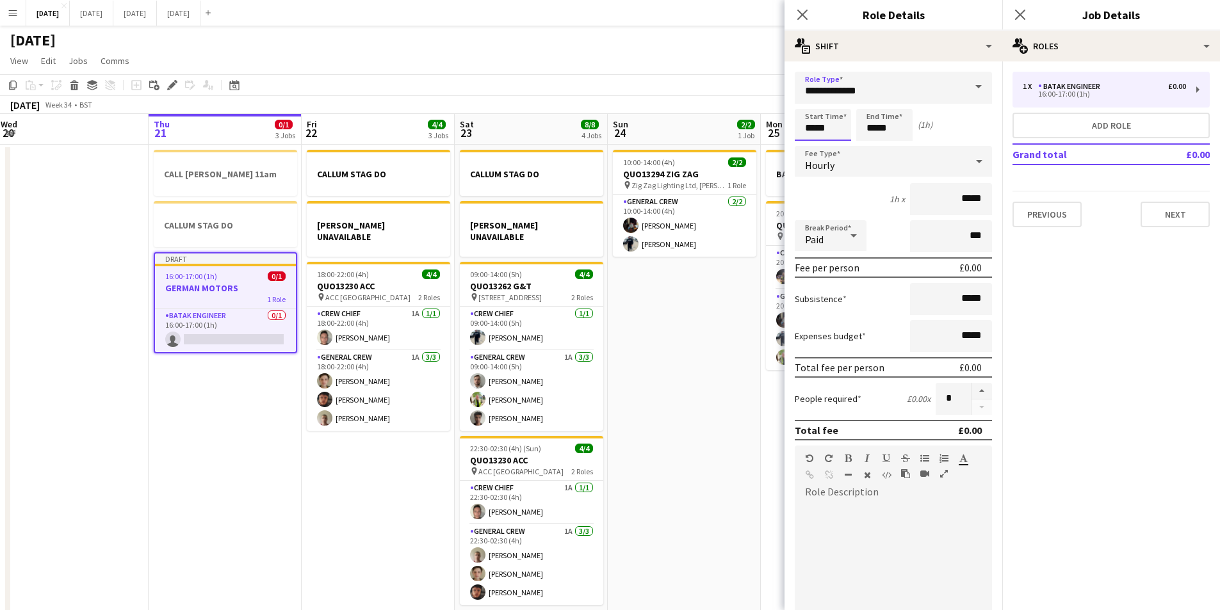
click at [809, 125] on input "*****" at bounding box center [823, 125] width 56 height 32
click at [810, 145] on div at bounding box center [811, 147] width 26 height 13
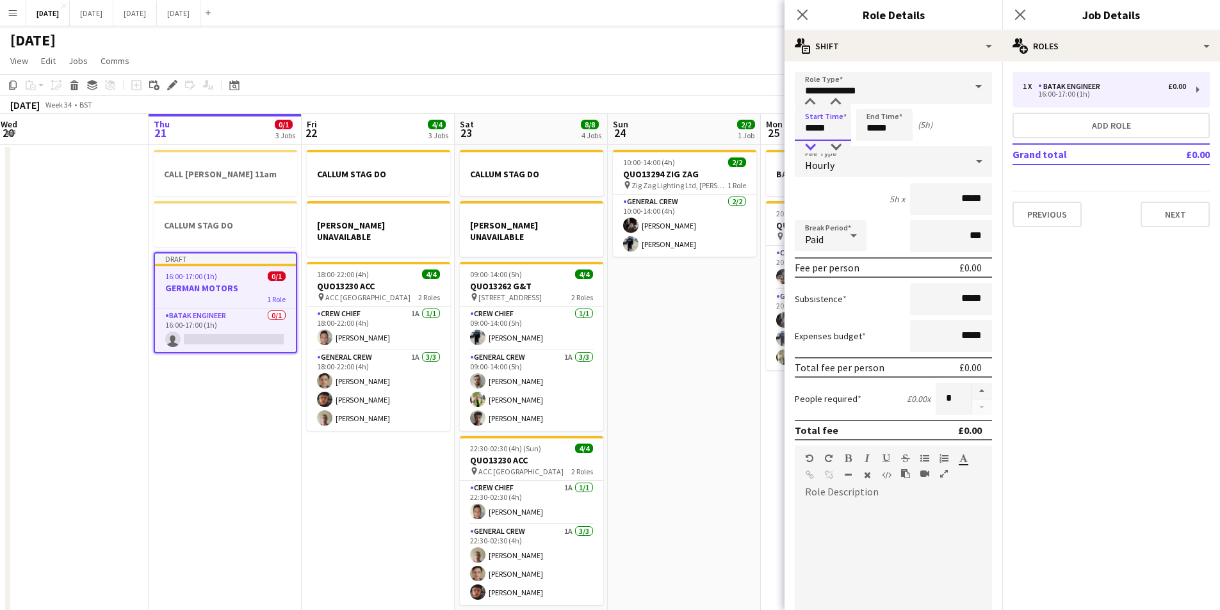
click at [810, 145] on div at bounding box center [811, 147] width 26 height 13
type input "*****"
click at [810, 145] on div at bounding box center [811, 147] width 26 height 13
click at [874, 121] on input "*****" at bounding box center [884, 125] width 56 height 32
click at [874, 145] on div at bounding box center [872, 147] width 26 height 13
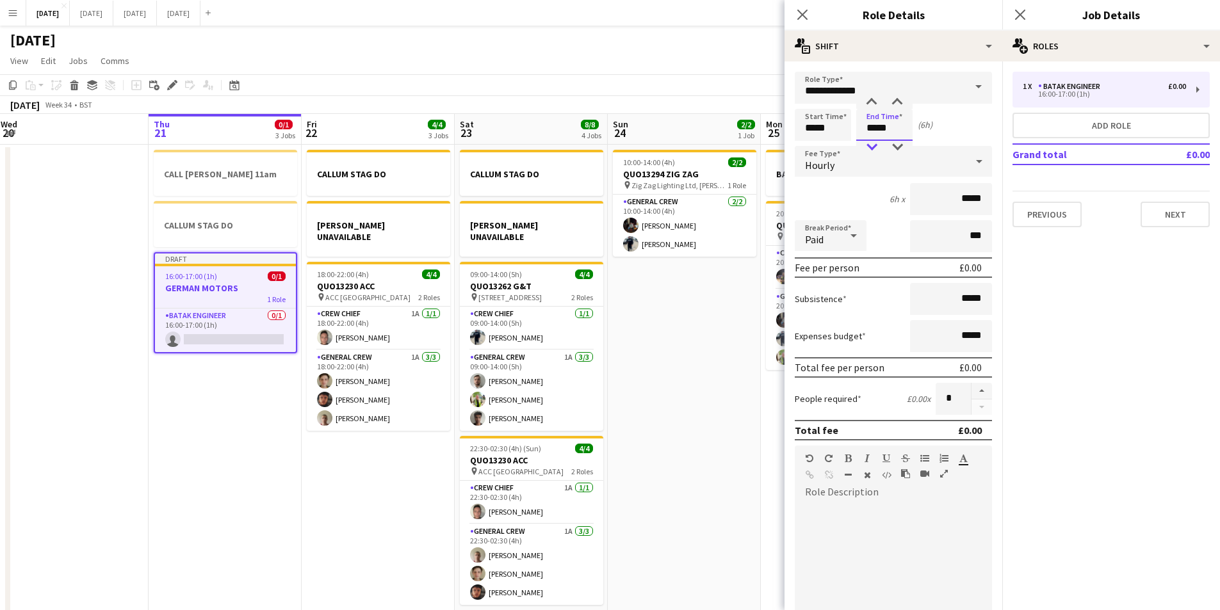
click at [874, 145] on div at bounding box center [872, 147] width 26 height 13
click at [897, 102] on div at bounding box center [898, 102] width 26 height 13
type input "*****"
click at [897, 102] on div at bounding box center [898, 102] width 26 height 13
click at [810, 133] on input "*****" at bounding box center [823, 125] width 56 height 32
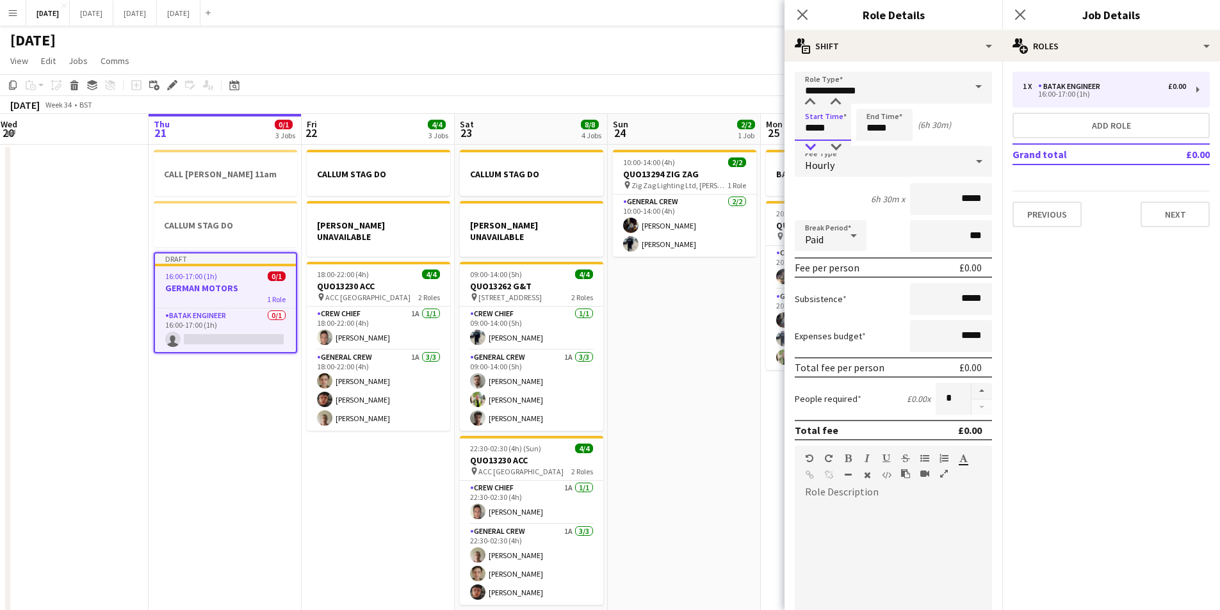
click at [809, 144] on div at bounding box center [811, 147] width 26 height 13
click at [831, 143] on div at bounding box center [836, 147] width 26 height 13
type input "*****"
click at [831, 143] on div at bounding box center [836, 147] width 26 height 13
click at [1174, 214] on button "Next" at bounding box center [1175, 215] width 69 height 26
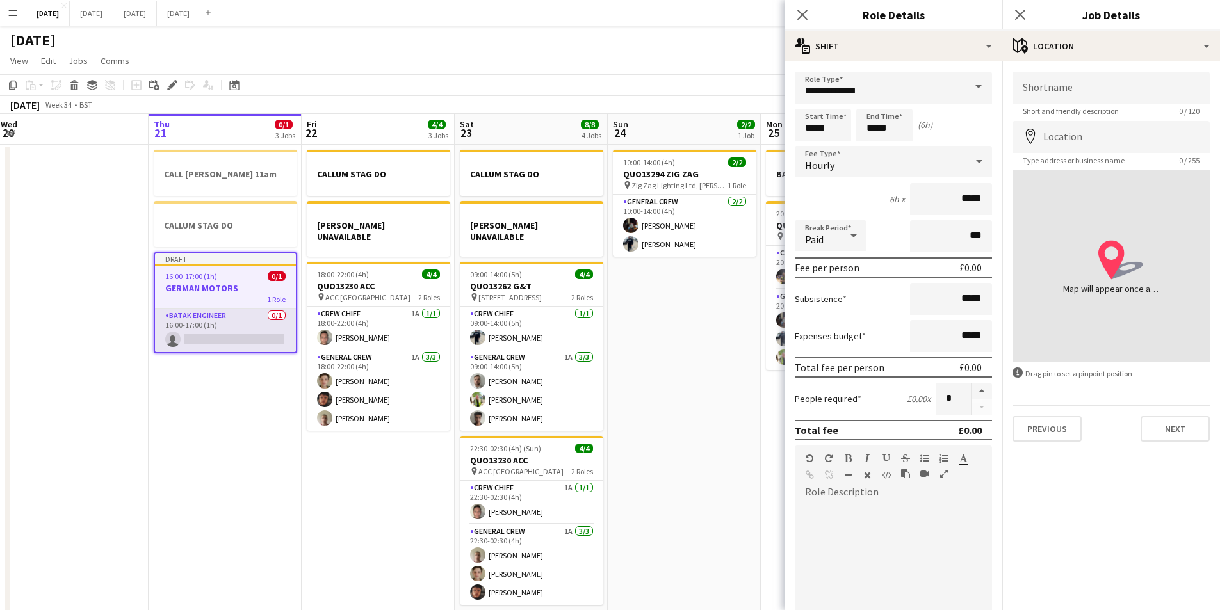
click at [218, 332] on app-card-role "BATAK ENGINEER 0/1 16:00-17:00 (1h) single-neutral-actions" at bounding box center [225, 331] width 141 height 44
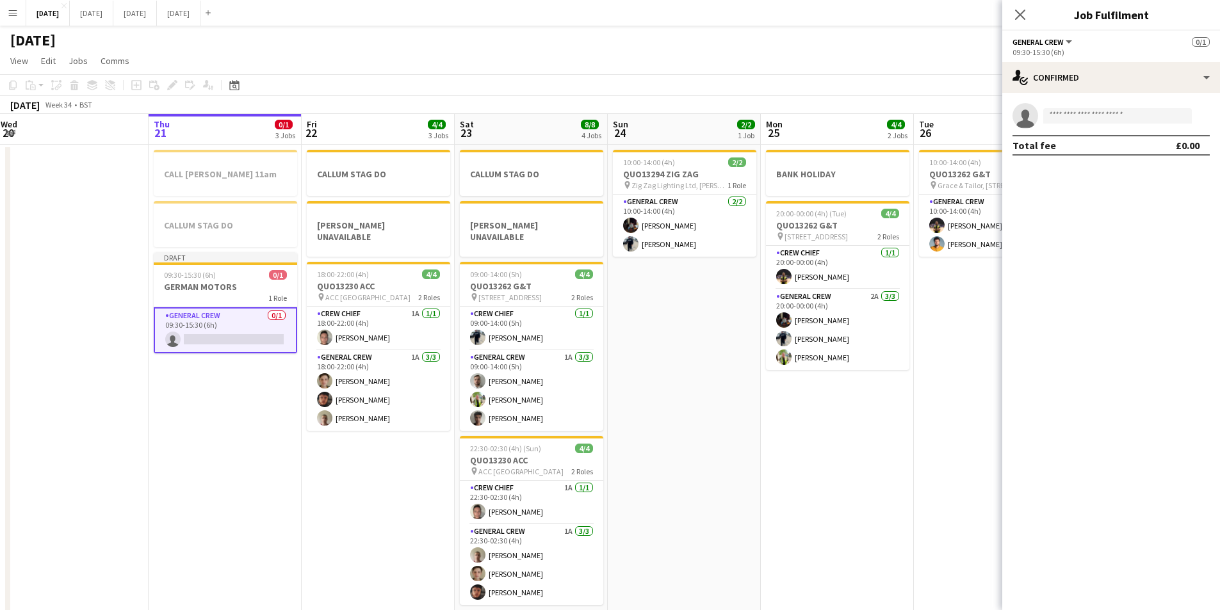
click at [223, 332] on app-card-role "General Crew 0/1 09:30-15:30 (6h) single-neutral-actions" at bounding box center [225, 330] width 143 height 46
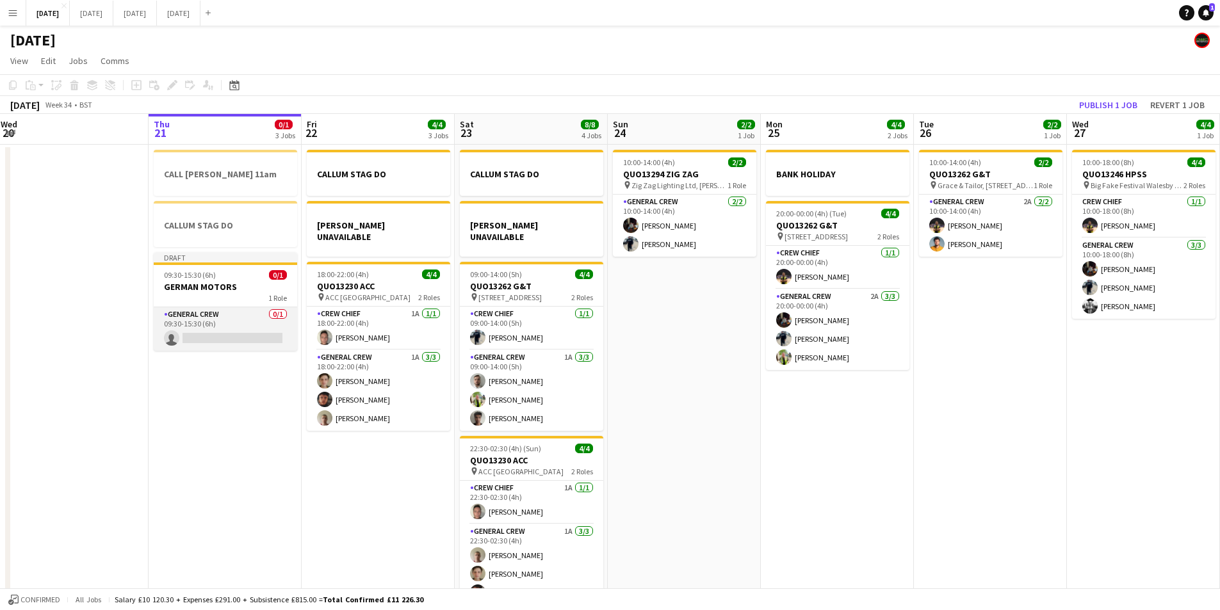
click at [223, 332] on app-card-role "General Crew 0/1 09:30-15:30 (6h) single-neutral-actions" at bounding box center [225, 329] width 143 height 44
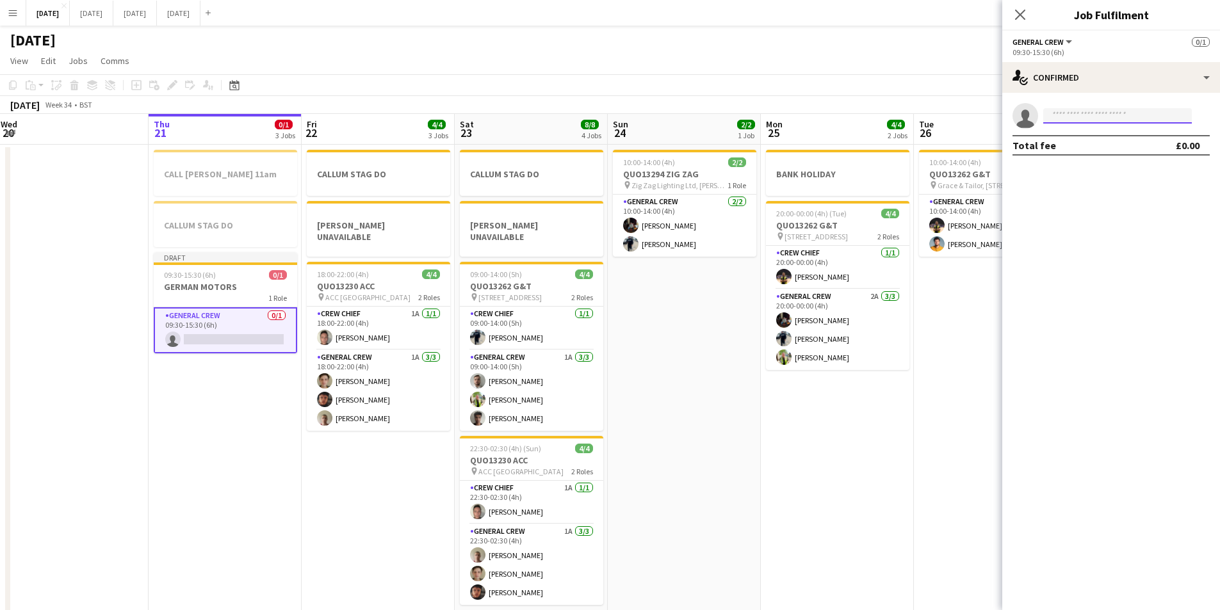
click at [1072, 119] on input at bounding box center [1118, 115] width 149 height 15
type input "***"
click at [1085, 143] on span "[EMAIL_ADDRESS][DOMAIN_NAME]" at bounding box center [1118, 145] width 128 height 10
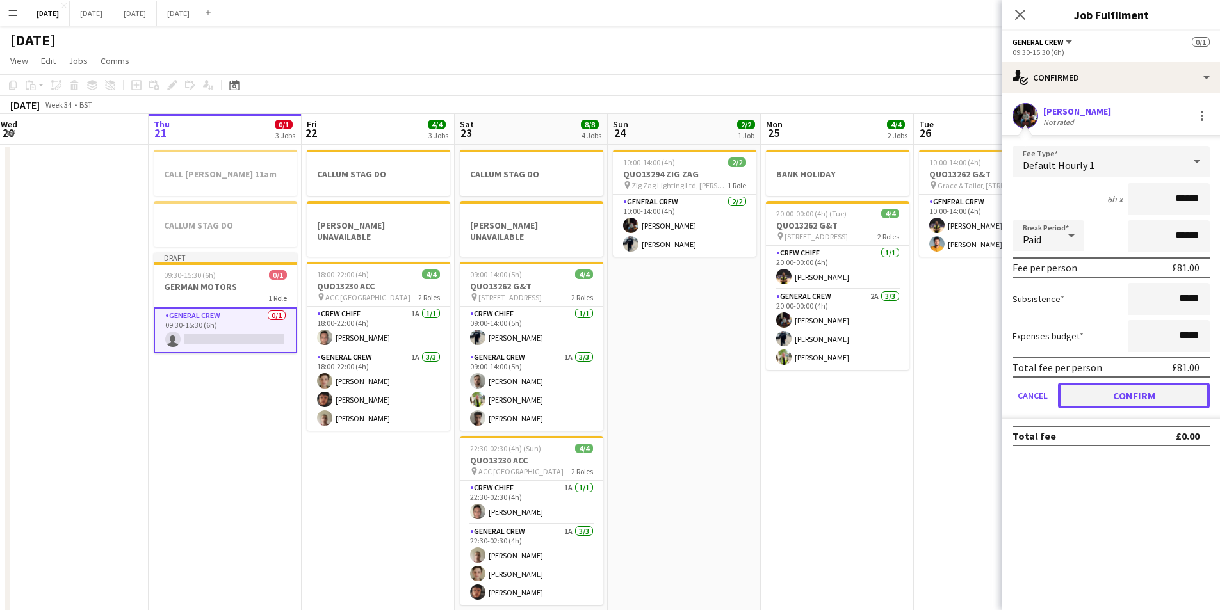
click at [1130, 390] on button "Confirm" at bounding box center [1134, 396] width 152 height 26
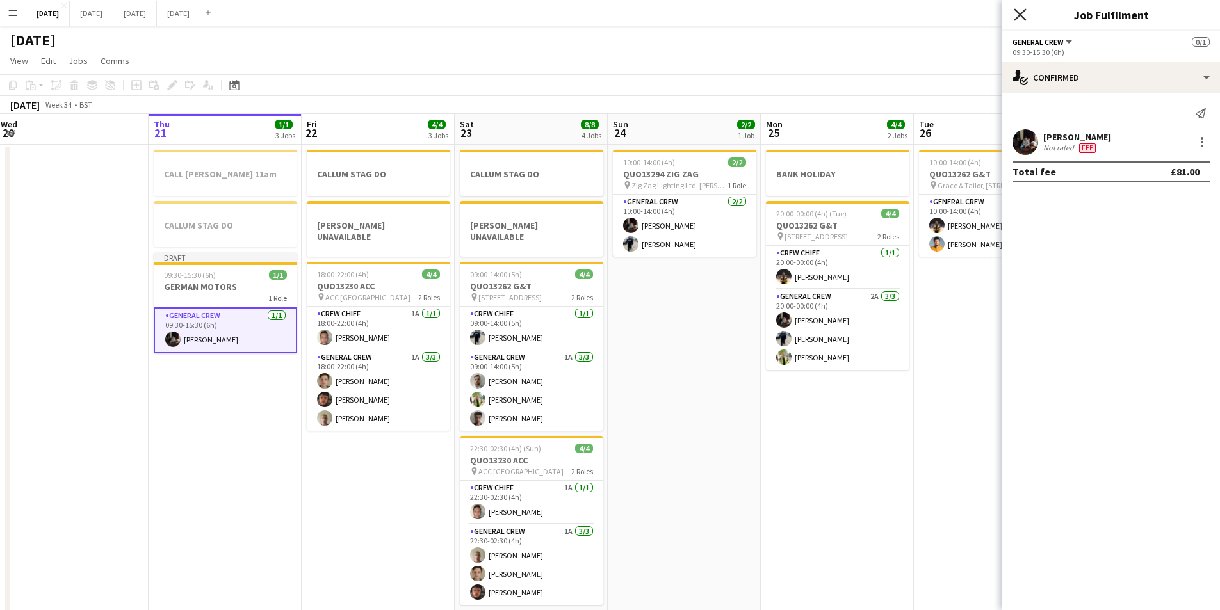
click at [1019, 19] on icon "Close pop-in" at bounding box center [1020, 14] width 12 height 12
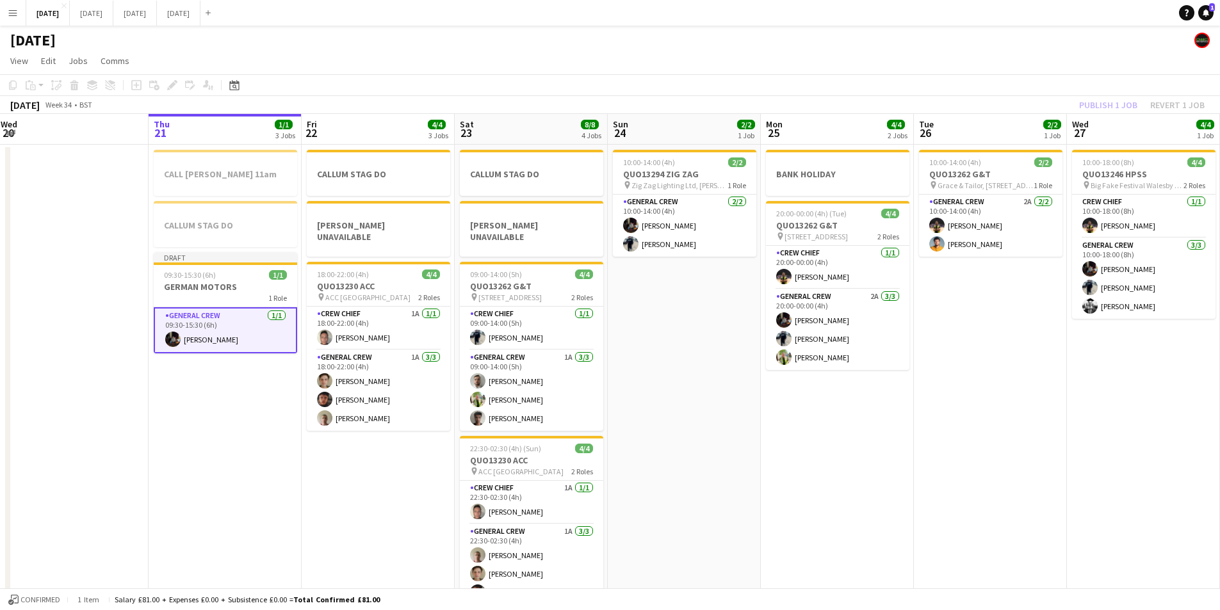
click at [1093, 106] on div "Publish 1 job Revert 1 job" at bounding box center [1142, 105] width 156 height 17
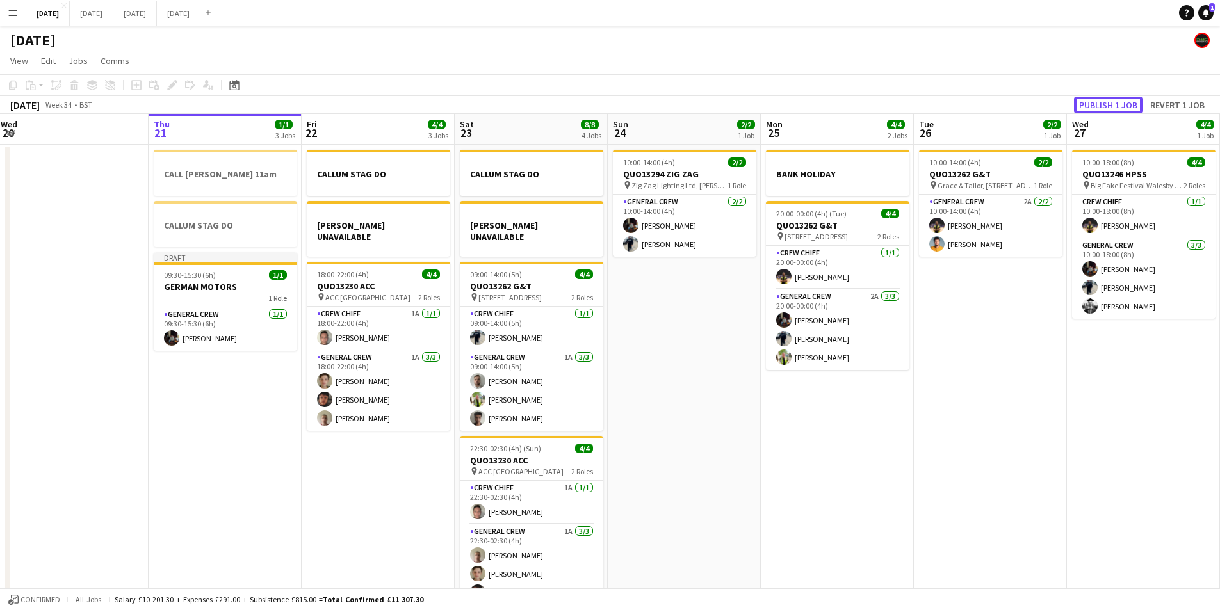
click at [1093, 106] on button "Publish 1 job" at bounding box center [1108, 105] width 69 height 17
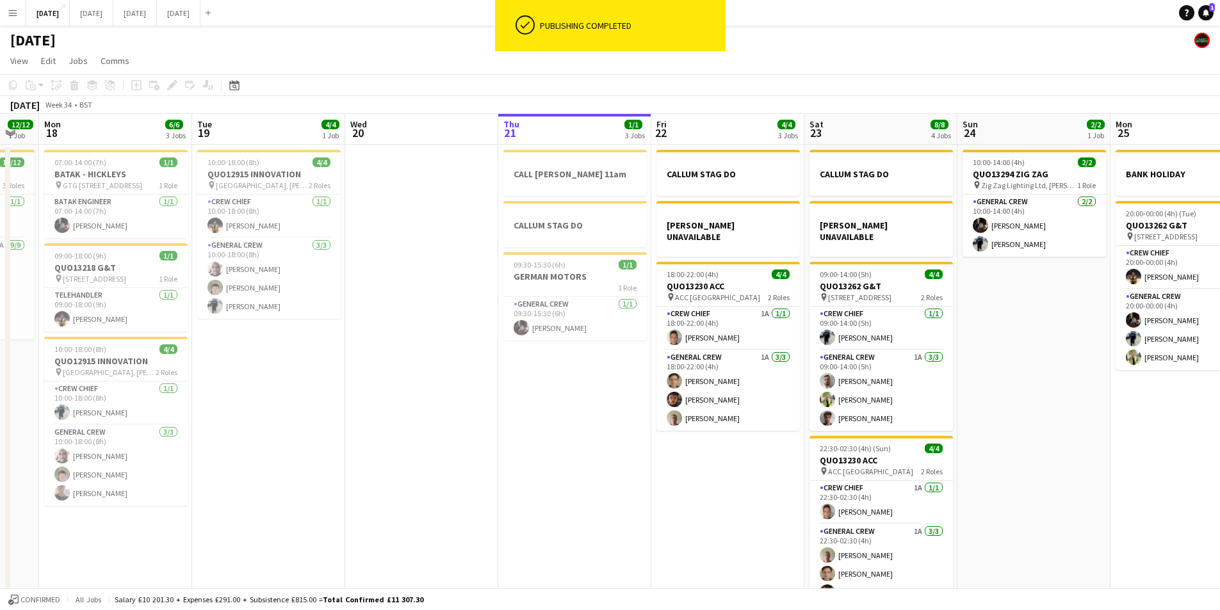
drag, startPoint x: 655, startPoint y: 334, endPoint x: 915, endPoint y: 349, distance: 261.1
click at [916, 354] on app-calendar-viewport "Sat 16 Sun 17 12/12 1 Job Mon 18 6/6 3 Jobs Tue 19 4/4 1 Job Wed 20 Thu 21 1/1 …" at bounding box center [610, 368] width 1220 height 509
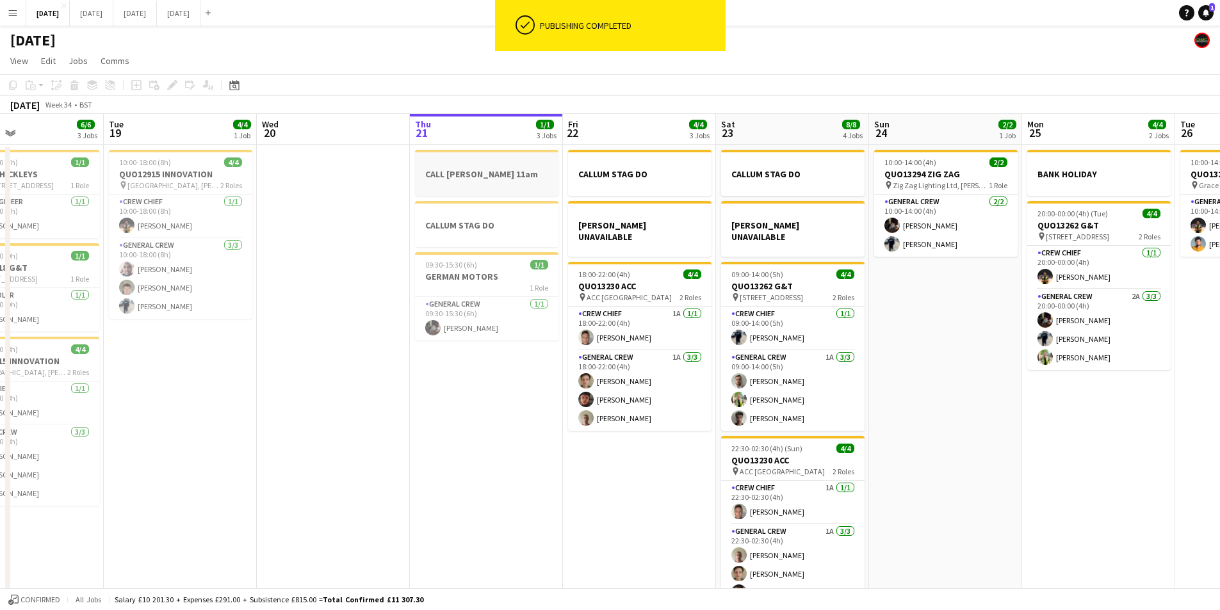
click at [488, 184] on div at bounding box center [486, 185] width 143 height 10
click at [73, 88] on icon "Delete" at bounding box center [74, 85] width 10 height 10
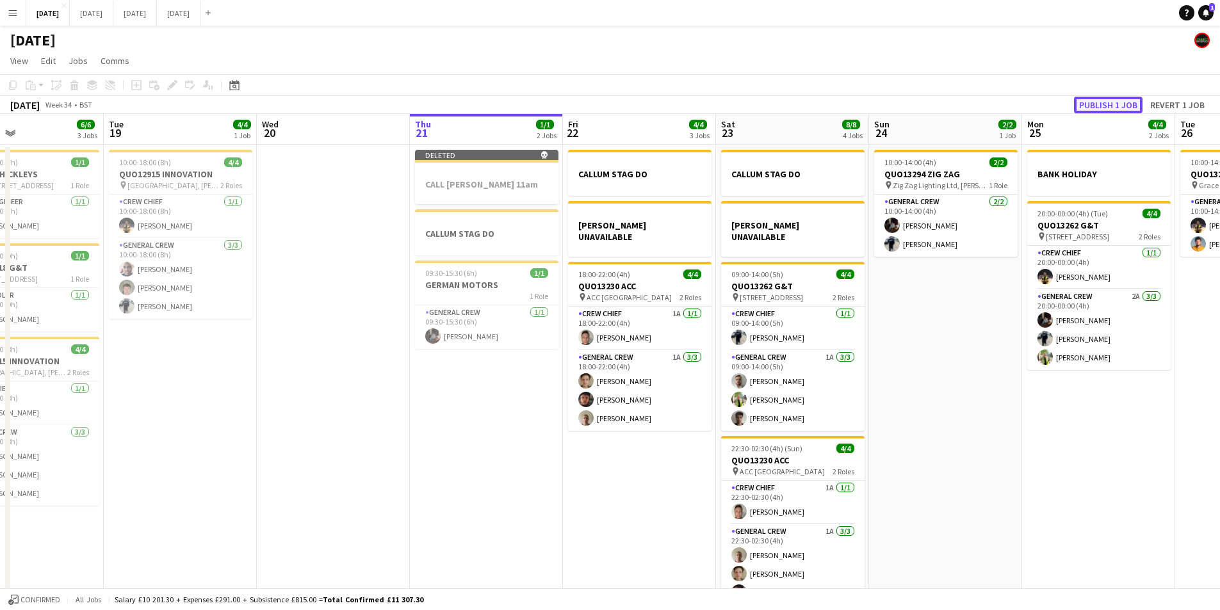
click at [1097, 102] on button "Publish 1 job" at bounding box center [1108, 105] width 69 height 17
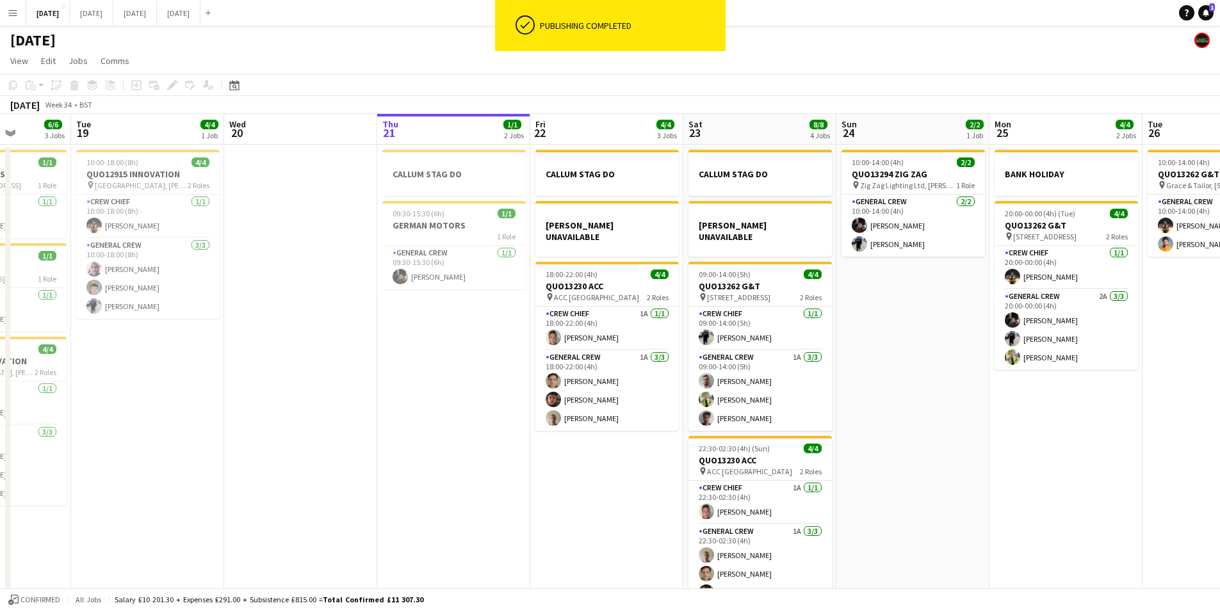
drag, startPoint x: 512, startPoint y: 331, endPoint x: 454, endPoint y: 324, distance: 58.1
click at [454, 324] on app-calendar-viewport "Sat 16 12/12 1 Job Sun 17 12/12 1 Job Mon 18 6/6 3 Jobs Tue 19 4/4 1 Job Wed 20…" at bounding box center [610, 368] width 1220 height 509
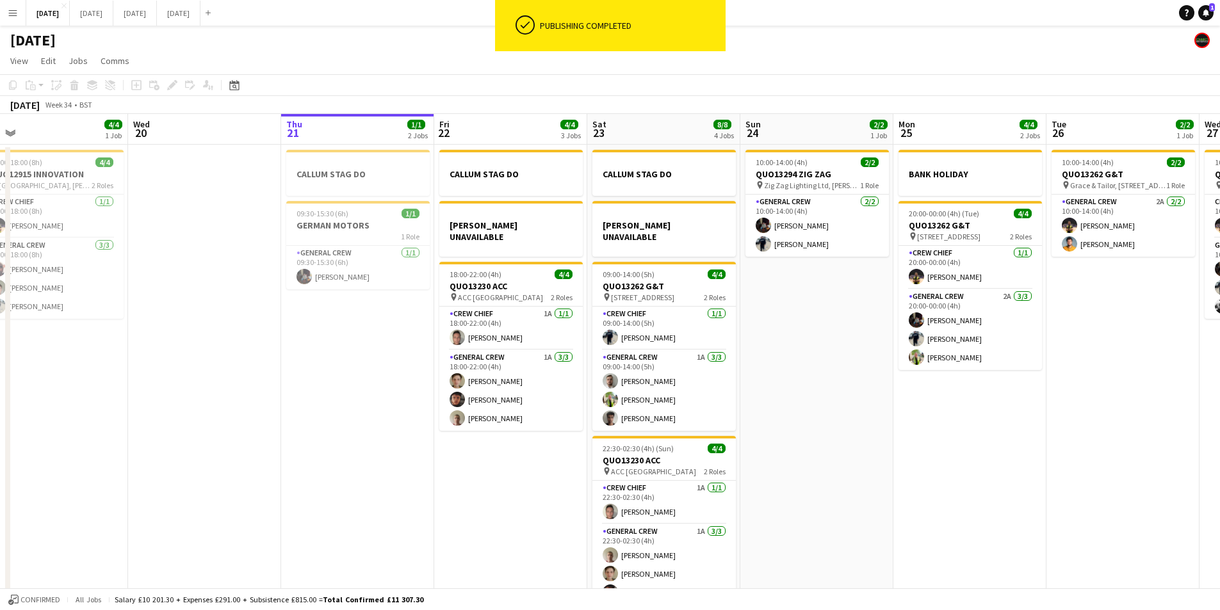
scroll to position [0, 365]
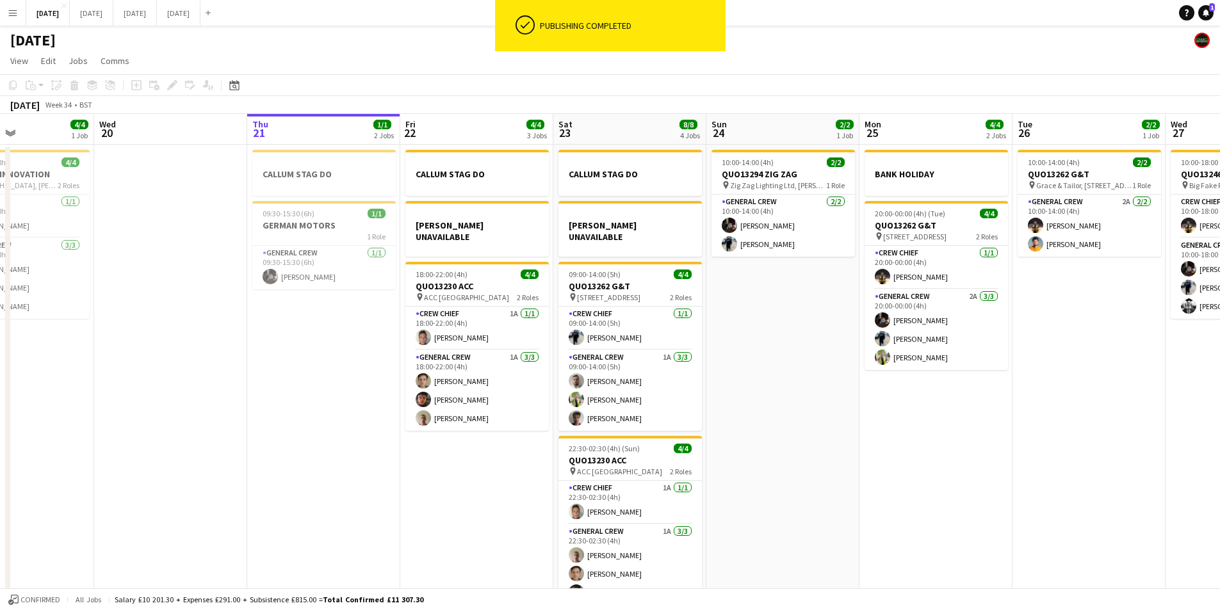
drag, startPoint x: 972, startPoint y: 348, endPoint x: 867, endPoint y: 340, distance: 105.3
click at [867, 340] on app-calendar-viewport "Sun 17 12/12 1 Job Mon 18 6/6 3 Jobs Tue 19 4/4 1 Job Wed 20 Thu 21 1/1 2 Jobs …" at bounding box center [610, 368] width 1220 height 509
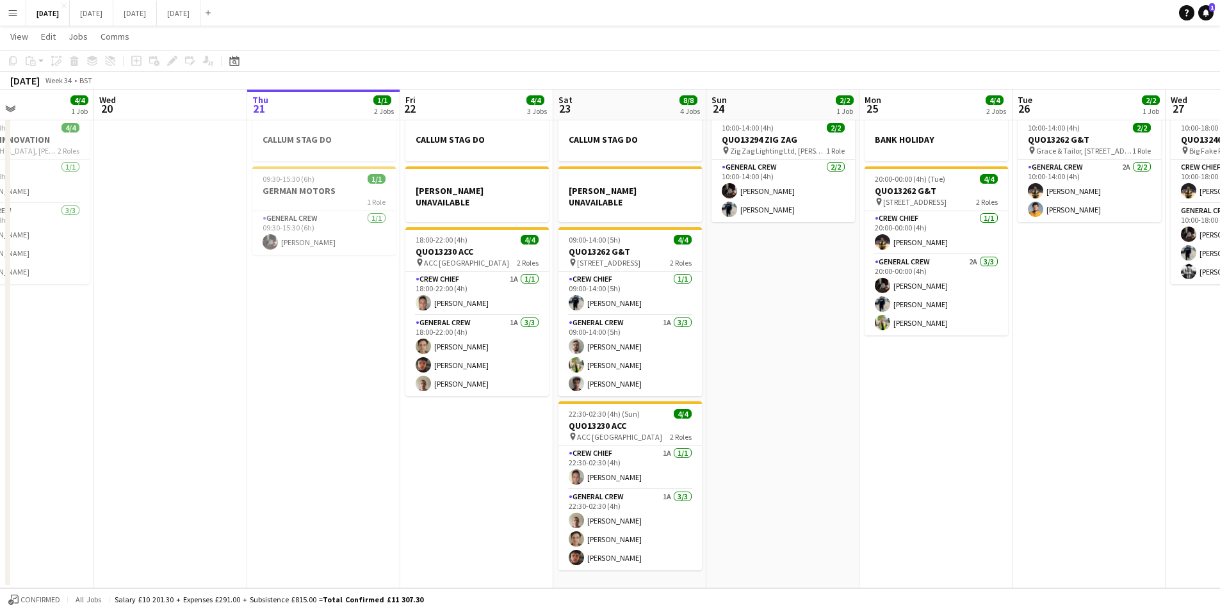
scroll to position [0, 0]
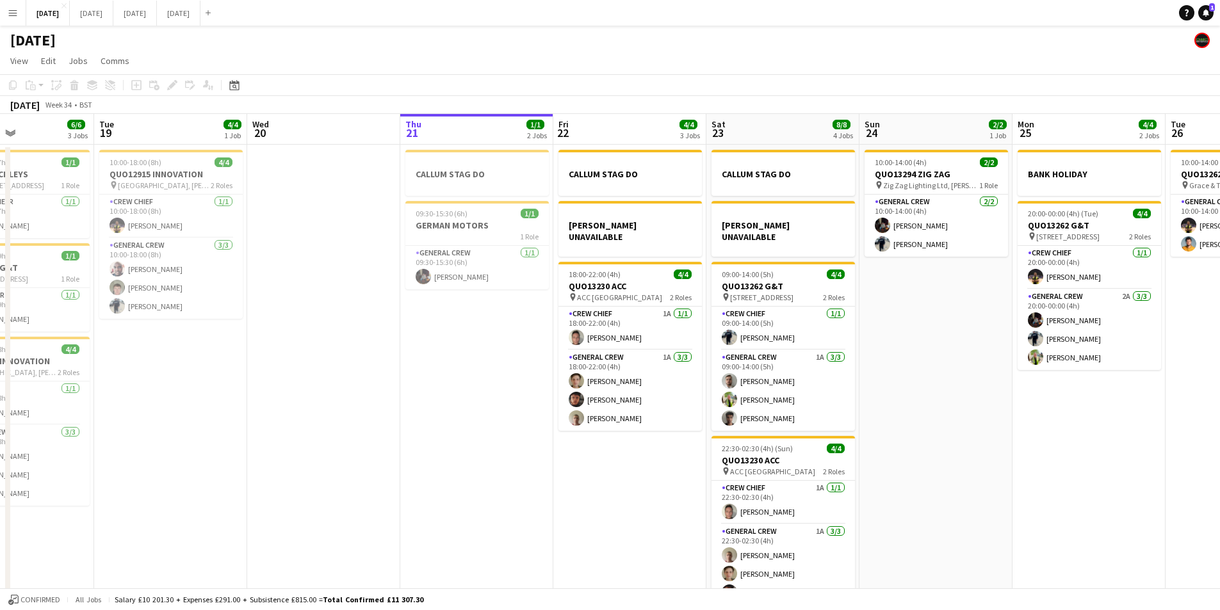
drag, startPoint x: 669, startPoint y: 443, endPoint x: 516, endPoint y: 421, distance: 155.3
click at [757, 425] on app-calendar-viewport "Sat 16 12/12 1 Job Sun 17 12/12 1 Job Mon 18 6/6 3 Jobs Tue 19 4/4 1 Job Wed 20…" at bounding box center [610, 368] width 1220 height 509
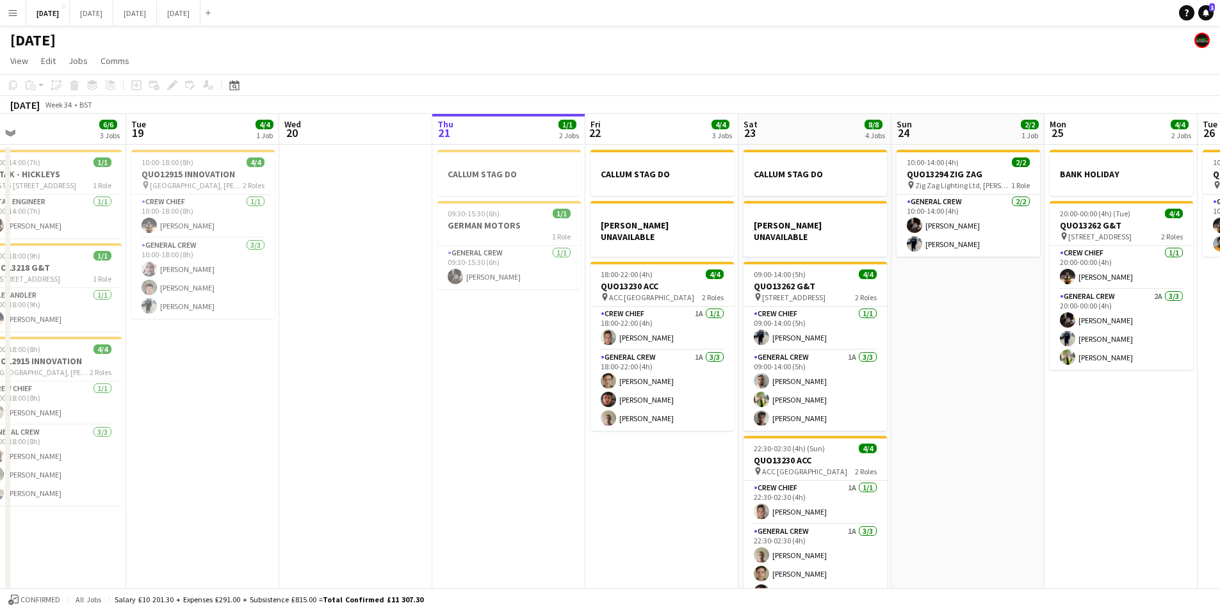
click at [412, 411] on app-date-cell at bounding box center [355, 384] width 153 height 479
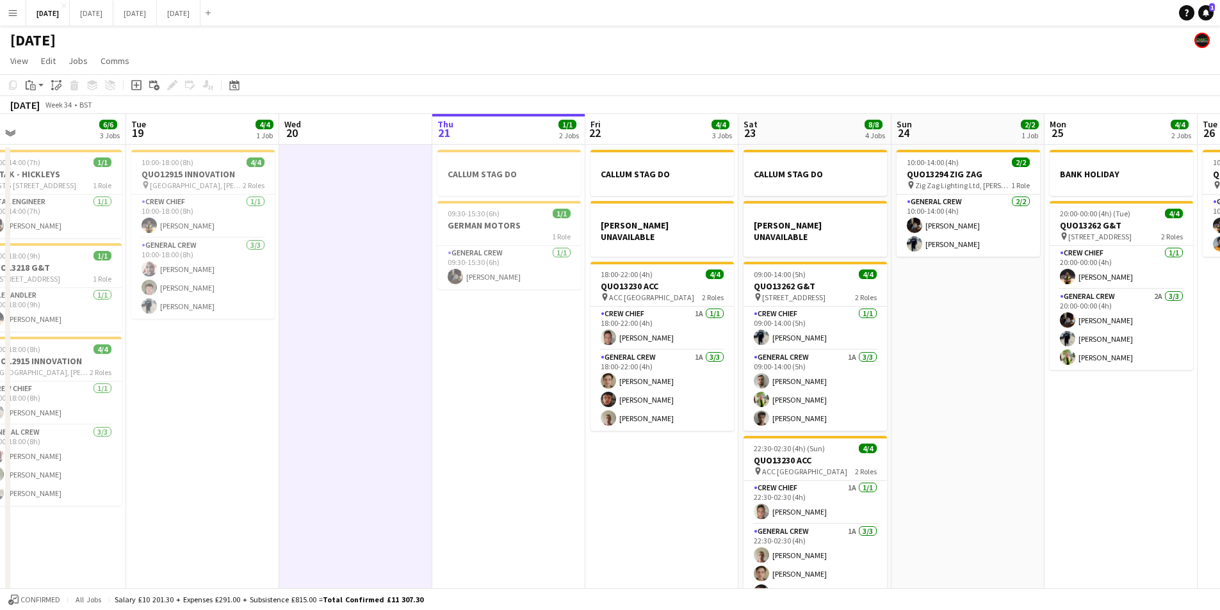
scroll to position [0, 402]
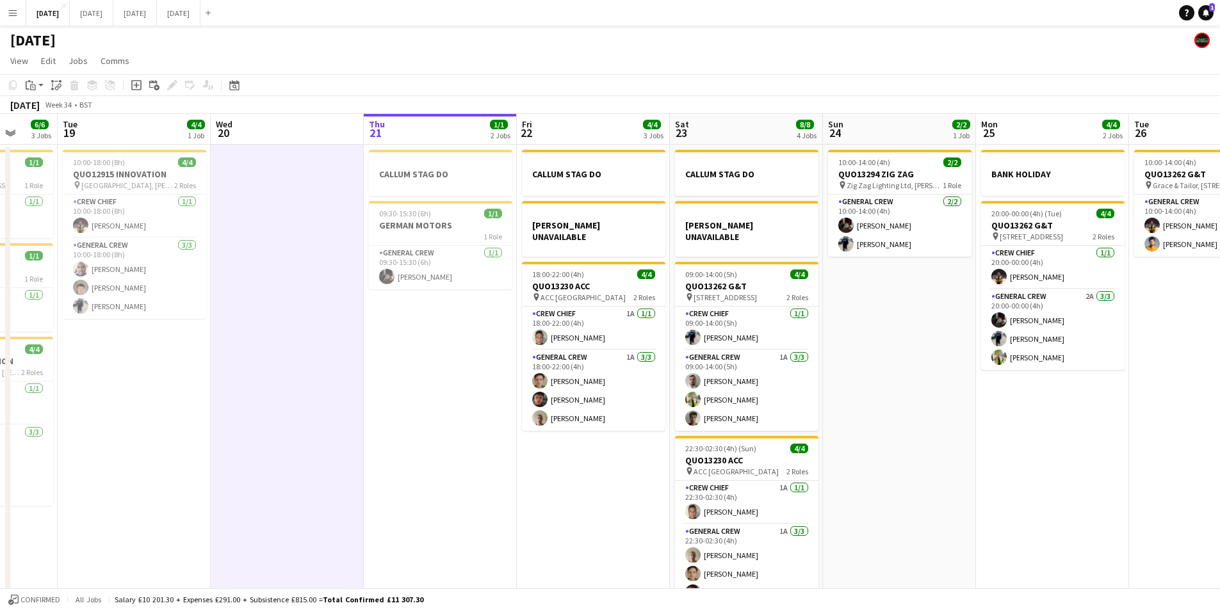
click at [471, 409] on app-calendar-viewport "Sat 16 12/12 1 Job Sun 17 12/12 1 Job Mon 18 6/6 3 Jobs Tue 19 4/4 1 Job Wed 20…" at bounding box center [610, 368] width 1220 height 509
click at [470, 405] on app-date-cell "CALLUM STAG DO 09:30-15:30 (6h) 1/1 GERMAN MOTORS 1 Role General Crew 1/1 09:30…" at bounding box center [440, 384] width 153 height 479
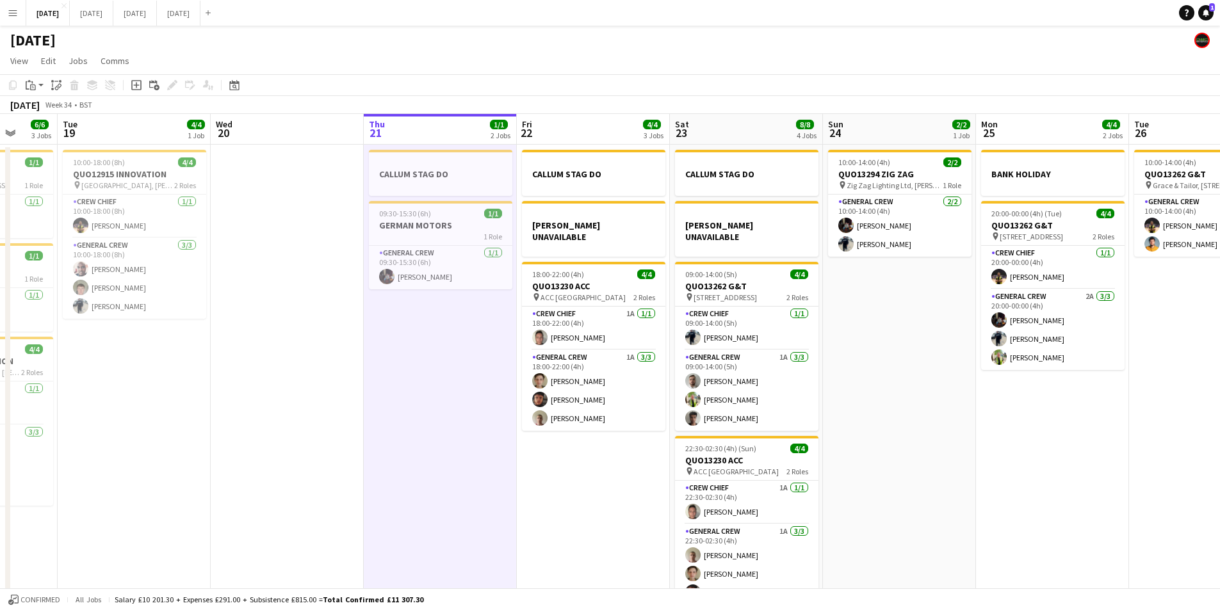
drag, startPoint x: 308, startPoint y: 330, endPoint x: 363, endPoint y: 323, distance: 54.9
click at [272, 313] on app-calendar-viewport "Sat 16 12/12 1 Job Sun 17 12/12 1 Job Mon 18 6/6 3 Jobs Tue 19 4/4 1 Job Wed 20…" at bounding box center [610, 368] width 1220 height 509
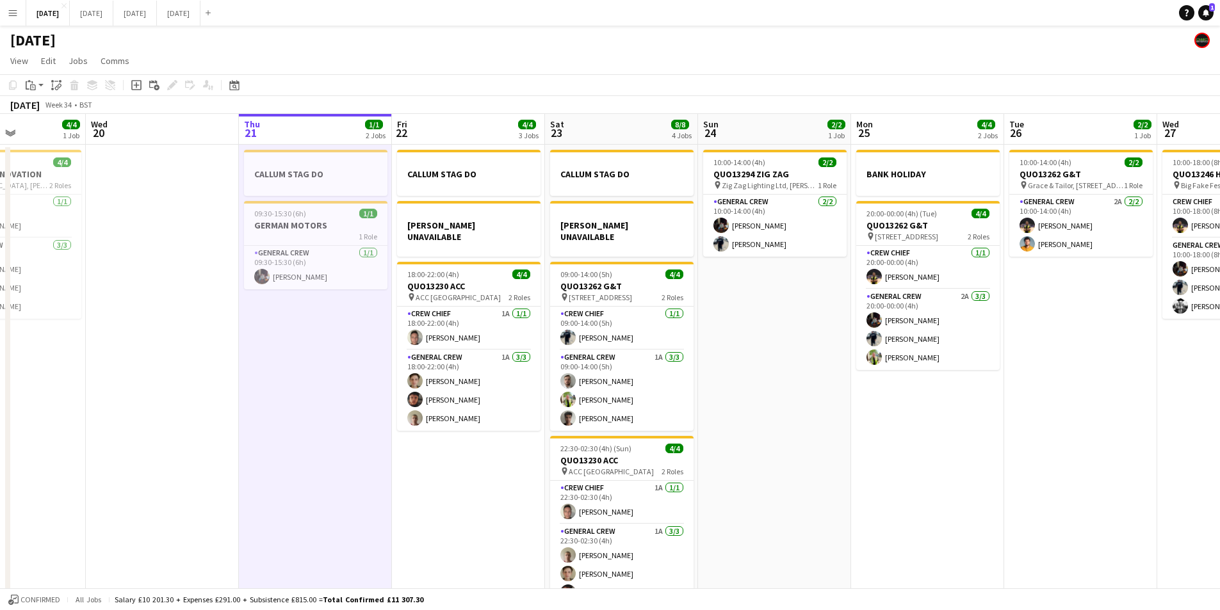
drag, startPoint x: 662, startPoint y: 323, endPoint x: 827, endPoint y: 382, distance: 174.9
click at [614, 317] on app-calendar-viewport "Sun 17 12/12 1 Job Mon 18 6/6 3 Jobs Tue 19 4/4 1 Job Wed 20 Thu 21 1/1 2 Jobs …" at bounding box center [610, 368] width 1220 height 509
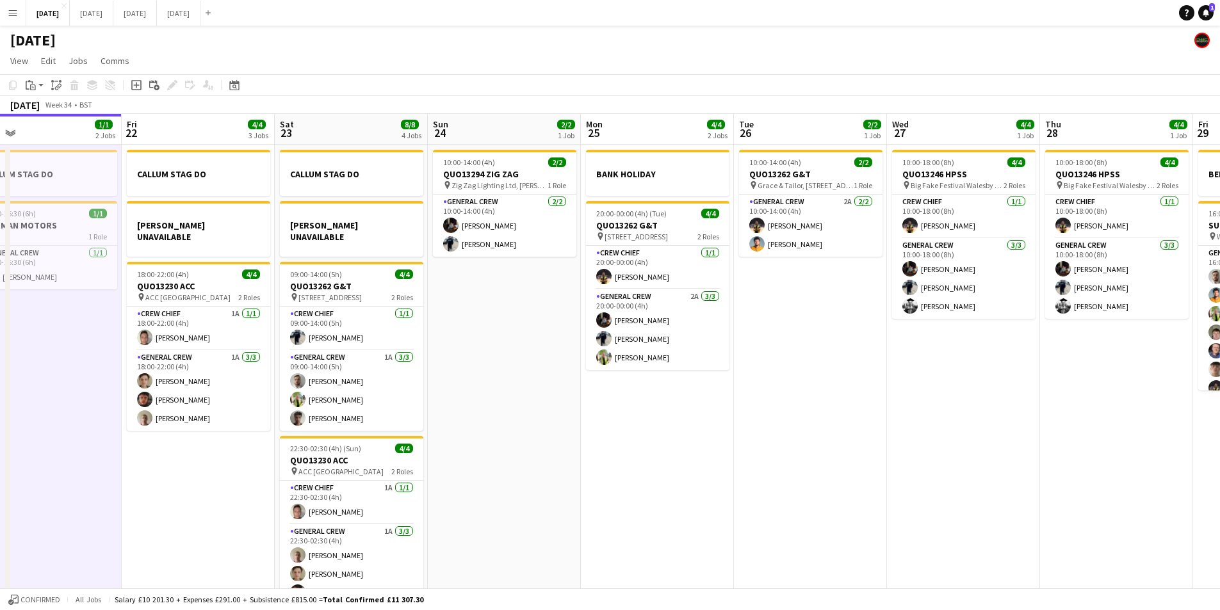
drag, startPoint x: 696, startPoint y: 377, endPoint x: 682, endPoint y: 374, distance: 15.0
click at [623, 366] on app-calendar-viewport "Tue 19 4/4 1 Job Wed 20 Thu 21 1/1 2 Jobs Fri 22 4/4 3 Jobs Sat 23 8/8 4 Jobs S…" at bounding box center [610, 368] width 1220 height 509
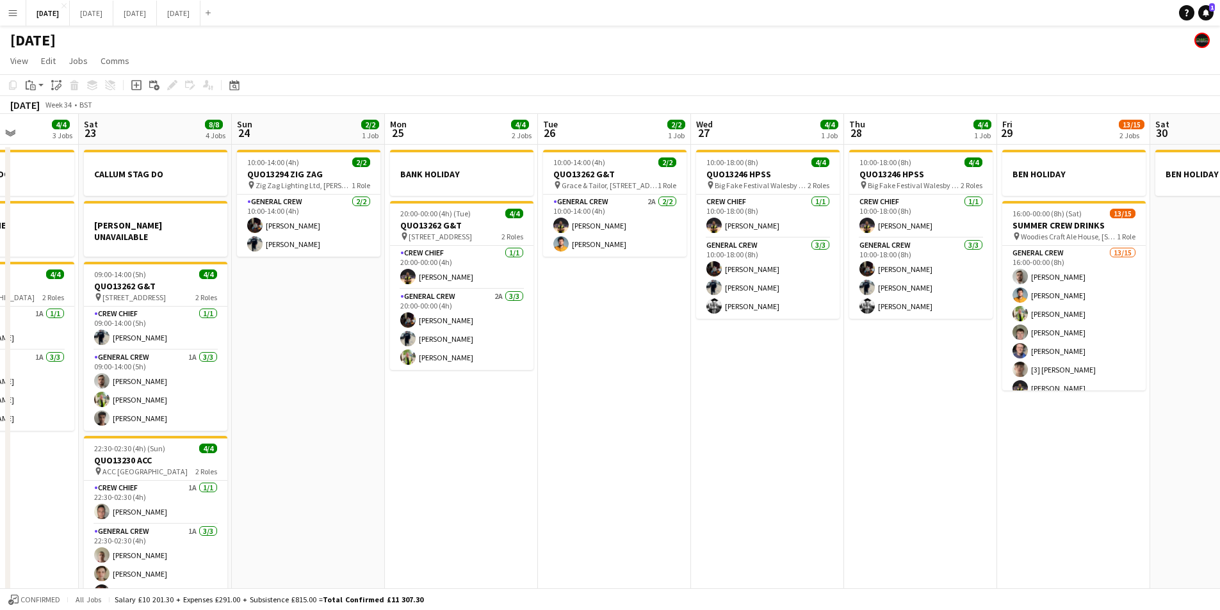
scroll to position [0, 382]
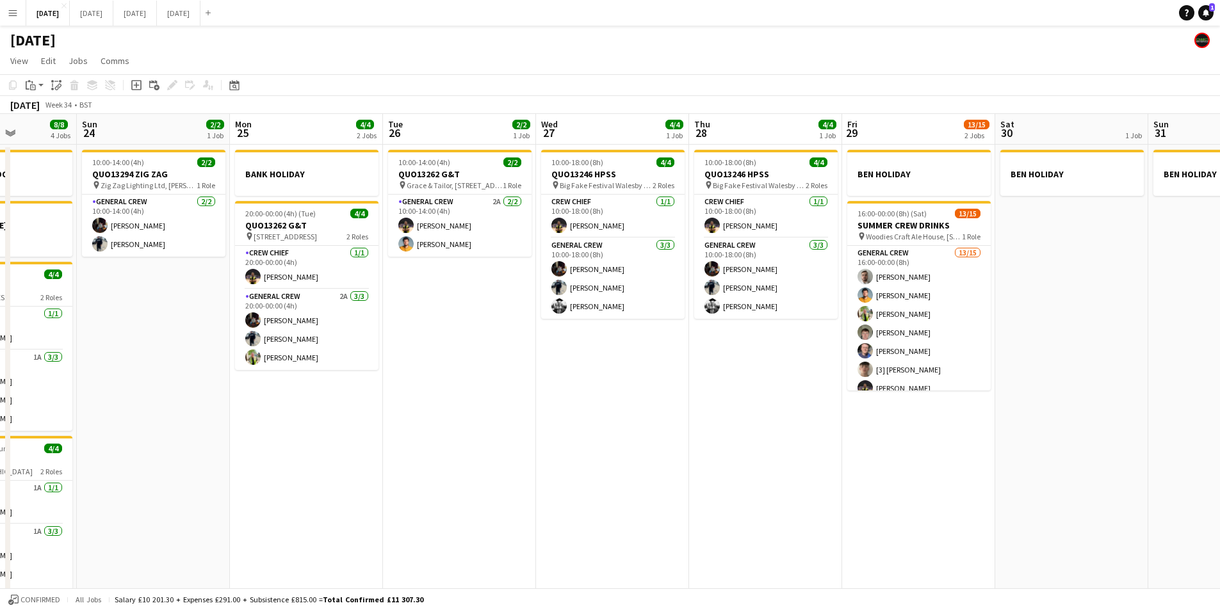
drag, startPoint x: 662, startPoint y: 372, endPoint x: 621, endPoint y: 357, distance: 44.4
click at [621, 357] on app-calendar-viewport "Thu 21 1/1 2 Jobs Fri 22 4/4 3 Jobs Sat 23 8/8 4 Jobs Sun 24 2/2 1 Job Mon 25 4…" at bounding box center [610, 368] width 1220 height 509
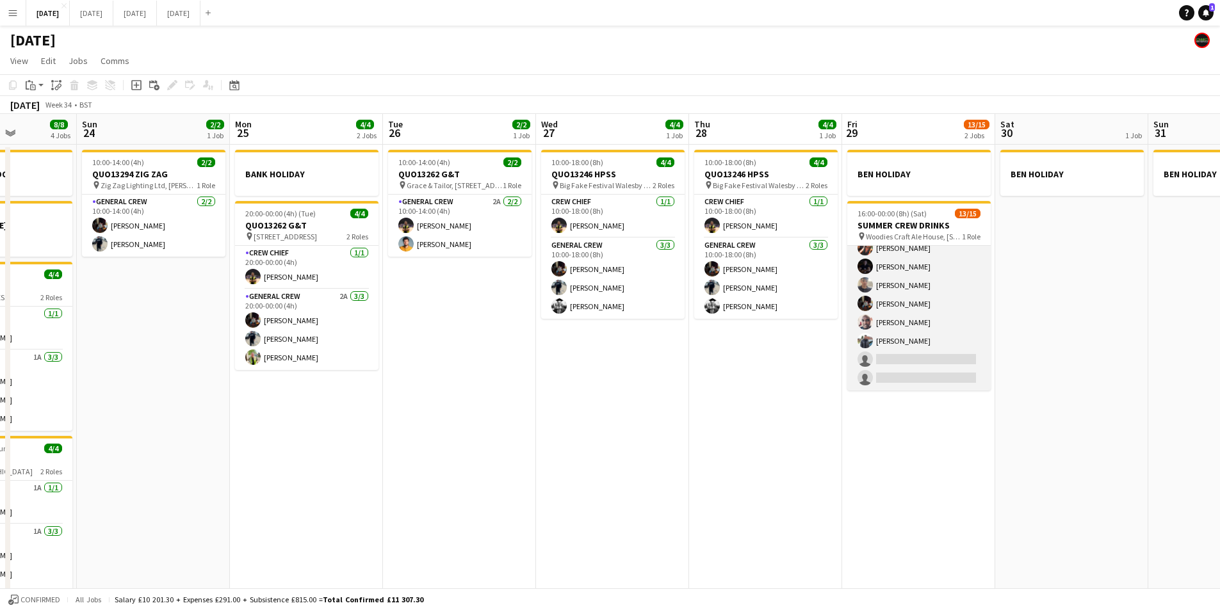
scroll to position [0, 0]
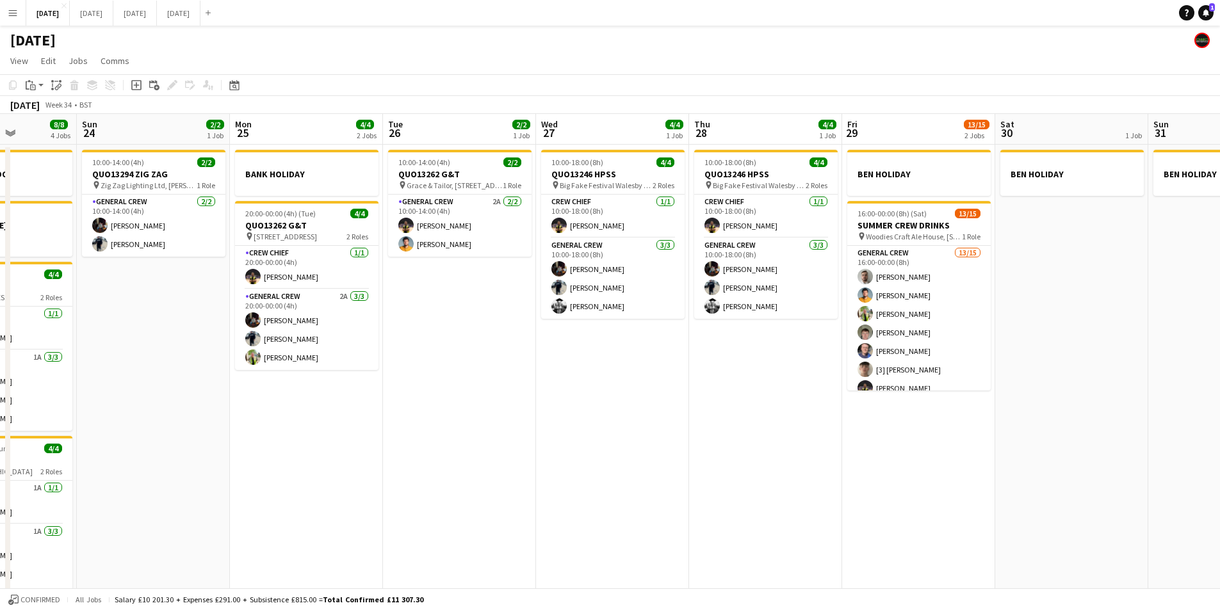
drag, startPoint x: 753, startPoint y: 334, endPoint x: 1010, endPoint y: 317, distance: 257.5
click at [1016, 323] on app-calendar-viewport "Thu 21 1/1 2 Jobs Fri 22 4/4 3 Jobs Sat 23 8/8 4 Jobs Sun 24 2/2 1 Job Mon 25 4…" at bounding box center [610, 368] width 1220 height 509
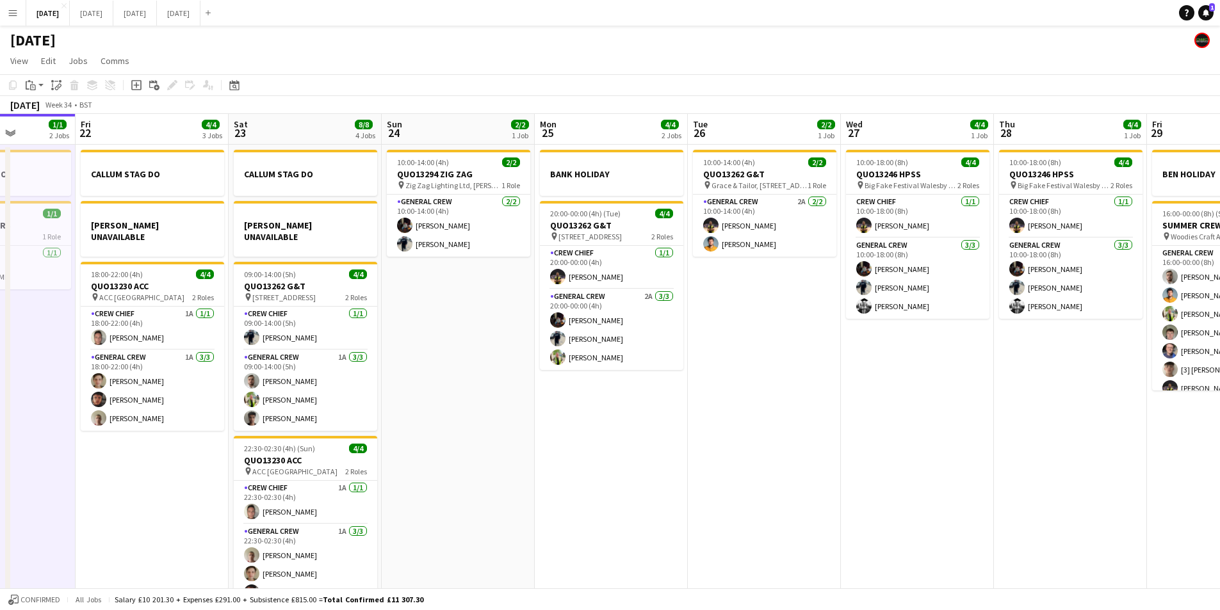
drag, startPoint x: 785, startPoint y: 341, endPoint x: 888, endPoint y: 344, distance: 103.2
click at [877, 354] on app-calendar-viewport "Tue 19 4/4 1 Job Wed 20 Thu 21 1/1 2 Jobs Fri 22 4/4 3 Jobs Sat 23 8/8 4 Jobs S…" at bounding box center [610, 368] width 1220 height 509
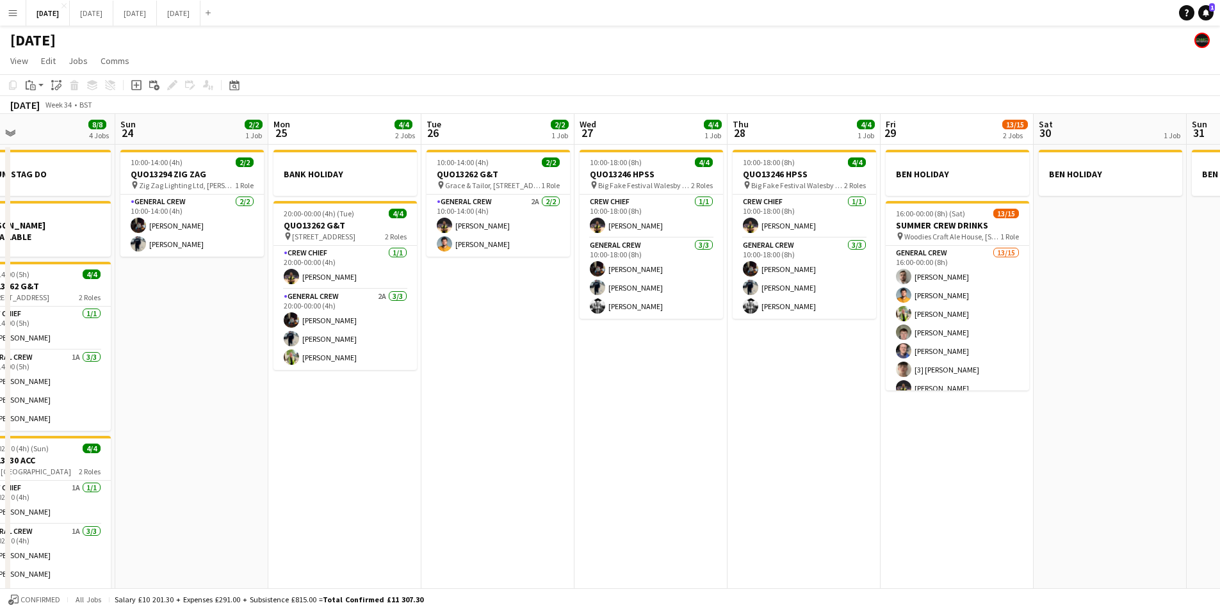
drag, startPoint x: 792, startPoint y: 452, endPoint x: 439, endPoint y: 443, distance: 353.1
click at [439, 443] on app-calendar-viewport "Wed 20 Thu 21 1/1 2 Jobs Fri 22 4/4 3 Jobs Sat 23 8/8 4 Jobs Sun 24 2/2 1 Job M…" at bounding box center [610, 368] width 1220 height 509
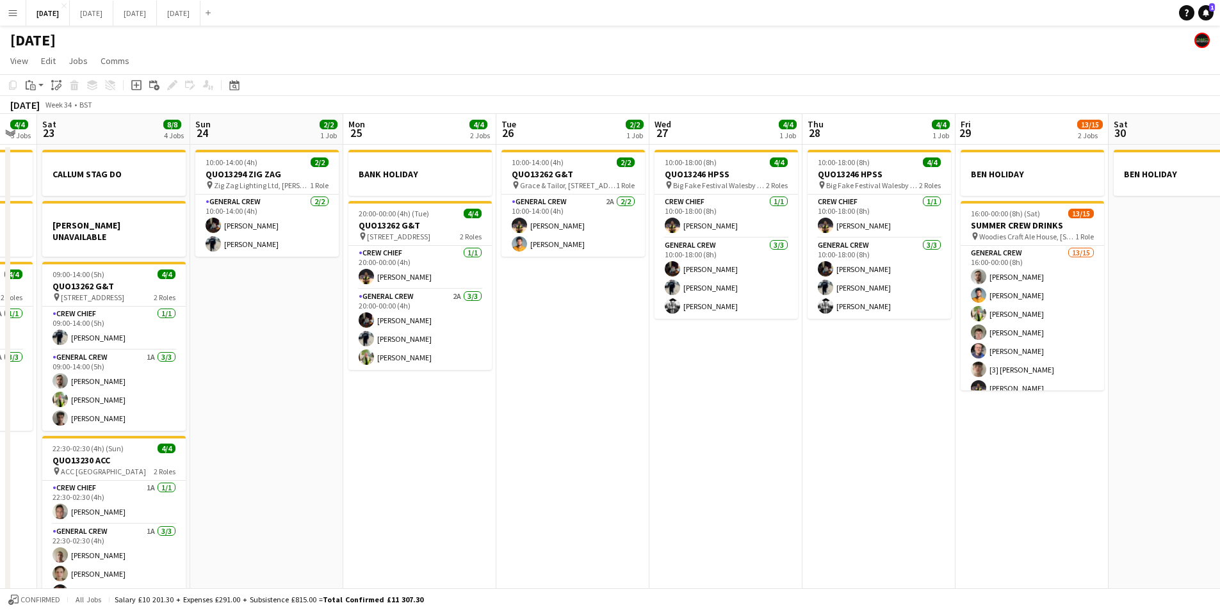
drag, startPoint x: 603, startPoint y: 429, endPoint x: 454, endPoint y: 402, distance: 151.5
click at [455, 402] on app-calendar-viewport "Wed 20 Thu 21 1/1 2 Jobs Fri 22 4/4 3 Jobs Sat 23 8/8 4 Jobs Sun 24 2/2 1 Job M…" at bounding box center [610, 368] width 1220 height 509
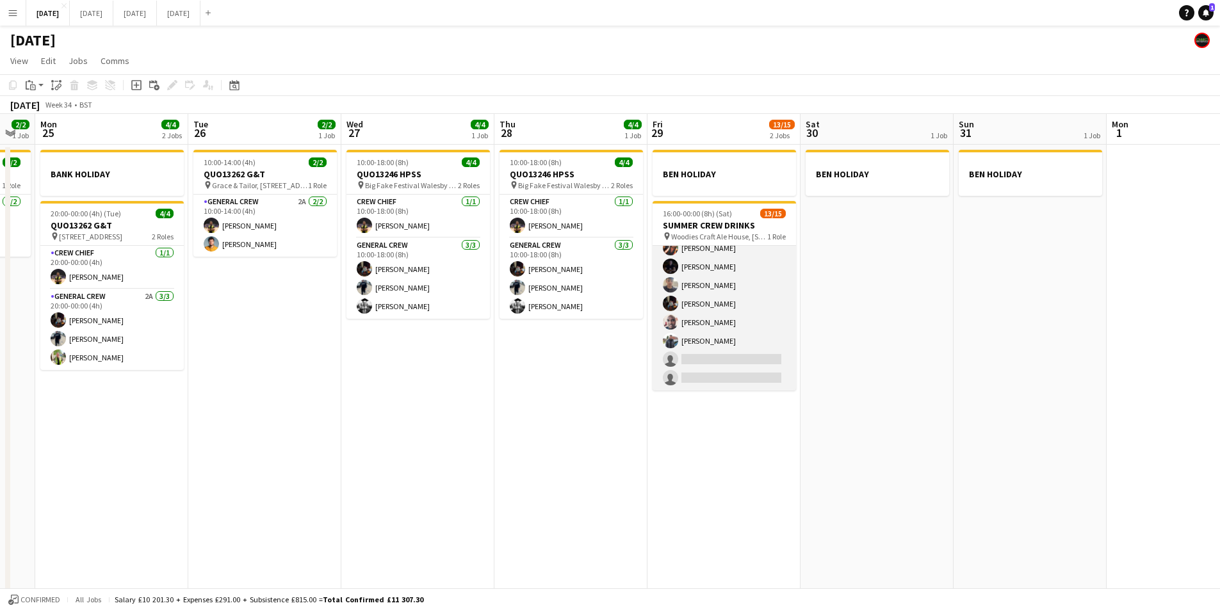
scroll to position [0, 0]
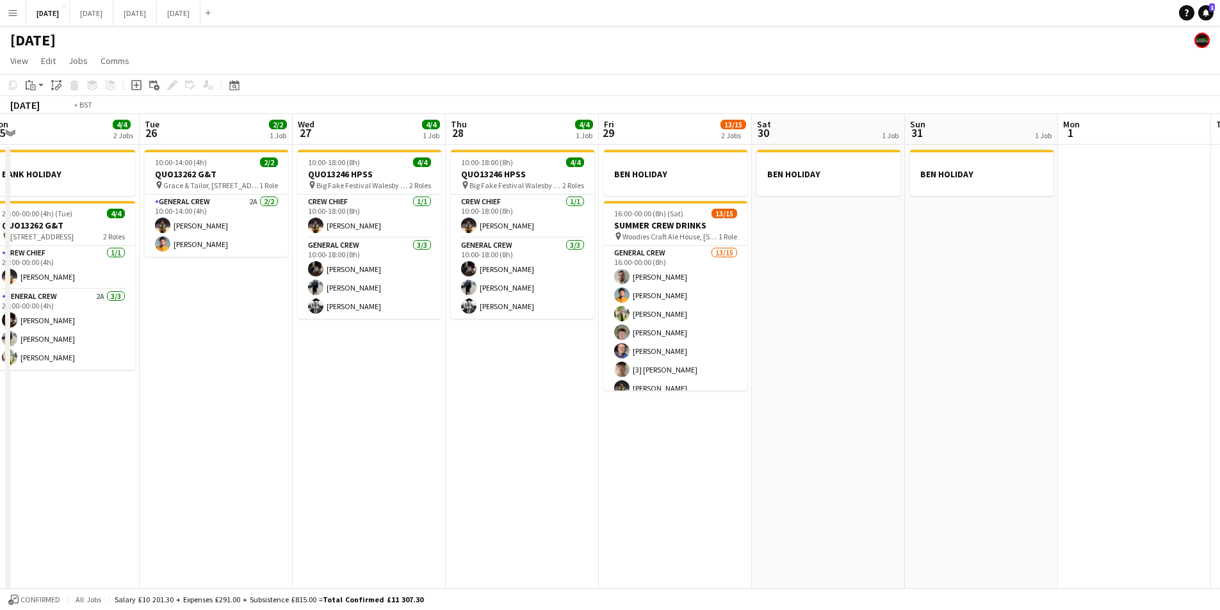
drag, startPoint x: 928, startPoint y: 421, endPoint x: 635, endPoint y: 375, distance: 296.4
click at [623, 377] on app-calendar-viewport "Fri 22 4/4 3 Jobs Sat 23 8/8 4 Jobs Sun 24 2/2 1 Job Mon 25 4/4 2 Jobs Tue 26 2…" at bounding box center [610, 368] width 1220 height 509
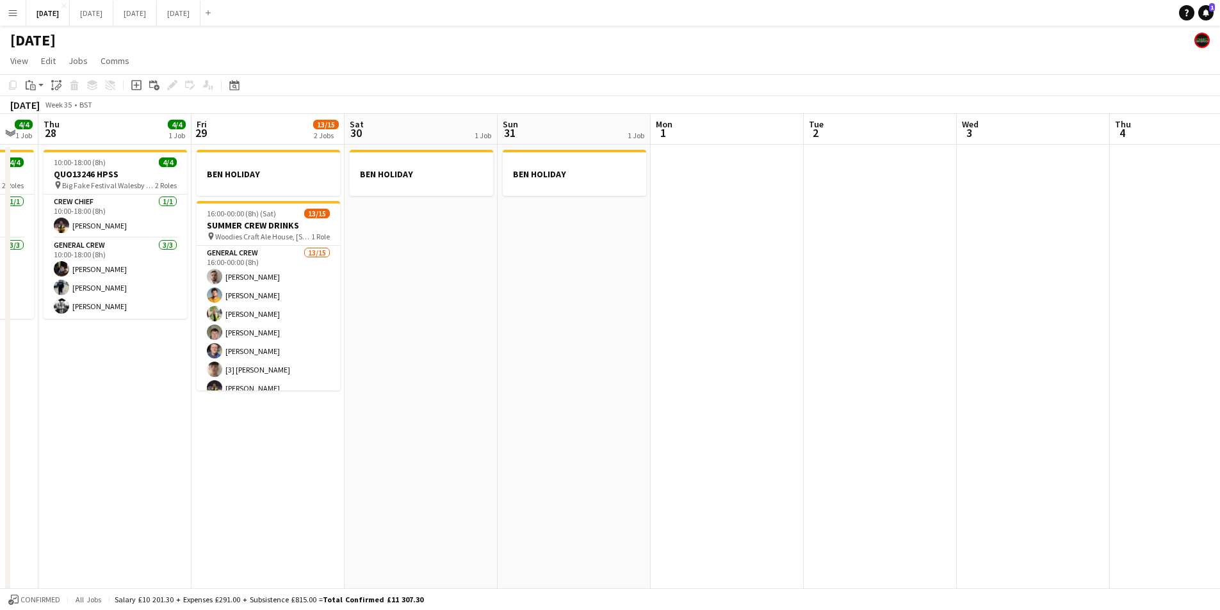
drag, startPoint x: 1030, startPoint y: 413, endPoint x: 592, endPoint y: 400, distance: 438.3
click at [592, 400] on app-calendar-viewport "Mon 25 4/4 2 Jobs Tue 26 2/2 1 Job Wed 27 4/4 1 Job Thu 28 4/4 1 Job Fri 29 13/…" at bounding box center [610, 368] width 1220 height 509
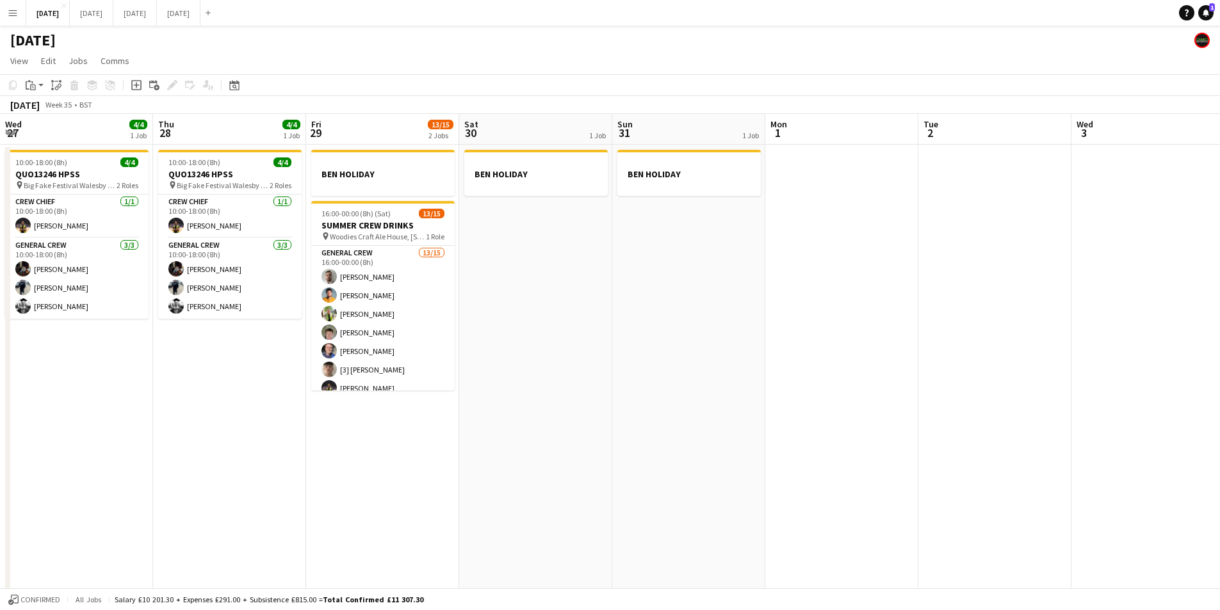
drag, startPoint x: 668, startPoint y: 468, endPoint x: 1189, endPoint y: 446, distance: 521.3
click at [1209, 448] on app-calendar-viewport "Wed 27 4/4 1 Job Thu 28 4/4 1 Job Fri 29 13/15 2 Jobs Sat 30 1 Job Sun 31 1 Job…" at bounding box center [610, 368] width 1220 height 509
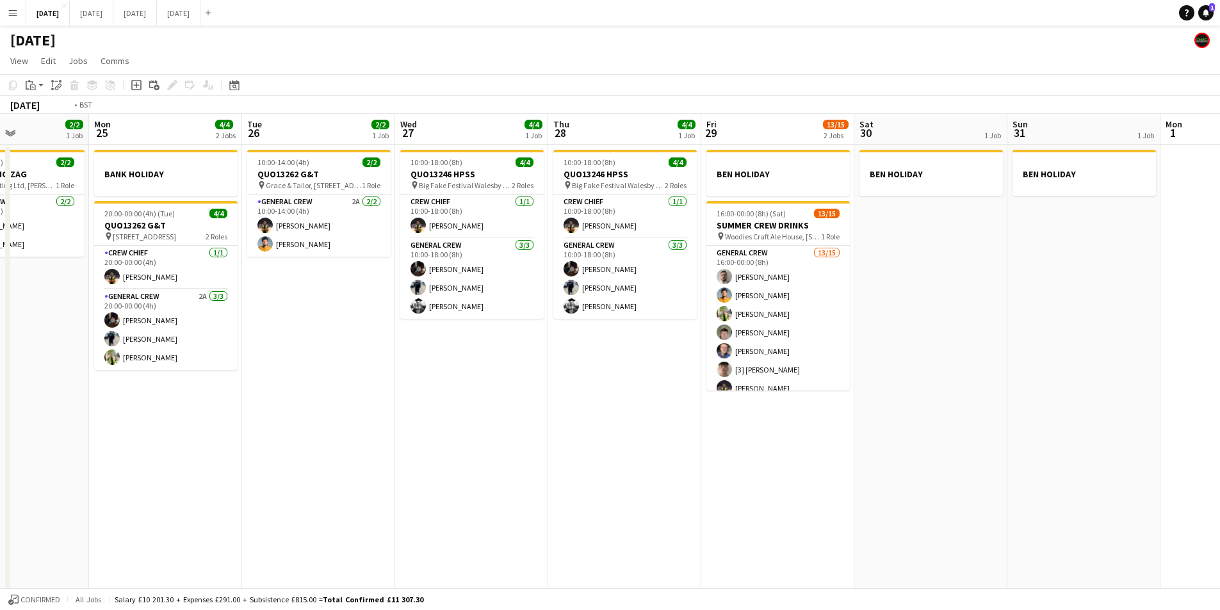
drag, startPoint x: 810, startPoint y: 471, endPoint x: 893, endPoint y: 454, distance: 84.4
click at [896, 461] on app-calendar-viewport "Sat 23 8/8 4 Jobs Sun 24 2/2 1 Job Mon 25 4/4 2 Jobs Tue 26 2/2 1 Job Wed 27 4/…" at bounding box center [610, 368] width 1220 height 509
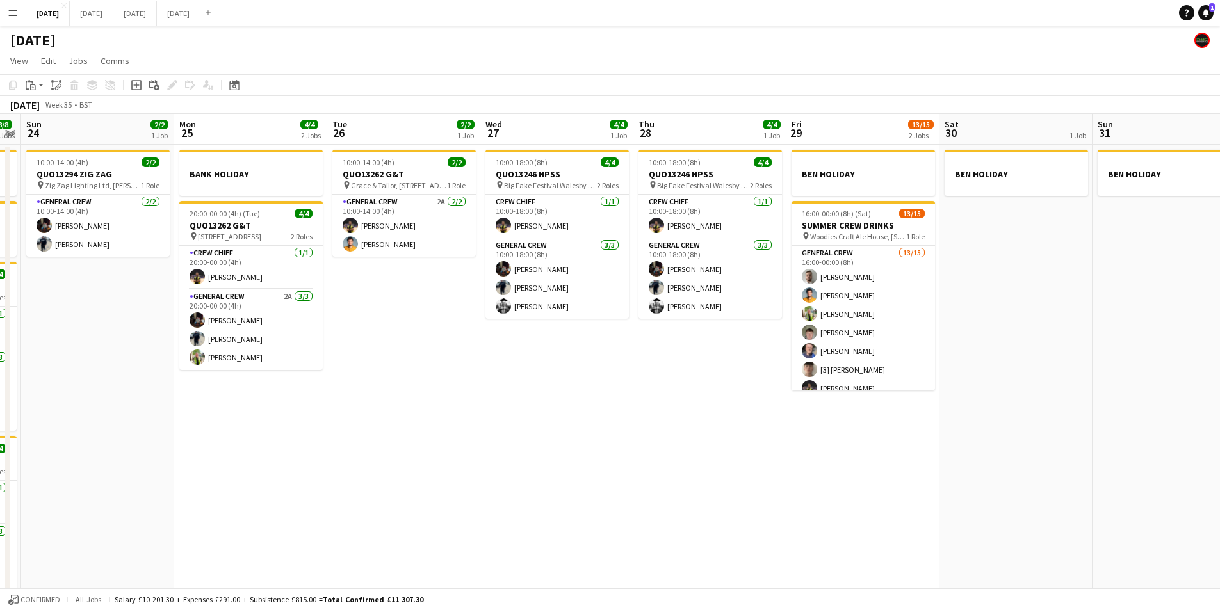
drag, startPoint x: 469, startPoint y: 459, endPoint x: 791, endPoint y: 444, distance: 322.6
click at [785, 455] on app-calendar-viewport "Fri 22 4/4 3 Jobs Sat 23 8/8 4 Jobs Sun 24 2/2 1 Job Mon 25 4/4 2 Jobs Tue 26 2…" at bounding box center [610, 368] width 1220 height 509
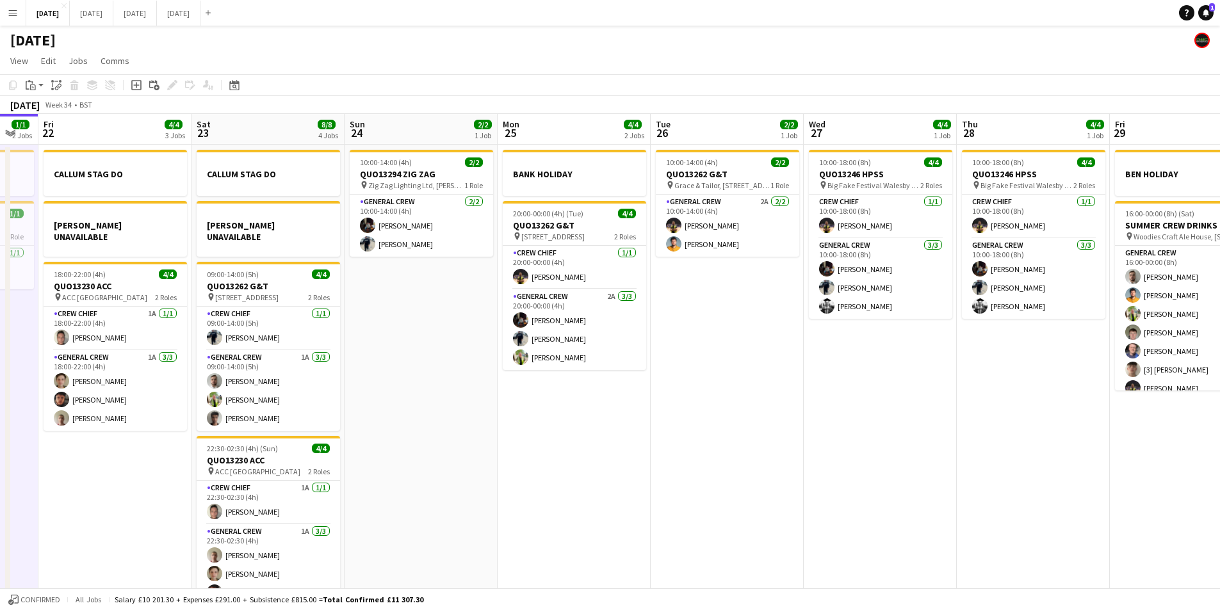
click at [715, 478] on app-calendar-viewport "Wed 20 Thu 21 1/1 2 Jobs Fri 22 4/4 3 Jobs Sat 23 8/8 4 Jobs Sun 24 2/2 1 Job M…" at bounding box center [610, 368] width 1220 height 509
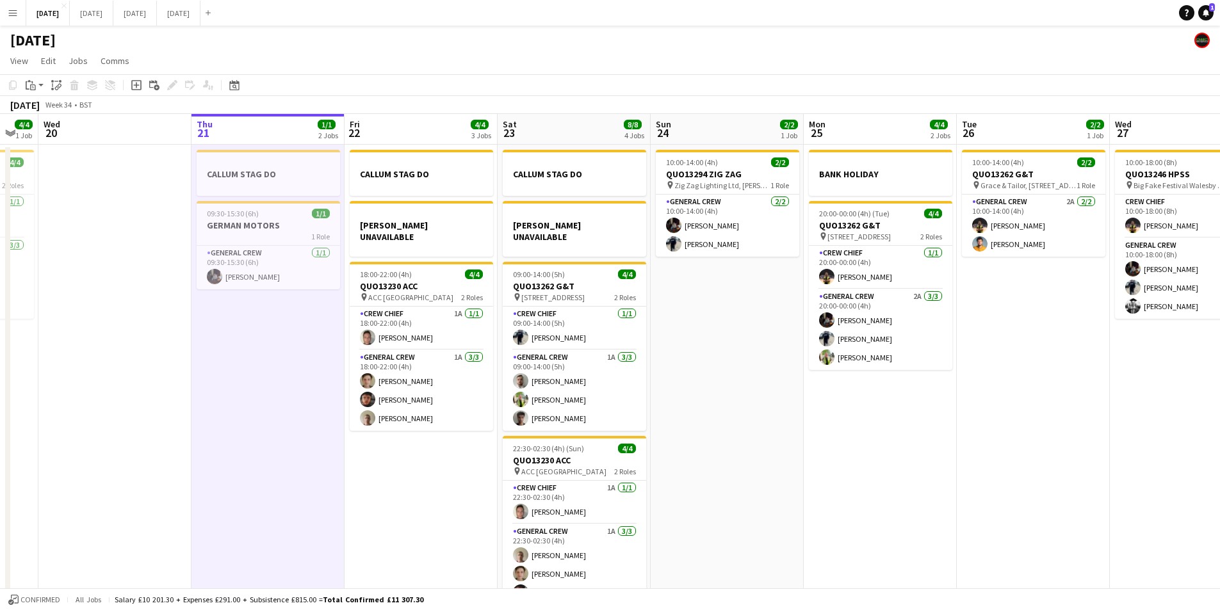
scroll to position [0, 386]
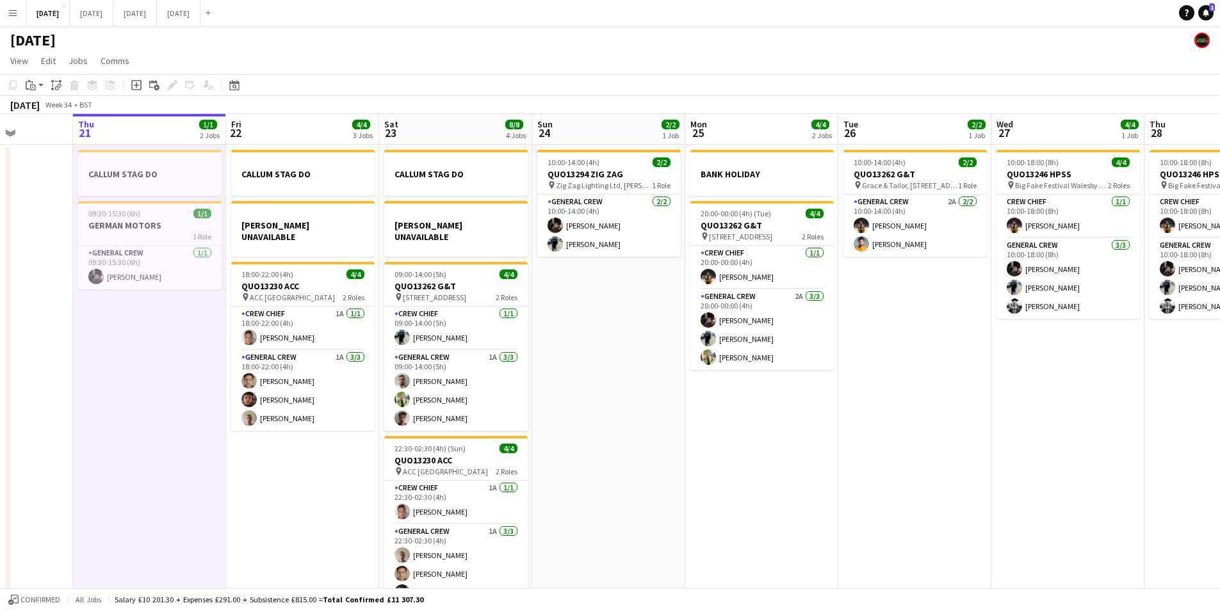
drag, startPoint x: 717, startPoint y: 450, endPoint x: 824, endPoint y: 407, distance: 115.3
click at [825, 445] on app-calendar-viewport "Mon 18 6/6 3 Jobs Tue 19 4/4 1 Job Wed 20 Thu 21 1/1 2 Jobs Fri 22 4/4 3 Jobs S…" at bounding box center [610, 368] width 1220 height 509
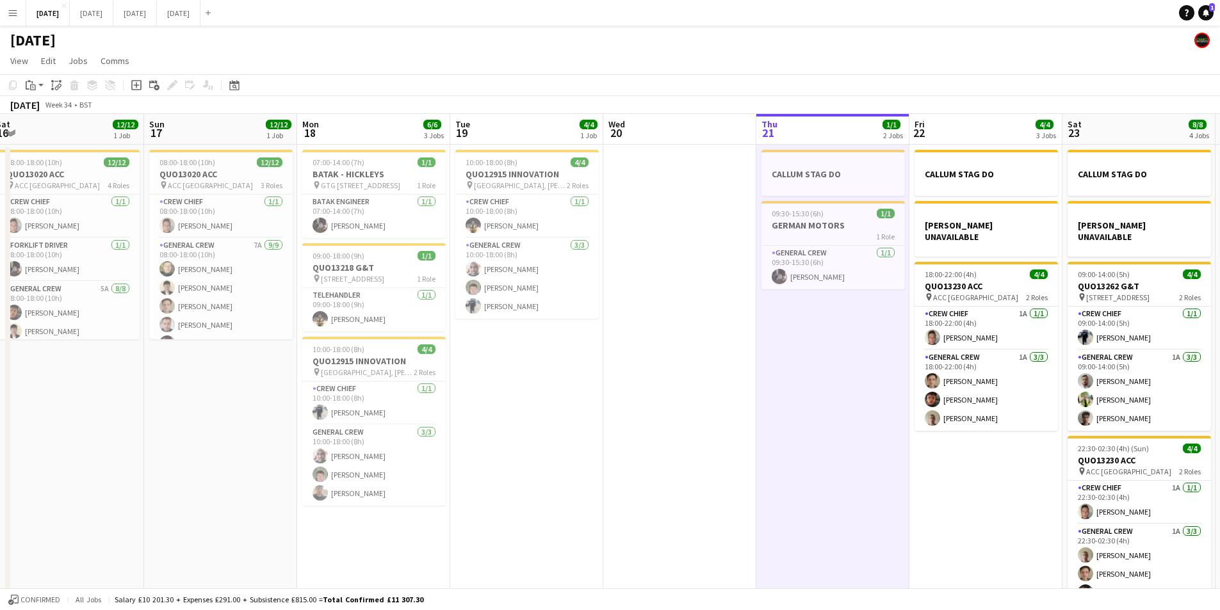
drag, startPoint x: 296, startPoint y: 428, endPoint x: 911, endPoint y: 390, distance: 616.1
click at [880, 426] on app-calendar-viewport "Thu 14 Fri 15 1/1 1 Job Sat 16 12/12 1 Job Sun 17 12/12 1 Job Mon 18 6/6 3 Jobs…" at bounding box center [610, 368] width 1220 height 509
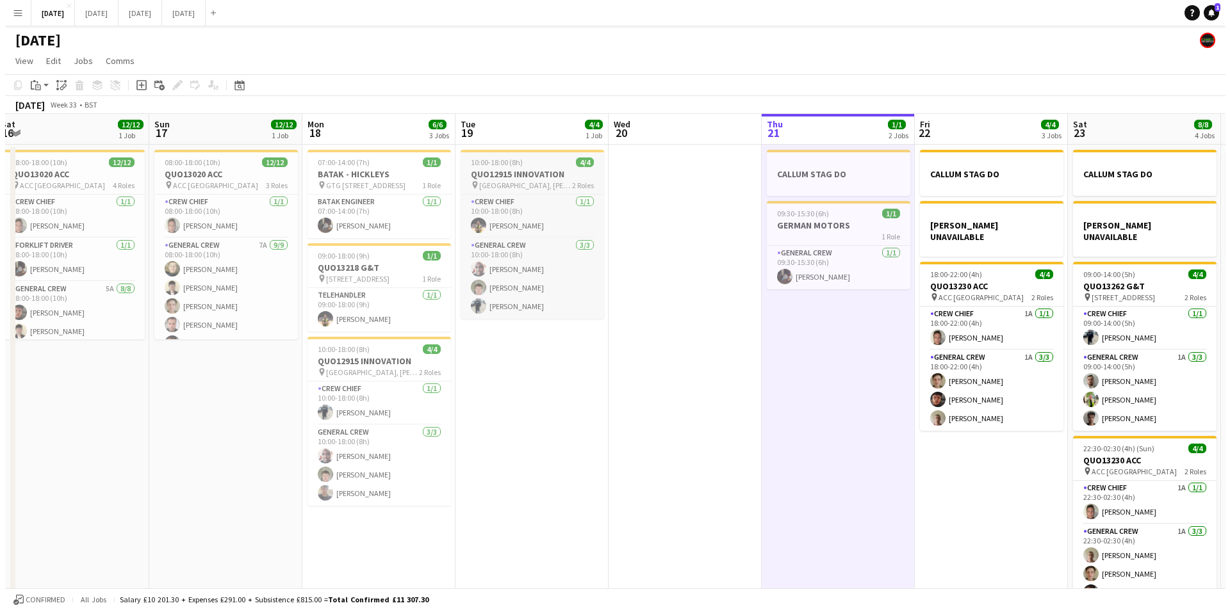
scroll to position [0, 283]
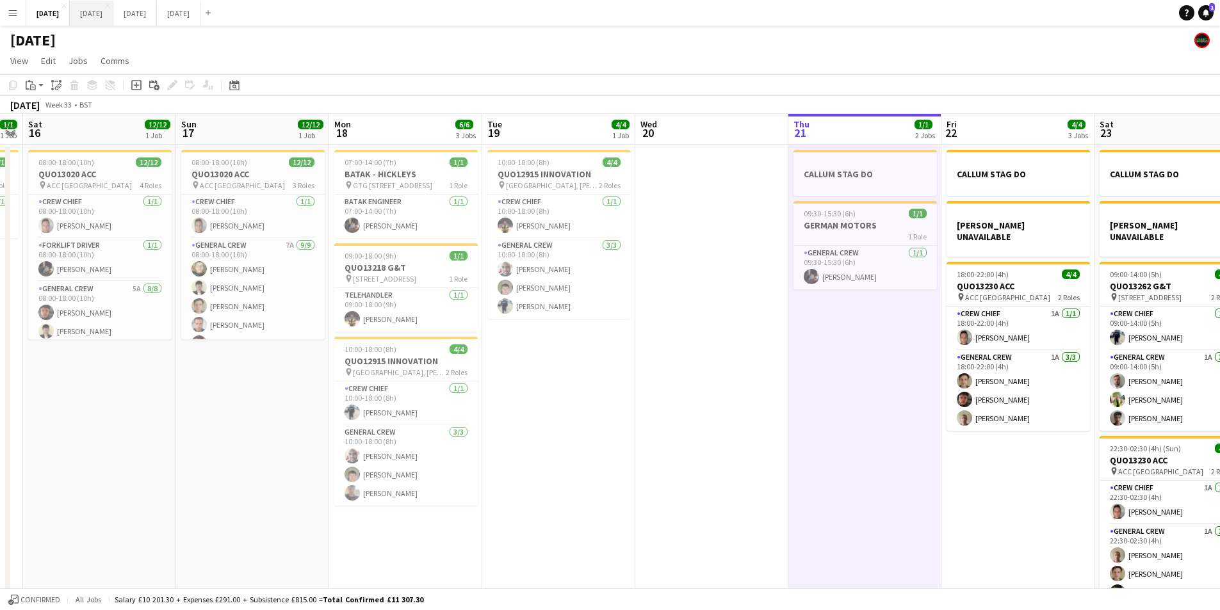
click at [113, 17] on button "[DATE] Close" at bounding box center [92, 13] width 44 height 25
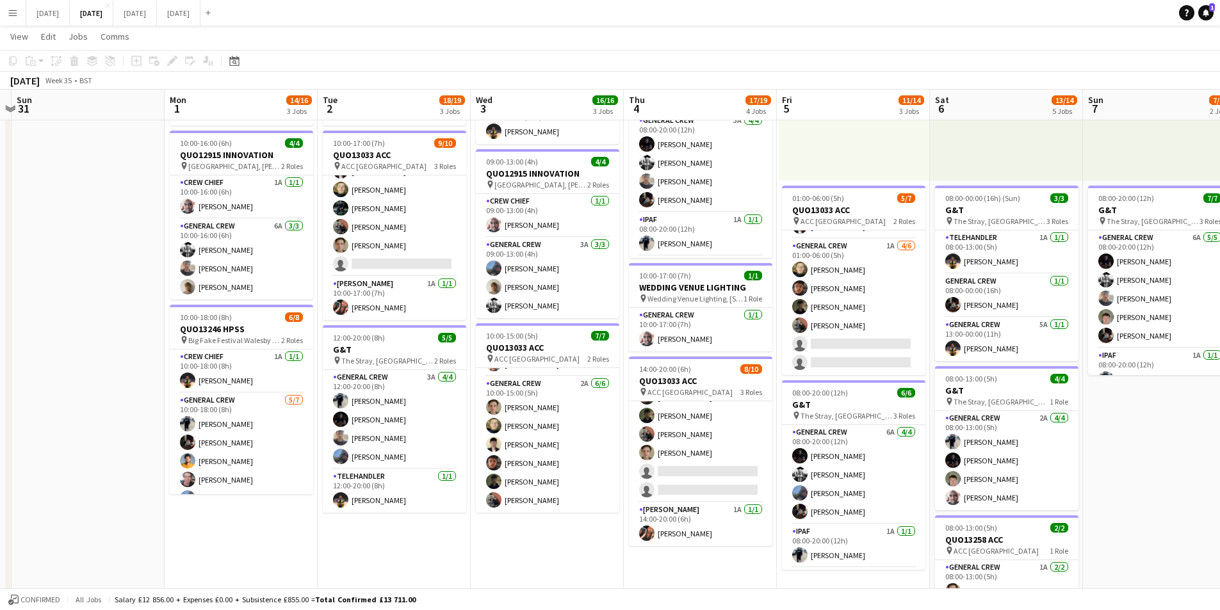
scroll to position [0, 455]
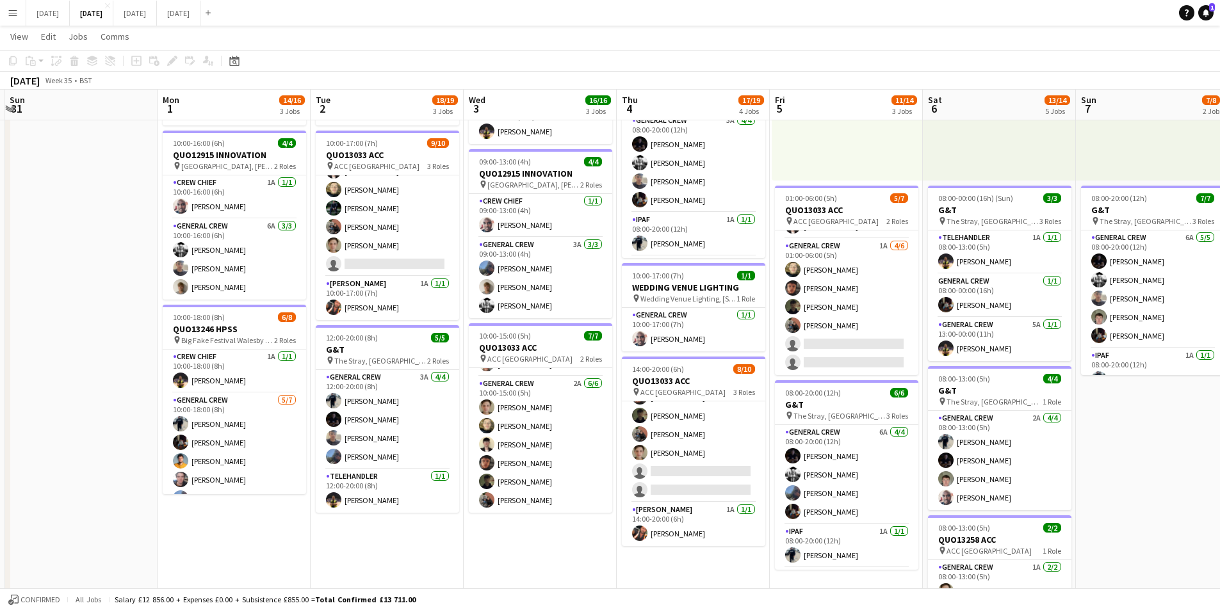
drag, startPoint x: 335, startPoint y: 534, endPoint x: 281, endPoint y: 526, distance: 54.4
click at [281, 526] on app-calendar-viewport "Thu 28 Fri 29 Sat 30 Sun 31 Mon 1 14/16 3 Jobs Tue 2 18/19 3 Jobs Wed 3 16/16 3…" at bounding box center [610, 330] width 1220 height 944
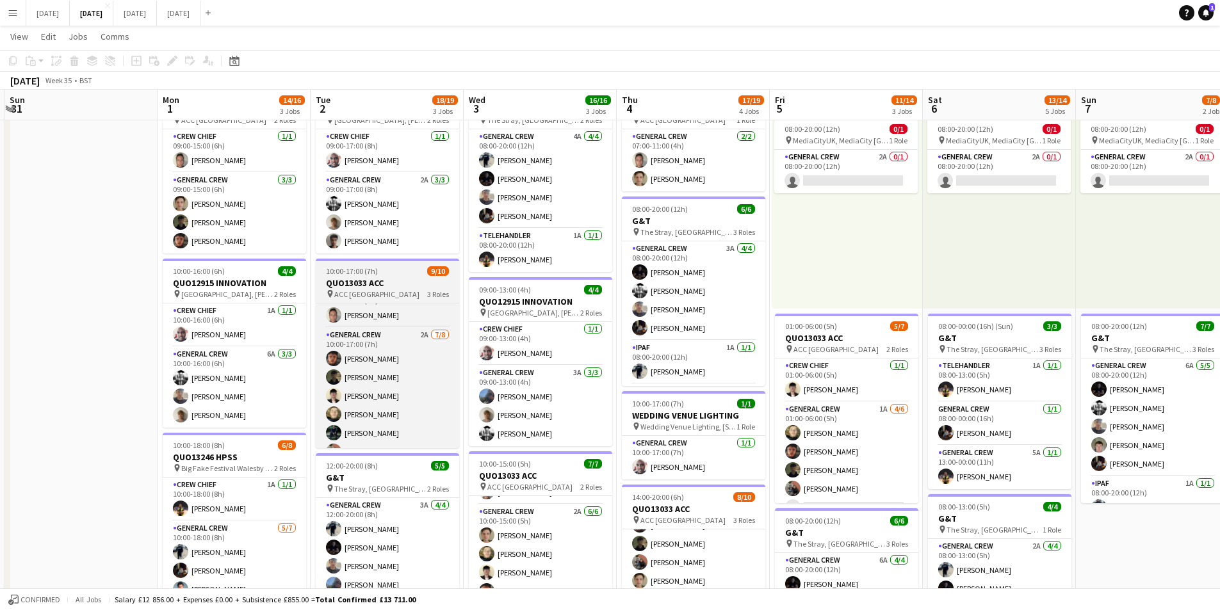
scroll to position [0, 0]
click at [377, 285] on h3 "QUO13033 ACC" at bounding box center [387, 283] width 143 height 12
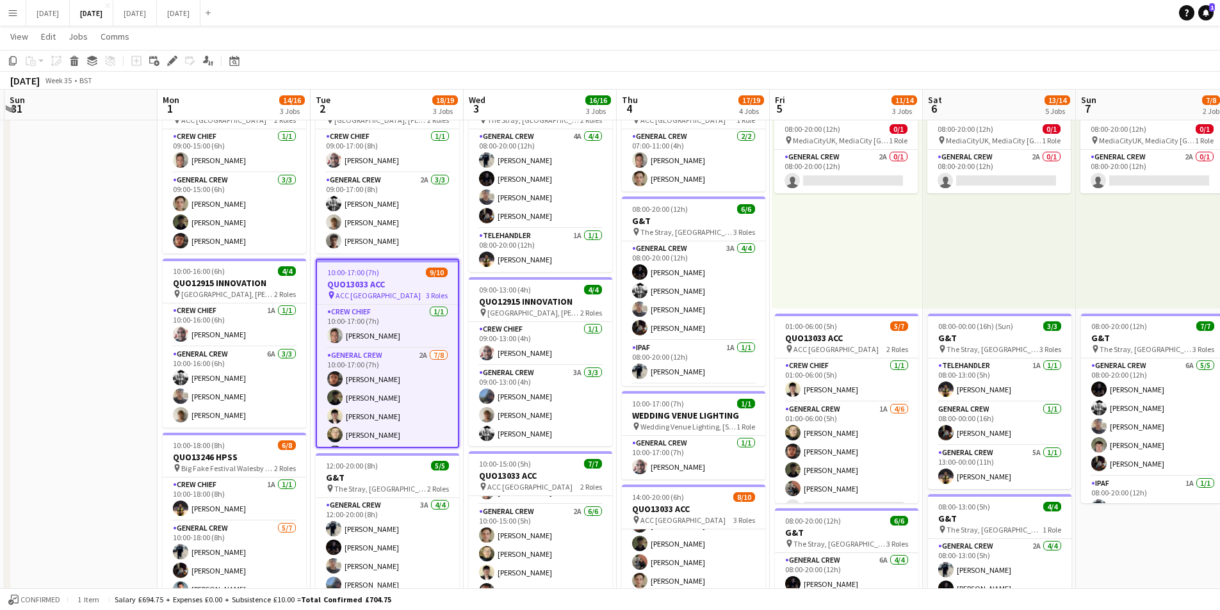
click at [380, 284] on h3 "QUO13033 ACC" at bounding box center [387, 285] width 141 height 12
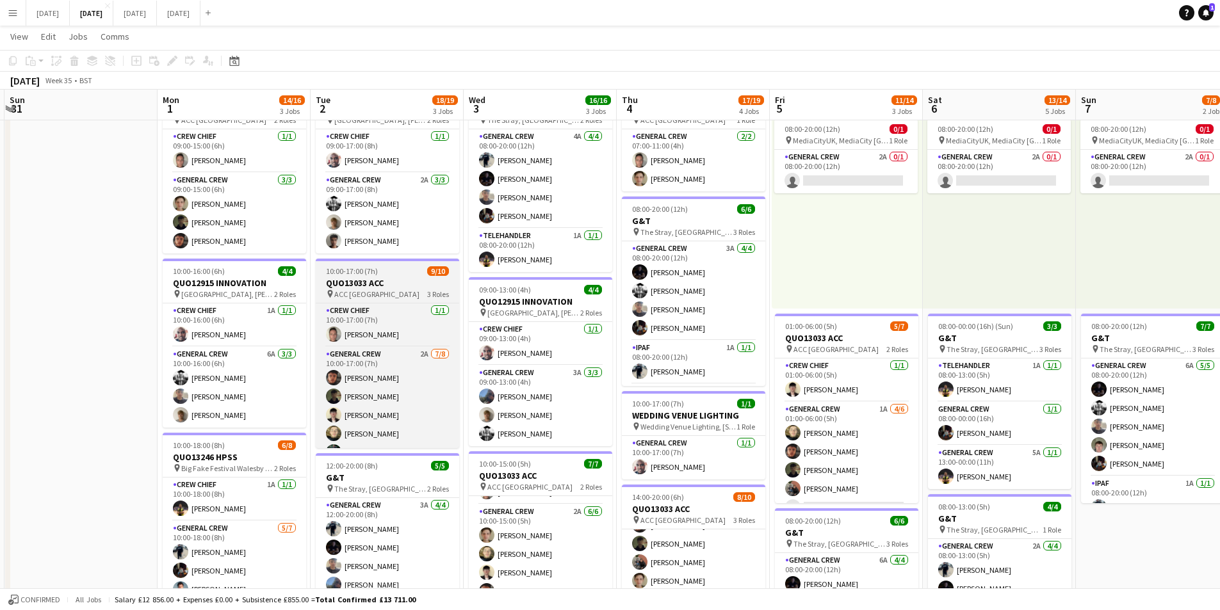
click at [380, 284] on h3 "QUO13033 ACC" at bounding box center [387, 283] width 143 height 12
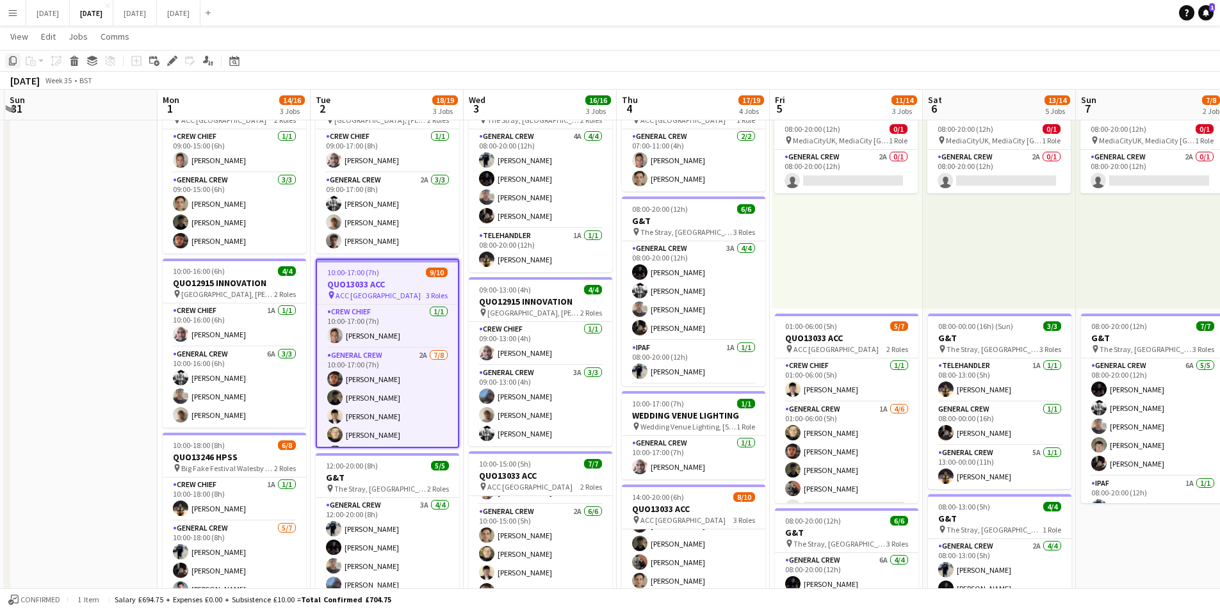
click at [12, 60] on icon "Copy" at bounding box center [13, 61] width 10 height 10
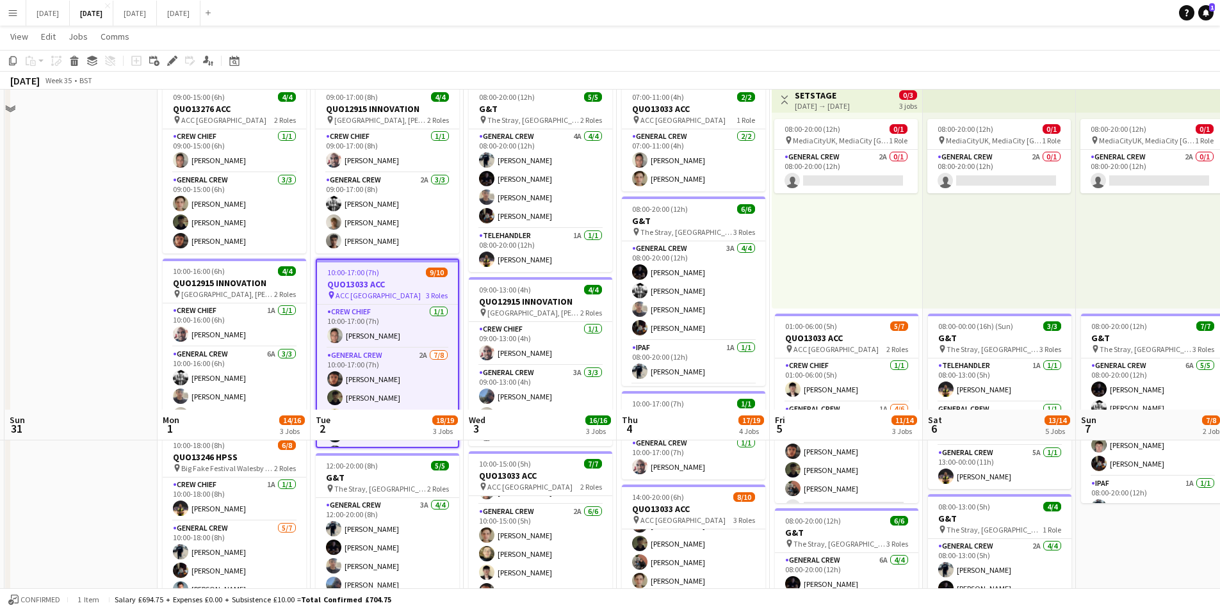
click at [391, 357] on app-date-cell "09:00-17:00 (8h) 4/4 QUO12915 INNOVATION pin Yorkshire Wildlife Park, Hurst Lan…" at bounding box center [387, 504] width 153 height 850
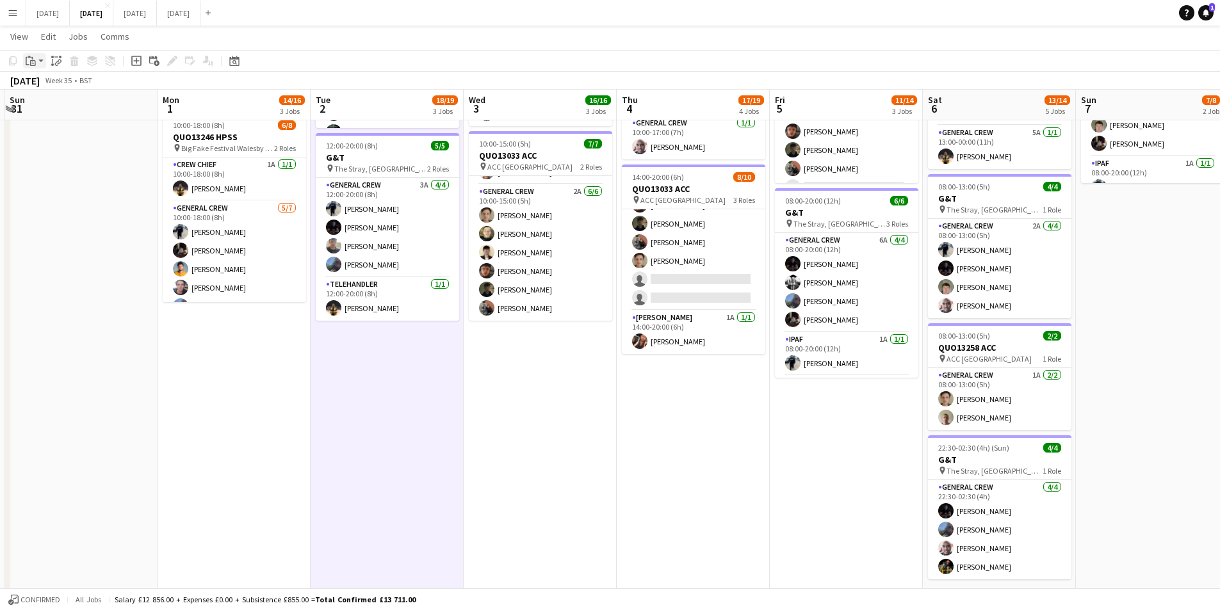
click at [38, 62] on app-action-btn "Paste" at bounding box center [34, 60] width 23 height 15
click at [41, 85] on link "Paste Ctrl+V" at bounding box center [94, 85] width 120 height 12
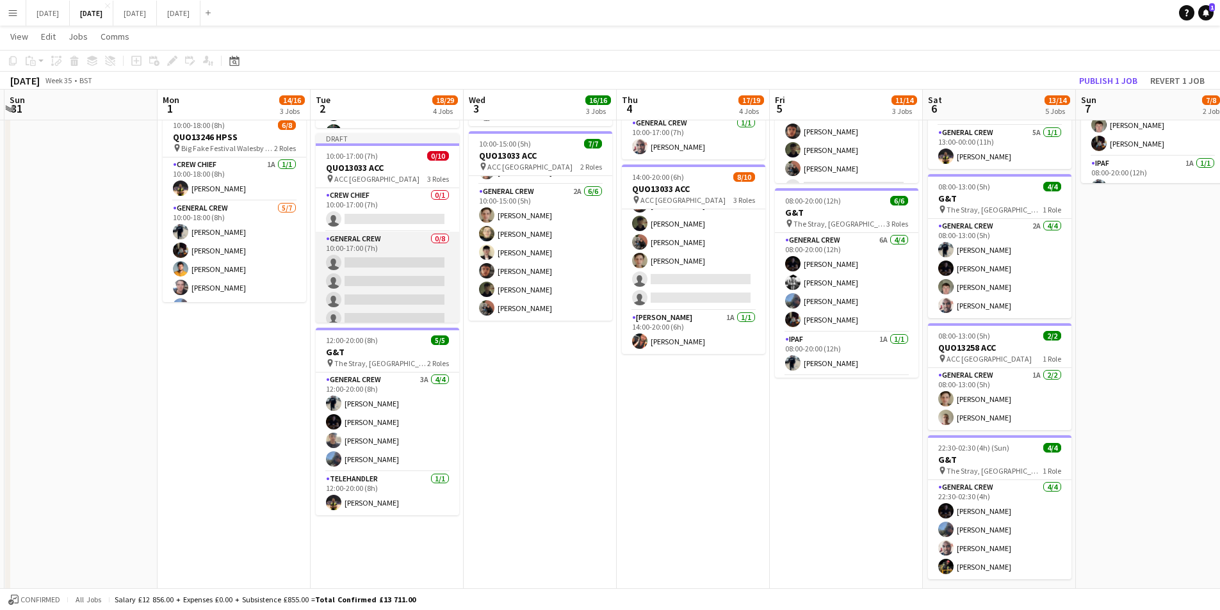
scroll to position [256, 0]
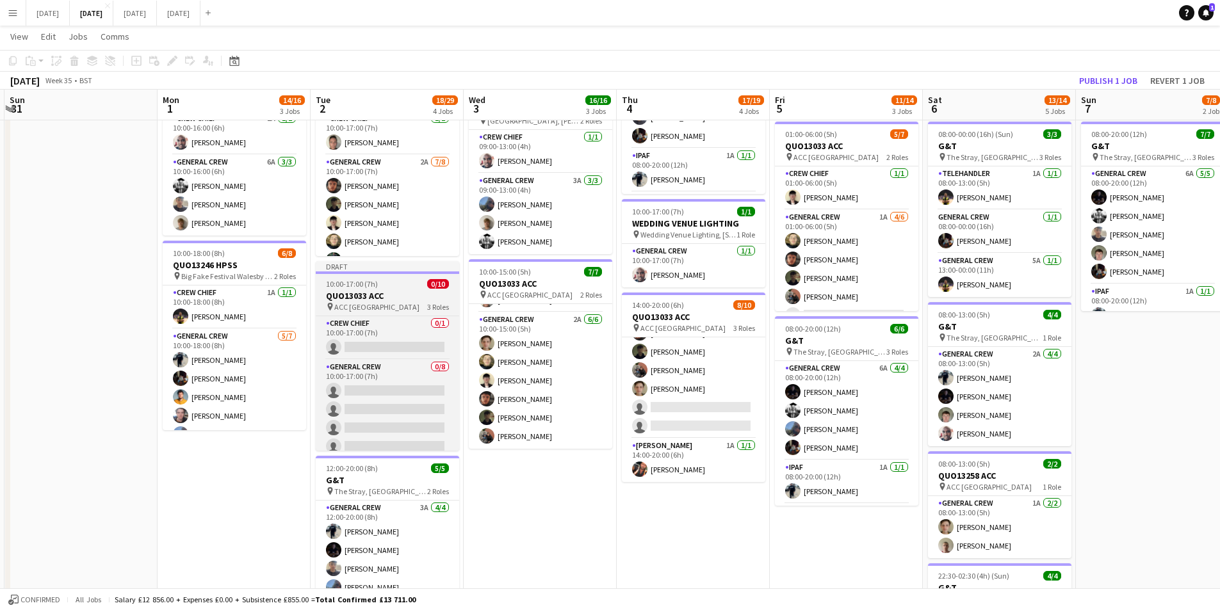
click at [394, 298] on h3 "QUO13033 ACC" at bounding box center [387, 296] width 143 height 12
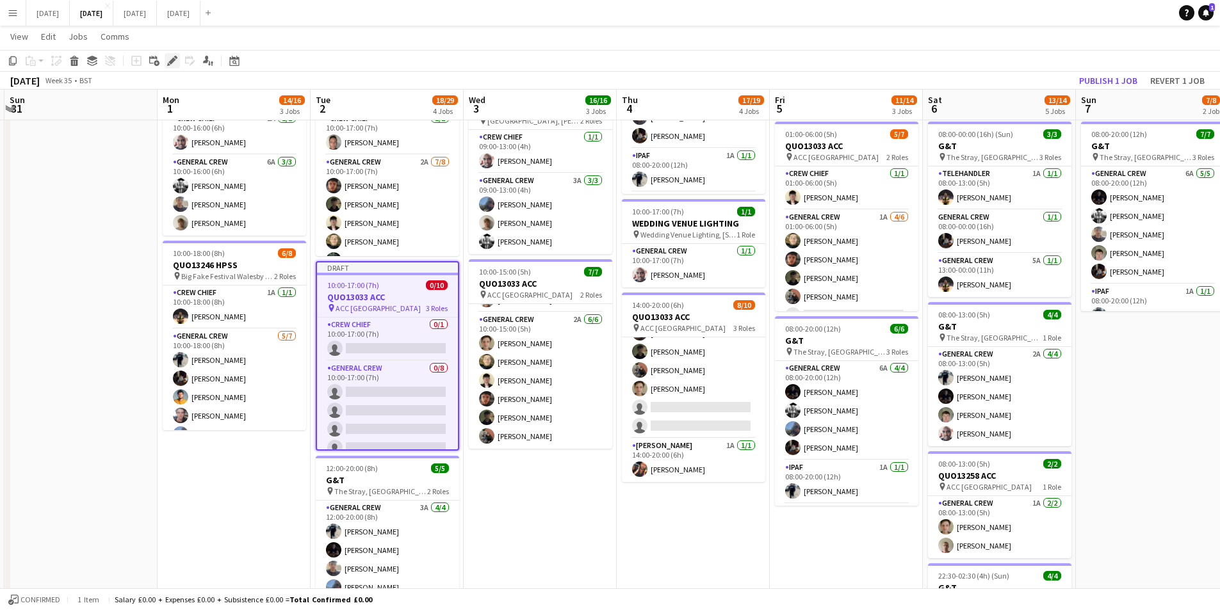
click at [172, 60] on icon at bounding box center [171, 61] width 7 height 7
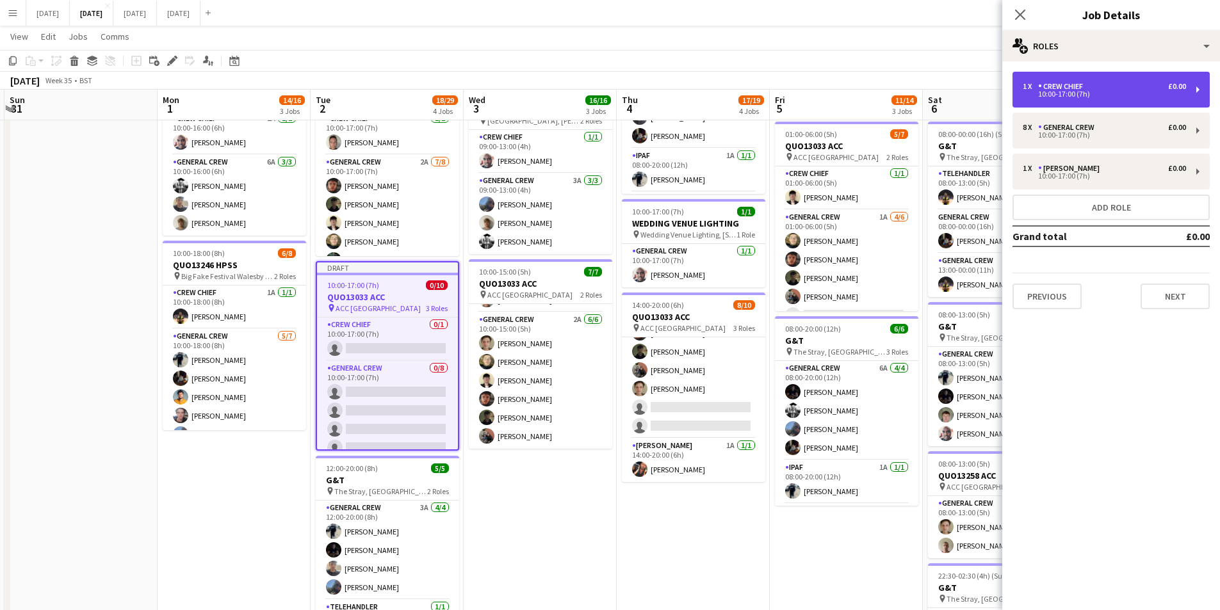
click at [1090, 95] on div "10:00-17:00 (7h)" at bounding box center [1104, 94] width 163 height 6
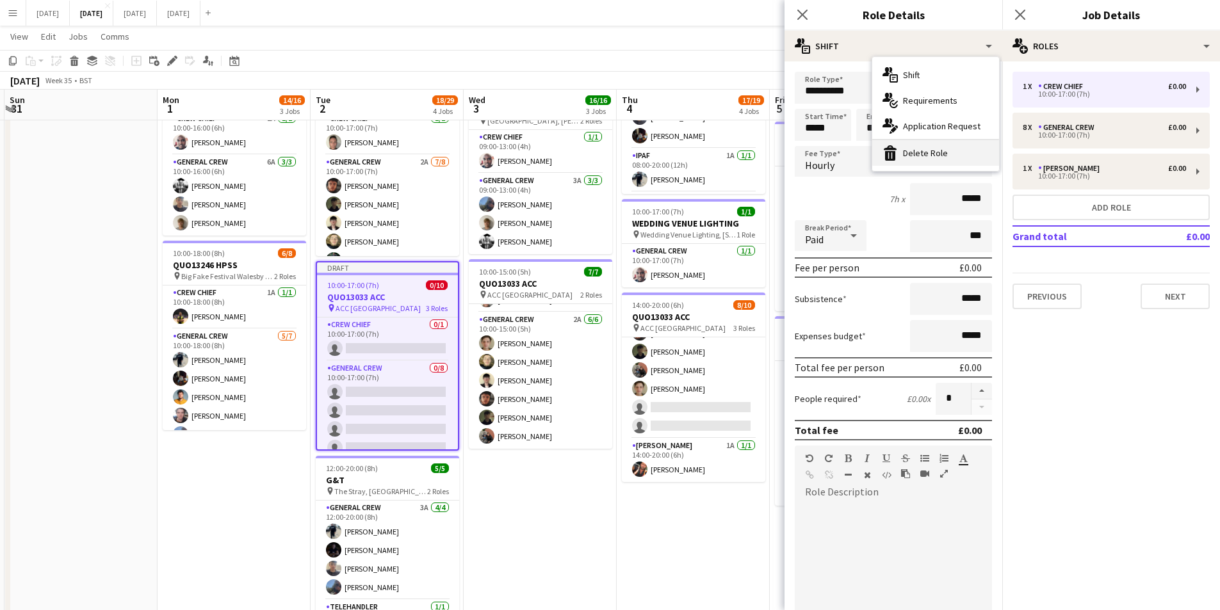
click at [922, 150] on div "bin-2 Delete Role" at bounding box center [935, 153] width 127 height 26
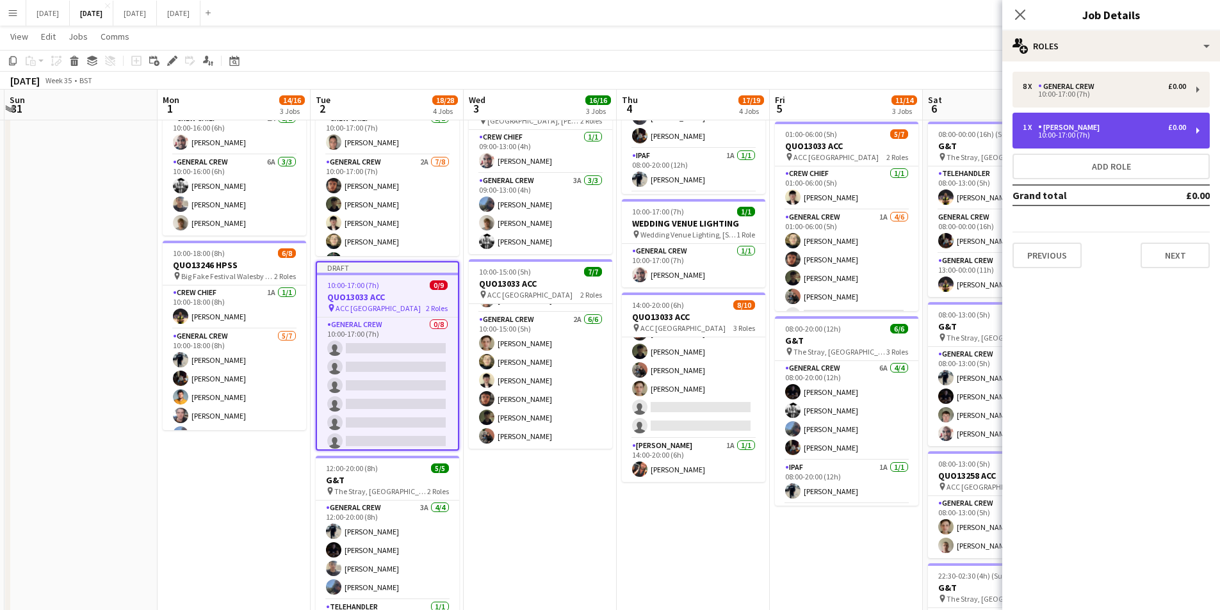
click at [1073, 127] on div "[PERSON_NAME]" at bounding box center [1071, 127] width 67 height 9
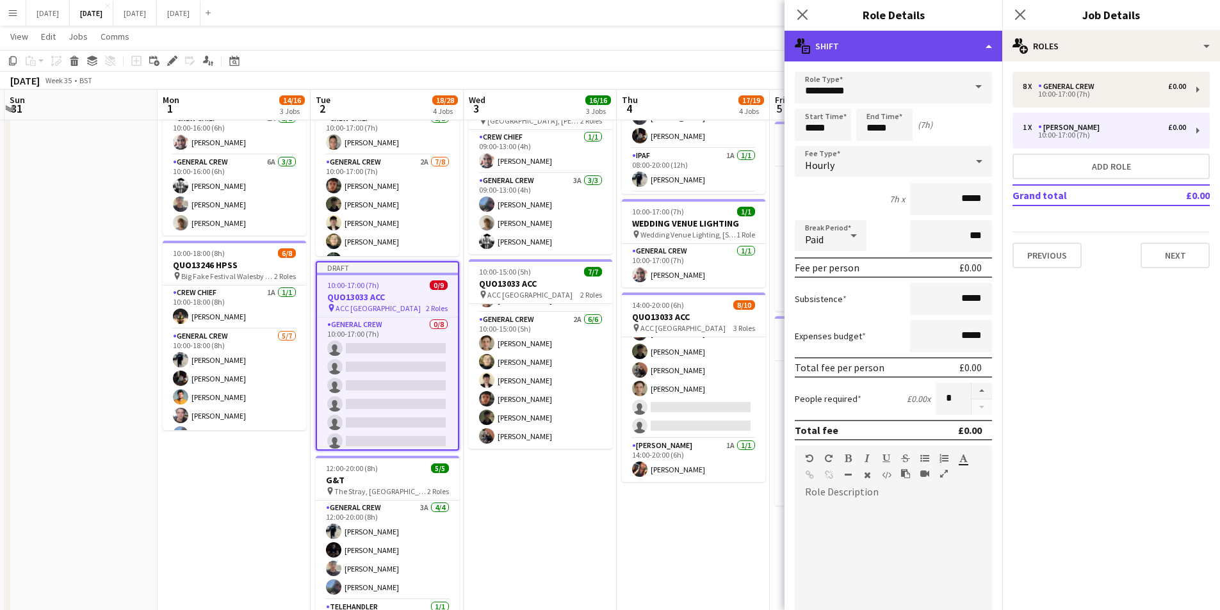
click at [928, 42] on div "multiple-actions-text Shift" at bounding box center [894, 46] width 218 height 31
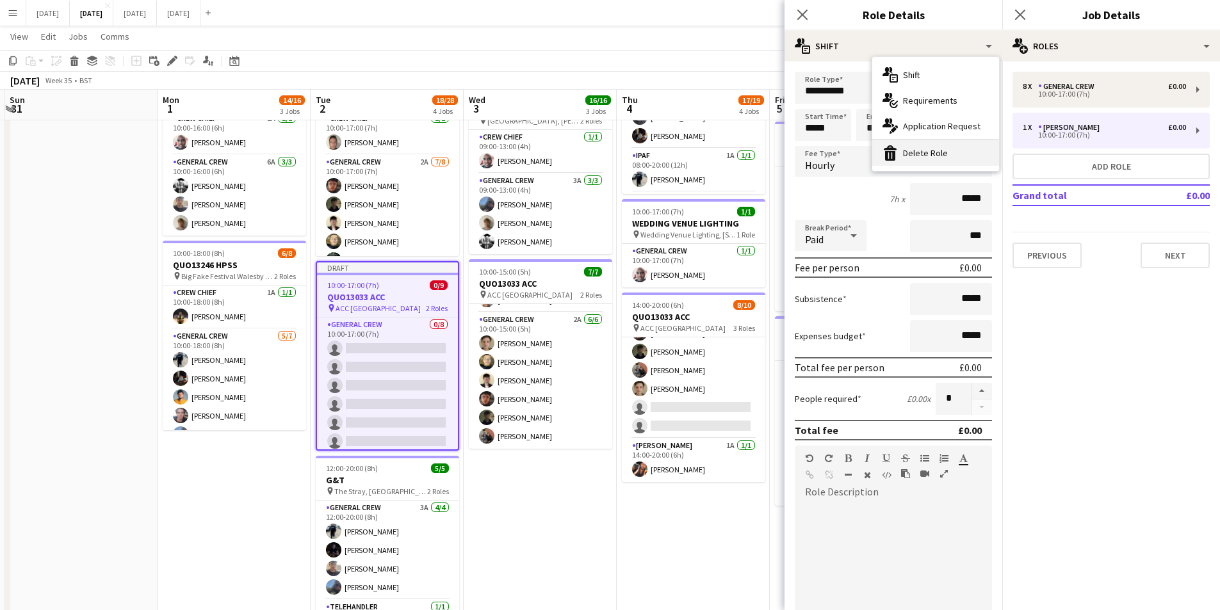
click at [927, 151] on div "bin-2 Delete Role" at bounding box center [935, 153] width 127 height 26
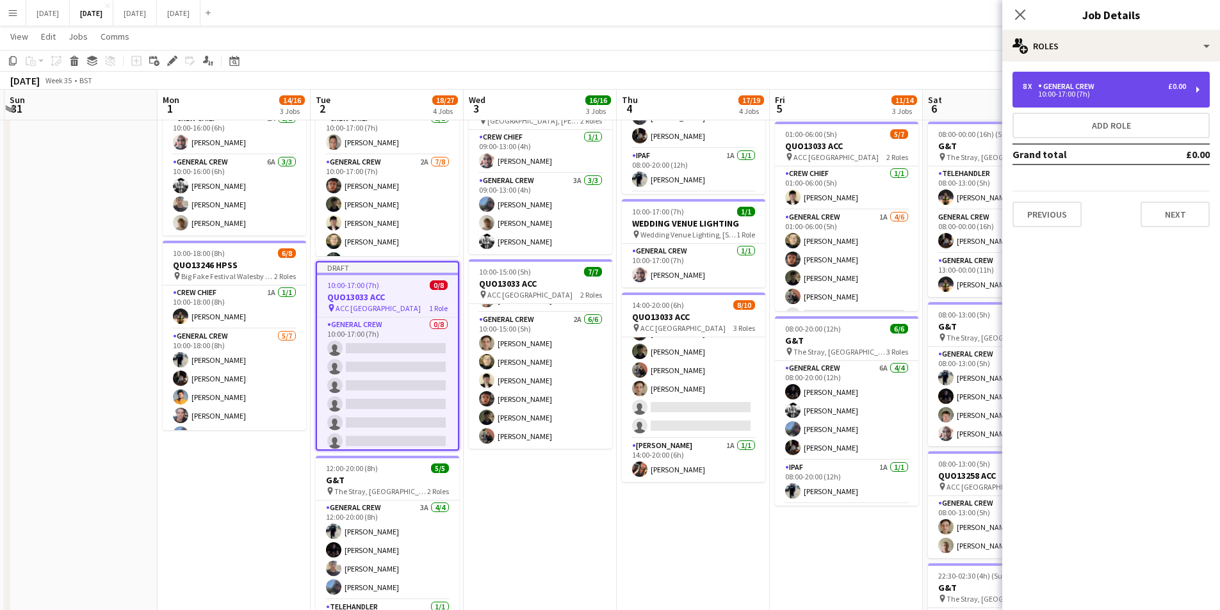
click at [1057, 92] on div "10:00-17:00 (7h)" at bounding box center [1104, 94] width 163 height 6
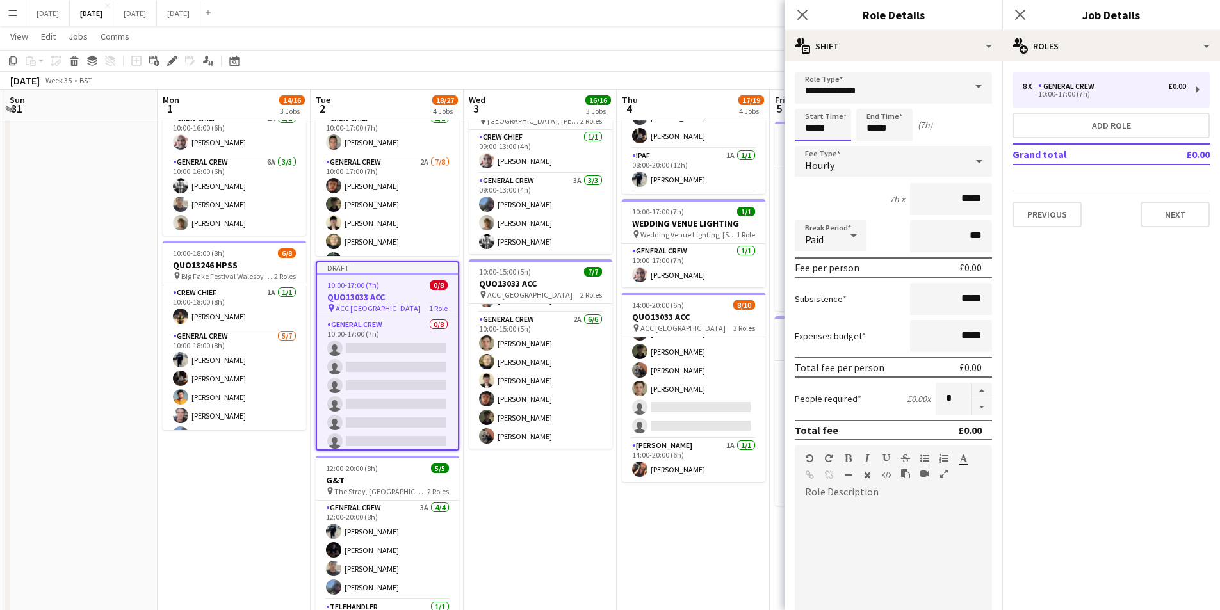
click at [815, 122] on input "*****" at bounding box center [823, 125] width 56 height 32
click at [810, 142] on div at bounding box center [811, 147] width 26 height 13
type input "*****"
click at [869, 124] on input "*****" at bounding box center [884, 125] width 56 height 32
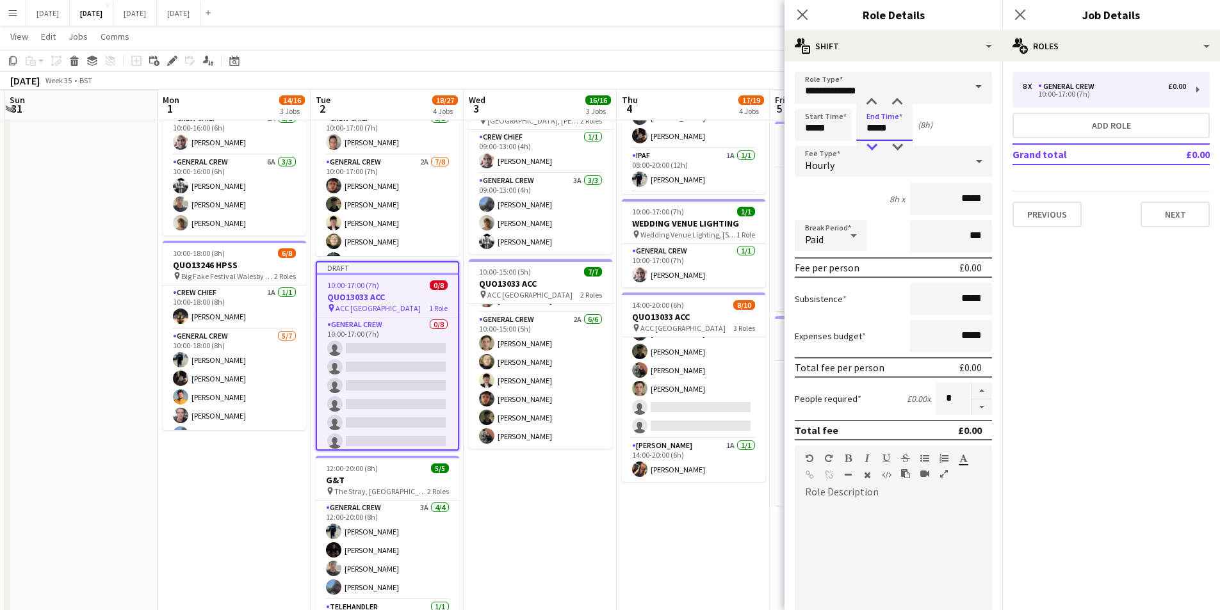
click at [871, 147] on div at bounding box center [872, 147] width 26 height 13
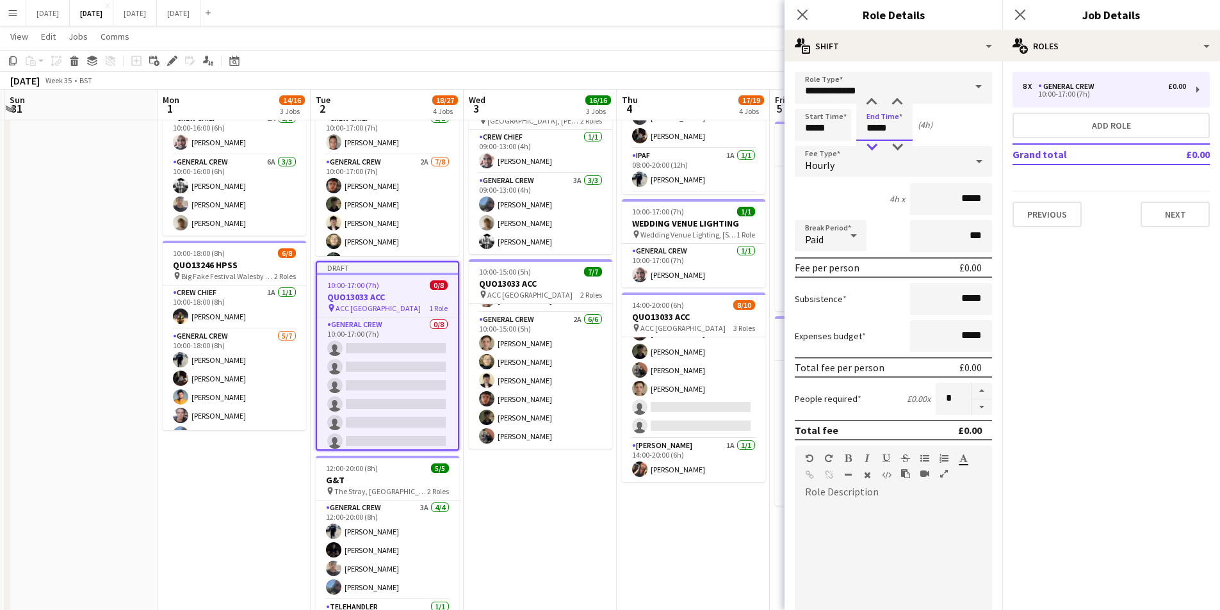
click at [871, 147] on div at bounding box center [872, 147] width 26 height 13
type input "*****"
click at [871, 147] on div at bounding box center [872, 147] width 26 height 13
click at [972, 410] on button "button" at bounding box center [982, 408] width 20 height 16
click at [973, 409] on button "button" at bounding box center [982, 408] width 20 height 16
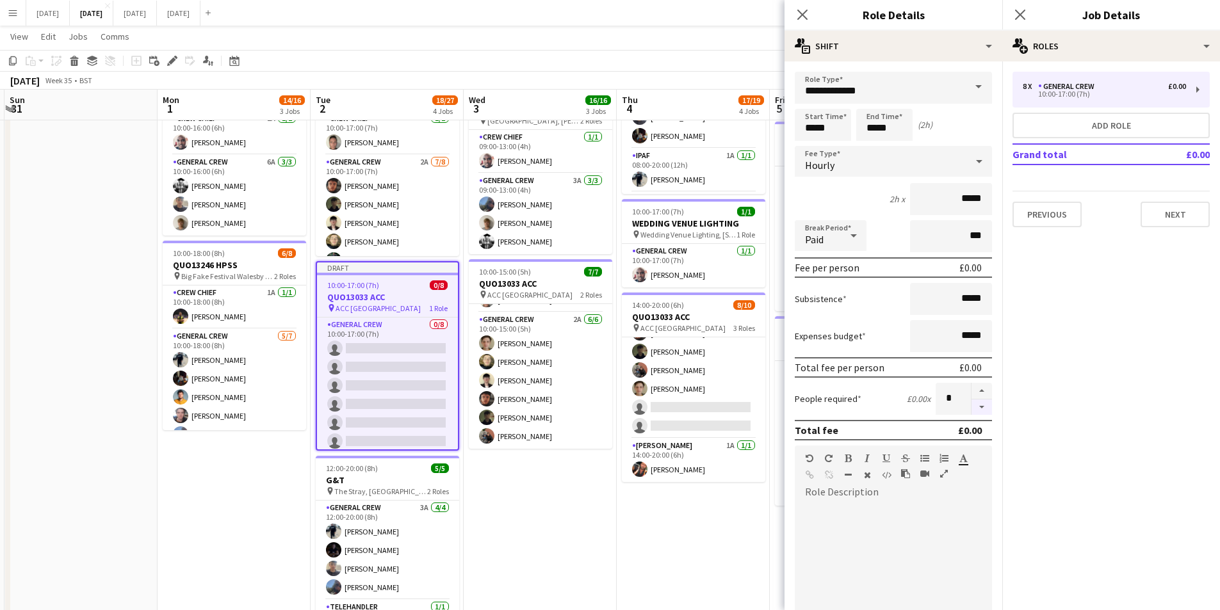
click at [973, 409] on button "button" at bounding box center [982, 408] width 20 height 16
type input "*"
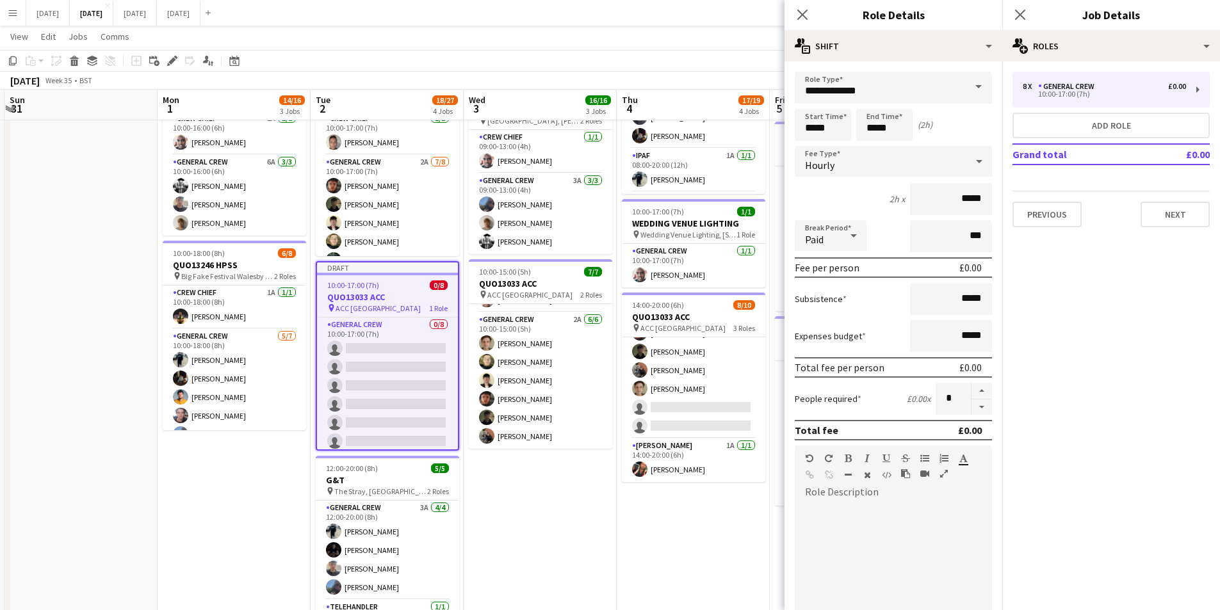
drag, startPoint x: 805, startPoint y: 13, endPoint x: 958, endPoint y: 26, distance: 154.3
click at [806, 13] on icon "Close pop-in" at bounding box center [803, 15] width 10 height 10
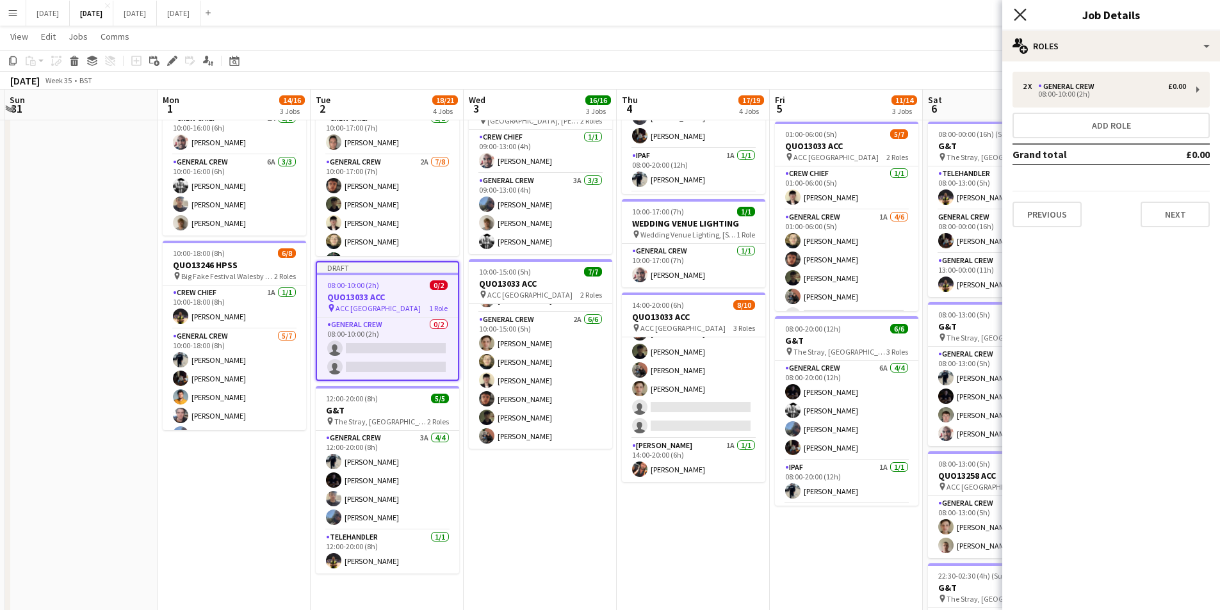
click at [1024, 9] on icon "Close pop-in" at bounding box center [1020, 14] width 12 height 12
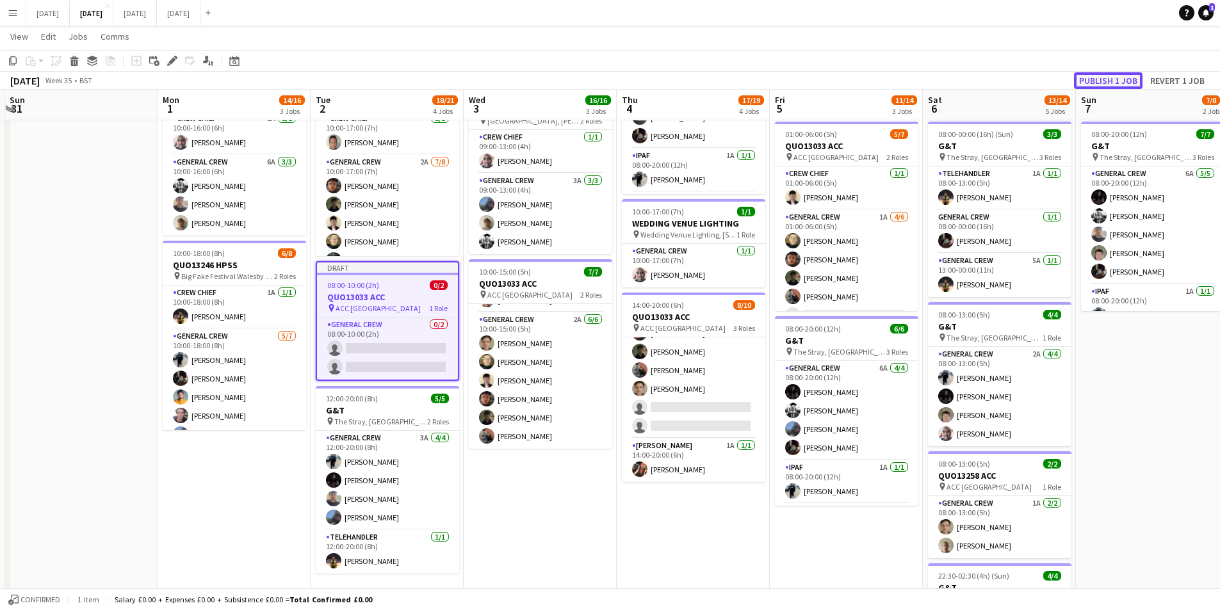
click at [1110, 79] on button "Publish 1 job" at bounding box center [1108, 80] width 69 height 17
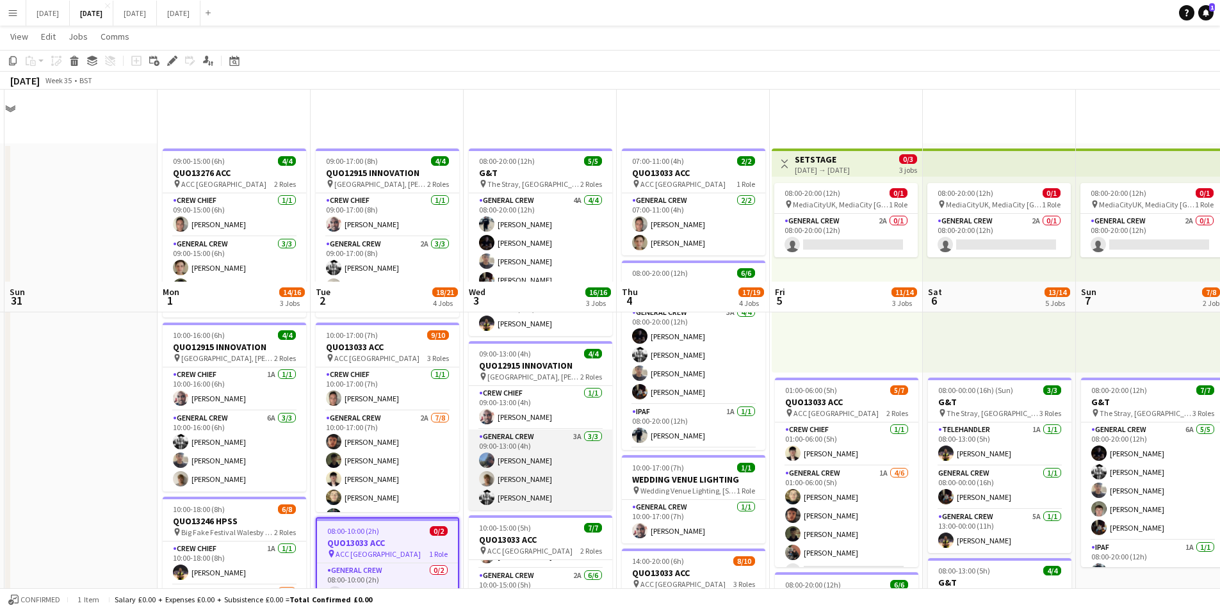
scroll to position [192, 0]
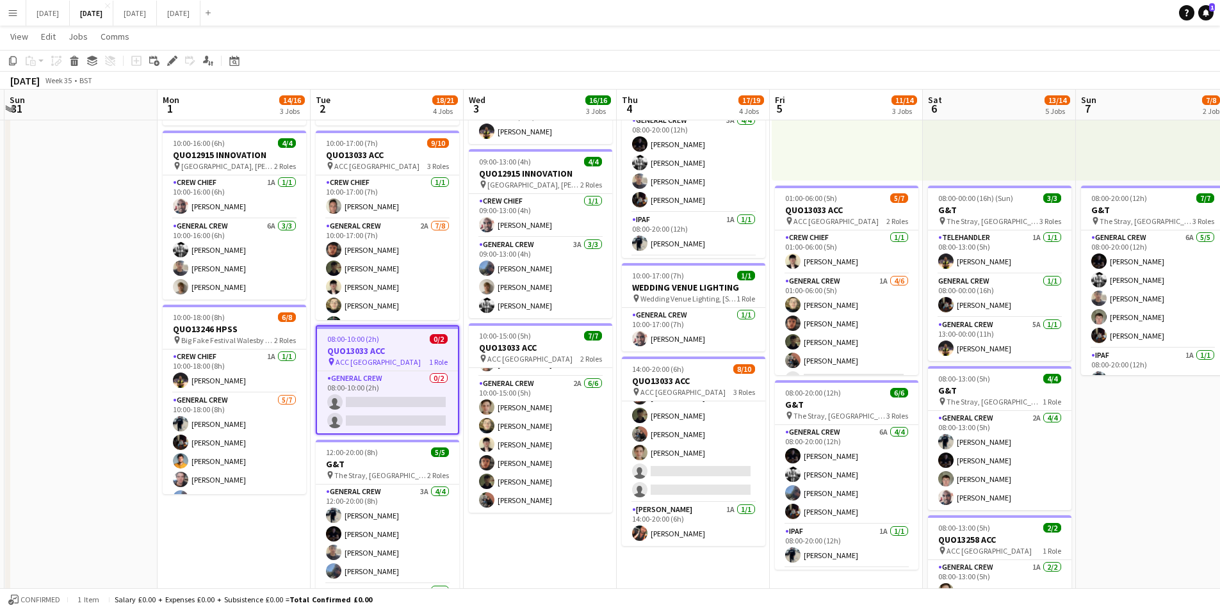
click at [398, 345] on app-job-card "08:00-10:00 (2h) 0/2 QUO13033 ACC pin ACC Liverpool 1 Role General Crew 0/2 08:…" at bounding box center [387, 380] width 143 height 110
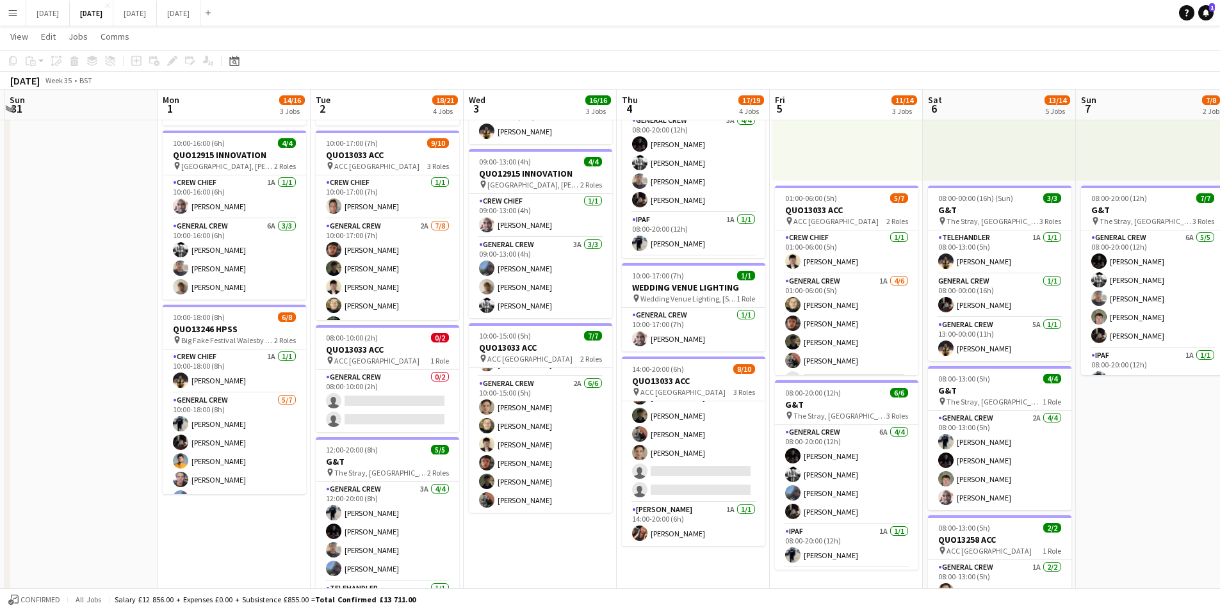
click at [382, 345] on h3 "QUO13033 ACC" at bounding box center [387, 350] width 143 height 12
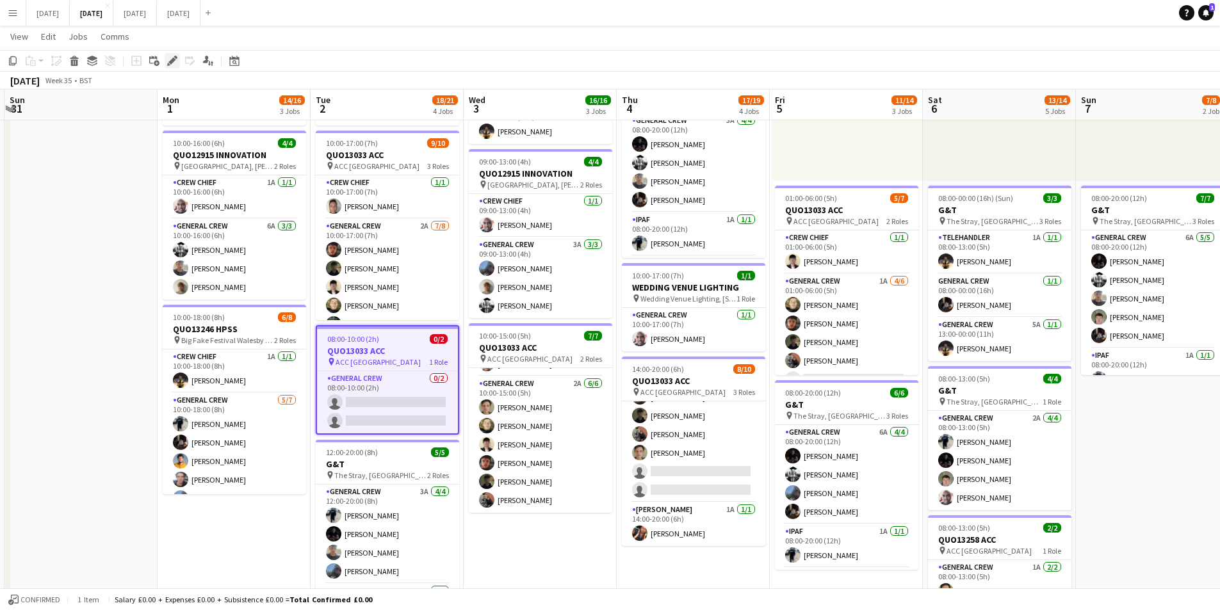
click at [170, 62] on icon at bounding box center [171, 61] width 7 height 7
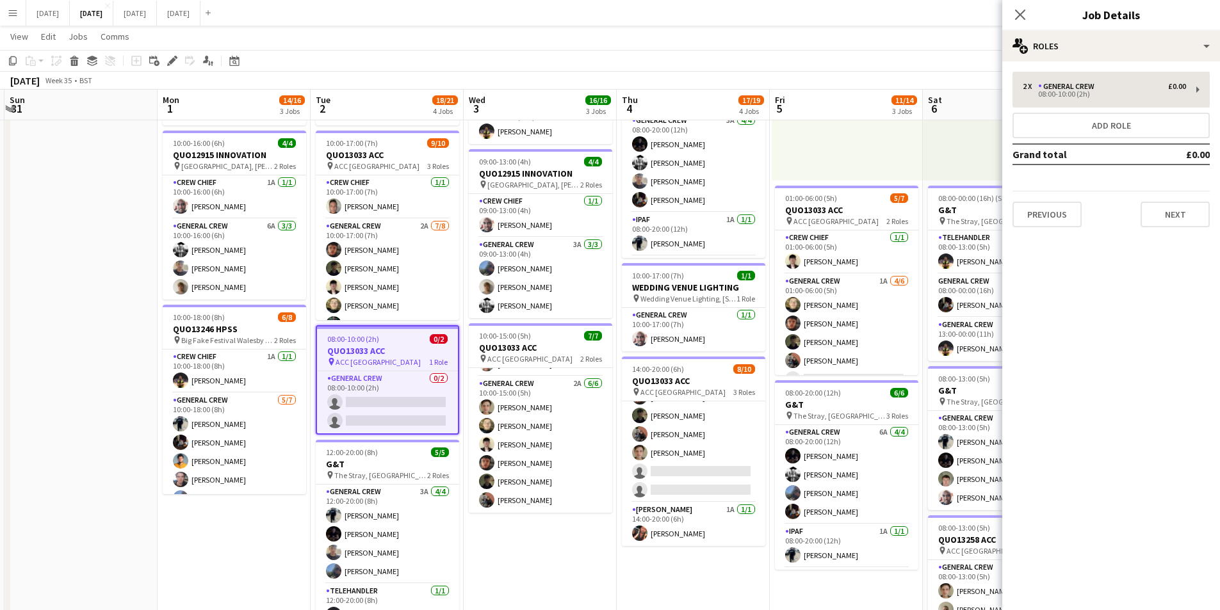
click at [350, 360] on span "ACC [GEOGRAPHIC_DATA]" at bounding box center [378, 362] width 85 height 10
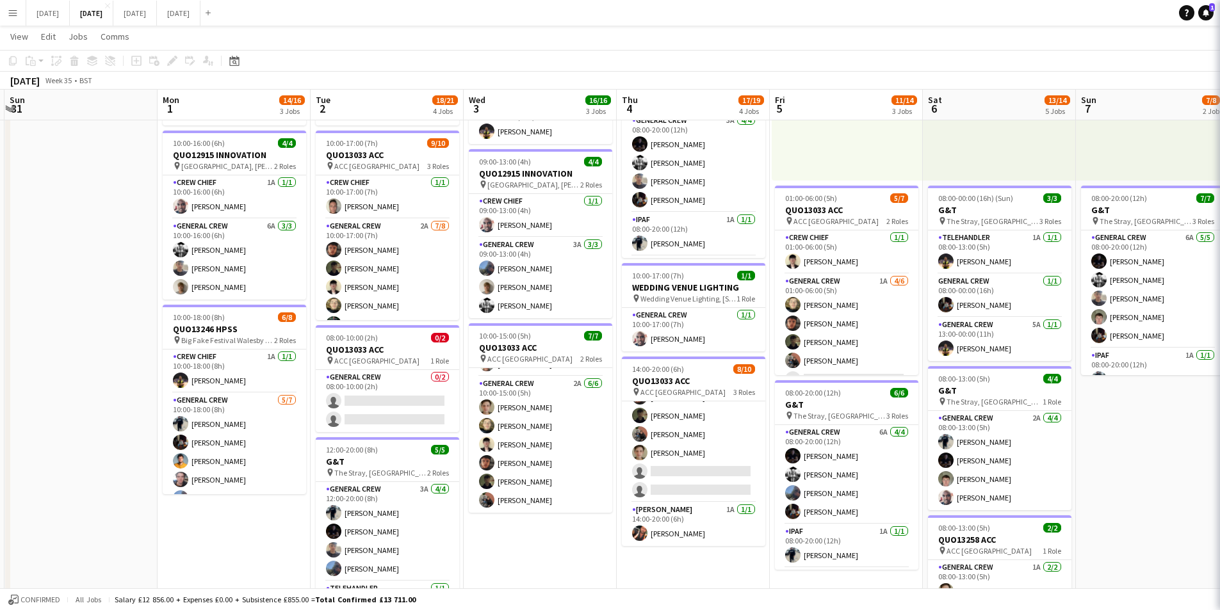
click at [362, 351] on h3 "QUO13033 ACC" at bounding box center [387, 350] width 143 height 12
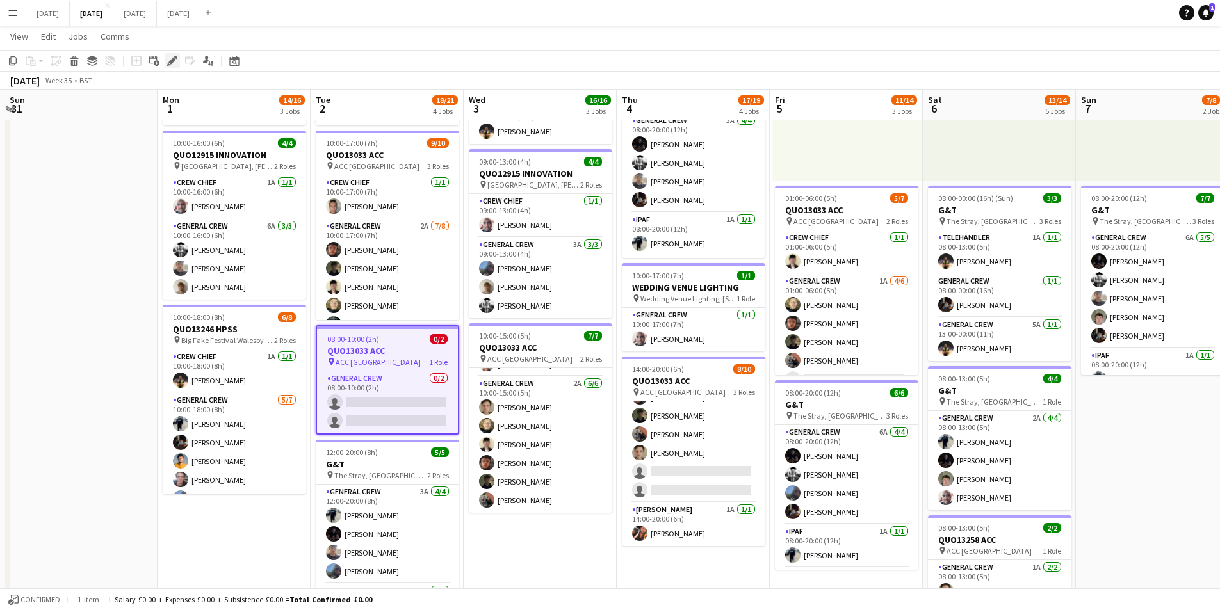
click at [170, 62] on icon at bounding box center [171, 61] width 7 height 7
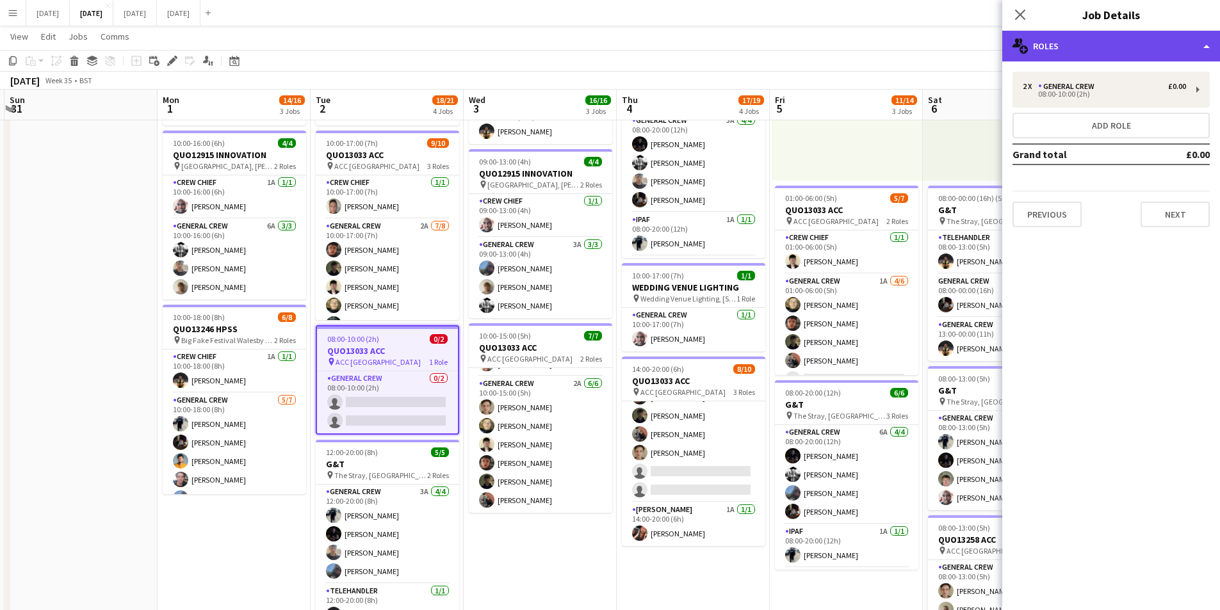
click at [1144, 46] on div "multiple-users-add Roles" at bounding box center [1112, 46] width 218 height 31
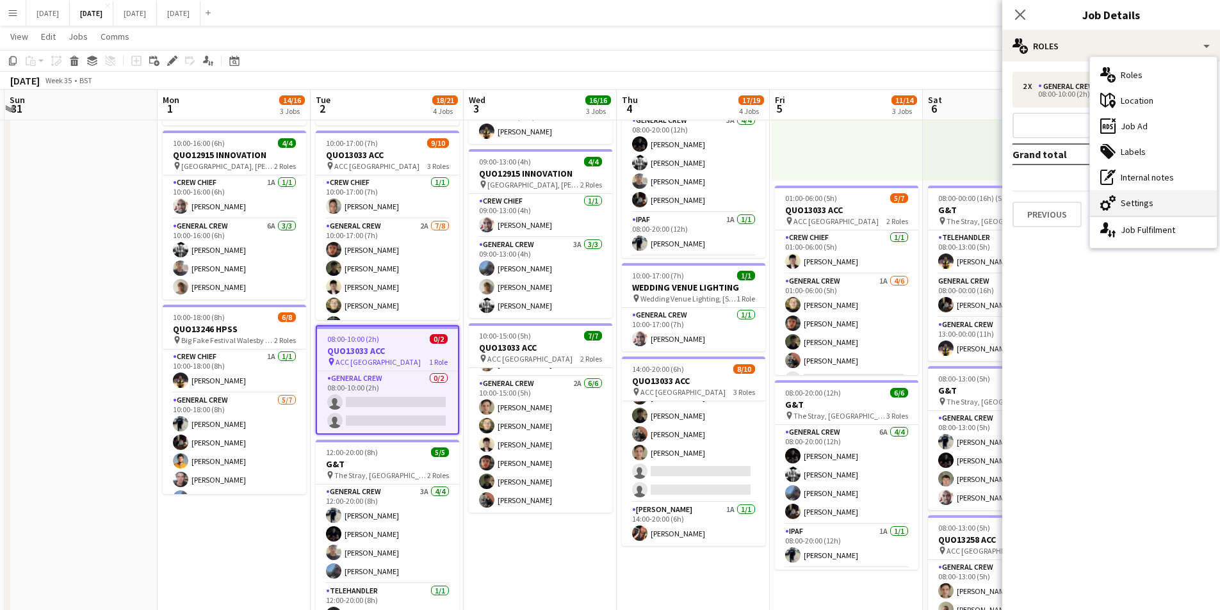
click at [1135, 201] on div "cog-double-3 Settings" at bounding box center [1153, 203] width 127 height 26
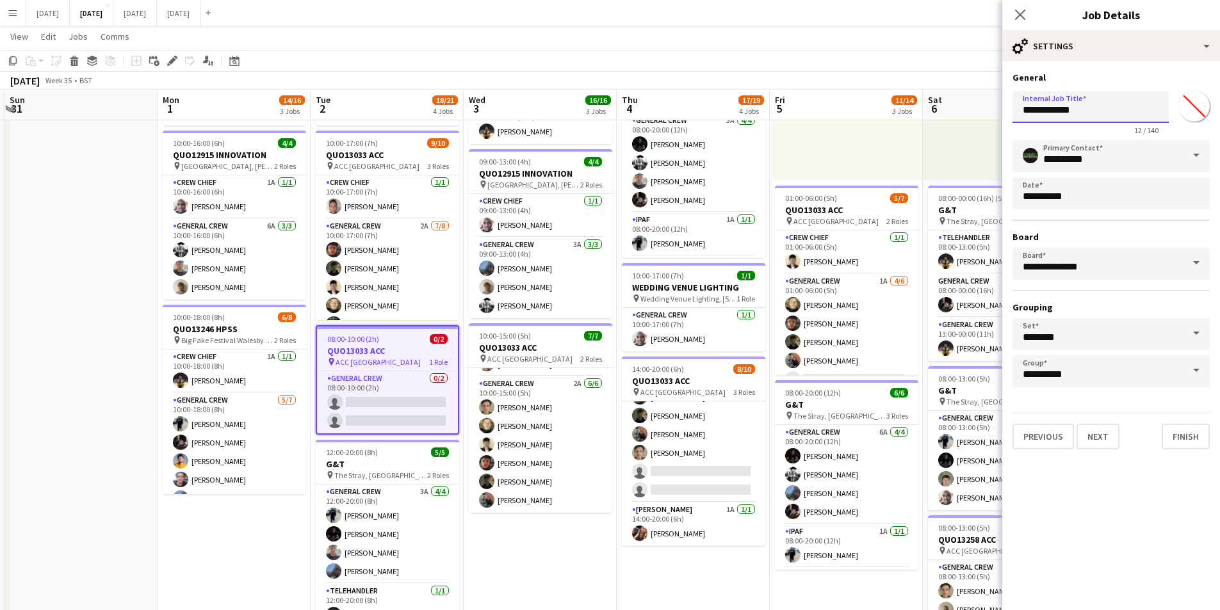
drag, startPoint x: 1070, startPoint y: 110, endPoint x: 1055, endPoint y: 107, distance: 15.7
click at [1055, 107] on input "**********" at bounding box center [1091, 107] width 156 height 32
type input "**********"
click at [1020, 13] on icon "Close pop-in" at bounding box center [1020, 14] width 12 height 12
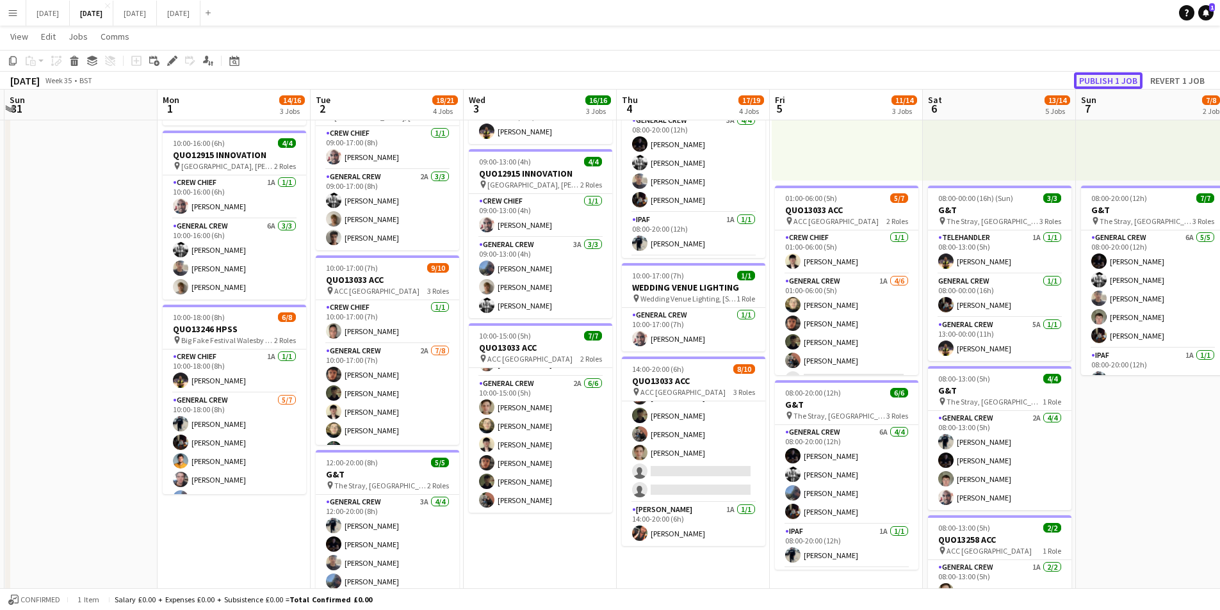
click at [1109, 81] on button "Publish 1 job" at bounding box center [1108, 80] width 69 height 17
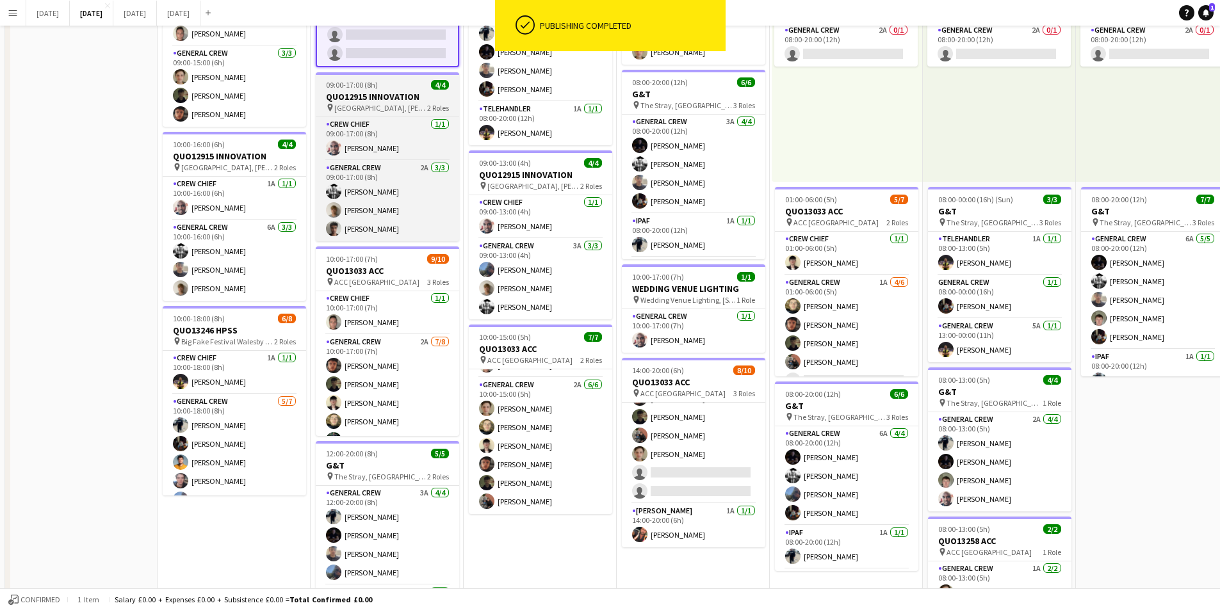
scroll to position [0, 0]
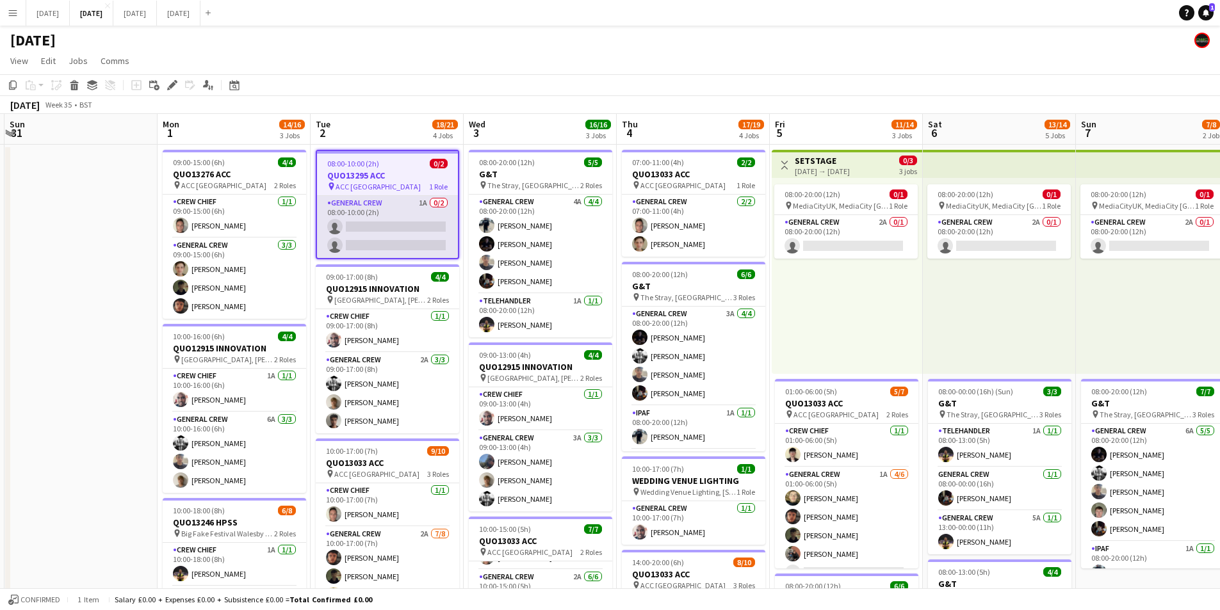
click at [391, 224] on app-card-role "General Crew 1A 0/2 08:00-10:00 (2h) single-neutral-actions single-neutral-acti…" at bounding box center [387, 227] width 141 height 62
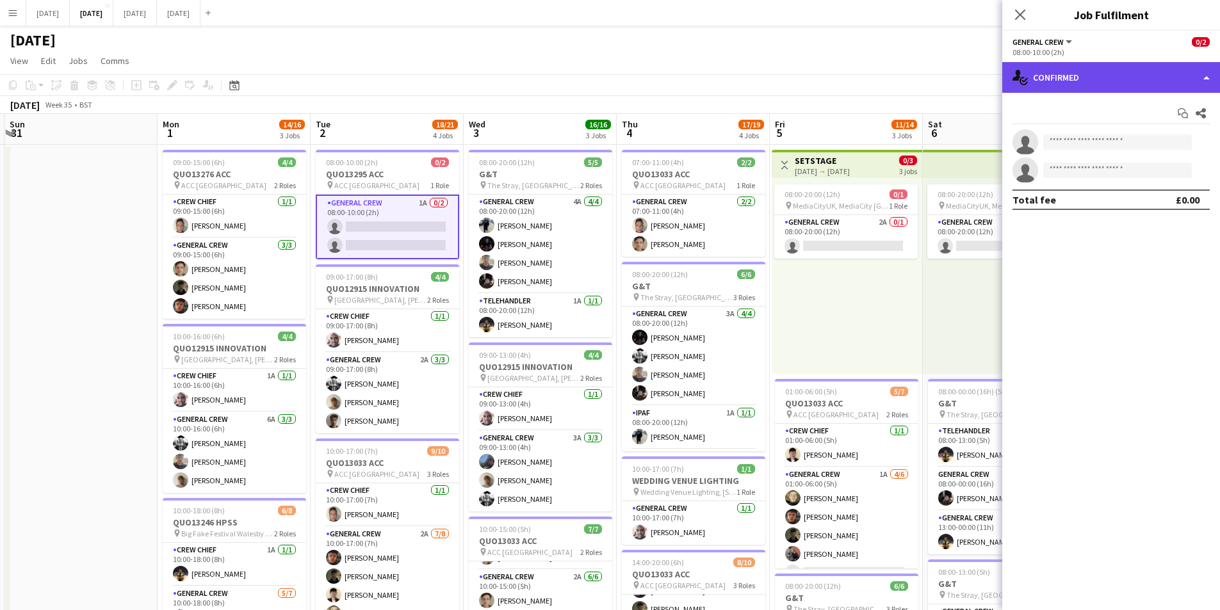
click at [1127, 78] on div "single-neutral-actions-check-2 Confirmed" at bounding box center [1112, 77] width 218 height 31
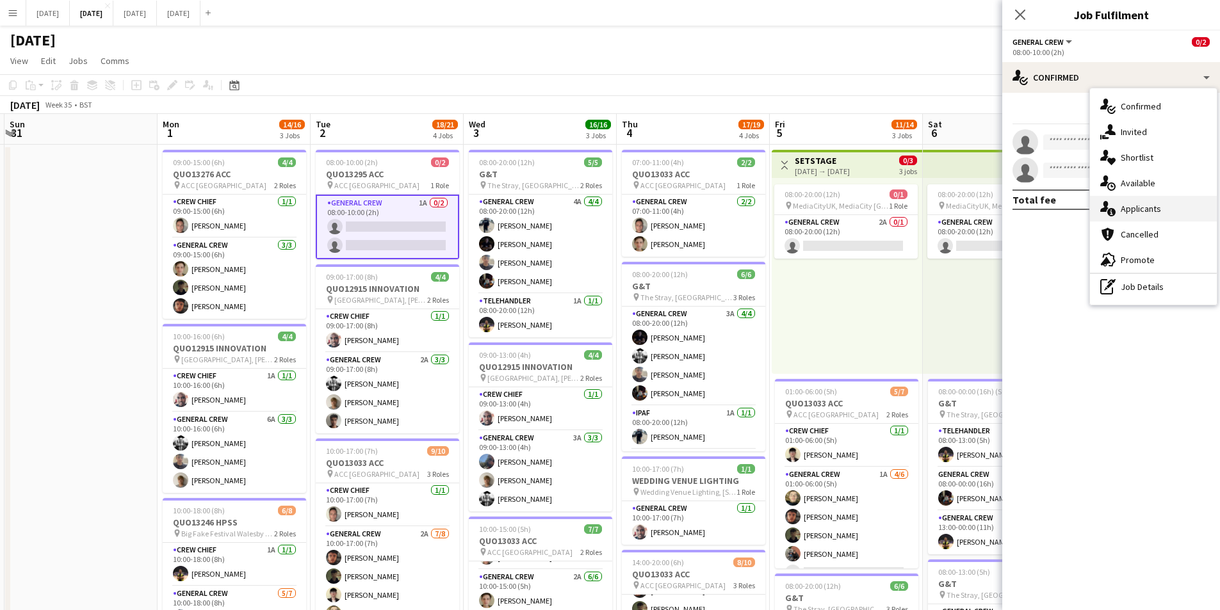
click at [1144, 204] on div "single-neutral-actions-information Applicants" at bounding box center [1153, 209] width 127 height 26
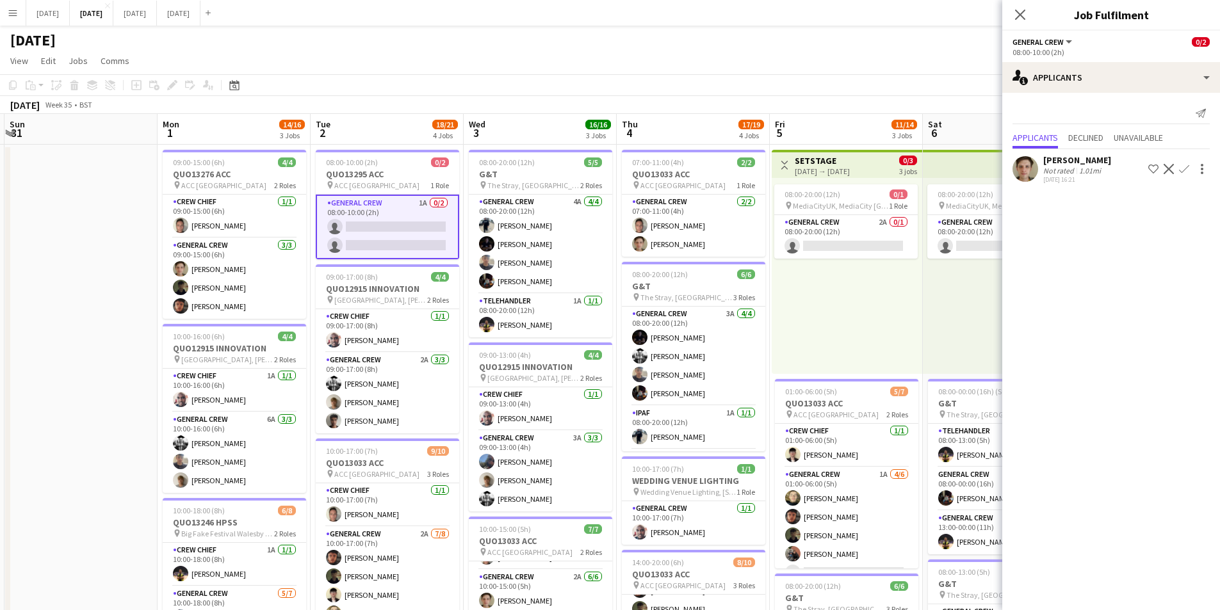
click at [1184, 171] on app-icon "Confirm" at bounding box center [1184, 169] width 10 height 10
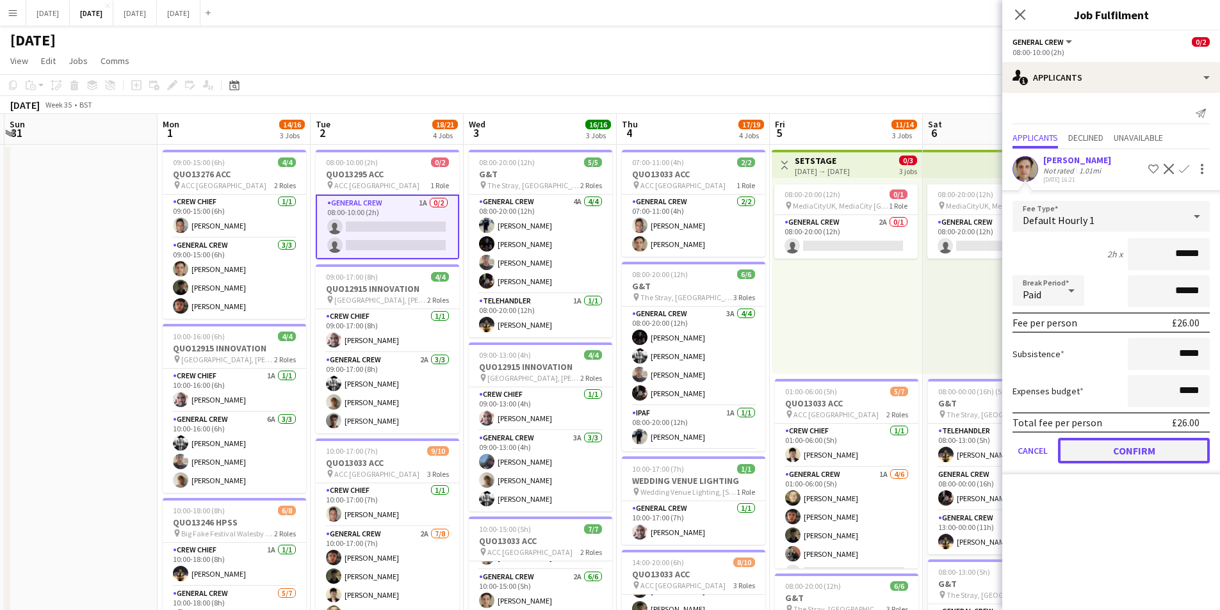
click at [1141, 448] on button "Confirm" at bounding box center [1134, 451] width 152 height 26
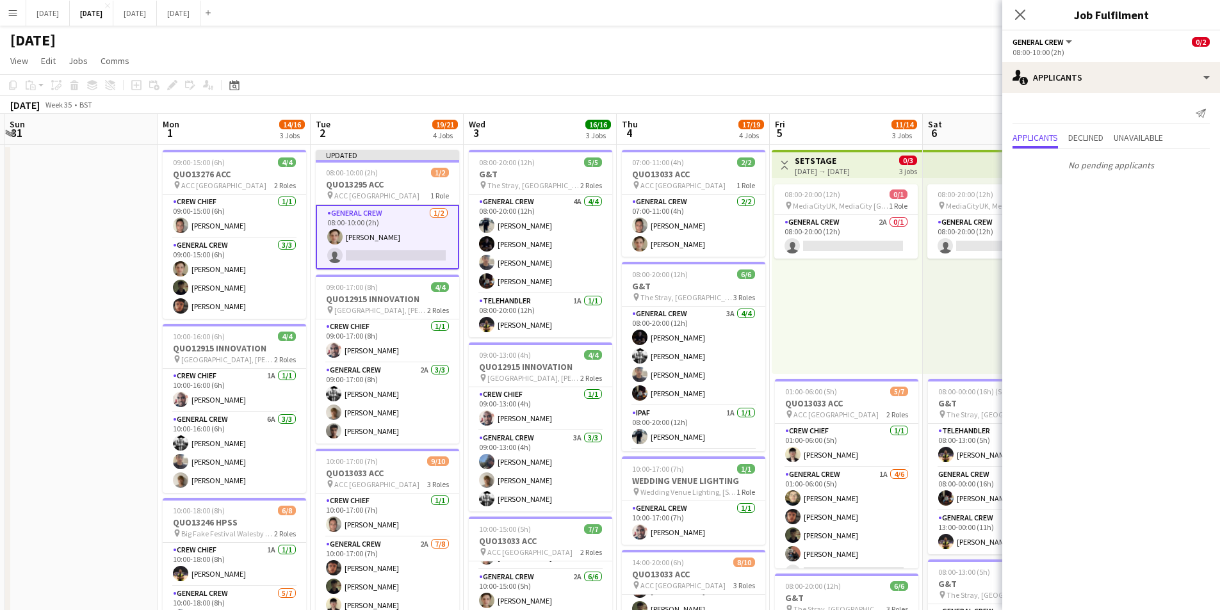
click at [397, 254] on app-card-role "General Crew 1/2 08:00-10:00 (2h) Sam Greatorex single-neutral-actions" at bounding box center [387, 237] width 143 height 65
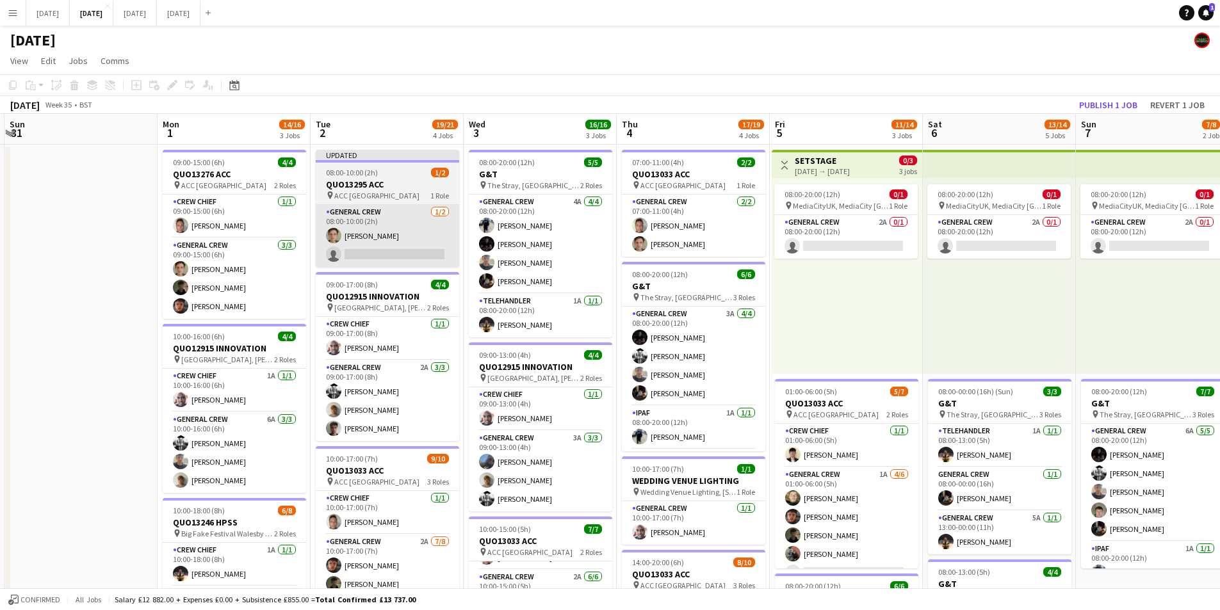
click at [399, 249] on app-card-role "General Crew 1/2 08:00-10:00 (2h) Sam Greatorex single-neutral-actions" at bounding box center [387, 236] width 143 height 62
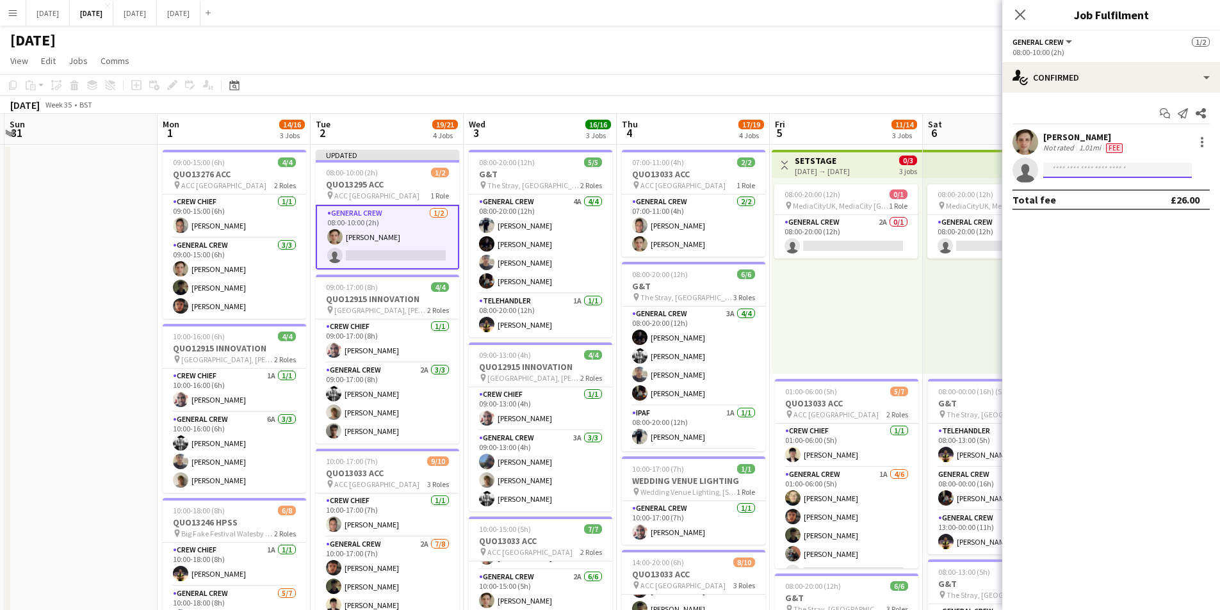
click at [1097, 174] on input at bounding box center [1118, 170] width 149 height 15
type input "******"
click at [1086, 192] on span "[PERSON_NAME]" at bounding box center [1091, 188] width 74 height 11
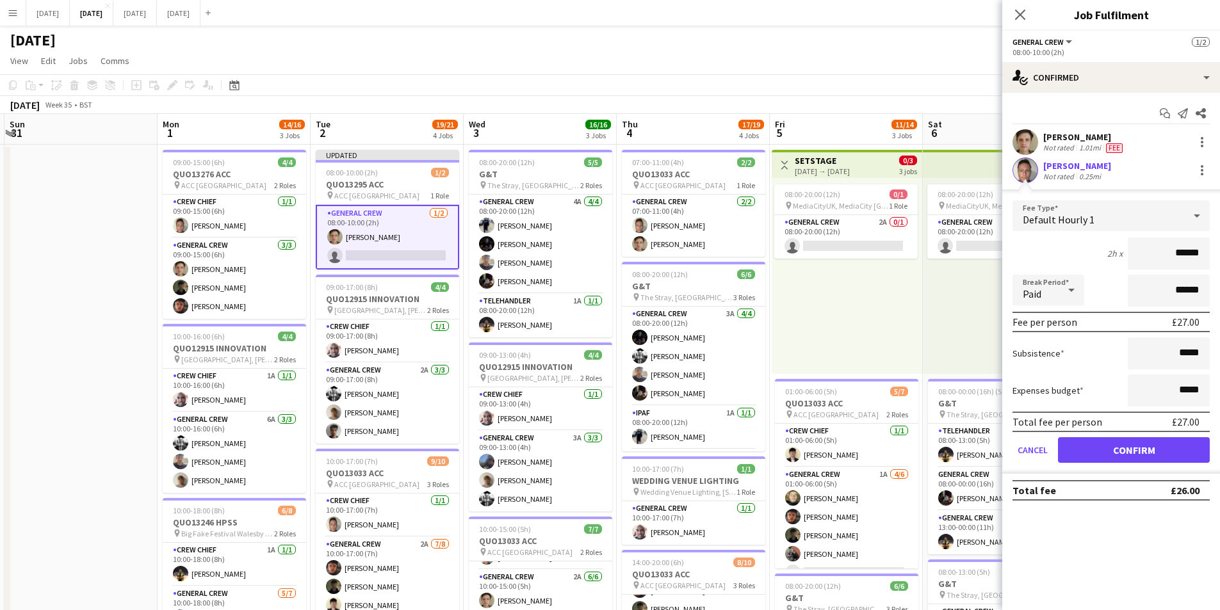
click at [1134, 422] on div "Total fee per person £27.00" at bounding box center [1111, 422] width 197 height 20
click at [1127, 445] on button "Confirm" at bounding box center [1134, 451] width 152 height 26
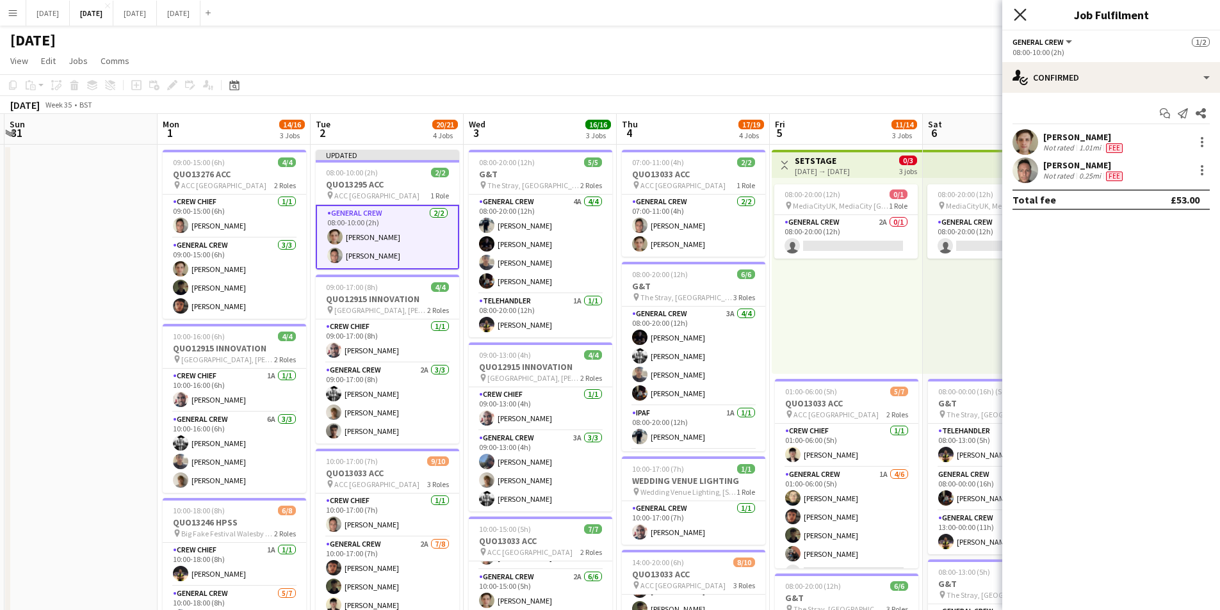
click at [1022, 16] on icon at bounding box center [1020, 14] width 12 height 12
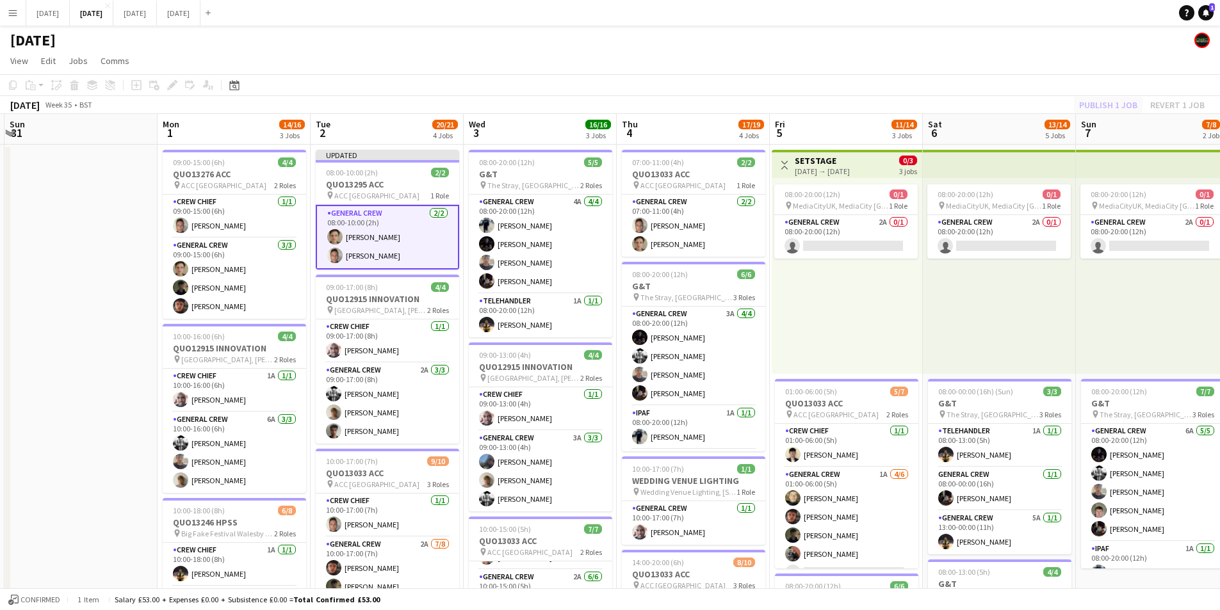
drag, startPoint x: 1090, startPoint y: 93, endPoint x: 1099, endPoint y: 97, distance: 9.8
click at [1092, 93] on app-toolbar "Copy Paste Paste Ctrl+V Paste with crew Ctrl+Shift+V Paste linked Job [GEOGRAPH…" at bounding box center [610, 85] width 1220 height 22
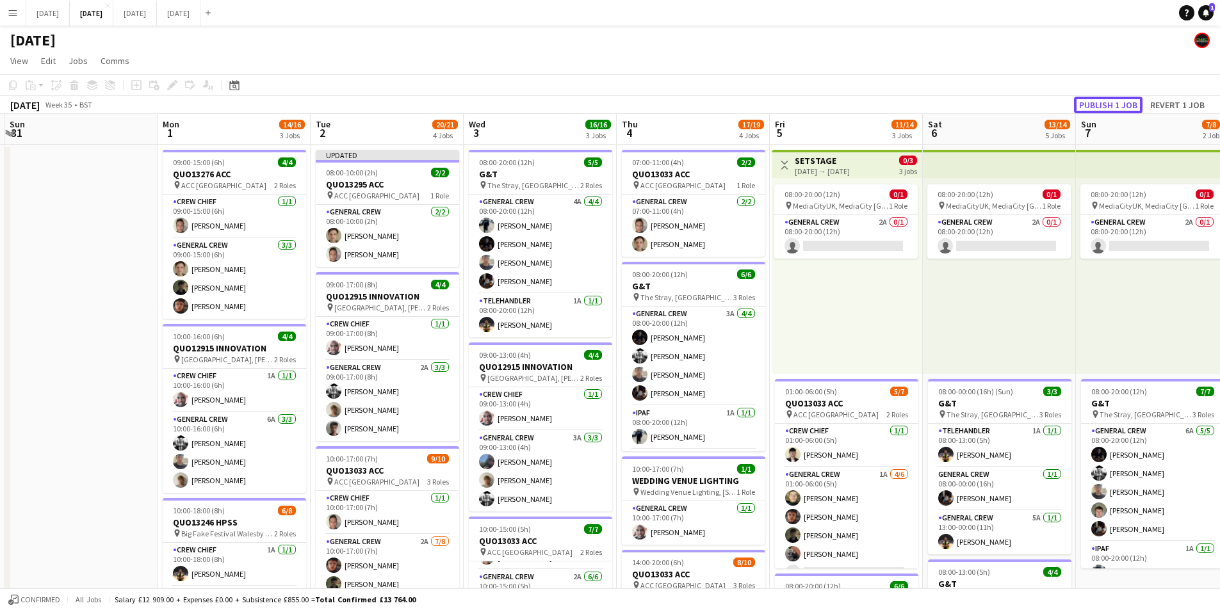
click at [1098, 109] on button "Publish 1 job" at bounding box center [1108, 105] width 69 height 17
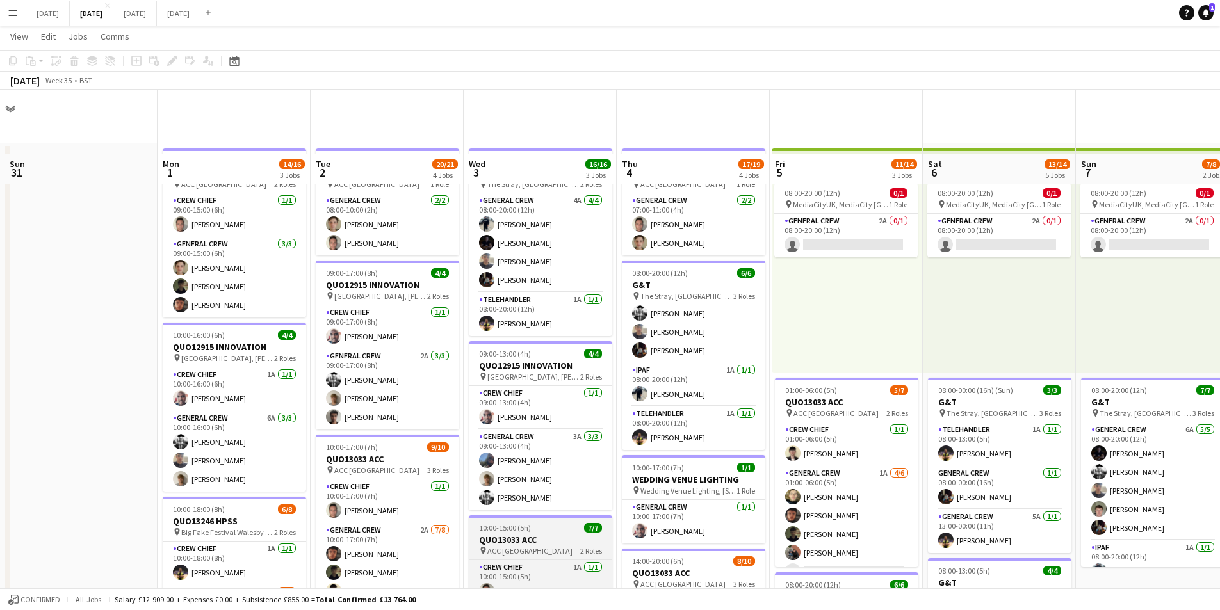
scroll to position [320, 0]
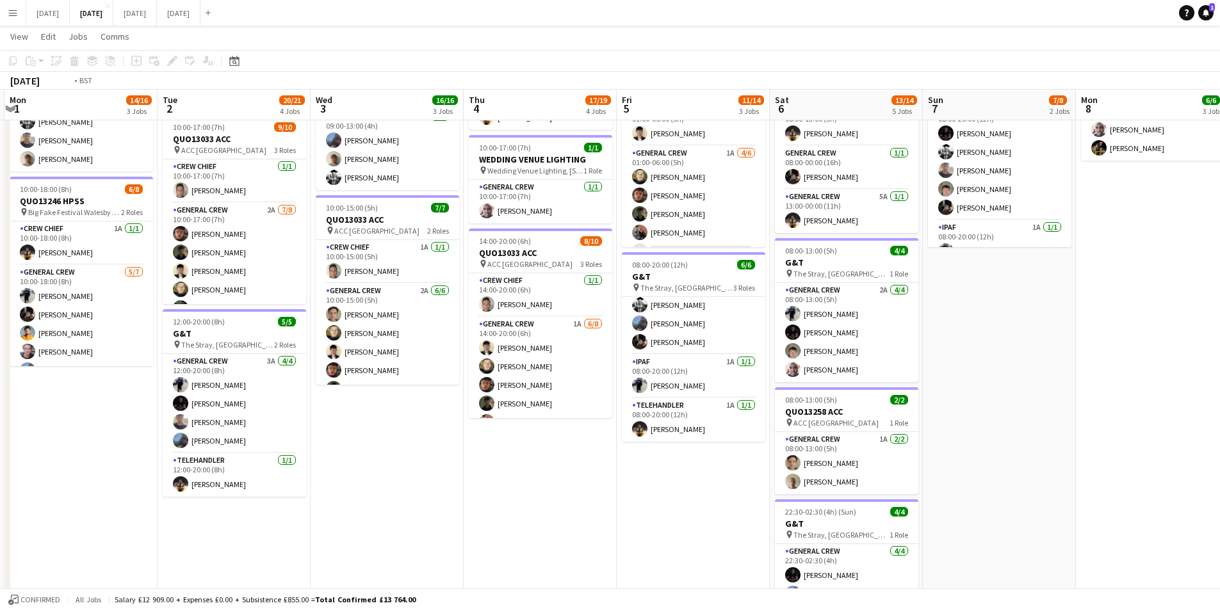
drag, startPoint x: 666, startPoint y: 505, endPoint x: 501, endPoint y: 504, distance: 164.6
click at [501, 504] on app-calendar-viewport "Fri 29 Sat 30 Sun 31 Mon 1 14/16 3 Jobs Tue 2 20/21 4 Jobs Wed 3 16/16 3 Jobs T…" at bounding box center [610, 202] width 1220 height 944
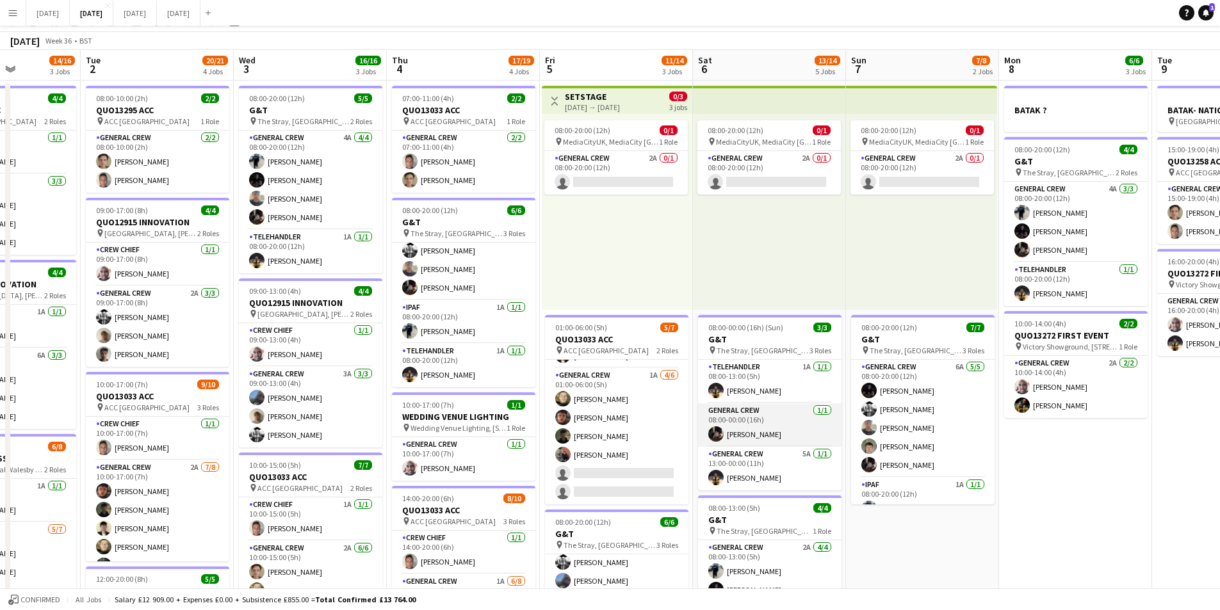
scroll to position [0, 0]
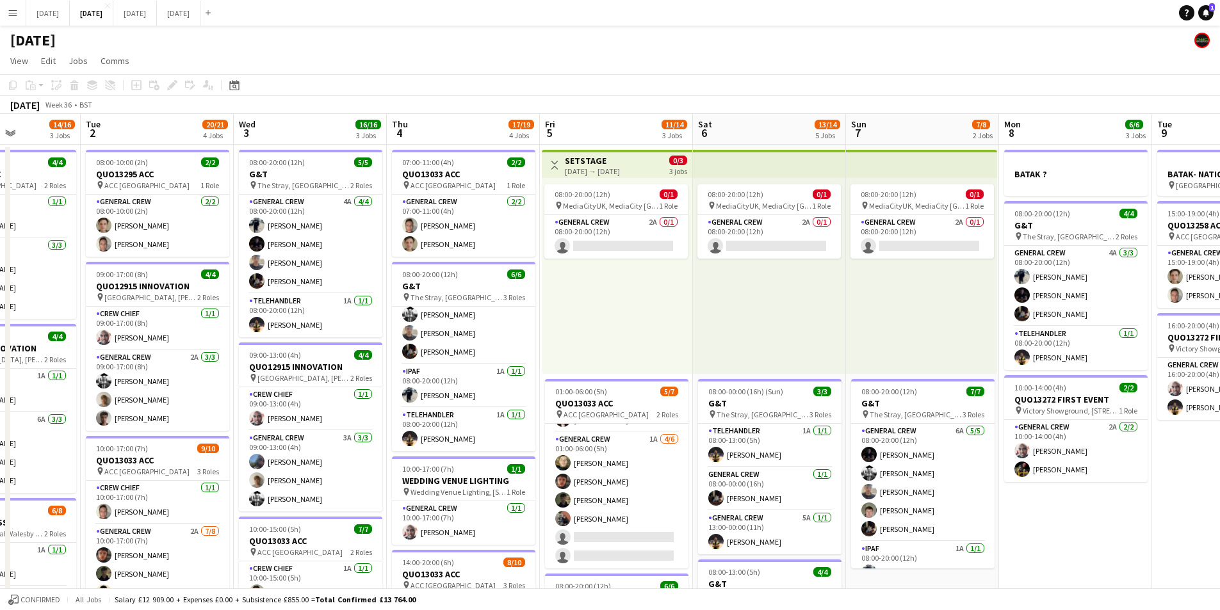
drag, startPoint x: 934, startPoint y: 436, endPoint x: 660, endPoint y: 408, distance: 274.9
click at [639, 411] on app-calendar-viewport "Sat 30 Sun 31 Mon 1 14/16 3 Jobs Tue 2 20/21 4 Jobs Wed 3 16/16 3 Jobs Thu 4 17…" at bounding box center [610, 554] width 1220 height 881
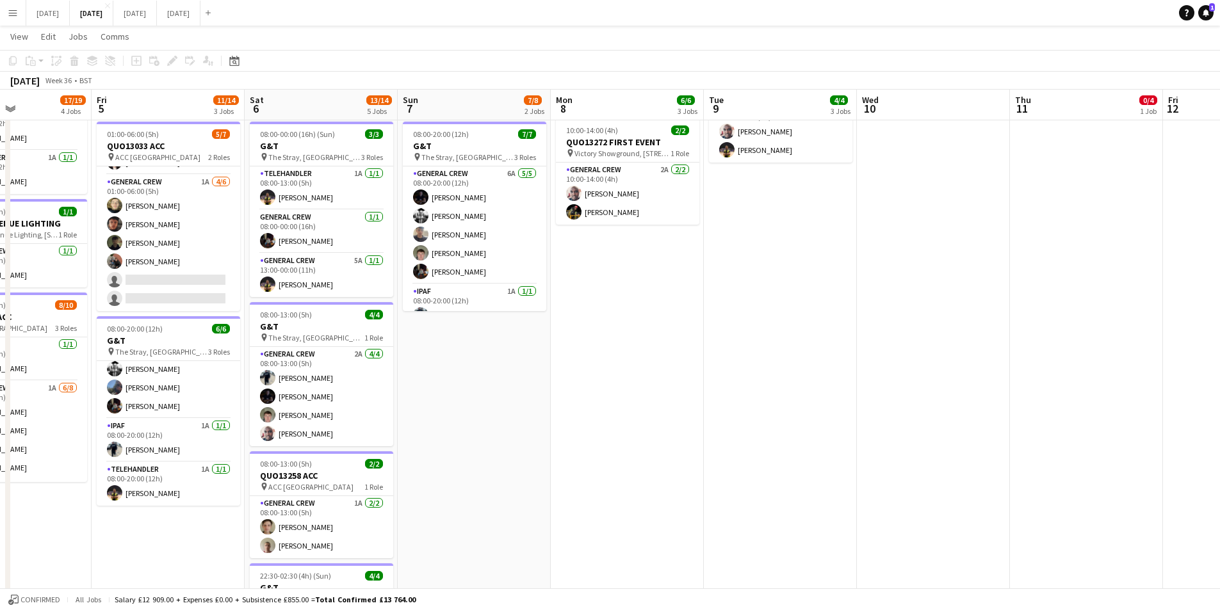
drag, startPoint x: 991, startPoint y: 407, endPoint x: 907, endPoint y: 410, distance: 84.0
click at [673, 391] on app-calendar-viewport "Tue 2 20/21 4 Jobs Wed 3 16/16 3 Jobs Thu 4 17/19 4 Jobs Fri 5 11/14 3 Jobs Sat…" at bounding box center [610, 266] width 1220 height 944
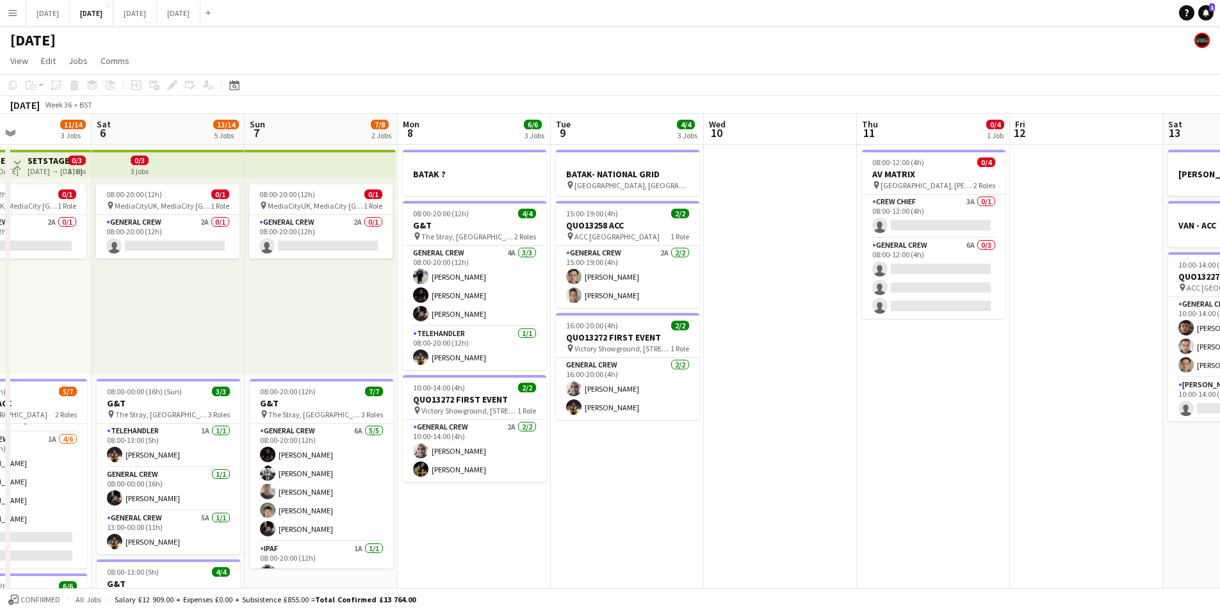
drag, startPoint x: 798, startPoint y: 409, endPoint x: 623, endPoint y: 395, distance: 175.5
click at [623, 395] on app-calendar-viewport "Wed 3 16/16 3 Jobs Thu 4 17/19 4 Jobs Fri 5 11/14 3 Jobs Sat 6 13/14 5 Jobs Sun…" at bounding box center [610, 554] width 1220 height 881
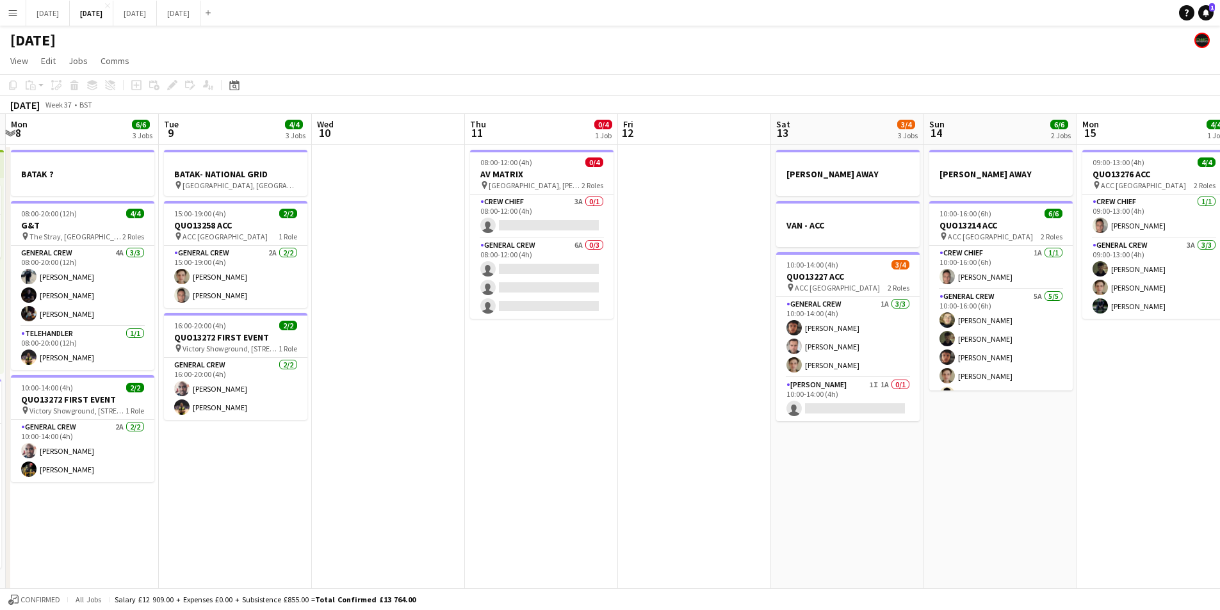
drag, startPoint x: 707, startPoint y: 413, endPoint x: 484, endPoint y: 400, distance: 223.9
click at [484, 400] on app-calendar-viewport "Fri 5 11/14 3 Jobs Sat 6 13/14 5 Jobs Sun 7 7/8 2 Jobs Mon 8 6/6 3 Jobs Tue 9 4…" at bounding box center [610, 554] width 1220 height 881
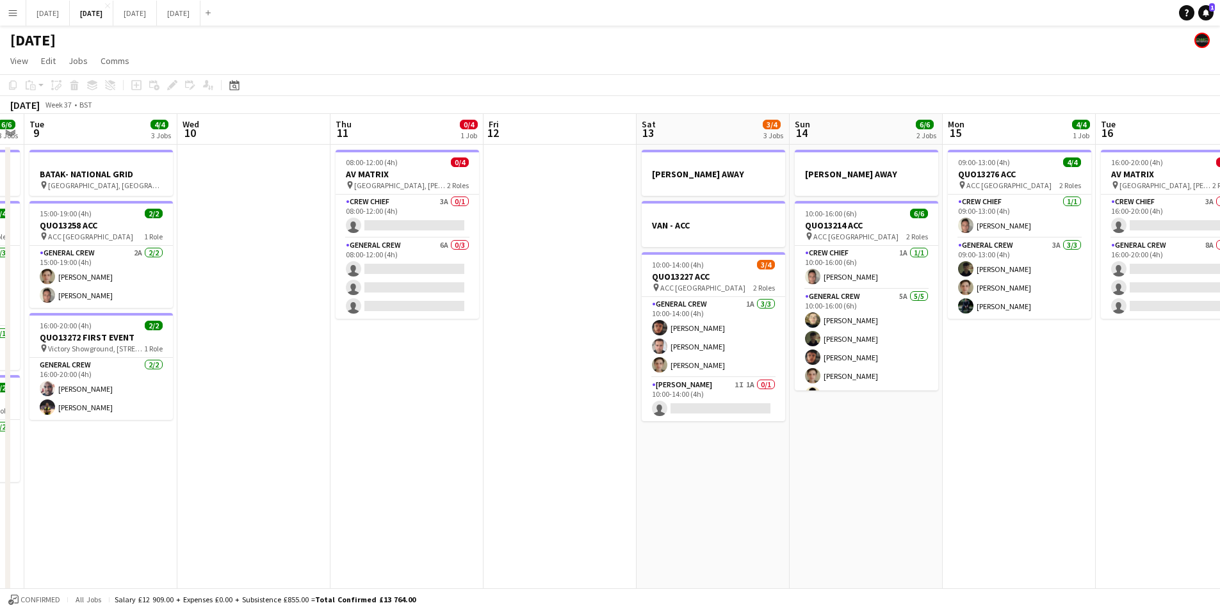
drag, startPoint x: 626, startPoint y: 459, endPoint x: 533, endPoint y: 444, distance: 94.1
click at [533, 444] on app-calendar-viewport "Sat 6 13/14 5 Jobs Sun 7 7/8 2 Jobs Mon 8 6/6 3 Jobs Tue 9 4/4 3 Jobs Wed 10 Th…" at bounding box center [610, 554] width 1220 height 881
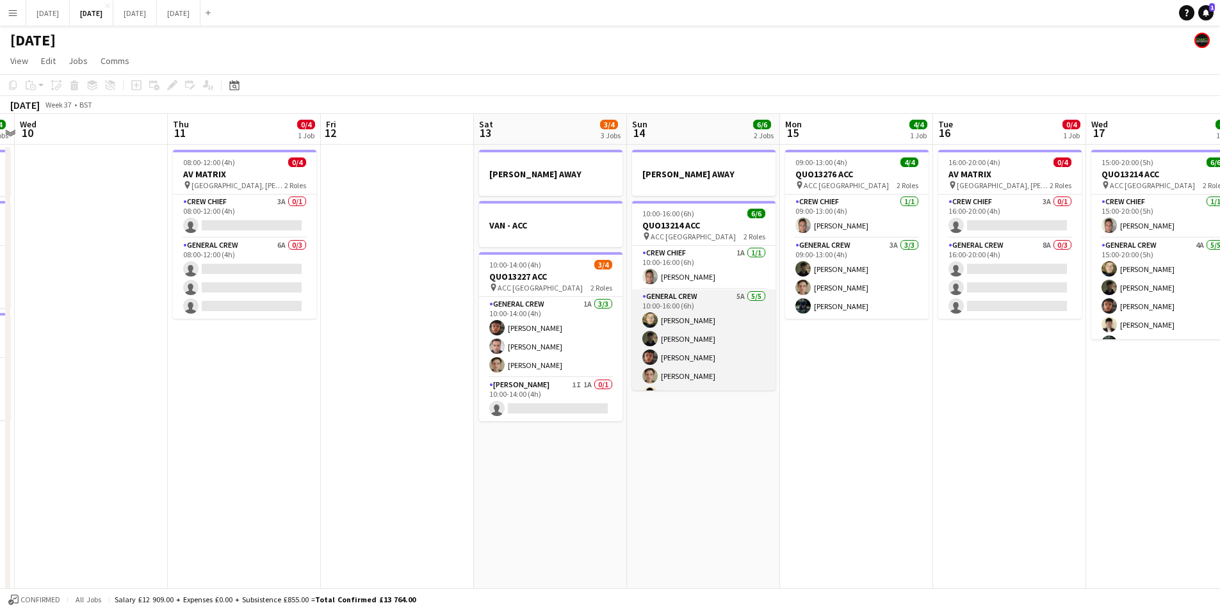
scroll to position [17, 0]
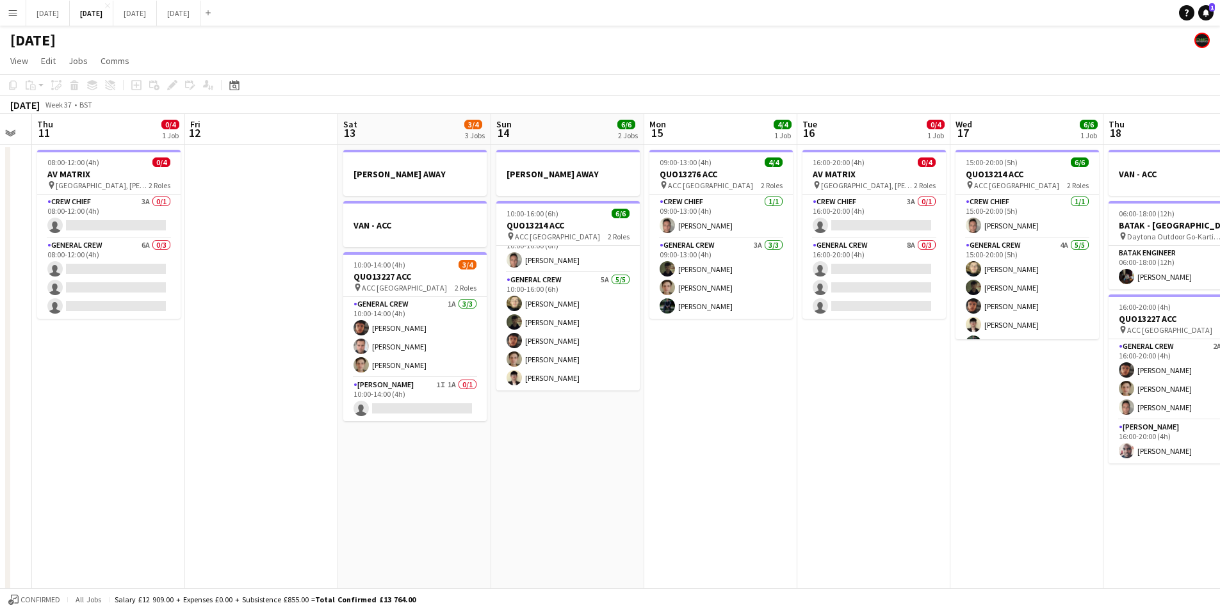
drag, startPoint x: 718, startPoint y: 411, endPoint x: 561, endPoint y: 386, distance: 159.0
click at [561, 386] on app-calendar-viewport "Sun 7 7/8 2 Jobs Mon 8 6/6 3 Jobs Tue 9 4/4 3 Jobs Wed 10 Thu 11 0/4 1 Job Fri …" at bounding box center [610, 554] width 1220 height 881
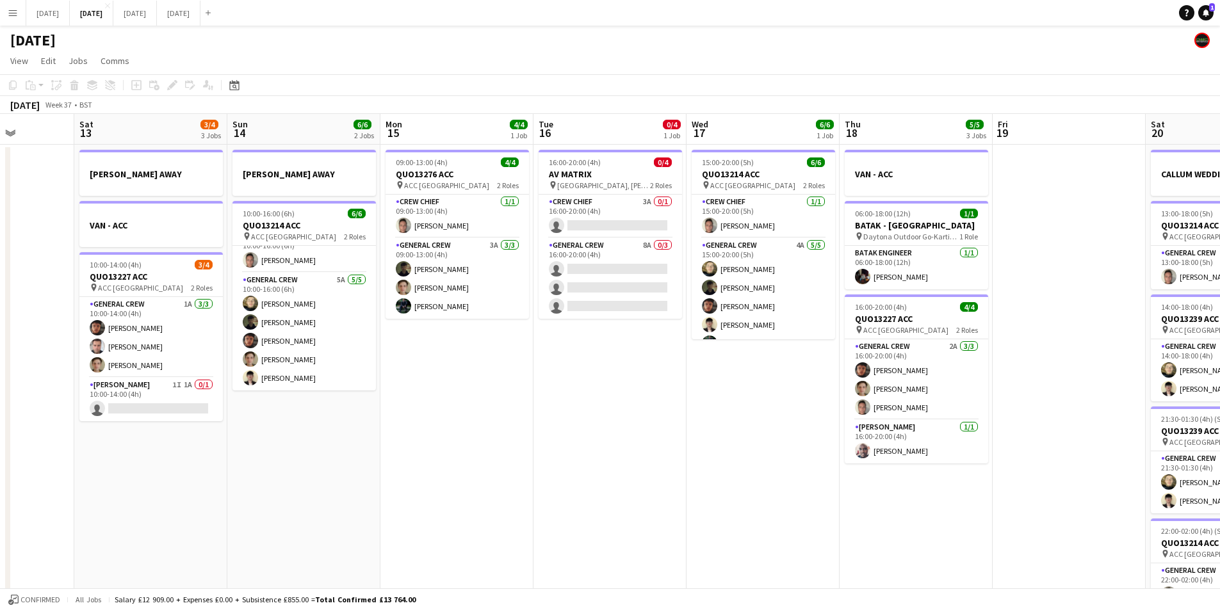
scroll to position [0, 496]
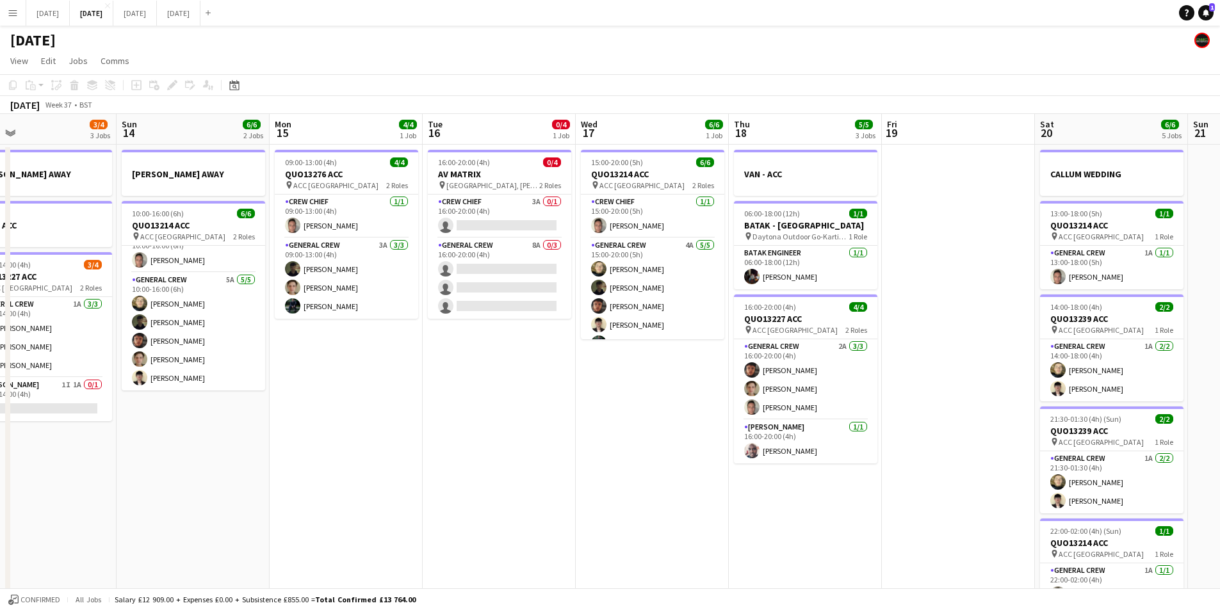
drag, startPoint x: 717, startPoint y: 409, endPoint x: 463, endPoint y: 397, distance: 253.9
click at [463, 397] on app-calendar-viewport "Wed 10 Thu 11 0/4 1 Job Fri 12 Sat 13 3/4 3 Jobs Sun 14 6/6 2 Jobs Mon 15 4/4 1…" at bounding box center [610, 554] width 1220 height 881
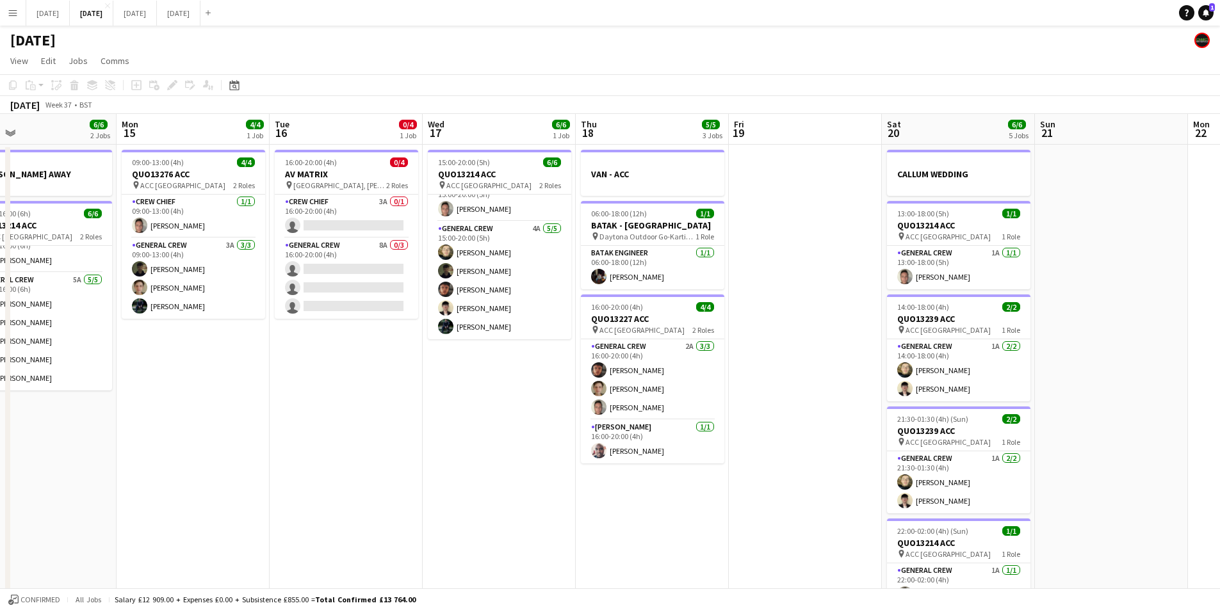
scroll to position [0, 389]
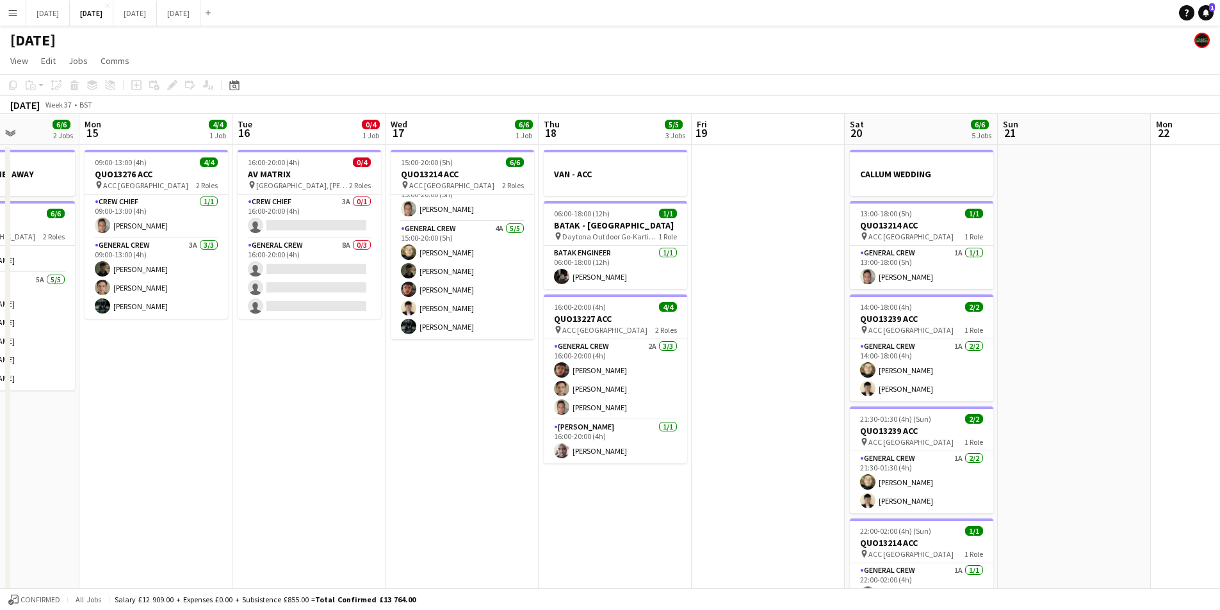
drag, startPoint x: 652, startPoint y: 429, endPoint x: 543, endPoint y: 441, distance: 109.6
click at [508, 458] on app-calendar-viewport "Fri 12 Sat 13 3/4 3 Jobs Sun 14 6/6 2 Jobs Mon 15 4/4 1 Job Tue 16 0/4 1 Job We…" at bounding box center [610, 554] width 1220 height 881
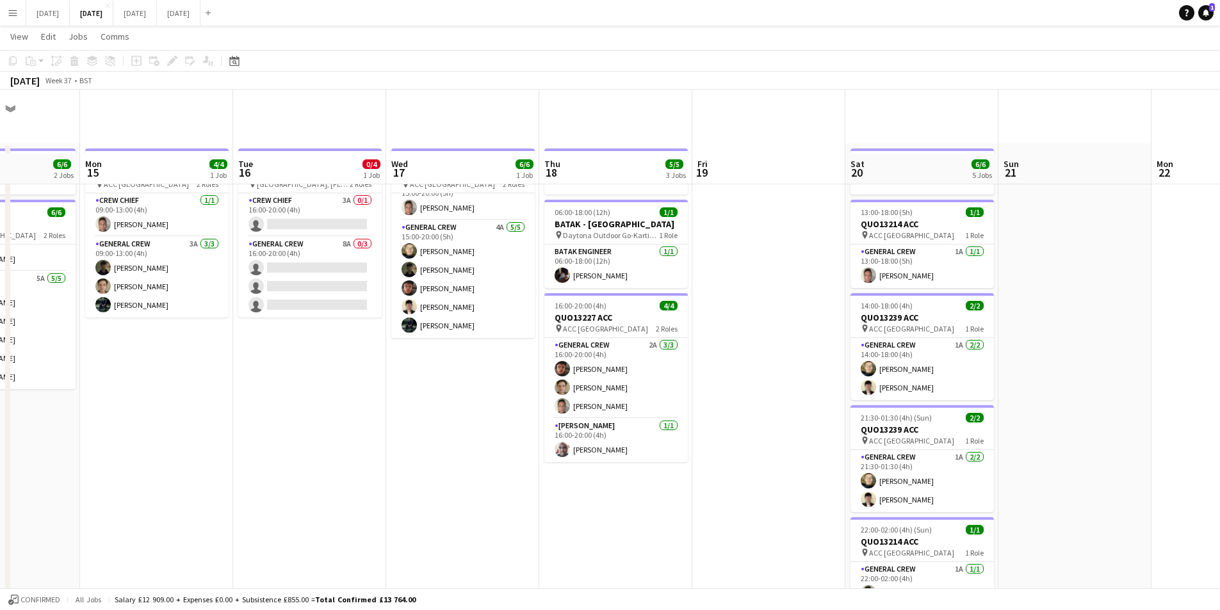
scroll to position [0, 0]
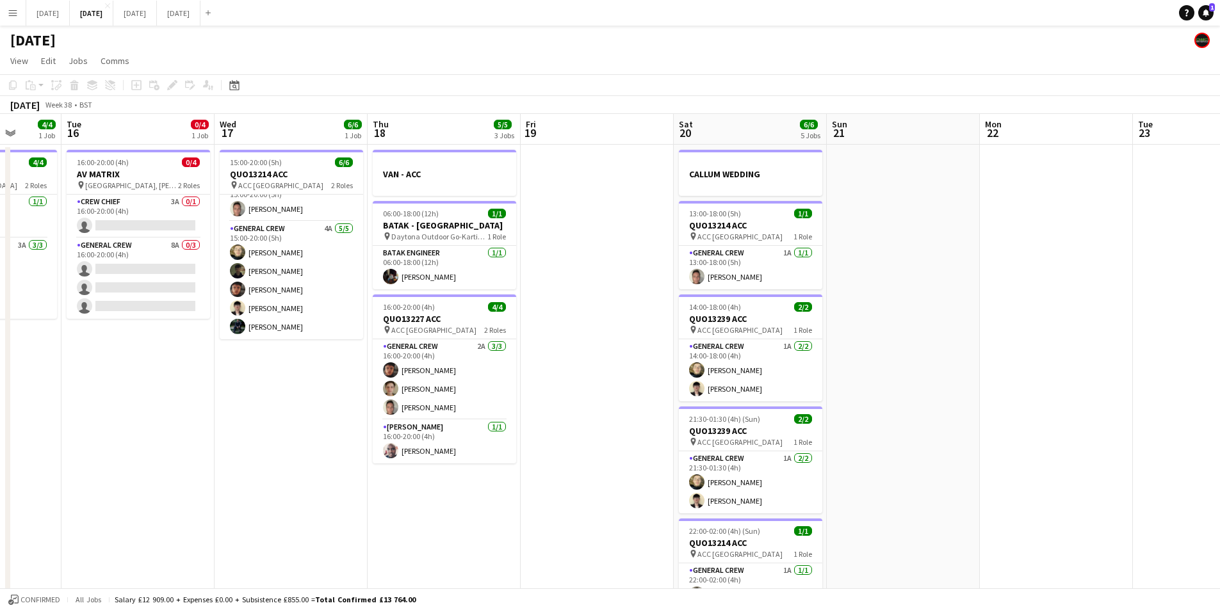
drag, startPoint x: 797, startPoint y: 409, endPoint x: 465, endPoint y: 395, distance: 332.1
click at [465, 395] on app-calendar-viewport "Sat 13 3/4 3 Jobs Sun 14 6/6 2 Jobs Mon 15 4/4 1 Job Tue 16 0/4 1 Job Wed 17 6/…" at bounding box center [610, 554] width 1220 height 881
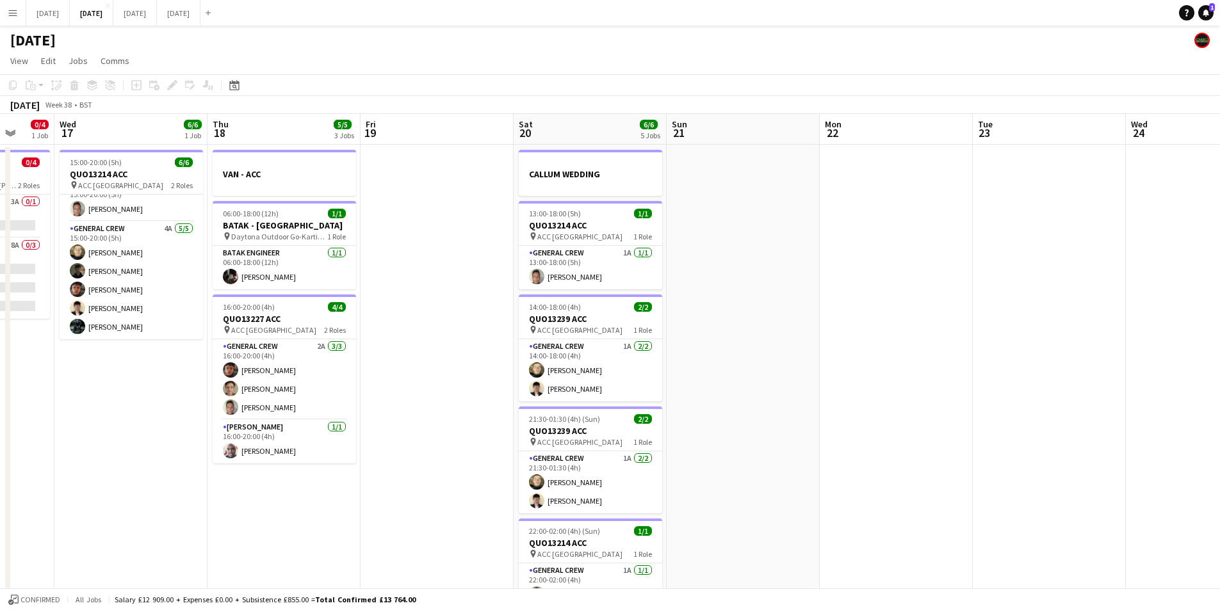
drag, startPoint x: 785, startPoint y: 400, endPoint x: 333, endPoint y: 372, distance: 452.5
click at [333, 372] on app-calendar-viewport "Sun 14 6/6 2 Jobs Mon 15 4/4 1 Job Tue 16 0/4 1 Job Wed 17 6/6 1 Job Thu 18 5/5…" at bounding box center [610, 554] width 1220 height 881
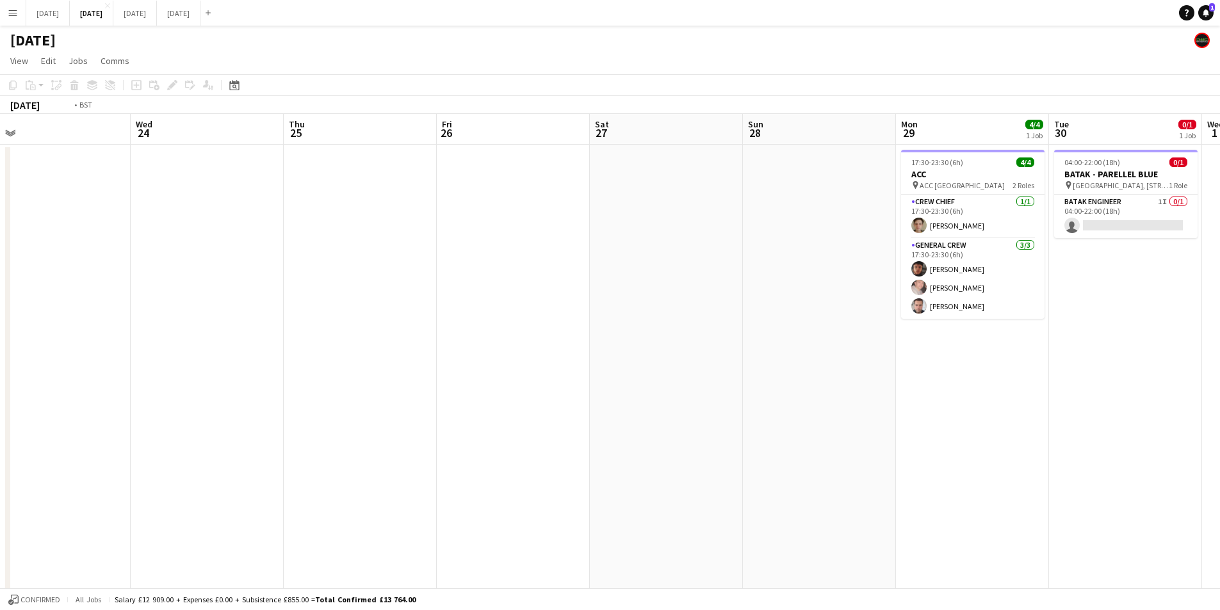
drag, startPoint x: 345, startPoint y: 397, endPoint x: 543, endPoint y: 393, distance: 197.4
click at [673, 387] on app-calendar-viewport "Sun 21 Mon 22 Tue 23 Wed 24 Thu 25 Fri 26 Sat 27 Sun 28 Mon 29 4/4 1 Job Tue 30…" at bounding box center [610, 554] width 1220 height 881
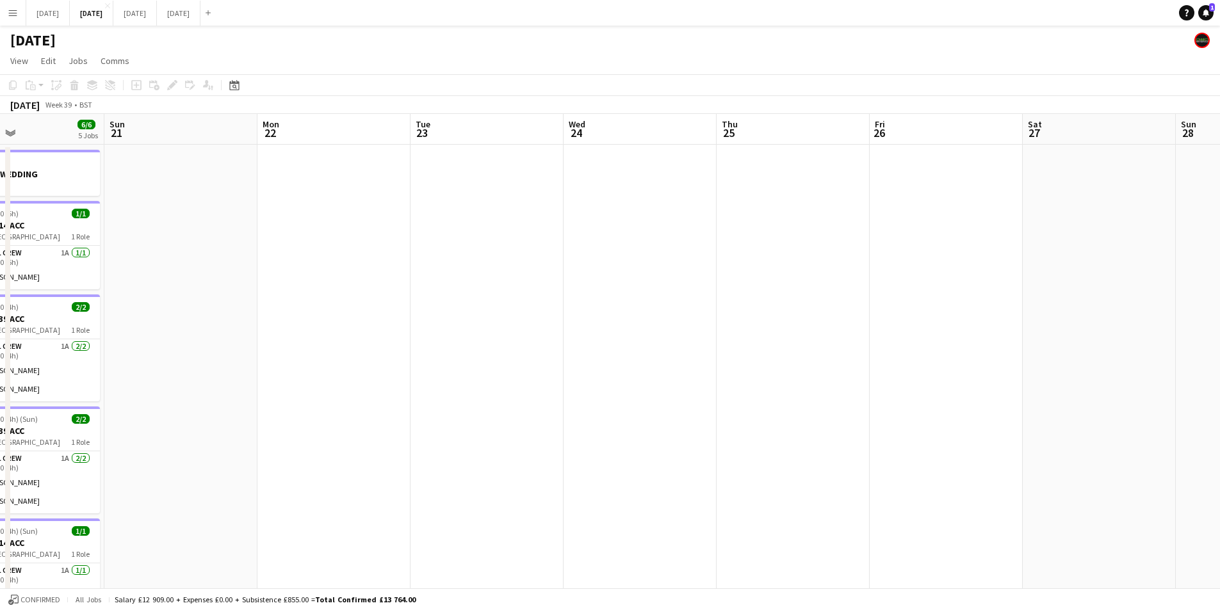
click at [920, 373] on app-calendar-viewport "Thu 18 5/5 3 Jobs Fri 19 Sat 20 6/6 5 Jobs Sun 21 Mon 22 Tue 23 Wed 24 Thu 25 F…" at bounding box center [610, 554] width 1220 height 881
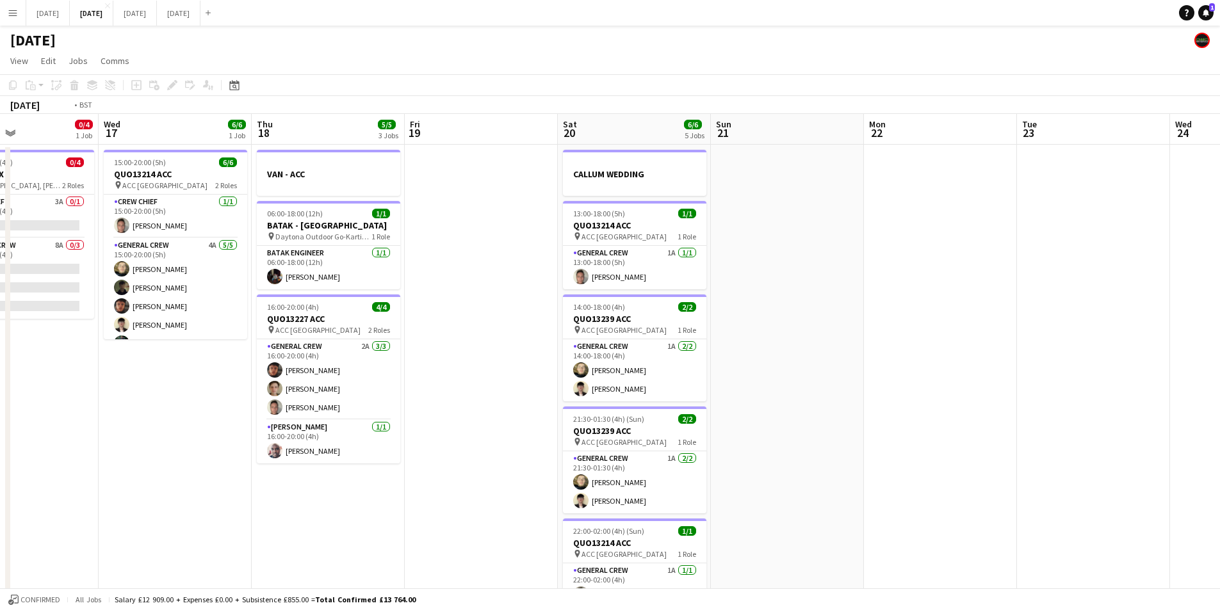
drag, startPoint x: 375, startPoint y: 416, endPoint x: 854, endPoint y: 343, distance: 484.8
click at [840, 361] on app-calendar-viewport "Sun 14 6/6 2 Jobs Mon 15 4/4 1 Job Tue 16 0/4 1 Job Wed 17 6/6 1 Job Thu 18 5/5…" at bounding box center [610, 554] width 1220 height 881
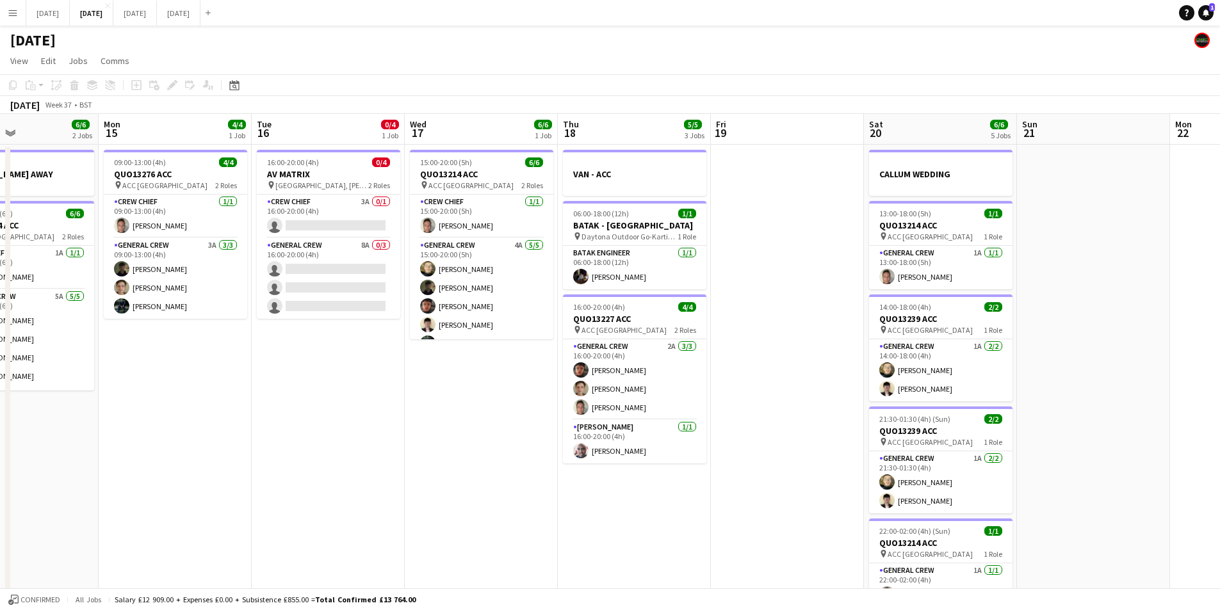
scroll to position [0, 360]
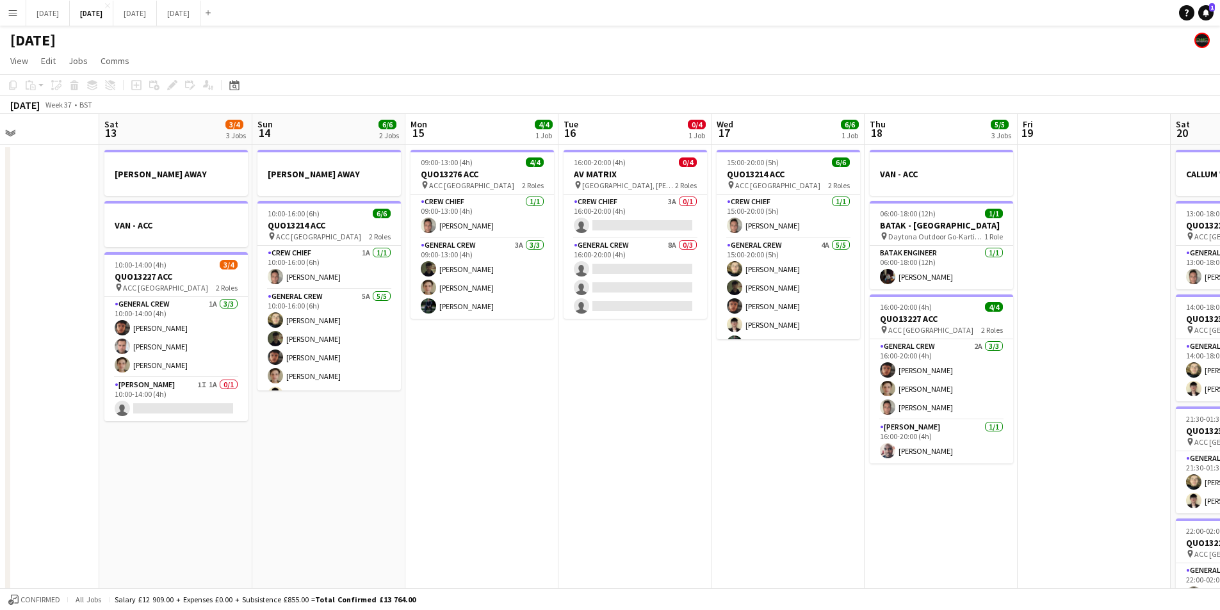
drag, startPoint x: 525, startPoint y: 443, endPoint x: 609, endPoint y: 427, distance: 85.9
click at [954, 432] on app-calendar-viewport "Wed 10 Thu 11 0/4 1 Job Fri 12 Sat 13 3/4 3 Jobs Sun 14 6/6 2 Jobs Mon 15 4/4 1…" at bounding box center [610, 554] width 1220 height 881
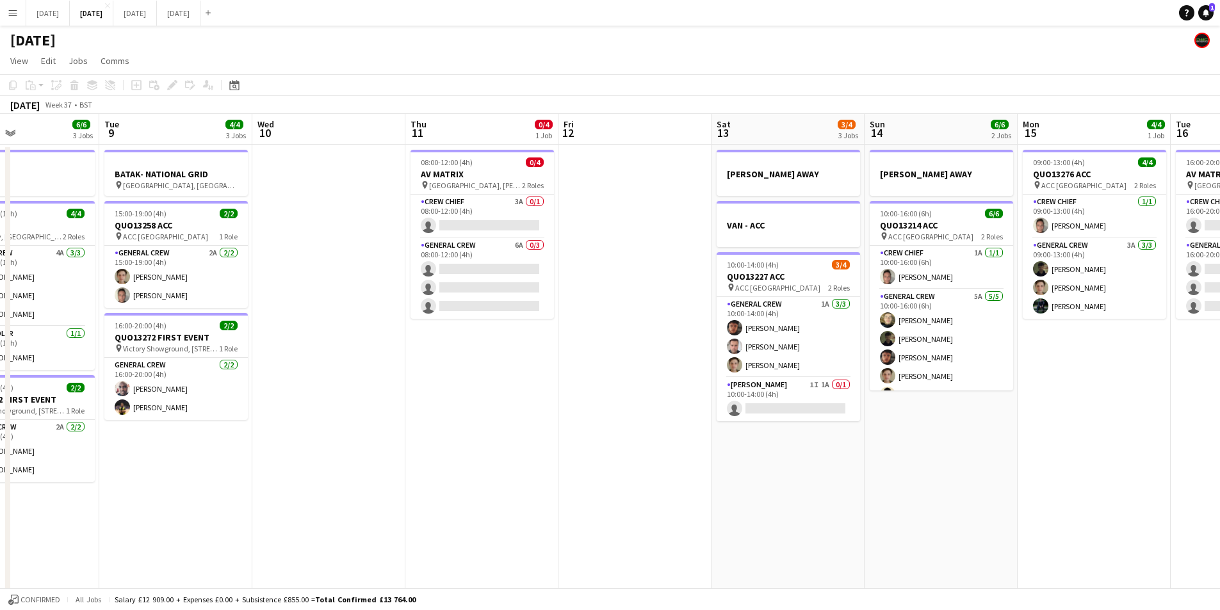
scroll to position [0, 0]
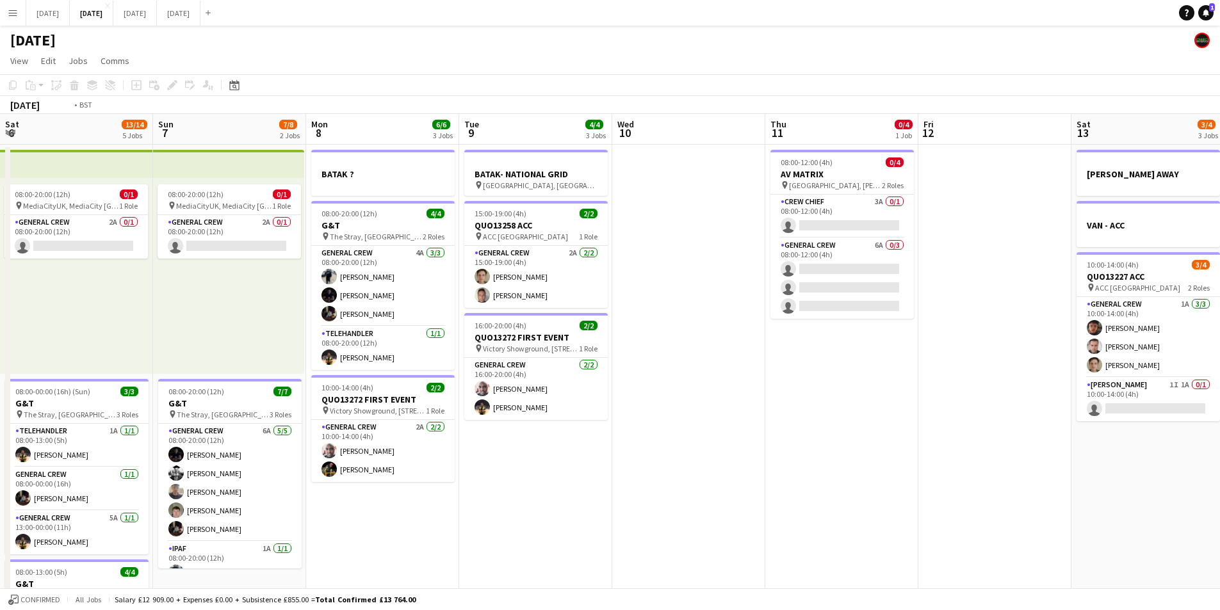
drag, startPoint x: 826, startPoint y: 455, endPoint x: 508, endPoint y: 430, distance: 319.4
click at [922, 438] on app-calendar-viewport "Sat 6 13/14 5 Jobs Sun 7 7/8 2 Jobs Mon 8 6/6 3 Jobs Tue 9 4/4 3 Jobs Wed 10 Th…" at bounding box center [610, 554] width 1220 height 881
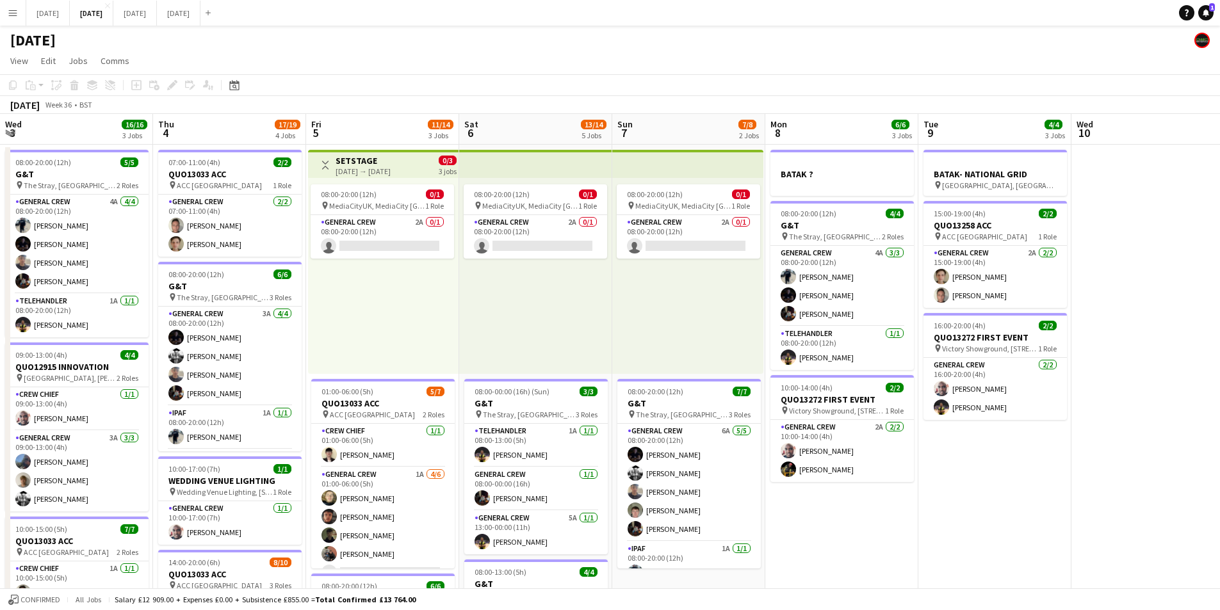
drag, startPoint x: 508, startPoint y: 430, endPoint x: 968, endPoint y: 428, distance: 459.9
click at [992, 443] on app-calendar-viewport "Wed 3 16/16 3 Jobs Thu 4 17/19 4 Jobs Fri 5 11/14 3 Jobs Sat 6 13/14 5 Jobs Sun…" at bounding box center [610, 554] width 1220 height 881
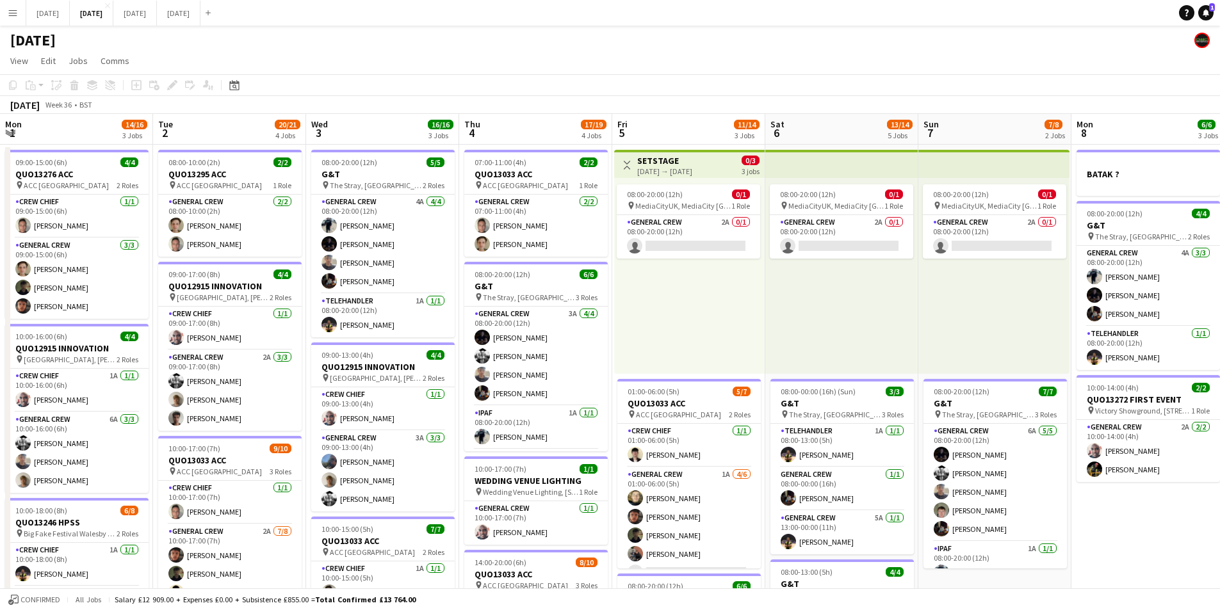
drag, startPoint x: 559, startPoint y: 446, endPoint x: 792, endPoint y: 429, distance: 234.5
click at [792, 429] on app-calendar-viewport "Mon 1 14/16 3 Jobs Tue 2 20/21 4 Jobs Wed 3 16/16 3 Jobs Thu 4 17/19 4 Jobs Fri…" at bounding box center [610, 554] width 1220 height 881
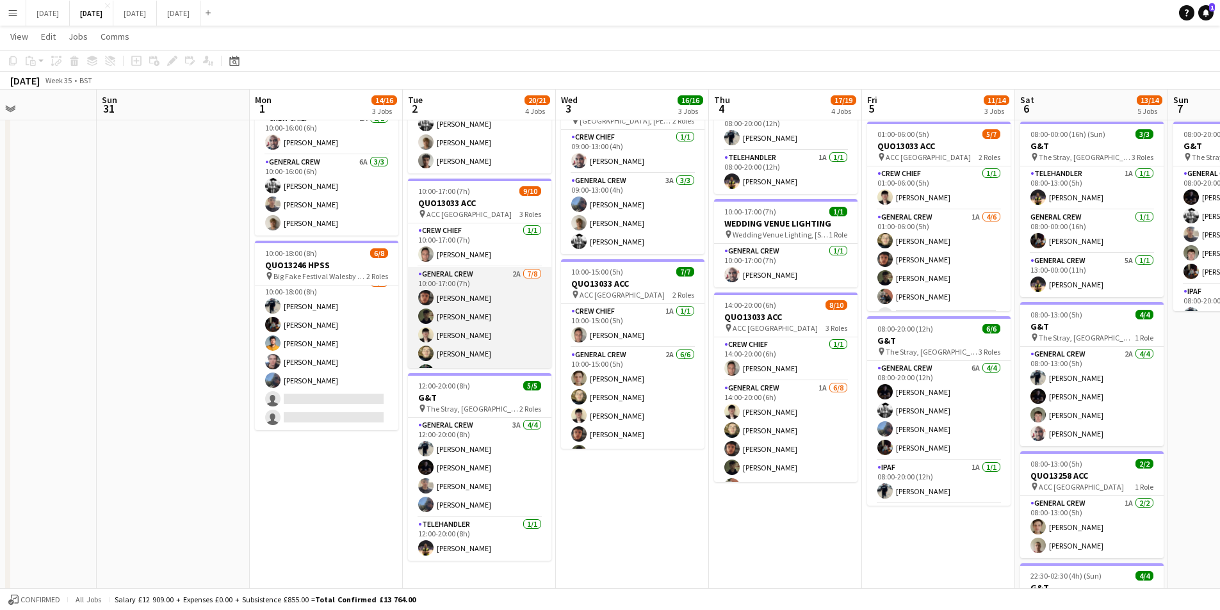
scroll to position [116, 0]
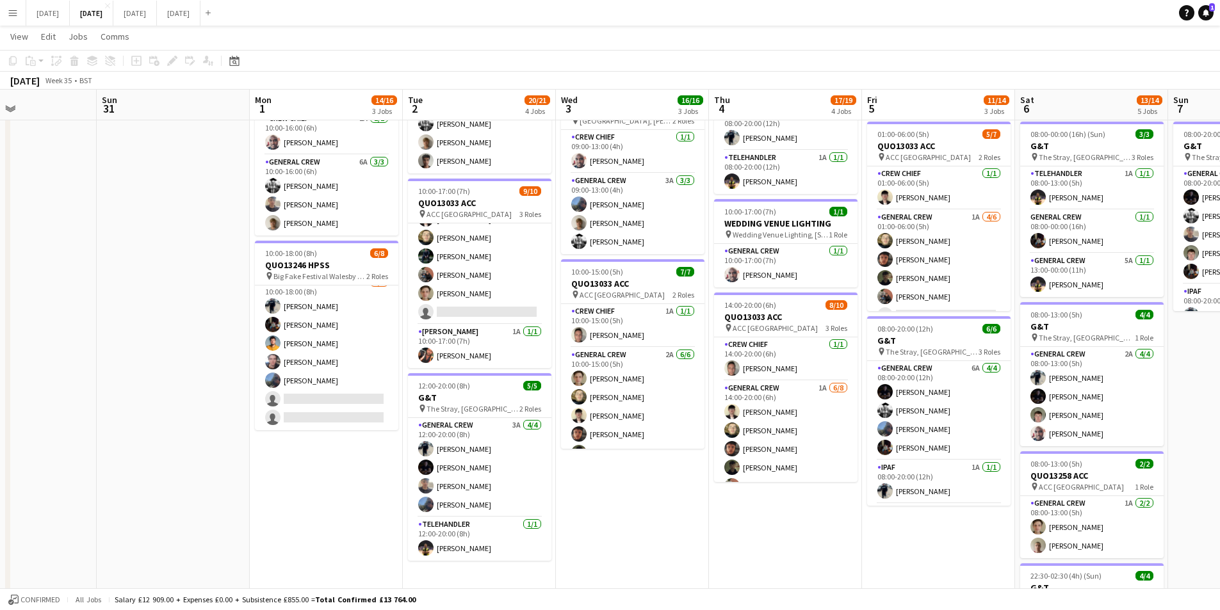
drag, startPoint x: 714, startPoint y: 473, endPoint x: 554, endPoint y: 325, distance: 217.6
click at [585, 468] on app-calendar-viewport "Thu 28 Fri 29 Sat 30 Sun 31 Mon 1 14/16 3 Jobs Tue 2 20/21 4 Jobs Wed 3 16/16 3…" at bounding box center [610, 266] width 1220 height 944
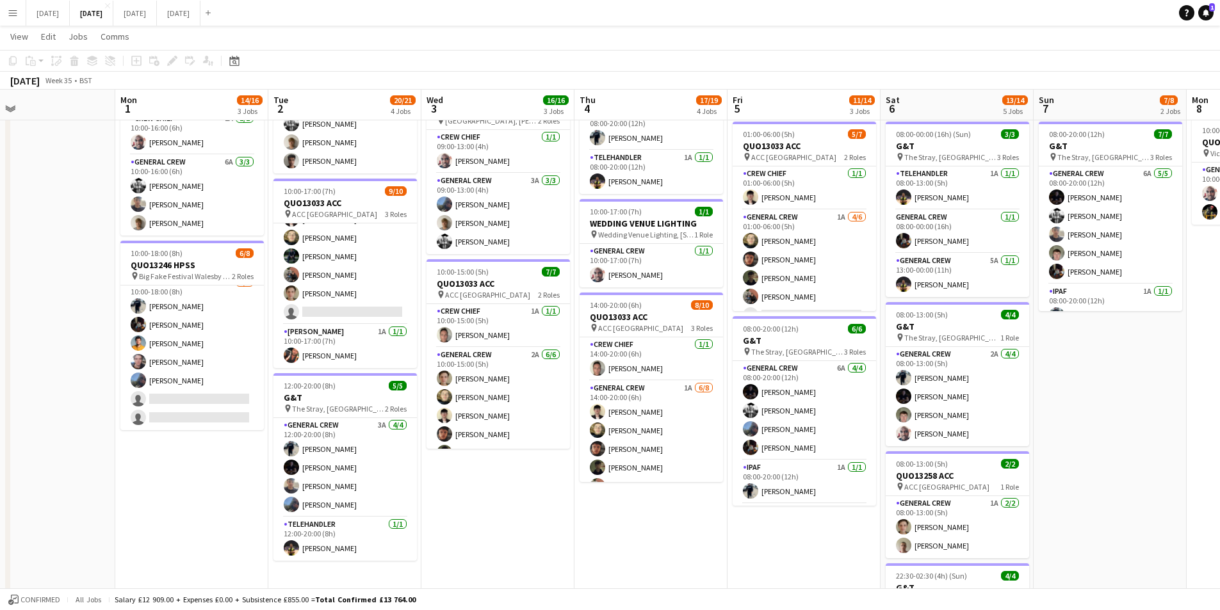
click at [12, 12] on app-icon "Menu" at bounding box center [13, 13] width 10 height 10
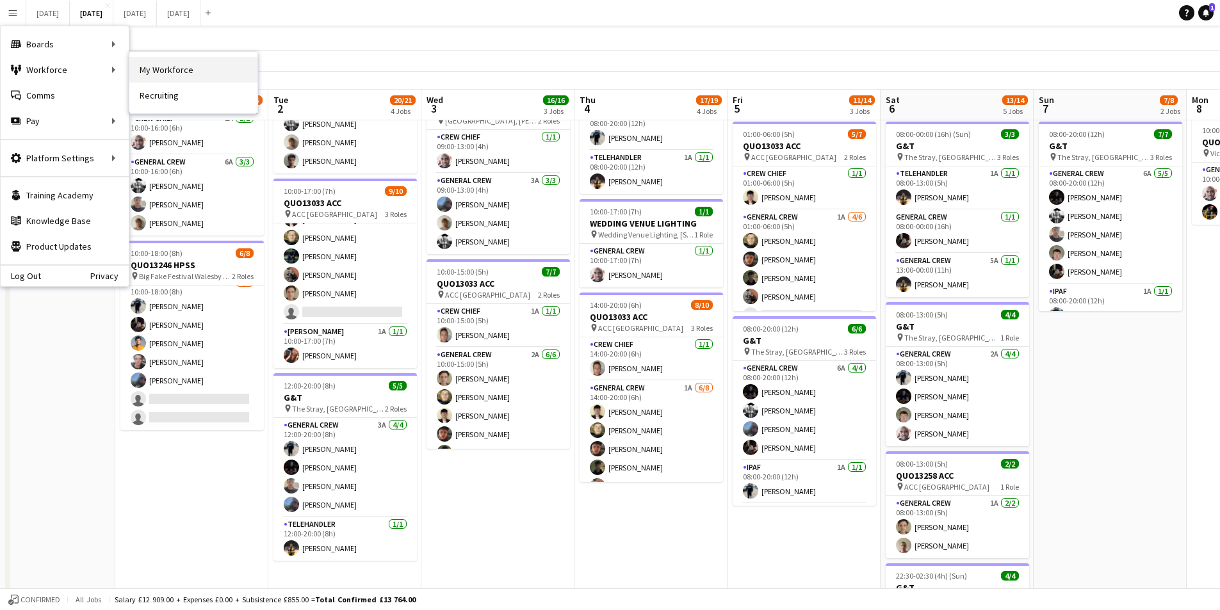
click at [148, 68] on link "My Workforce" at bounding box center [193, 70] width 128 height 26
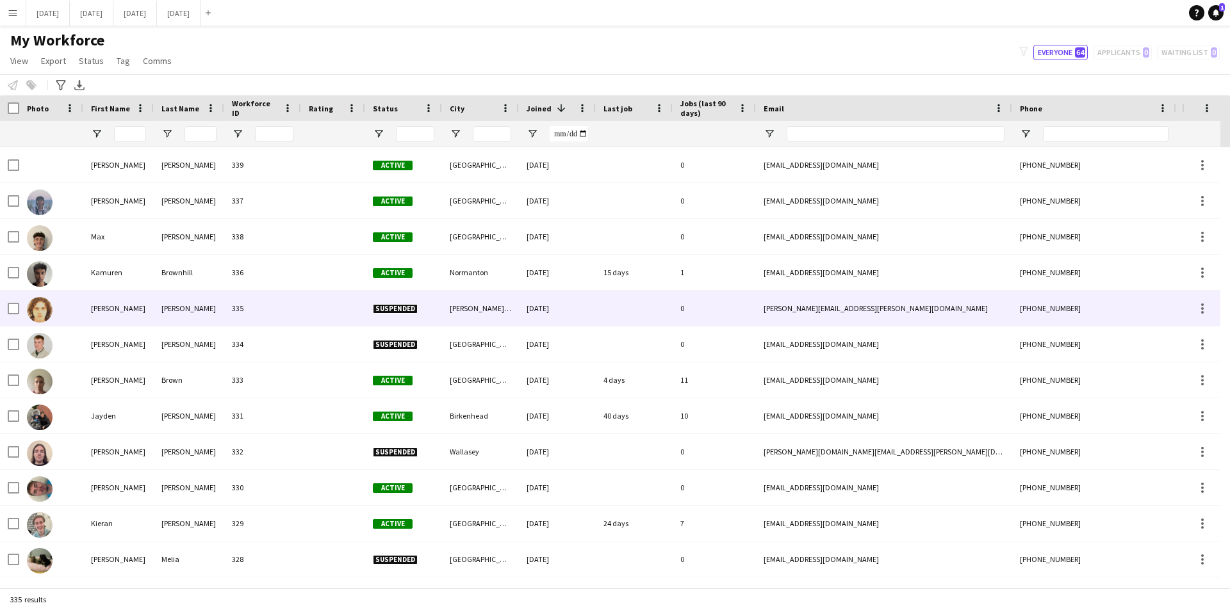
click at [370, 307] on div "Suspended" at bounding box center [403, 308] width 77 height 35
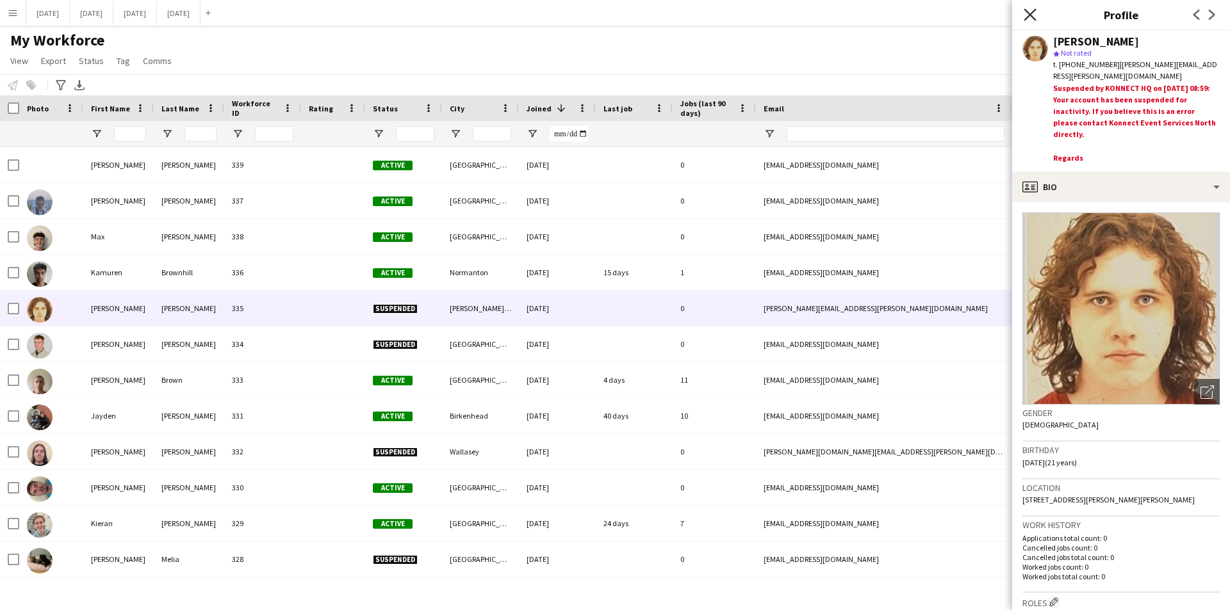
click at [1030, 9] on icon "Close pop-in" at bounding box center [1030, 14] width 12 height 12
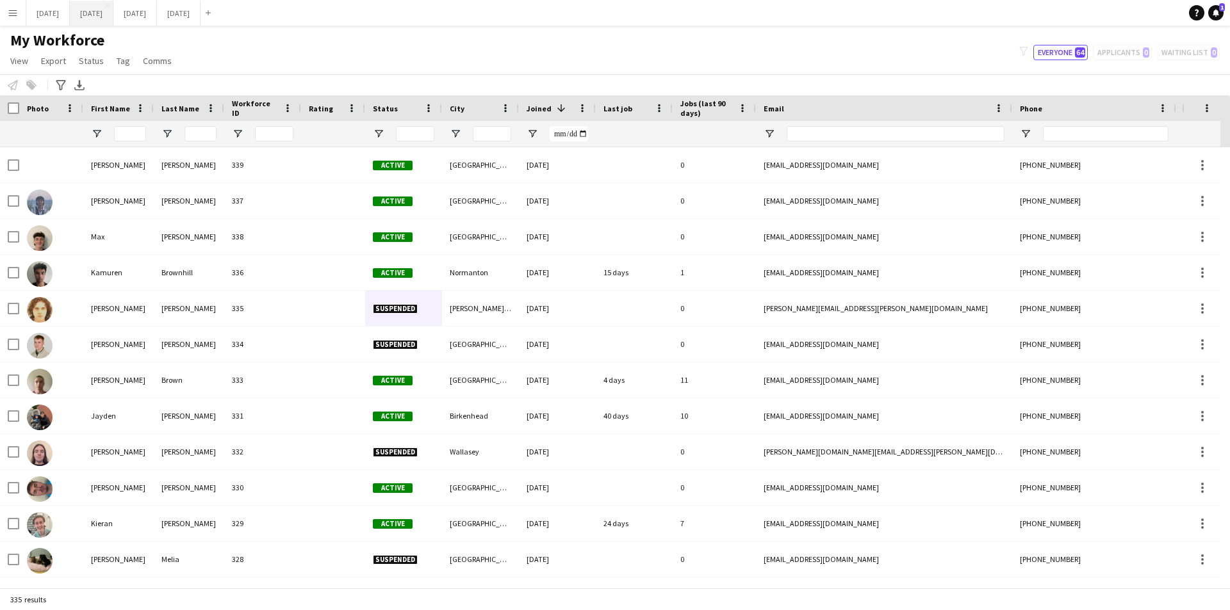
click at [113, 18] on button "[DATE] Close" at bounding box center [92, 13] width 44 height 25
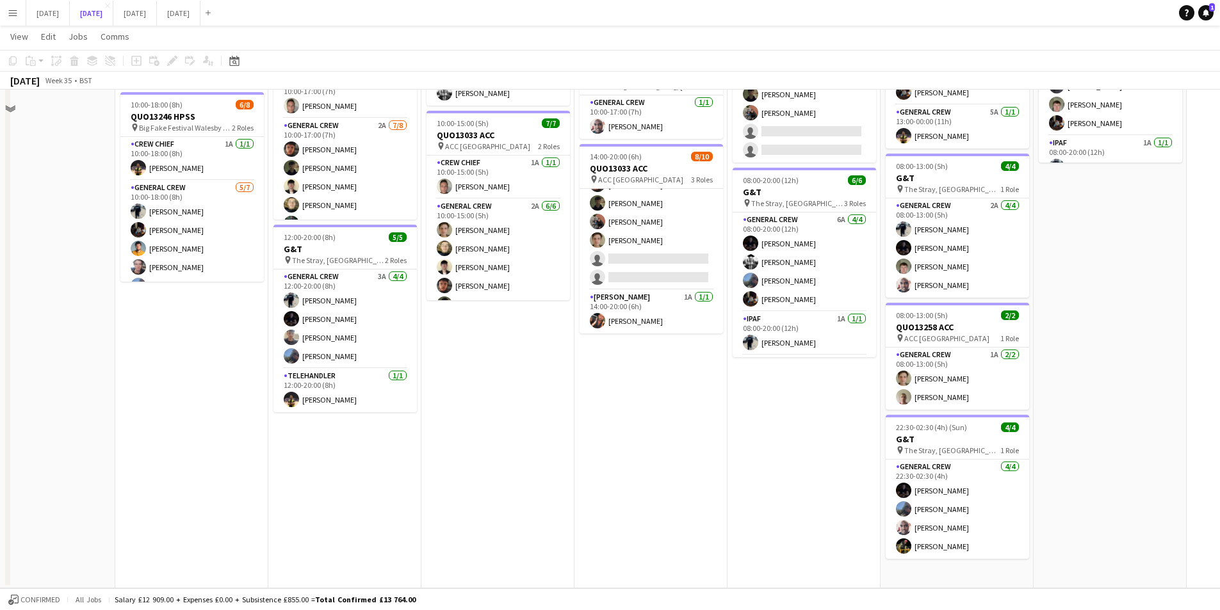
scroll to position [85, 0]
